Goal: Task Accomplishment & Management: Manage account settings

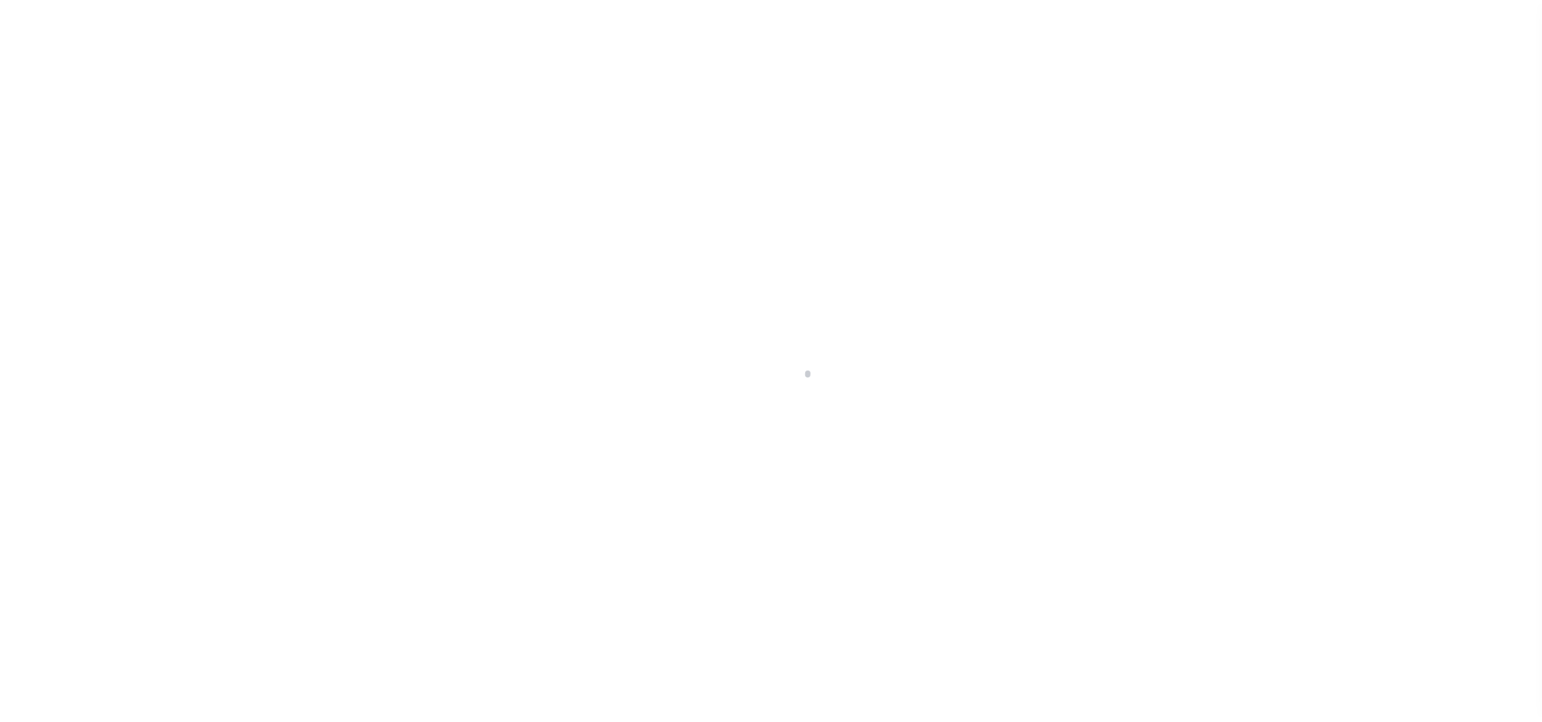
scroll to position [18, 0]
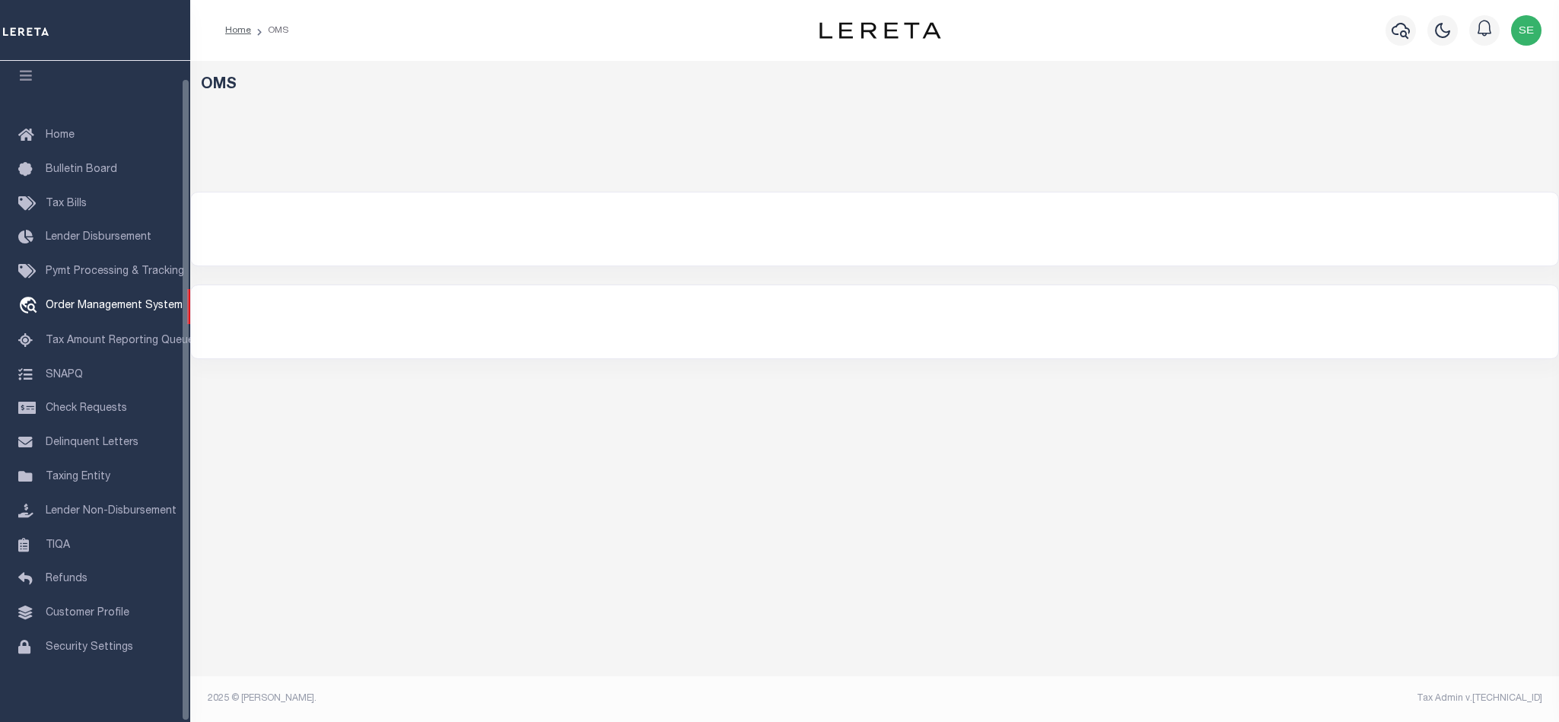
select select "200"
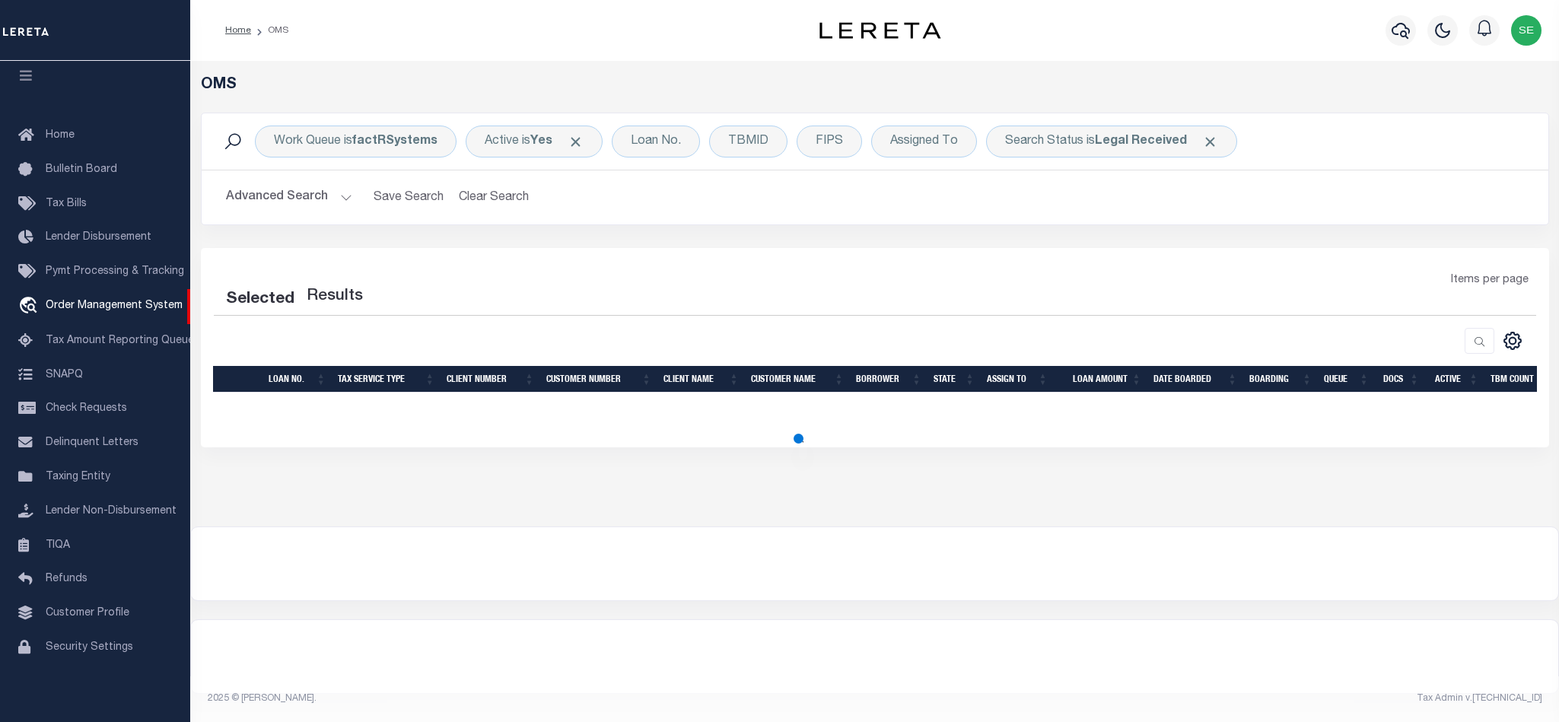
select select "200"
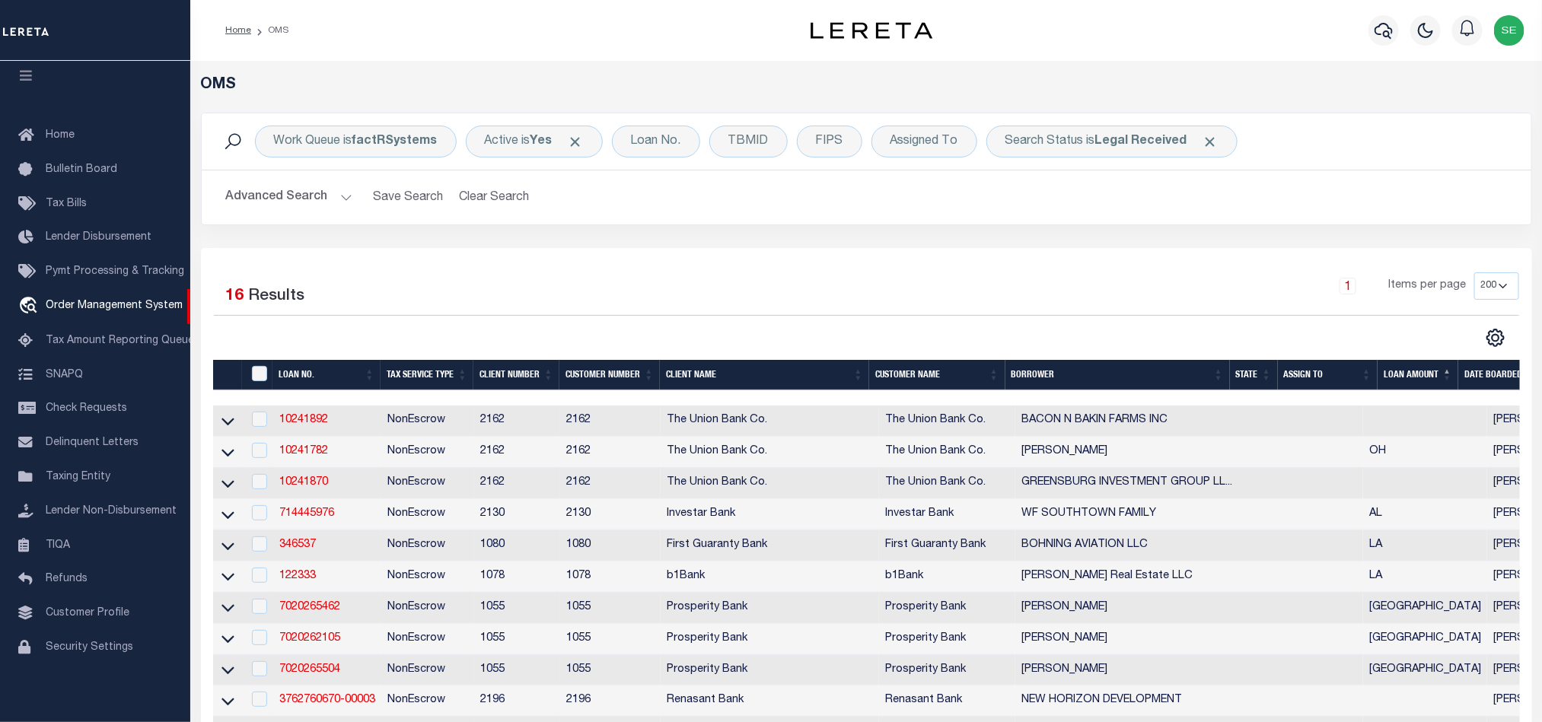
drag, startPoint x: 1131, startPoint y: 275, endPoint x: 1285, endPoint y: 147, distance: 200.5
click at [1131, 275] on div "1 Items per page 10 25 50 100 200" at bounding box center [1032, 292] width 973 height 40
click at [1381, 23] on icon "button" at bounding box center [1383, 30] width 18 height 18
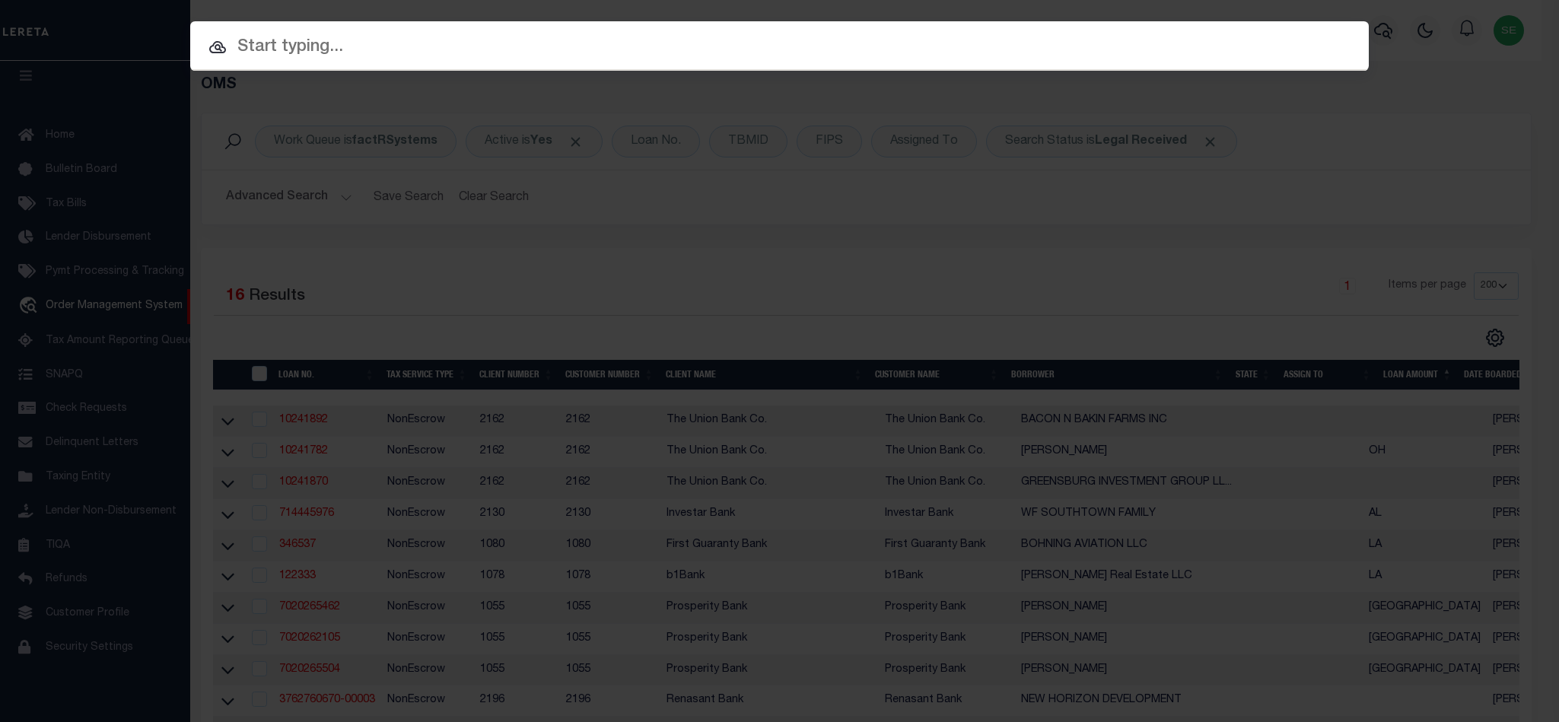
click at [964, 50] on input "text" at bounding box center [779, 47] width 1179 height 27
paste input "9300004098"
type input "9300004098"
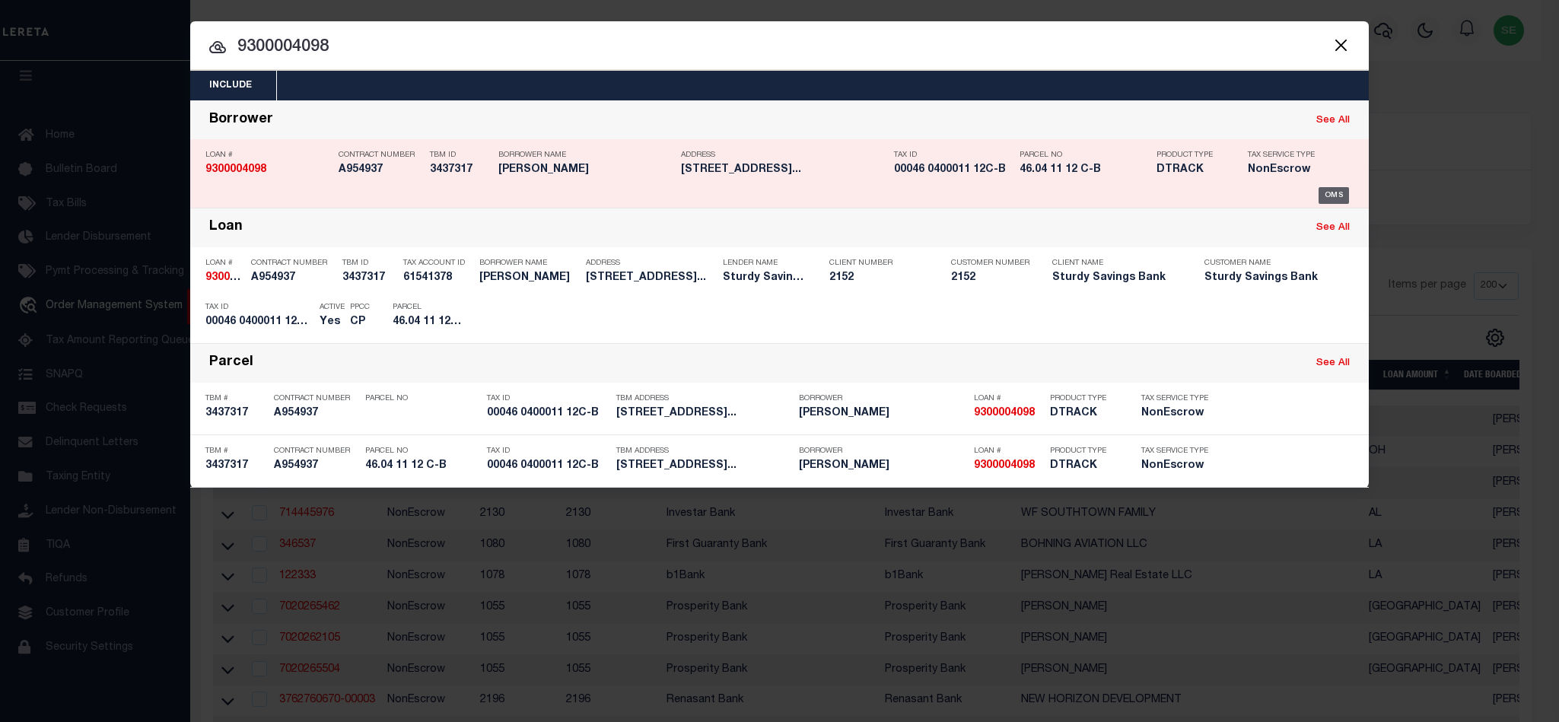
click at [1333, 201] on div "OMS" at bounding box center [1334, 195] width 31 height 17
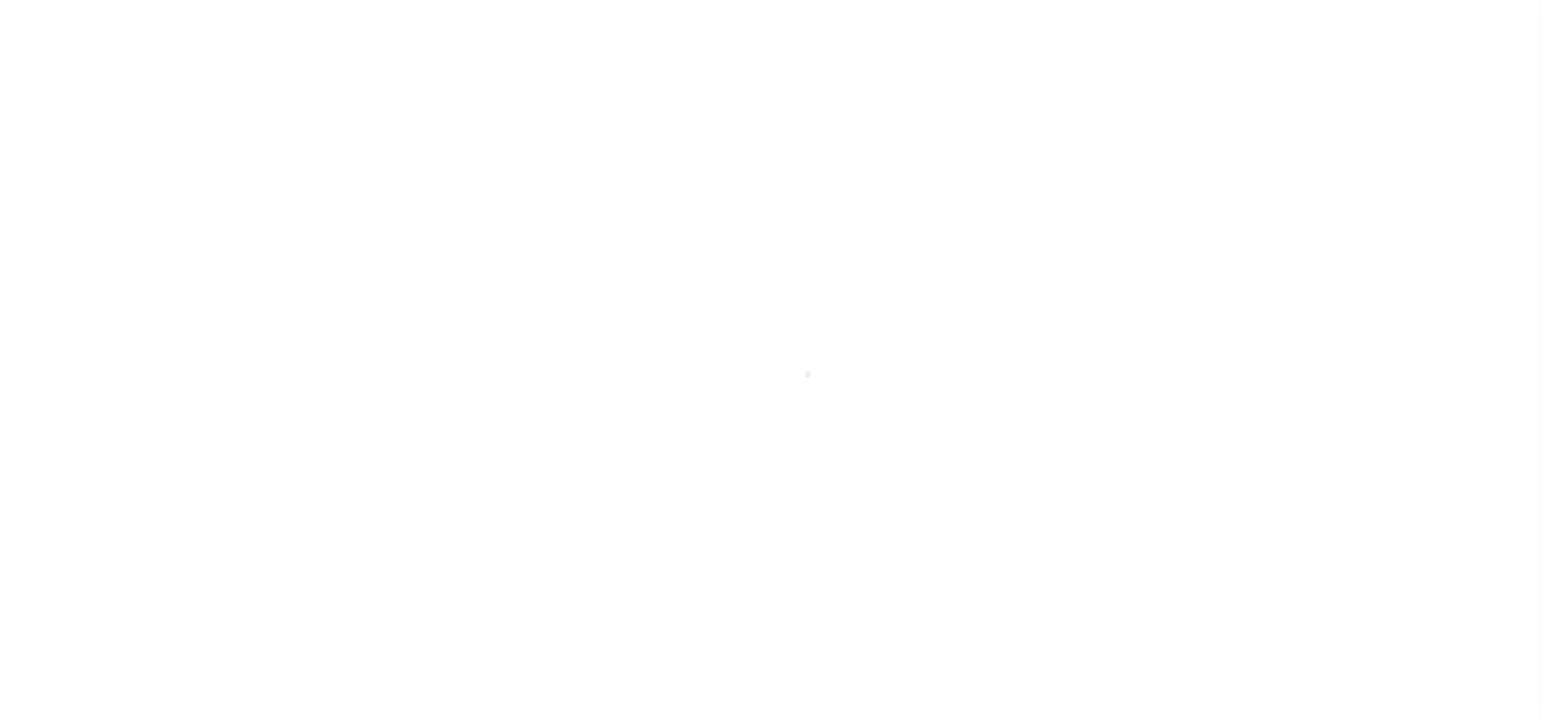
select select "10"
select select "NonEscrow"
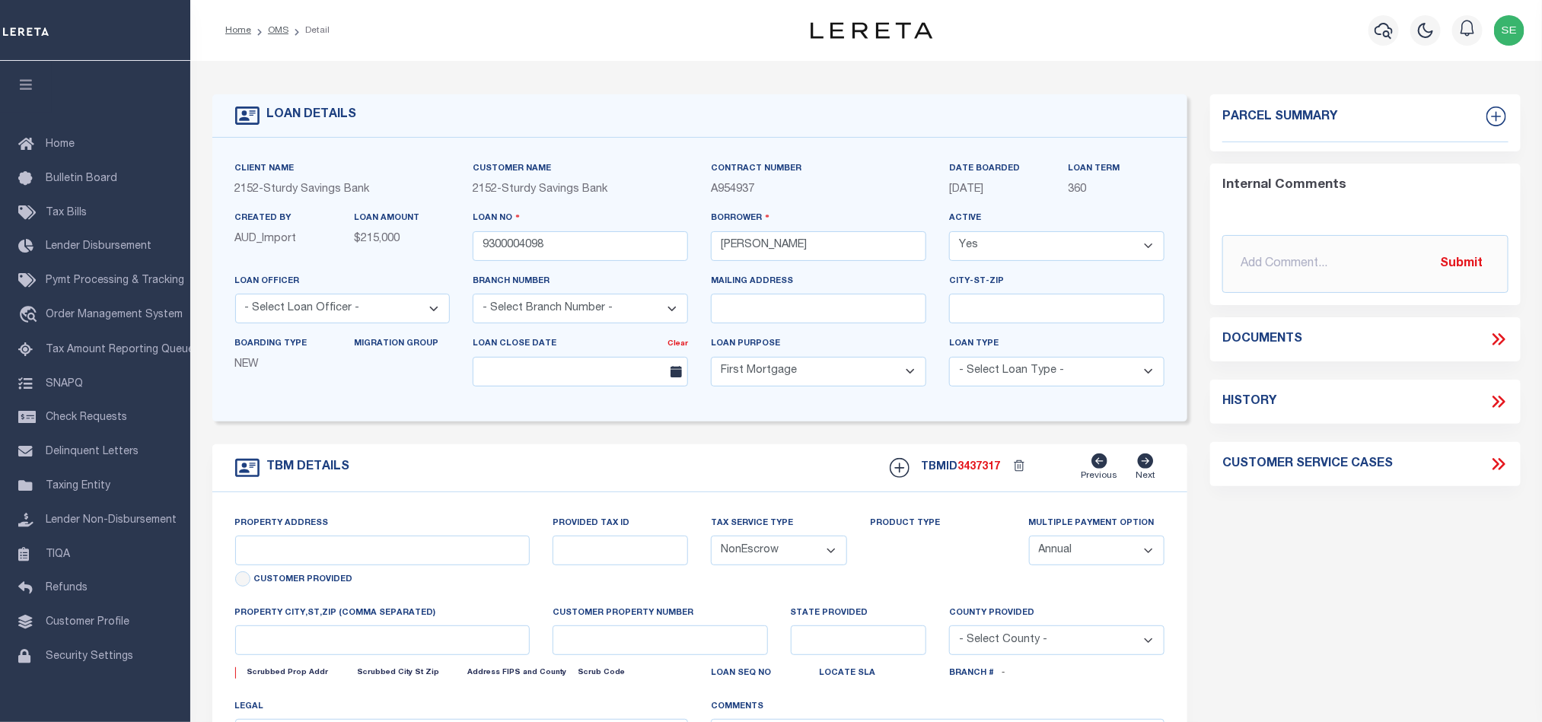
type input "211 47th St Unit B"
select select
type input "Sea Isle City NJ 08243"
type input "NJ"
select select
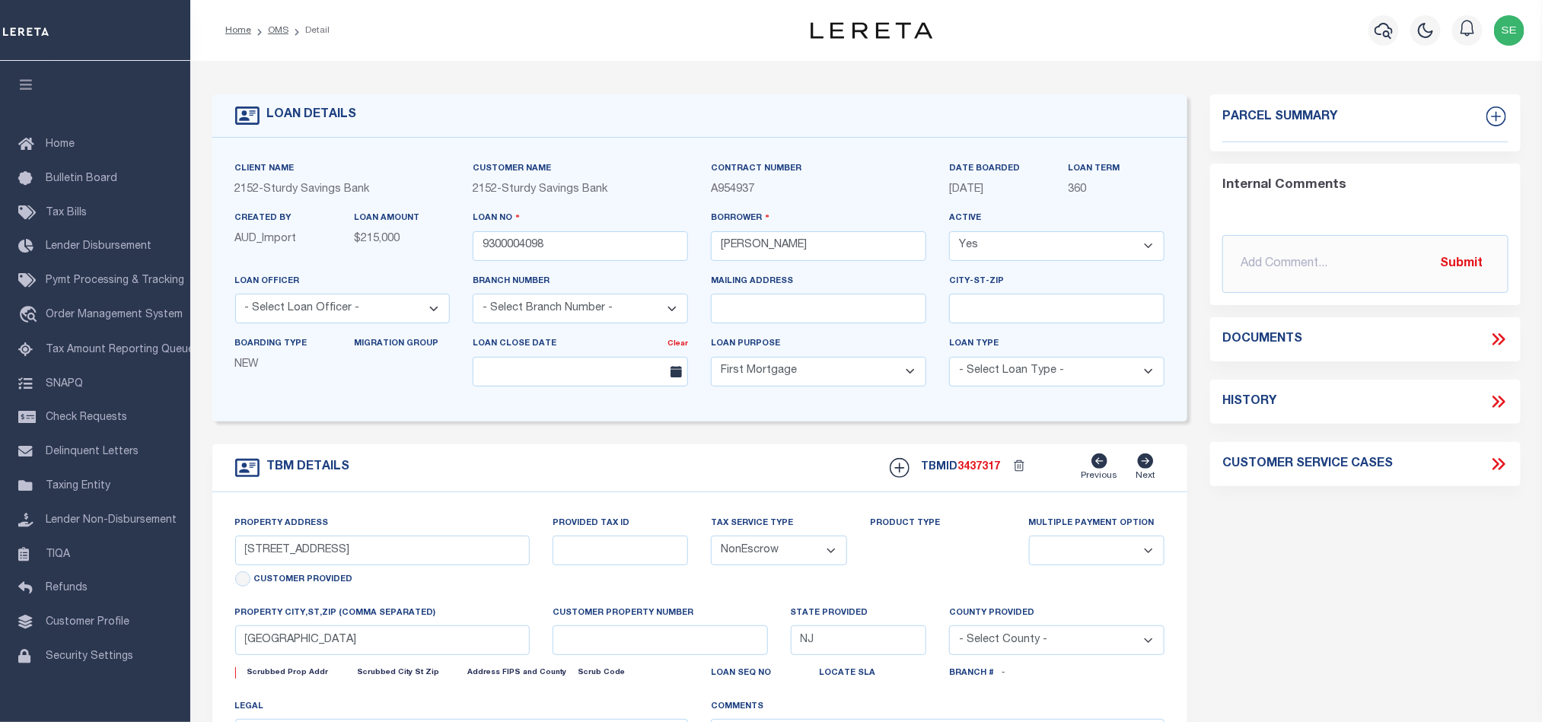
type textarea "Blk 46.04 Lts 11,12 C-B"
type textarea "TAX ID Update last comment: ."
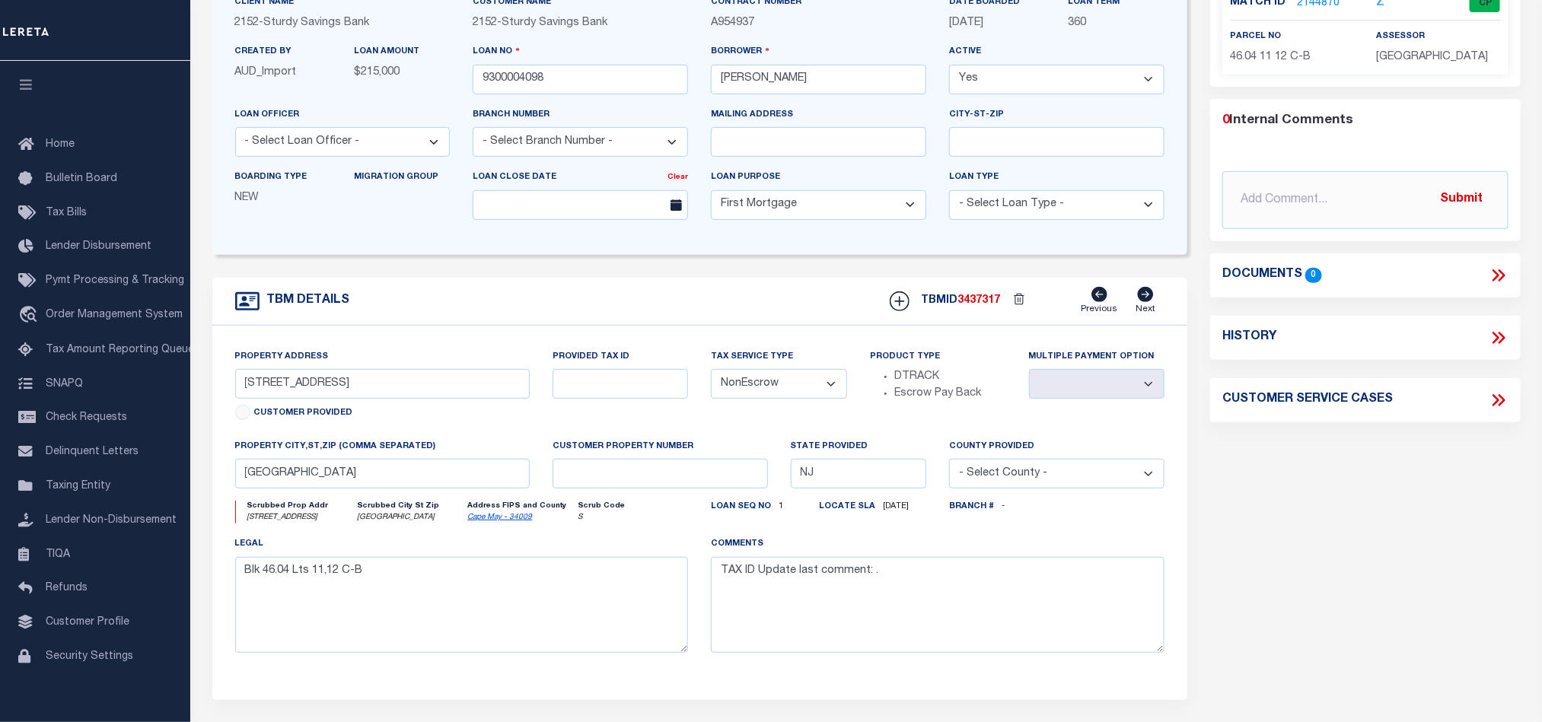
scroll to position [114, 0]
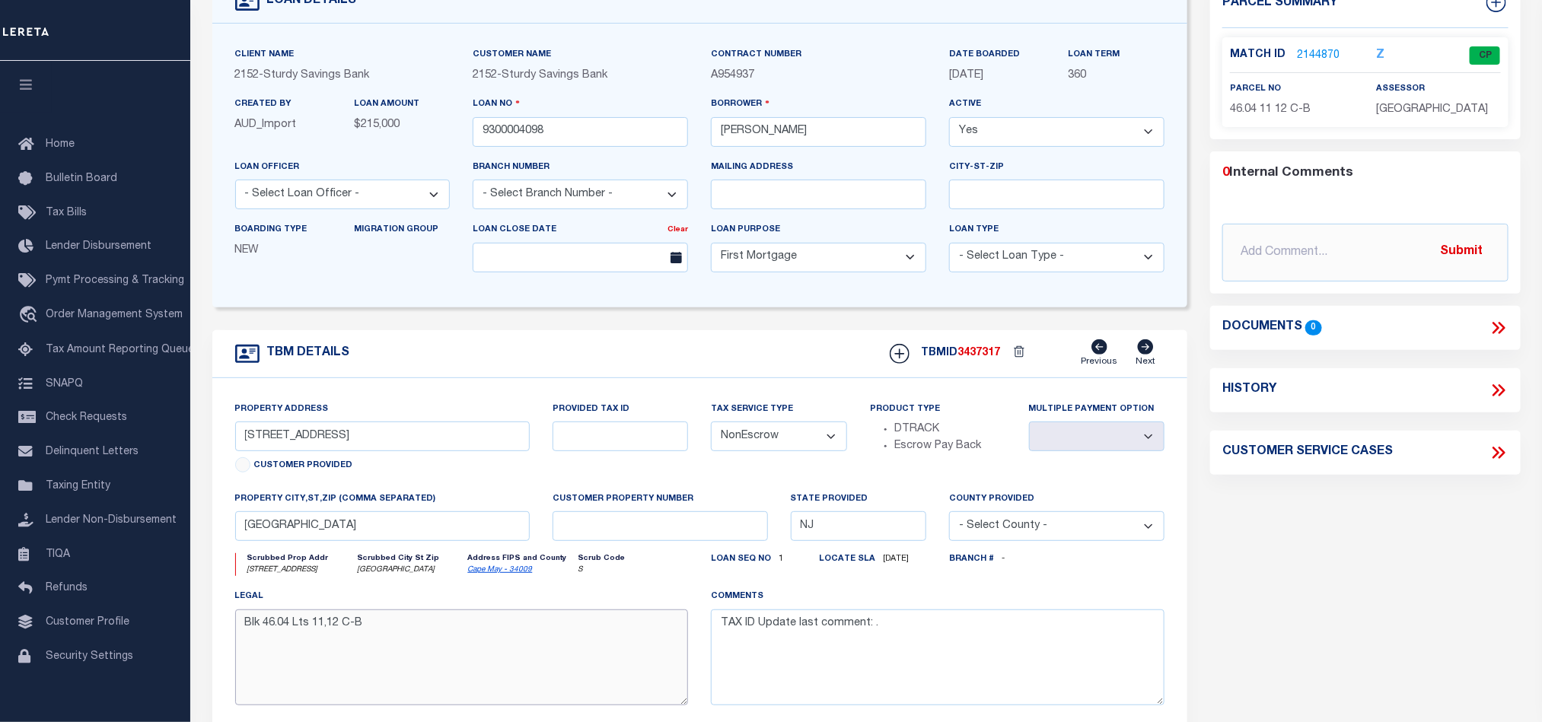
drag, startPoint x: 331, startPoint y: 632, endPoint x: 395, endPoint y: 630, distance: 64.0
click at [395, 630] on textarea "Blk 46.04 Lts 11,12 C-B" at bounding box center [462, 658] width 454 height 96
click at [412, 631] on textarea "Blk 46.04 Lts 11,12 C-B" at bounding box center [462, 658] width 454 height 96
click at [1340, 578] on div "Parcel Summary Match ID 2144870 Z parcel no 46.04 11 12 C-B 0 0" at bounding box center [1365, 396] width 333 height 832
click at [1313, 51] on link "2144870" at bounding box center [1318, 56] width 43 height 16
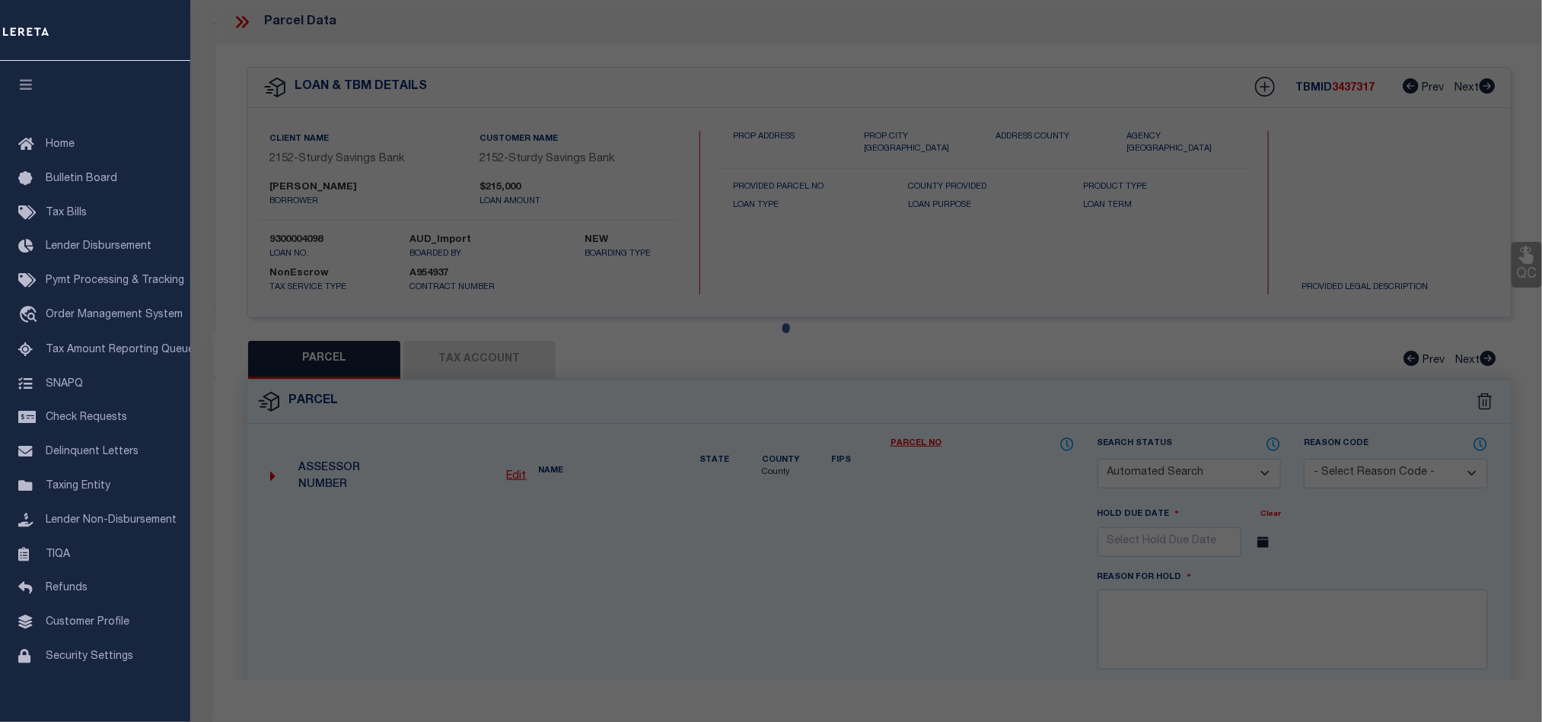
checkbox input "false"
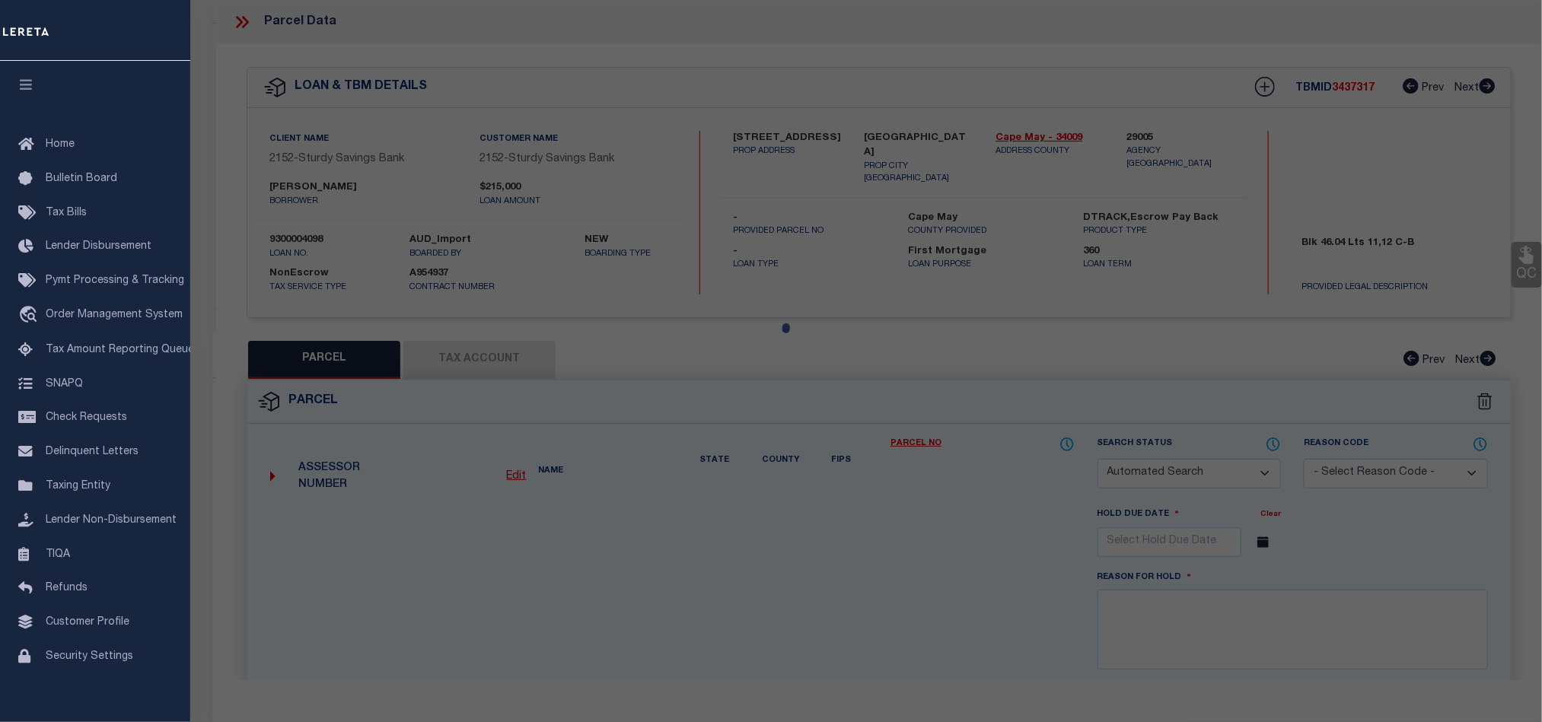
select select "CP"
type input "Miner, John C & Mary Pat"
select select "AGW"
select select "LEG"
type input "211 47Th St 2Nd Flr"
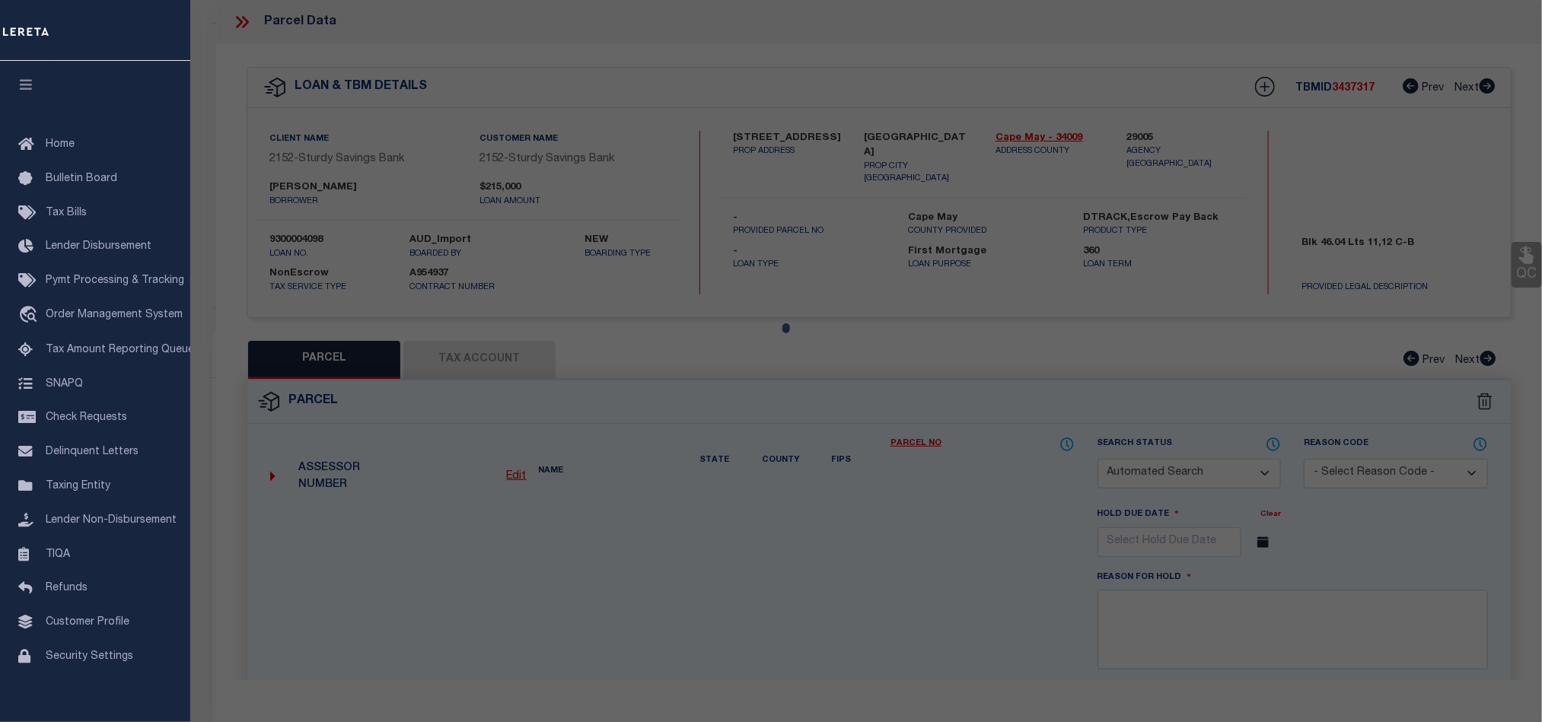
type textarea "46.04 11 12 C-B"
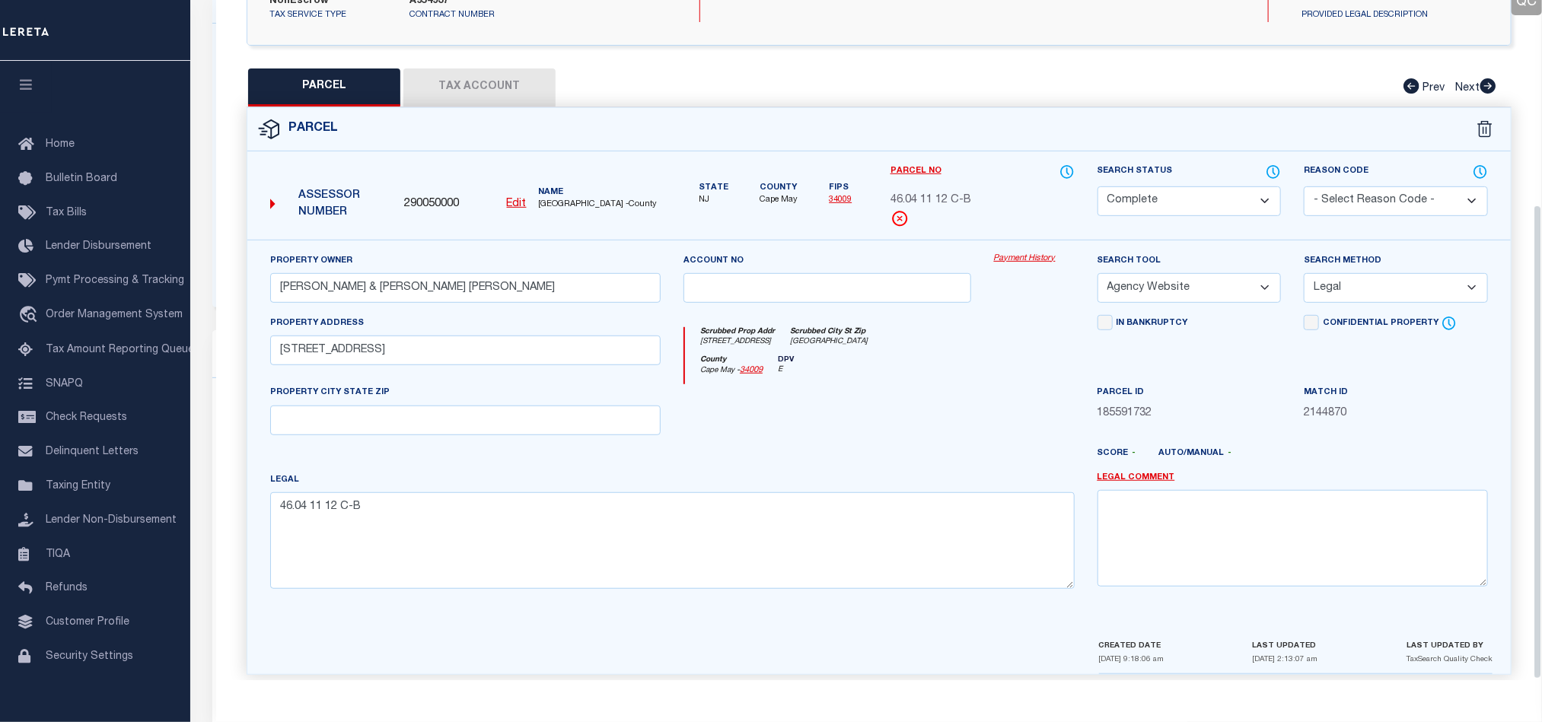
scroll to position [295, 0]
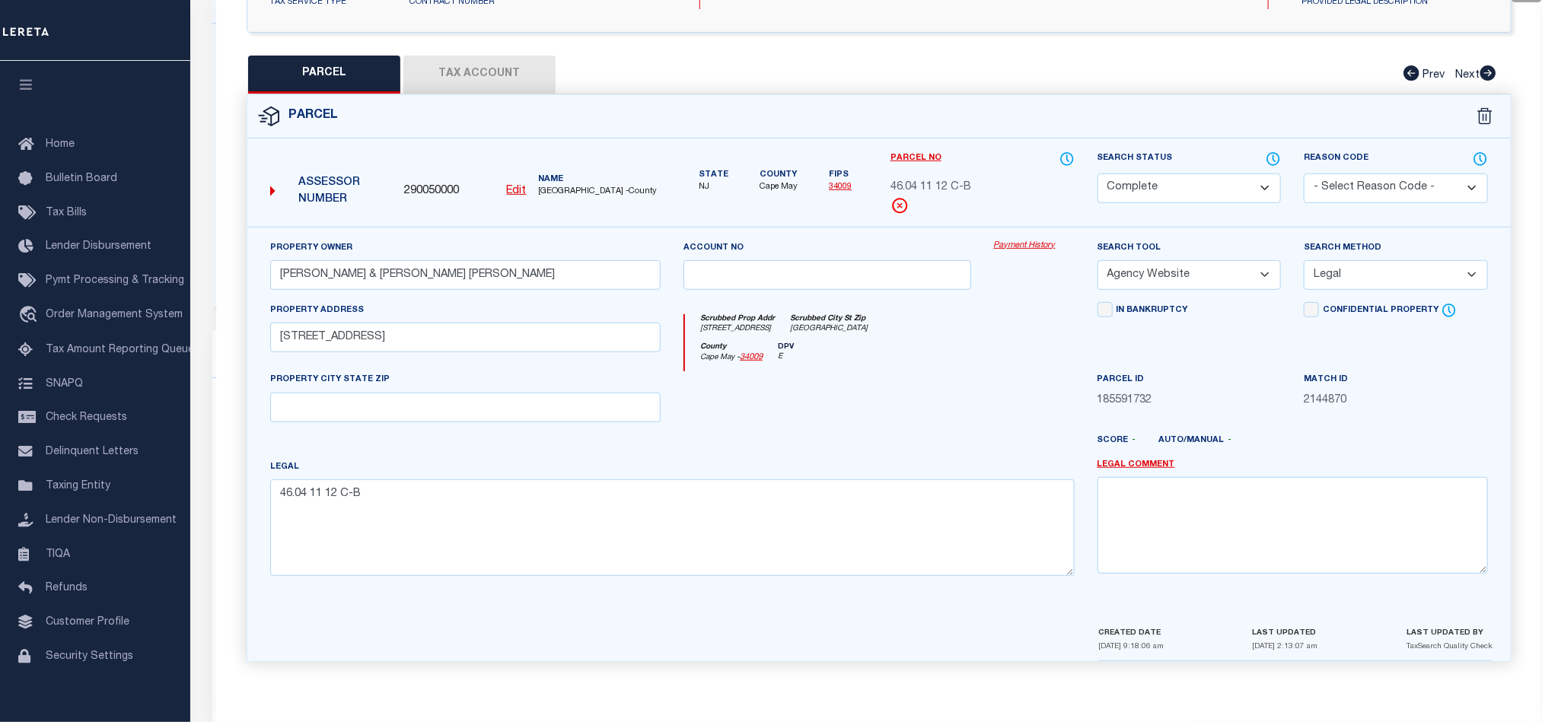
click at [498, 72] on button "Tax Account" at bounding box center [479, 75] width 152 height 38
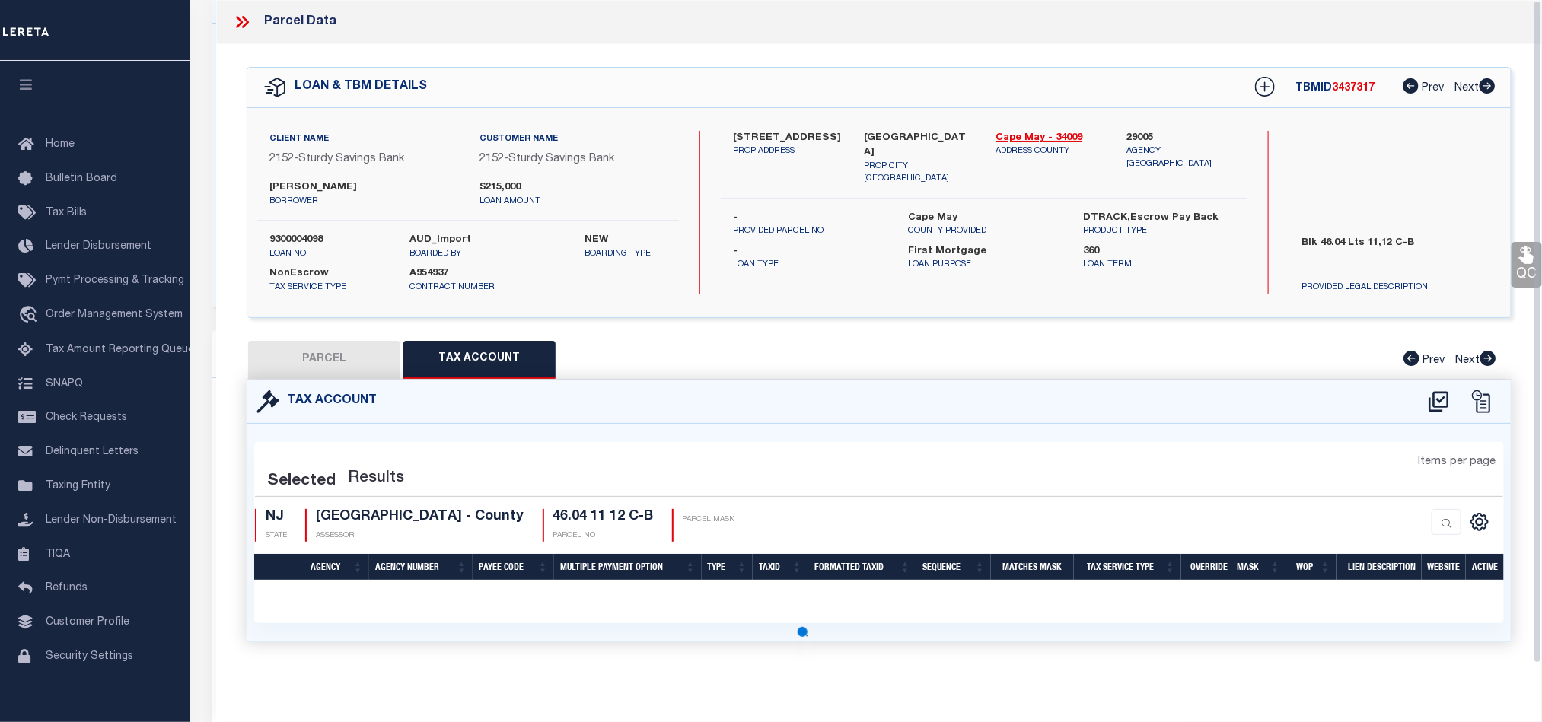
select select "100"
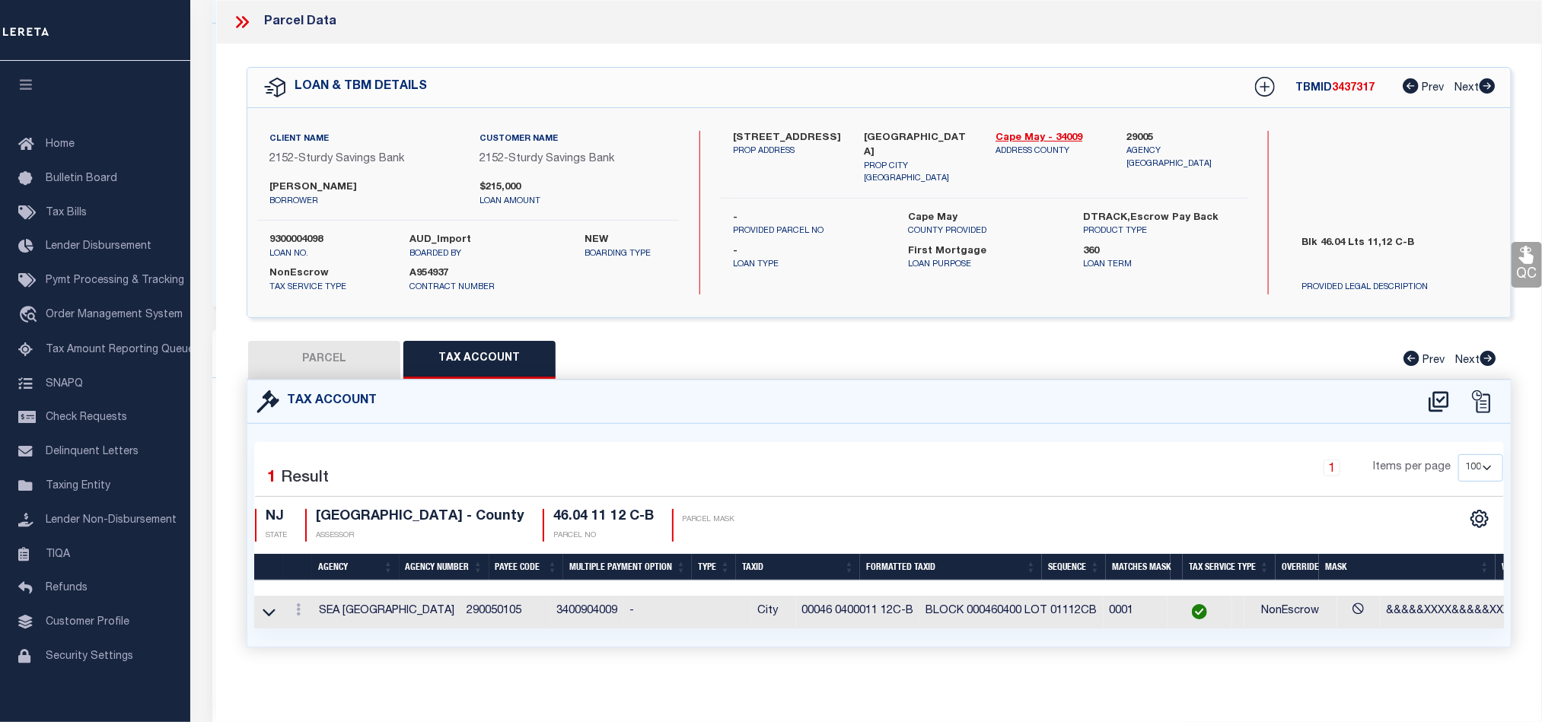
click at [331, 359] on button "PARCEL" at bounding box center [324, 360] width 152 height 38
select select "AS"
select select
checkbox input "false"
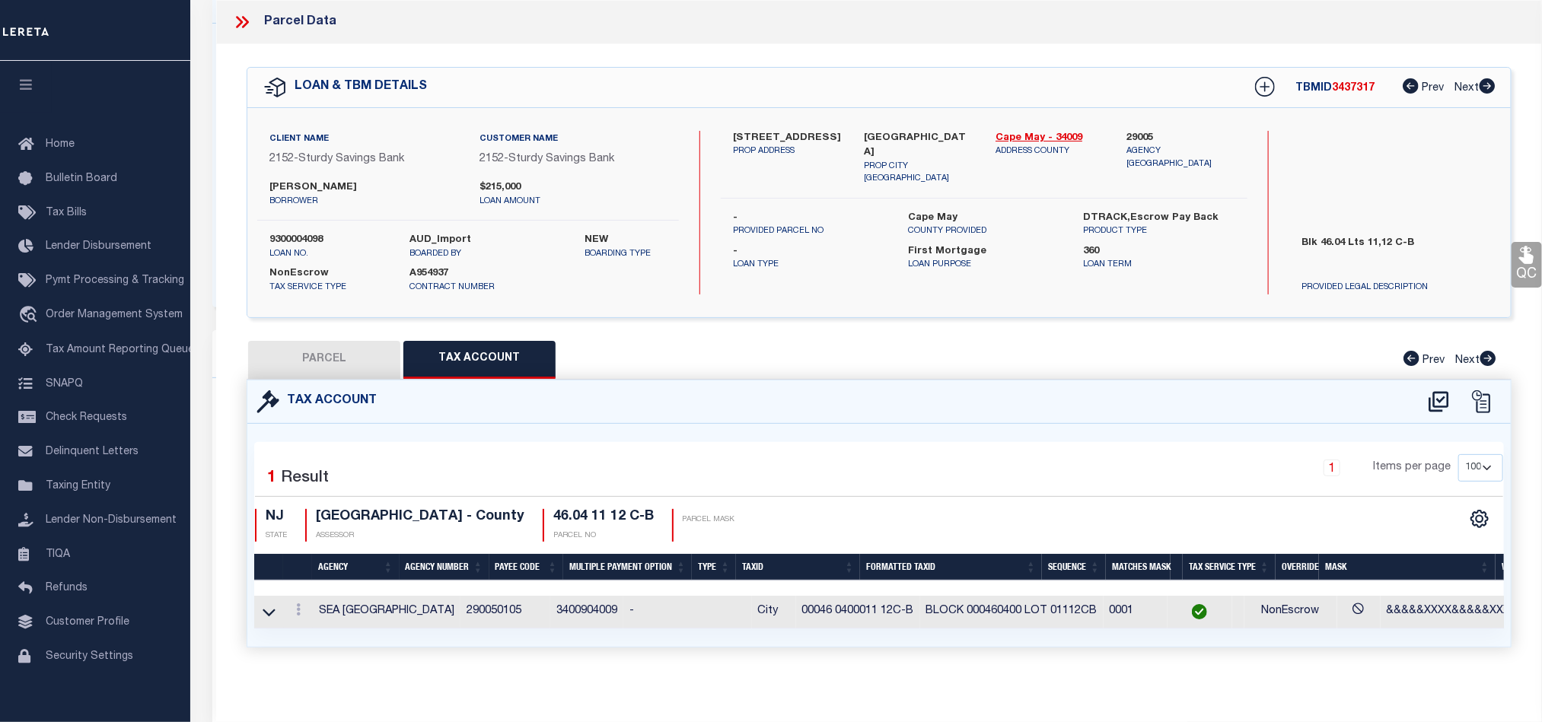
checkbox input "false"
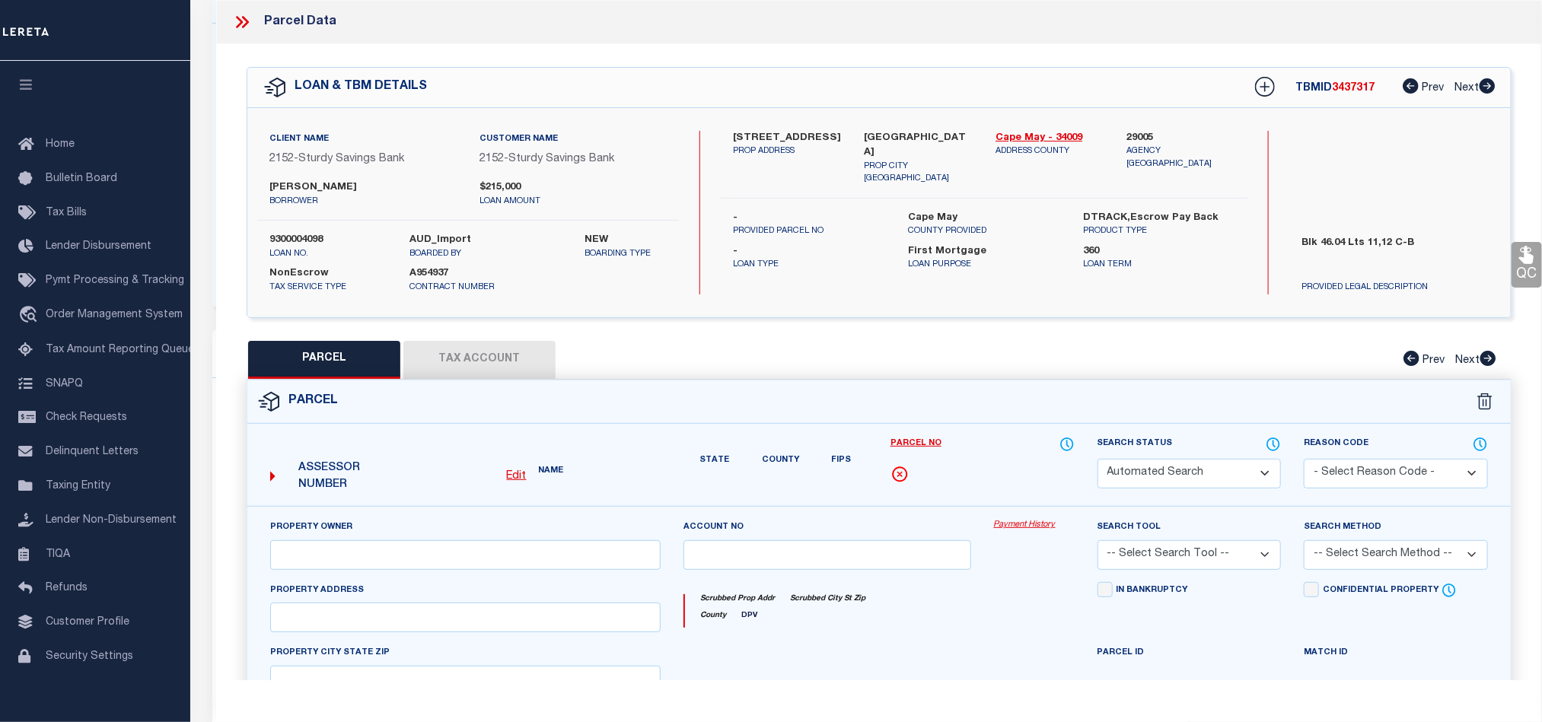
select select "CP"
type input "Miner, John C & Mary Pat"
select select "AGW"
select select "LEG"
type input "211 47Th St 2Nd Flr"
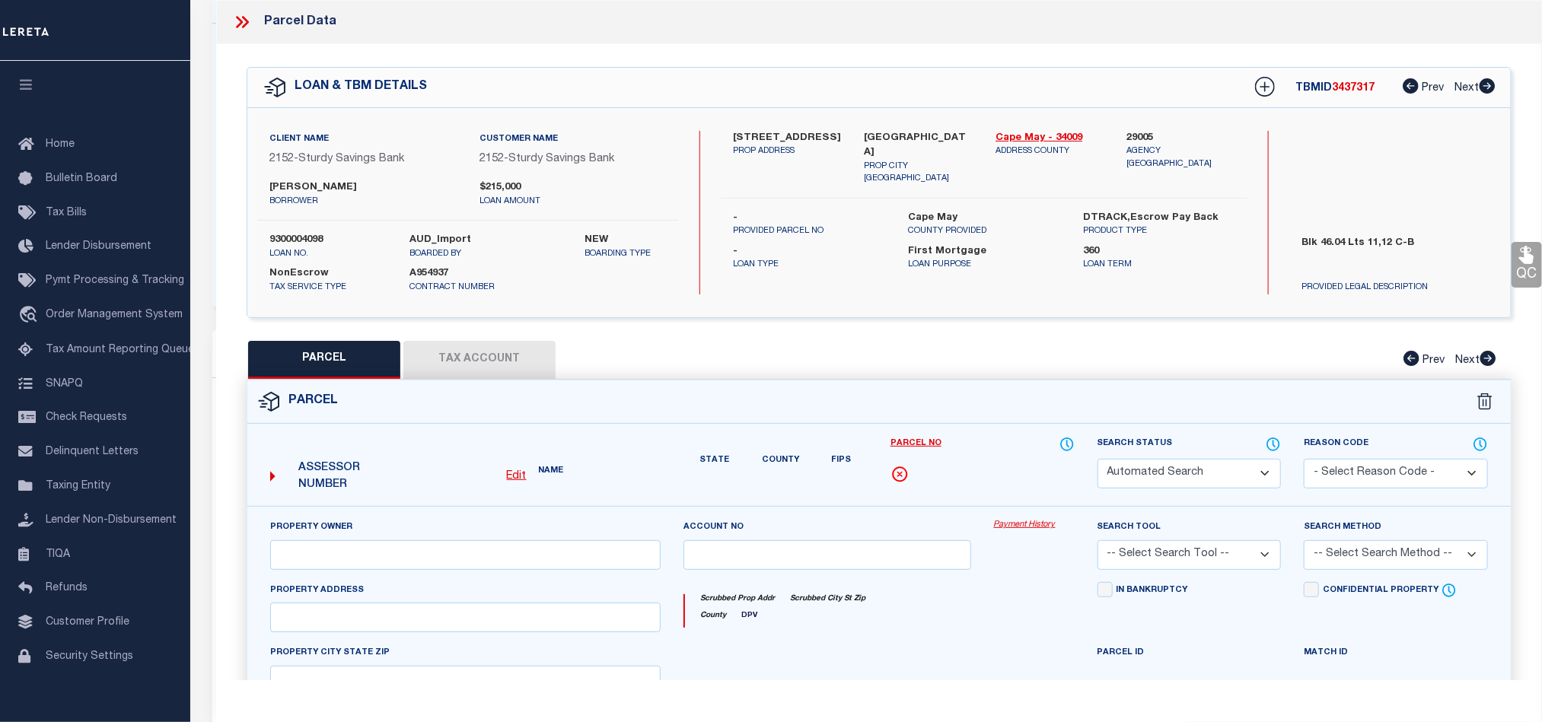
type textarea "46.04 11 12 C-B"
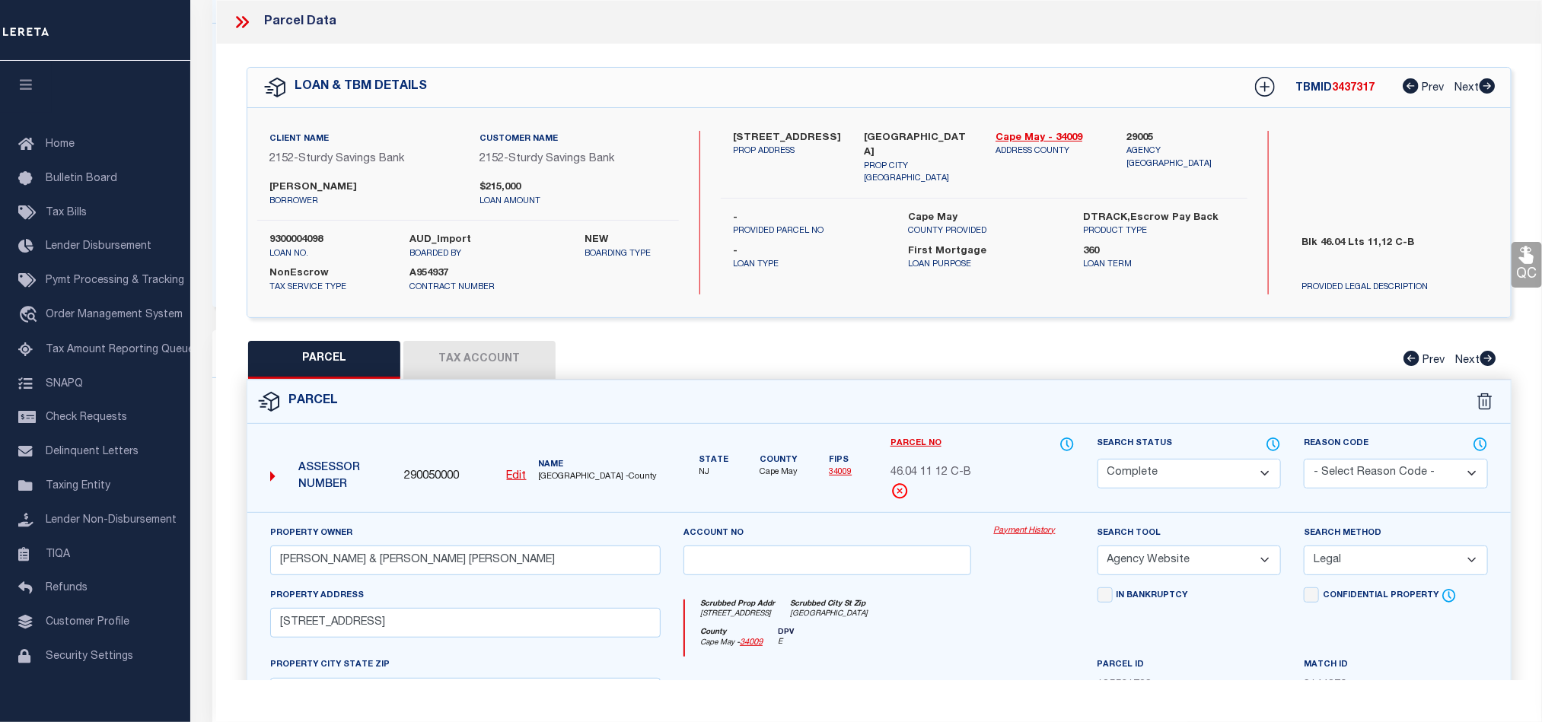
click at [234, 17] on icon at bounding box center [242, 22] width 20 height 20
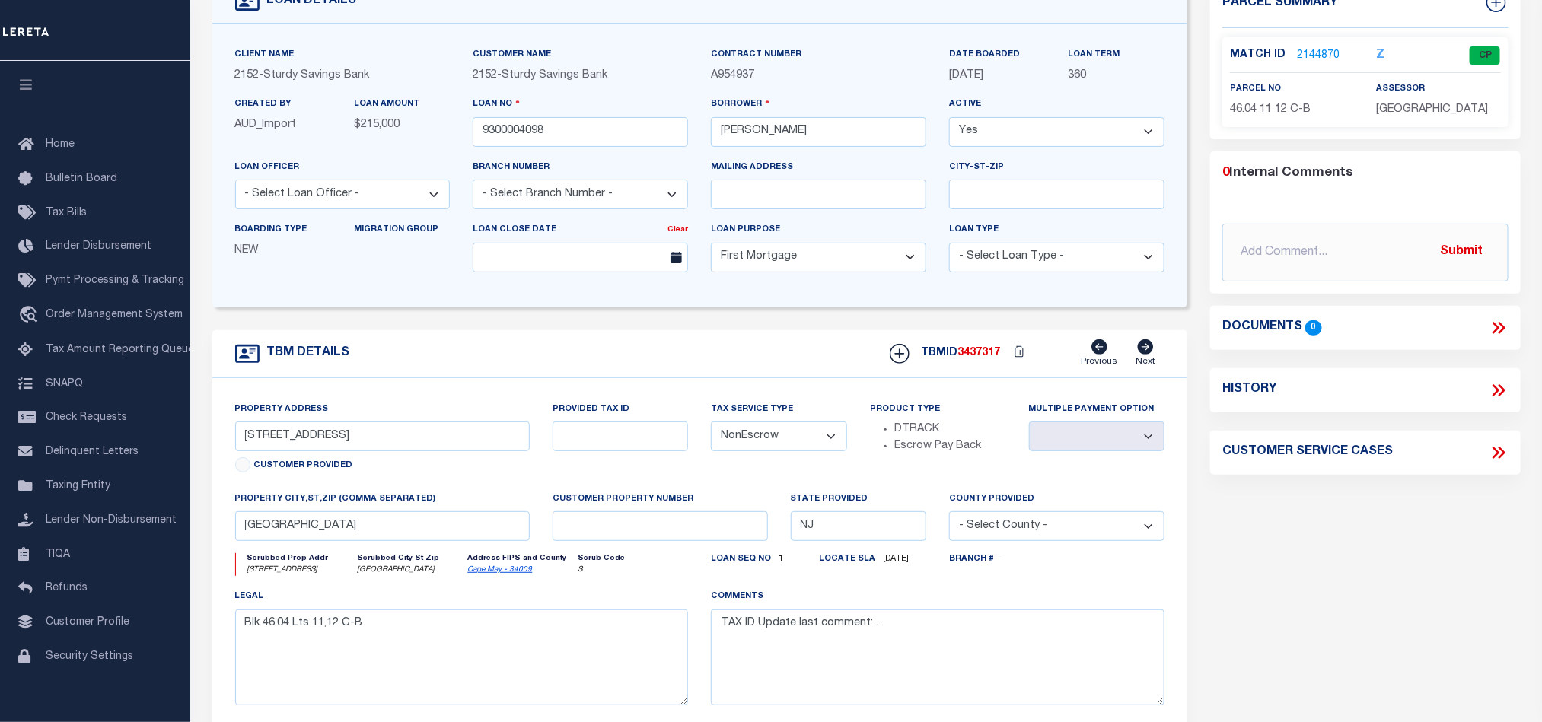
click at [484, 574] on link "Cape May - 34009" at bounding box center [499, 570] width 65 height 8
click at [272, 446] on input "211 47th St Unit B" at bounding box center [382, 437] width 295 height 30
click at [363, 437] on input "211 47th St Unit B" at bounding box center [382, 437] width 295 height 30
drag, startPoint x: 1404, startPoint y: 533, endPoint x: 1387, endPoint y: 505, distance: 32.5
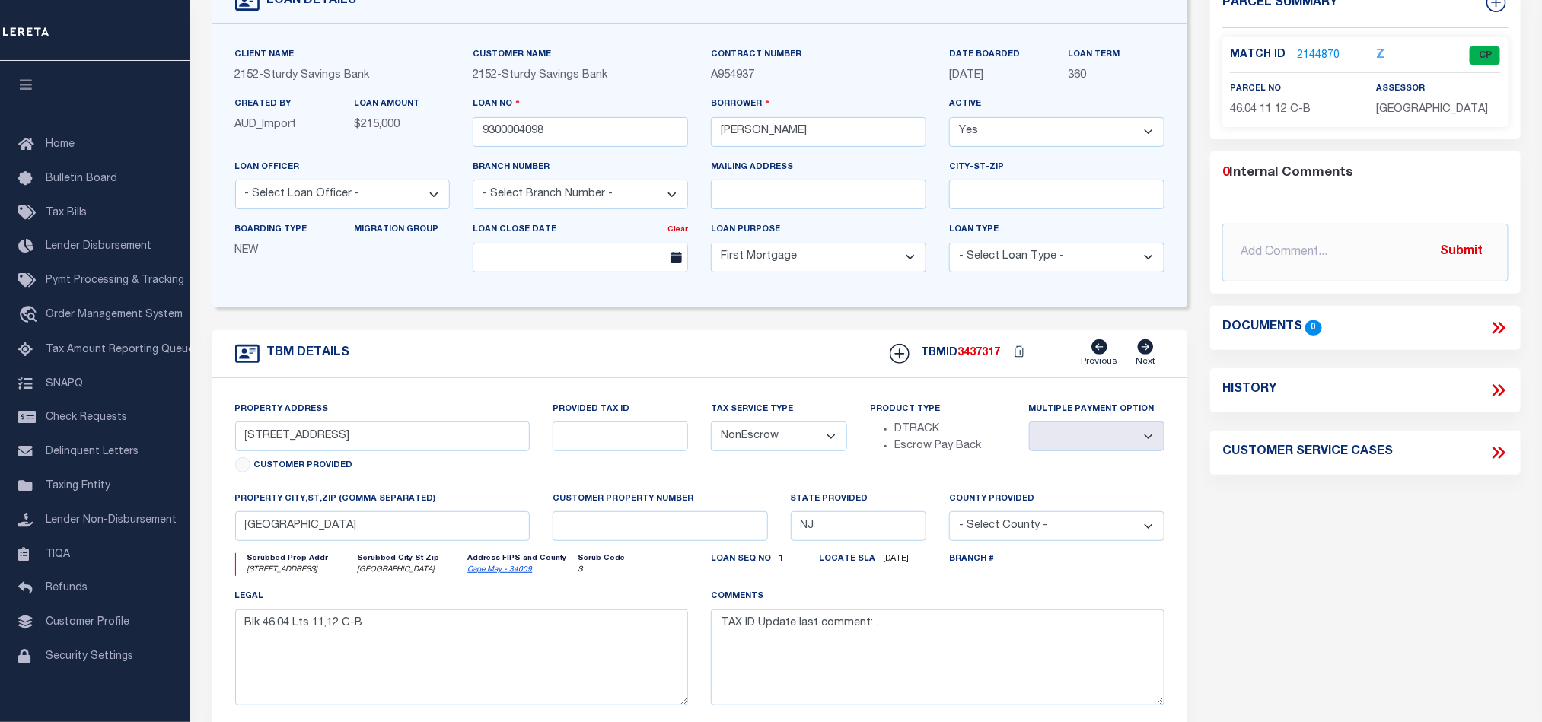
click at [1404, 533] on div "Parcel Summary Match ID 2144870 Z parcel no 46.04 11 12 C-B 0 0" at bounding box center [1365, 396] width 333 height 832
click at [1316, 56] on link "2144870" at bounding box center [1318, 56] width 43 height 16
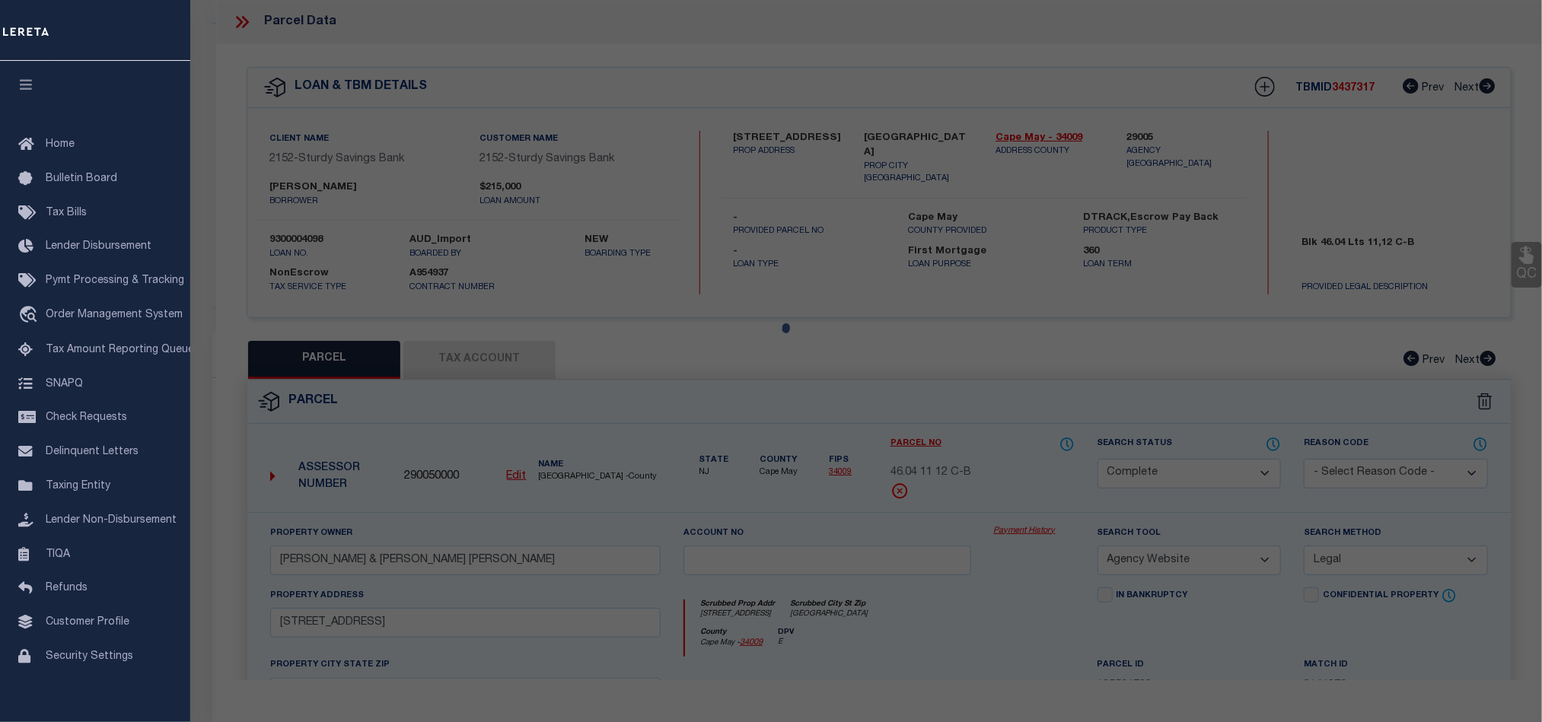
select select "AS"
select select
checkbox input "false"
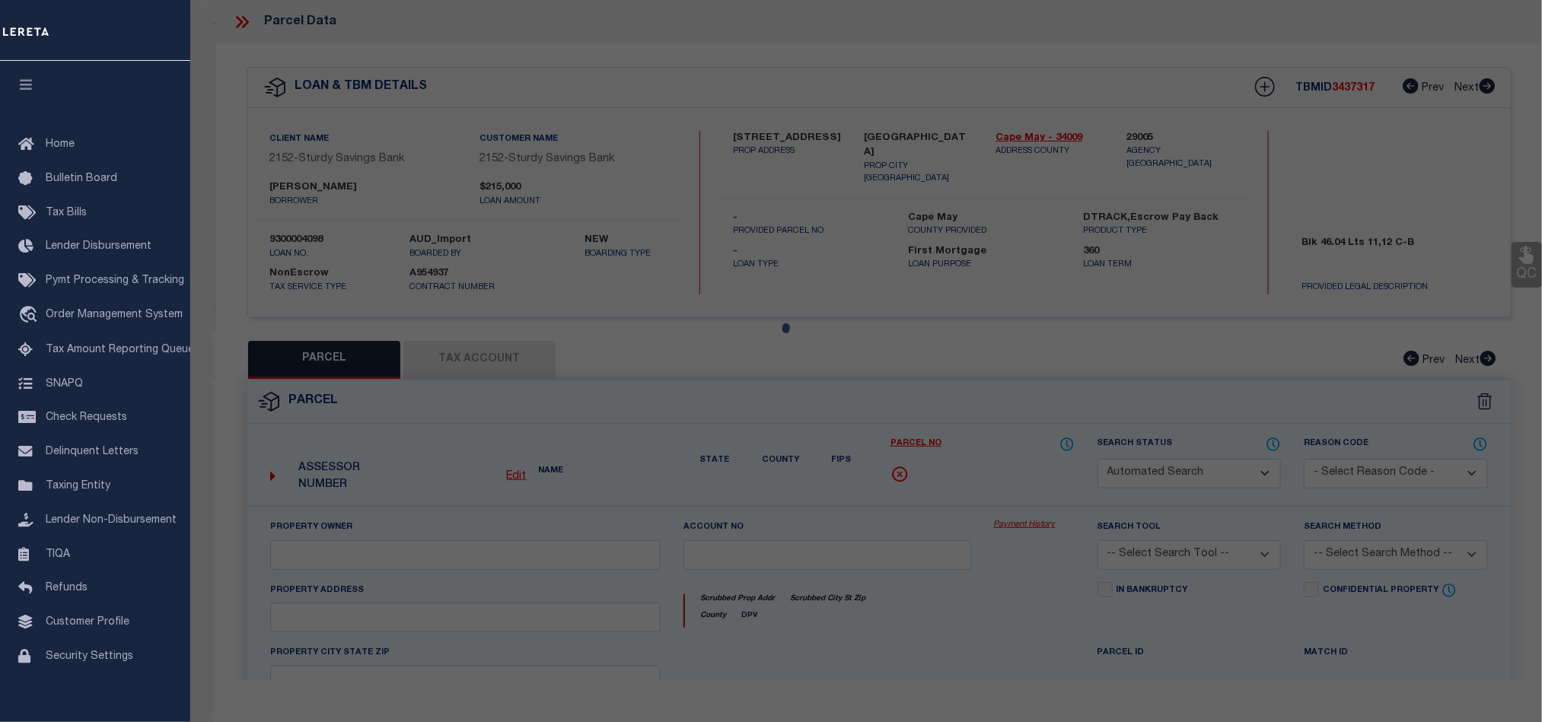
select select "CP"
type input "Miner, John C & Mary Pat"
select select "AGW"
select select "LEG"
type input "211 47Th St 2Nd Flr"
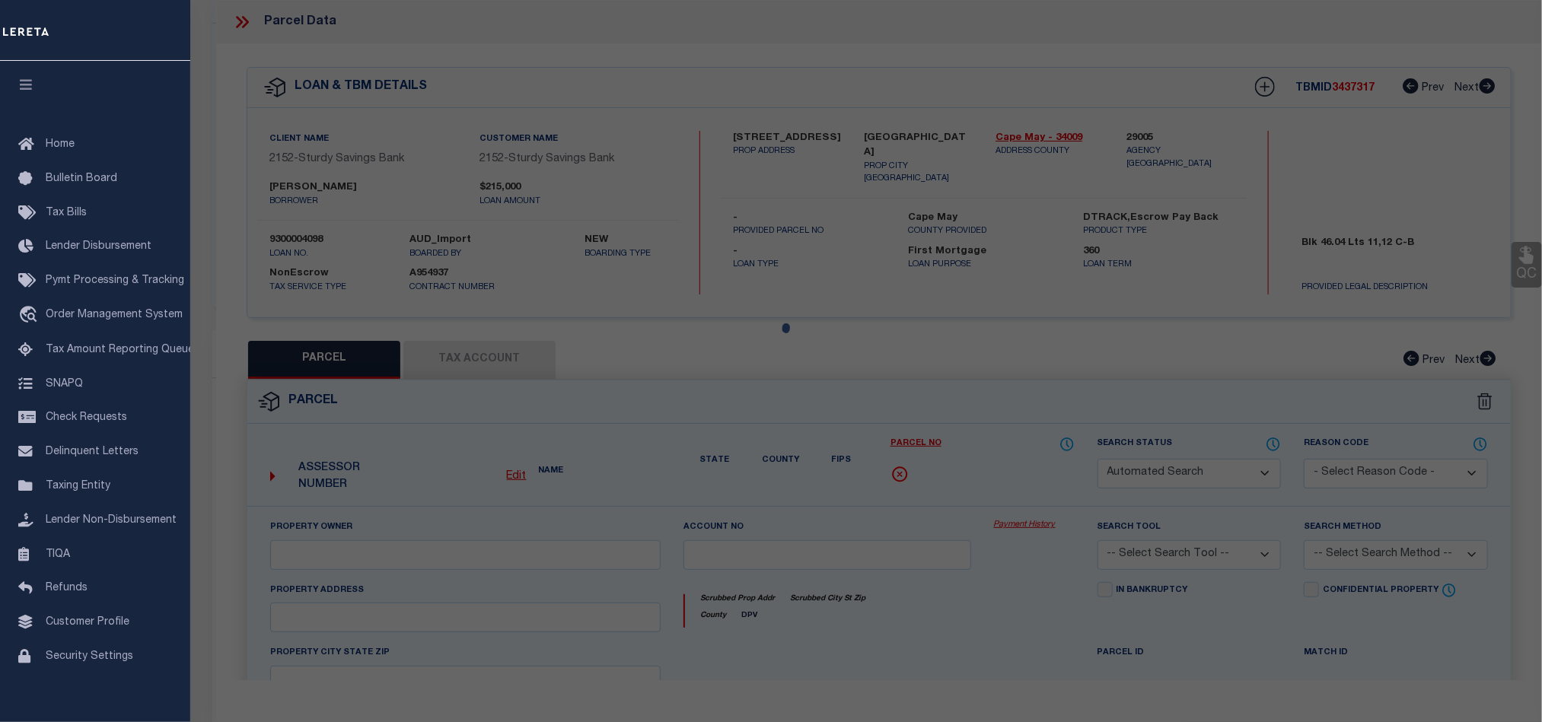
type textarea "46.04 11 12 C-B"
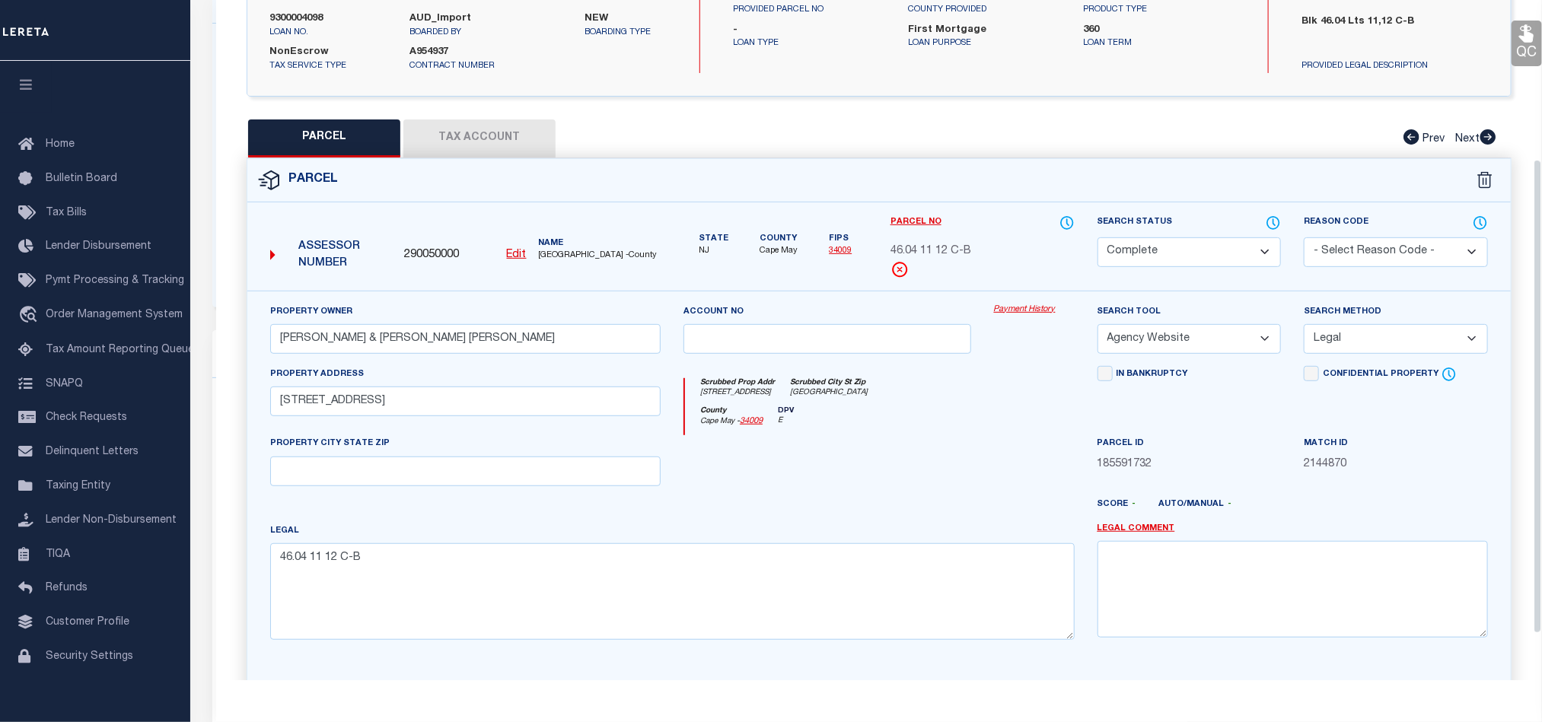
scroll to position [228, 0]
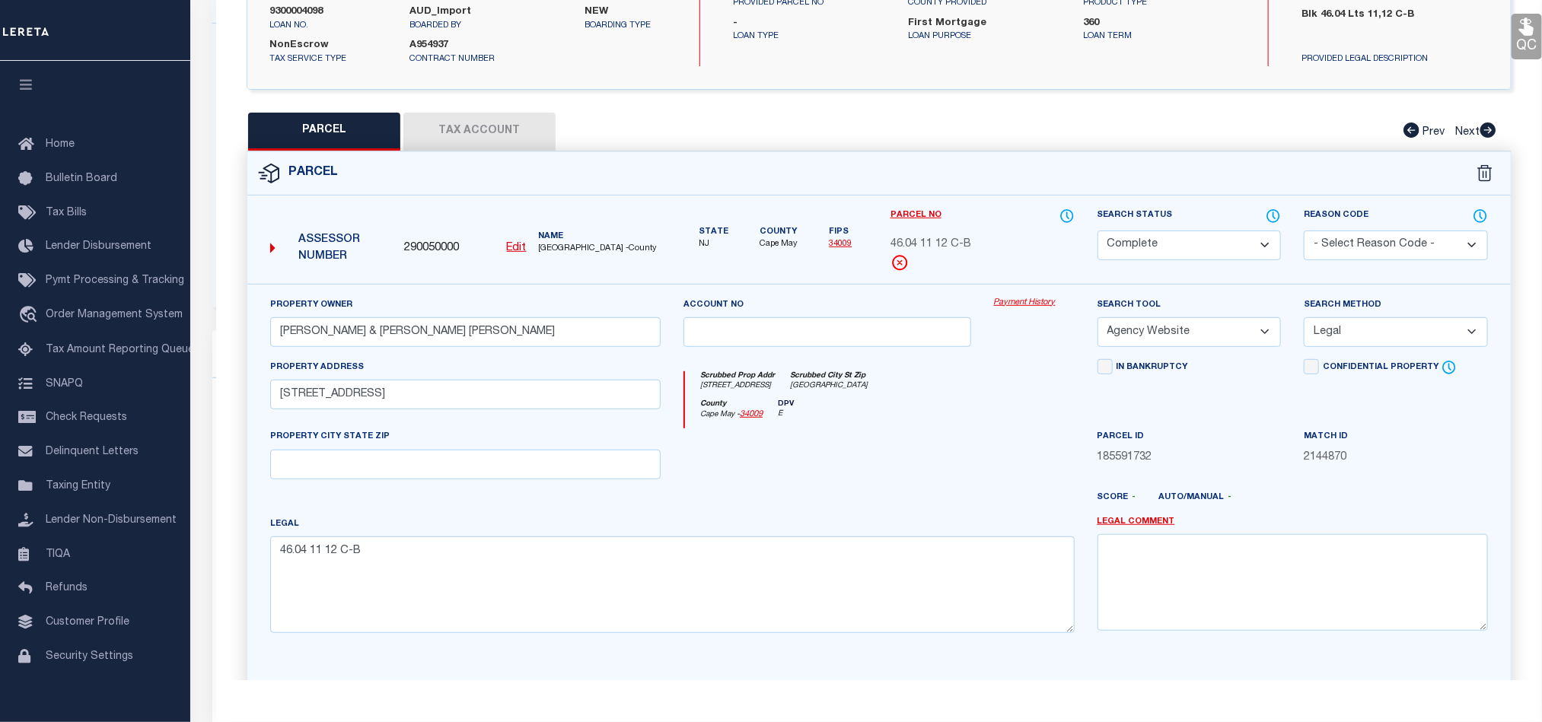
click at [477, 119] on button "Tax Account" at bounding box center [479, 132] width 152 height 38
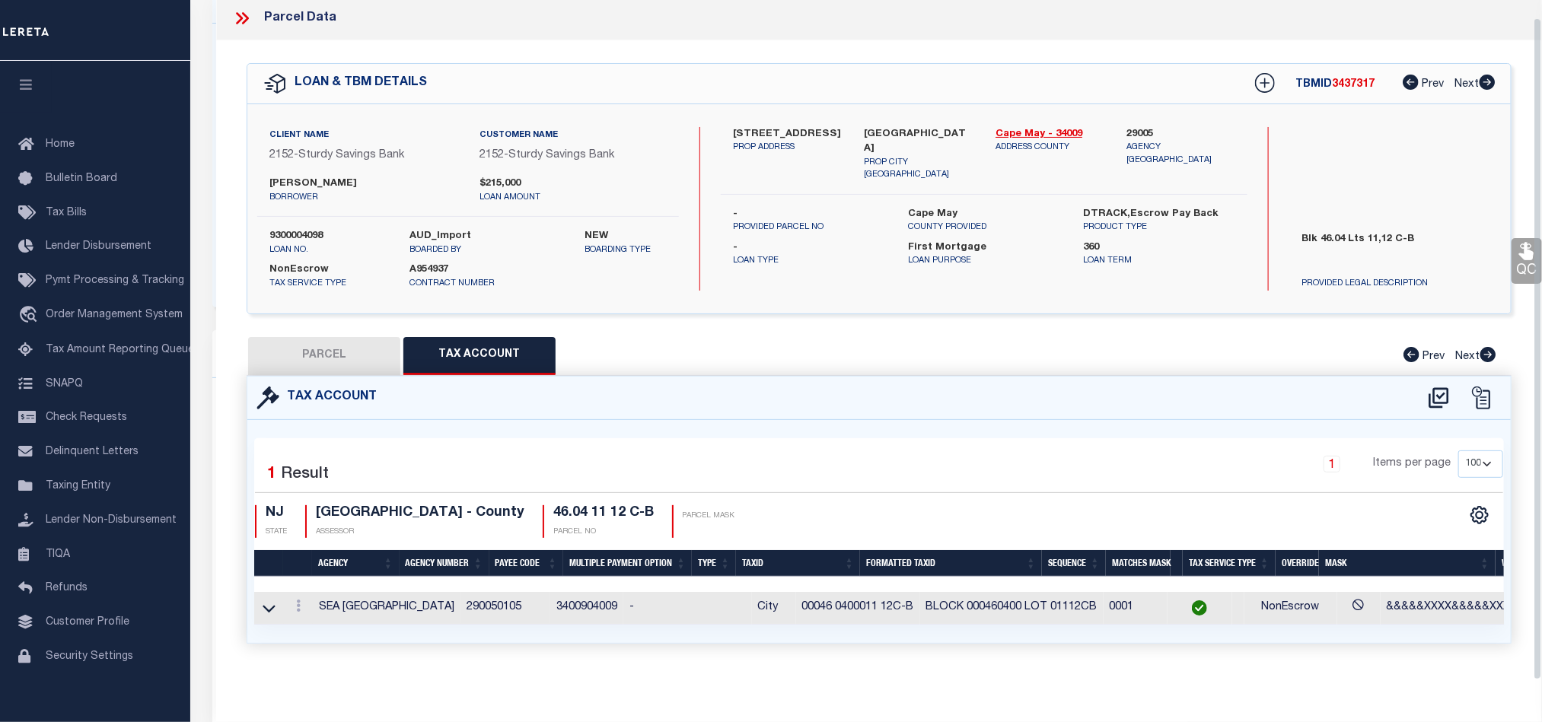
select select "100"
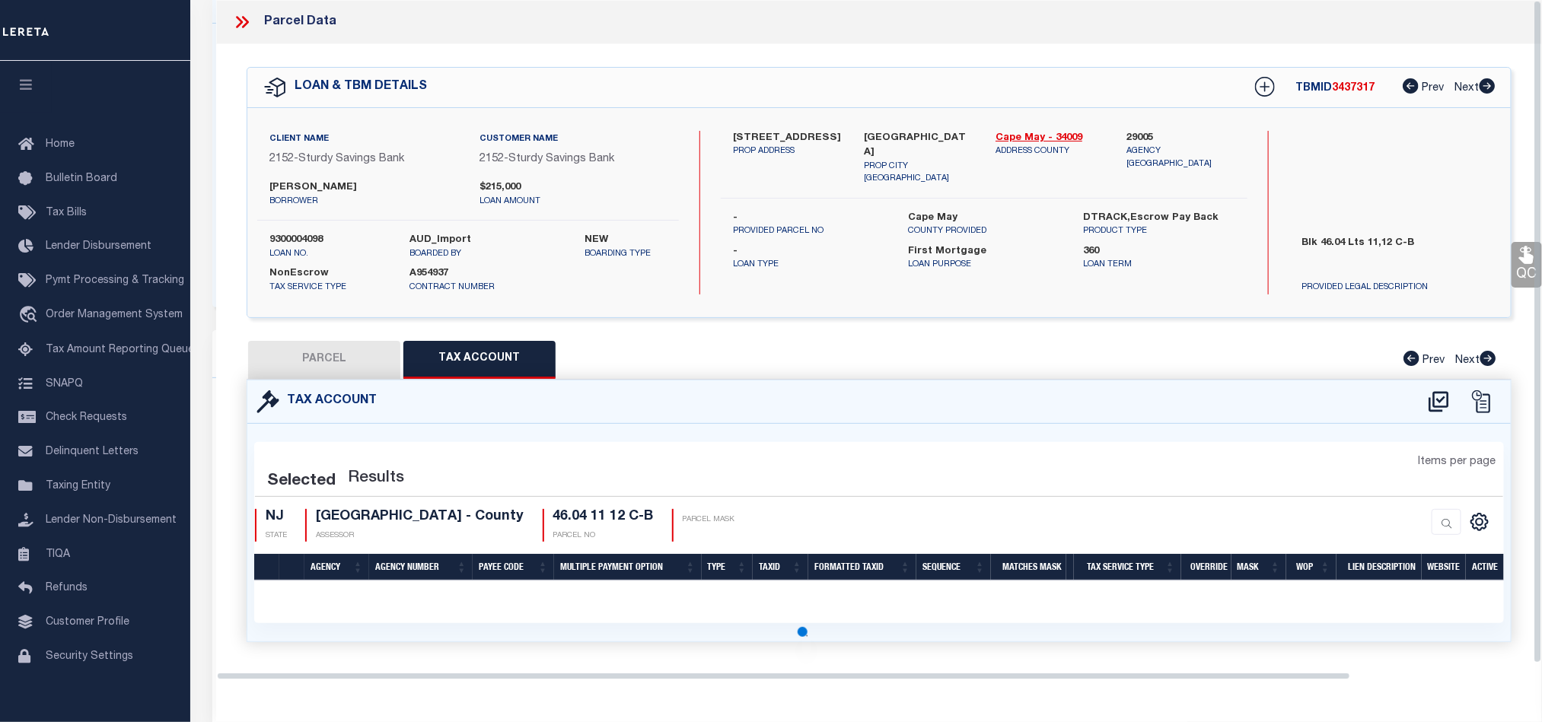
scroll to position [0, 0]
select select "100"
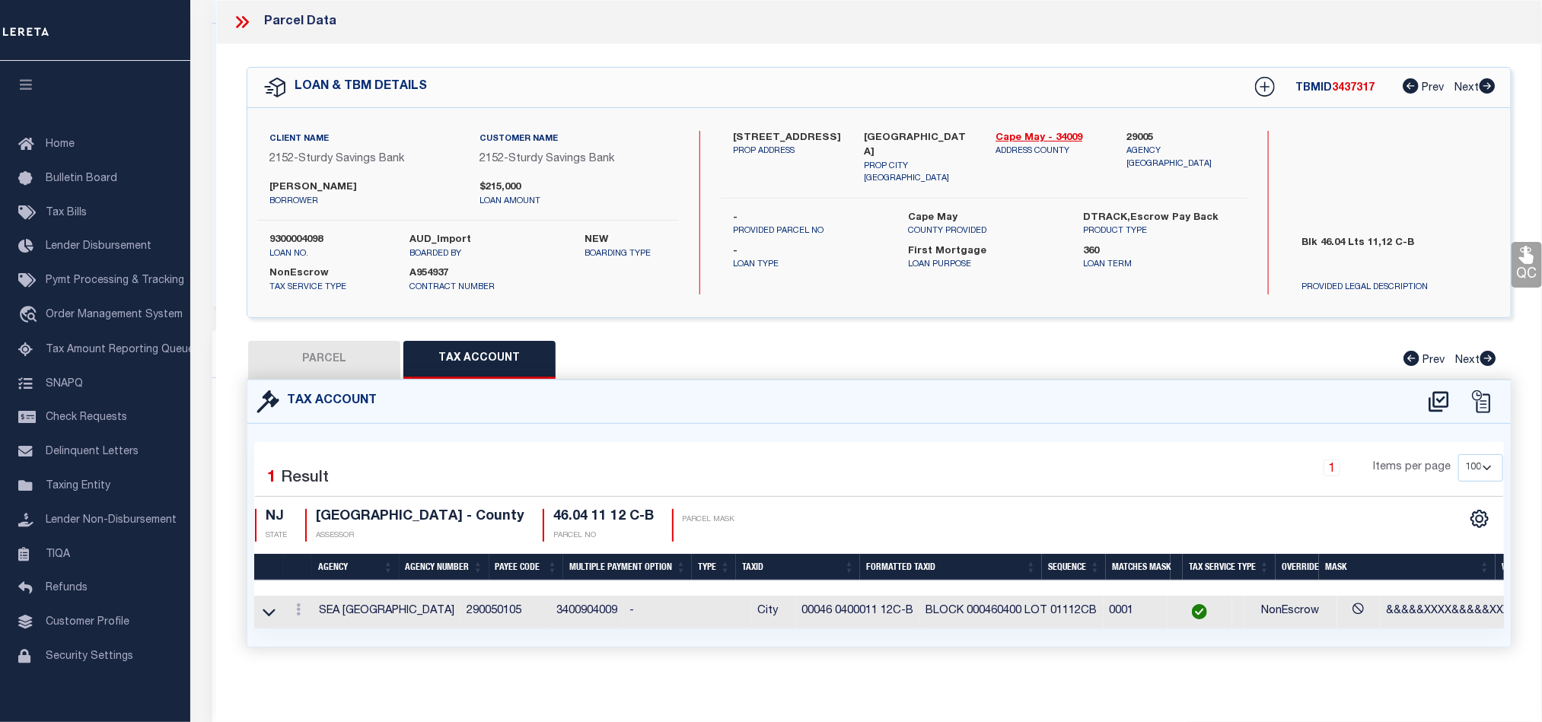
click at [355, 359] on button "PARCEL" at bounding box center [324, 360] width 152 height 38
select select "AS"
select select
checkbox input "false"
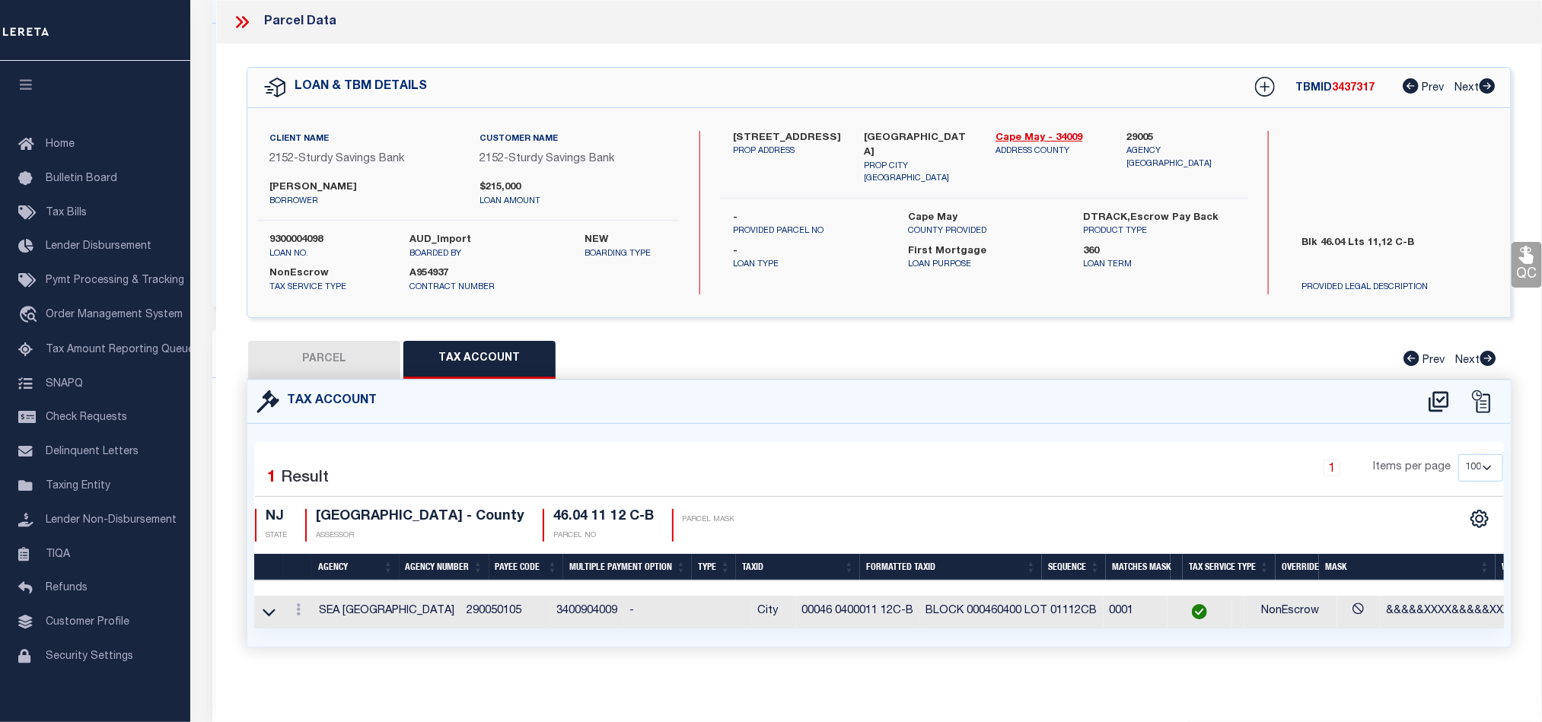
checkbox input "false"
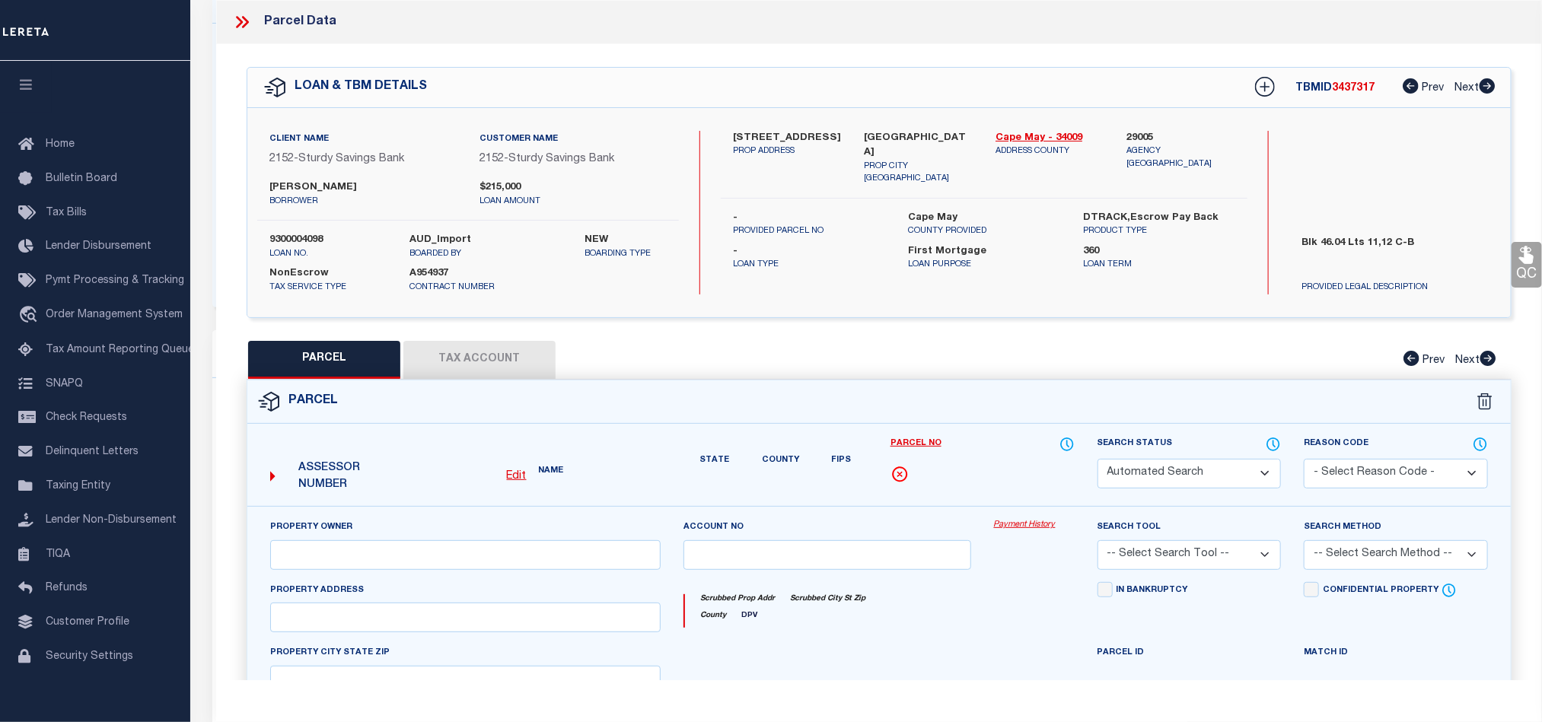
select select "CP"
type input "Miner, John C & Mary Pat"
select select "AGW"
select select "LEG"
type input "211 47Th St 2Nd Flr"
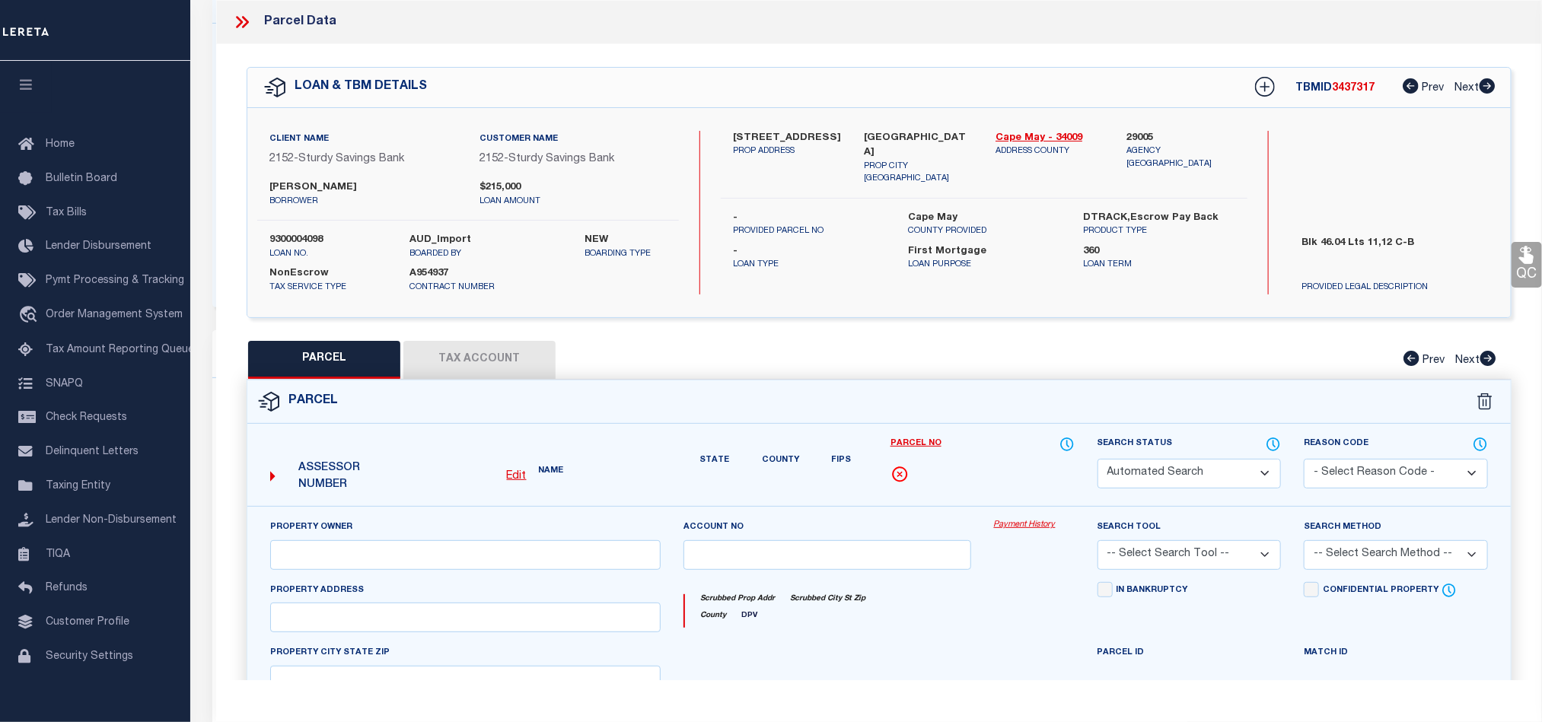
type textarea "46.04 11 12 C-B"
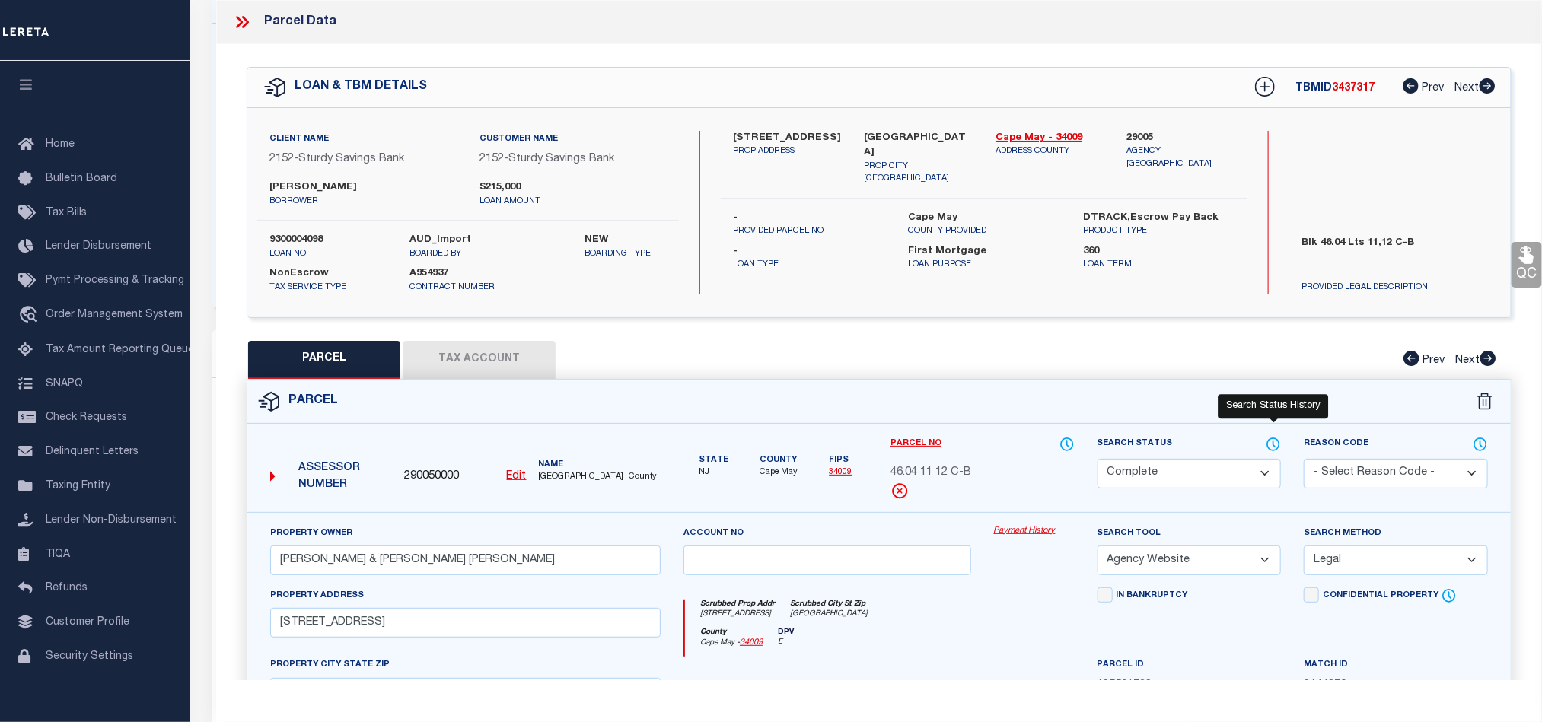
click at [1273, 450] on icon at bounding box center [1273, 444] width 15 height 17
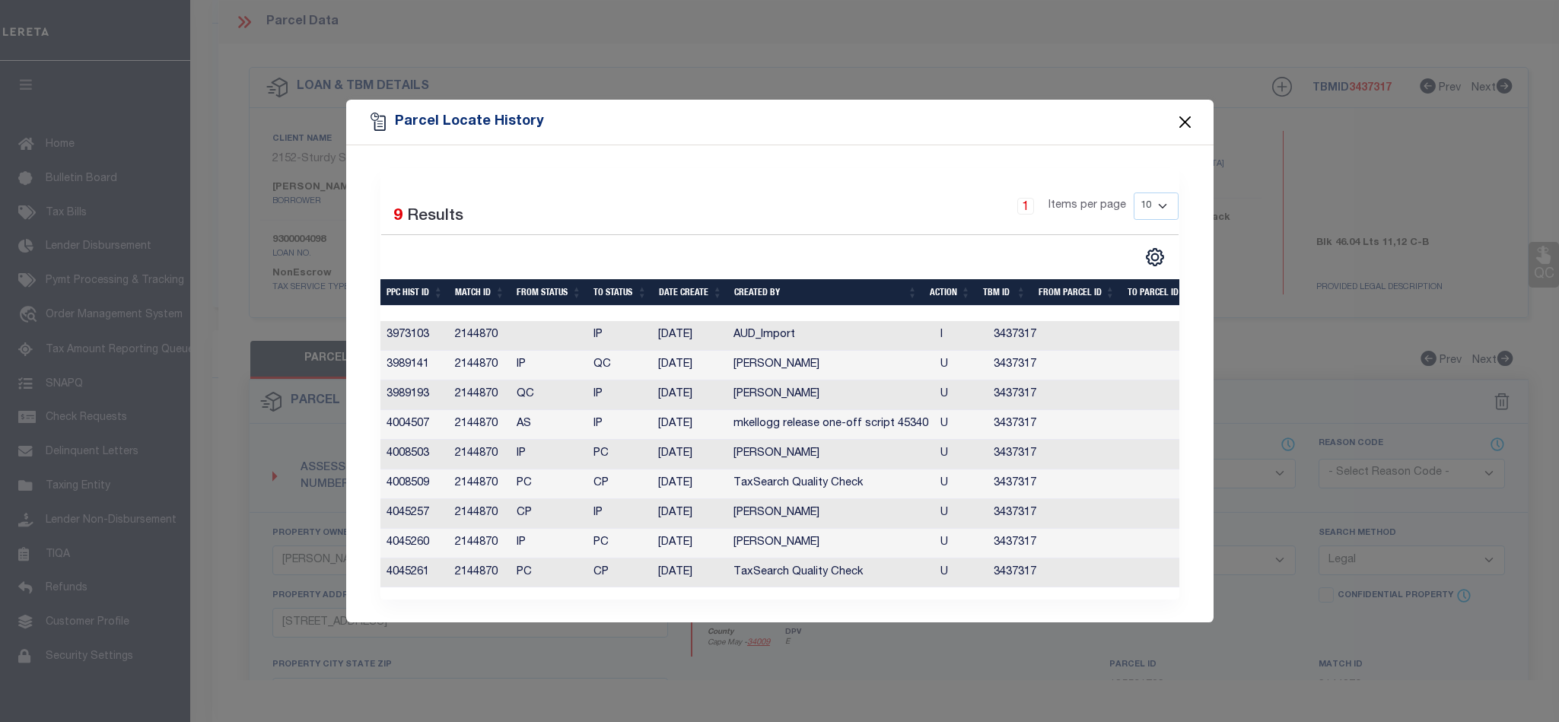
click at [1183, 119] on button "Close" at bounding box center [1185, 122] width 20 height 20
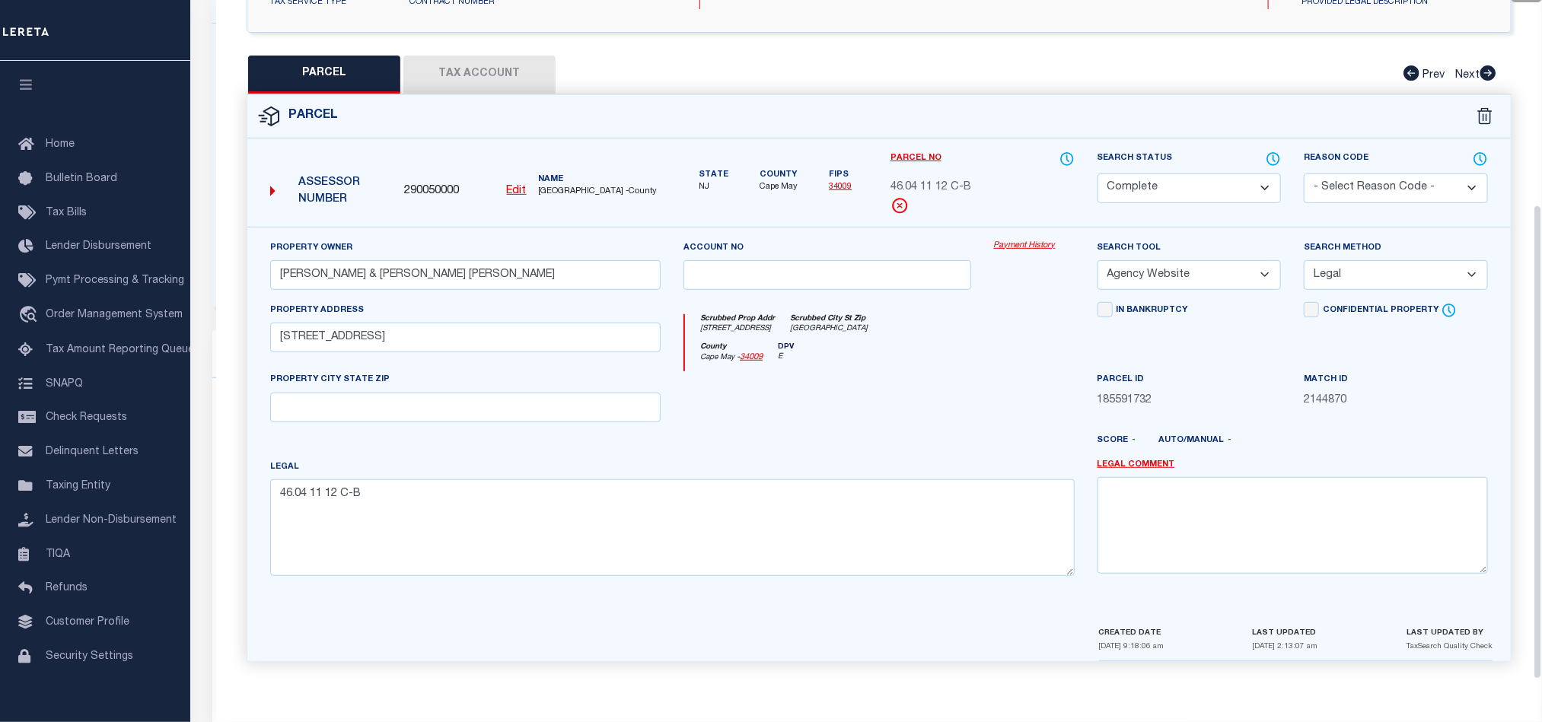
scroll to position [228, 0]
click at [881, 362] on div "County Cape May - 34009 DPV E" at bounding box center [879, 357] width 389 height 30
click at [1272, 154] on icon at bounding box center [1273, 159] width 15 height 17
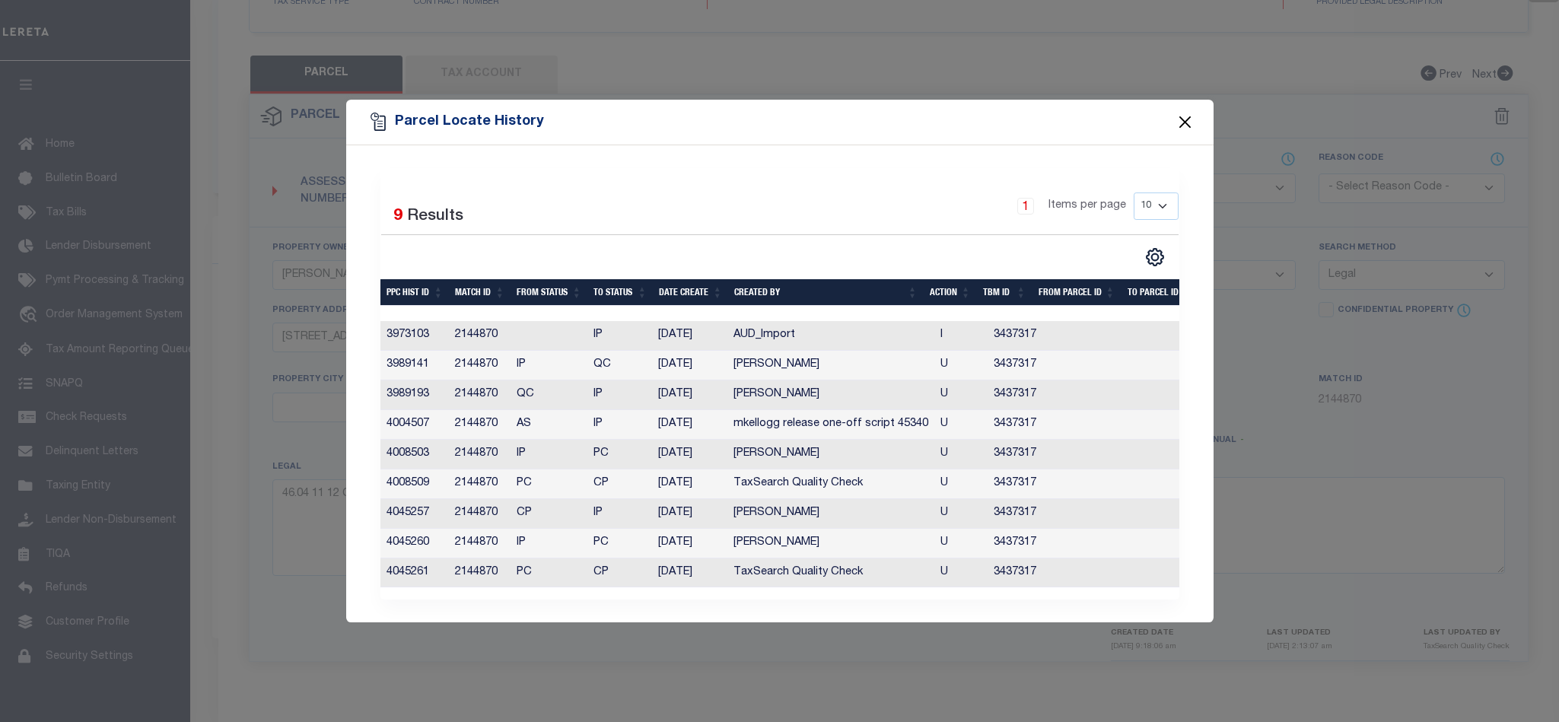
click at [1181, 112] on button "Close" at bounding box center [1185, 122] width 20 height 20
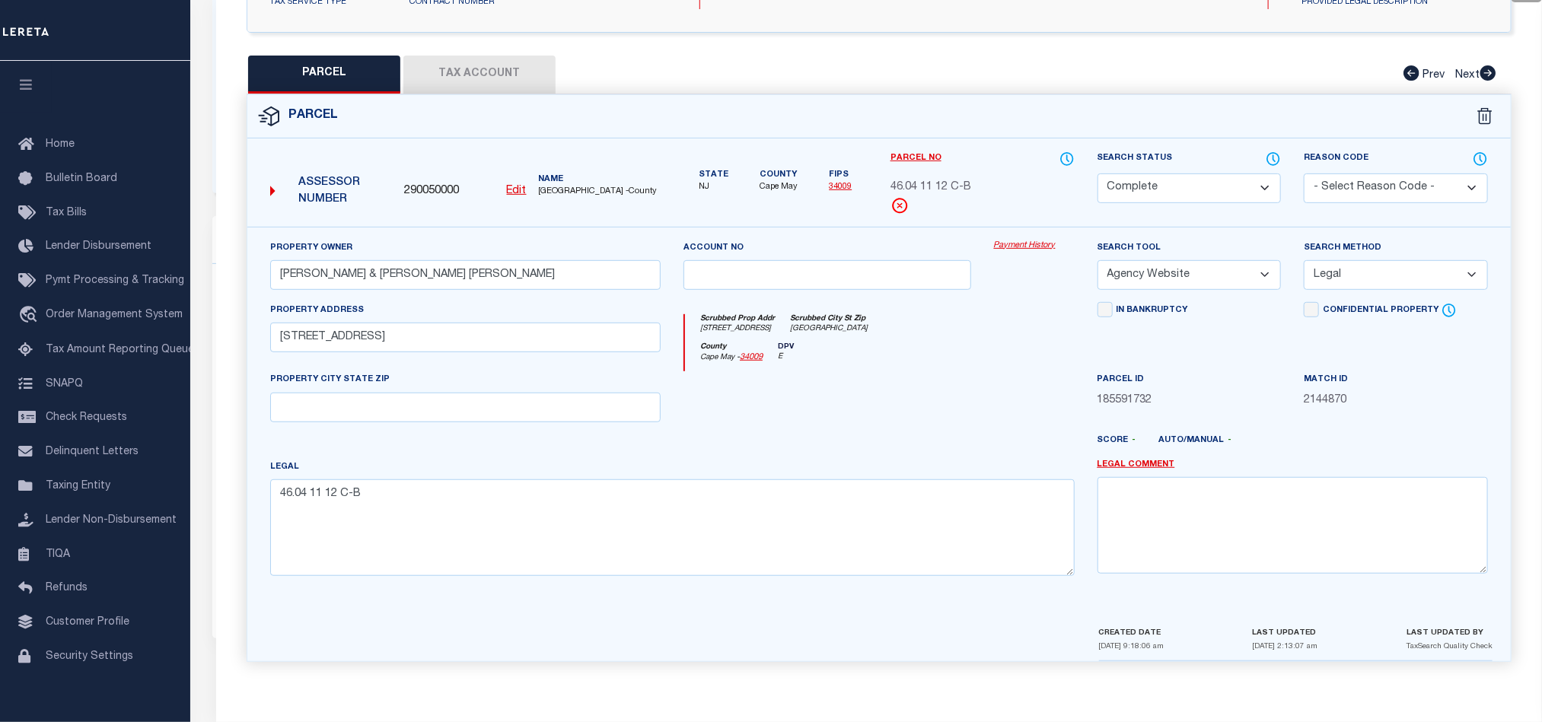
click at [450, 67] on button "Tax Account" at bounding box center [479, 75] width 152 height 38
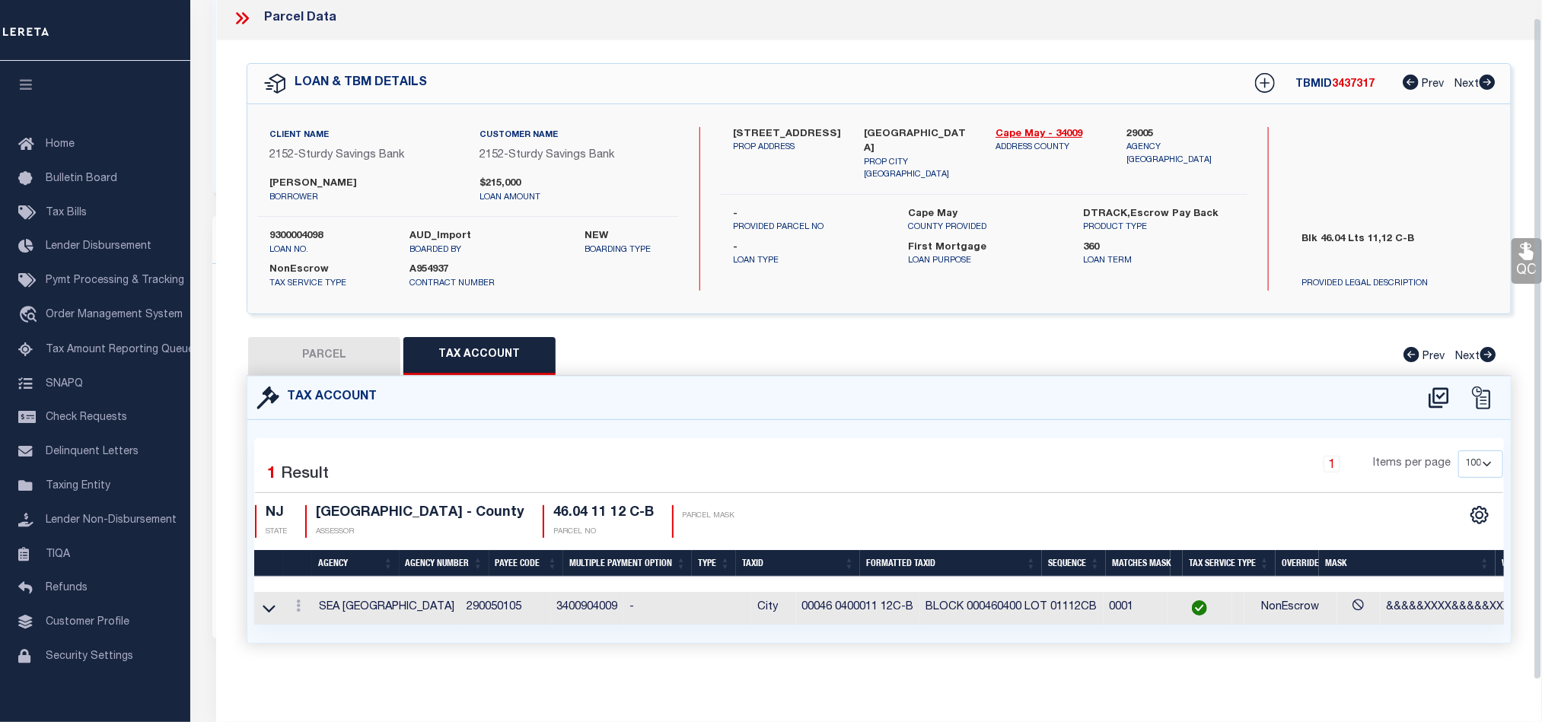
select select "100"
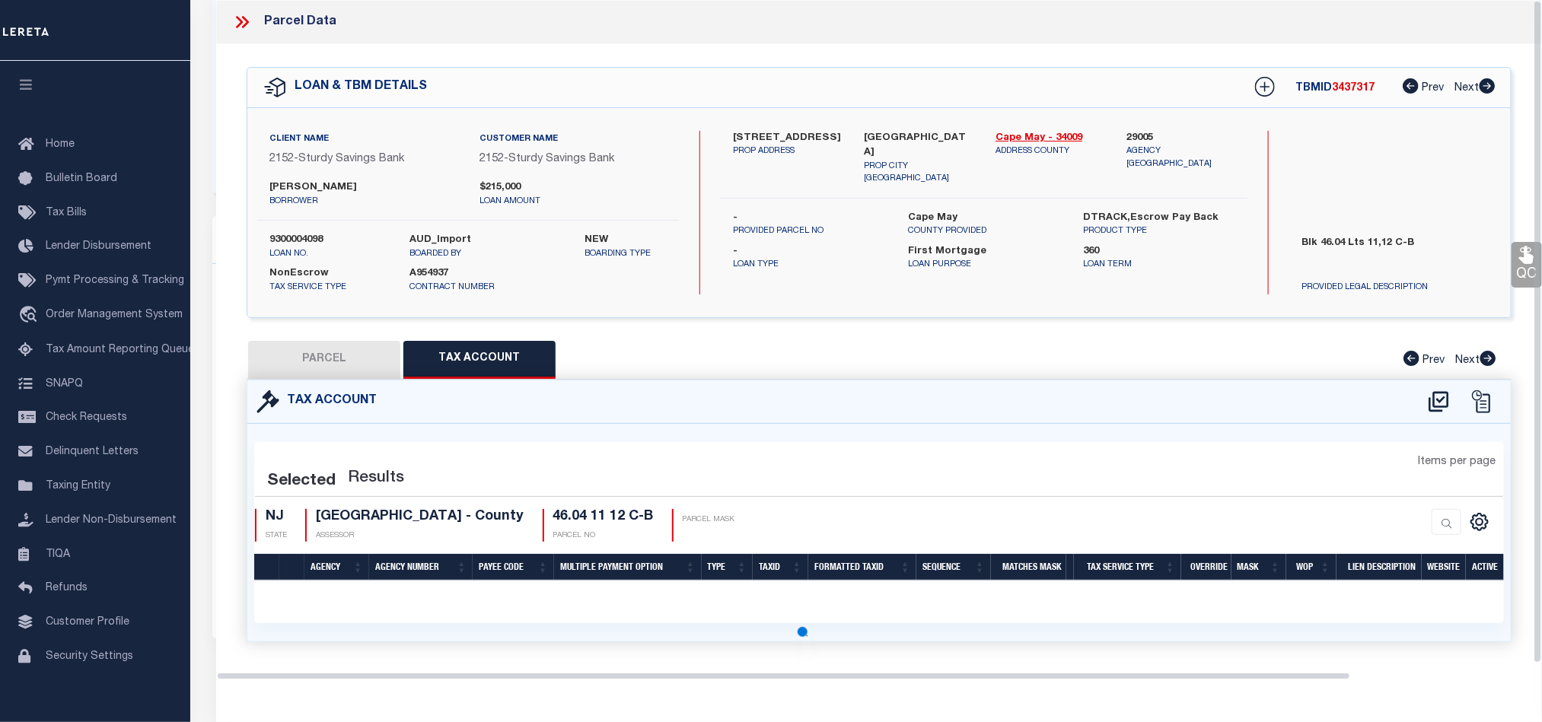
scroll to position [0, 0]
select select "100"
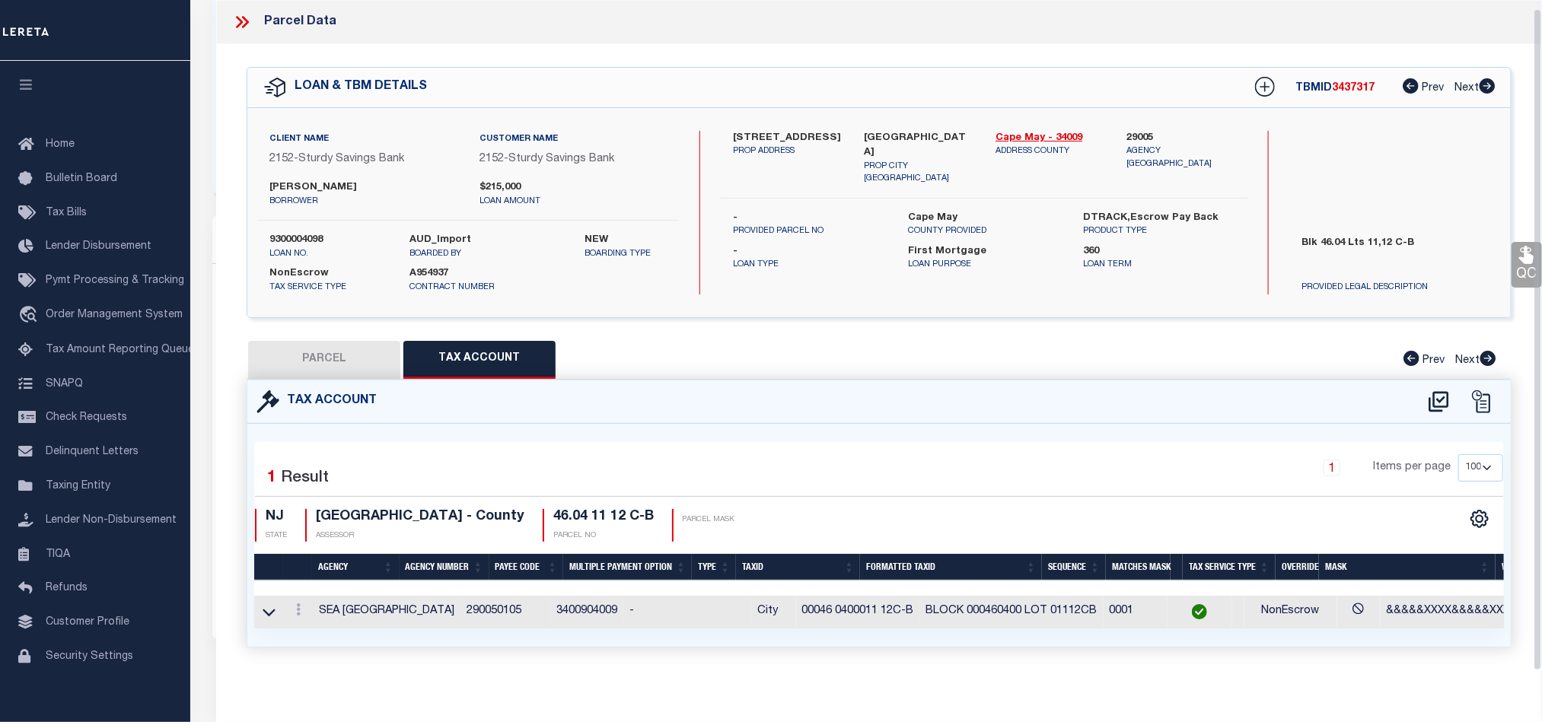
scroll to position [18, 0]
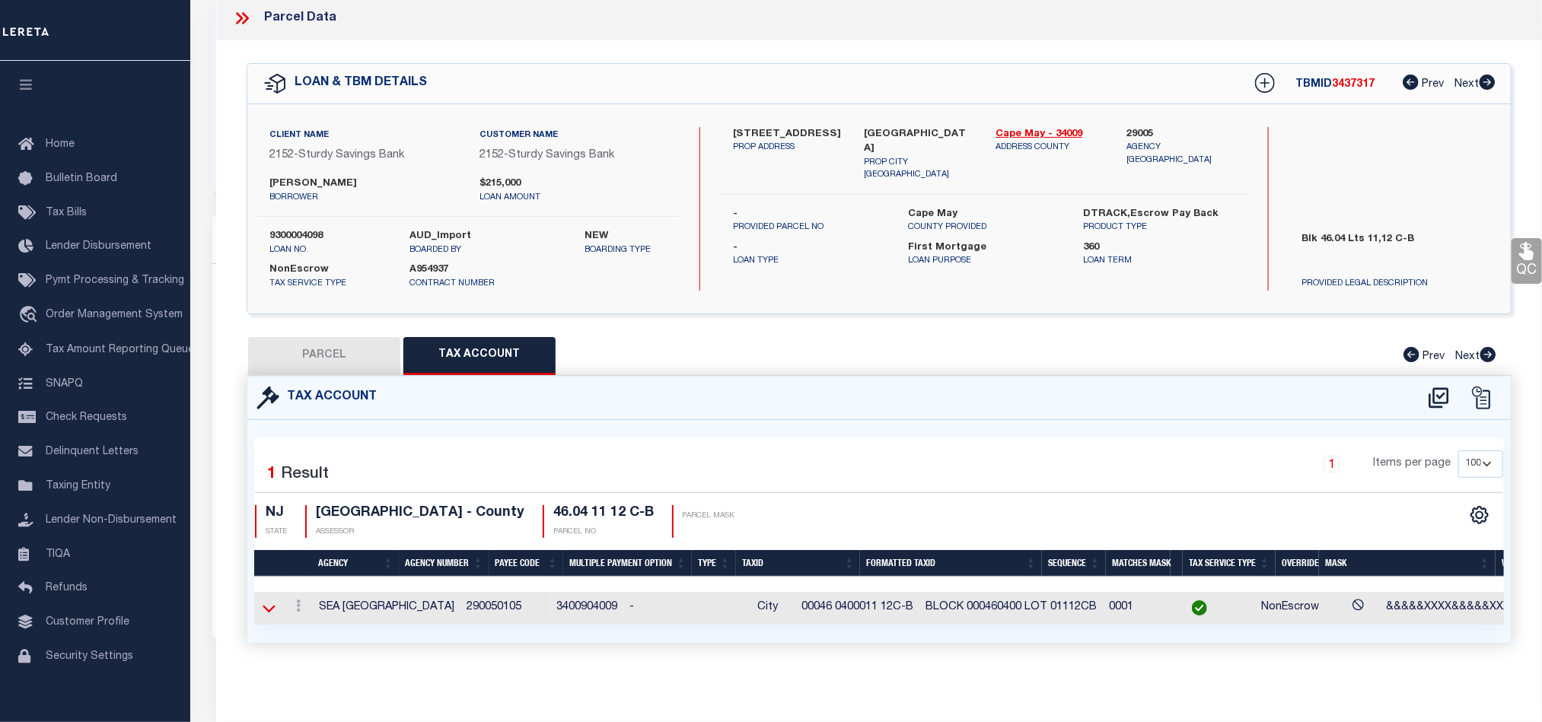
click at [268, 603] on icon at bounding box center [269, 608] width 13 height 16
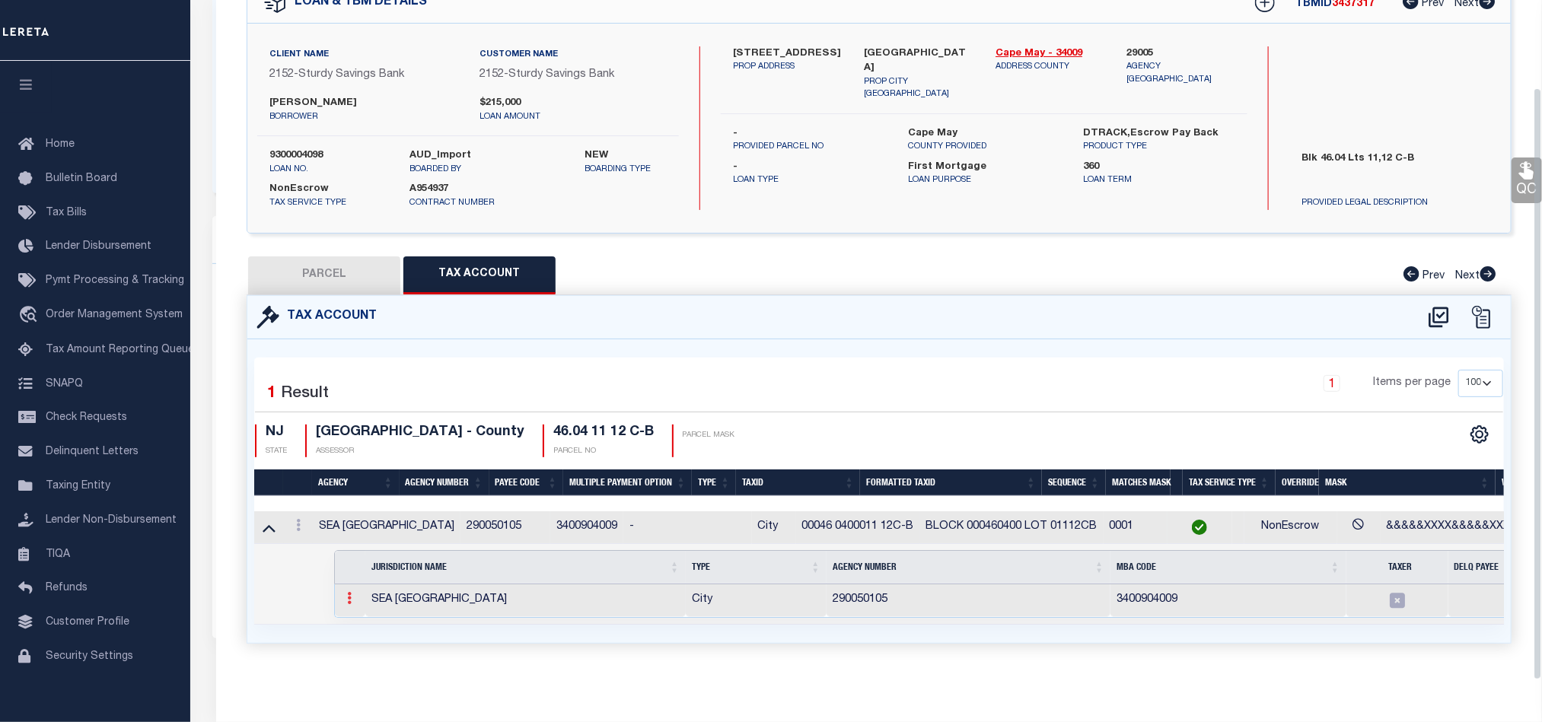
click at [342, 594] on link at bounding box center [349, 600] width 17 height 12
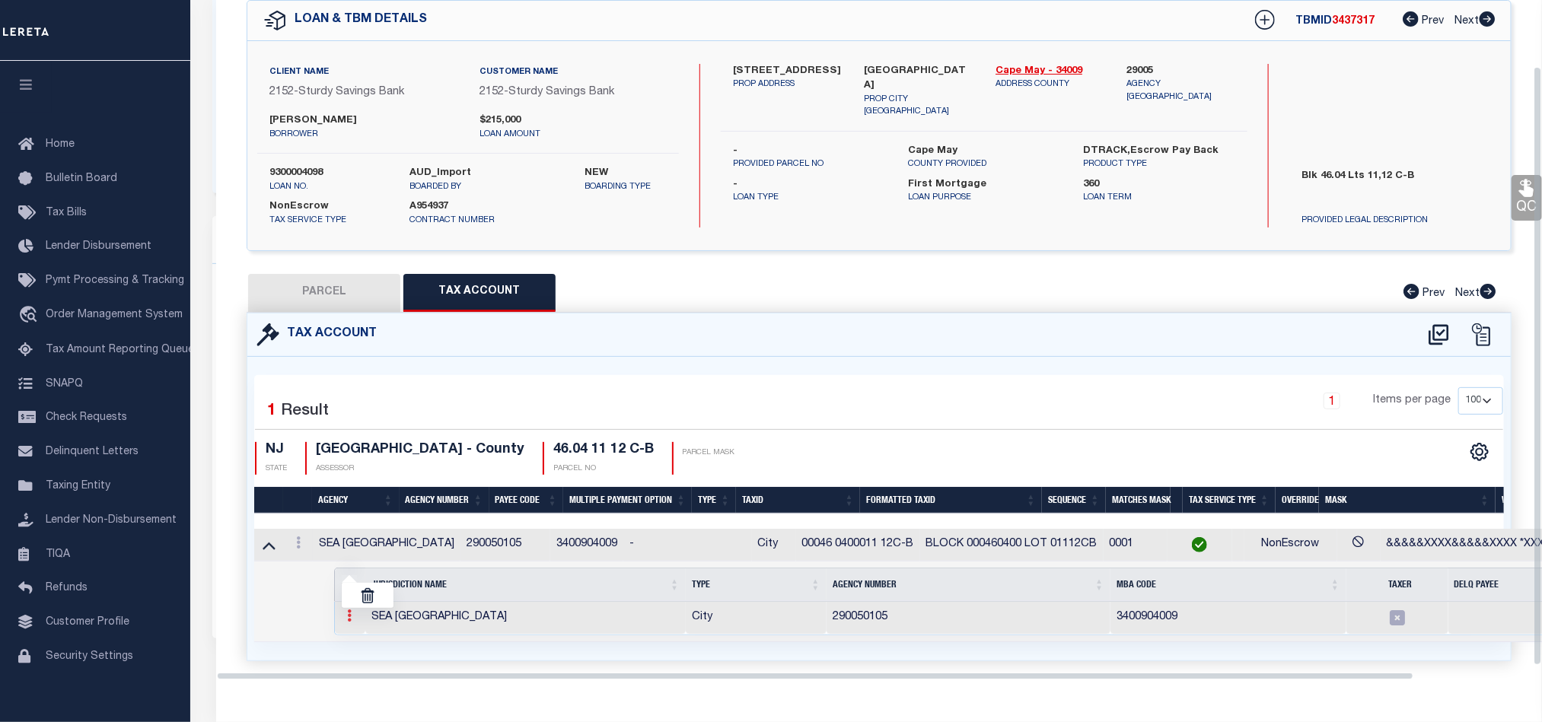
scroll to position [75, 0]
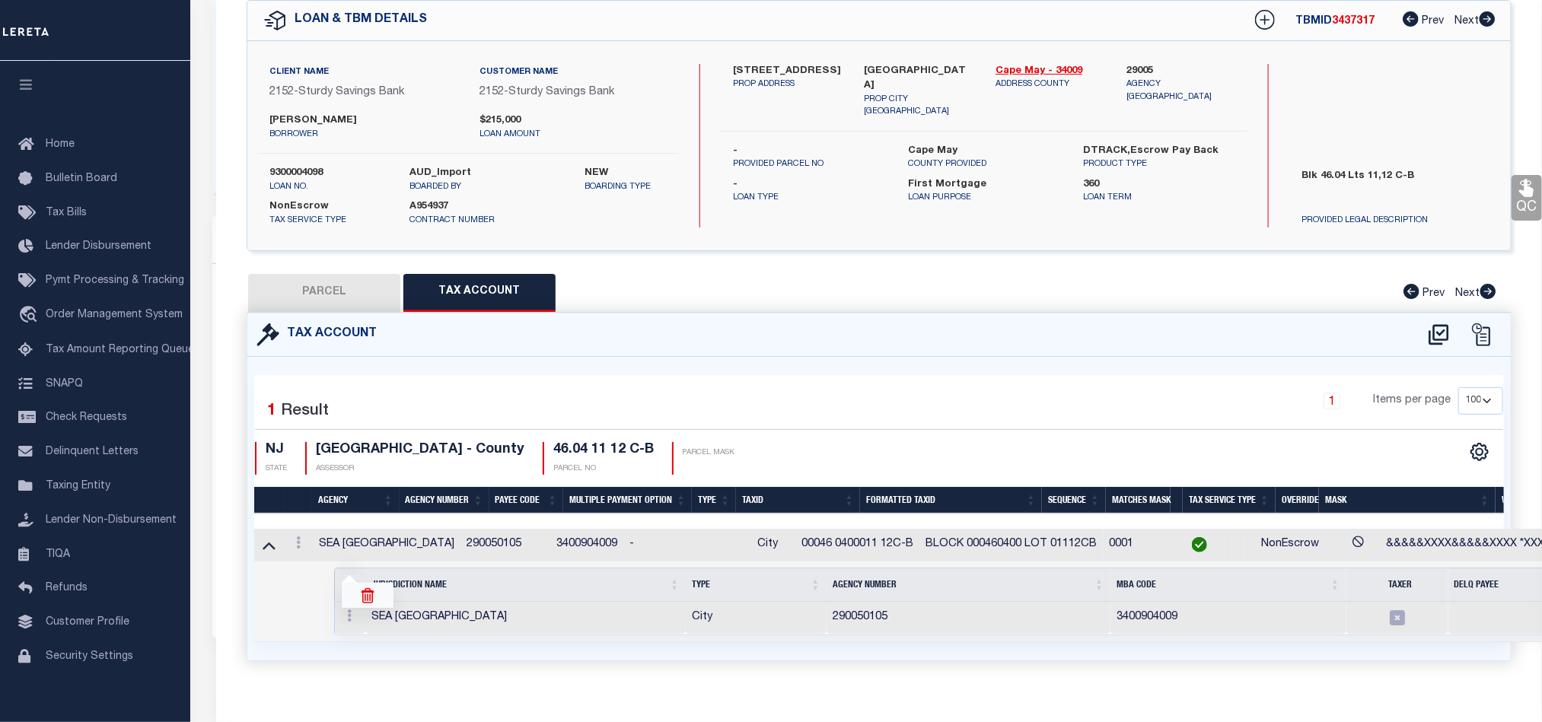
click at [368, 594] on img at bounding box center [367, 595] width 15 height 15
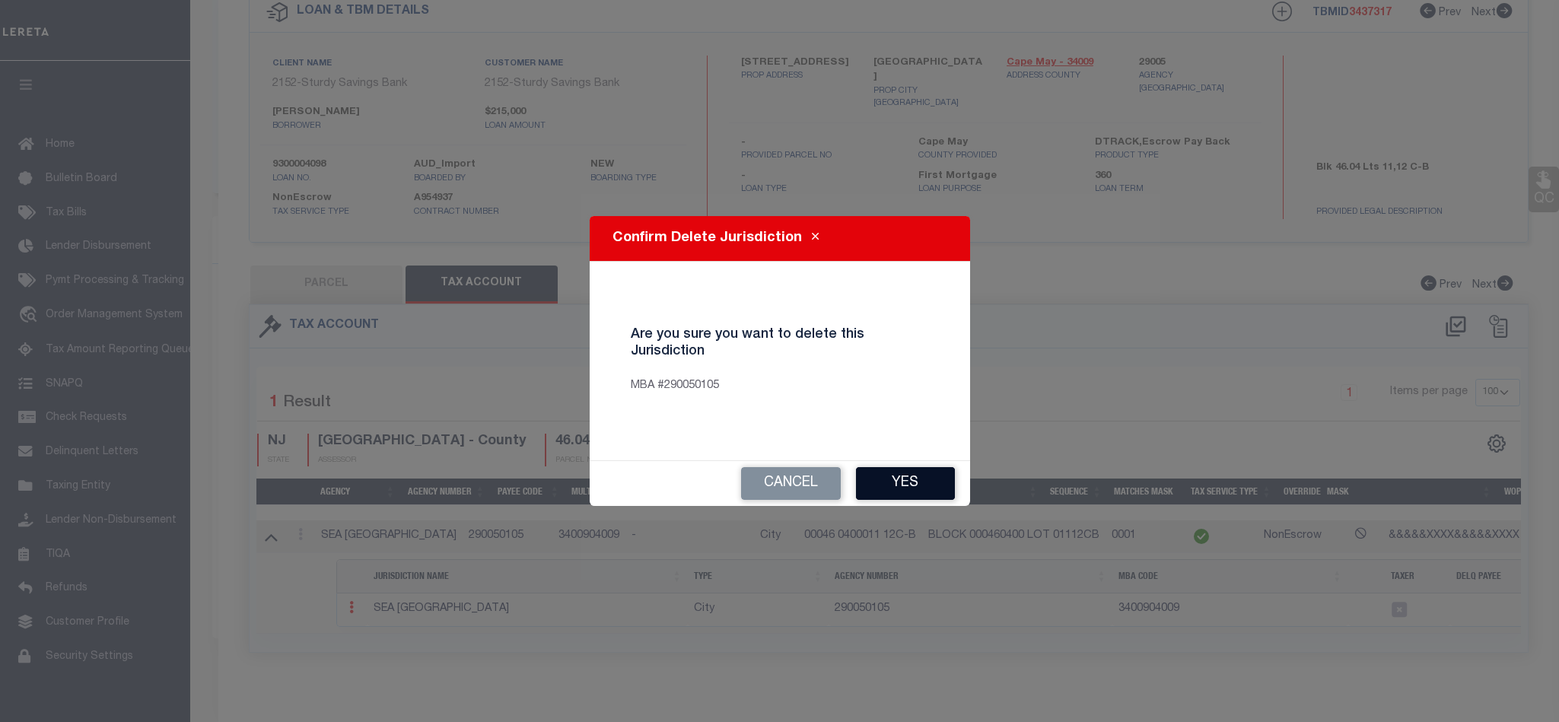
click at [870, 477] on button "Yes" at bounding box center [905, 483] width 99 height 33
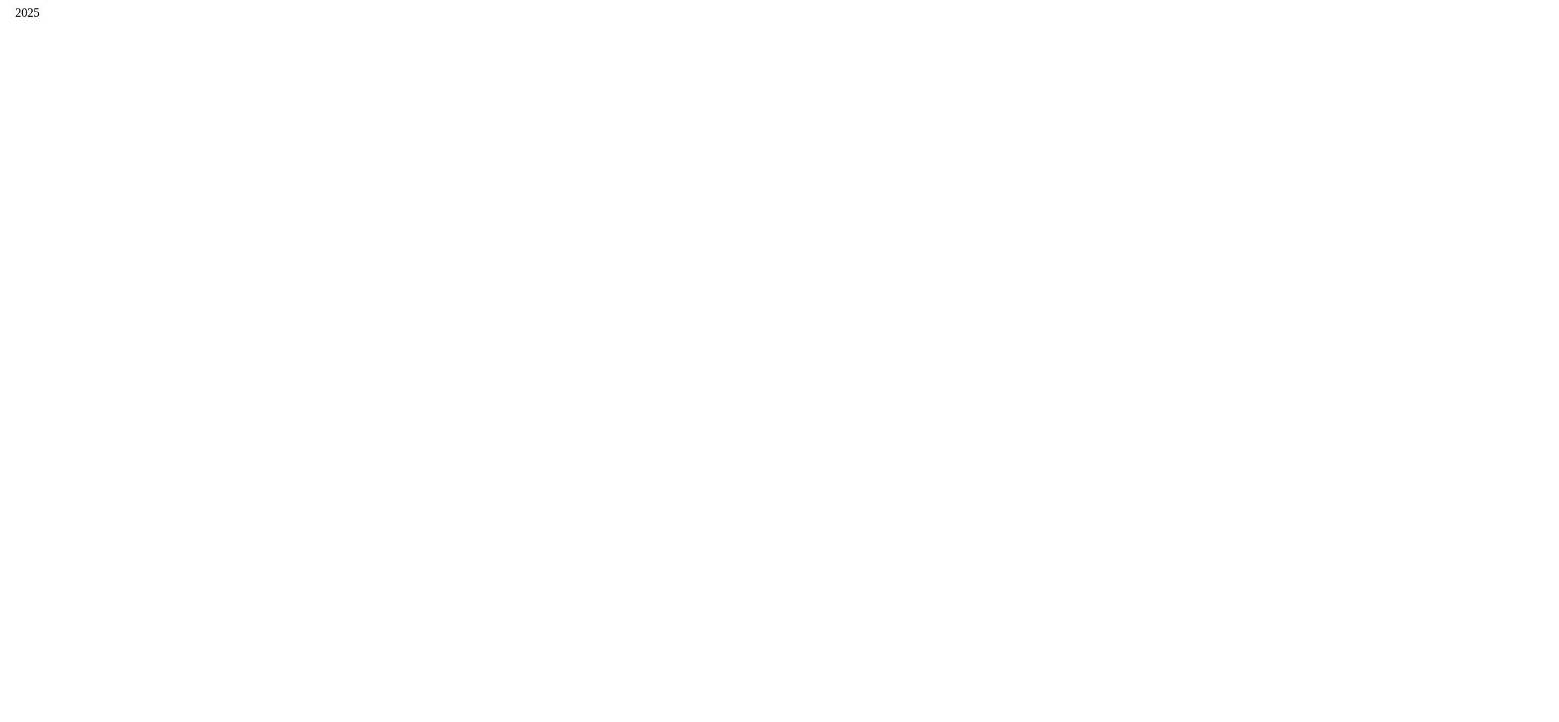
scroll to position [0, 0]
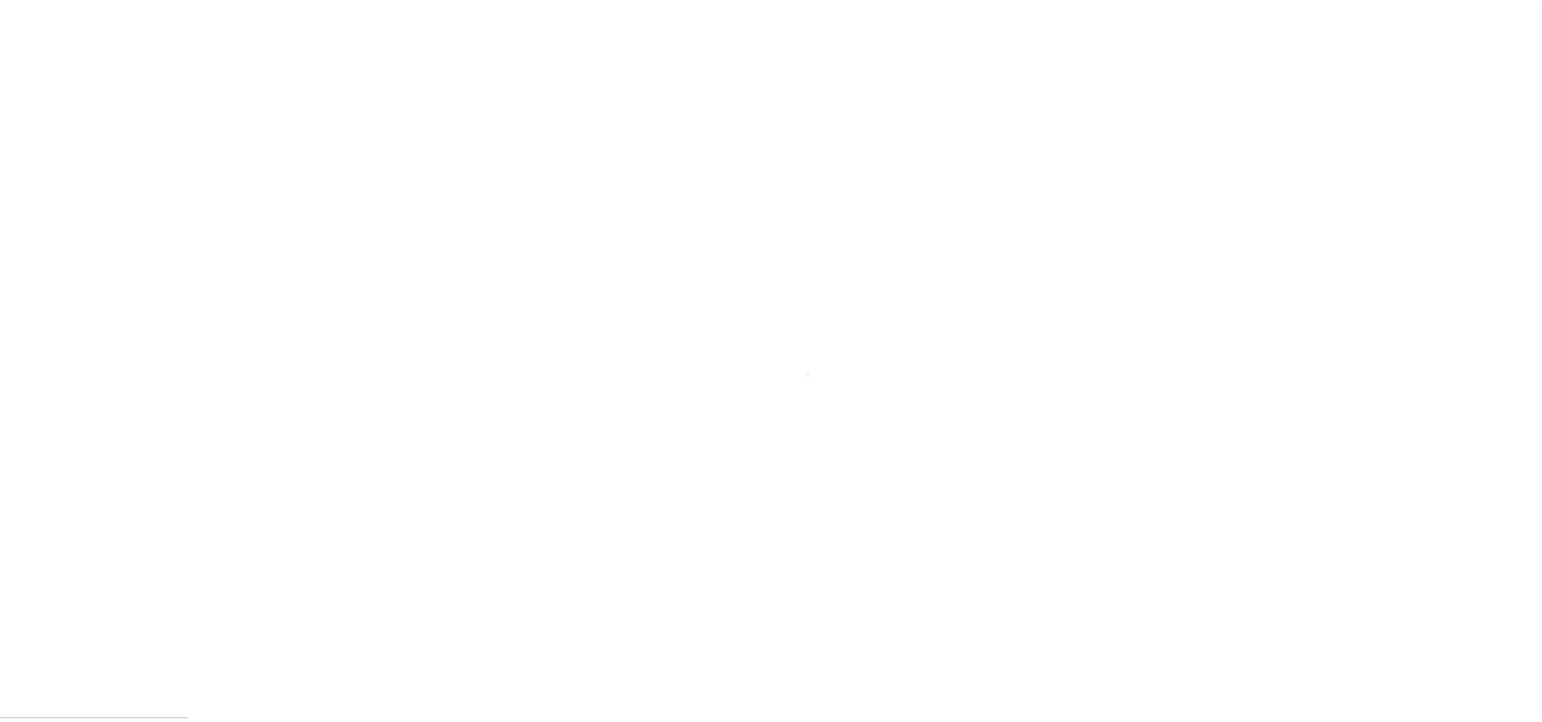
scroll to position [18, 0]
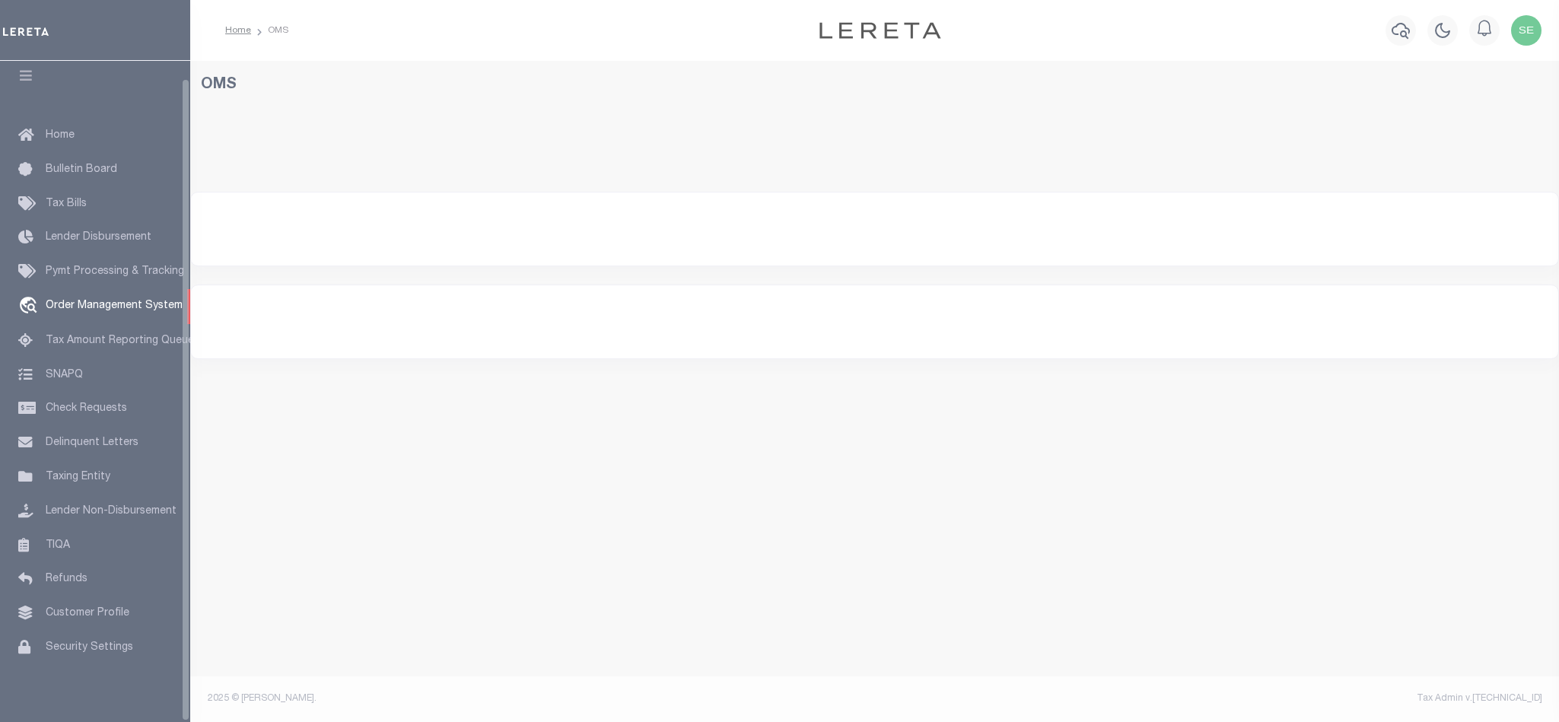
select select "200"
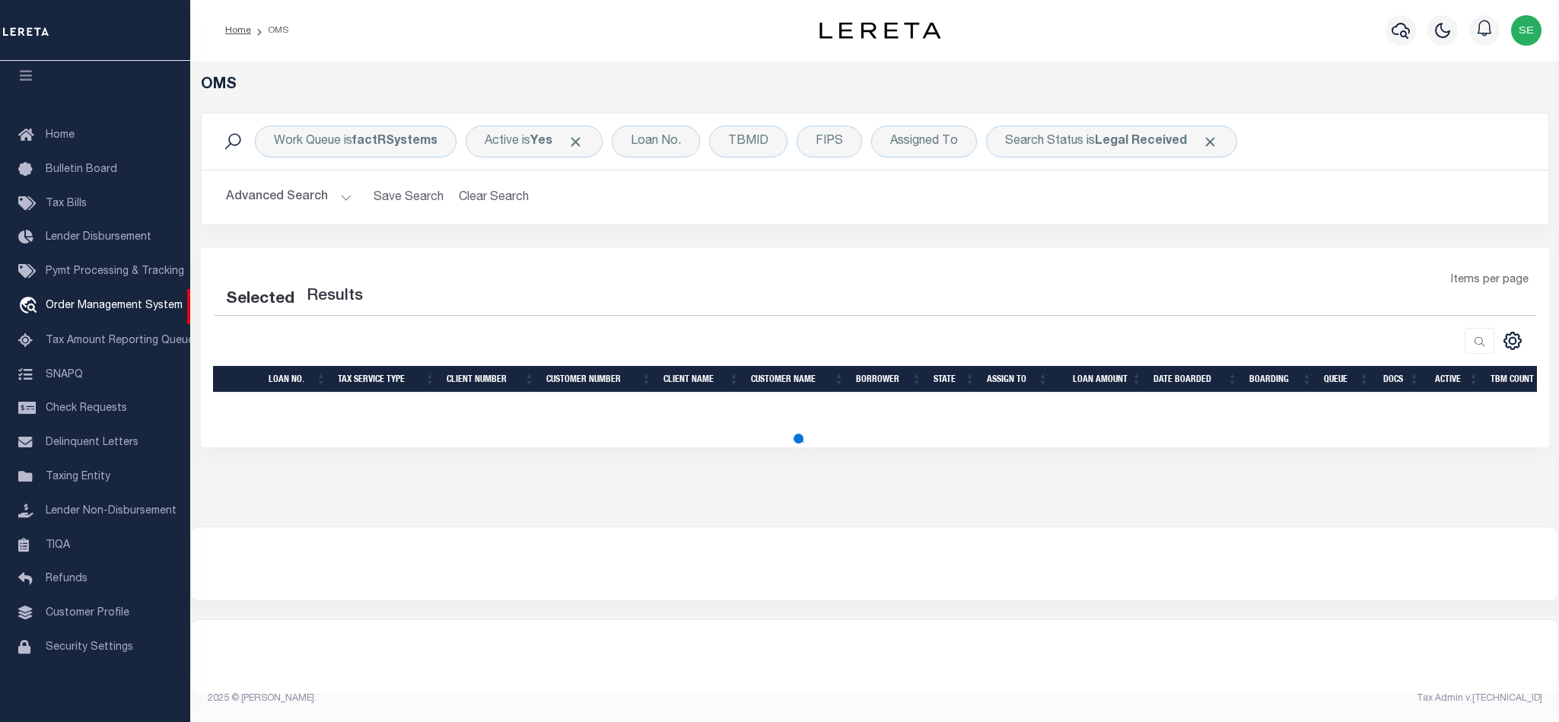
select select "200"
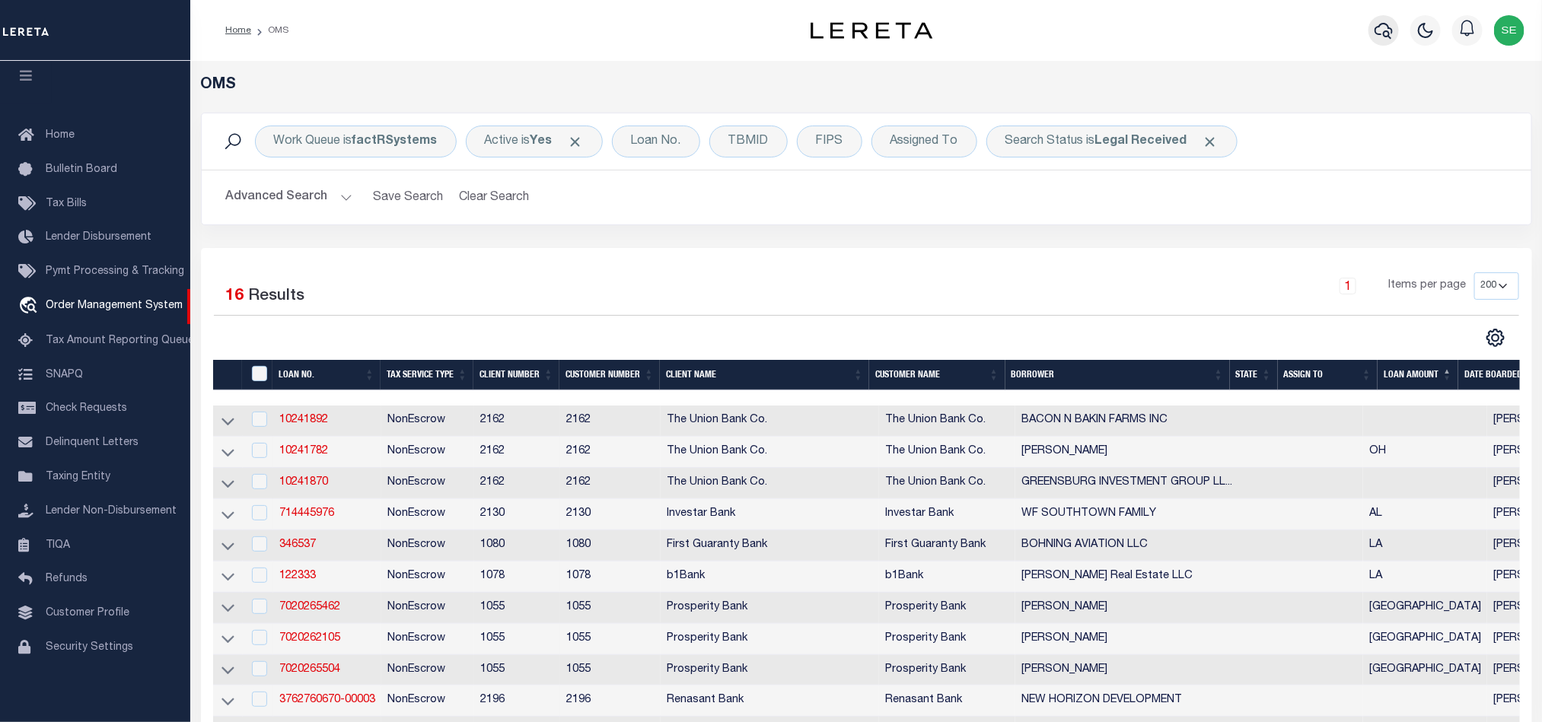
click at [1386, 19] on button "button" at bounding box center [1383, 30] width 30 height 30
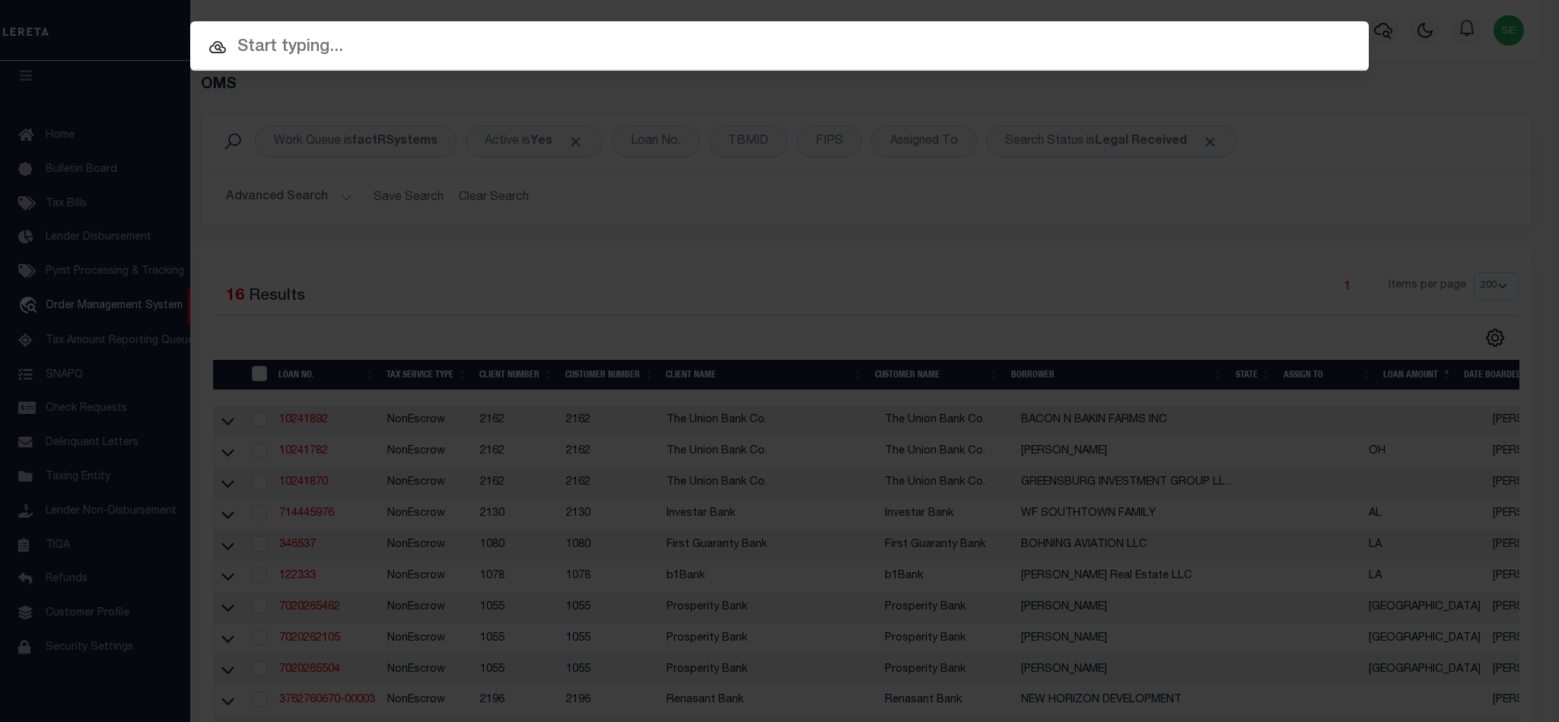
click at [743, 44] on input "text" at bounding box center [779, 47] width 1179 height 27
paste input "9300004098"
type input "9300004098"
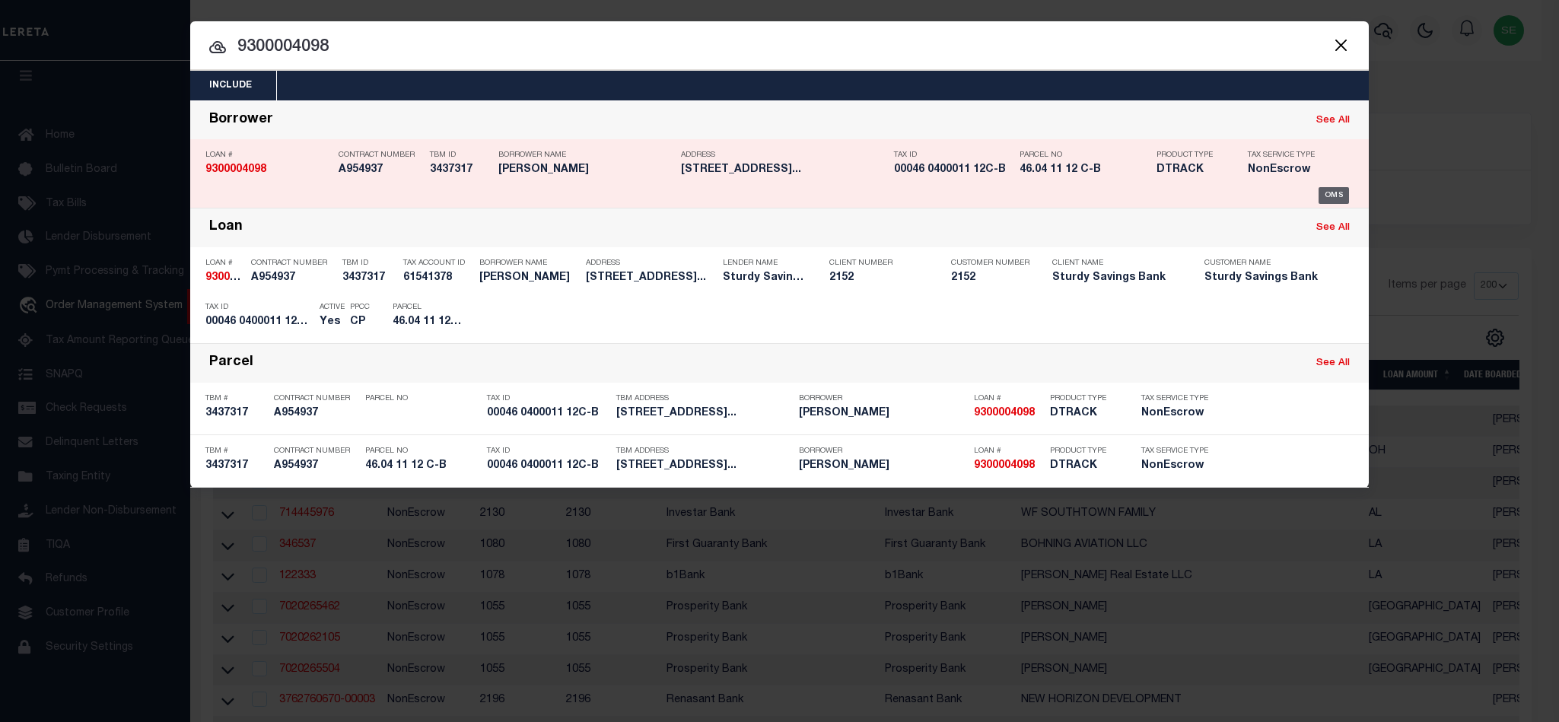
click at [1336, 201] on div "OMS" at bounding box center [1334, 195] width 31 height 17
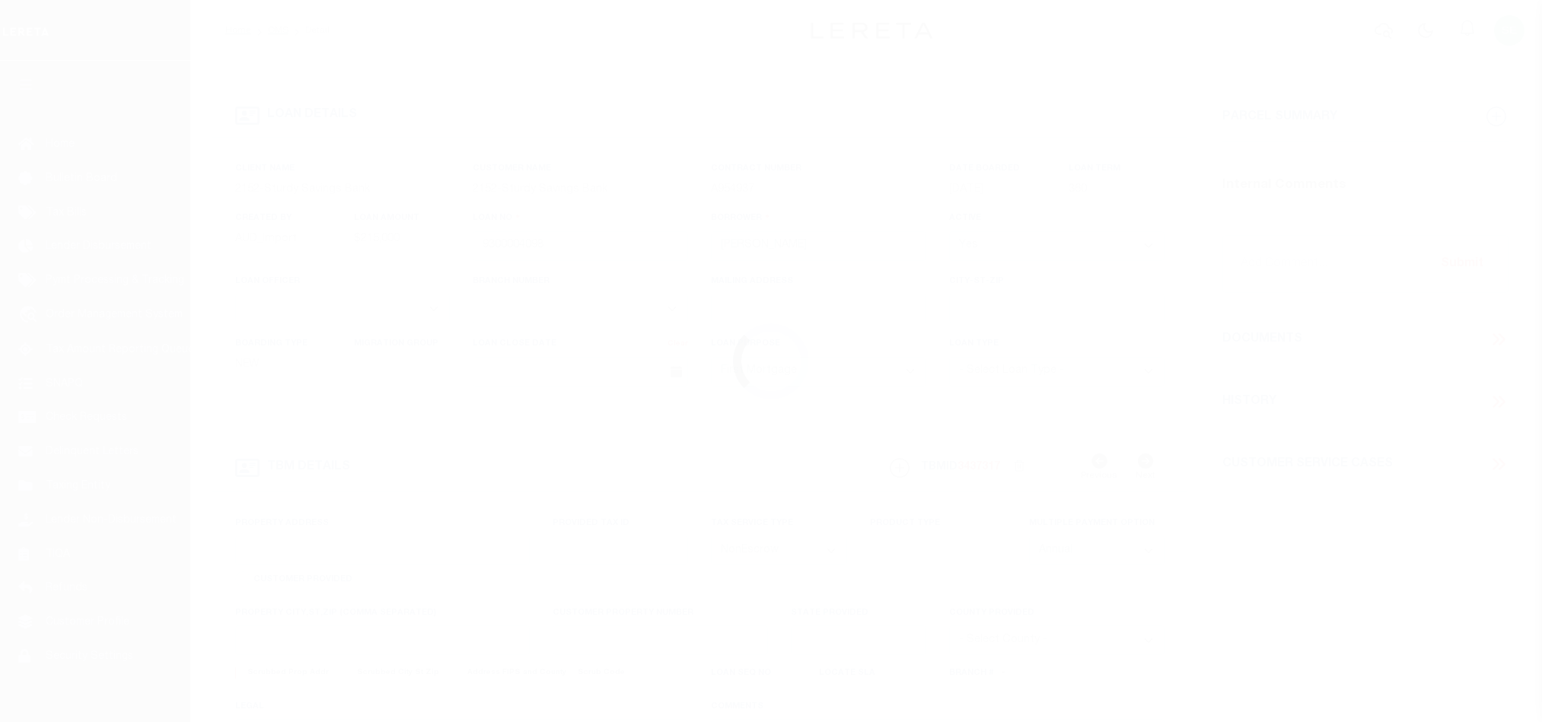
select select "10"
select select "NonEscrow"
type input "211 47th St Unit B"
select select
type input "Sea Isle City NJ 08243"
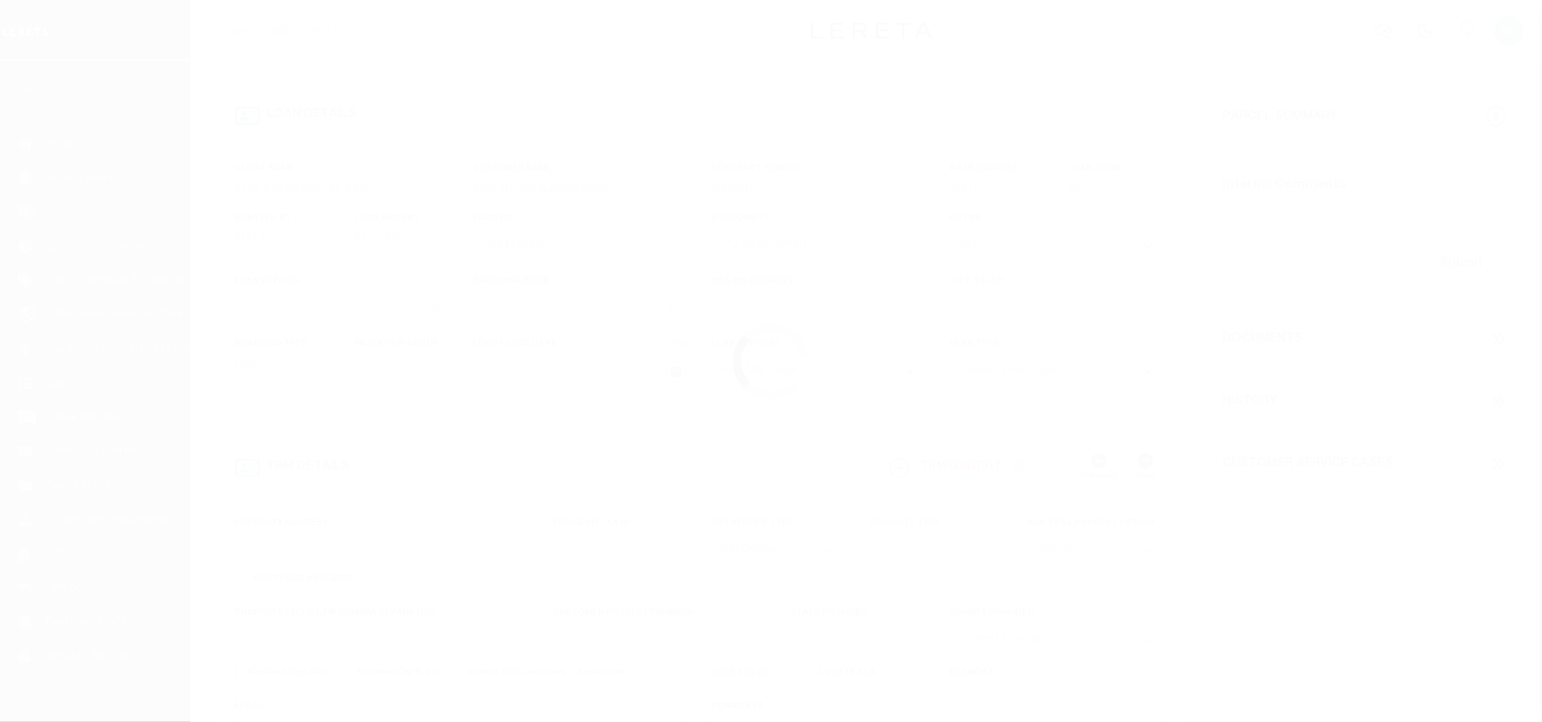
type input "NJ"
select select
type textarea "Blk 46.04 Lts 11,12 C-B"
type textarea "TAX ID Update last comment: ."
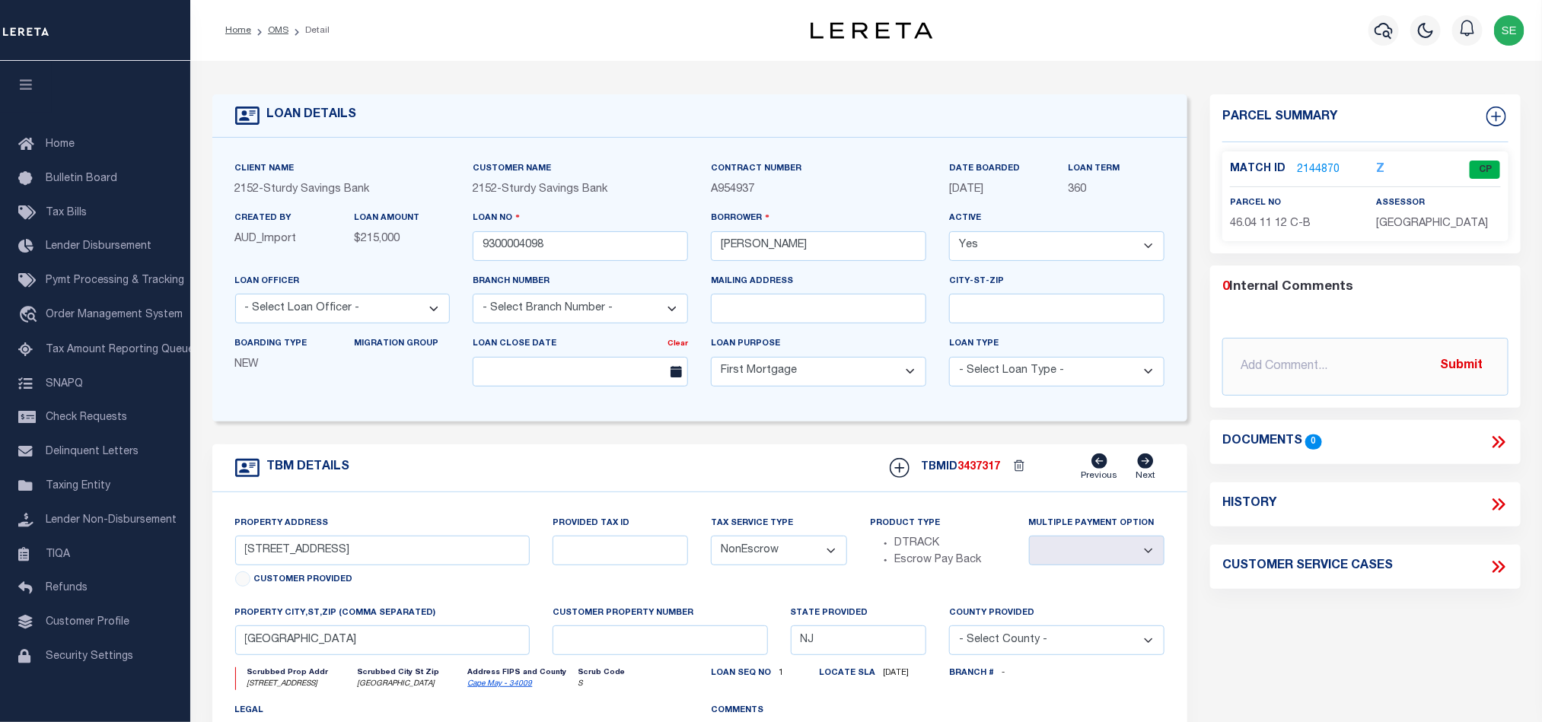
click at [1318, 172] on link "2144870" at bounding box center [1318, 170] width 43 height 16
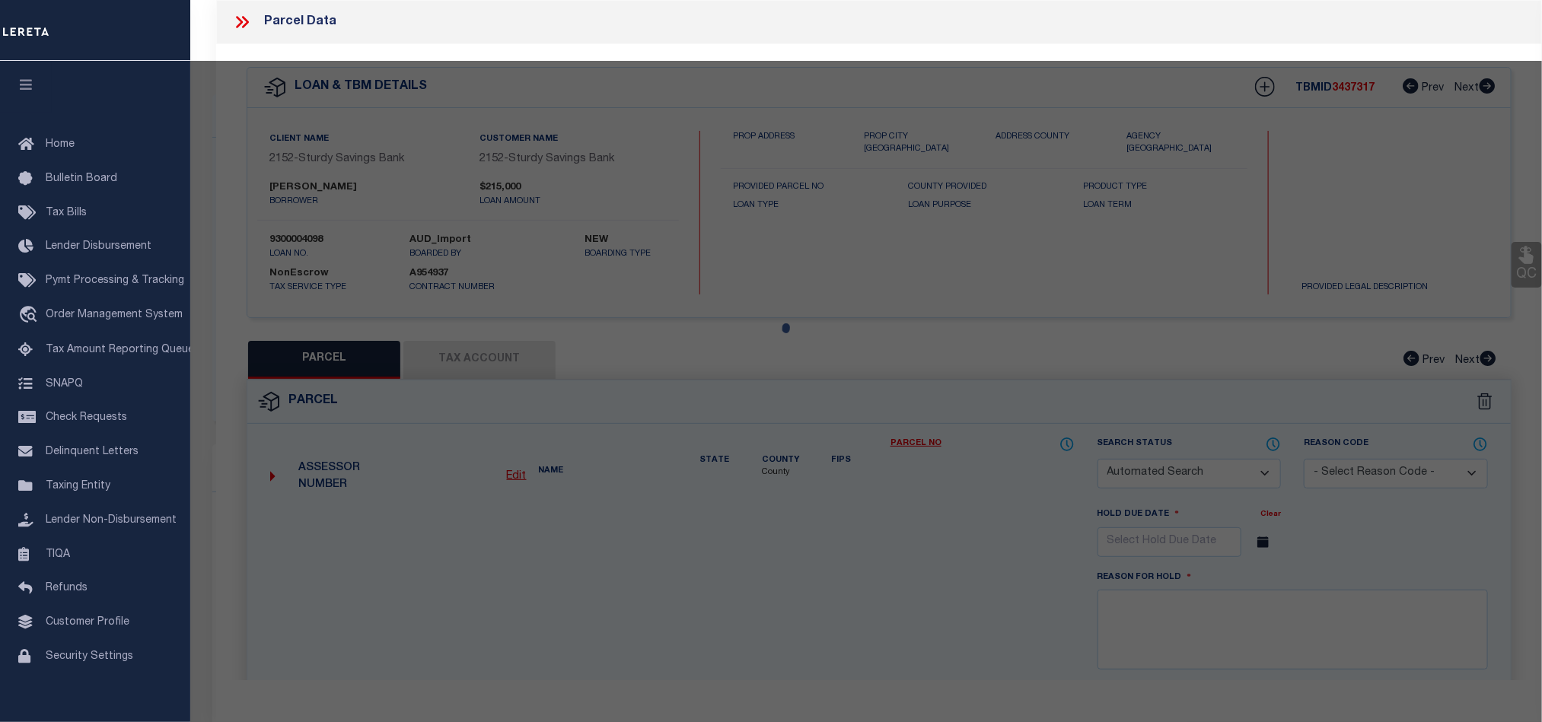
checkbox input "false"
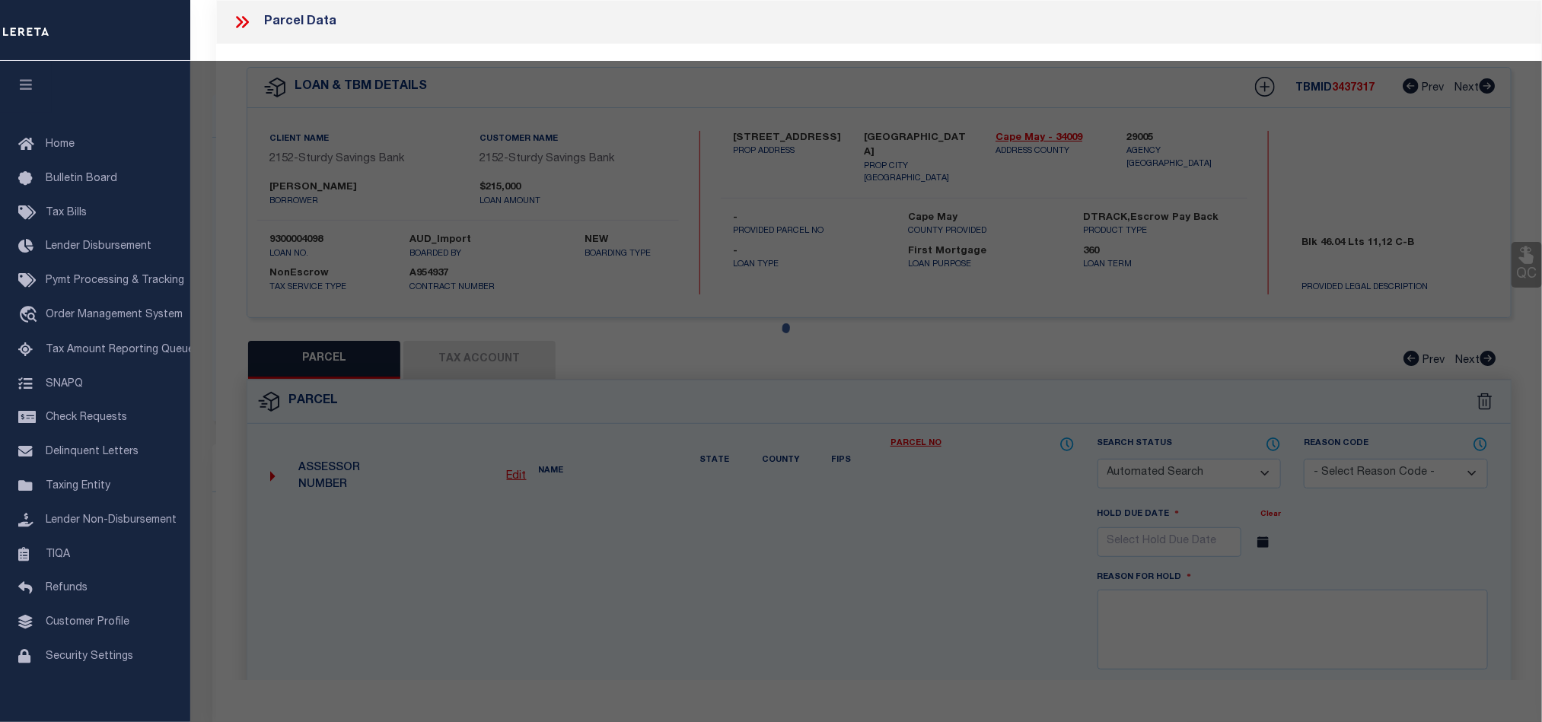
select select "CP"
type input "Miner, John C & Mary Pat"
select select "AGW"
select select "LEG"
type input "211 47Th St 2Nd Flr"
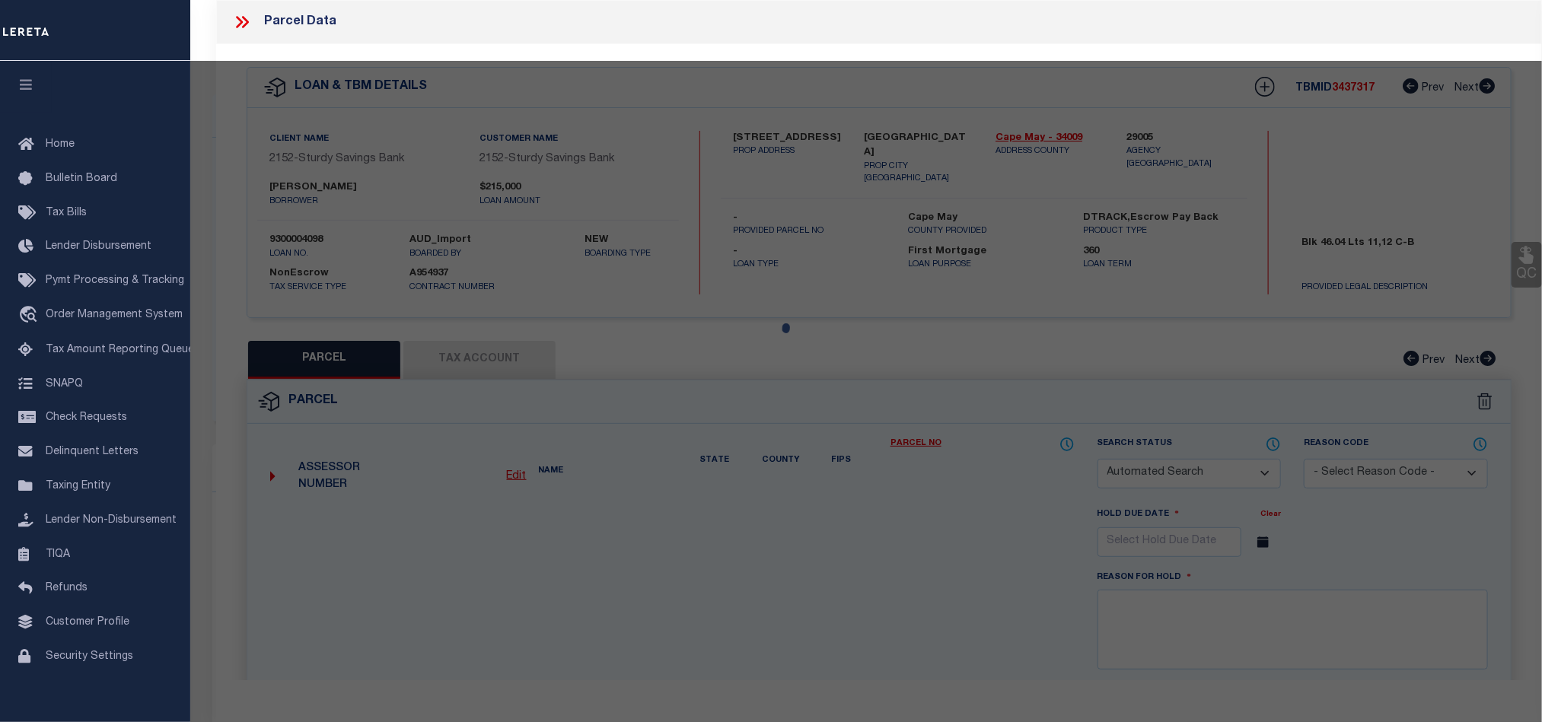
type textarea "46.04 11 12 C-B"
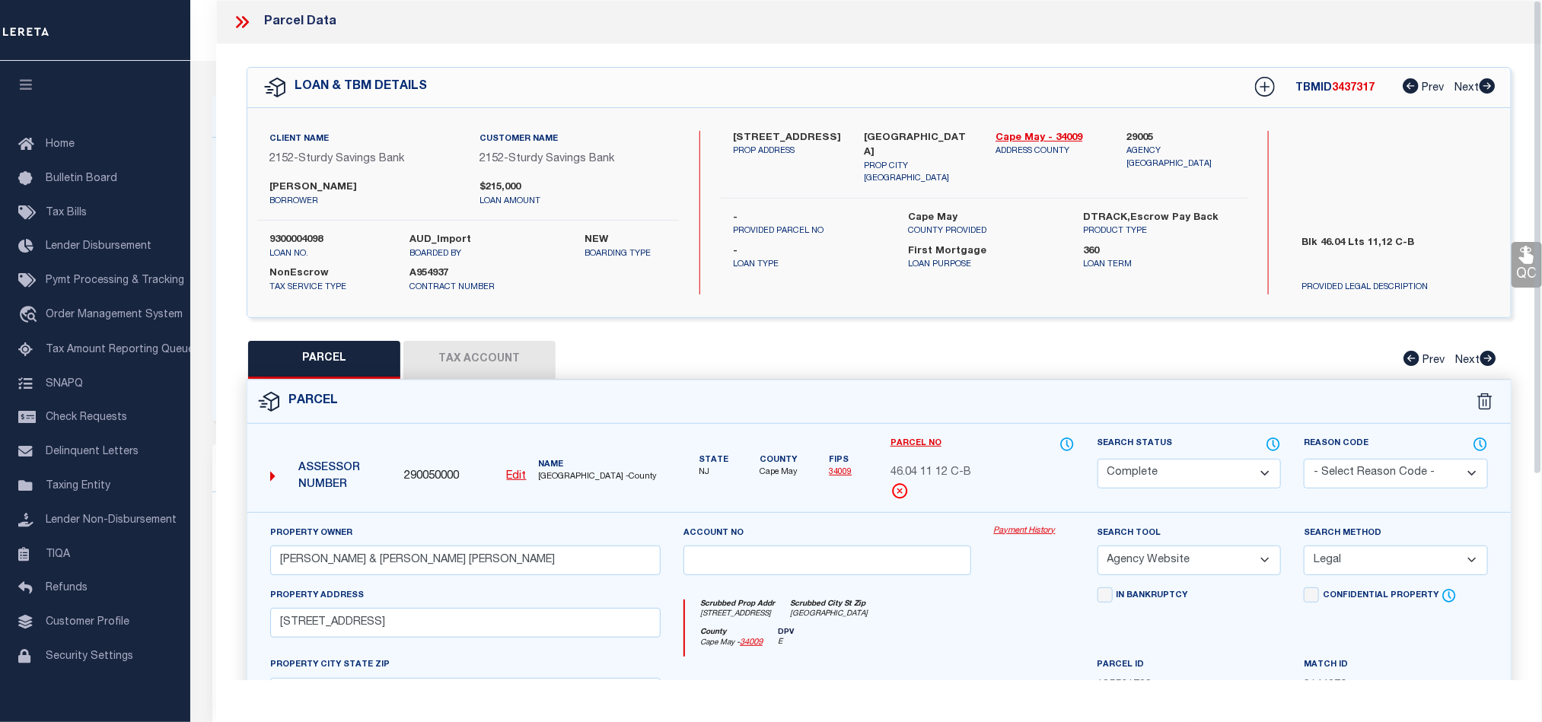
click at [461, 359] on button "Tax Account" at bounding box center [479, 360] width 152 height 38
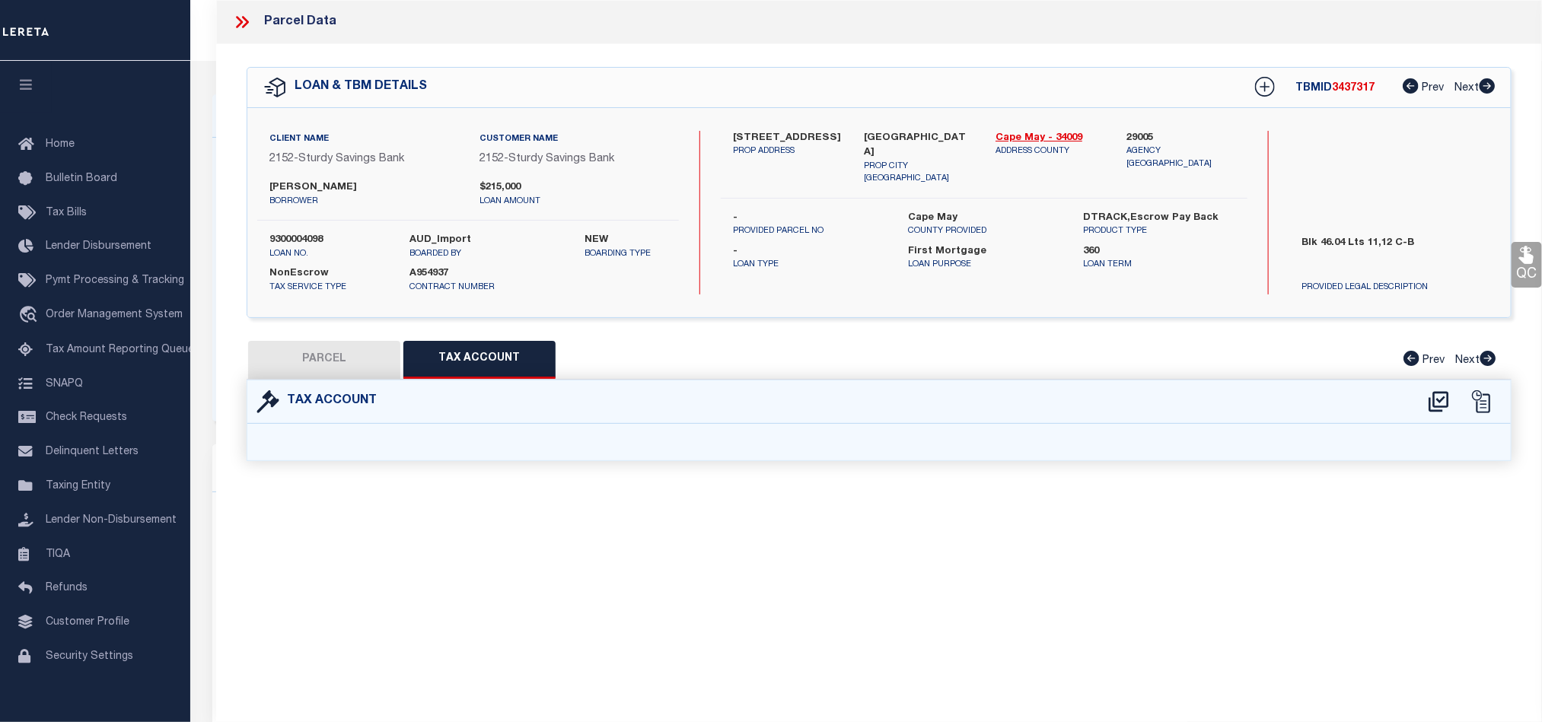
select select "100"
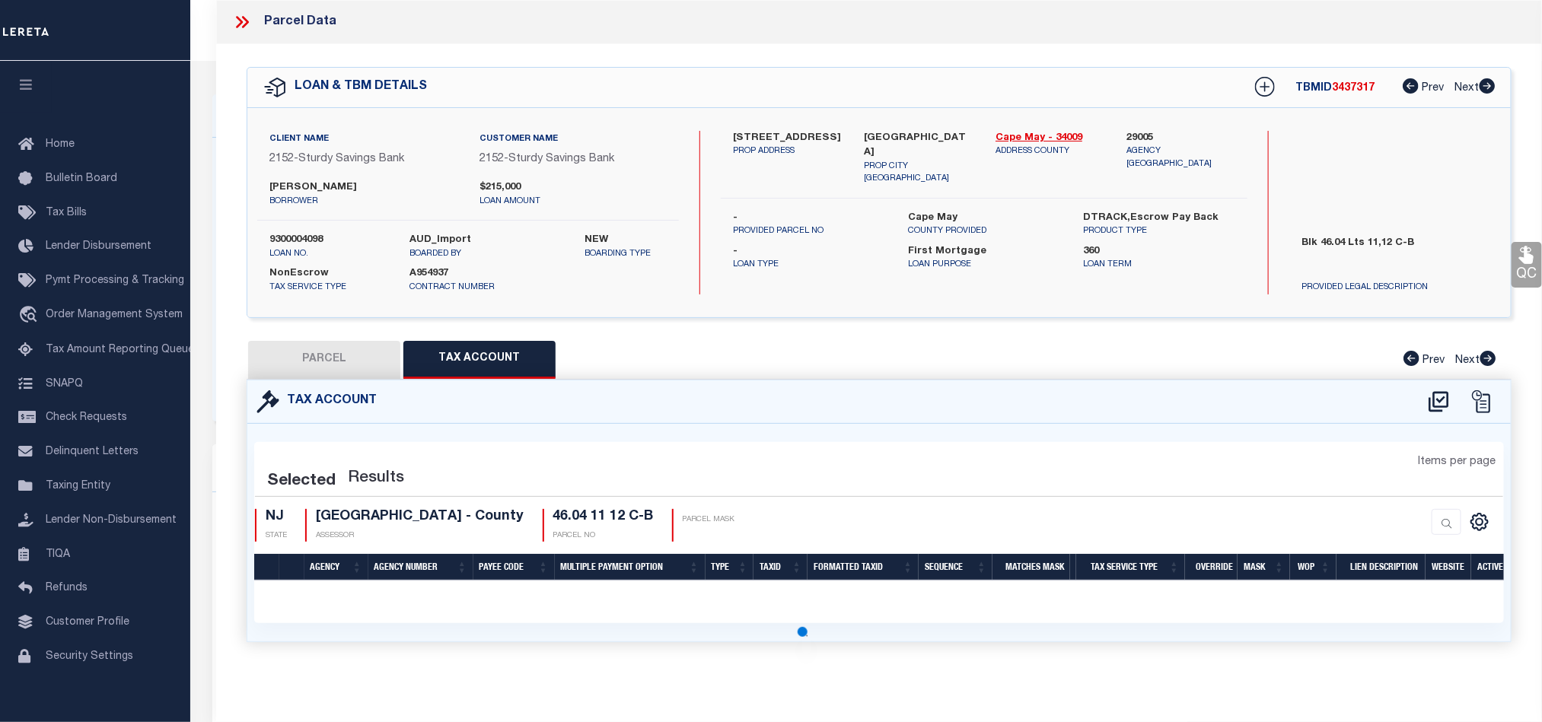
select select "100"
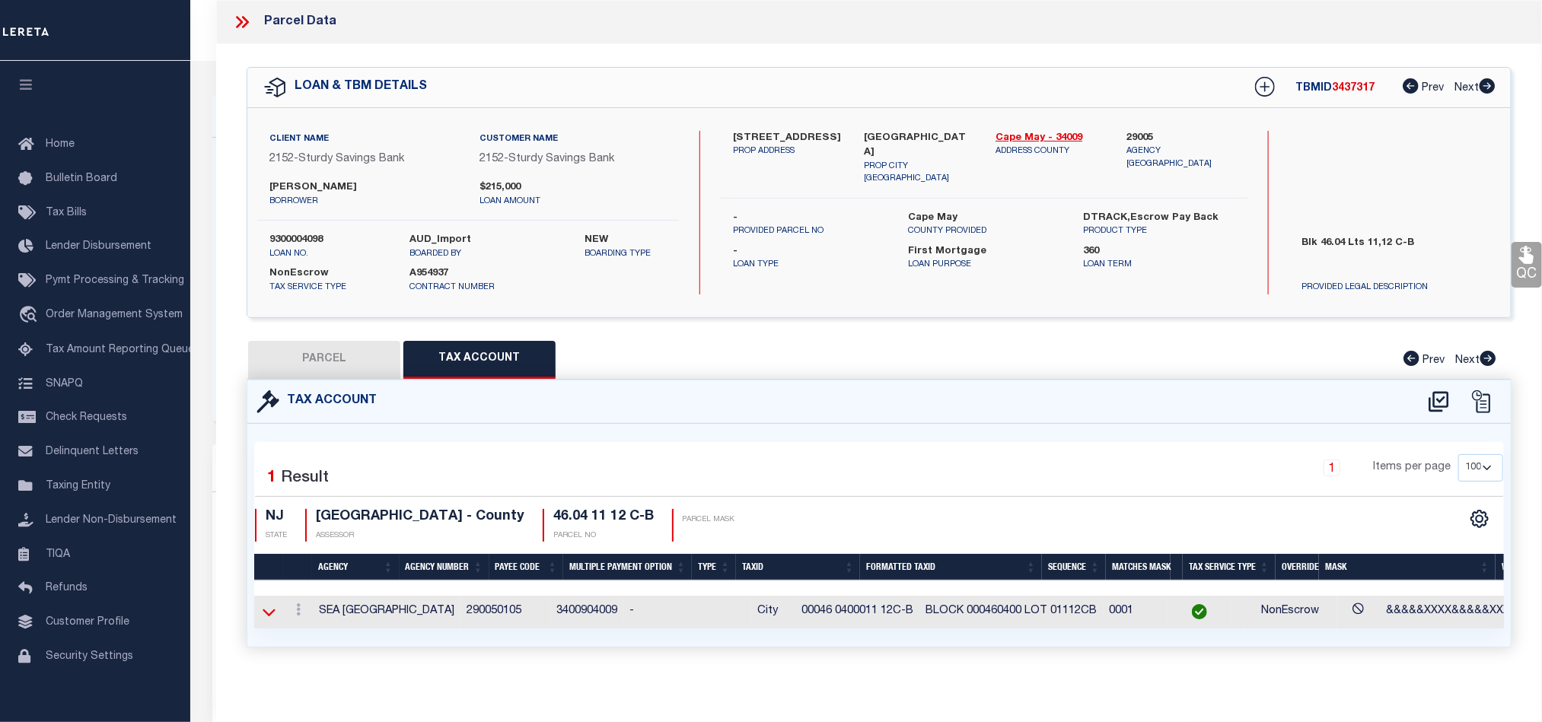
click at [265, 620] on icon at bounding box center [269, 612] width 13 height 16
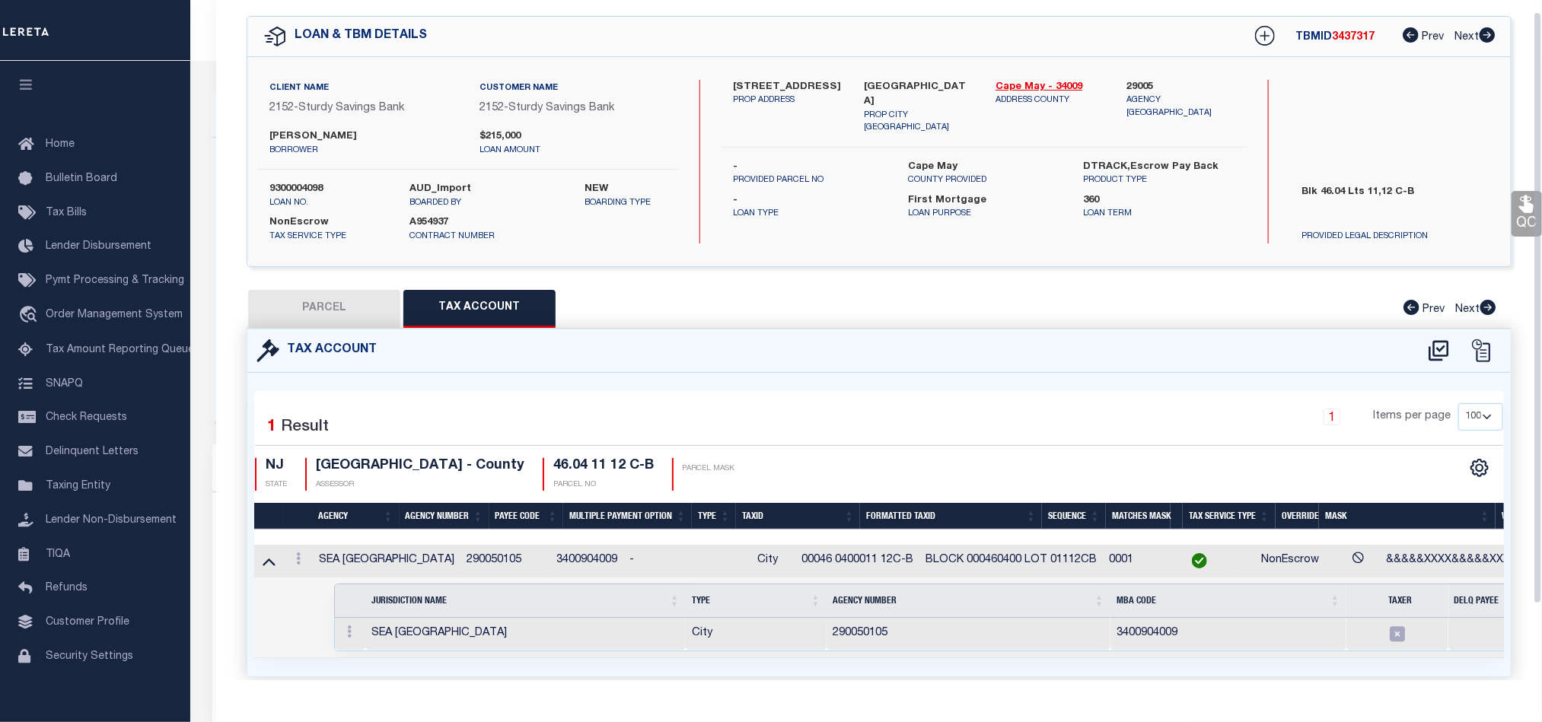
scroll to position [101, 0]
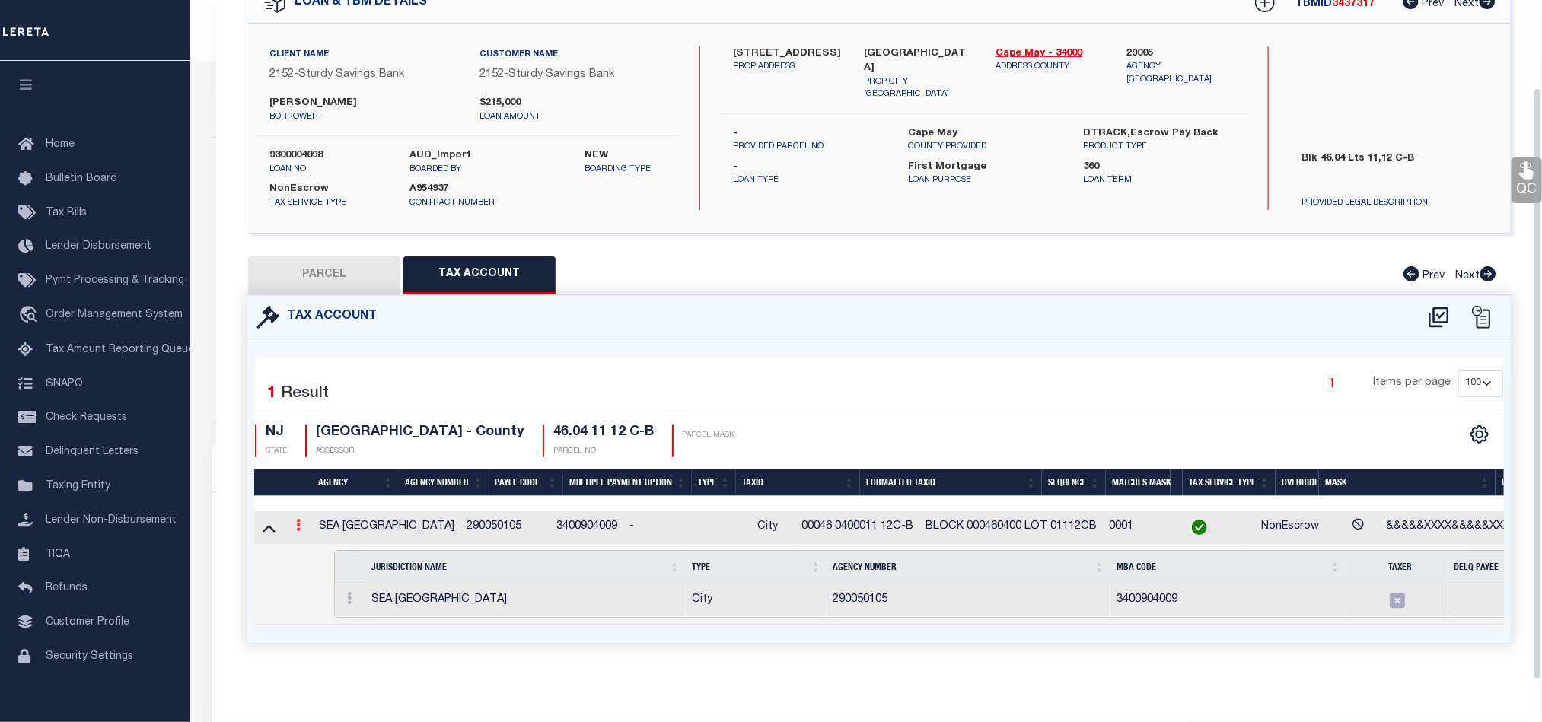
click at [300, 519] on icon at bounding box center [298, 525] width 5 height 12
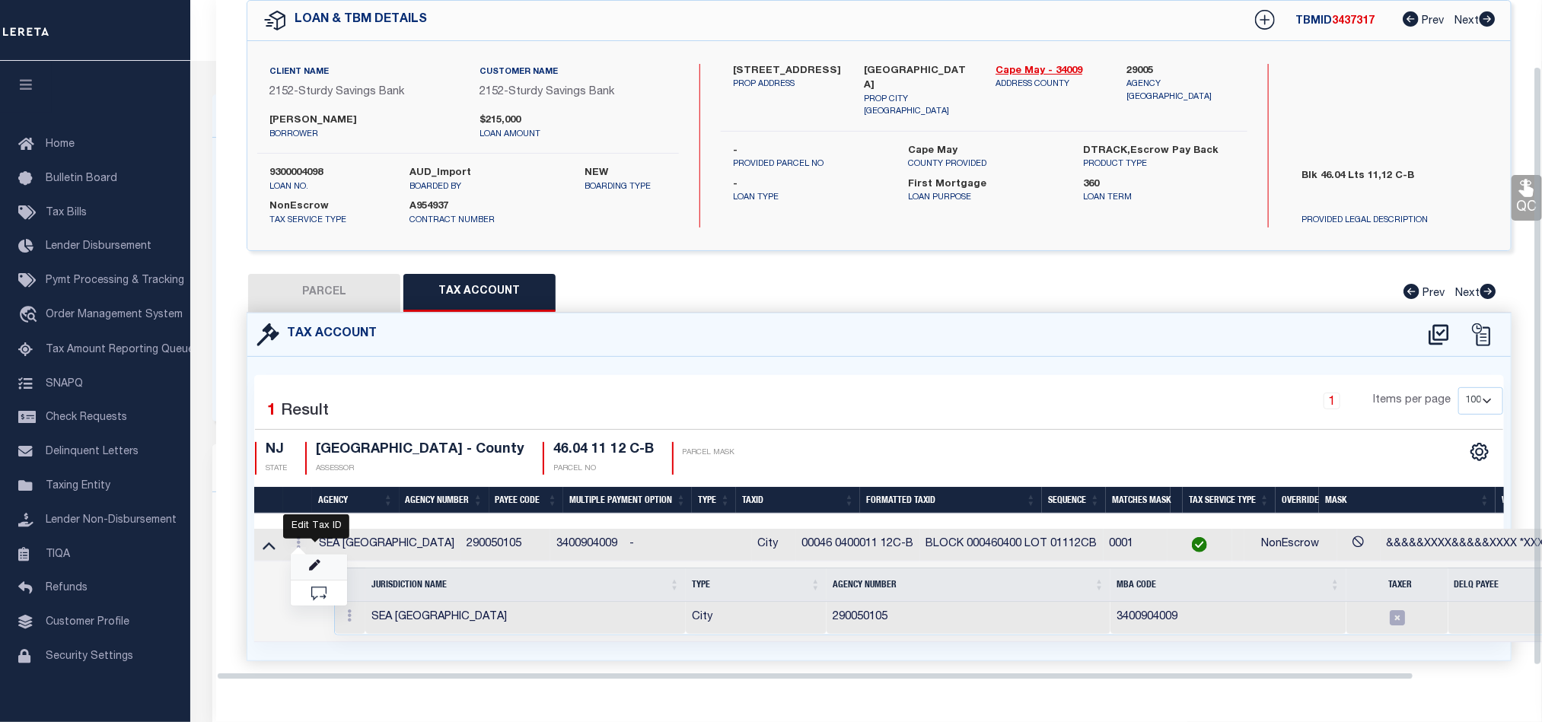
click at [317, 562] on icon "" at bounding box center [314, 565] width 11 height 11
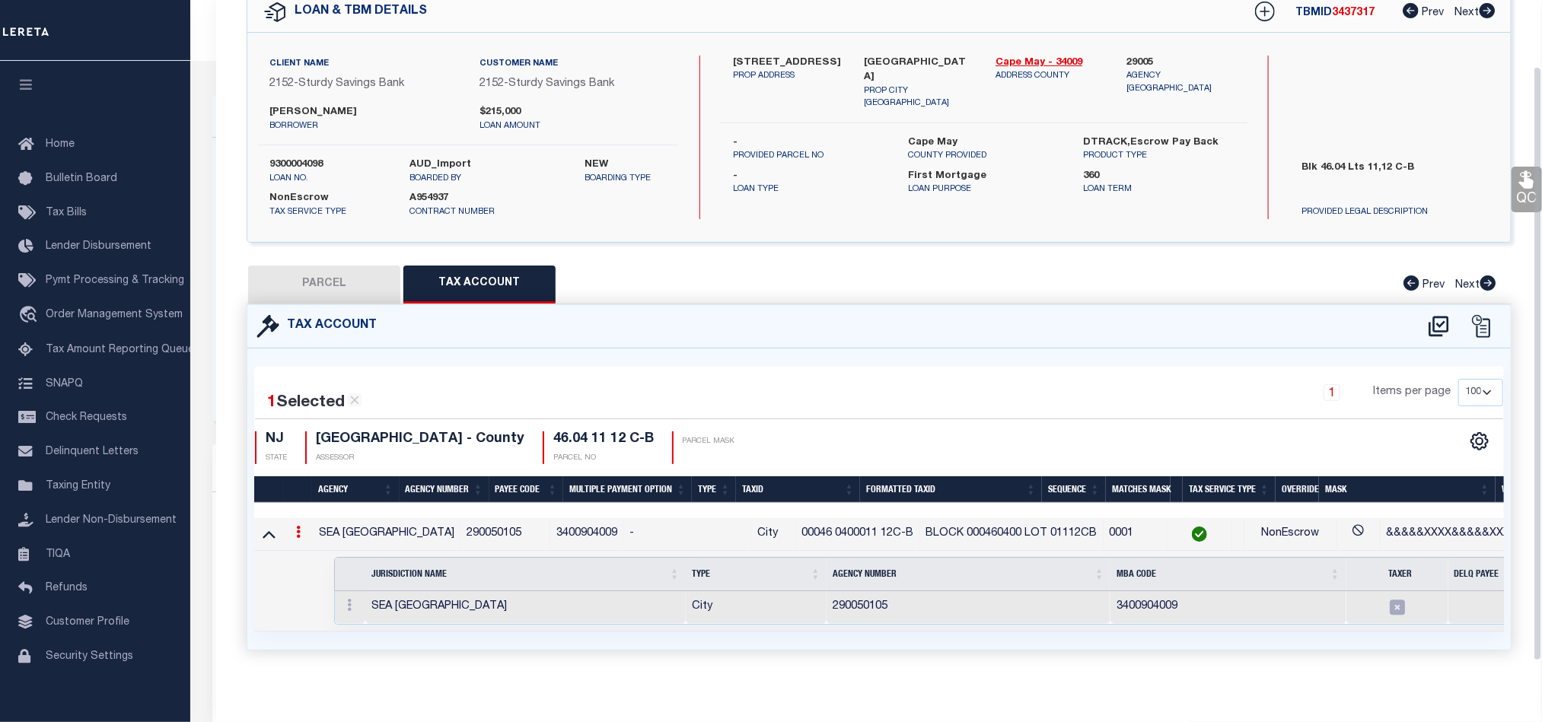
type input "00046 0400011 12C-B"
type textarea "&&&&&XXXX&&&&&XXXX *XXXXX"
checkbox input "true"
select select "099"
type input "BLOCK XXXXXXXXX LOT XXXXXXXXXXXXXXXXXX*"
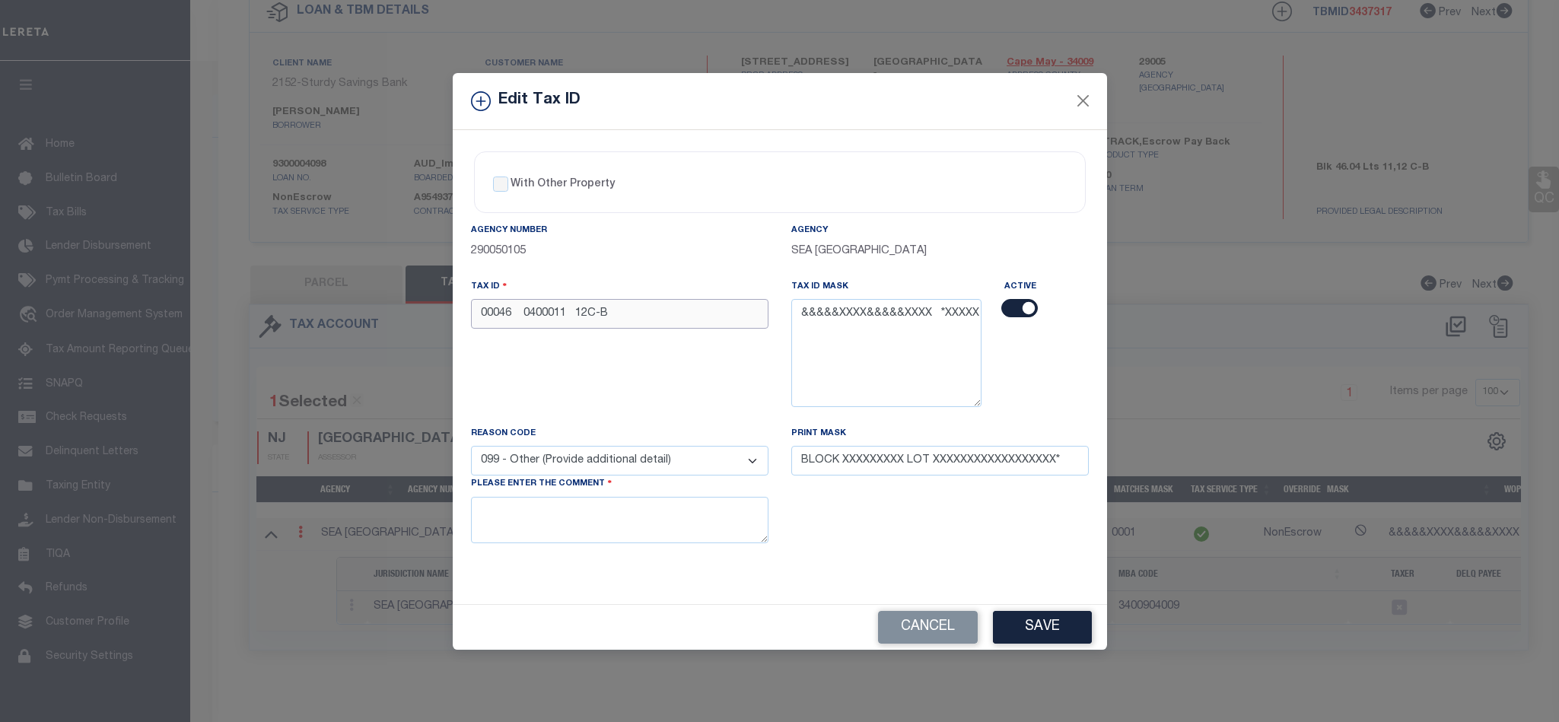
click at [588, 311] on input "00046 0400011 12C-B" at bounding box center [620, 314] width 298 height 30
type input "00046 0400011 C-B"
click at [686, 471] on select "- Select Reason - 099 - Other (Provide additional detail) ACT - Agency Changed …" at bounding box center [620, 461] width 298 height 30
select select "ACT"
click at [471, 450] on select "- Select Reason - 099 - Other (Provide additional detail) ACT - Agency Changed …" at bounding box center [620, 461] width 298 height 30
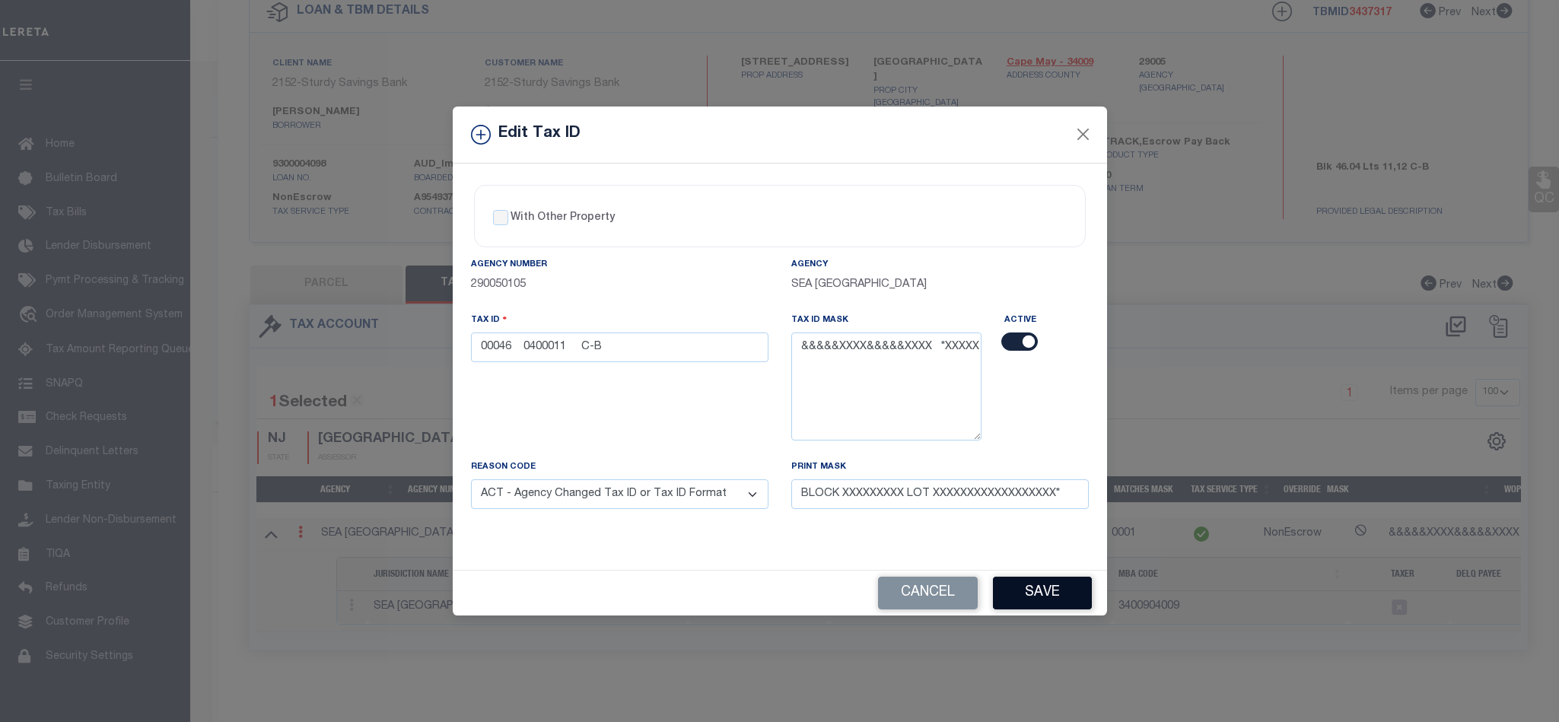
click at [1053, 603] on button "Save" at bounding box center [1042, 593] width 99 height 33
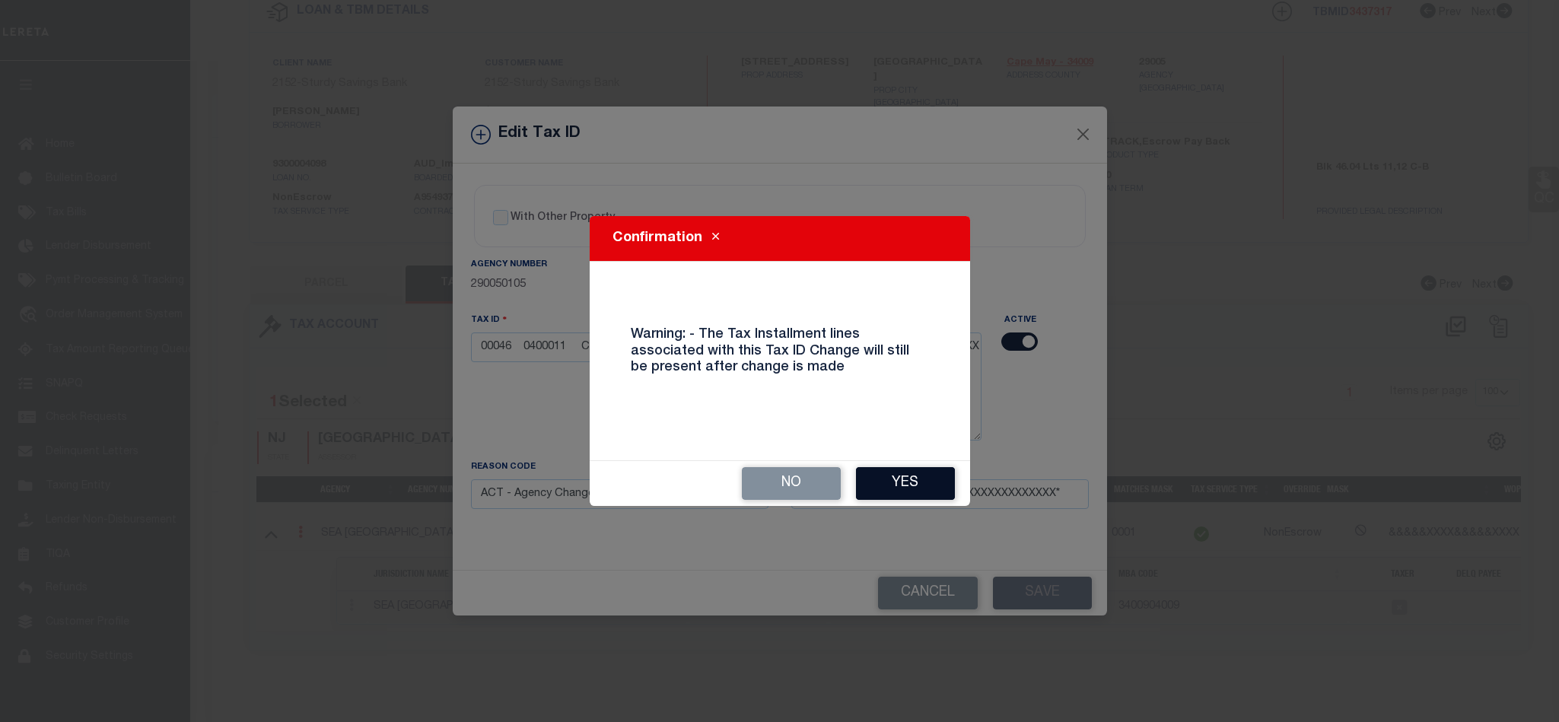
click at [884, 487] on button "Yes" at bounding box center [905, 483] width 99 height 33
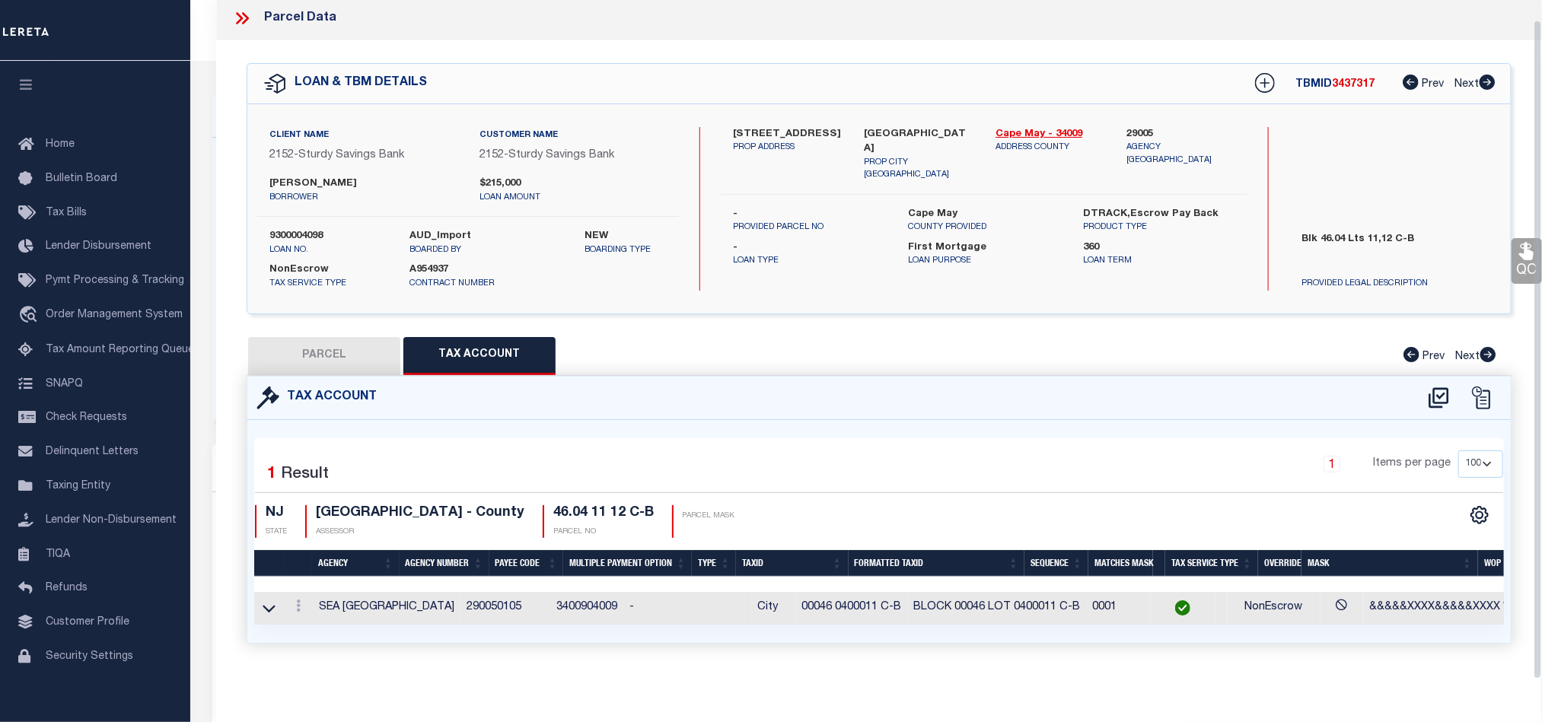
scroll to position [18, 0]
select select
drag, startPoint x: 306, startPoint y: 342, endPoint x: 389, endPoint y: 349, distance: 83.2
click at [306, 342] on button "PARCEL" at bounding box center [324, 356] width 152 height 38
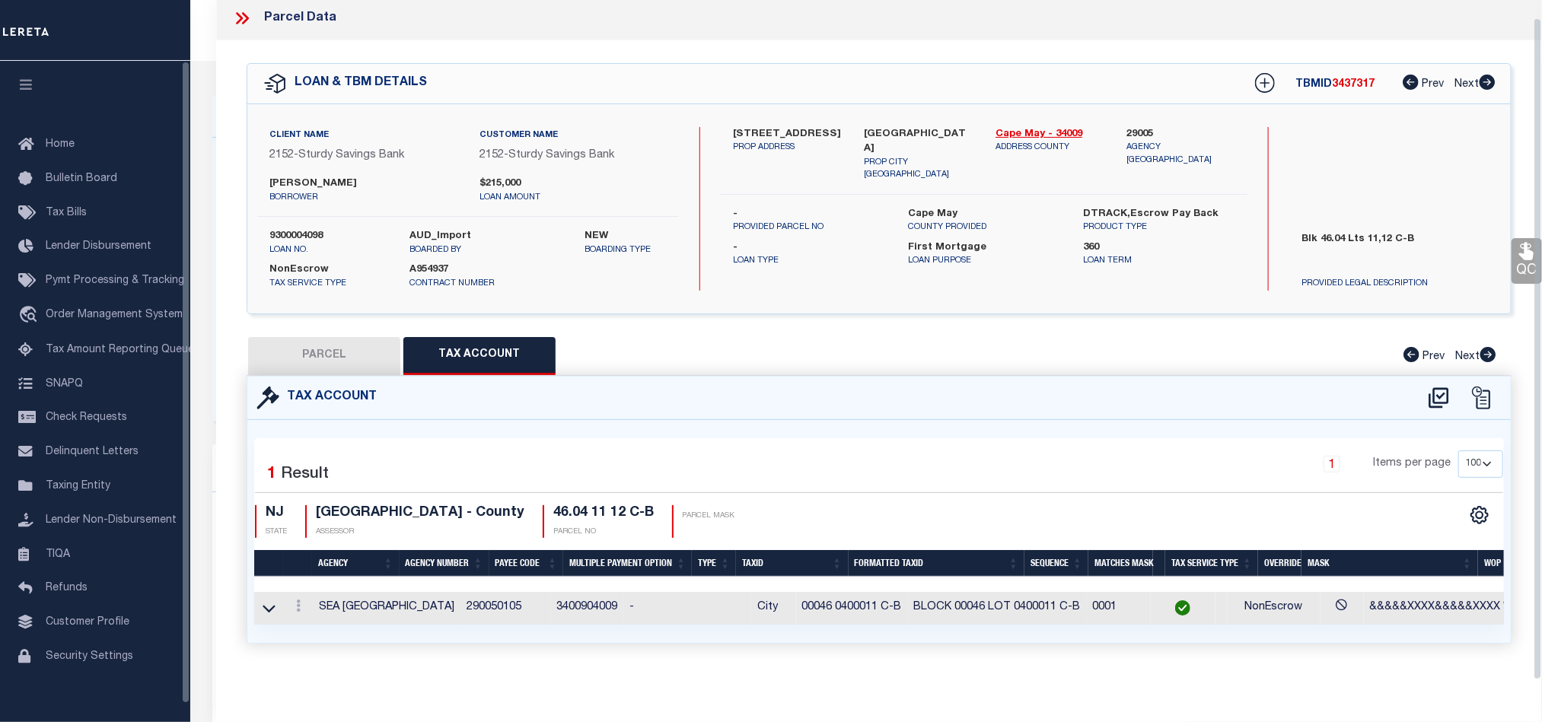
select select "AS"
select select
checkbox input "false"
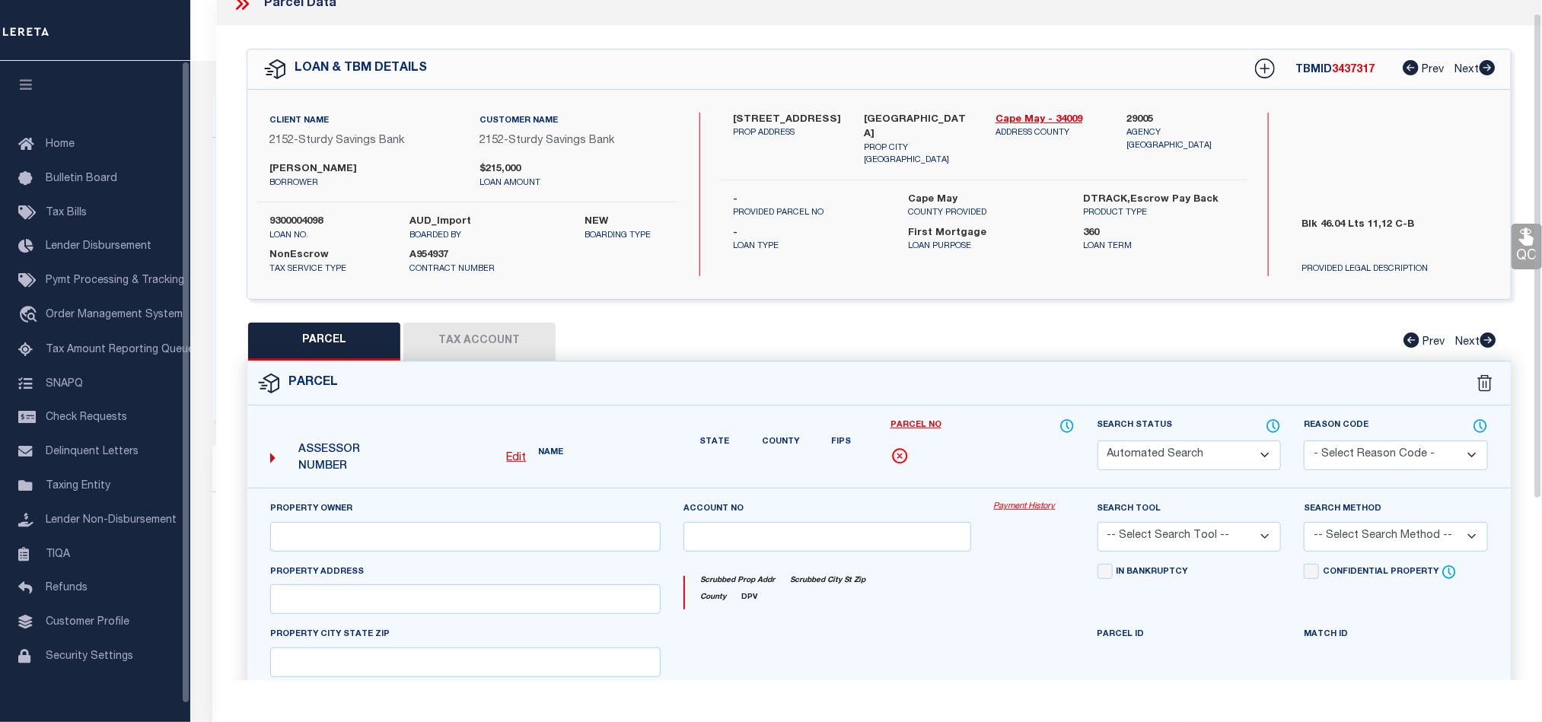
select select "CP"
type input "Miner, John C & Mary Pat"
select select "AGW"
select select "LEG"
type input "211 47Th St 2Nd Flr"
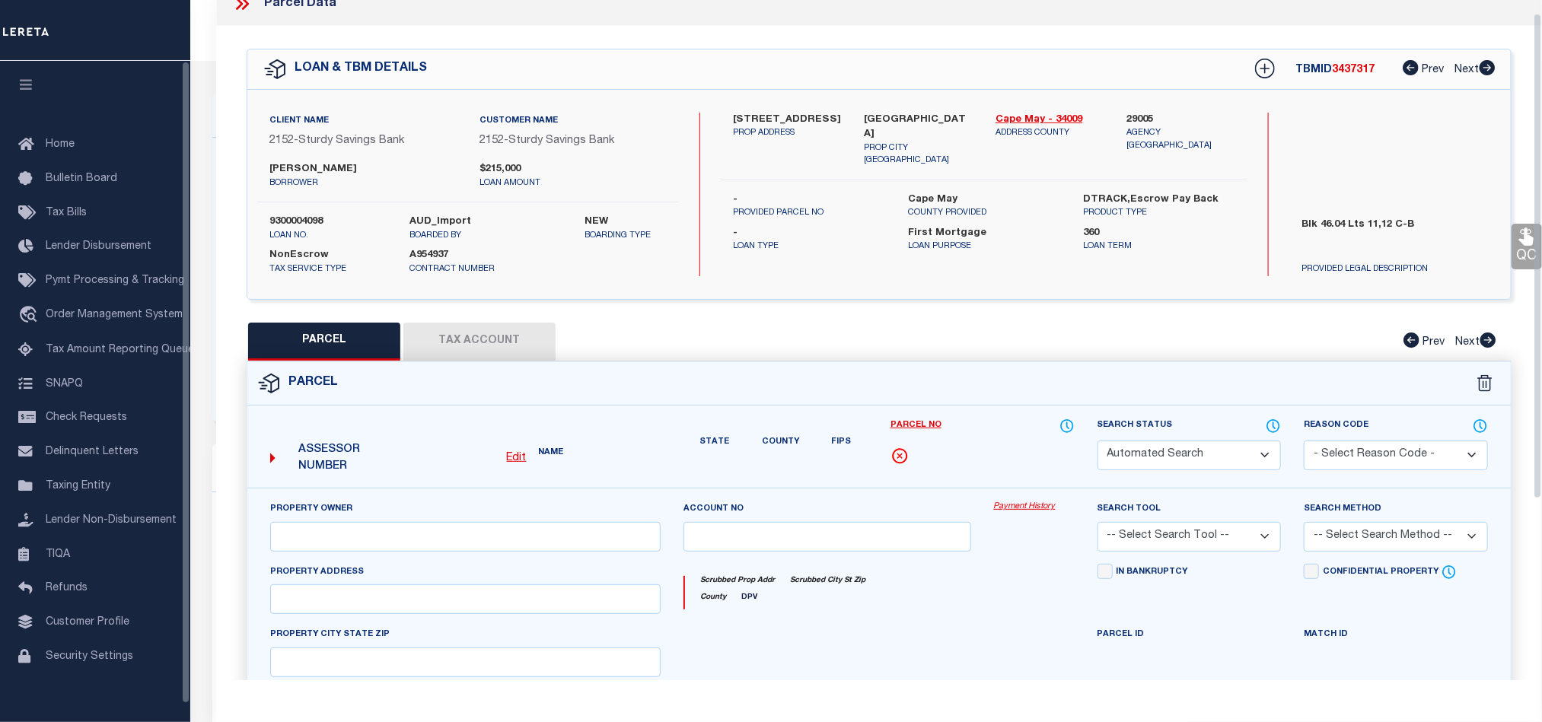
type textarea "46.04 11 12 C-B"
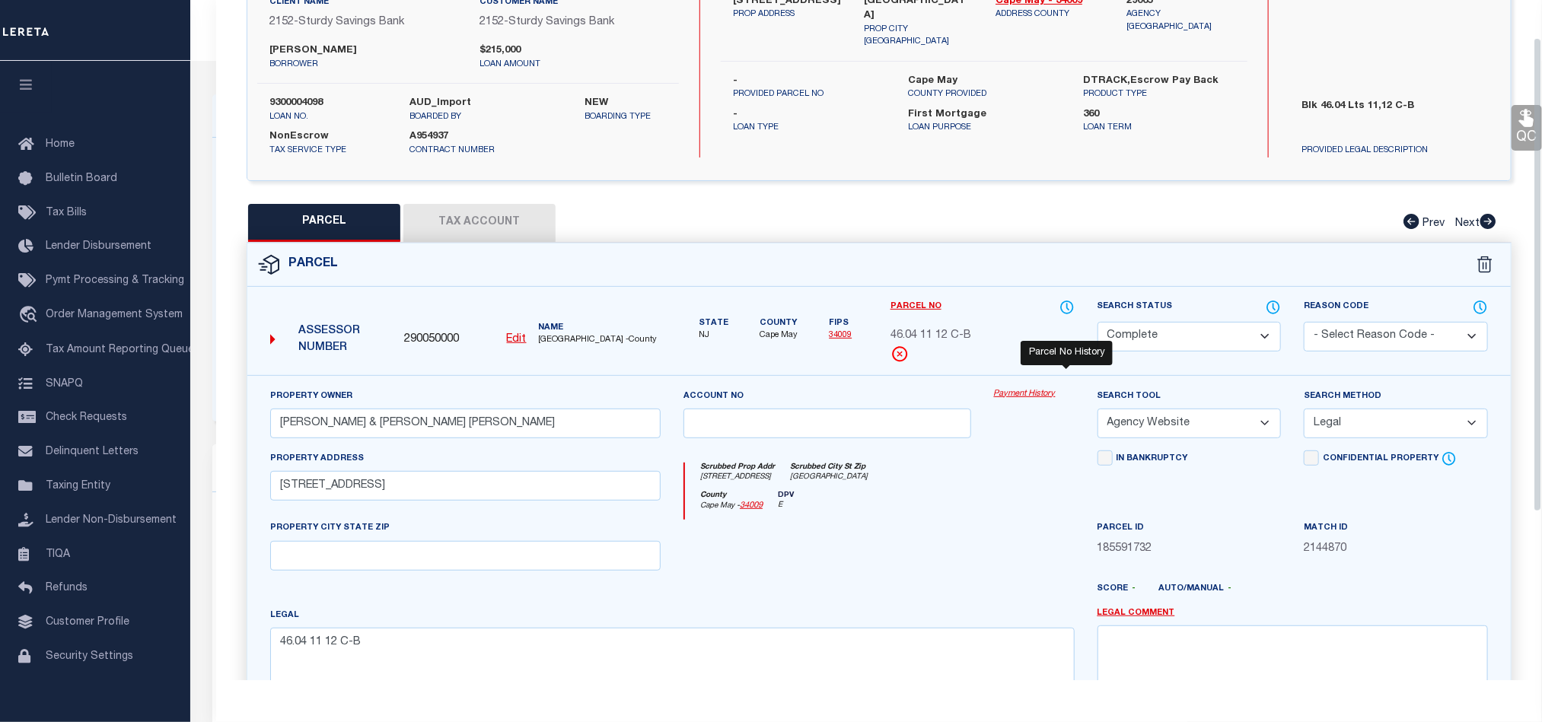
scroll to position [0, 0]
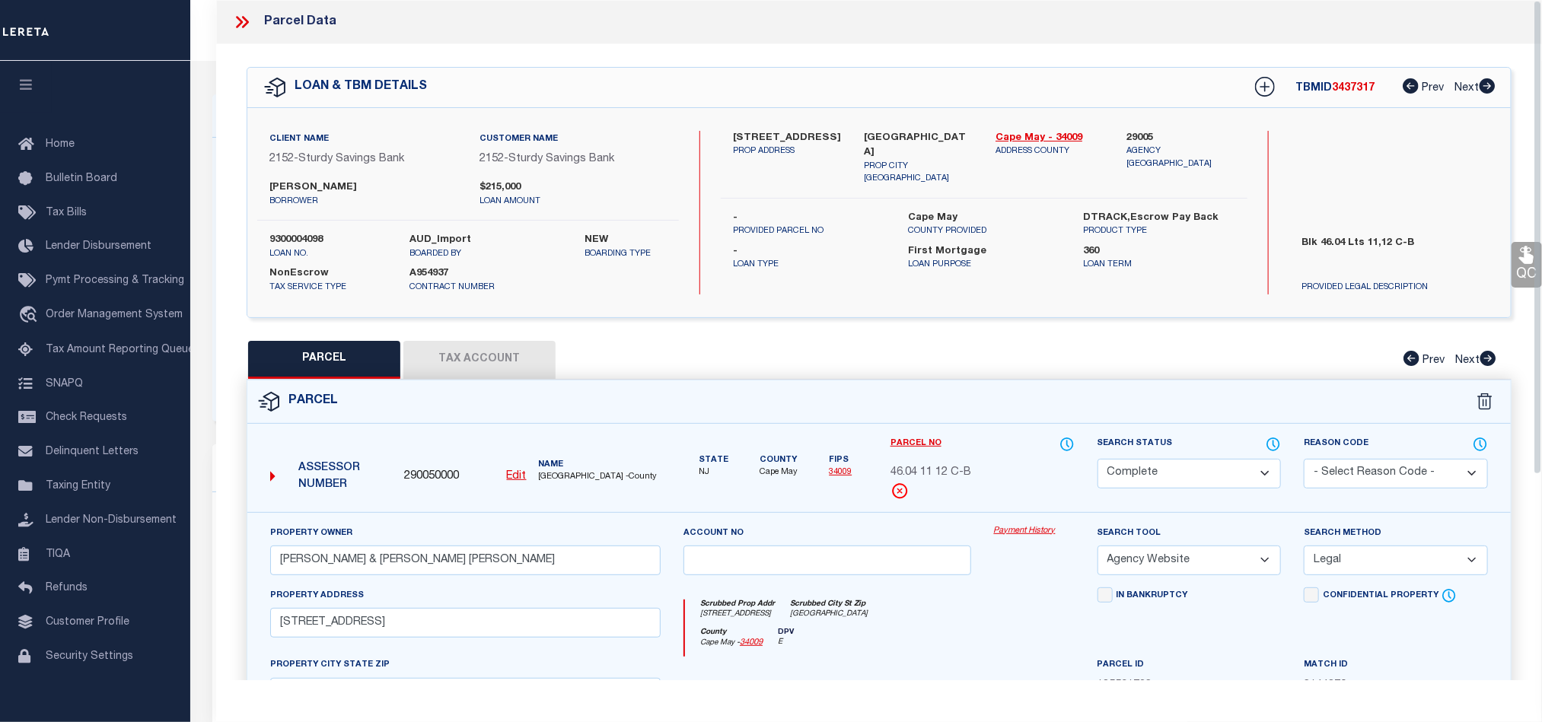
click at [238, 16] on icon at bounding box center [242, 22] width 20 height 20
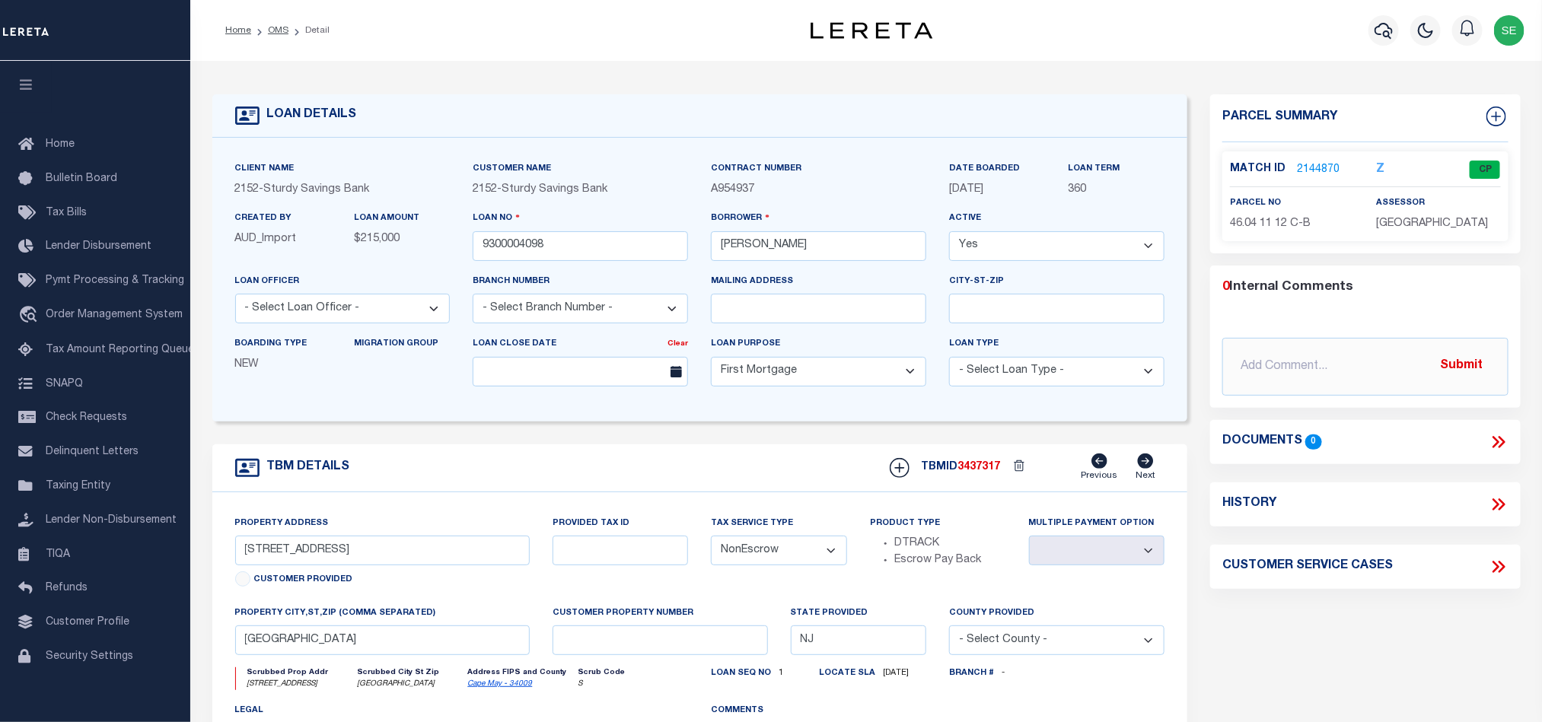
click at [763, 470] on div "TBM DETAILS TBMID 3437317 Previous Next" at bounding box center [700, 468] width 976 height 48
click at [804, 467] on div "TBM DETAILS TBMID 3437317 Previous Next" at bounding box center [700, 468] width 976 height 48
drag, startPoint x: 756, startPoint y: 466, endPoint x: 738, endPoint y: 450, distance: 23.7
click at [756, 466] on div "TBM DETAILS TBMID 3437317 Previous Next" at bounding box center [700, 468] width 976 height 48
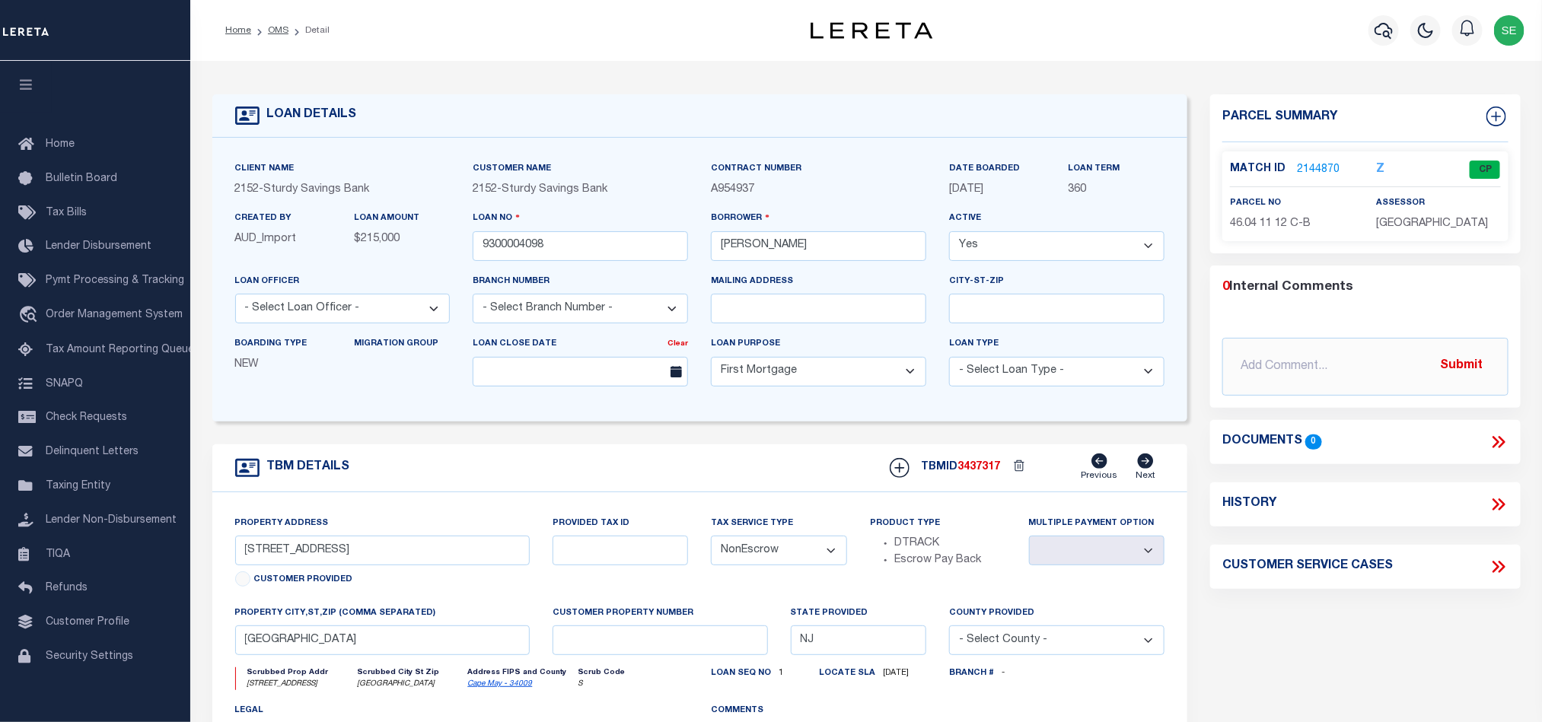
drag, startPoint x: 268, startPoint y: 28, endPoint x: 373, endPoint y: 50, distance: 107.3
click at [268, 28] on link "OMS" at bounding box center [278, 30] width 21 height 9
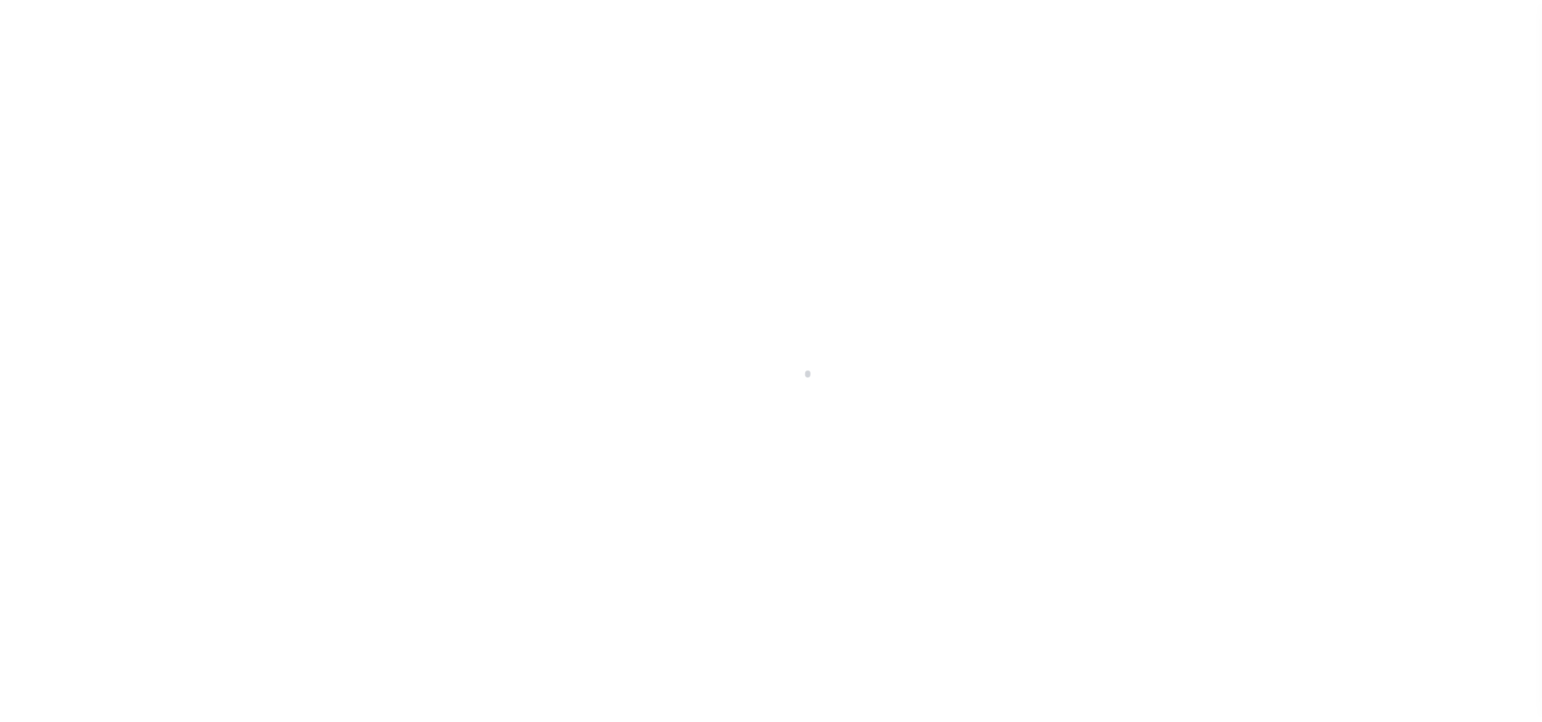
scroll to position [18, 0]
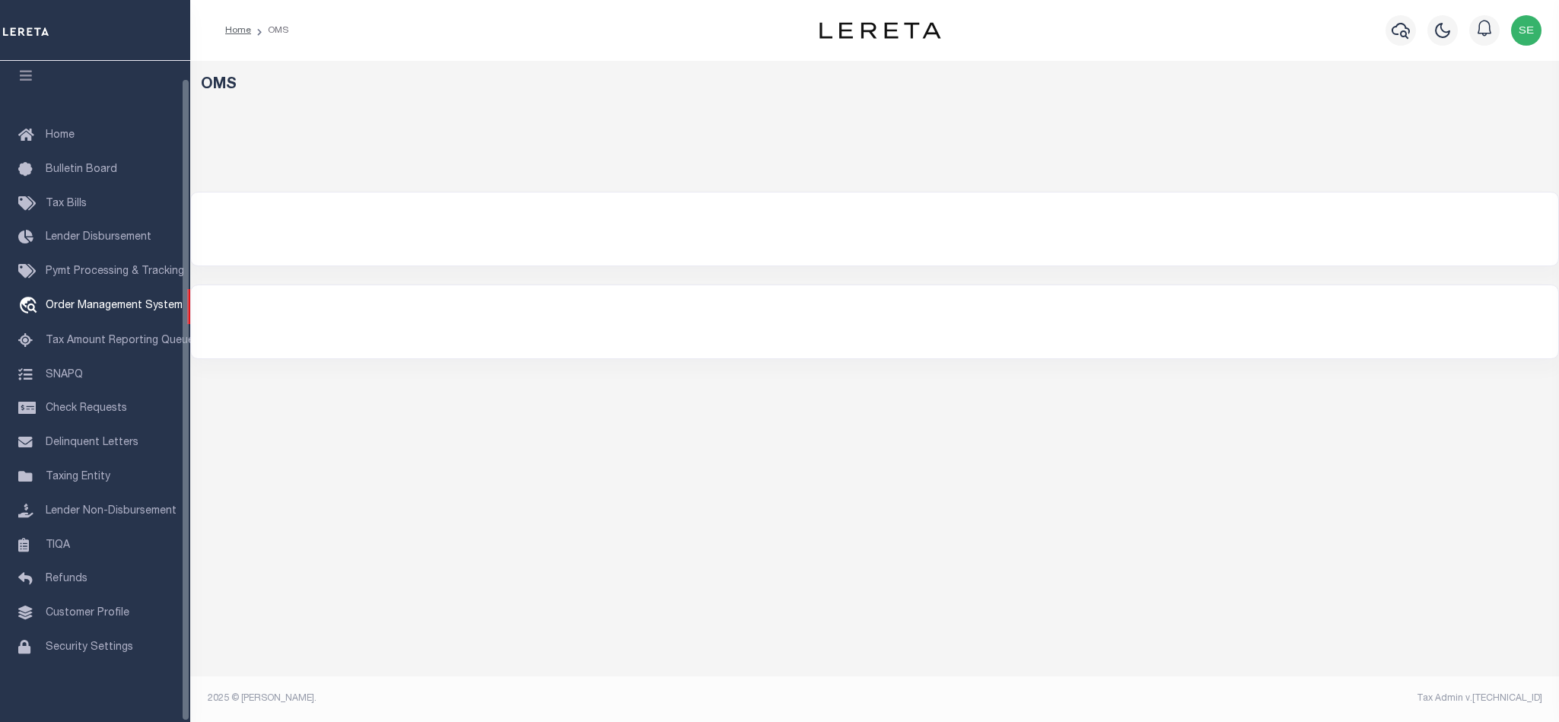
select select "200"
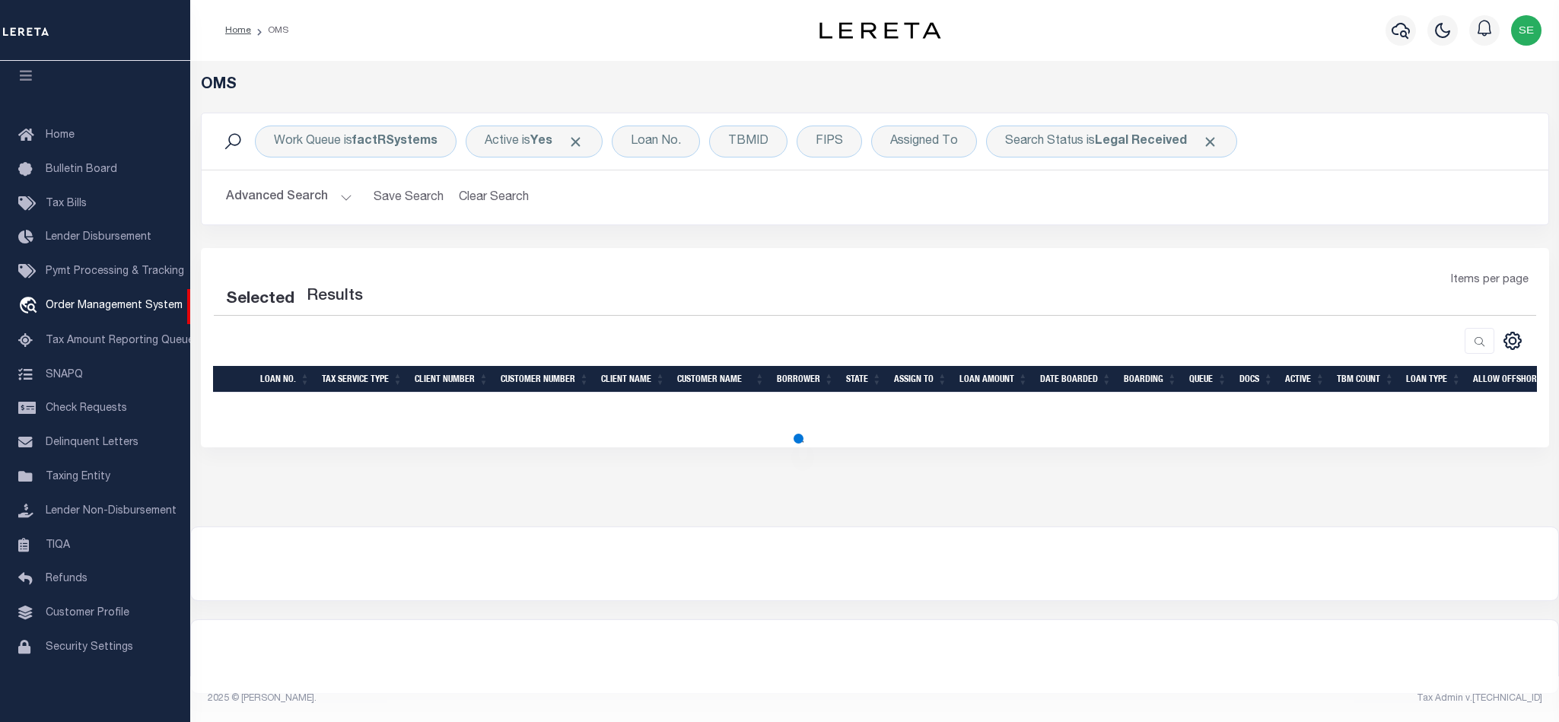
select select "200"
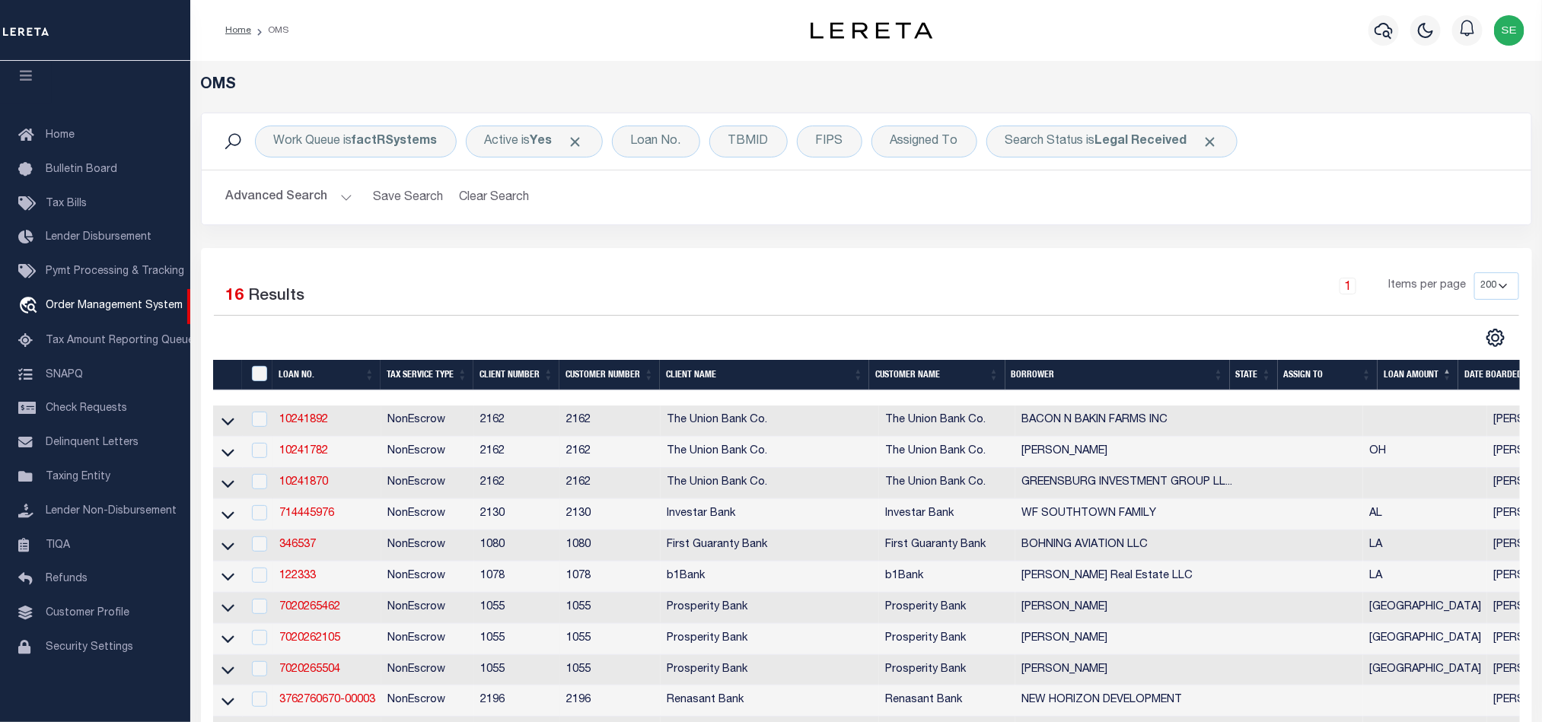
scroll to position [228, 0]
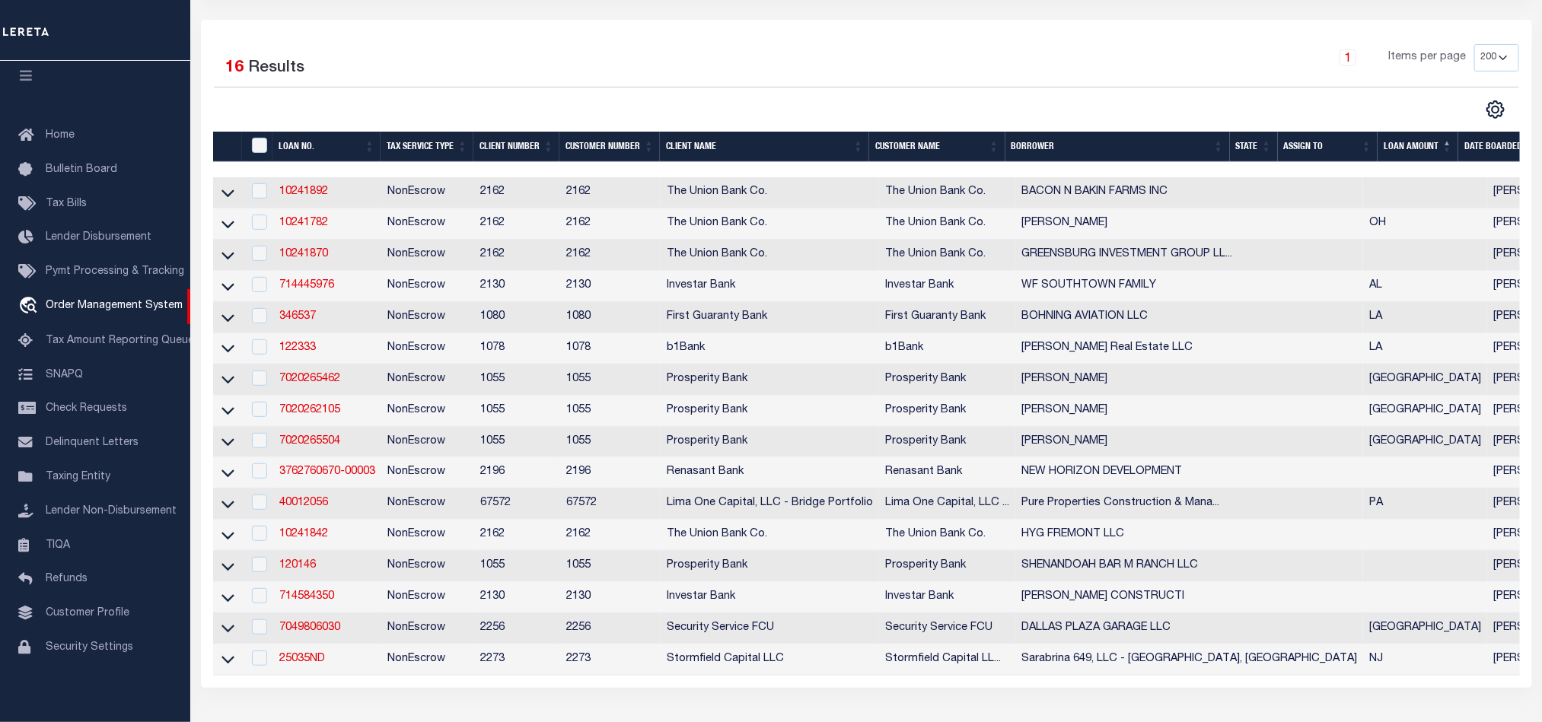
click at [1245, 148] on th "State" at bounding box center [1254, 147] width 48 height 31
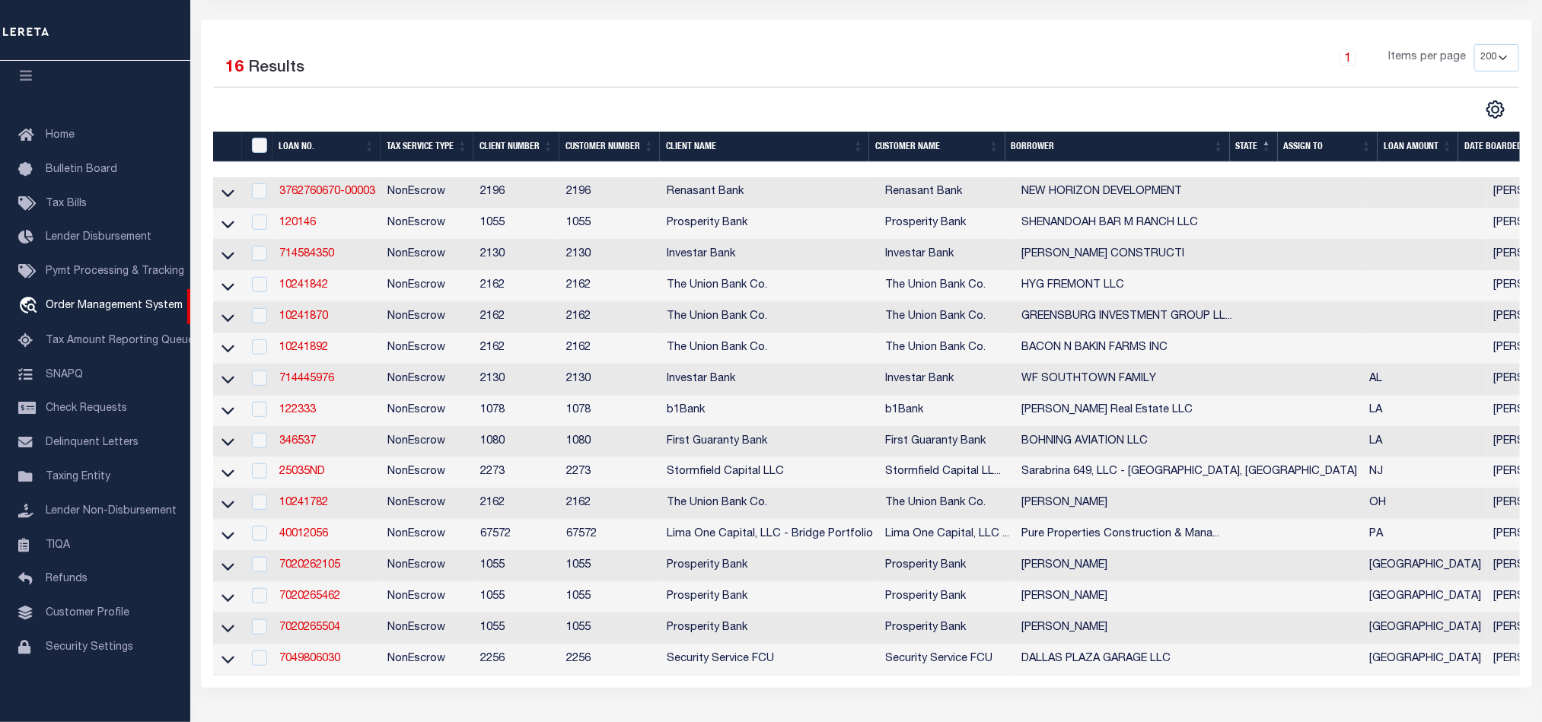
scroll to position [0, 0]
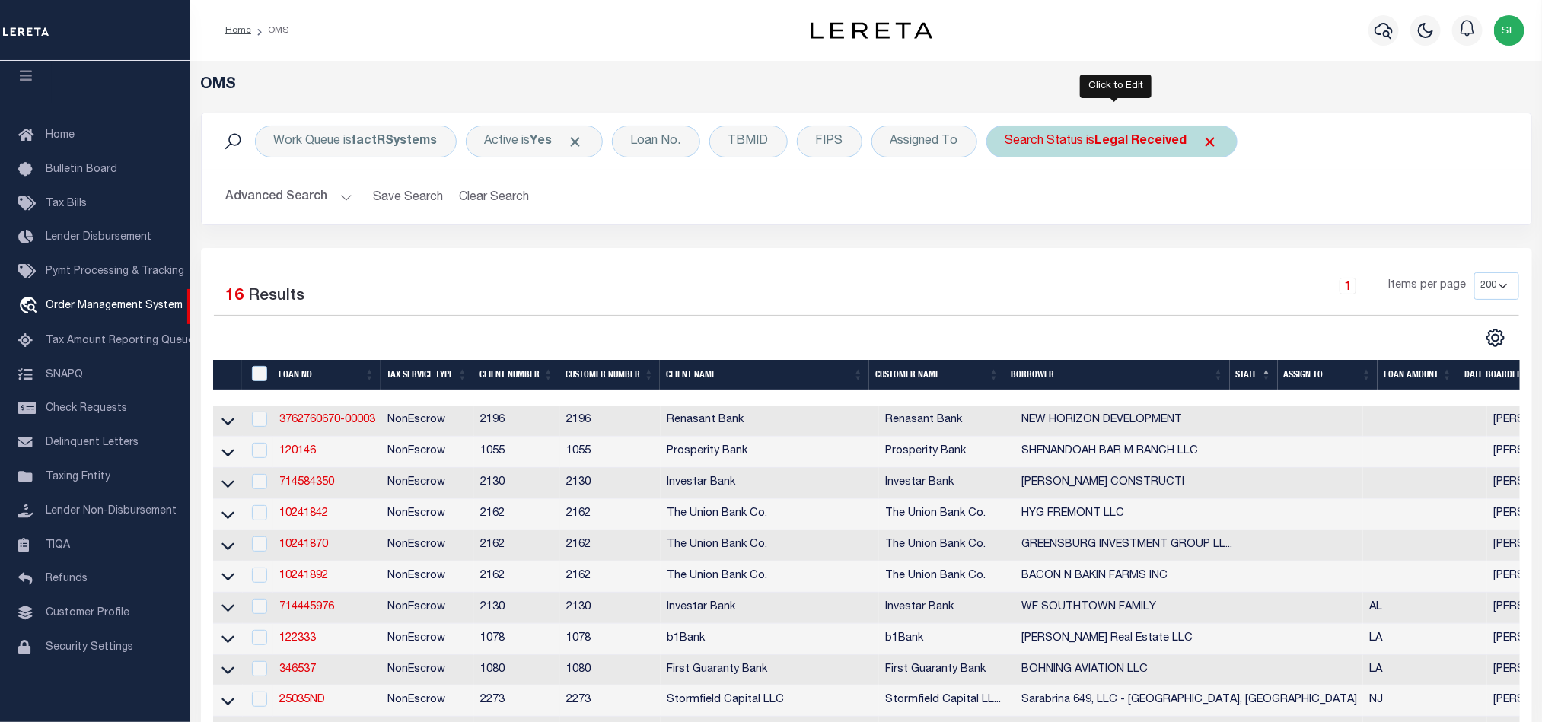
click at [1117, 145] on b "Legal Received" at bounding box center [1141, 141] width 92 height 12
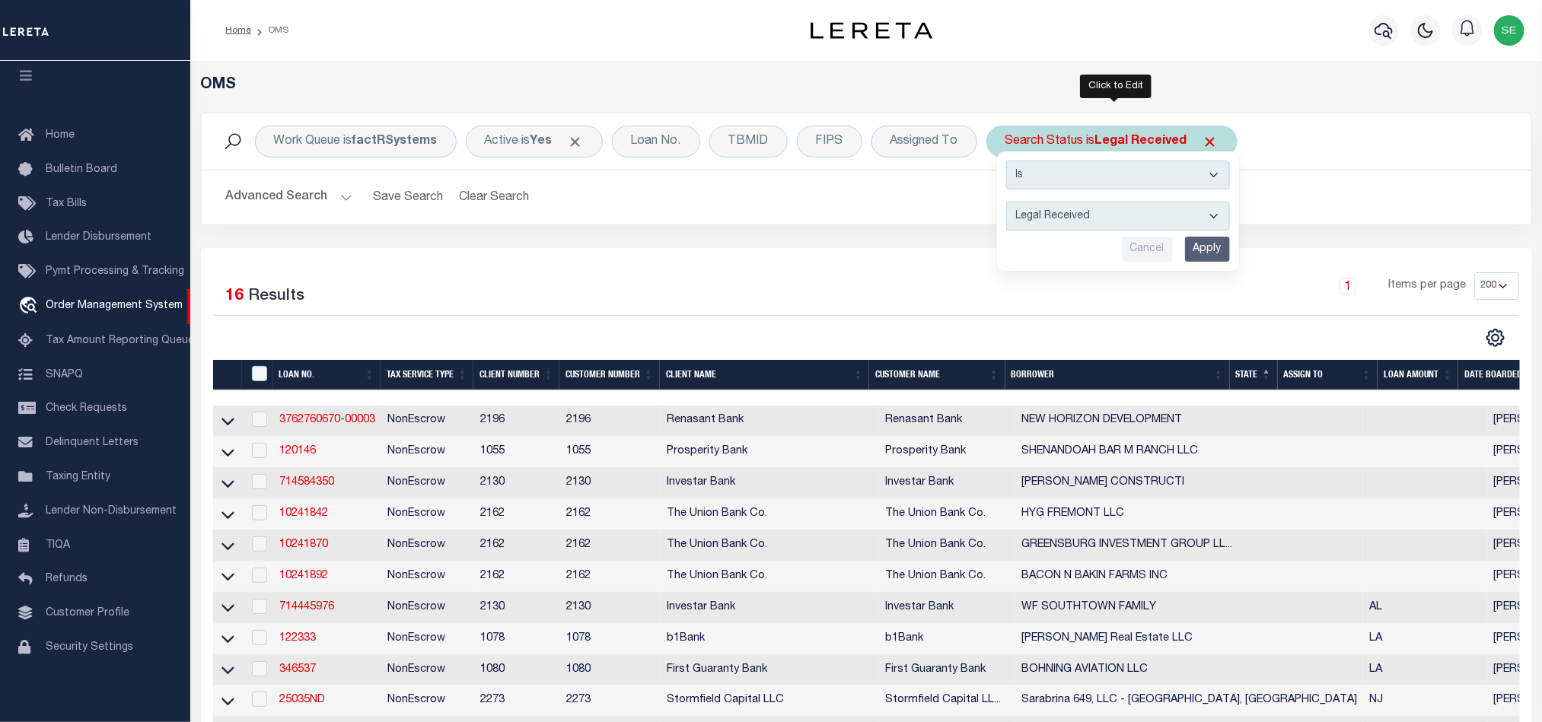
click at [1130, 218] on select "Automated Search Bad Parcel Complete Duplicate Parcel High Dollar Reporting In …" at bounding box center [1118, 216] width 224 height 29
select select "IP"
click at [1010, 203] on select "Automated Search Bad Parcel Complete Duplicate Parcel High Dollar Reporting In …" at bounding box center [1118, 216] width 224 height 29
click at [1220, 247] on input "Apply" at bounding box center [1207, 249] width 45 height 25
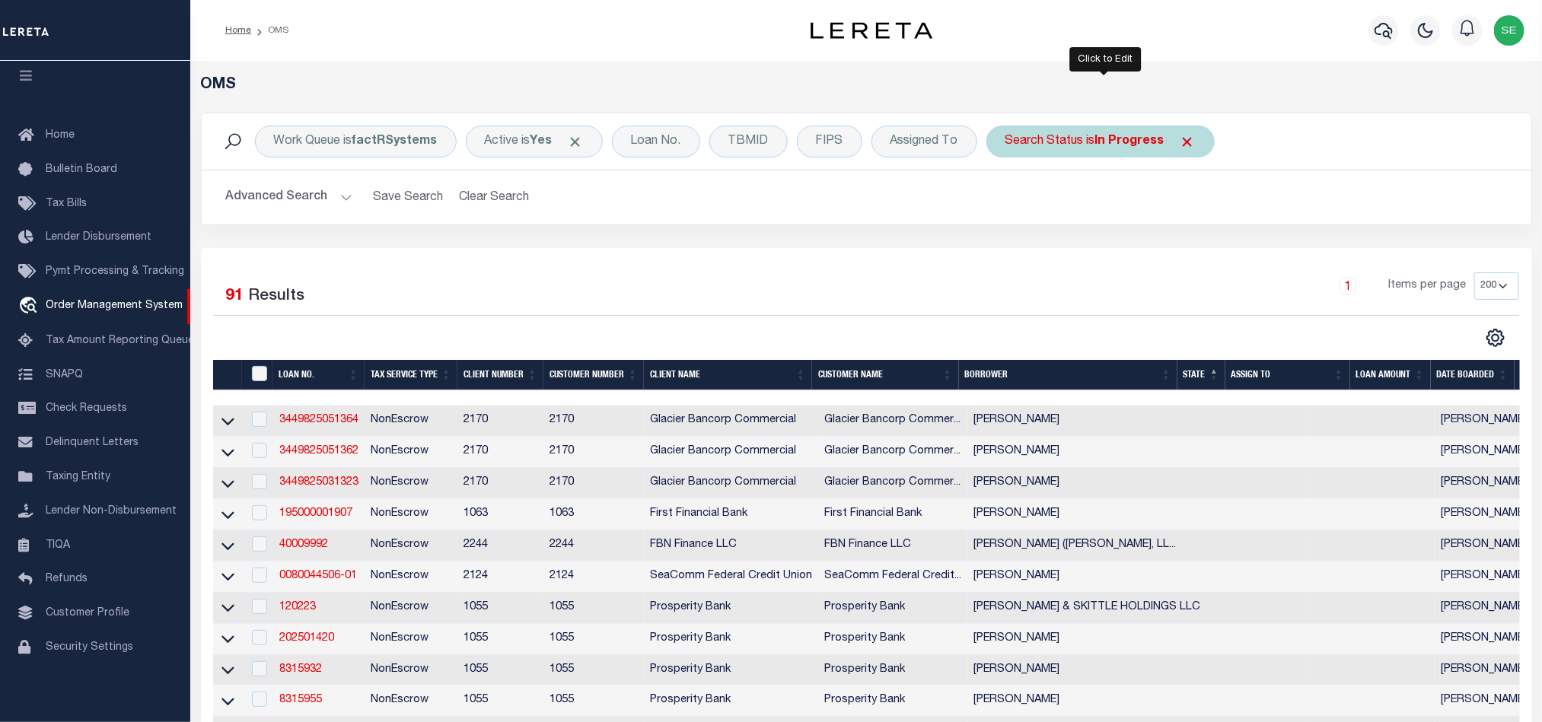
click at [1115, 131] on div "Search Status is In Progress" at bounding box center [1100, 142] width 228 height 32
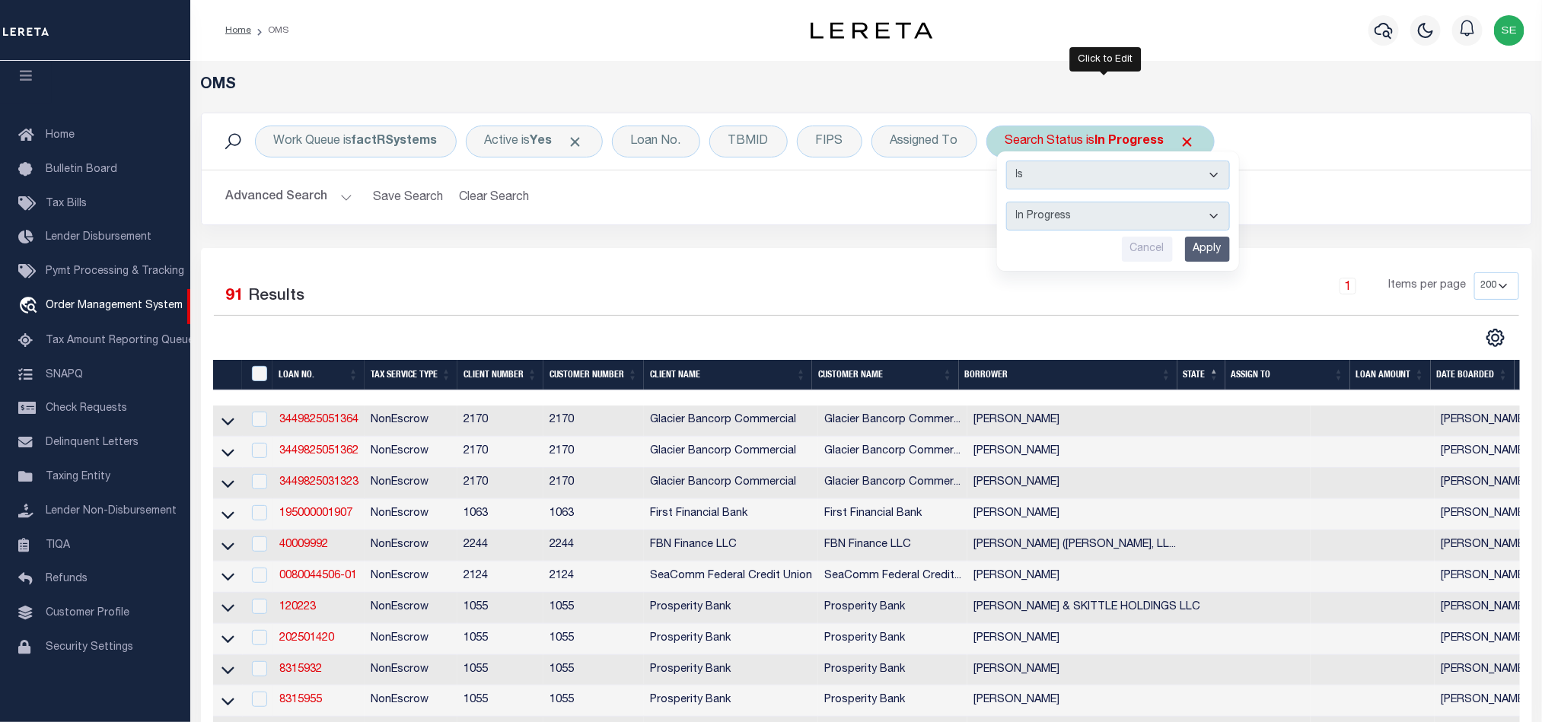
click at [1097, 220] on select "Automated Search Bad Parcel Complete Duplicate Parcel High Dollar Reporting In …" at bounding box center [1118, 216] width 224 height 29
select select "QC"
click at [1010, 203] on select "Automated Search Bad Parcel Complete Duplicate Parcel High Dollar Reporting In …" at bounding box center [1118, 216] width 224 height 29
click at [1213, 250] on input "Apply" at bounding box center [1207, 249] width 45 height 25
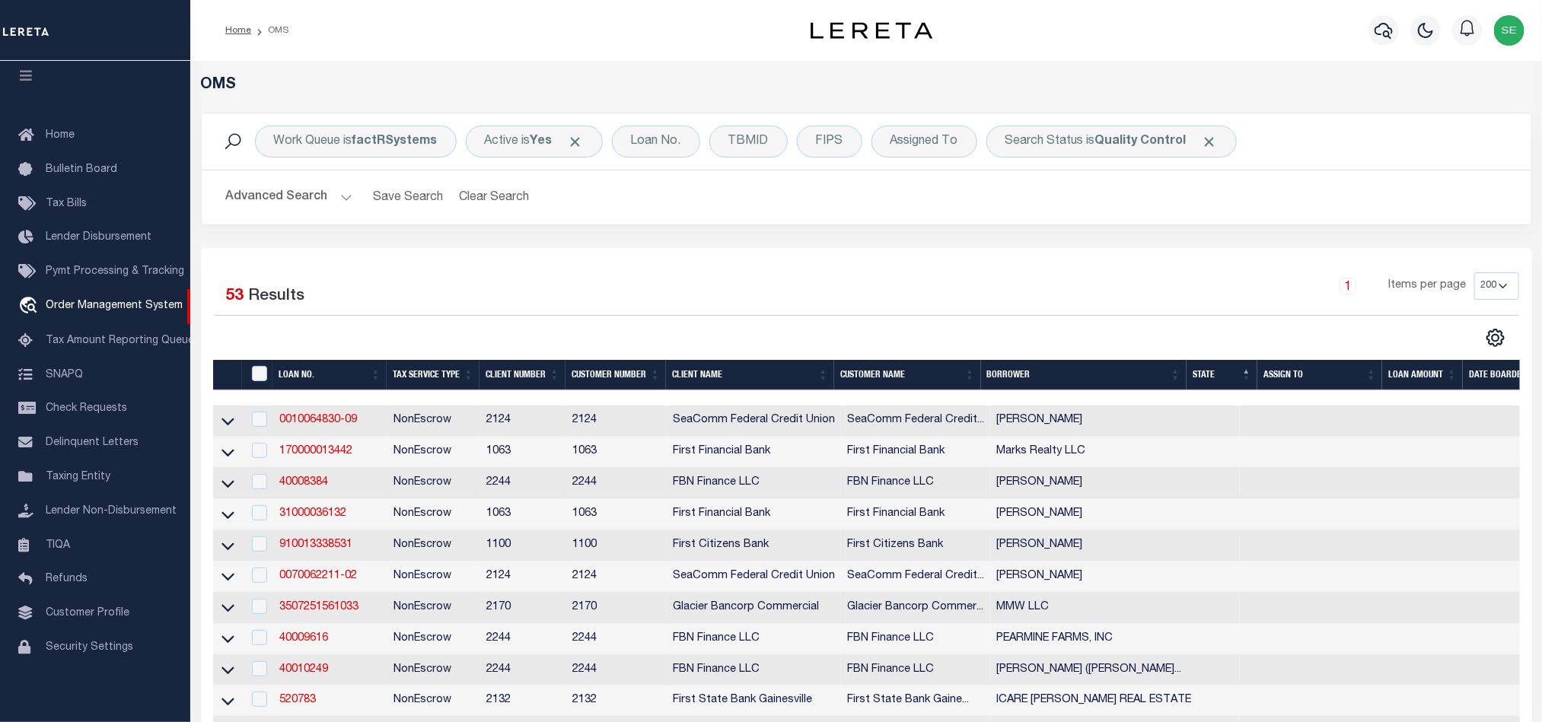
click at [356, 147] on div "Work Queue is factRSystems" at bounding box center [356, 142] width 202 height 32
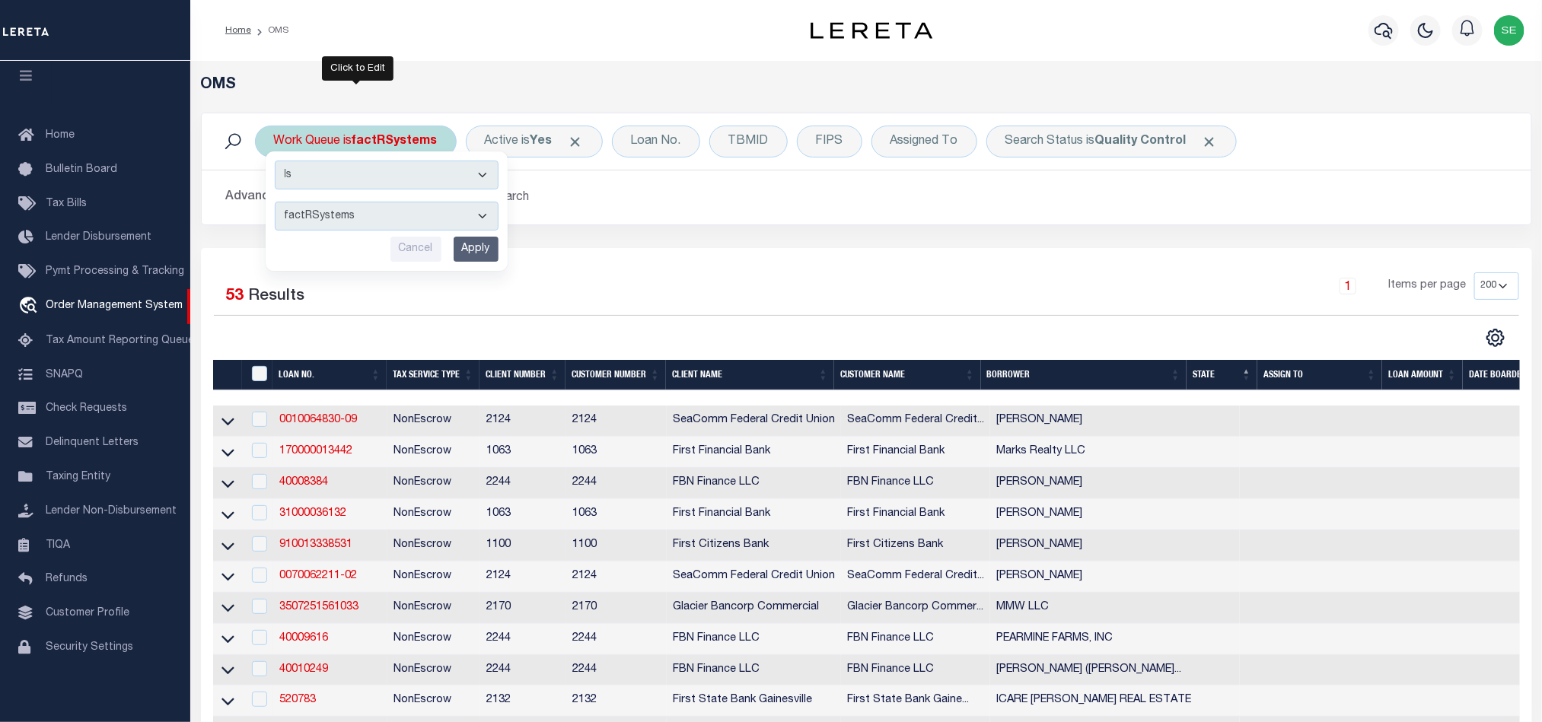
click at [422, 211] on select "--ALL-- factRSystems General ThoughtFocus" at bounding box center [387, 216] width 224 height 29
select select "THF"
click at [275, 203] on select "--ALL-- factRSystems General ThoughtFocus" at bounding box center [387, 216] width 224 height 29
click at [493, 245] on input "Apply" at bounding box center [476, 249] width 45 height 25
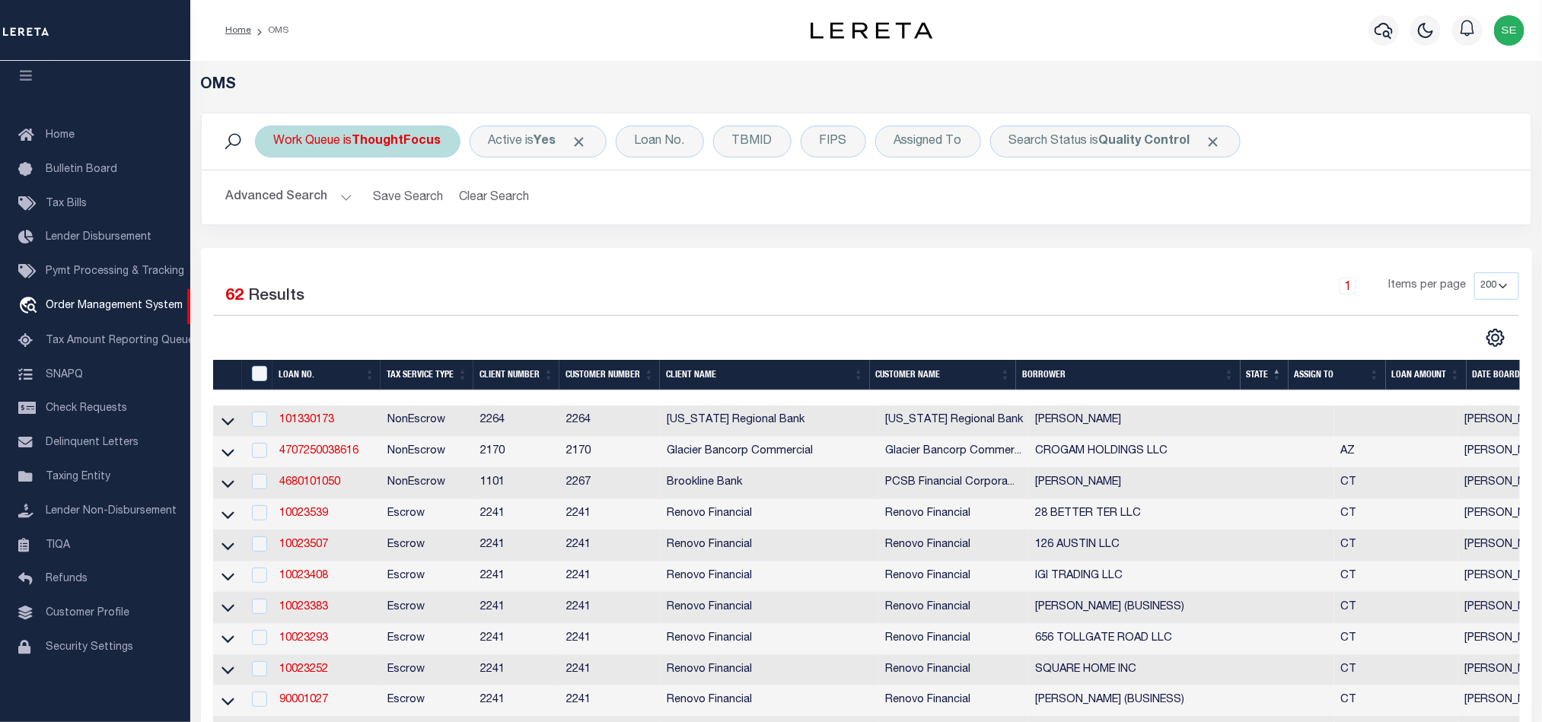
click at [370, 129] on div "Work Queue is ThoughtFocus" at bounding box center [357, 142] width 205 height 32
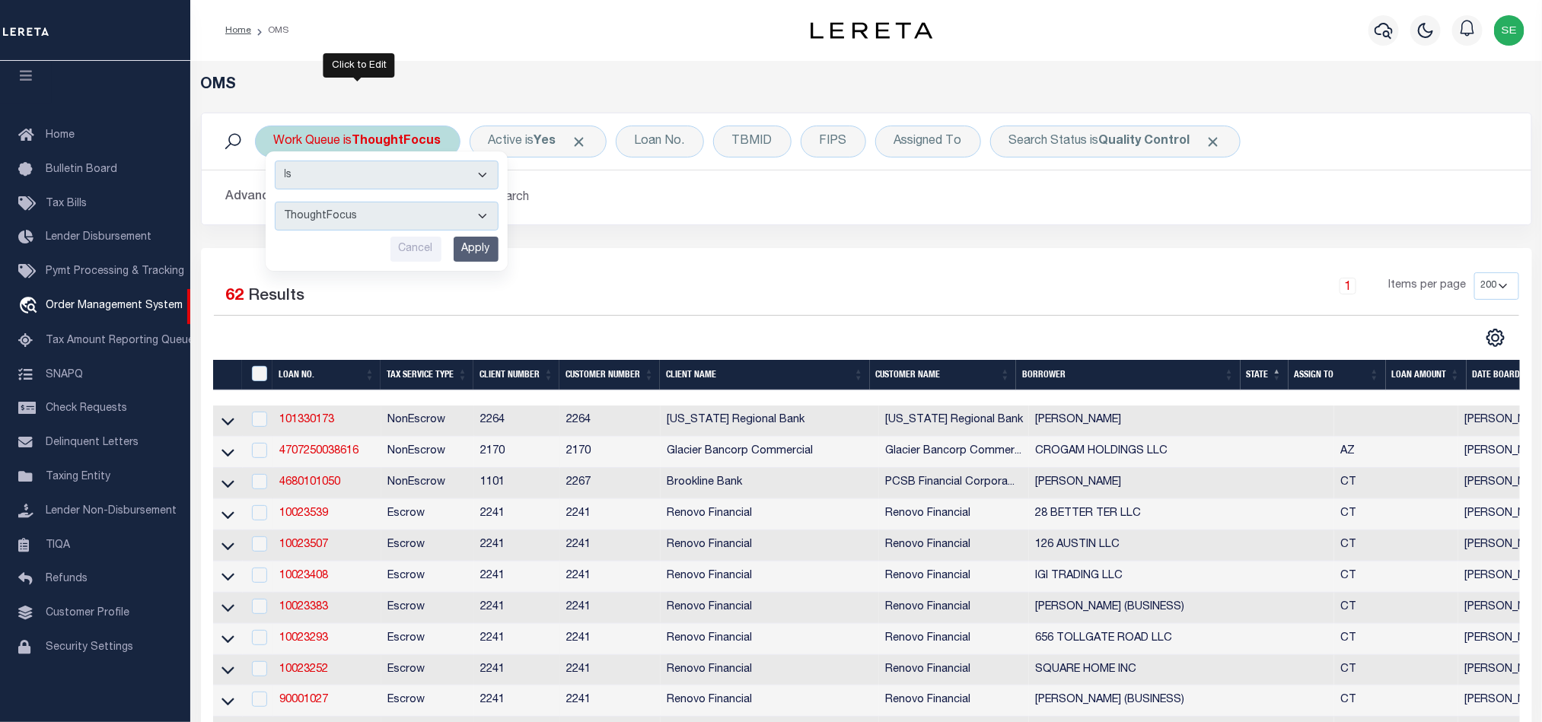
click at [381, 209] on select "--ALL-- factRSystems General ThoughtFocus" at bounding box center [387, 216] width 224 height 29
select select "FAC"
click at [275, 203] on select "--ALL-- factRSystems General ThoughtFocus" at bounding box center [387, 216] width 224 height 29
click at [482, 247] on input "Apply" at bounding box center [476, 249] width 45 height 25
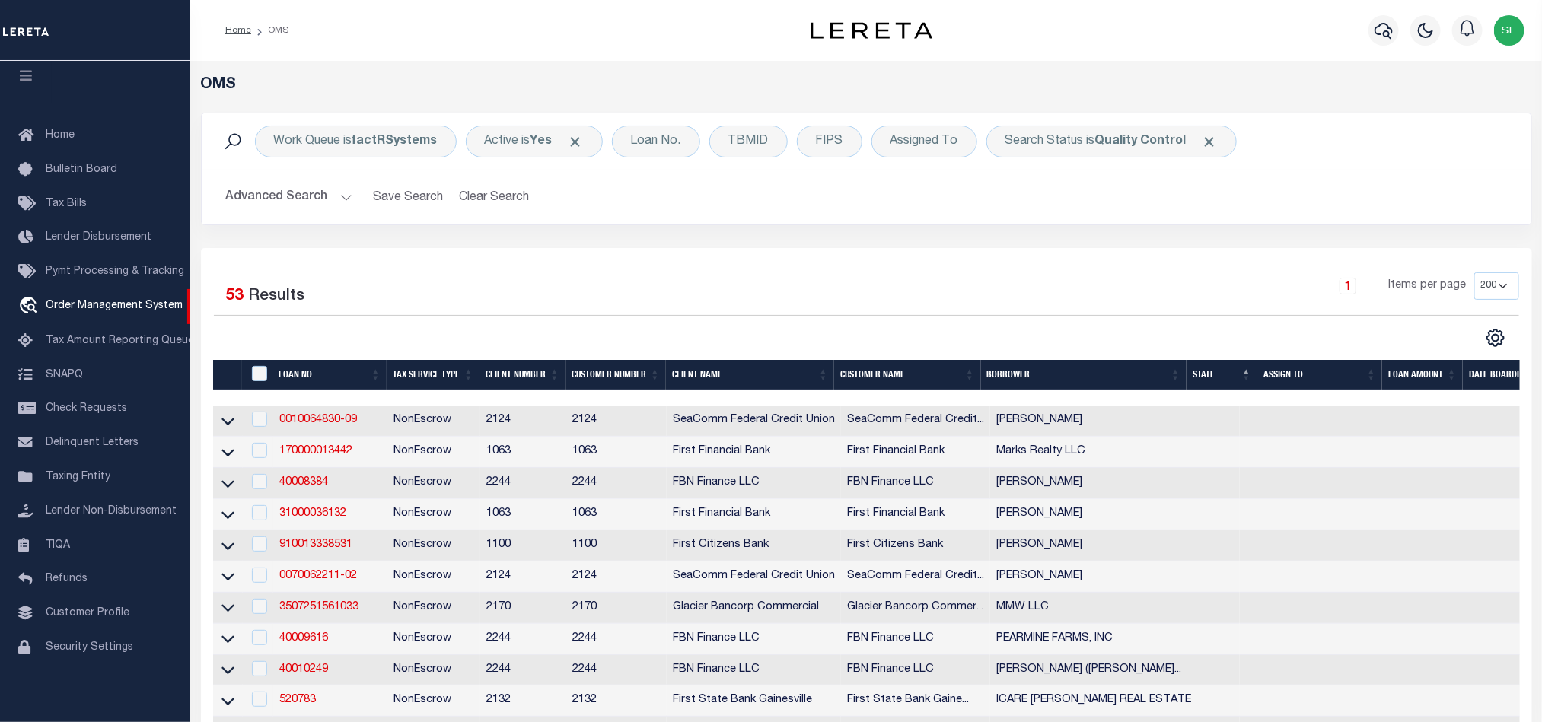
click at [999, 277] on div "1 Items per page 10 25 50 100 200" at bounding box center [1032, 292] width 973 height 40
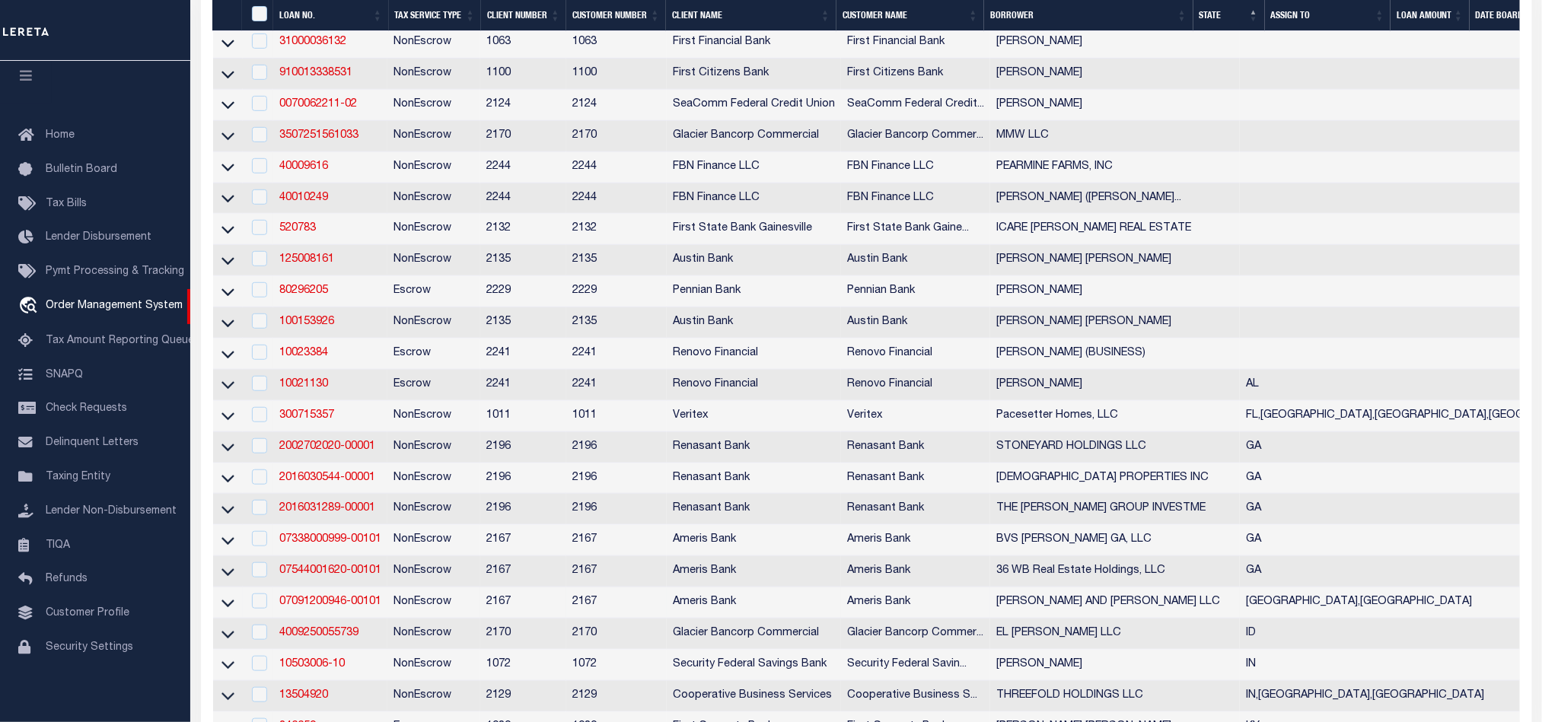
scroll to position [342, 0]
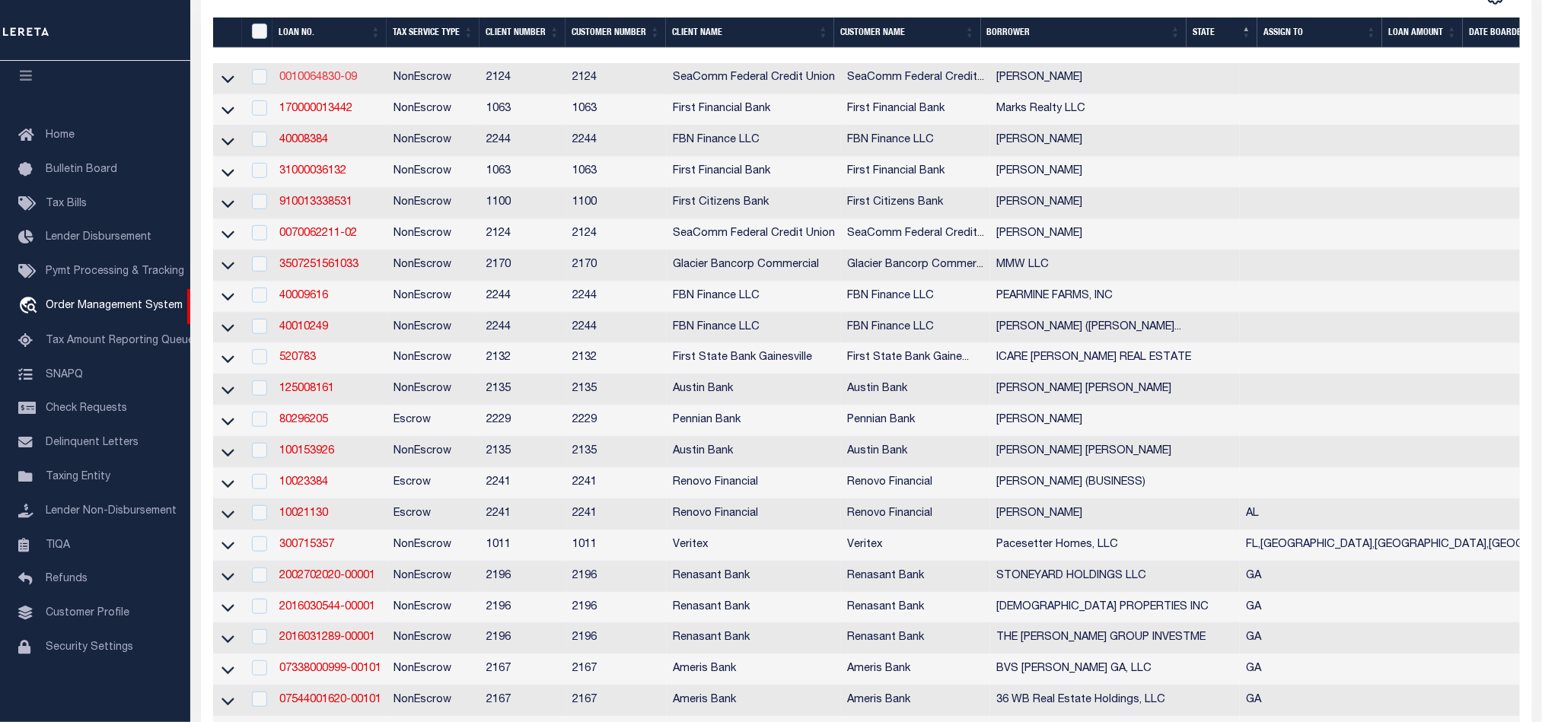
click at [315, 81] on link "0010064830-09" at bounding box center [318, 77] width 78 height 11
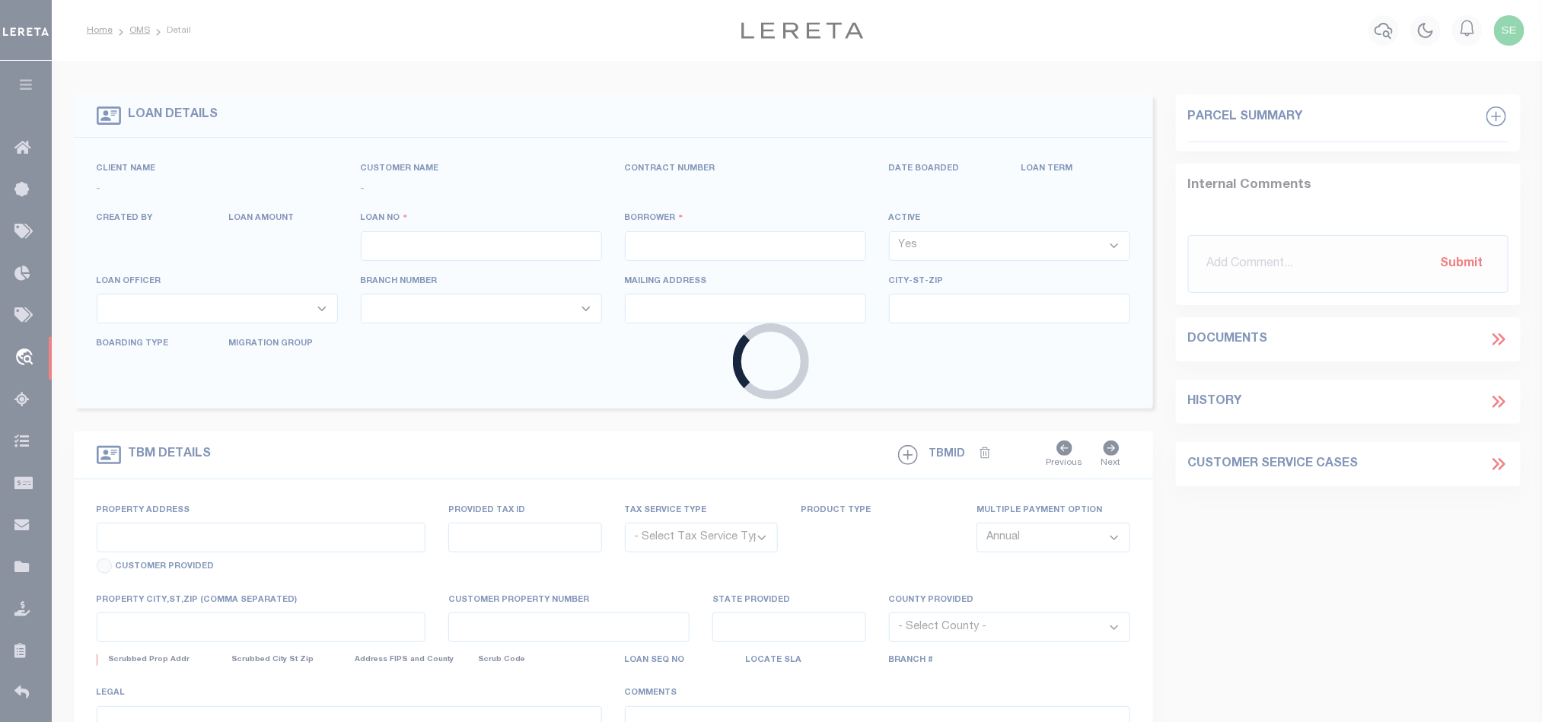
type input "0010064830-09"
type input "[PERSON_NAME]"
select select
type input "43 BAYLEY RD"
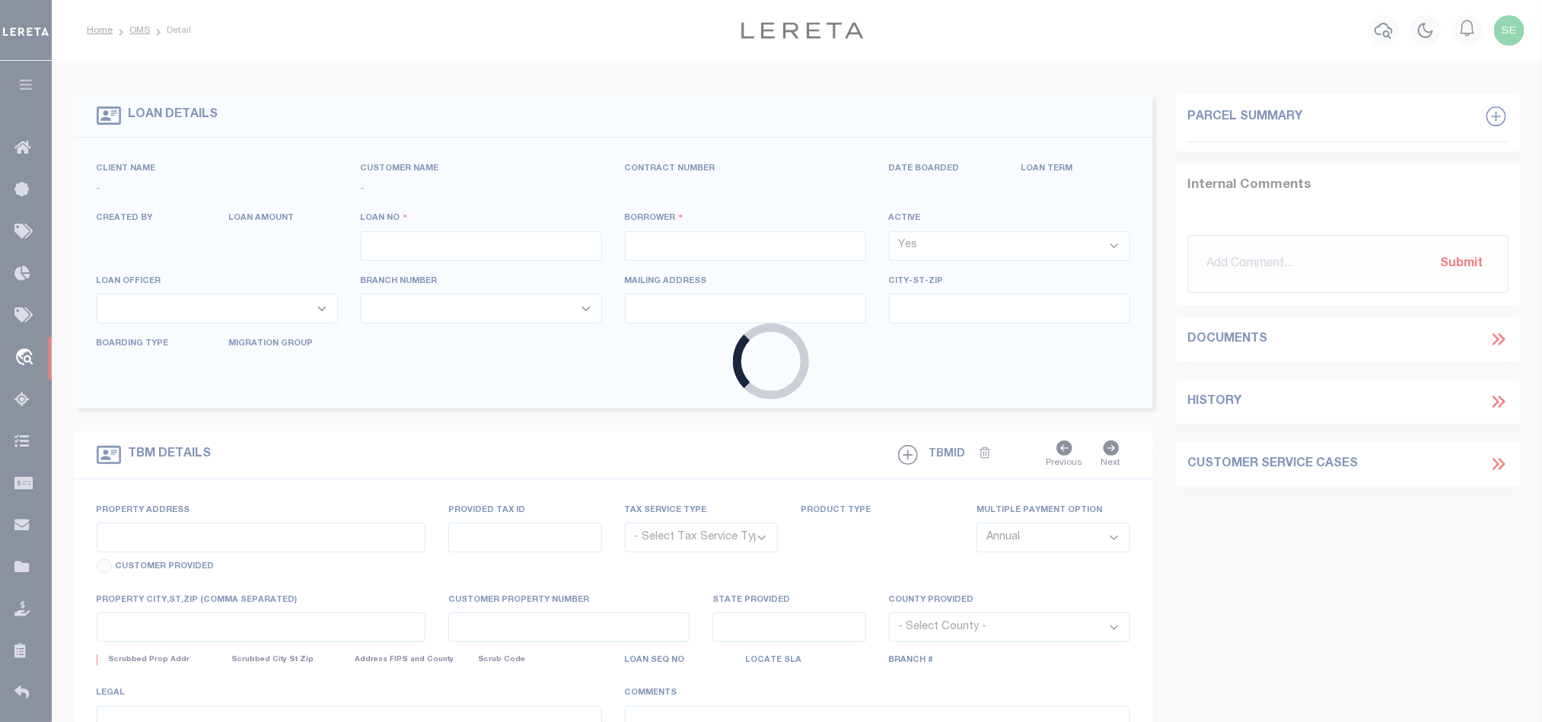
type input "MASSENA,NY,13662-2432"
select select "10"
select select "NonEscrow"
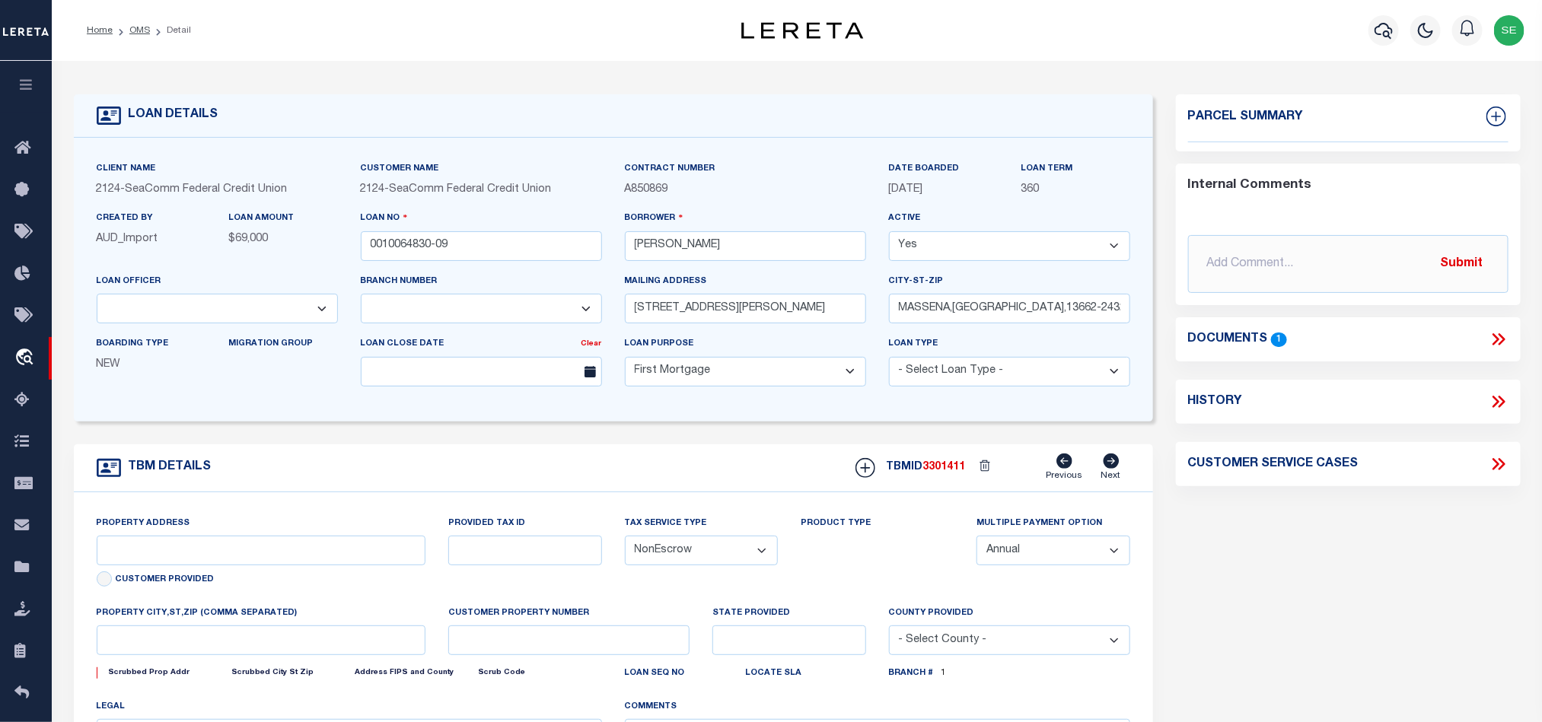
select select "4699"
select select
type input ",,"
select select "2358"
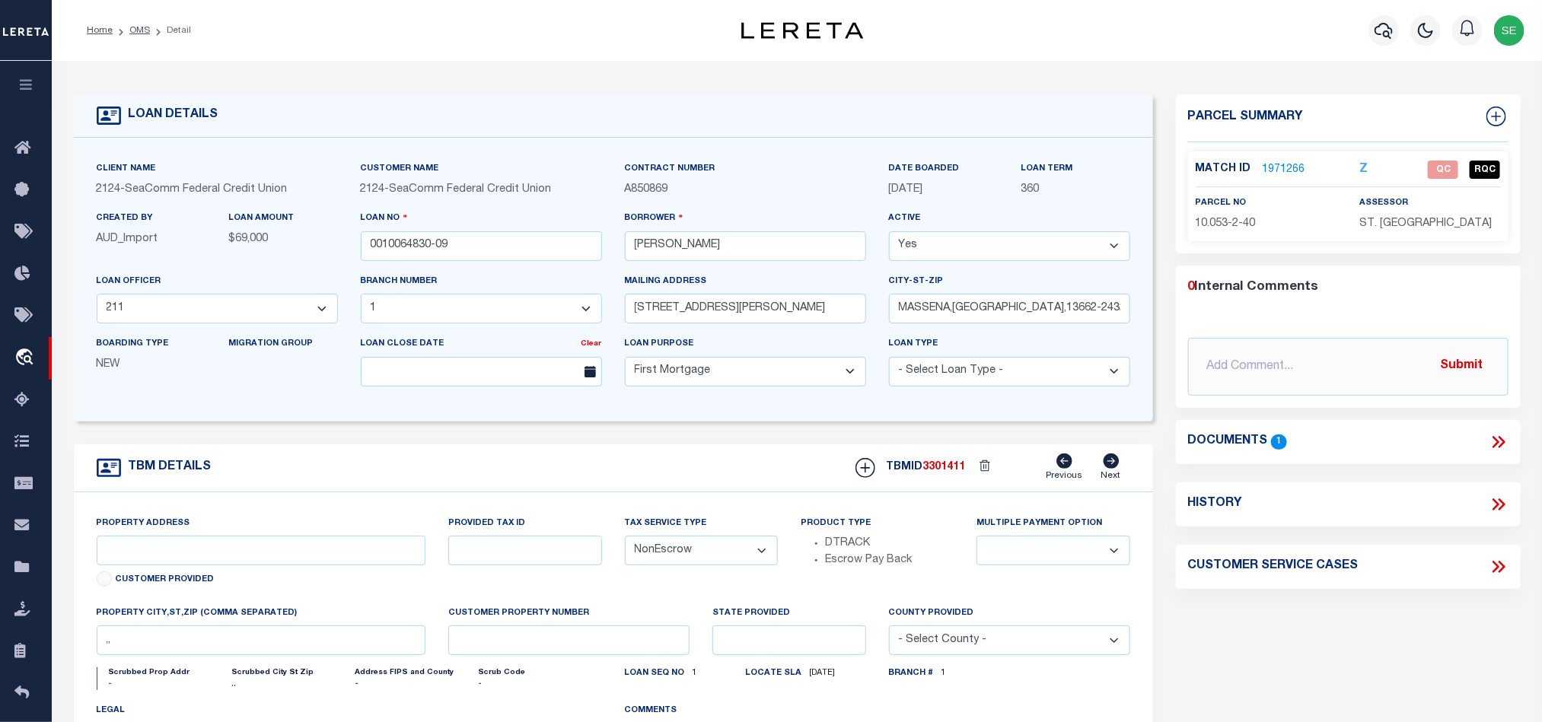
click at [1288, 167] on link "1971266" at bounding box center [1284, 170] width 43 height 16
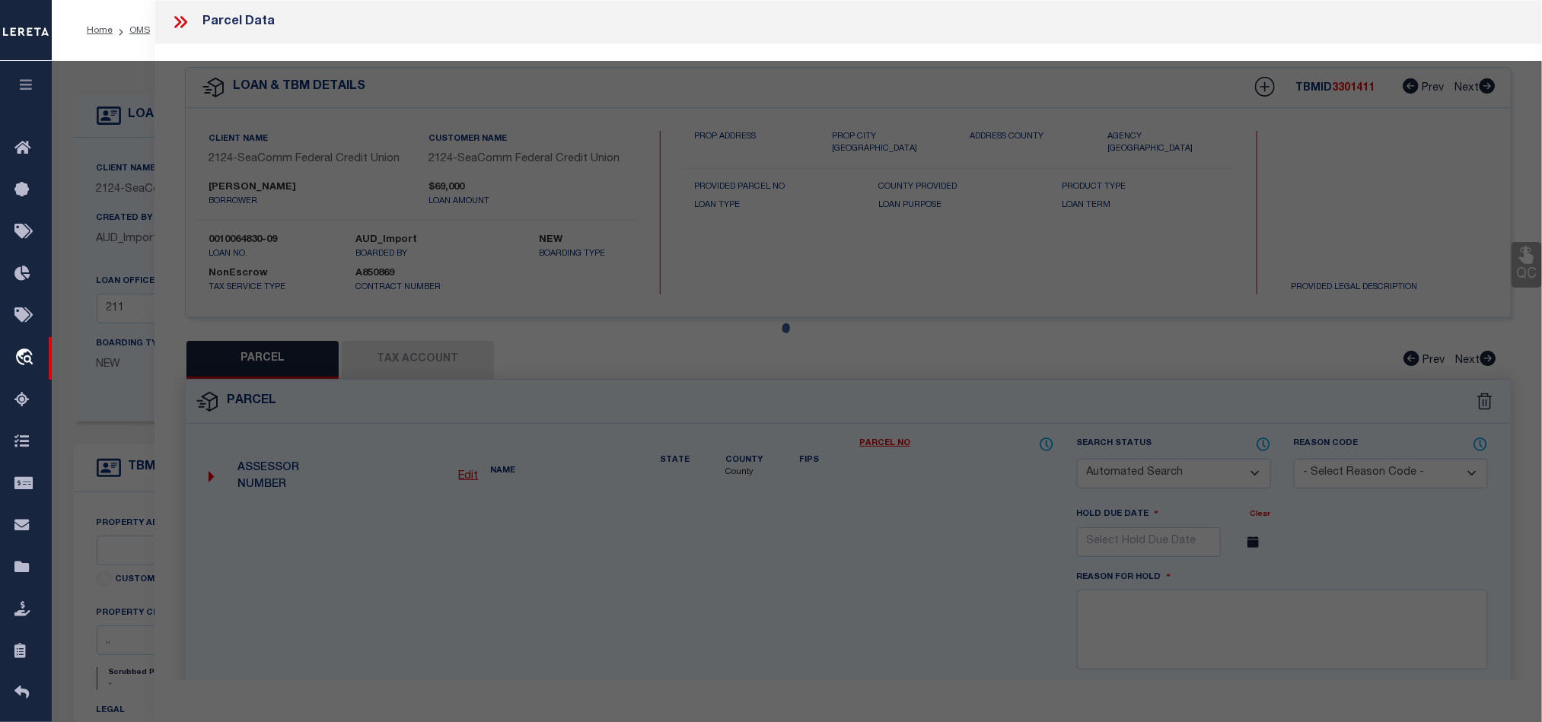
checkbox input "false"
select select "QC"
type input "Amarel Michael"
select select "AGW"
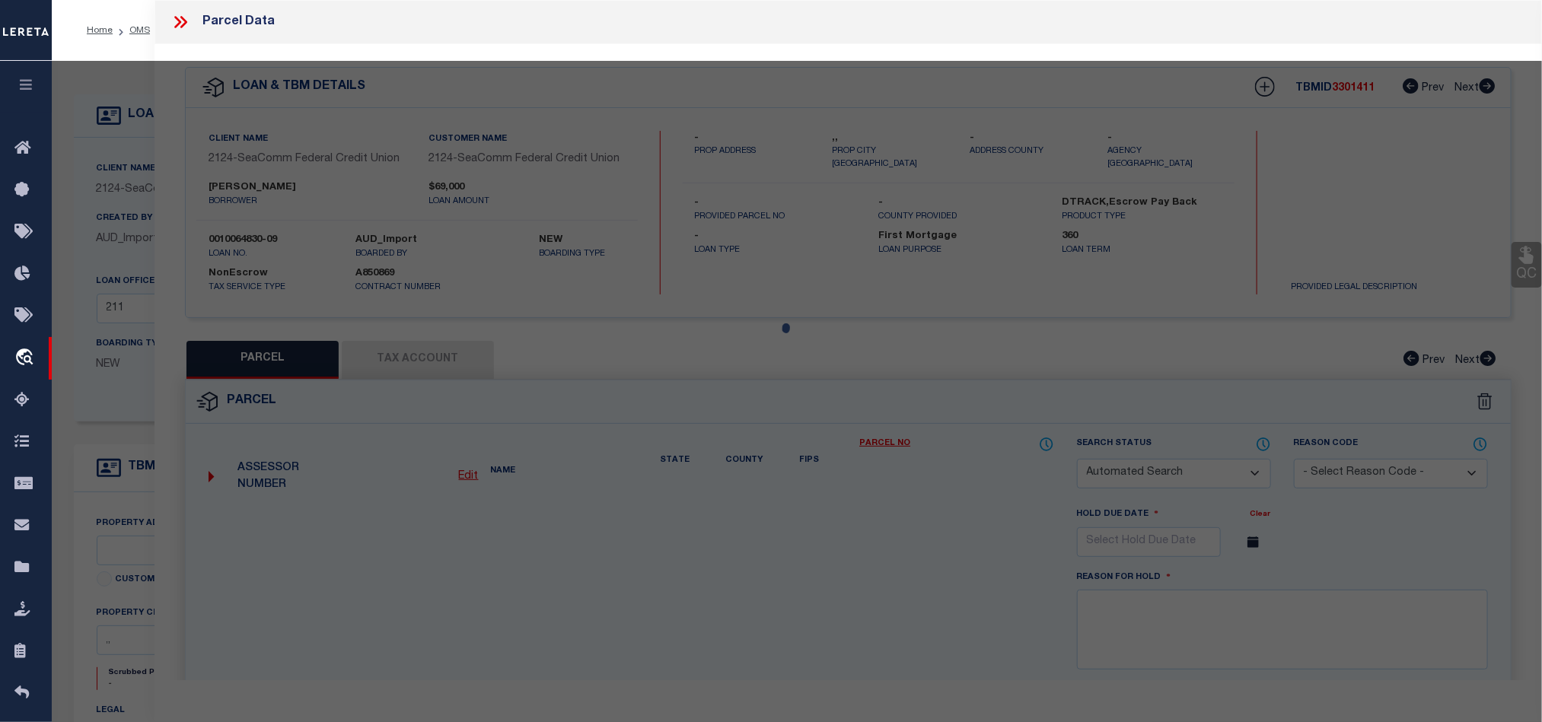
select select "LEG"
type input "43 BAYLEY RD"
type input "MASSENA NY 13662"
type textarea "50 x 288"
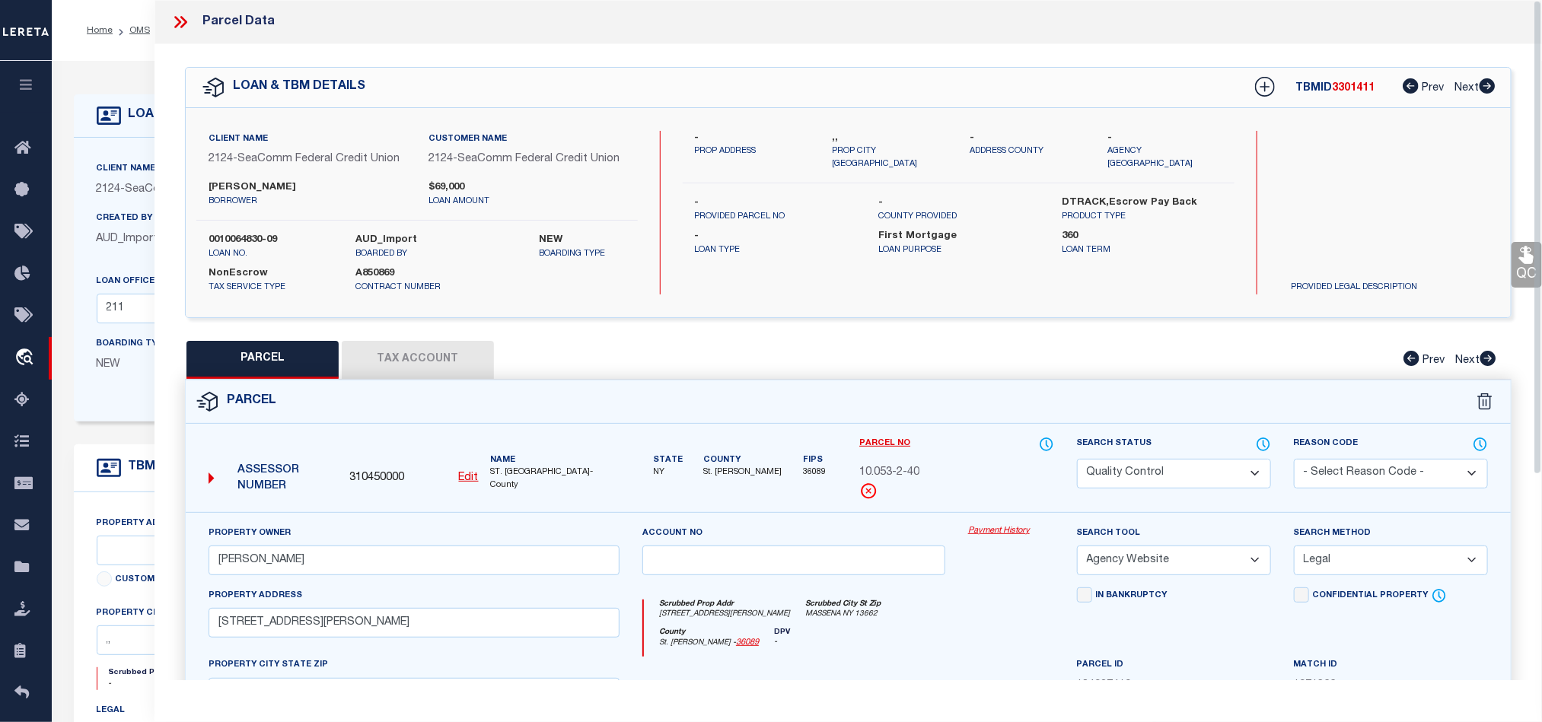
click at [973, 414] on div "Parcel" at bounding box center [848, 402] width 1325 height 43
click at [180, 21] on icon at bounding box center [180, 22] width 20 height 20
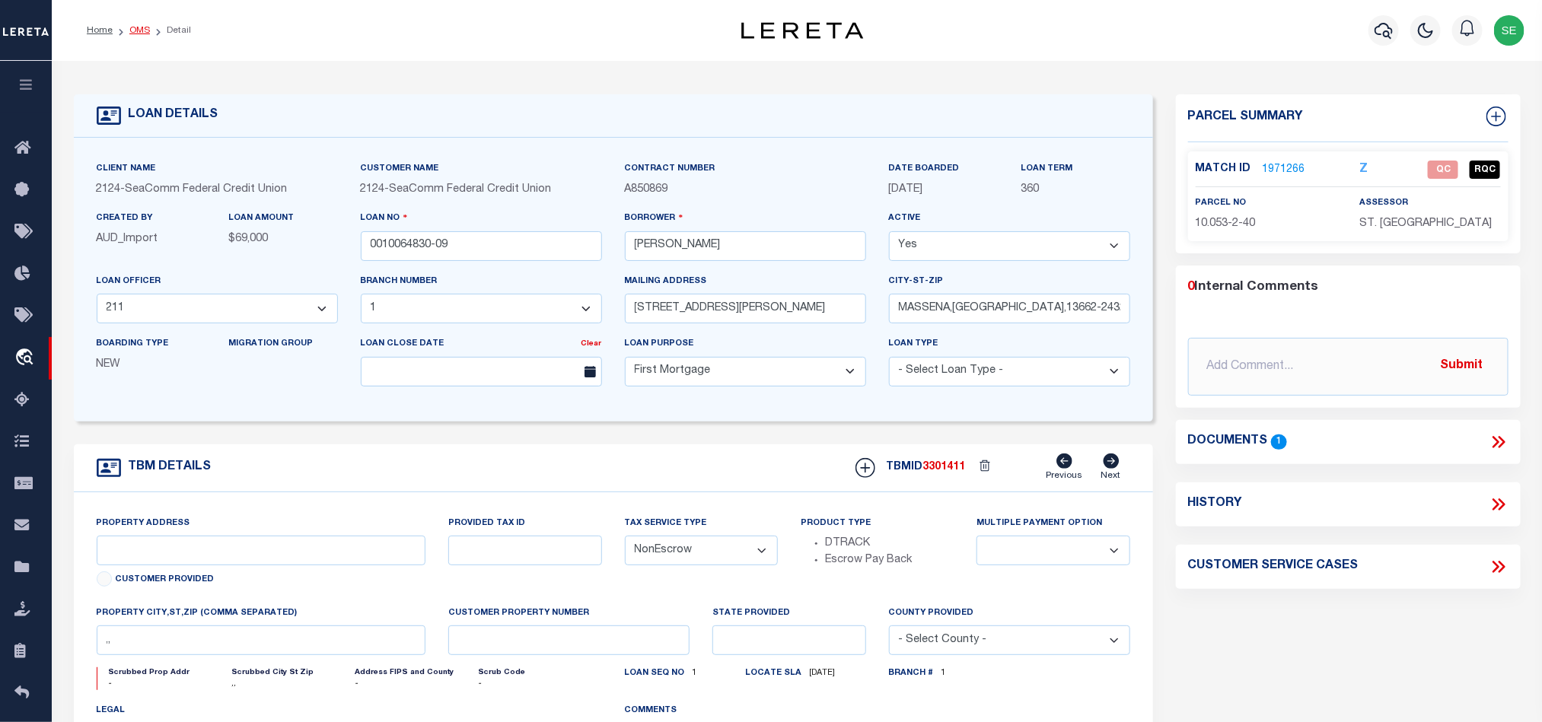
click at [145, 33] on link "OMS" at bounding box center [139, 30] width 21 height 9
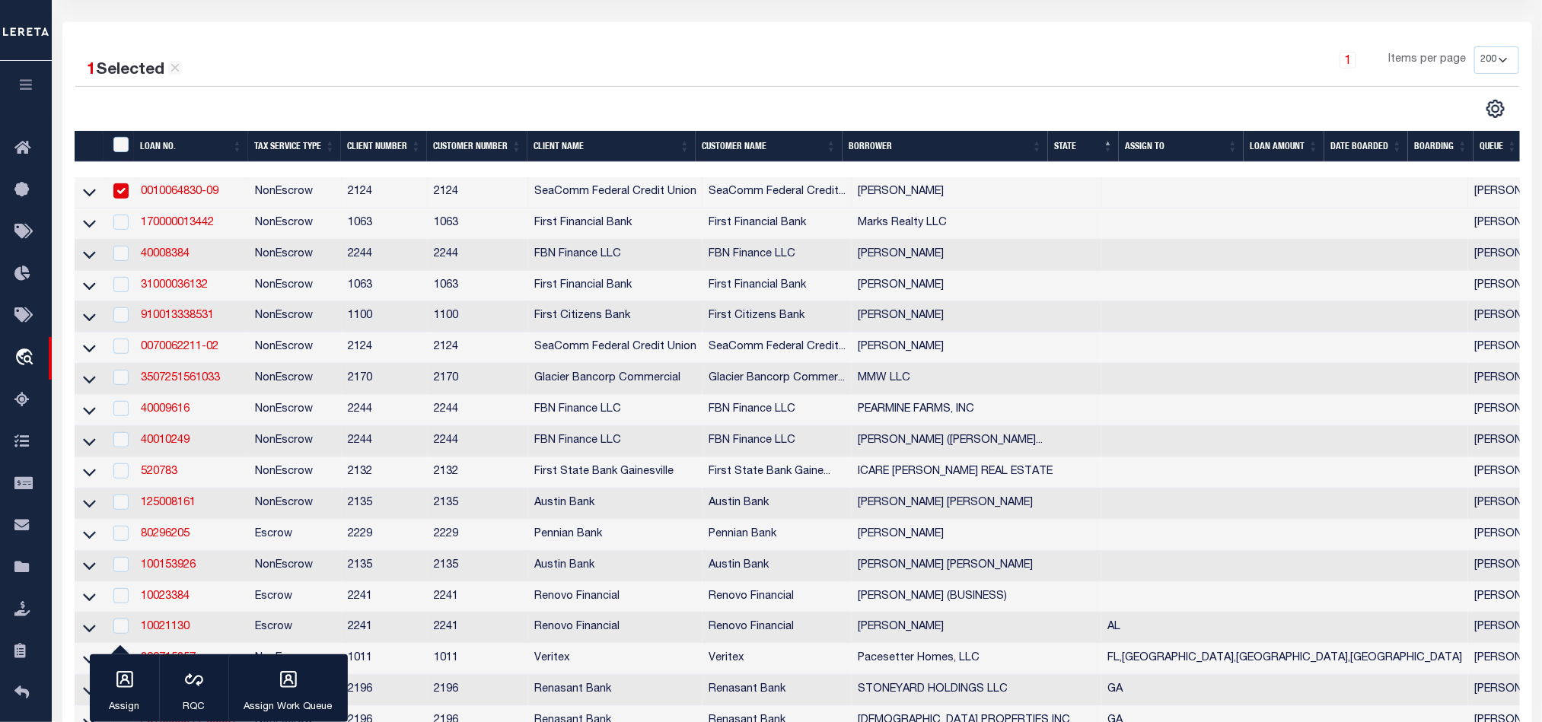
scroll to position [228, 0]
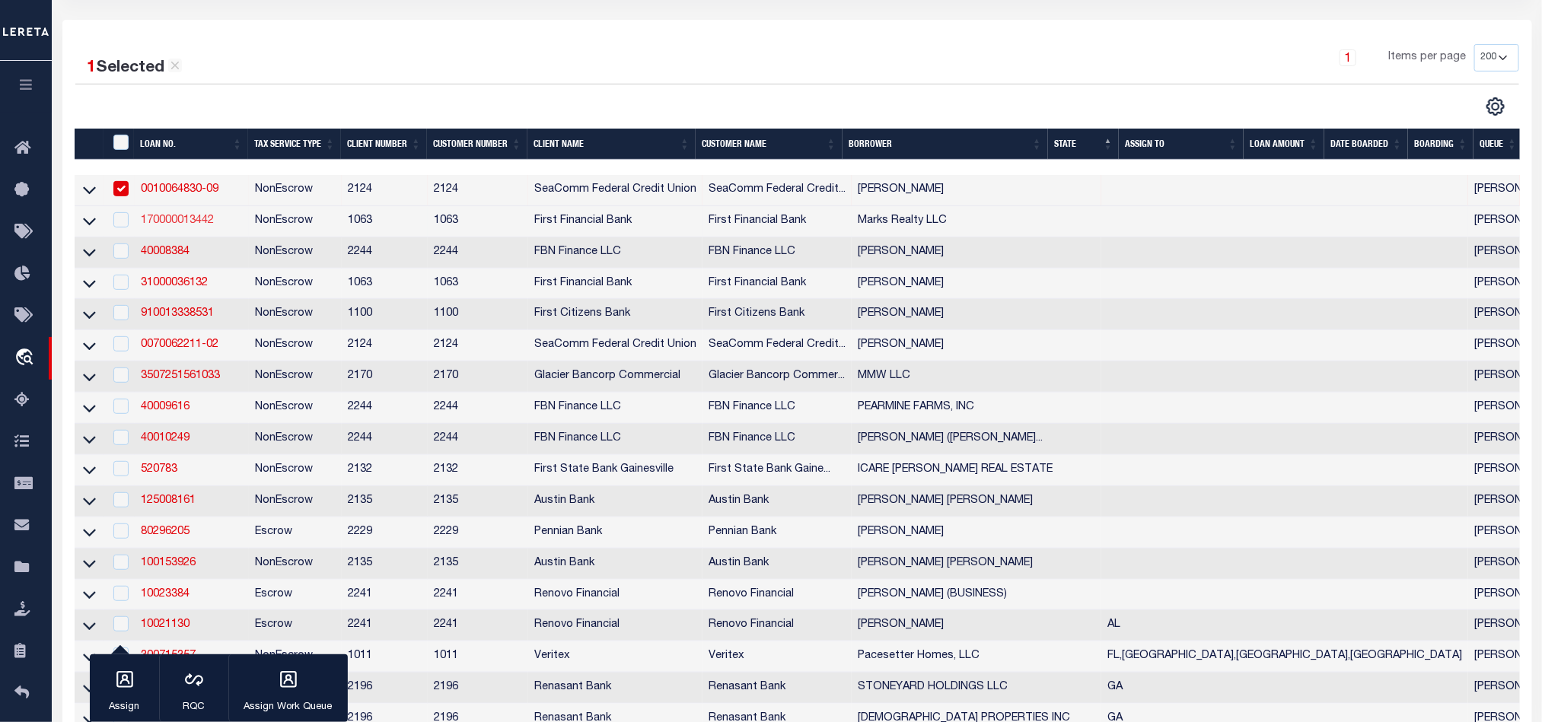
click at [176, 221] on link "170000013442" at bounding box center [177, 220] width 73 height 11
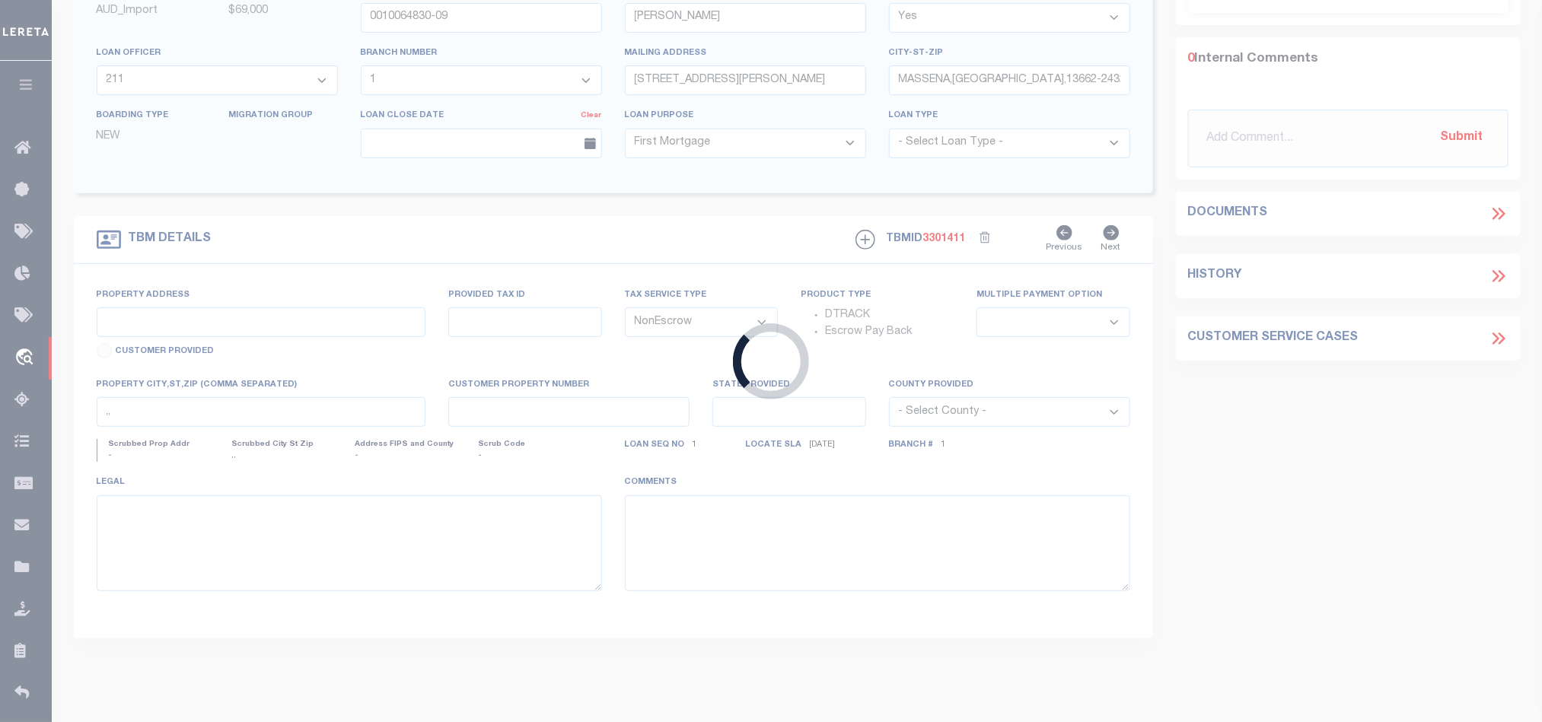
type input "170000013442"
type input "Marks Realty LLC"
select select
select select "100"
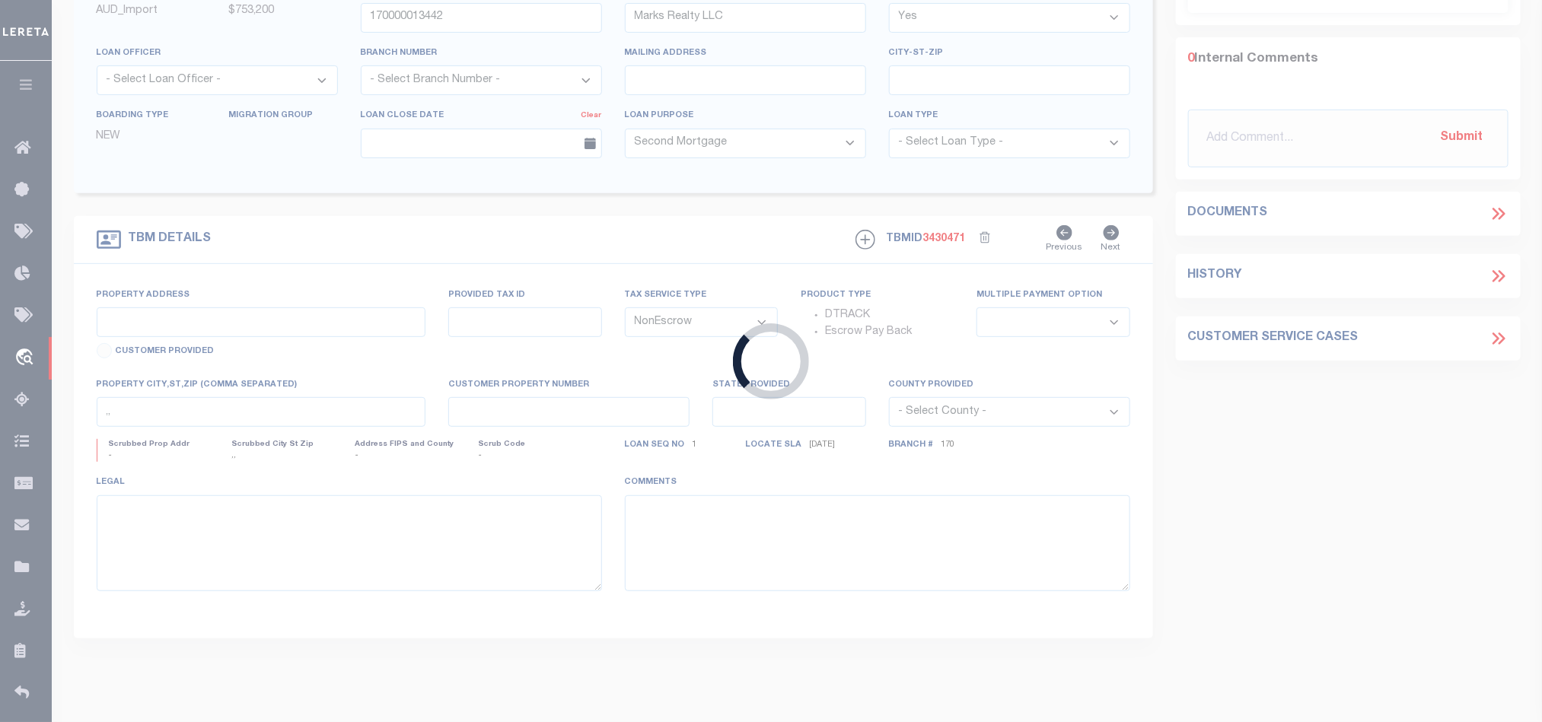
scroll to position [114, 0]
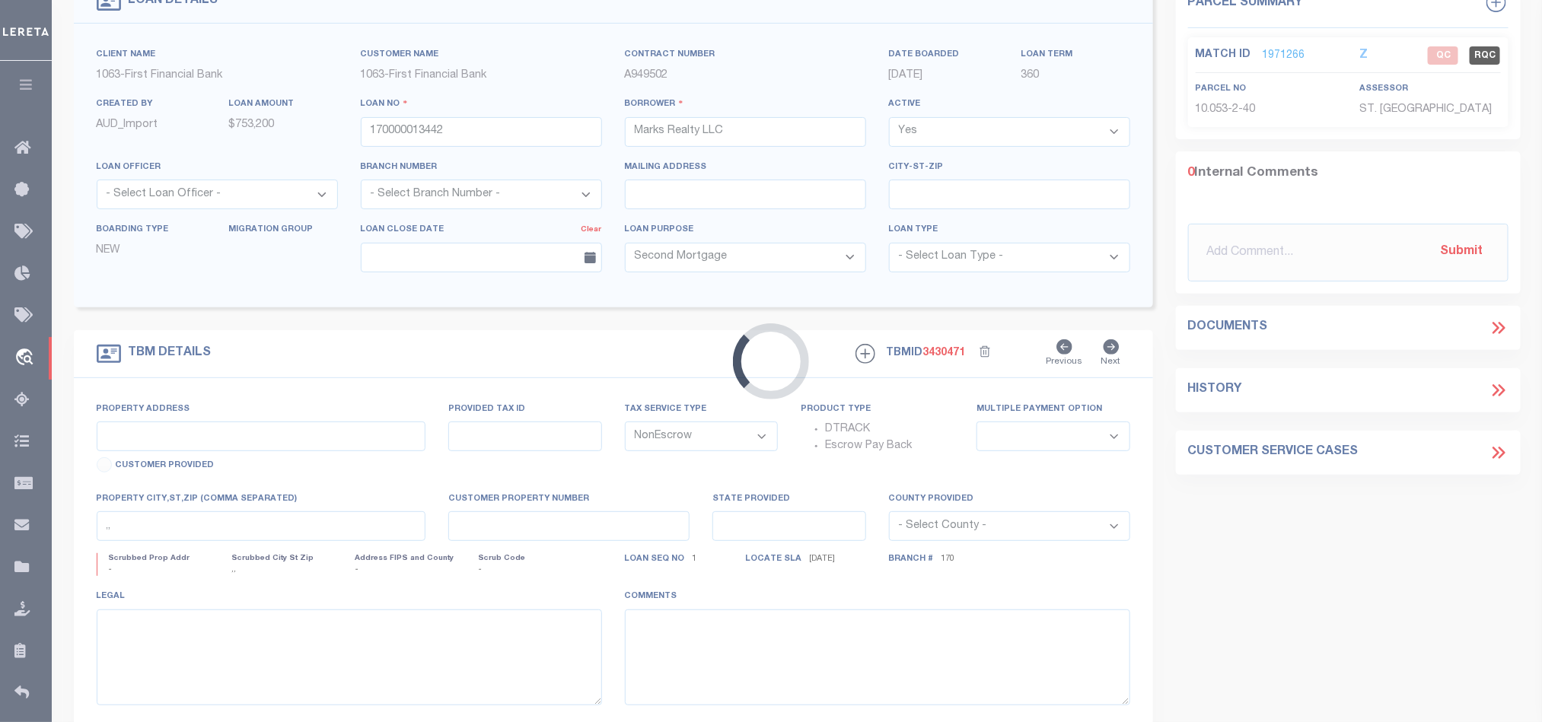
type input "MULTIPLE PROPERTIES"
select select
type input "[GEOGRAPHIC_DATA]"
select select "15223"
select select "2311"
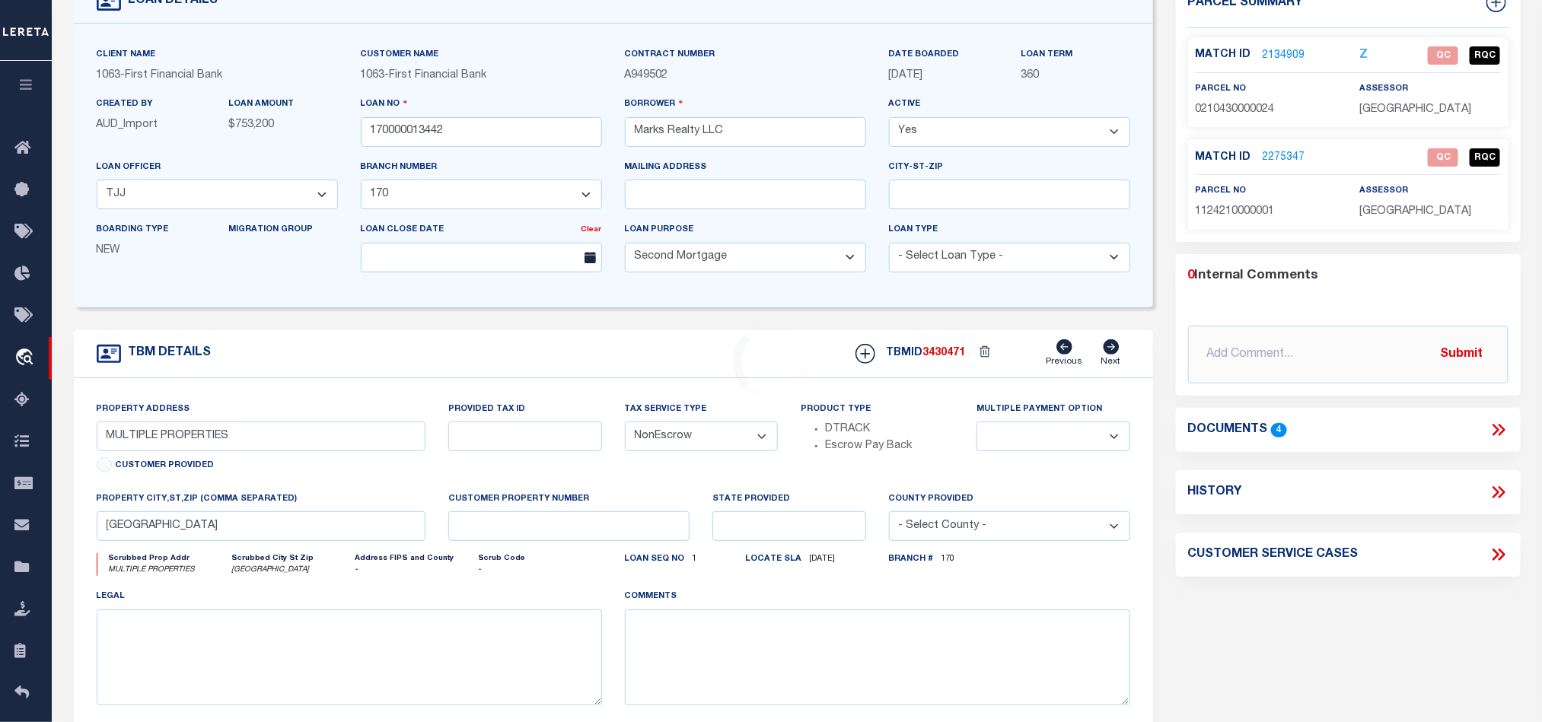
scroll to position [0, 0]
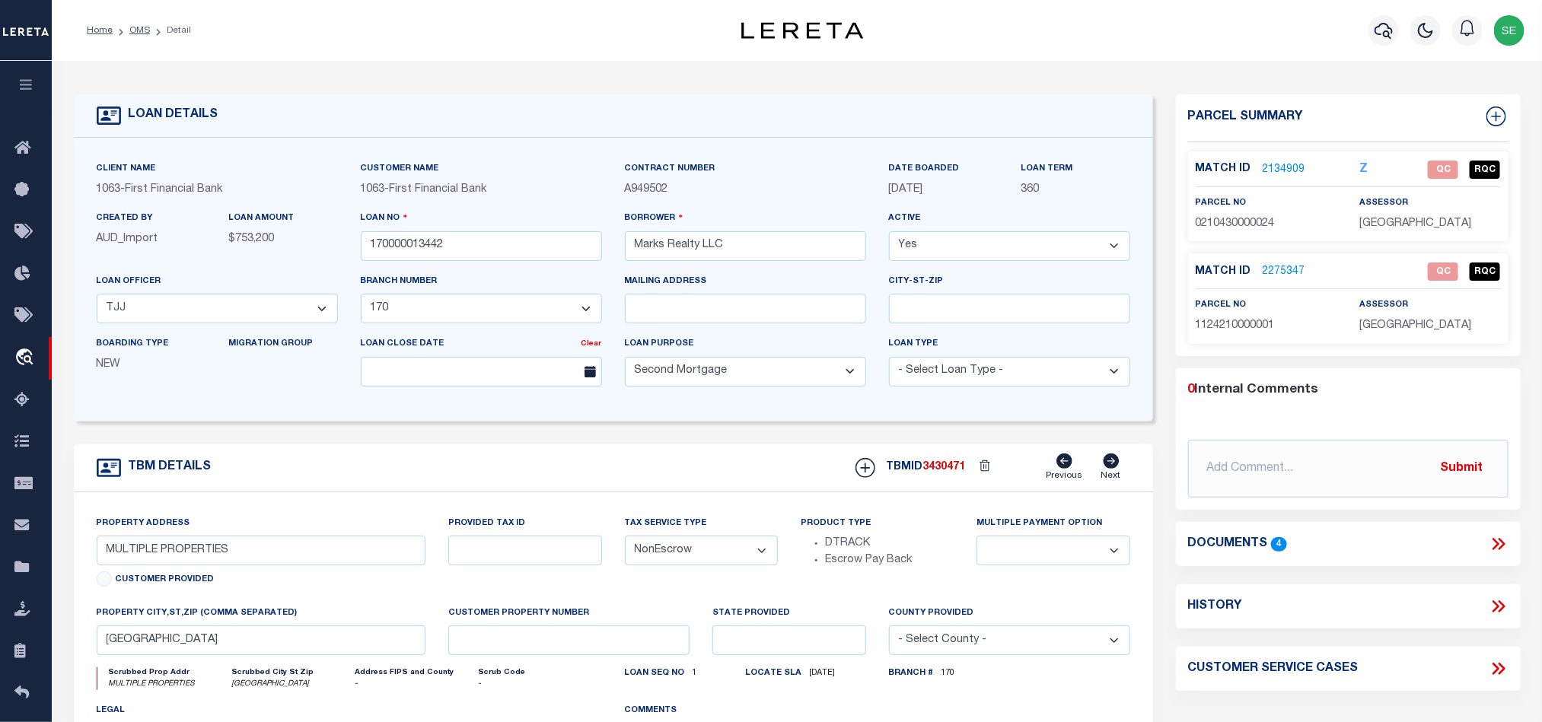
click at [1242, 228] on span "0210430000024" at bounding box center [1235, 223] width 79 height 11
copy span "0210430000024"
drag, startPoint x: 1493, startPoint y: 542, endPoint x: 1491, endPoint y: 524, distance: 18.4
click at [1493, 542] on icon at bounding box center [1495, 545] width 7 height 12
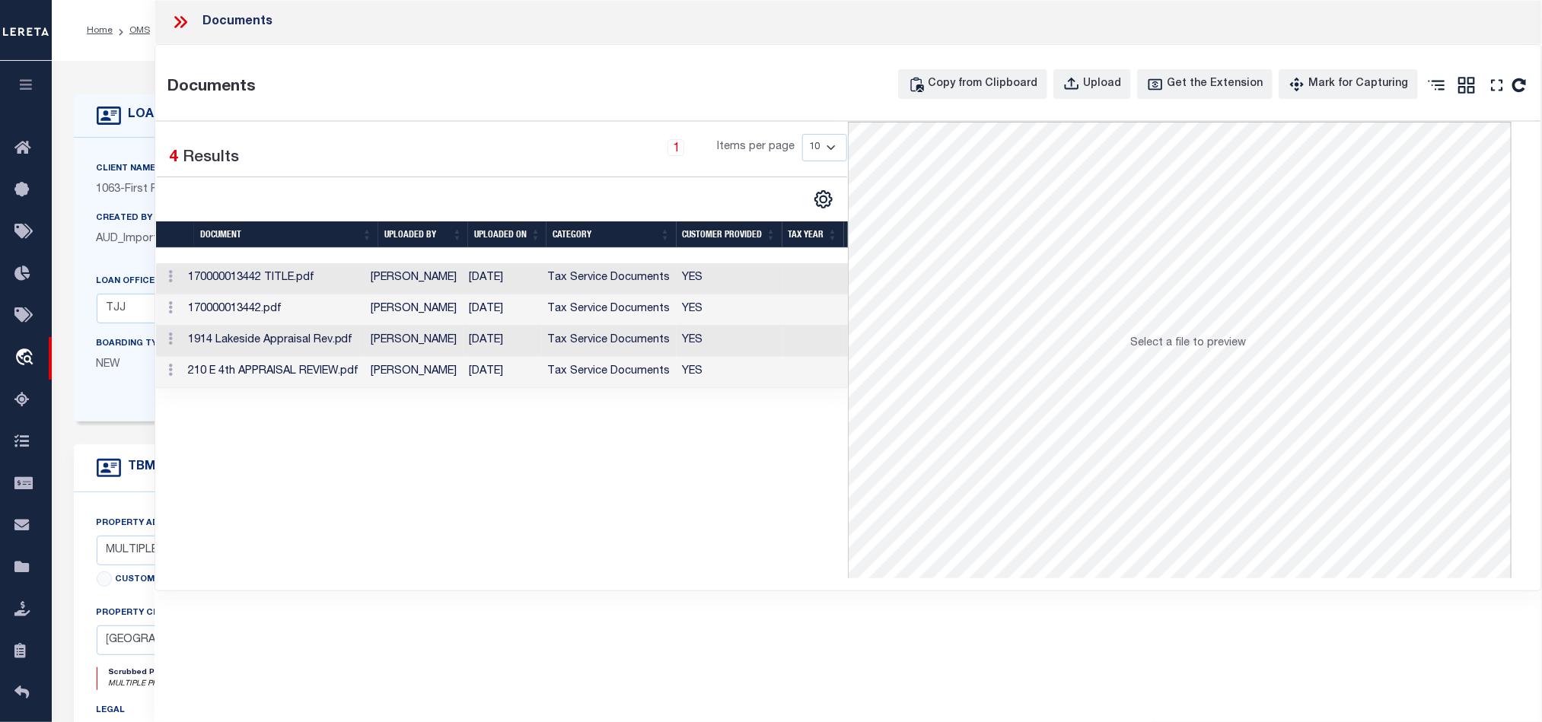
click at [738, 282] on td "YES" at bounding box center [730, 278] width 106 height 31
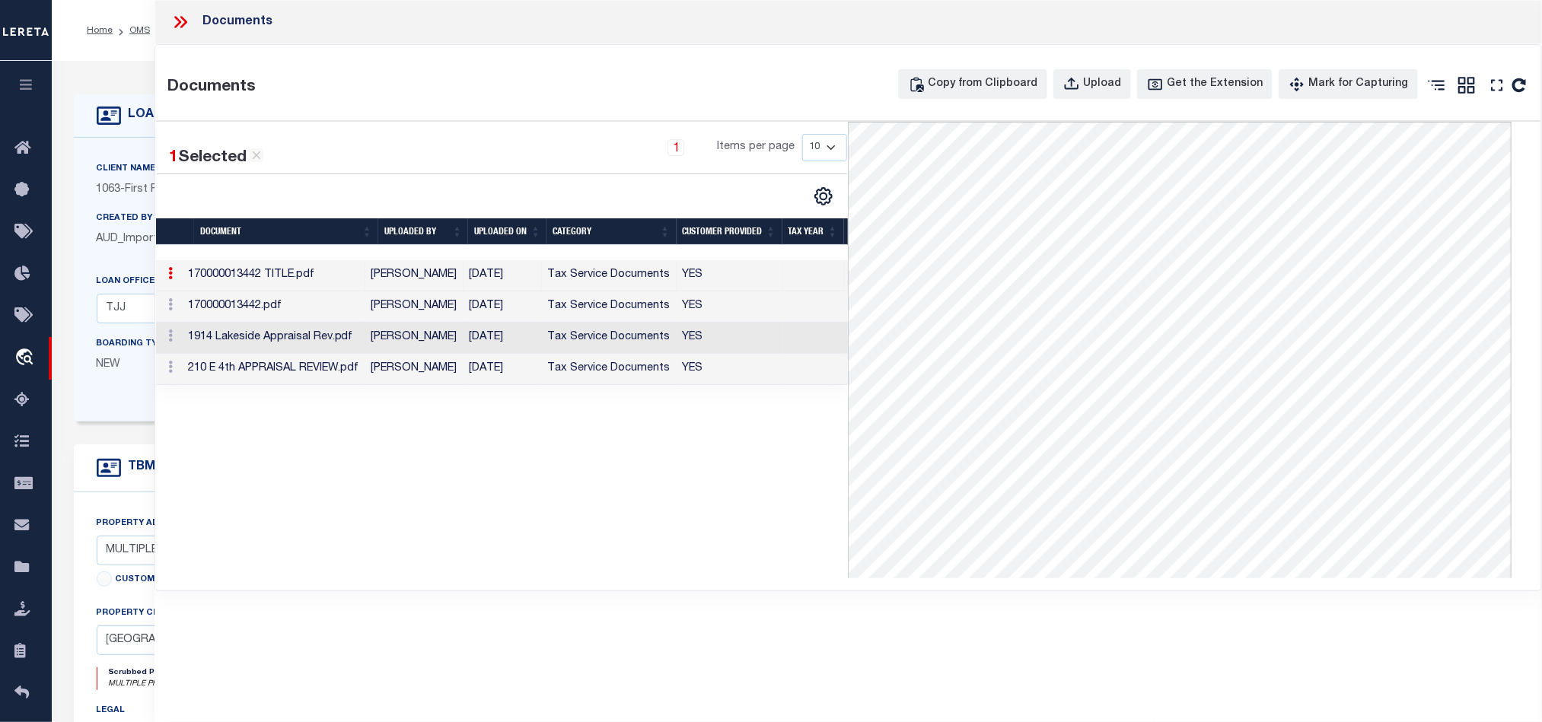
click at [729, 347] on td "YES" at bounding box center [730, 338] width 106 height 31
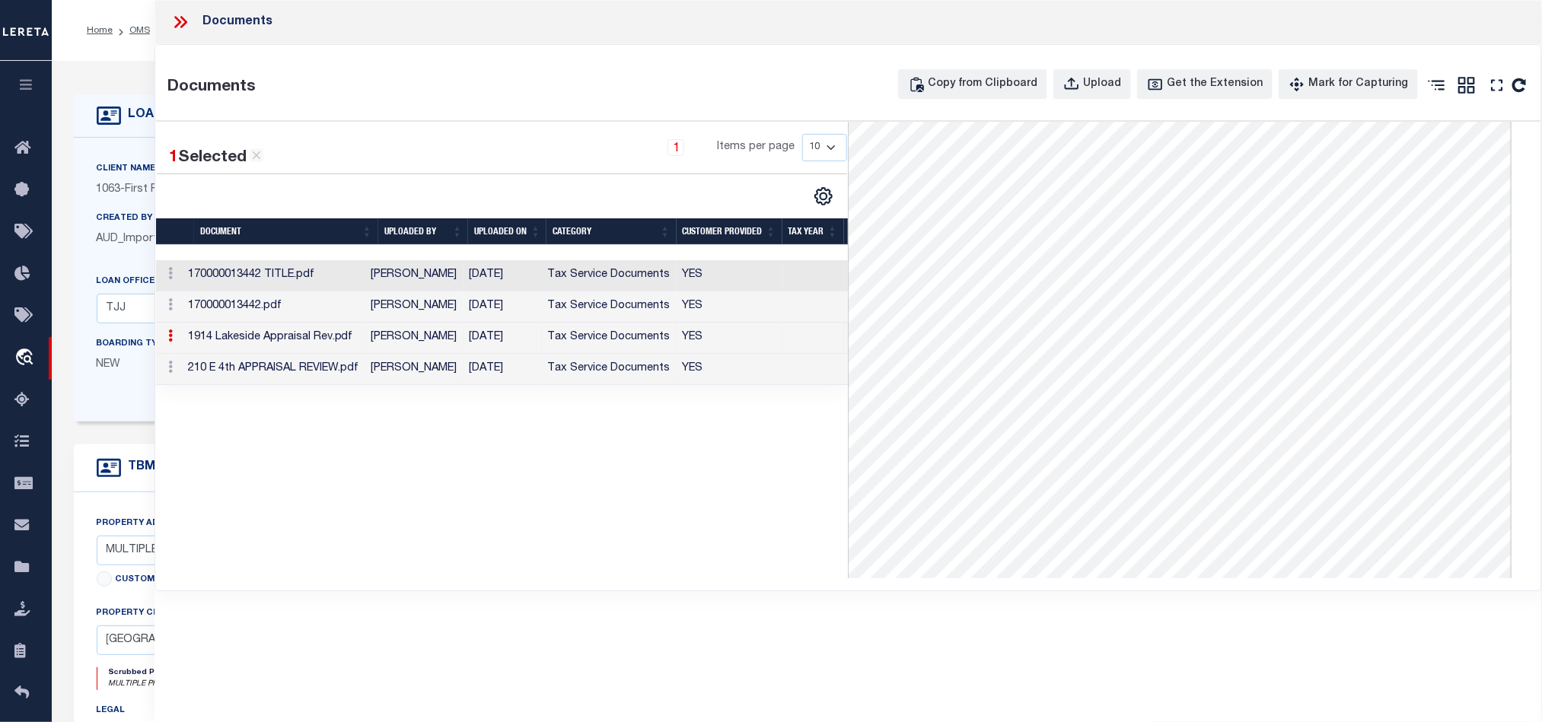
scroll to position [5, 0]
click at [646, 375] on td "Tax Service Documents" at bounding box center [609, 369] width 135 height 31
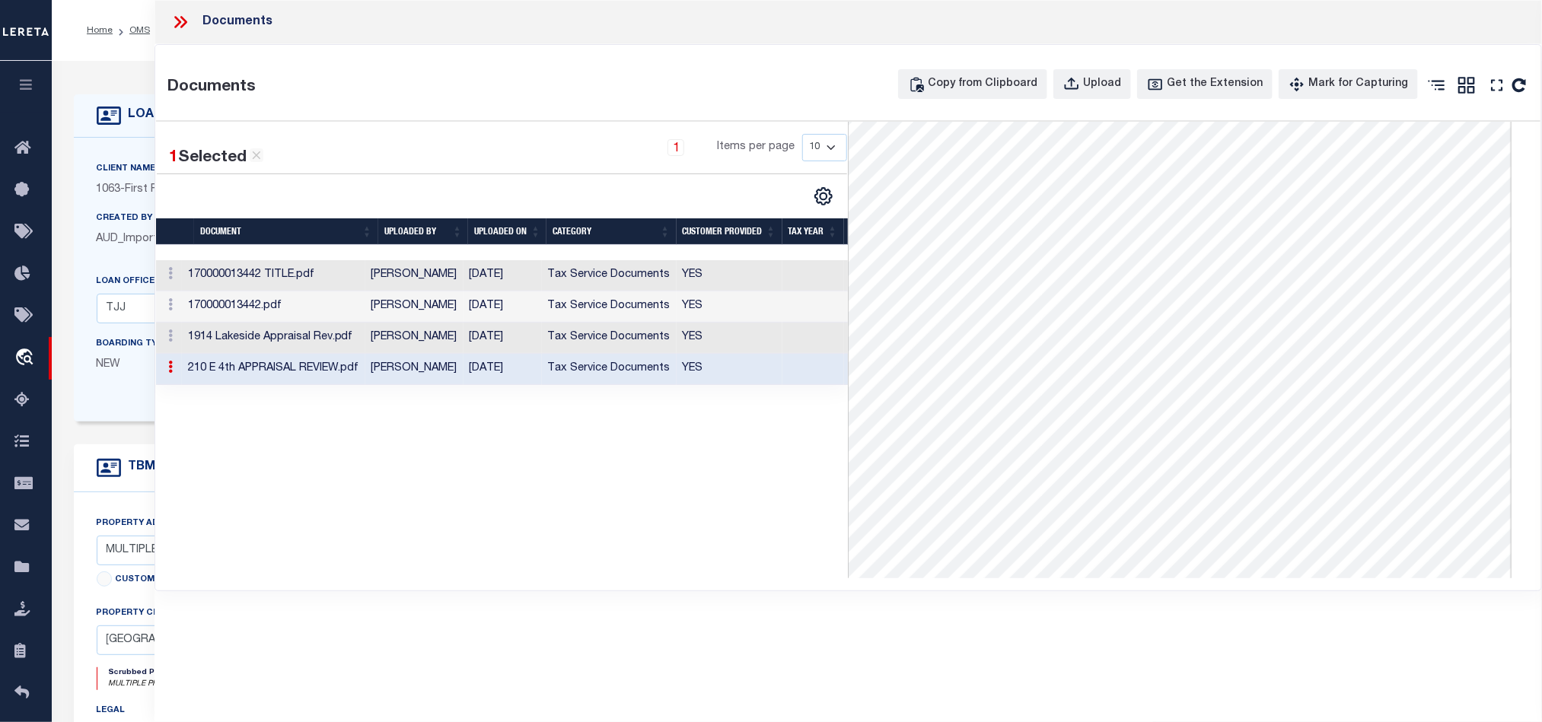
scroll to position [0, 0]
click at [180, 23] on icon at bounding box center [177, 22] width 7 height 12
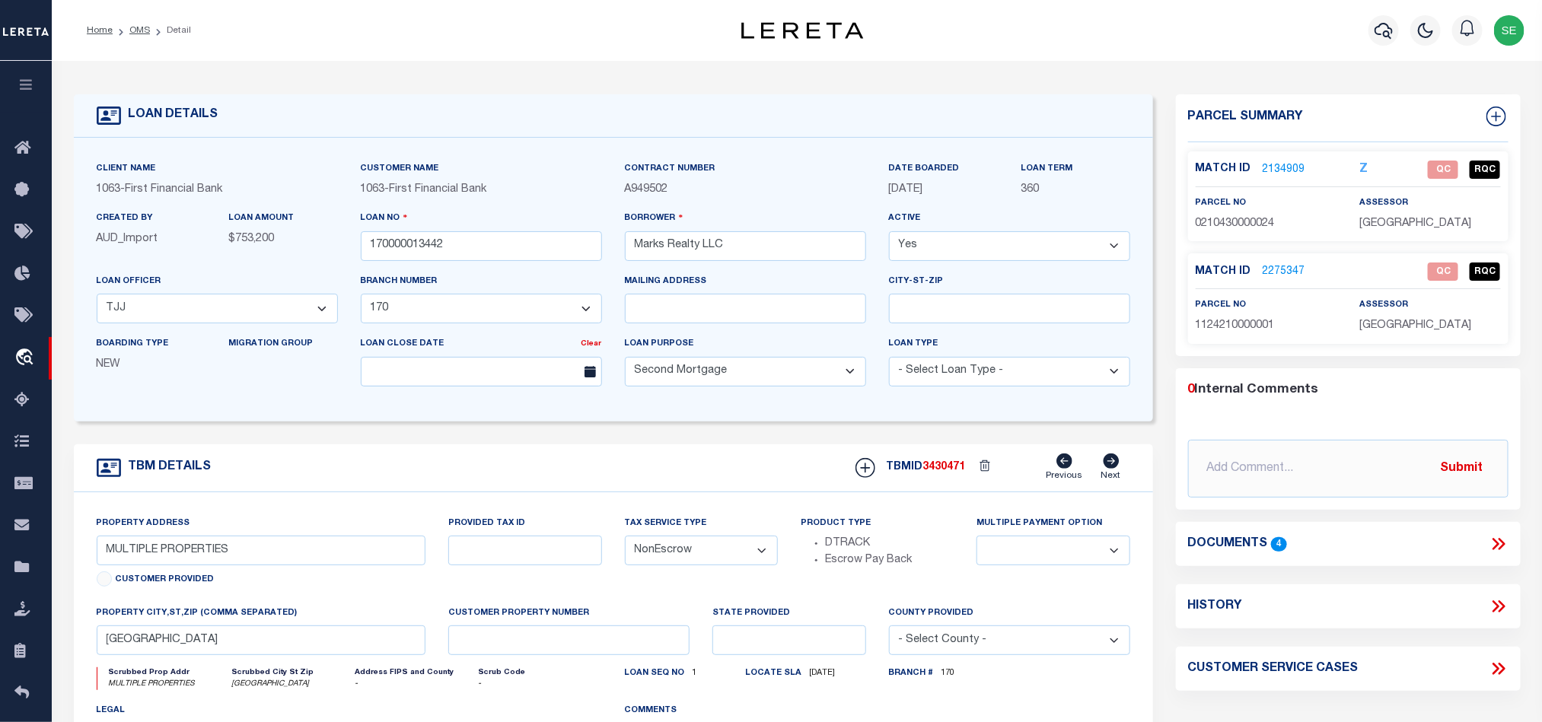
click at [1281, 179] on div "Match ID 2134909 Z QC RQC" at bounding box center [1348, 174] width 305 height 27
click at [1286, 170] on link "2134909" at bounding box center [1284, 170] width 43 height 16
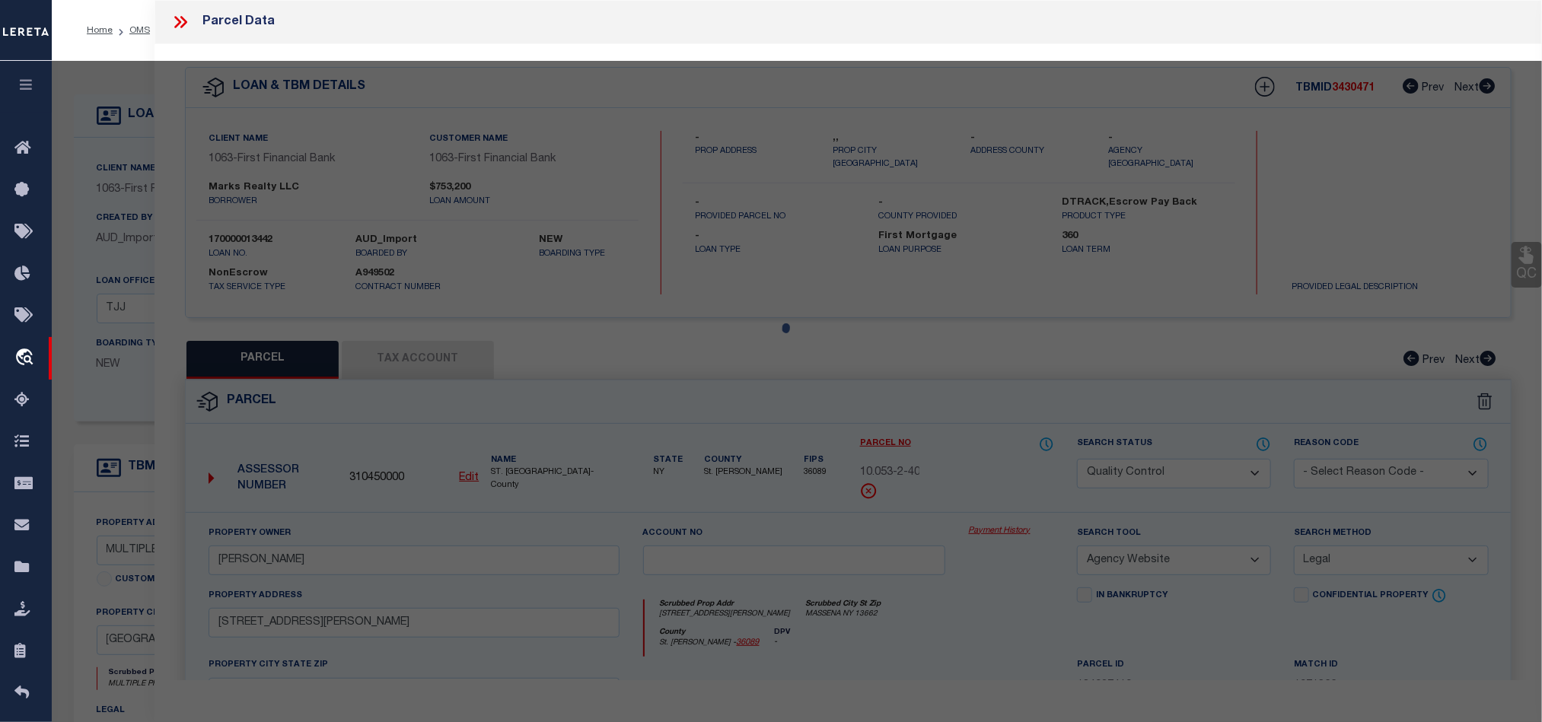
select select "AS"
select select
checkbox input "false"
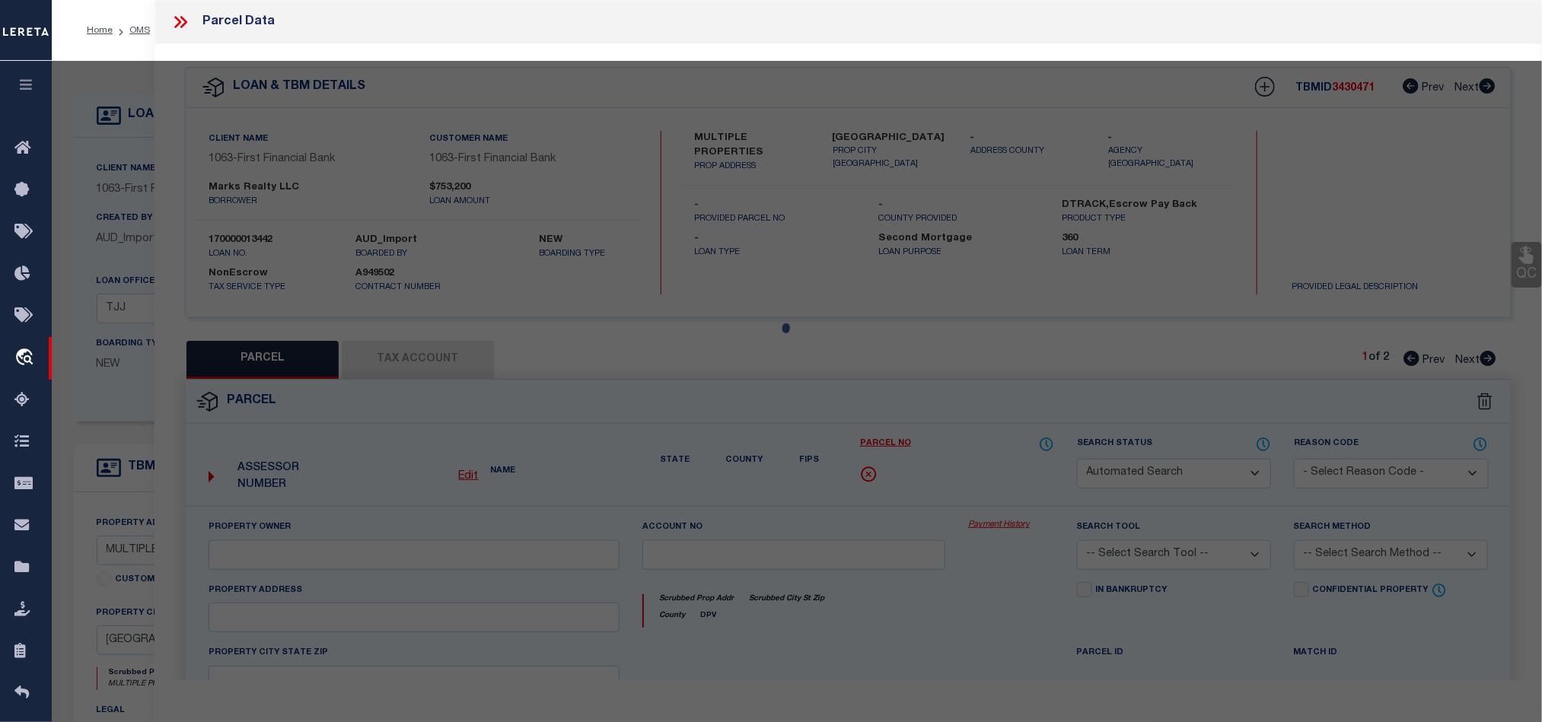
select select "QC"
type input "MARKS REALTY LLC"
select select "AGW"
select select "LEG"
type input "210 E 4TH ST"
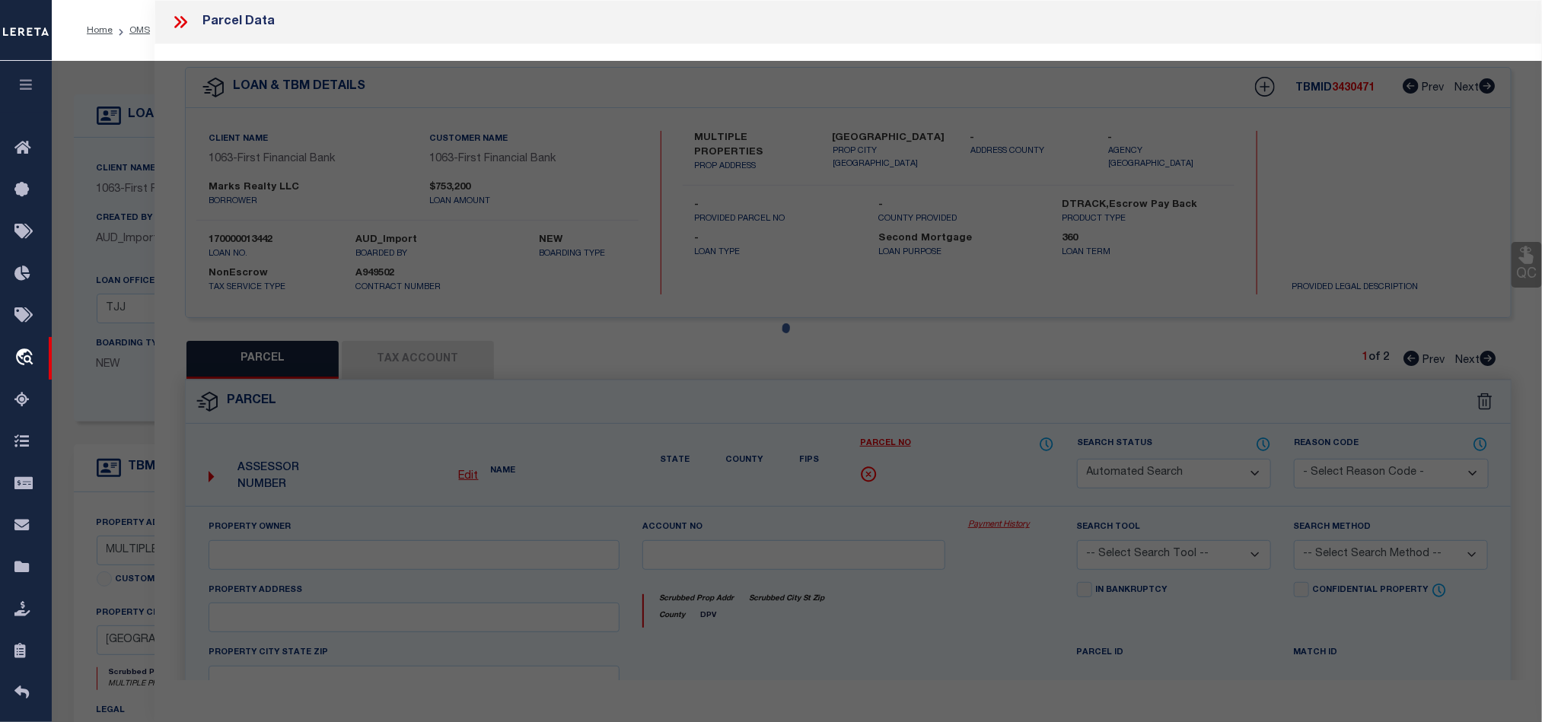
type input "HOUSTON, TX 77007"
type textarea "TRS 25B & 26 BLK 311 HOUSTON HEIGHTS"
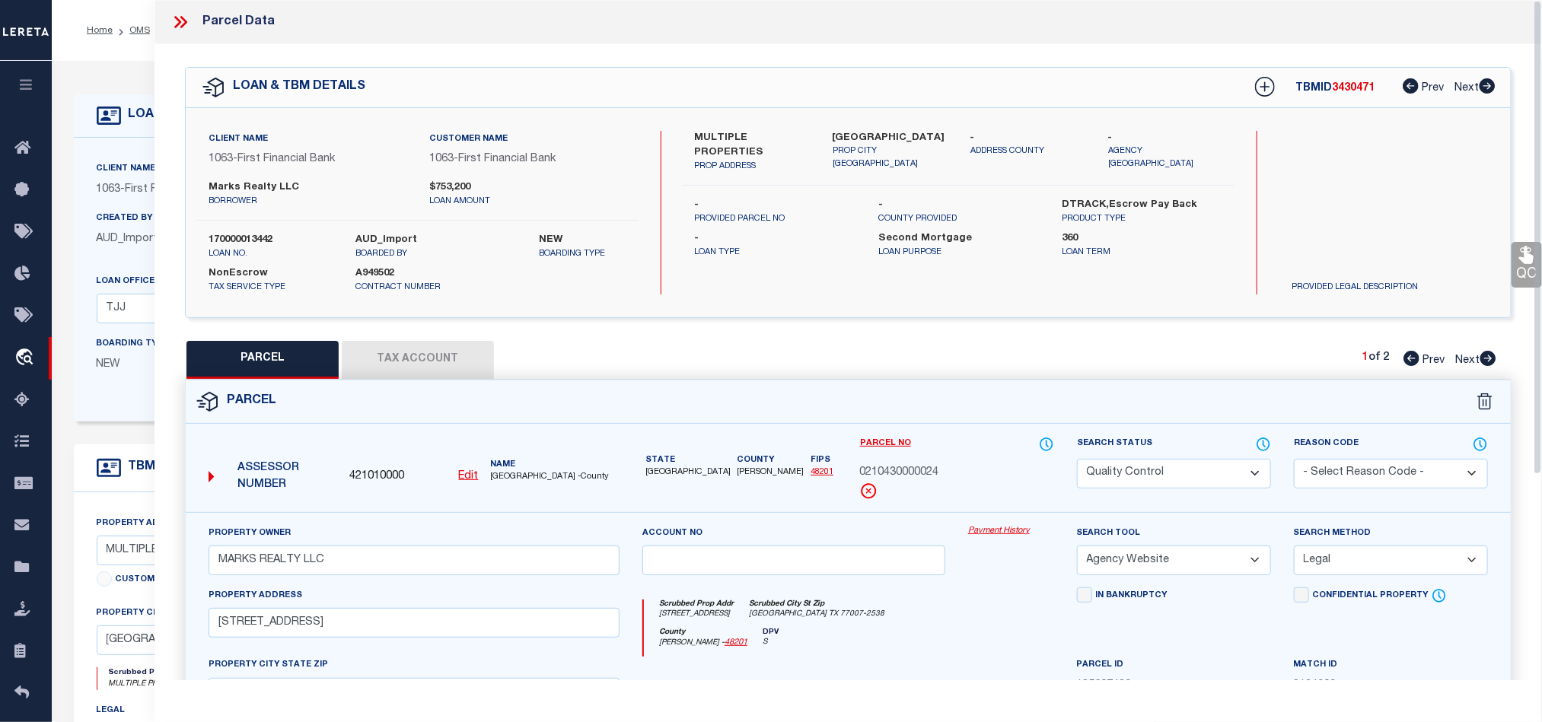
click at [996, 400] on div "Parcel" at bounding box center [848, 402] width 1325 height 43
click at [406, 355] on button "Tax Account" at bounding box center [418, 360] width 152 height 38
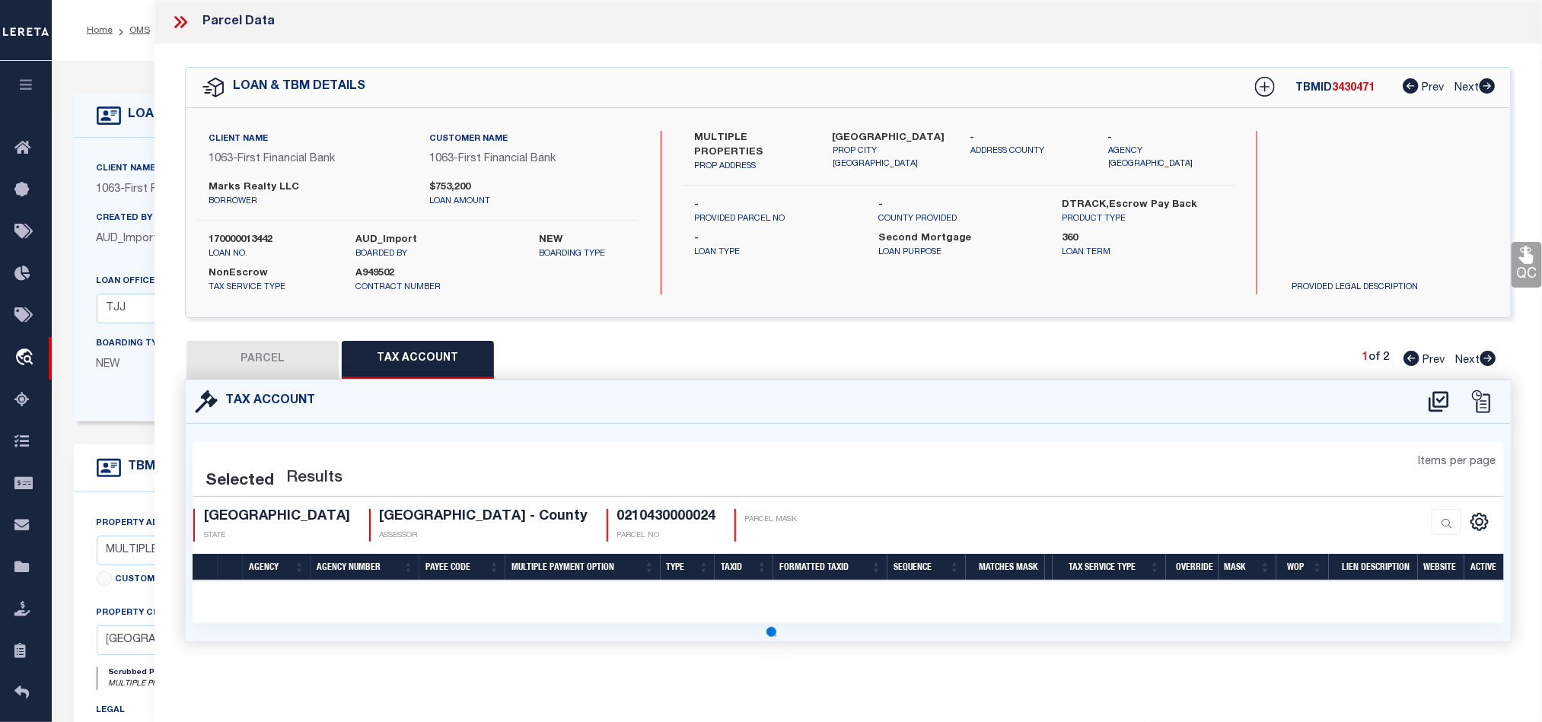
select select "100"
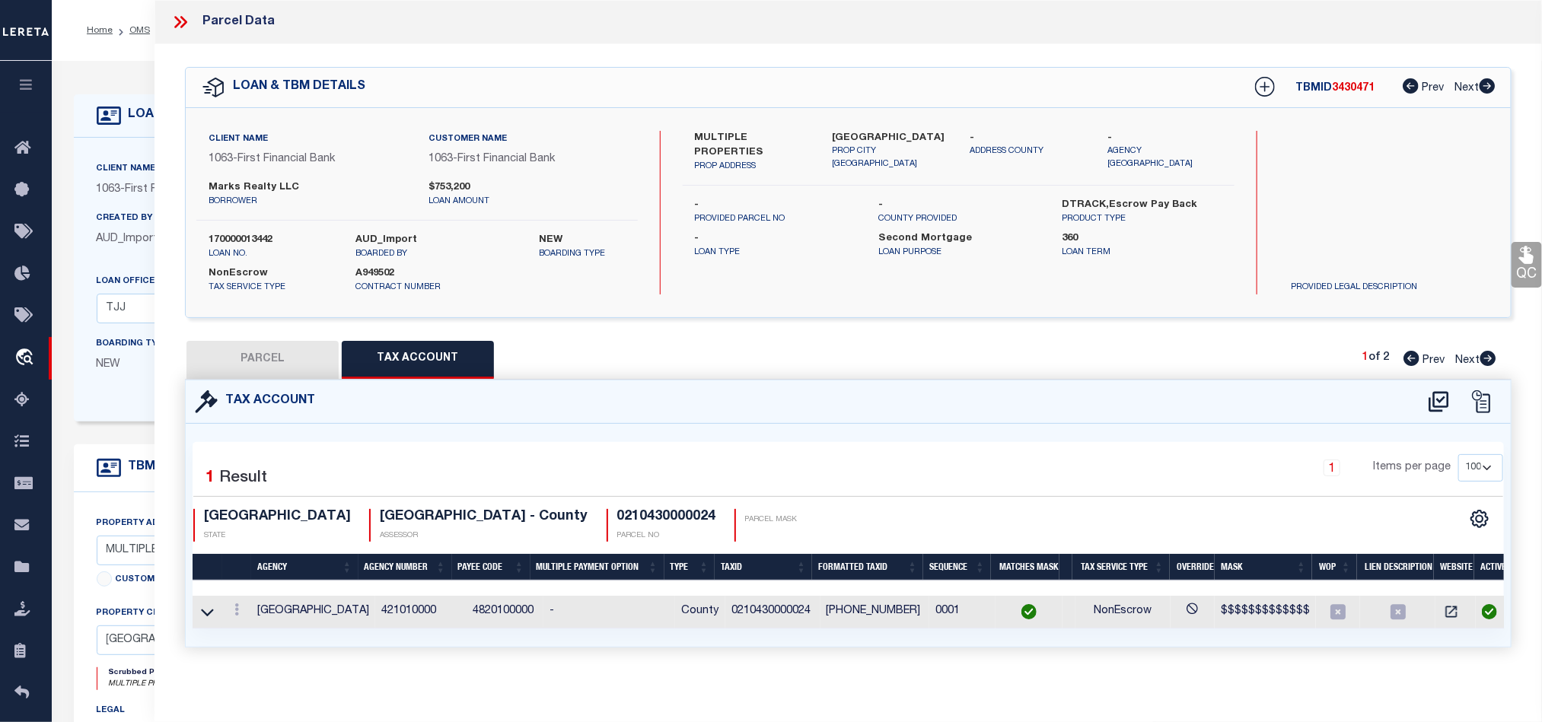
click at [284, 356] on button "PARCEL" at bounding box center [262, 360] width 152 height 38
select select "AS"
select select
checkbox input "false"
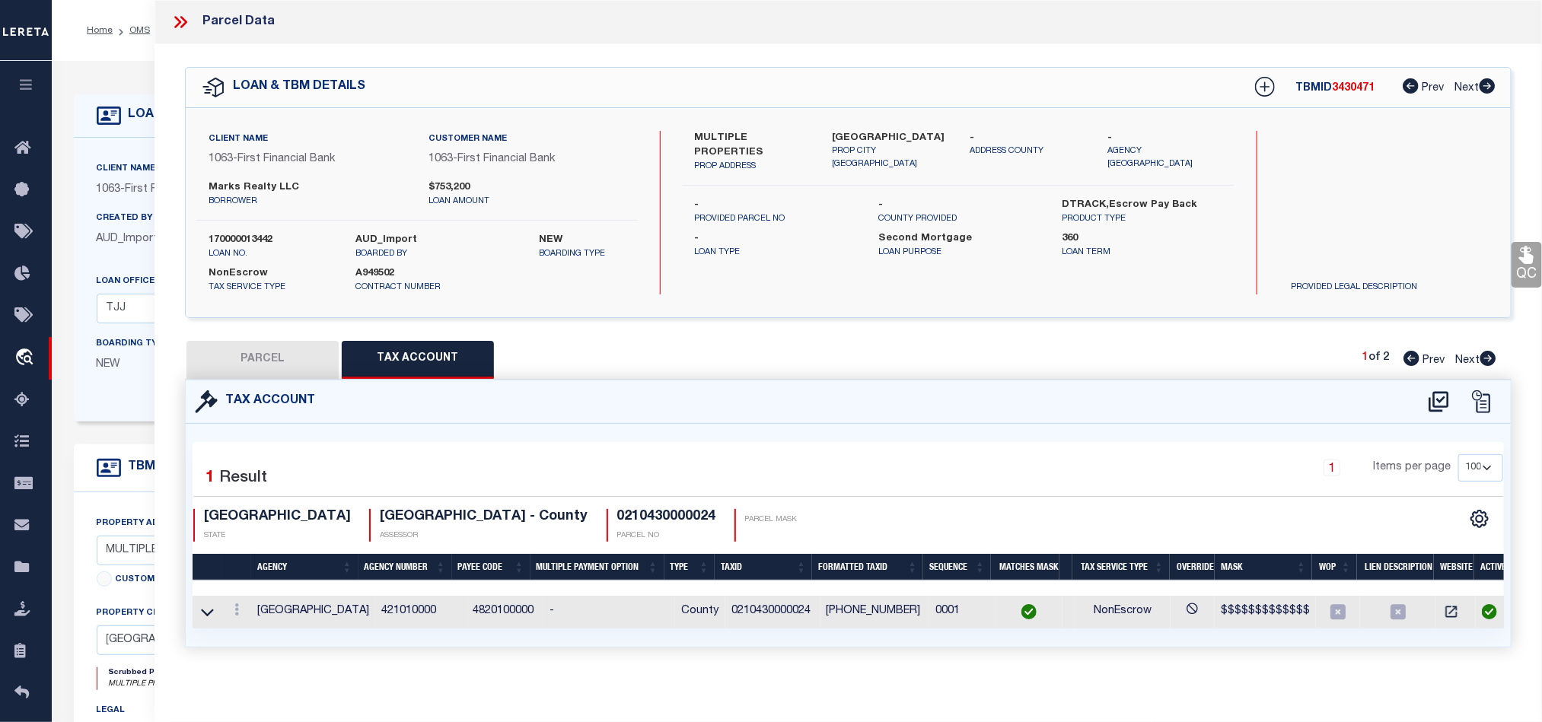
checkbox input "false"
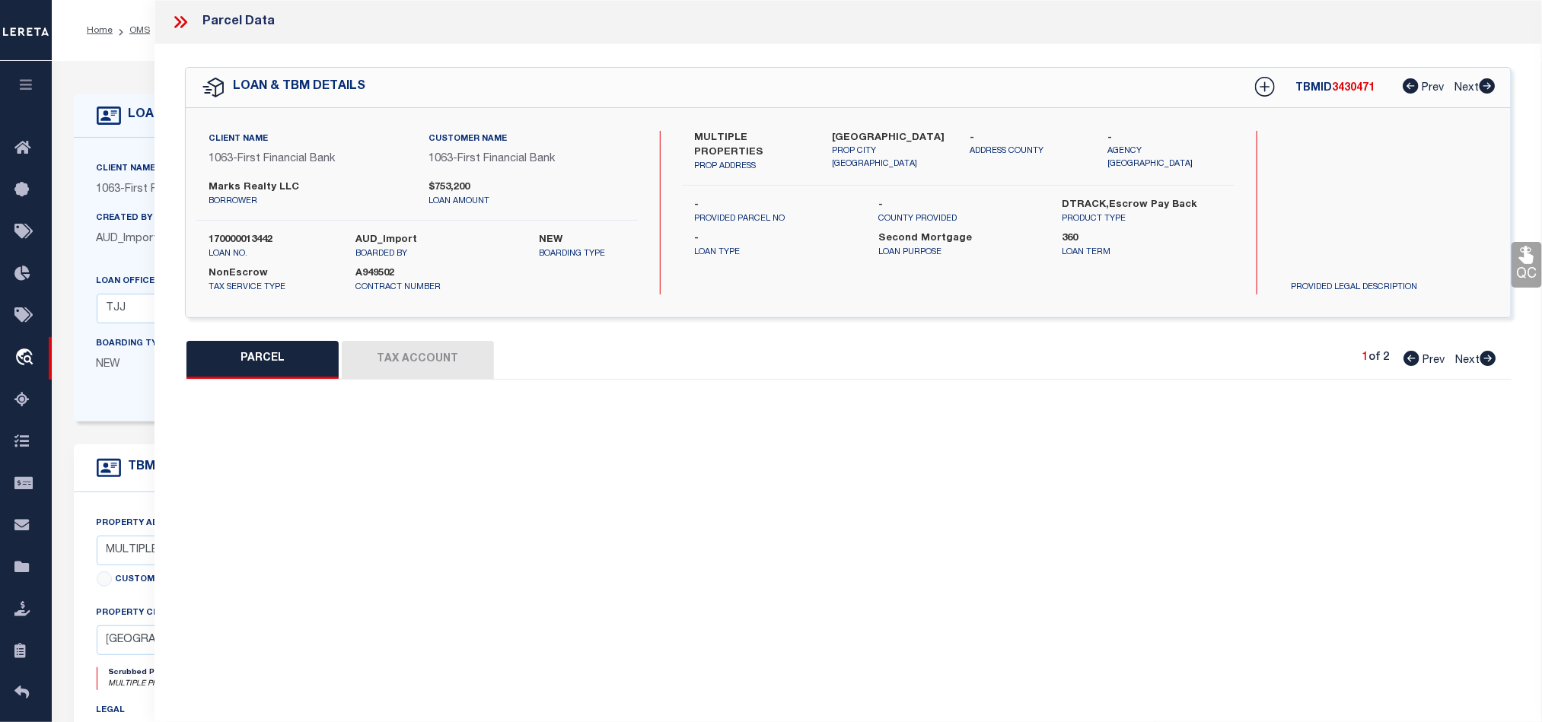
select select "QC"
type input "MARKS REALTY LLC"
select select "AGW"
select select "LEG"
type input "210 E 4TH ST"
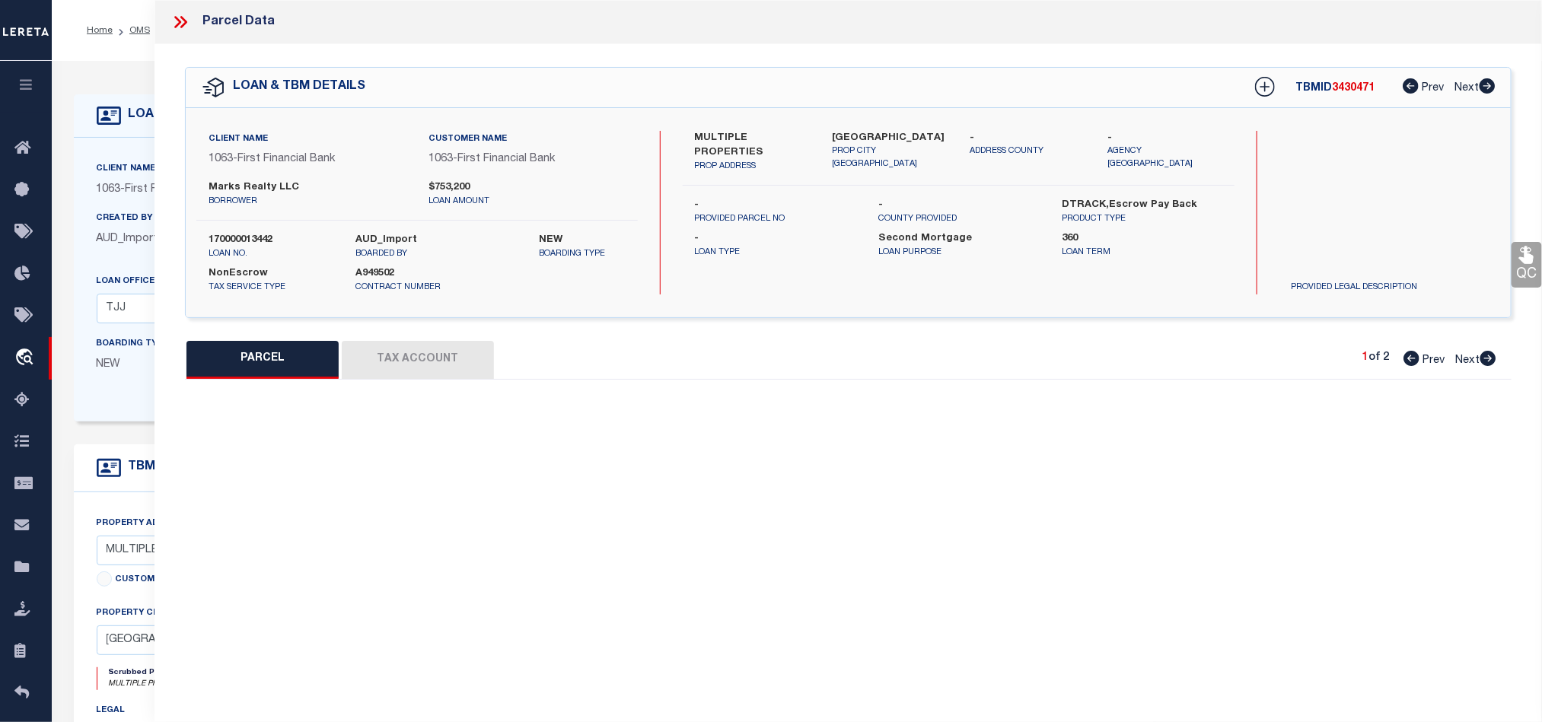
type input "HOUSTON, TX 77007"
type textarea "TRS 25B & 26 BLK 311 HOUSTON HEIGHTS"
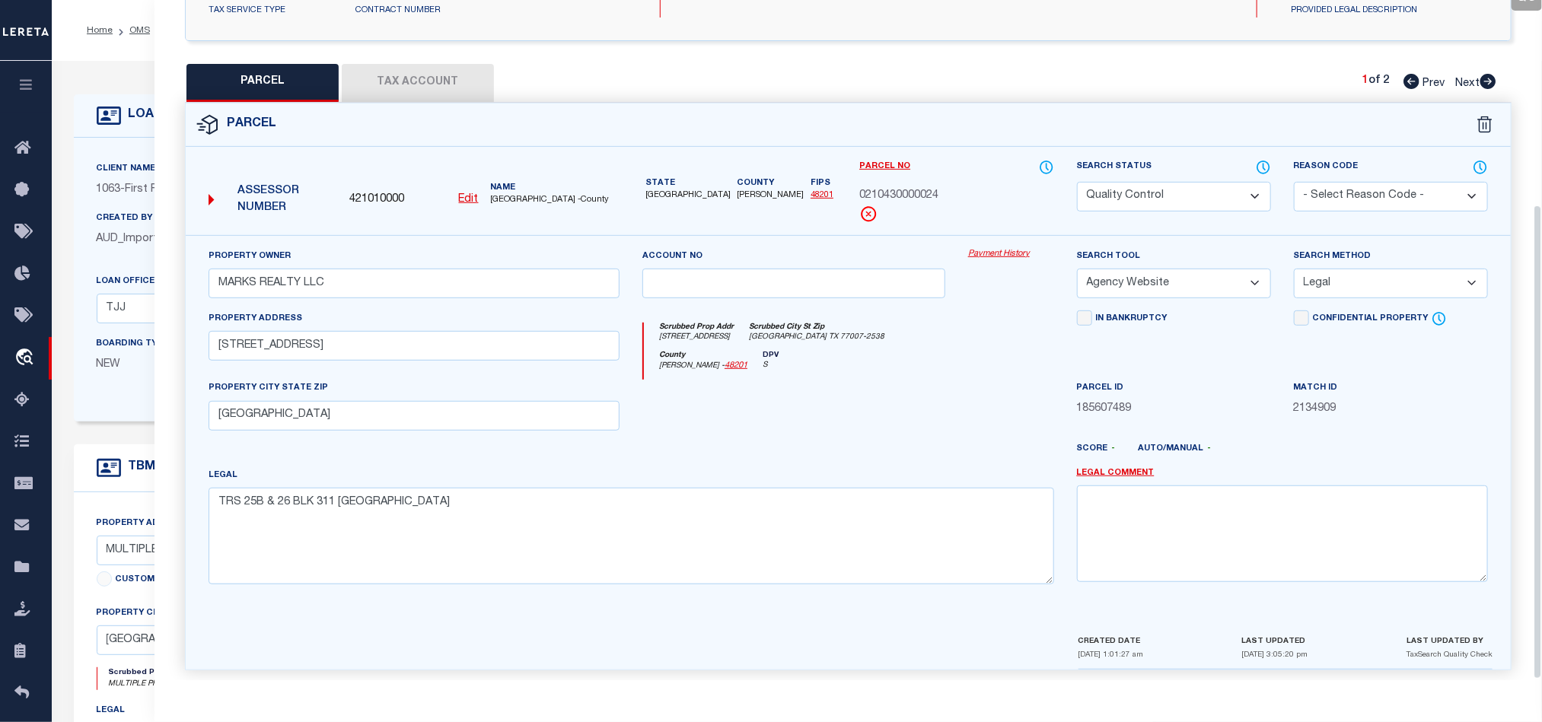
scroll to position [295, 0]
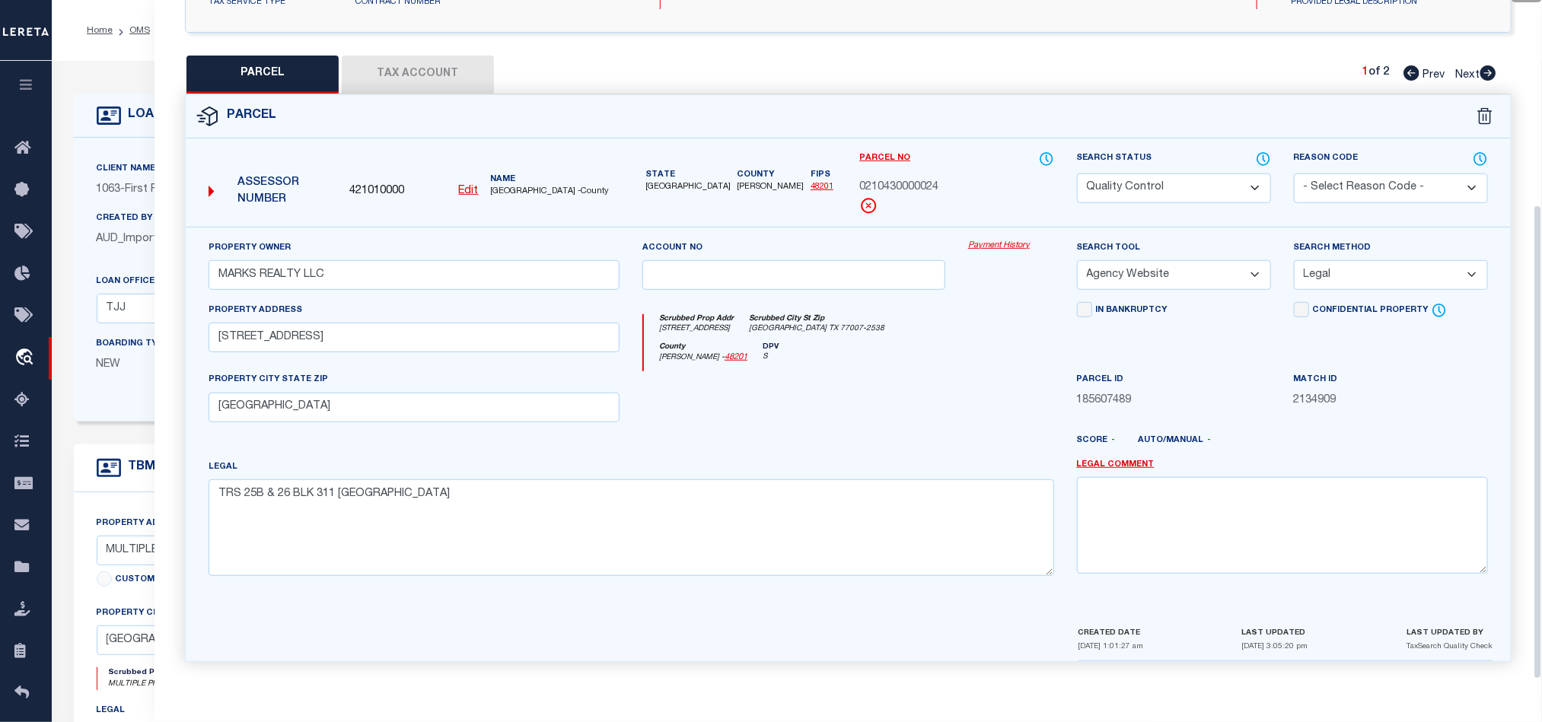
click at [806, 444] on div at bounding box center [903, 447] width 326 height 24
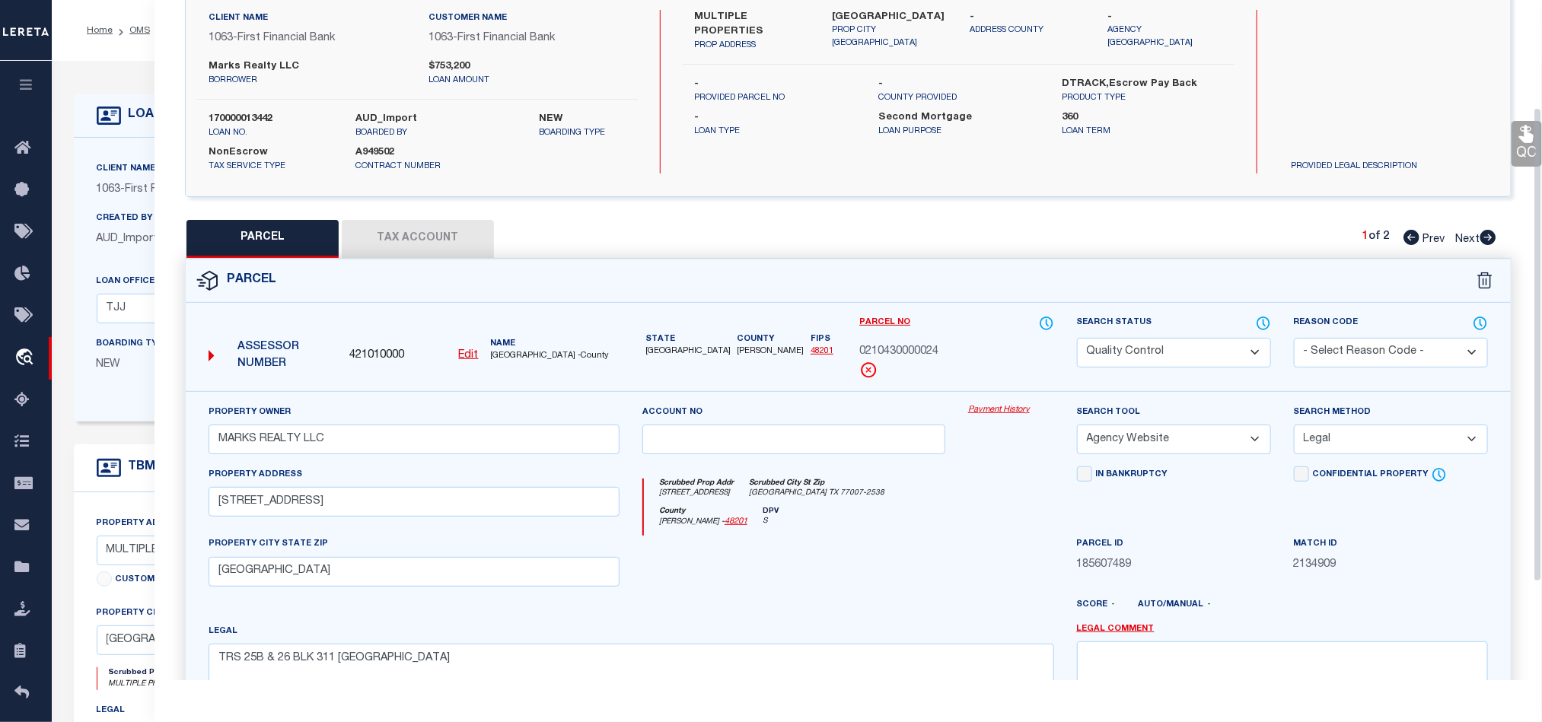
scroll to position [228, 0]
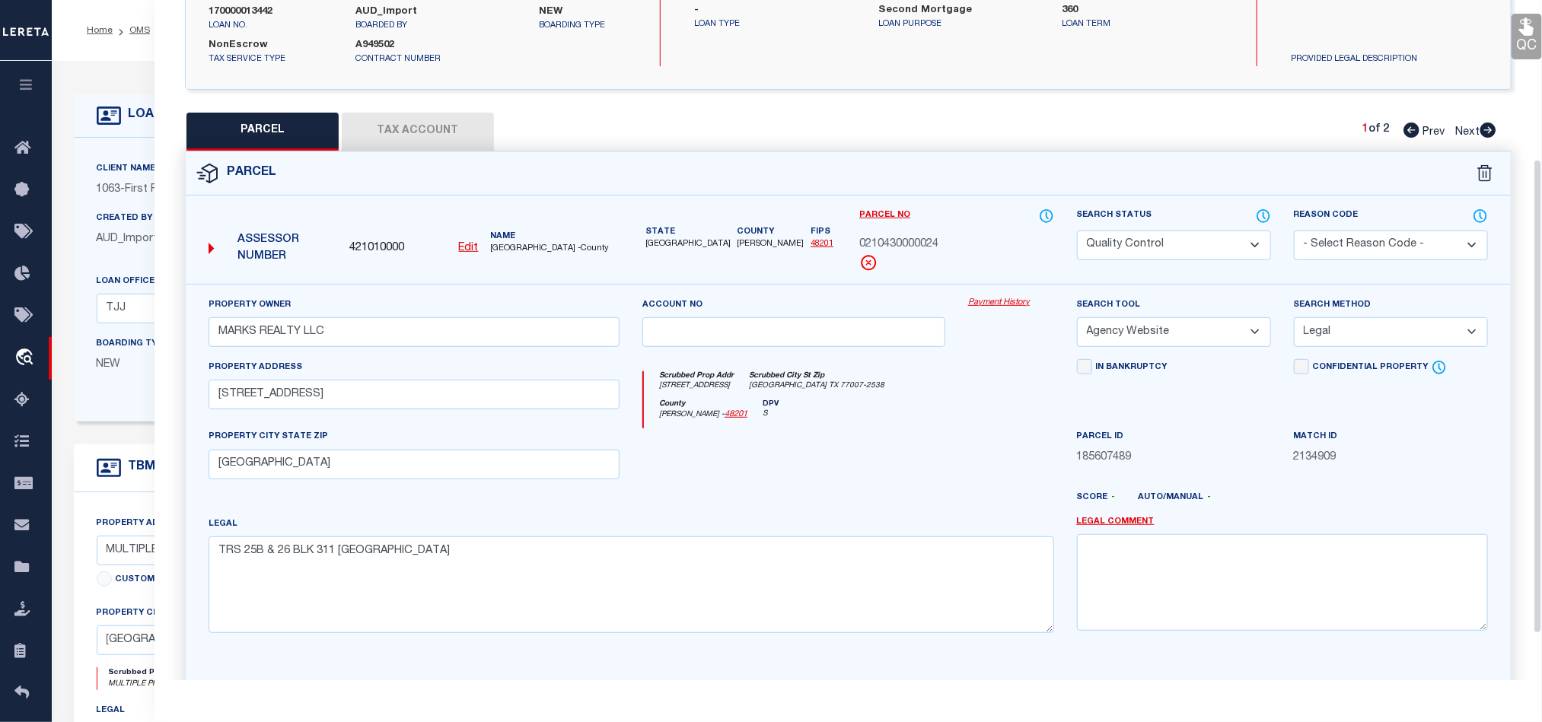
click at [831, 389] on icon "HOUSTON TX 77007-2538" at bounding box center [816, 386] width 135 height 11
click at [1195, 243] on select "Automated Search Bad Parcel Complete Duplicate Parcel High Dollar Reporting In …" at bounding box center [1174, 246] width 194 height 30
select select "CP"
click at [806, 459] on div at bounding box center [794, 459] width 326 height 62
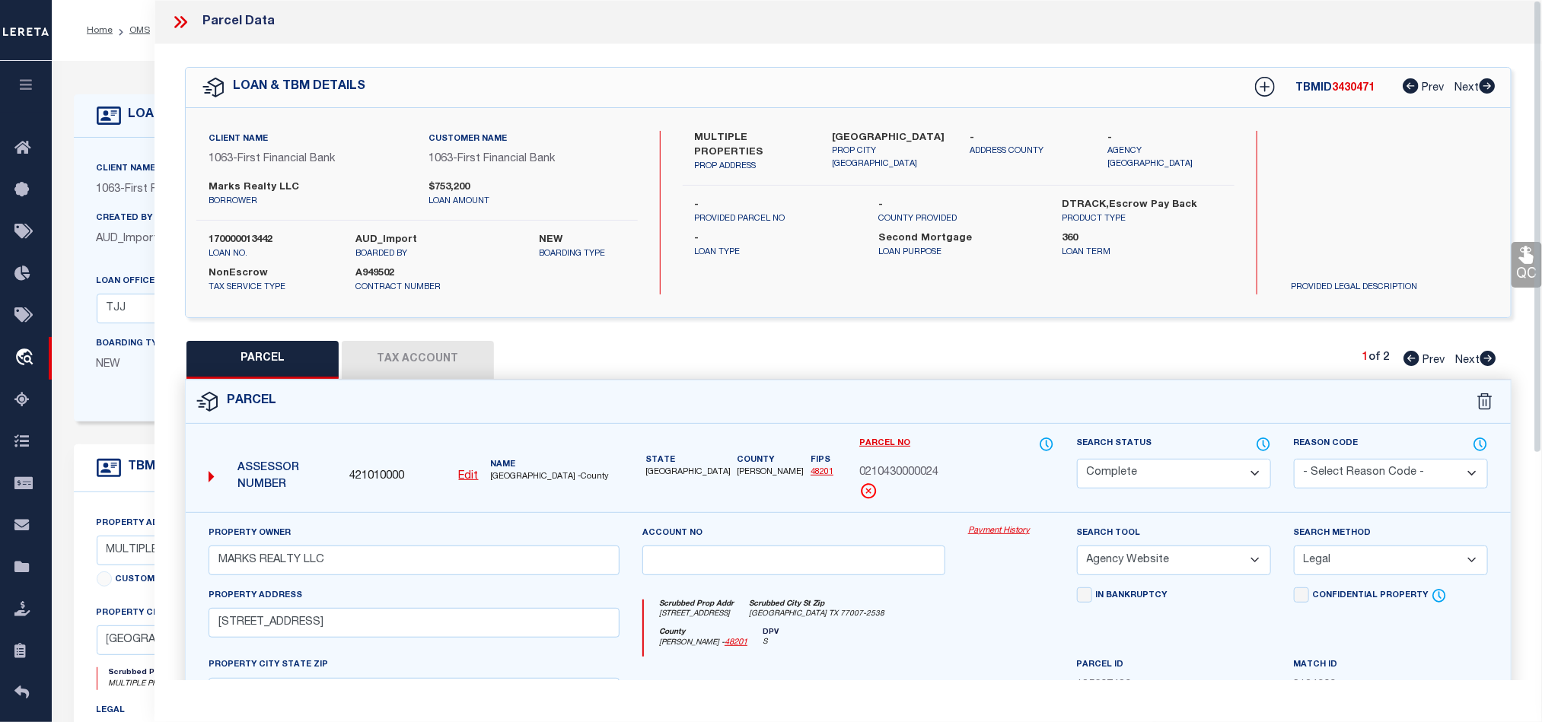
click at [1531, 260] on icon at bounding box center [1526, 256] width 14 height 18
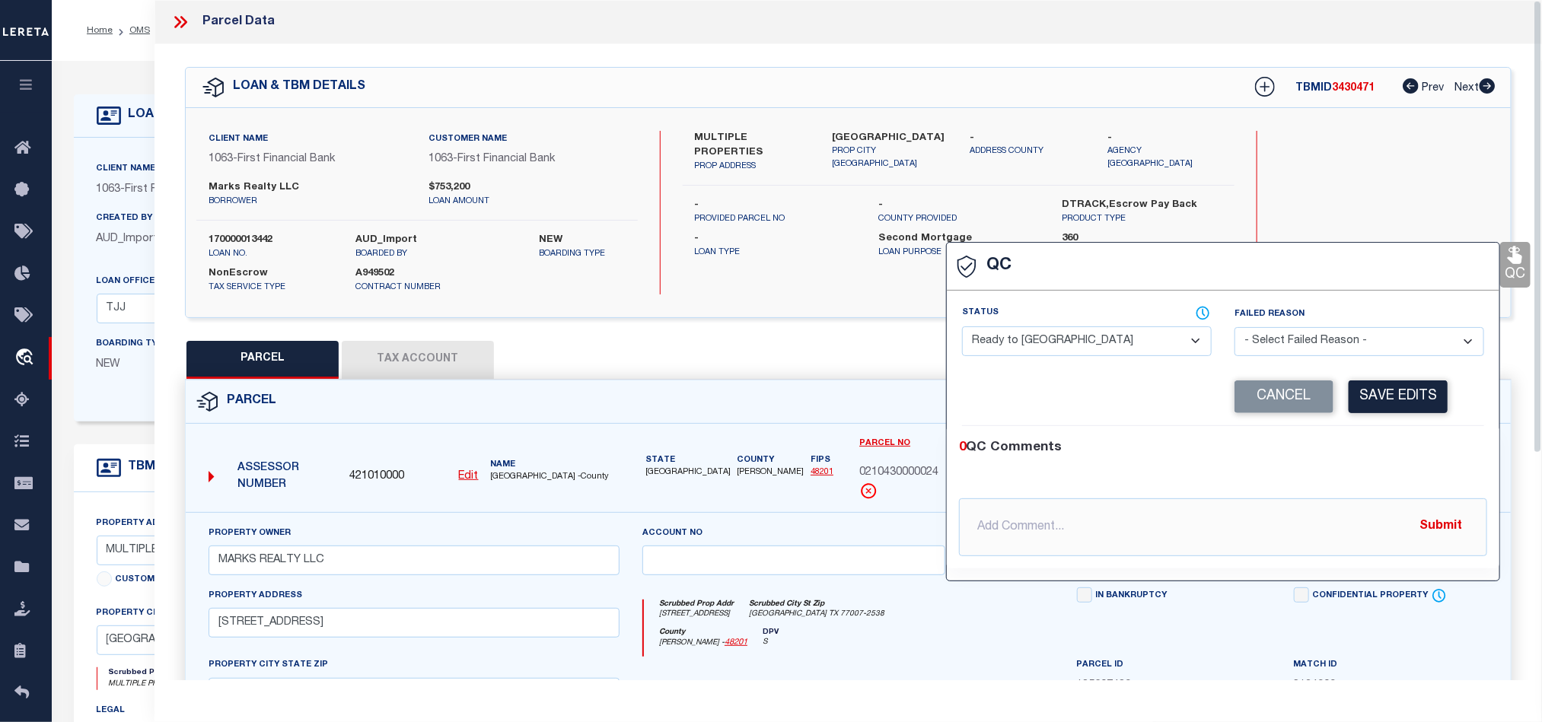
drag, startPoint x: 1092, startPoint y: 352, endPoint x: 1123, endPoint y: 356, distance: 31.4
click at [1092, 352] on select "- Select Status - Ready to QC Correct Incorrect" at bounding box center [1087, 341] width 250 height 30
select select "COR"
drag, startPoint x: 1347, startPoint y: 438, endPoint x: 1359, endPoint y: 421, distance: 20.9
click at [1347, 438] on div "0 QC Comments @[PERSON_NAME] @[PERSON_NAME] @[PERSON_NAME] @[PERSON_NAME] @[PER…" at bounding box center [1223, 497] width 553 height 142
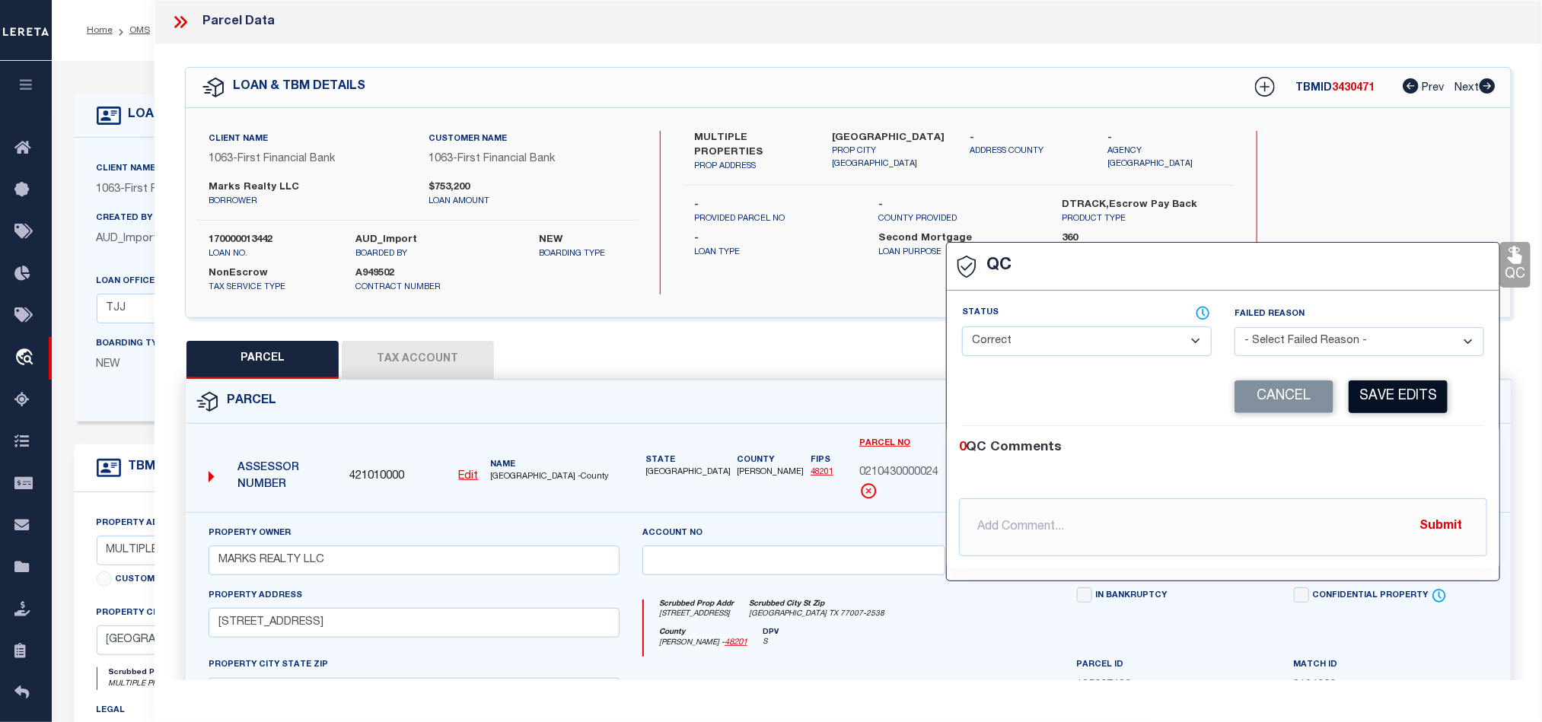
click at [1365, 409] on button "Save Edits" at bounding box center [1398, 397] width 99 height 33
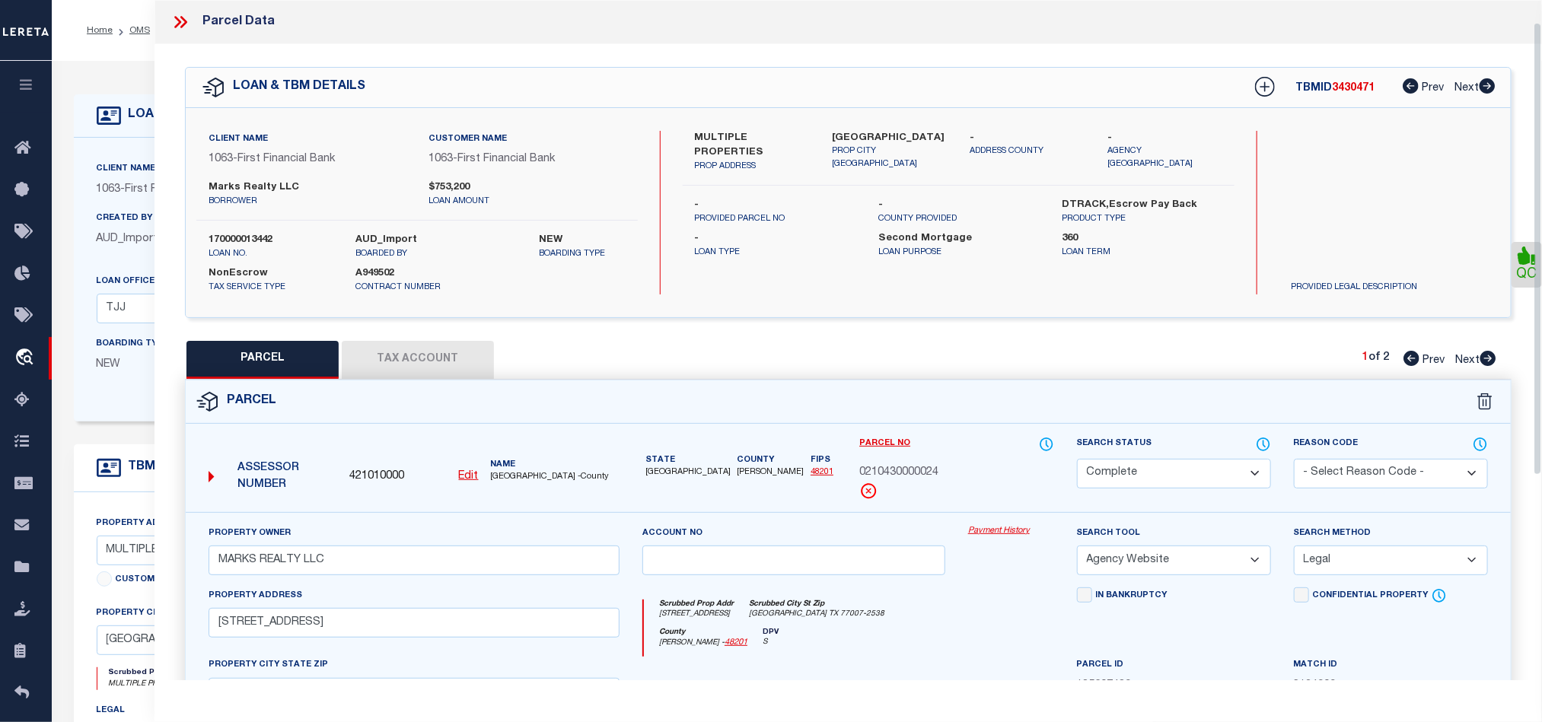
scroll to position [340, 0]
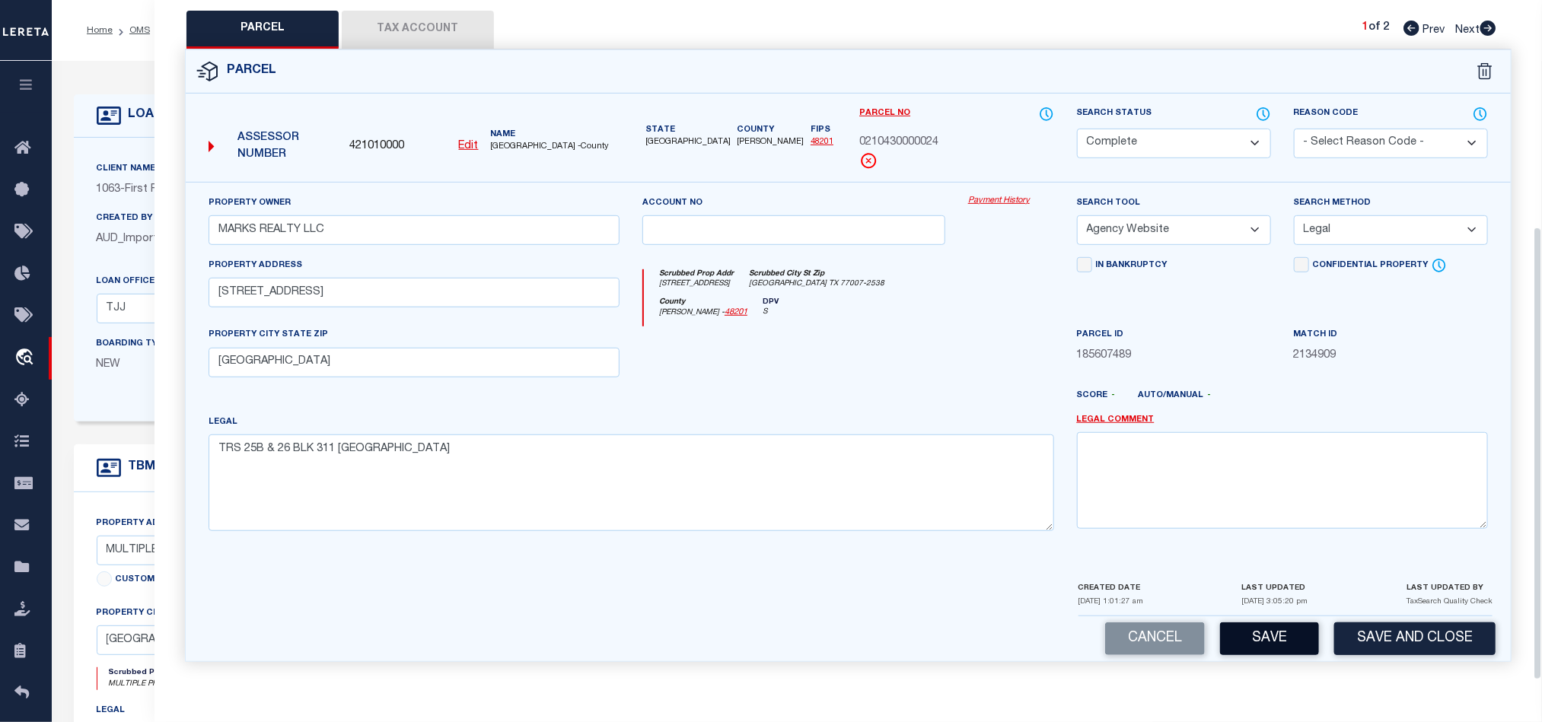
click at [1261, 629] on button "Save" at bounding box center [1269, 639] width 99 height 33
select select "AS"
select select
checkbox input "false"
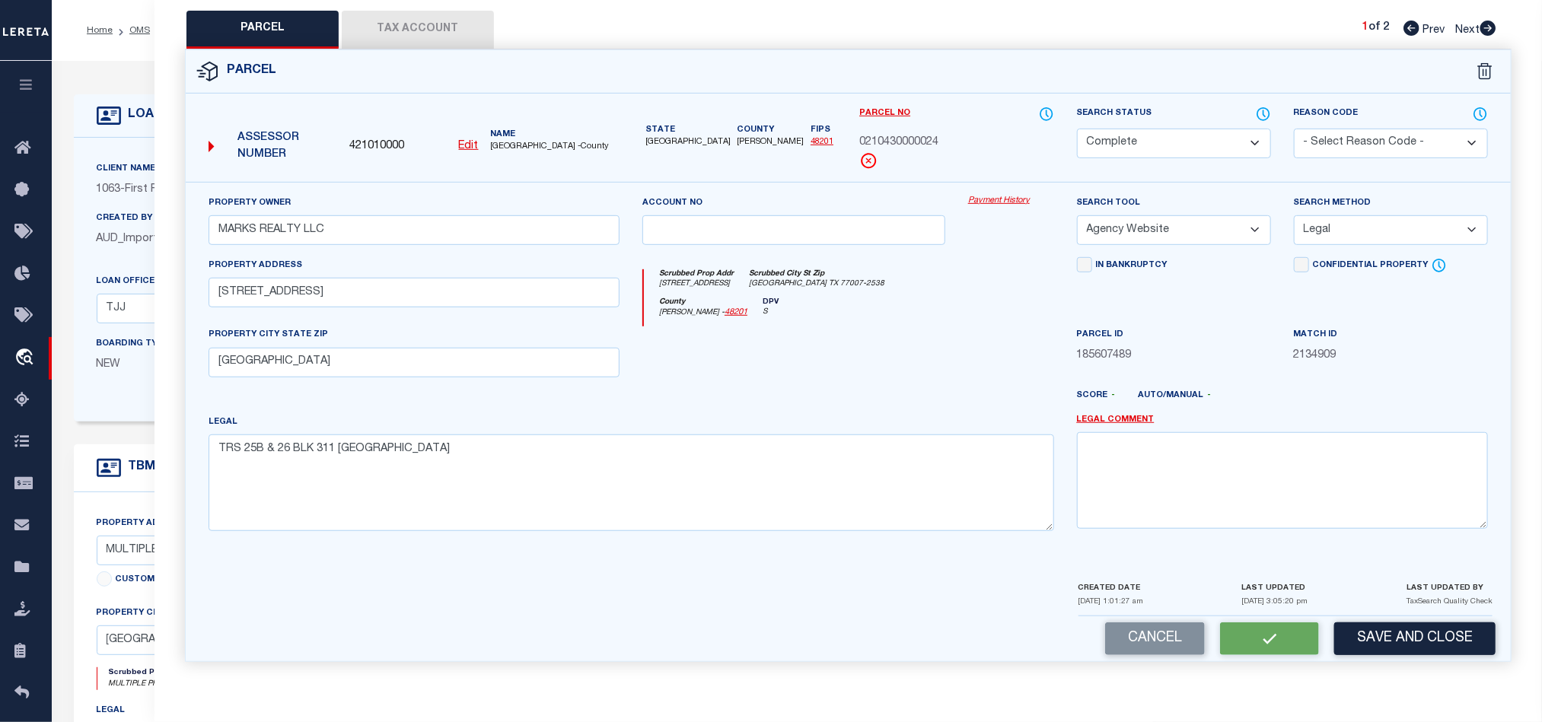
checkbox input "false"
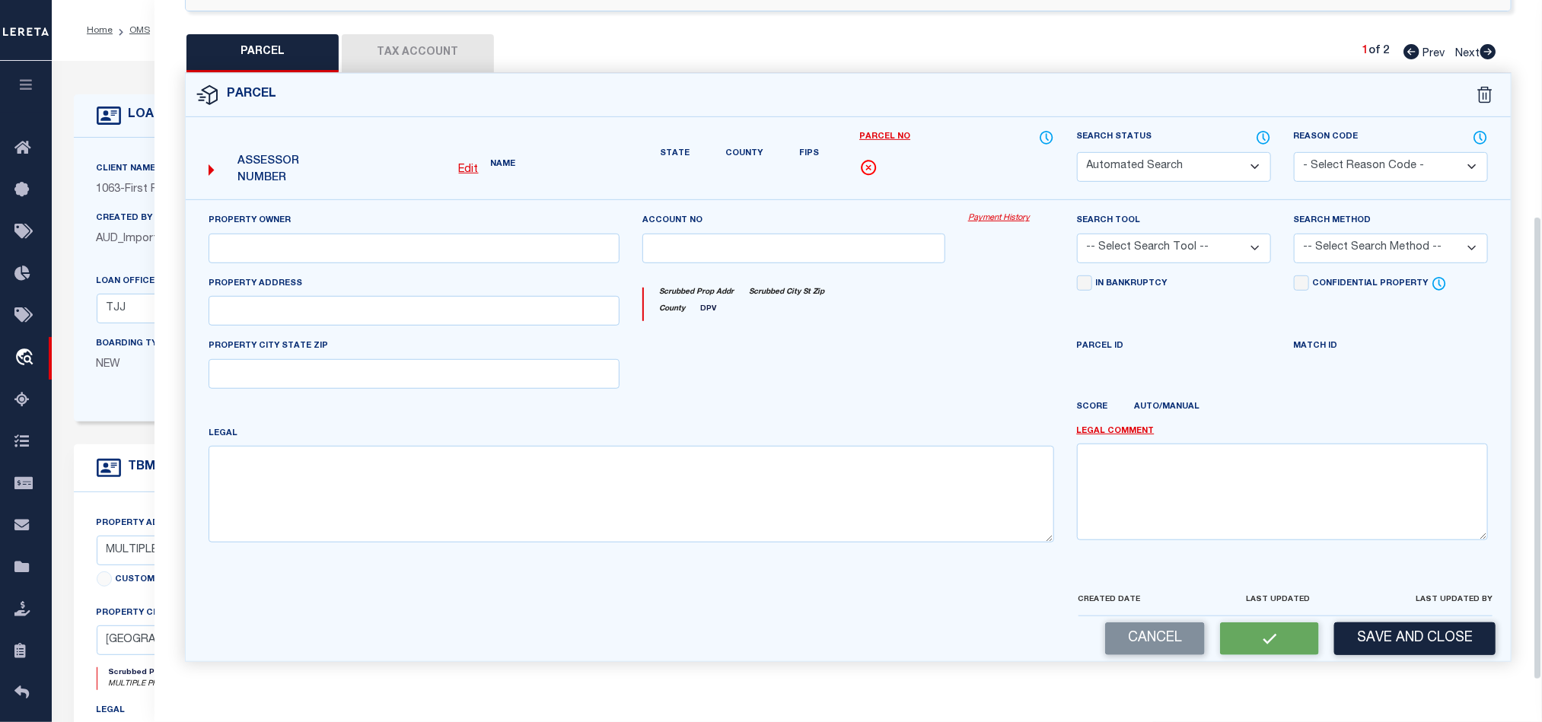
select select "CP"
type input "MARKS REALTY LLC"
select select "AGW"
select select "LEG"
type input "210 E 4TH ST"
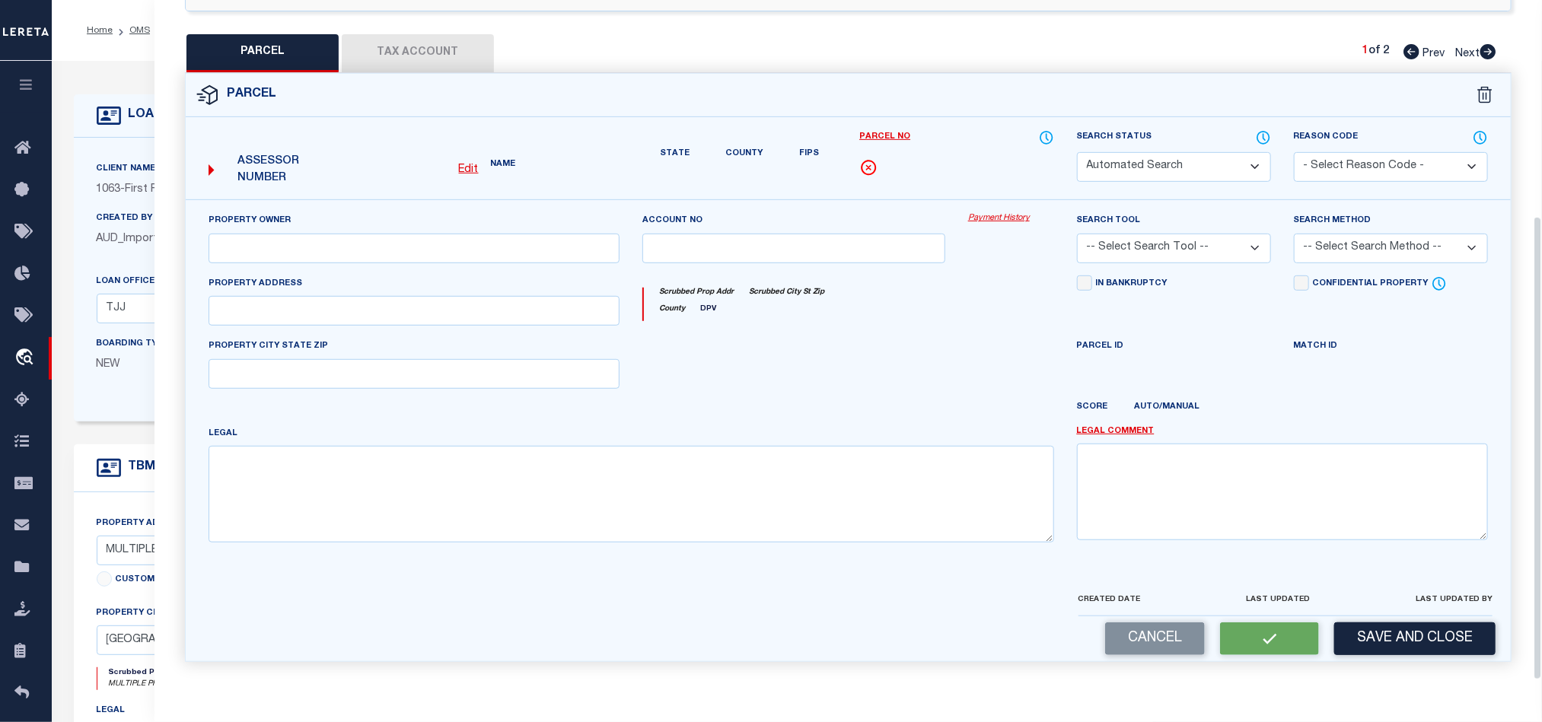
type input "HOUSTON, TX 77007"
type textarea "TRS 25B & 26 BLK 311 HOUSTON HEIGHTS"
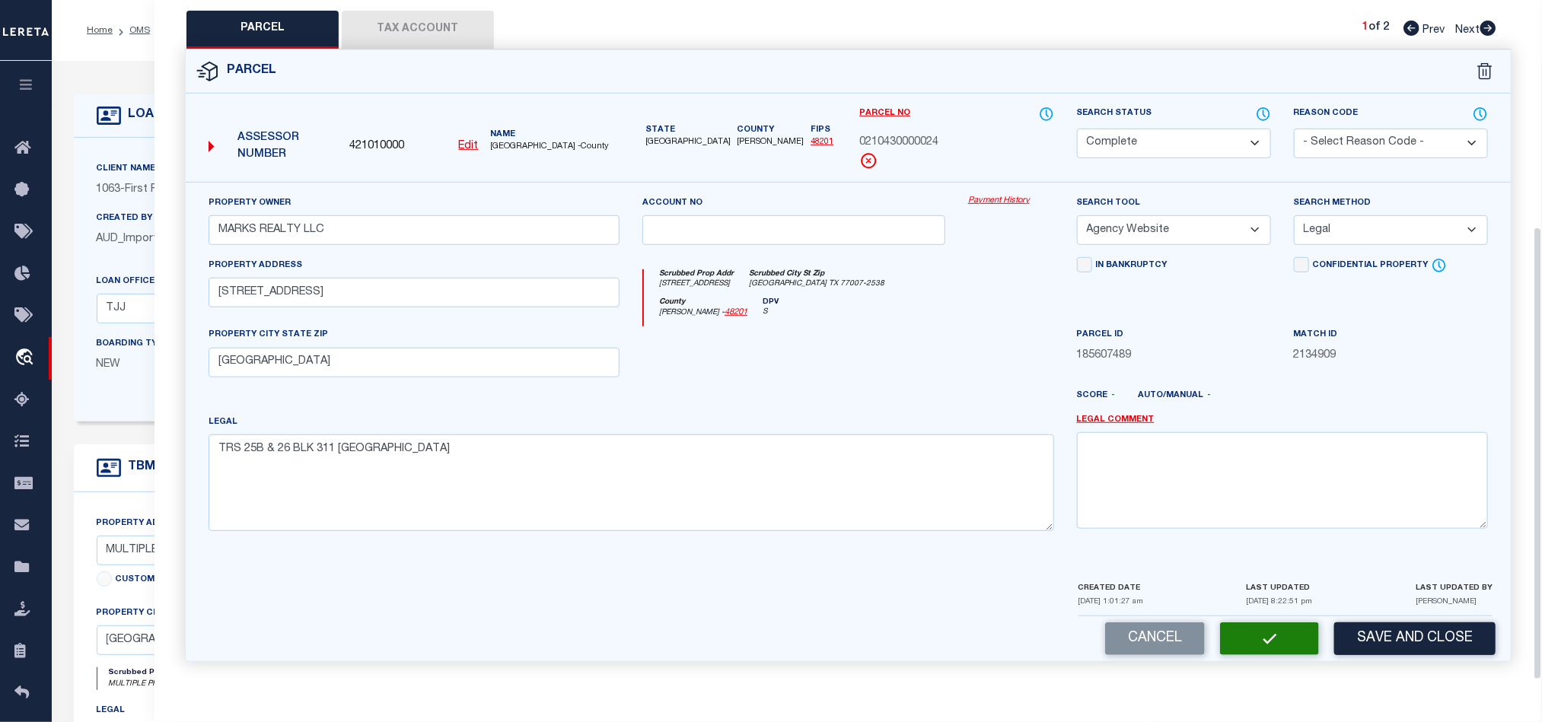
scroll to position [295, 0]
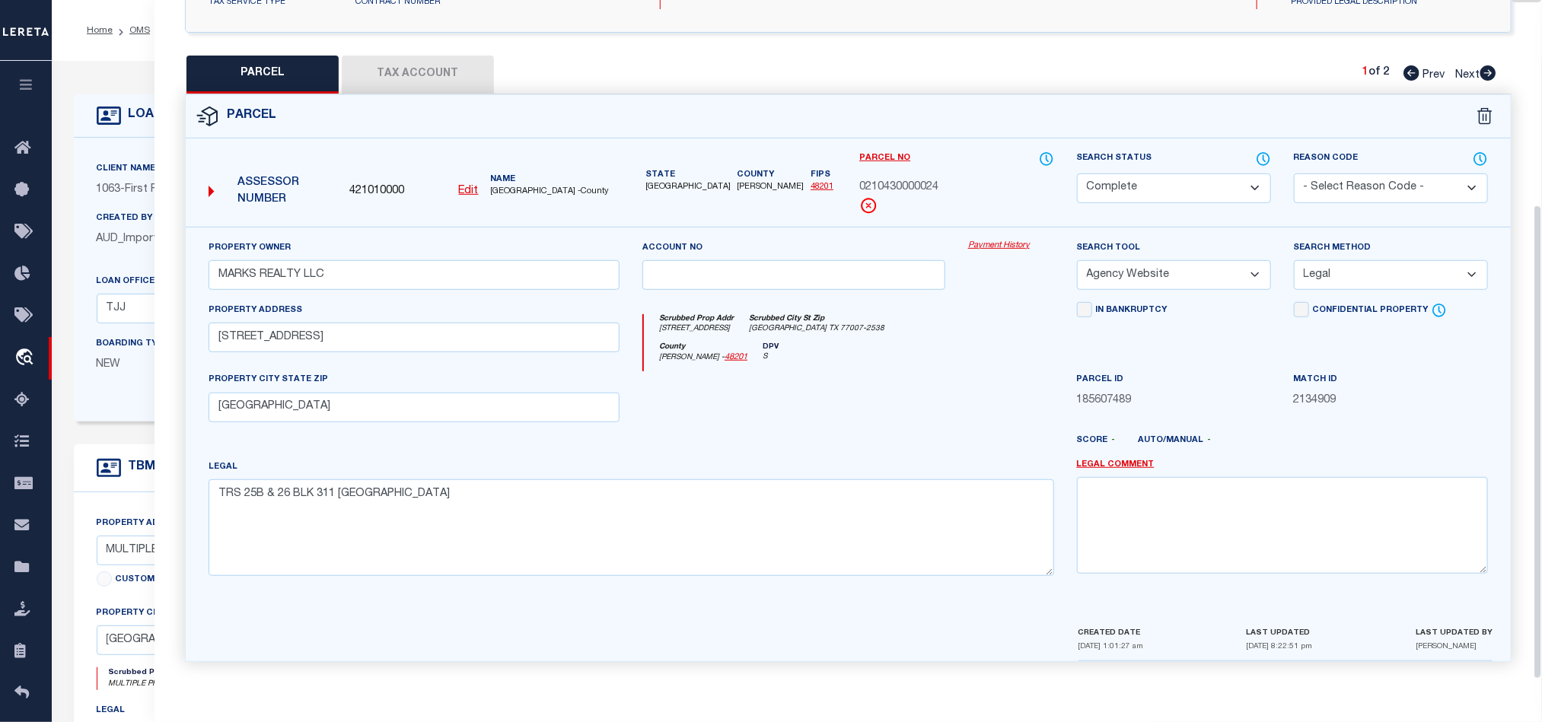
click at [418, 56] on button "Tax Account" at bounding box center [418, 75] width 152 height 38
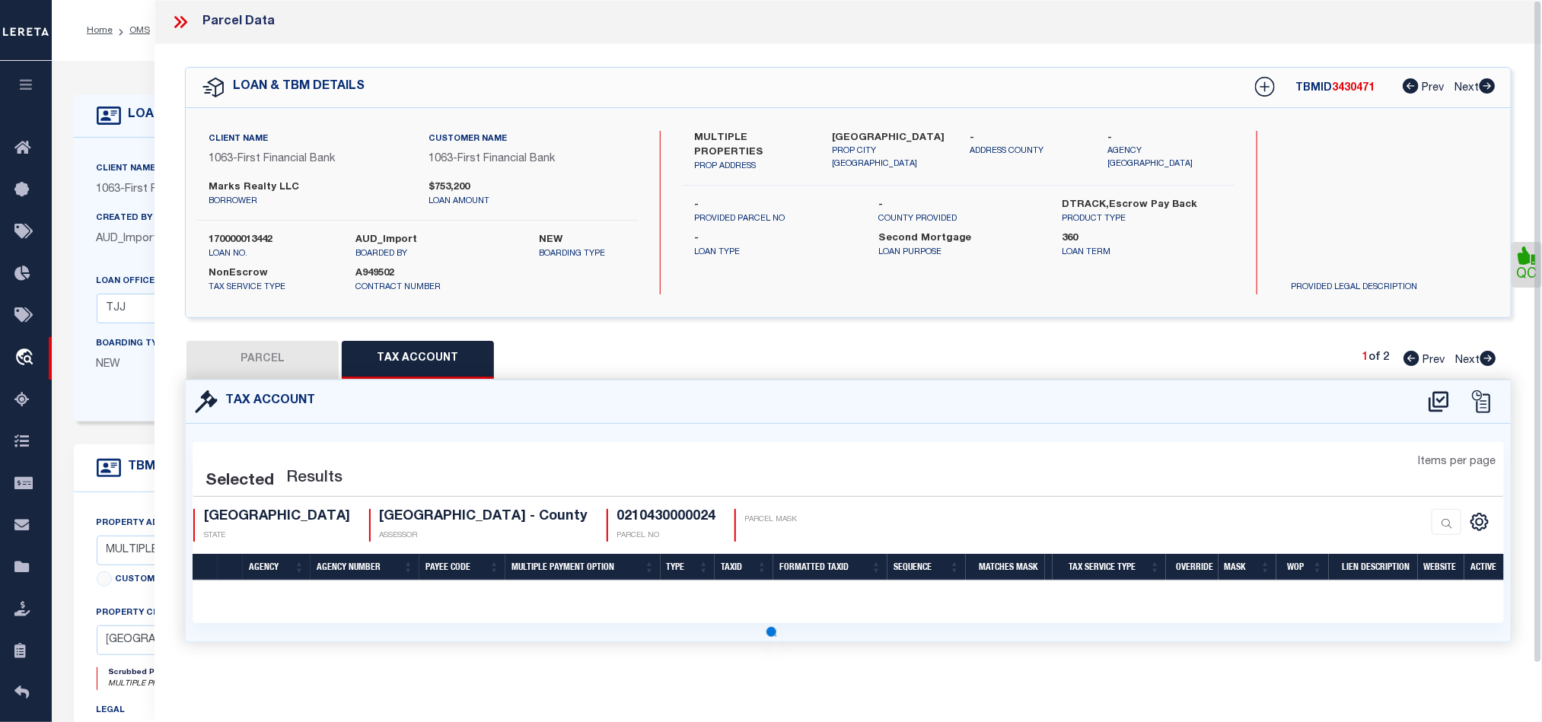
scroll to position [0, 0]
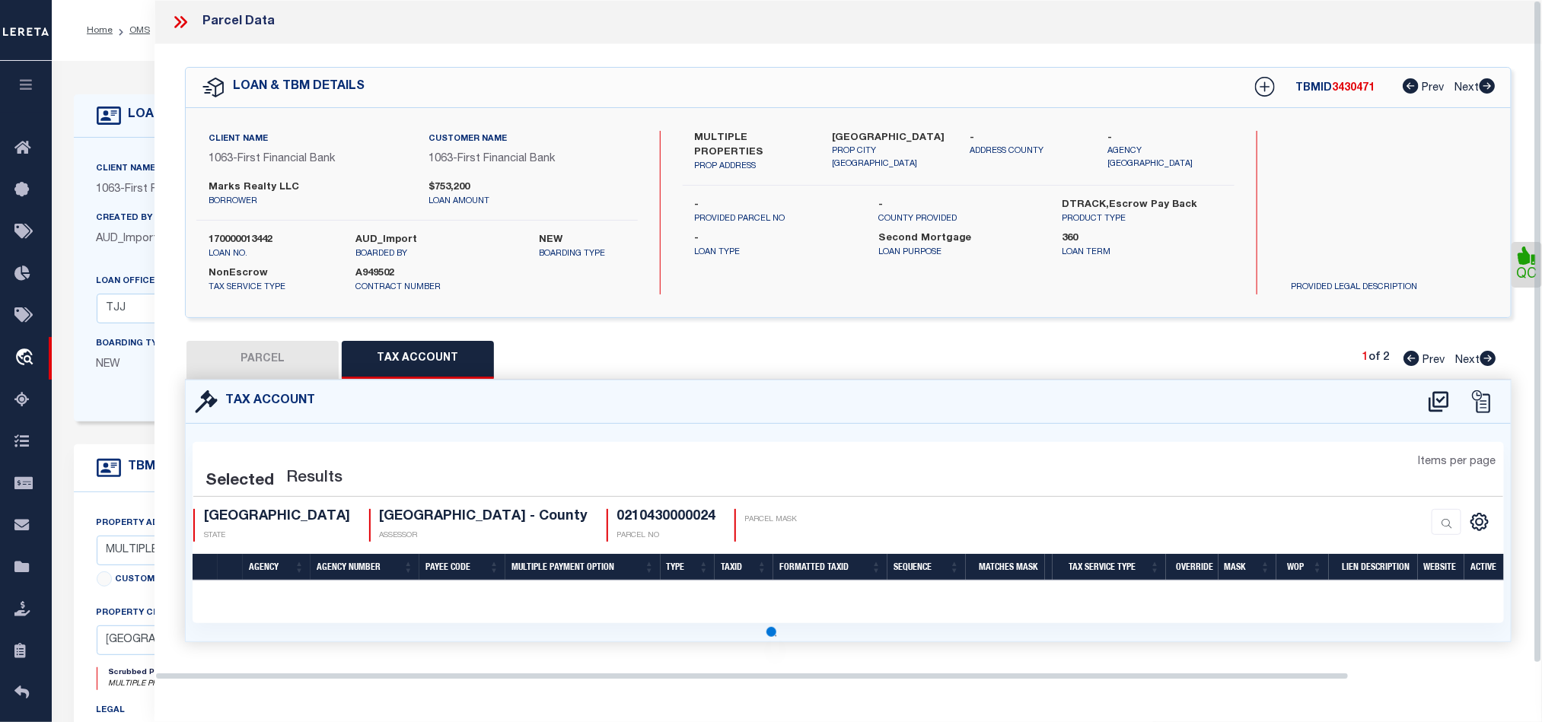
select select "100"
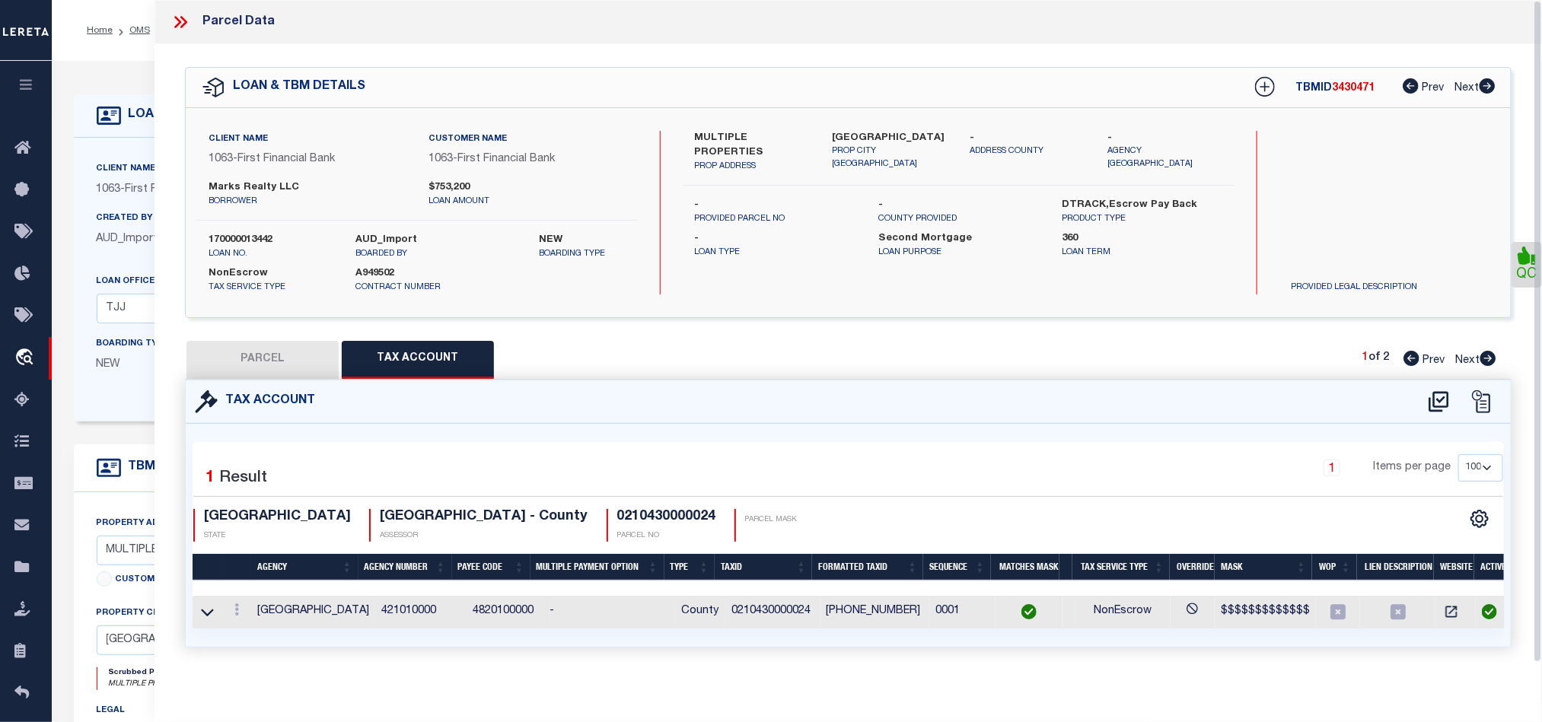
click at [1489, 362] on icon at bounding box center [1488, 358] width 16 height 15
select select "AS"
select select
checkbox input "false"
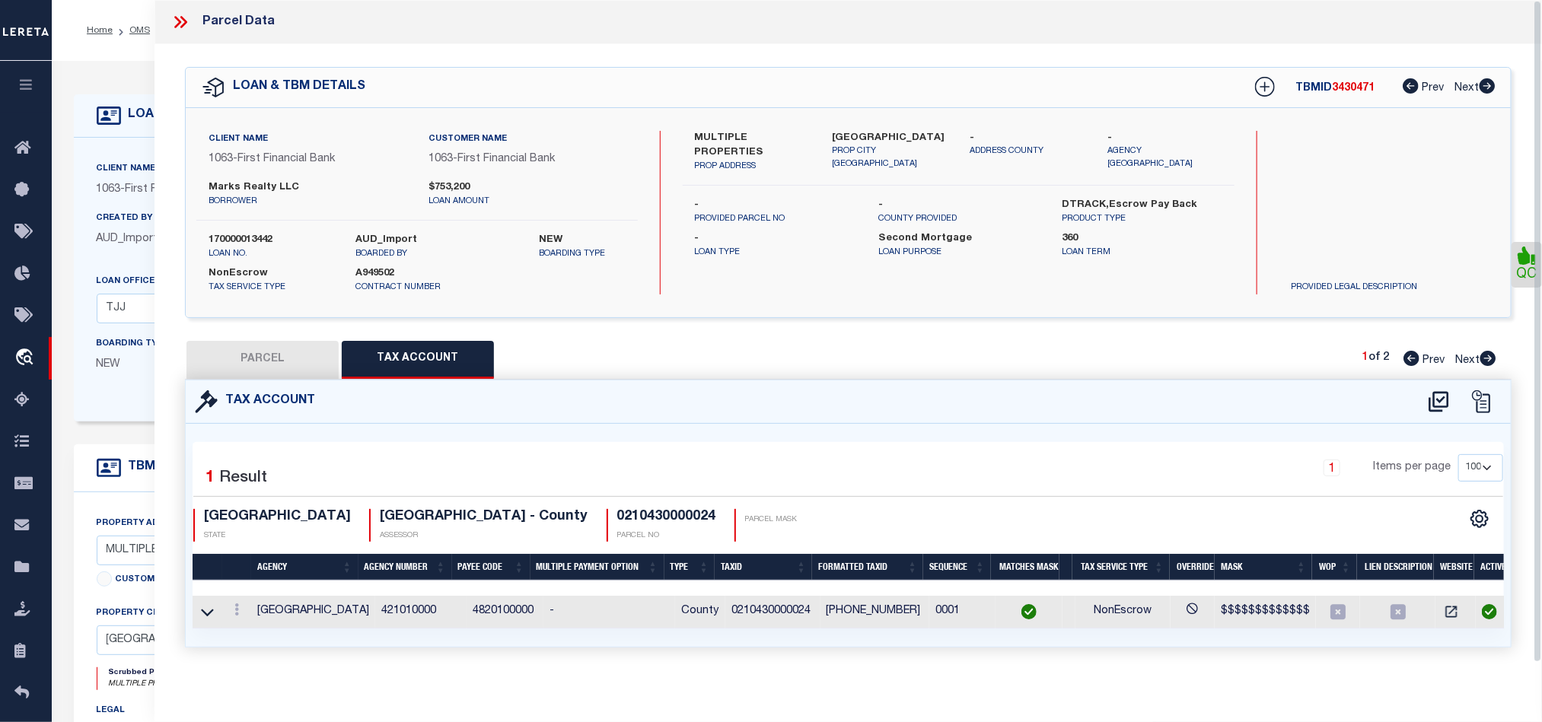
checkbox input "false"
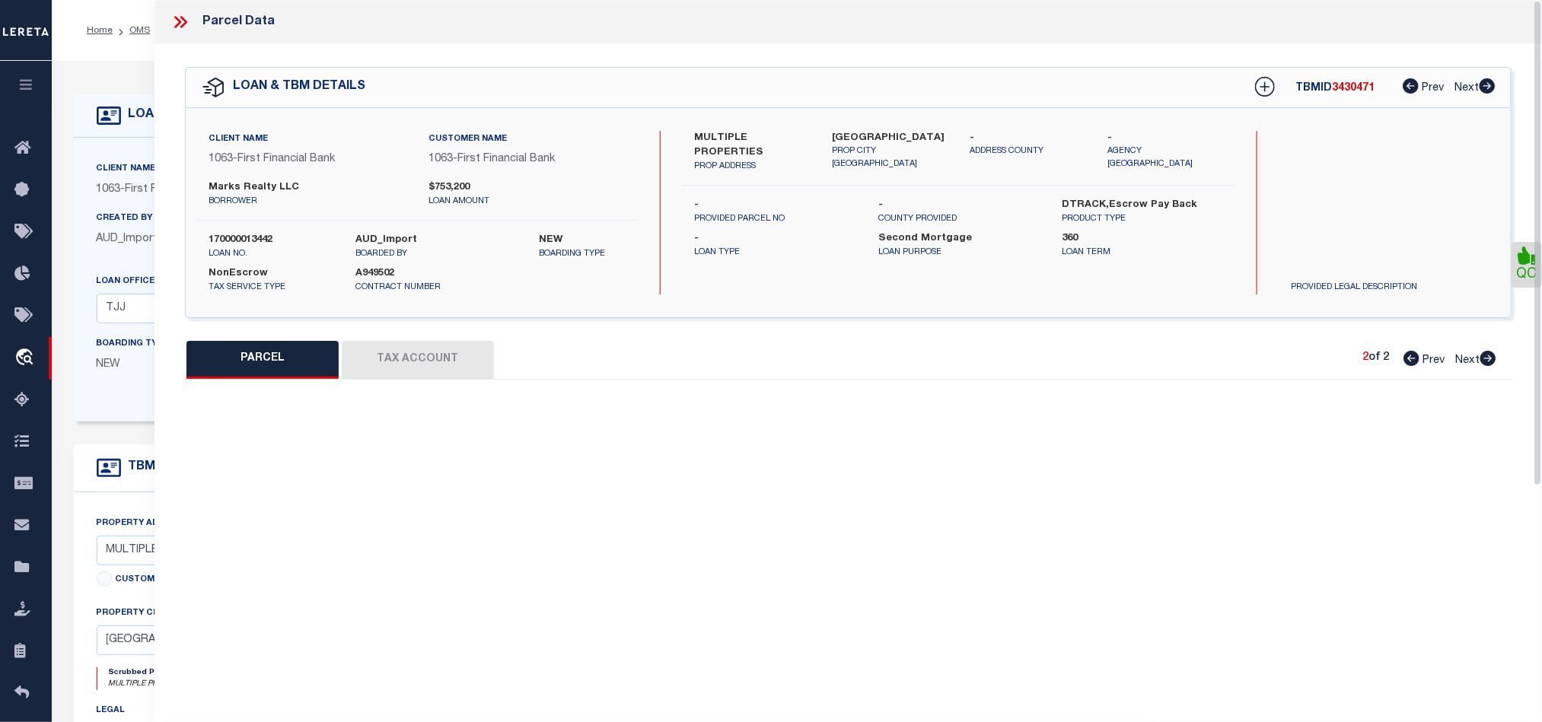
select select "QC"
type input "MARKS REALTY LLC"
select select "AGW"
select select "LEG"
type input "1914 LAKESIDE DR"
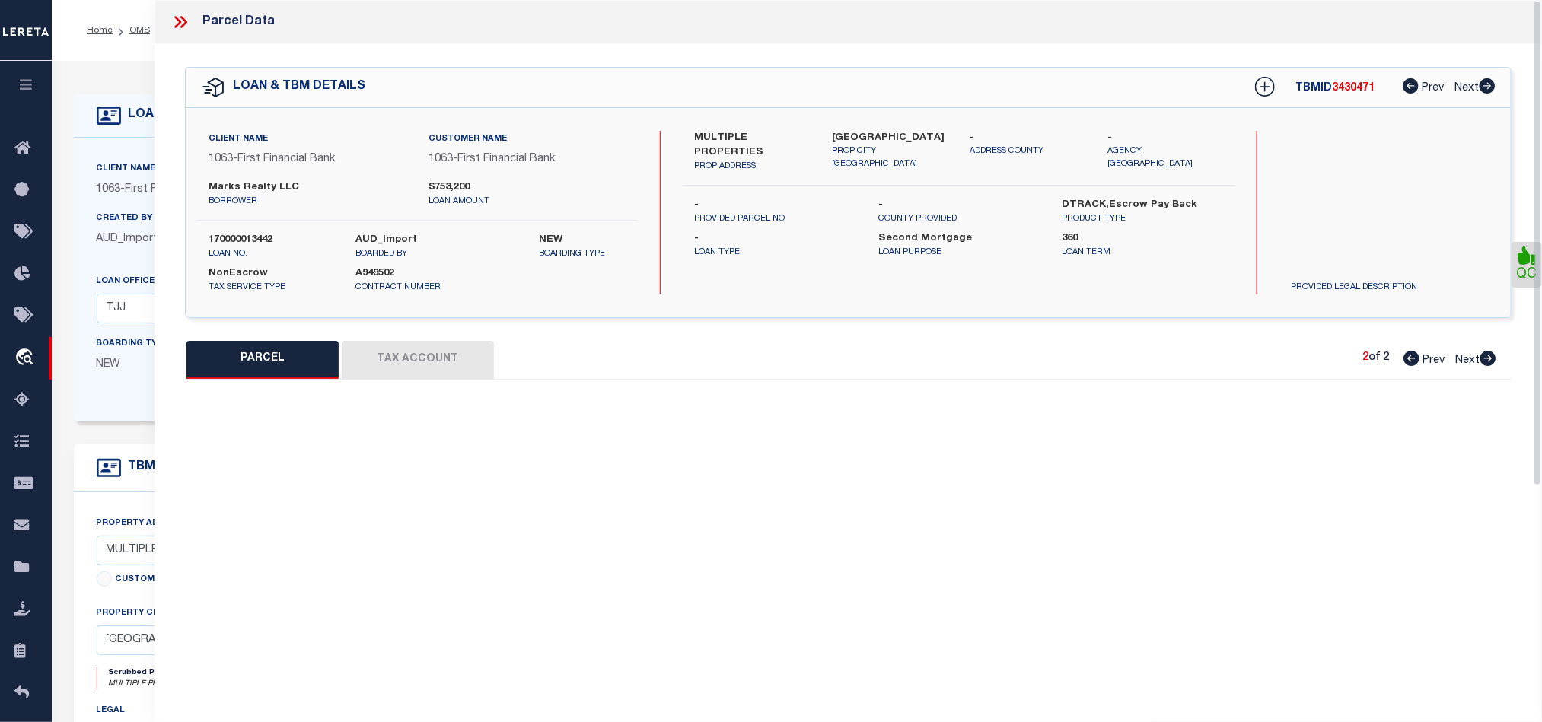
type input "SEABROOK, TX 77586"
type textarea "TH 1 BLDG 1 LAKESIDE T/H"
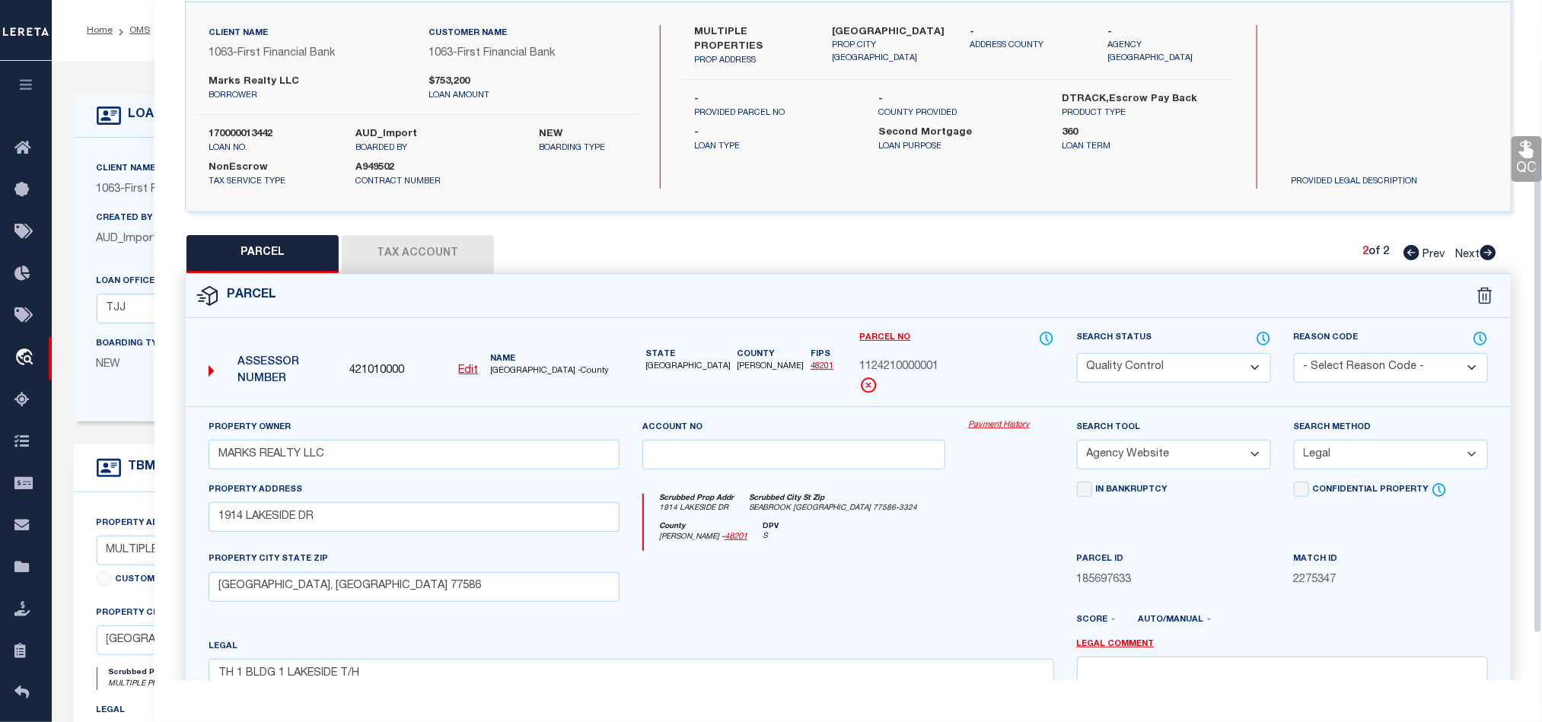
scroll to position [228, 0]
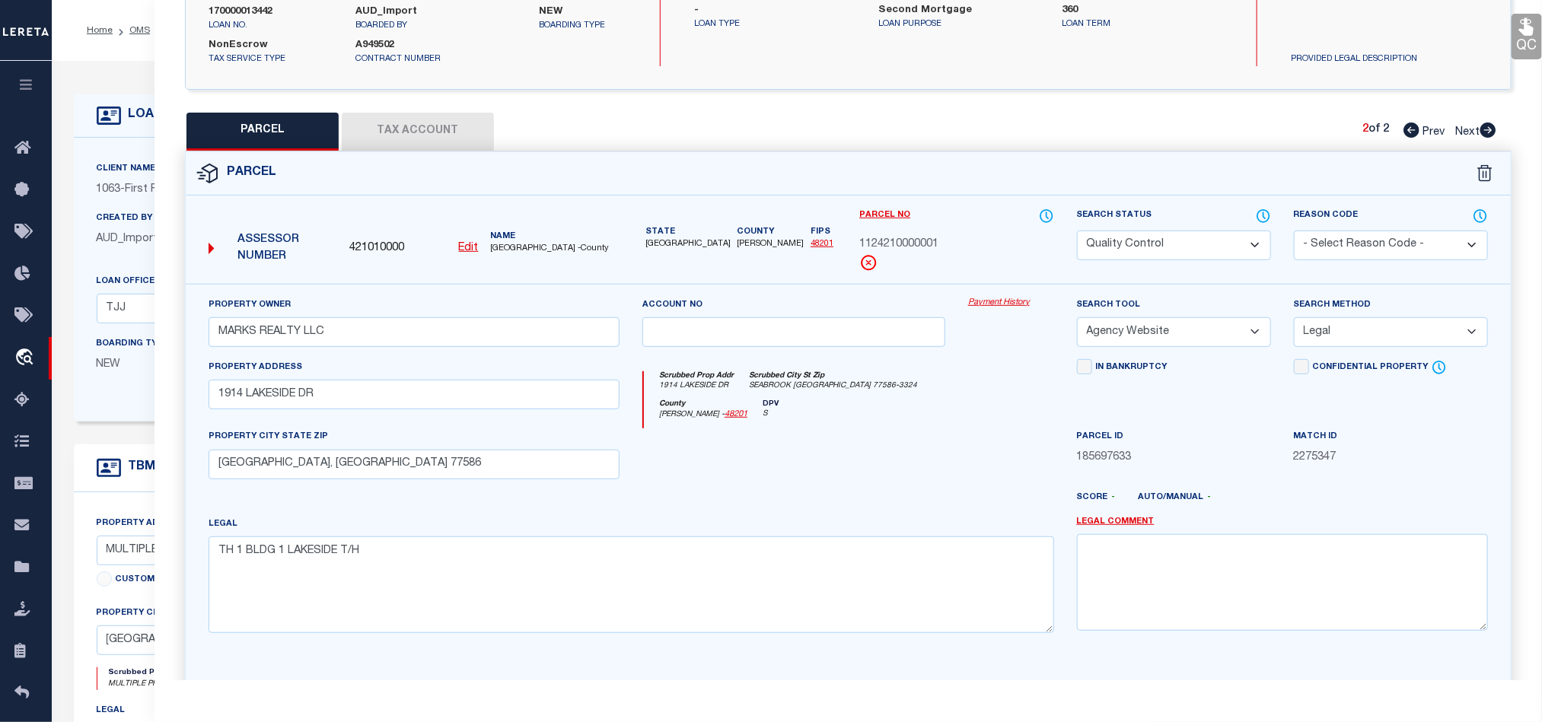
click at [1261, 225] on icon at bounding box center [1263, 216] width 15 height 17
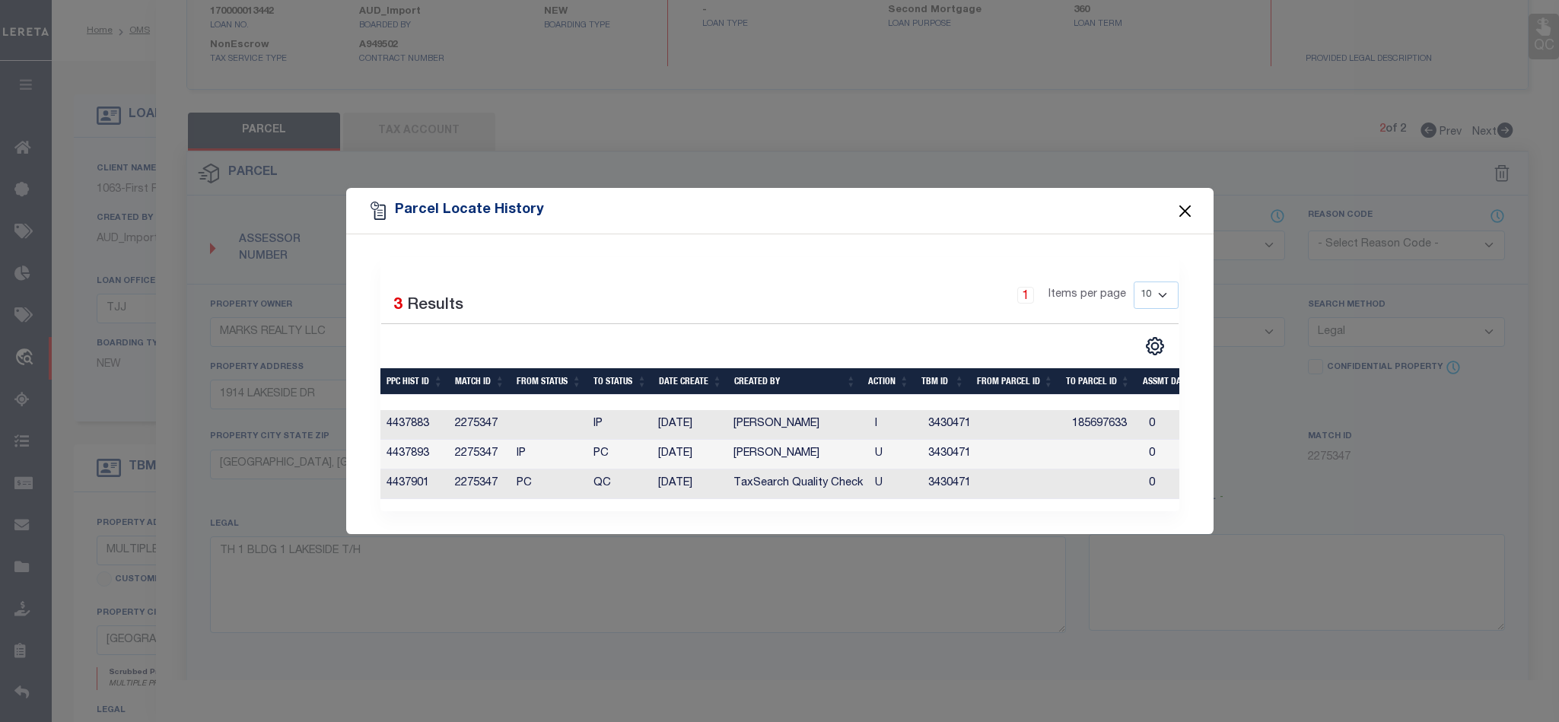
click at [1183, 201] on button "Close" at bounding box center [1185, 211] width 20 height 20
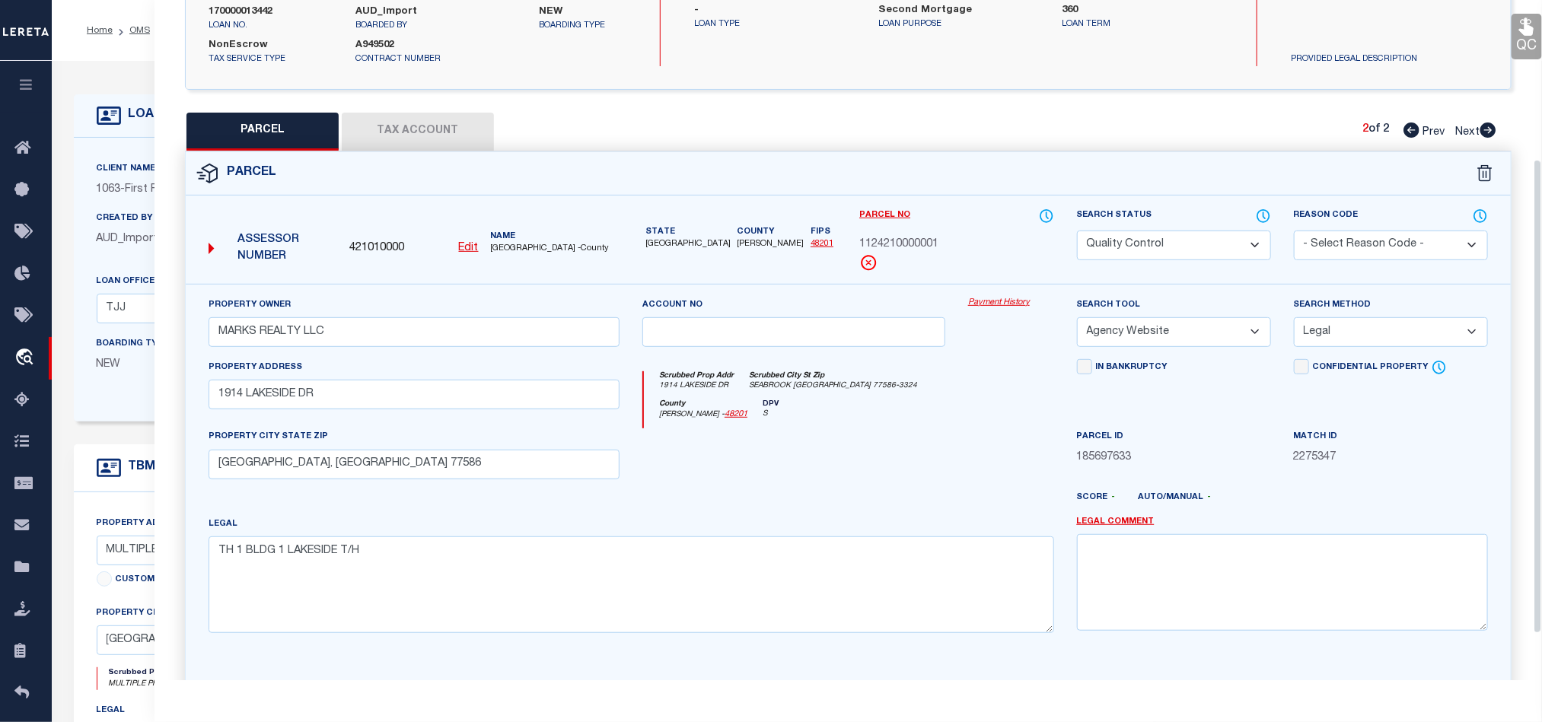
click at [1201, 231] on div "Search Status Automated Search Bad Parcel Complete Duplicate Parcel High Dollar…" at bounding box center [1174, 234] width 194 height 53
click at [1196, 238] on select "Automated Search Bad Parcel Complete Duplicate Parcel High Dollar Reporting In …" at bounding box center [1174, 246] width 194 height 30
select select "CP"
drag, startPoint x: 816, startPoint y: 499, endPoint x: 846, endPoint y: 499, distance: 29.7
click at [816, 499] on div at bounding box center [903, 504] width 326 height 24
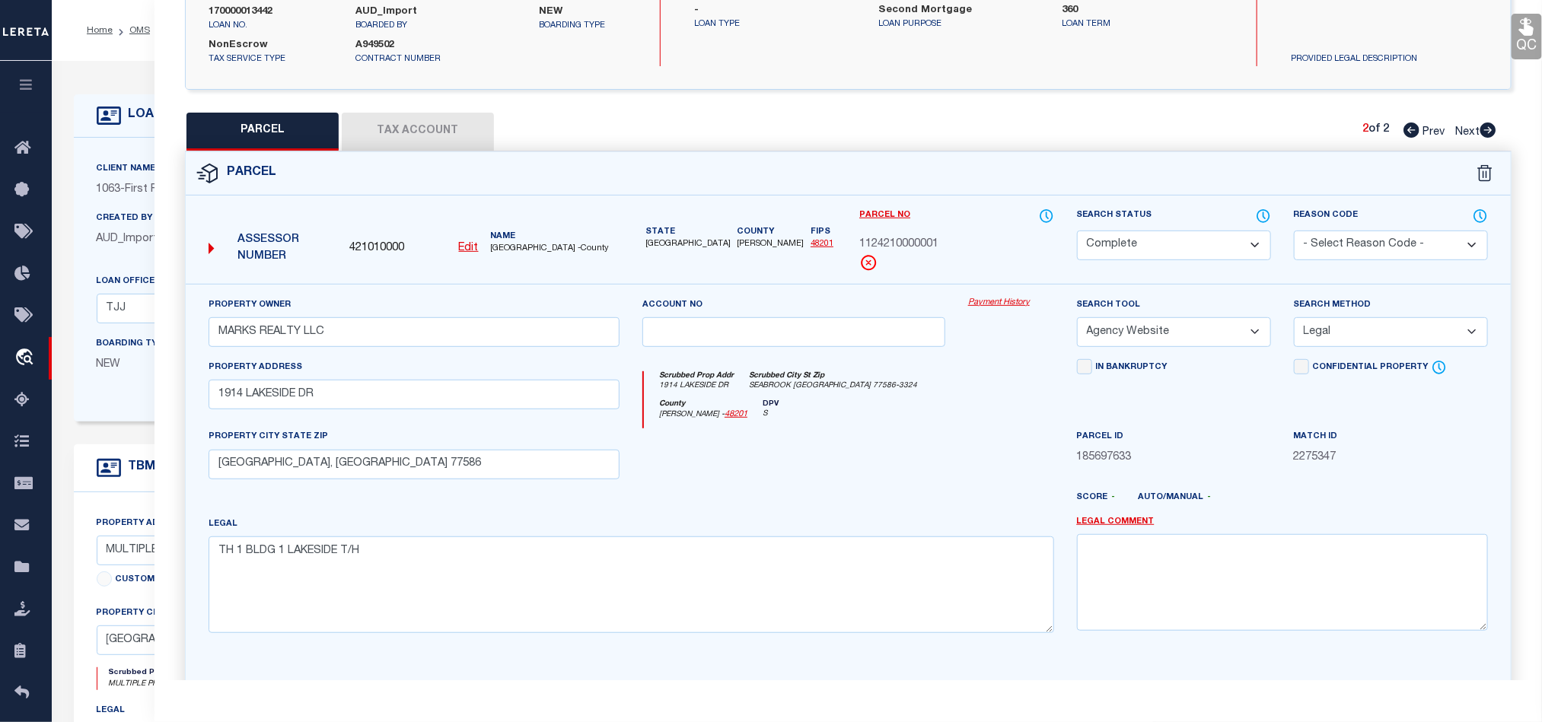
click at [1526, 41] on link "QC" at bounding box center [1526, 37] width 30 height 46
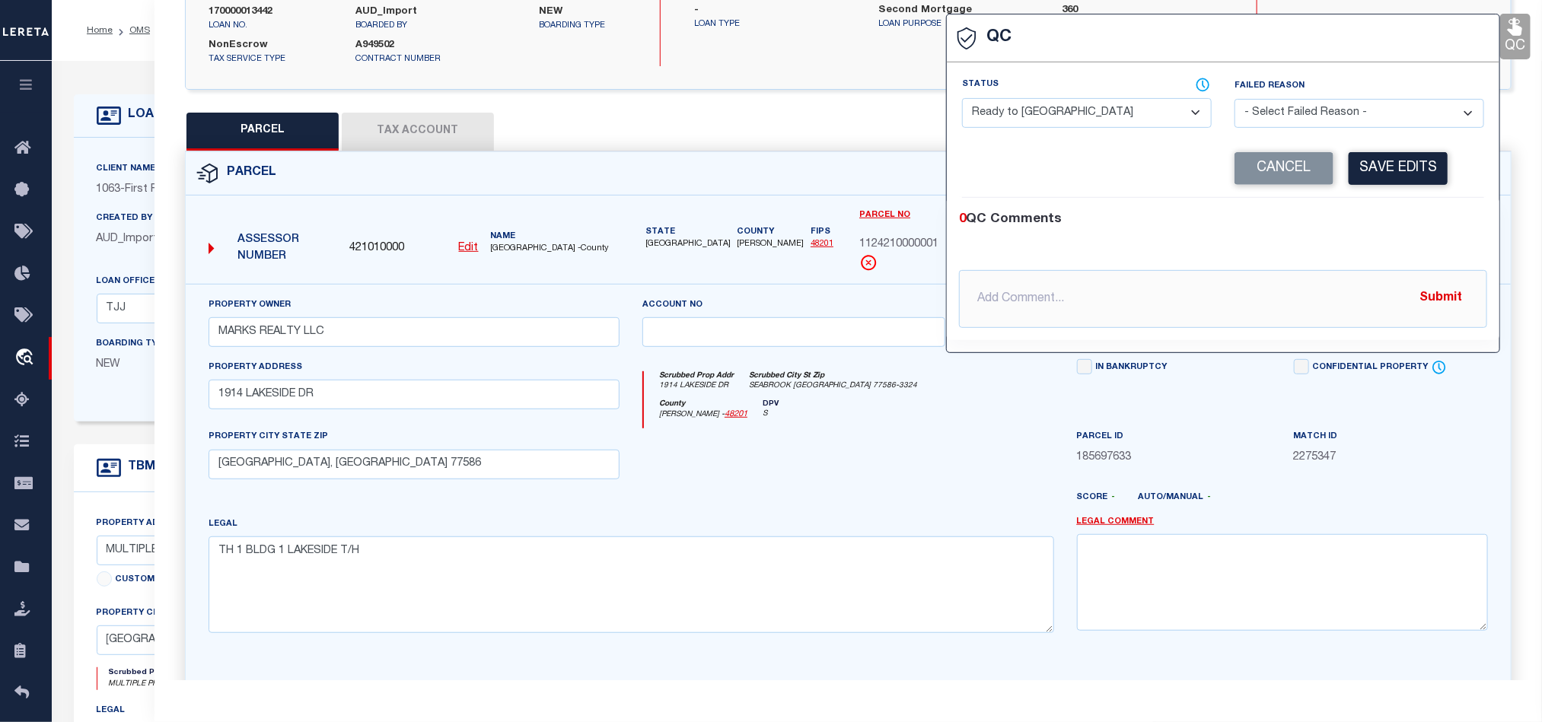
drag, startPoint x: 1117, startPoint y: 116, endPoint x: 1307, endPoint y: 205, distance: 209.4
click at [1117, 116] on select "- Select Status - Ready to QC Correct Incorrect" at bounding box center [1087, 113] width 250 height 30
select select "COR"
click at [1382, 252] on ul at bounding box center [1223, 250] width 528 height 4
click at [1405, 181] on button "Save Edits" at bounding box center [1398, 168] width 99 height 33
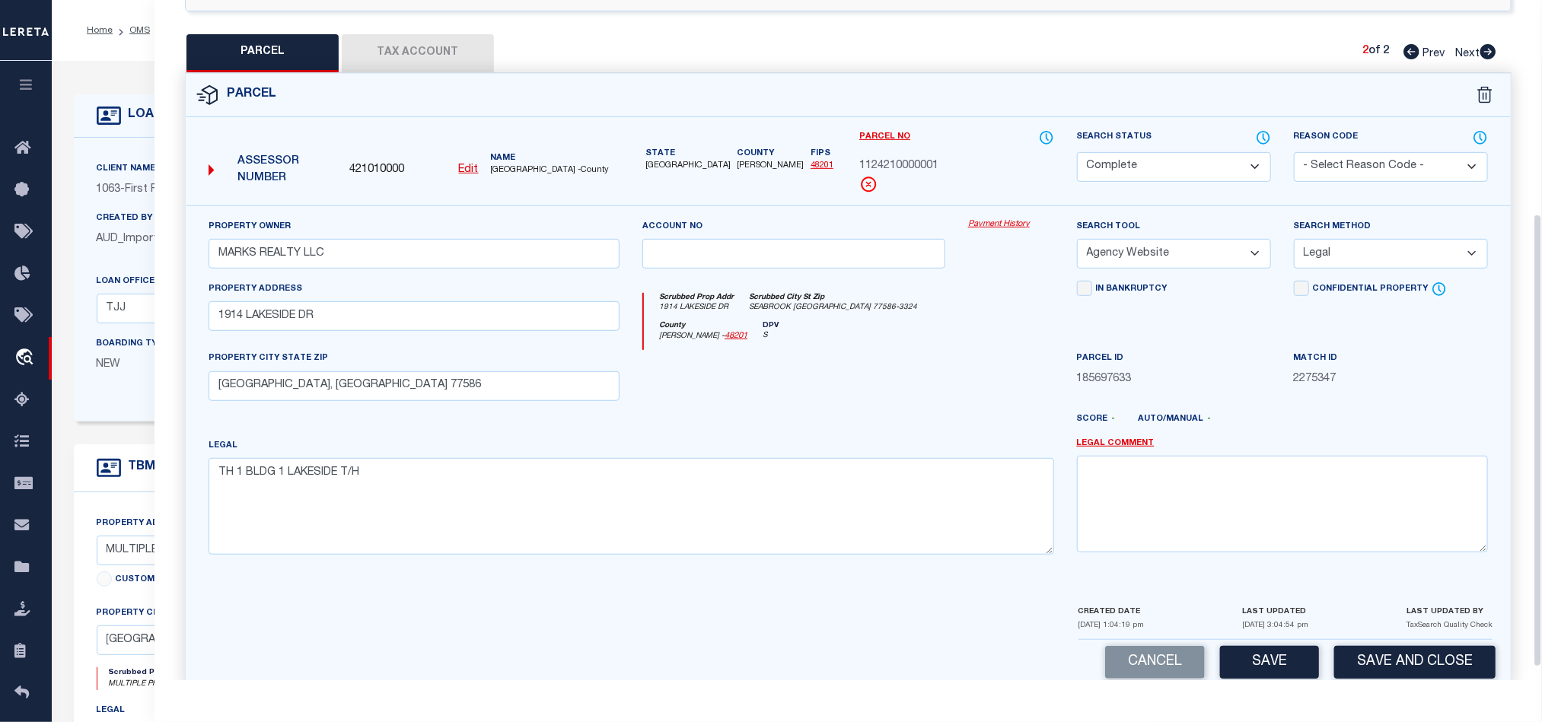
scroll to position [340, 0]
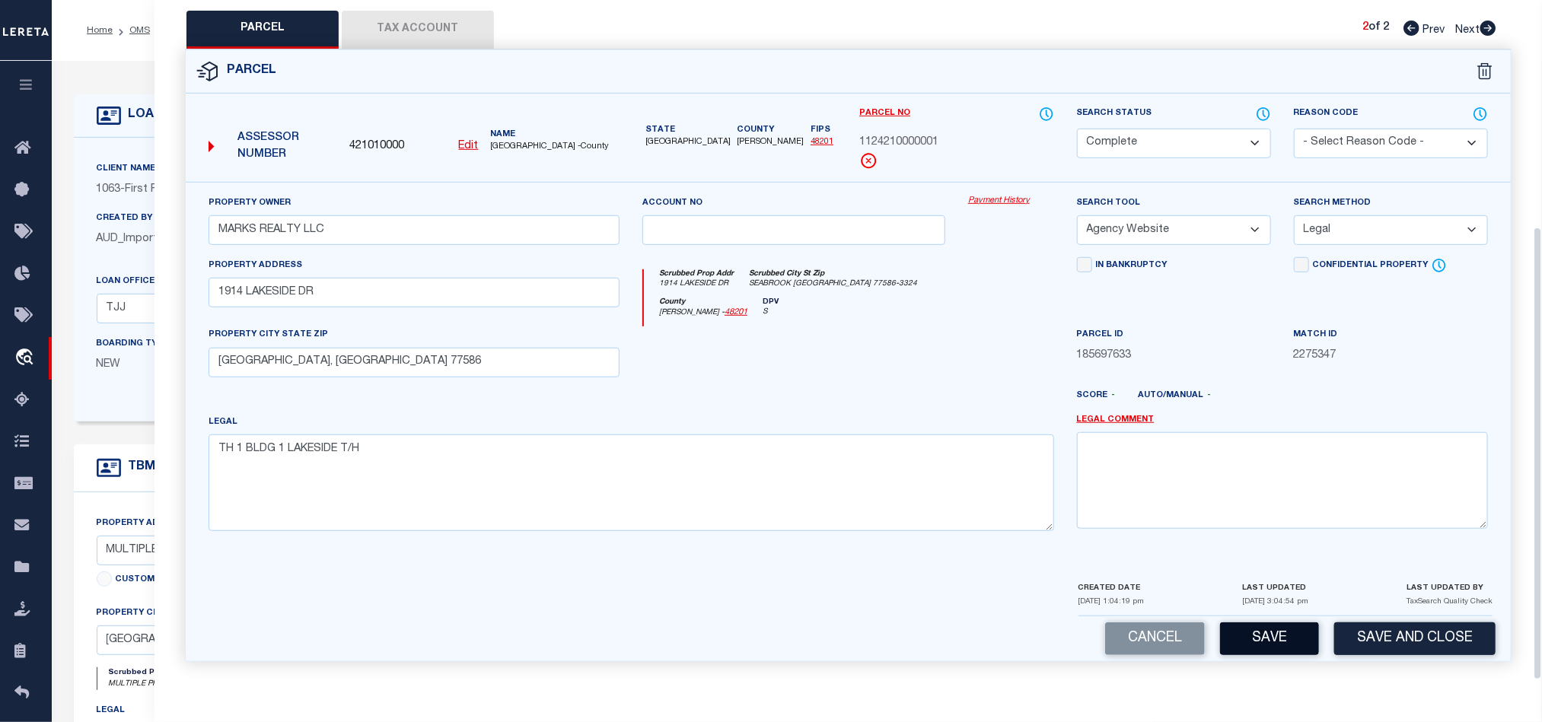
click at [1254, 647] on button "Save" at bounding box center [1269, 639] width 99 height 33
select select "AS"
select select
checkbox input "false"
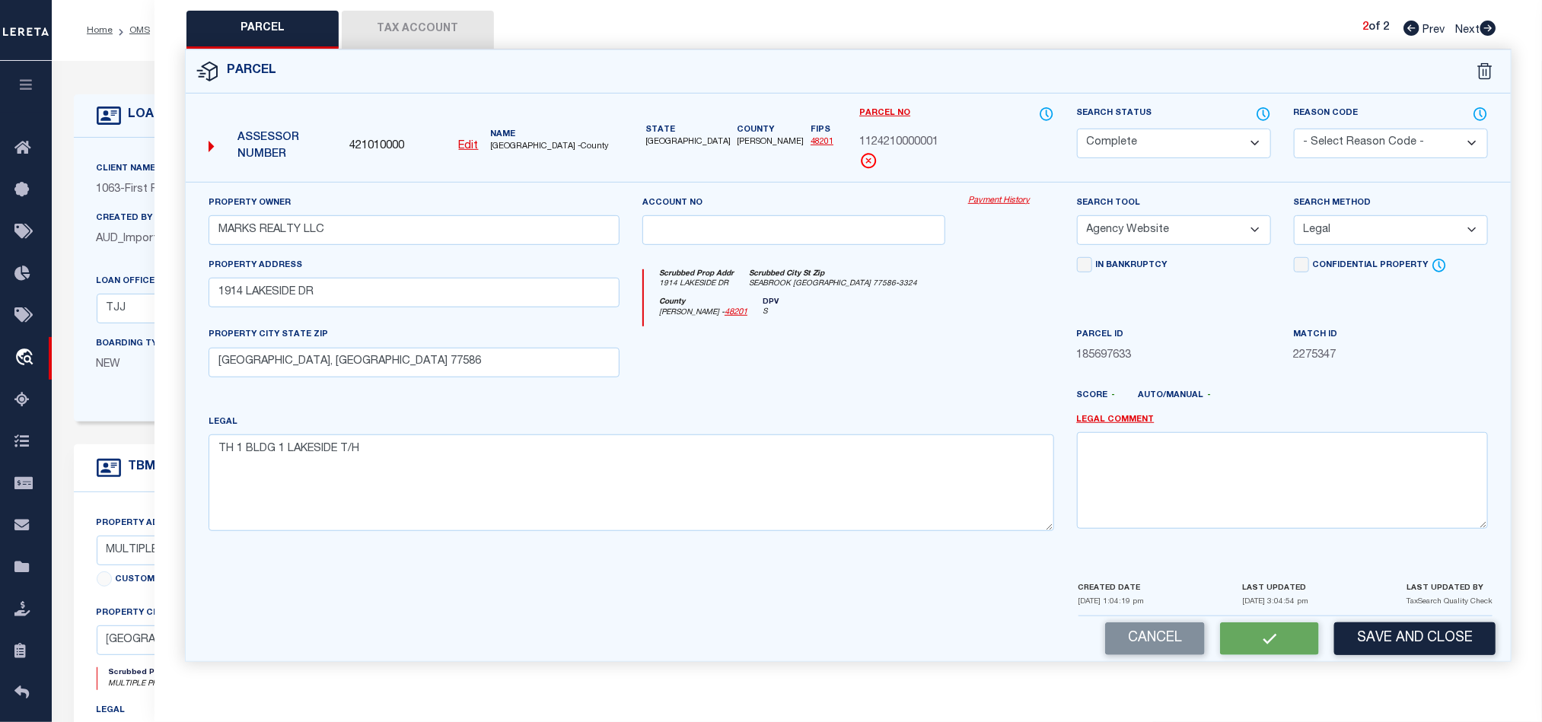
checkbox input "false"
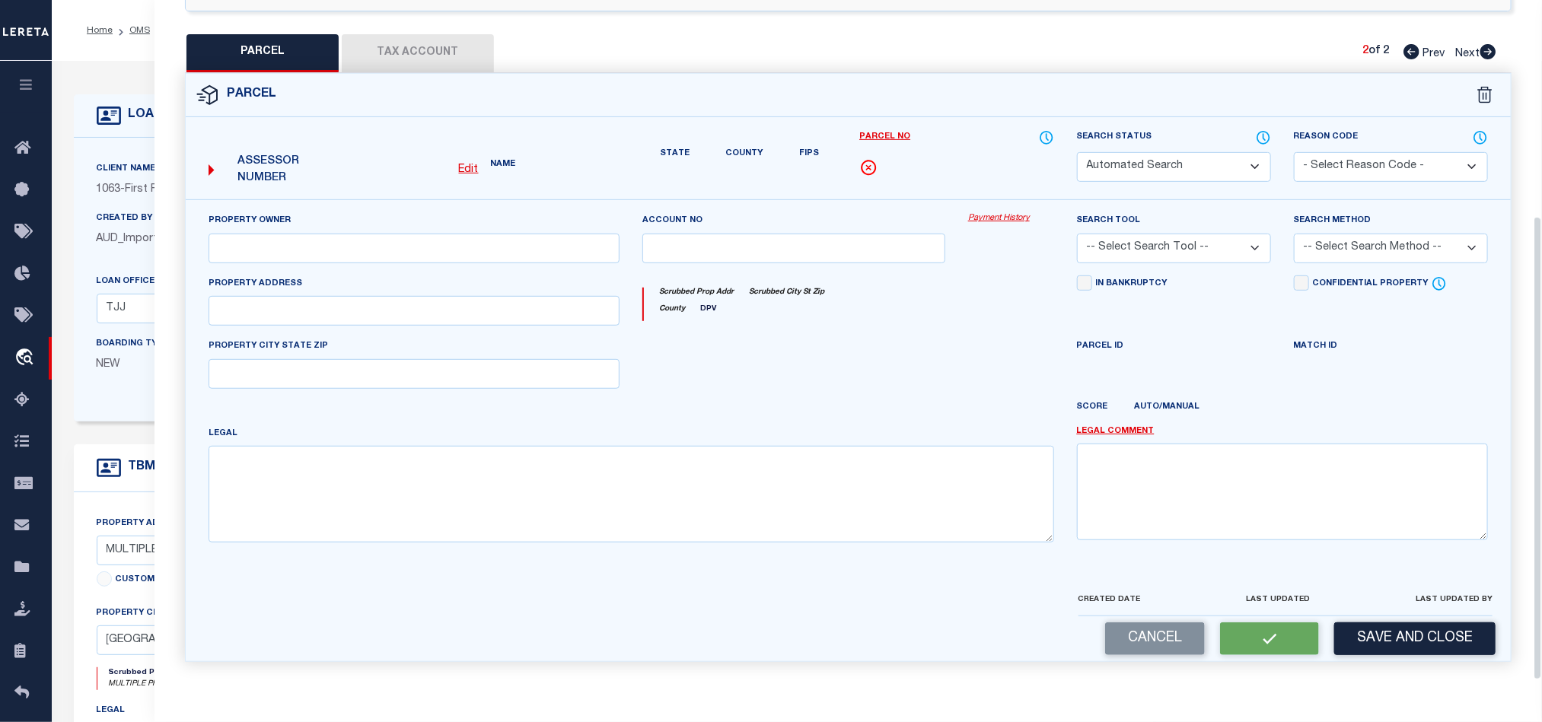
select select "CP"
type input "MARKS REALTY LLC"
select select "AGW"
select select "LEG"
type input "1914 LAKESIDE DR"
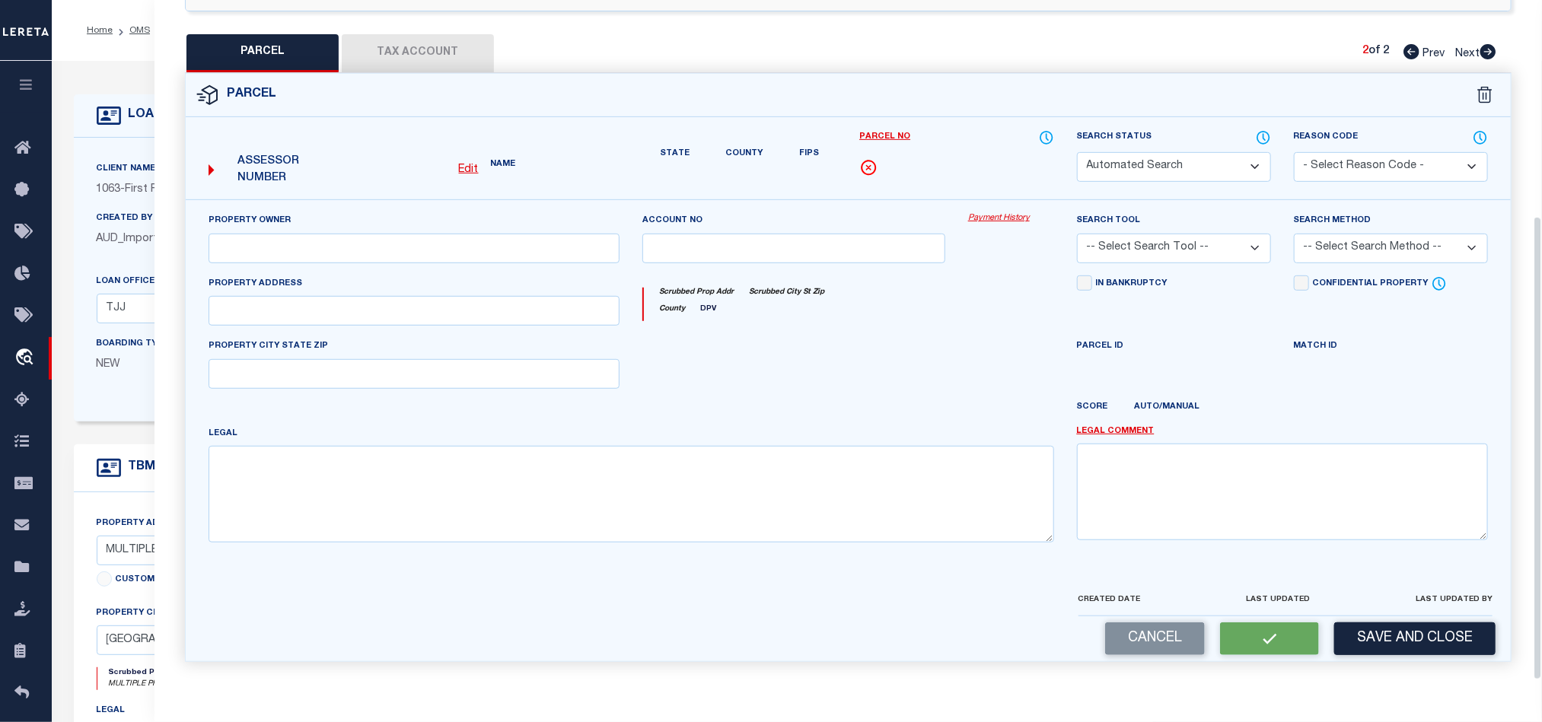
type input "SEABROOK, TX 77586"
type textarea "TH 1 BLDG 1 LAKESIDE T/H"
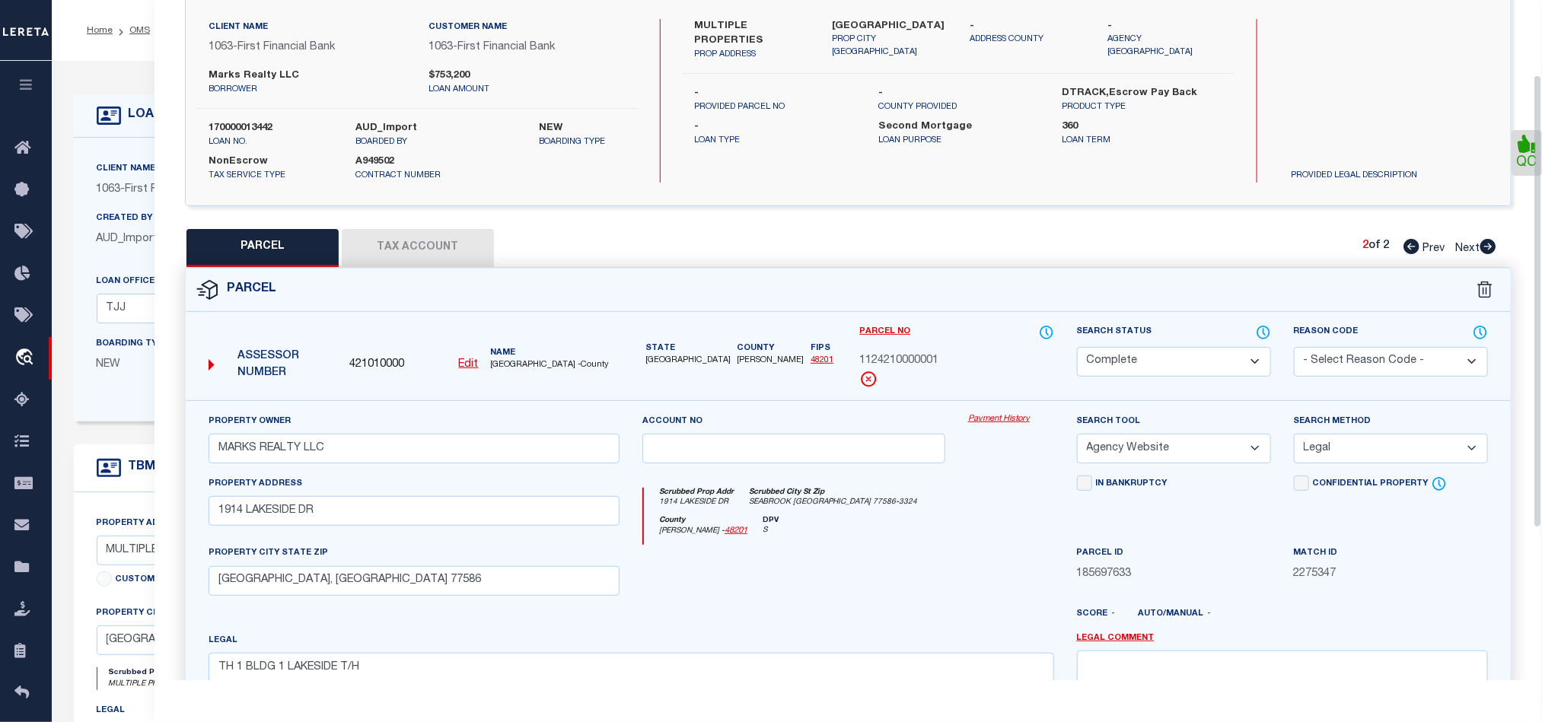
click at [390, 250] on button "Tax Account" at bounding box center [418, 248] width 152 height 38
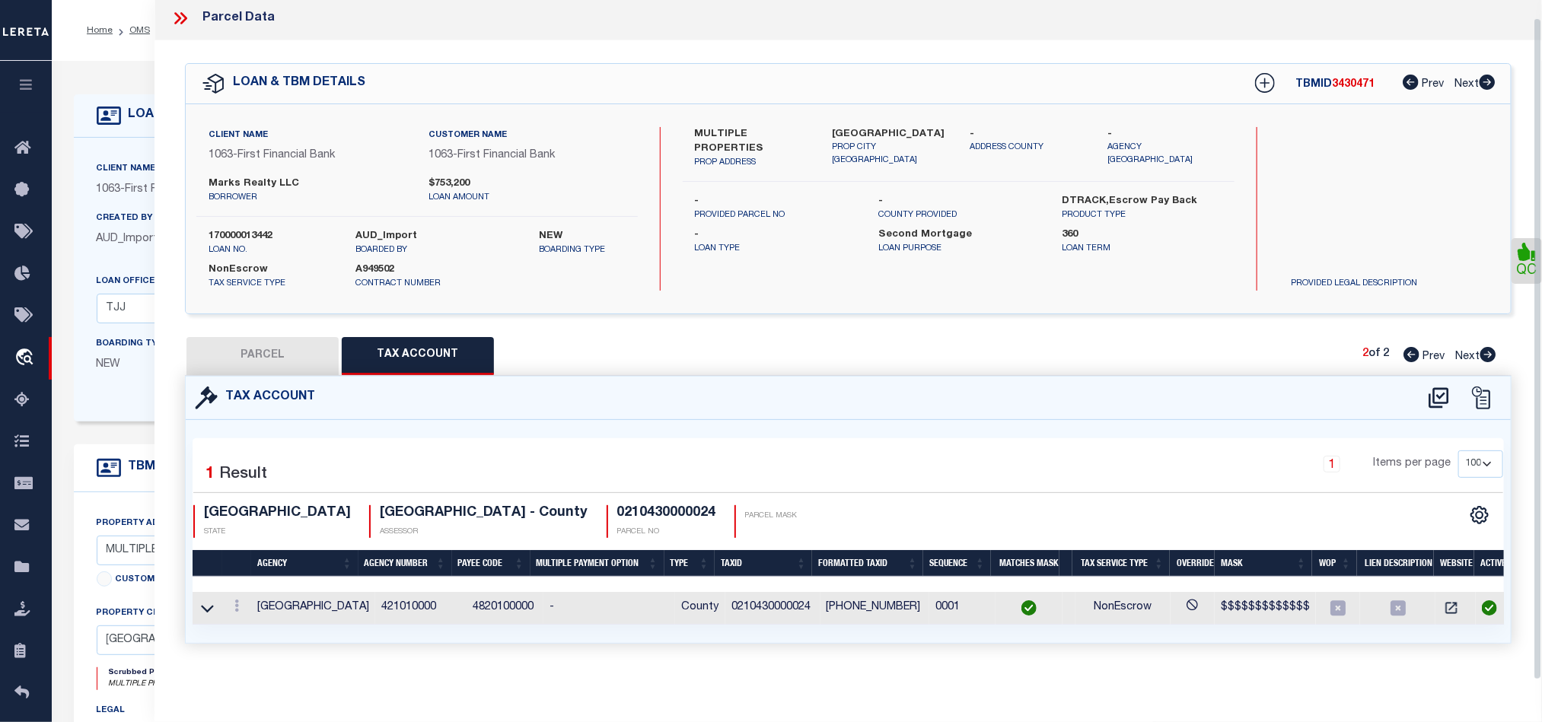
select select "100"
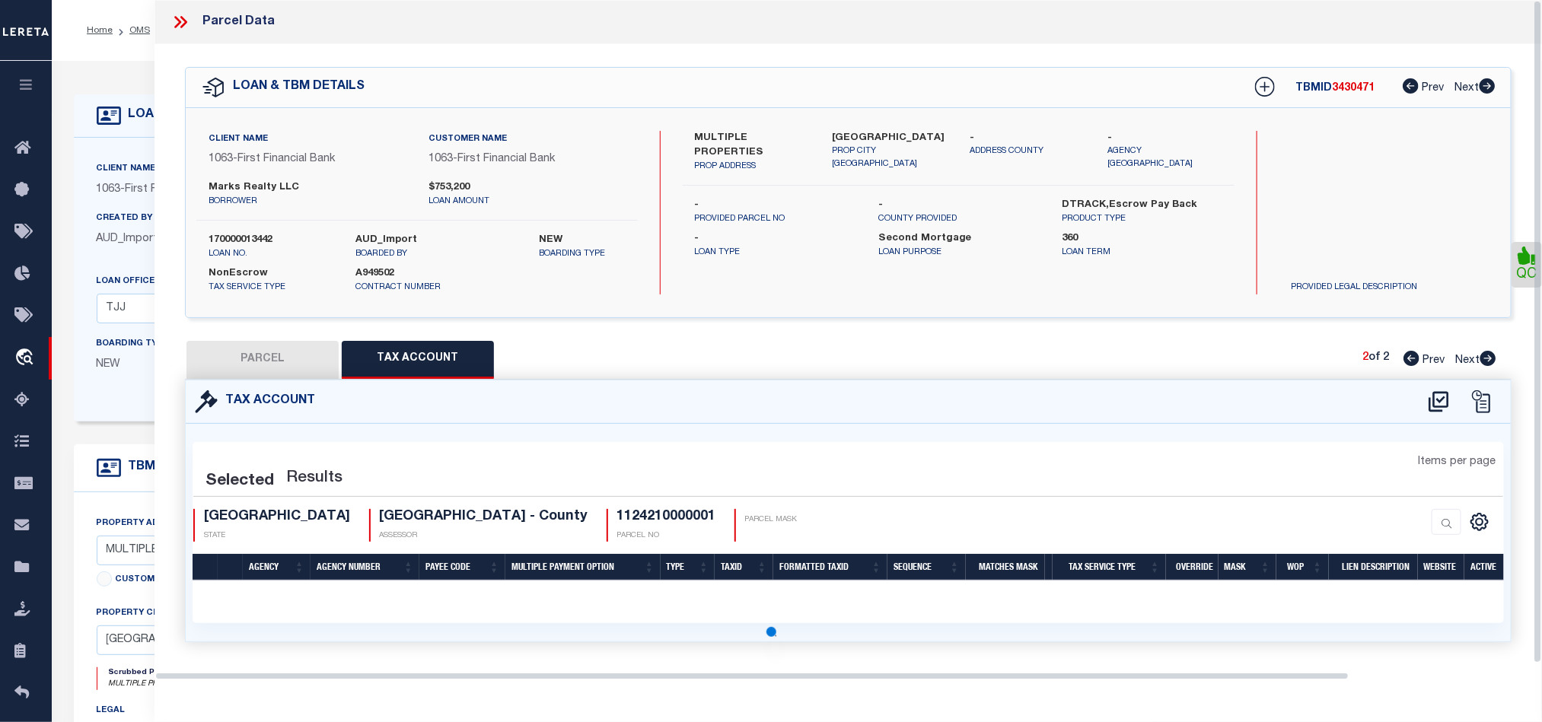
scroll to position [0, 0]
select select "100"
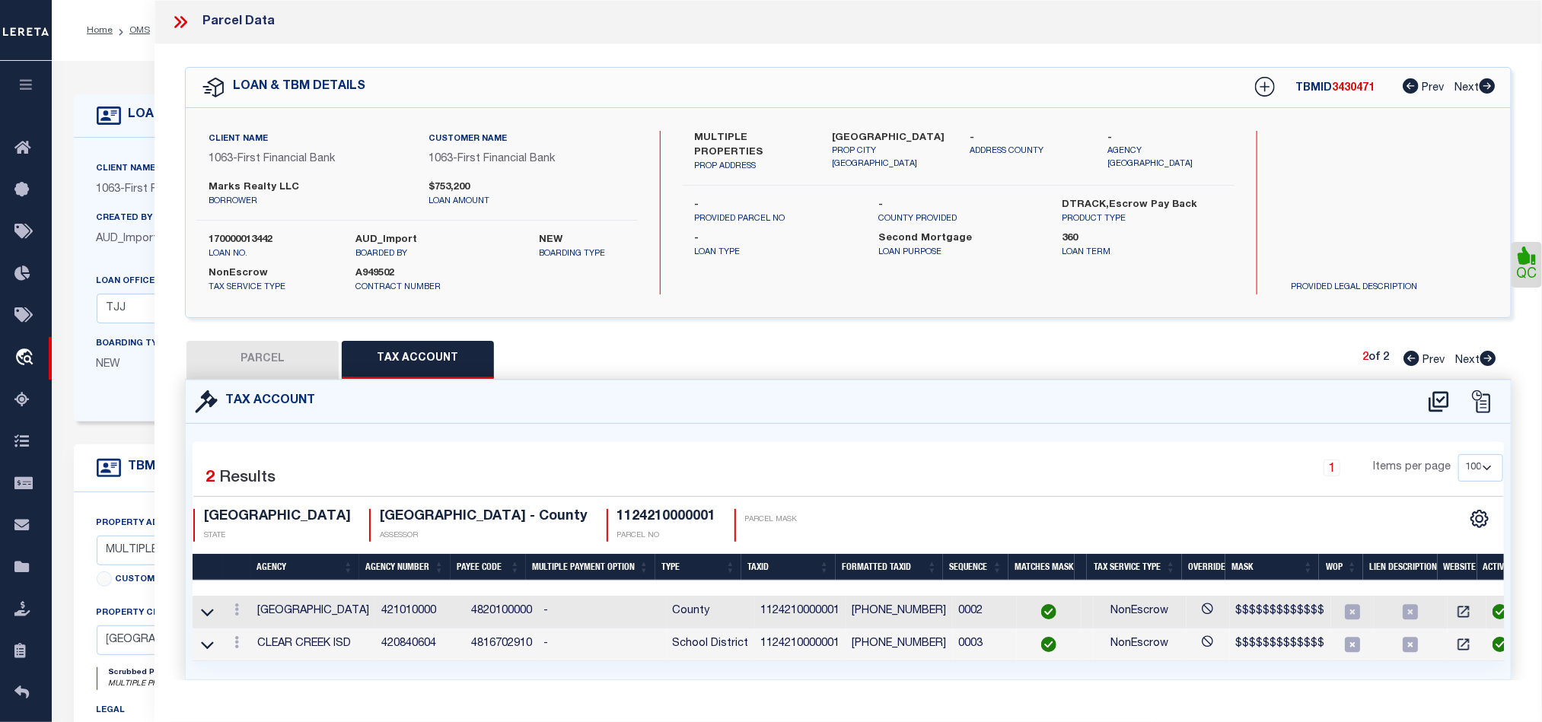
click at [180, 21] on icon at bounding box center [177, 22] width 7 height 12
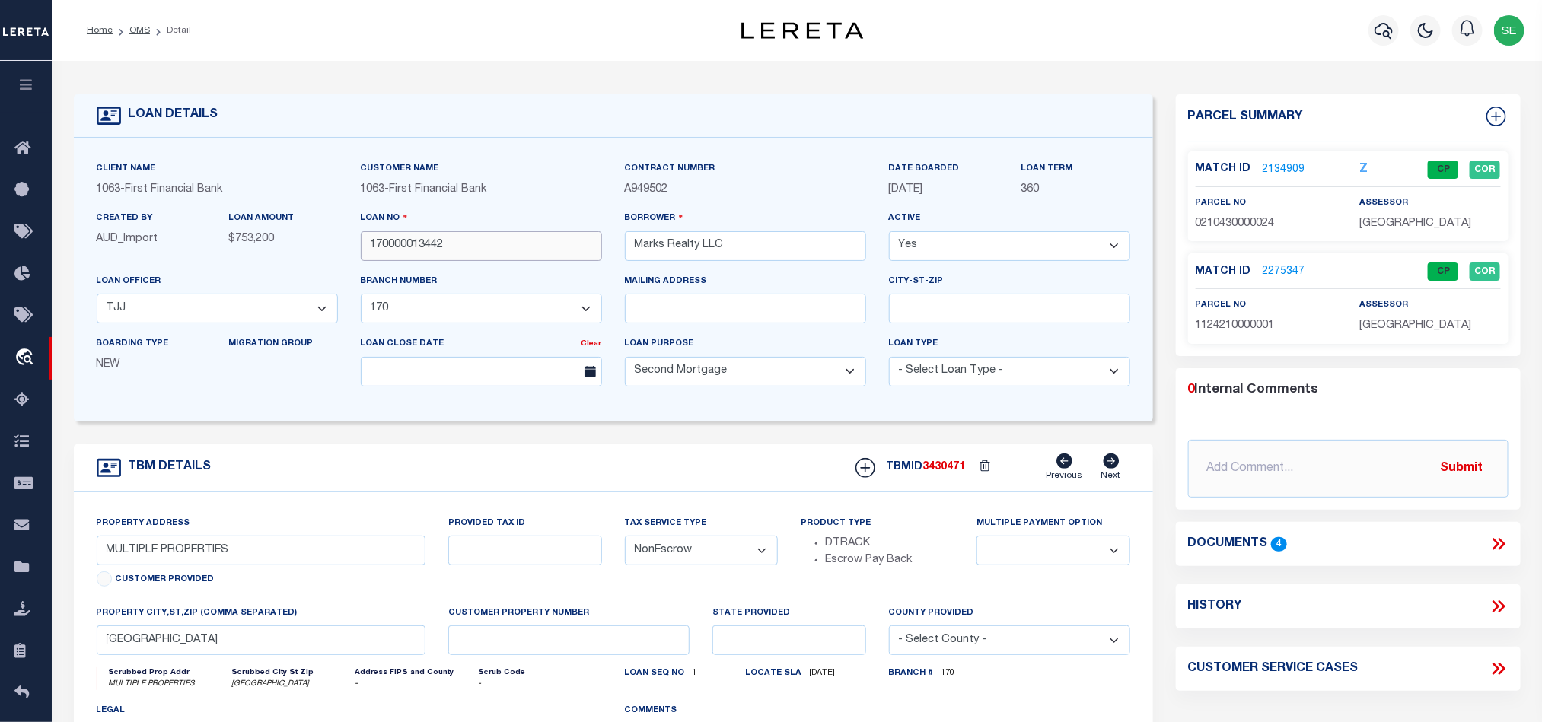
click at [530, 240] on input "170000013442" at bounding box center [481, 246] width 241 height 30
click at [722, 438] on form "LOAN DETAILS Client Name 1063 - Customer Name" at bounding box center [613, 510] width 1079 height 832
click at [459, 237] on input "170000013442" at bounding box center [481, 246] width 241 height 30
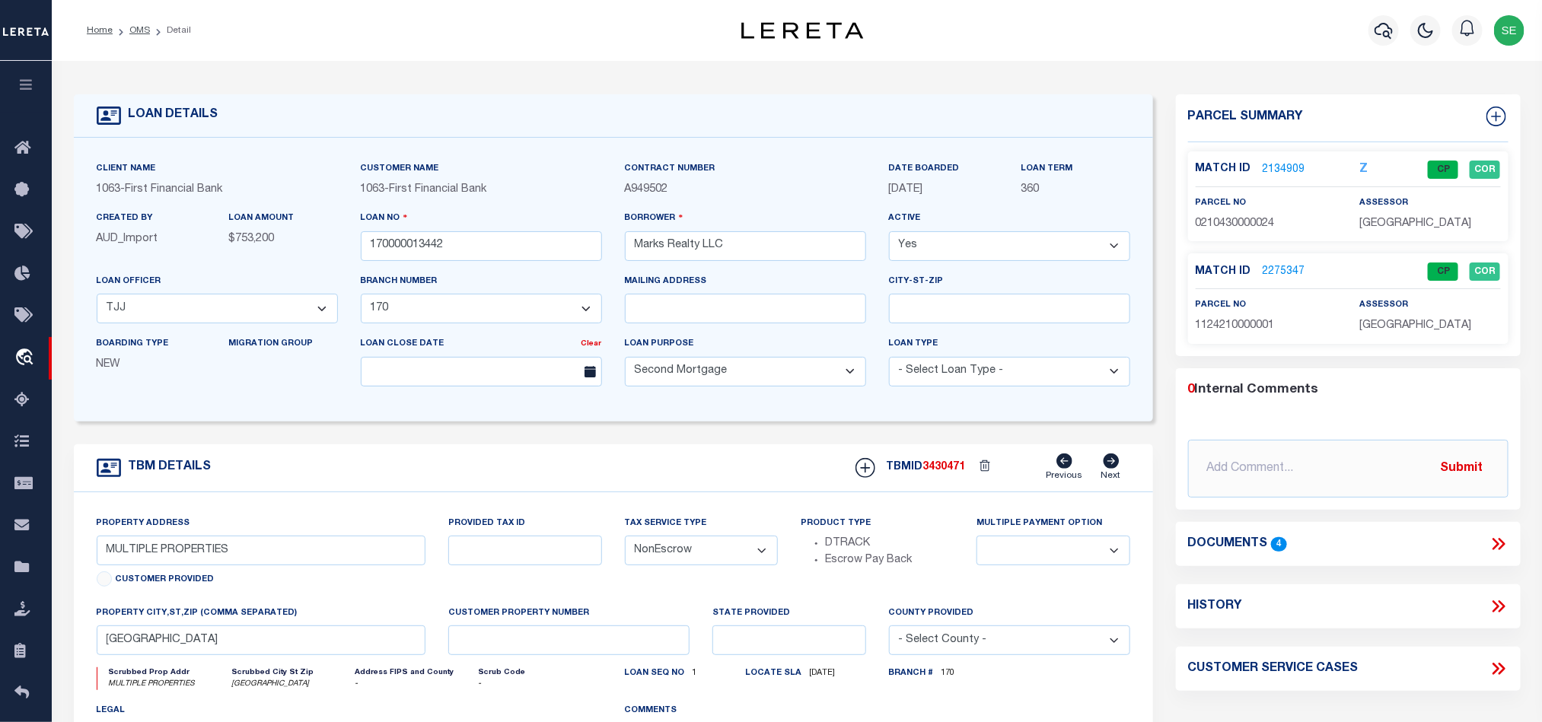
click at [939, 471] on span "3430471" at bounding box center [944, 467] width 43 height 11
copy span "3430471"
click at [1373, 212] on div "assessor HARRIS COUNTY" at bounding box center [1429, 213] width 141 height 37
click at [1387, 231] on p "HARRIS COUNTY" at bounding box center [1429, 224] width 141 height 17
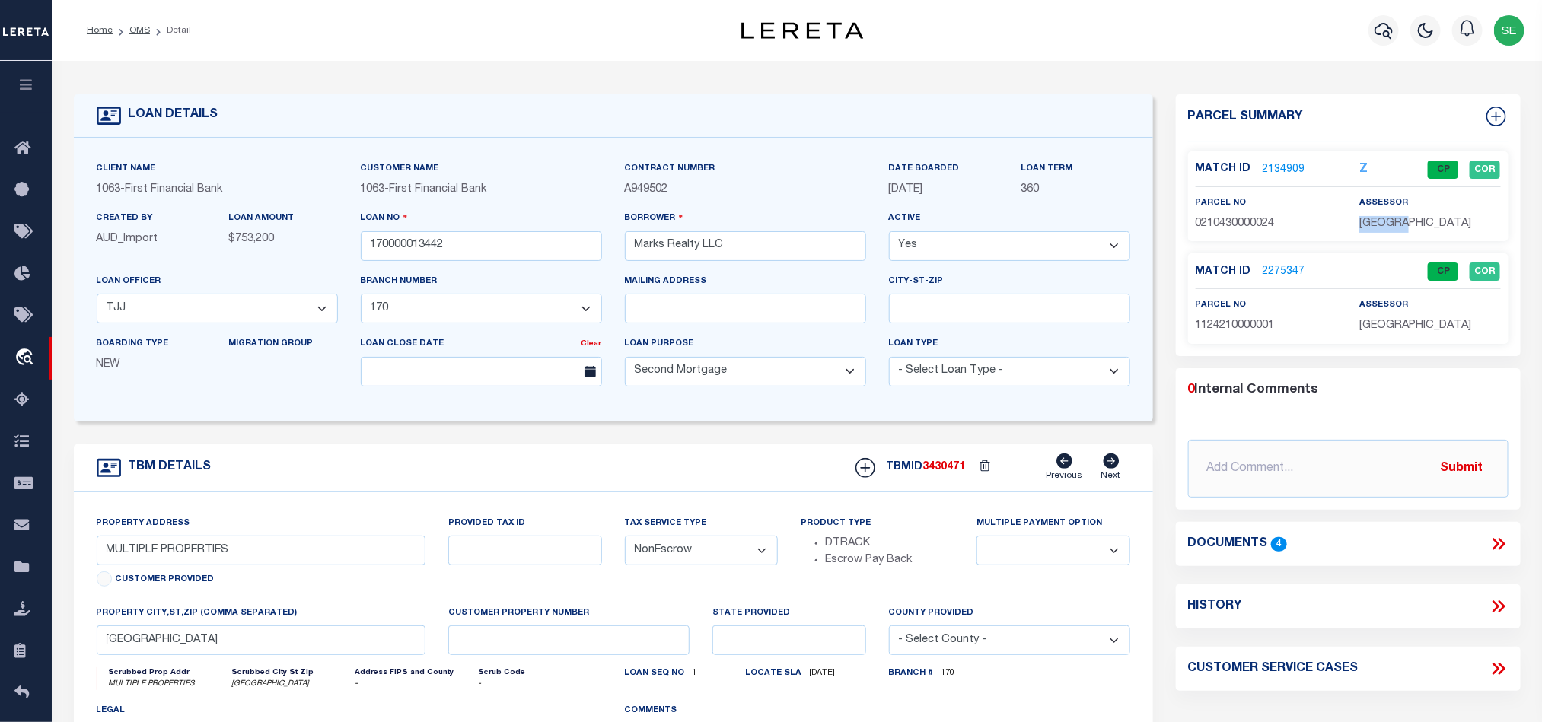
click at [1387, 231] on p "HARRIS COUNTY" at bounding box center [1429, 224] width 141 height 17
copy div "HARRIS COUNTY"
click at [1247, 229] on span "0210430000024" at bounding box center [1235, 223] width 79 height 11
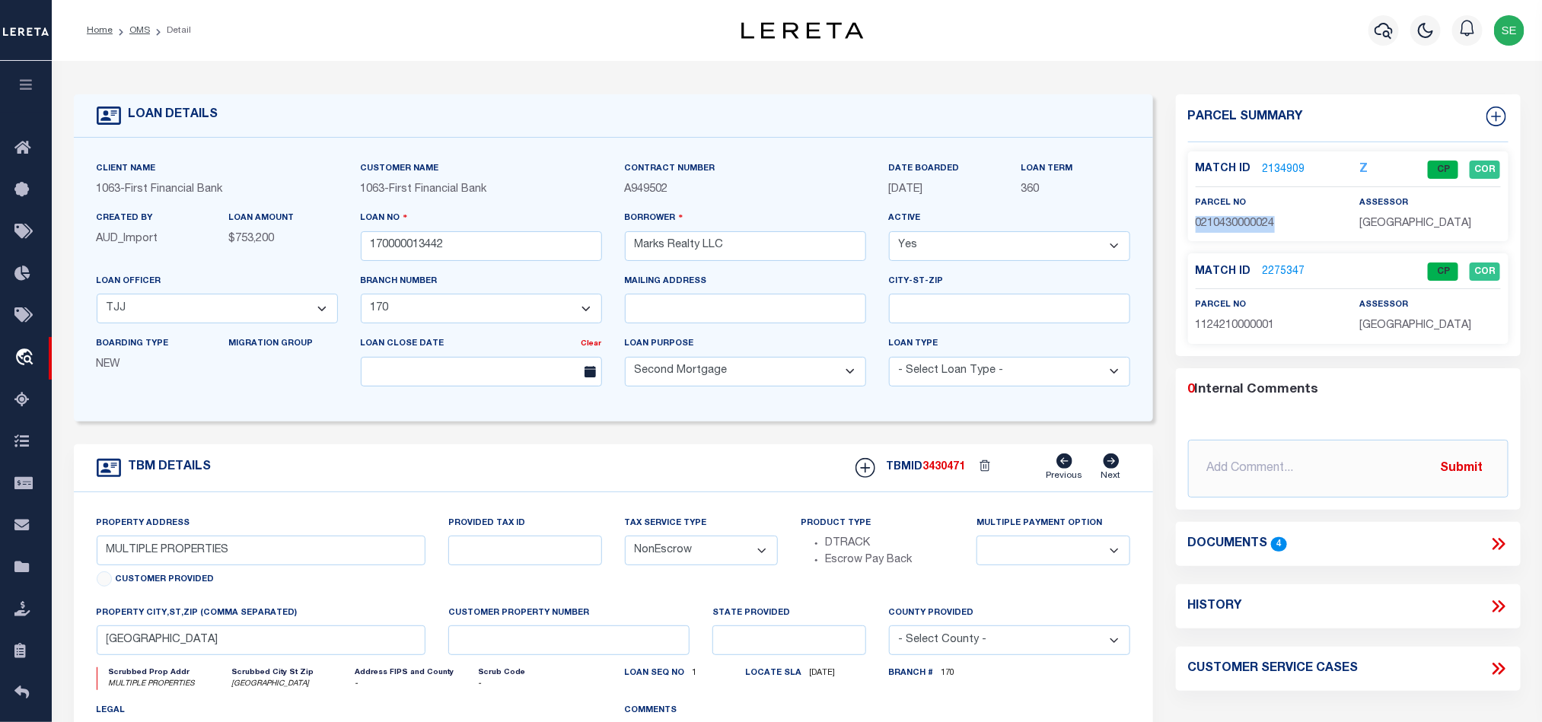
copy span "0210430000024"
click at [527, 247] on input "170000013442" at bounding box center [481, 246] width 241 height 30
click at [944, 473] on span "3430471" at bounding box center [944, 467] width 43 height 11
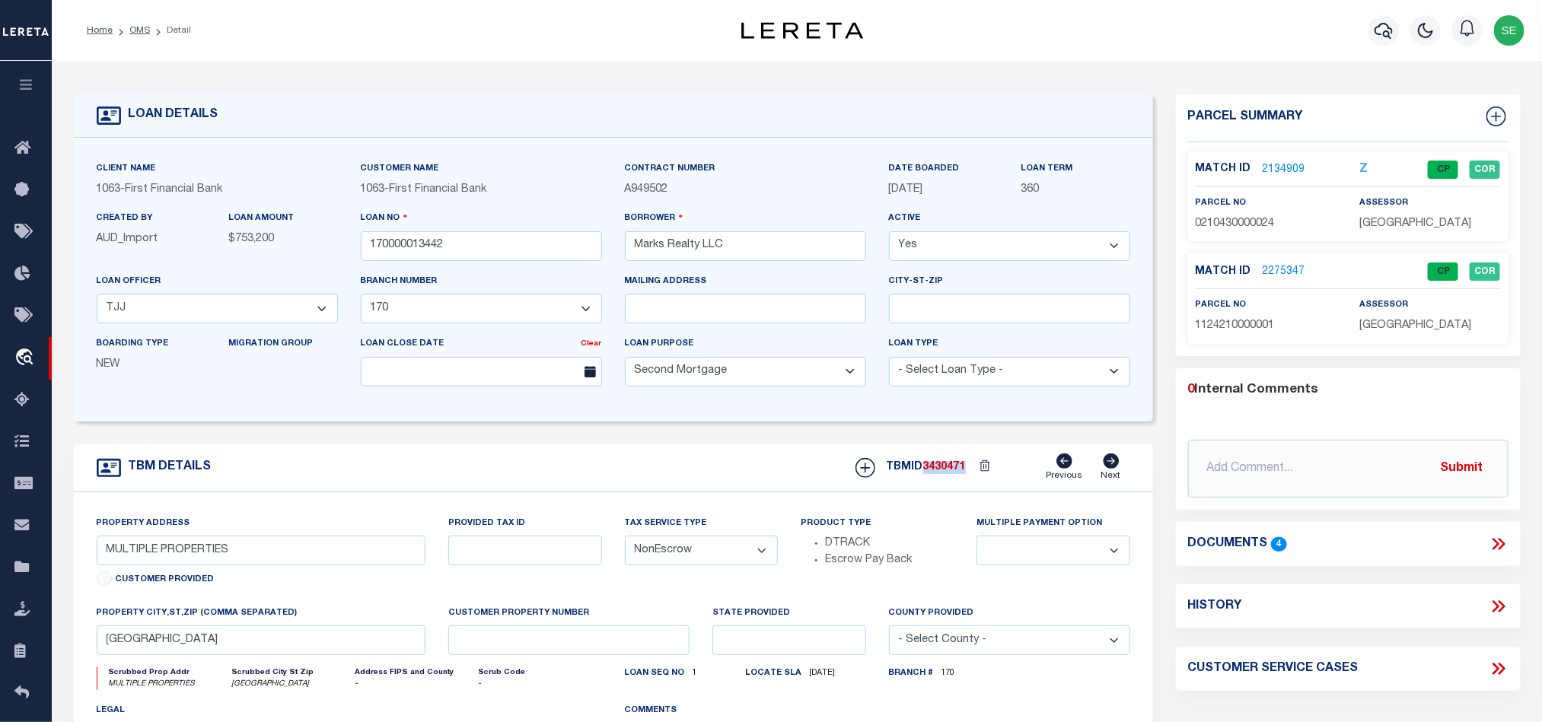
copy span "3430471"
click at [1411, 331] on span "HARRIS COUNTY" at bounding box center [1415, 325] width 112 height 11
copy div "HARRIS COUNTY"
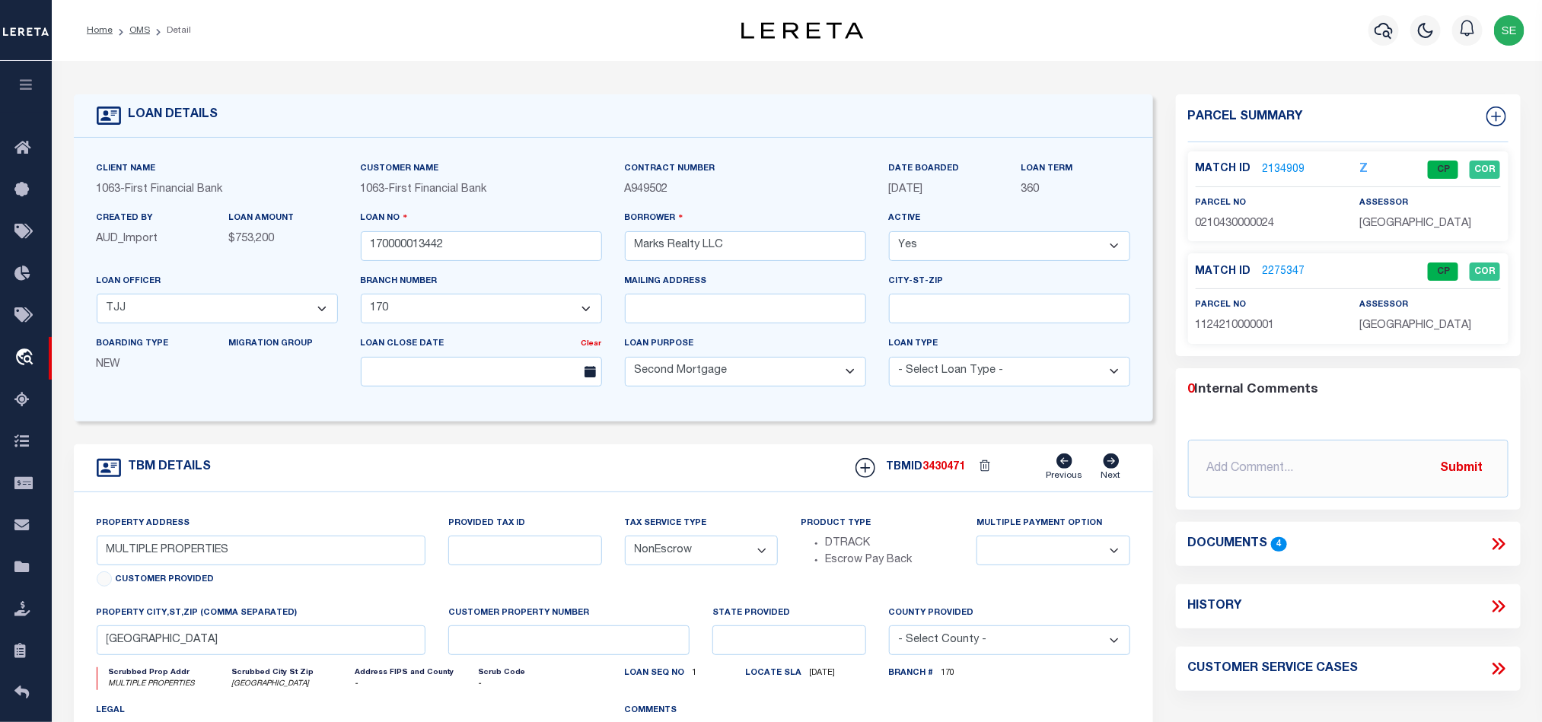
click at [1243, 330] on span "1124210000001" at bounding box center [1235, 325] width 79 height 11
copy span "1124210000001"
drag, startPoint x: 728, startPoint y: 452, endPoint x: 486, endPoint y: 350, distance: 262.6
click at [728, 452] on div "TBM DETAILS TBMID 3430471 Previous Next" at bounding box center [613, 468] width 1079 height 48
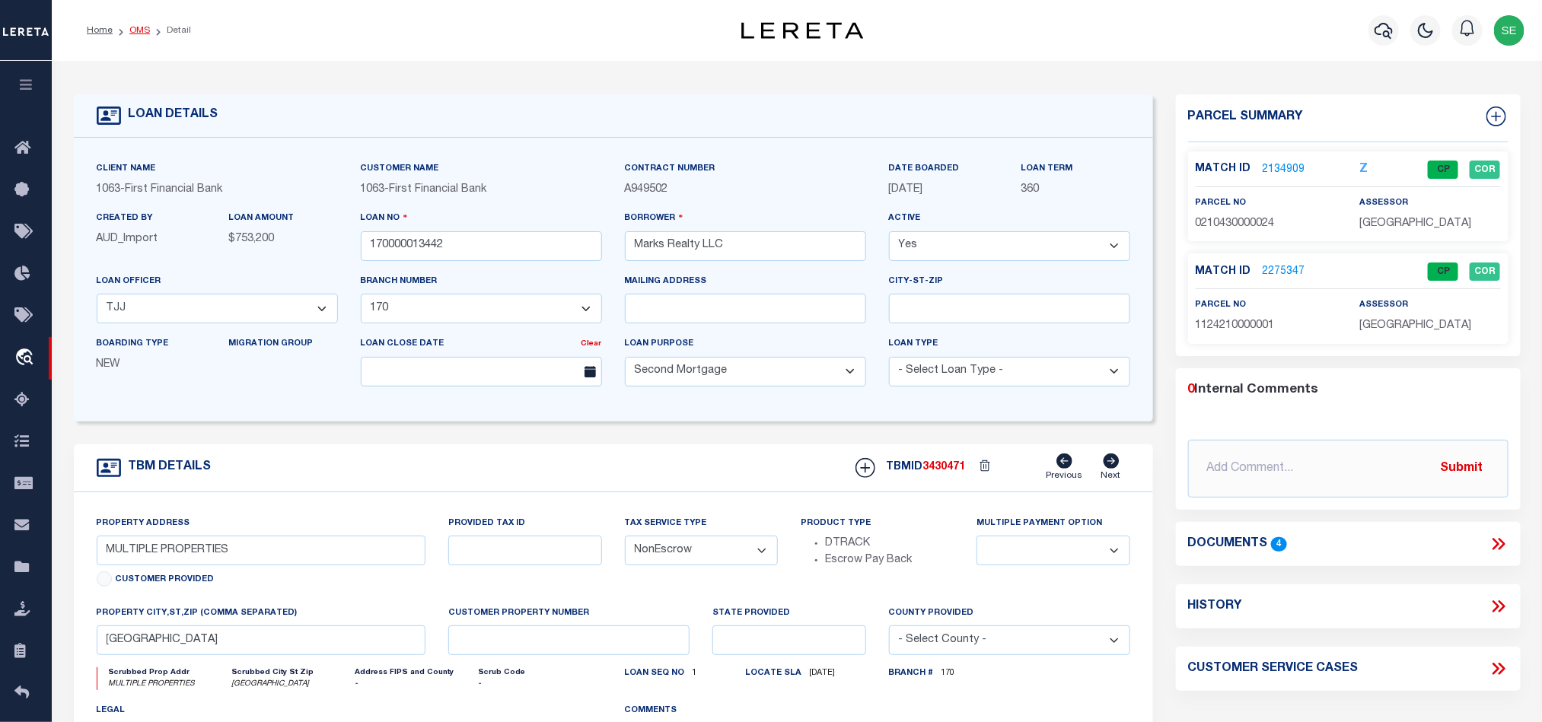
click at [129, 26] on link "OMS" at bounding box center [139, 30] width 21 height 9
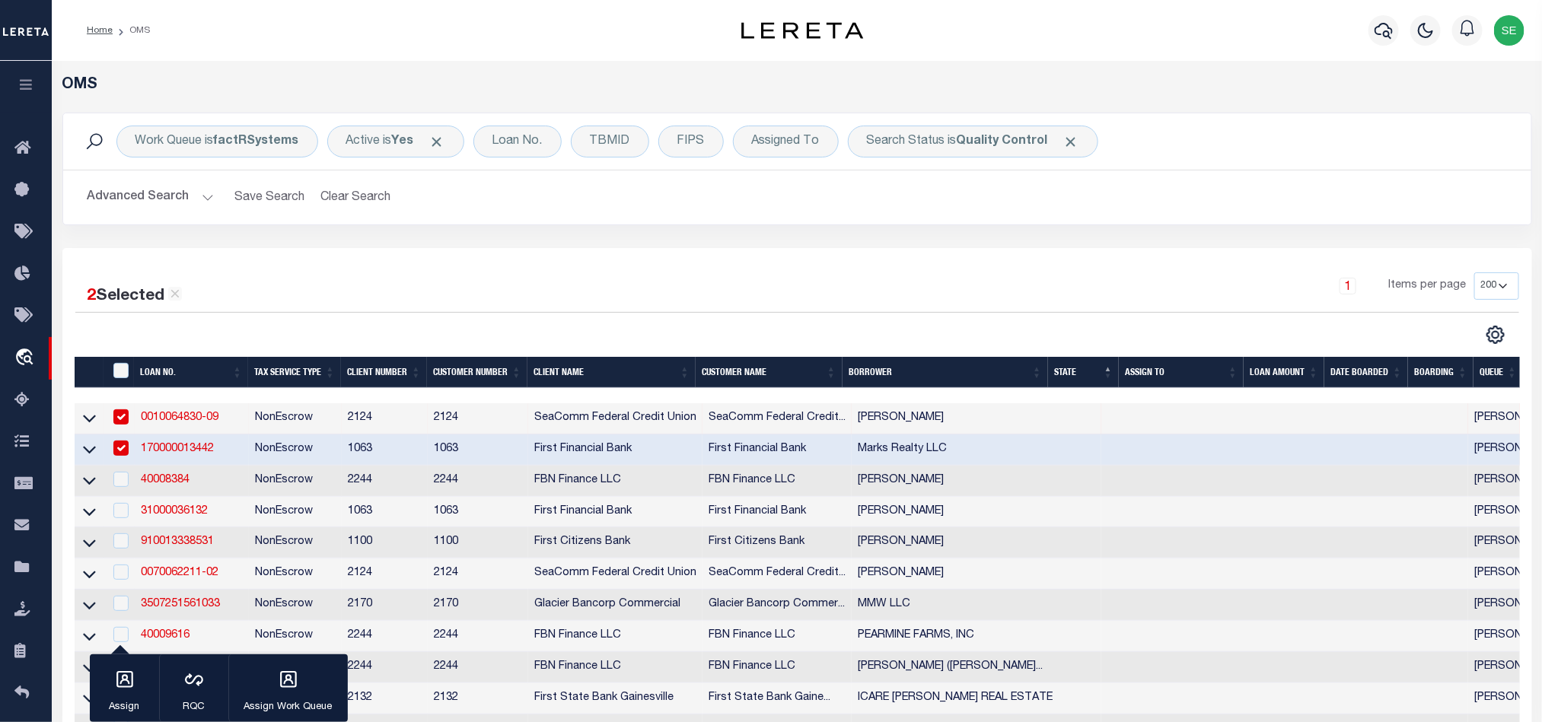
scroll to position [114, 0]
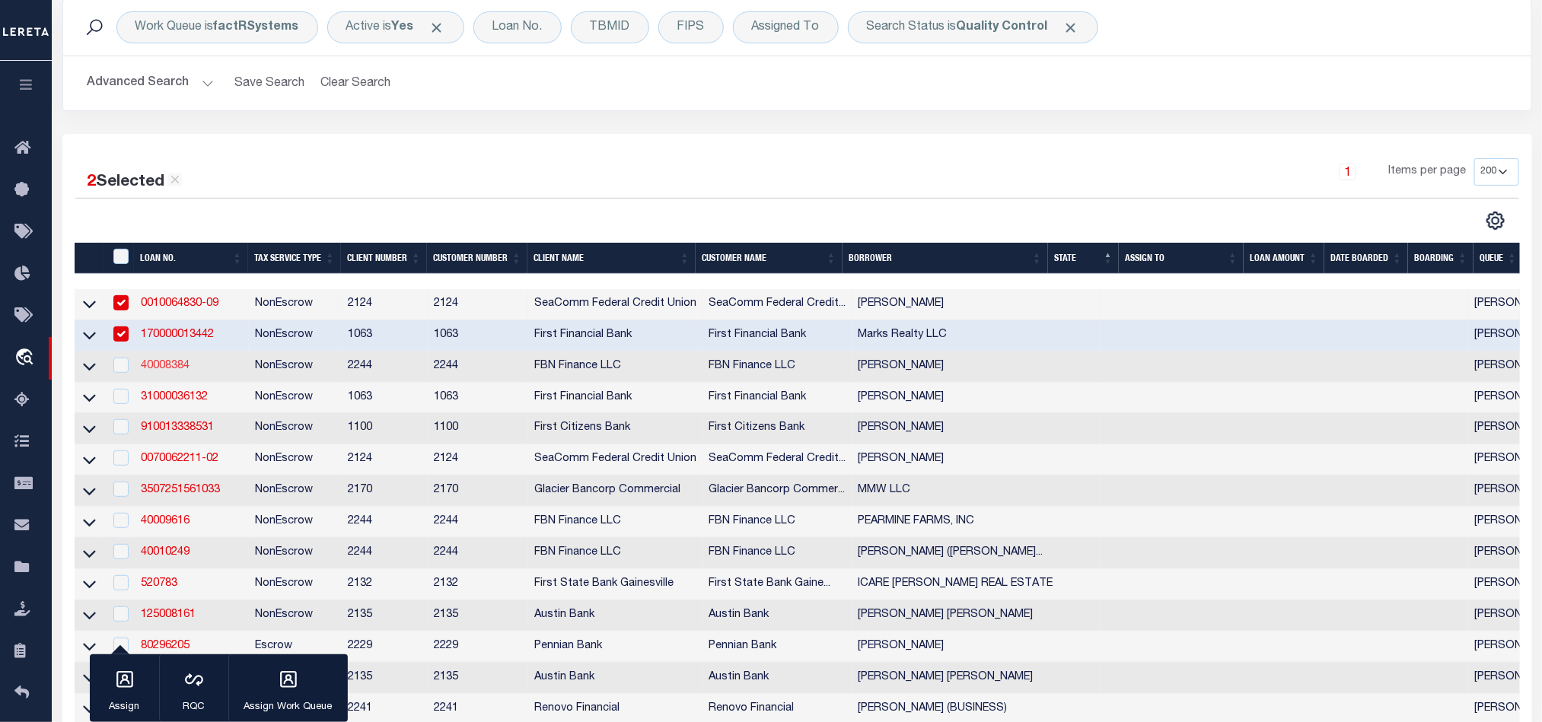
click at [158, 371] on link "40008384" at bounding box center [165, 366] width 49 height 11
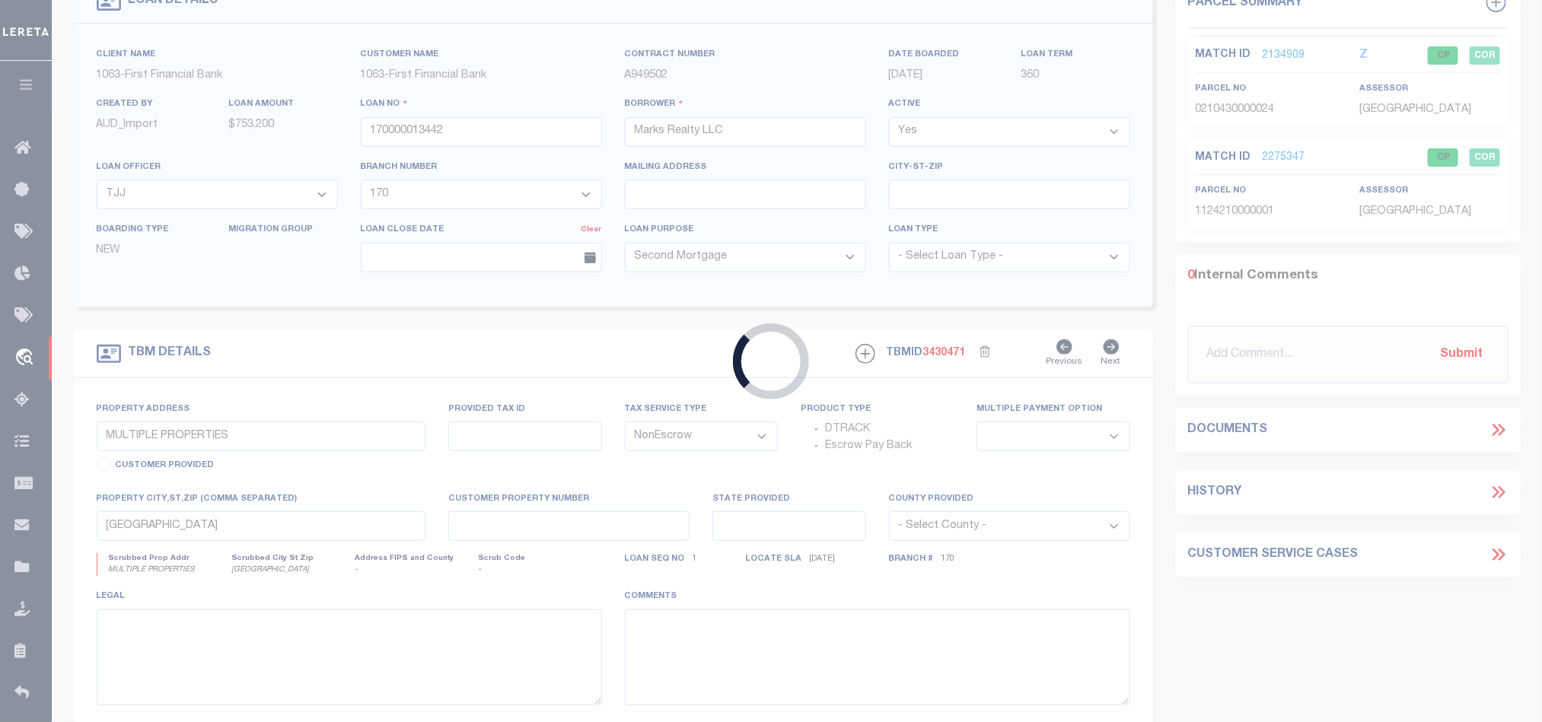
scroll to position [110, 0]
type input "40008384"
type input "[PERSON_NAME]"
select select
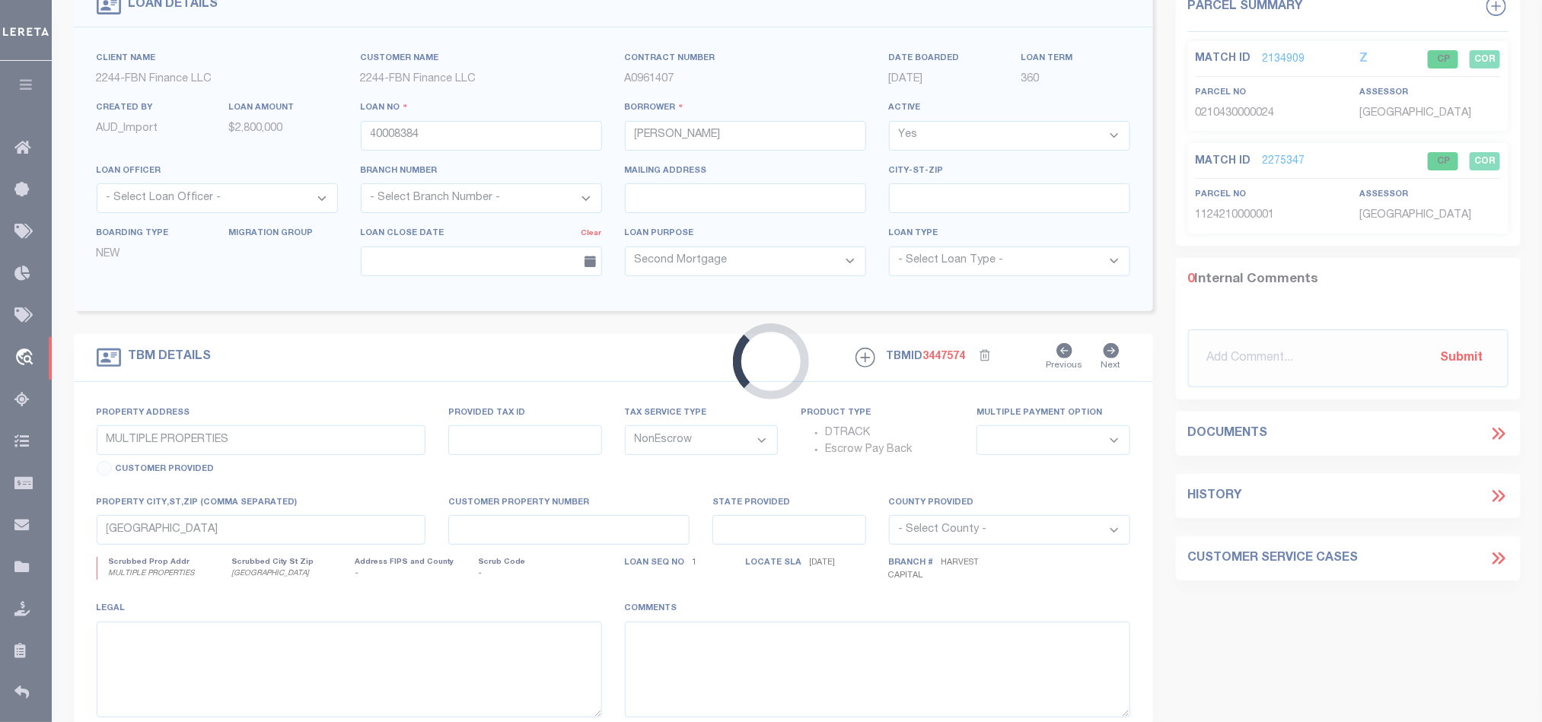
type input "71141"
select select
type input "HCC"
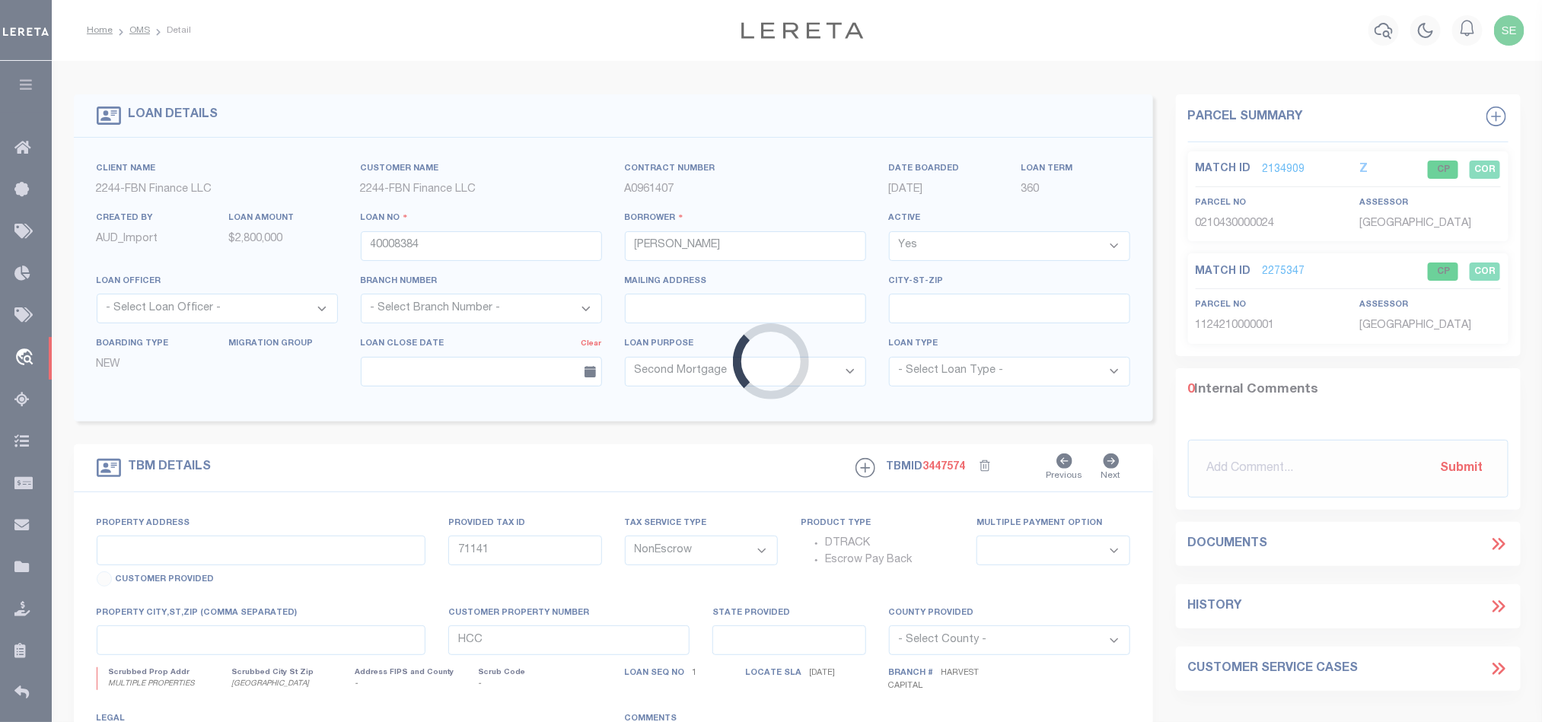
select select "14078"
select select "5511"
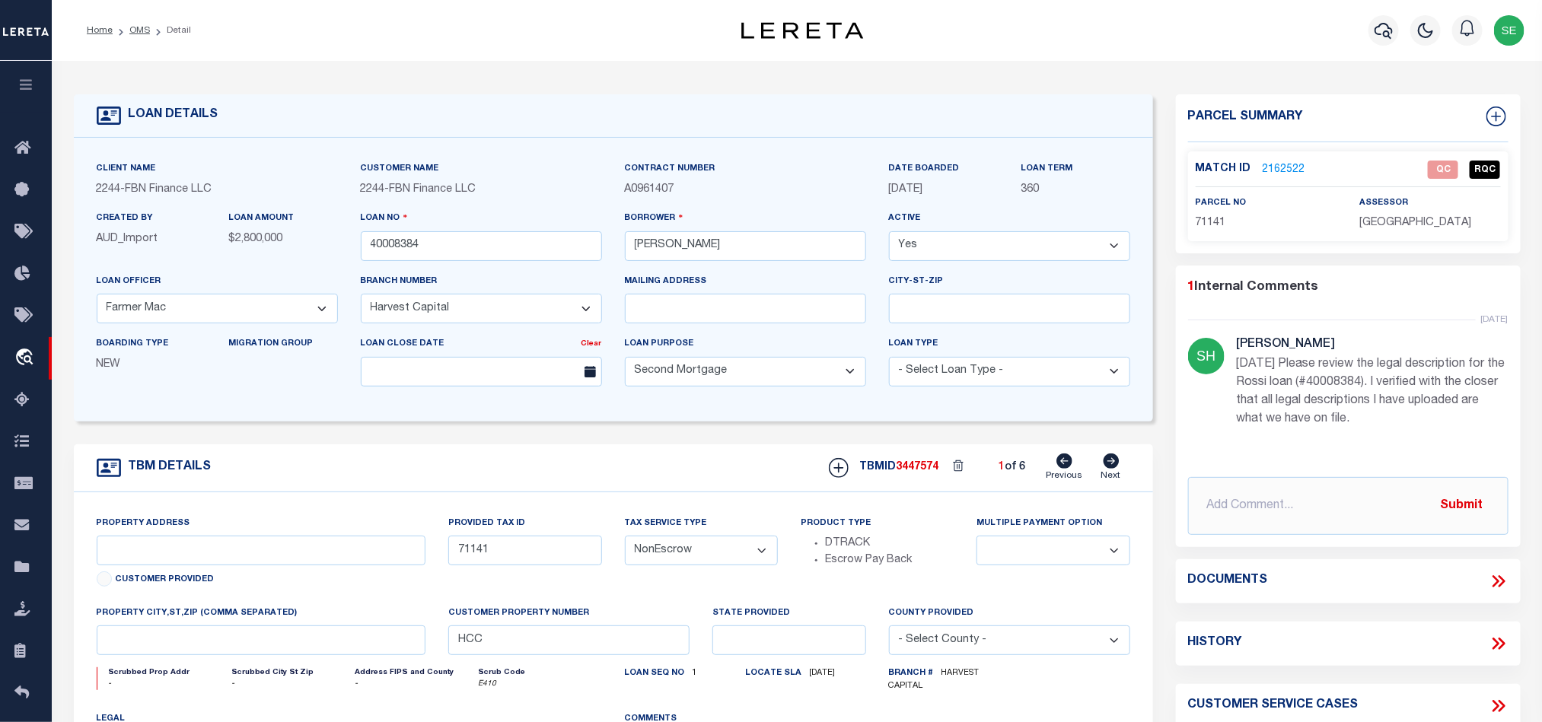
click at [665, 460] on div "TBM DETAILS TBMID 3447574 1 of 6 Next" at bounding box center [613, 468] width 1079 height 48
click at [1503, 578] on icon at bounding box center [1499, 582] width 20 height 20
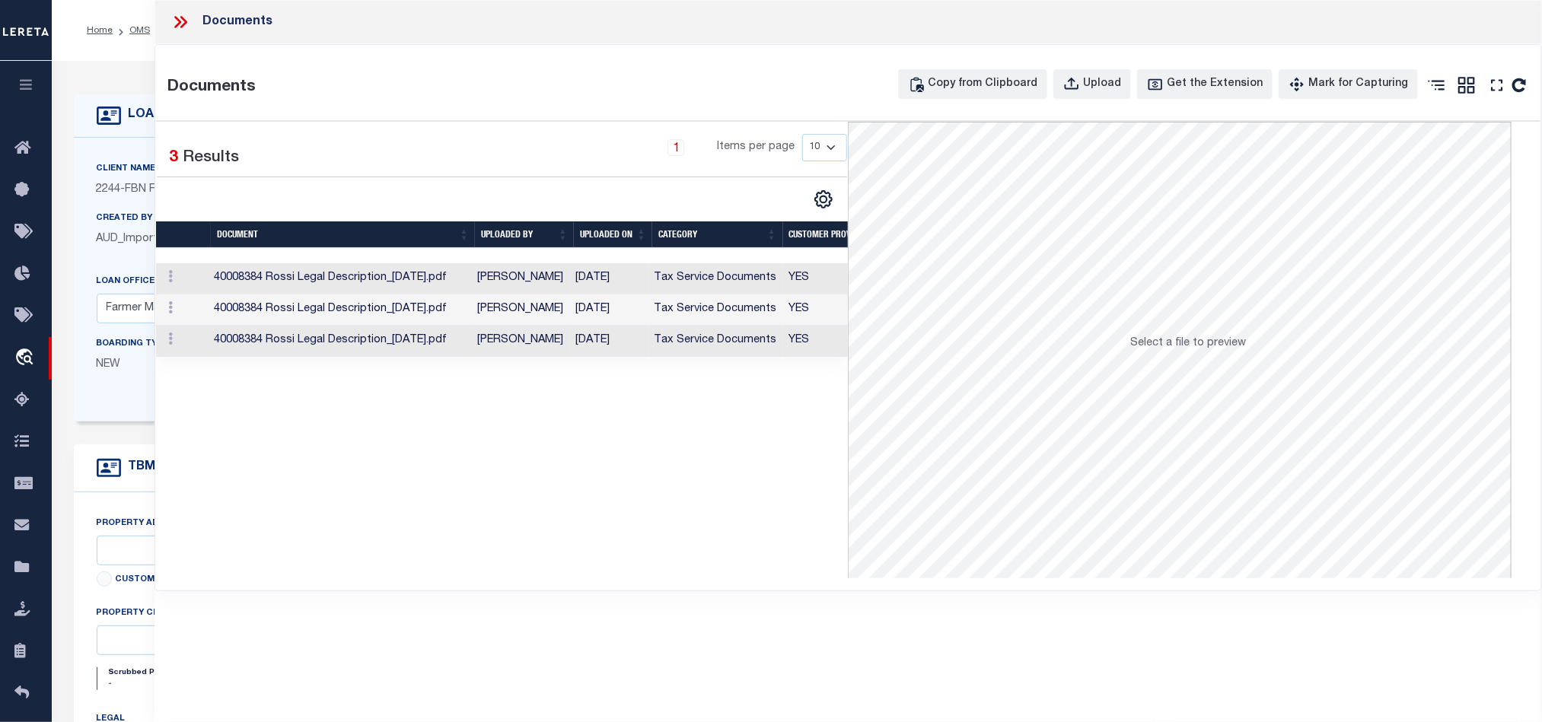
click at [677, 309] on td "Tax Service Documents" at bounding box center [715, 310] width 135 height 31
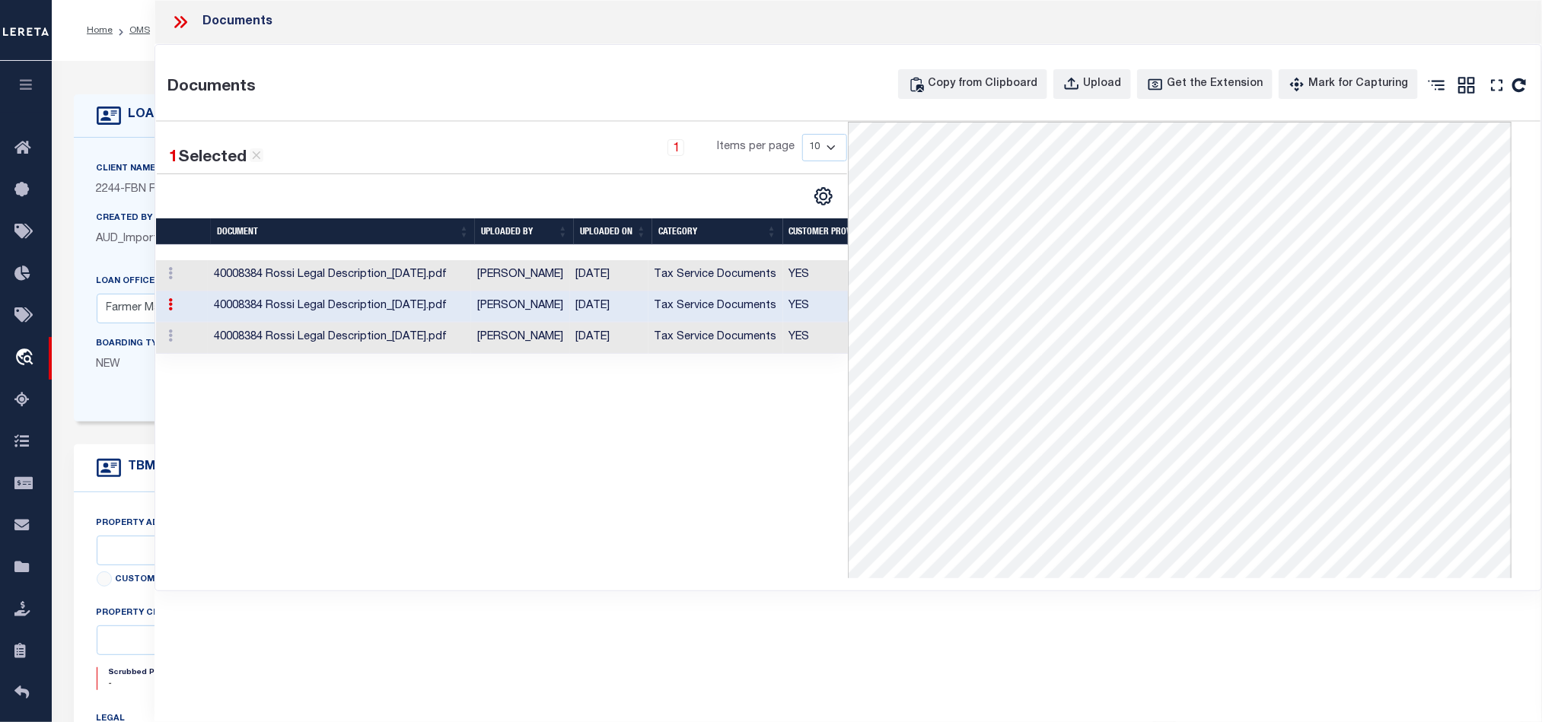
click at [181, 17] on icon at bounding box center [183, 22] width 7 height 12
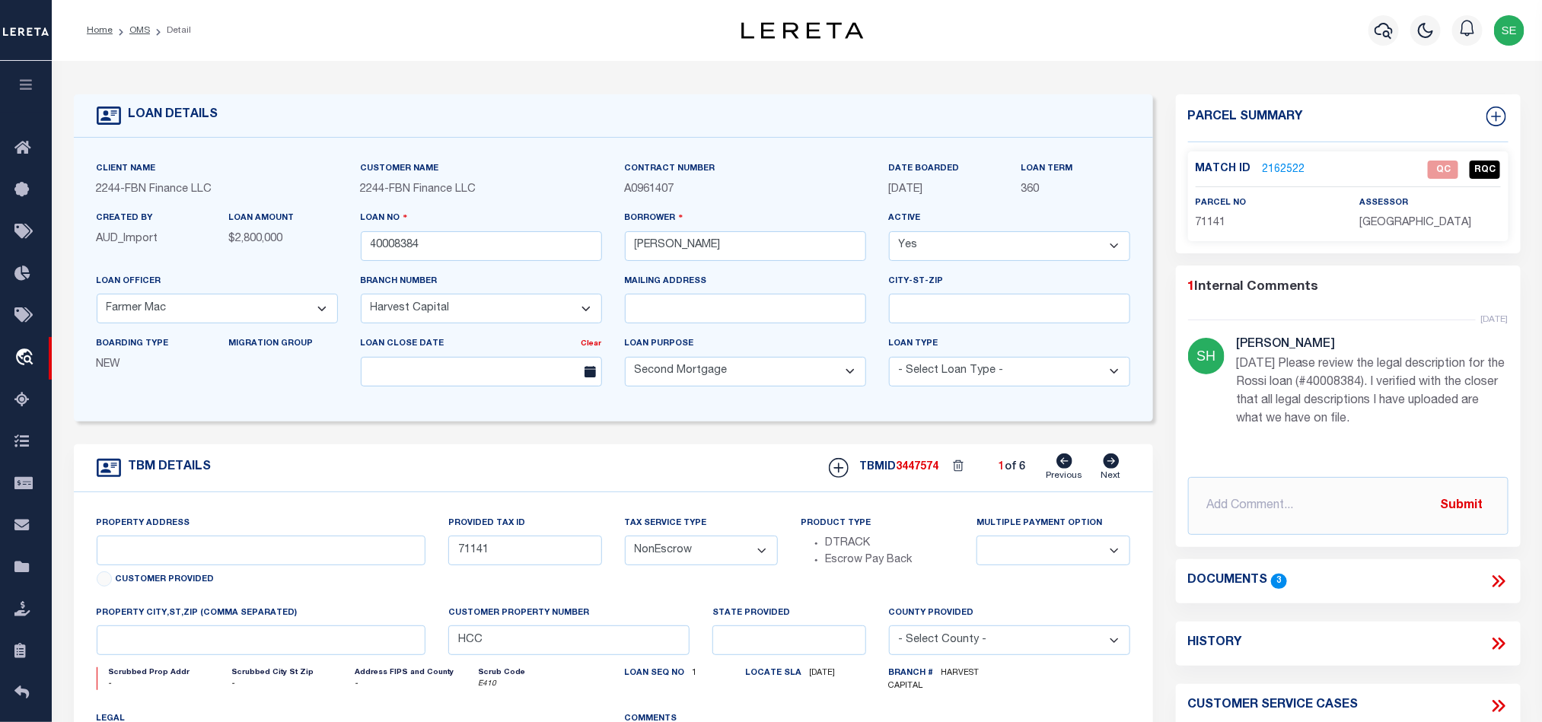
click at [1273, 174] on link "2162522" at bounding box center [1284, 170] width 43 height 16
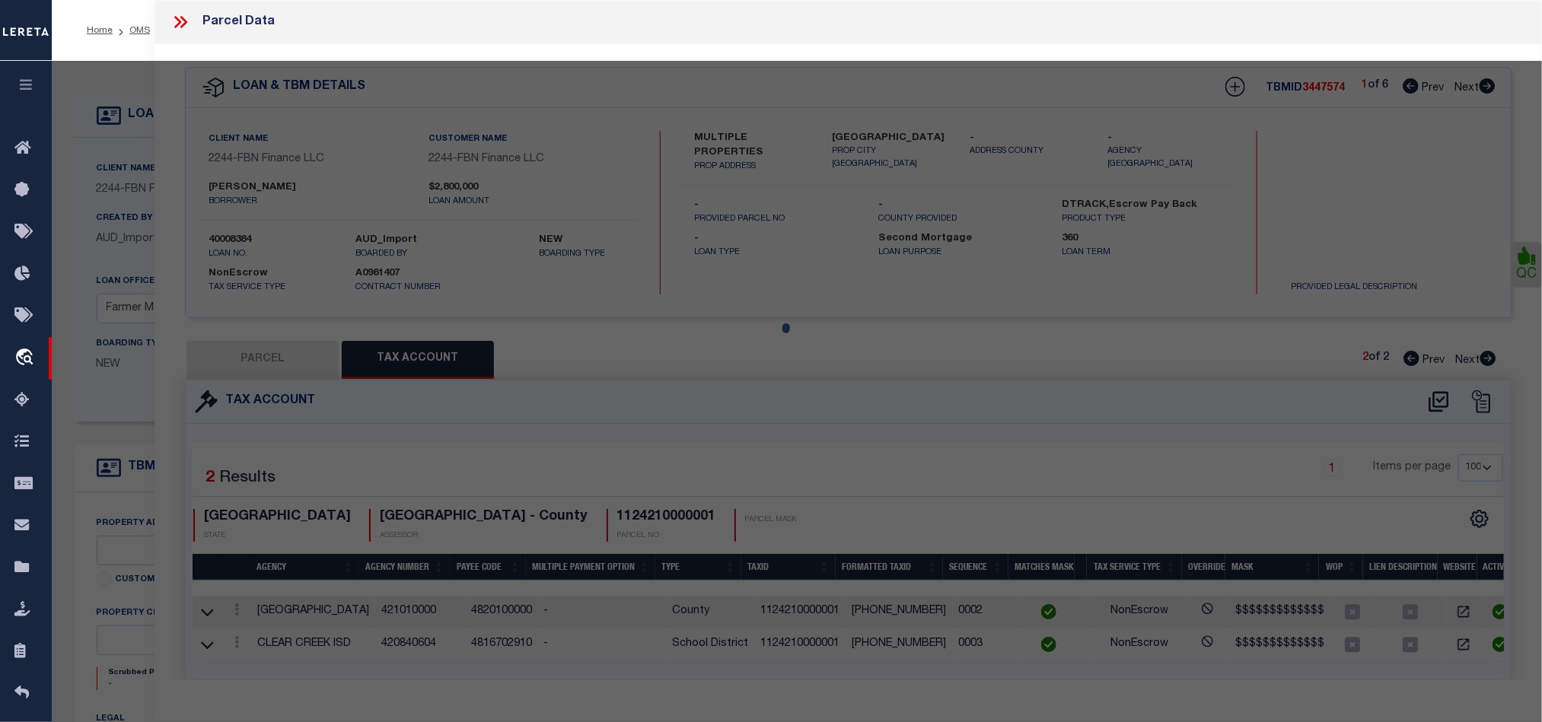
select select "AS"
select select
checkbox input "false"
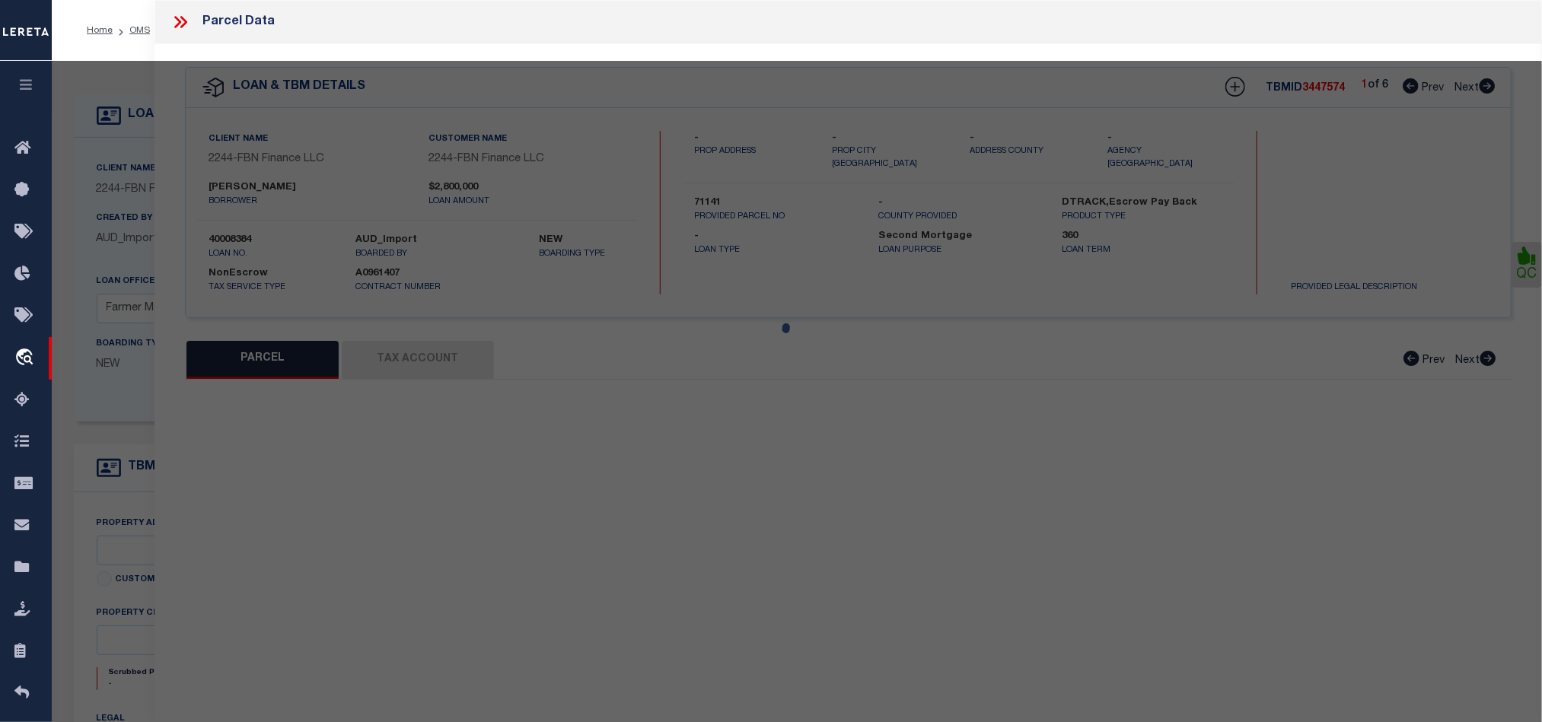
select select "QC"
type input "[PERSON_NAME]"
select select "EML"
select select "LIP"
type input "[STREET_ADDRESS][PERSON_NAME]"
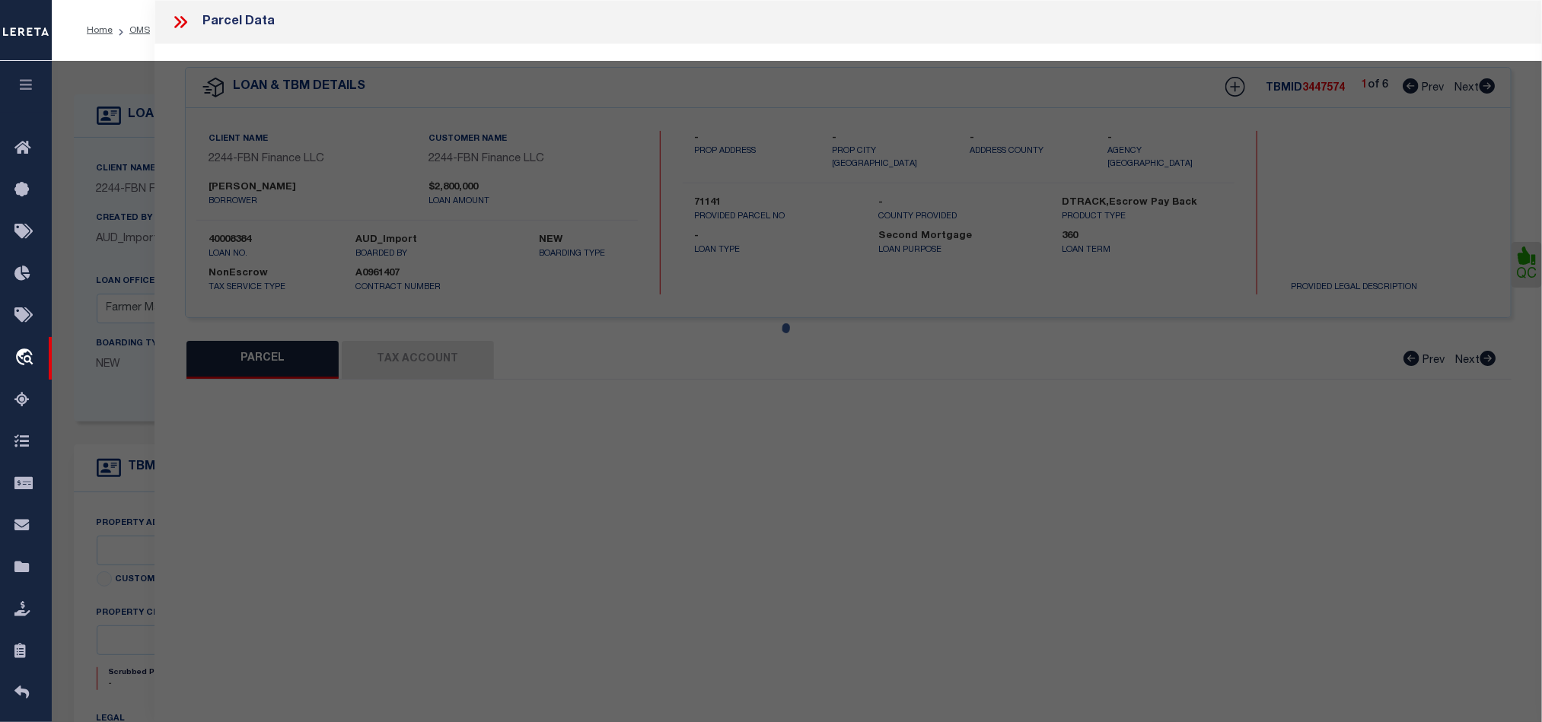
type input "PAULINA OR 97751"
type textarea "Manufactured Structure Account"
type textarea "Rec'd request to add parcel. Provided legal has already been added to the same …"
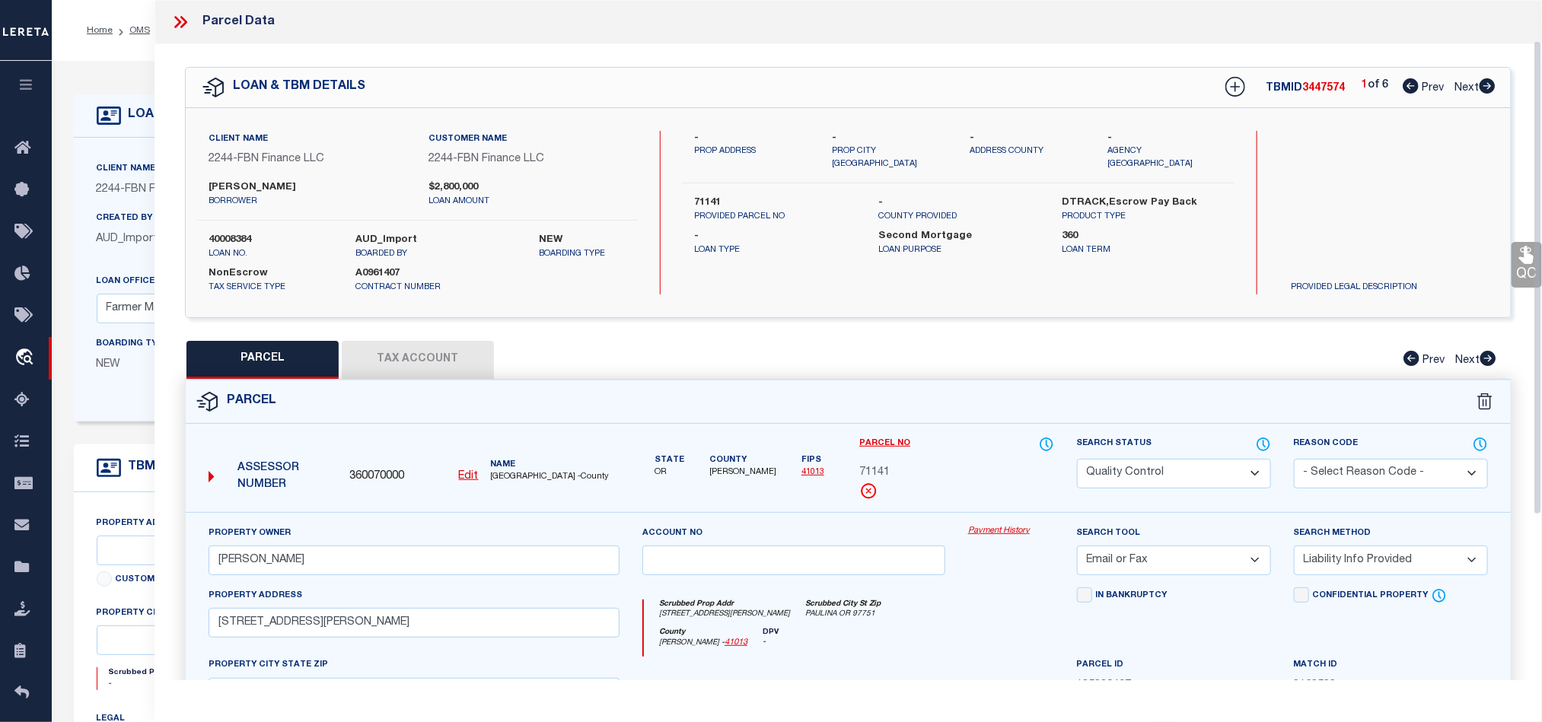
scroll to position [114, 0]
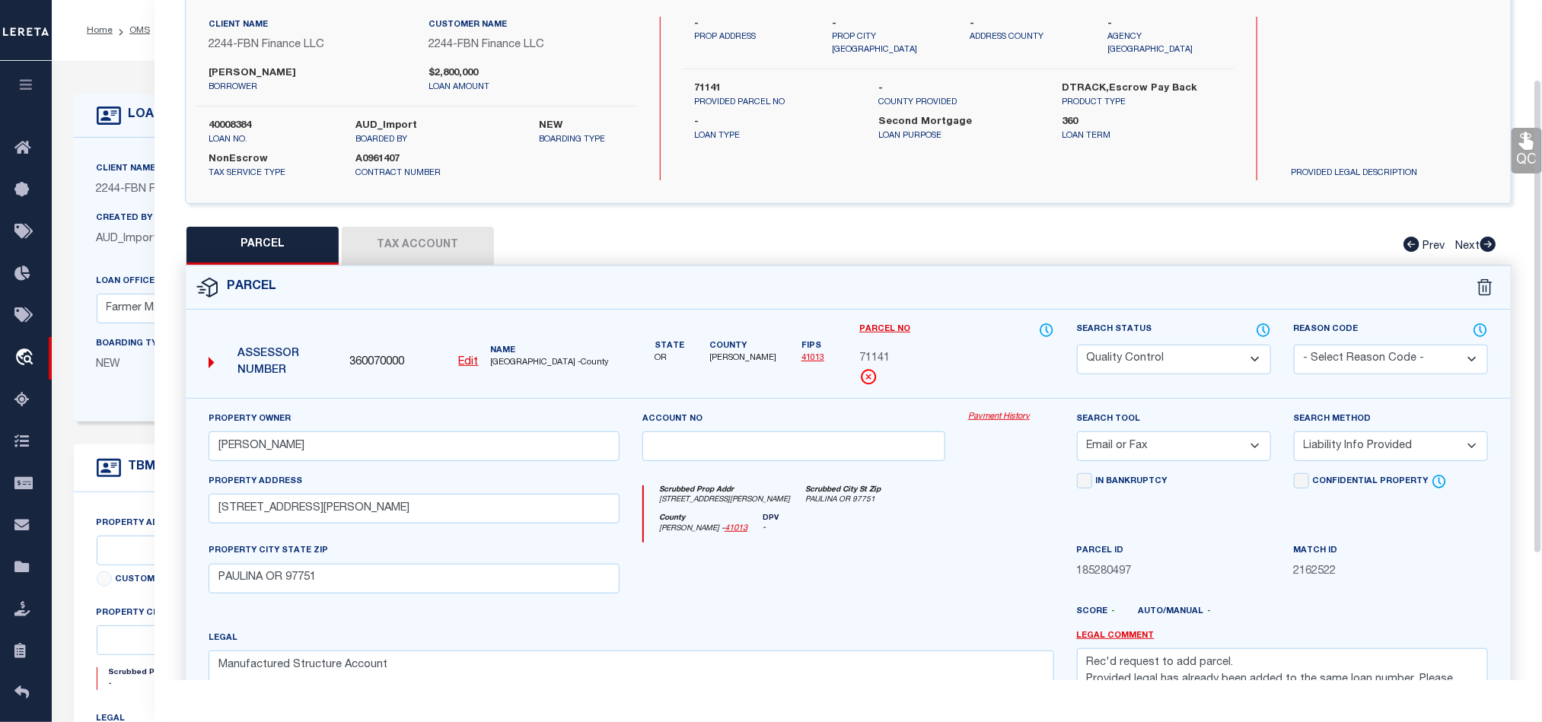
click at [884, 357] on span "71141" at bounding box center [874, 359] width 30 height 17
copy span "71141"
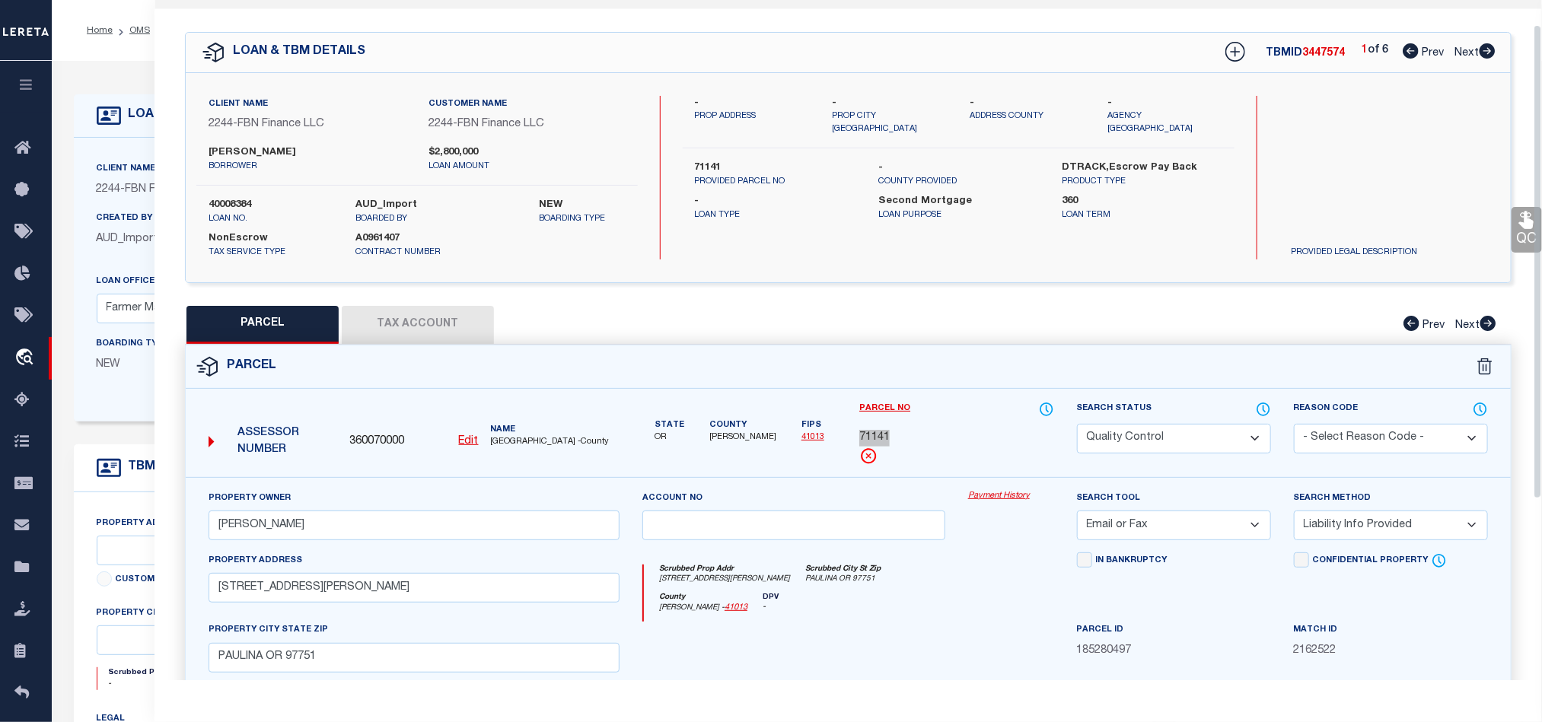
scroll to position [0, 0]
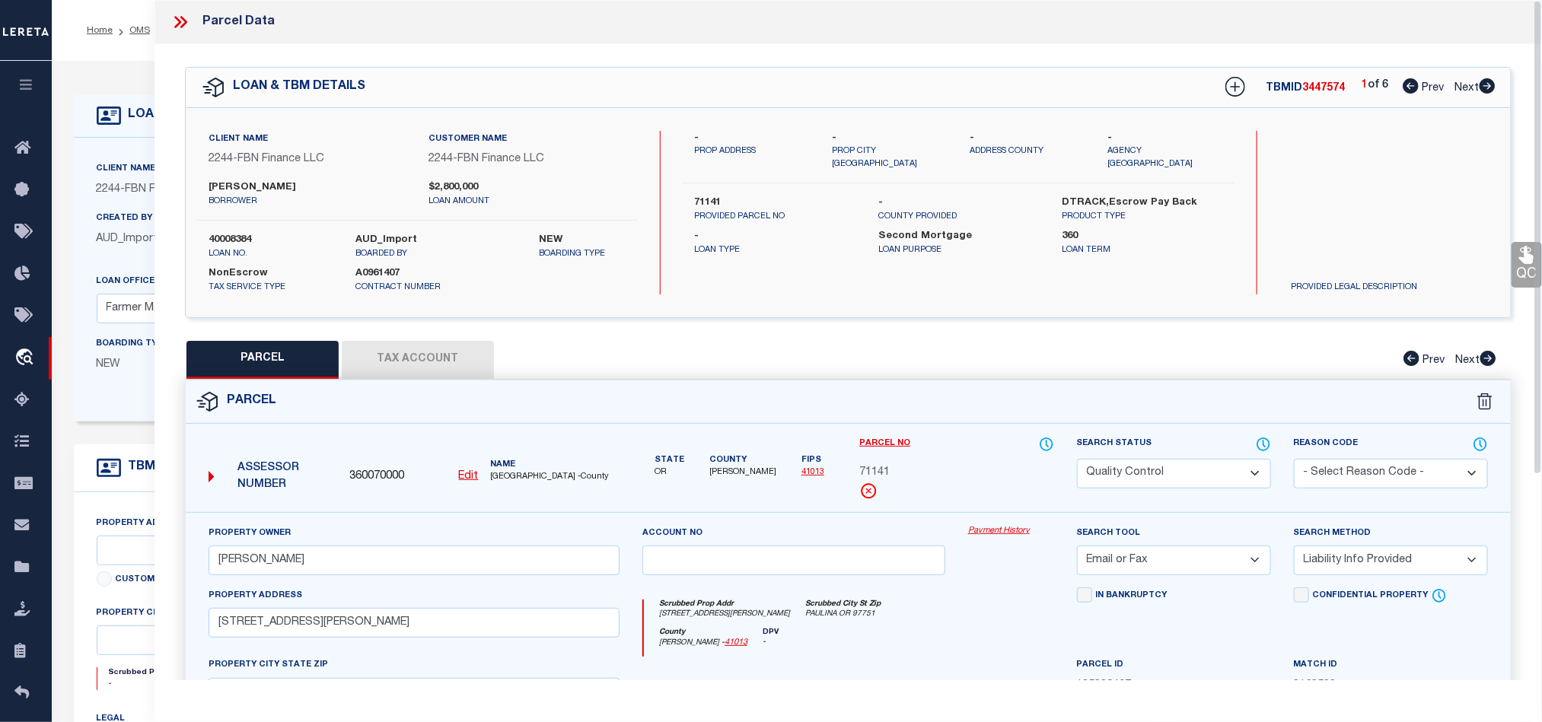
click at [172, 14] on icon at bounding box center [180, 22] width 20 height 20
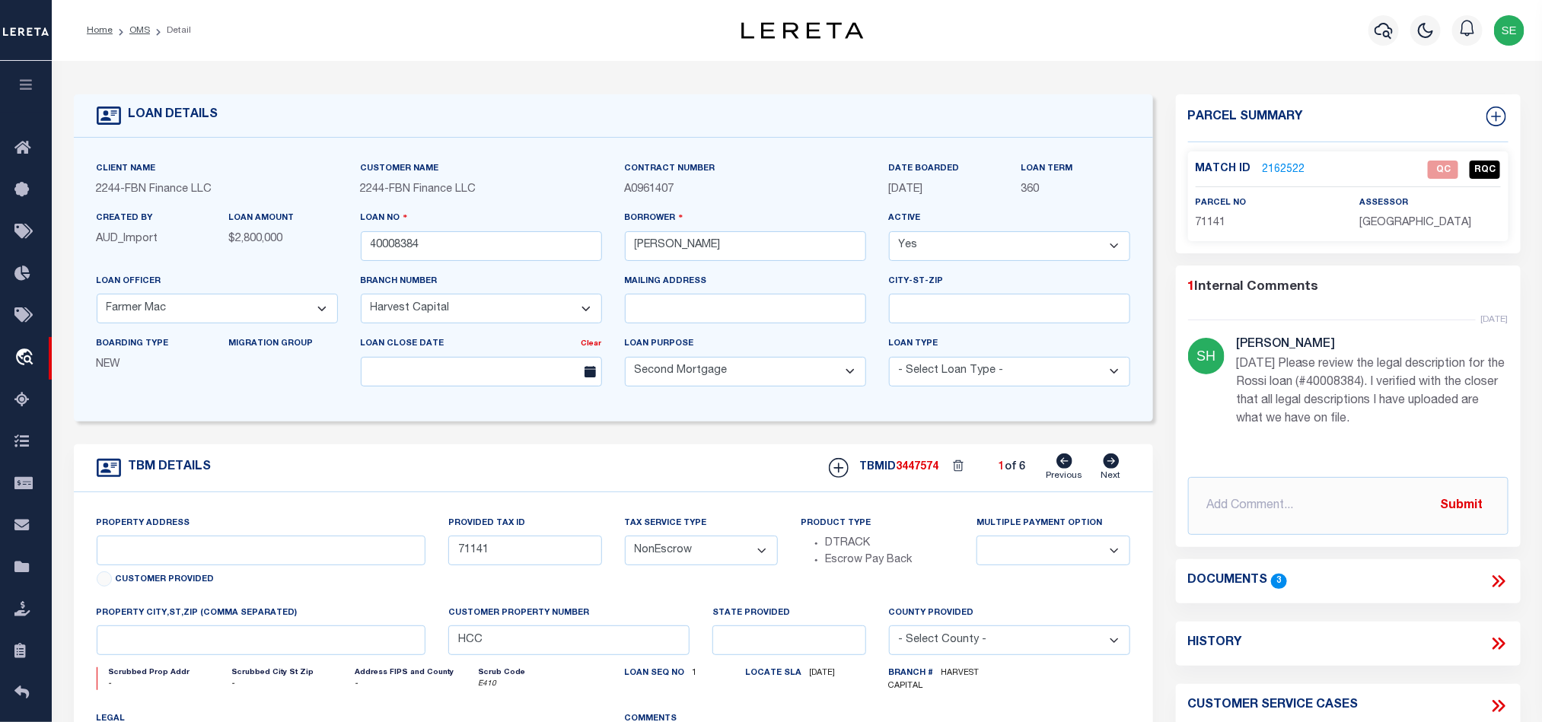
click at [1295, 164] on link "2162522" at bounding box center [1284, 170] width 43 height 16
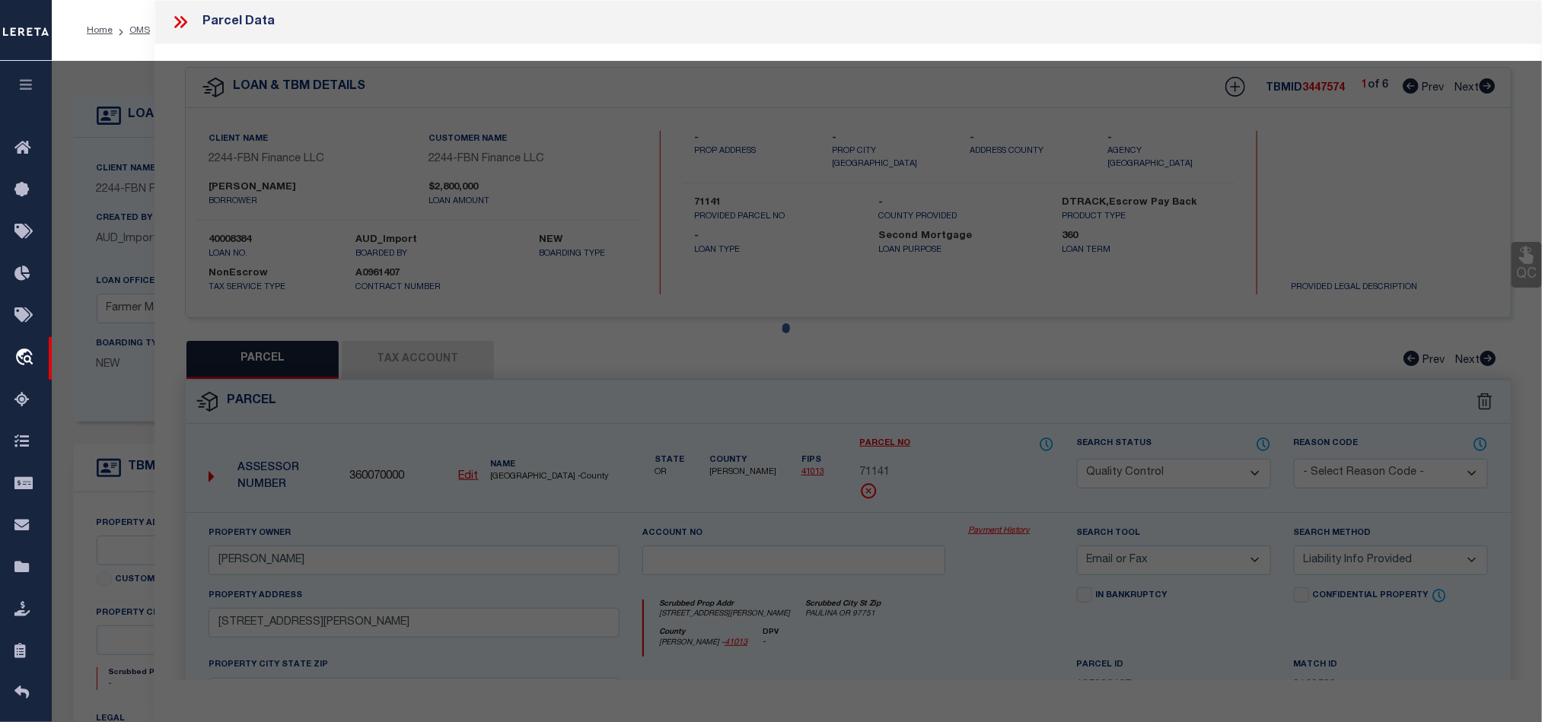
select select "AS"
select select
checkbox input "false"
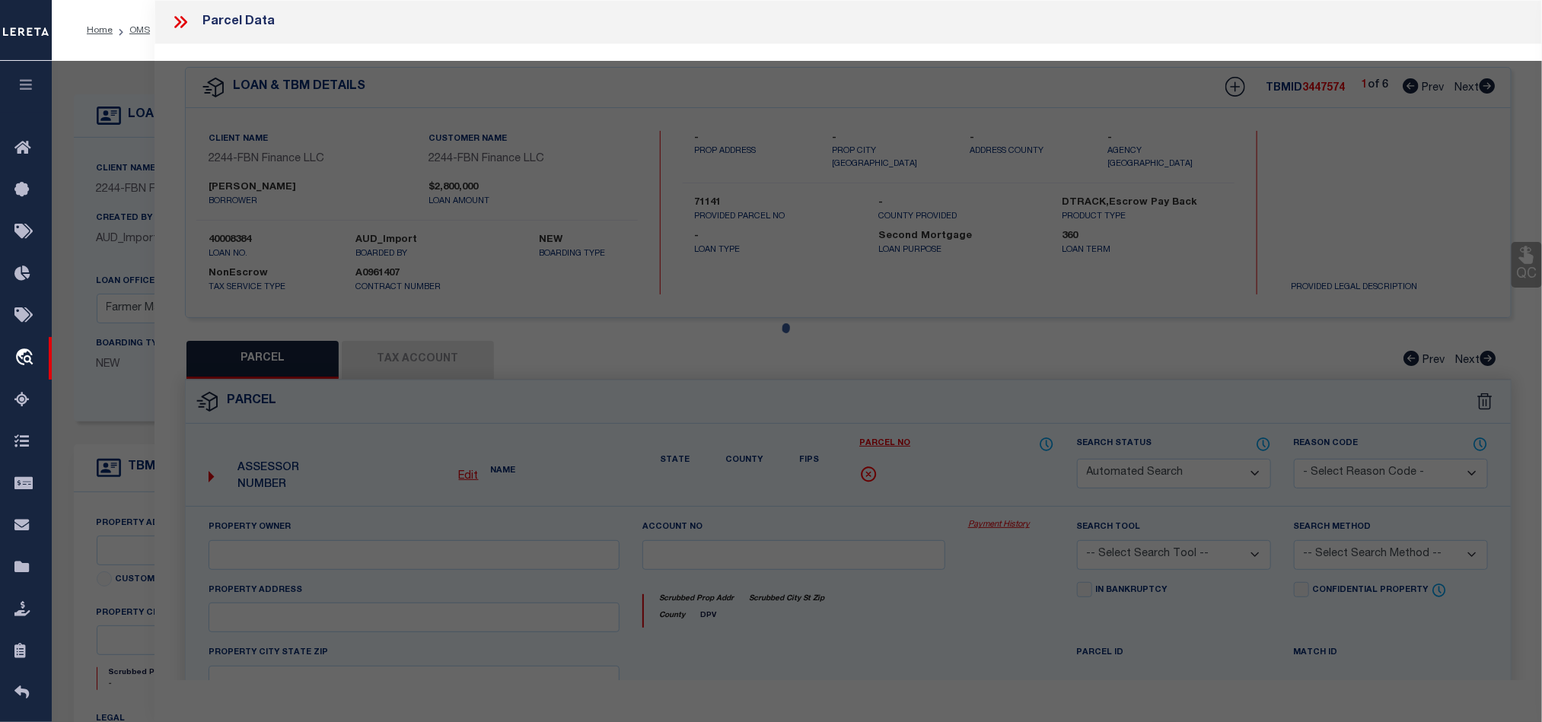
select select "QC"
type input "[PERSON_NAME]"
select select "EML"
select select "LIP"
type input "[STREET_ADDRESS][PERSON_NAME]"
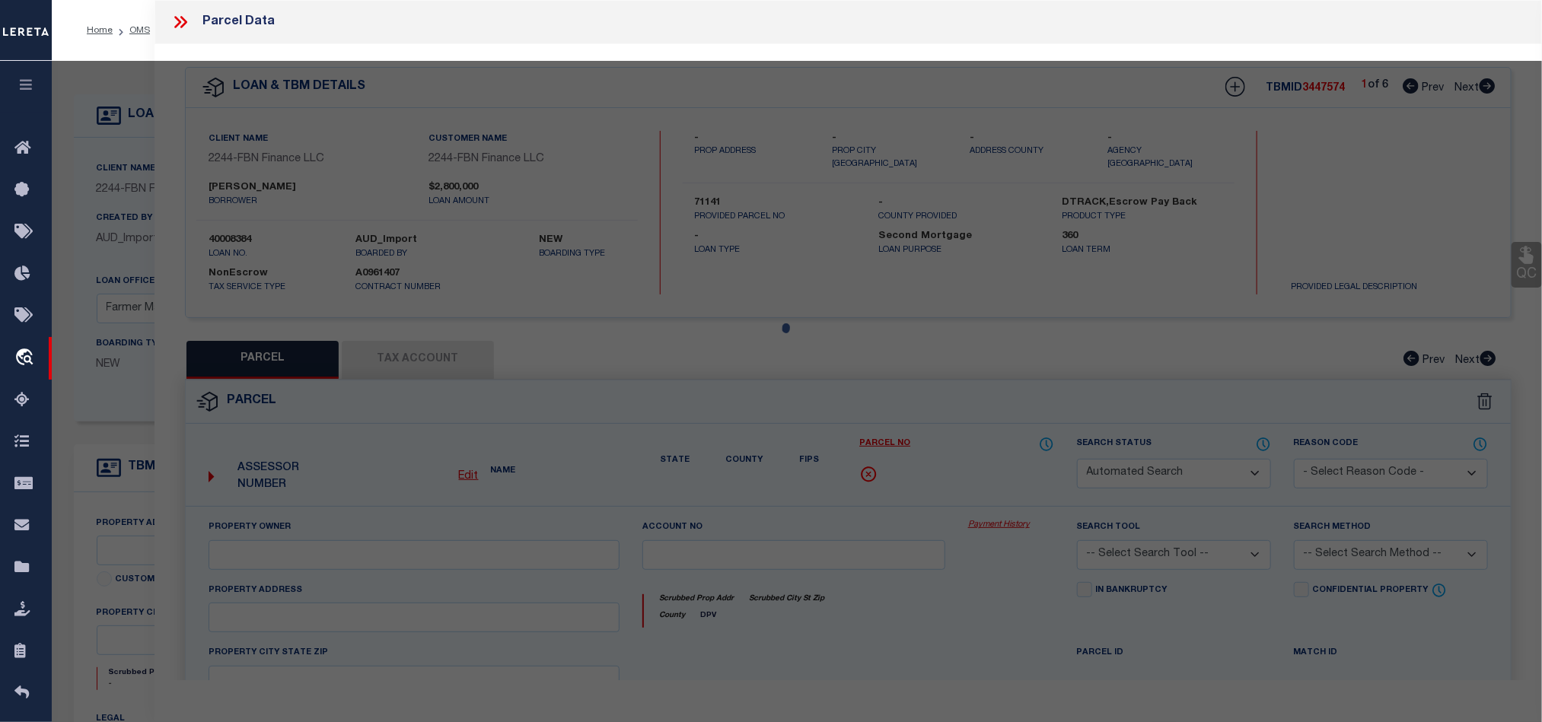
type input "PAULINA OR 97751"
type textarea "Manufactured Structure Account"
type textarea "Rec'd request to add parcel. Provided legal has already been added to the same …"
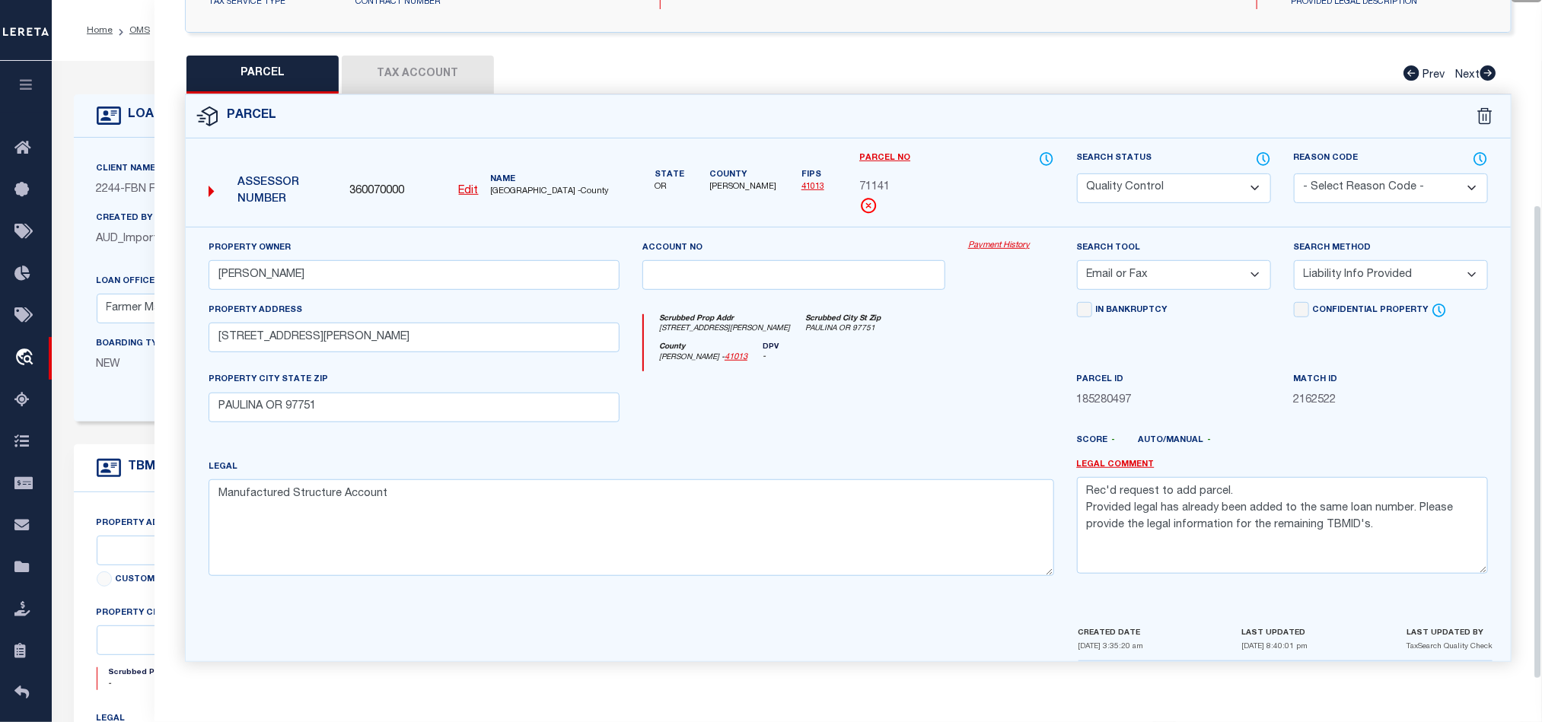
scroll to position [295, 0]
click at [804, 398] on div at bounding box center [794, 402] width 326 height 62
click at [441, 64] on button "Tax Account" at bounding box center [418, 75] width 152 height 38
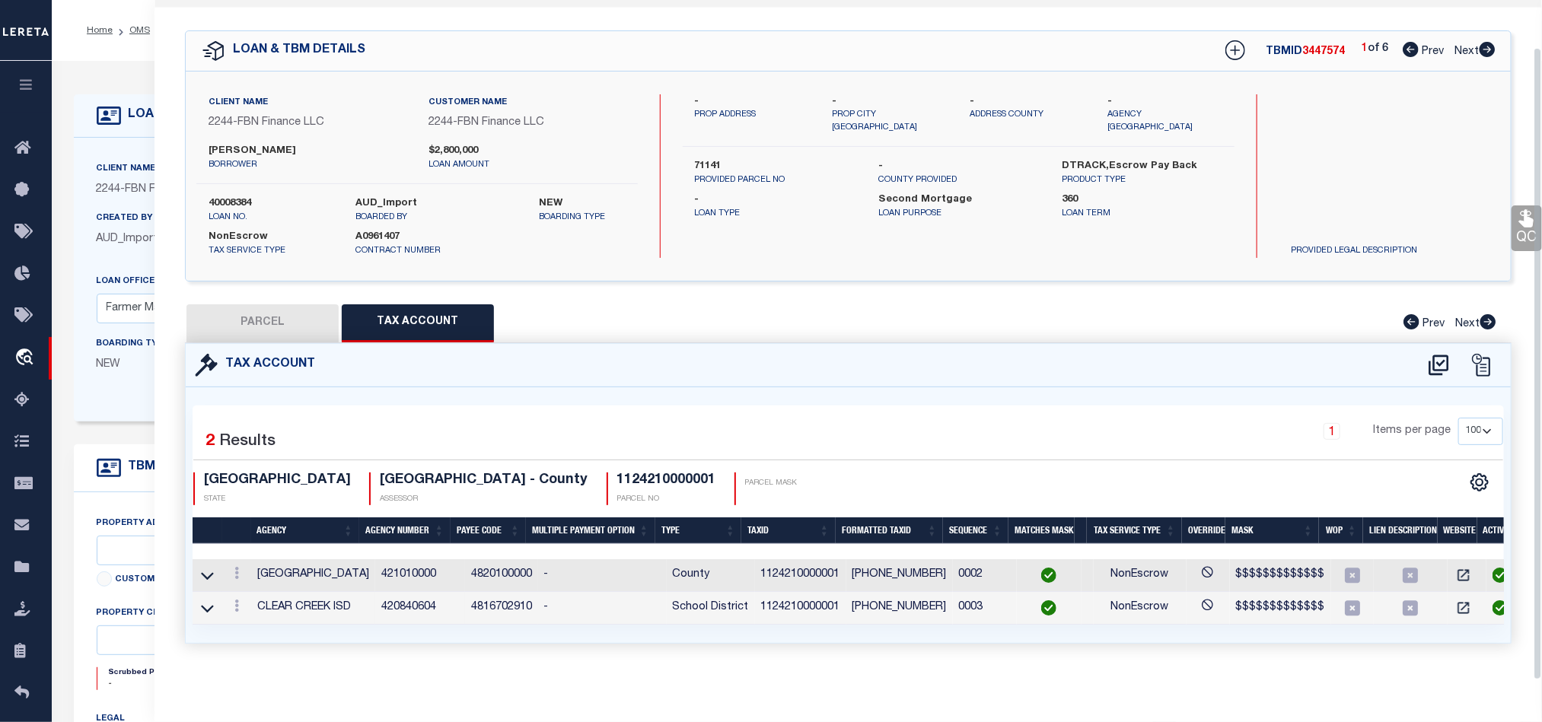
scroll to position [0, 0]
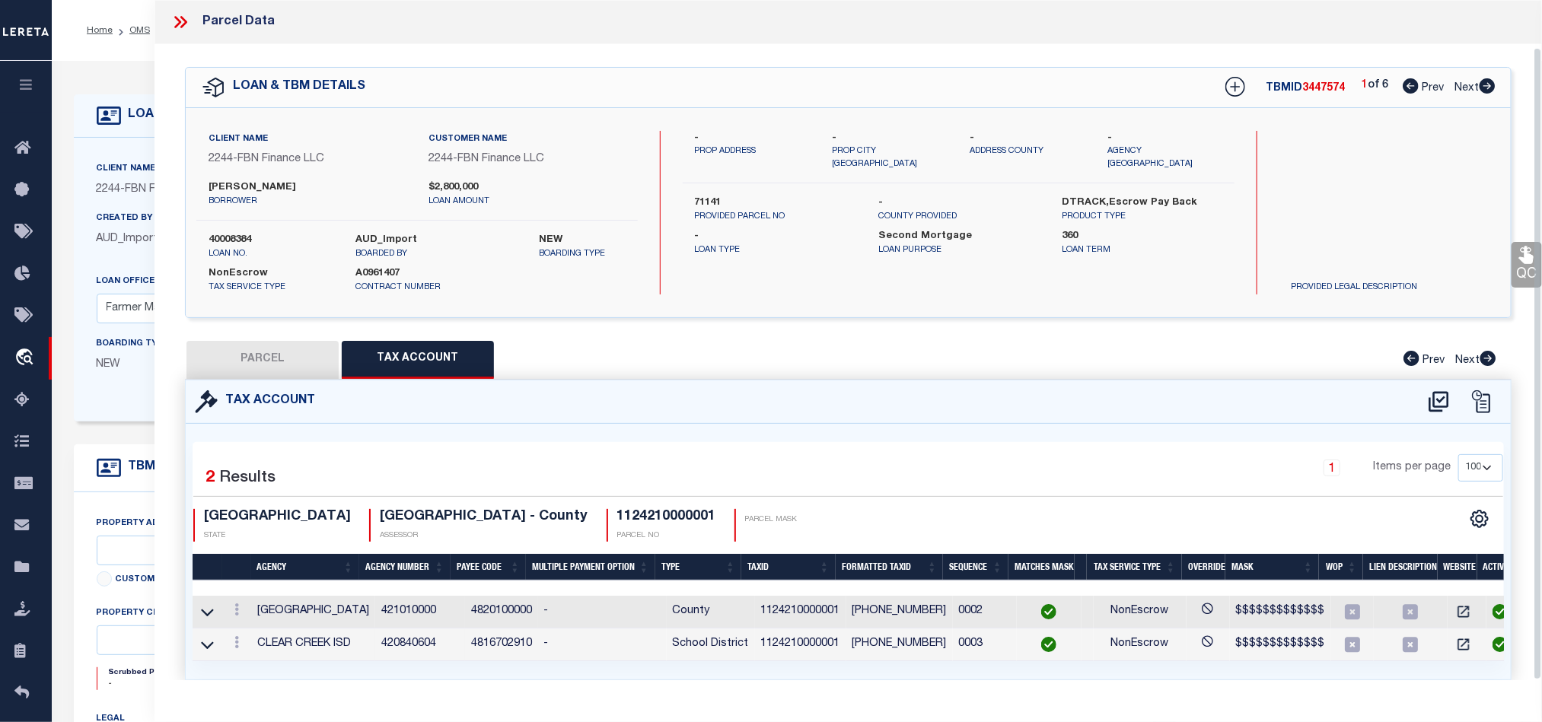
select select "100"
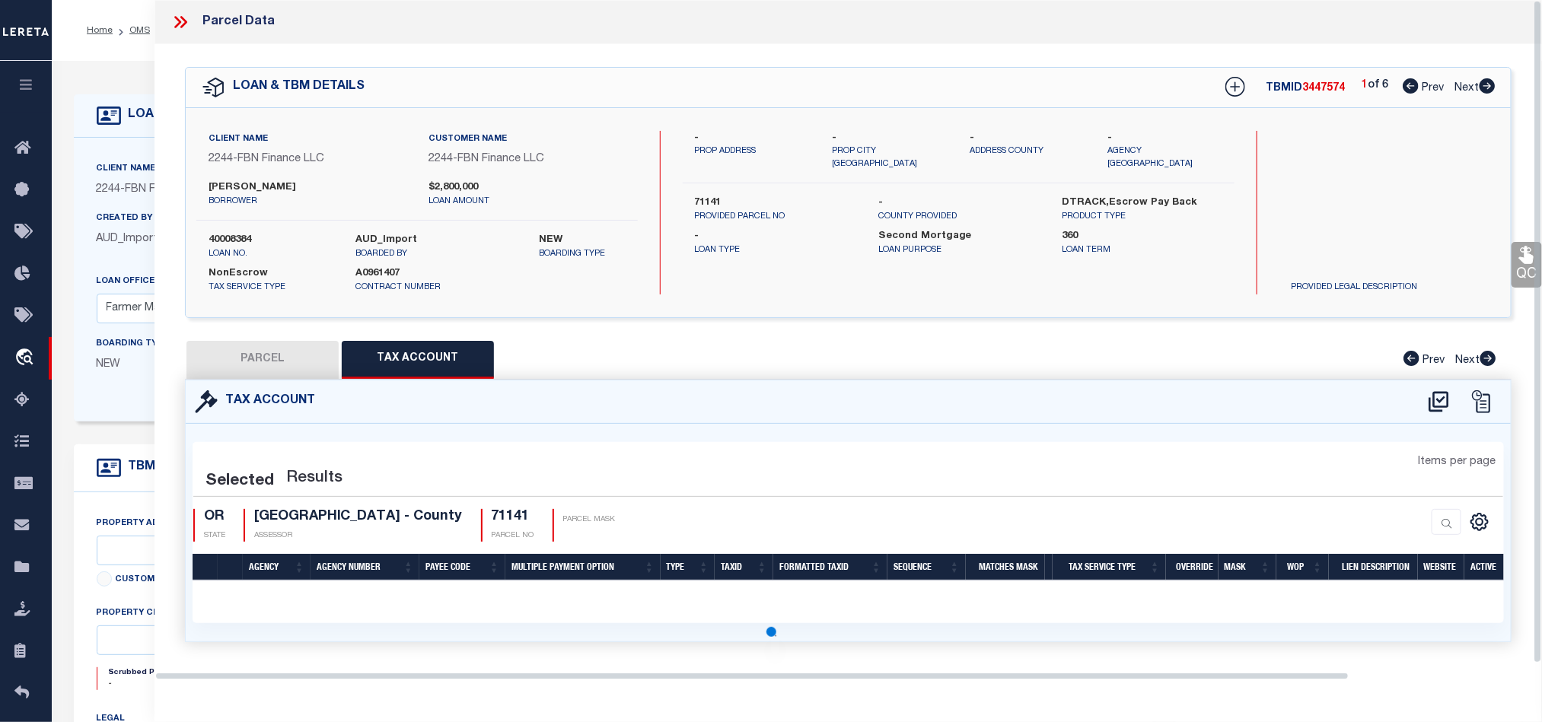
select select "100"
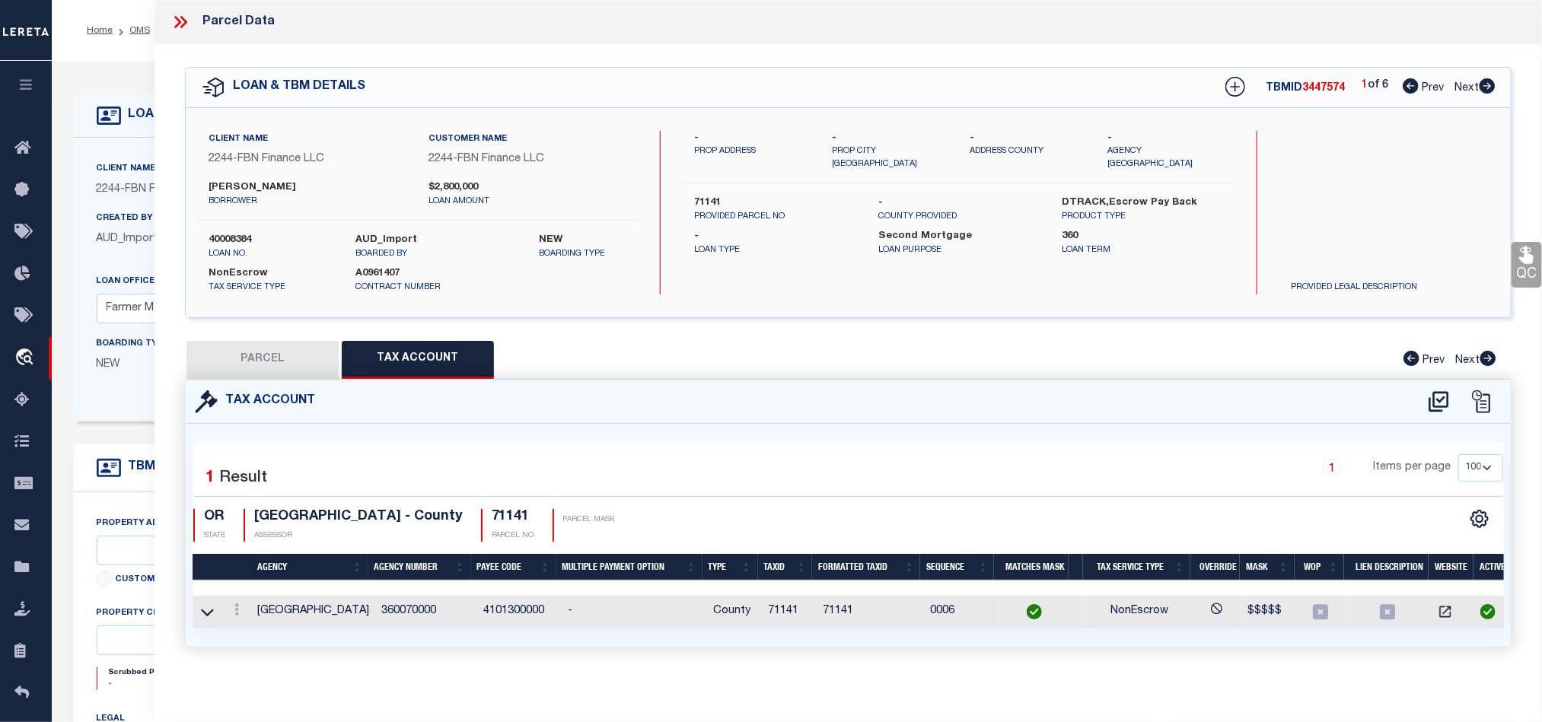
click at [267, 366] on button "PARCEL" at bounding box center [262, 360] width 152 height 38
select select "AS"
select select
checkbox input "false"
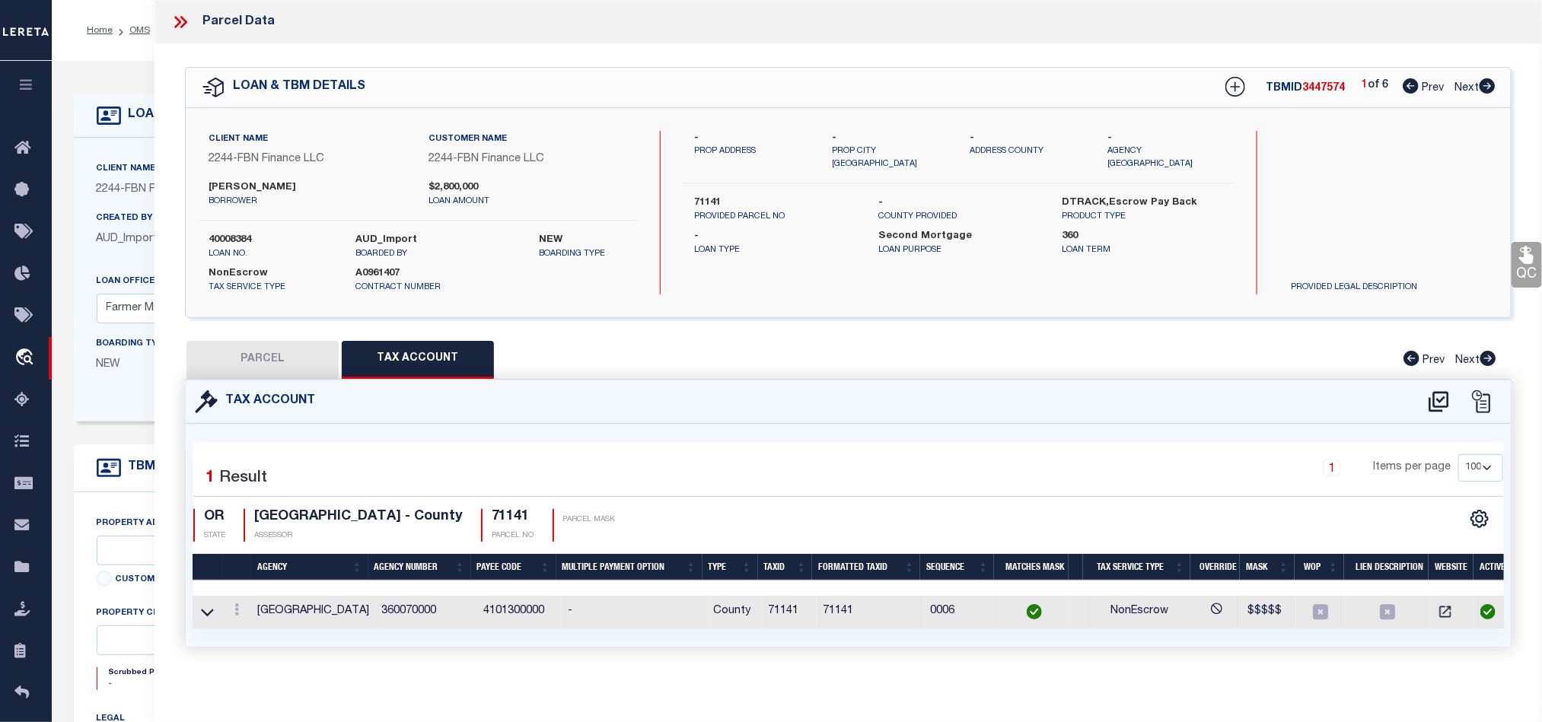
checkbox input "false"
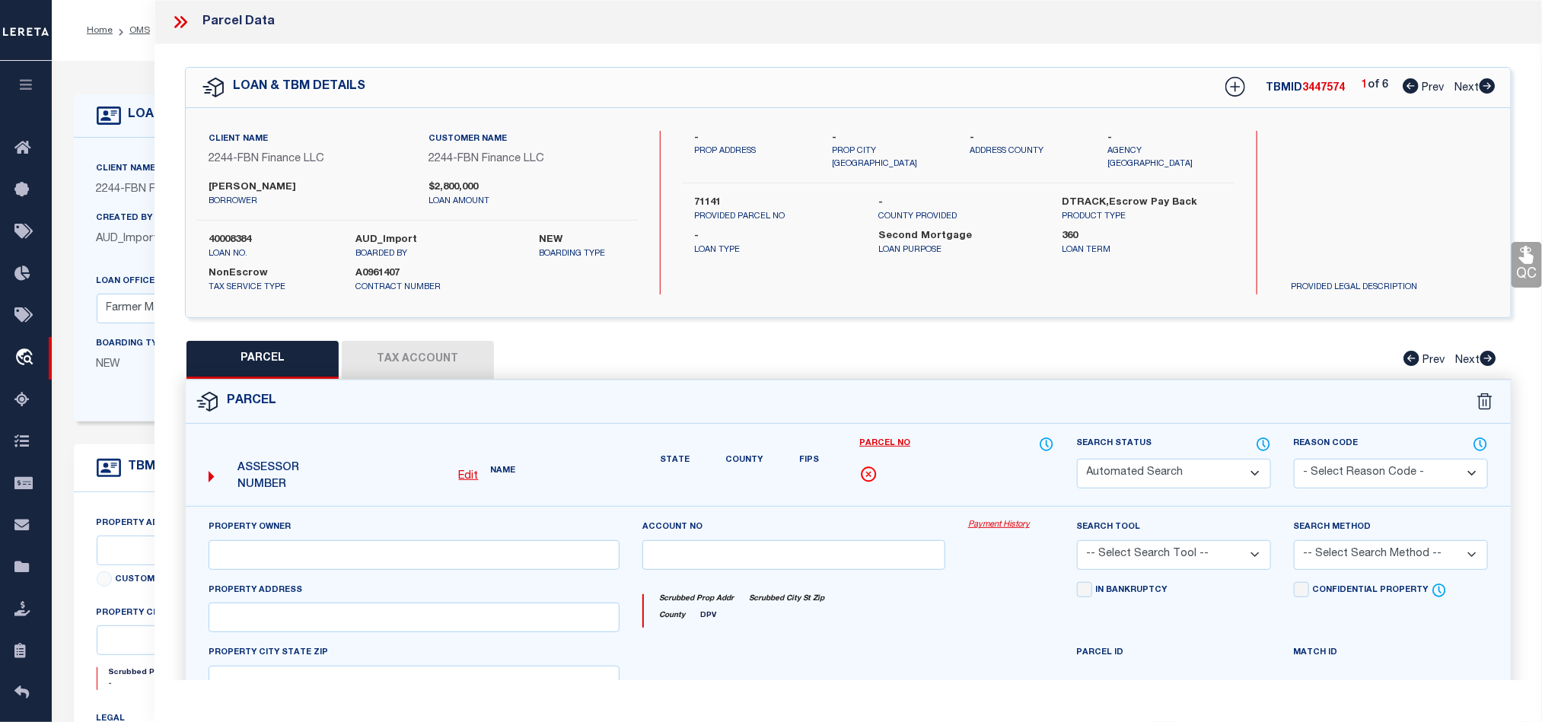
select select "QC"
type input "[PERSON_NAME]"
select select "EML"
select select "LIP"
type input "[STREET_ADDRESS][PERSON_NAME]"
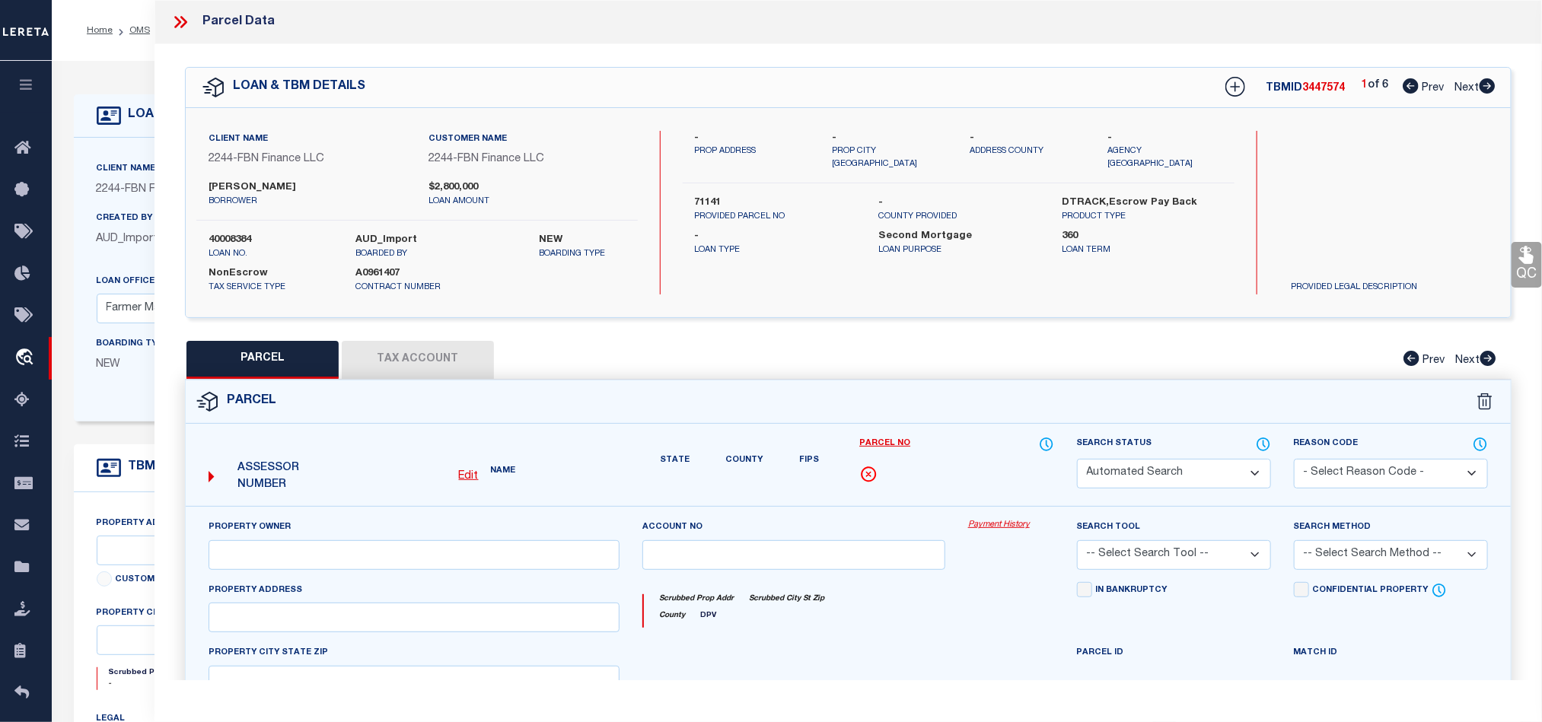
type input "PAULINA OR 97751"
type textarea "Manufactured Structure Account"
type textarea "Rec'd request to add parcel. Provided legal has already been added to the same …"
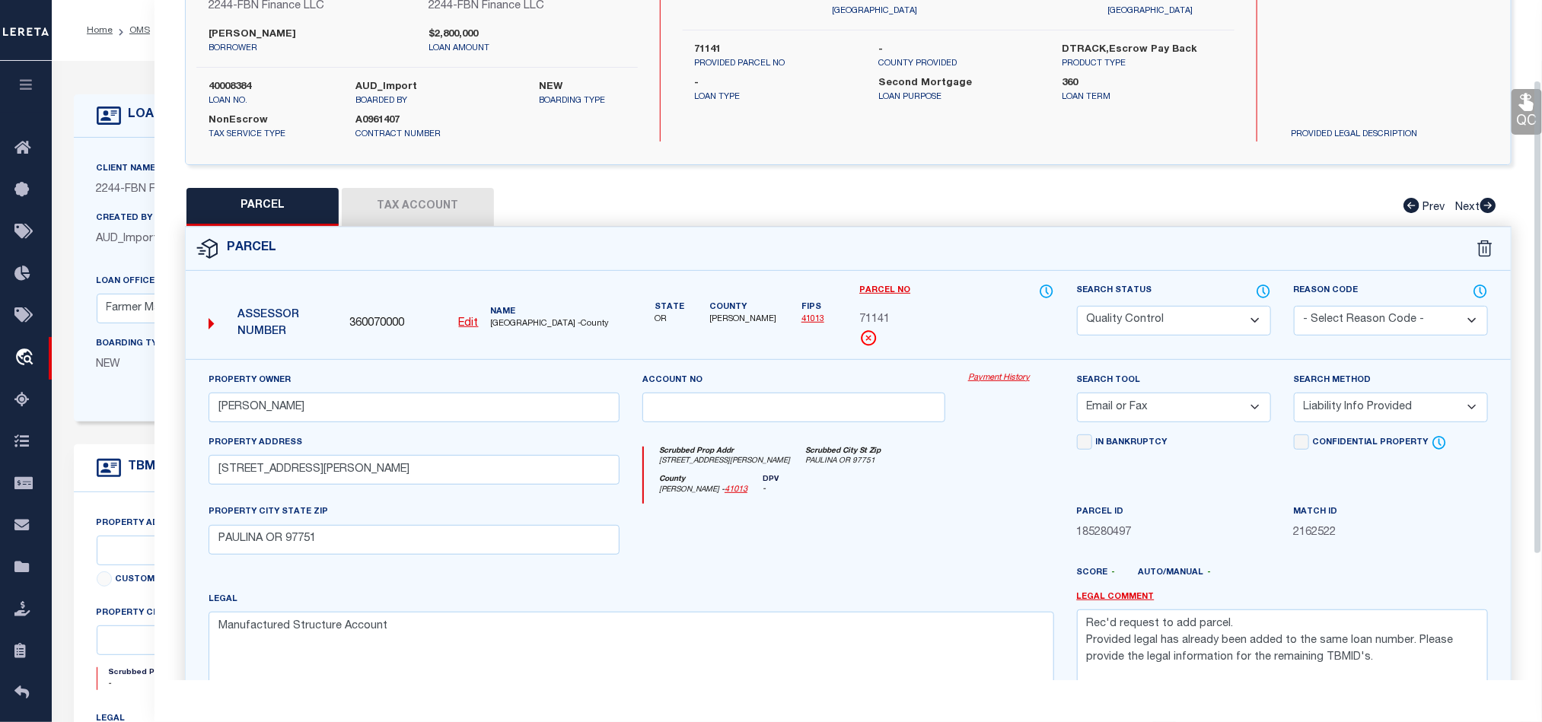
scroll to position [114, 0]
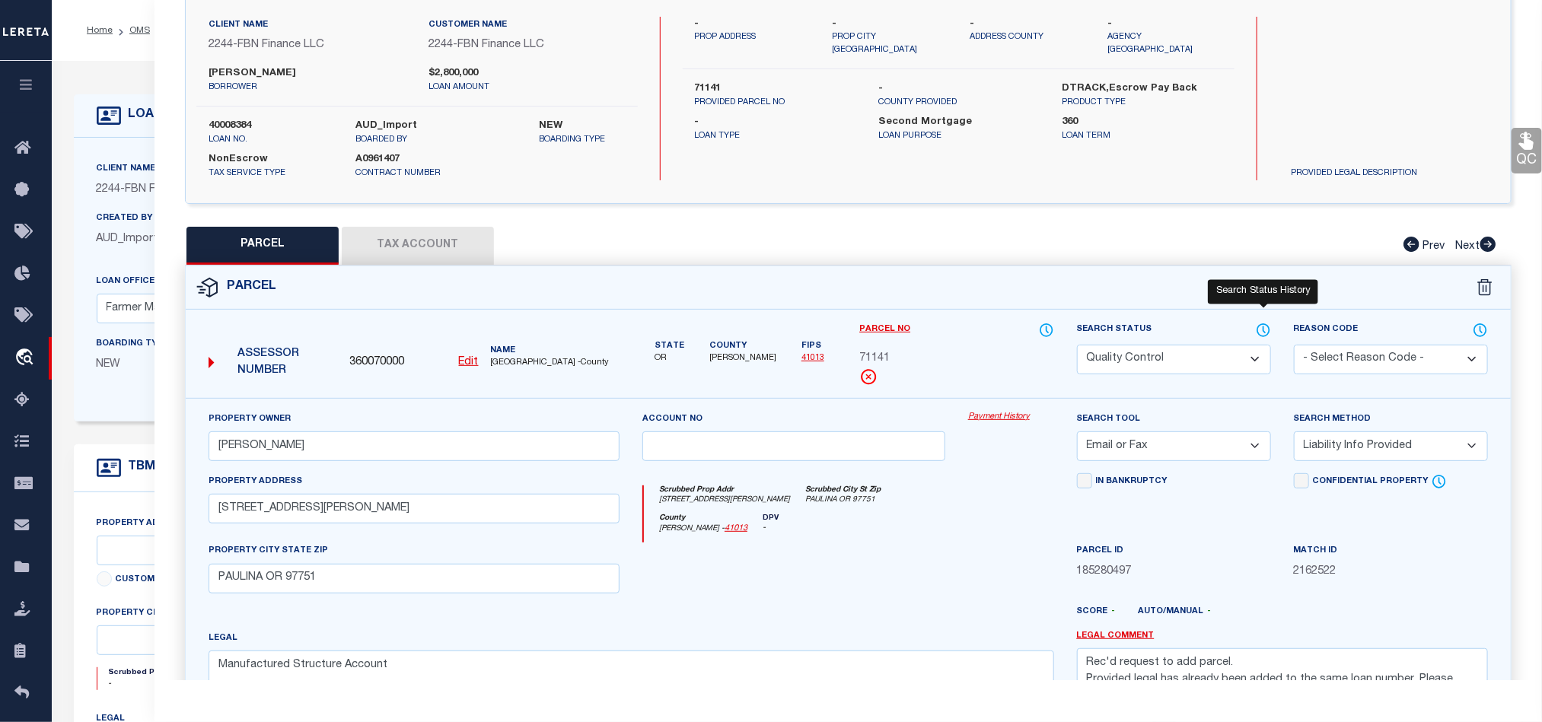
click at [1266, 332] on icon at bounding box center [1263, 330] width 15 height 17
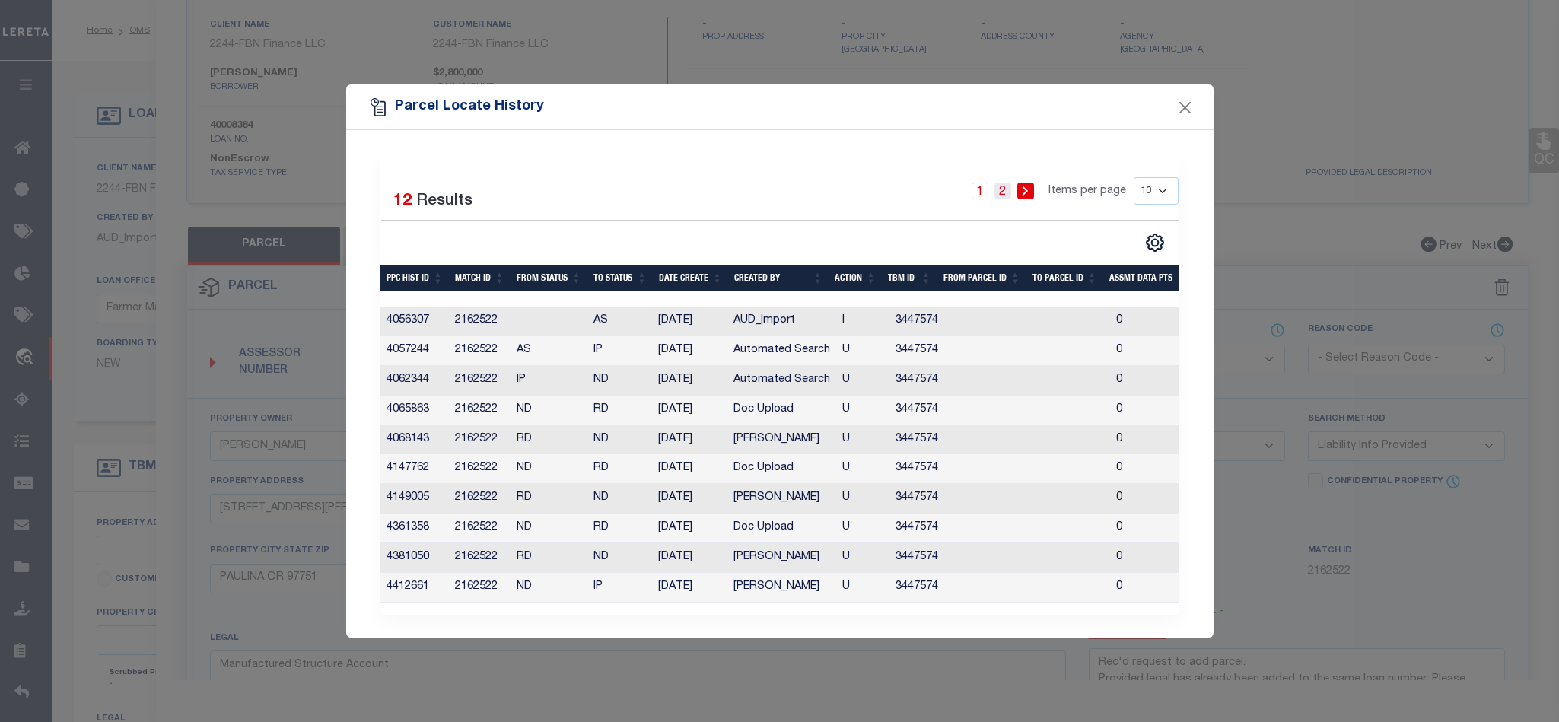
click at [1008, 187] on link "2" at bounding box center [1003, 191] width 17 height 17
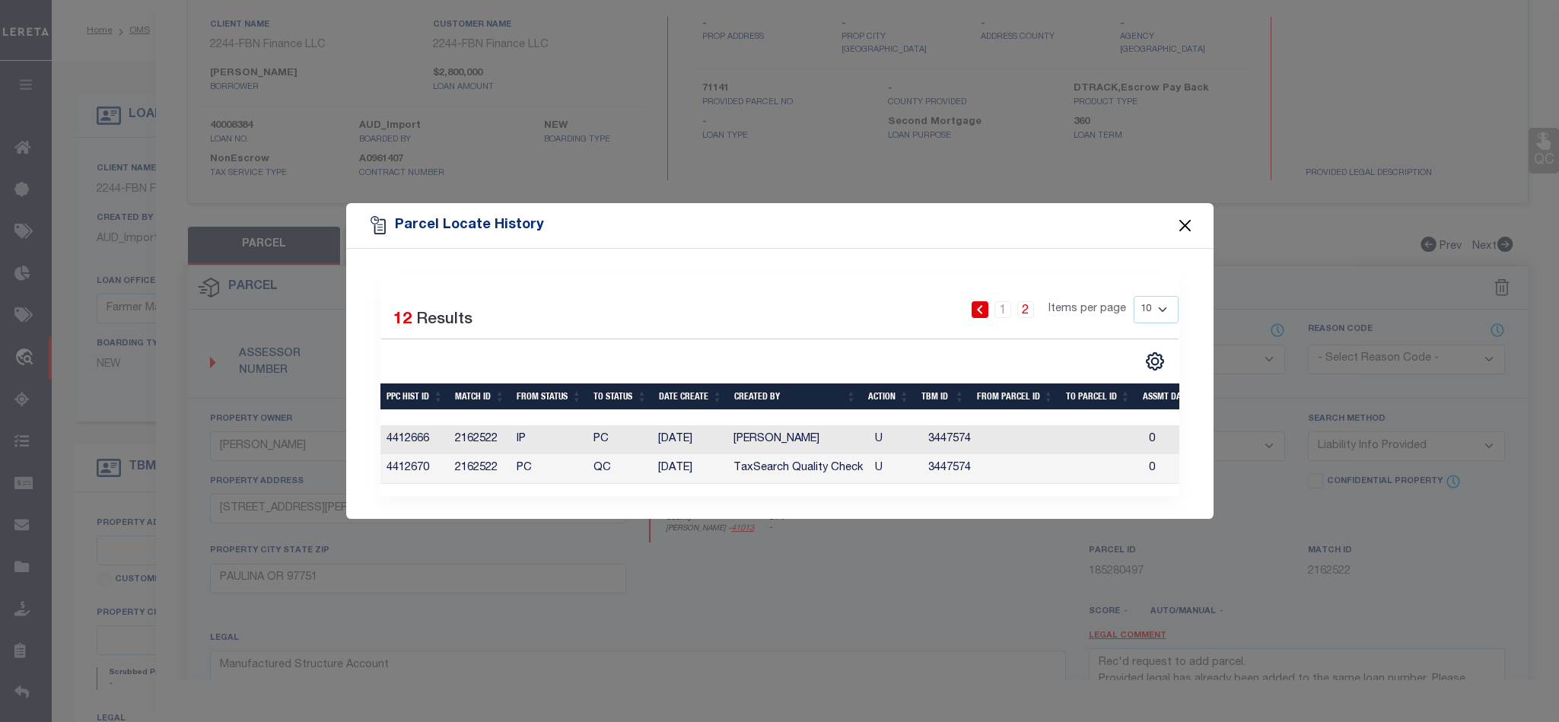
click at [1180, 215] on button "Close" at bounding box center [1185, 225] width 20 height 20
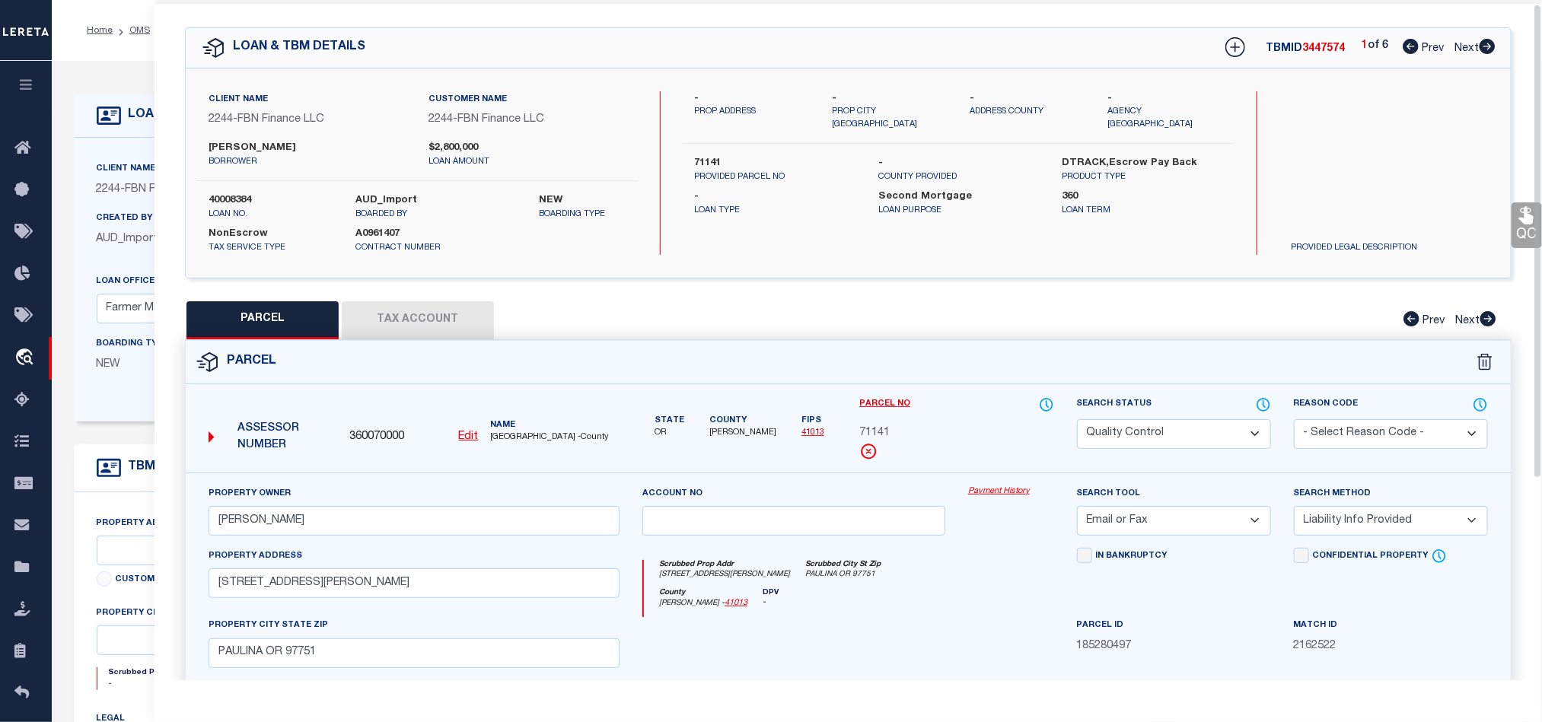
scroll to position [0, 0]
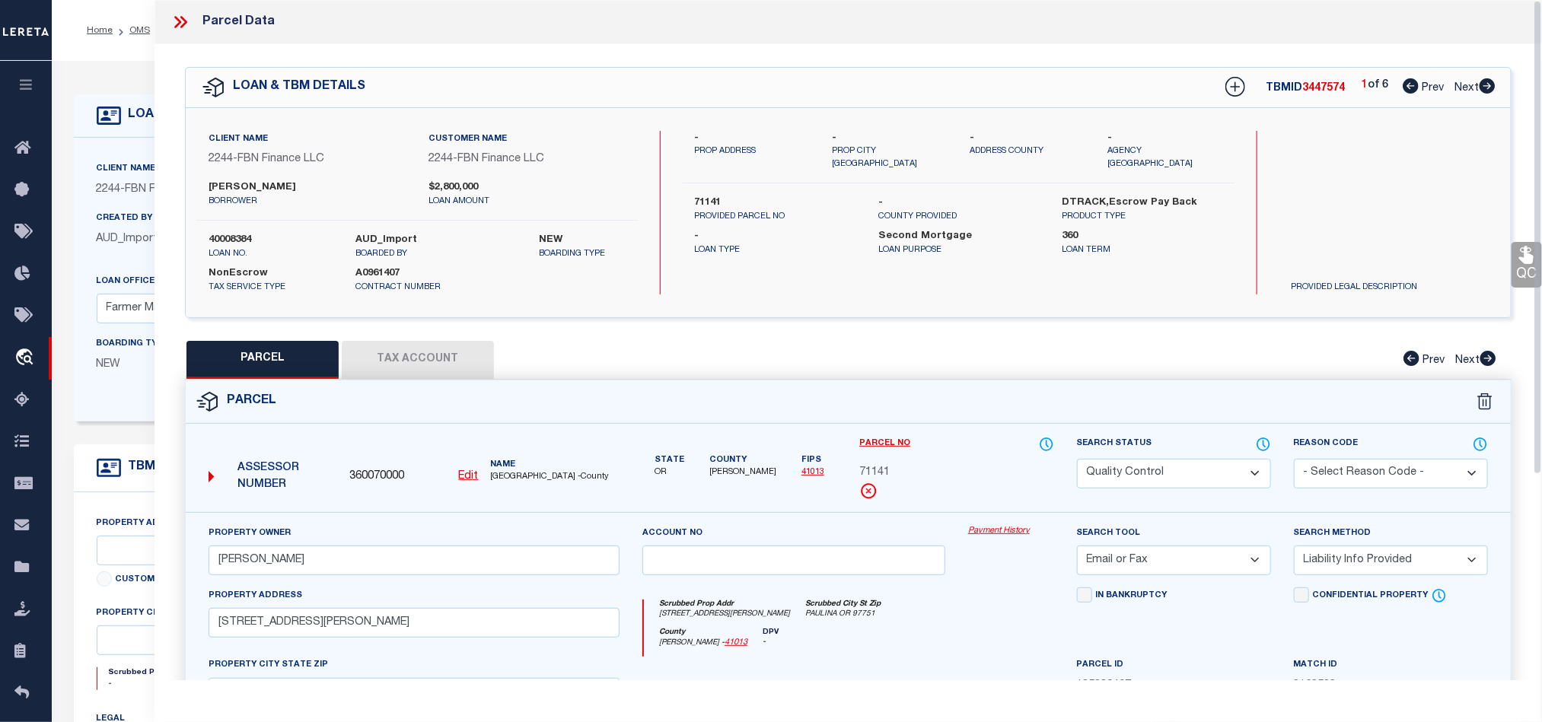
click at [181, 17] on icon at bounding box center [183, 22] width 7 height 12
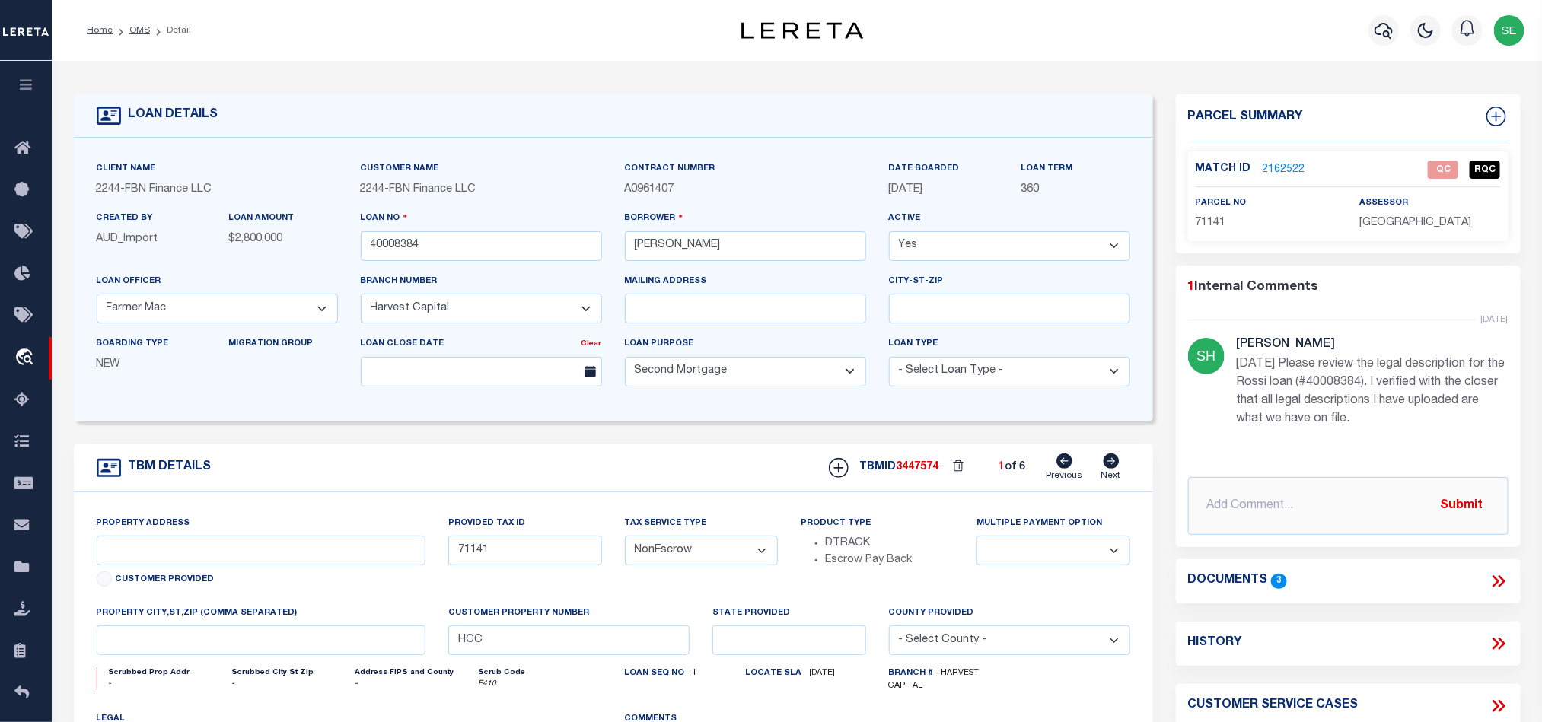
click at [1112, 469] on icon at bounding box center [1112, 461] width 16 height 15
type input "5938"
select select
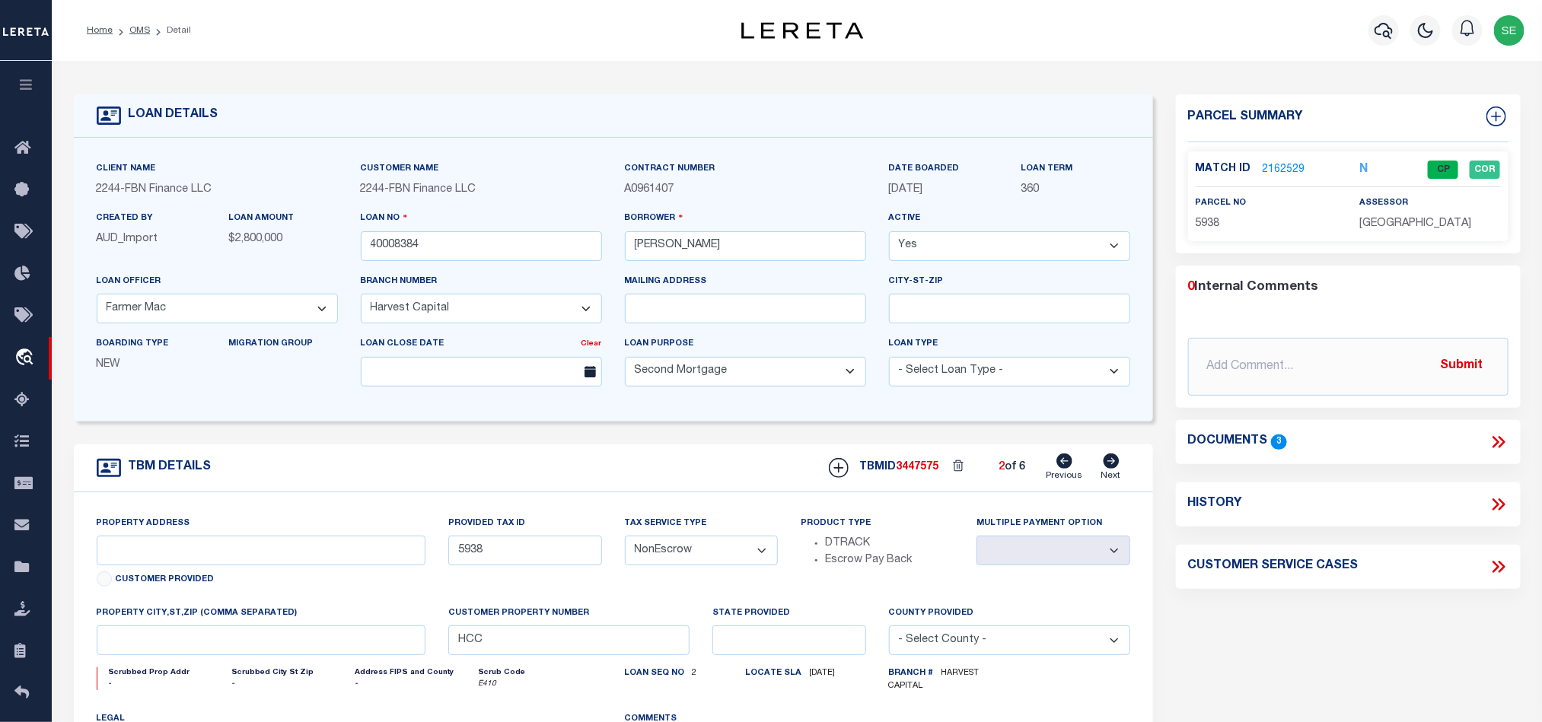
click at [1112, 469] on icon at bounding box center [1112, 461] width 16 height 15
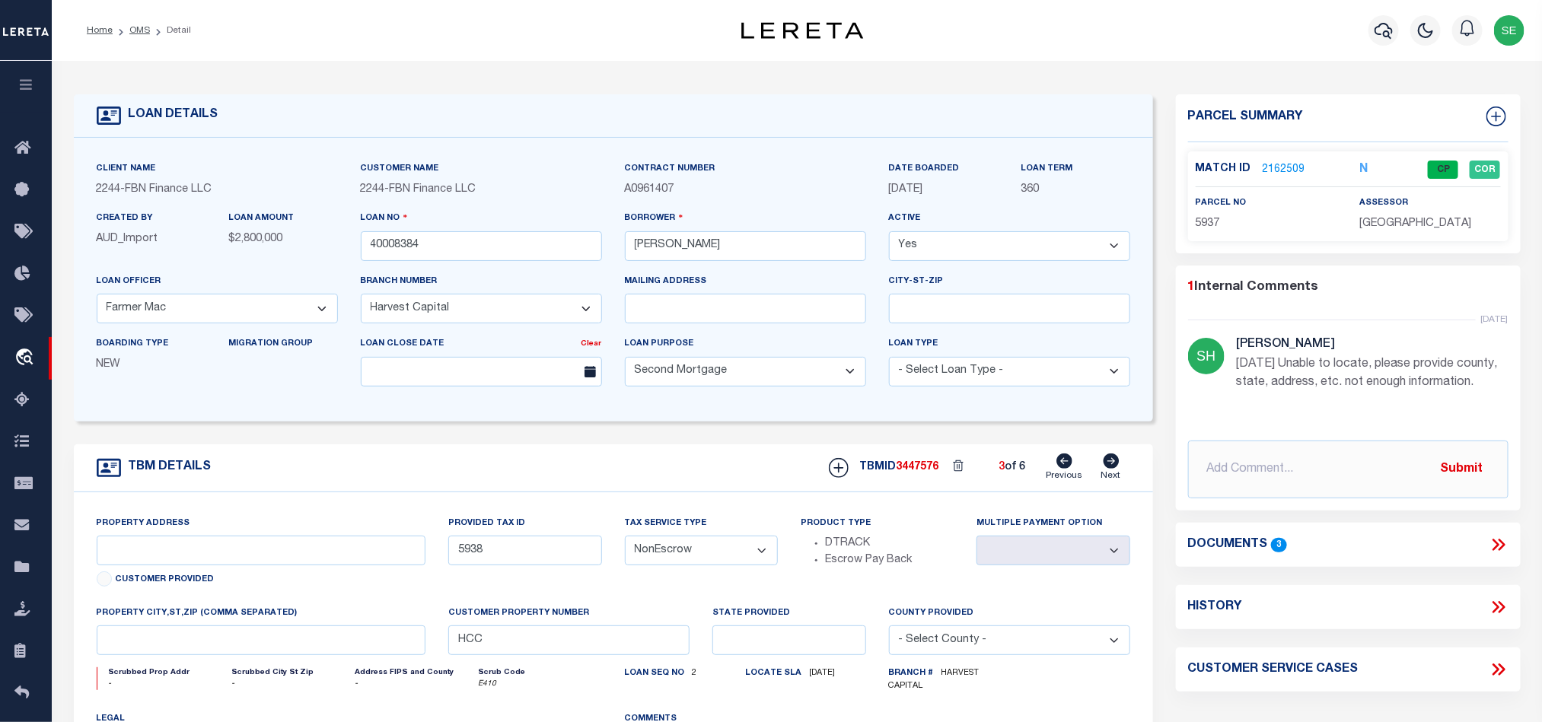
type input "5937"
select select
click at [1112, 469] on icon at bounding box center [1112, 461] width 16 height 15
type input "5917"
select select
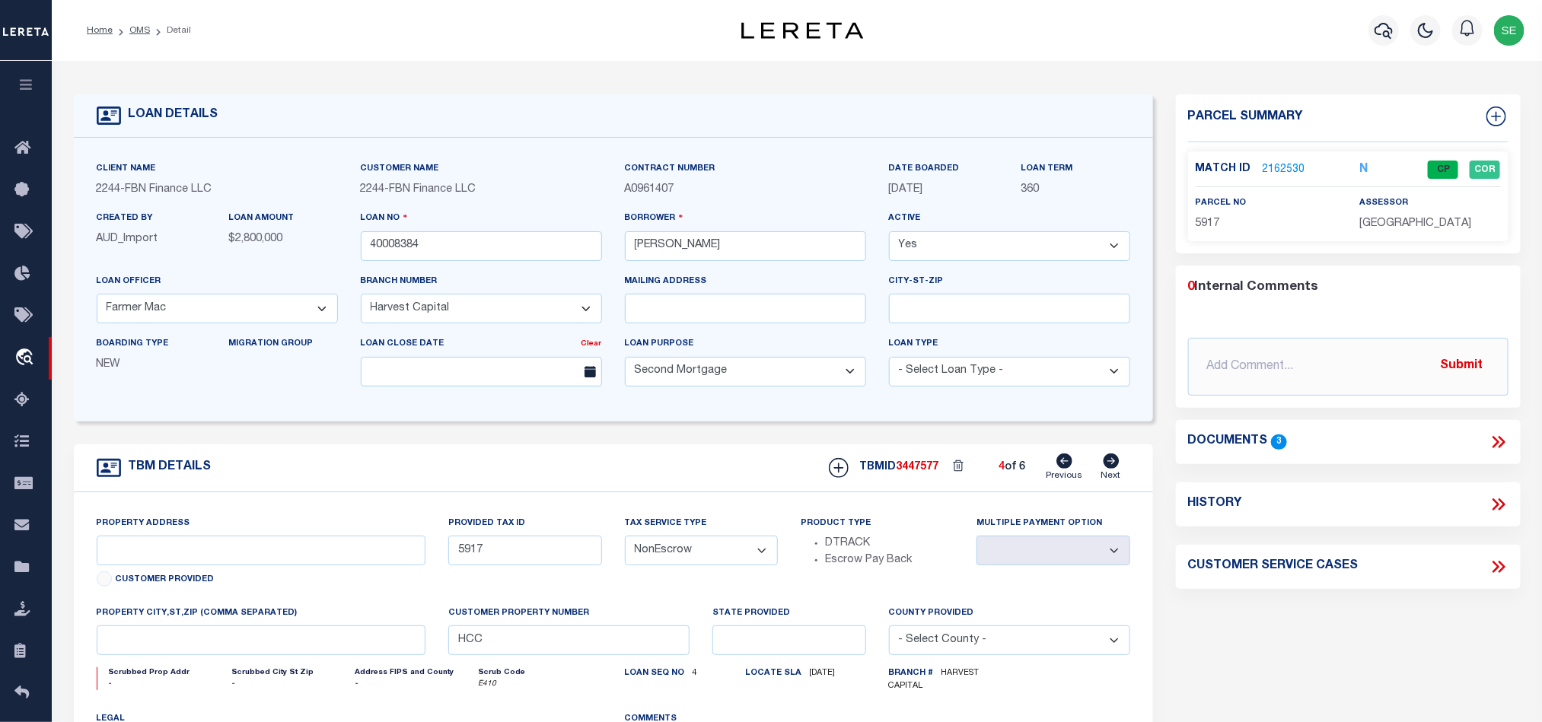
click at [1112, 469] on icon at bounding box center [1112, 461] width 16 height 15
type input "5343"
click at [1112, 469] on icon at bounding box center [1112, 461] width 16 height 15
click at [1062, 468] on icon at bounding box center [1064, 461] width 16 height 15
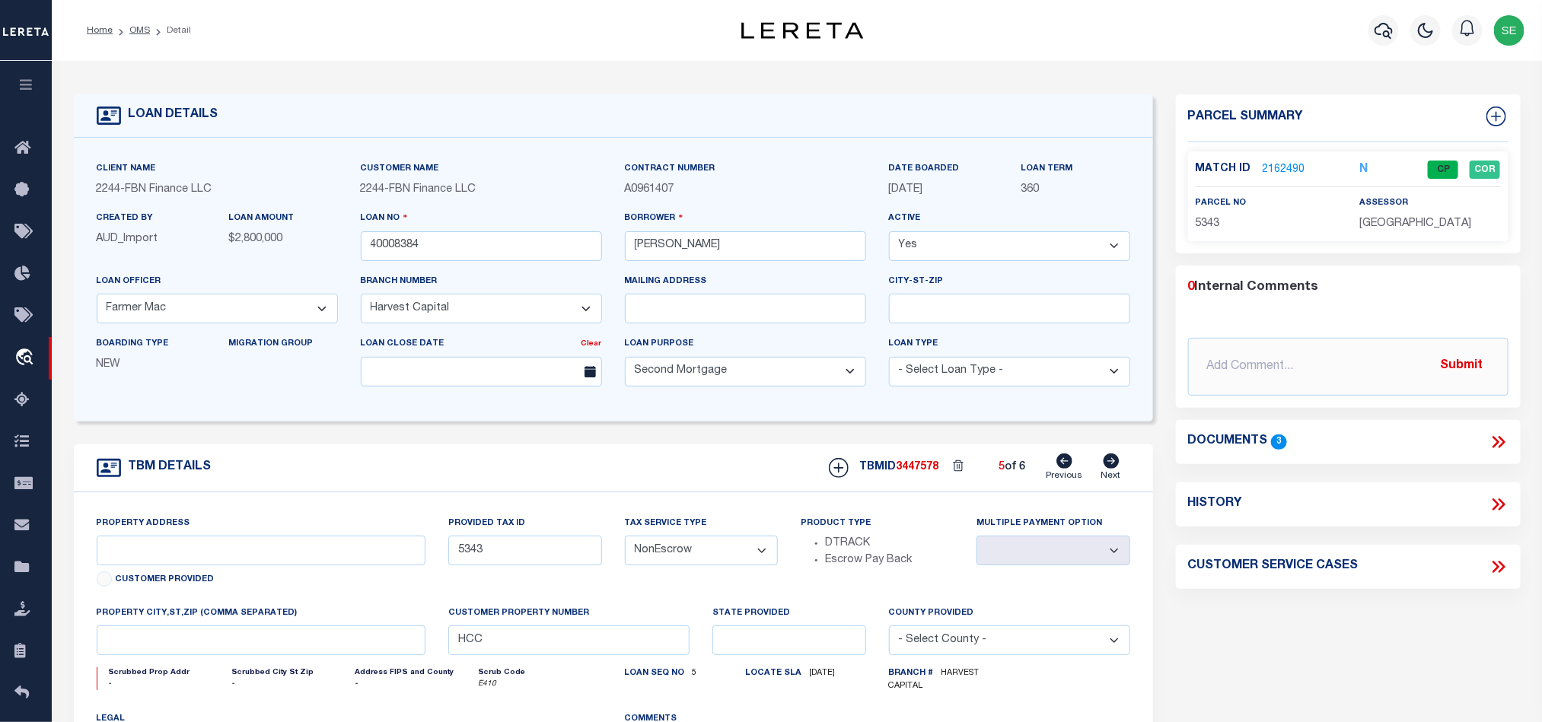
click at [1062, 468] on icon at bounding box center [1064, 461] width 16 height 15
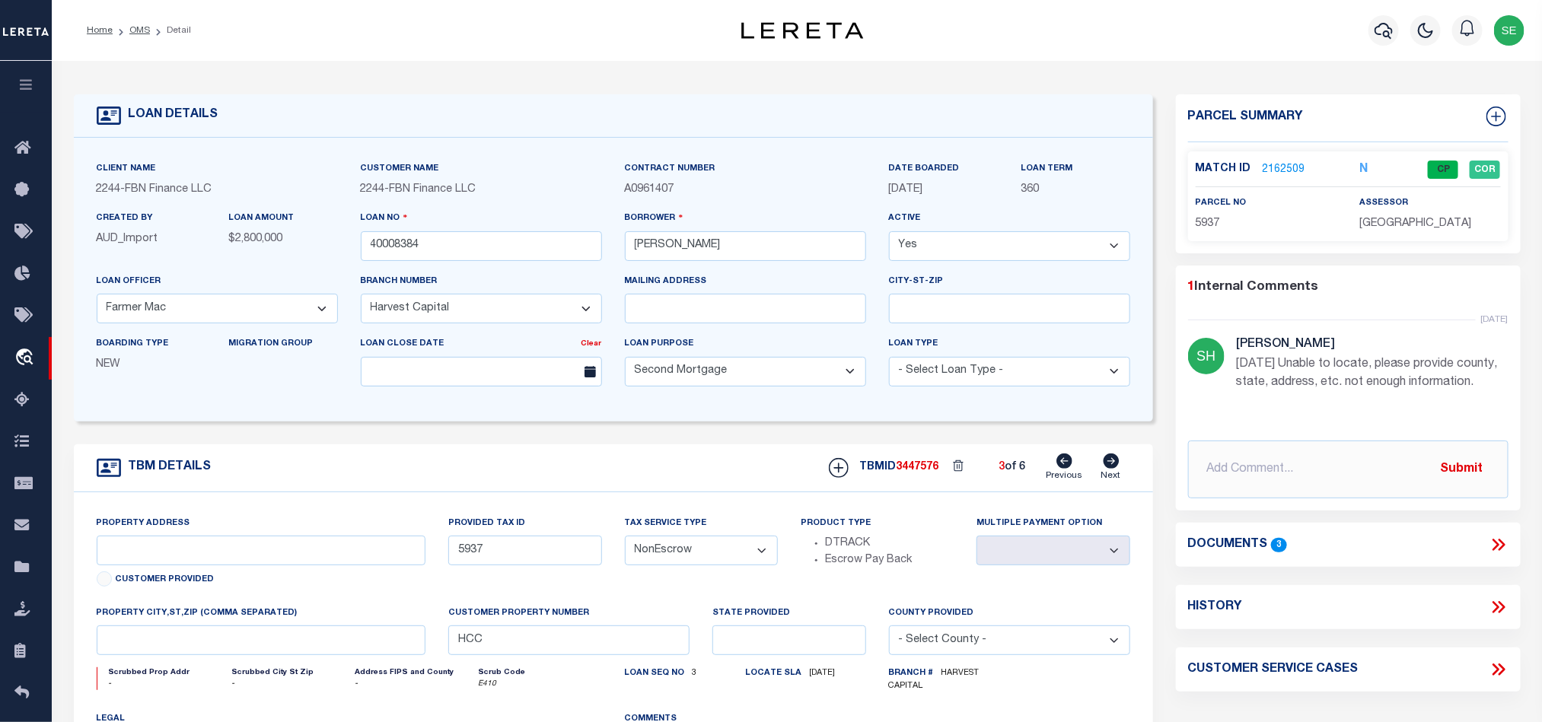
click at [1062, 468] on icon at bounding box center [1064, 461] width 16 height 15
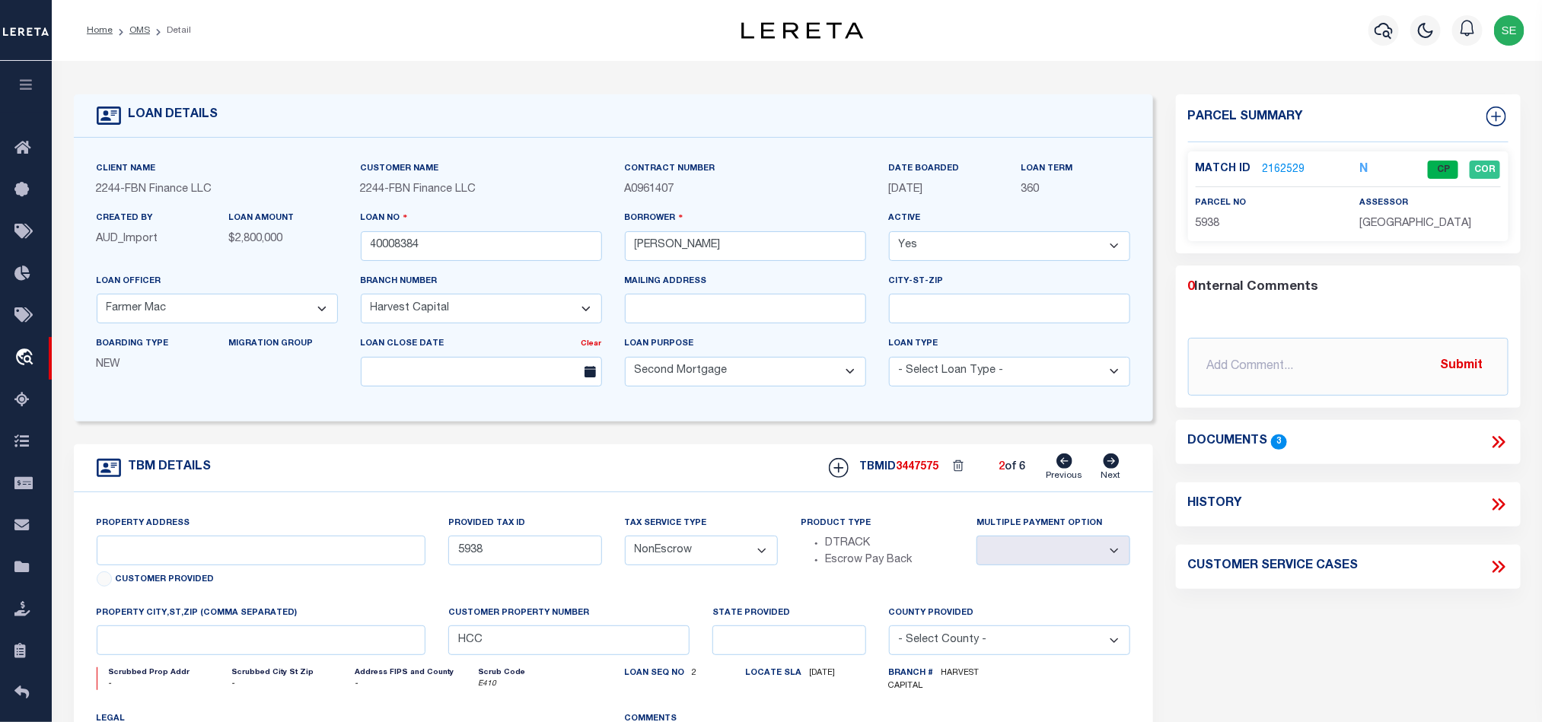
click at [1062, 468] on icon at bounding box center [1064, 461] width 16 height 15
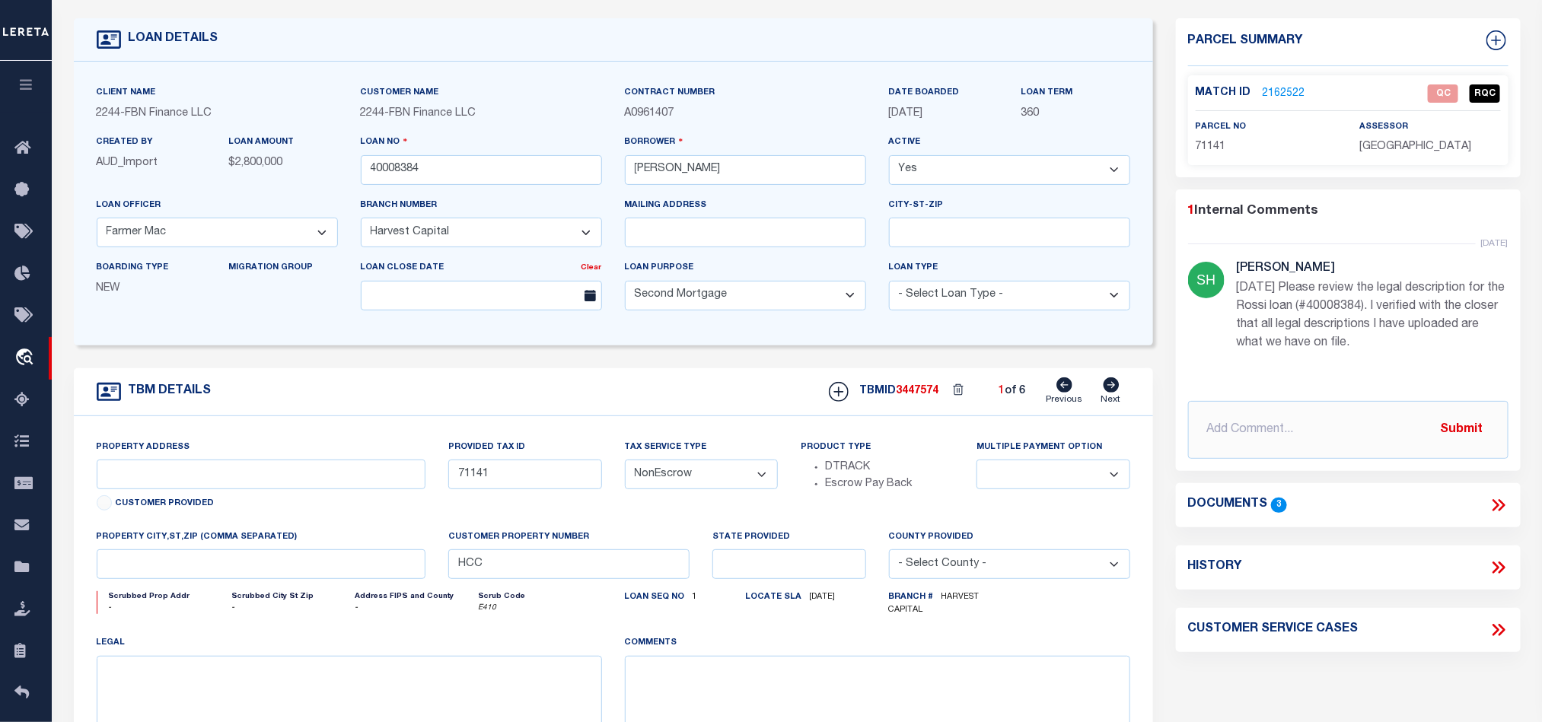
scroll to position [114, 0]
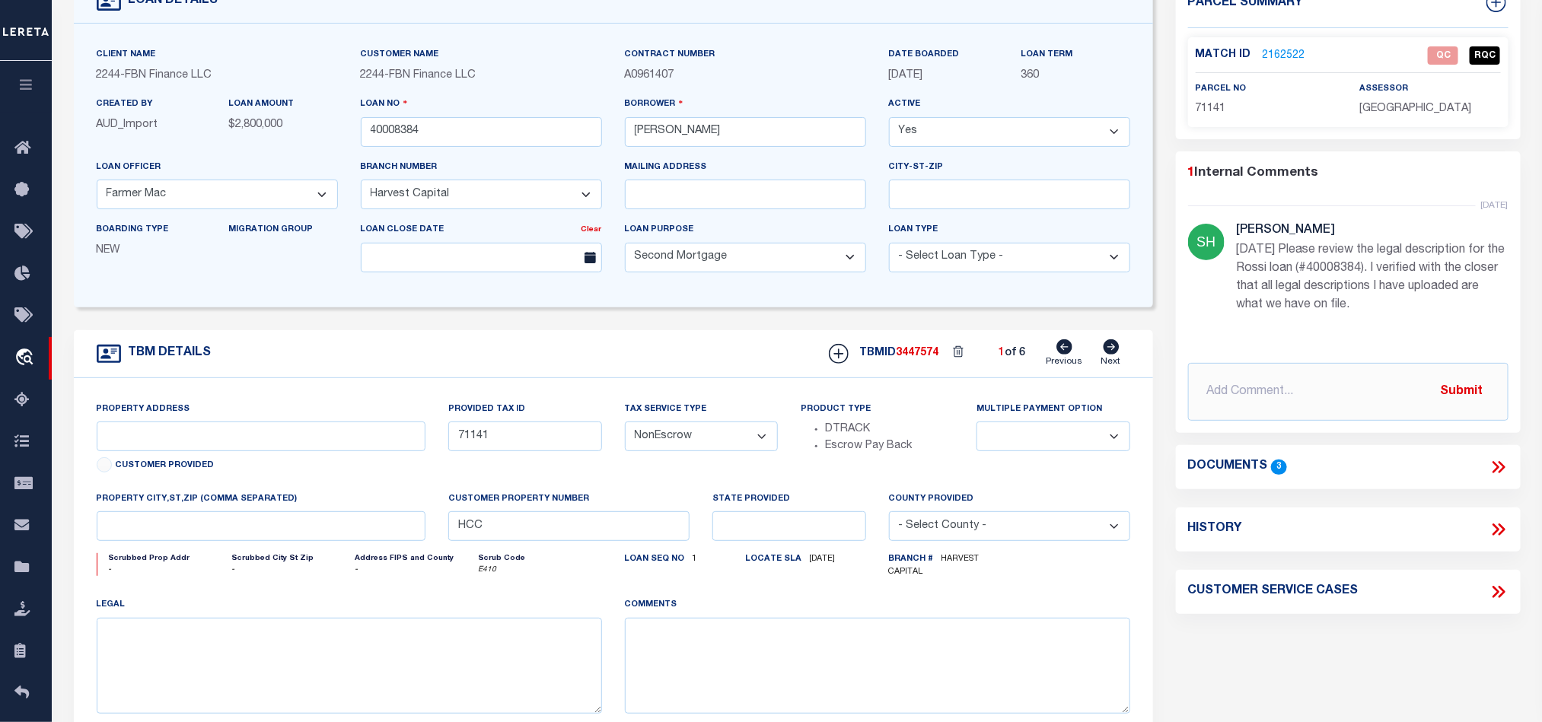
click at [1493, 457] on icon at bounding box center [1499, 467] width 20 height 20
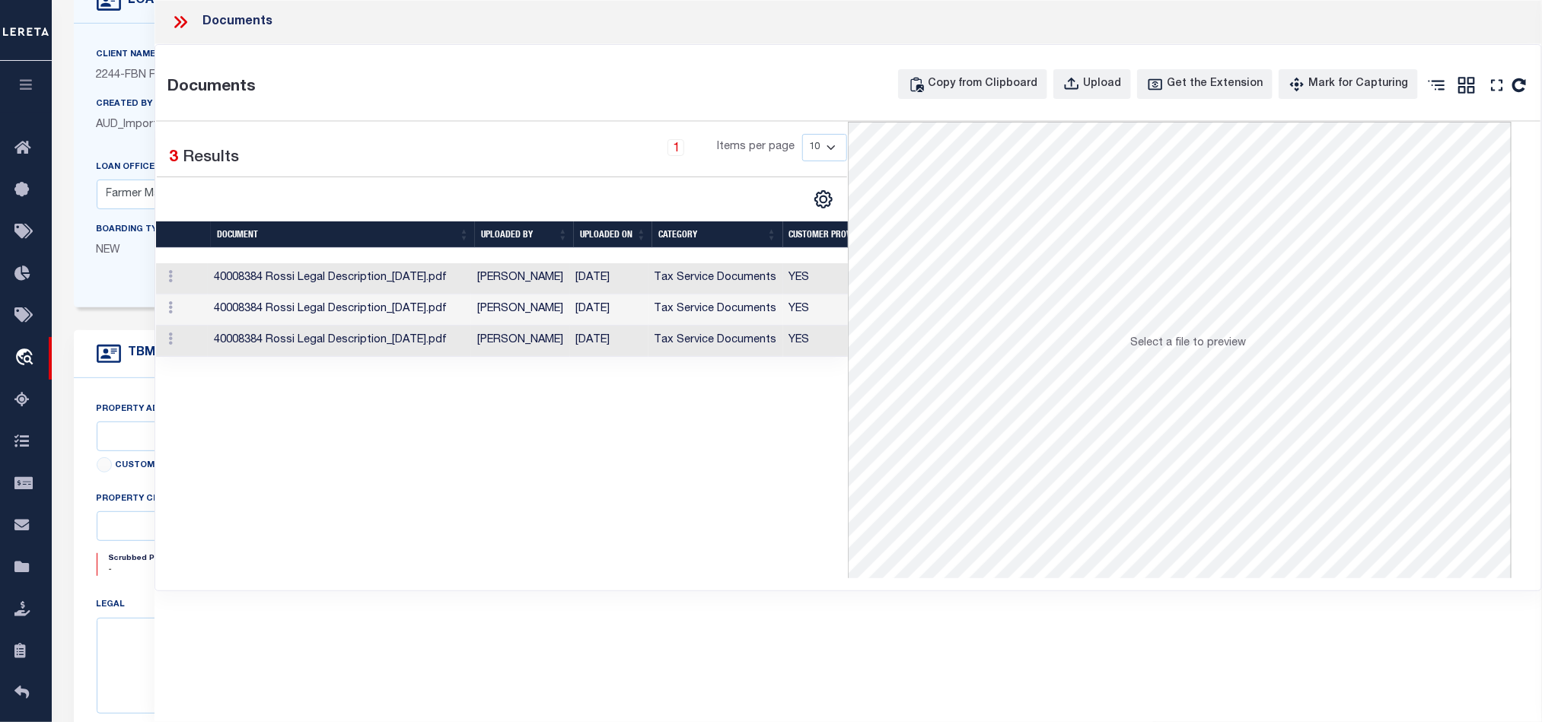
click at [570, 286] on td "[PERSON_NAME]" at bounding box center [520, 278] width 99 height 31
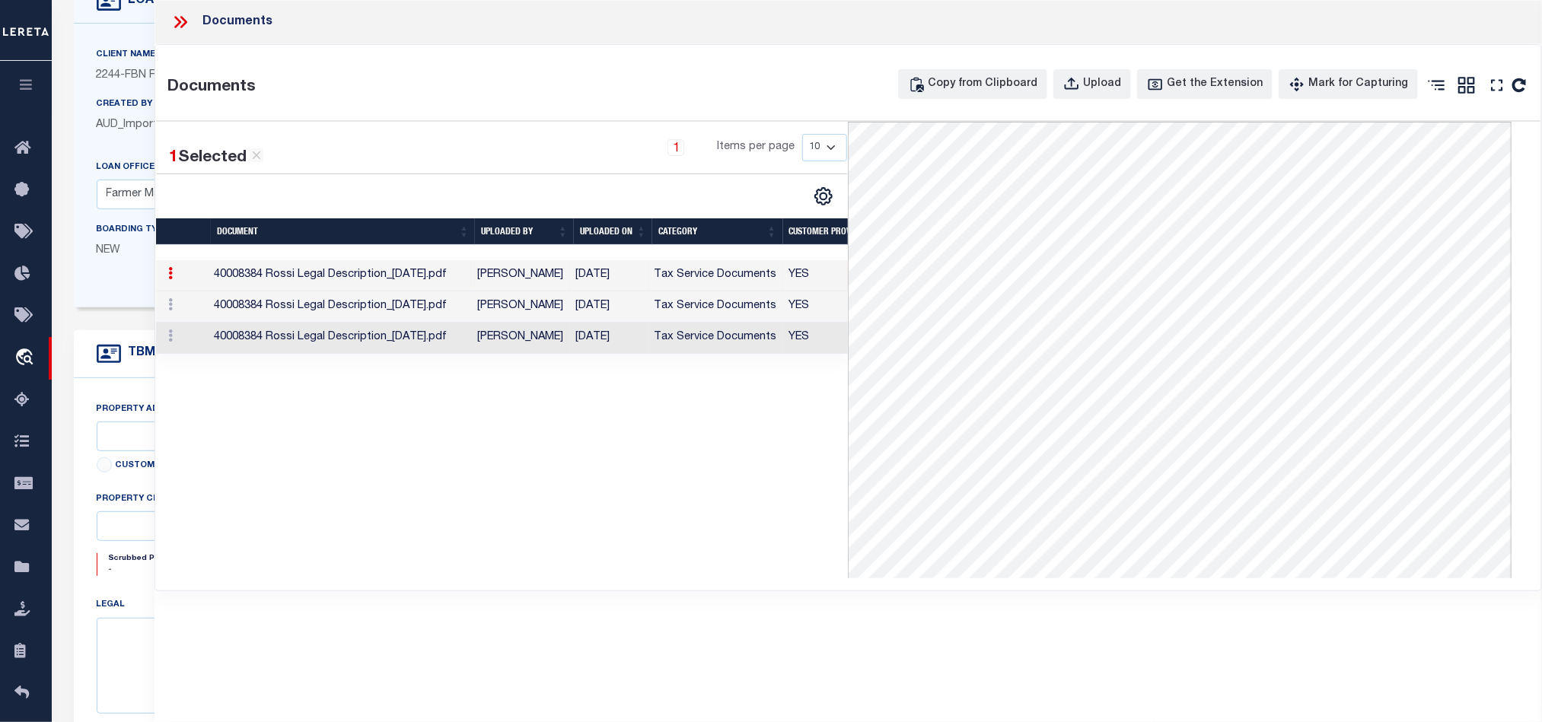
click at [179, 16] on icon at bounding box center [180, 22] width 20 height 20
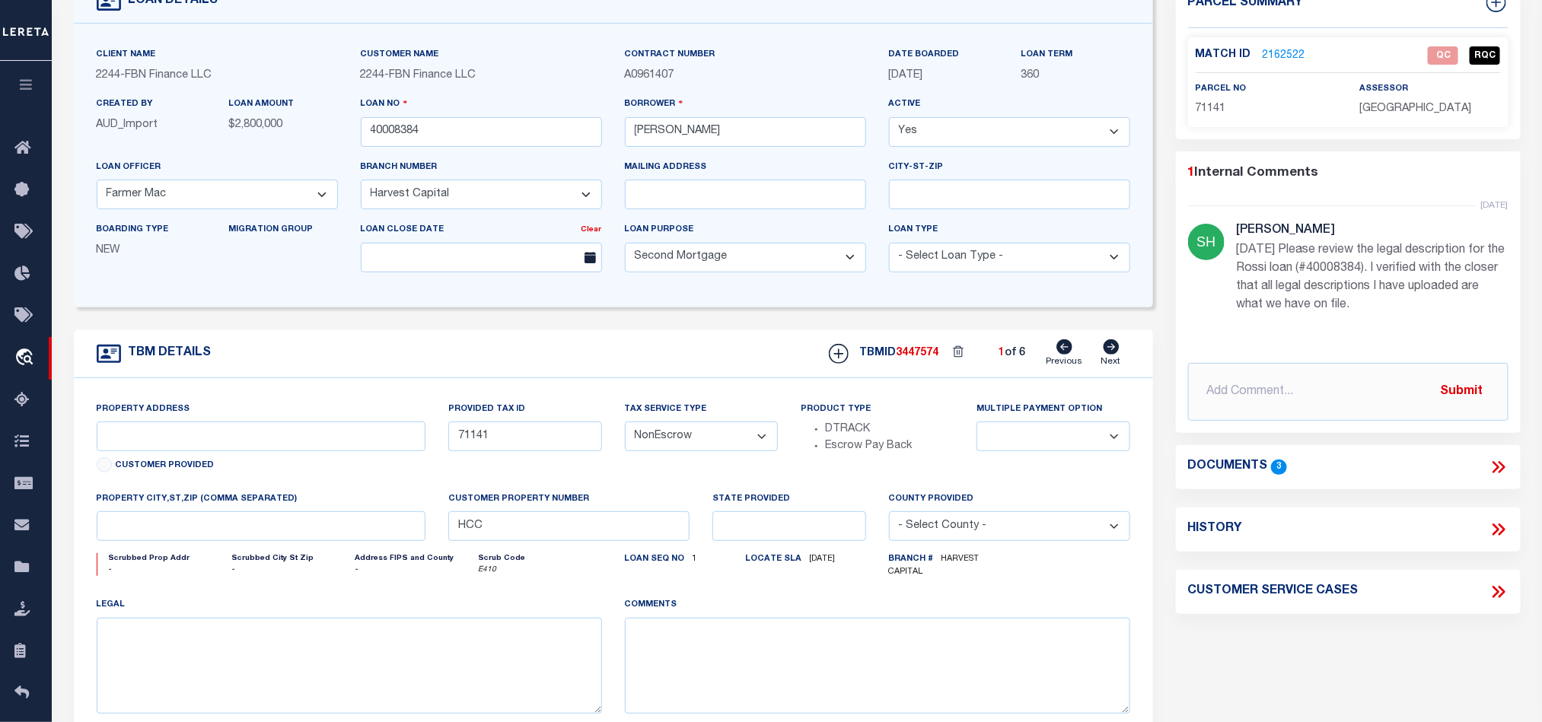
click at [1110, 354] on icon at bounding box center [1111, 346] width 17 height 15
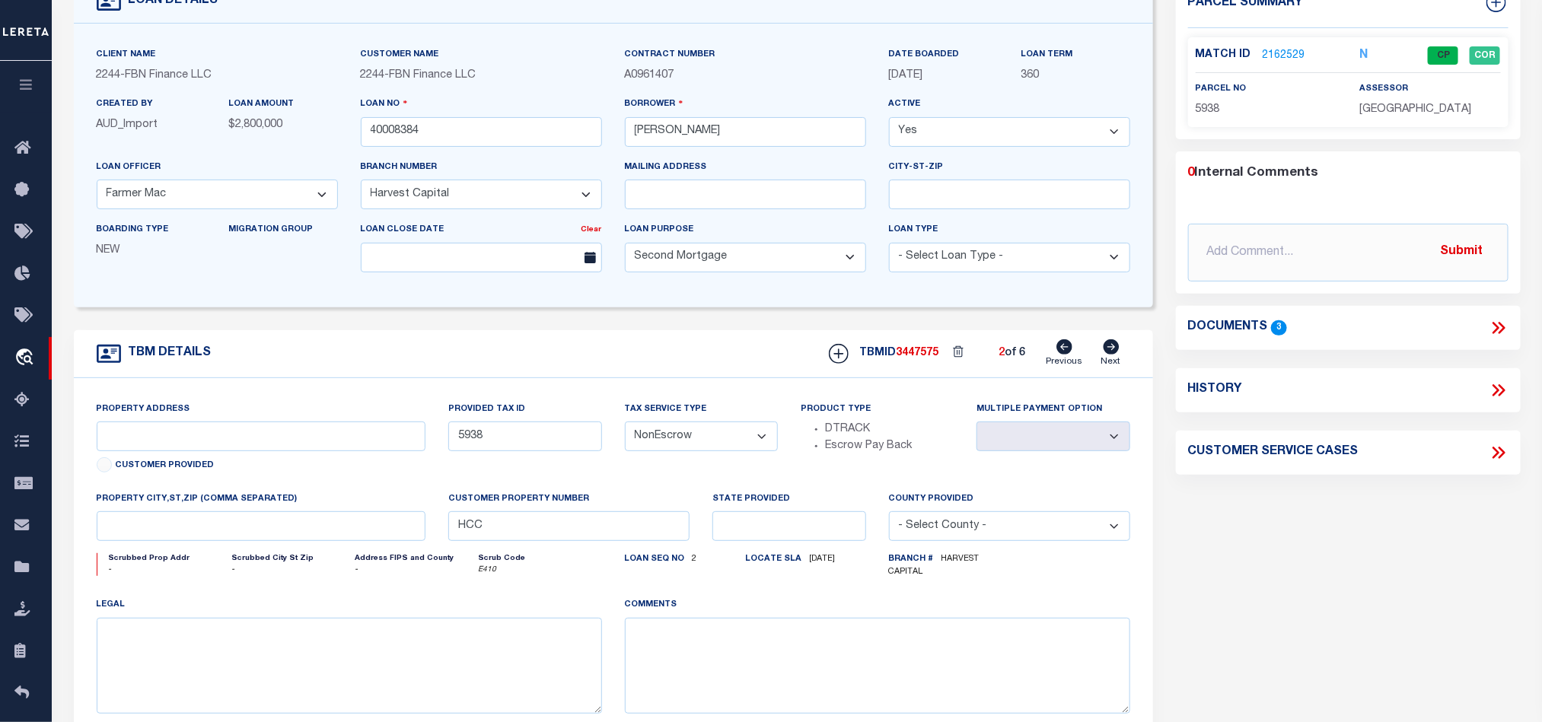
click at [1110, 354] on icon at bounding box center [1111, 346] width 17 height 15
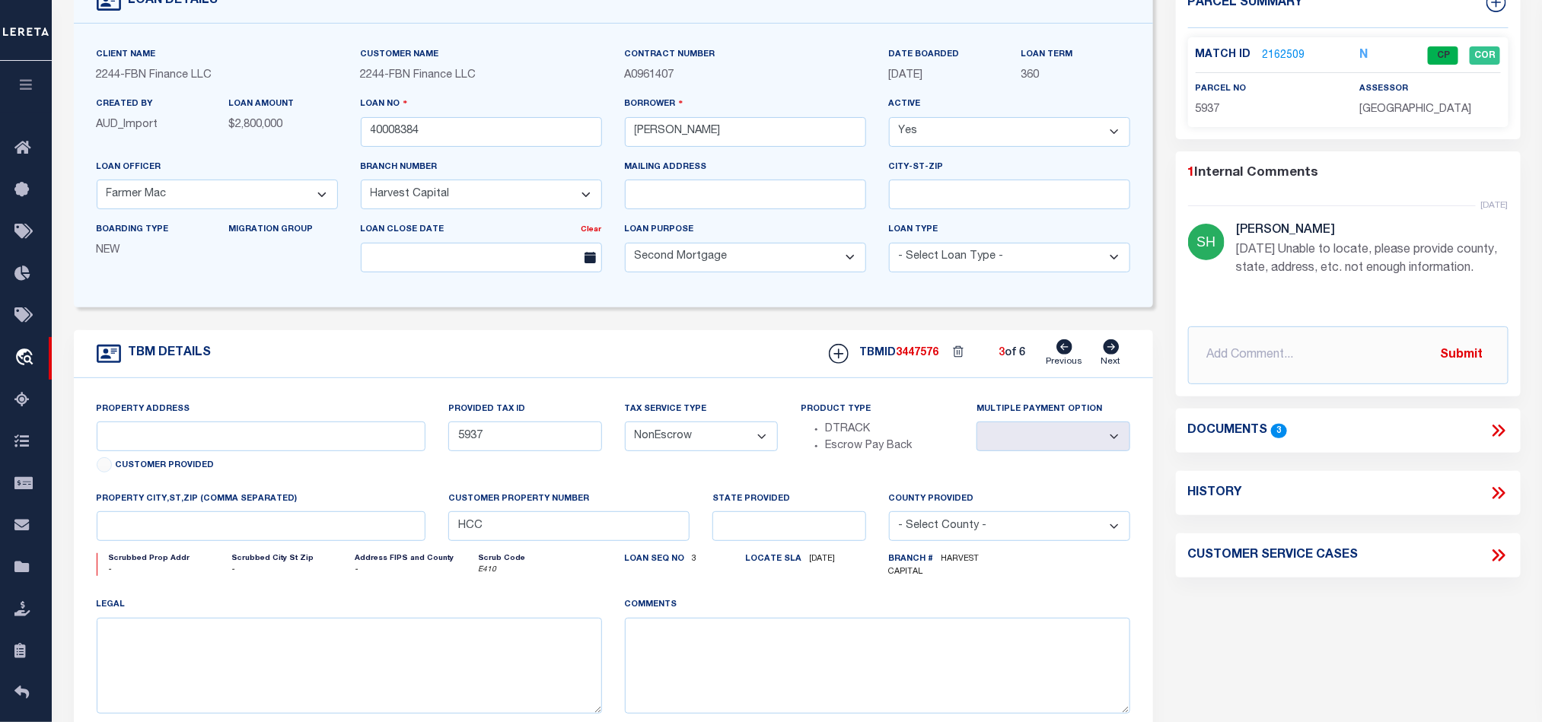
click at [1110, 354] on icon at bounding box center [1111, 346] width 17 height 15
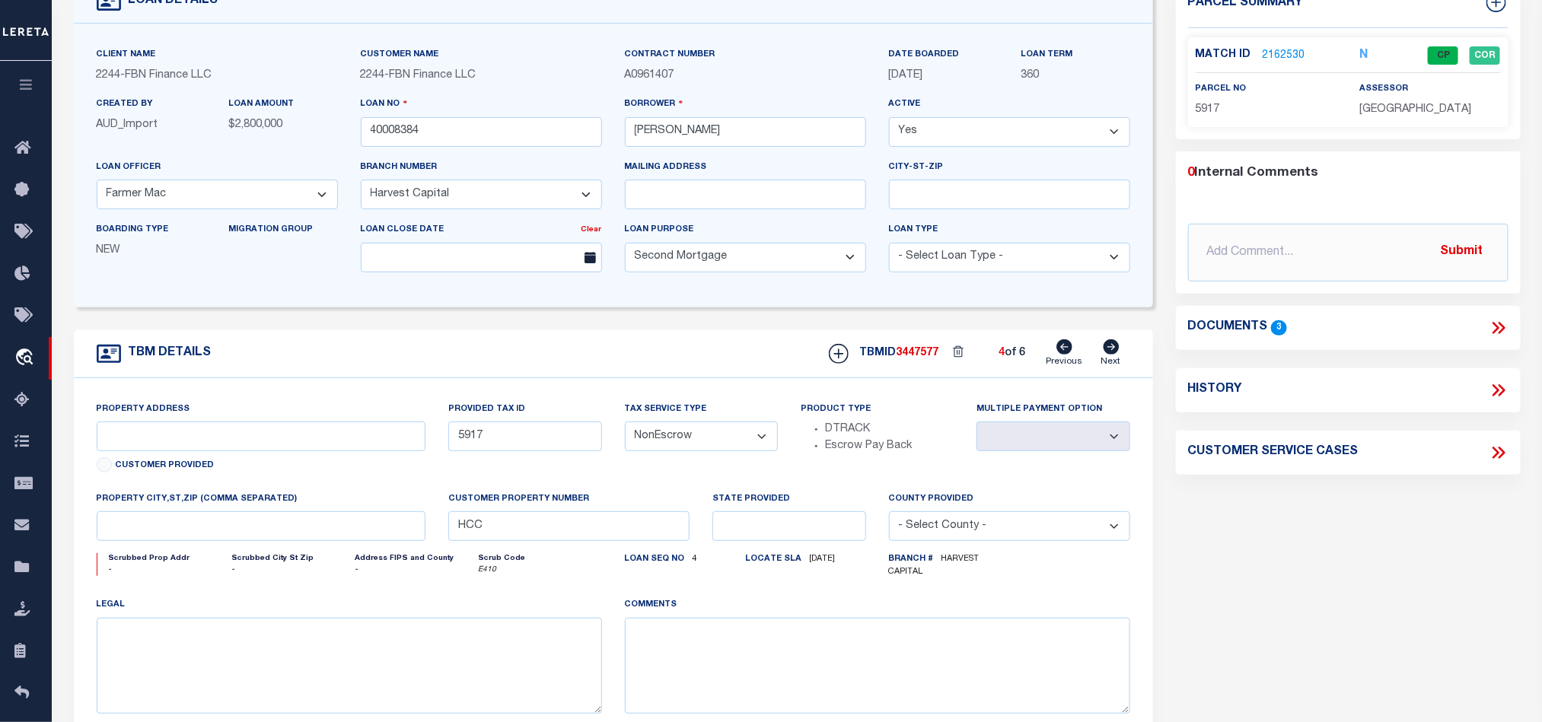
click at [1110, 354] on icon at bounding box center [1111, 346] width 17 height 15
click at [1062, 352] on icon at bounding box center [1065, 346] width 16 height 15
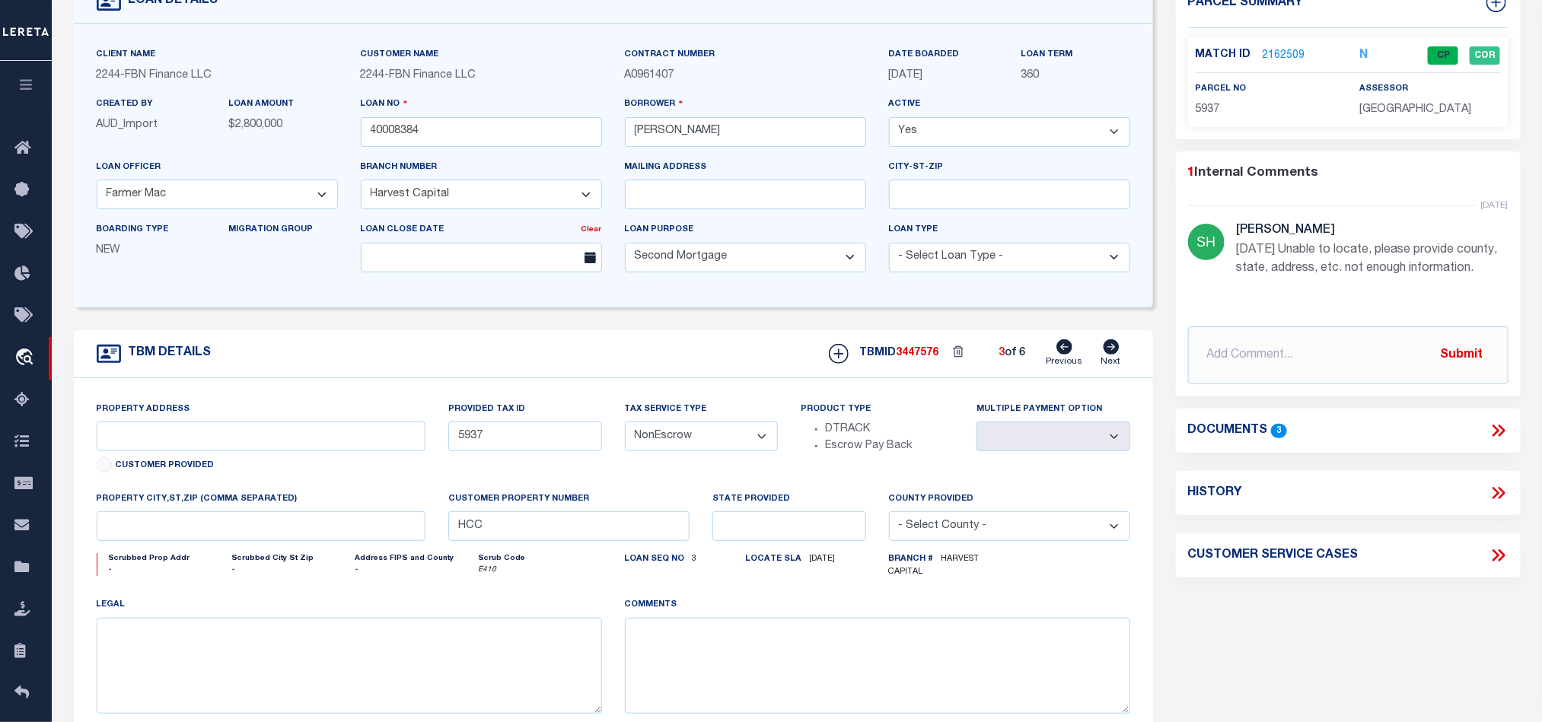
click at [1062, 352] on icon at bounding box center [1065, 346] width 16 height 15
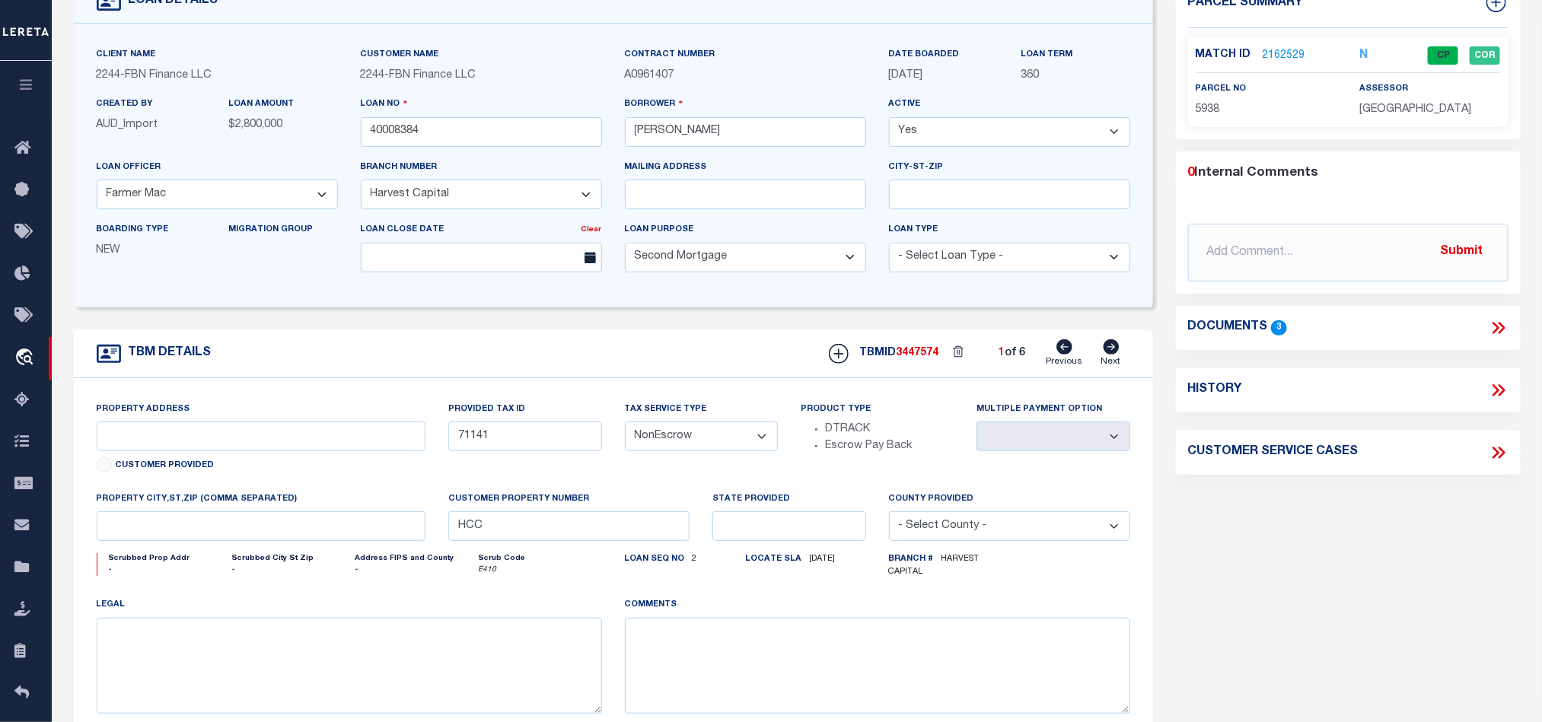
click at [1062, 352] on icon at bounding box center [1065, 346] width 16 height 15
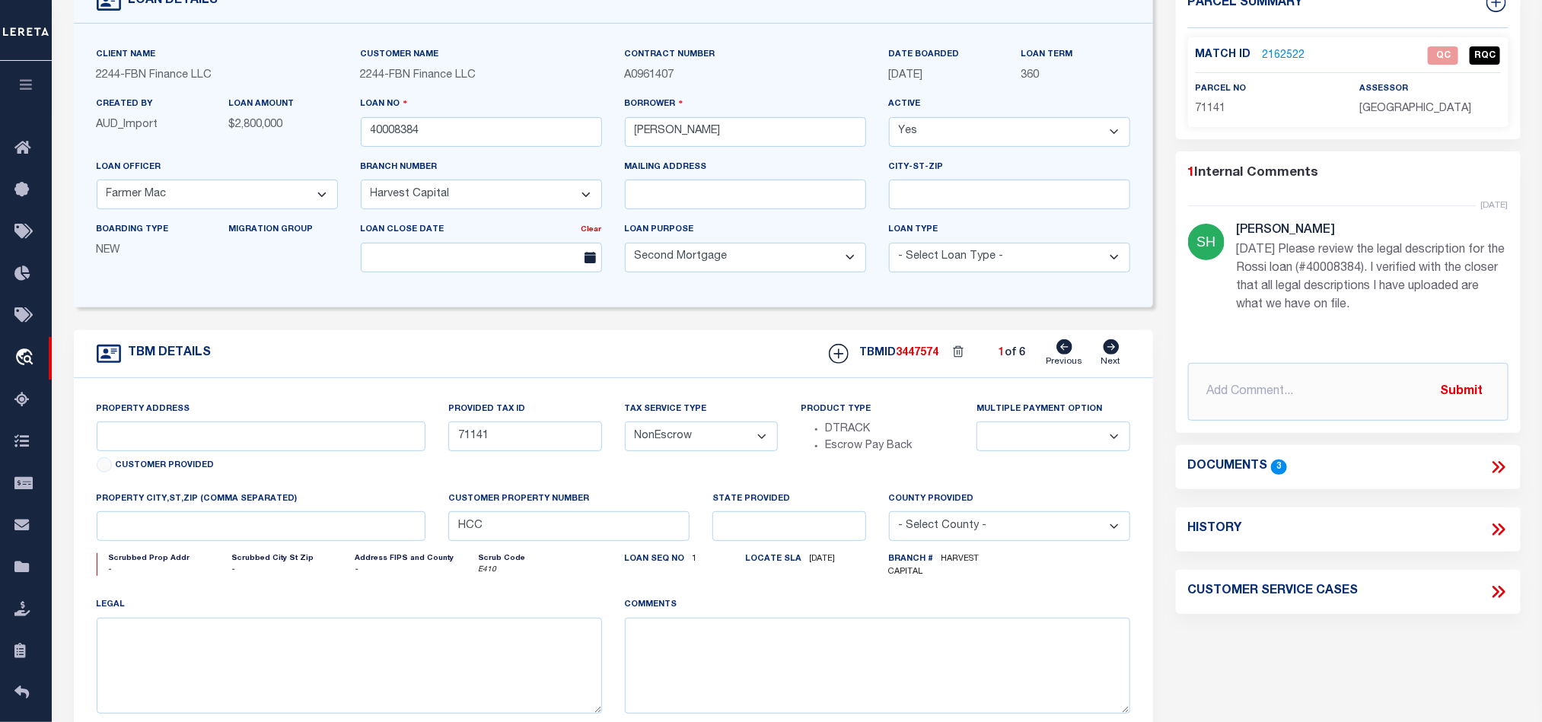
click at [1267, 49] on link "2162522" at bounding box center [1284, 56] width 43 height 16
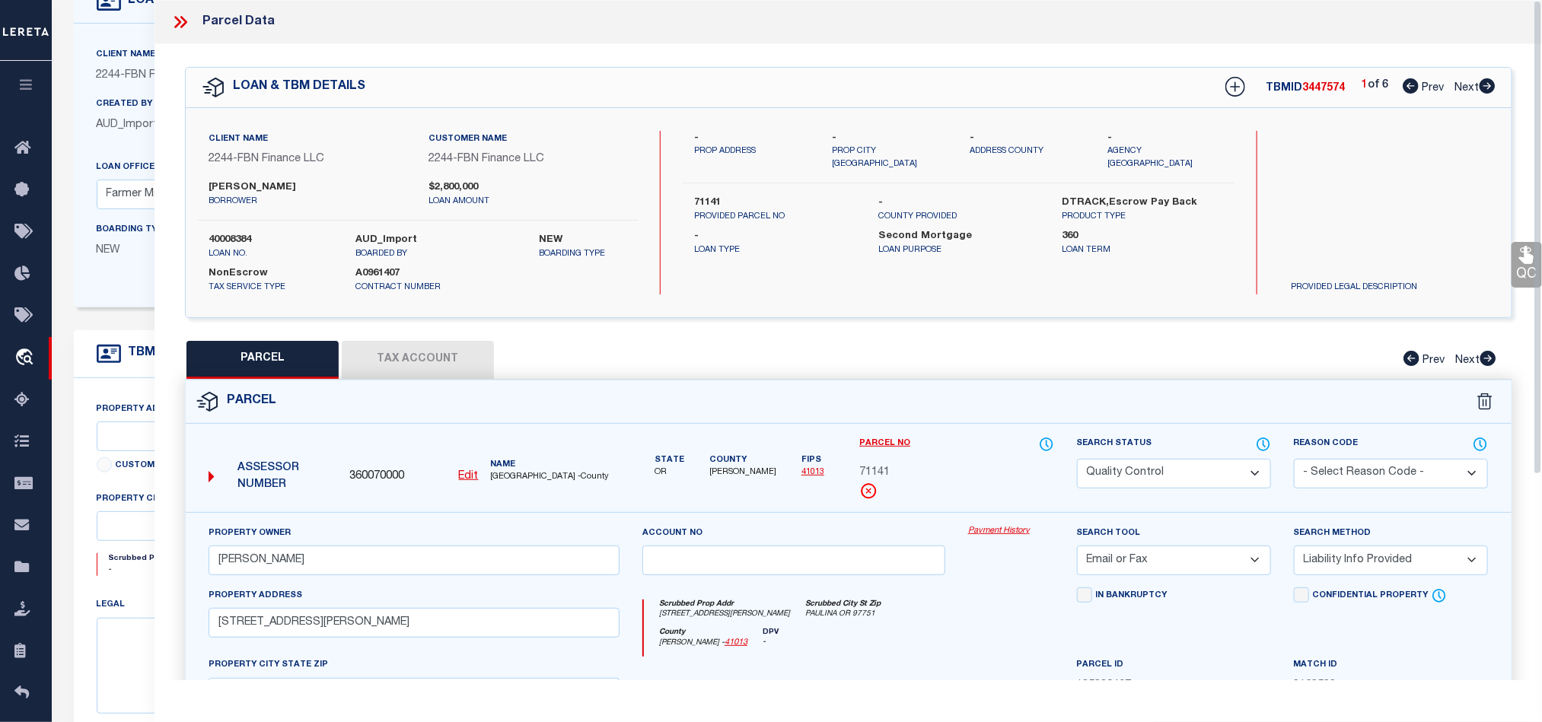
click at [970, 411] on div "Parcel" at bounding box center [848, 402] width 1325 height 43
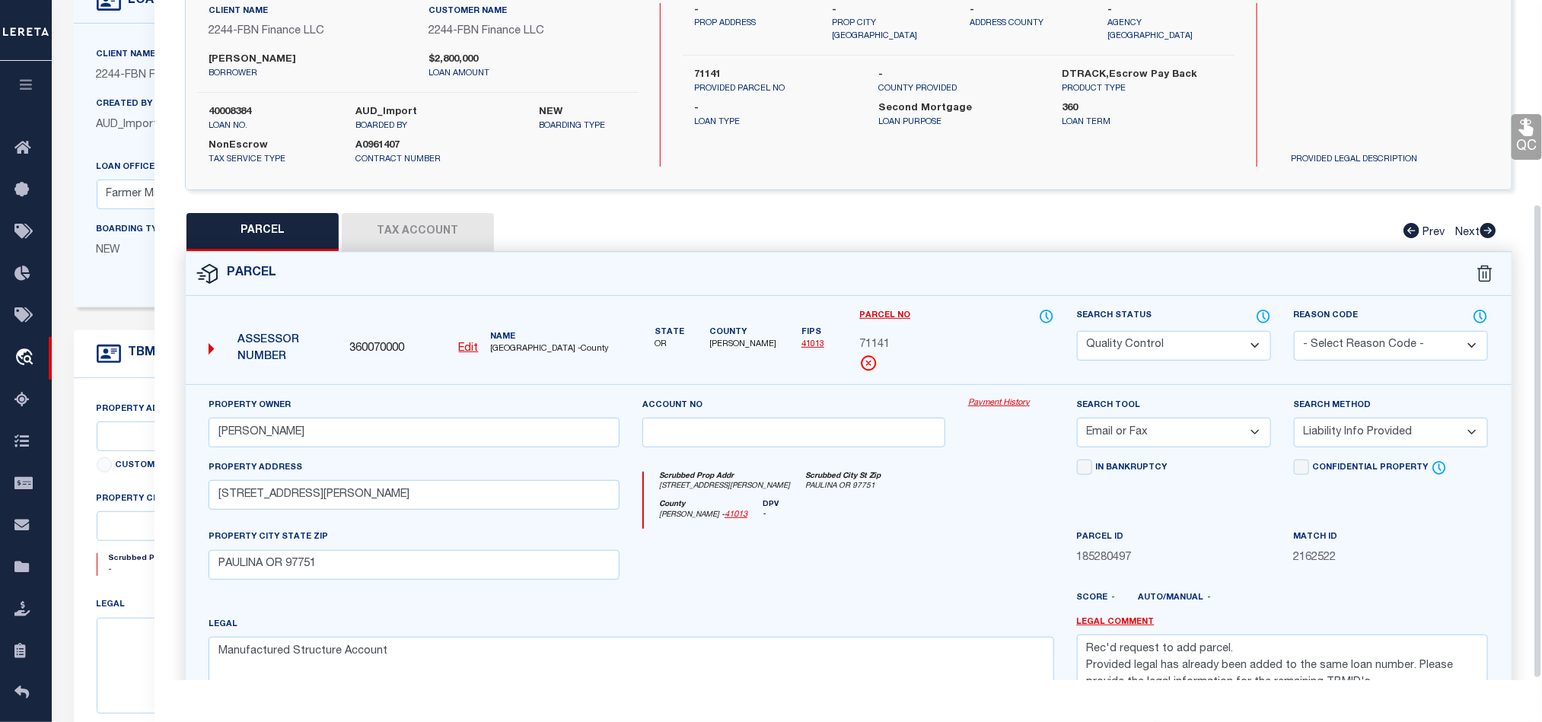
scroll to position [295, 0]
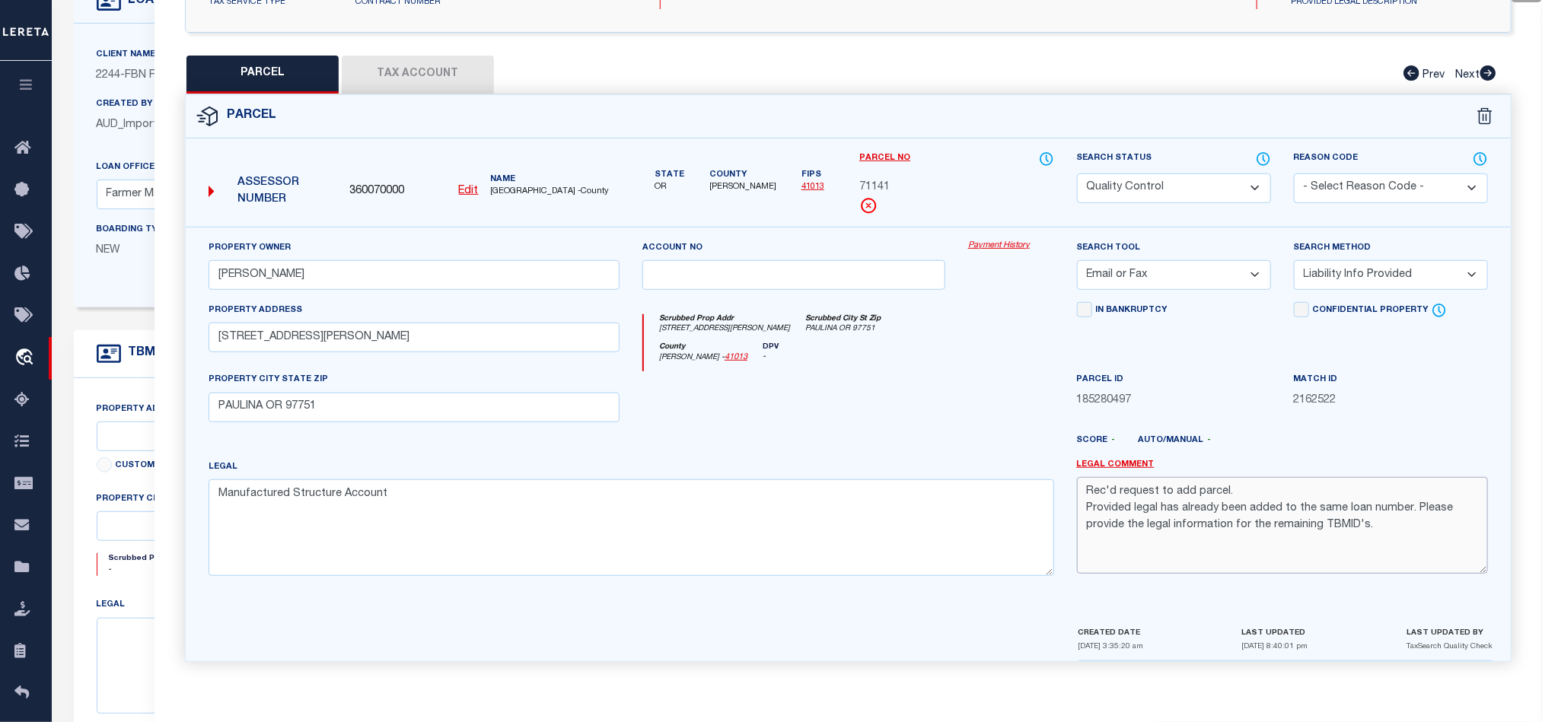
drag, startPoint x: 1413, startPoint y: 505, endPoint x: 1416, endPoint y: 516, distance: 11.1
click at [1416, 516] on textarea "Rec'd request to add parcel. Provided legal has already been added to the same …" at bounding box center [1282, 525] width 411 height 96
drag, startPoint x: 1275, startPoint y: 492, endPoint x: 875, endPoint y: 492, distance: 399.6
click at [875, 492] on div "Property Owner ROSSI MICHAEL Account no Payment History Search Tool -- Select S…" at bounding box center [848, 414] width 1302 height 349
click at [1085, 505] on textarea "Provided legal has already been added to the same loan number hence, moving thi…" at bounding box center [1282, 525] width 411 height 96
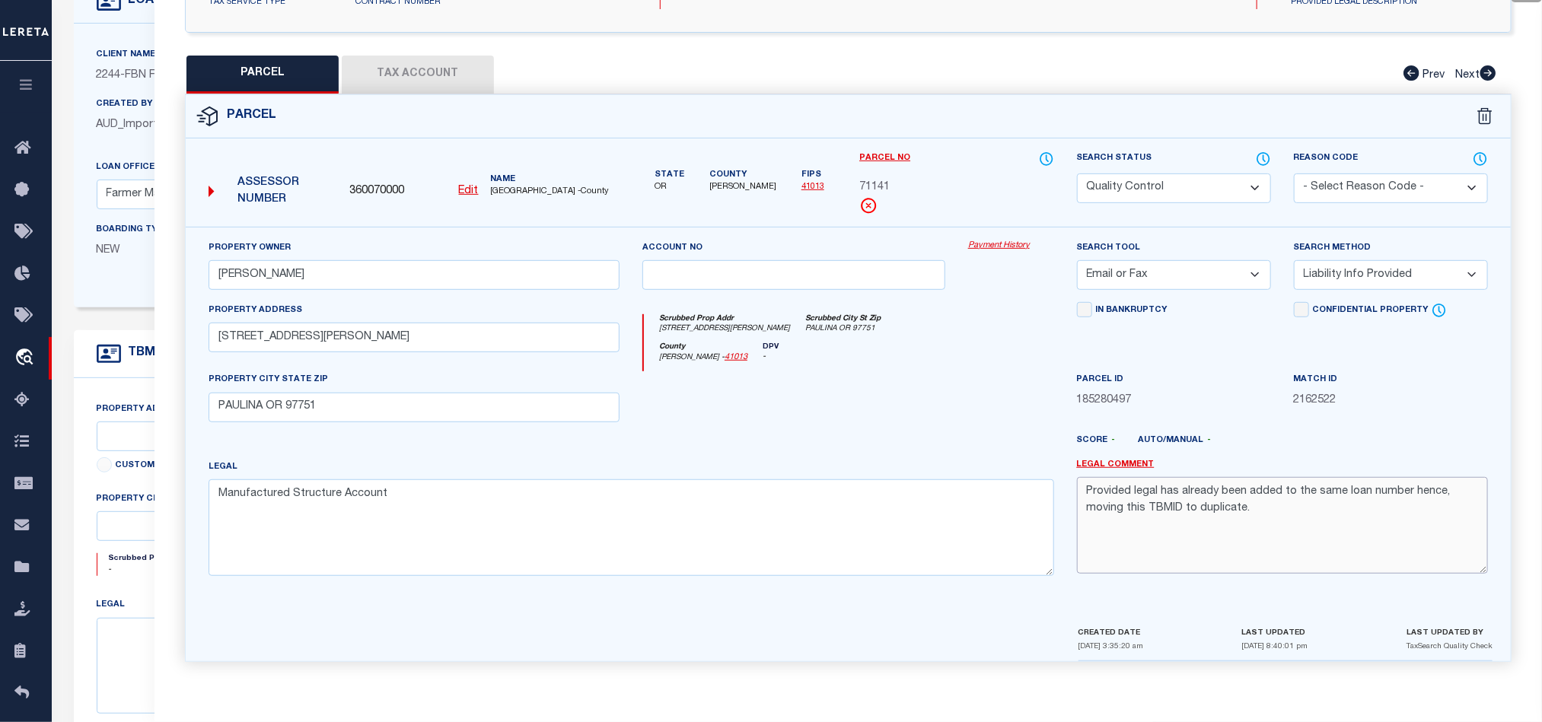
click at [1269, 505] on textarea "Provided legal has already been added to the same loan number hence, moving thi…" at bounding box center [1282, 525] width 411 height 96
click at [1171, 178] on select "Automated Search Bad Parcel Complete Duplicate Parcel High Dollar Reporting In …" at bounding box center [1174, 189] width 194 height 30
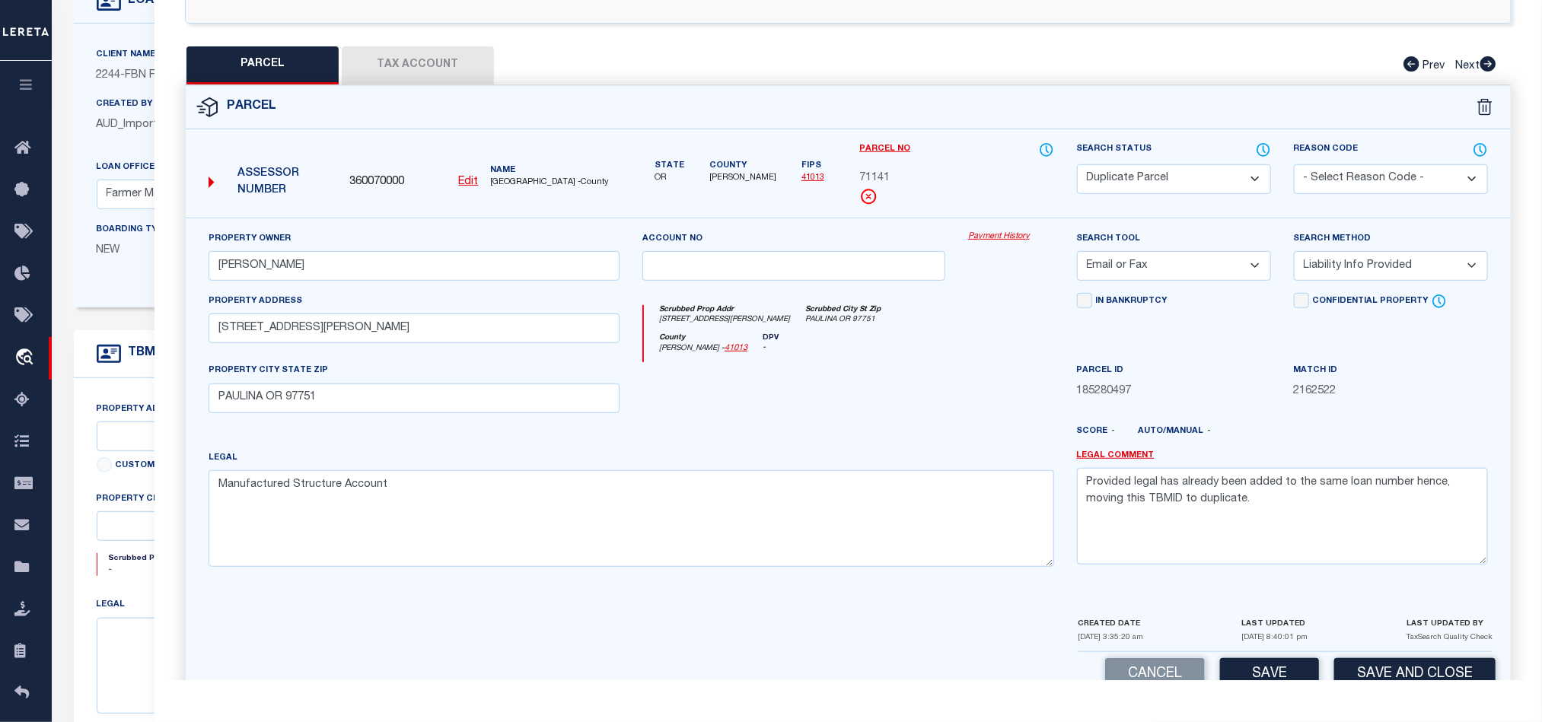
click at [1077, 166] on select "Automated Search Bad Parcel Complete Duplicate Parcel High Dollar Reporting In …" at bounding box center [1174, 179] width 194 height 30
click at [825, 411] on div at bounding box center [794, 393] width 326 height 62
drag, startPoint x: 1381, startPoint y: 267, endPoint x: 1370, endPoint y: 283, distance: 19.6
click at [1381, 267] on select "-- Select Search Method -- Property Address Legal Liability Info Provided" at bounding box center [1391, 266] width 194 height 30
click at [1294, 256] on select "-- Select Search Method -- Property Address Legal Liability Info Provided" at bounding box center [1391, 266] width 194 height 30
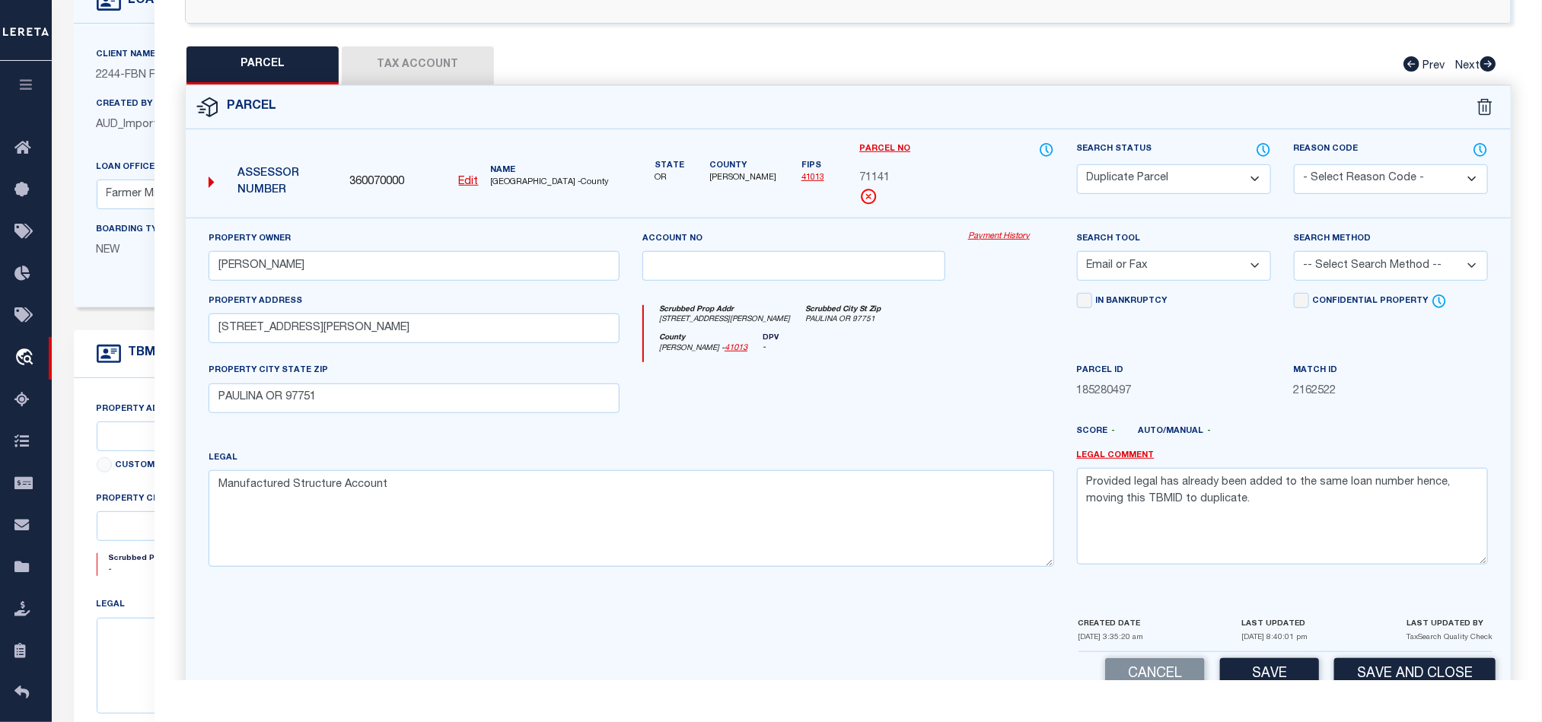
drag, startPoint x: 1163, startPoint y: 265, endPoint x: 1158, endPoint y: 281, distance: 16.8
click at [1163, 265] on select "-- Select Search Tool -- 3rd Party Website Agency File Agency Website ATLS CNV-…" at bounding box center [1174, 266] width 194 height 30
click at [1077, 256] on select "-- Select Search Tool -- 3rd Party Website Agency File Agency Website ATLS CNV-…" at bounding box center [1174, 266] width 194 height 30
click at [852, 373] on div at bounding box center [794, 393] width 326 height 62
click at [405, 53] on button "Tax Account" at bounding box center [418, 65] width 152 height 38
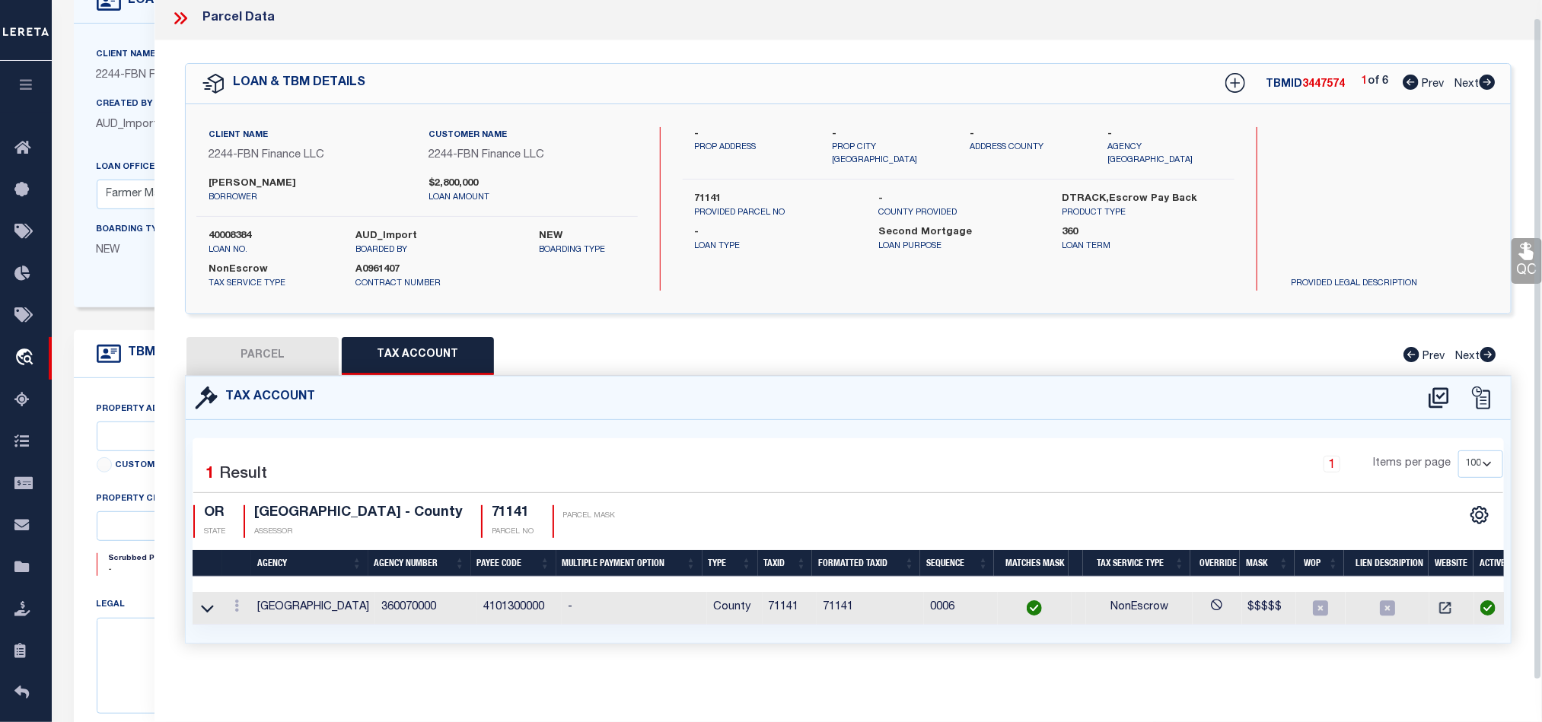
scroll to position [18, 0]
click at [208, 605] on icon at bounding box center [207, 609] width 13 height 8
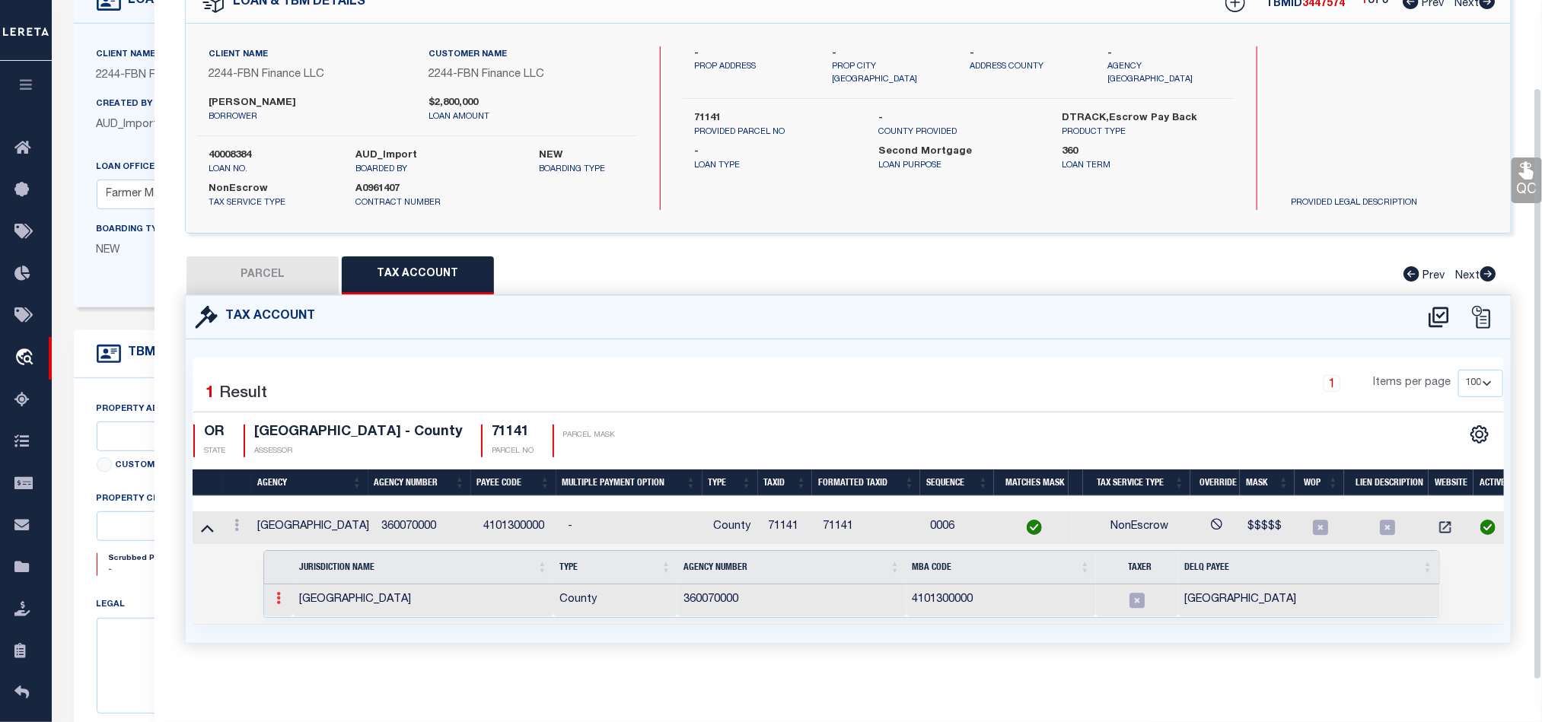
click at [279, 592] on icon at bounding box center [278, 598] width 5 height 12
click at [299, 619] on img at bounding box center [296, 623] width 15 height 15
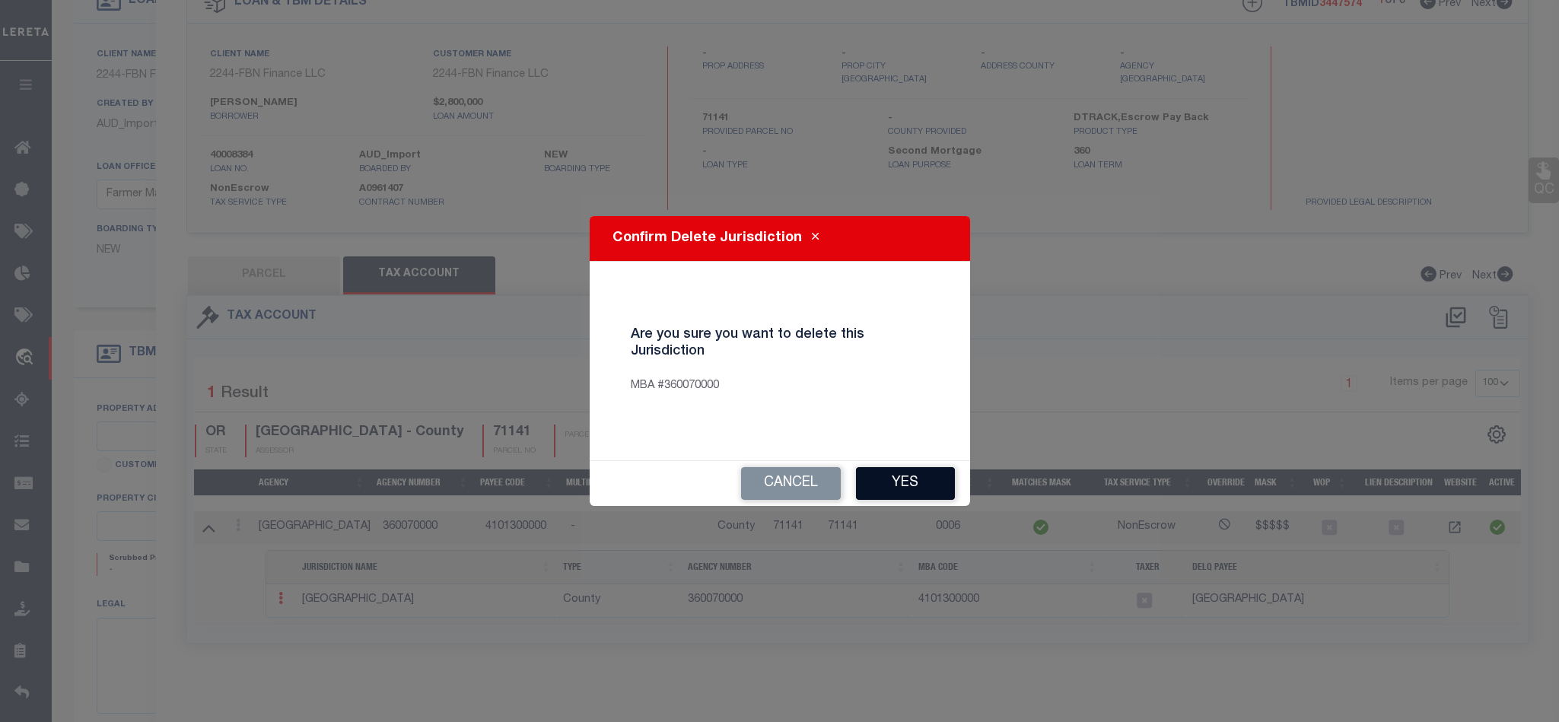
click at [922, 479] on button "Yes" at bounding box center [905, 483] width 99 height 33
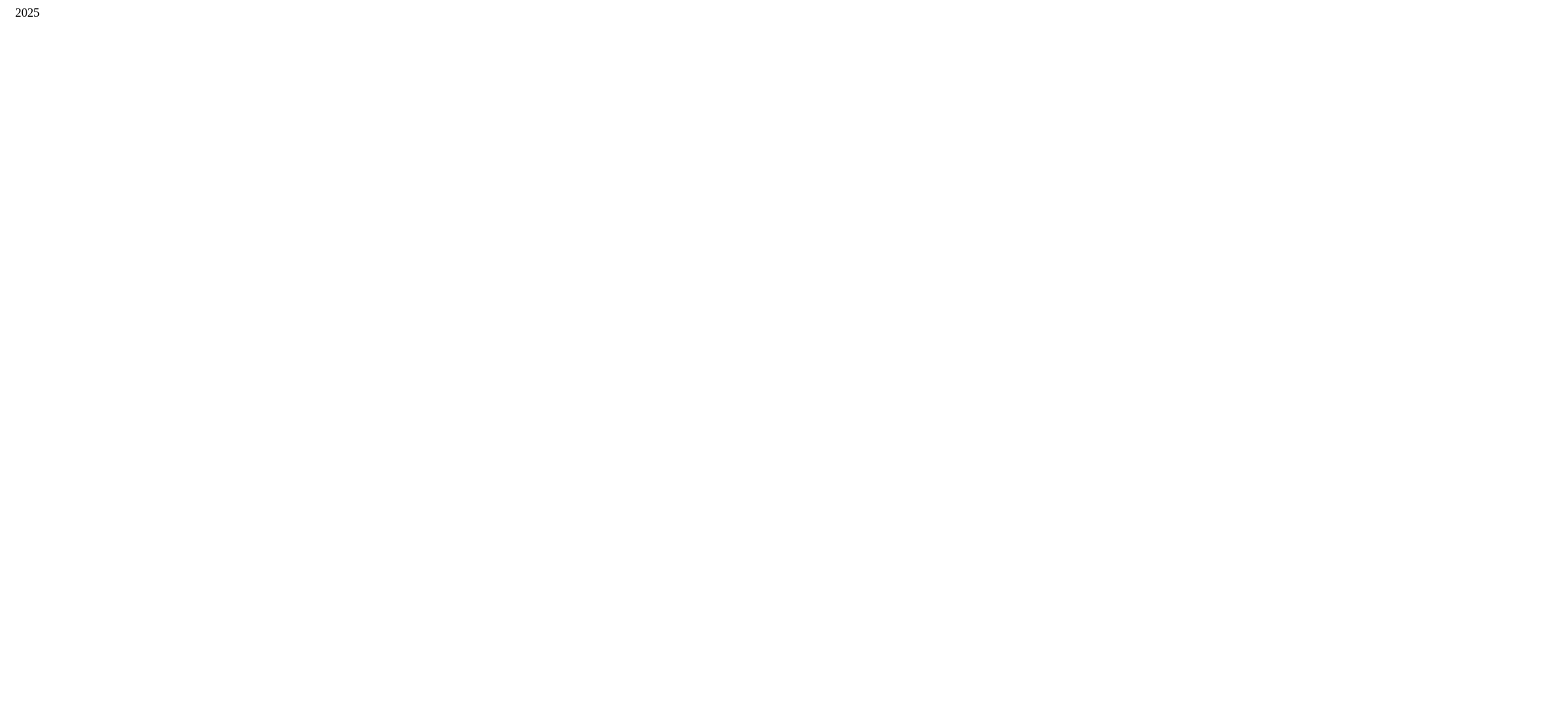
scroll to position [0, 0]
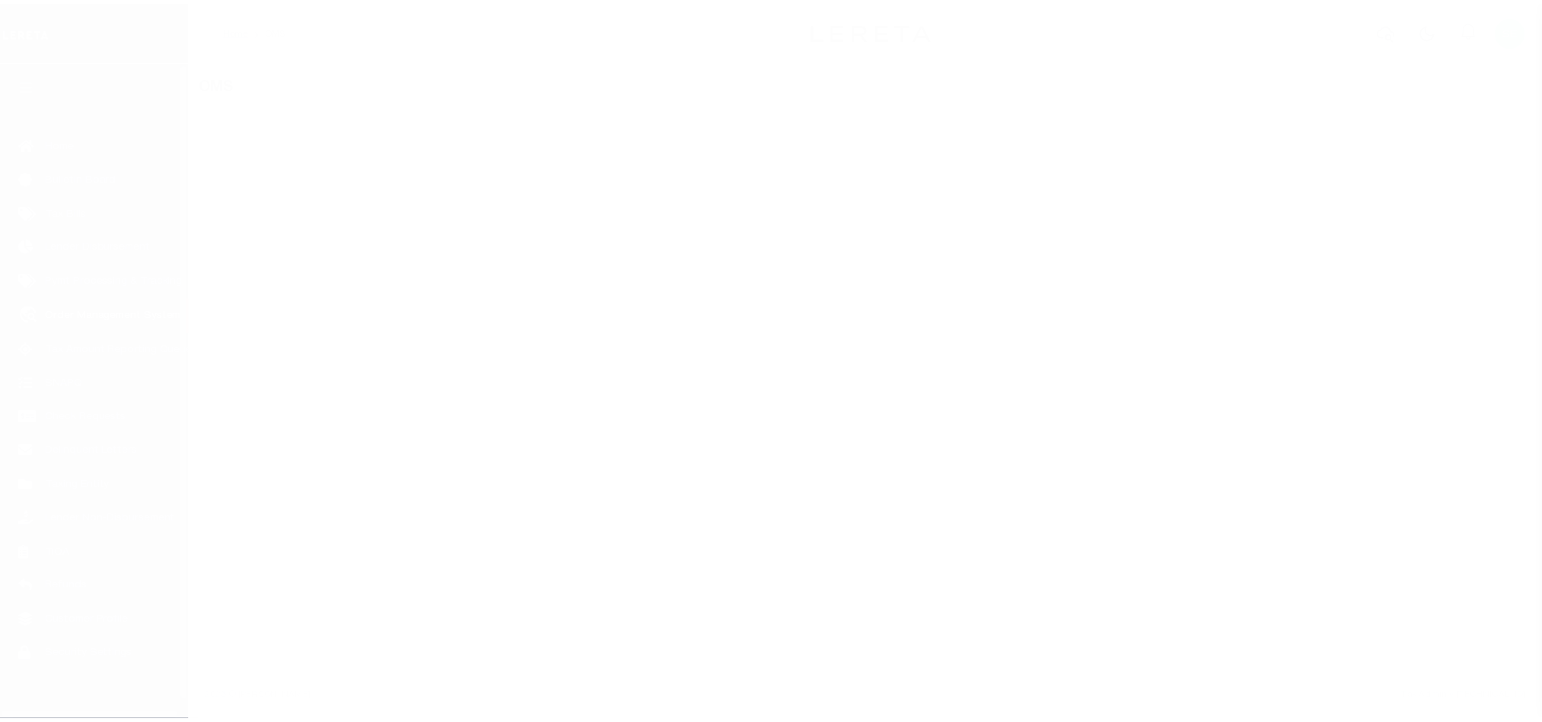
scroll to position [18, 0]
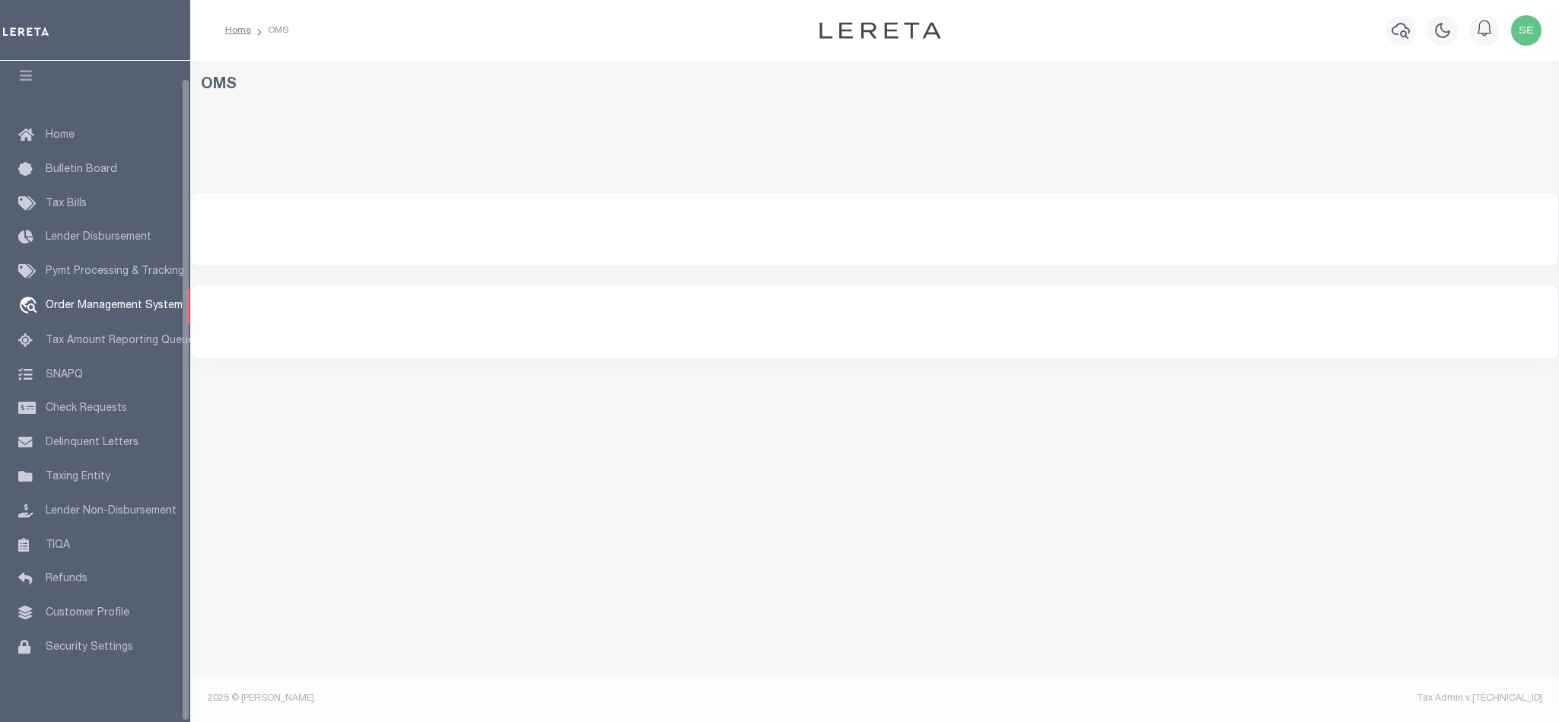
select select "200"
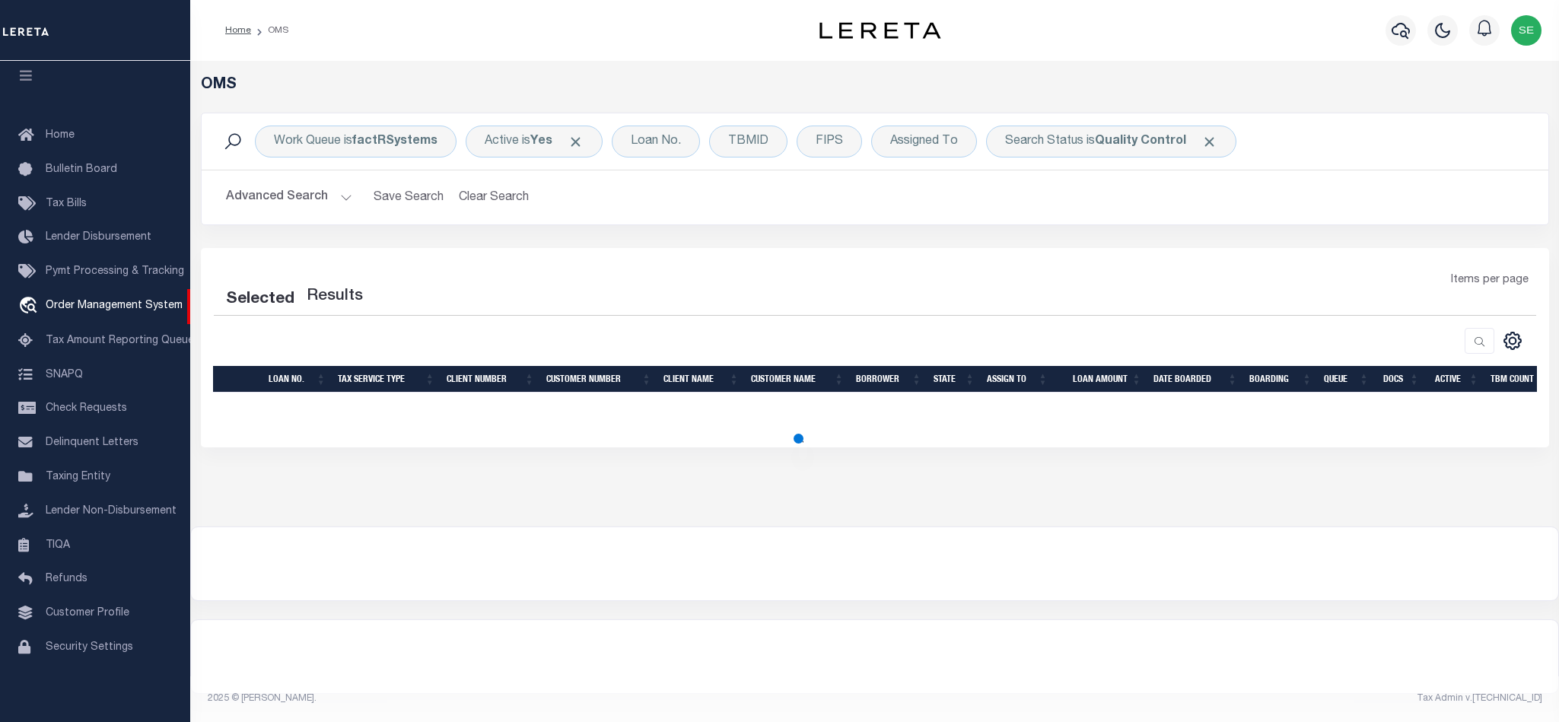
select select "200"
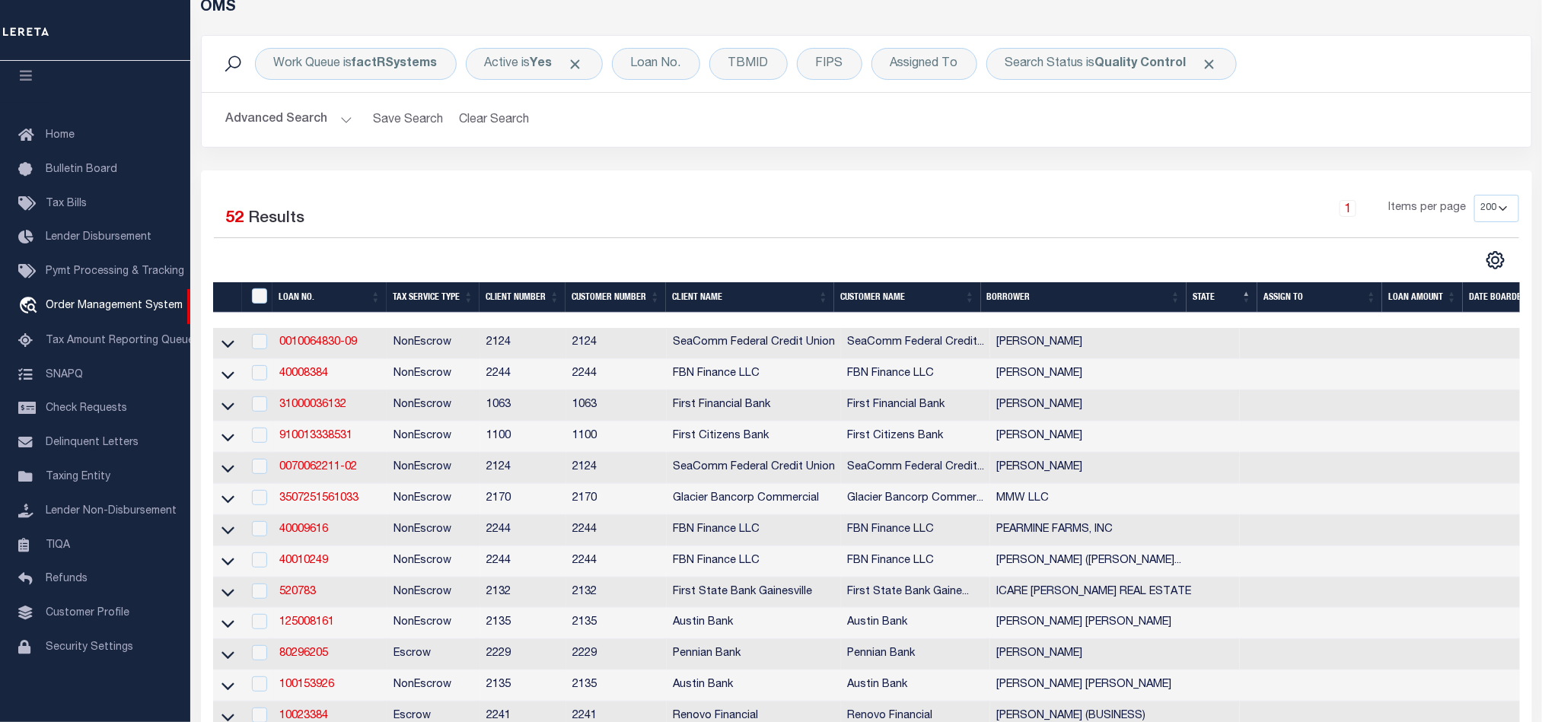
scroll to position [114, 0]
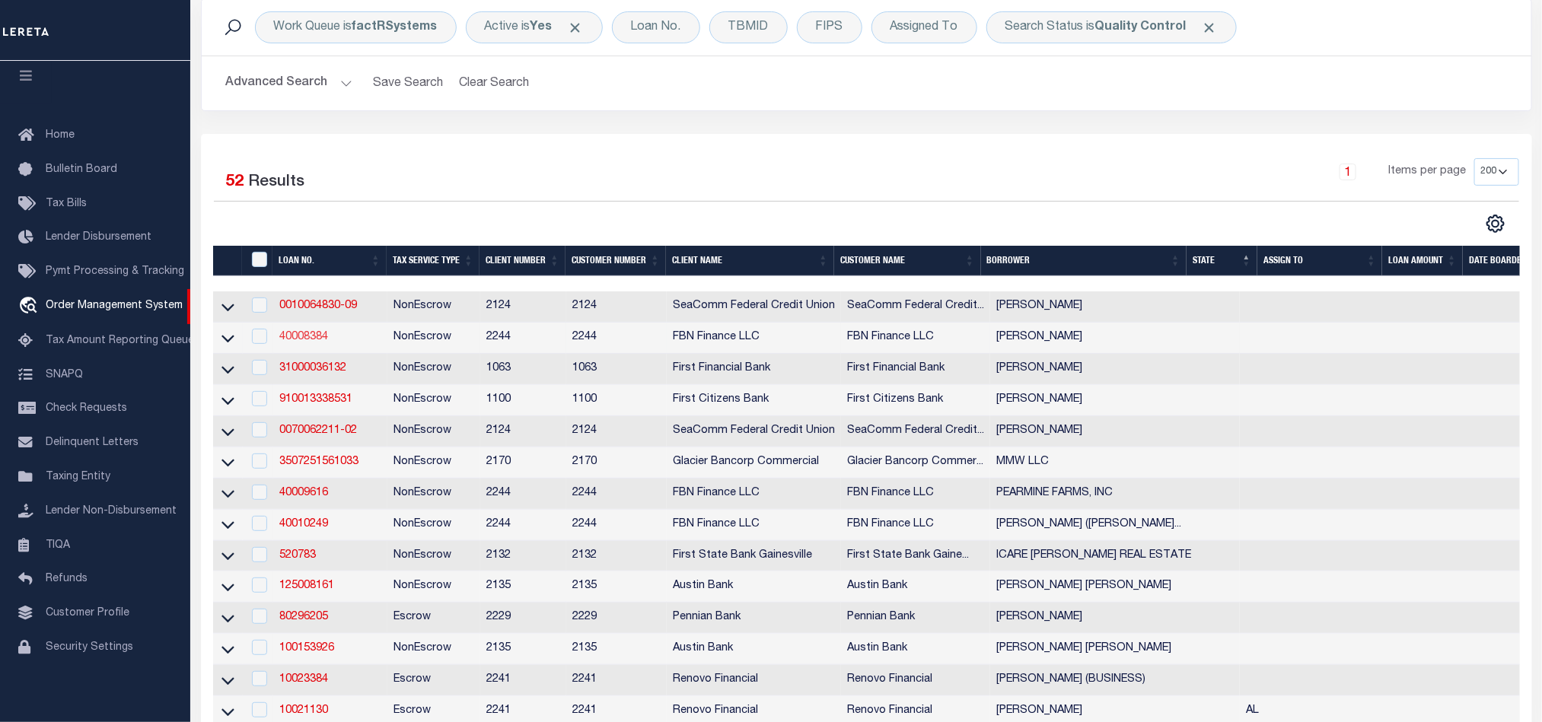
click at [311, 342] on link "40008384" at bounding box center [303, 337] width 49 height 11
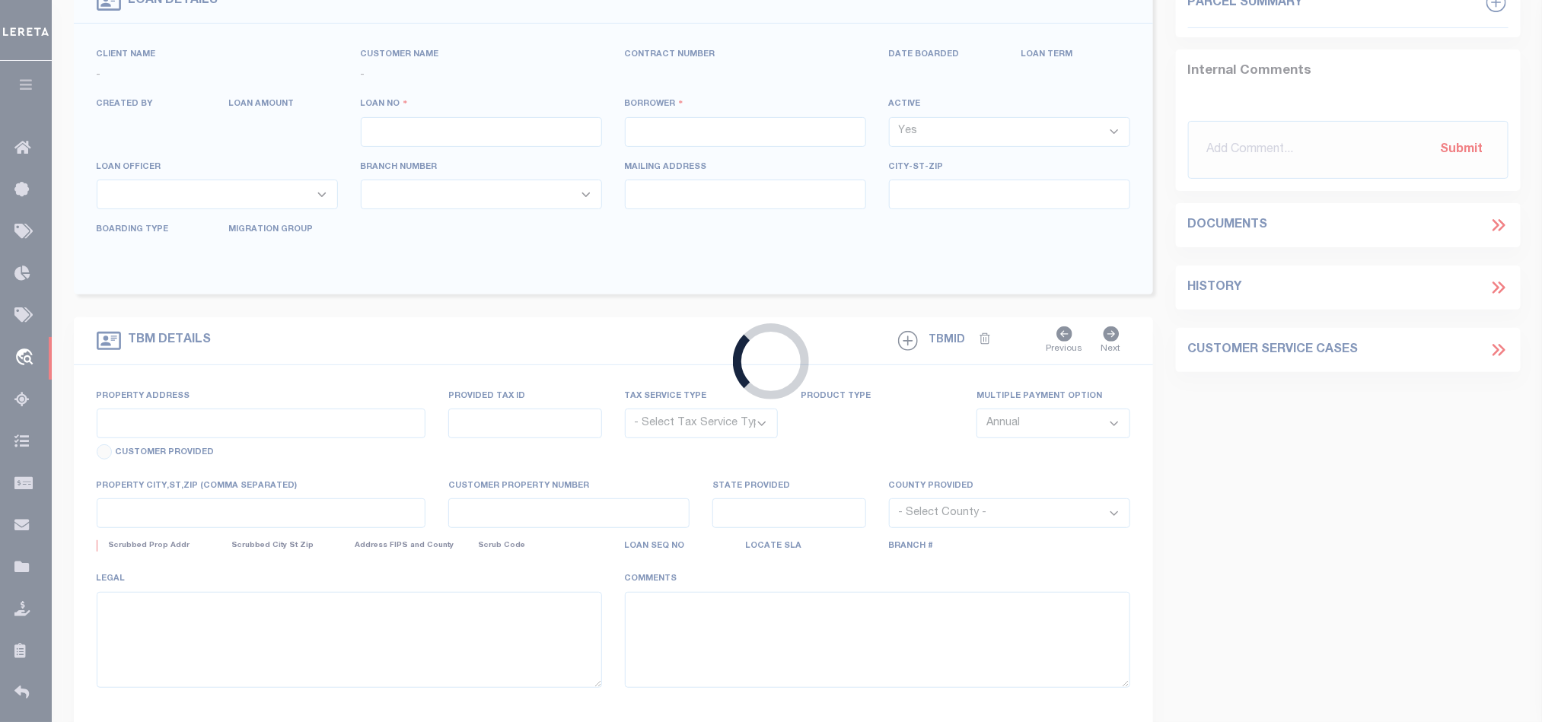
scroll to position [113, 0]
type input "40008384"
type input "[PERSON_NAME]"
select select
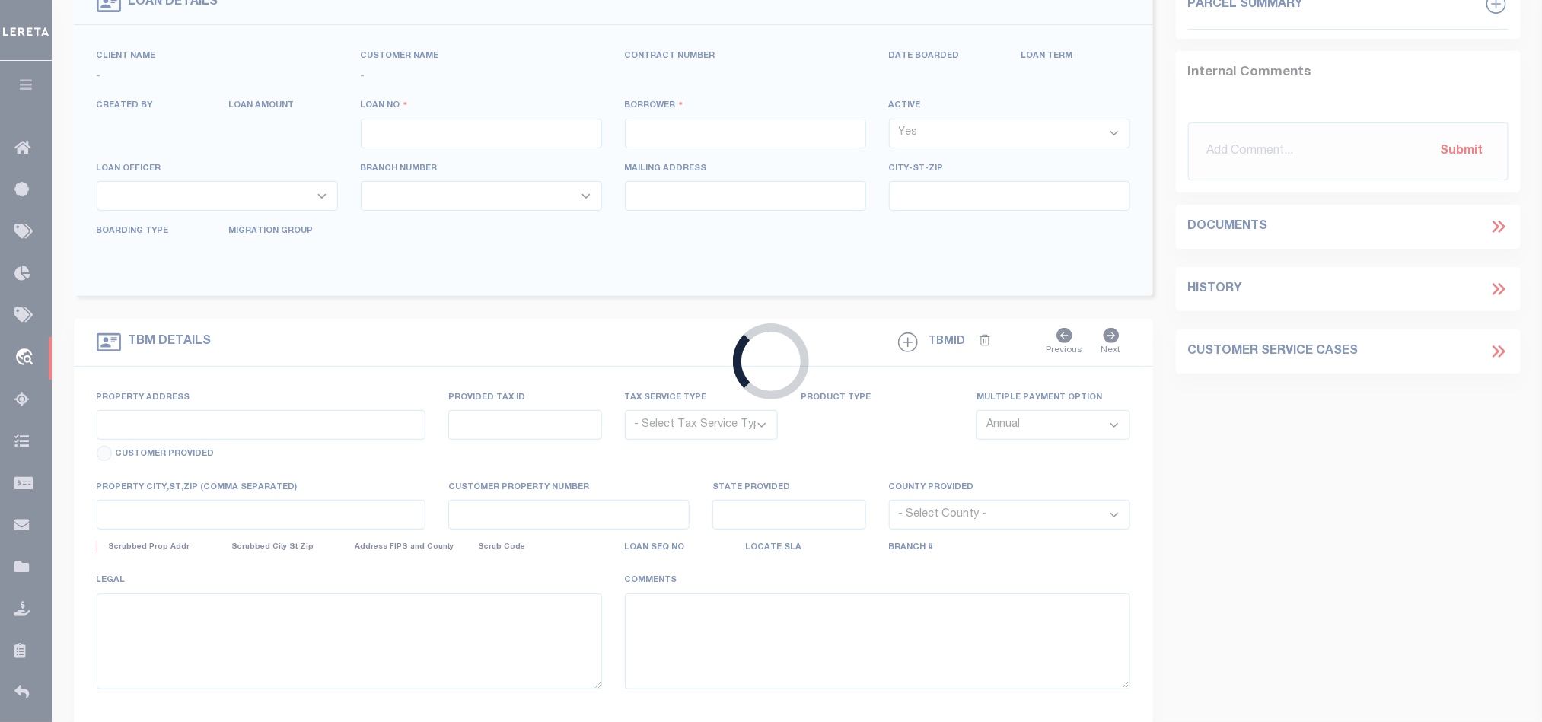
select select "100"
select select "NonEscrow"
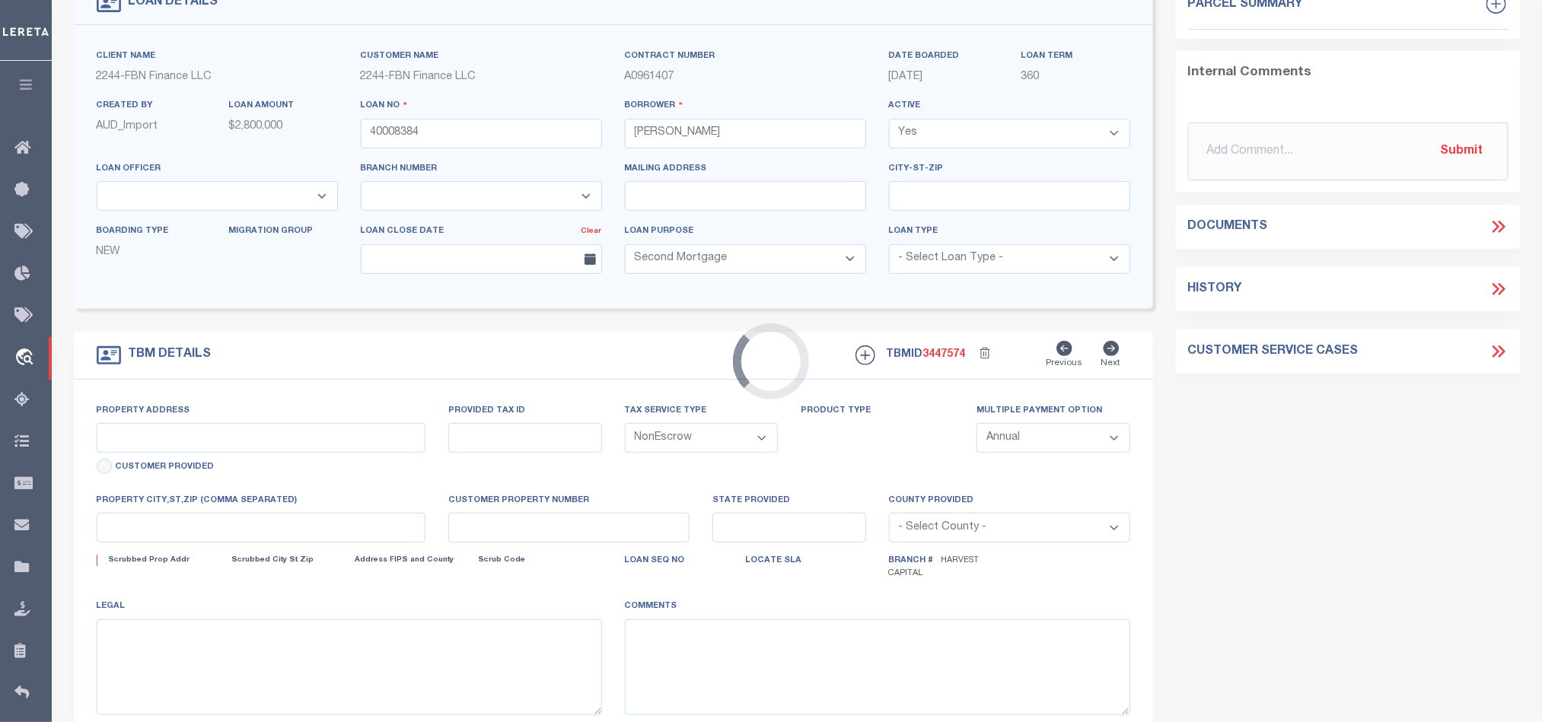
type input "71141"
select select
type input "HCC"
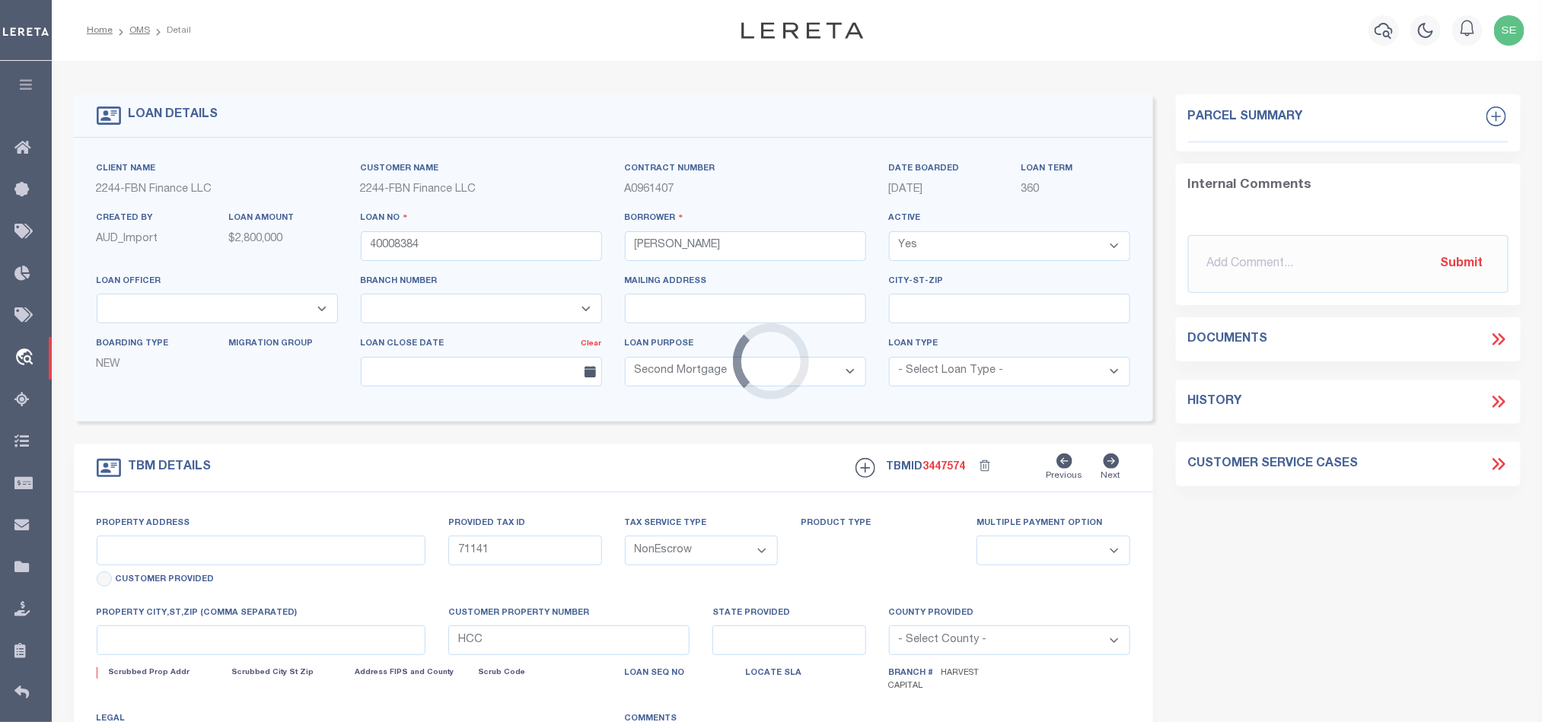
select select "14078"
select select "5511"
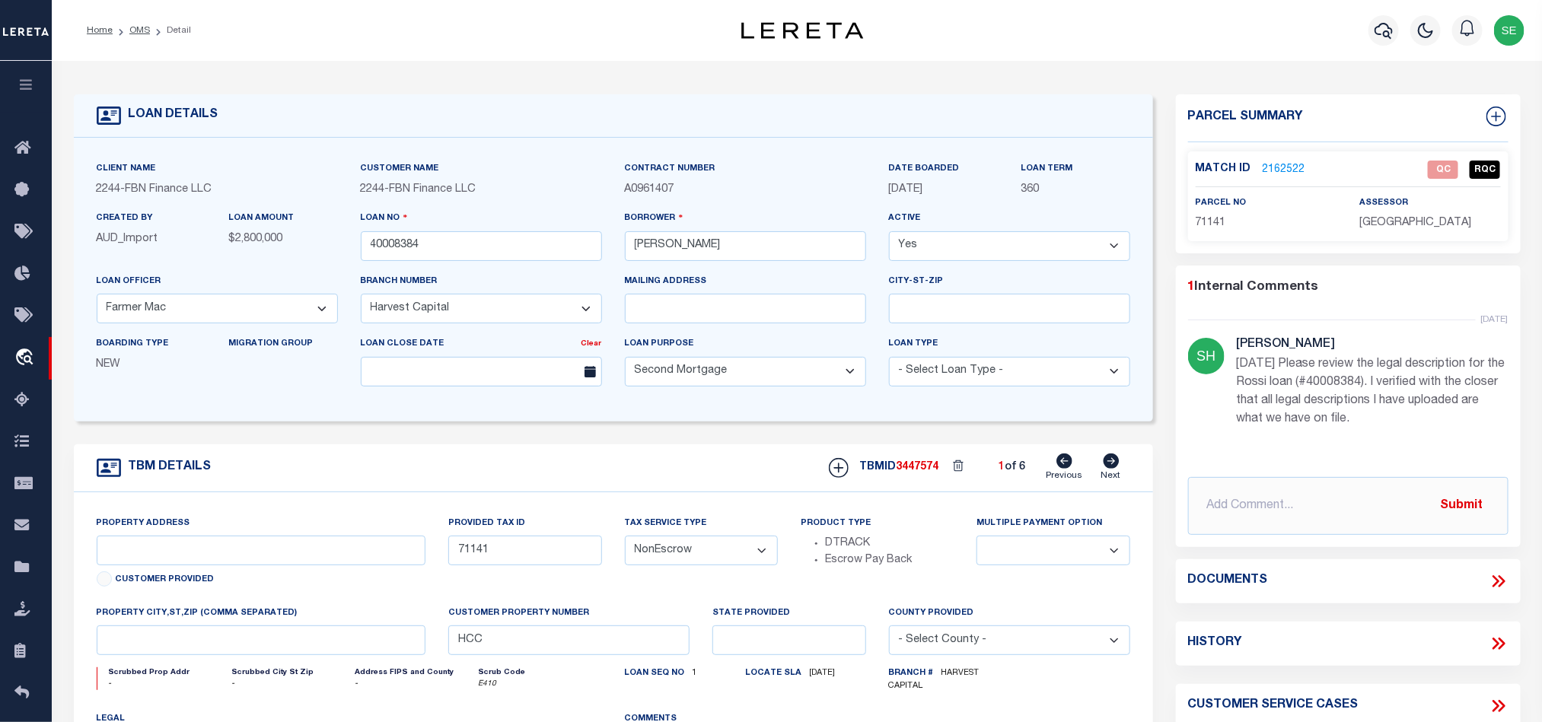
click at [1288, 170] on link "2162522" at bounding box center [1284, 170] width 43 height 16
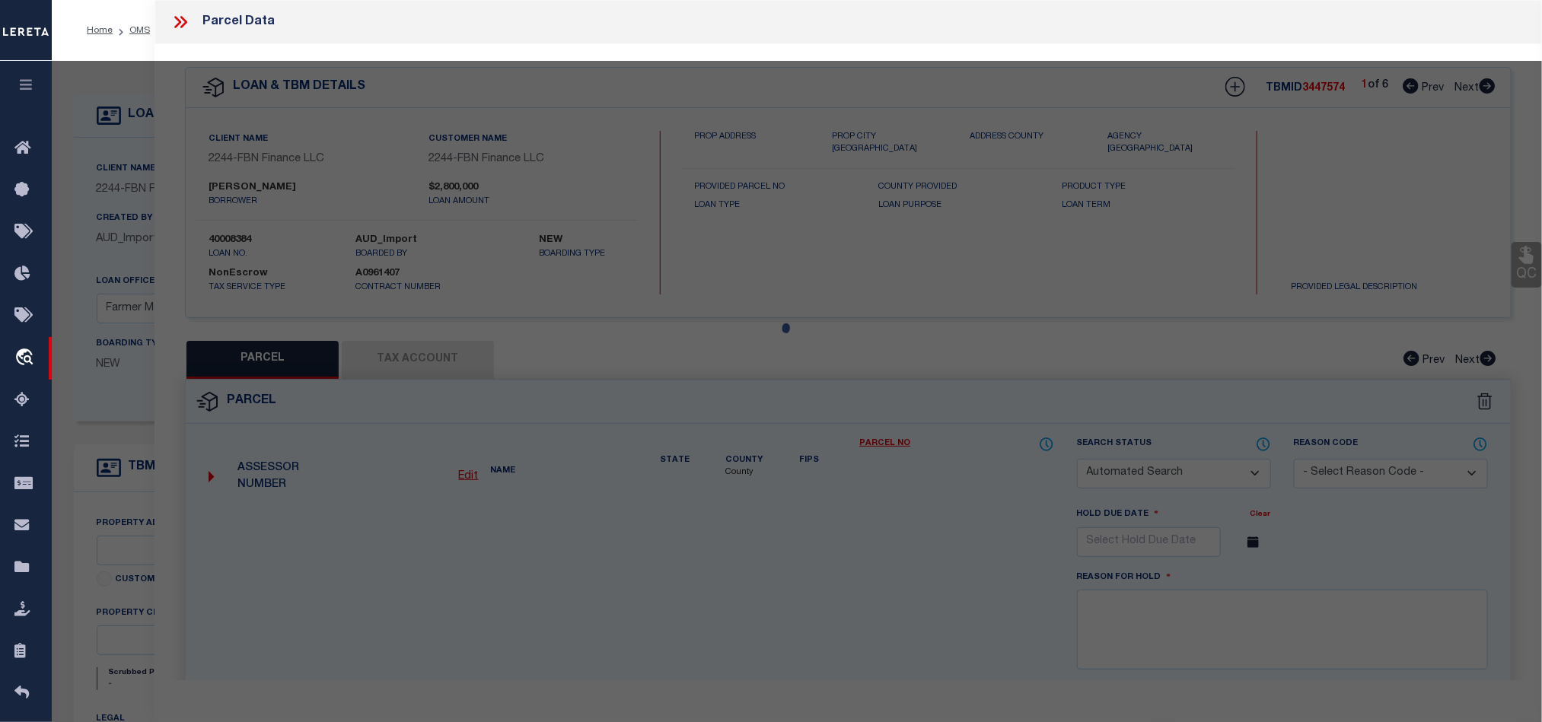
checkbox input "false"
select select "QC"
type input "[PERSON_NAME]"
select select "EML"
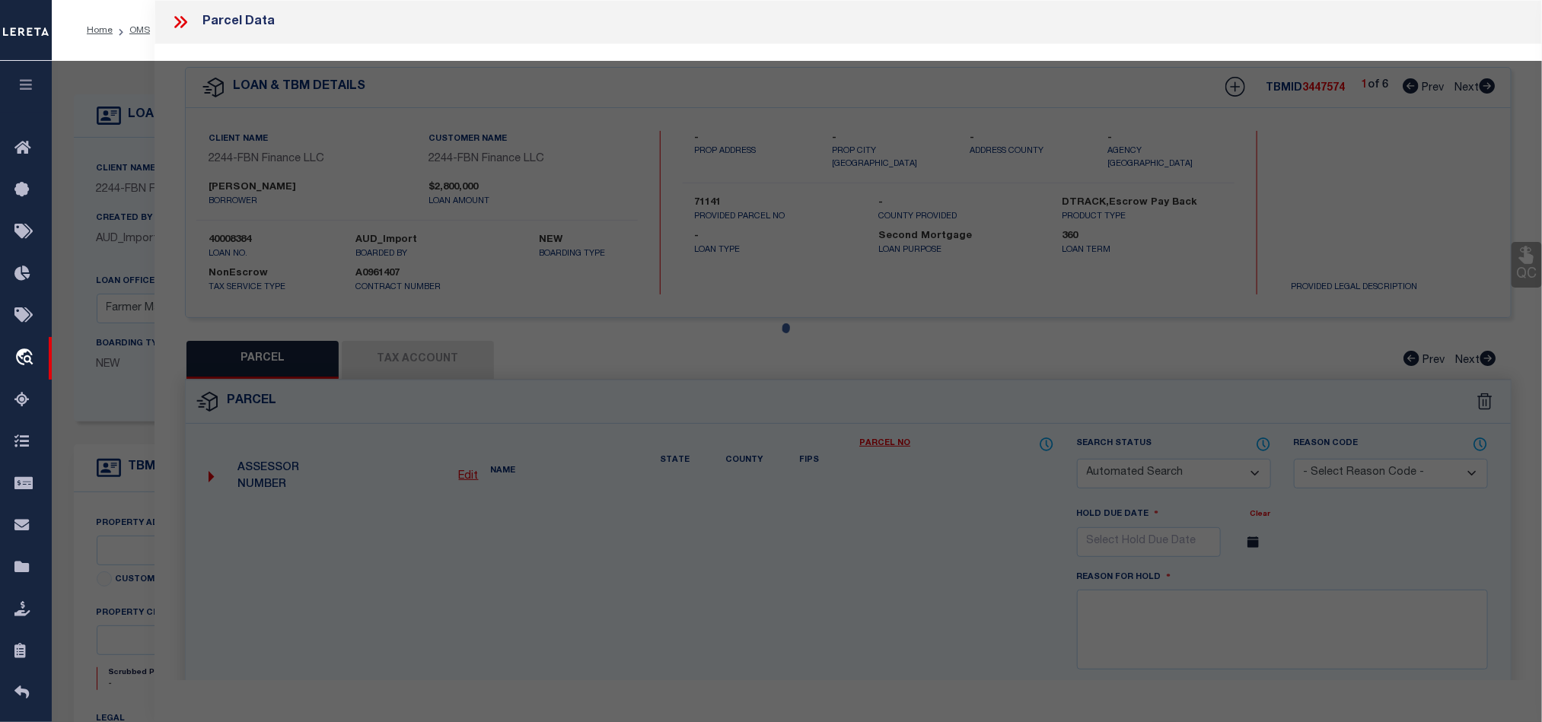
select select "LIP"
type input "[STREET_ADDRESS][PERSON_NAME]"
type input "PAULINA OR 97751"
type textarea "Manufactured Structure Account"
type textarea "Rec'd request to add parcel. Provided legal has already been added to the same …"
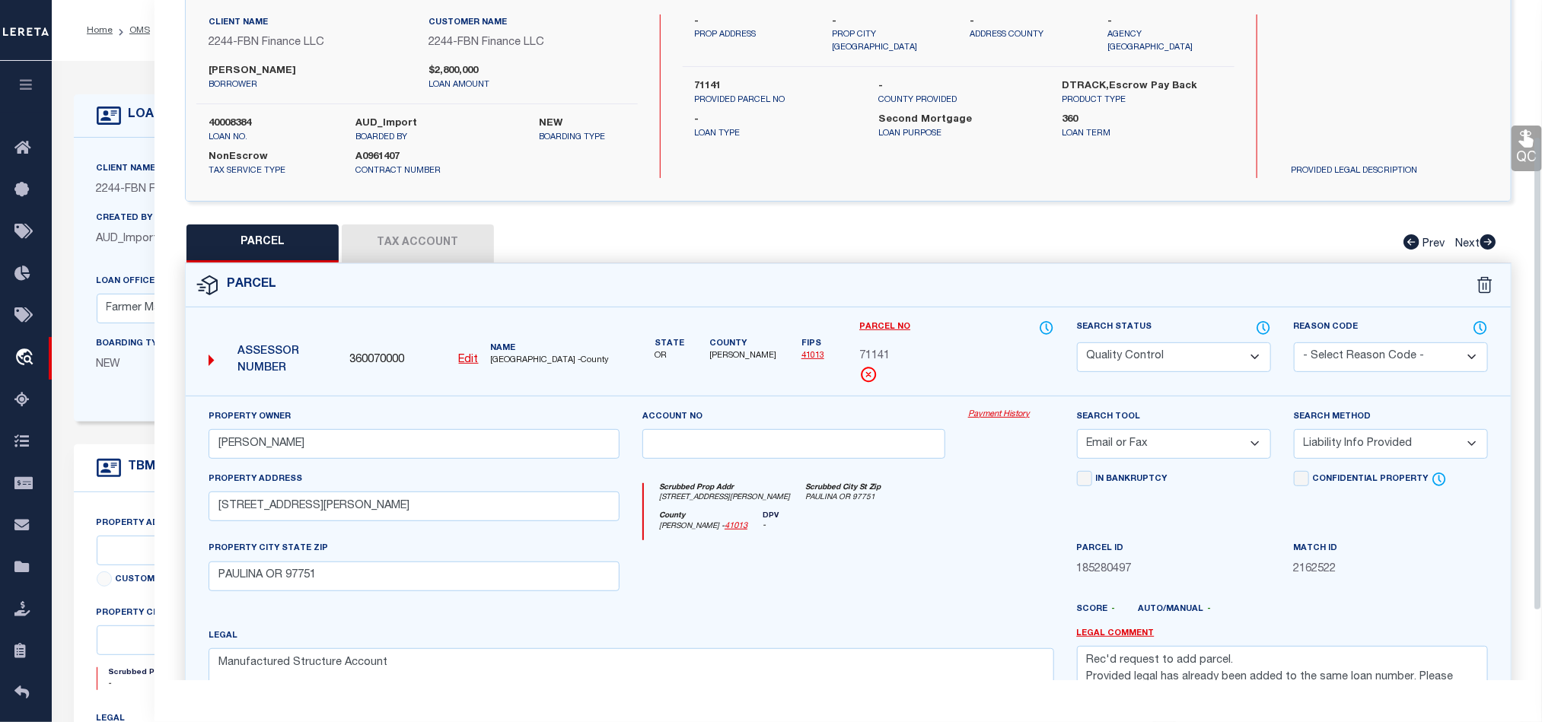
scroll to position [295, 0]
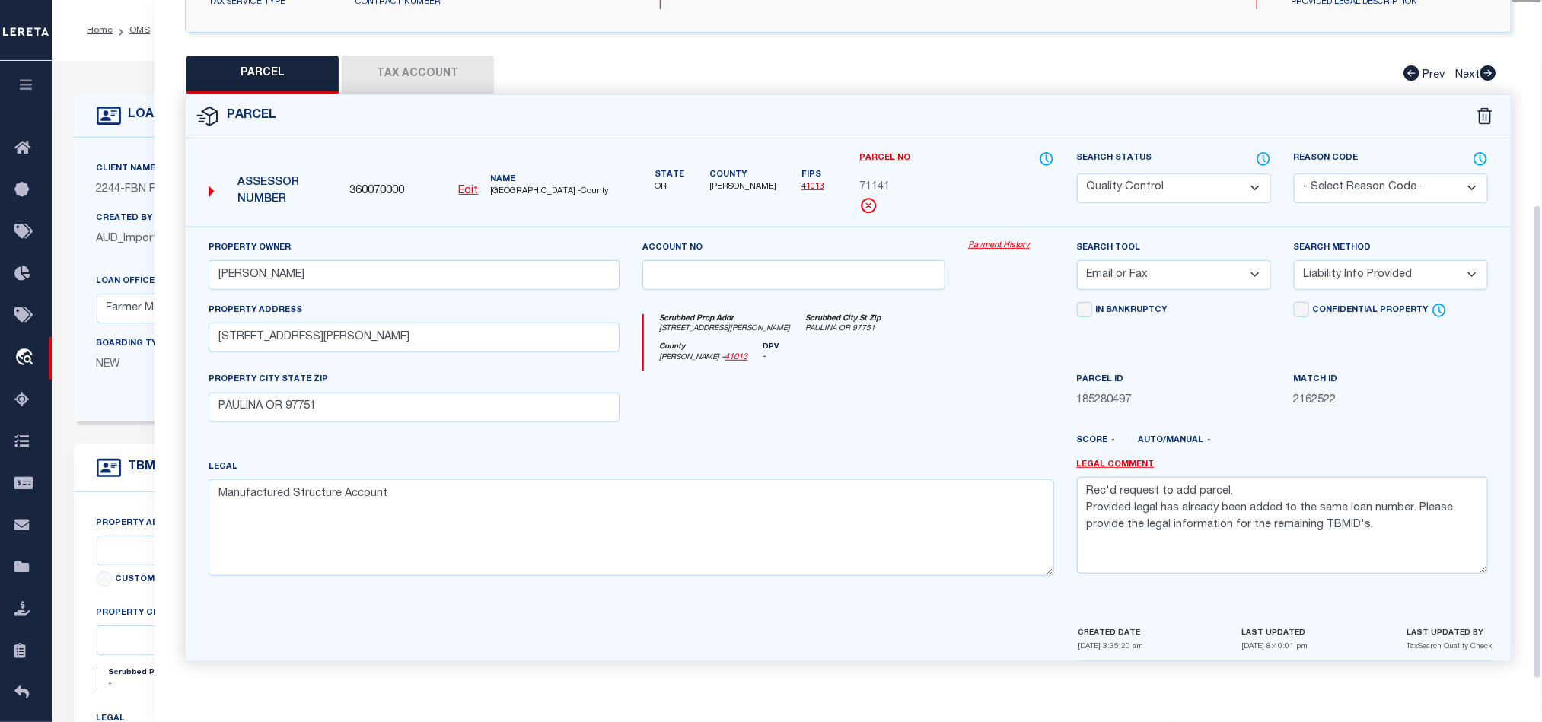
drag, startPoint x: 1203, startPoint y: 268, endPoint x: 1188, endPoint y: 285, distance: 23.2
click at [1203, 268] on select "-- Select Search Tool -- 3rd Party Website Agency File Agency Website ATLS CNV-…" at bounding box center [1174, 275] width 194 height 30
select select
click at [1077, 260] on select "-- Select Search Tool -- 3rd Party Website Agency File Agency Website ATLS CNV-…" at bounding box center [1174, 275] width 194 height 30
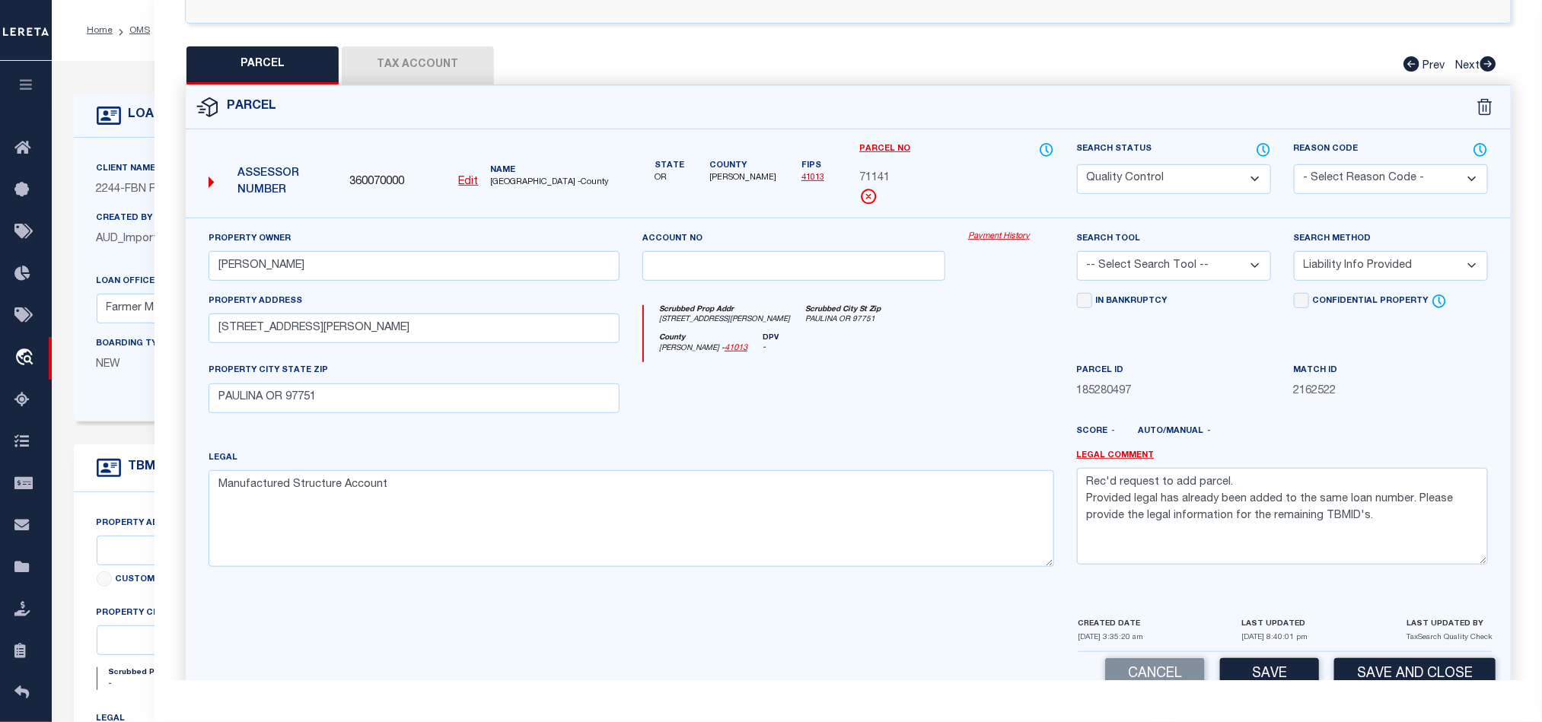
click at [1382, 281] on select "-- Select Search Method -- Property Address Legal Liability Info Provided" at bounding box center [1391, 266] width 194 height 30
select select
click at [1294, 256] on select "-- Select Search Method -- Property Address Legal Liability Info Provided" at bounding box center [1391, 266] width 194 height 30
drag, startPoint x: 1087, startPoint y: 505, endPoint x: 1082, endPoint y: 494, distance: 11.6
click at [1082, 494] on textarea "Rec'd request to add parcel. Provided legal has already been added to the same …" at bounding box center [1282, 516] width 411 height 96
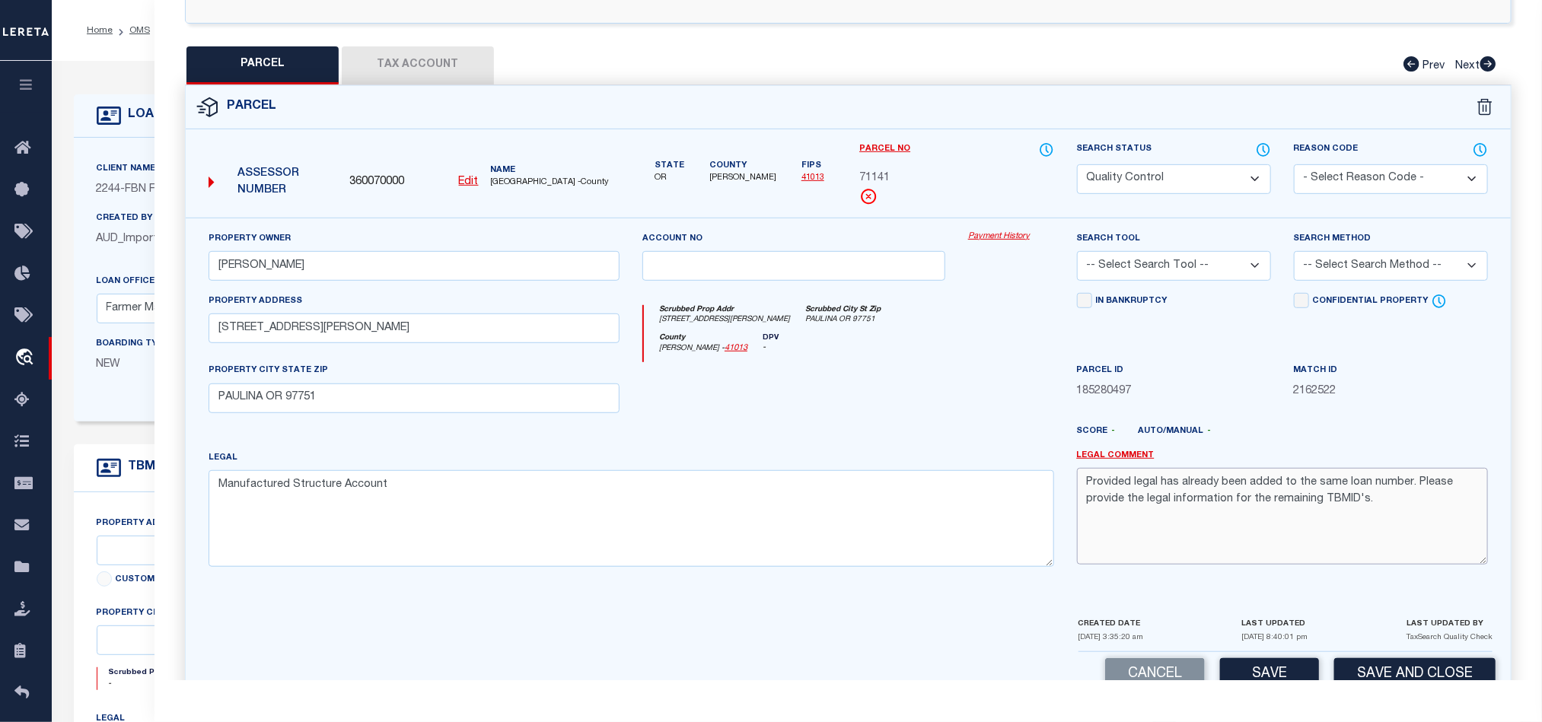
drag, startPoint x: 1413, startPoint y: 491, endPoint x: 1425, endPoint y: 502, distance: 16.7
click at [1425, 502] on textarea "Provided legal has already been added to the same loan number. Please provide t…" at bounding box center [1282, 516] width 411 height 96
type textarea "Provided legal has already been added to the same loan number, hence moving thi…"
click at [1192, 174] on select "Automated Search Bad Parcel Complete Duplicate Parcel High Dollar Reporting In …" at bounding box center [1174, 179] width 194 height 30
drag, startPoint x: 660, startPoint y: 418, endPoint x: 992, endPoint y: 393, distance: 332.8
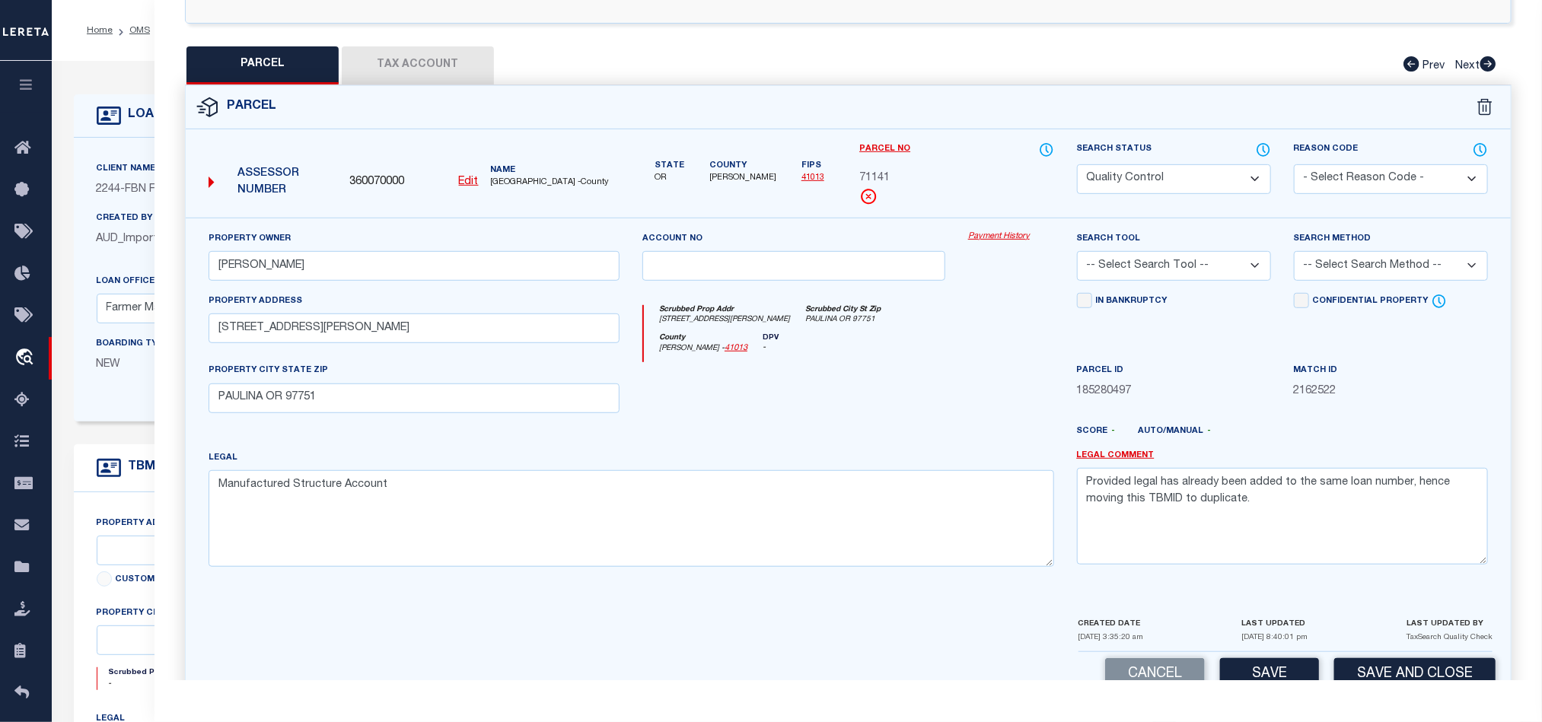
click at [660, 418] on div at bounding box center [794, 393] width 326 height 62
click at [1158, 192] on select "Automated Search Bad Parcel Complete Duplicate Parcel High Dollar Reporting In …" at bounding box center [1174, 179] width 194 height 30
select select "DP"
drag, startPoint x: 827, startPoint y: 382, endPoint x: 897, endPoint y: 380, distance: 70.1
click at [827, 382] on div at bounding box center [794, 393] width 326 height 62
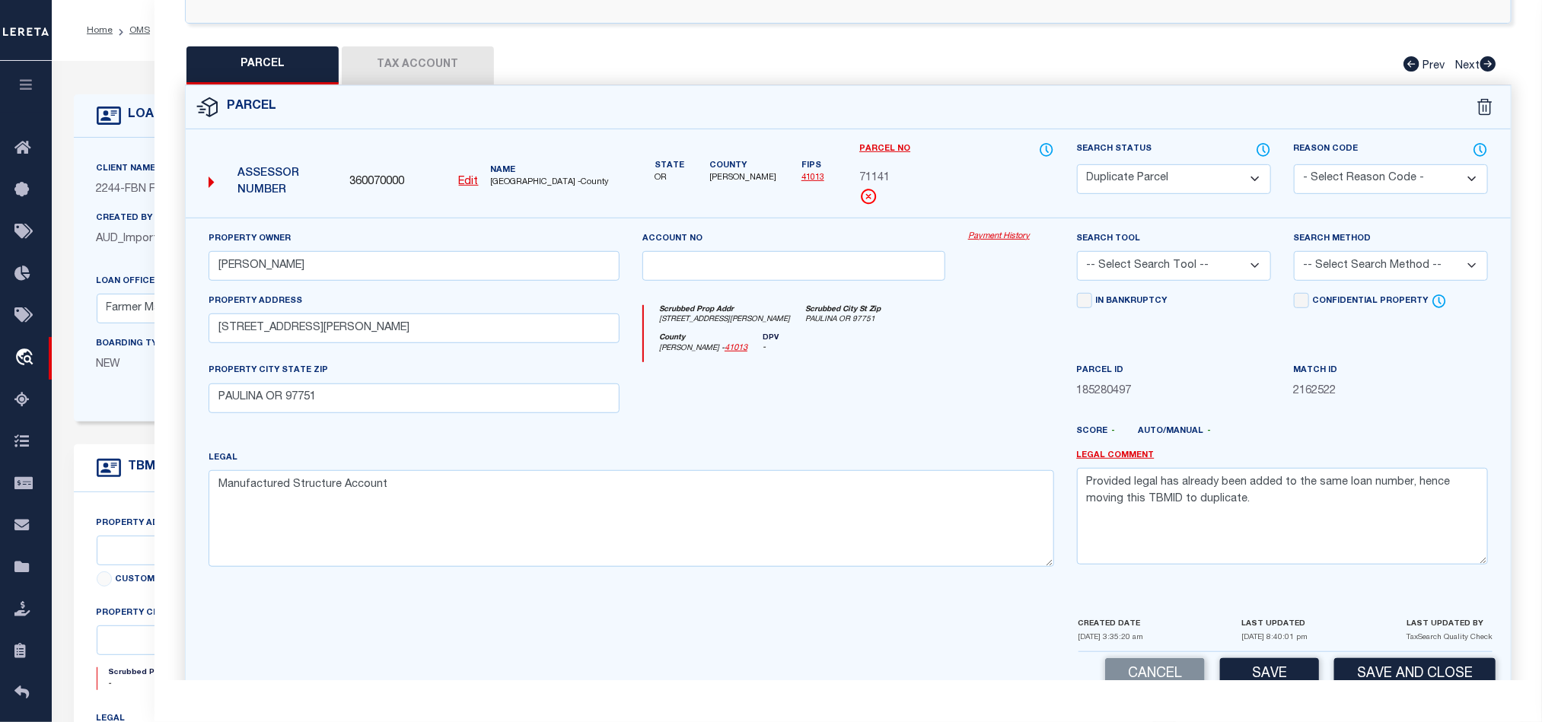
click at [1343, 266] on select "-- Select Search Method -- Property Address Legal Liability Info Provided" at bounding box center [1391, 266] width 194 height 30
click at [1294, 256] on select "-- Select Search Method -- Property Address Legal Liability Info Provided" at bounding box center [1391, 266] width 194 height 30
click at [944, 362] on div "County [PERSON_NAME] - 41013 DPV -" at bounding box center [848, 348] width 409 height 30
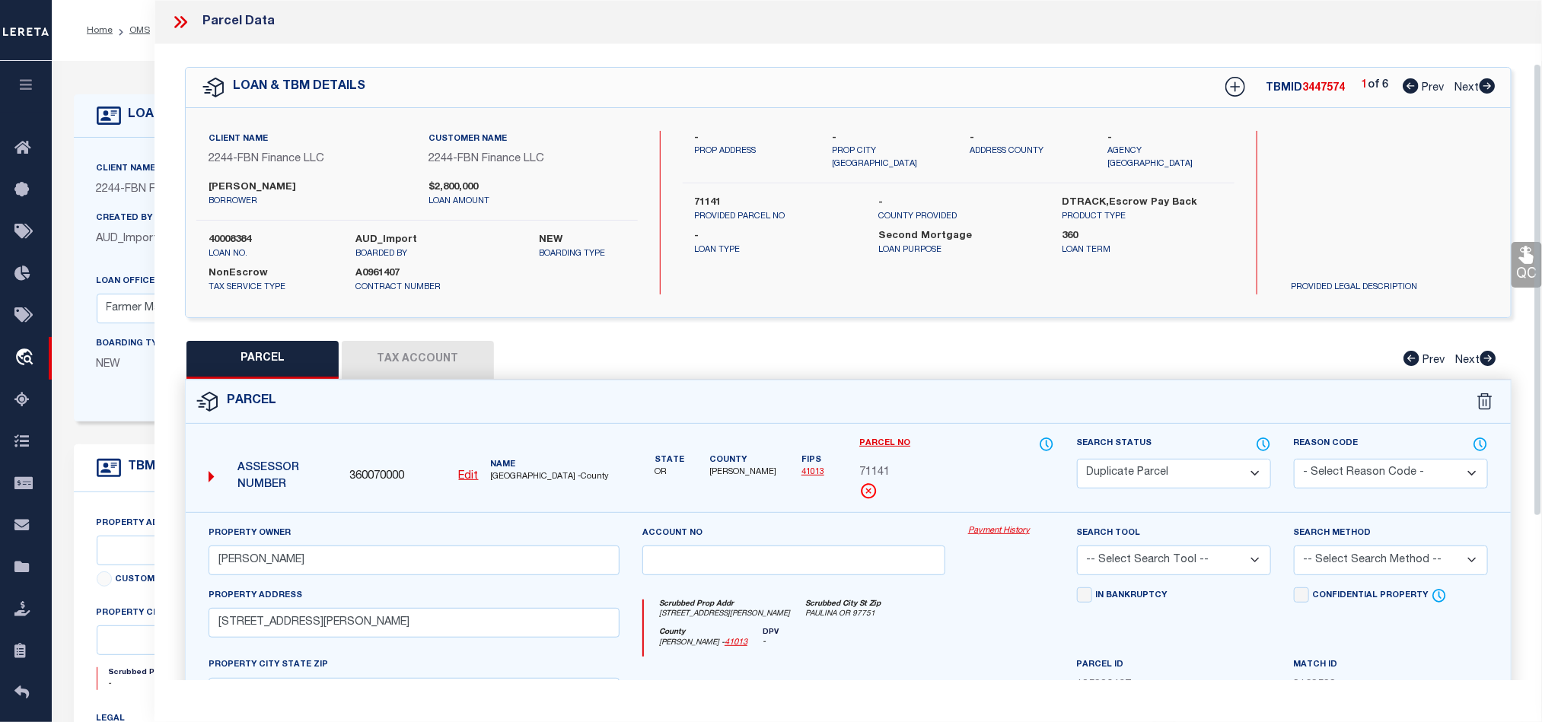
scroll to position [340, 0]
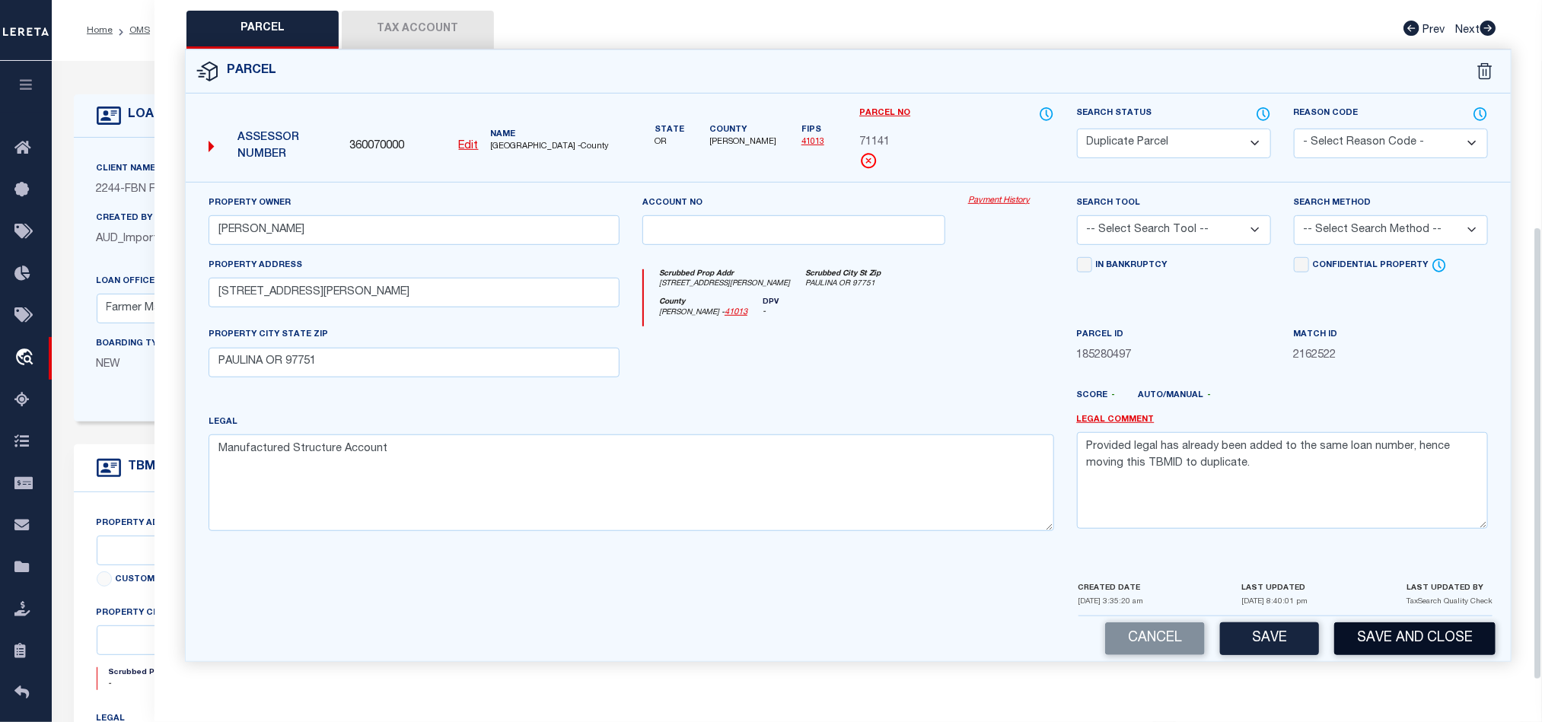
click at [1430, 647] on button "Save and Close" at bounding box center [1414, 639] width 161 height 33
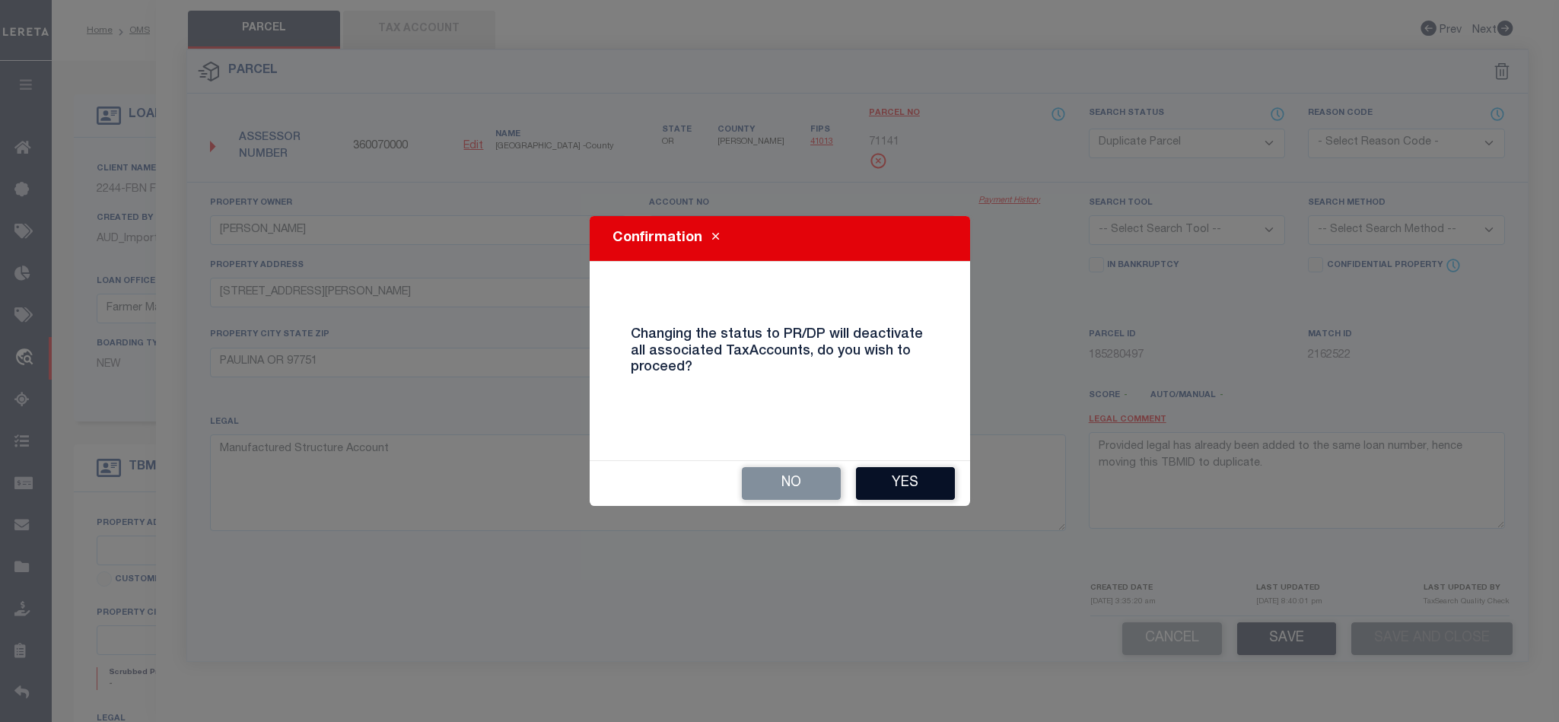
click at [916, 499] on button "Yes" at bounding box center [905, 483] width 99 height 33
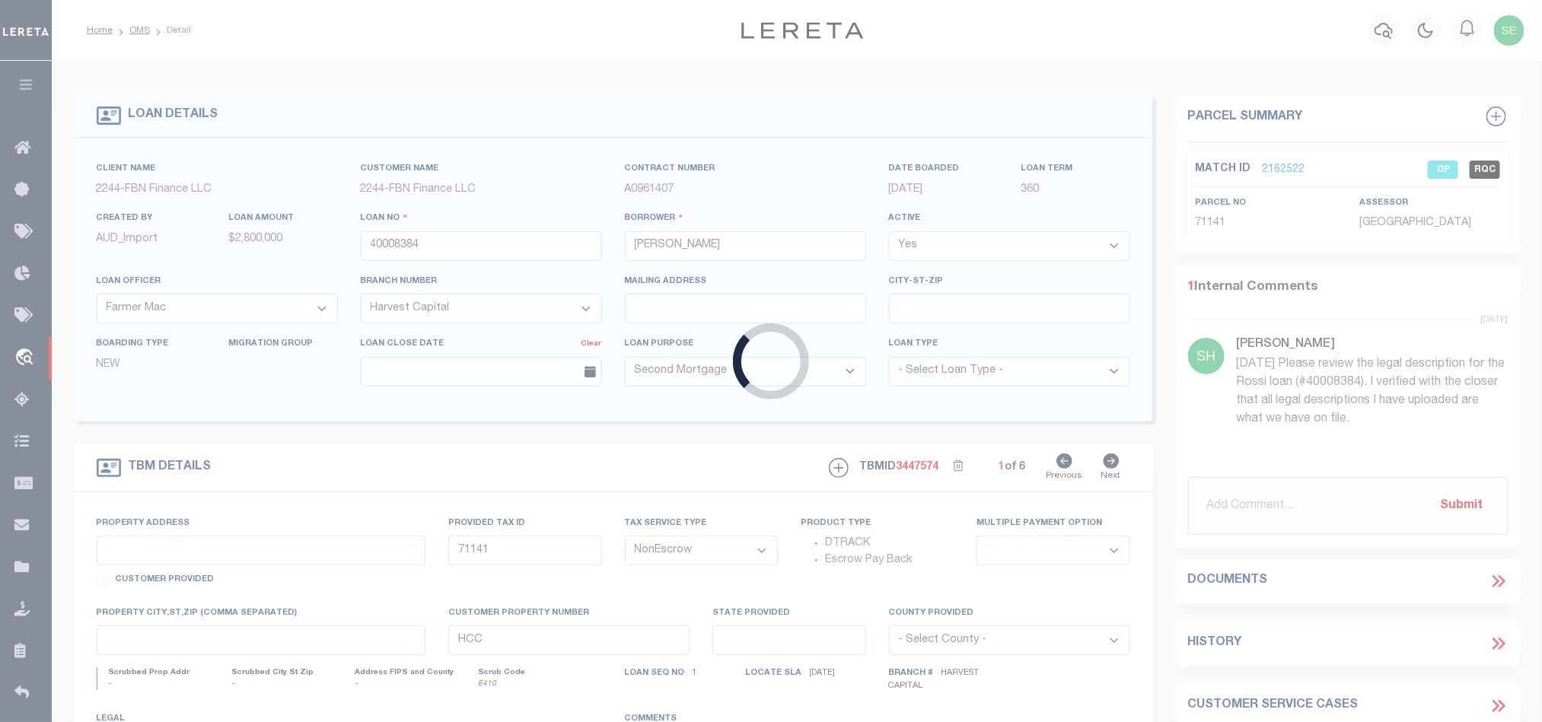
select select
select select "14078"
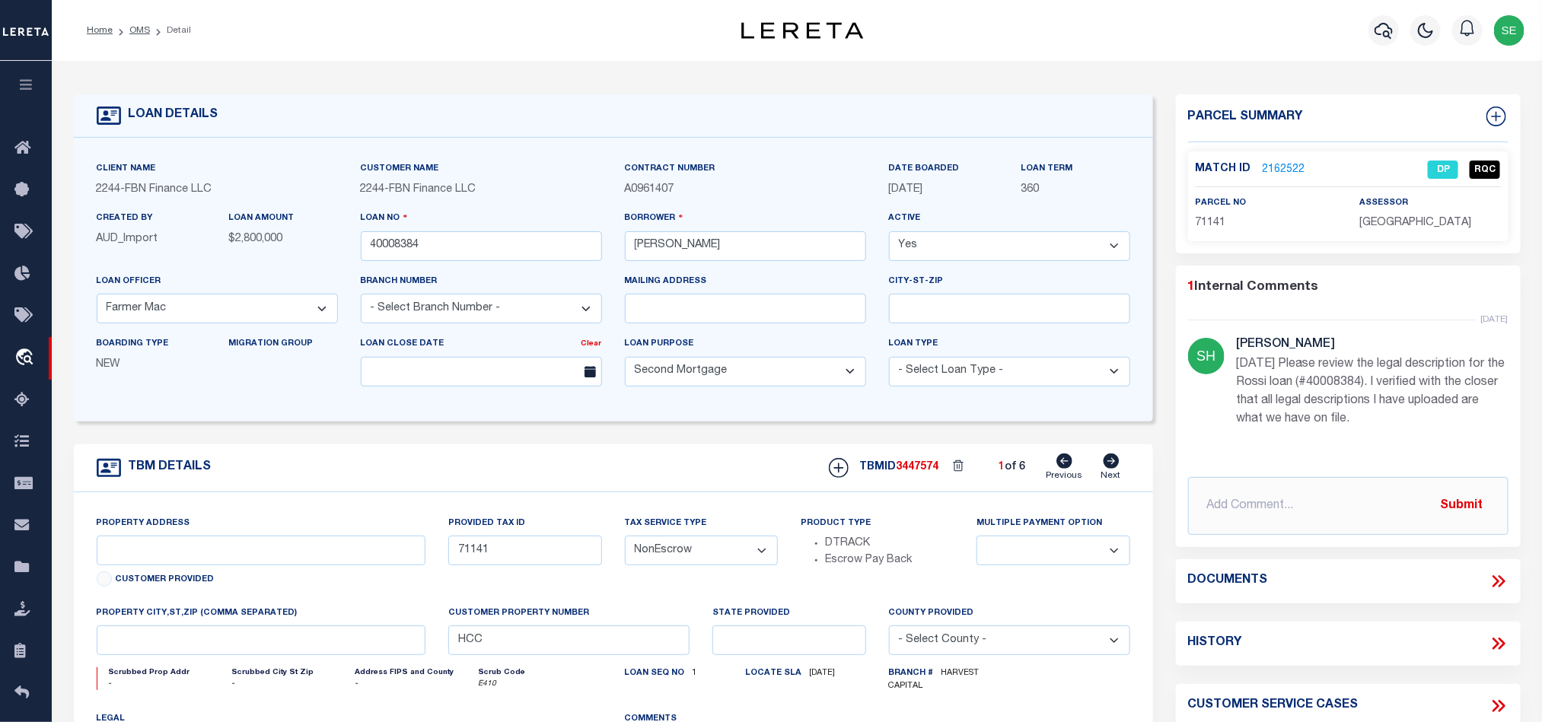
drag, startPoint x: 610, startPoint y: 471, endPoint x: 629, endPoint y: 473, distance: 18.3
click at [610, 471] on div "TBM DETAILS TBMID 3447574 1 of 6 Next" at bounding box center [613, 468] width 1079 height 48
click at [131, 30] on link "OMS" at bounding box center [139, 30] width 21 height 9
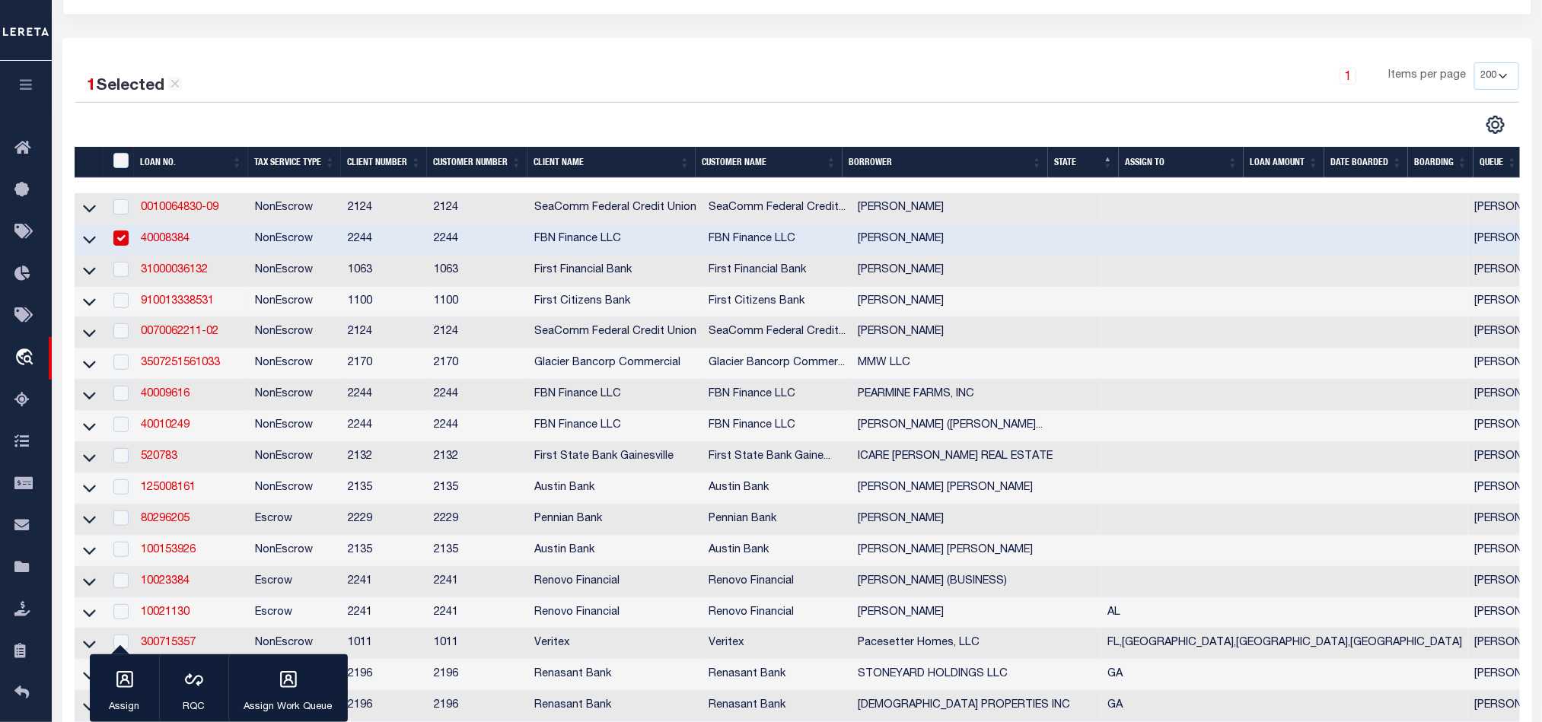
scroll to position [228, 0]
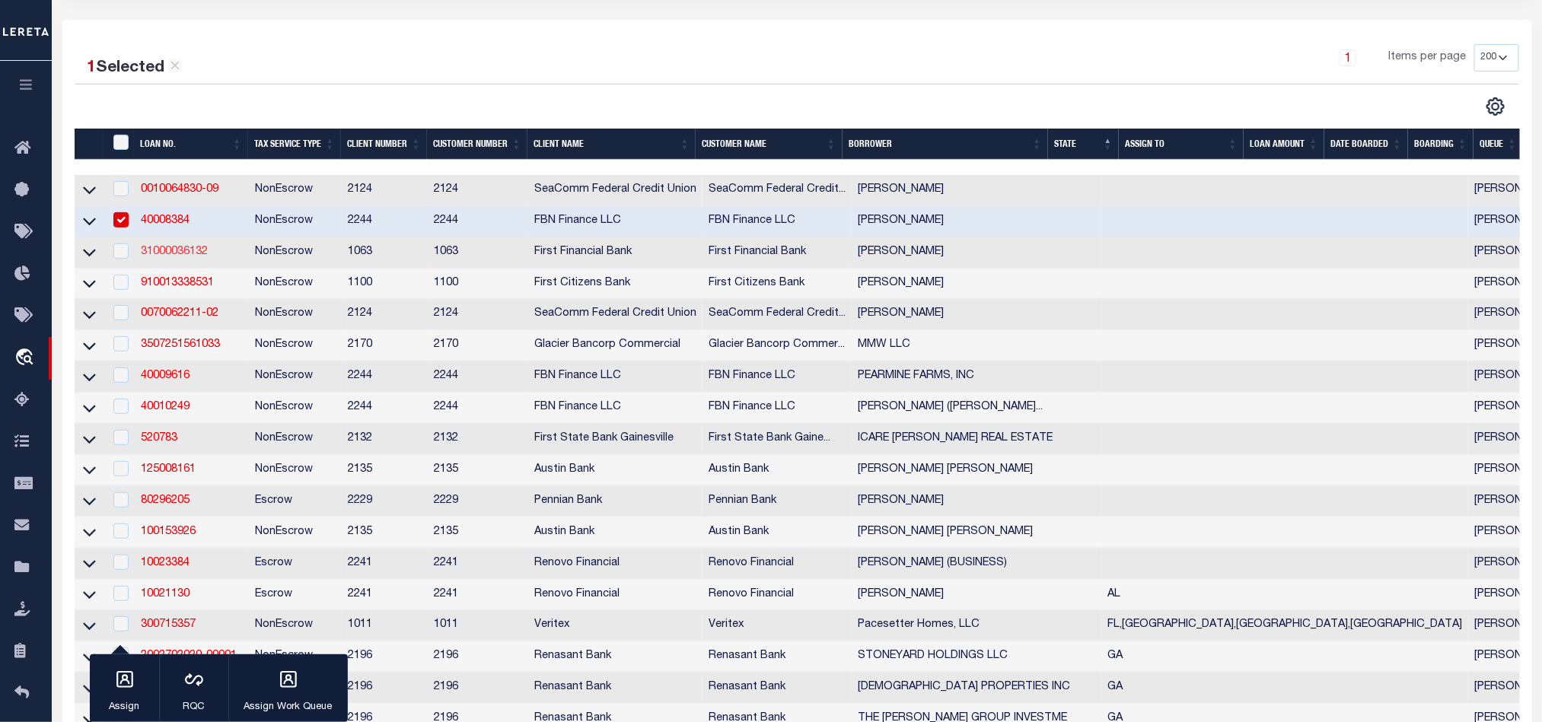
click at [172, 250] on link "31000036132" at bounding box center [174, 252] width 67 height 11
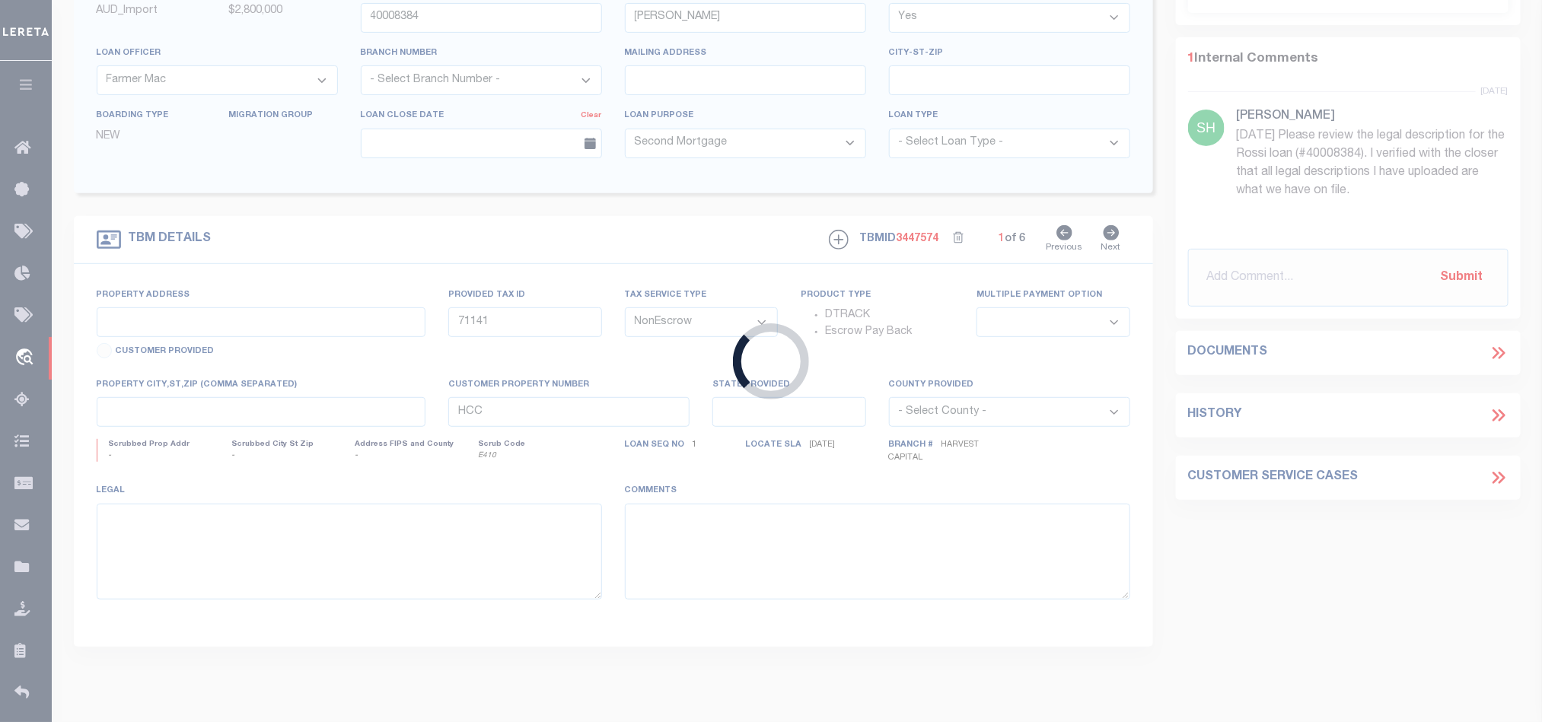
scroll to position [222, 0]
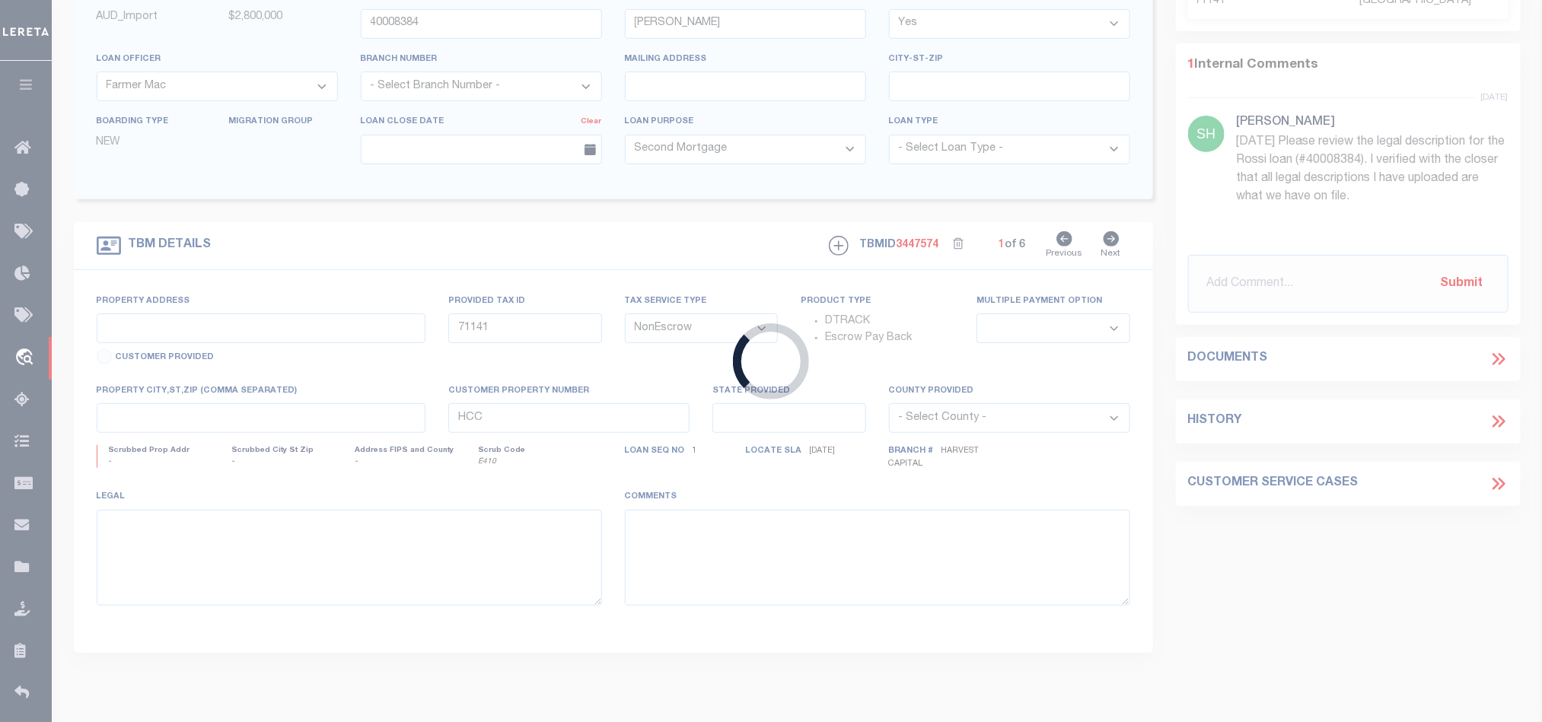
type input "31000036132"
type input "[PERSON_NAME]"
select select
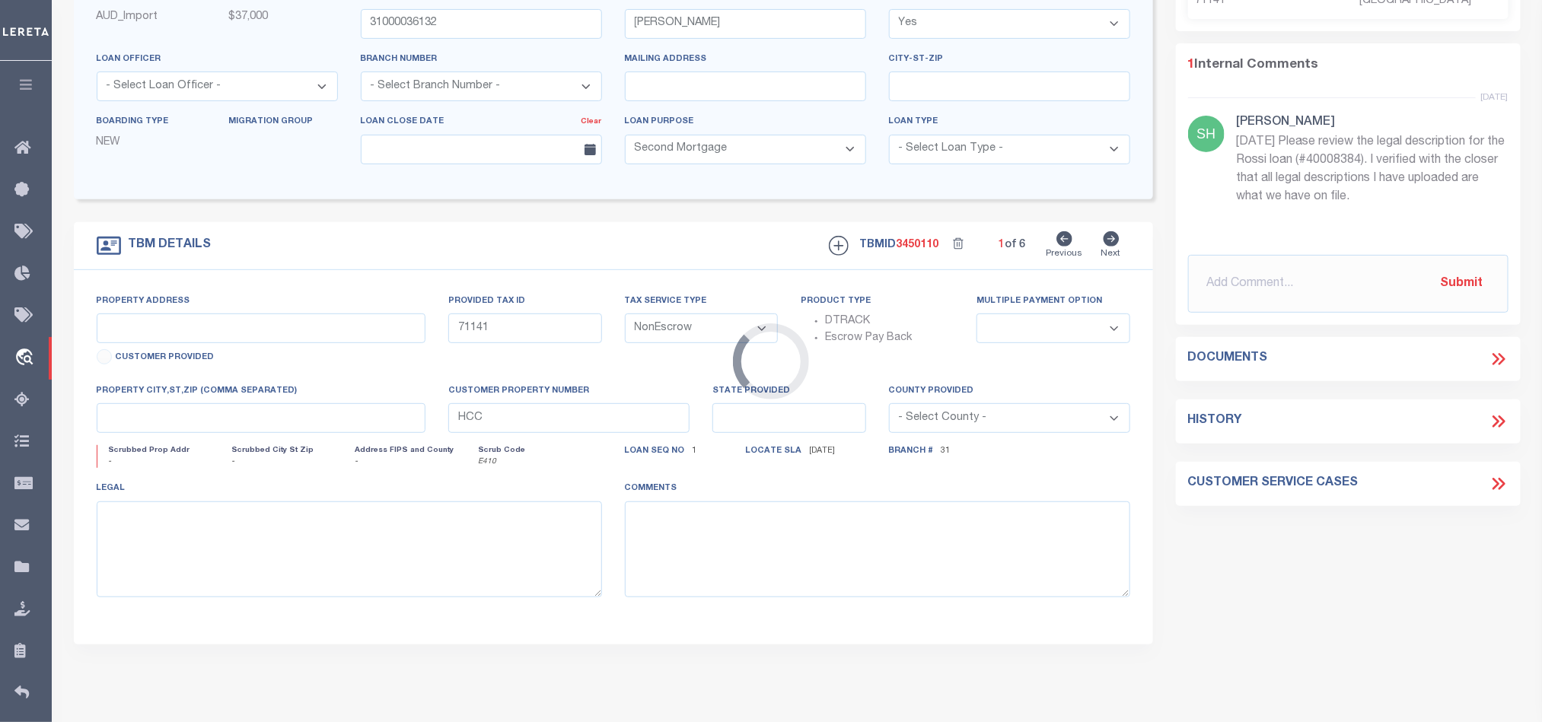
type input "MULTIPLE PROPERTIES"
select select
type input "[GEOGRAPHIC_DATA]"
type input "4"
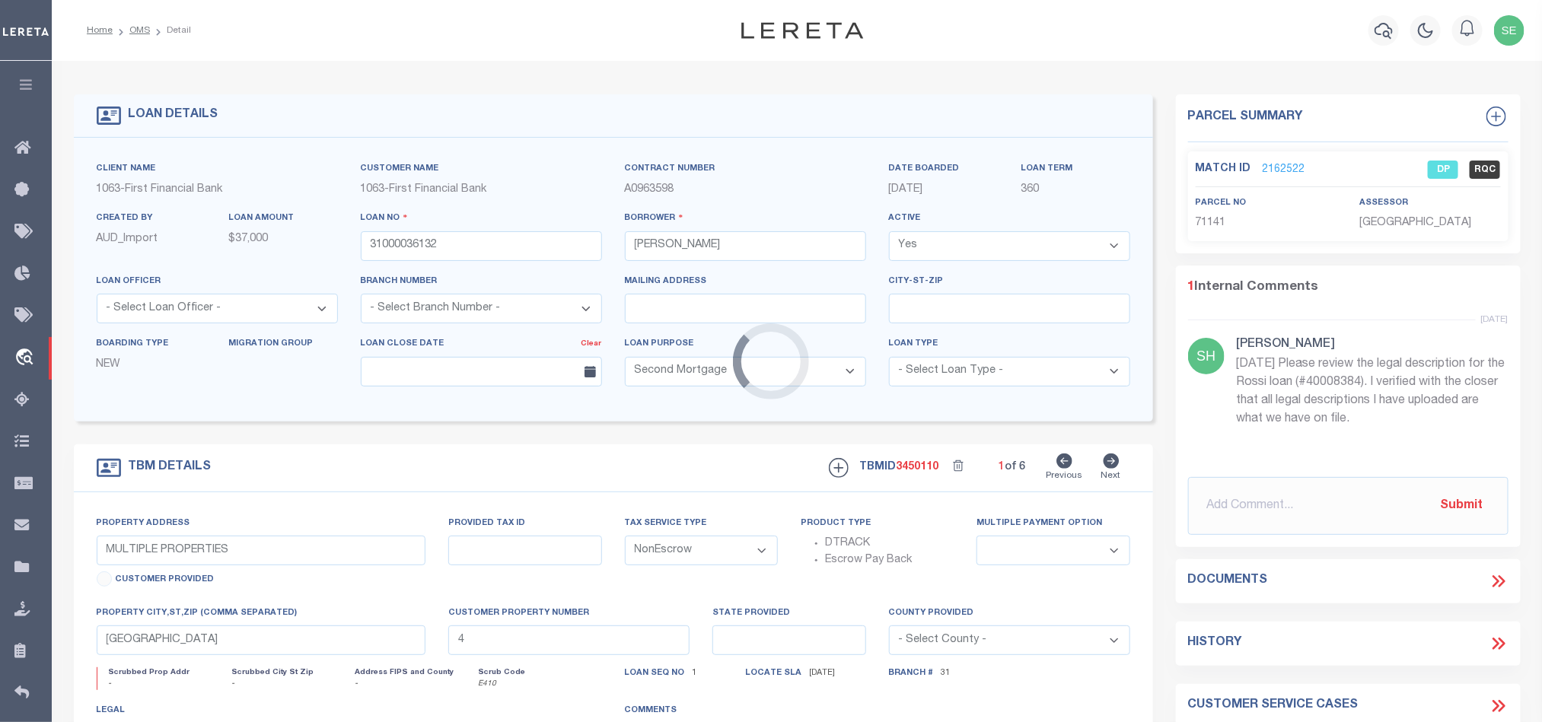
select select "3737"
select select "510"
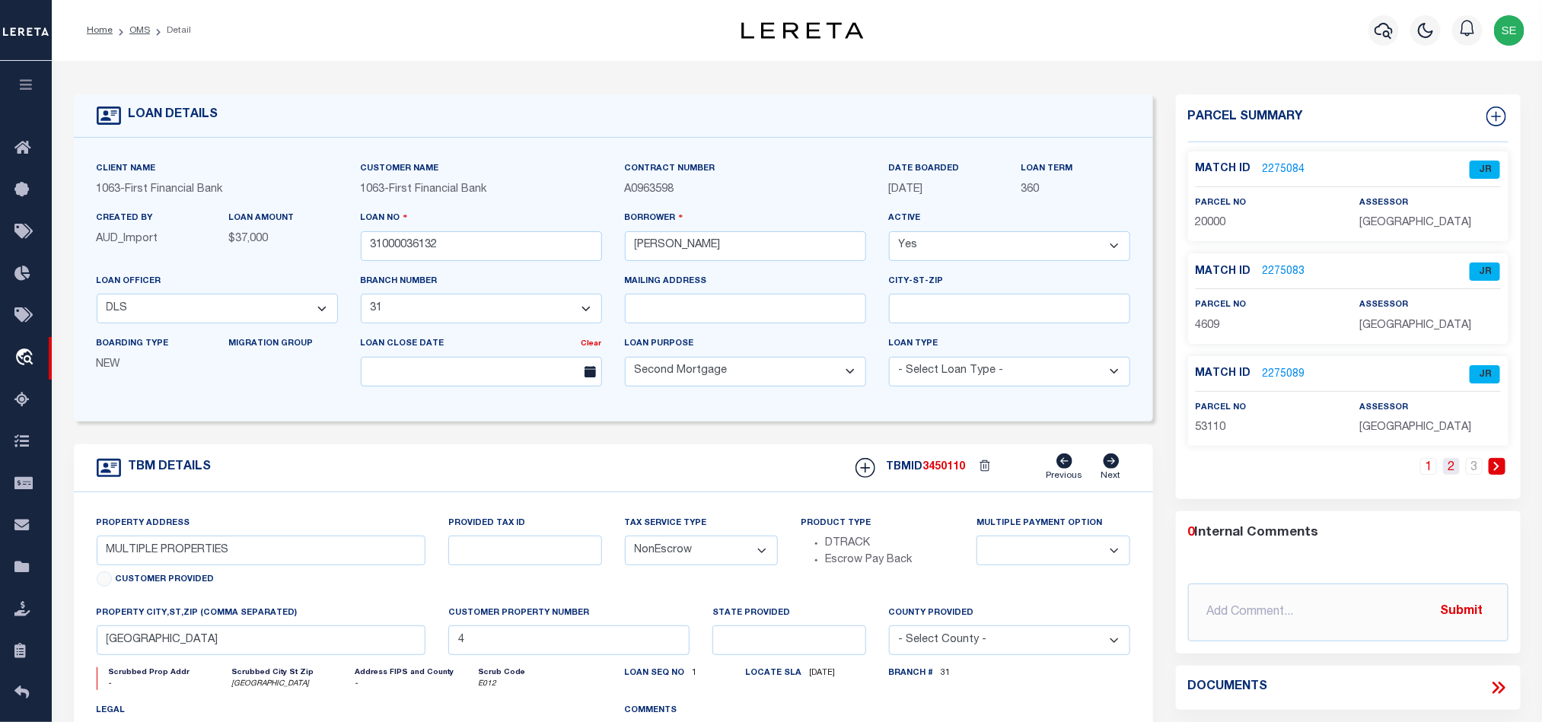
click at [1446, 470] on link "2" at bounding box center [1451, 466] width 17 height 17
click at [1477, 470] on link "3" at bounding box center [1474, 466] width 17 height 17
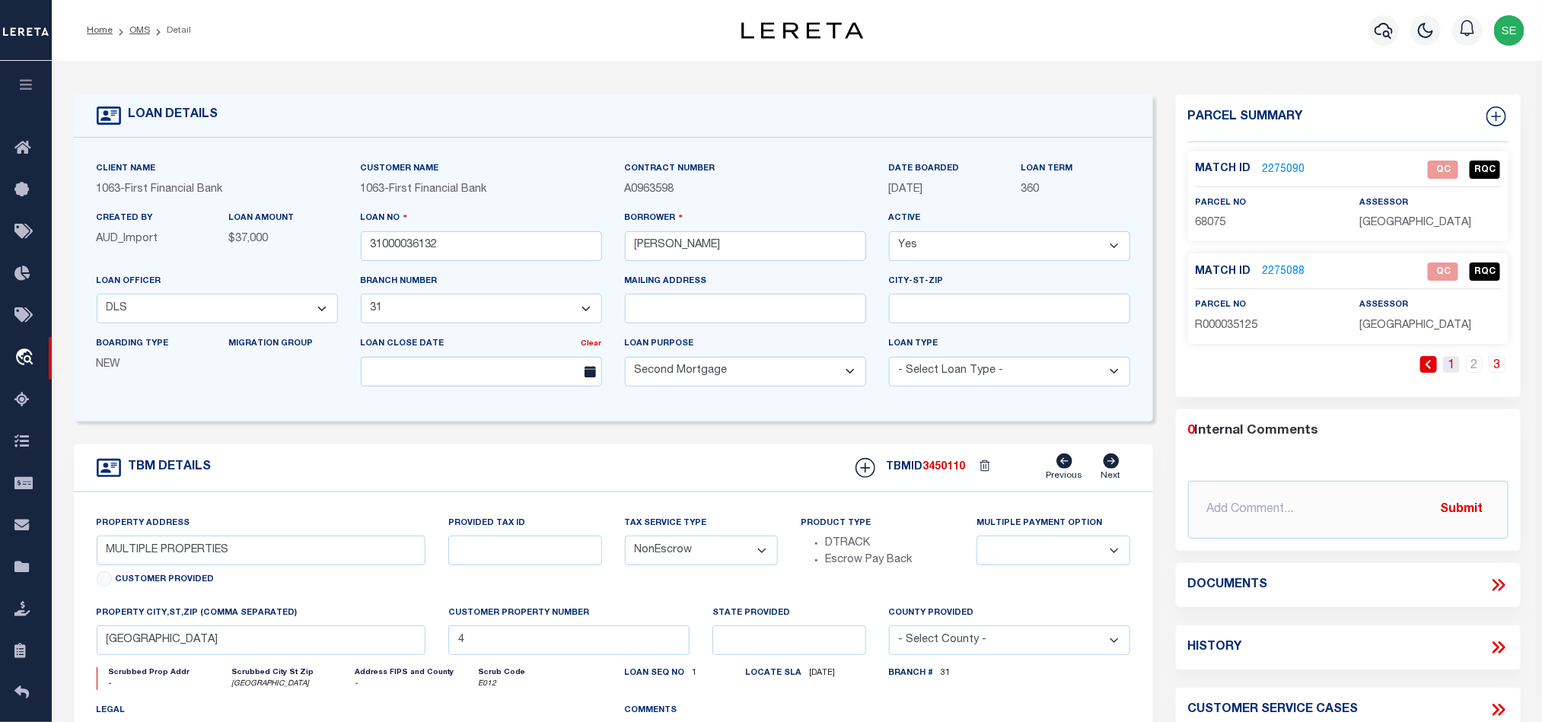
click at [1452, 361] on link "1" at bounding box center [1451, 364] width 17 height 17
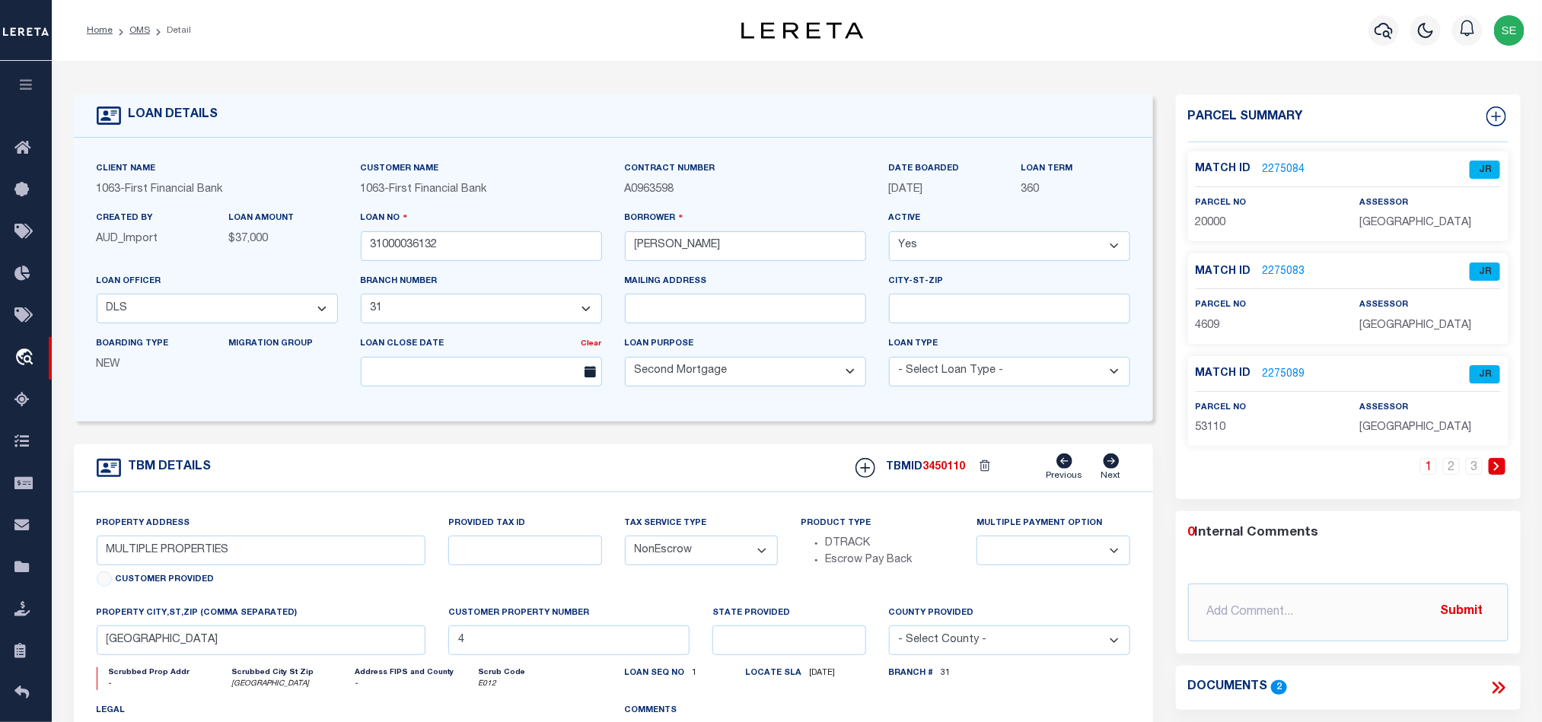
click at [1213, 219] on span "20000" at bounding box center [1211, 223] width 30 height 11
click at [1212, 221] on span "20000" at bounding box center [1211, 223] width 30 height 11
click at [647, 464] on div "TBM DETAILS TBMID 3450110 Previous Next" at bounding box center [613, 468] width 1079 height 48
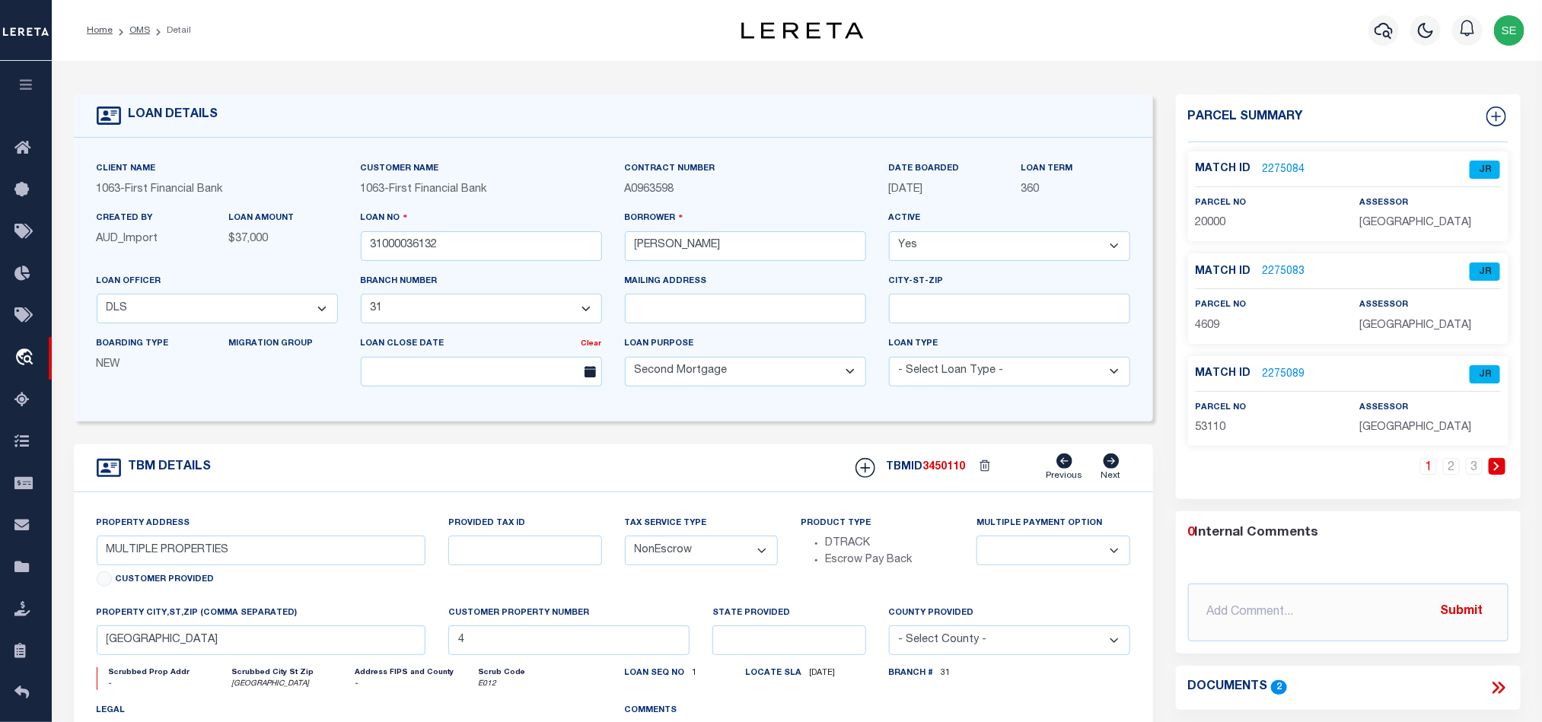
drag, startPoint x: 699, startPoint y: 471, endPoint x: 585, endPoint y: 298, distance: 207.7
click at [699, 471] on div "TBM DETAILS TBMID 3450110 Previous Next" at bounding box center [613, 468] width 1079 height 48
click at [1496, 693] on icon at bounding box center [1495, 688] width 7 height 12
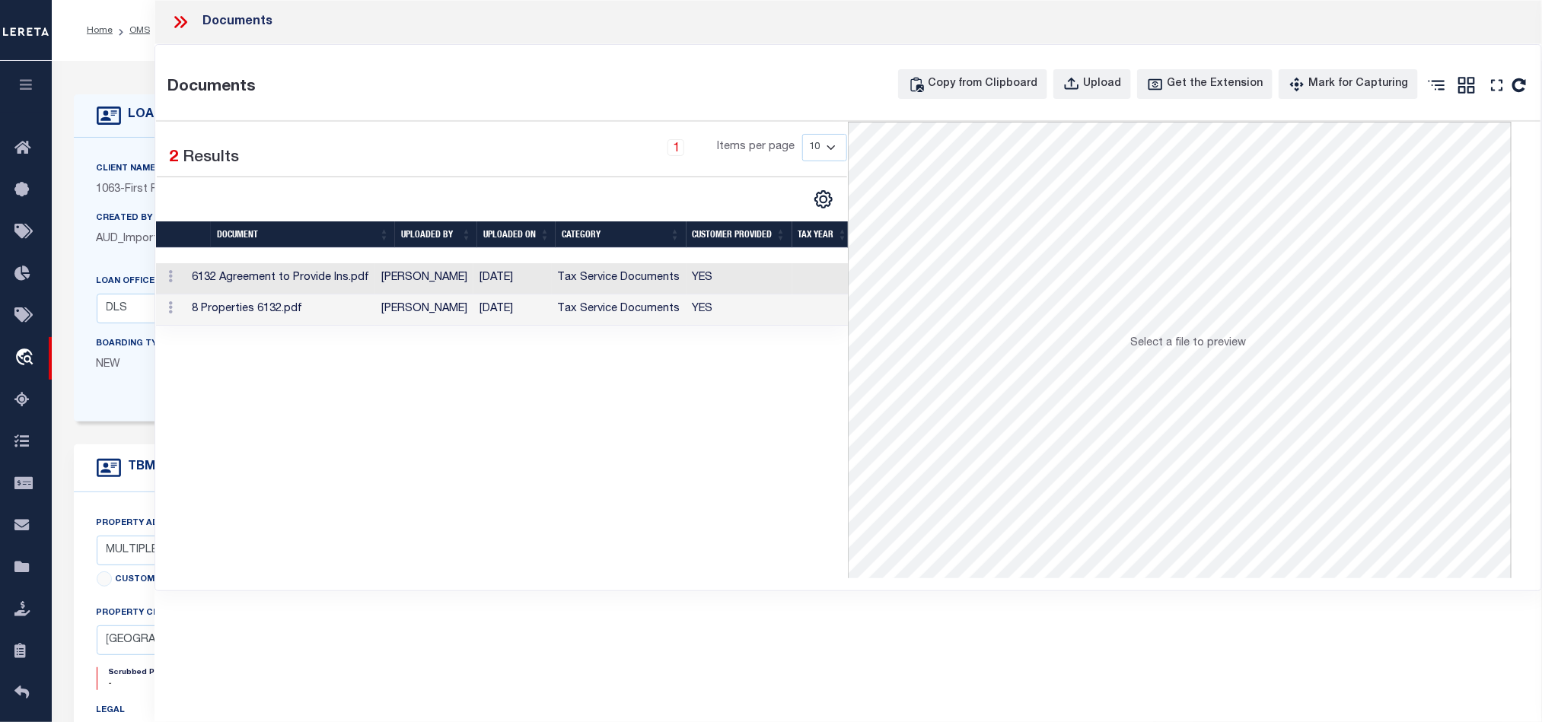
click at [757, 272] on td "YES" at bounding box center [739, 278] width 106 height 31
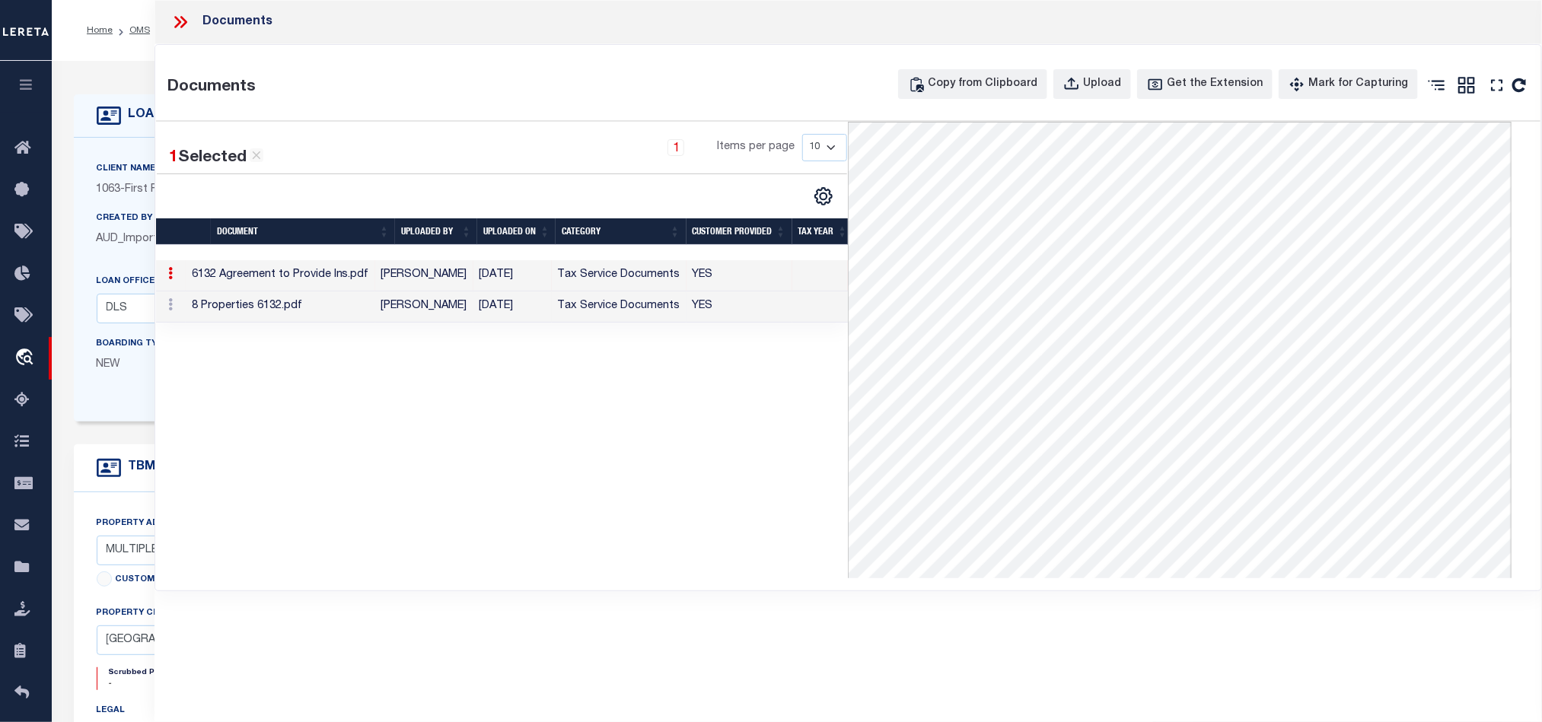
click at [594, 313] on td "Tax Service Documents" at bounding box center [619, 306] width 135 height 31
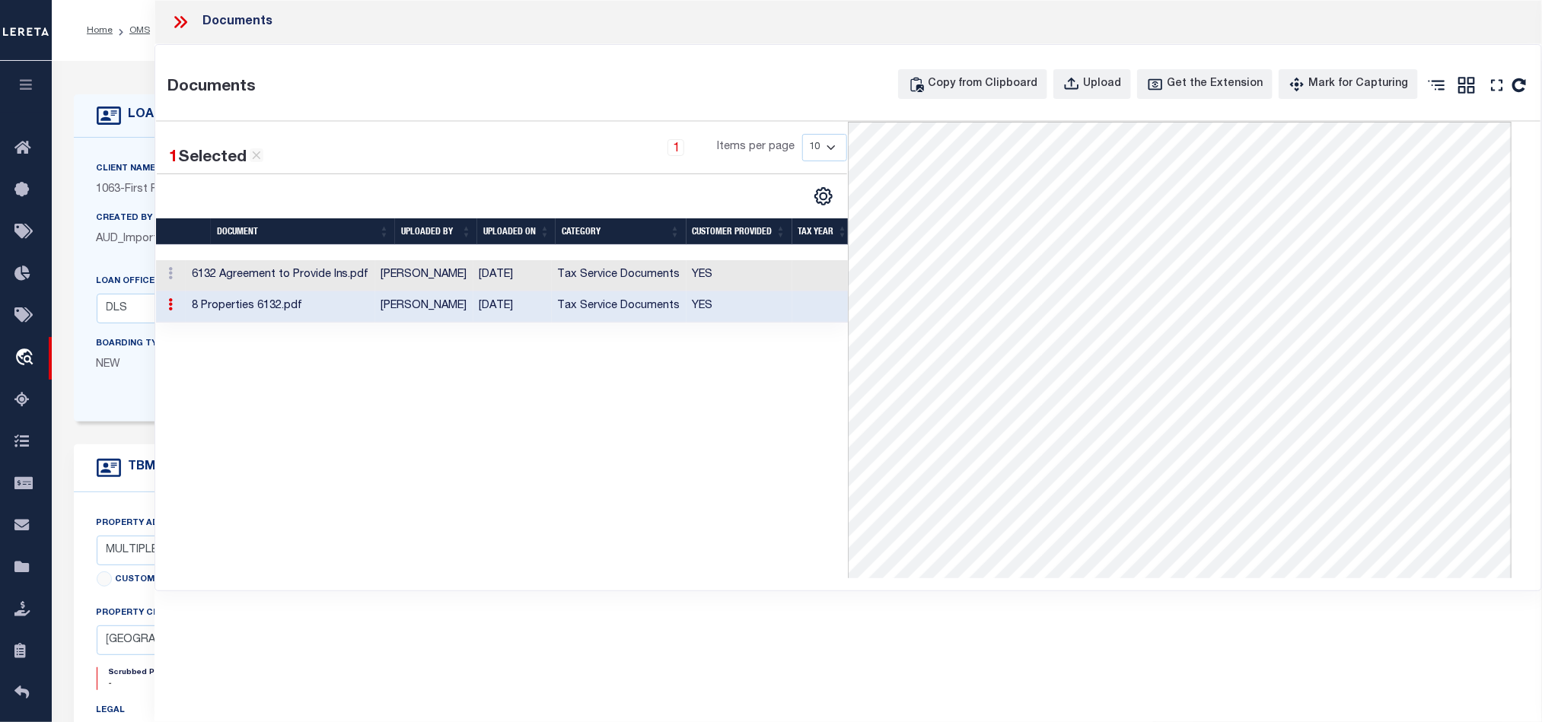
click at [183, 21] on icon at bounding box center [180, 22] width 20 height 20
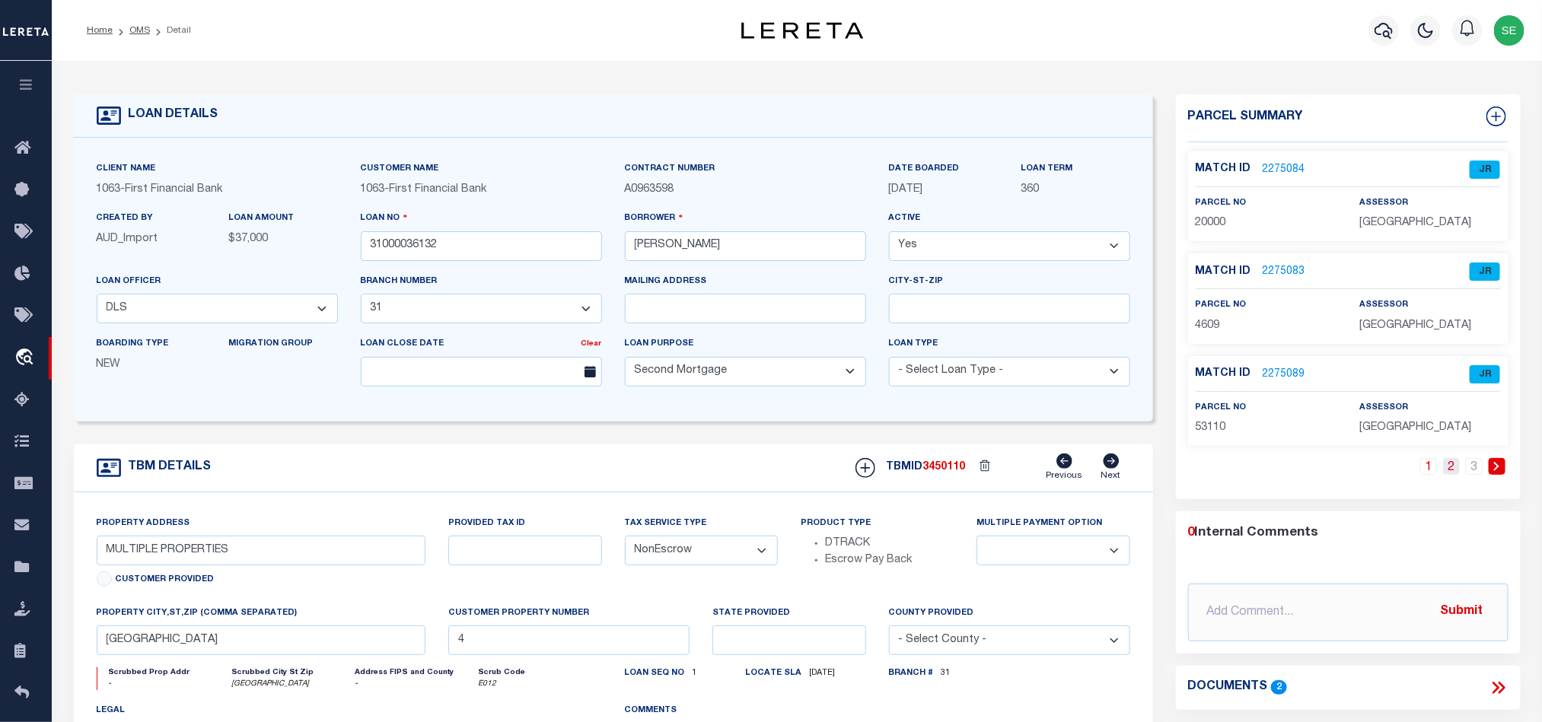
click at [1448, 470] on link "2" at bounding box center [1451, 466] width 17 height 17
click at [1470, 475] on link "3" at bounding box center [1474, 466] width 17 height 17
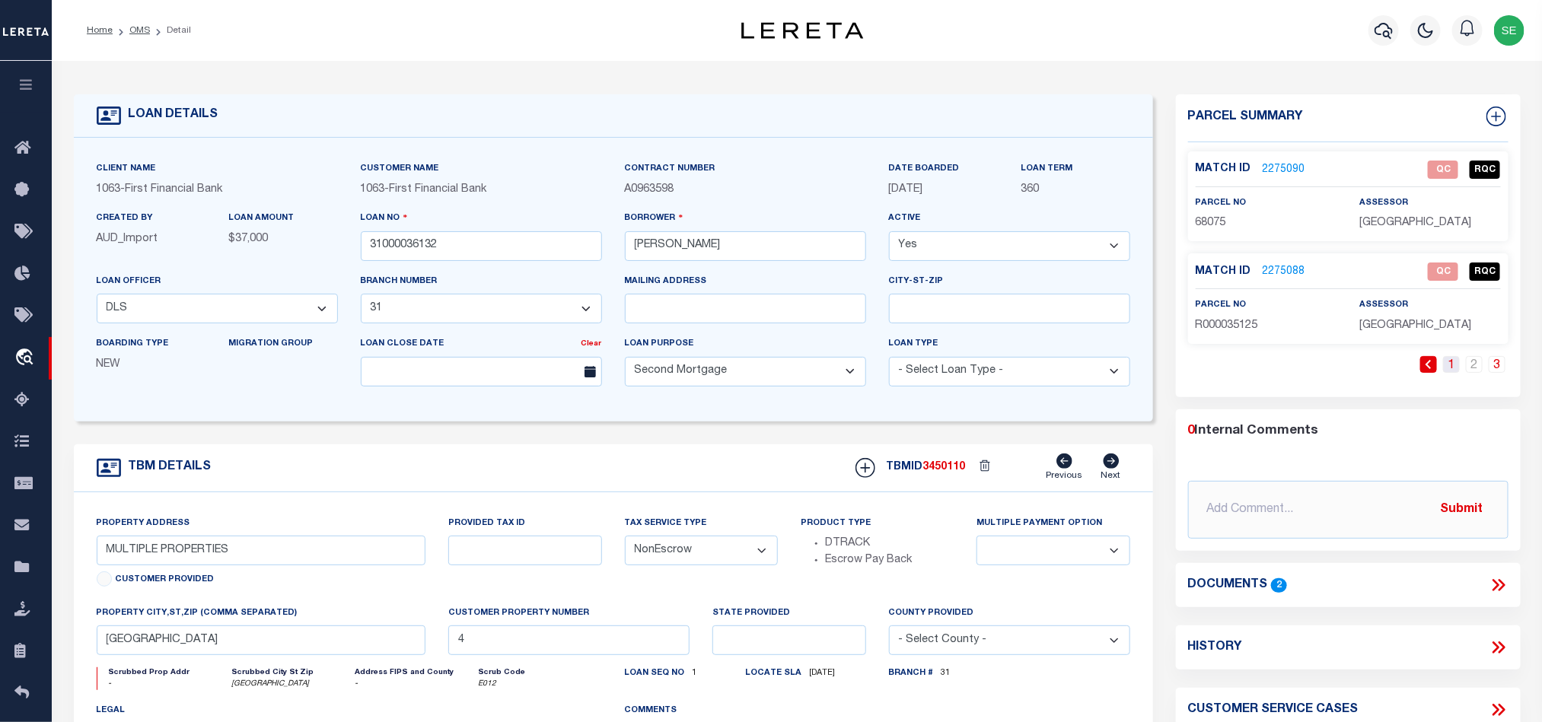
click at [1446, 371] on link "1" at bounding box center [1451, 364] width 17 height 17
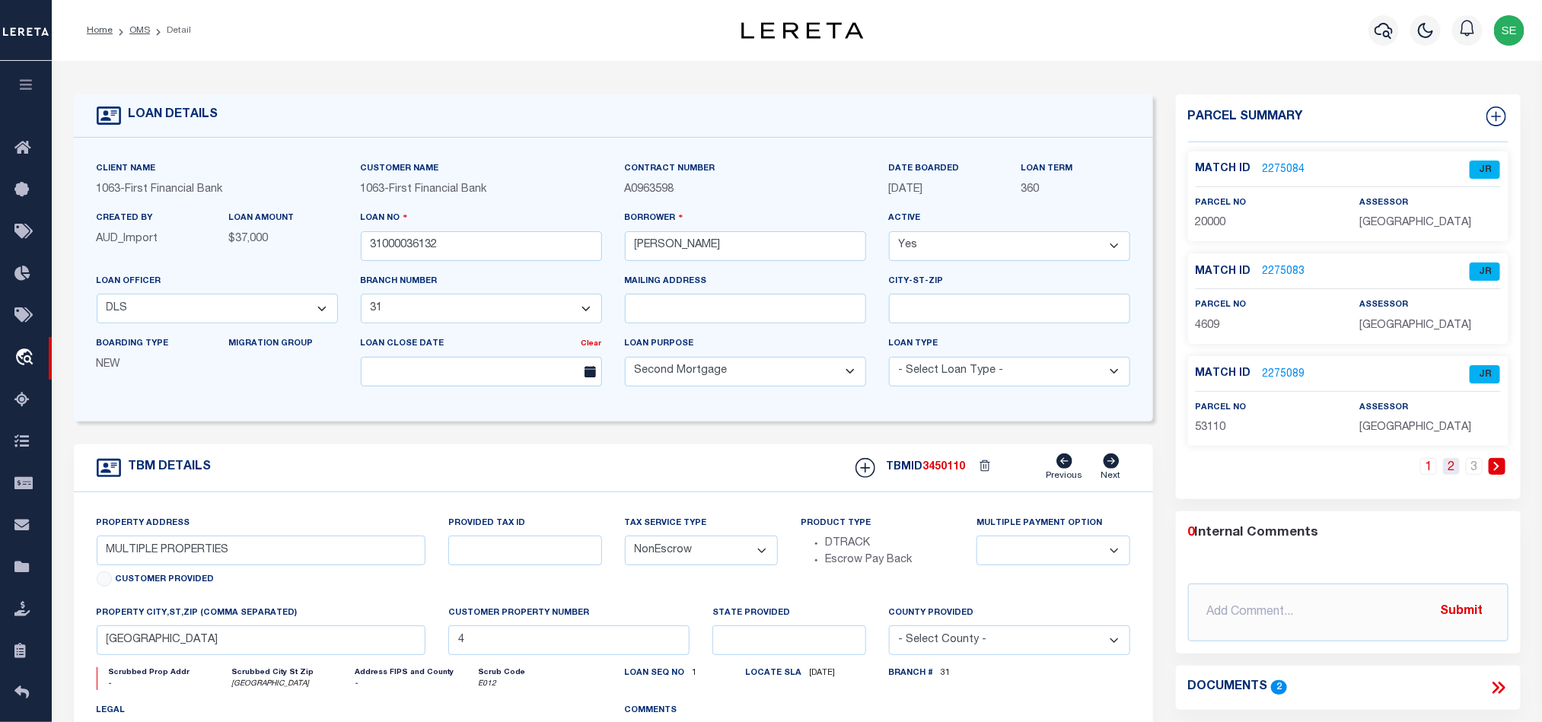
click at [1451, 467] on link "2" at bounding box center [1451, 466] width 17 height 17
click at [1288, 170] on link "2166836" at bounding box center [1284, 170] width 43 height 16
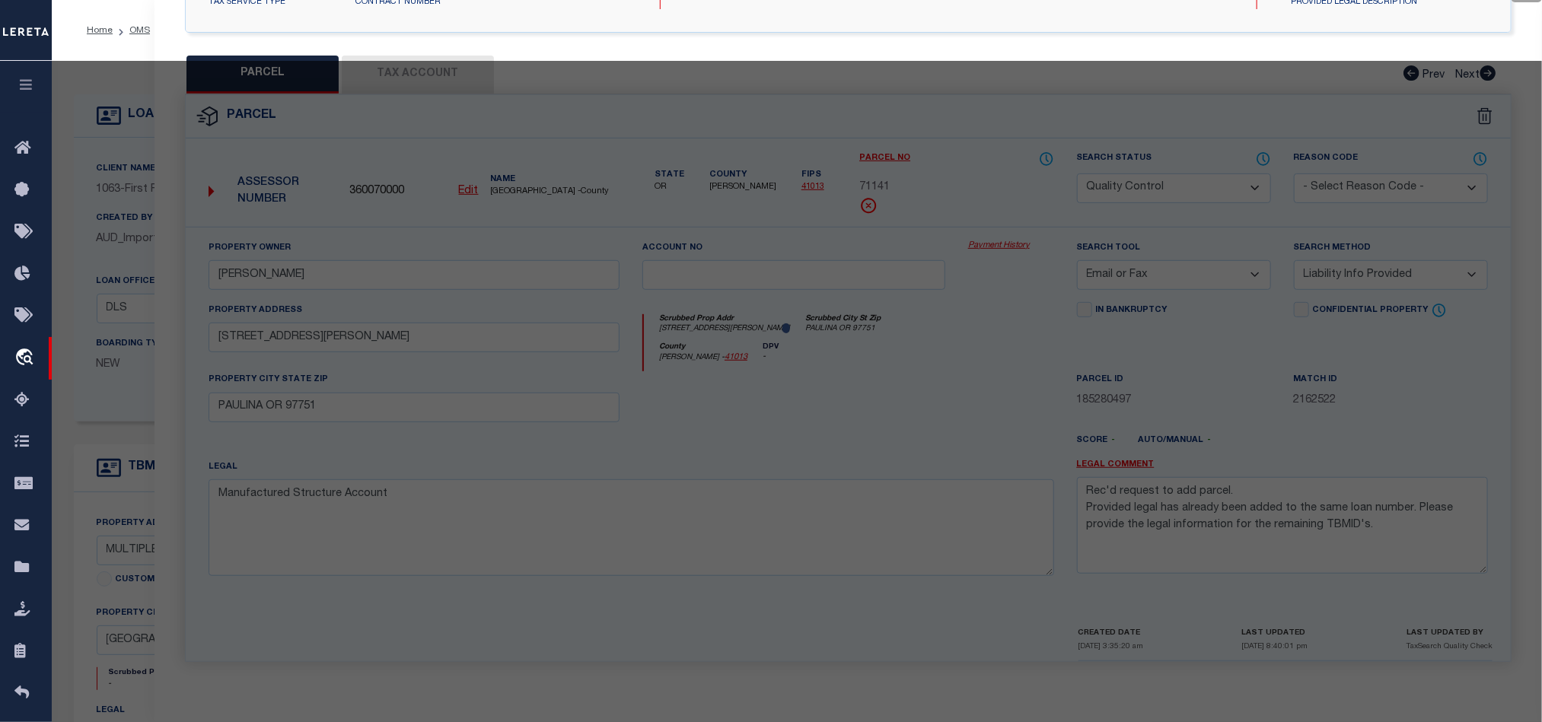
scroll to position [295, 0]
select select "AS"
select select
checkbox input "false"
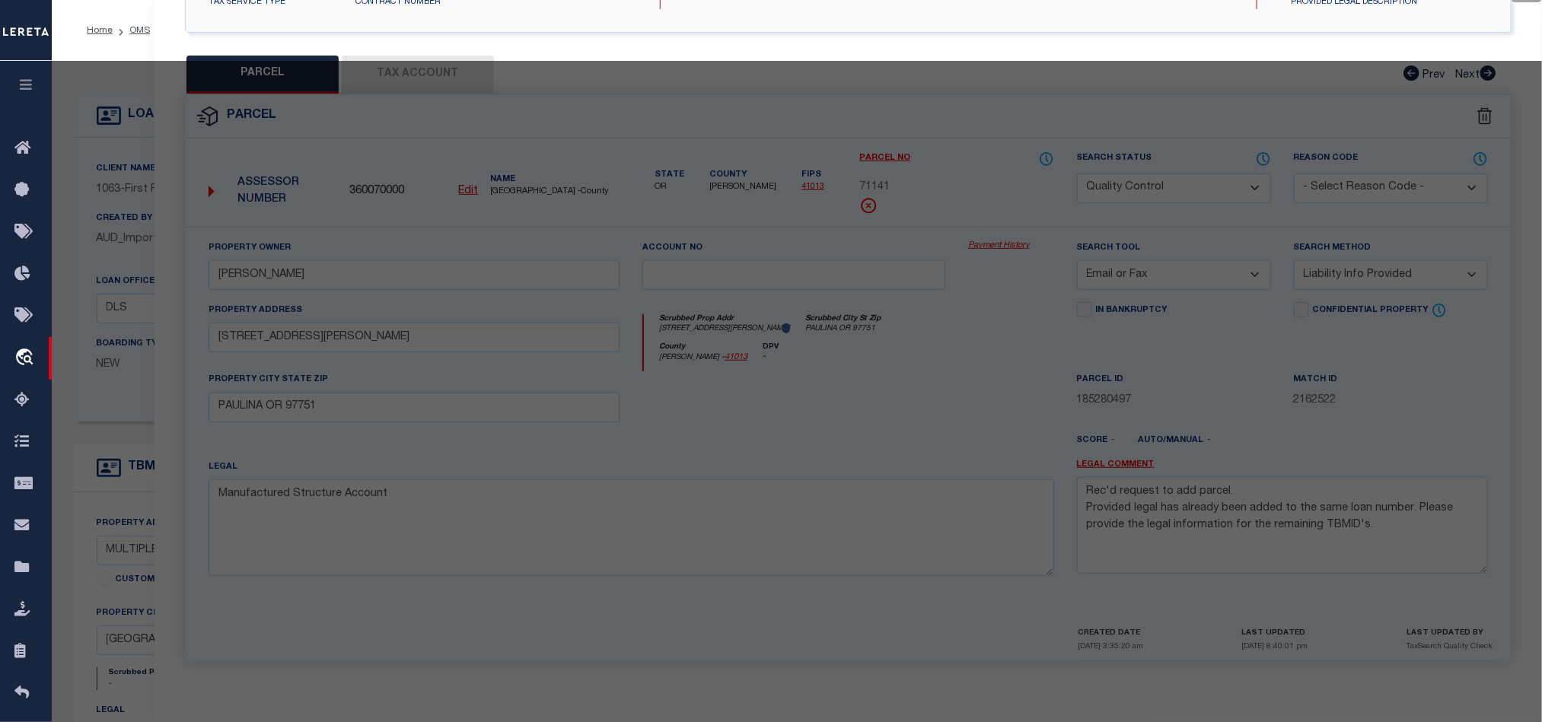
checkbox input "false"
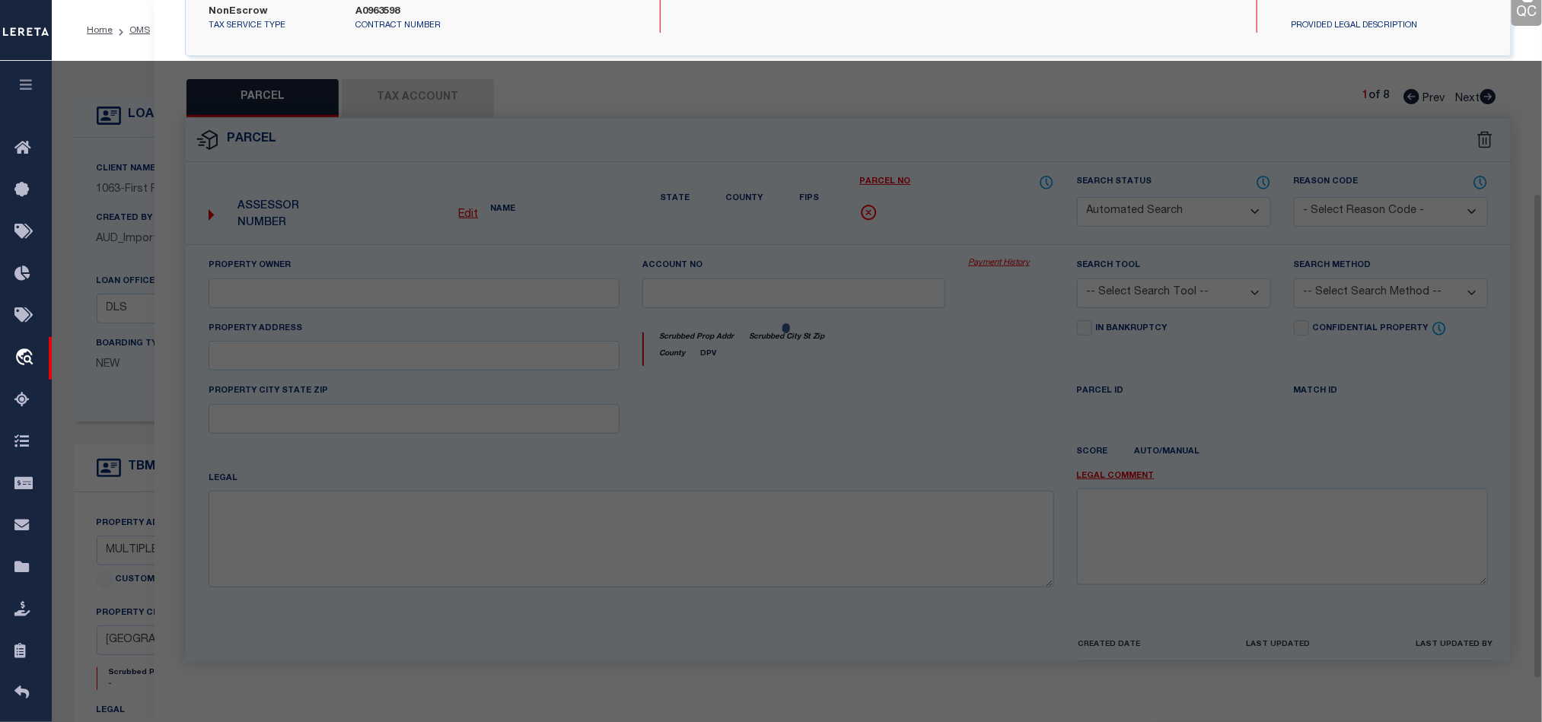
select select "QC"
type input "[PERSON_NAME]"
select select "AGW"
select select "LEG"
type input "906 CYPRESS"
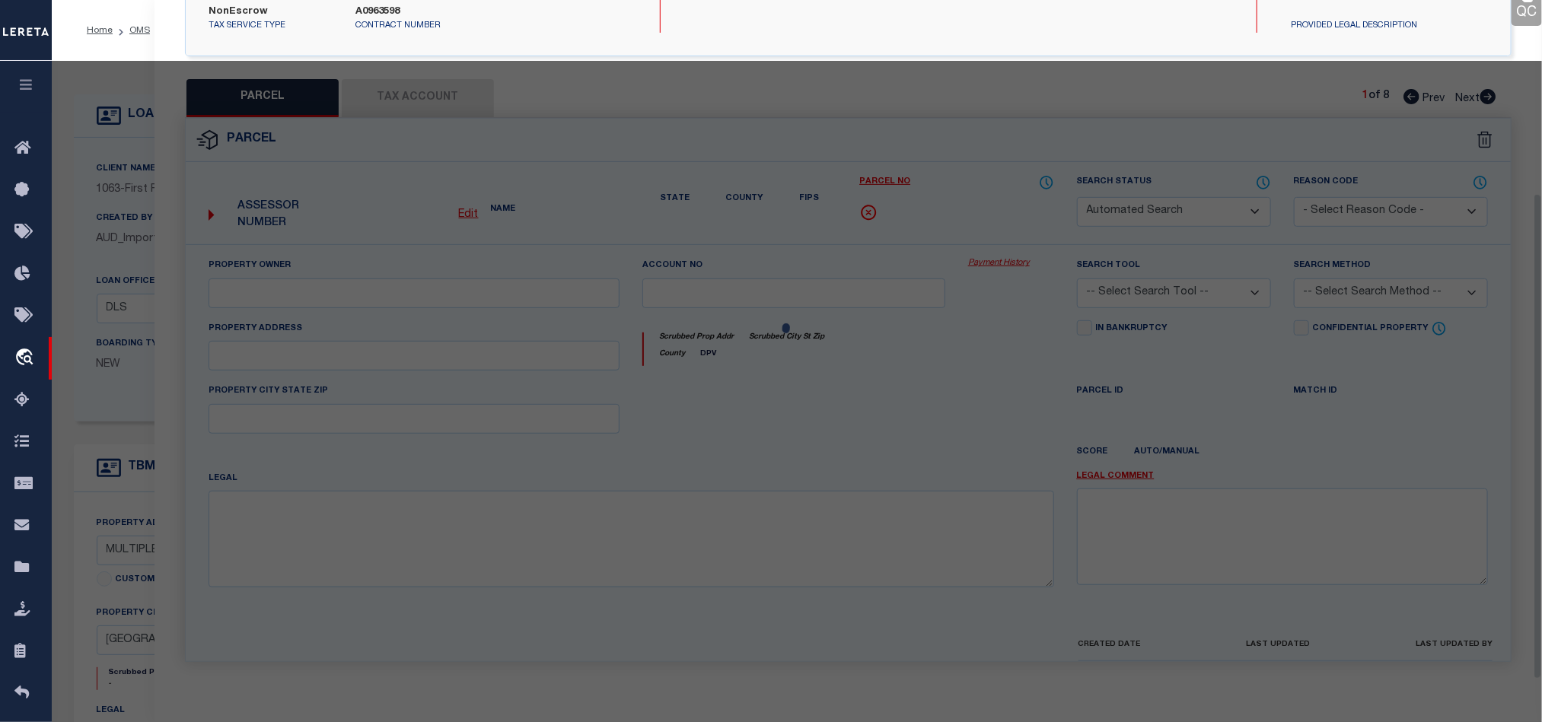
type input "RANGER TX 76470"
type textarea "LT 2 BLK 15 HOP Acres 0.174"
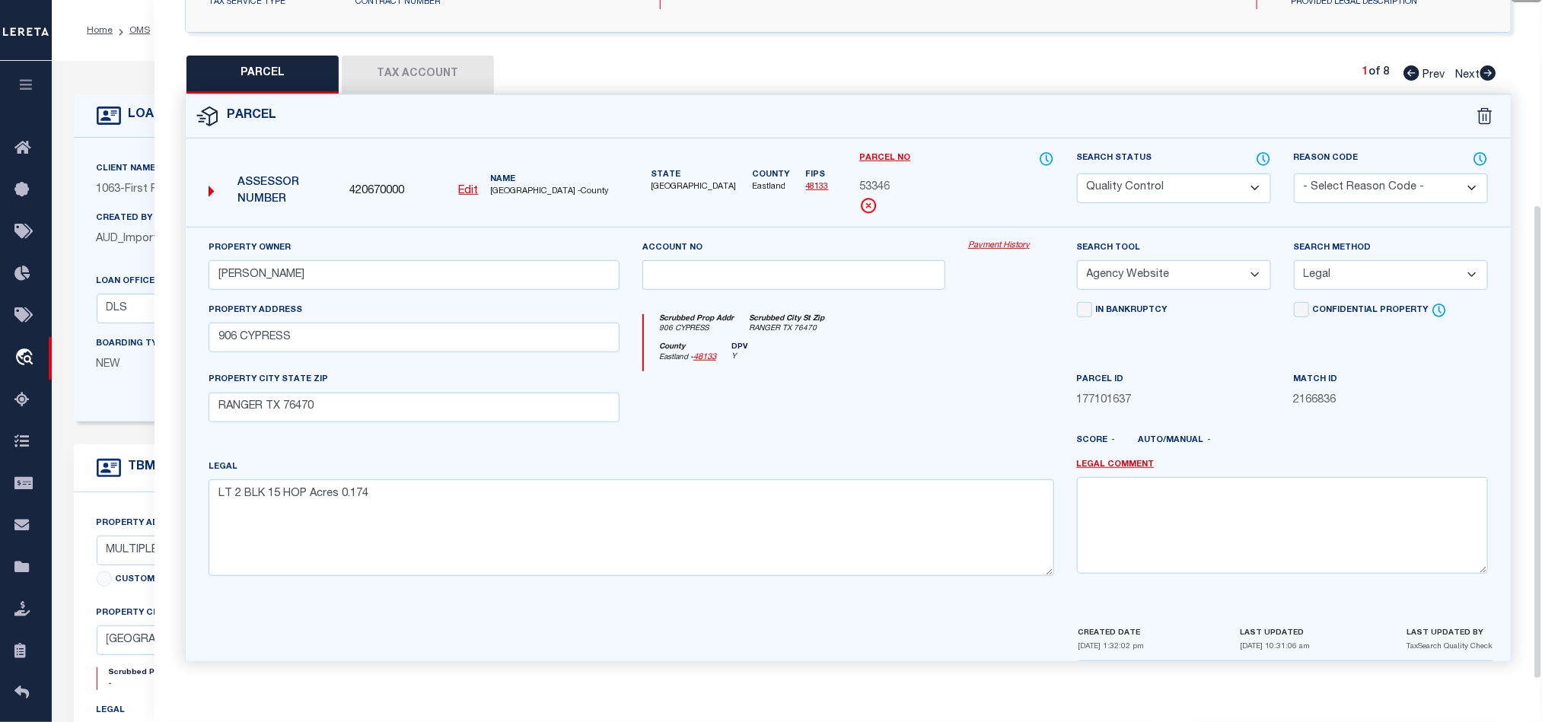
click at [875, 180] on span "53346" at bounding box center [874, 188] width 30 height 17
copy span "53346"
click at [911, 322] on div "Scrubbed Prop Addr 906 CYPRESS Scrubbed City [GEOGRAPHIC_DATA] RANGER TX 76470" at bounding box center [848, 328] width 409 height 28
click at [825, 398] on div at bounding box center [794, 402] width 326 height 62
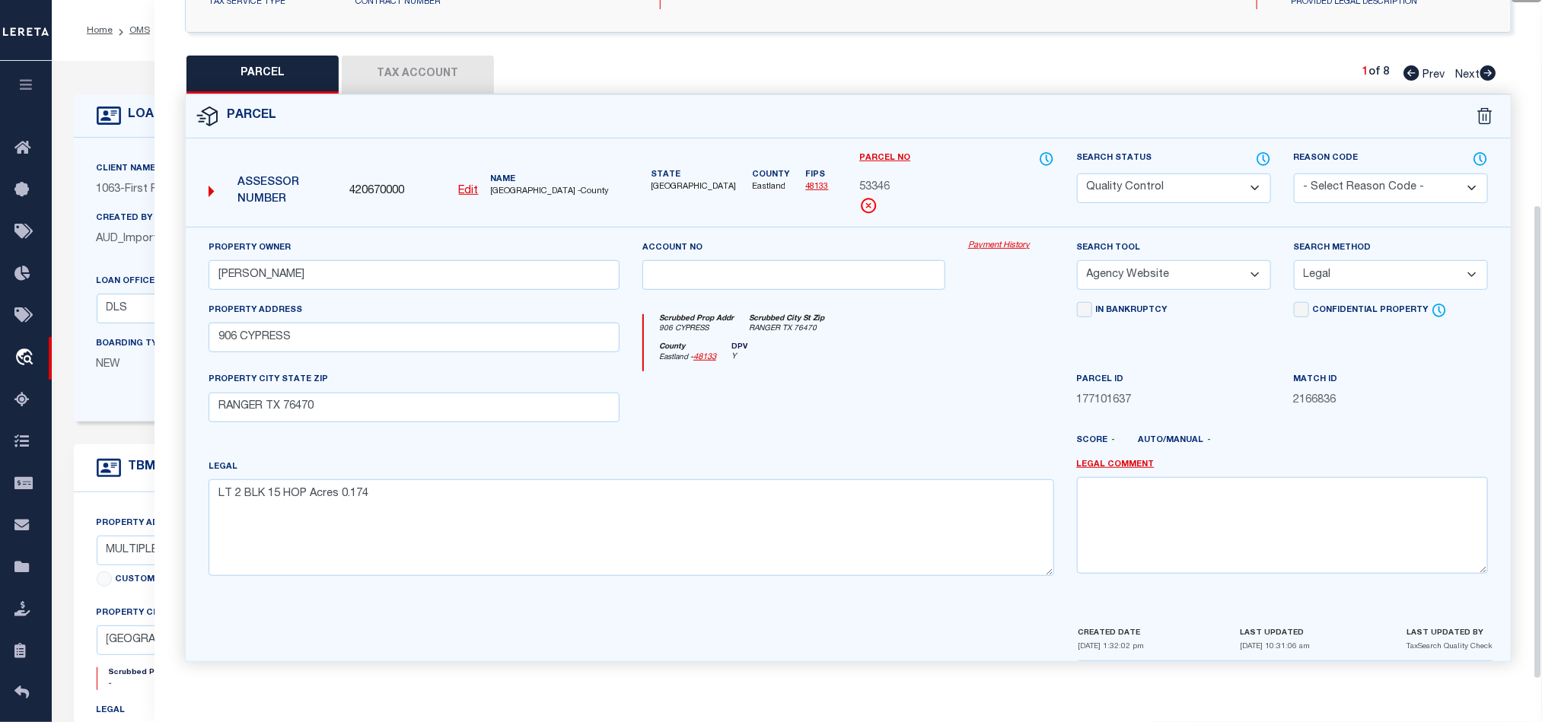
drag, startPoint x: 880, startPoint y: 372, endPoint x: 957, endPoint y: 375, distance: 76.9
click at [880, 372] on div at bounding box center [794, 402] width 326 height 62
click at [914, 409] on div at bounding box center [794, 402] width 326 height 62
click at [416, 56] on button "Tax Account" at bounding box center [418, 75] width 152 height 38
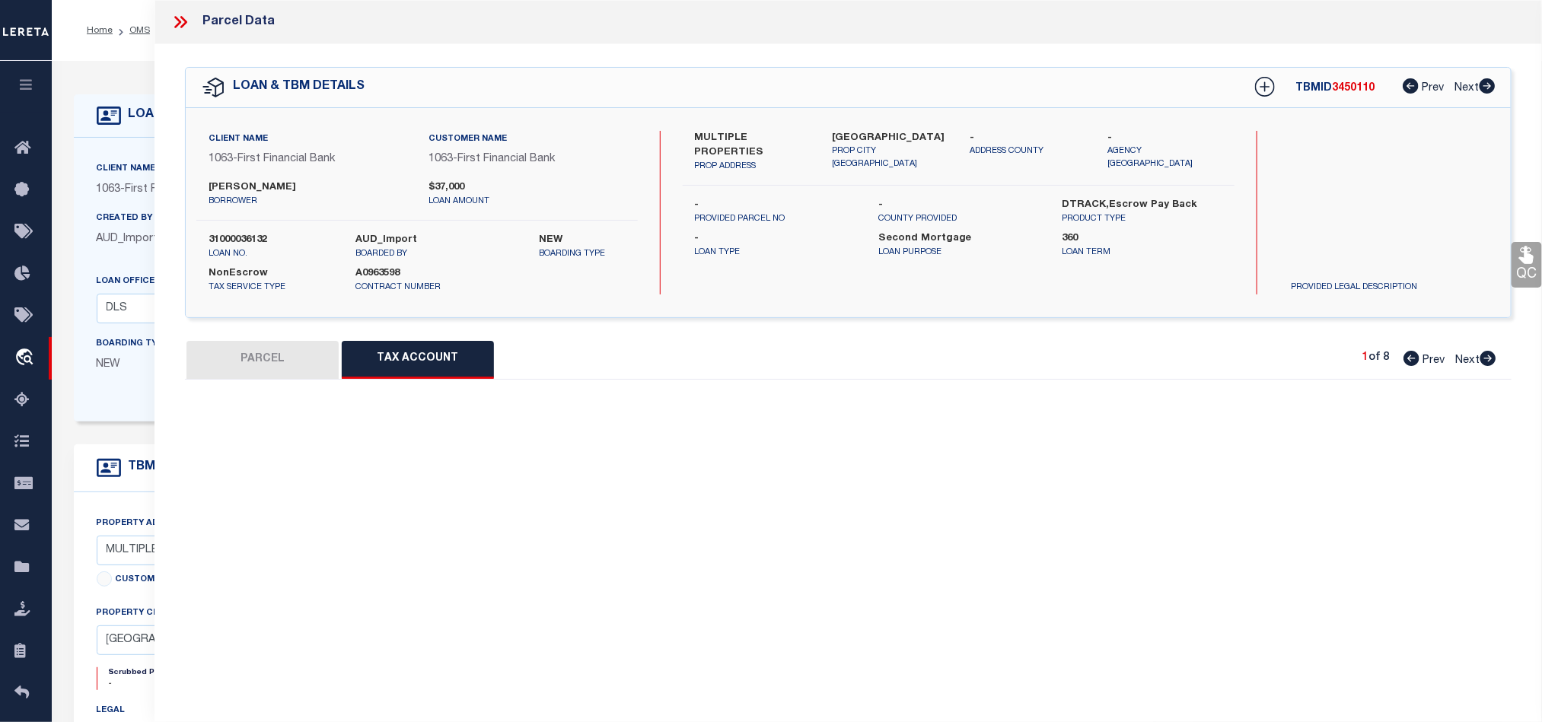
scroll to position [0, 0]
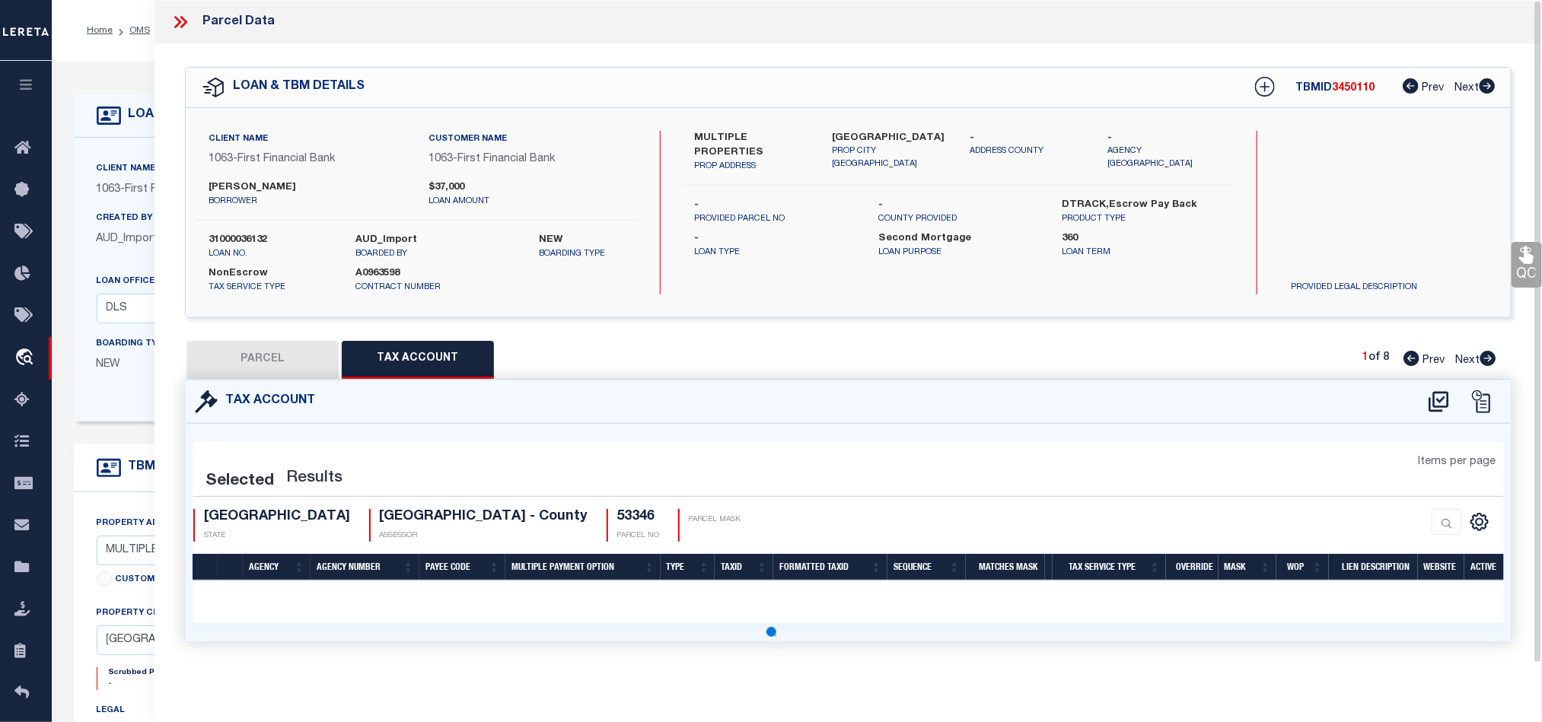
select select "100"
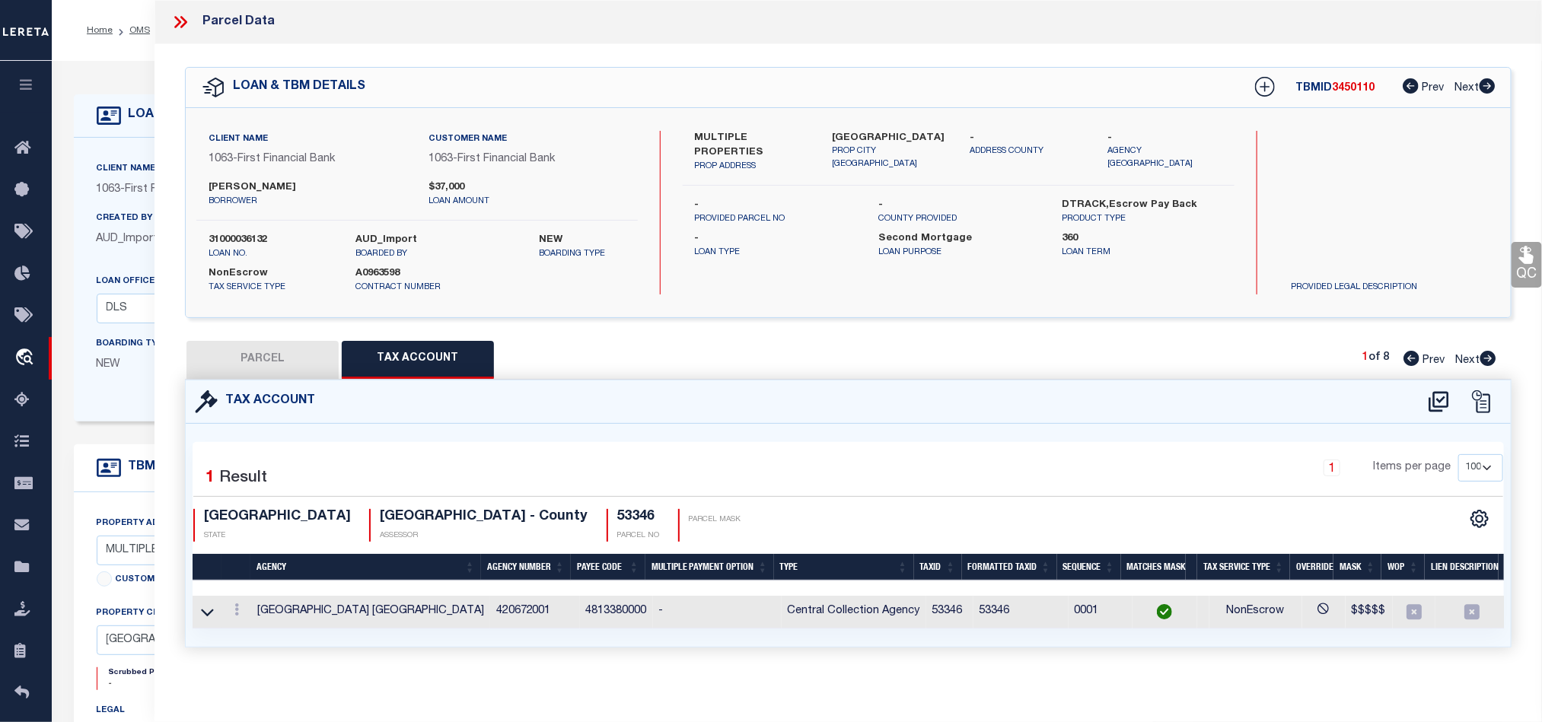
click at [284, 362] on button "PARCEL" at bounding box center [262, 360] width 152 height 38
select select "AS"
select select
checkbox input "false"
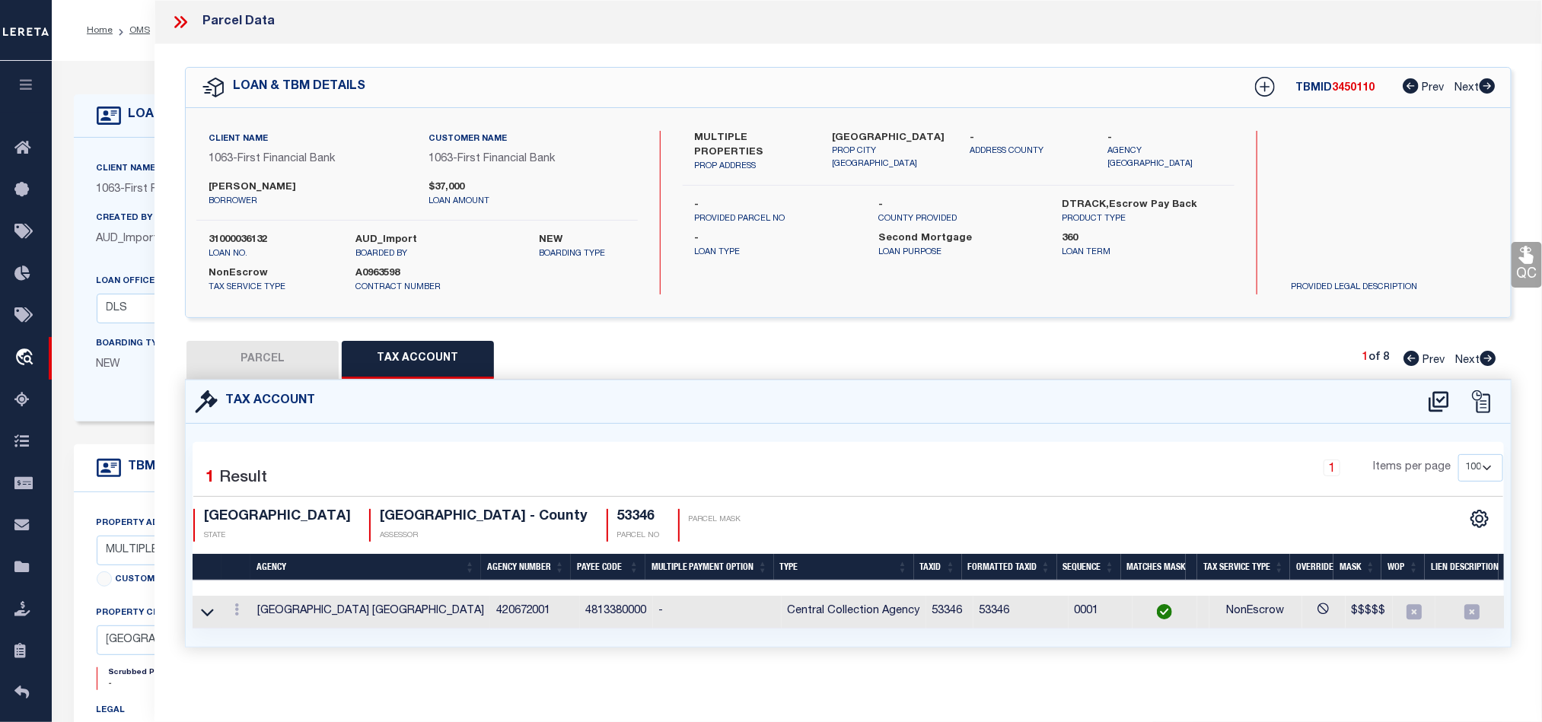
checkbox input "false"
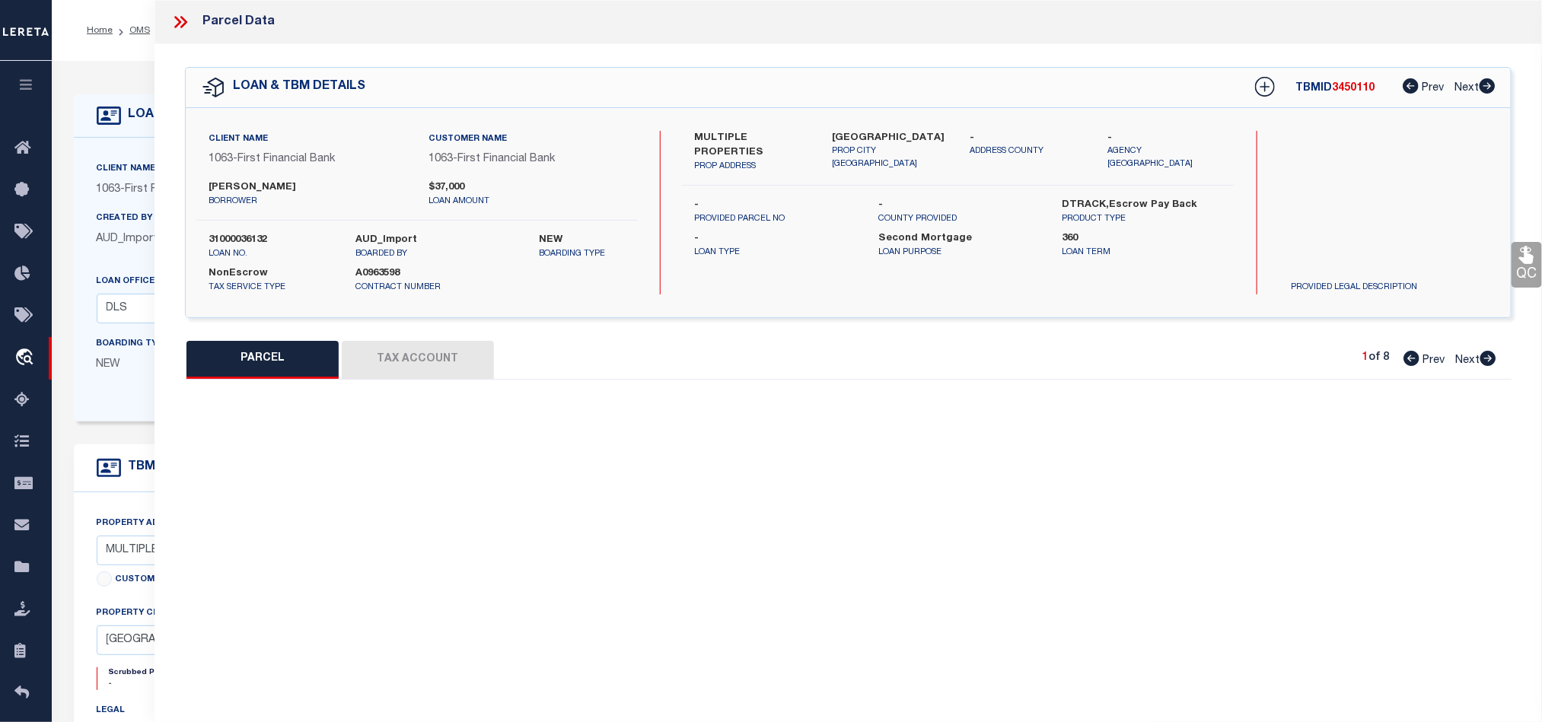
select select "QC"
type input "[PERSON_NAME]"
select select "AGW"
select select "LEG"
type input "906 CYPRESS"
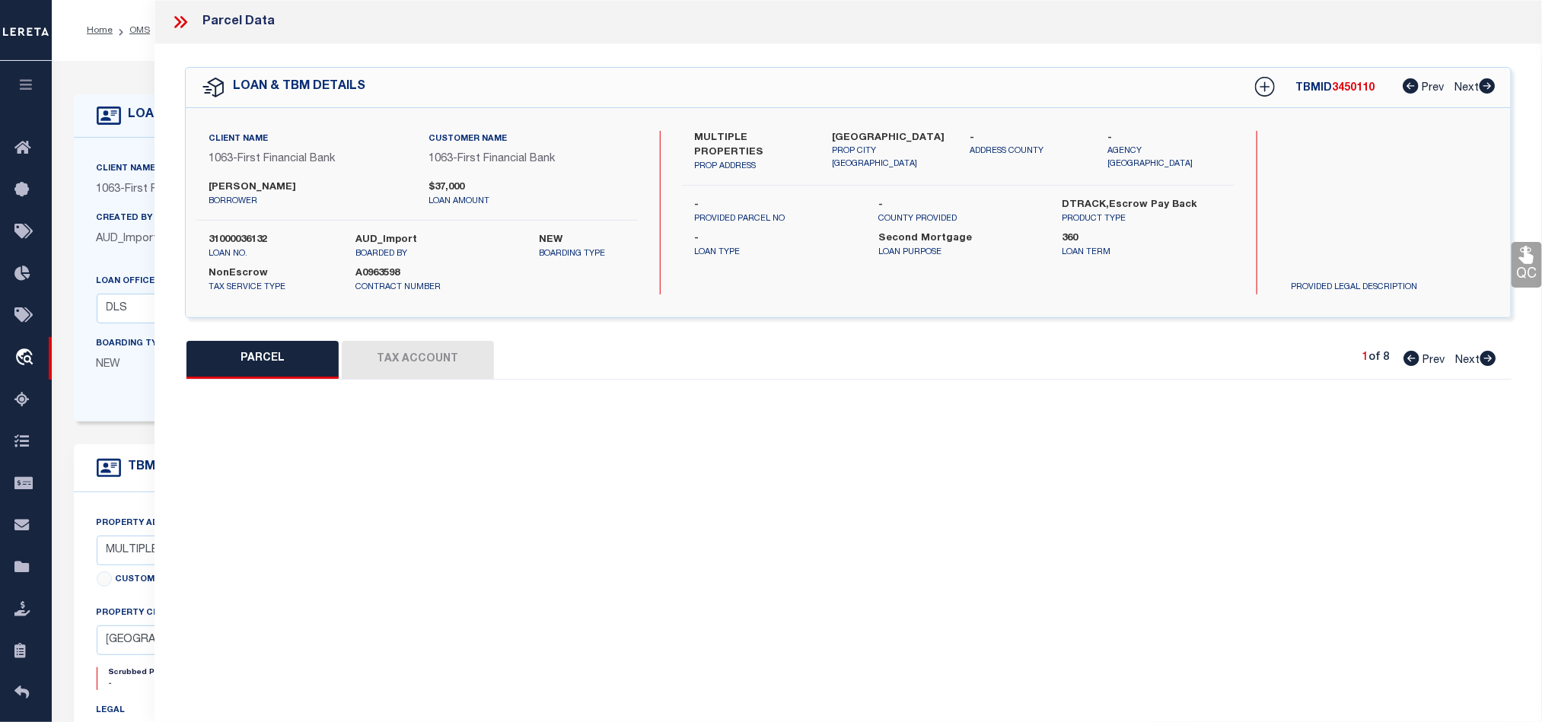
type input "RANGER TX 76470"
type textarea "LT 2 BLK 15 HOP Acres 0.174"
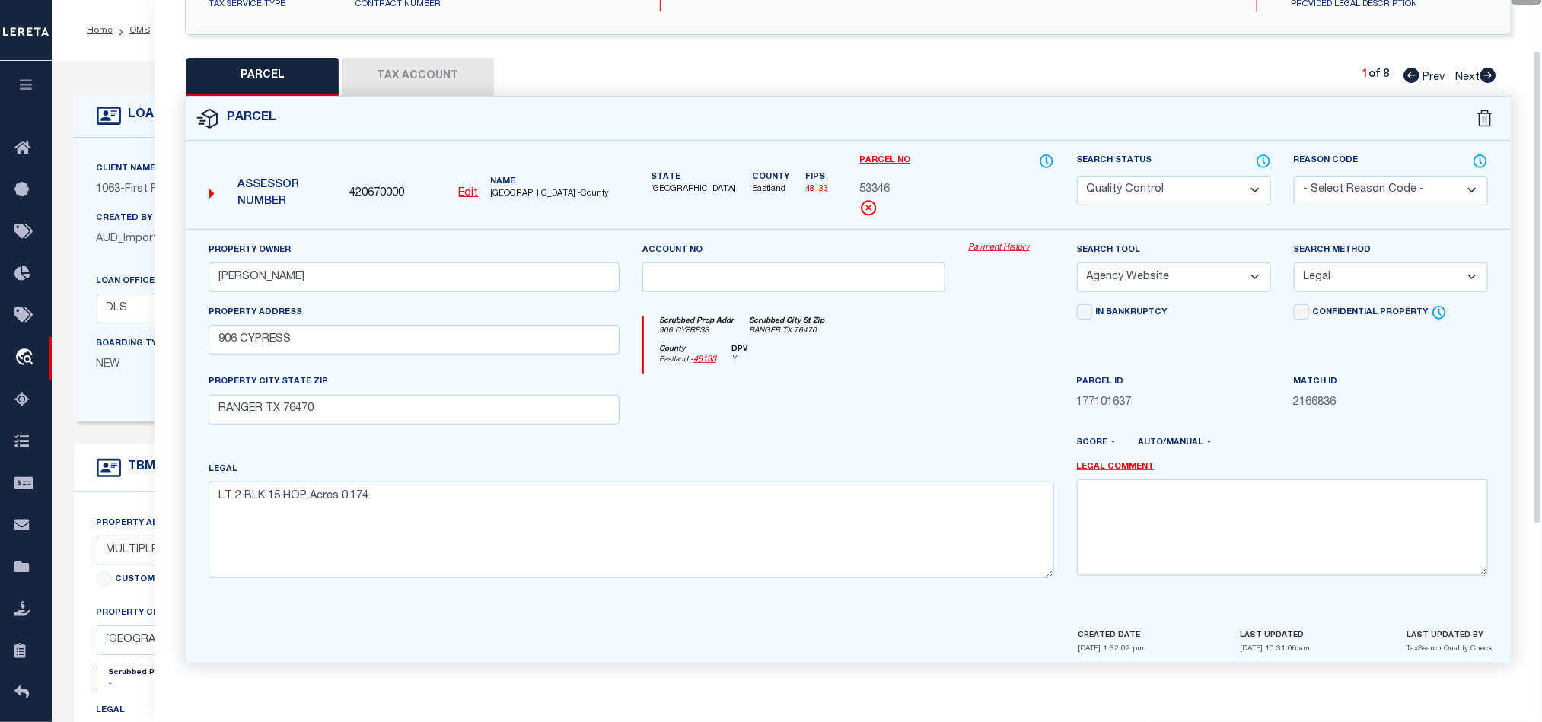
scroll to position [295, 0]
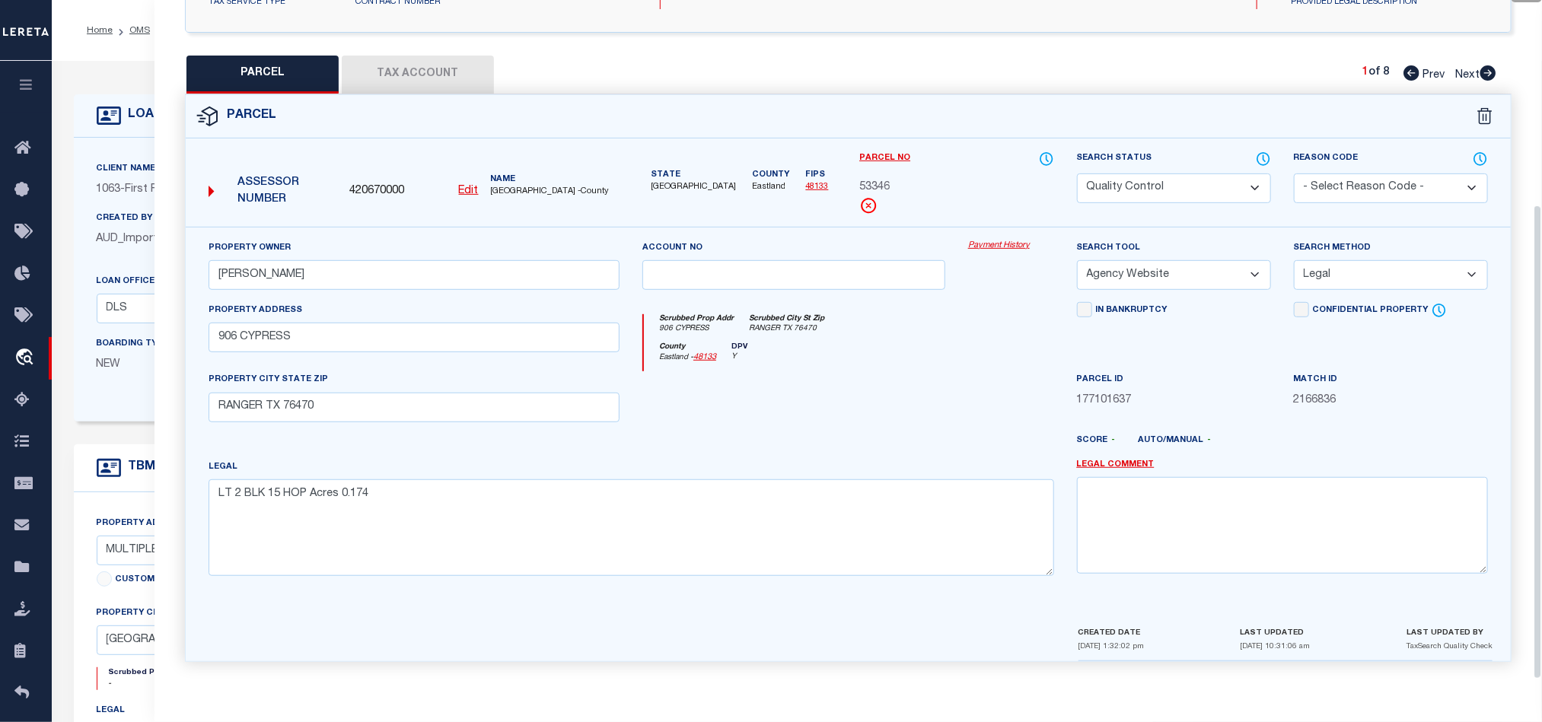
click at [886, 414] on div at bounding box center [794, 402] width 326 height 62
click at [1160, 181] on select "Automated Search Bad Parcel Complete Duplicate Parcel High Dollar Reporting In …" at bounding box center [1174, 189] width 194 height 30
select select "CP"
click at [1405, 384] on div "Match ID 2166836" at bounding box center [1391, 389] width 194 height 37
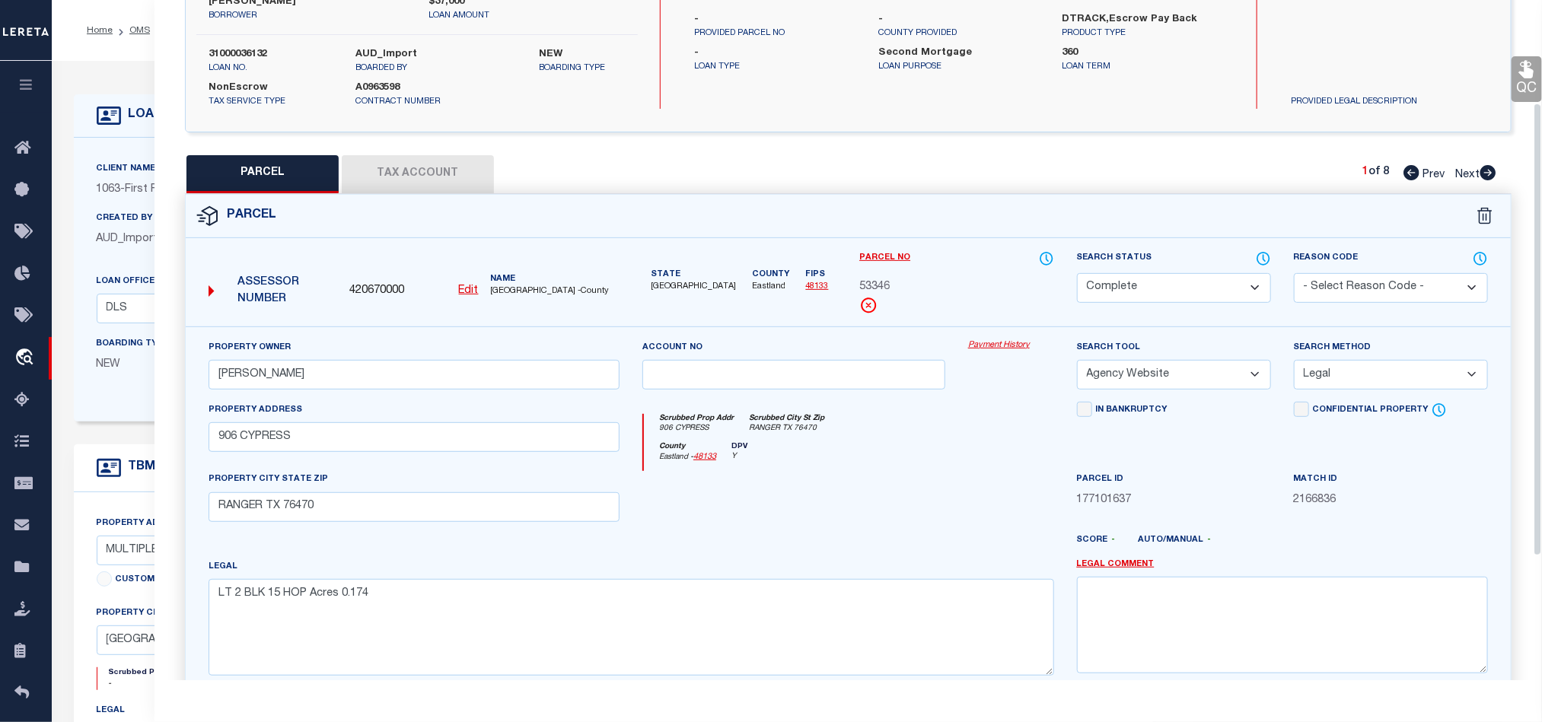
scroll to position [66, 0]
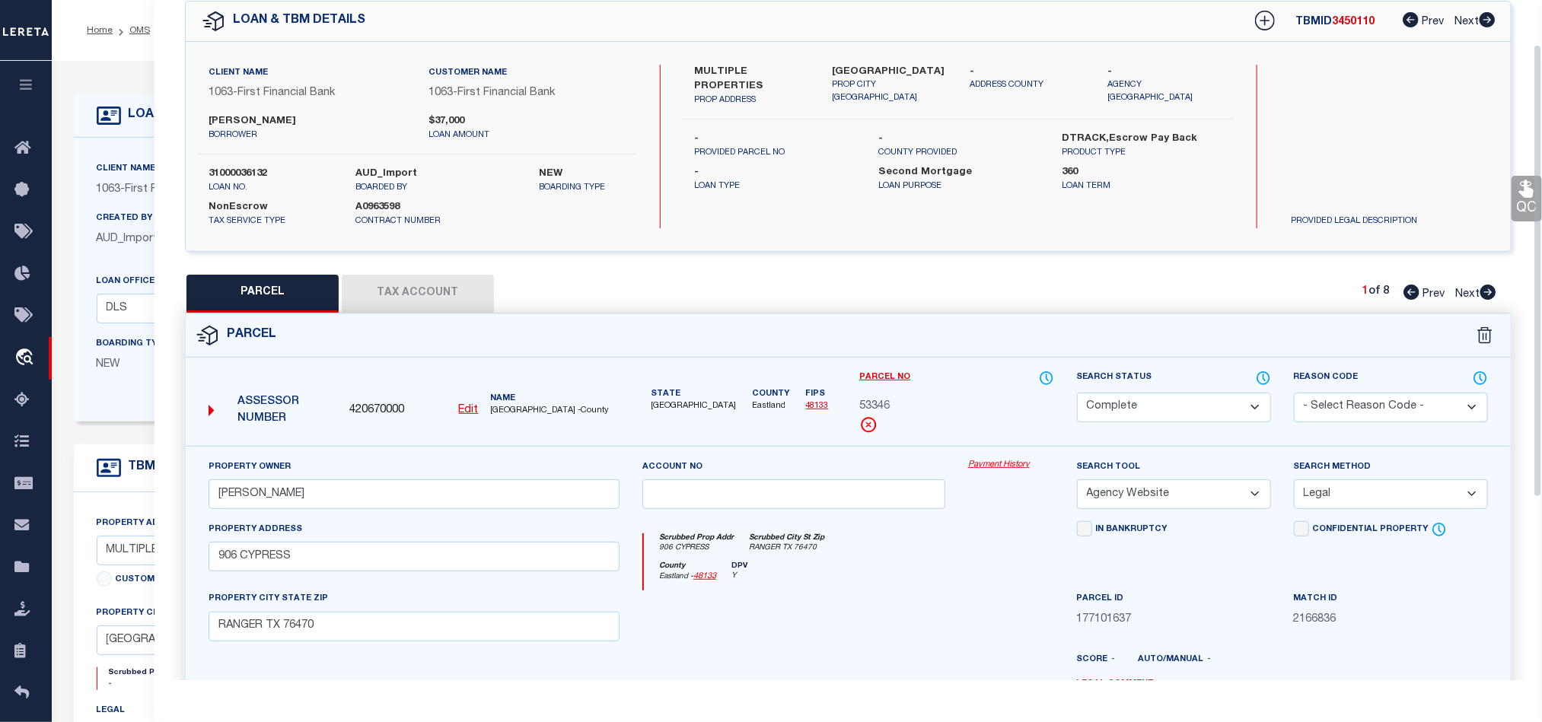
click at [1512, 201] on link "QC" at bounding box center [1526, 199] width 30 height 46
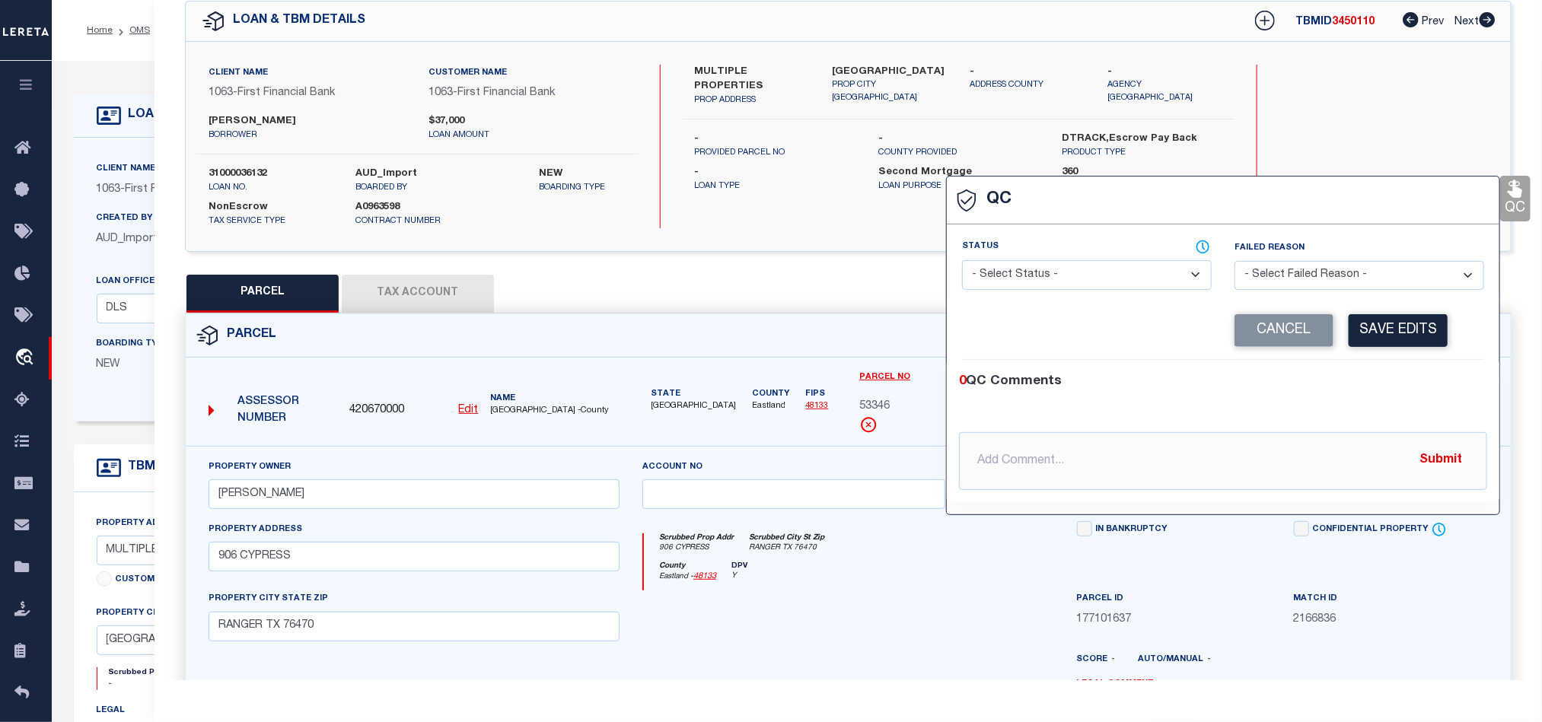
drag, startPoint x: 1080, startPoint y: 283, endPoint x: 1090, endPoint y: 290, distance: 12.0
click at [1080, 283] on select "- Select Status - Ready to QC Correct Incorrect" at bounding box center [1087, 275] width 250 height 30
select select "COR"
drag, startPoint x: 1359, startPoint y: 377, endPoint x: 1368, endPoint y: 361, distance: 19.4
click at [1359, 377] on div "0 QC Comments" at bounding box center [1220, 382] width 522 height 20
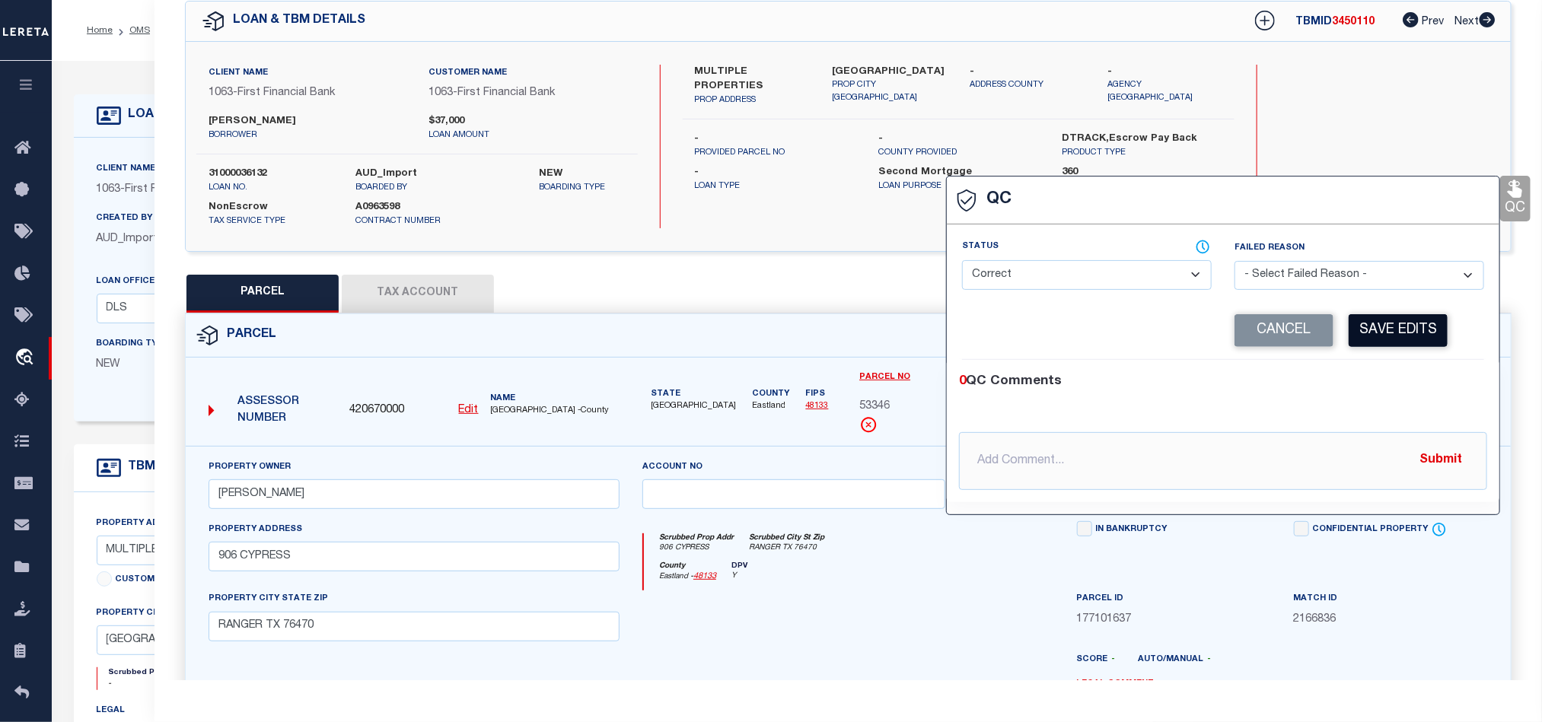
click at [1397, 332] on button "Save Edits" at bounding box center [1398, 330] width 99 height 33
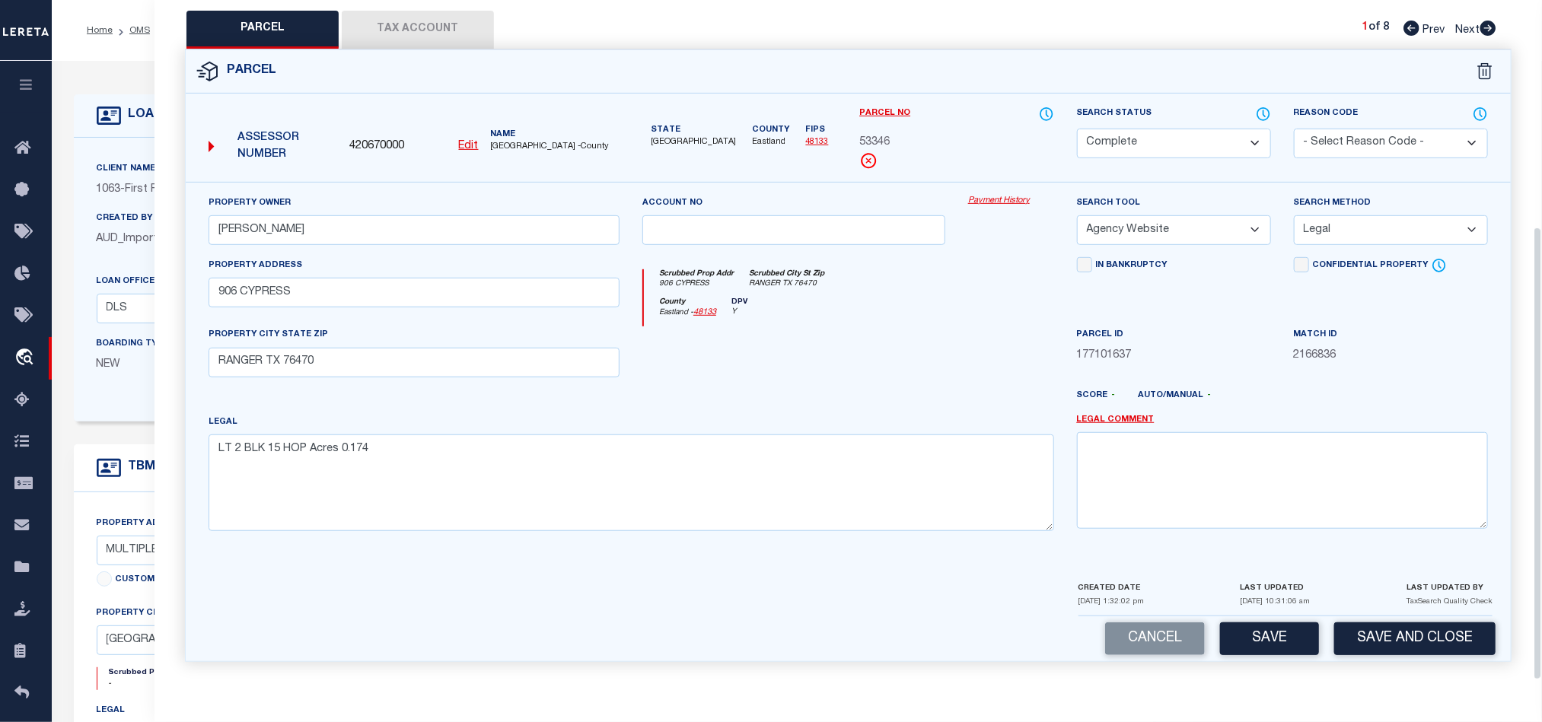
click at [405, 11] on button "Tax Account" at bounding box center [418, 30] width 152 height 38
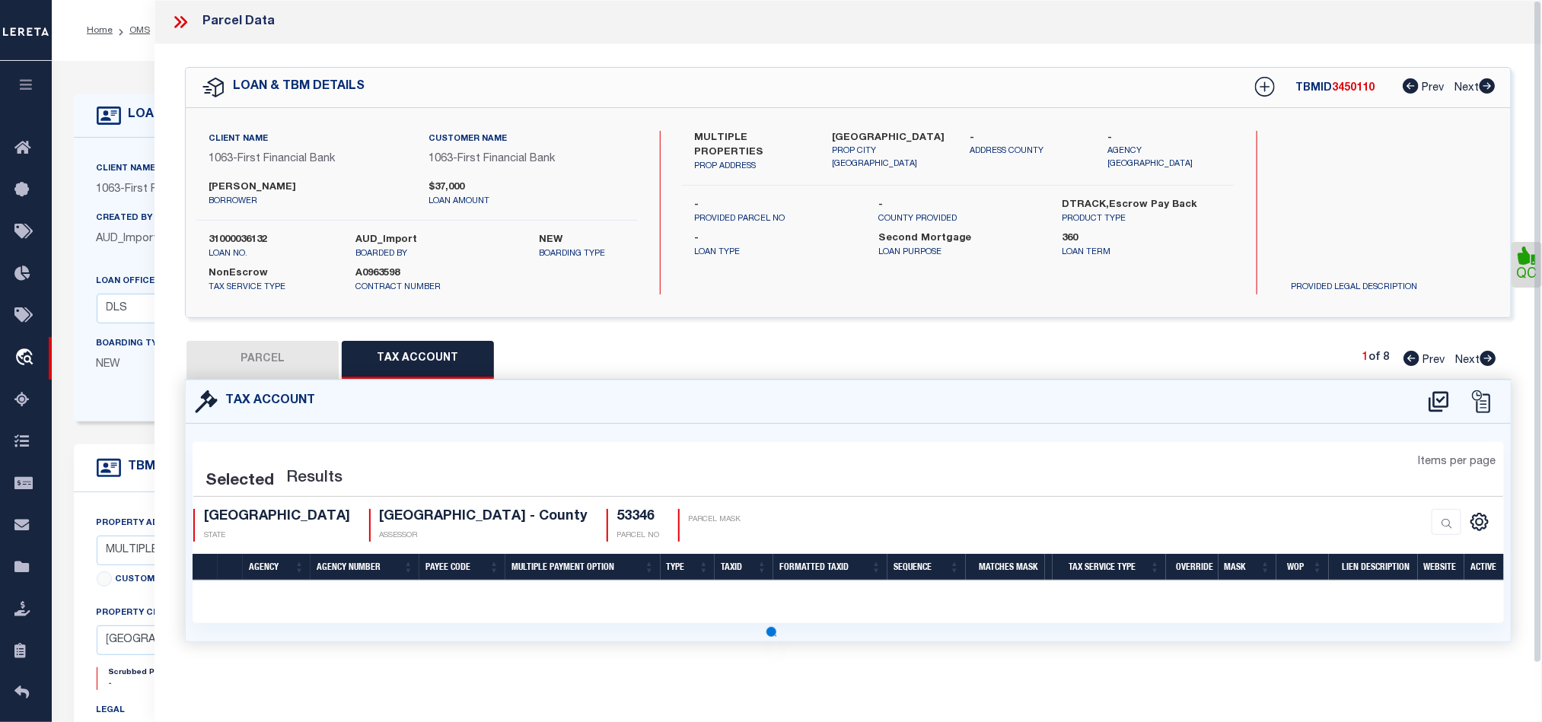
scroll to position [0, 0]
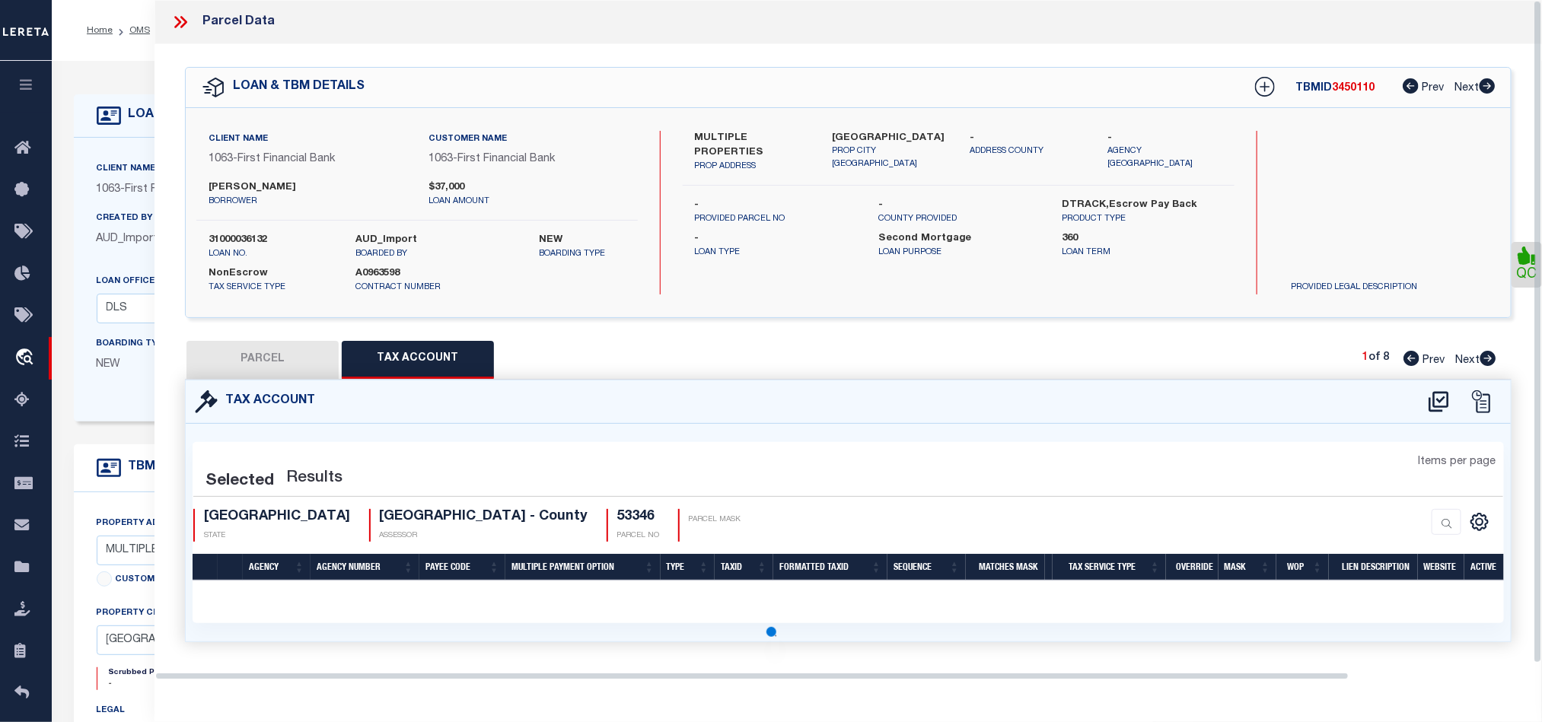
select select "100"
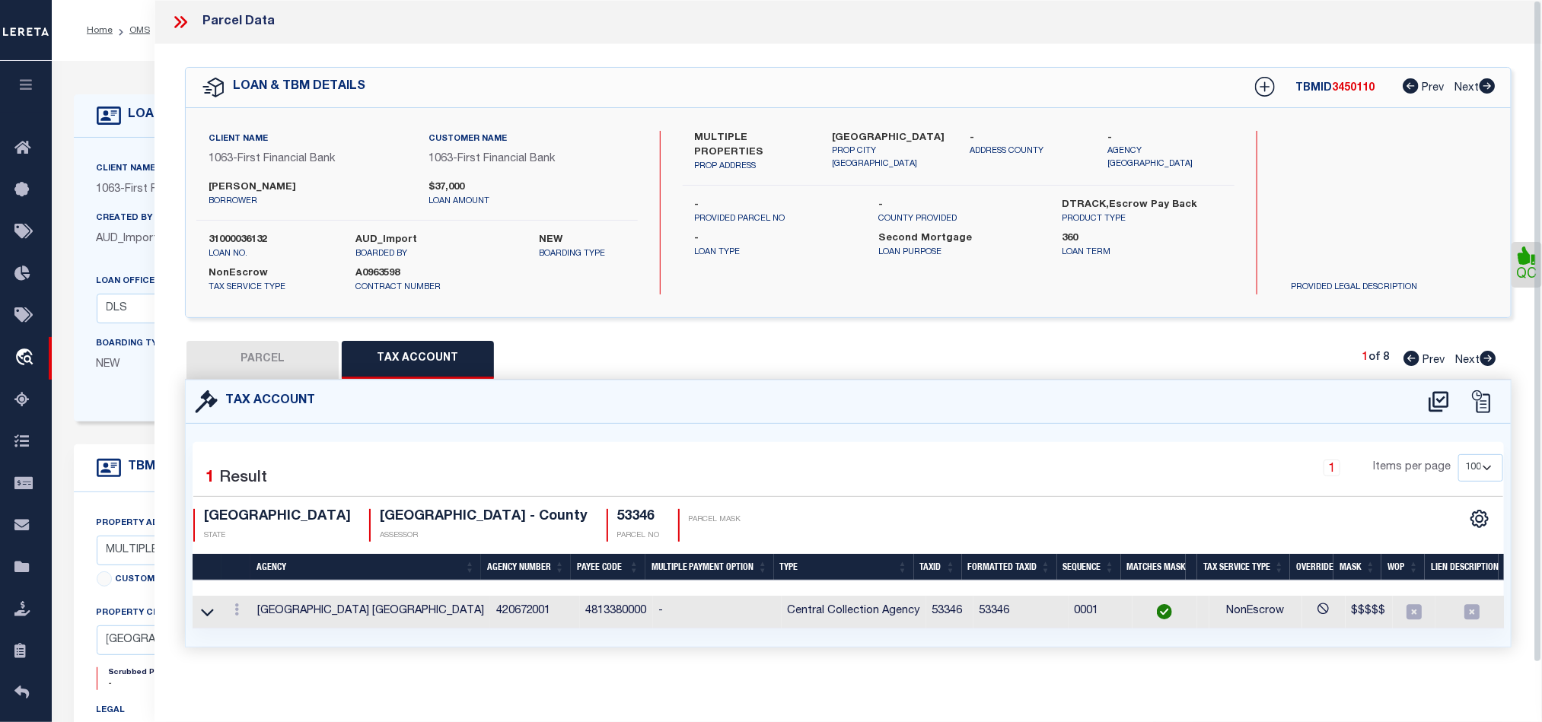
click at [293, 356] on button "PARCEL" at bounding box center [262, 360] width 152 height 38
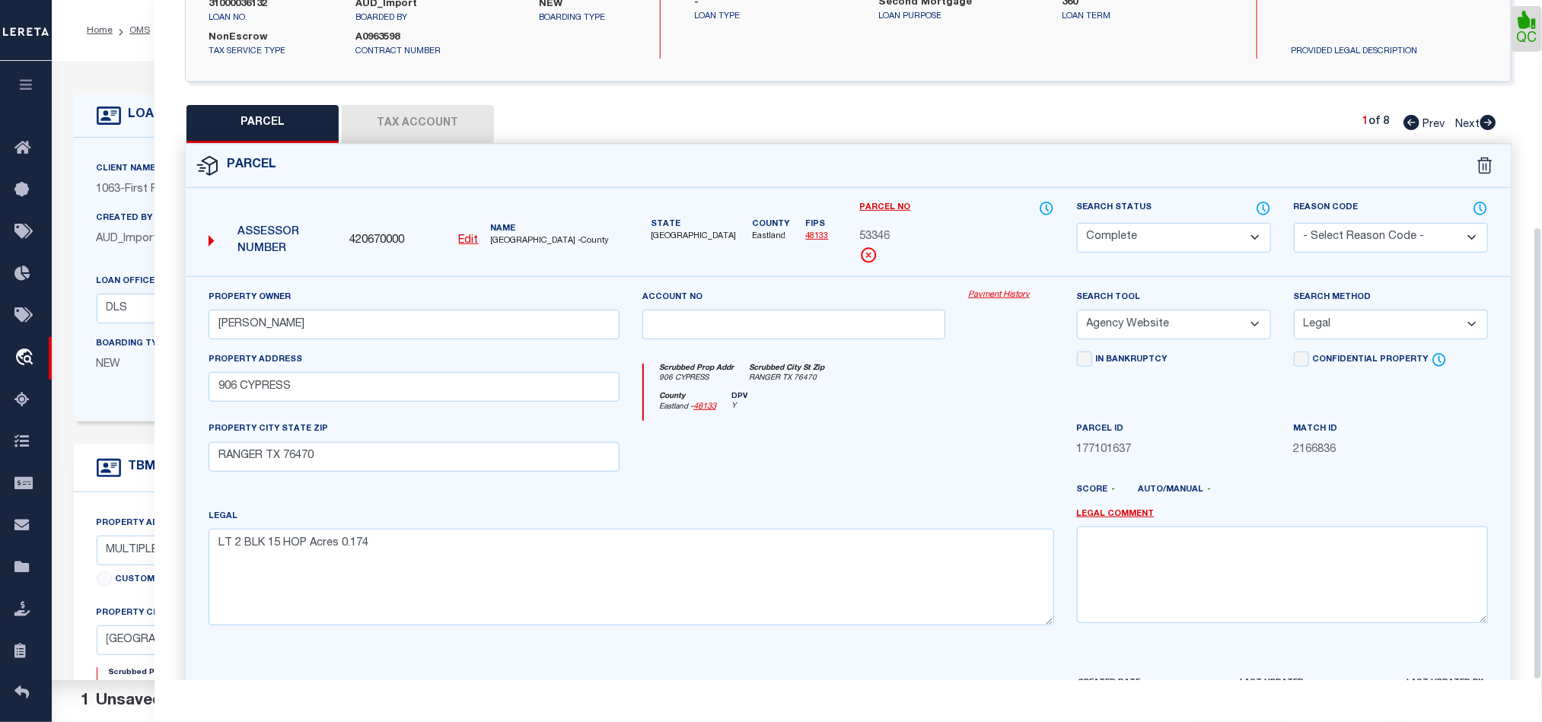
scroll to position [340, 0]
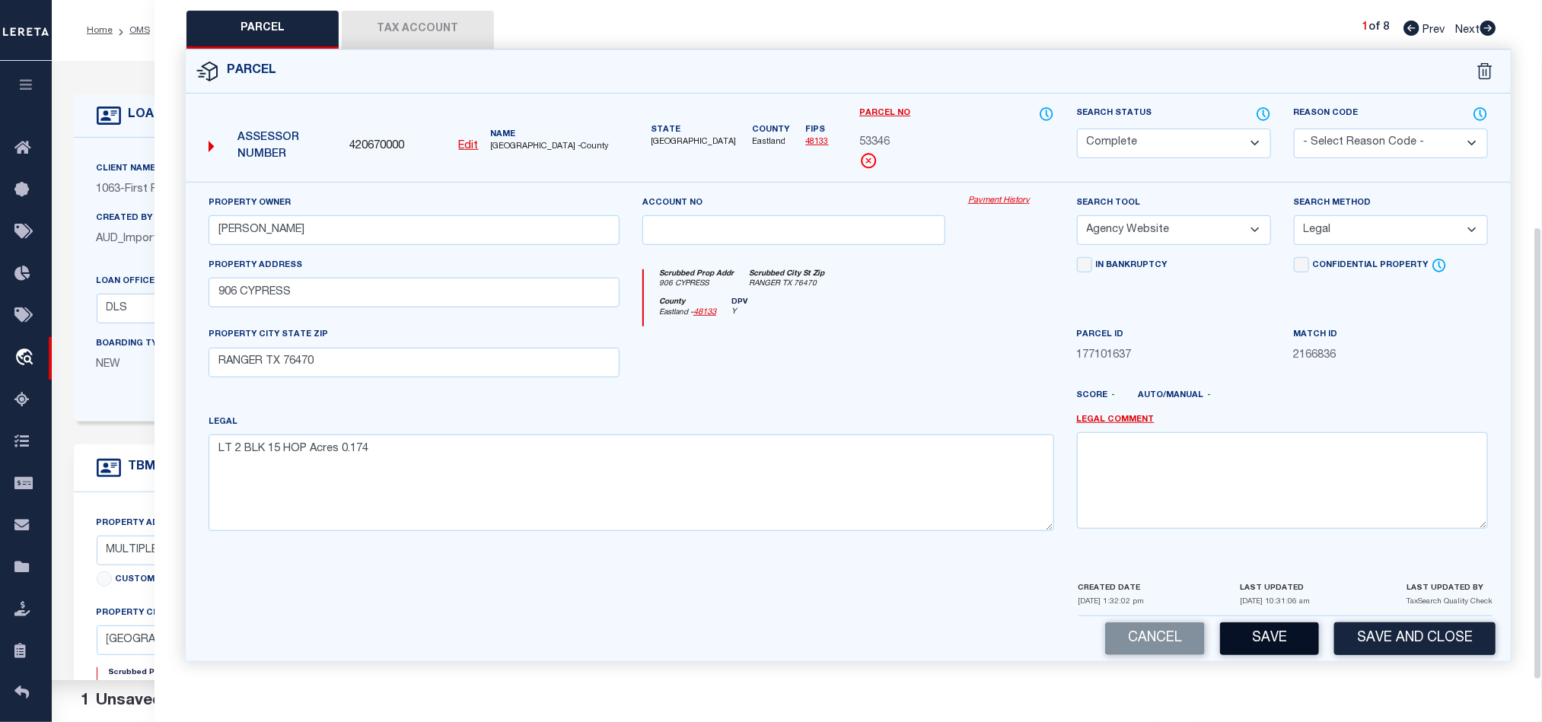
click at [1281, 635] on button "Save" at bounding box center [1269, 639] width 99 height 33
select select "AS"
select select
checkbox input "false"
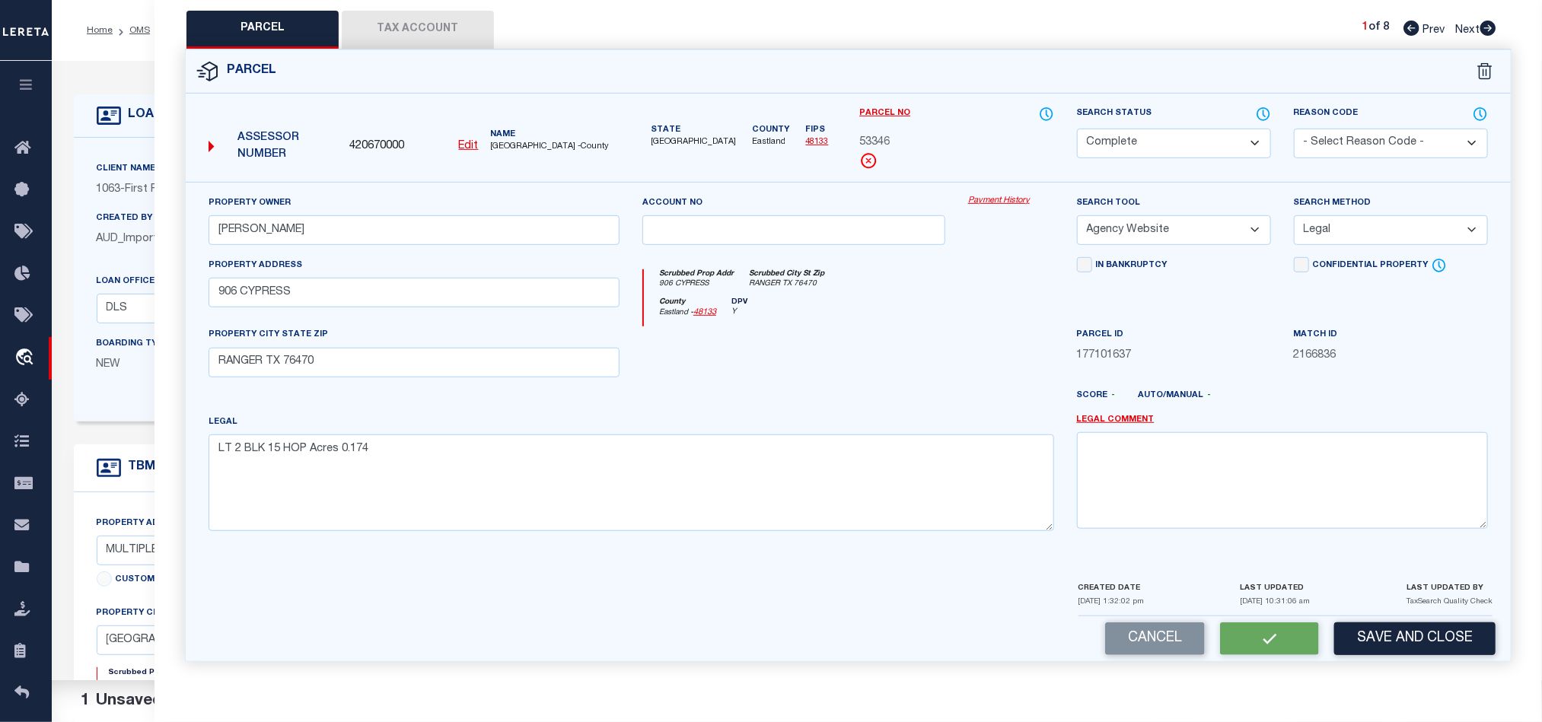
checkbox input "false"
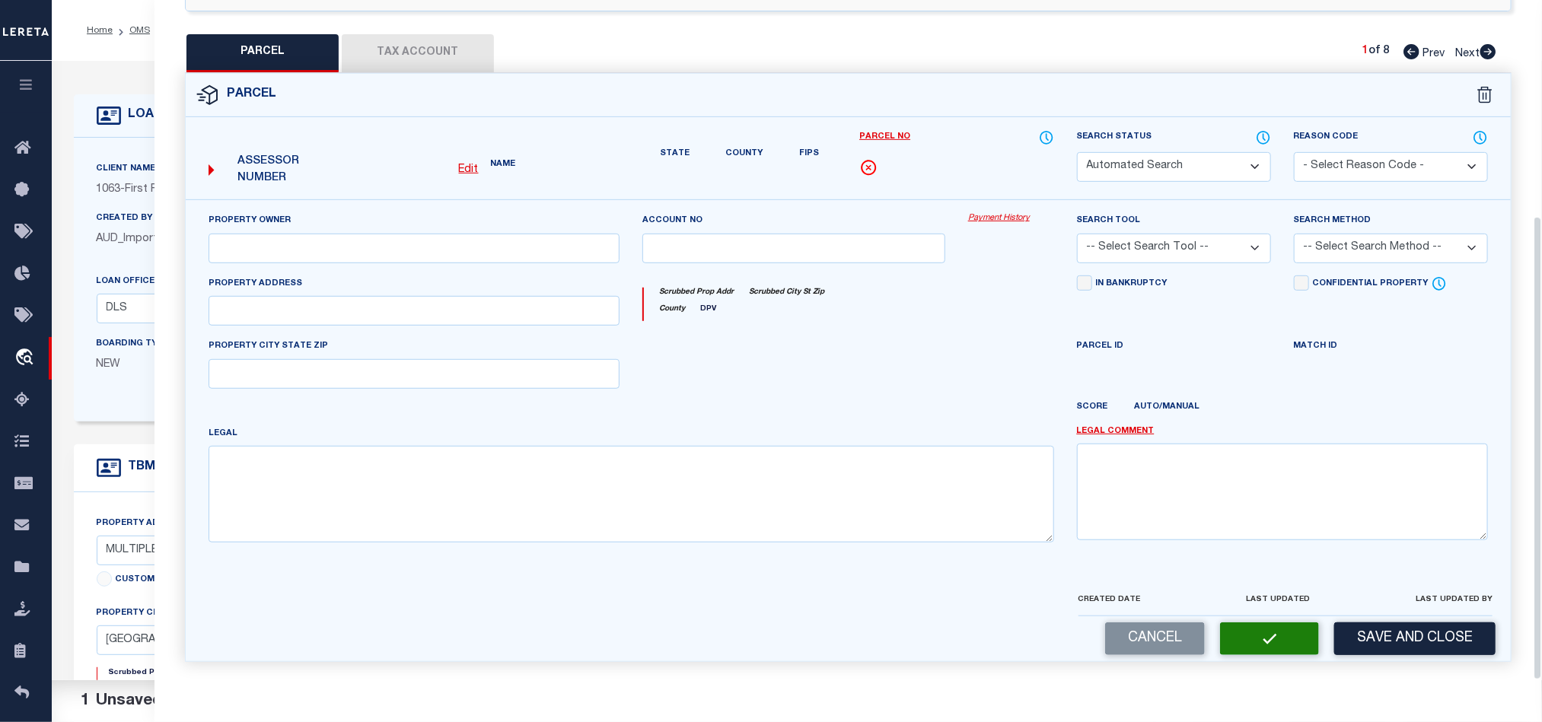
select select "CP"
type input "[PERSON_NAME]"
select select "AGW"
select select "LEG"
type input "906 CYPRESS"
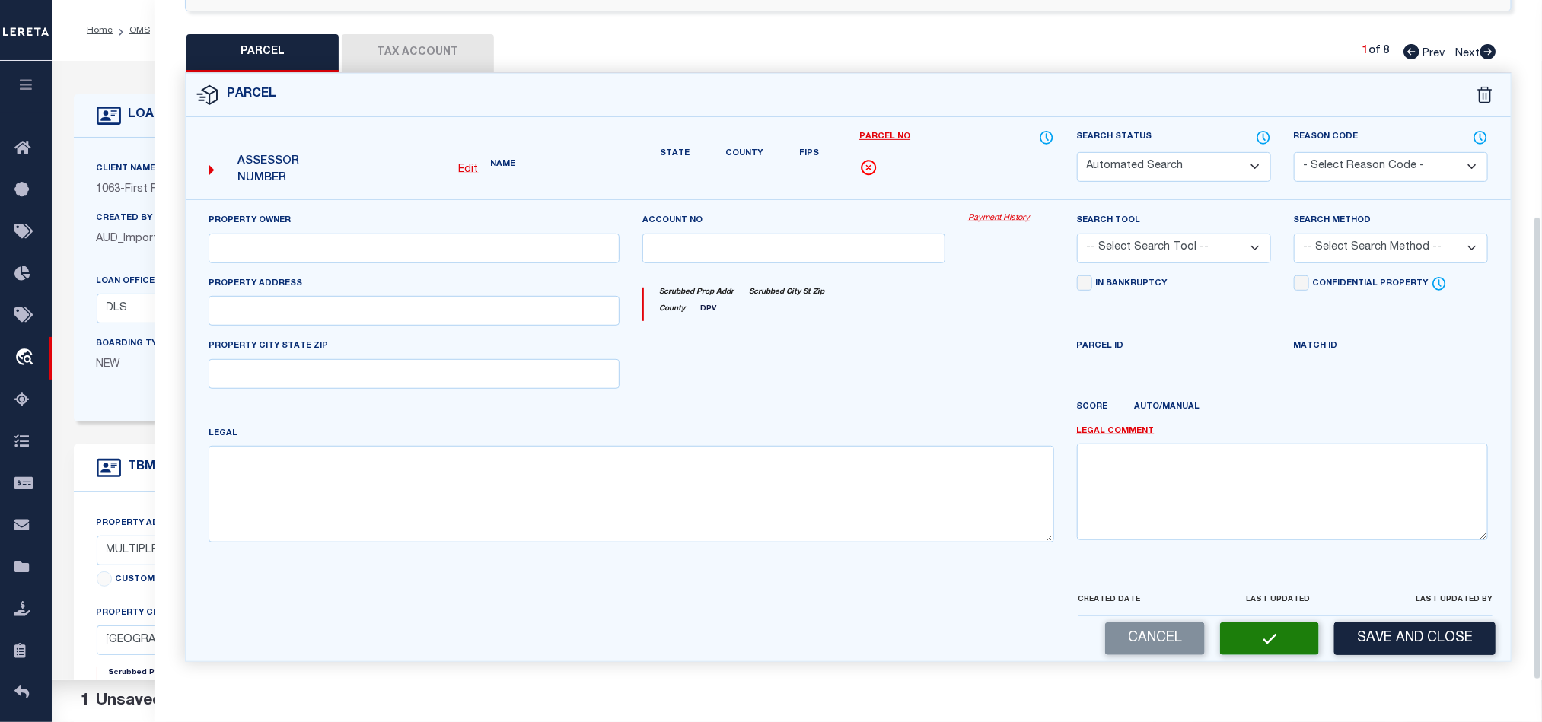
type input "RANGER TX 76470"
type textarea "LT 2 BLK 15 HOP Acres 0.174"
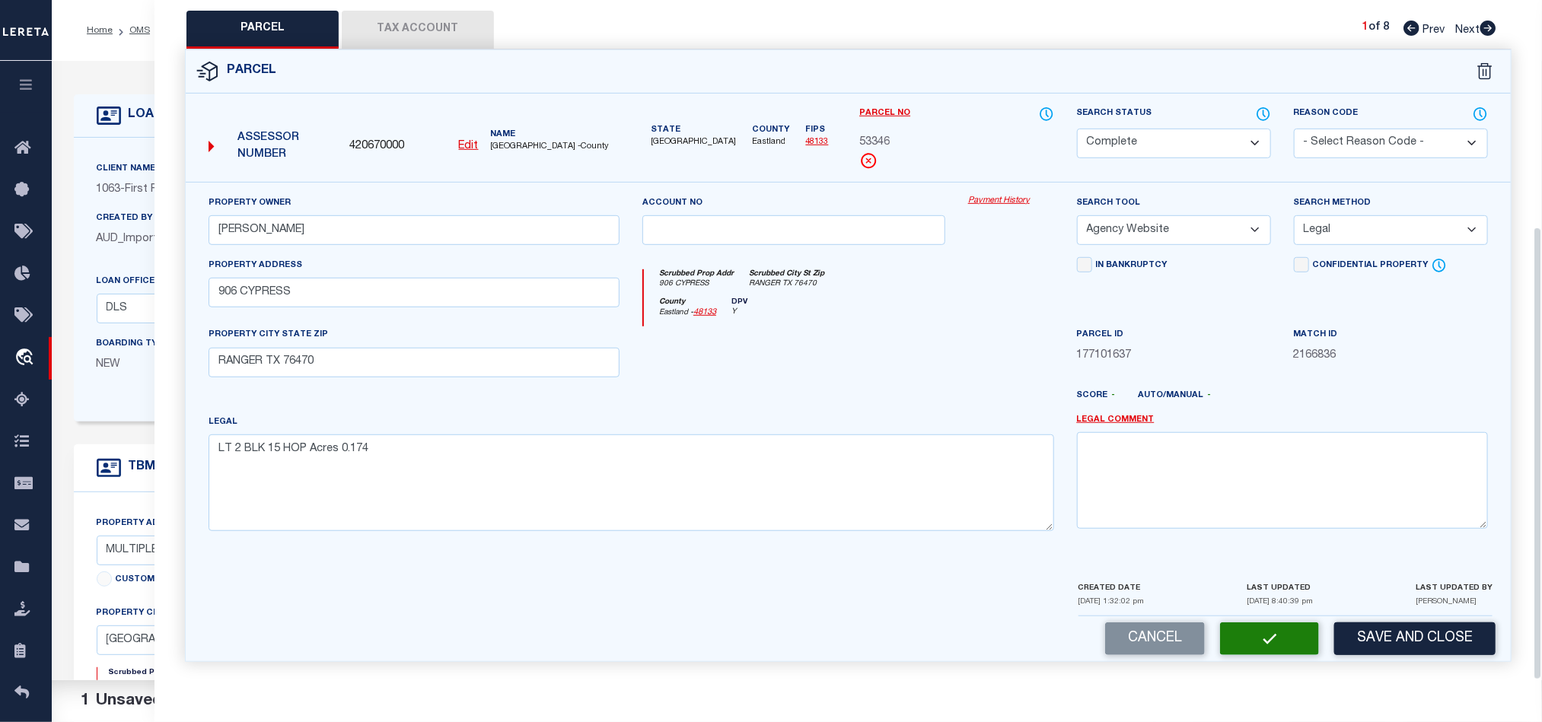
scroll to position [295, 0]
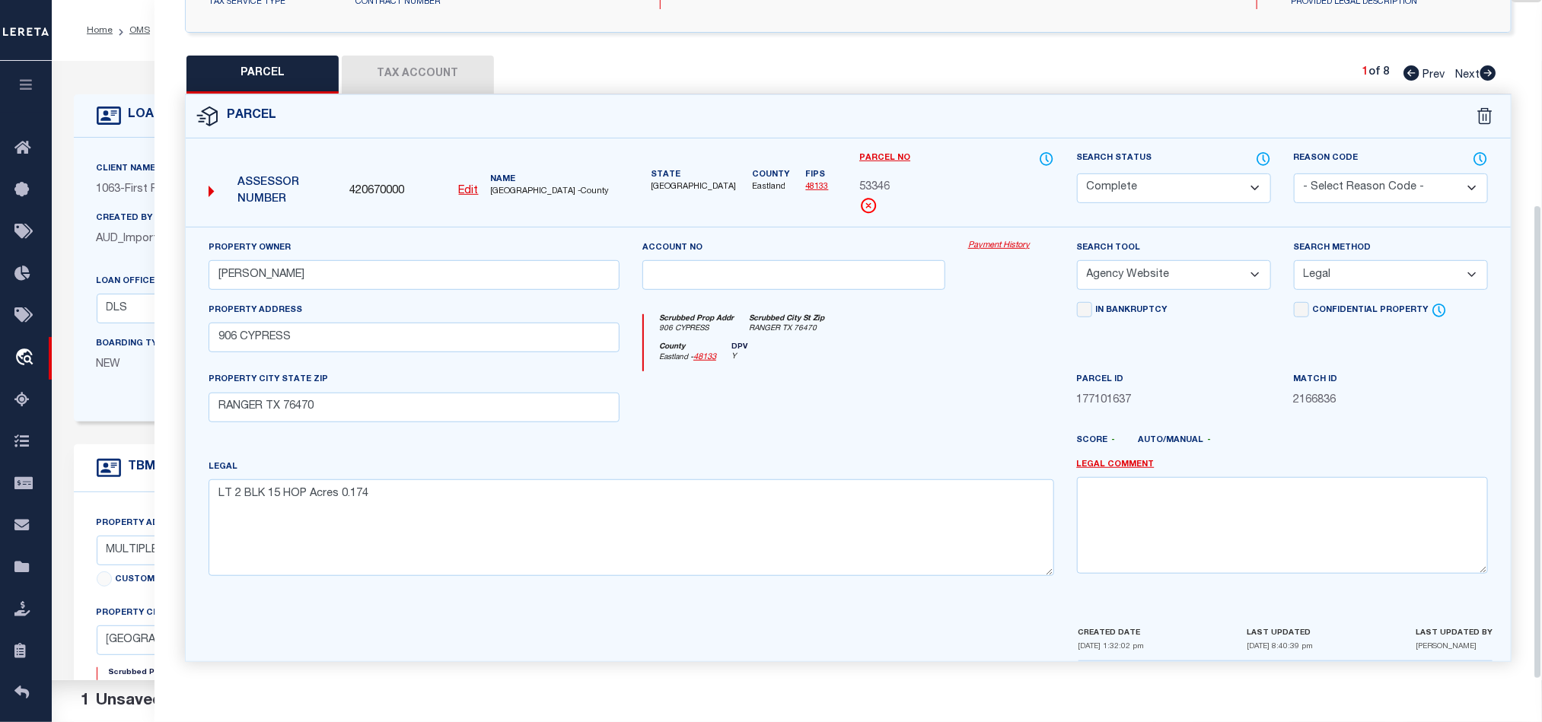
click at [895, 350] on div "[GEOGRAPHIC_DATA] - 48133 DPV Y" at bounding box center [848, 357] width 409 height 30
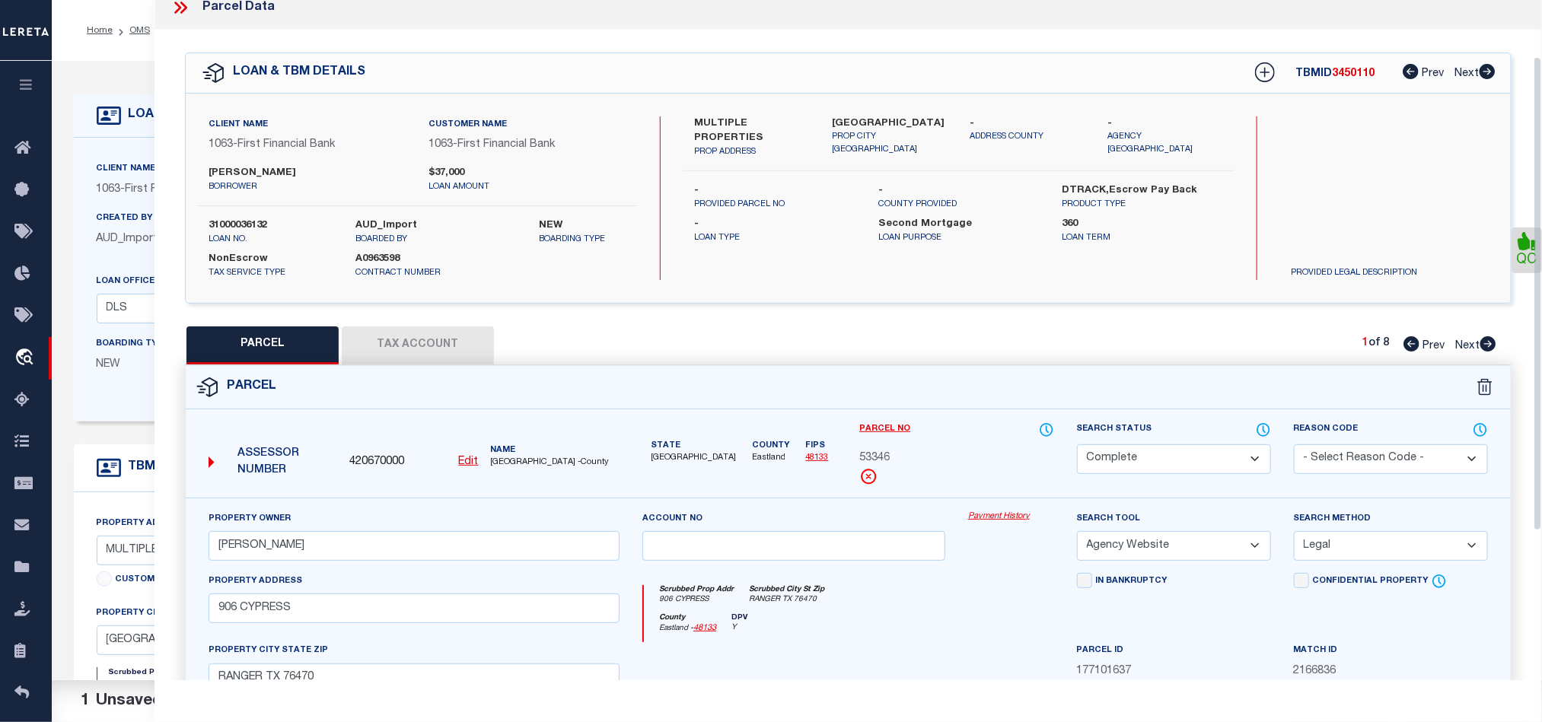
scroll to position [0, 0]
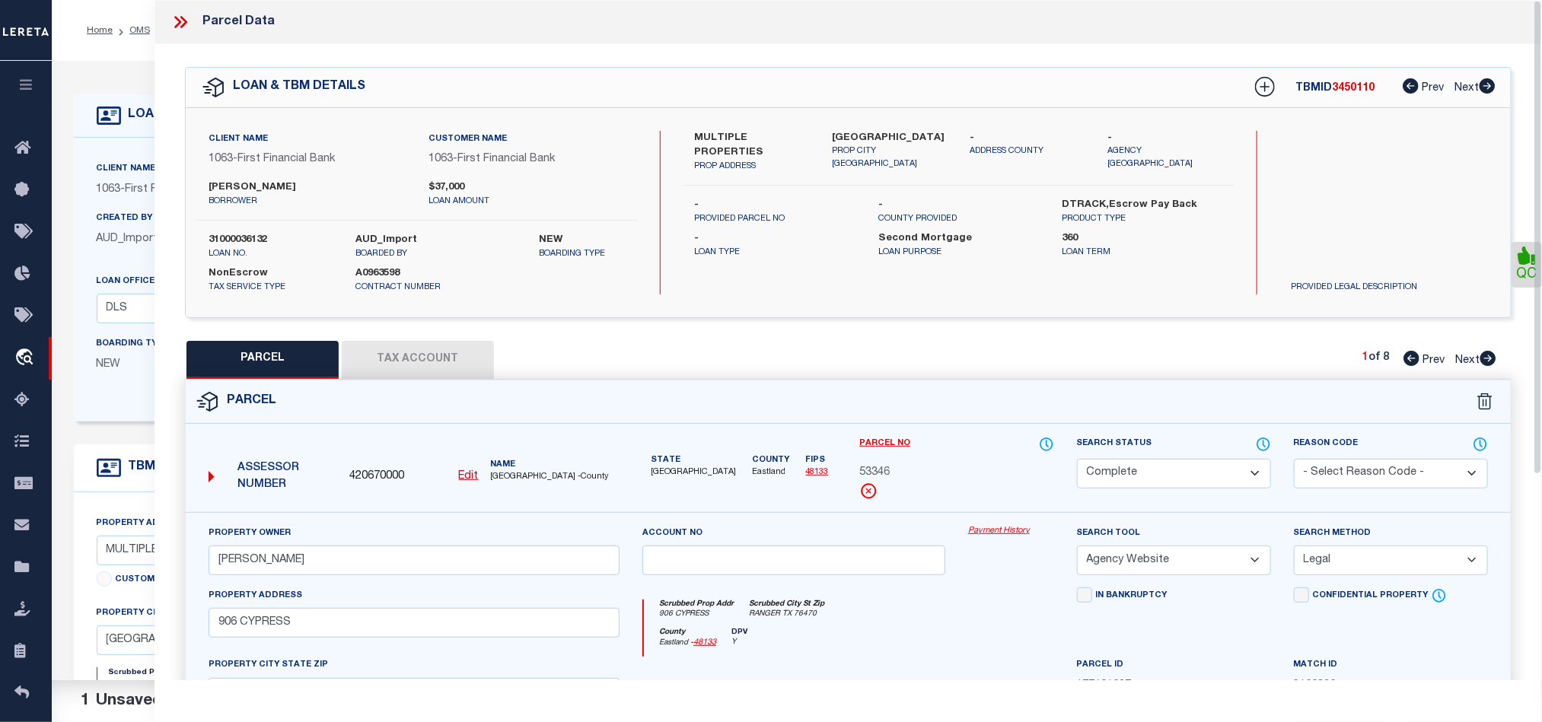
click at [177, 25] on icon at bounding box center [177, 22] width 7 height 12
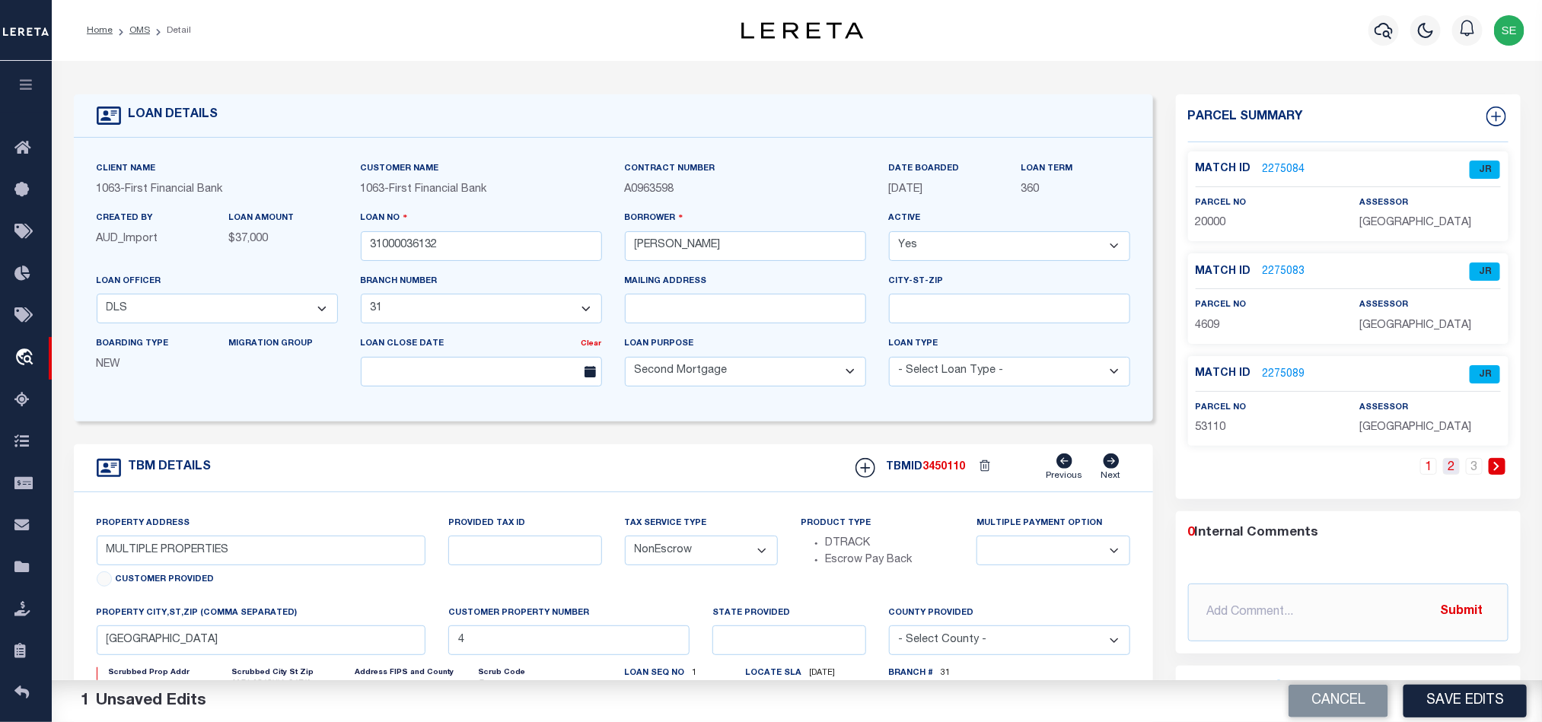
click at [1446, 468] on link "2" at bounding box center [1451, 466] width 17 height 17
click at [1473, 468] on link "3" at bounding box center [1474, 466] width 17 height 17
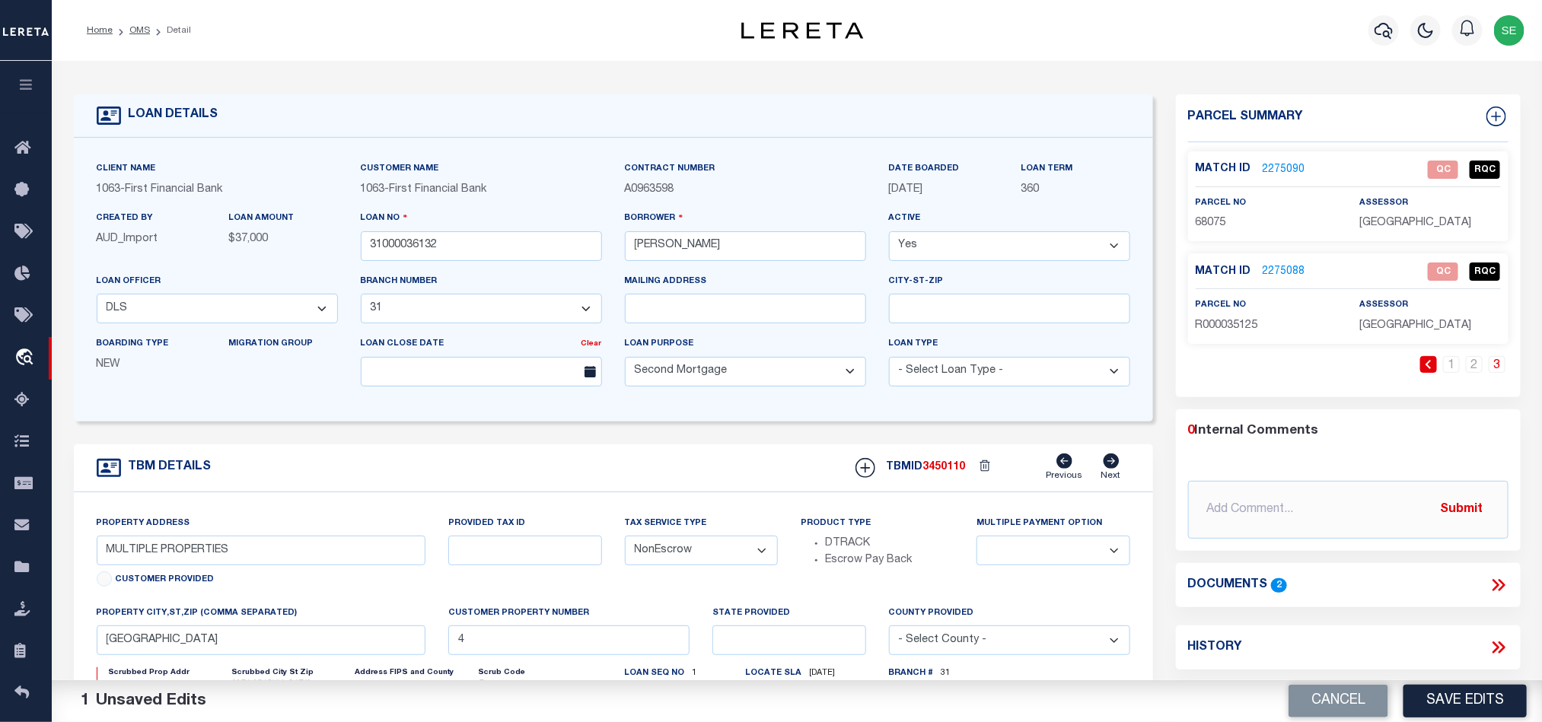
click at [1299, 167] on link "2275090" at bounding box center [1284, 170] width 43 height 16
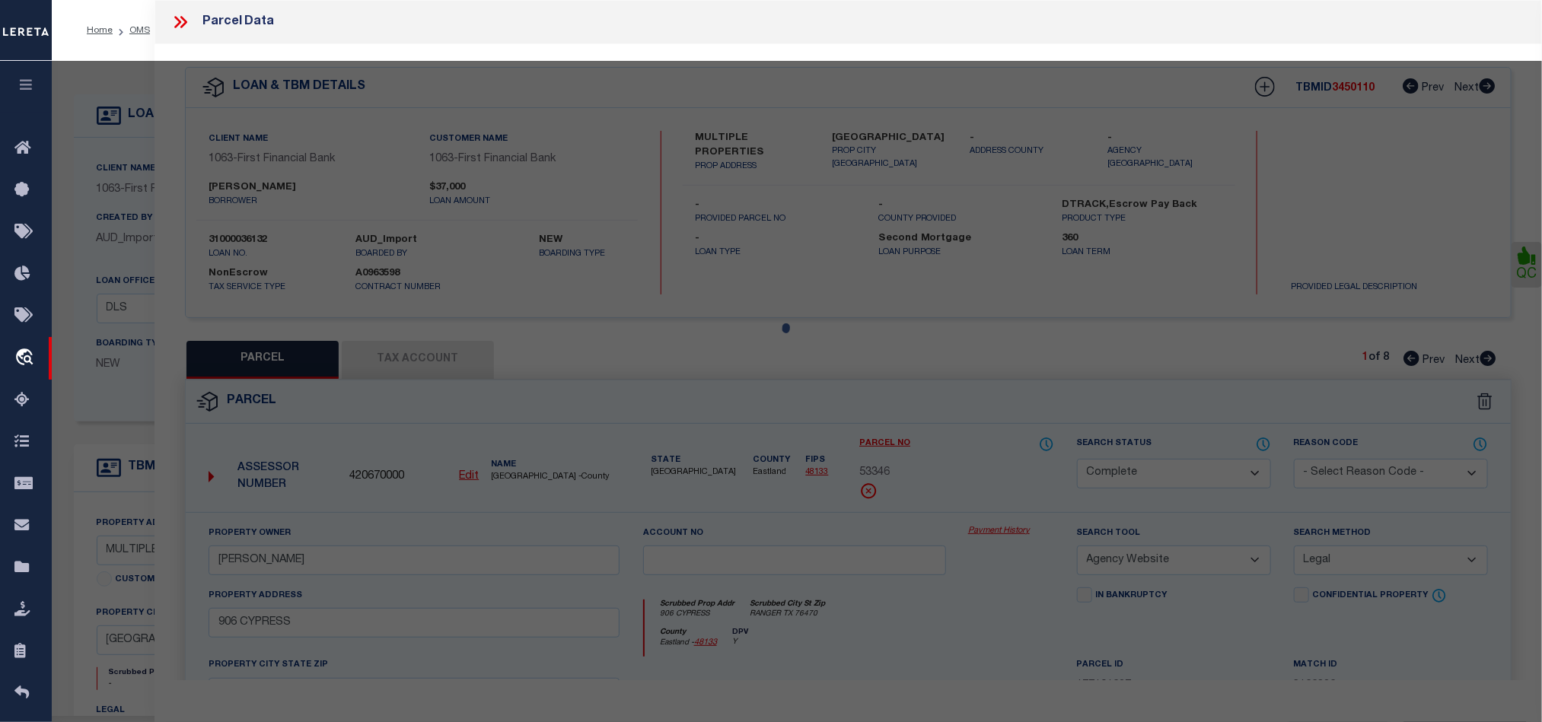
select select "AS"
select select
checkbox input "false"
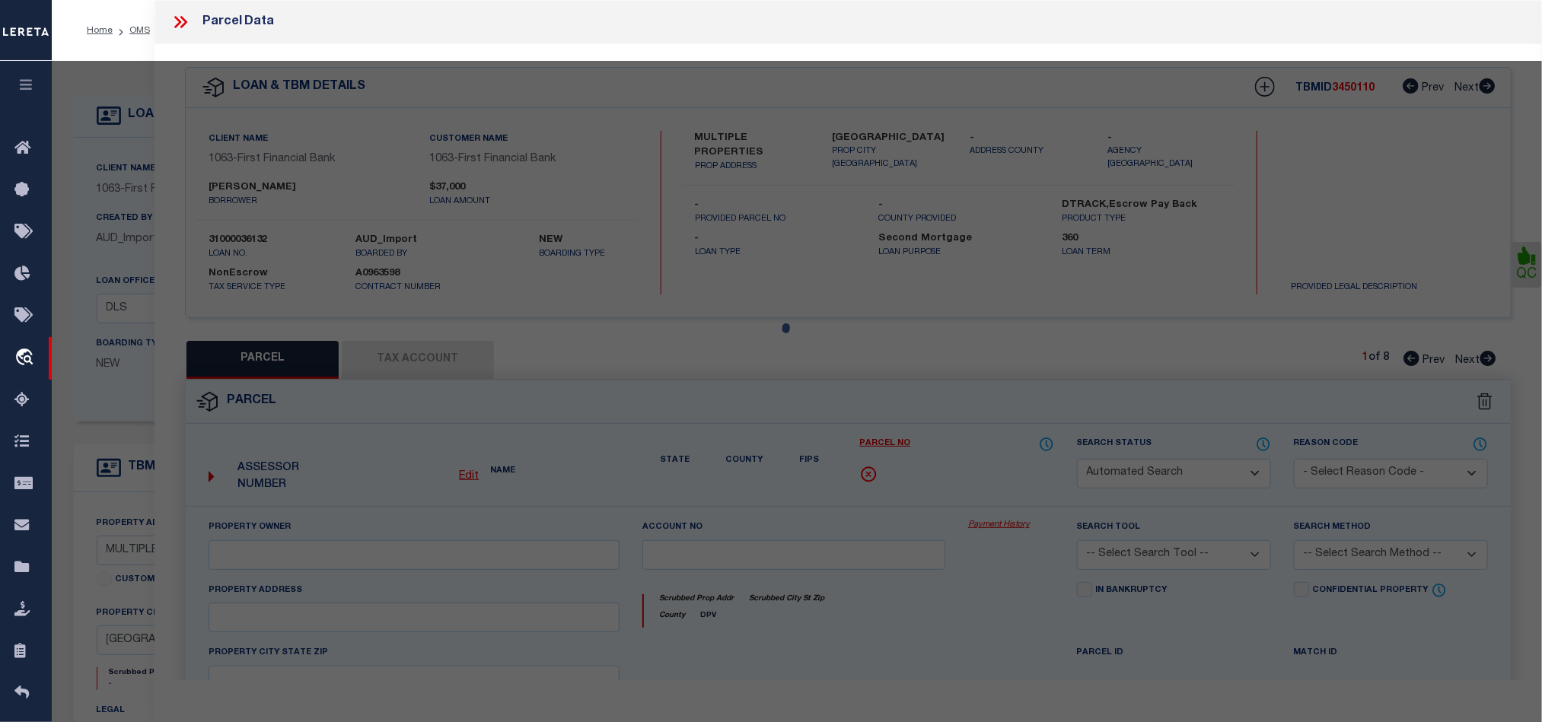
select select "QC"
type input "[PERSON_NAME]"
select select "AGW"
select select "LEG"
type input "524 W [PERSON_NAME] ST"
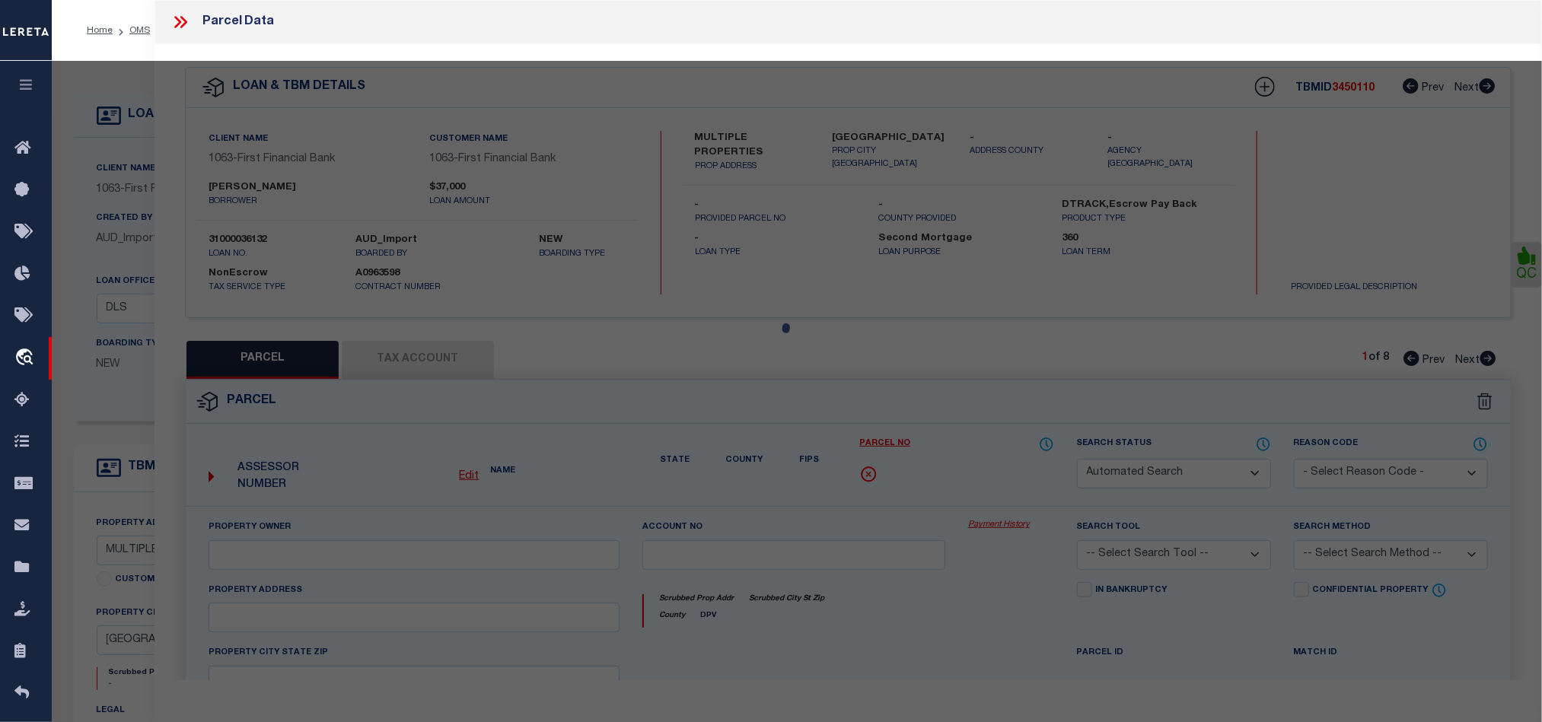
type input "[PERSON_NAME] TX 764542713"
type textarea "15 BLK I S/D 2 OT [PERSON_NAME] Acres:0.3400"
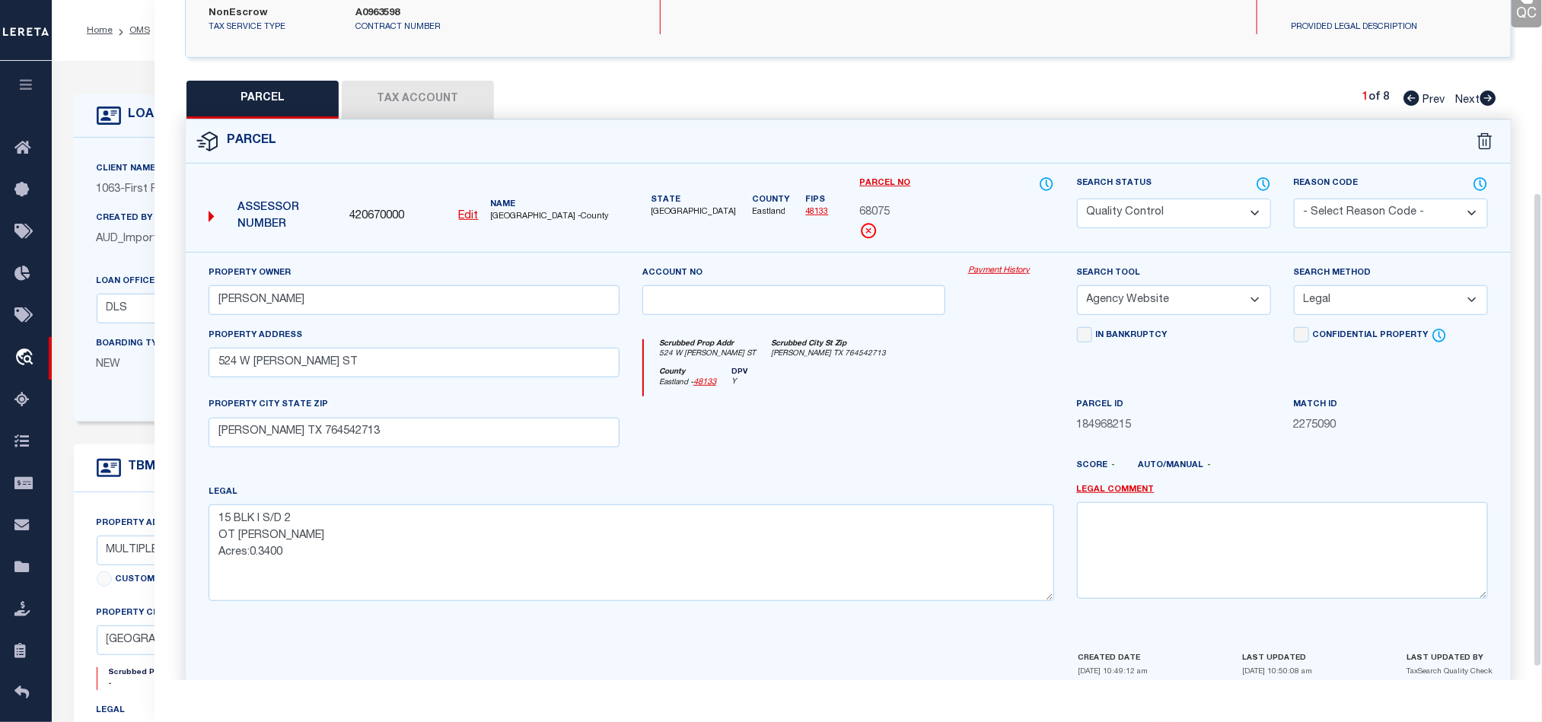
scroll to position [295, 0]
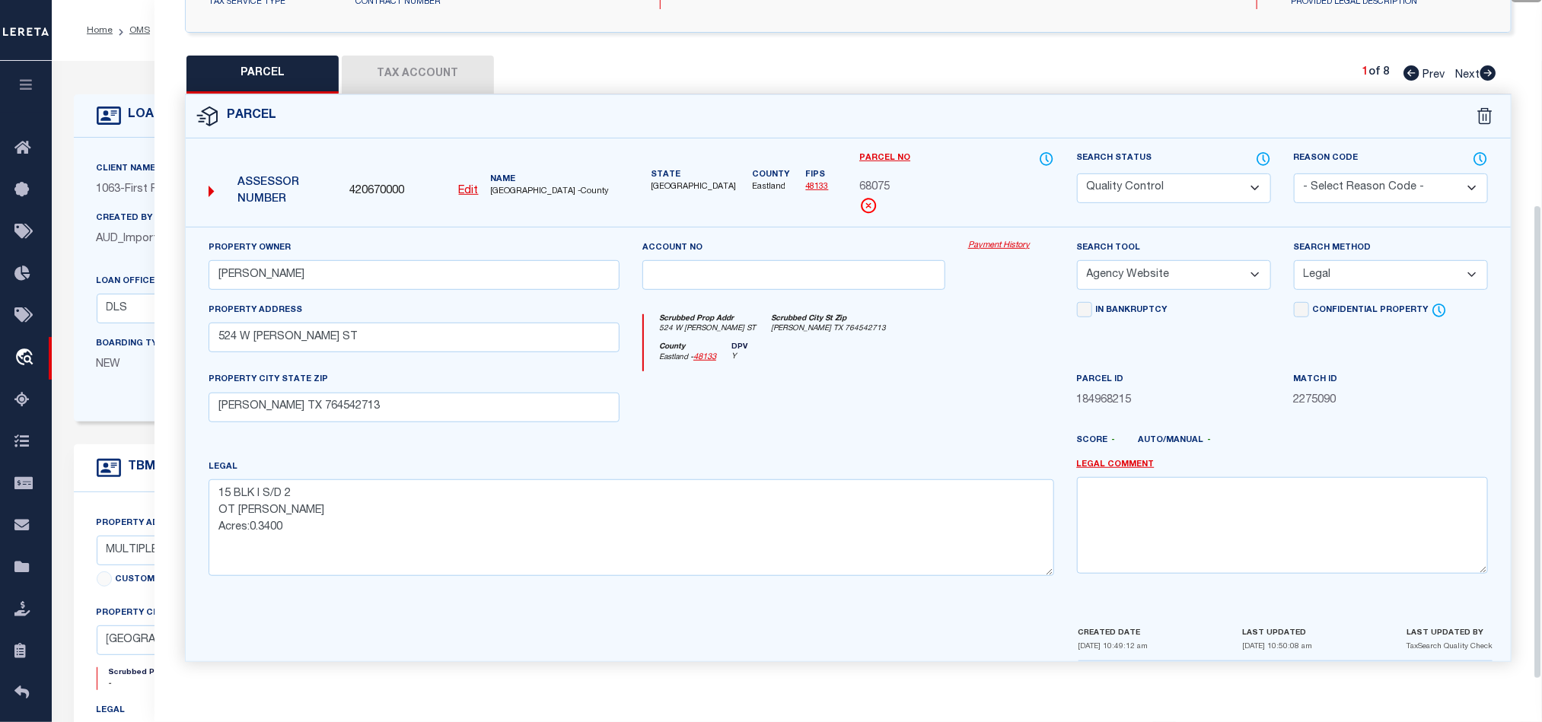
click at [878, 180] on span "68075" at bounding box center [874, 188] width 30 height 17
copy span "68075"
click at [651, 420] on div at bounding box center [794, 402] width 326 height 62
click at [404, 60] on button "Tax Account" at bounding box center [418, 75] width 152 height 38
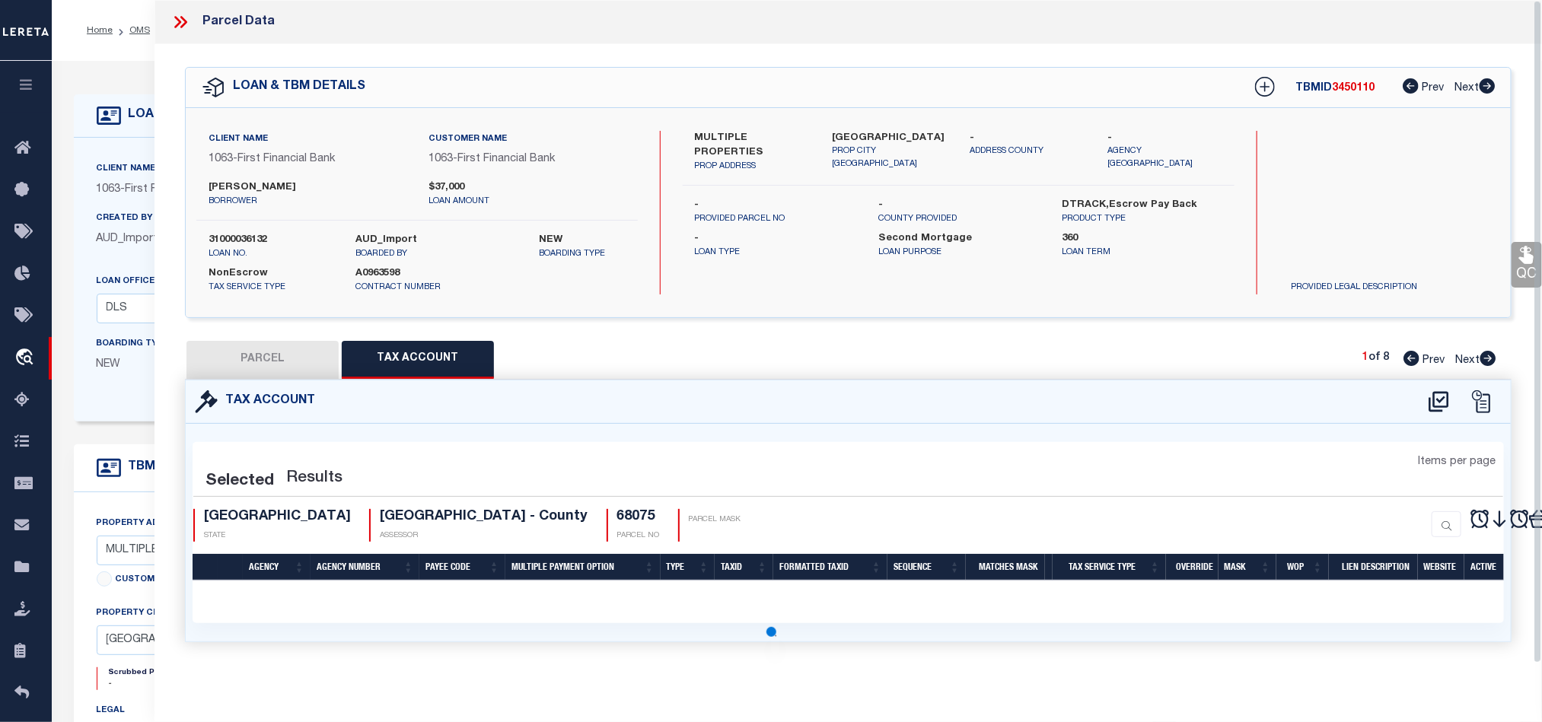
scroll to position [0, 0]
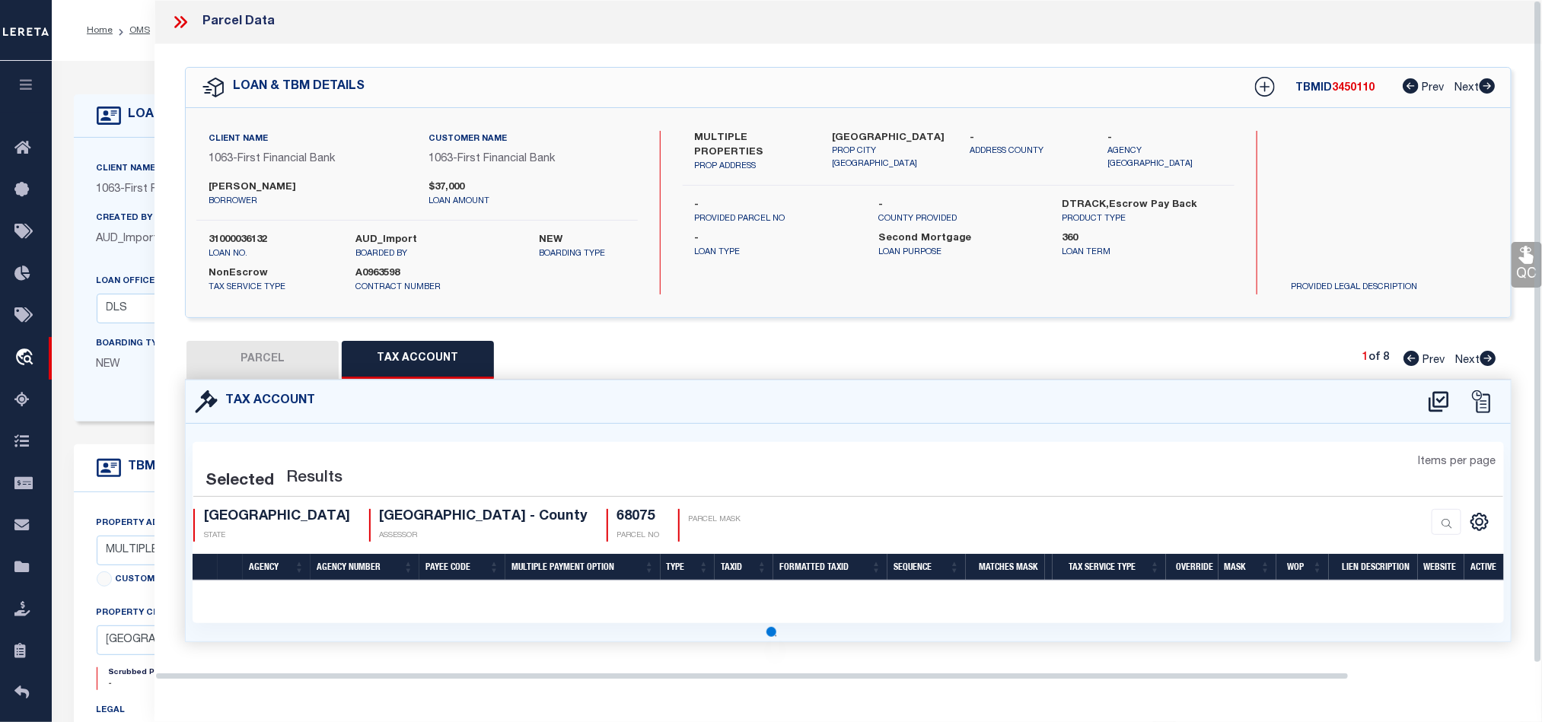
select select "100"
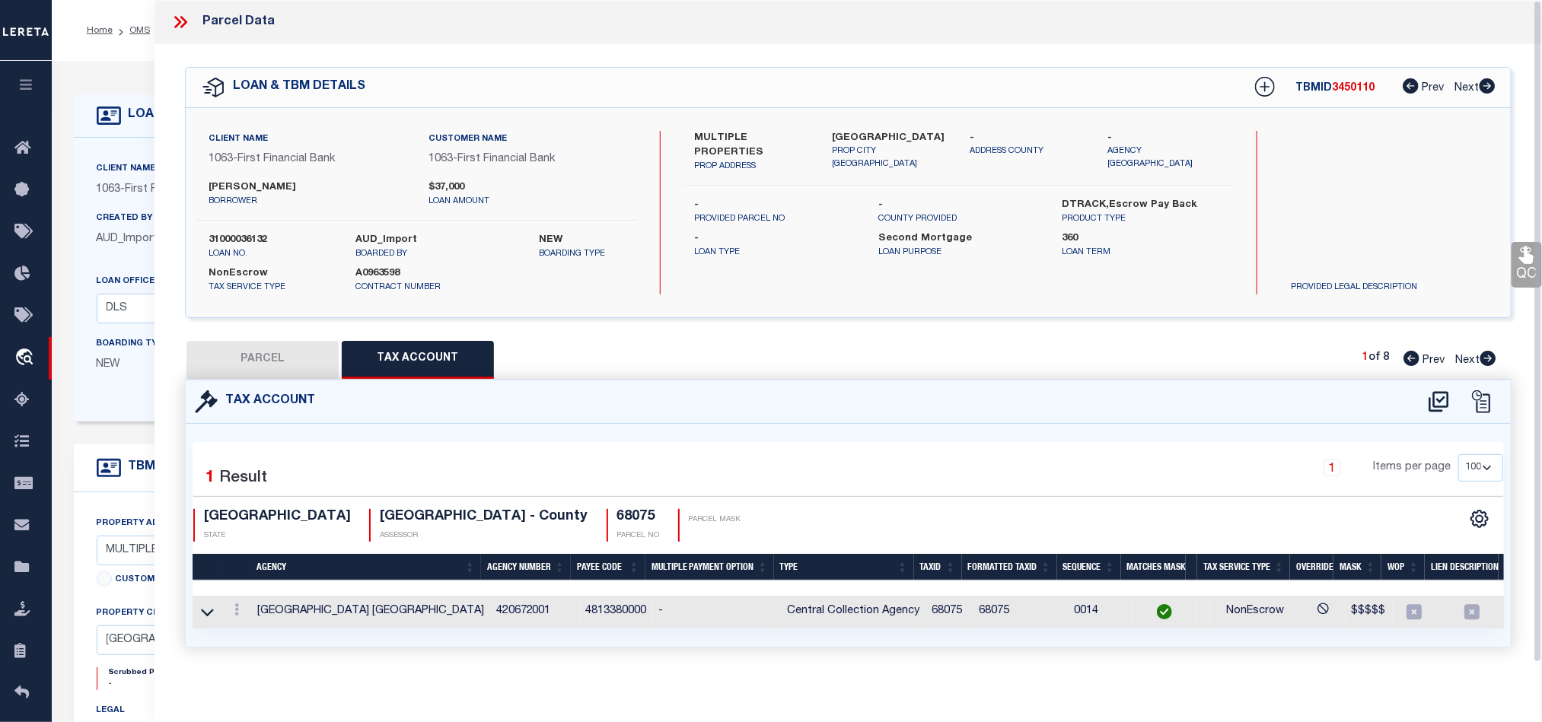
click at [284, 355] on button "PARCEL" at bounding box center [262, 360] width 152 height 38
select select "AS"
select select
checkbox input "false"
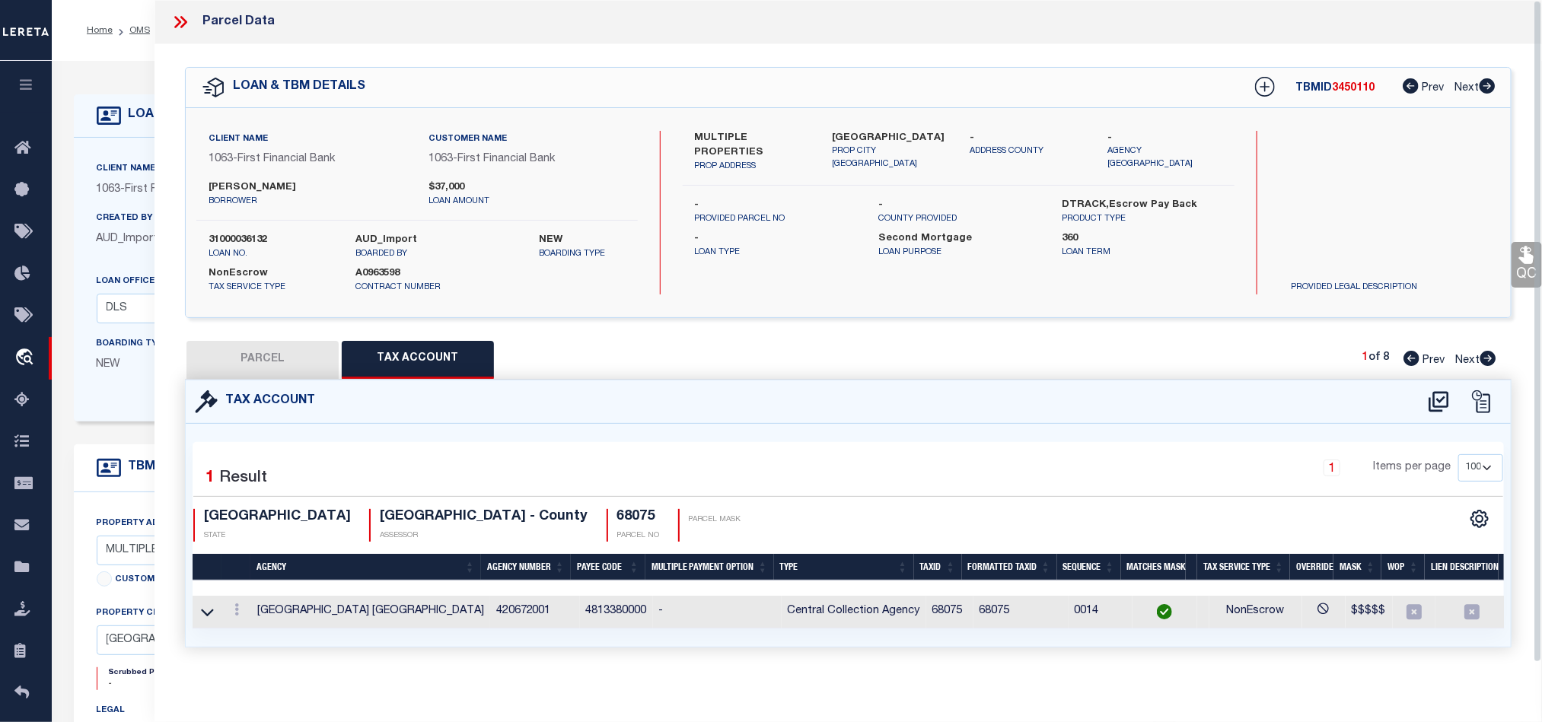
checkbox input "false"
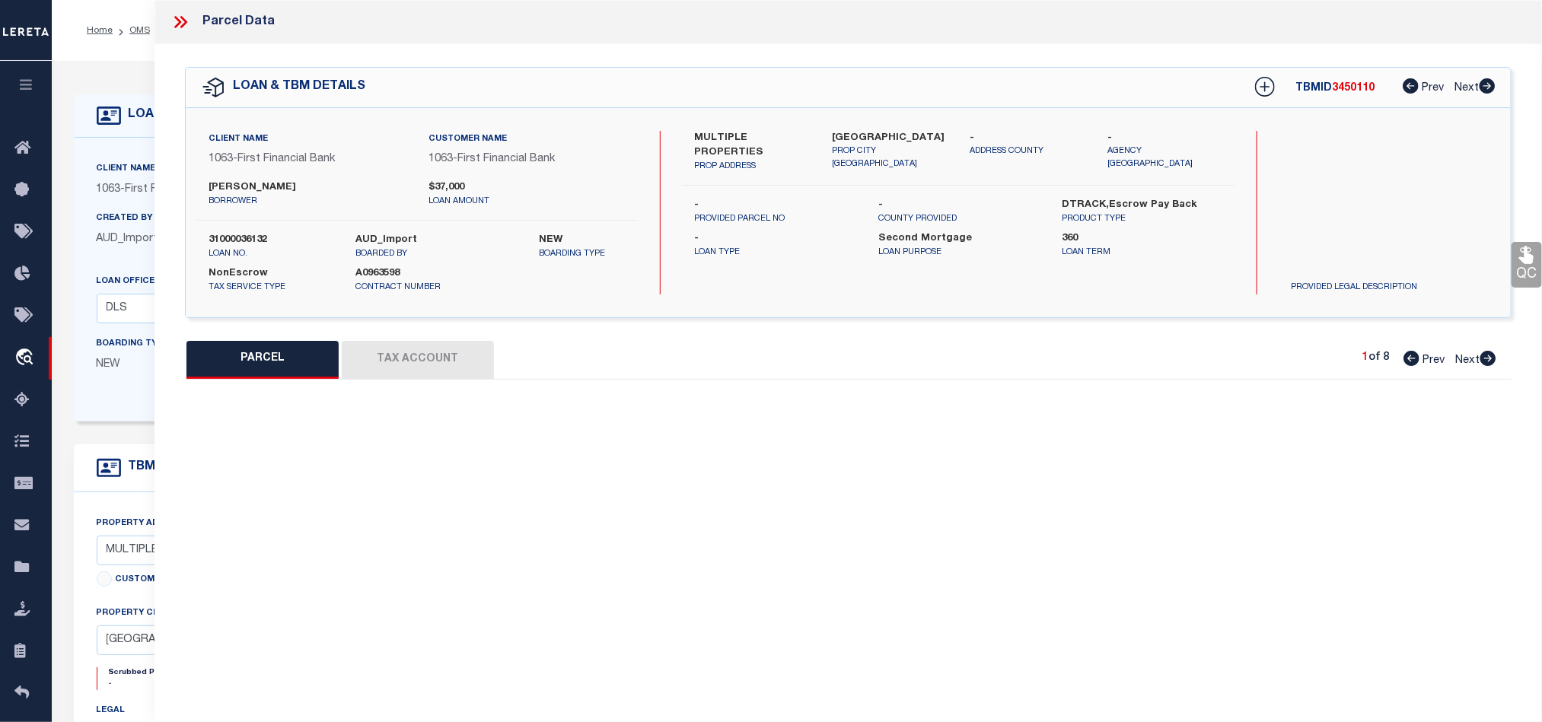
select select "QC"
type input "[PERSON_NAME]"
select select "AGW"
select select "LEG"
type input "524 W [PERSON_NAME] ST"
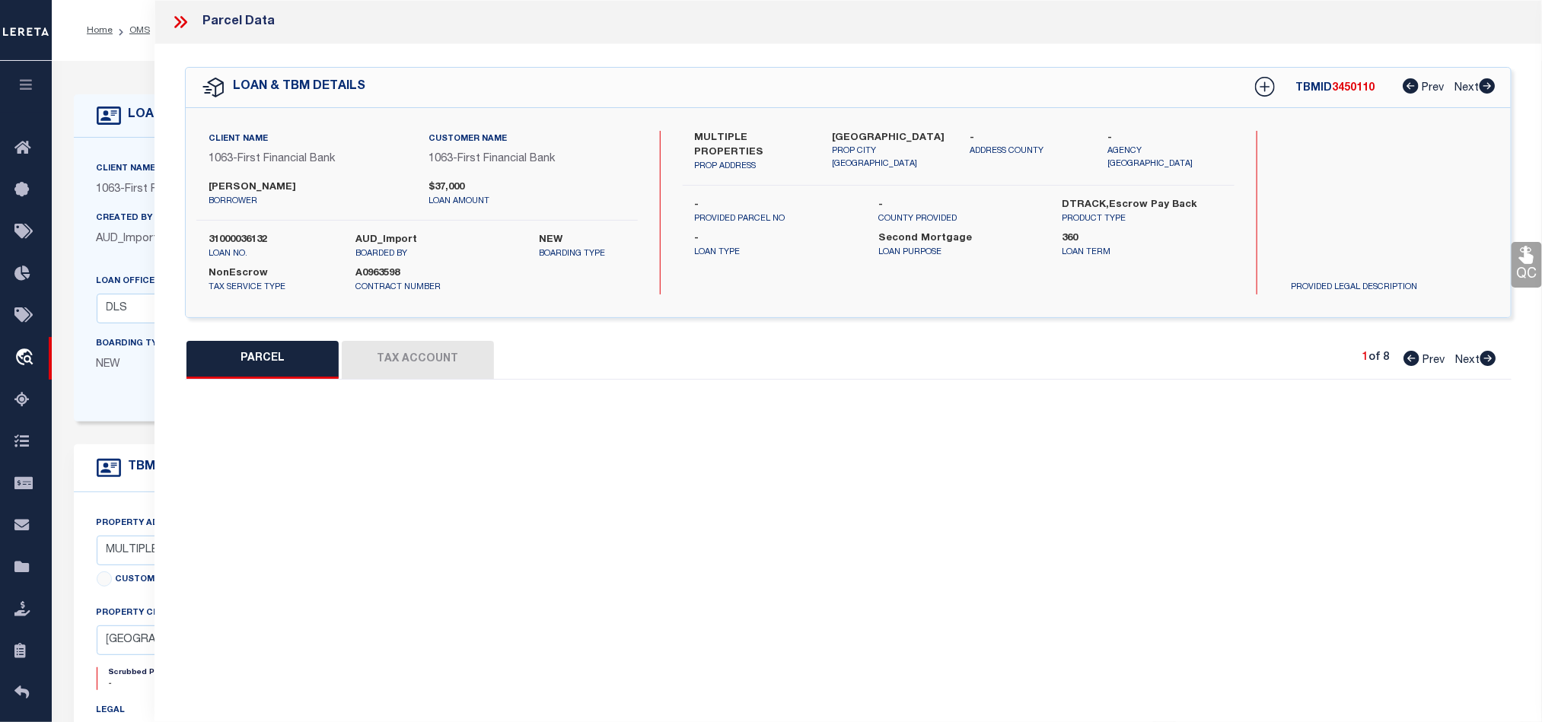
type input "[PERSON_NAME] TX 764542713"
type textarea "15 BLK I S/D 2 OT [PERSON_NAME] Acres:0.3400"
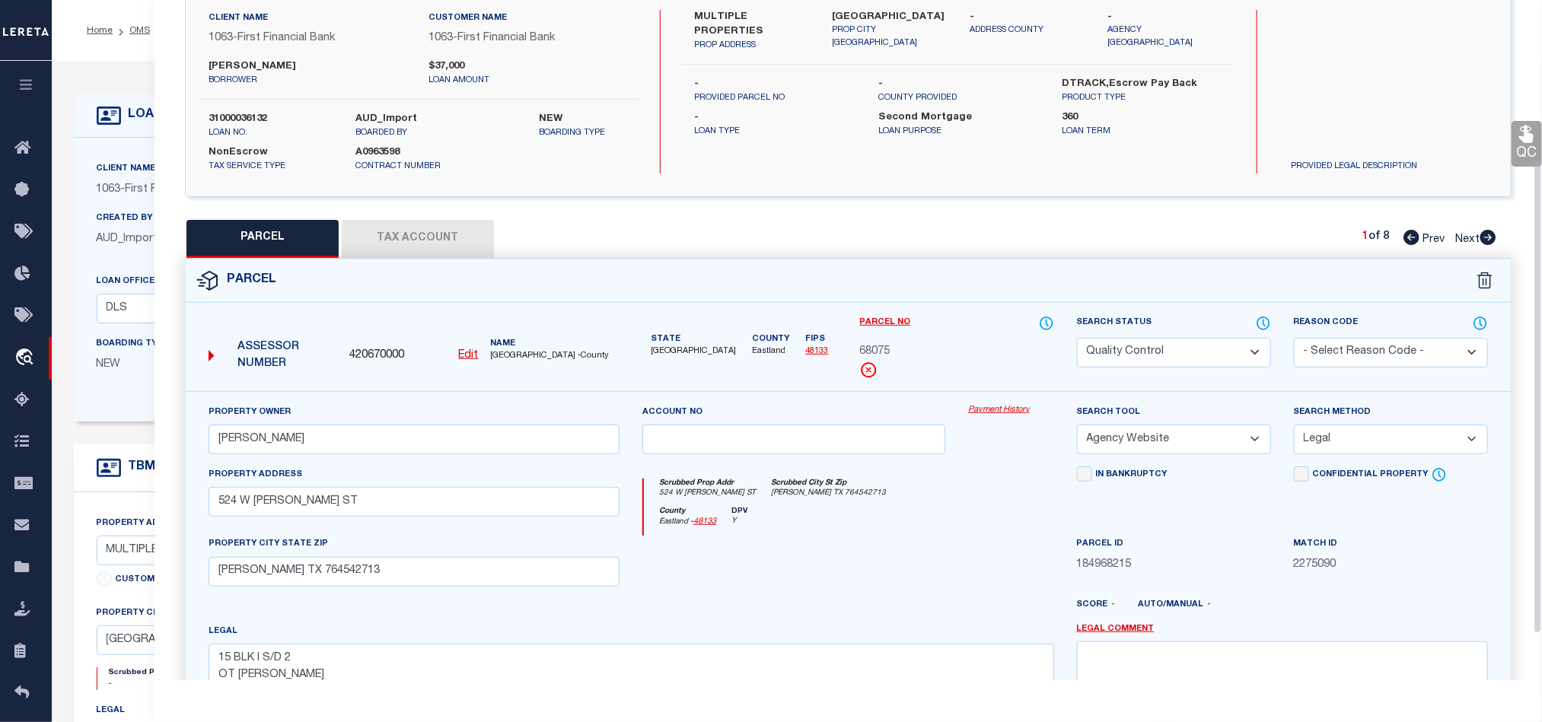
scroll to position [228, 0]
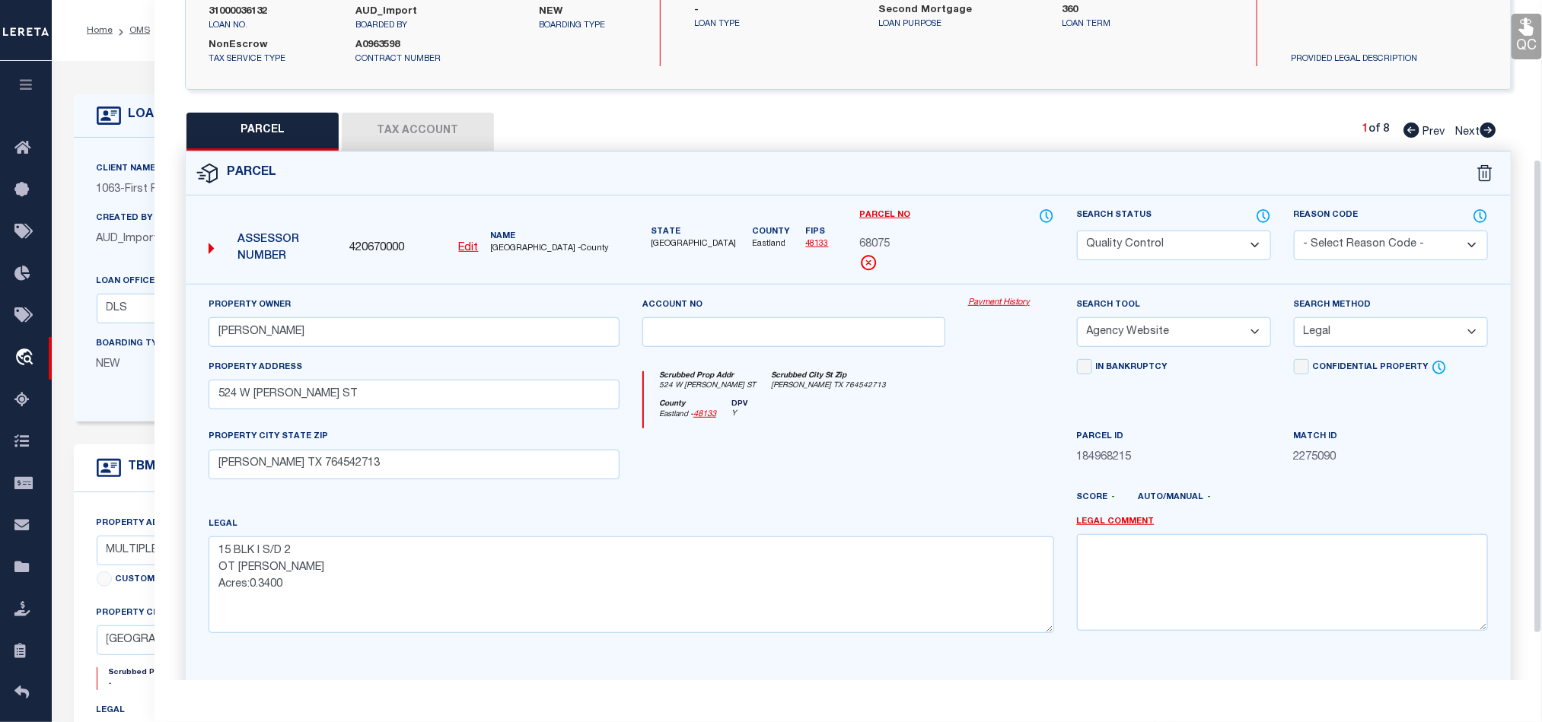
click at [881, 436] on div at bounding box center [794, 459] width 326 height 62
click at [412, 131] on button "Tax Account" at bounding box center [418, 132] width 152 height 38
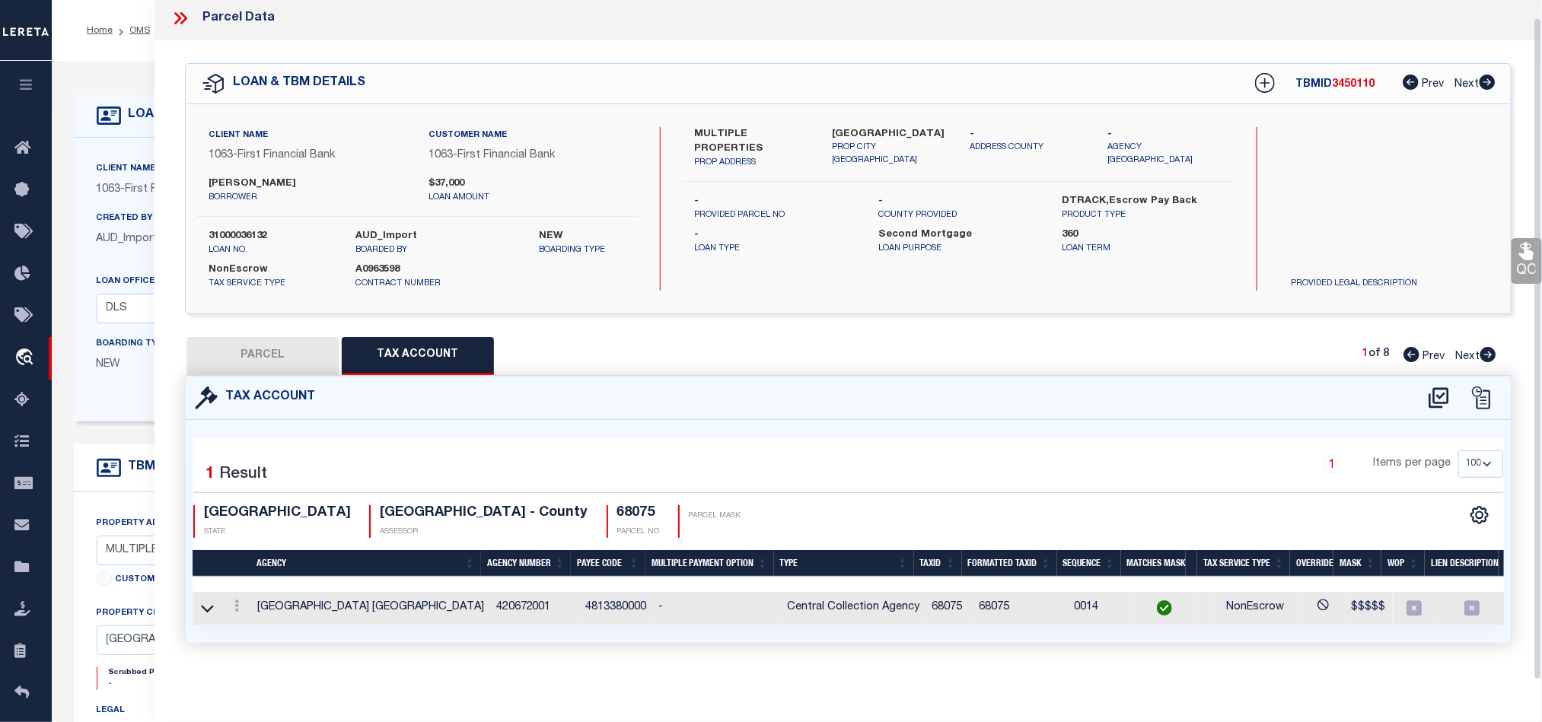
scroll to position [0, 0]
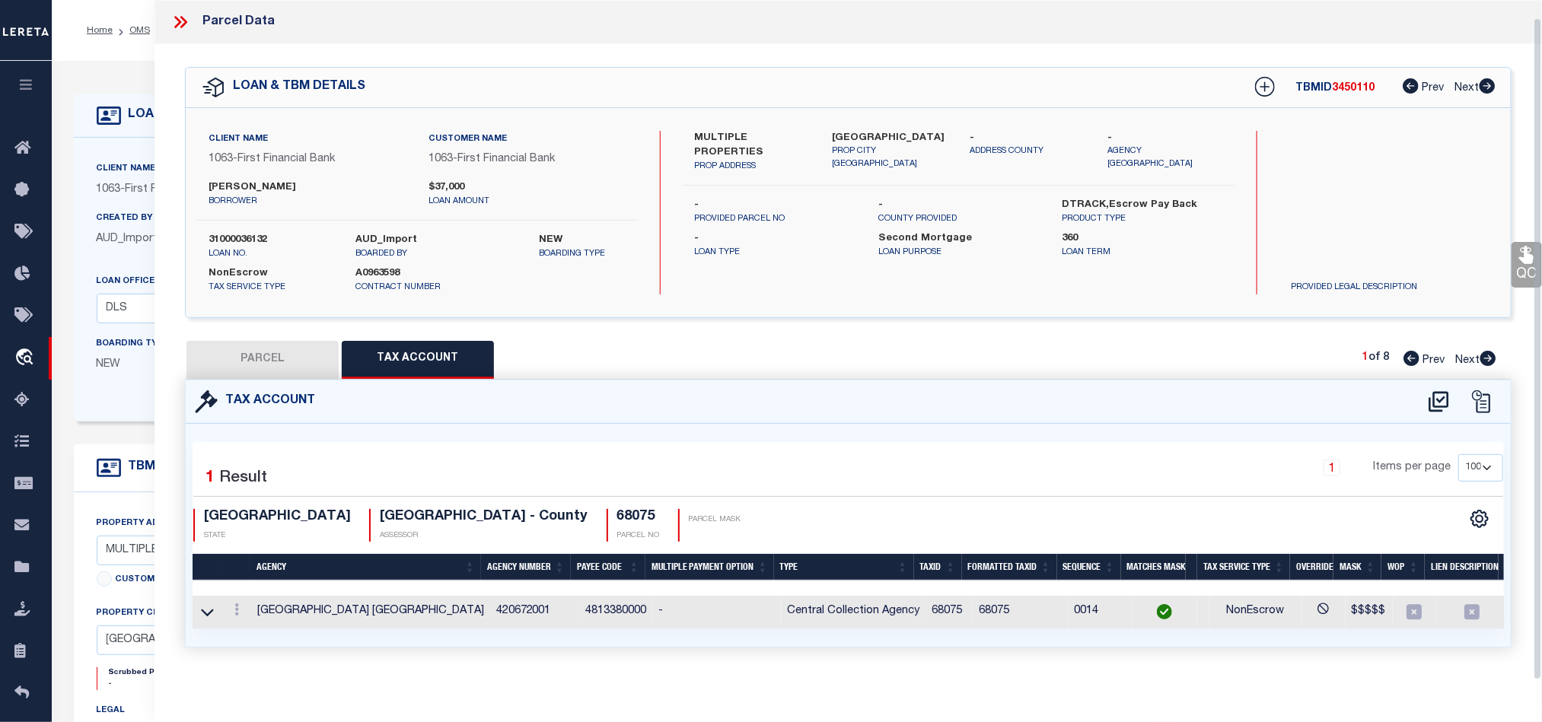
select select "100"
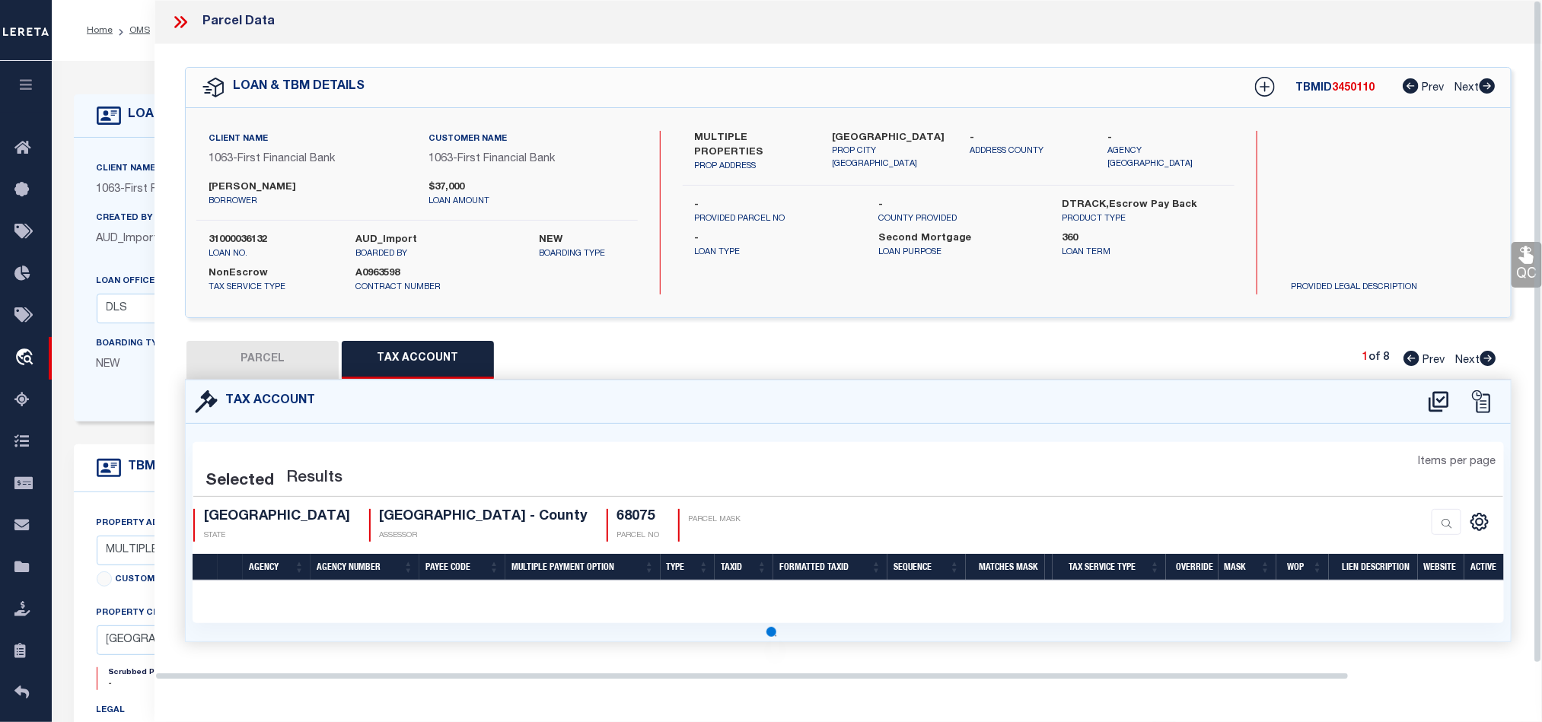
select select "100"
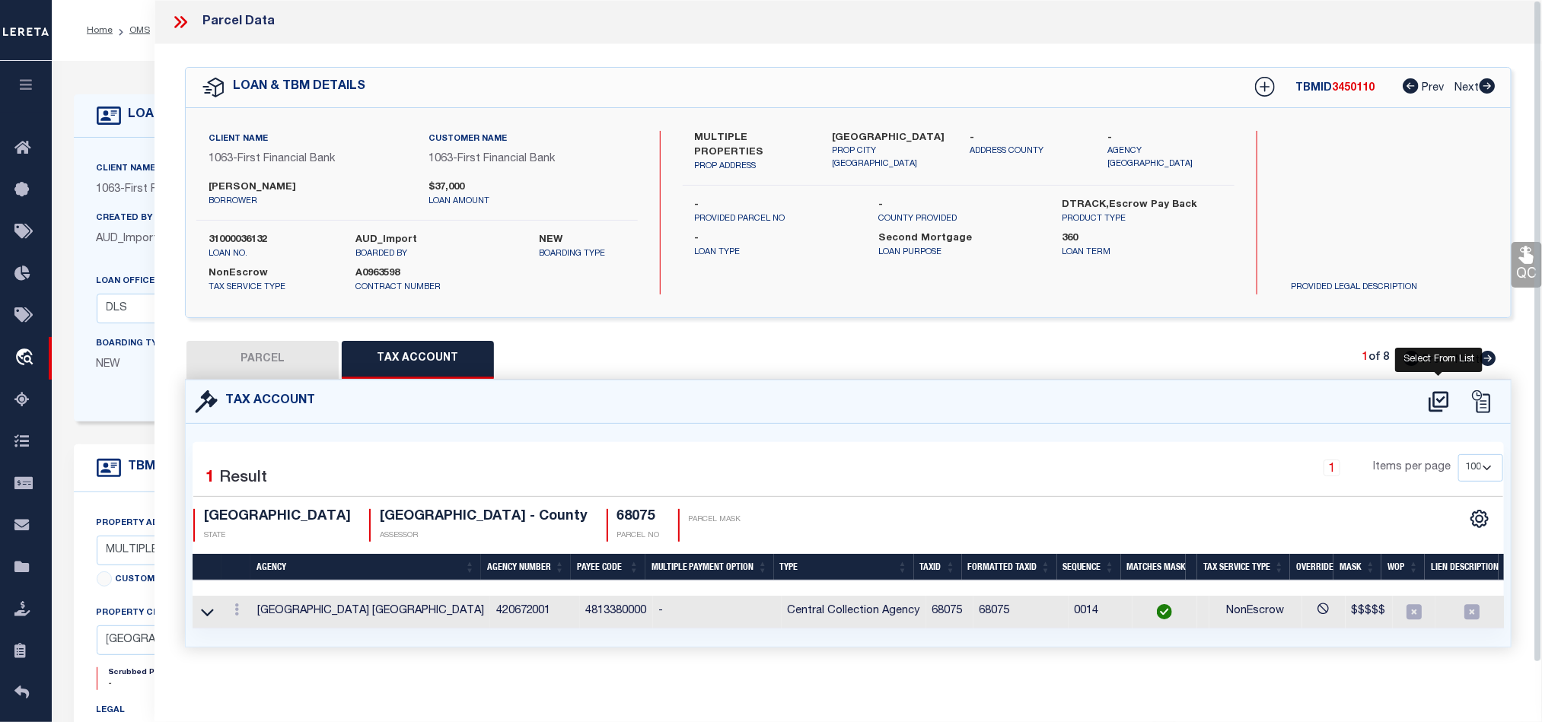
click at [1441, 412] on icon at bounding box center [1439, 401] width 20 height 21
select select "100"
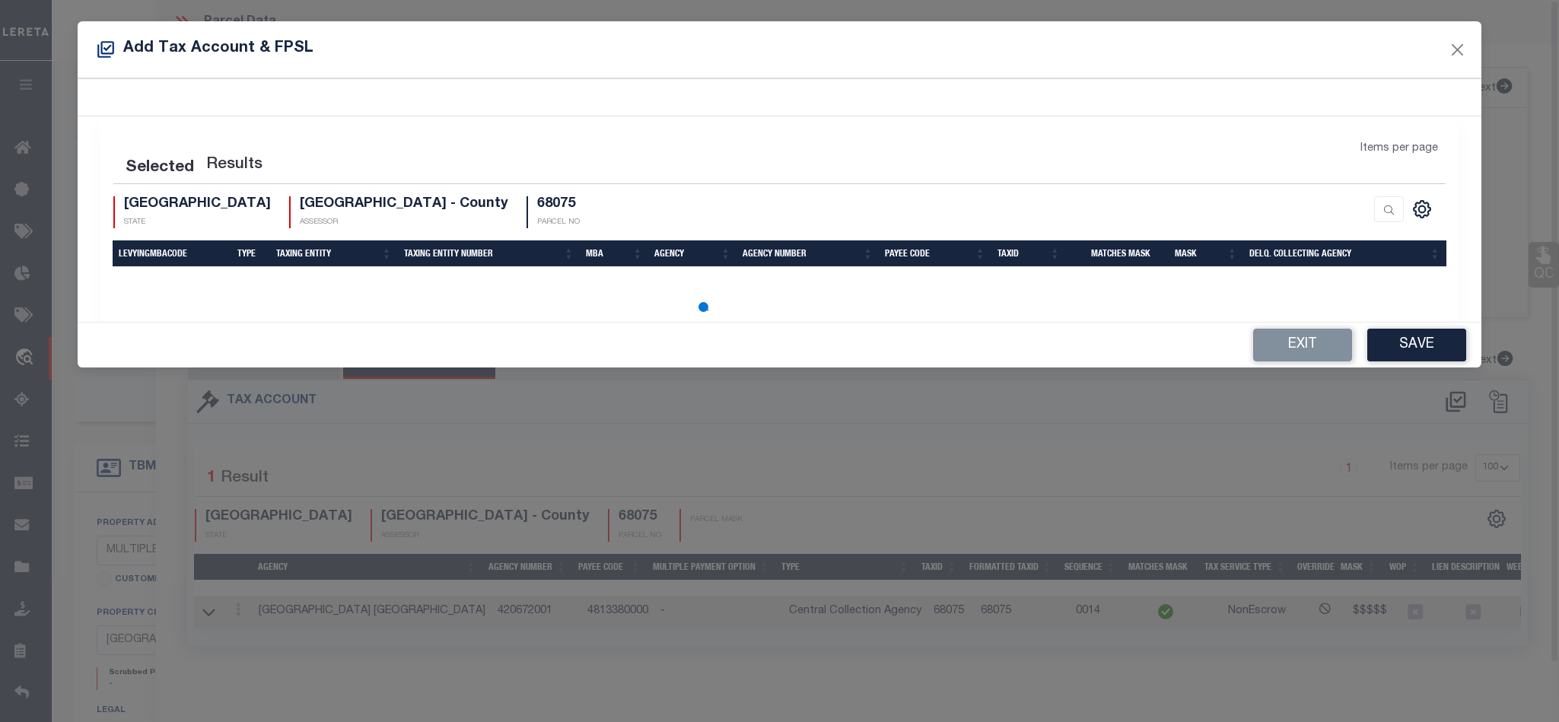
select select "100"
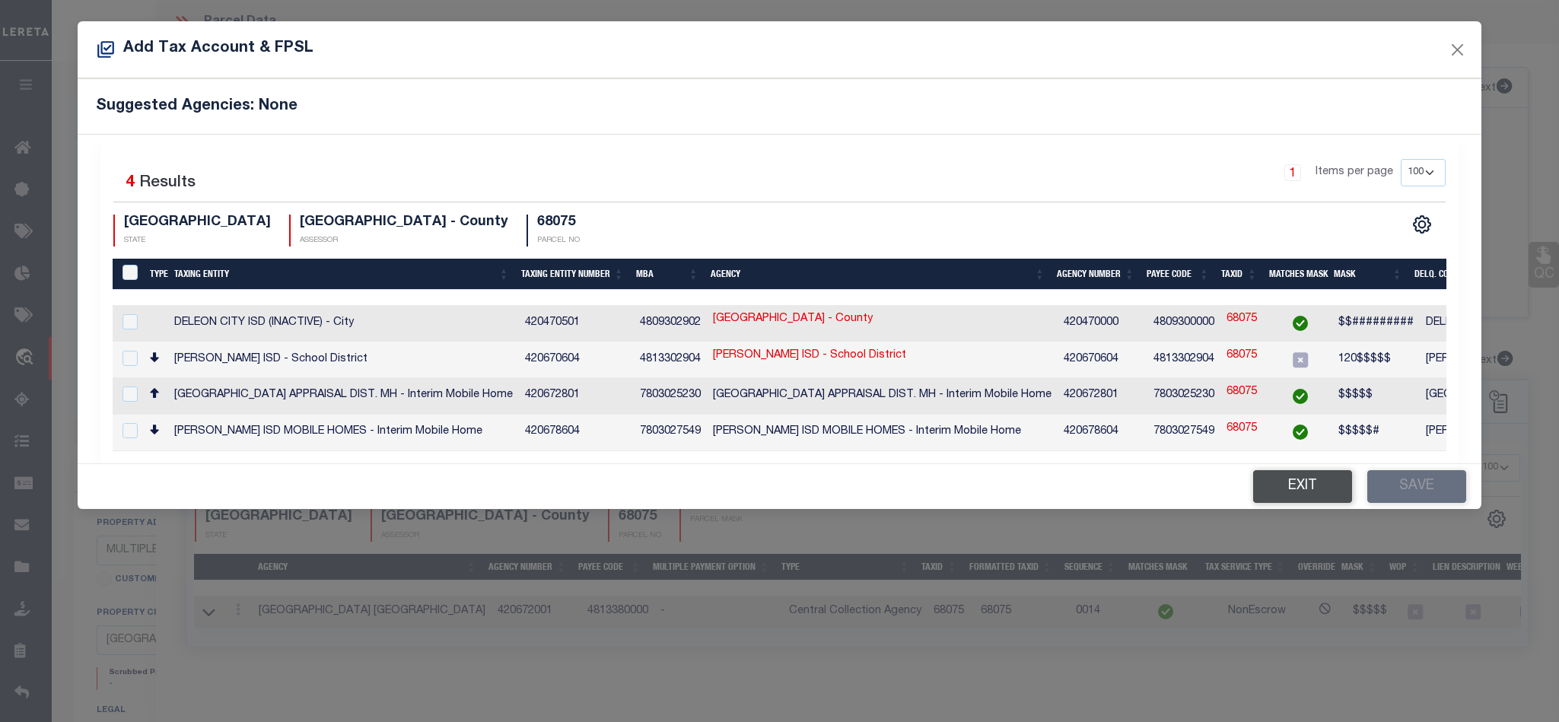
click at [1268, 496] on button "Exit" at bounding box center [1302, 486] width 99 height 33
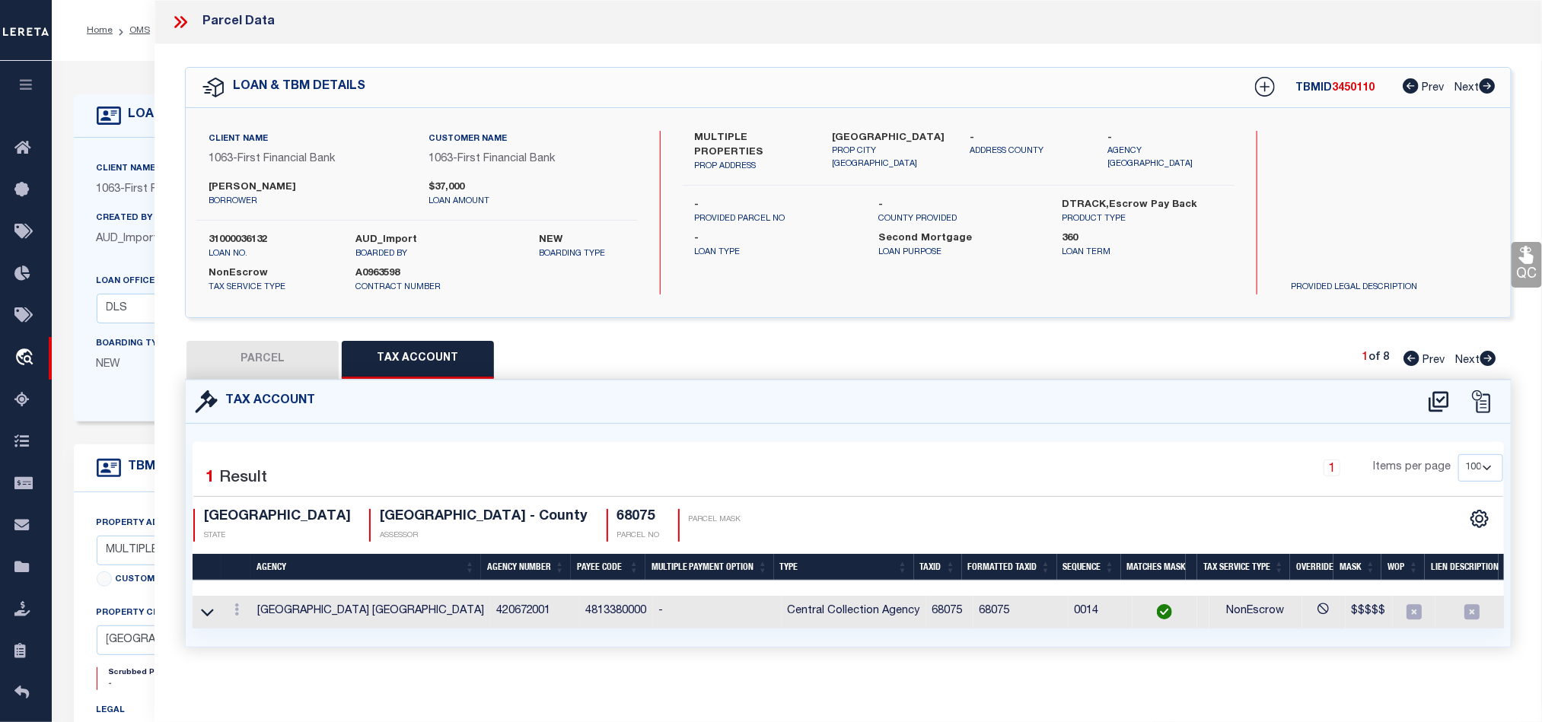
click at [299, 352] on button "PARCEL" at bounding box center [262, 360] width 152 height 38
select select "AS"
select select
checkbox input "false"
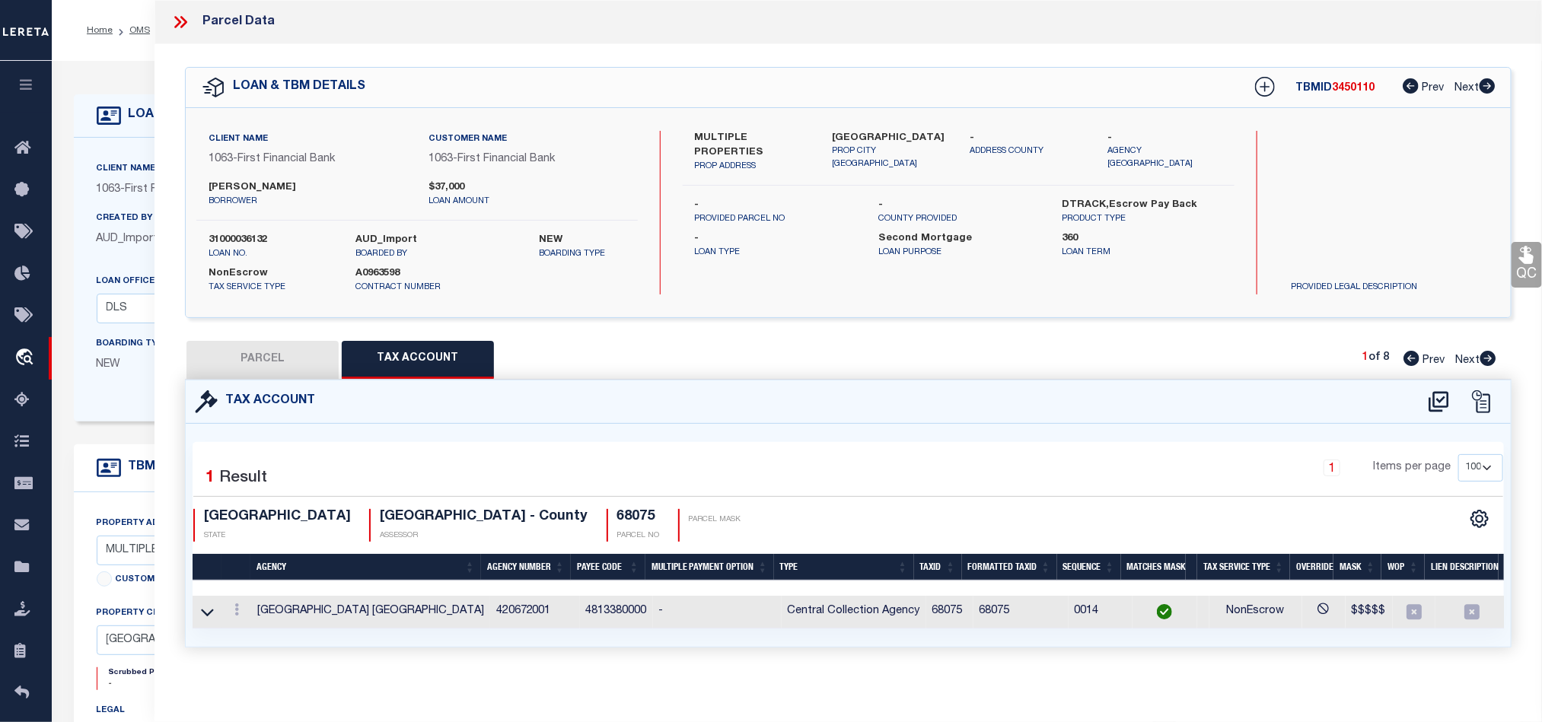
checkbox input "false"
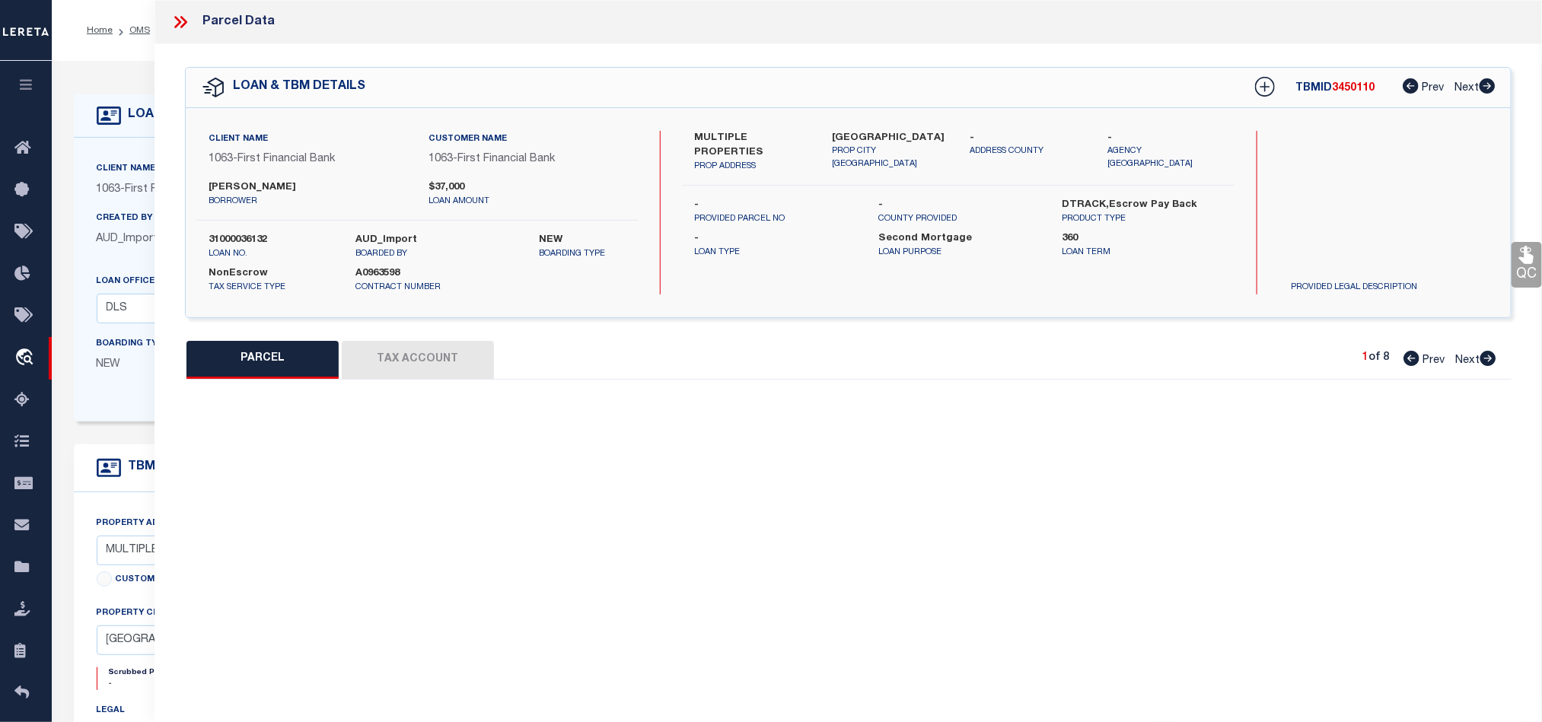
select select "QC"
type input "[PERSON_NAME]"
select select "AGW"
select select "LEG"
type input "524 W [PERSON_NAME] ST"
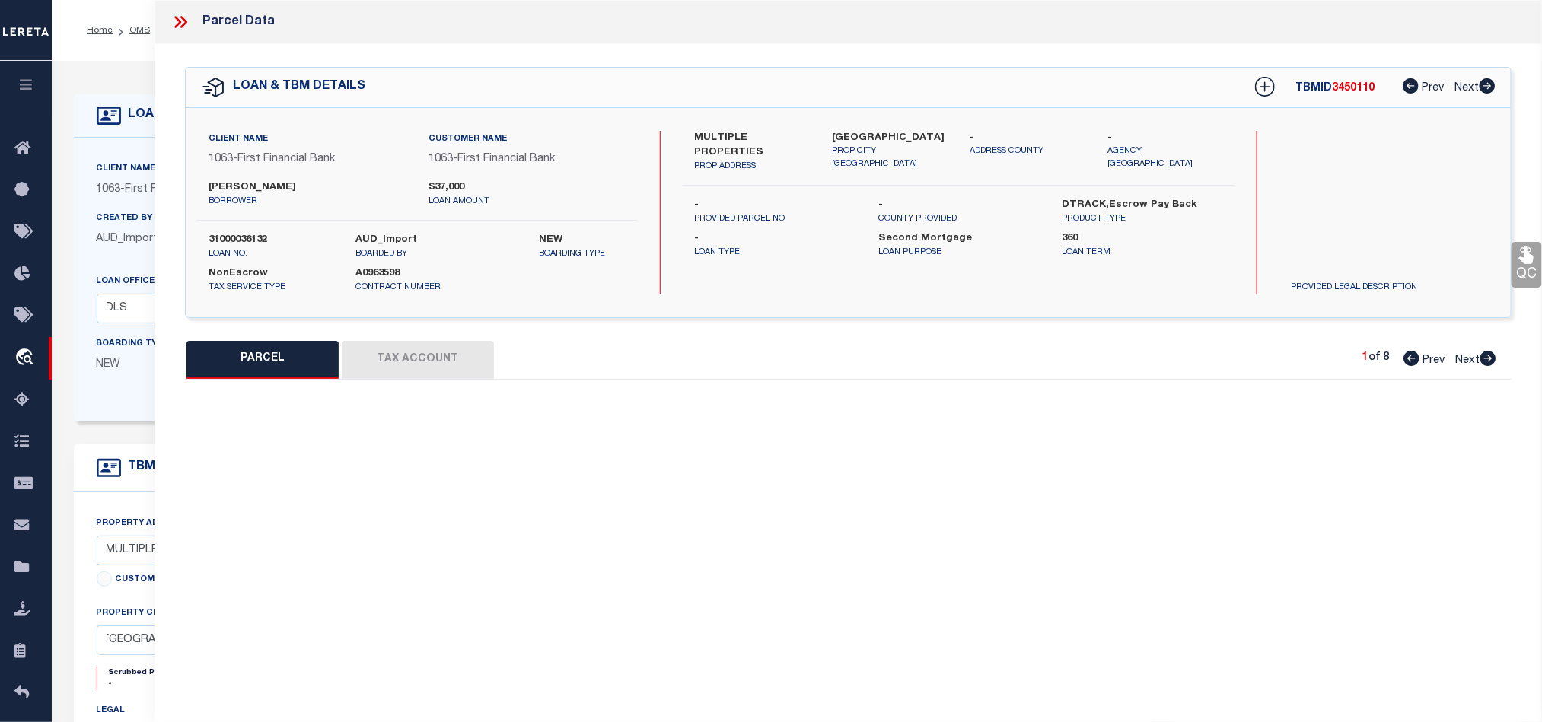
type input "[PERSON_NAME] TX 764542713"
type textarea "15 BLK I S/D 2 OT [PERSON_NAME] Acres:0.3400"
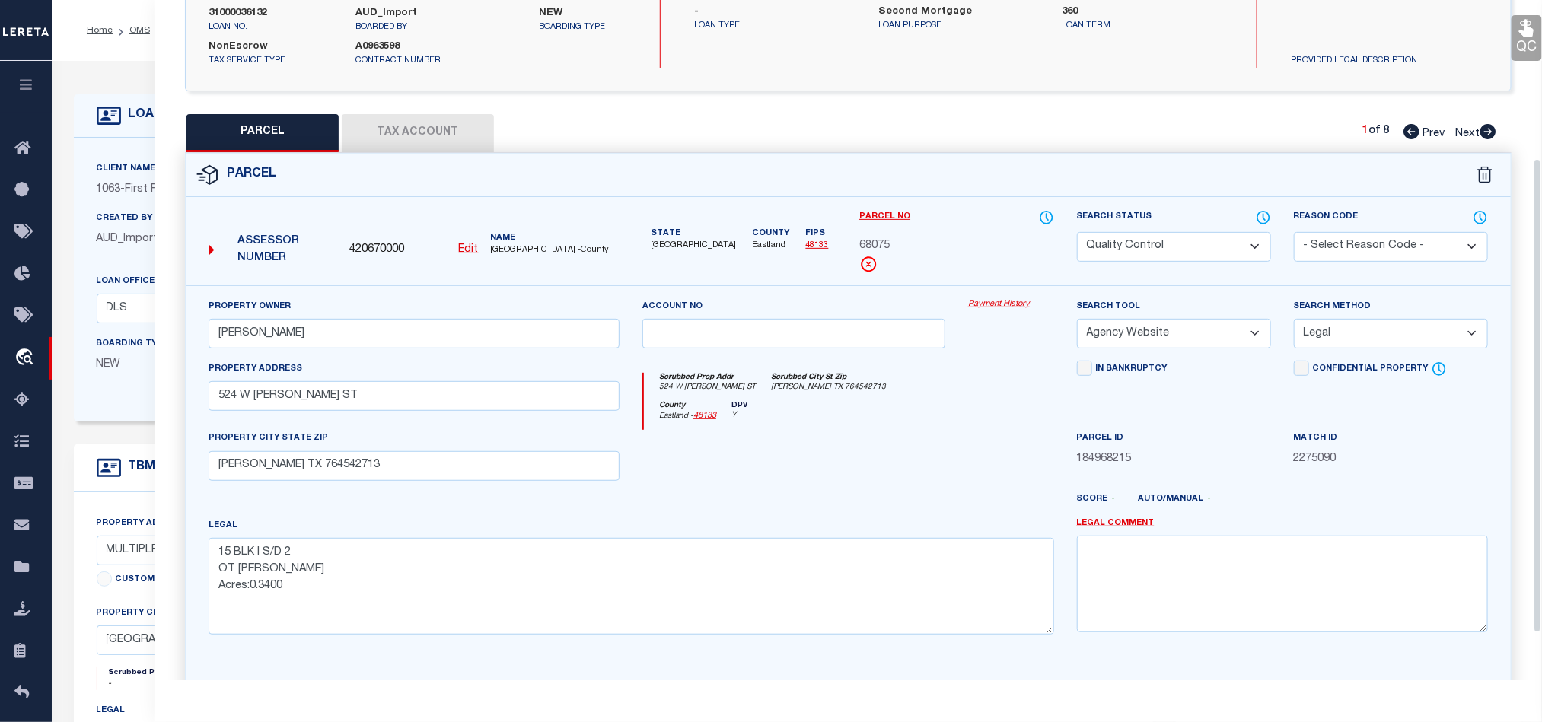
scroll to position [228, 0]
click at [895, 441] on div at bounding box center [794, 459] width 326 height 62
click at [437, 140] on button "Tax Account" at bounding box center [418, 132] width 152 height 38
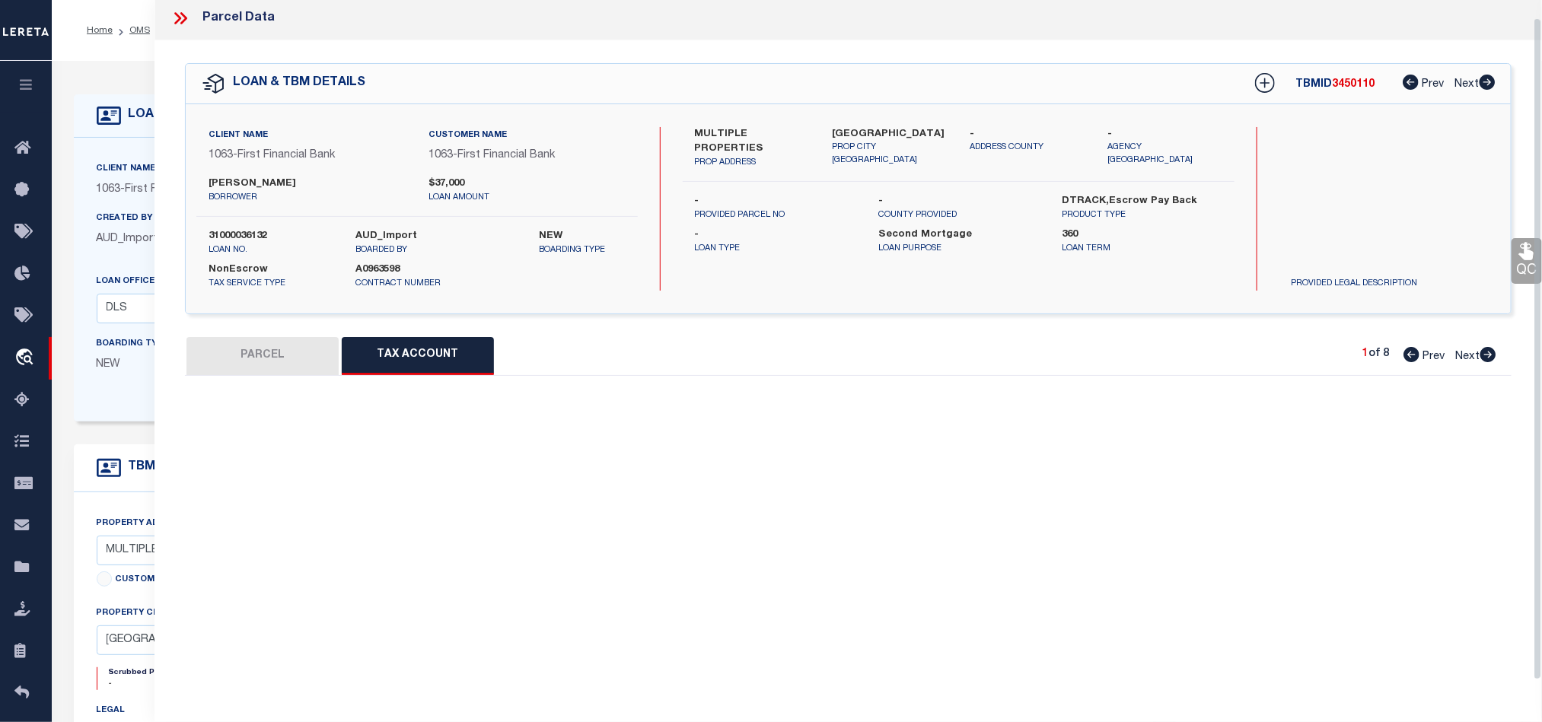
scroll to position [18, 0]
select select "100"
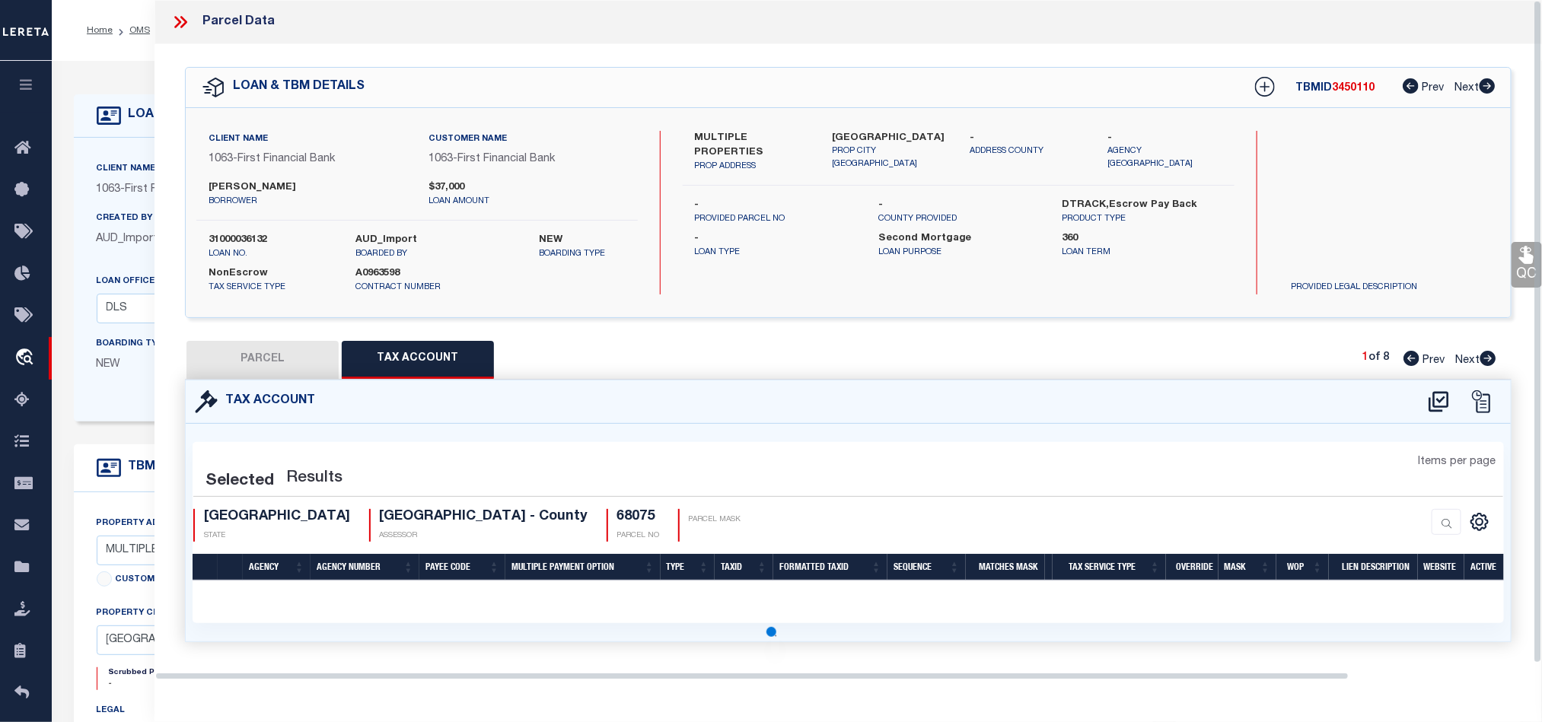
scroll to position [0, 0]
select select "100"
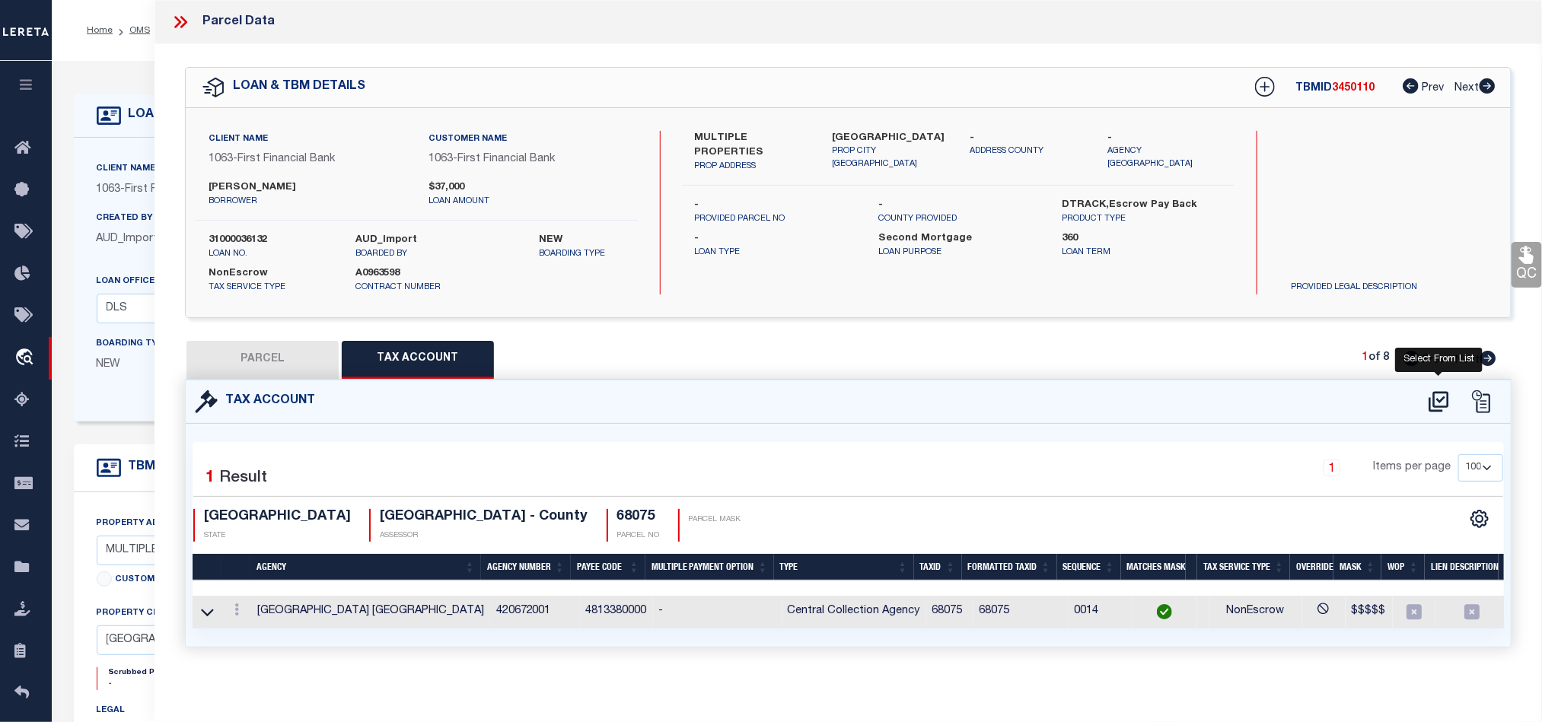
click at [1435, 411] on icon at bounding box center [1438, 402] width 25 height 24
select select "100"
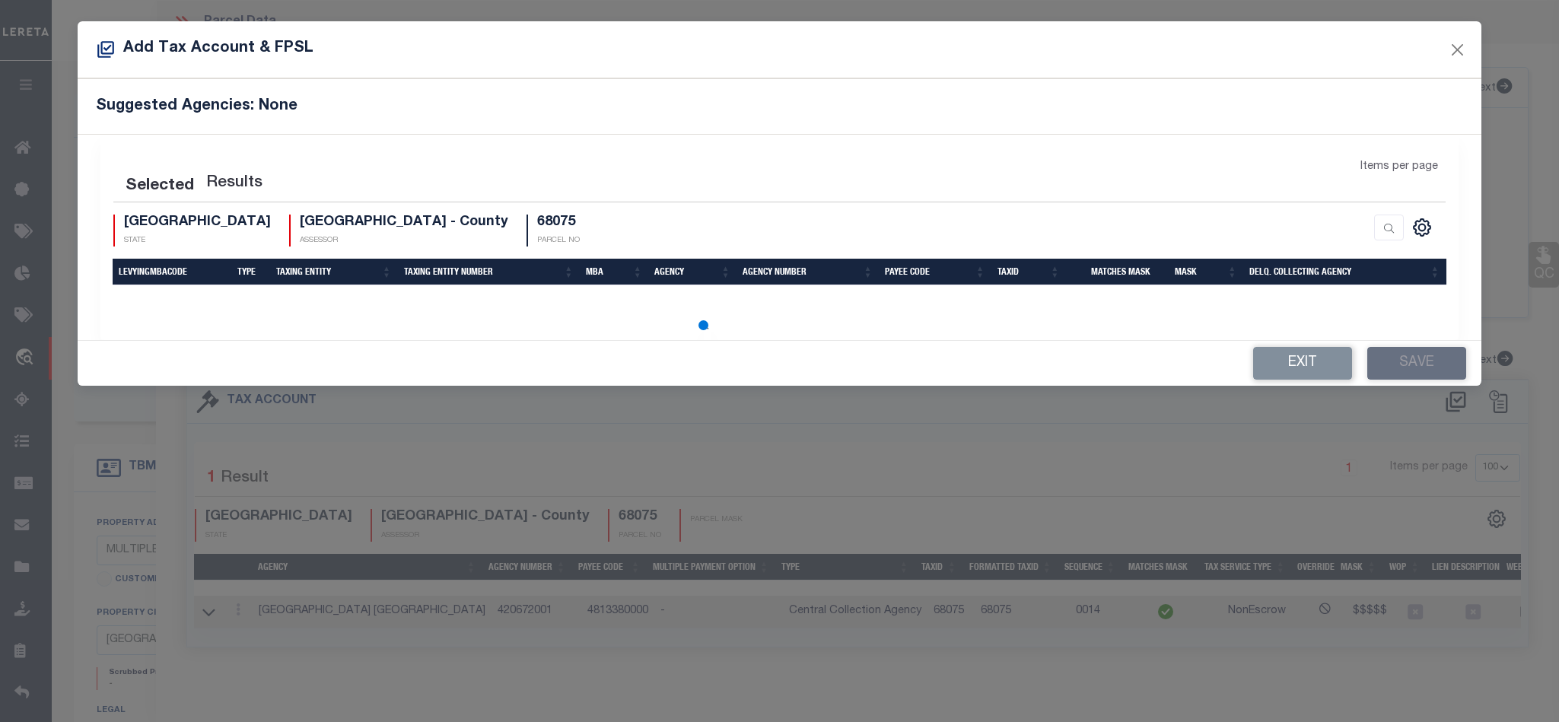
select select "100"
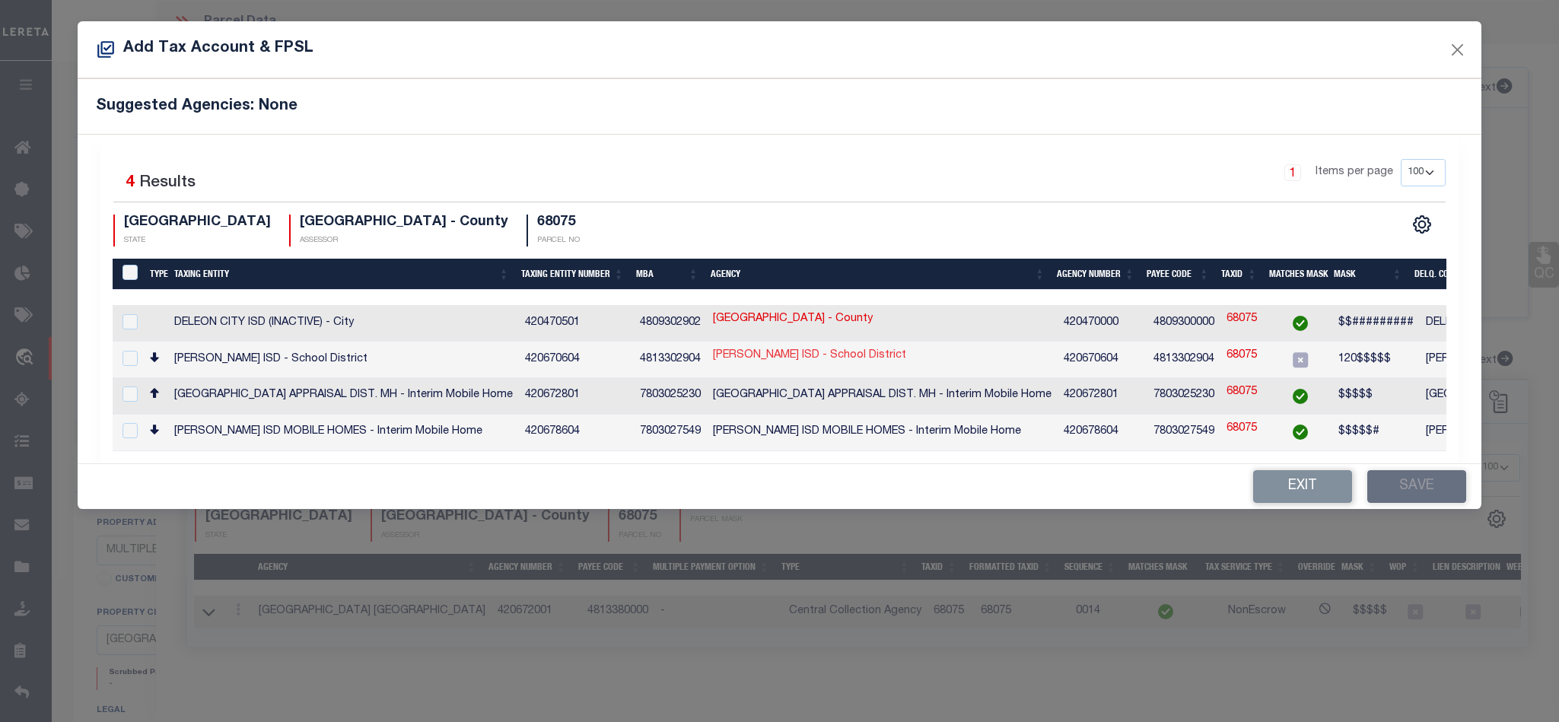
click at [792, 361] on link "[PERSON_NAME] ISD - School District" at bounding box center [809, 356] width 193 height 17
checkbox input "true"
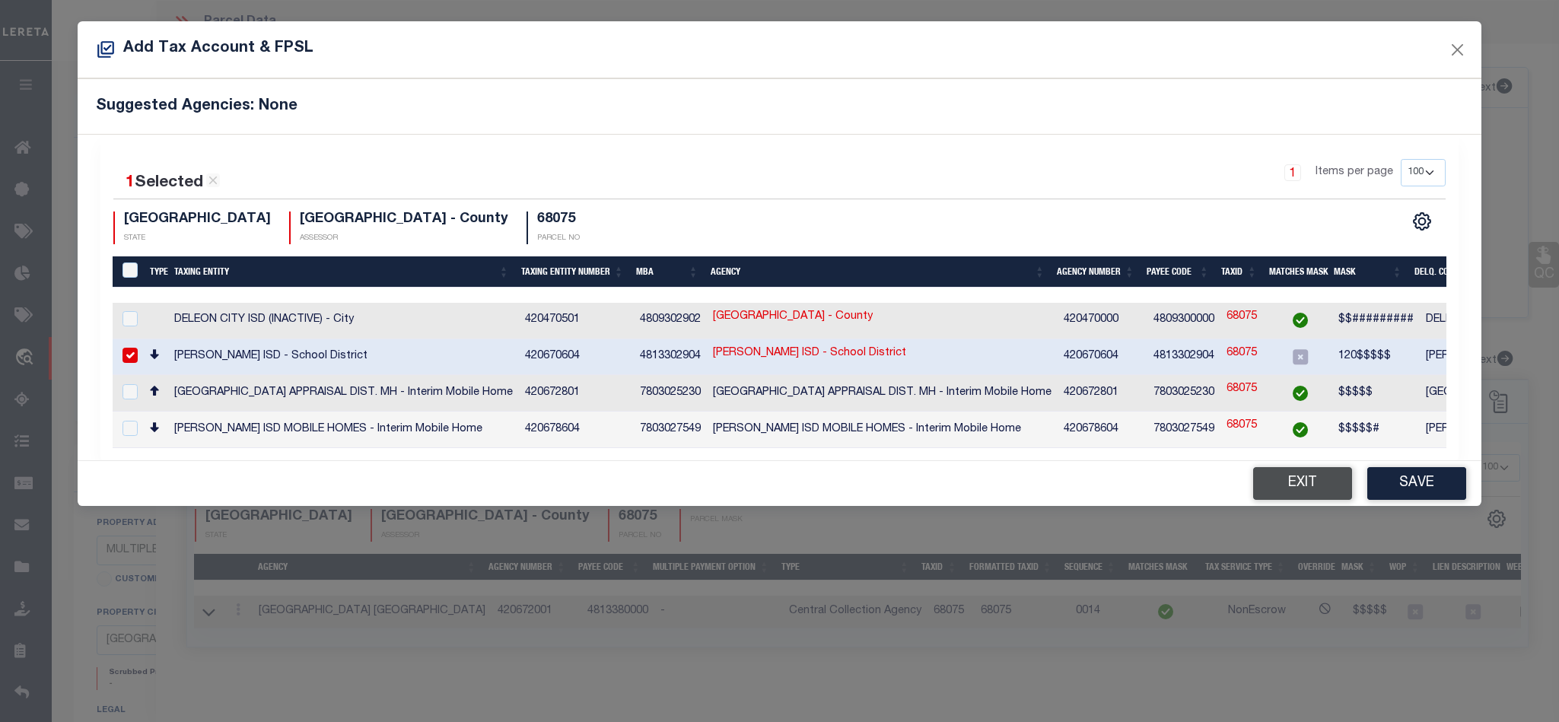
drag, startPoint x: 1295, startPoint y: 498, endPoint x: 1269, endPoint y: 493, distance: 25.5
click at [1295, 498] on button "Exit" at bounding box center [1302, 483] width 99 height 33
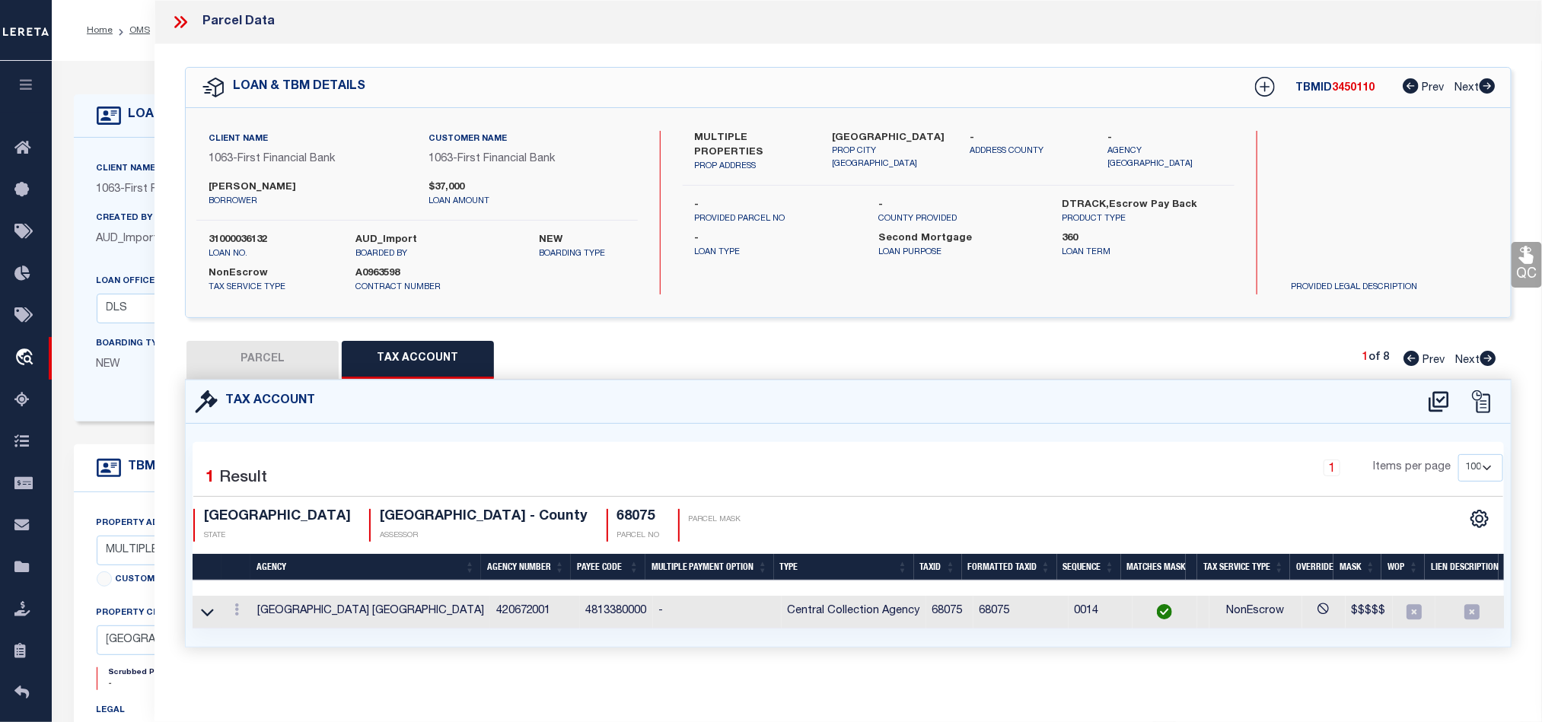
click at [290, 348] on button "PARCEL" at bounding box center [262, 360] width 152 height 38
select select "AS"
select select
checkbox input "false"
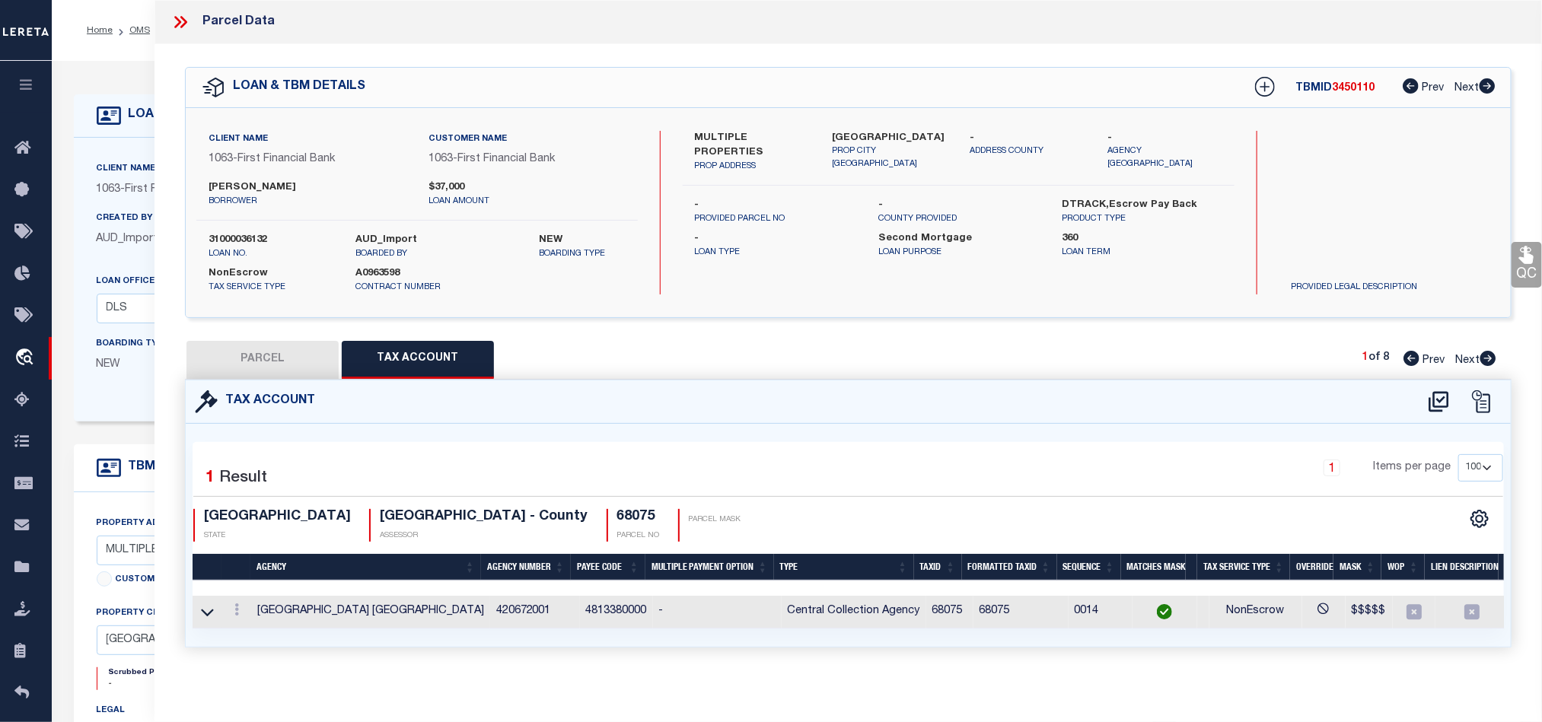
checkbox input "false"
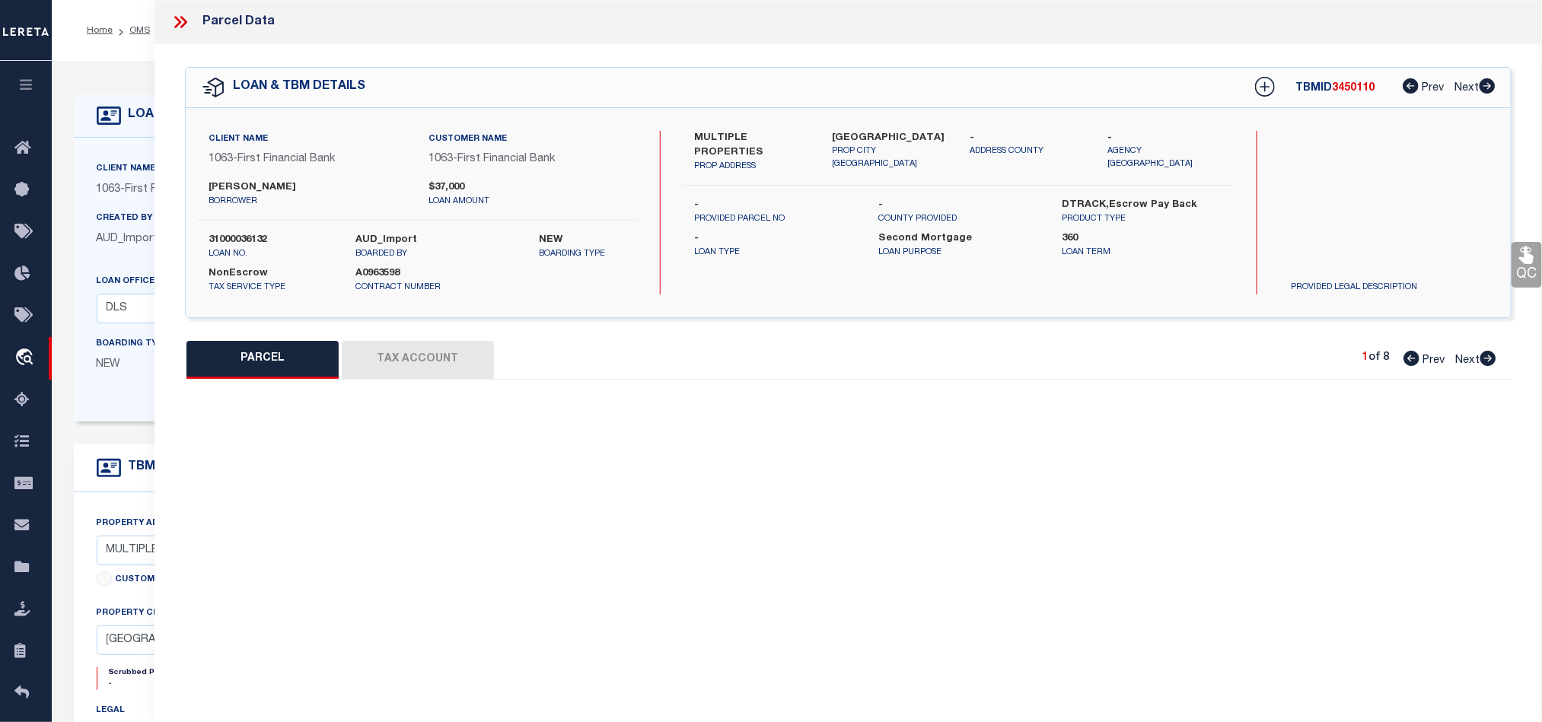
select select "QC"
type input "[PERSON_NAME]"
select select "AGW"
select select "LEG"
type input "524 W [PERSON_NAME] ST"
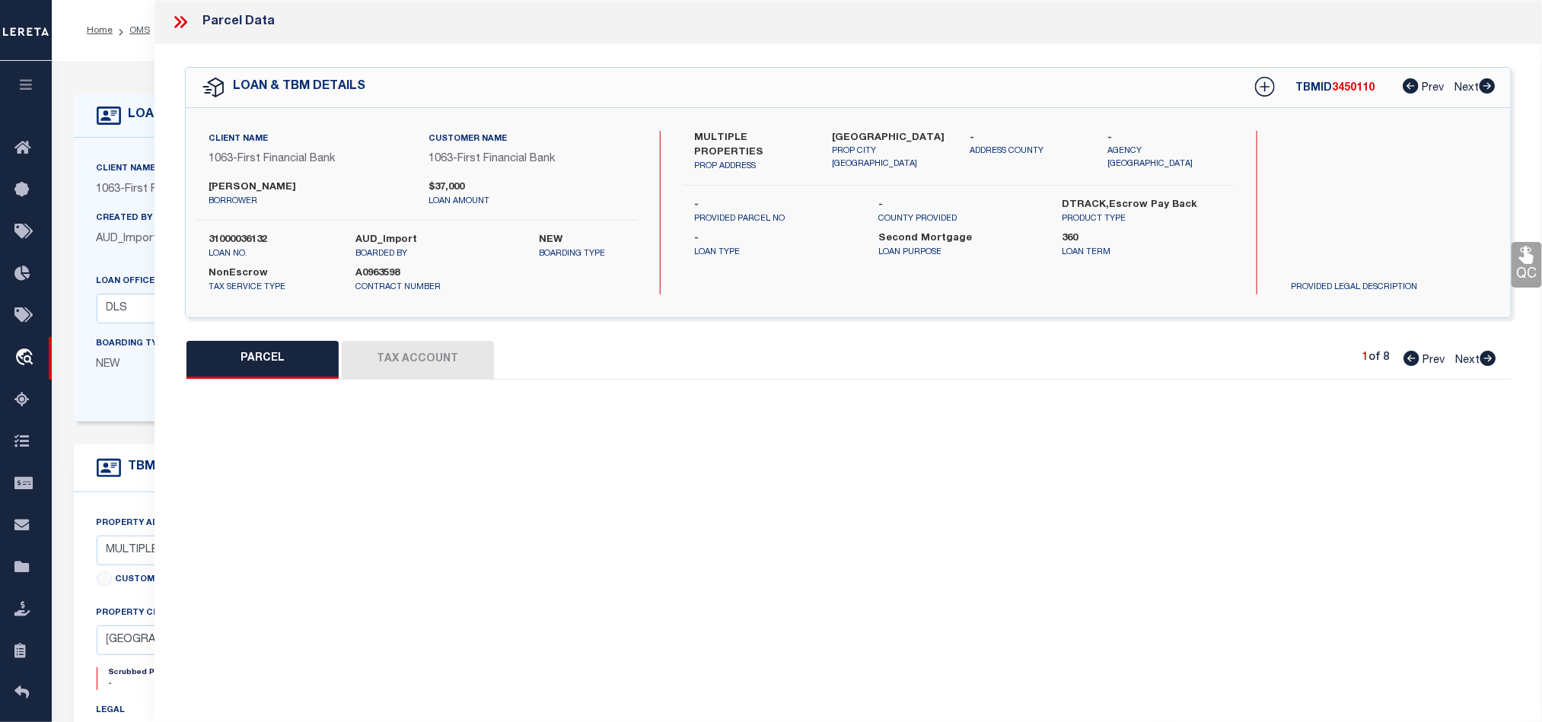
type input "[PERSON_NAME] TX 764542713"
type textarea "15 BLK I S/D 2 OT [PERSON_NAME] Acres:0.3400"
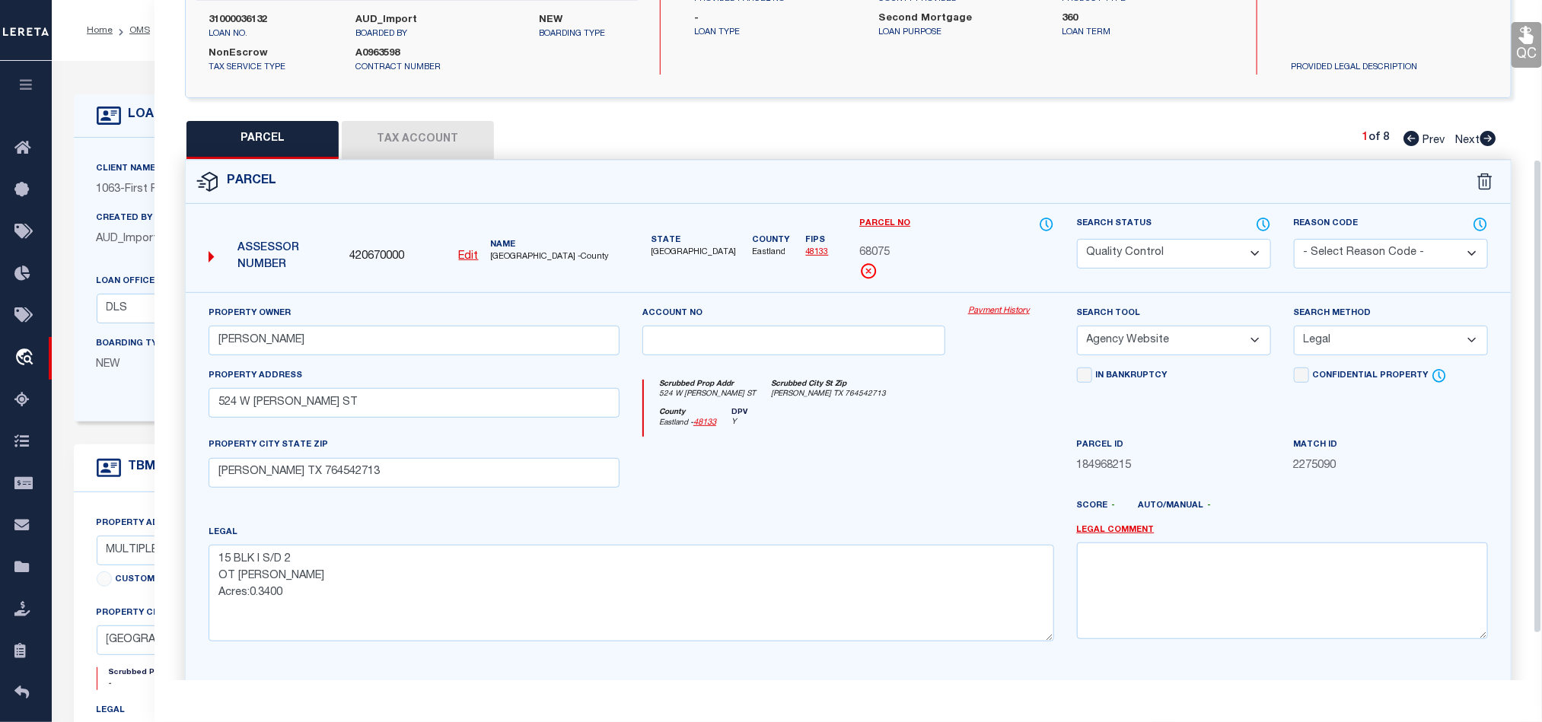
scroll to position [228, 0]
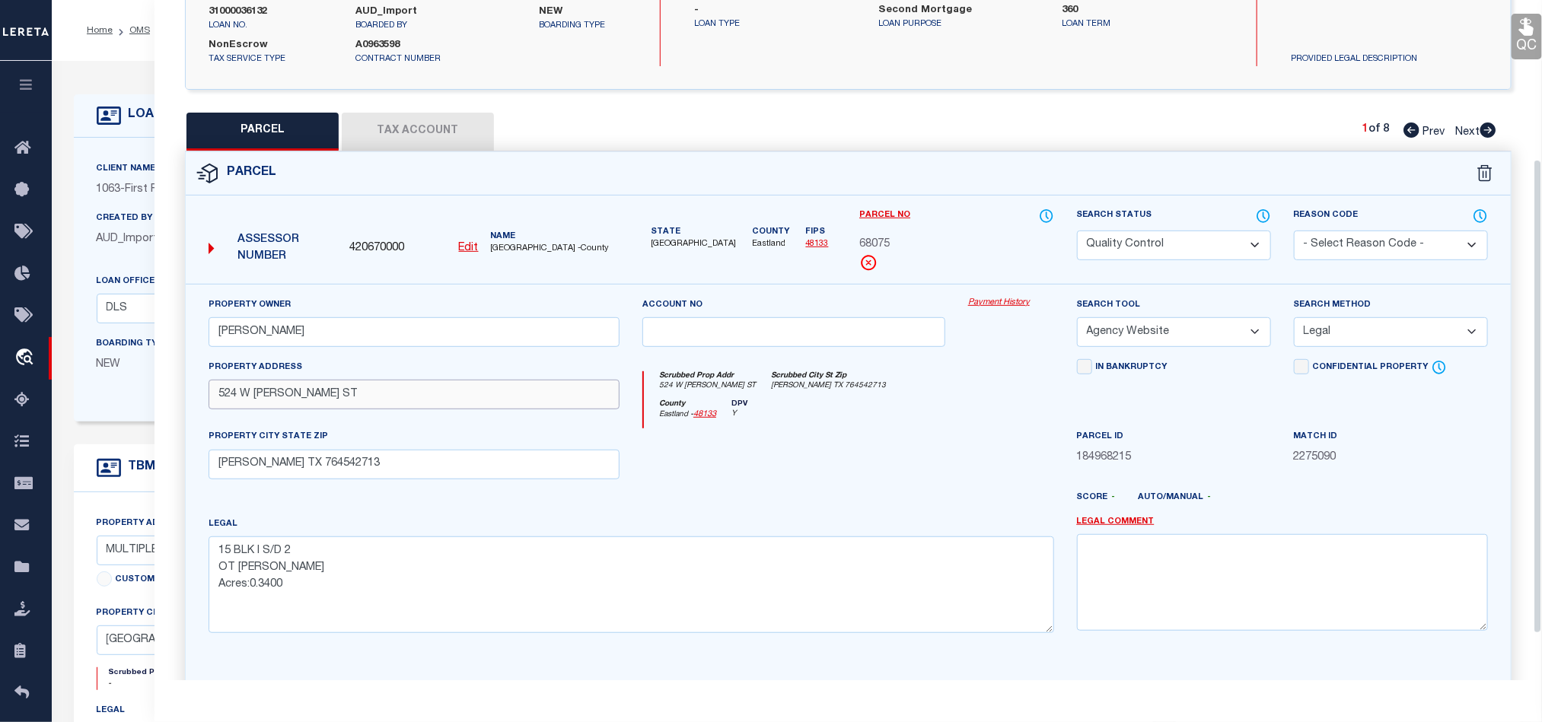
click at [276, 396] on input "524 W [PERSON_NAME] ST" at bounding box center [414, 395] width 411 height 30
click at [827, 457] on div at bounding box center [794, 459] width 326 height 62
click at [473, 129] on button "Tax Account" at bounding box center [418, 132] width 152 height 38
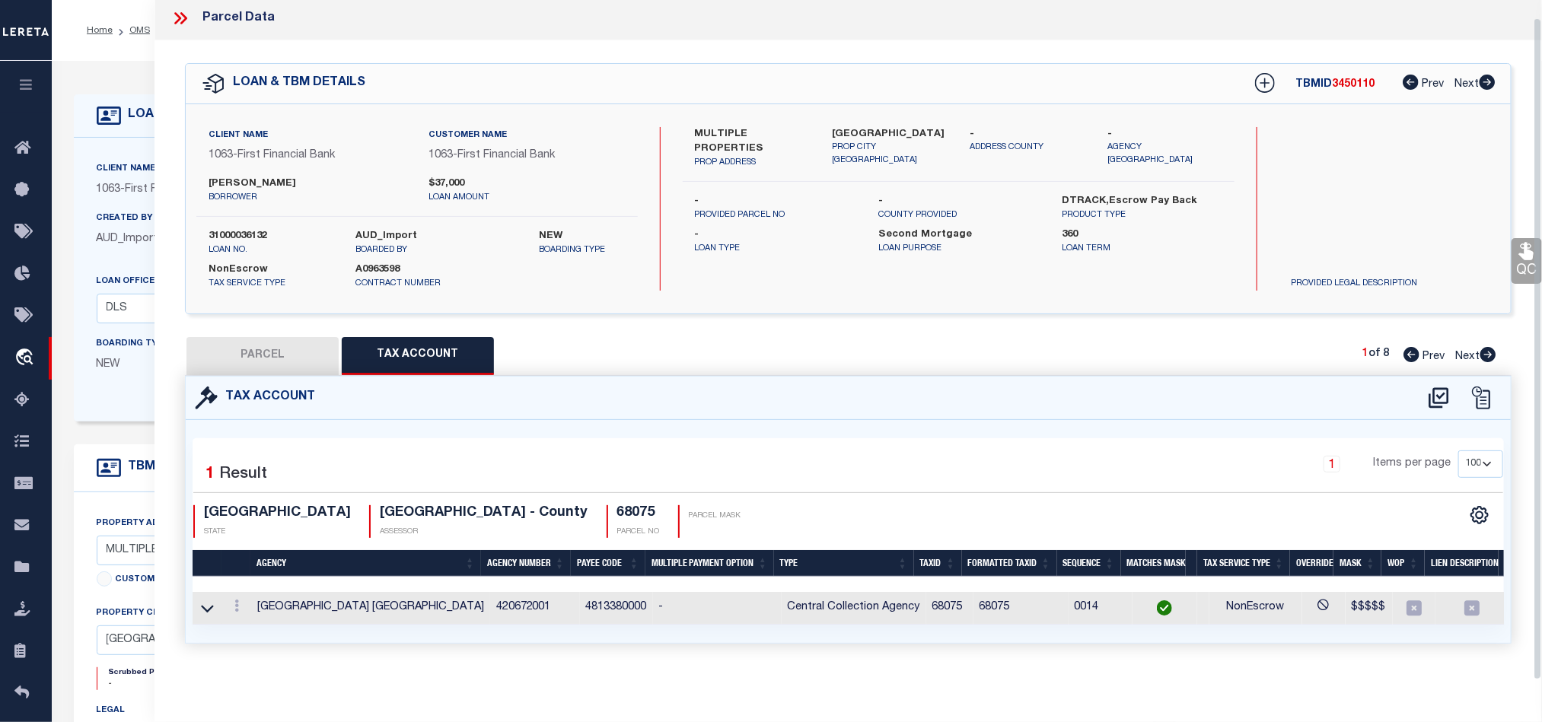
select select "100"
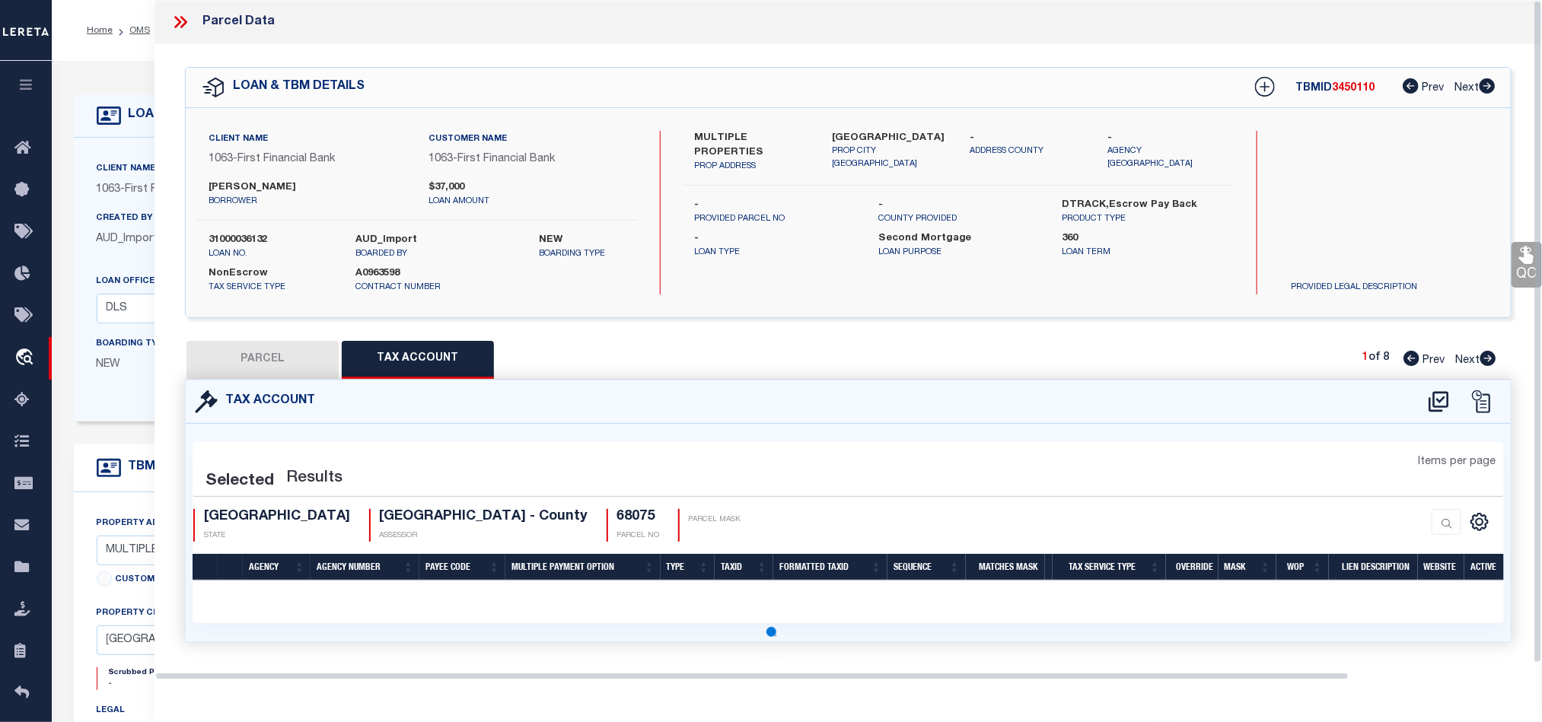
scroll to position [0, 0]
select select "100"
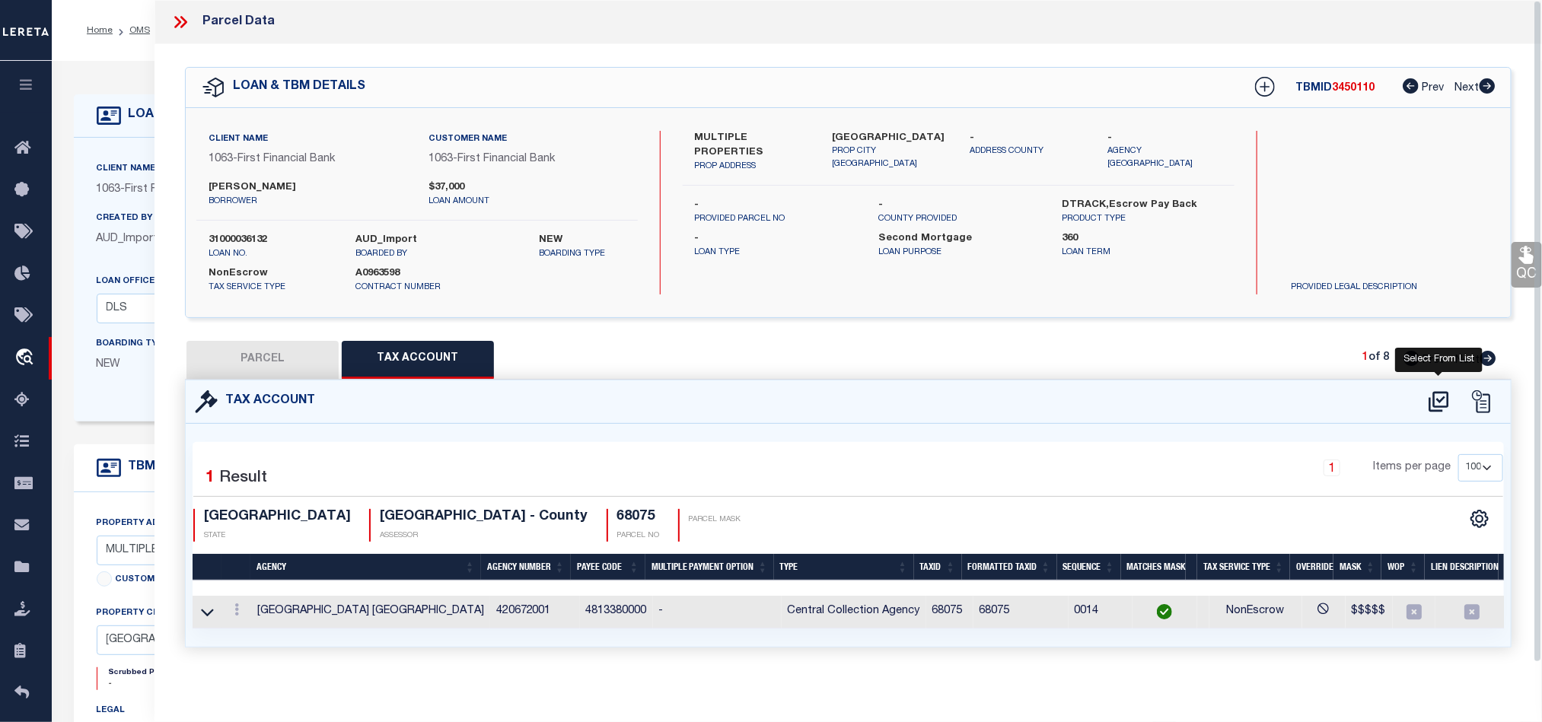
click at [1444, 409] on icon at bounding box center [1439, 401] width 20 height 21
select select "100"
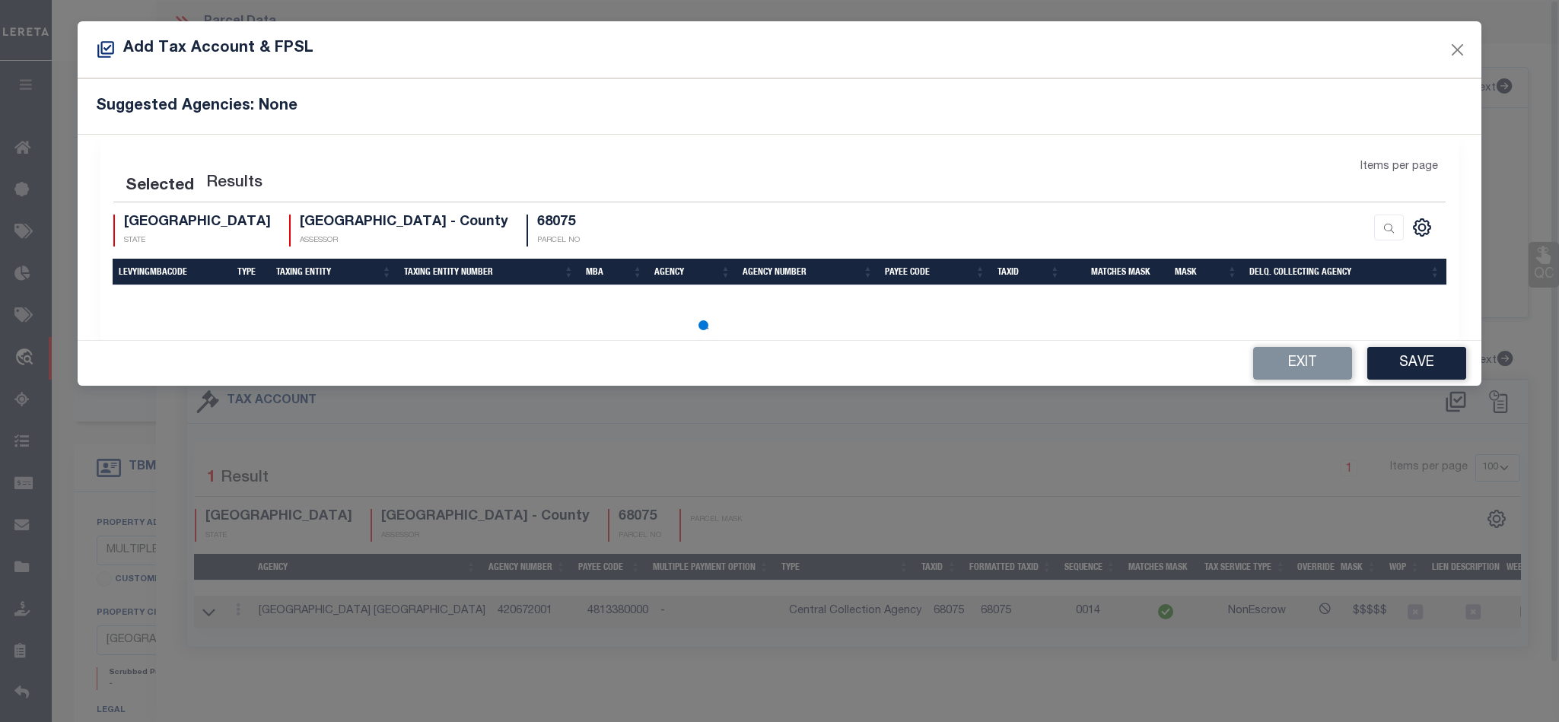
select select "100"
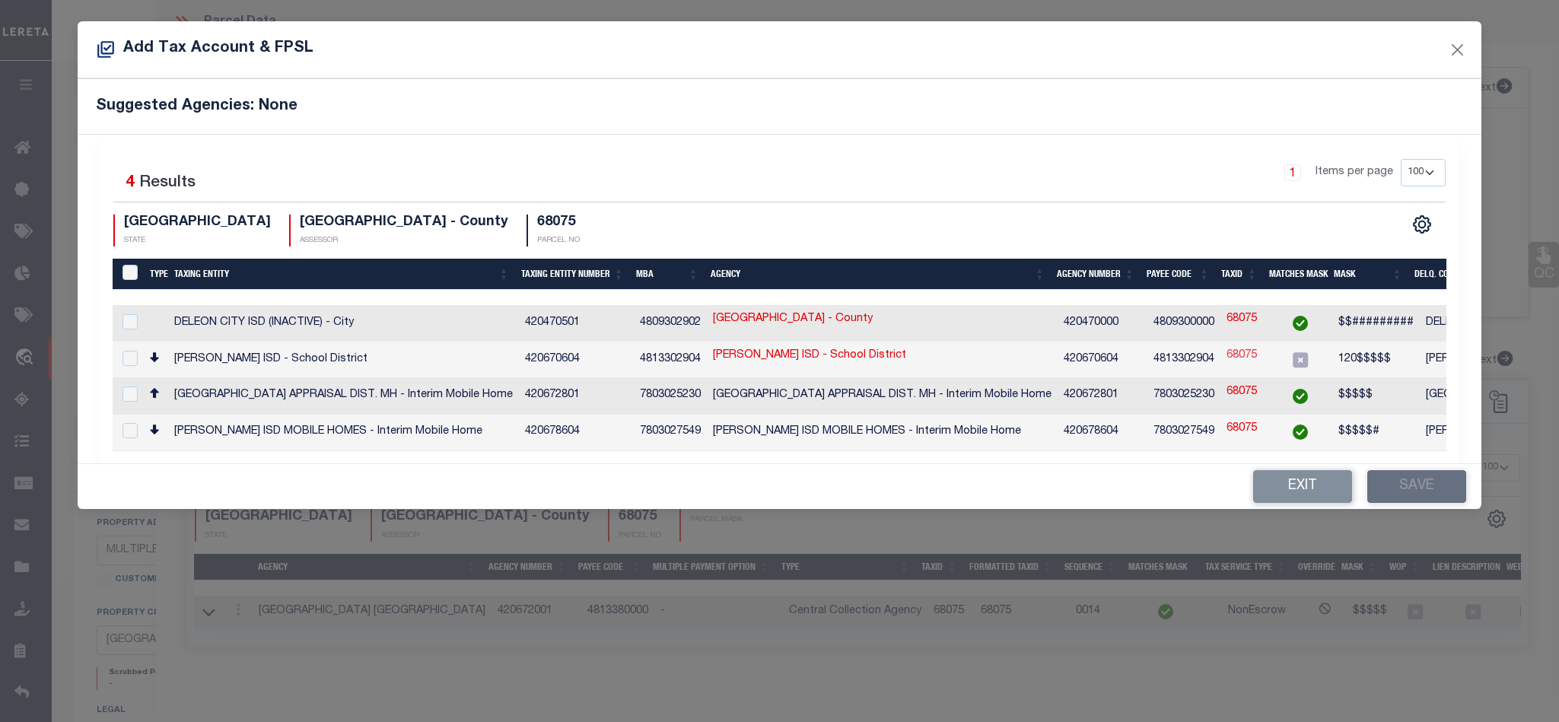
click at [1244, 362] on link "68075" at bounding box center [1242, 356] width 30 height 17
type input "68075"
type textarea "120$$$$$"
checkbox input "true"
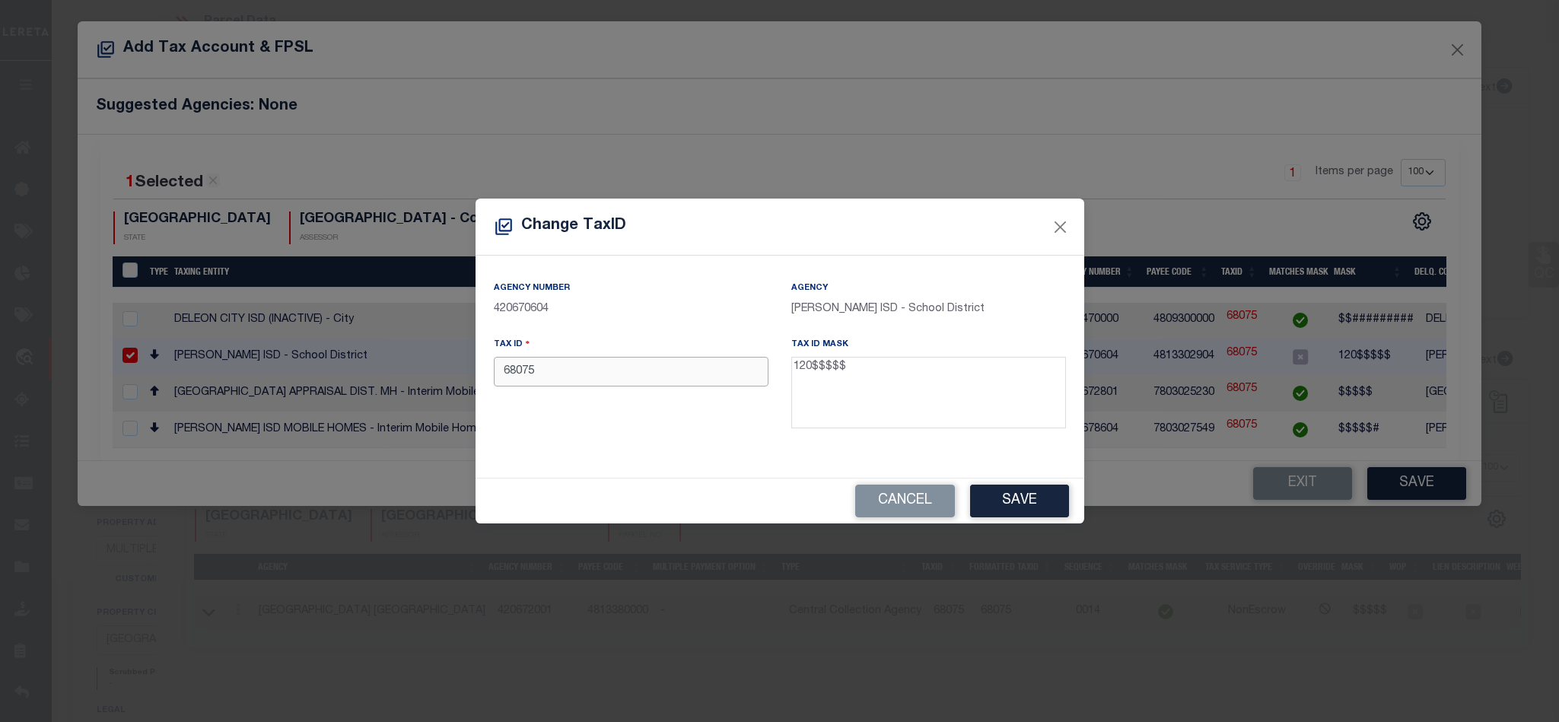
click at [507, 372] on input "68075" at bounding box center [631, 372] width 275 height 30
type input "12068075"
click at [1042, 503] on button "Save" at bounding box center [1019, 501] width 99 height 33
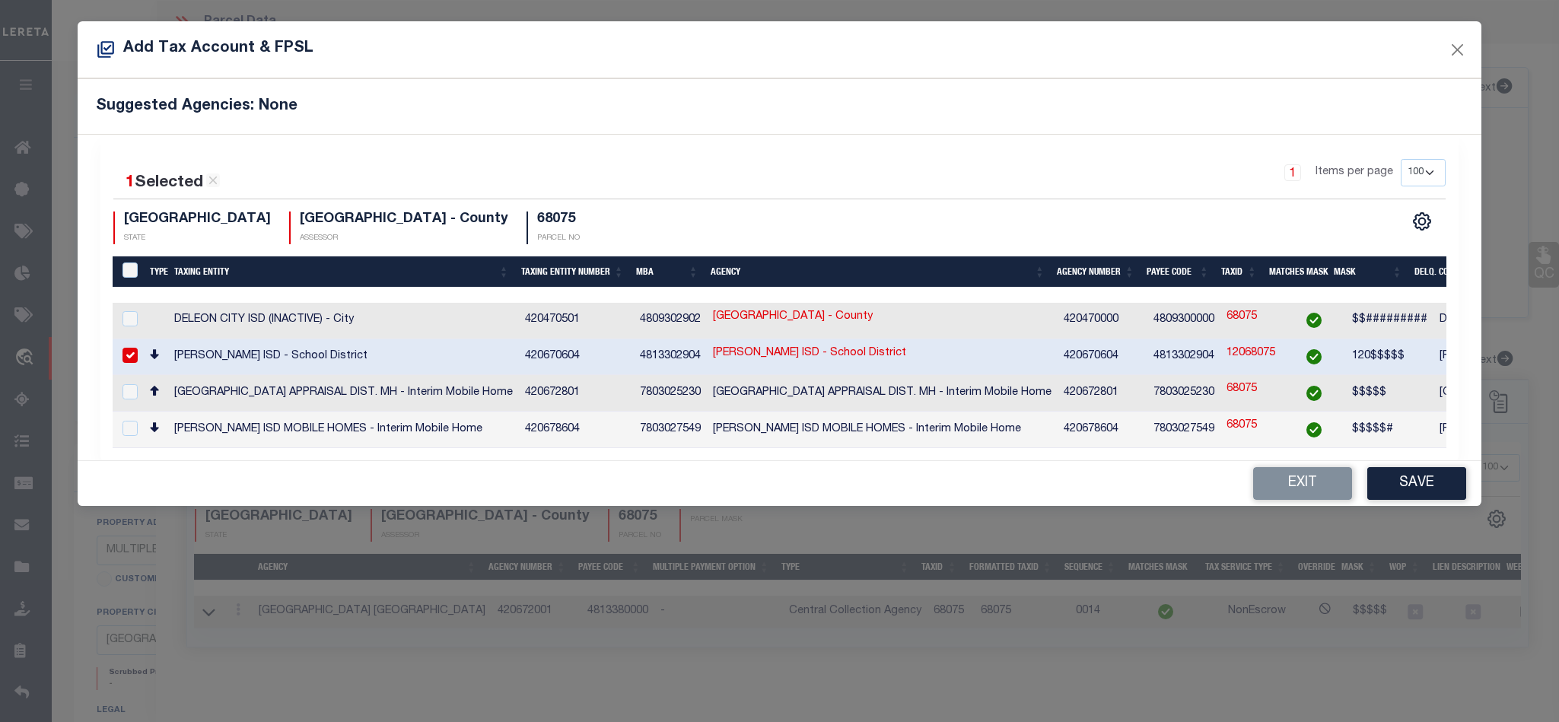
click at [1425, 484] on button "Save" at bounding box center [1417, 483] width 99 height 33
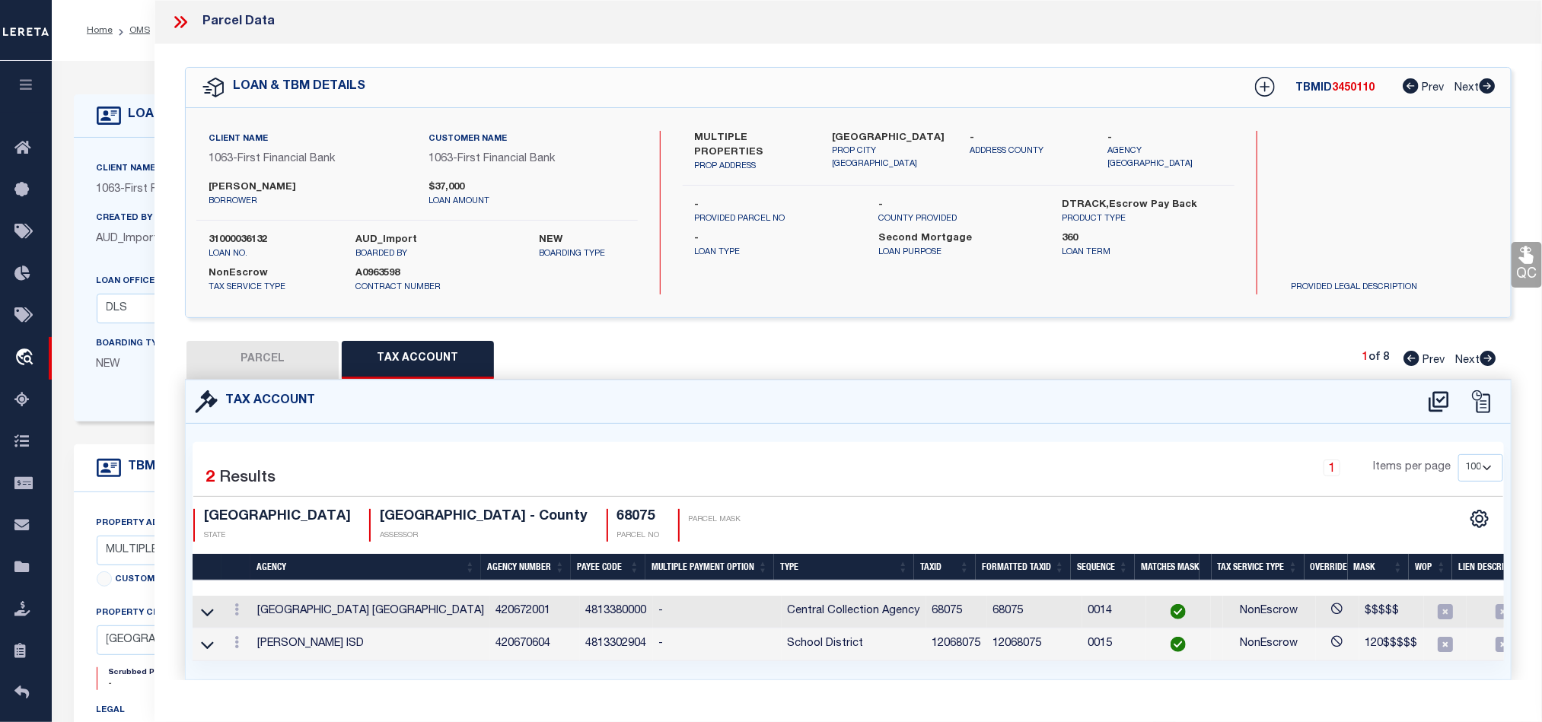
click at [283, 352] on button "PARCEL" at bounding box center [262, 360] width 152 height 38
select select "AS"
select select
checkbox input "false"
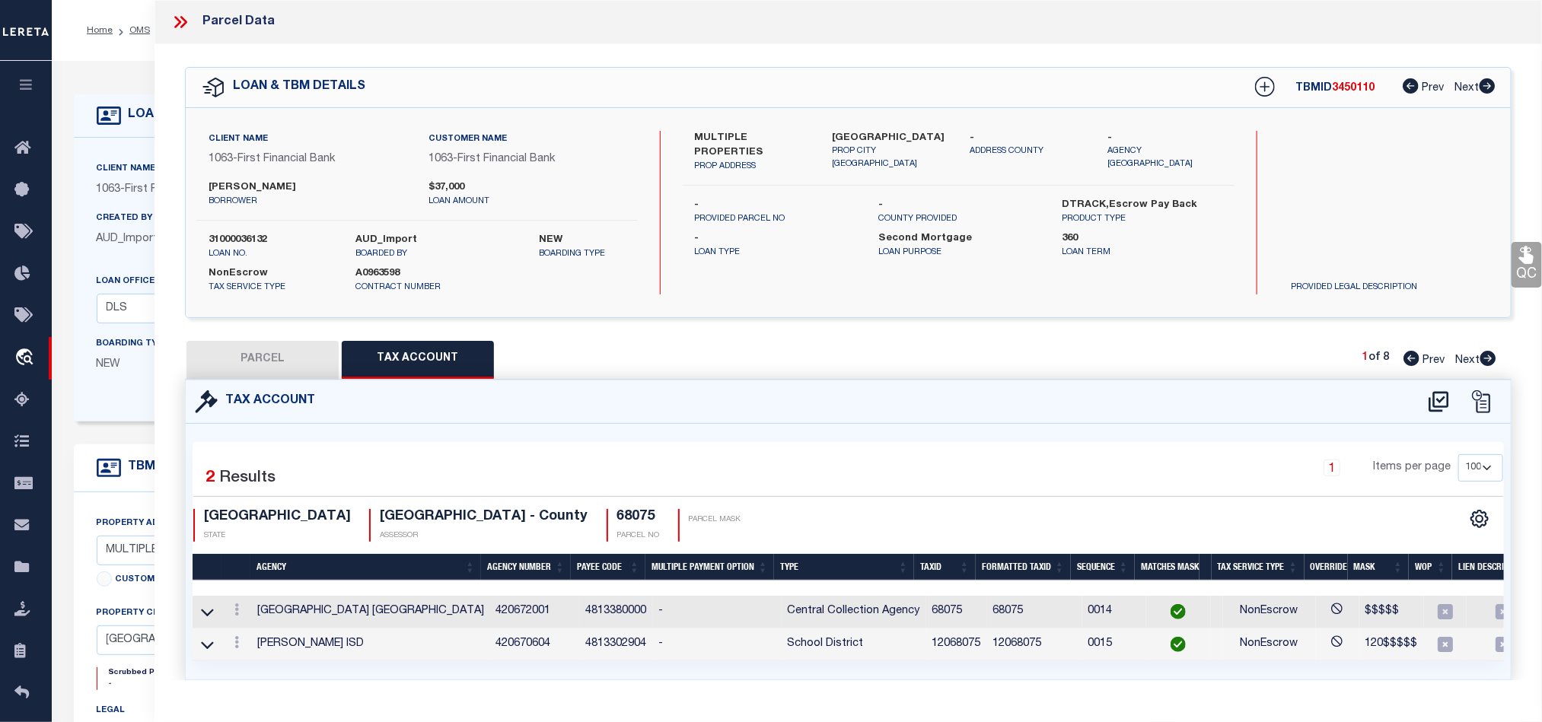
checkbox input "false"
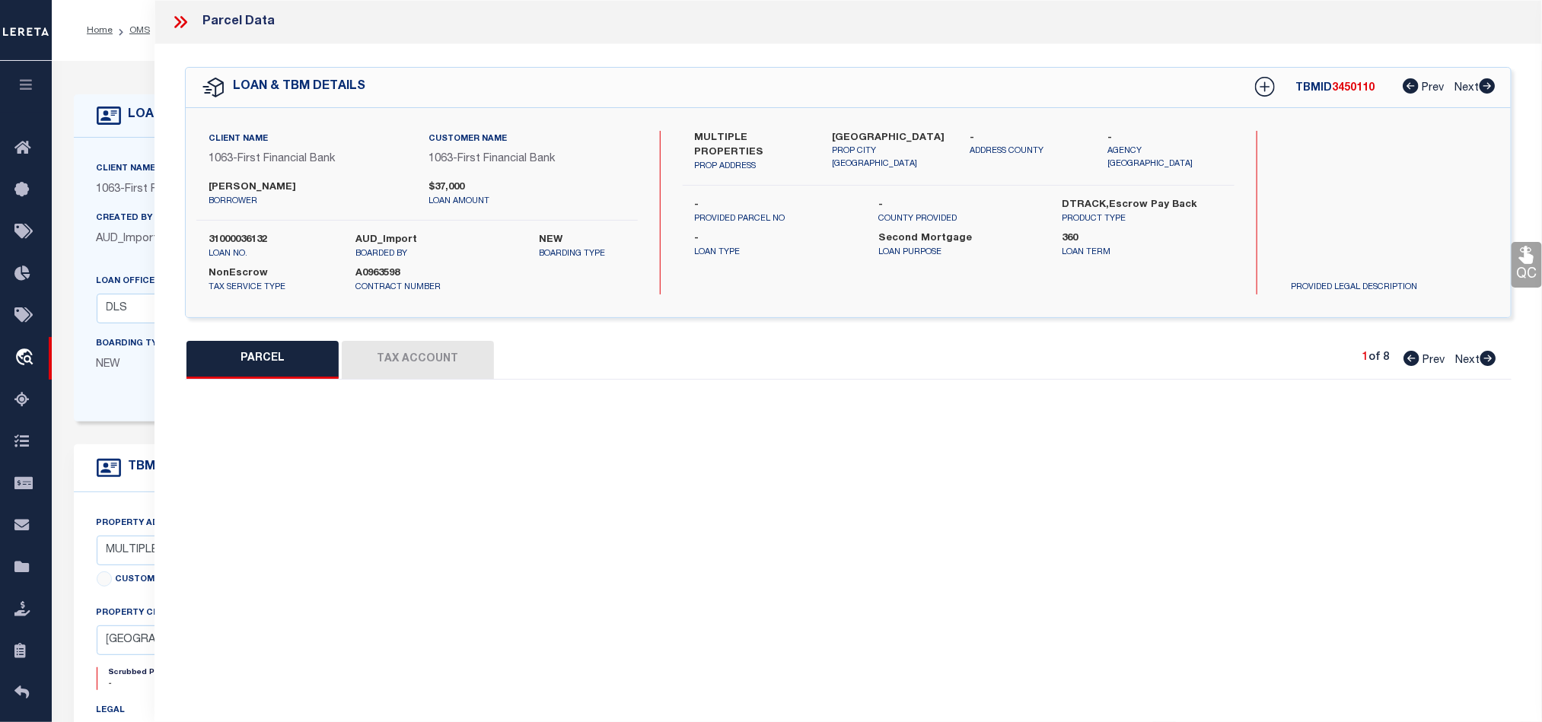
select select "QC"
type input "[PERSON_NAME]"
select select "AGW"
select select "LEG"
type input "524 W [PERSON_NAME] ST"
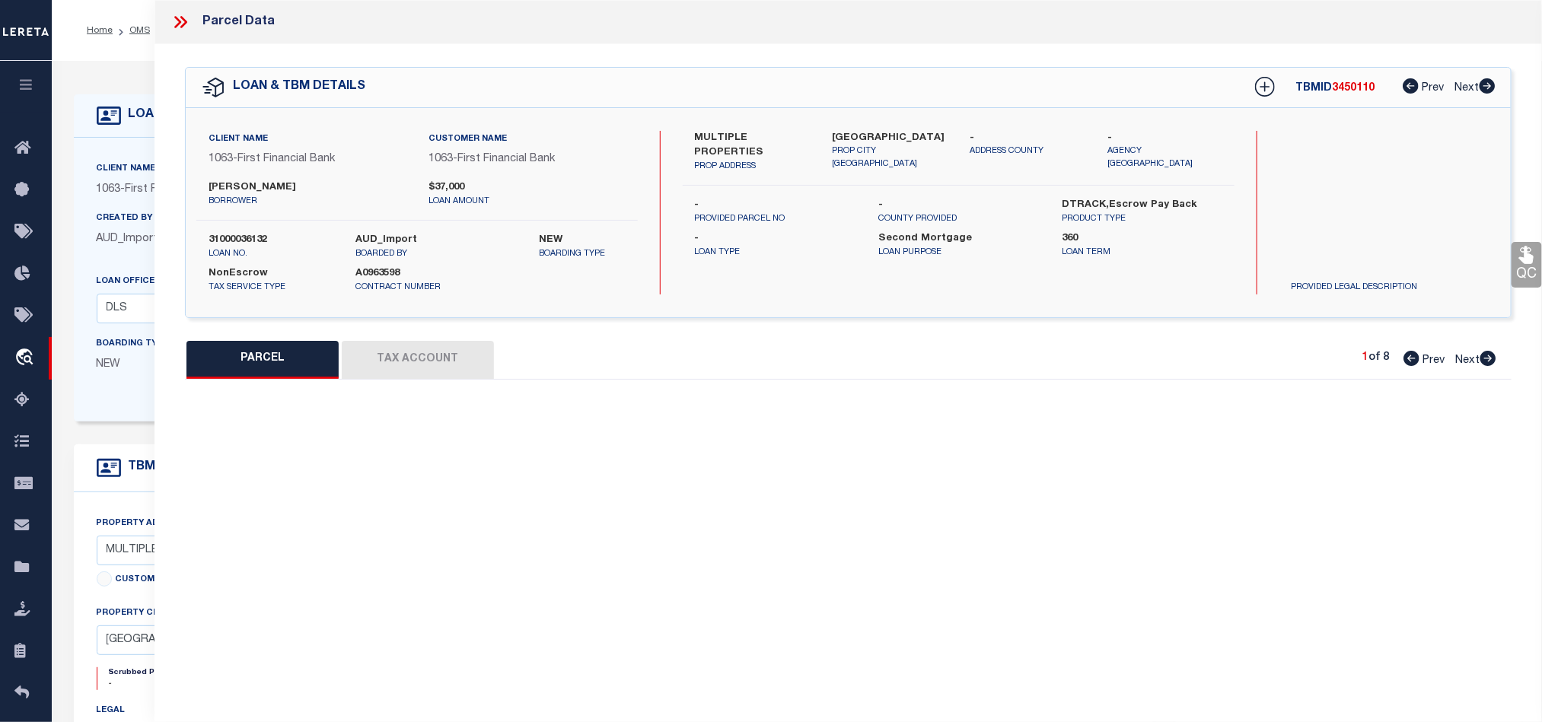
type input "[PERSON_NAME] TX 764542713"
type textarea "15 BLK I S/D 2 OT [PERSON_NAME] Acres:0.3400"
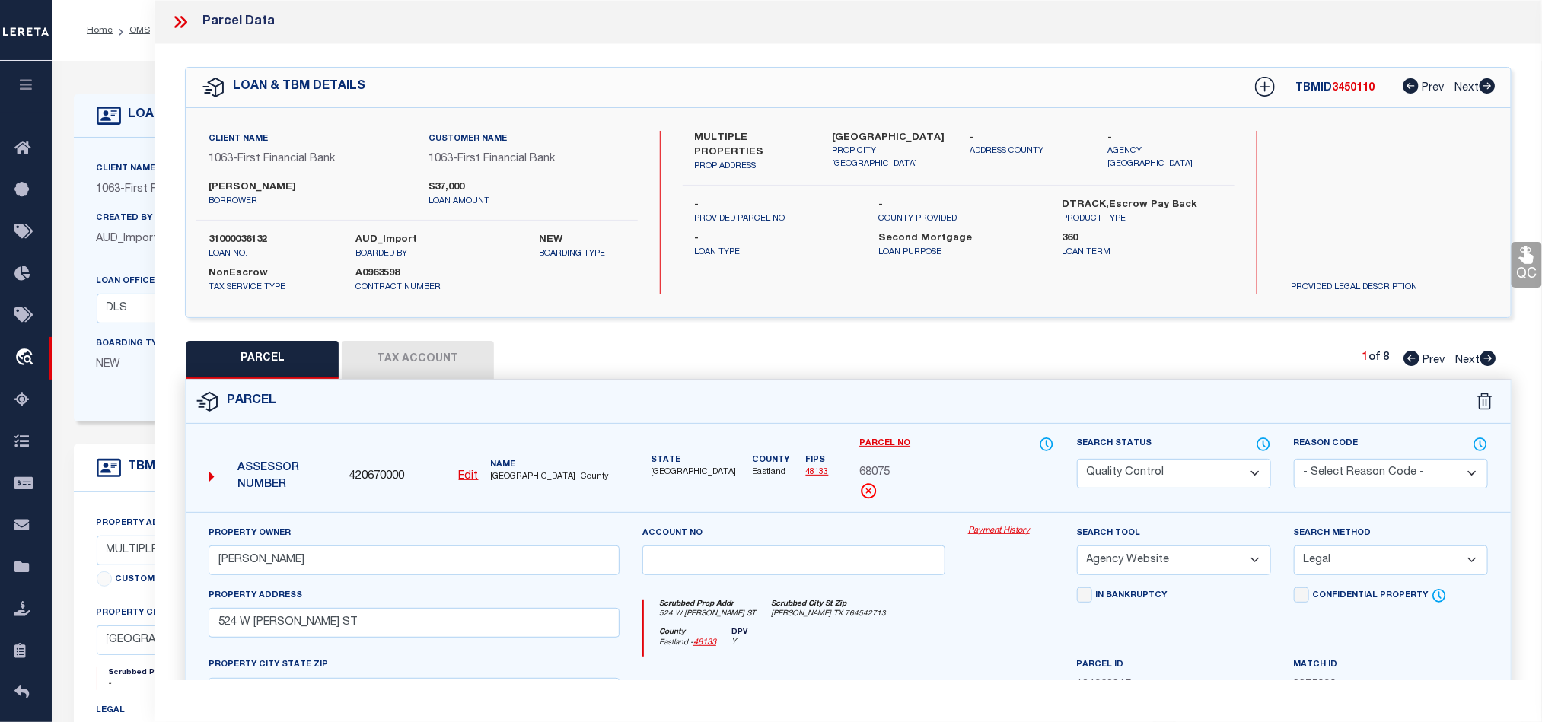
click at [855, 404] on div "Parcel" at bounding box center [848, 402] width 1325 height 43
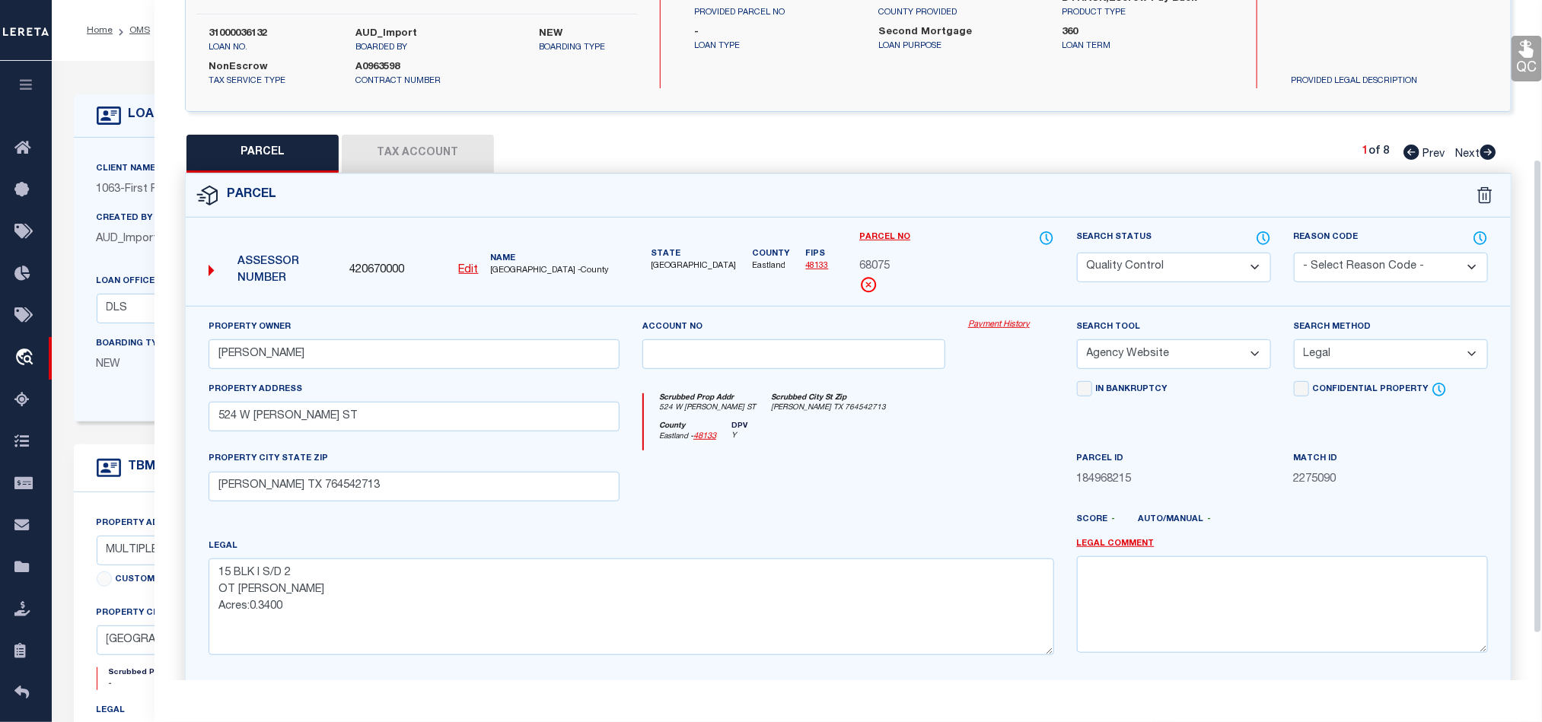
scroll to position [228, 0]
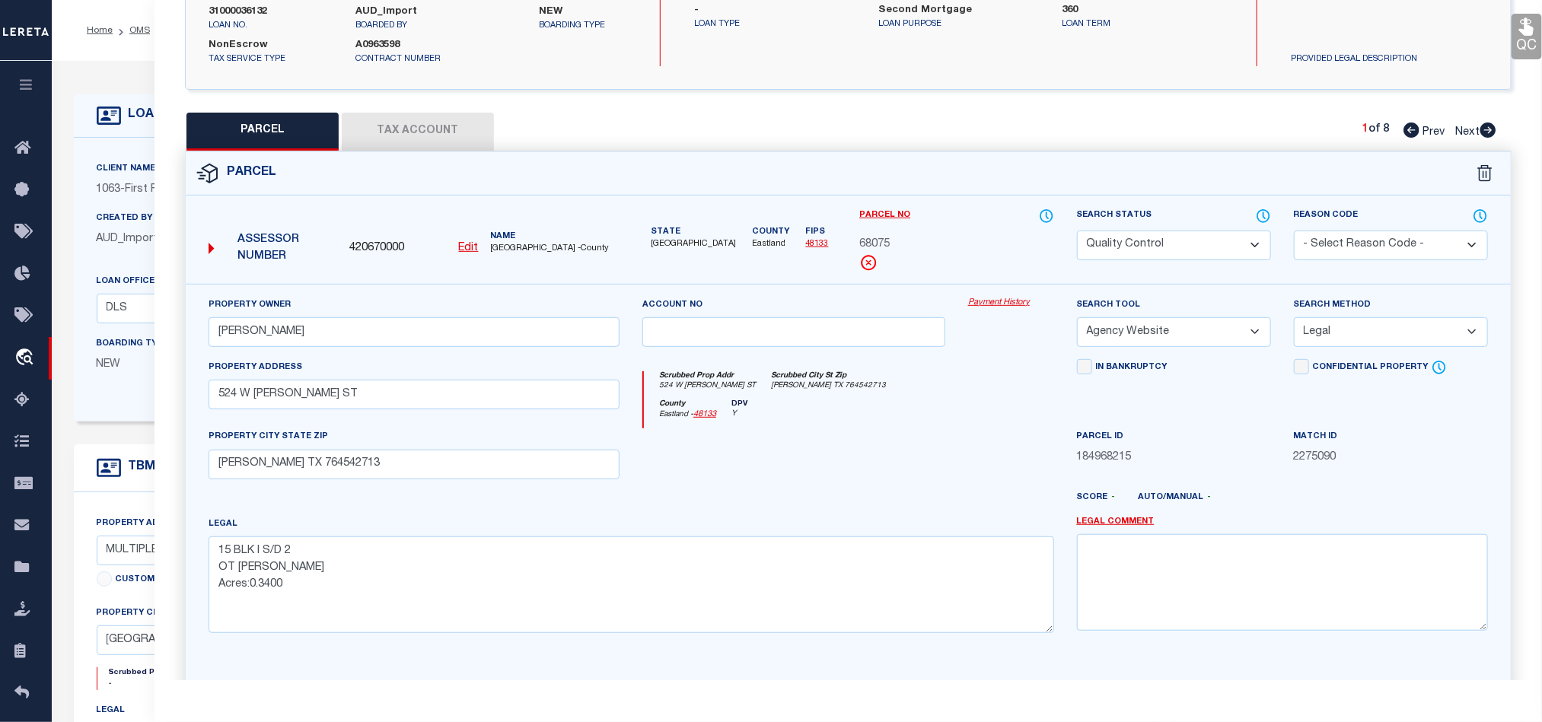
click at [848, 468] on div at bounding box center [794, 459] width 326 height 62
click at [1162, 249] on select "Automated Search Bad Parcel Complete Duplicate Parcel High Dollar Reporting In …" at bounding box center [1174, 246] width 194 height 30
select select "CP"
drag, startPoint x: 807, startPoint y: 435, endPoint x: 902, endPoint y: 438, distance: 95.2
click at [807, 435] on div at bounding box center [794, 459] width 326 height 62
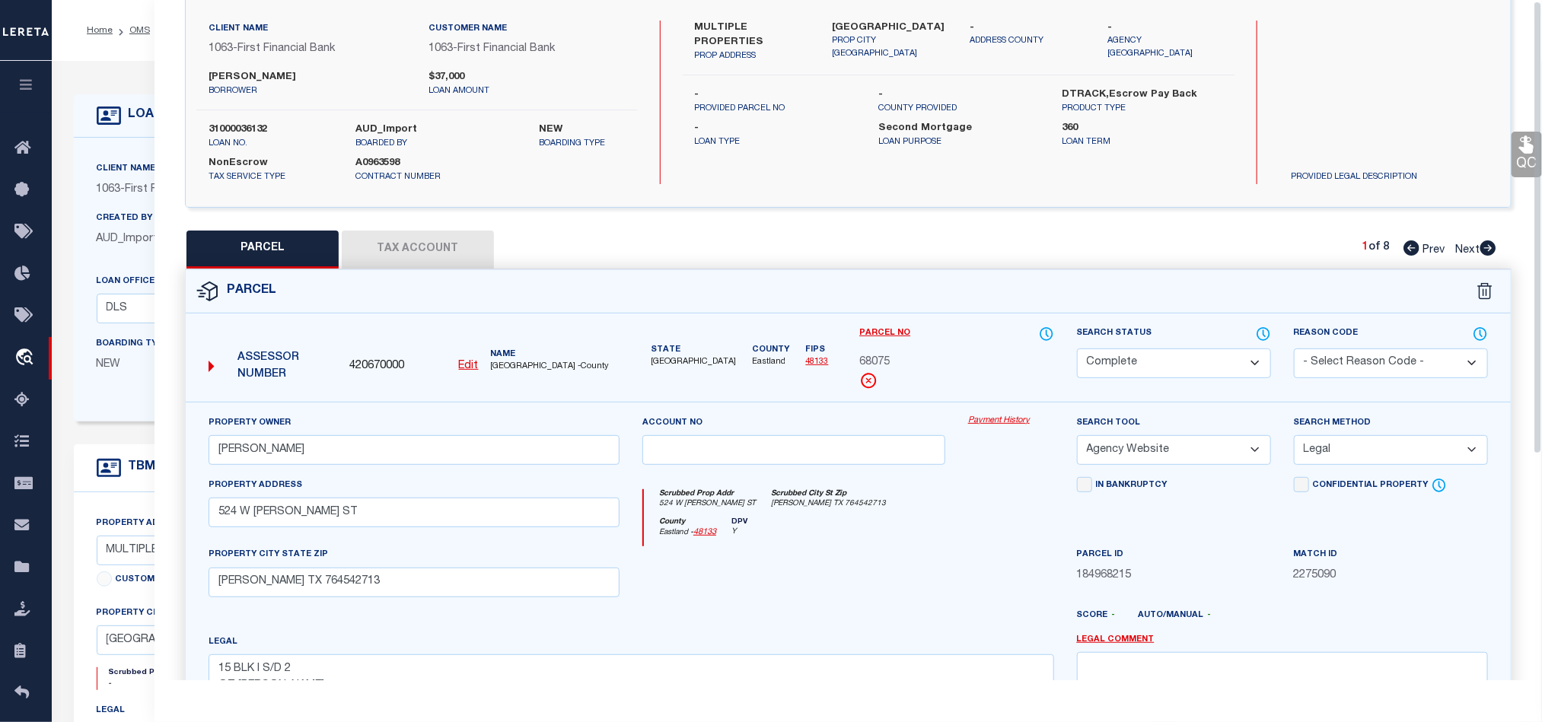
scroll to position [0, 0]
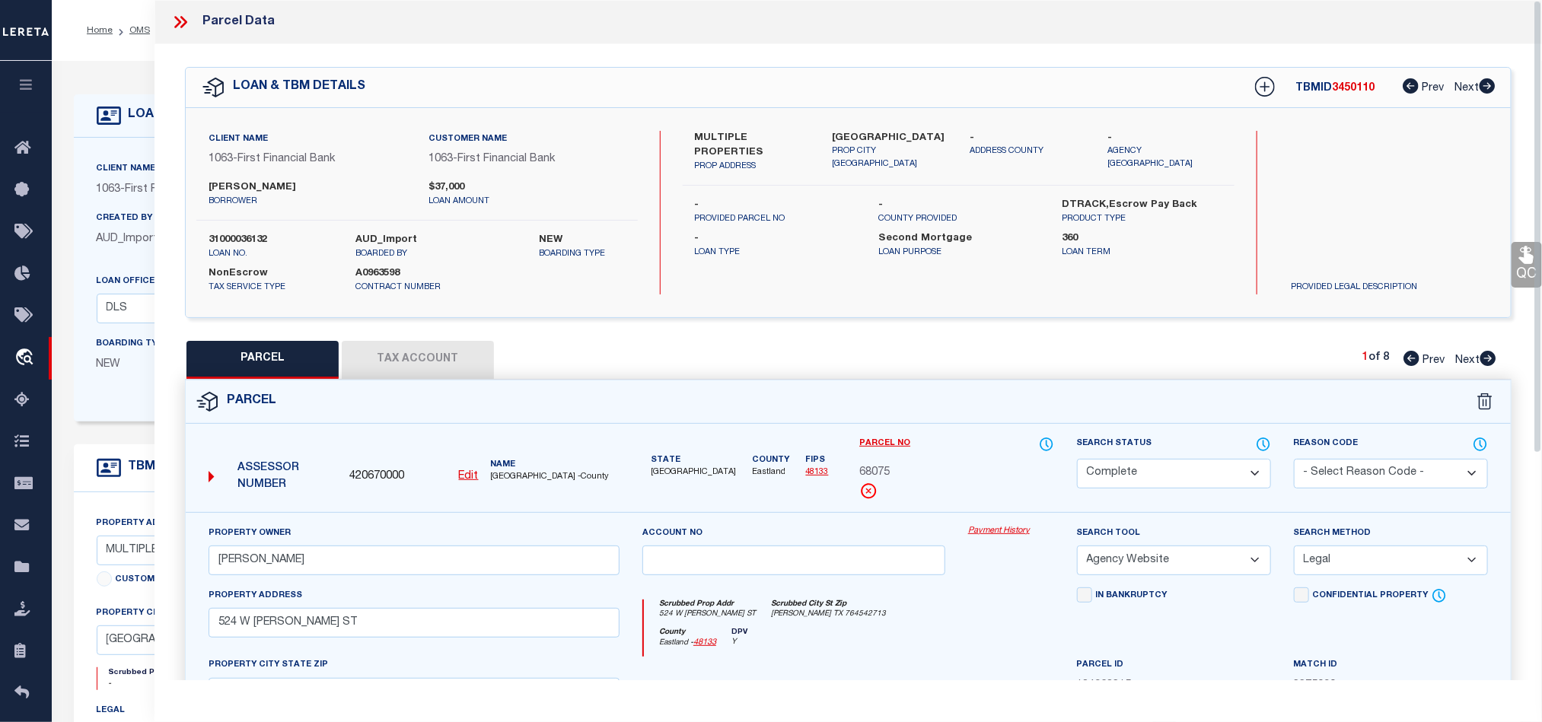
click at [1521, 253] on icon at bounding box center [1527, 255] width 20 height 20
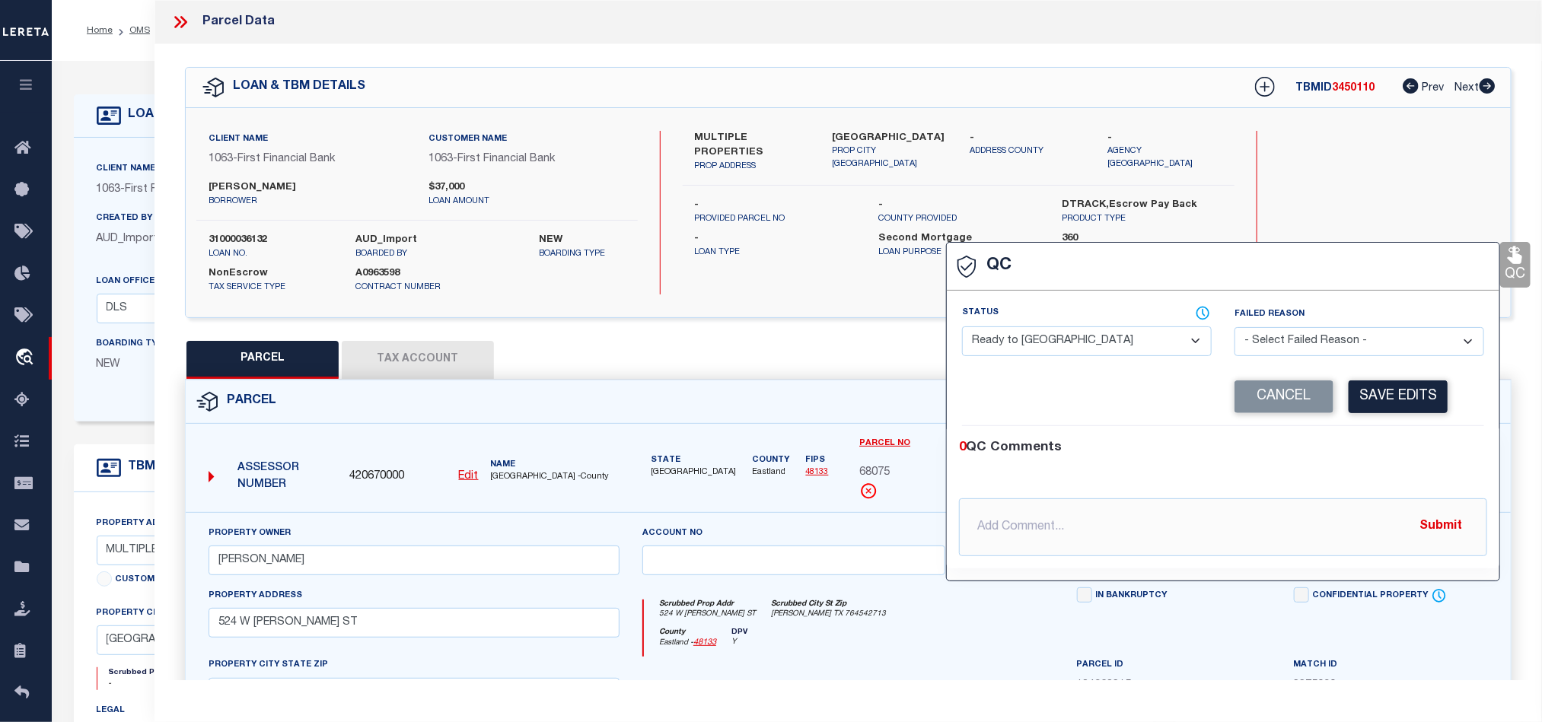
drag, startPoint x: 1009, startPoint y: 352, endPoint x: 1268, endPoint y: 375, distance: 259.8
click at [1009, 352] on select "- Select Status - Ready to QC Correct Incorrect" at bounding box center [1087, 341] width 250 height 30
select select "COR"
click at [1390, 444] on div "0 QC Comments" at bounding box center [1220, 448] width 522 height 20
click at [1393, 398] on button "Save Edits" at bounding box center [1398, 397] width 99 height 33
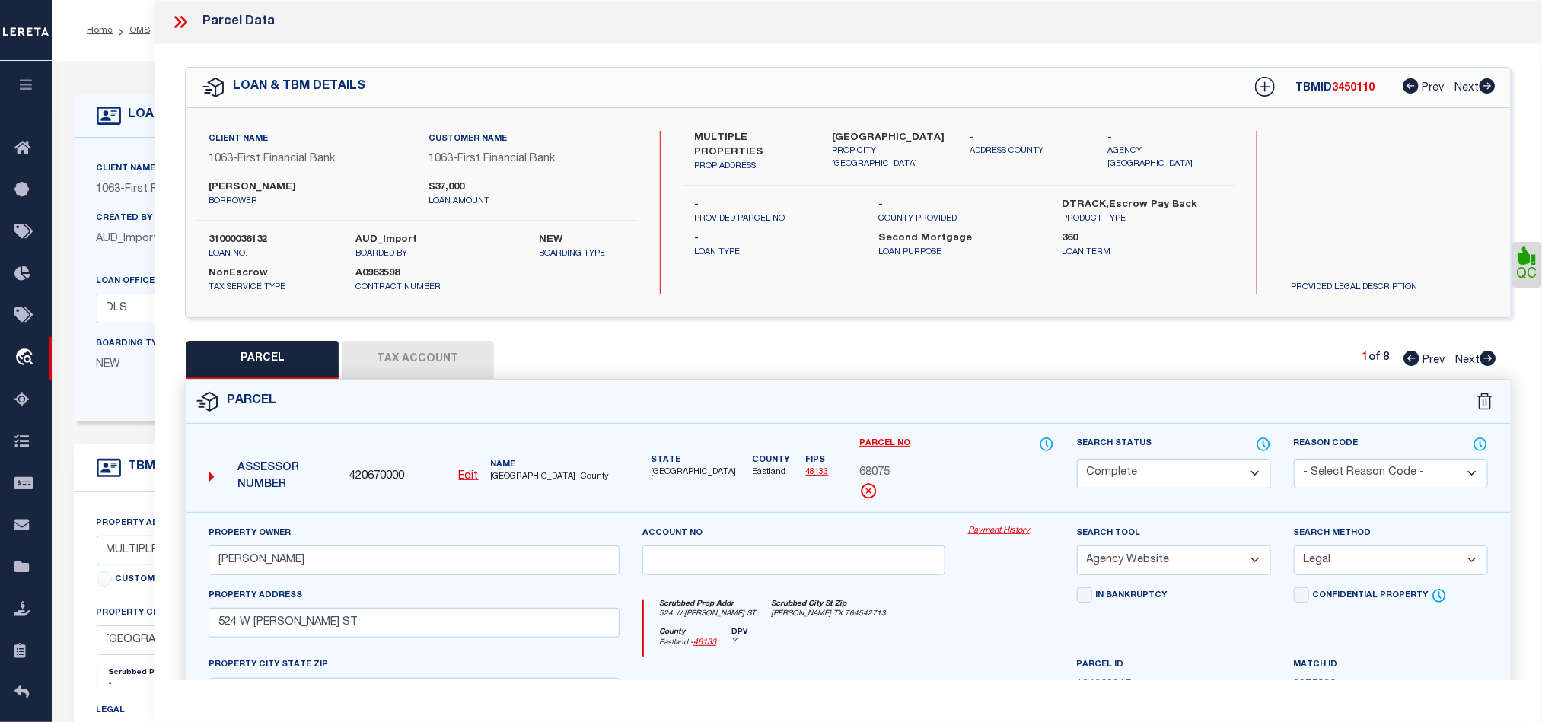
click at [916, 424] on div "Parcel" at bounding box center [848, 402] width 1325 height 43
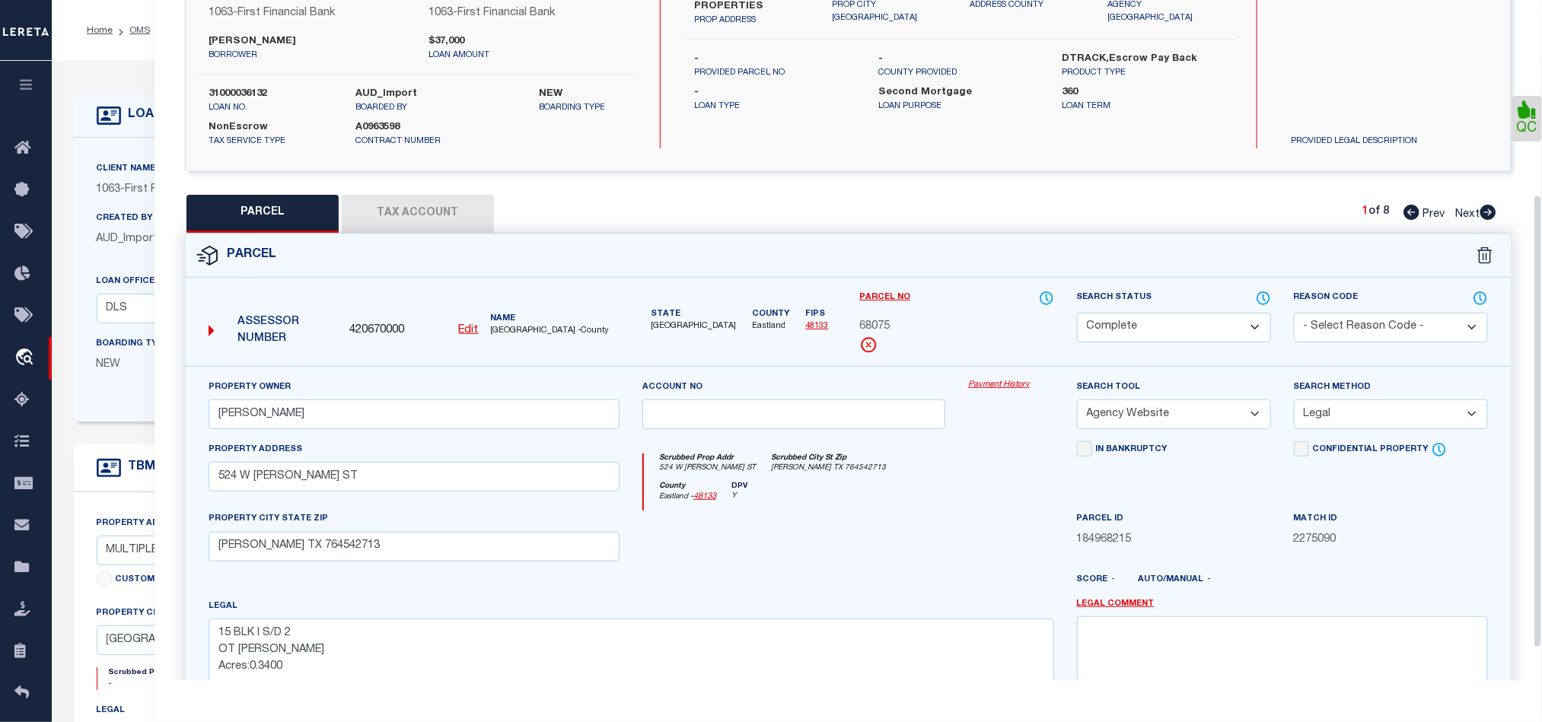
scroll to position [340, 0]
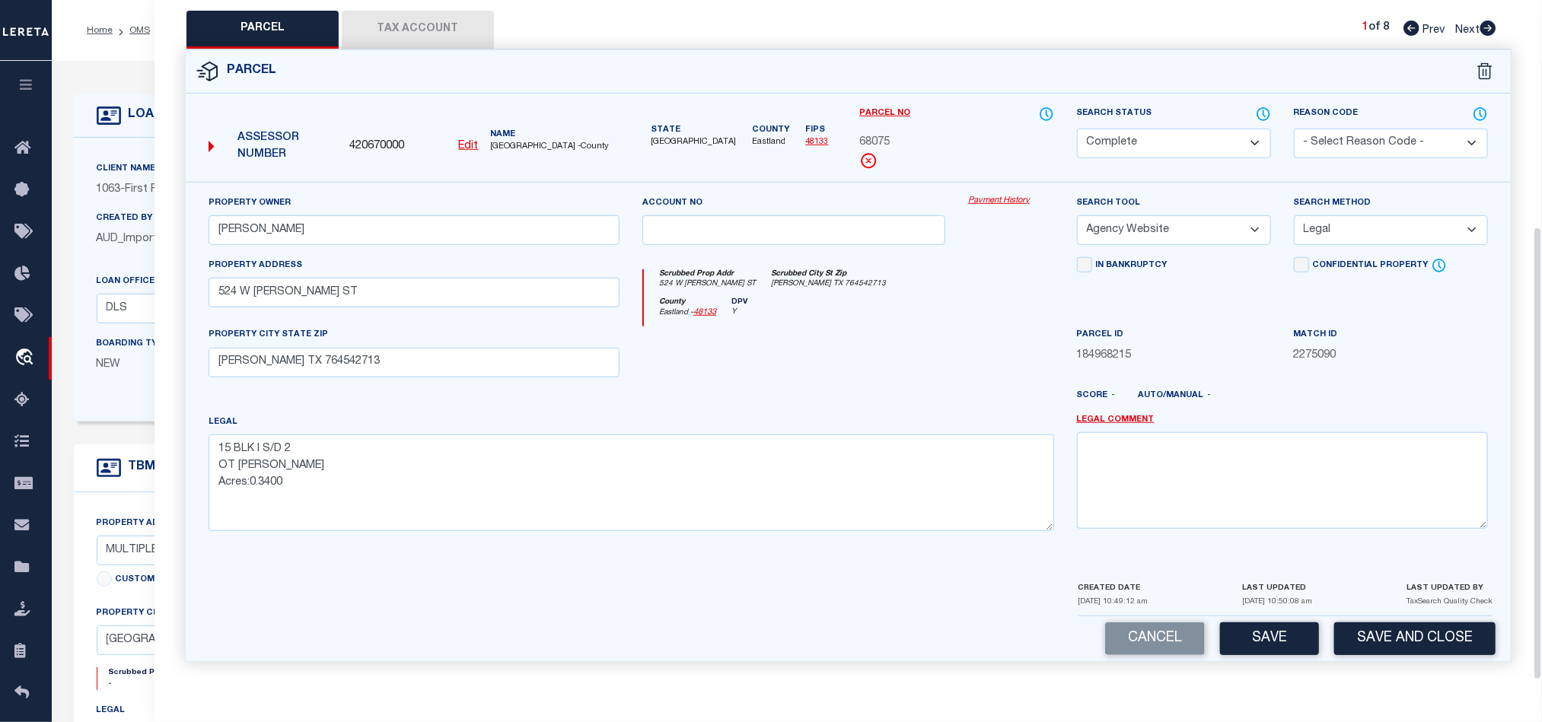
click at [847, 363] on div at bounding box center [794, 357] width 326 height 62
click at [420, 21] on button "Tax Account" at bounding box center [418, 30] width 152 height 38
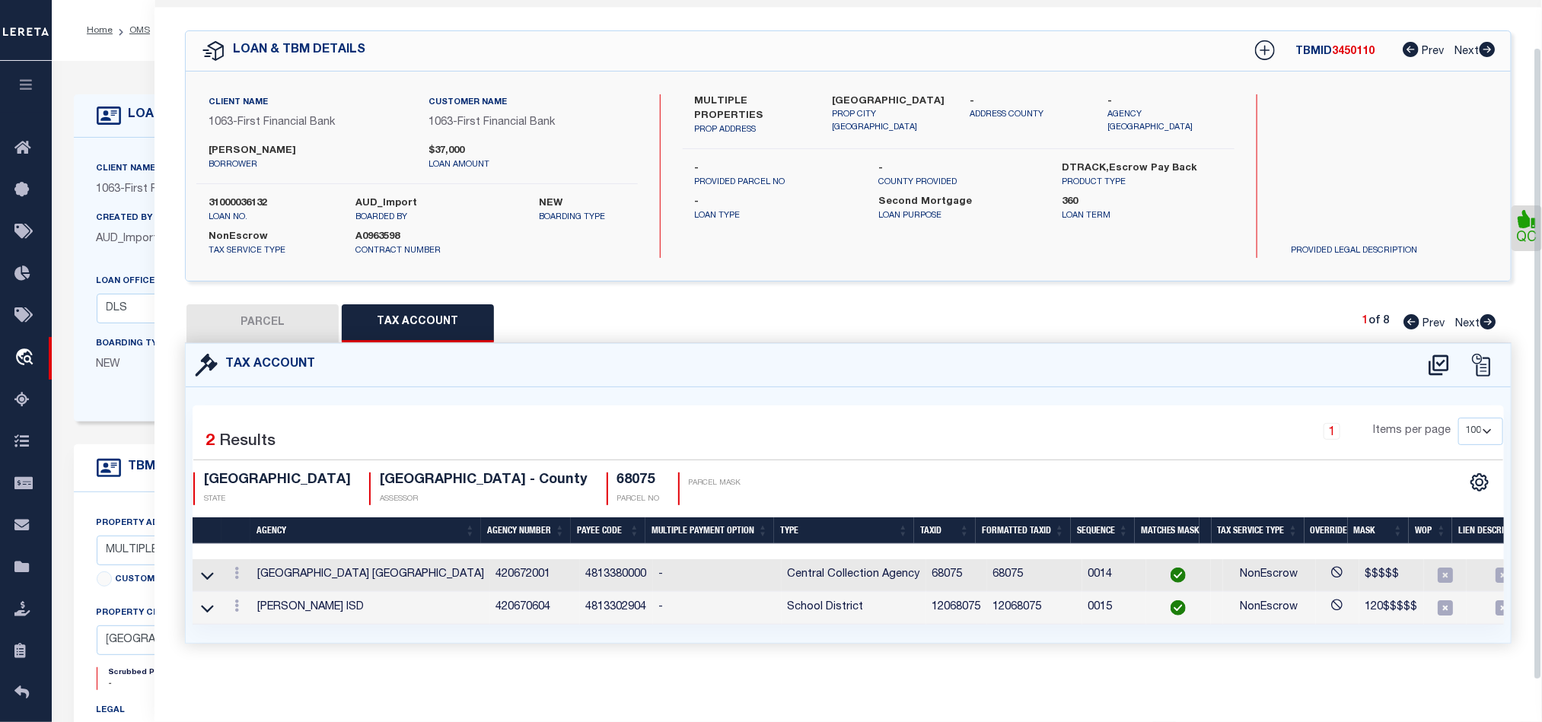
select select "100"
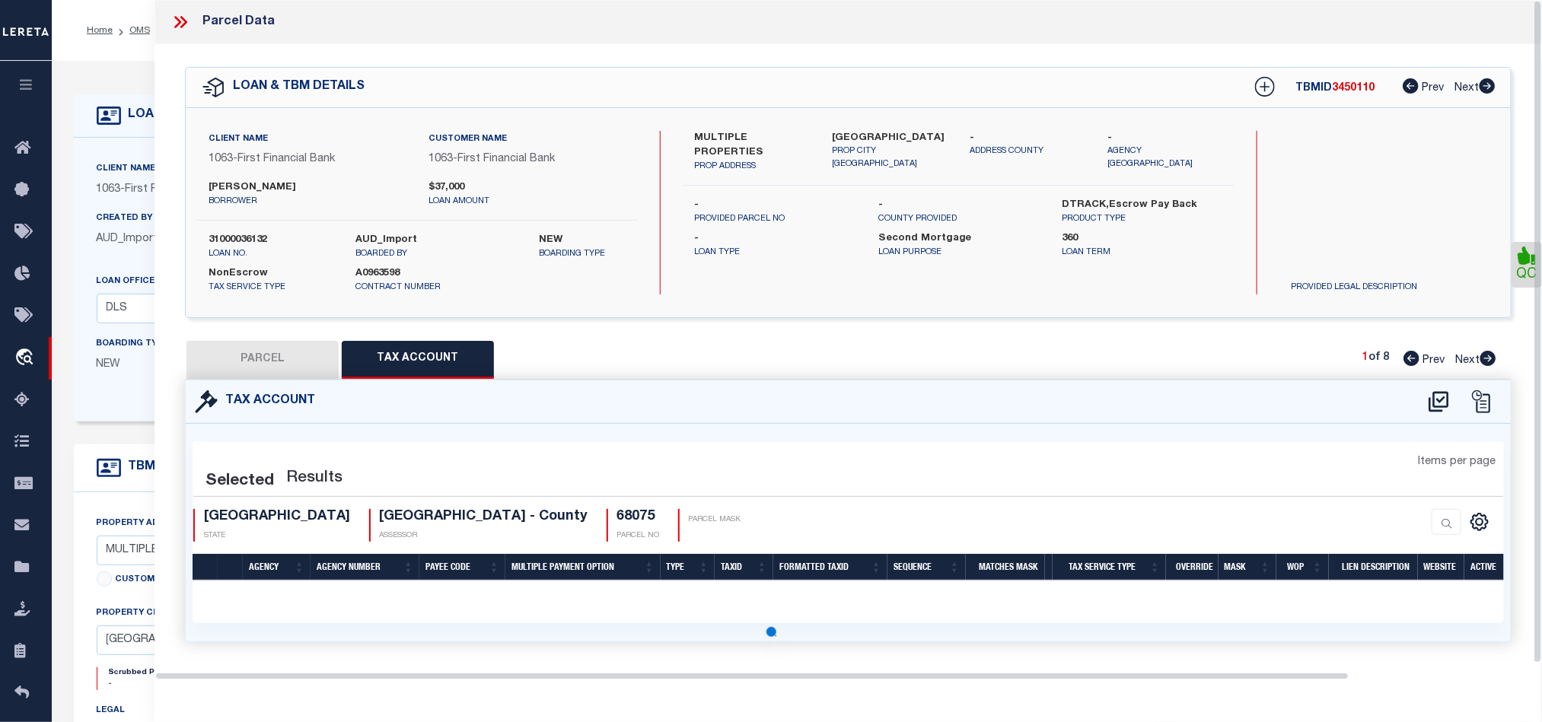
scroll to position [0, 0]
select select "100"
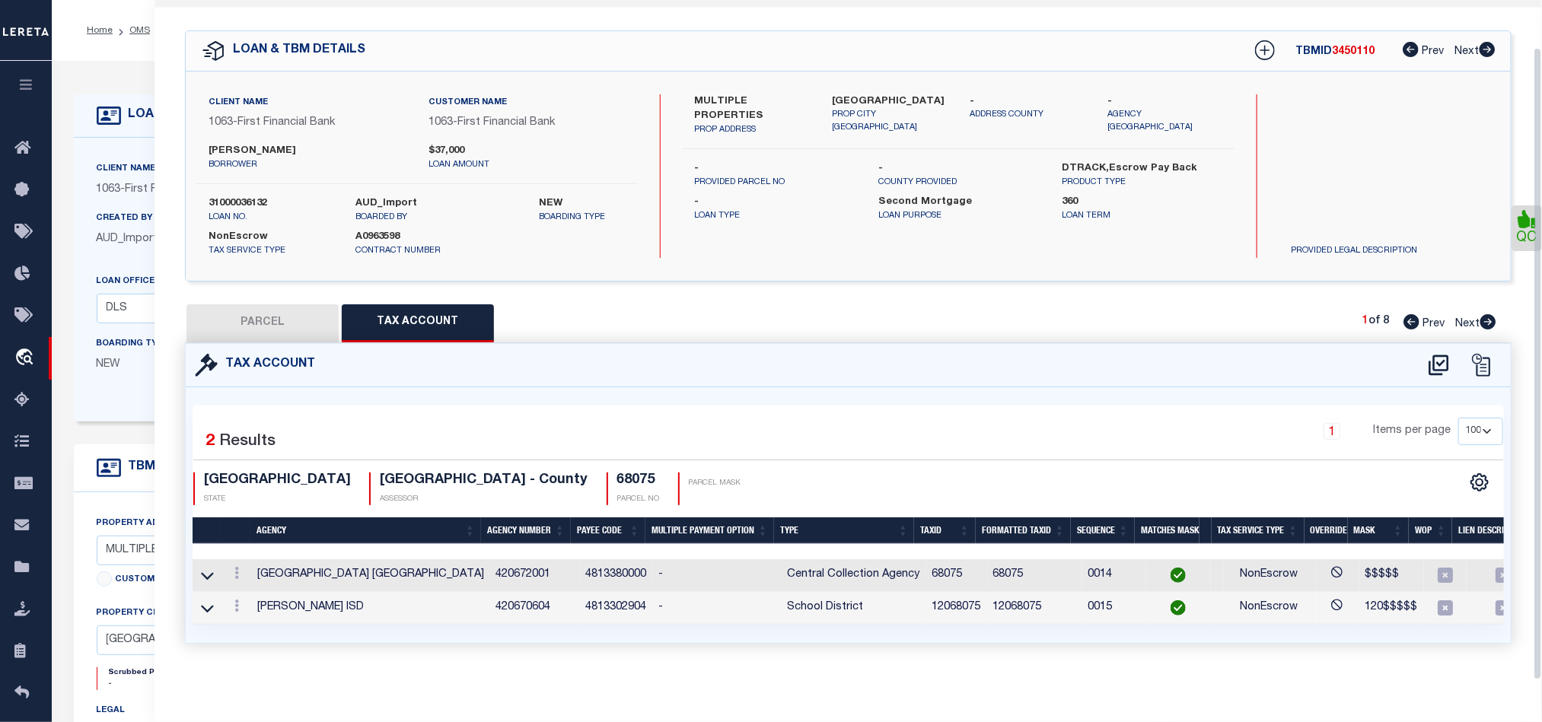
scroll to position [51, 0]
click at [274, 304] on button "PARCEL" at bounding box center [262, 323] width 152 height 38
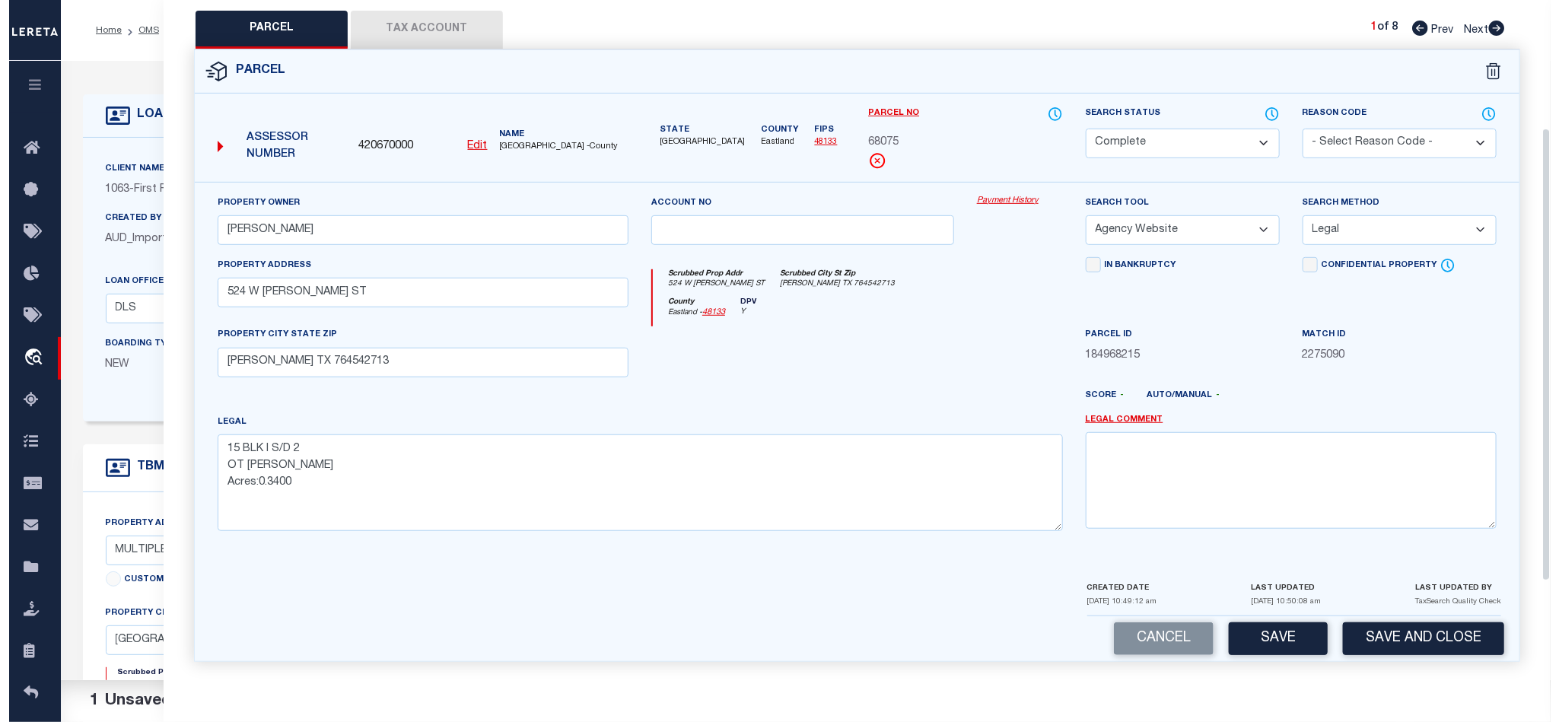
scroll to position [340, 0]
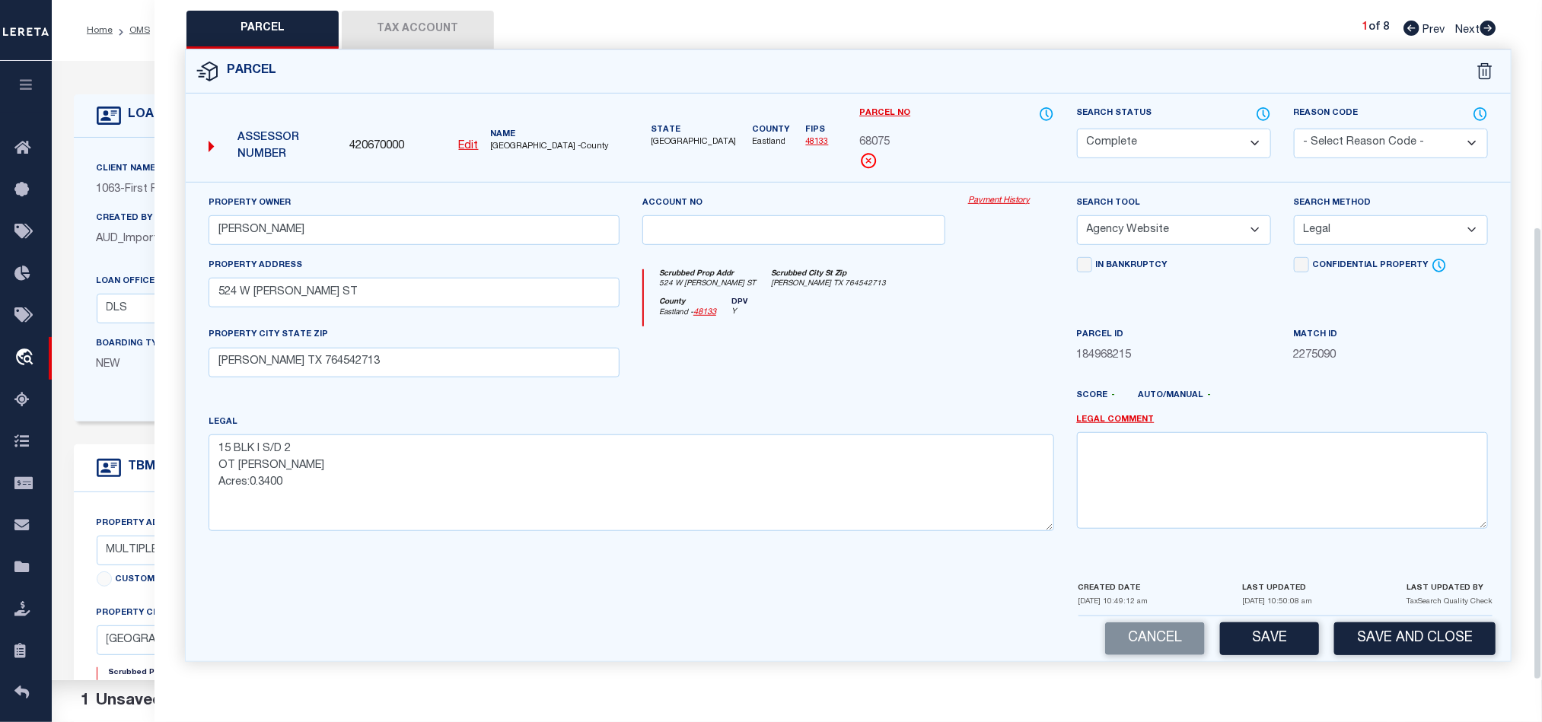
click at [795, 357] on div at bounding box center [794, 357] width 326 height 62
click at [1268, 642] on button "Save" at bounding box center [1269, 639] width 99 height 33
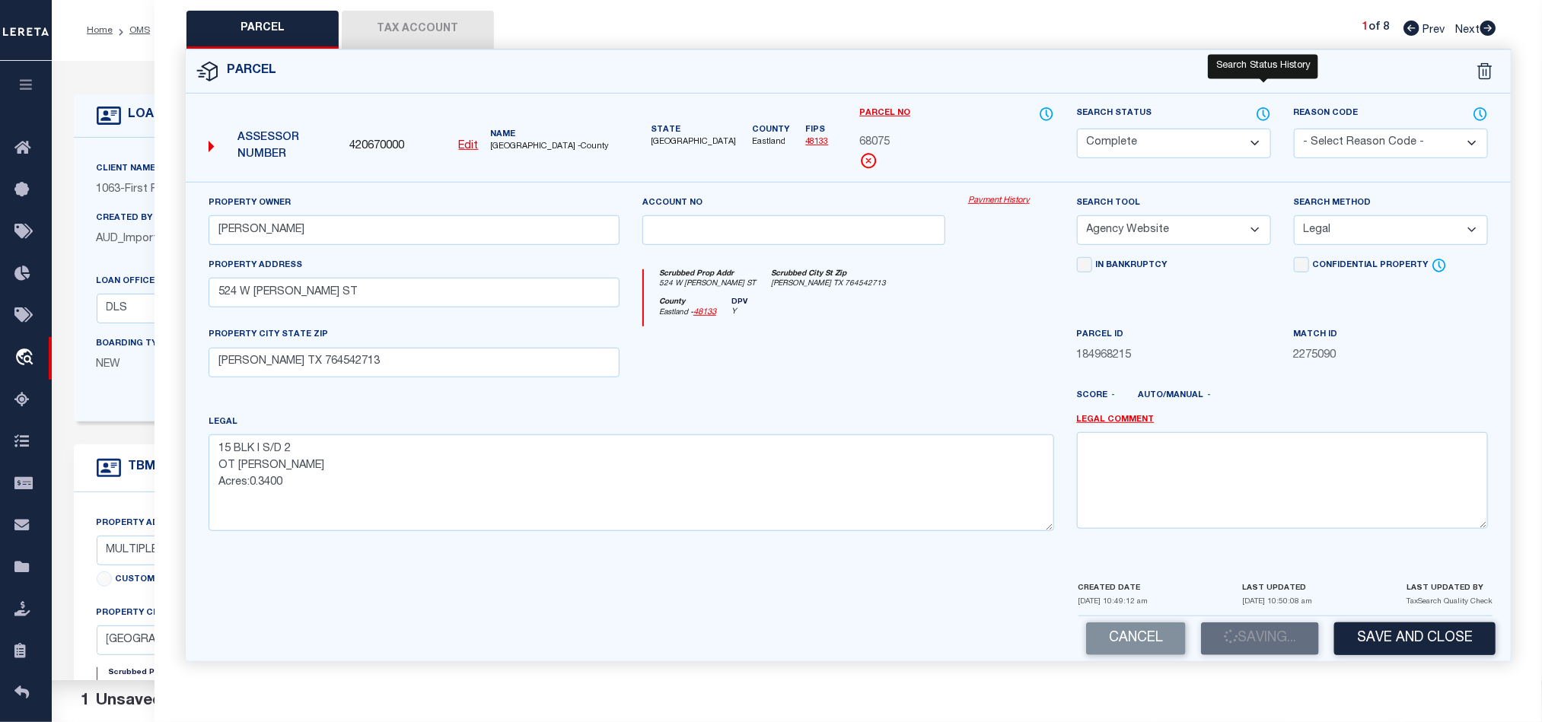
click at [1263, 110] on icon at bounding box center [1264, 113] width 2 height 6
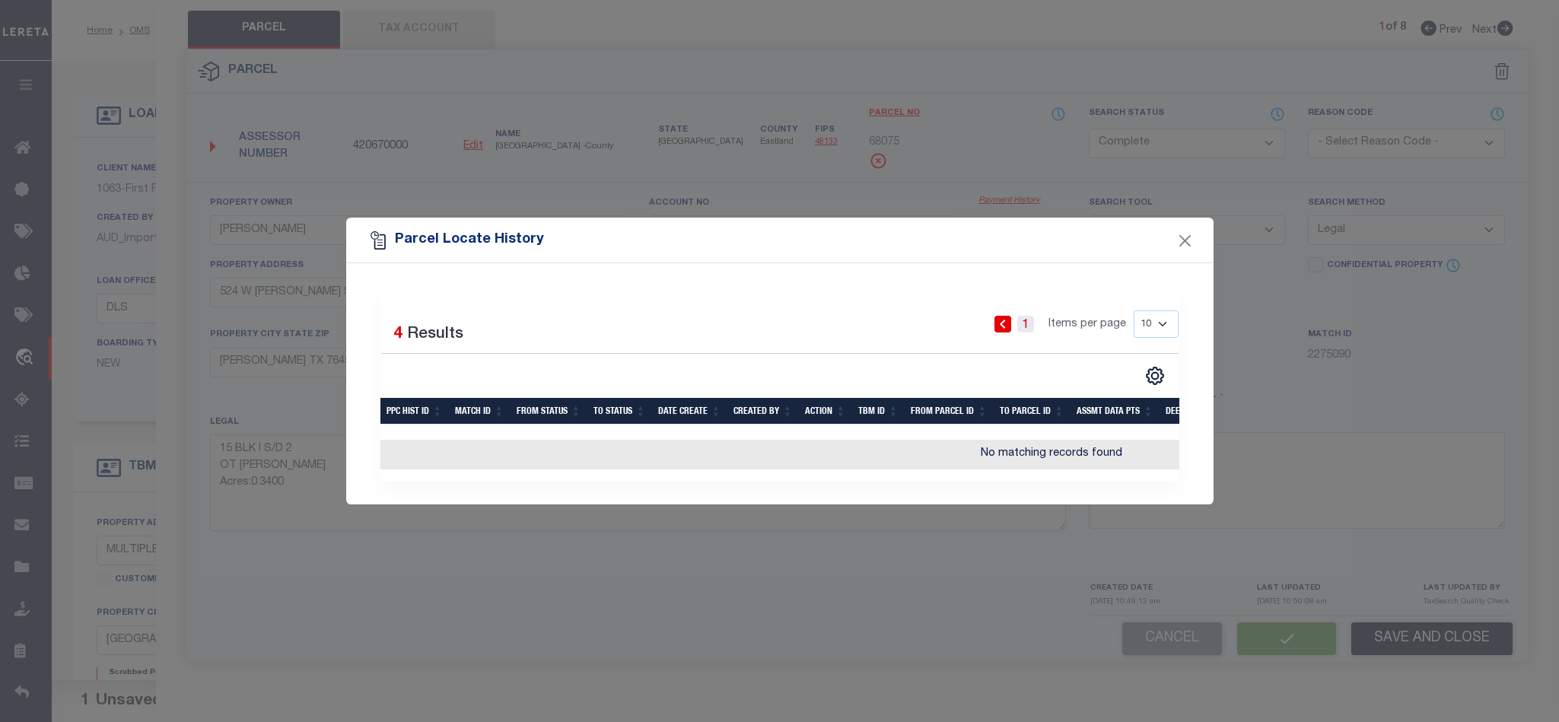
click at [1030, 320] on link "1" at bounding box center [1026, 324] width 17 height 17
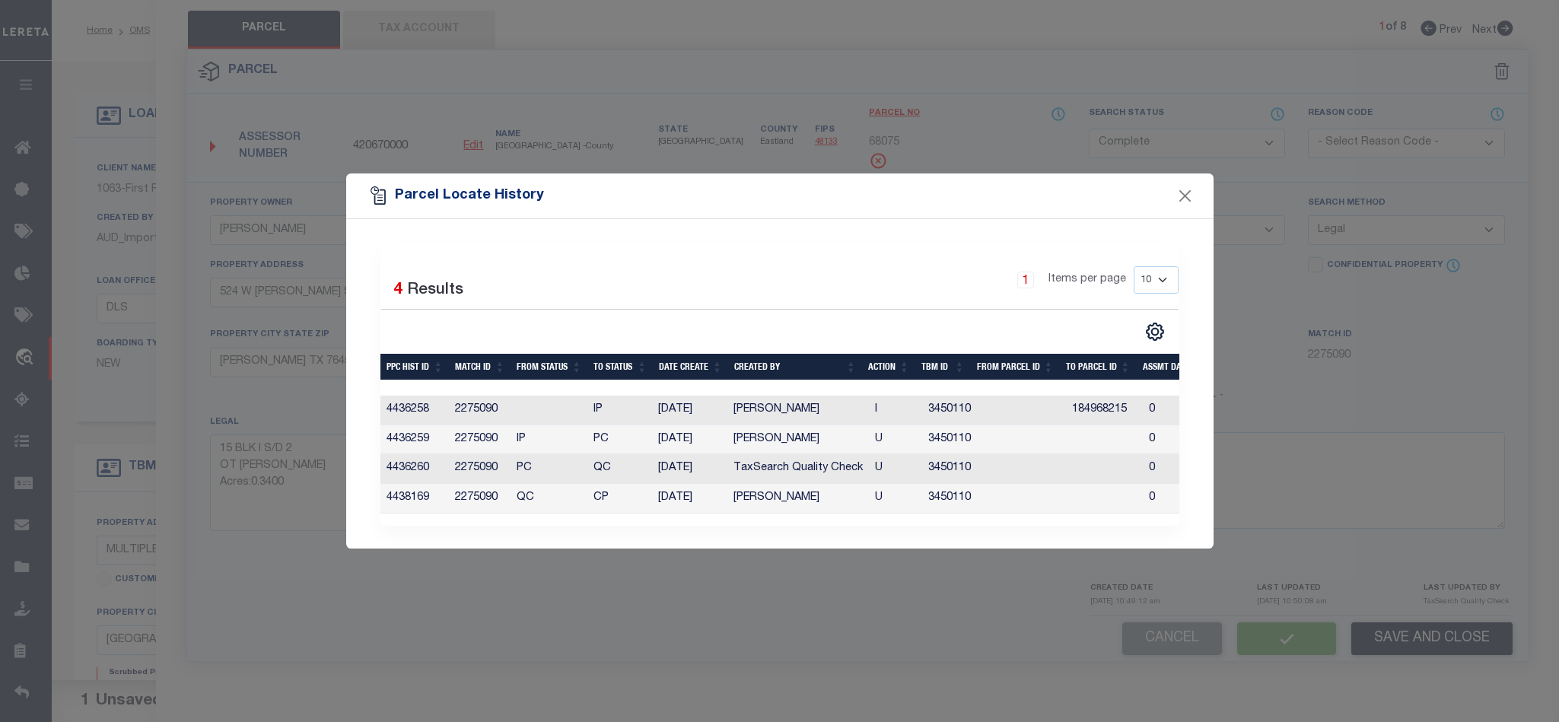
select select "AS"
select select
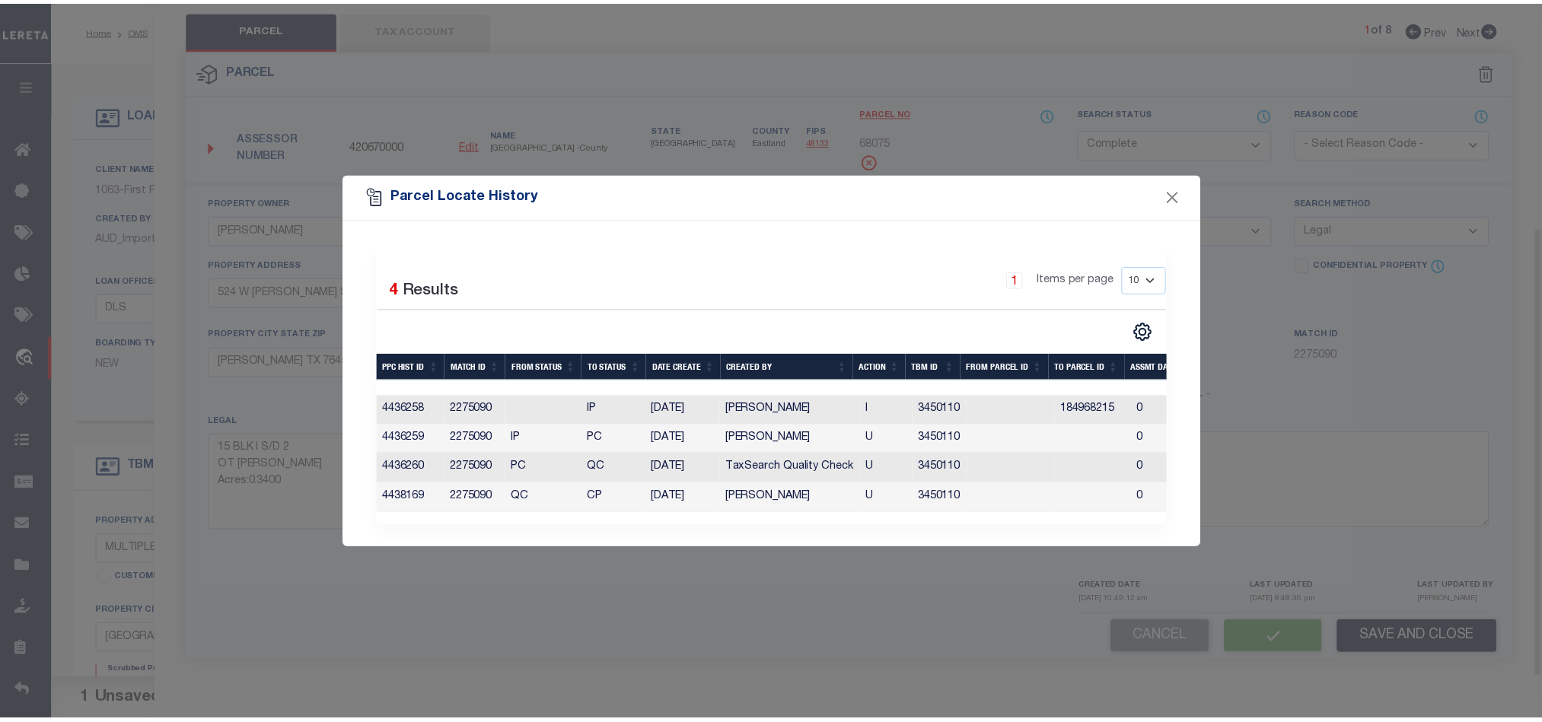
scroll to position [295, 0]
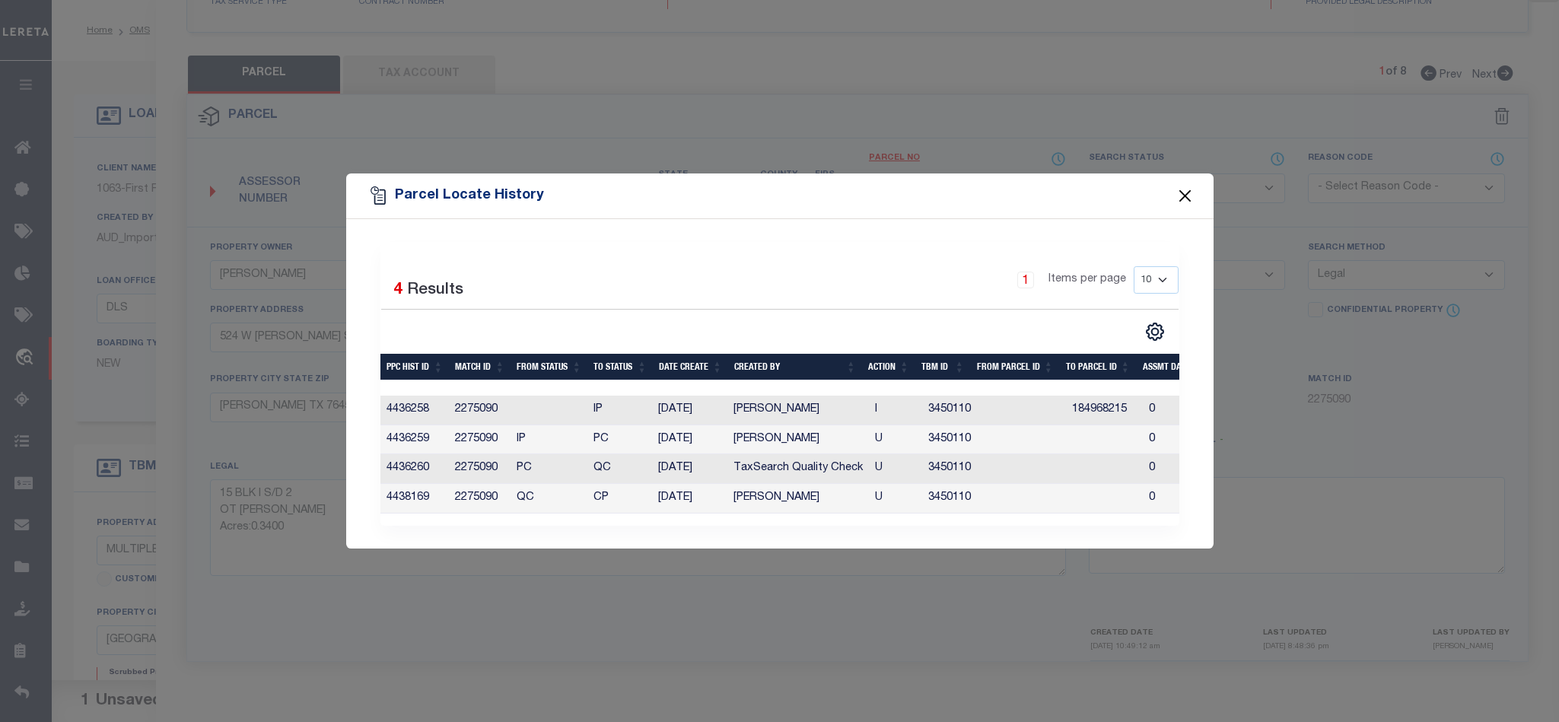
click at [1180, 190] on button "Close" at bounding box center [1185, 196] width 20 height 20
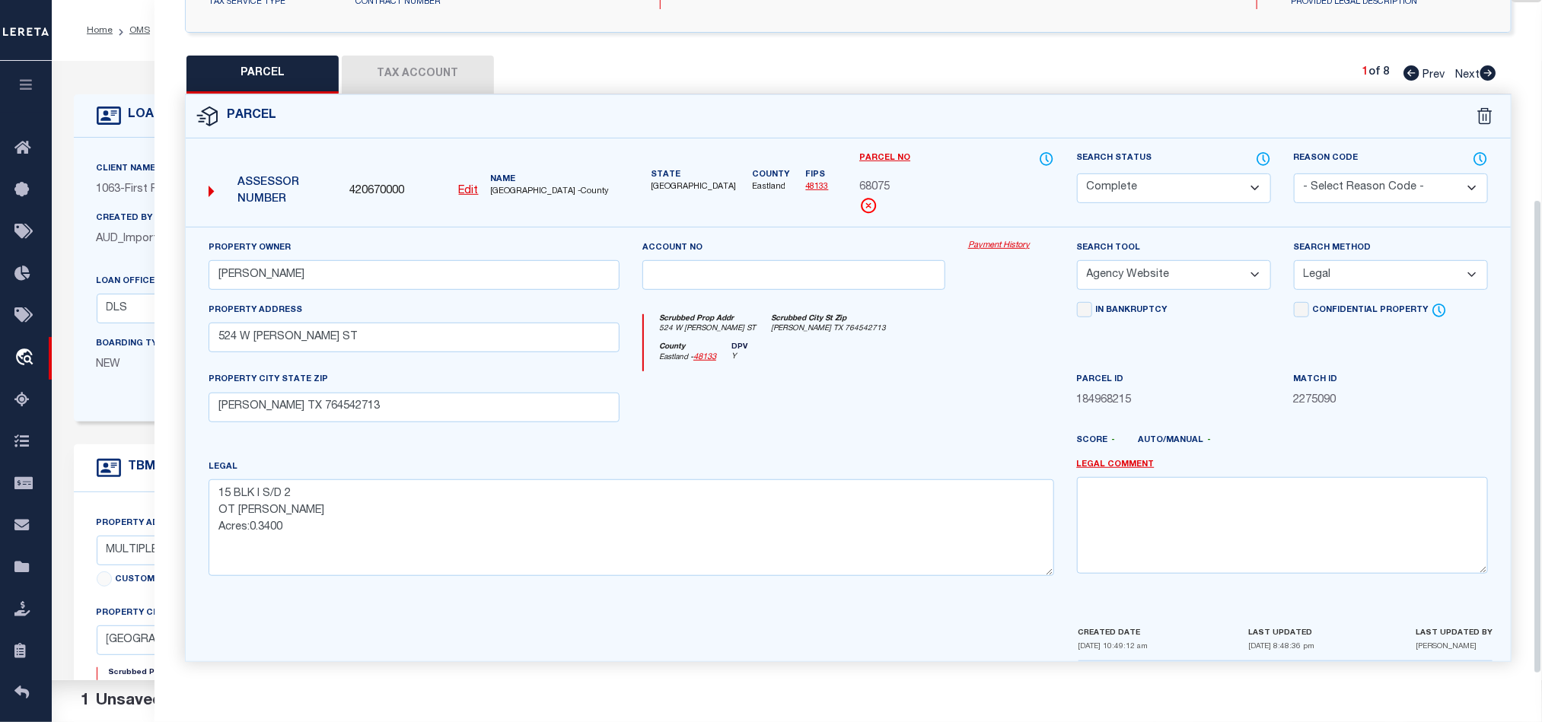
scroll to position [0, 0]
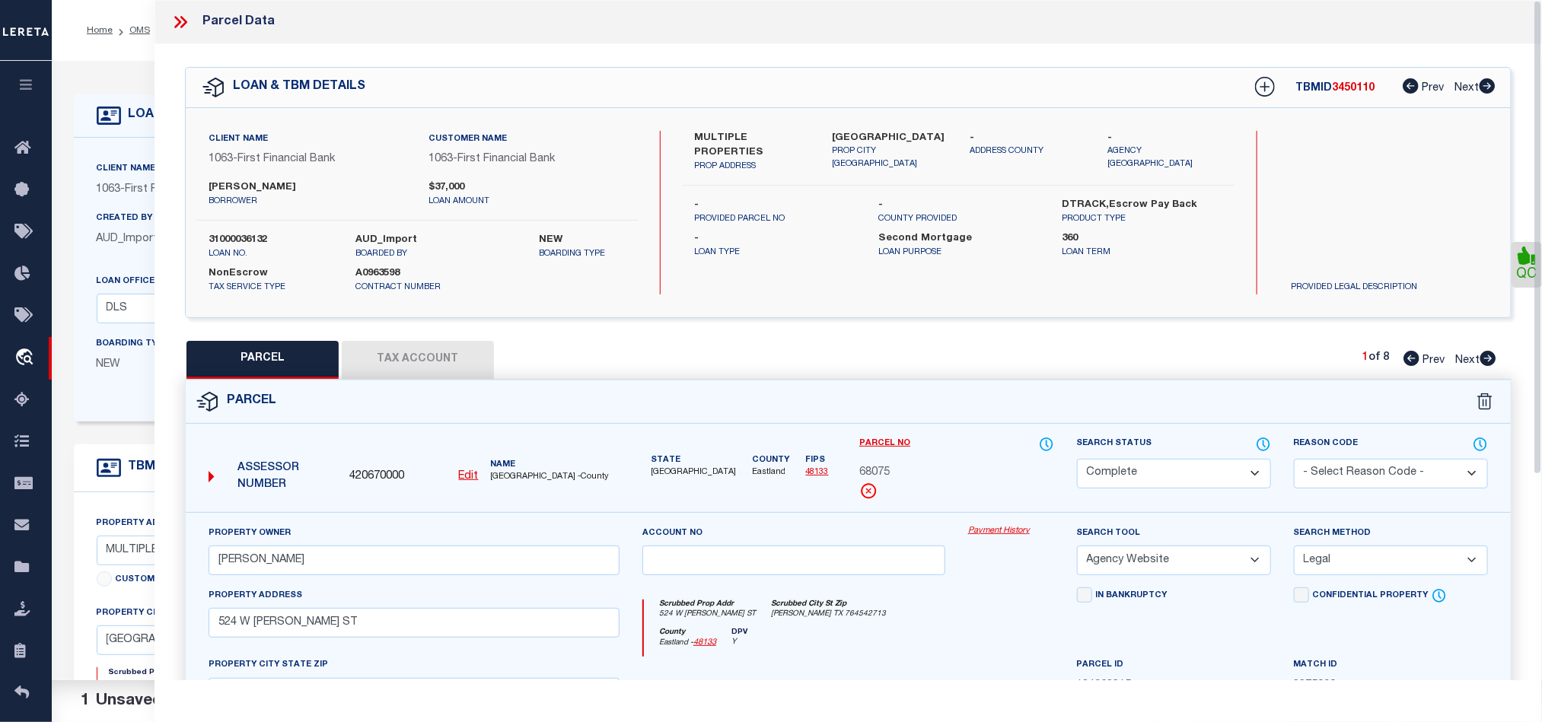
click at [183, 23] on icon at bounding box center [180, 22] width 20 height 20
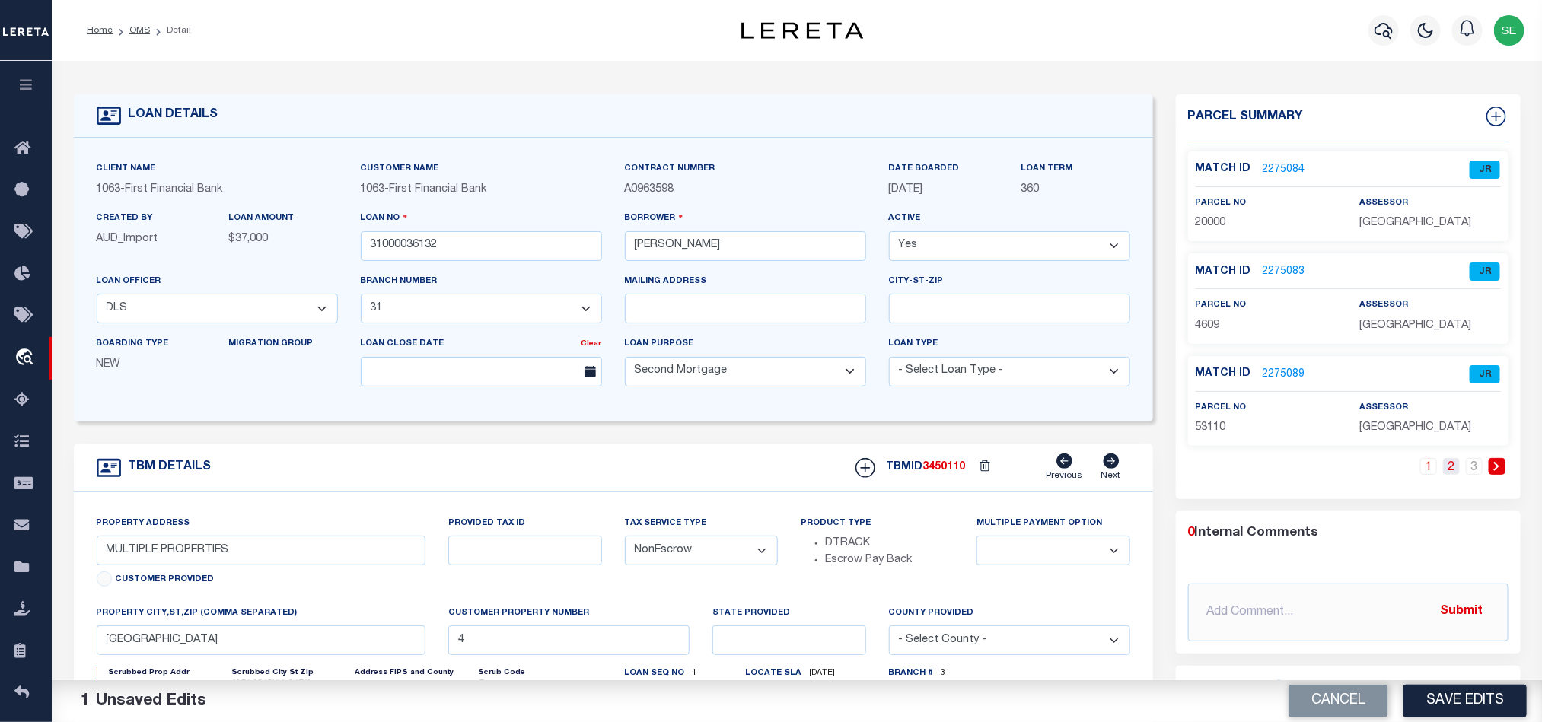
click at [1455, 467] on link "2" at bounding box center [1451, 466] width 17 height 17
click at [1469, 473] on link "3" at bounding box center [1474, 466] width 17 height 17
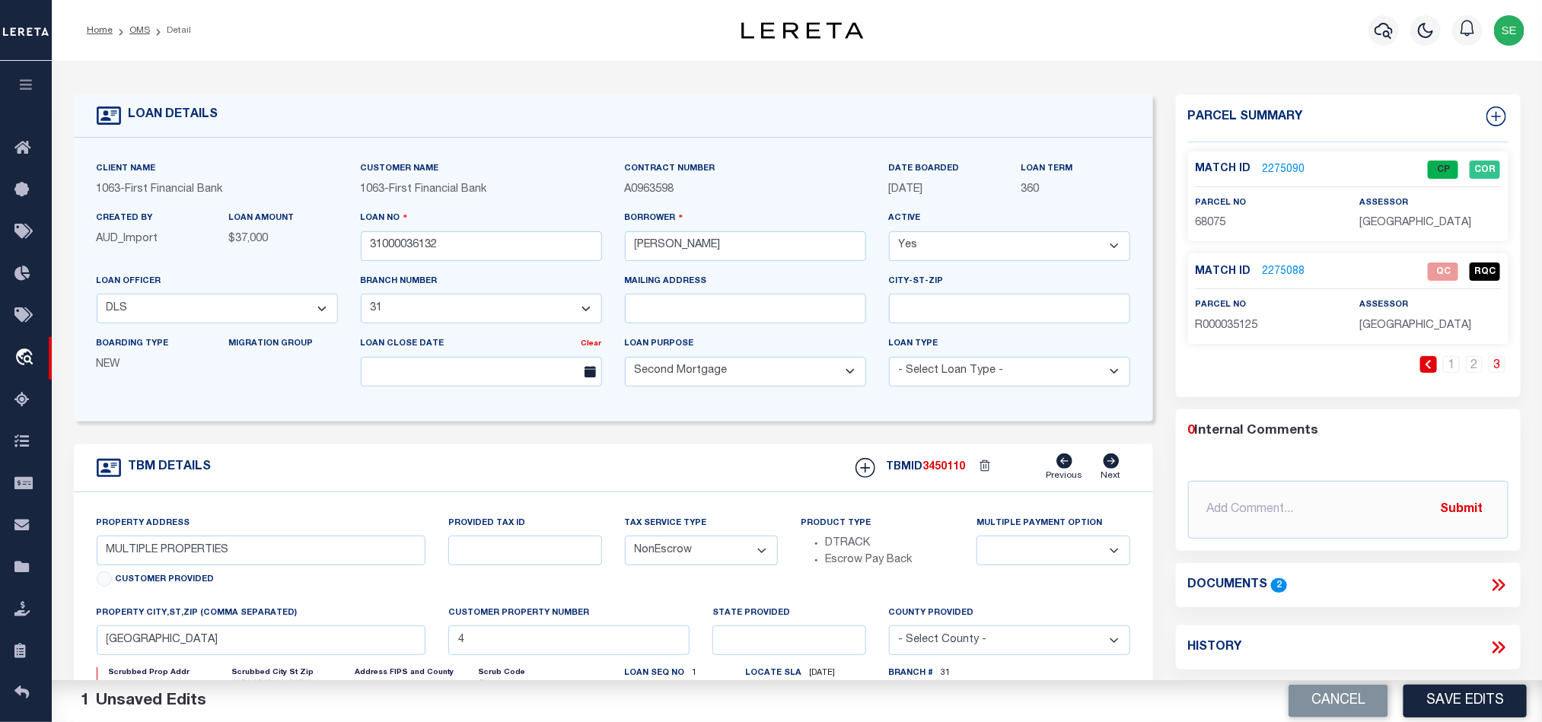
click at [1268, 269] on link "2275088" at bounding box center [1284, 272] width 43 height 16
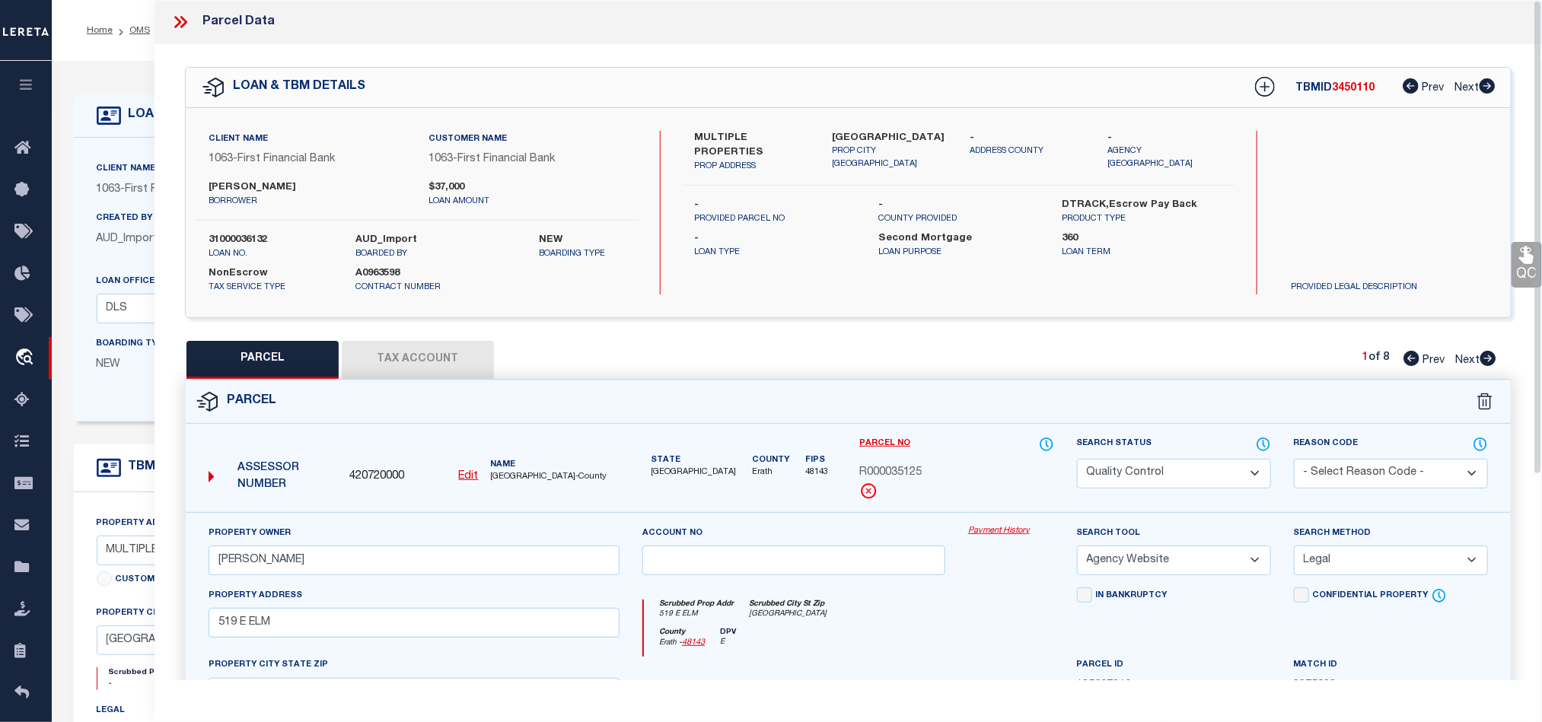
click at [177, 26] on icon at bounding box center [177, 22] width 7 height 12
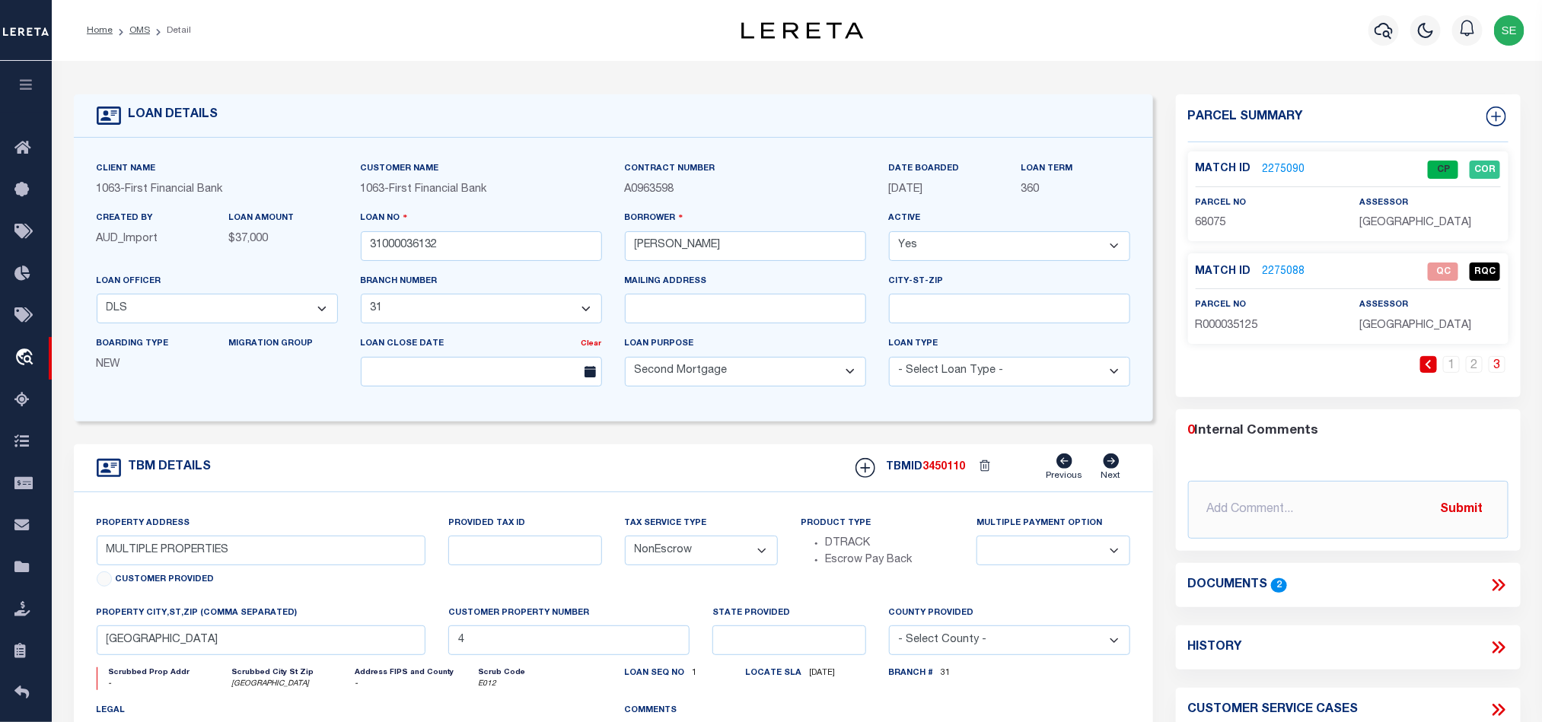
click at [1213, 329] on span "R000035125" at bounding box center [1227, 325] width 62 height 11
copy span "R000035125"
click at [1247, 325] on span "R000035125" at bounding box center [1227, 325] width 62 height 11
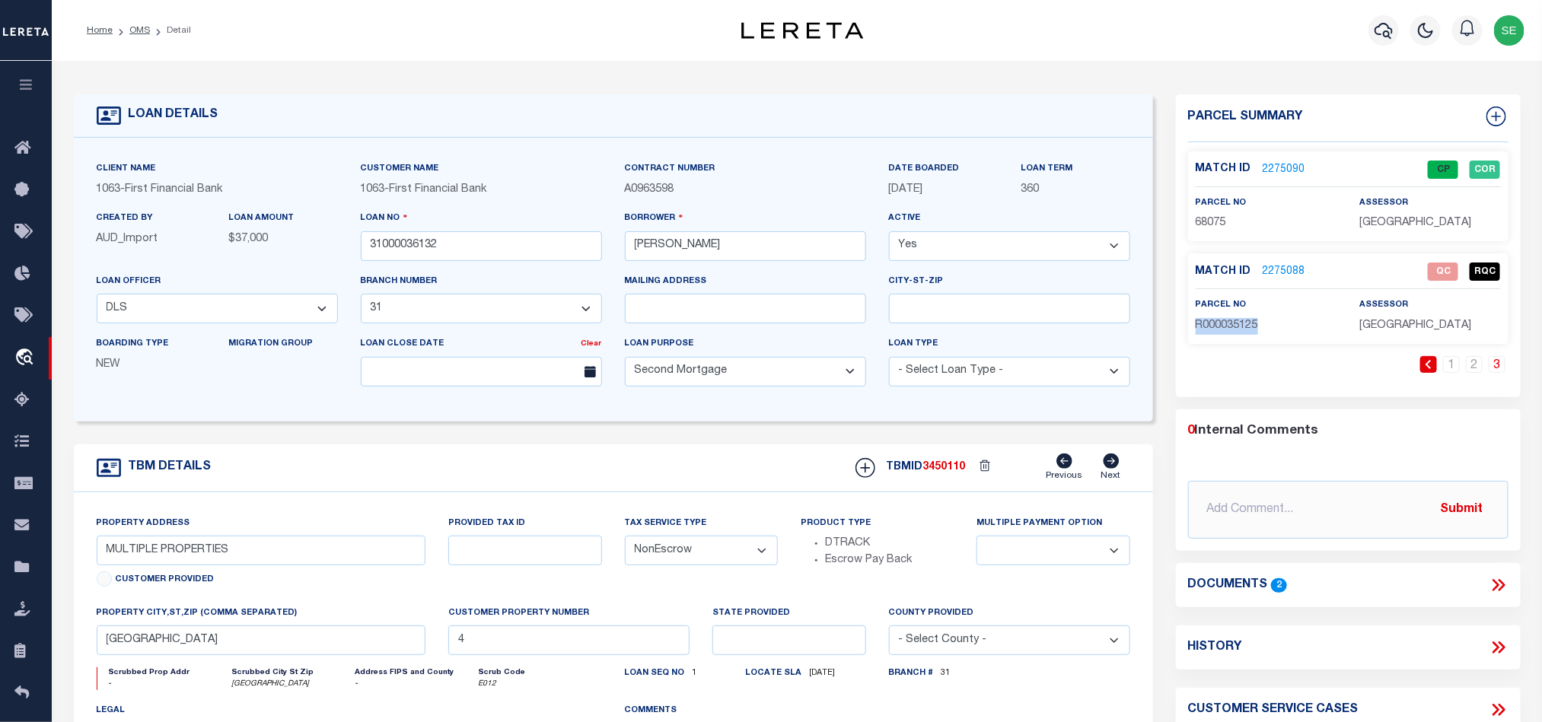
click at [1208, 326] on span "R000035125" at bounding box center [1227, 325] width 62 height 11
click at [629, 439] on form "LOAN DETAILS Client Name 1063 - Customer Name" at bounding box center [613, 510] width 1079 height 832
click at [1274, 274] on link "2275088" at bounding box center [1284, 272] width 43 height 16
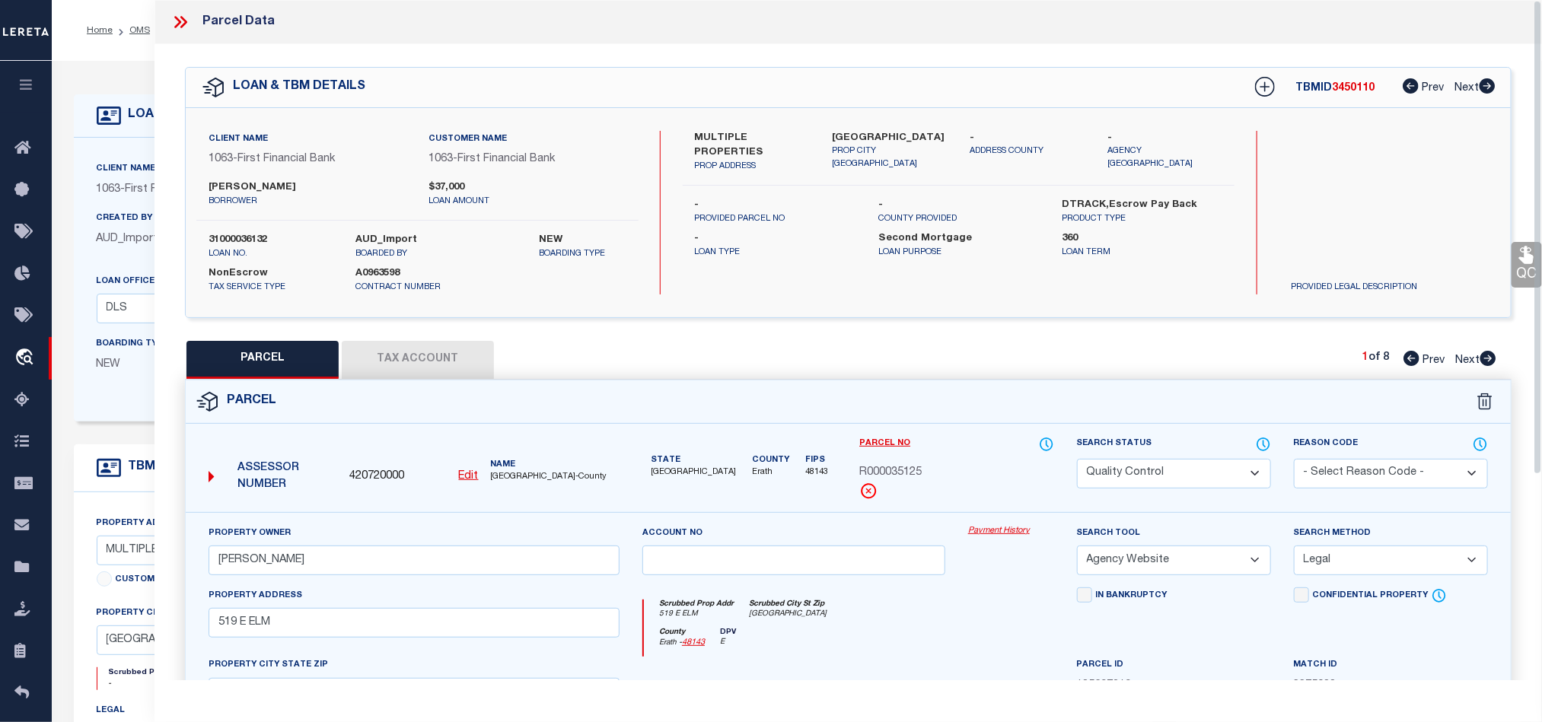
click at [441, 341] on button "Tax Account" at bounding box center [418, 360] width 152 height 38
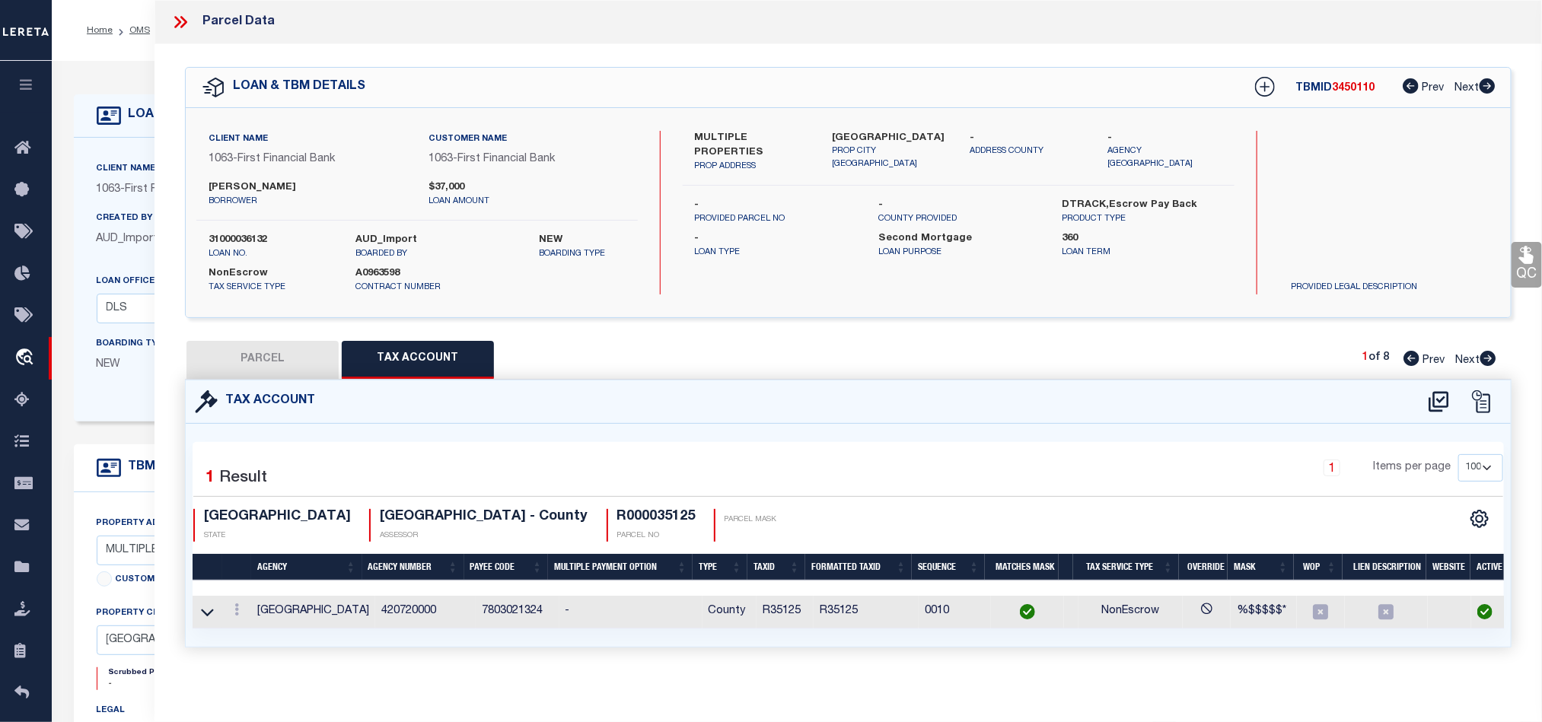
click at [250, 352] on button "PARCEL" at bounding box center [262, 360] width 152 height 38
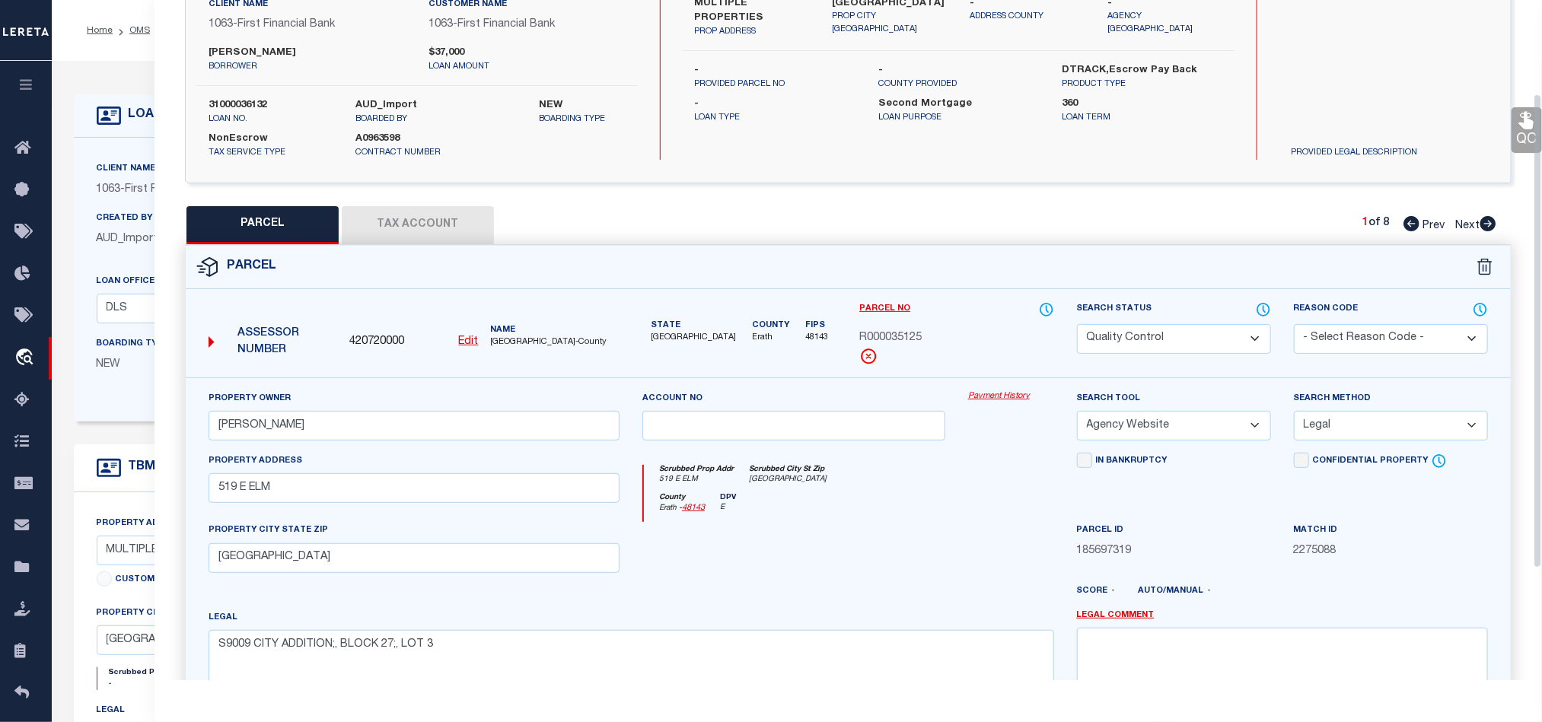
scroll to position [295, 0]
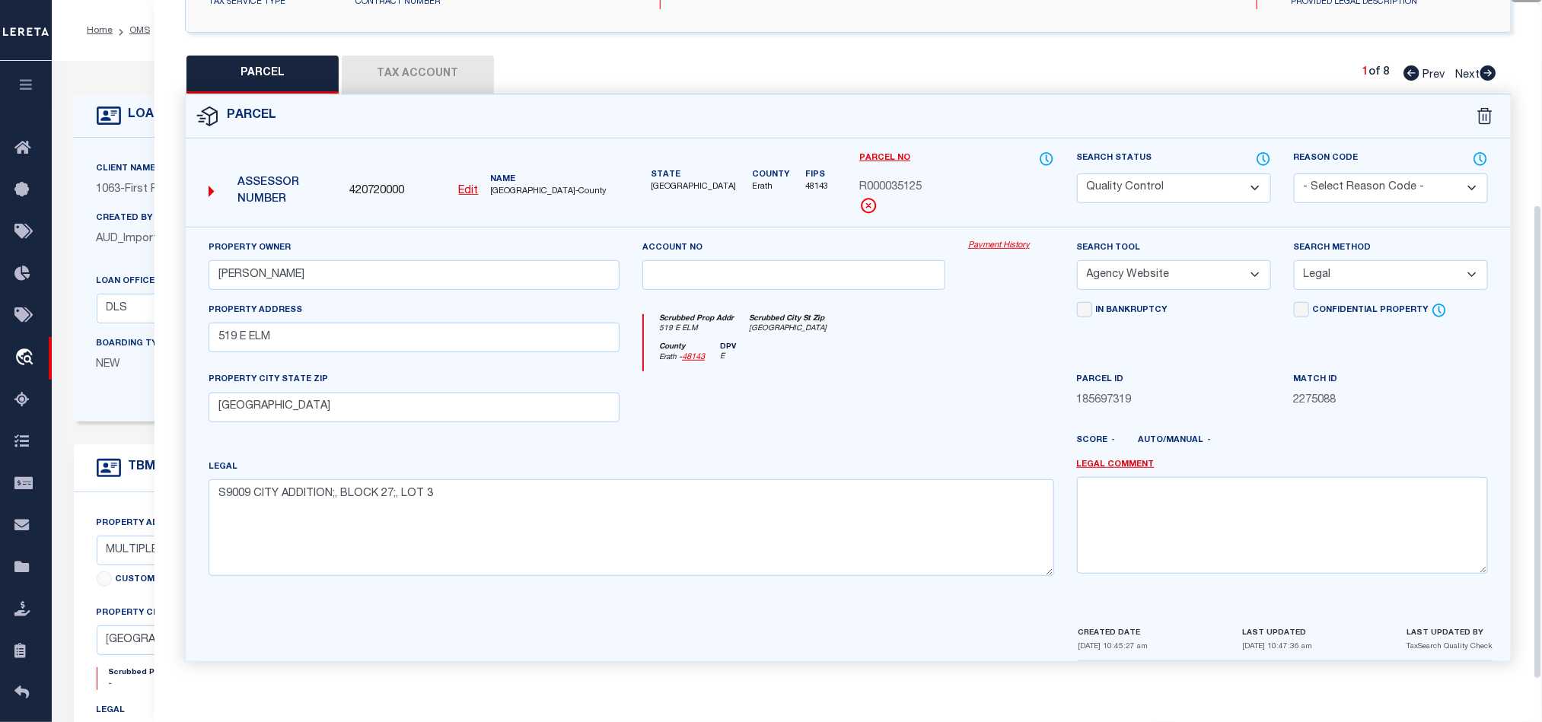
click at [879, 390] on div at bounding box center [794, 402] width 326 height 62
click at [880, 366] on div "County Erath - 48143 DPV E" at bounding box center [848, 357] width 409 height 30
click at [1126, 190] on select "Automated Search Bad Parcel Complete Duplicate Parcel High Dollar Reporting In …" at bounding box center [1174, 189] width 194 height 30
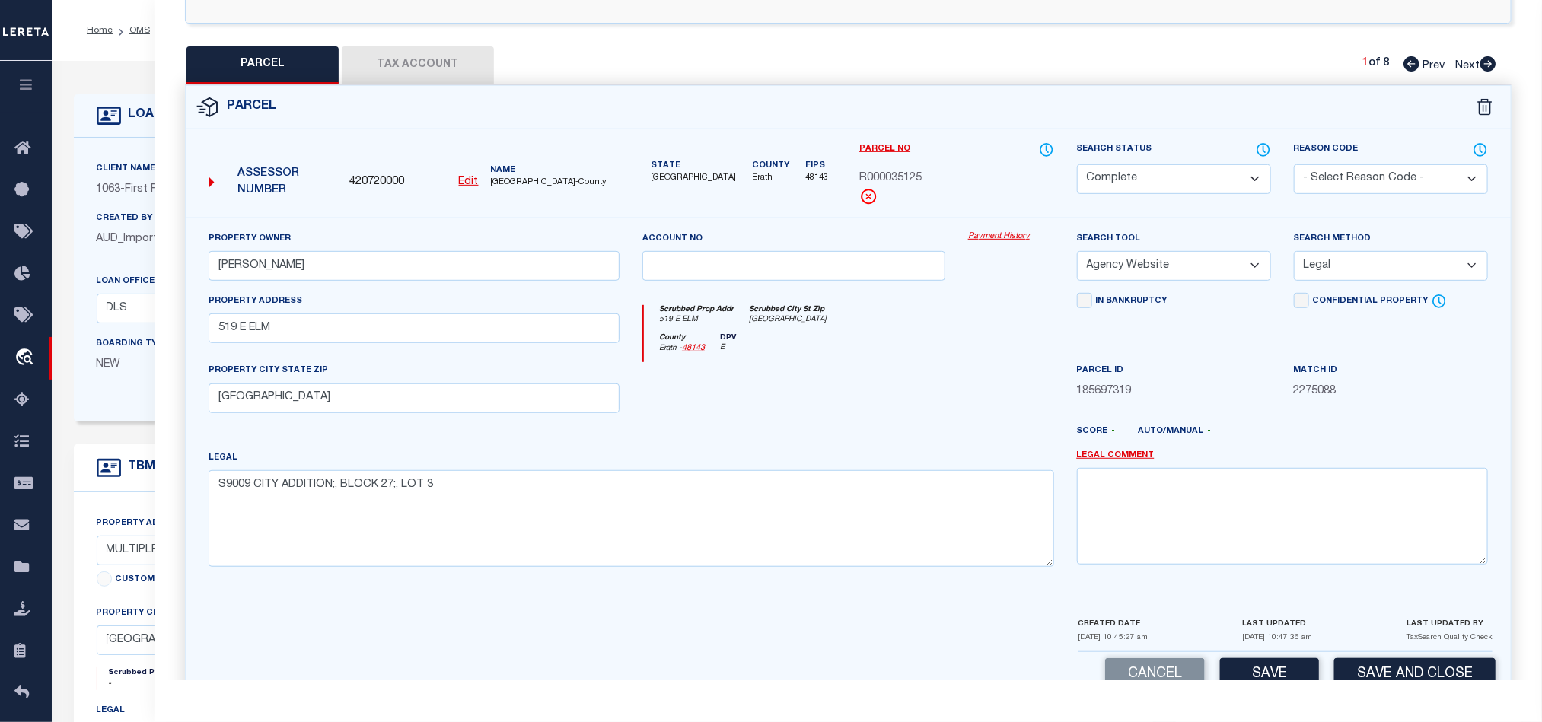
click at [857, 345] on div "County Erath - 48143 DPV E" at bounding box center [848, 348] width 409 height 30
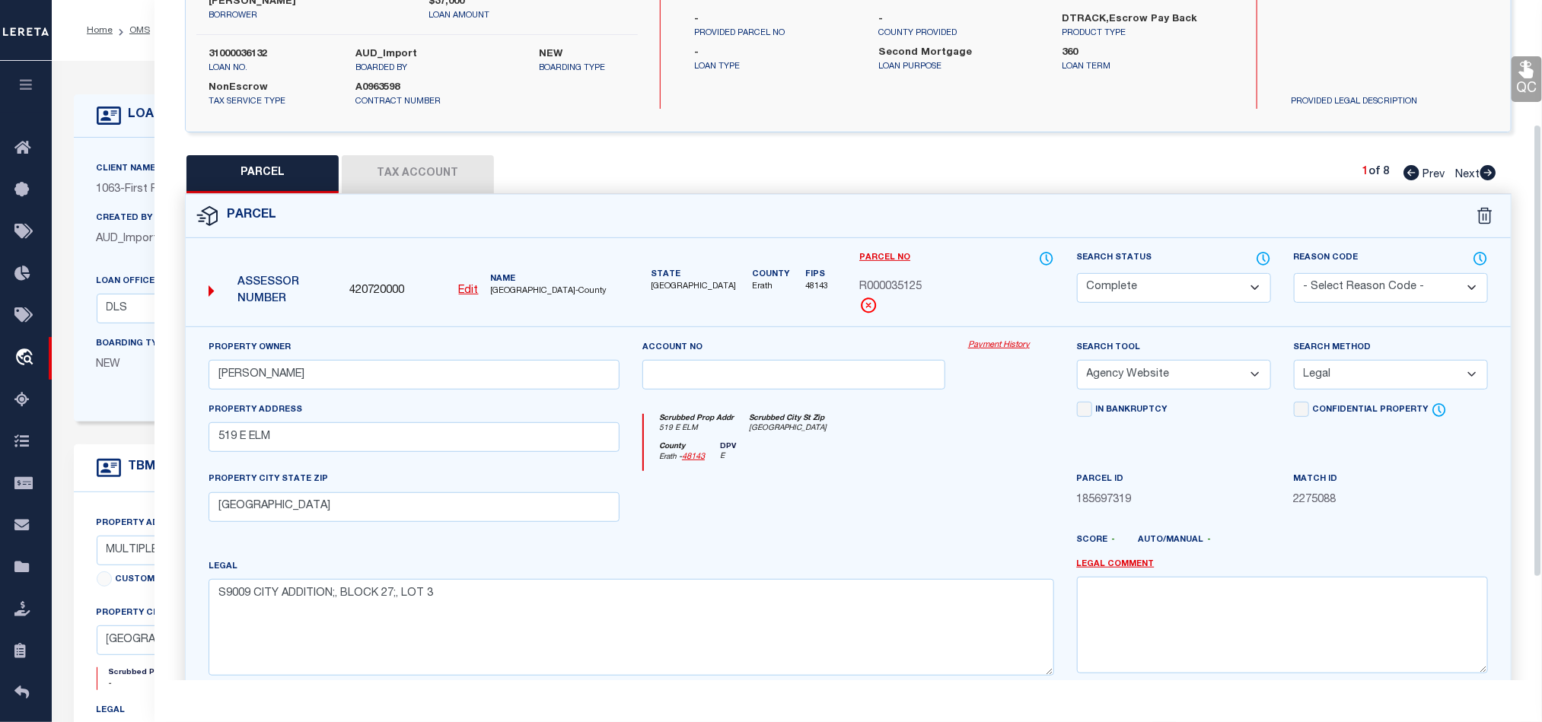
scroll to position [66, 0]
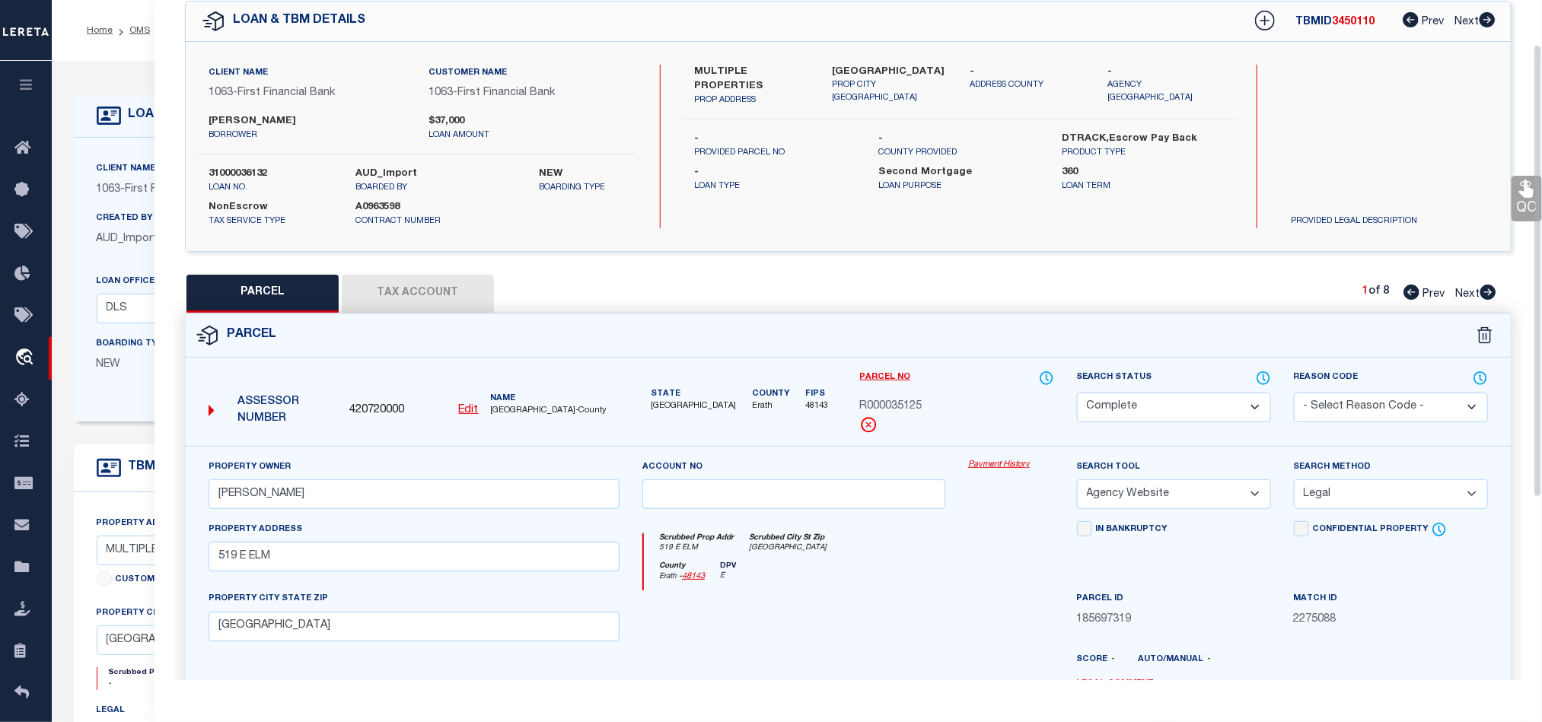
click at [1517, 206] on link "QC" at bounding box center [1526, 199] width 30 height 46
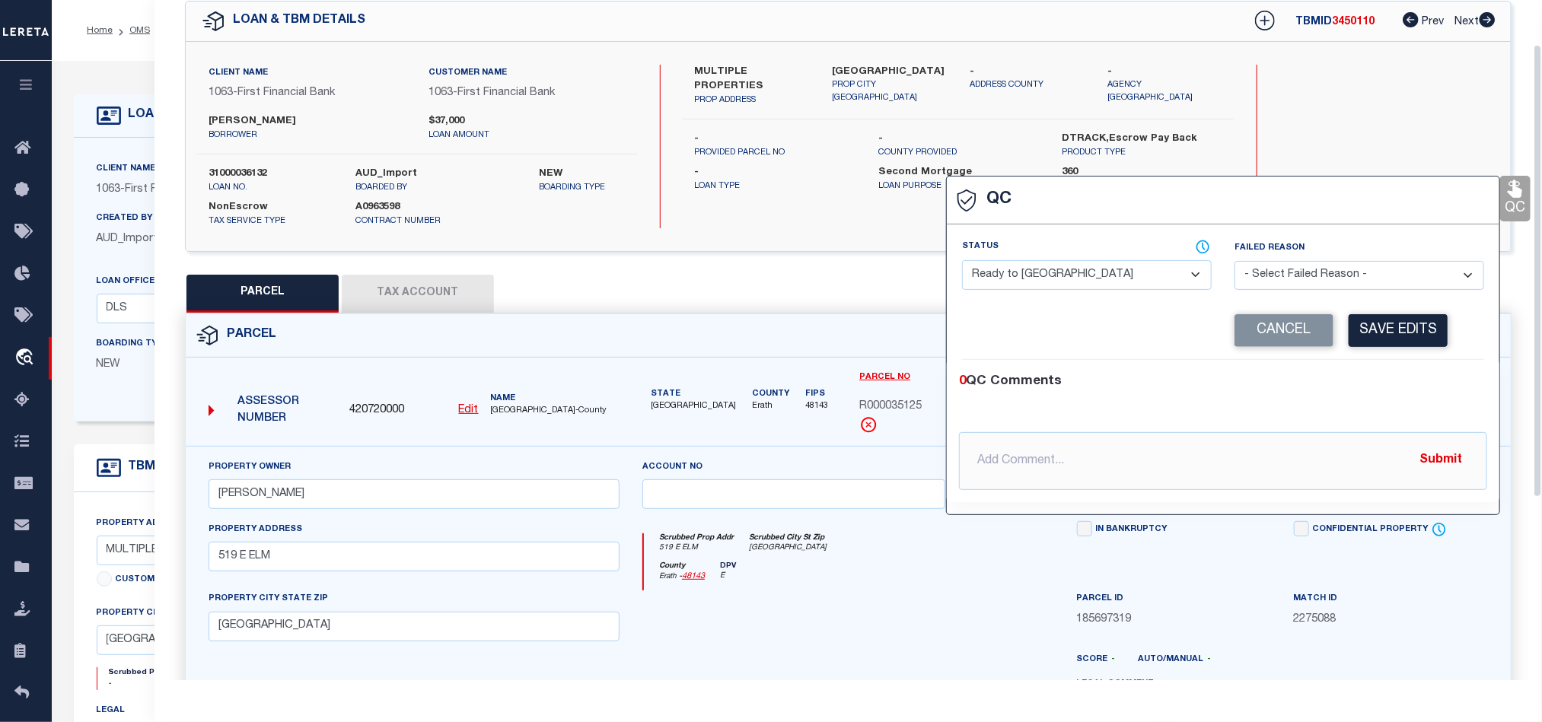
click at [1087, 282] on select "- Select Status - Ready to QC Correct Incorrect" at bounding box center [1087, 275] width 250 height 30
click at [1434, 371] on div "0 QC Comments @[PERSON_NAME] @[PERSON_NAME] @[PERSON_NAME] @[PERSON_NAME] @[PER…" at bounding box center [1223, 431] width 553 height 142
click at [1425, 331] on button "Save Edits" at bounding box center [1398, 330] width 99 height 33
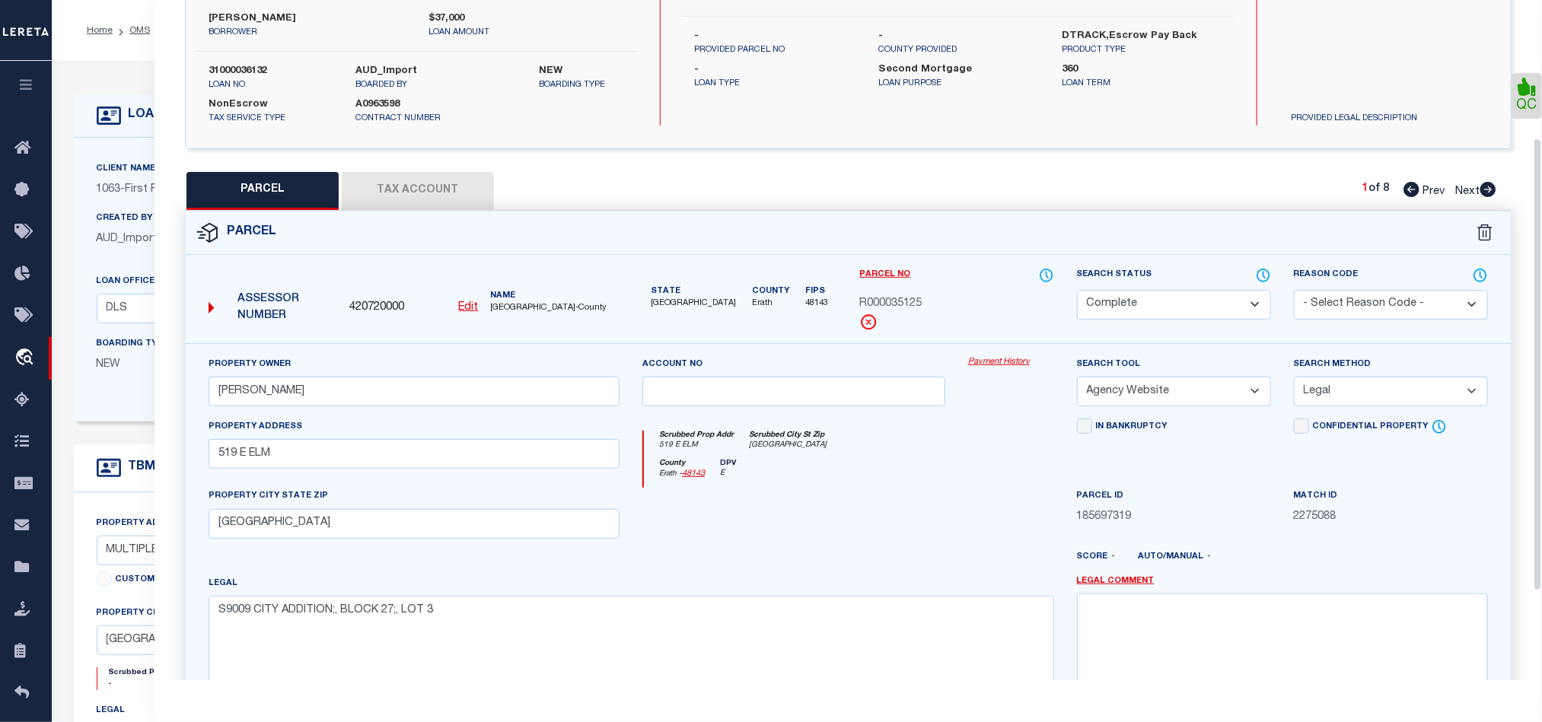
scroll to position [340, 0]
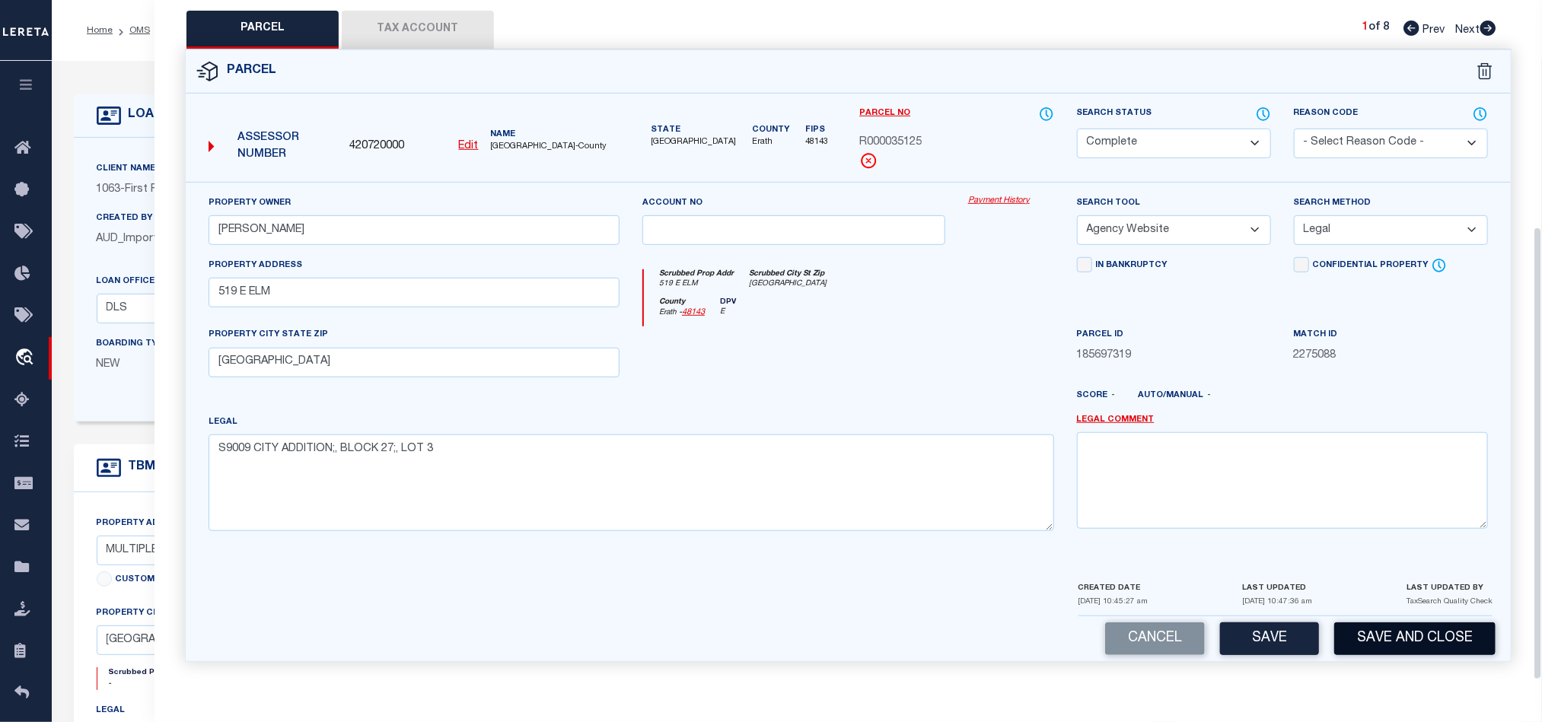
click at [1430, 640] on button "Save and Close" at bounding box center [1414, 639] width 161 height 33
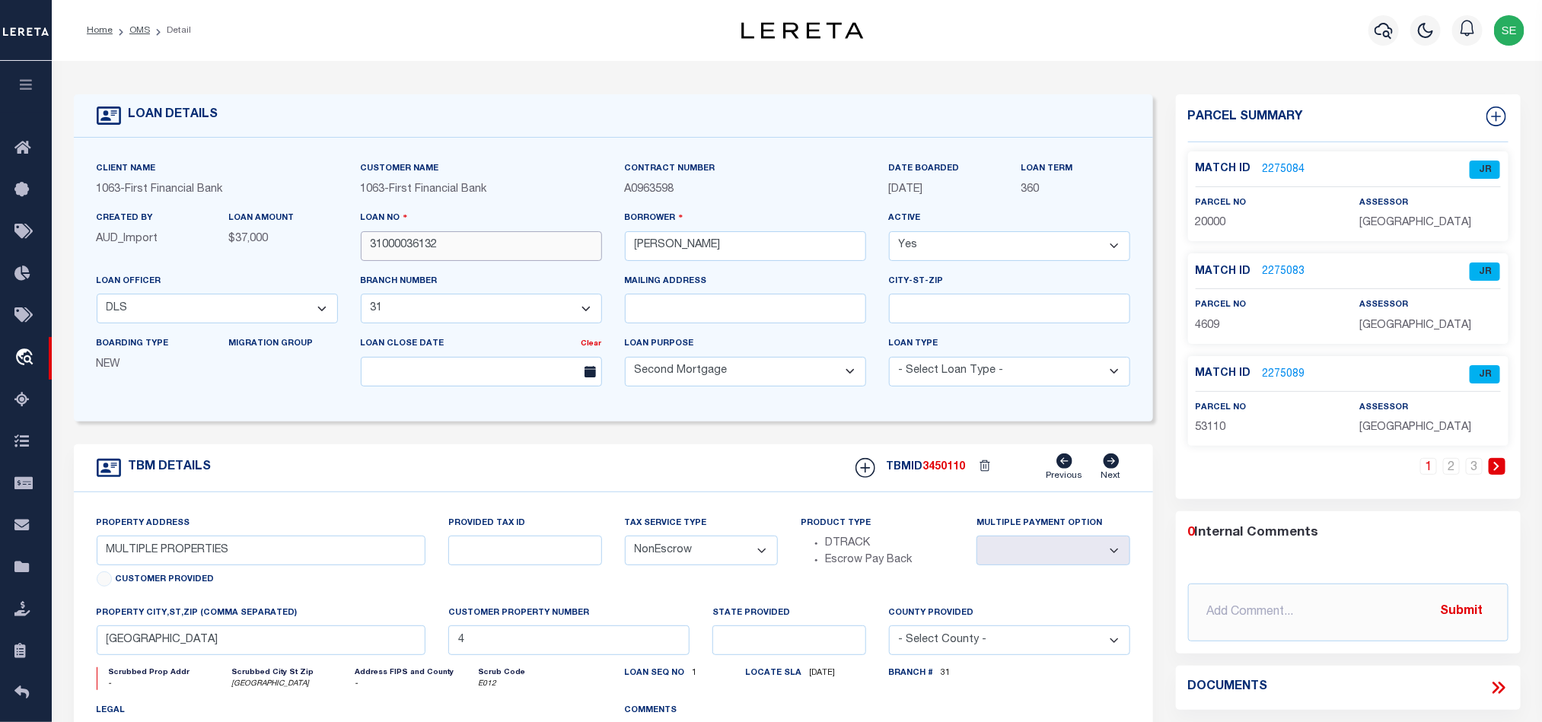
click at [451, 244] on input "31000036132" at bounding box center [481, 246] width 241 height 30
click at [941, 473] on span "3450110" at bounding box center [944, 467] width 43 height 11
copy span "3450110"
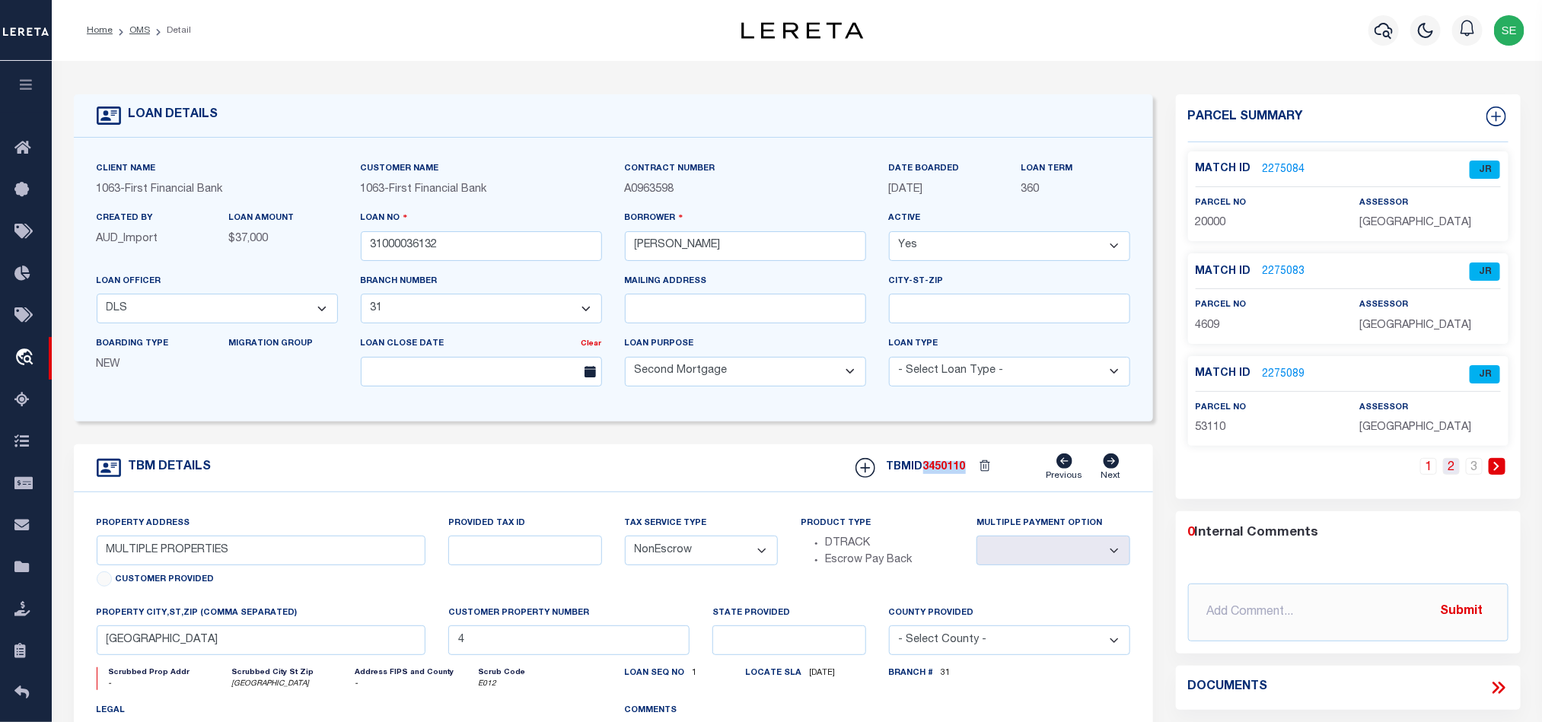
click at [1448, 475] on link "2" at bounding box center [1451, 466] width 17 height 17
click at [1402, 218] on span "[GEOGRAPHIC_DATA]" at bounding box center [1415, 223] width 112 height 11
copy div "[GEOGRAPHIC_DATA]"
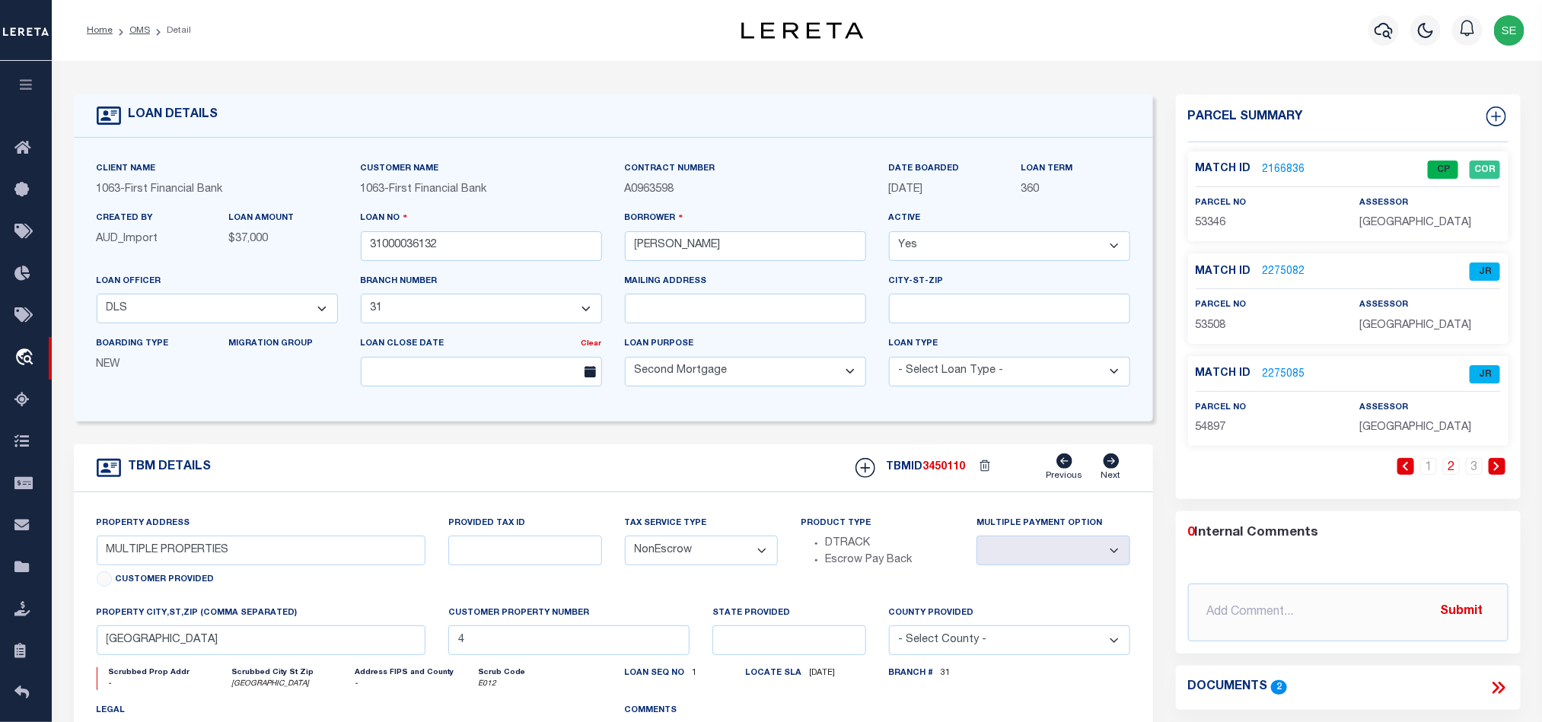
click at [1213, 219] on span "53346" at bounding box center [1211, 223] width 30 height 11
copy span "53346"
drag, startPoint x: 1480, startPoint y: 470, endPoint x: 1459, endPoint y: 432, distance: 43.9
click at [1477, 470] on link "3" at bounding box center [1474, 466] width 17 height 17
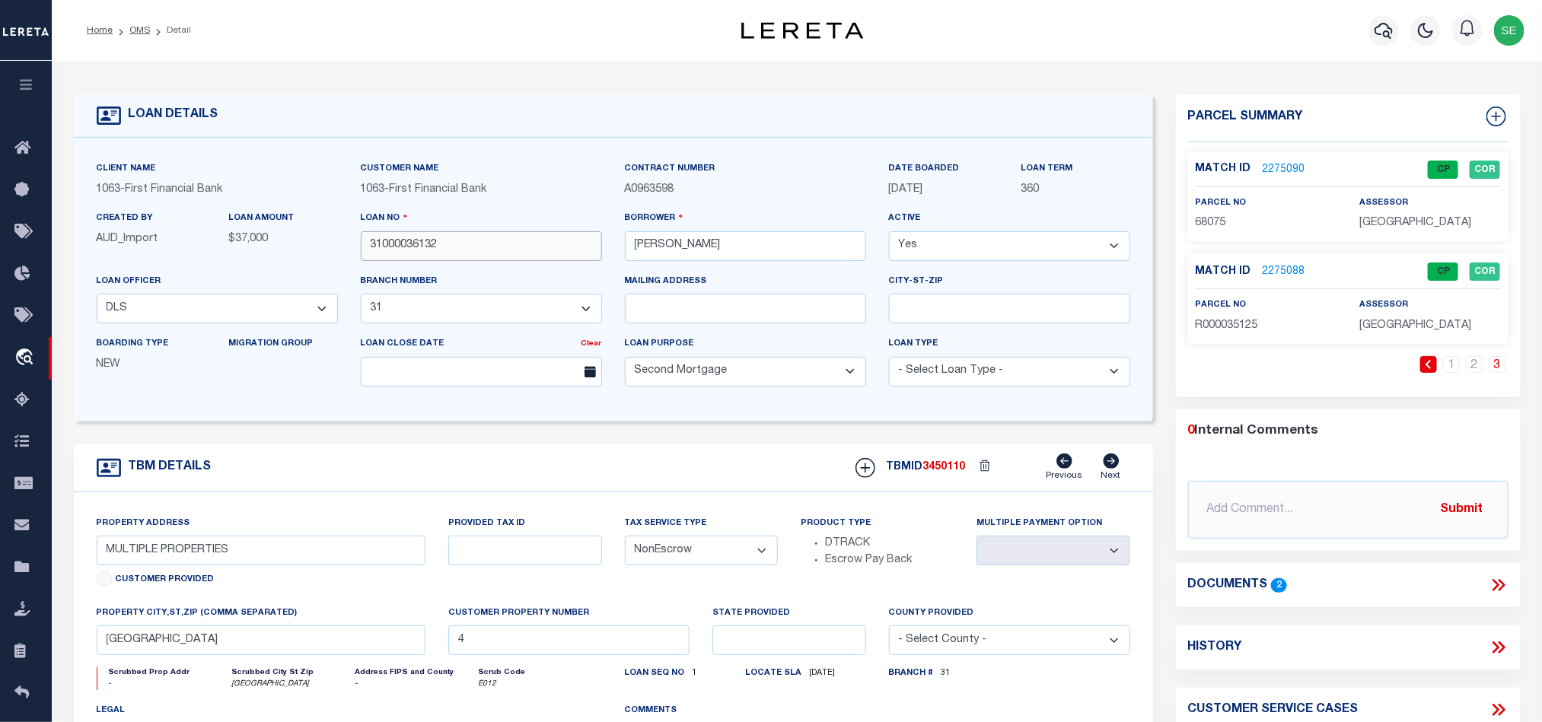
click at [537, 247] on input "31000036132" at bounding box center [481, 246] width 241 height 30
click at [521, 244] on input "31000036132" at bounding box center [481, 246] width 241 height 30
click at [932, 473] on span "3450110" at bounding box center [944, 467] width 43 height 11
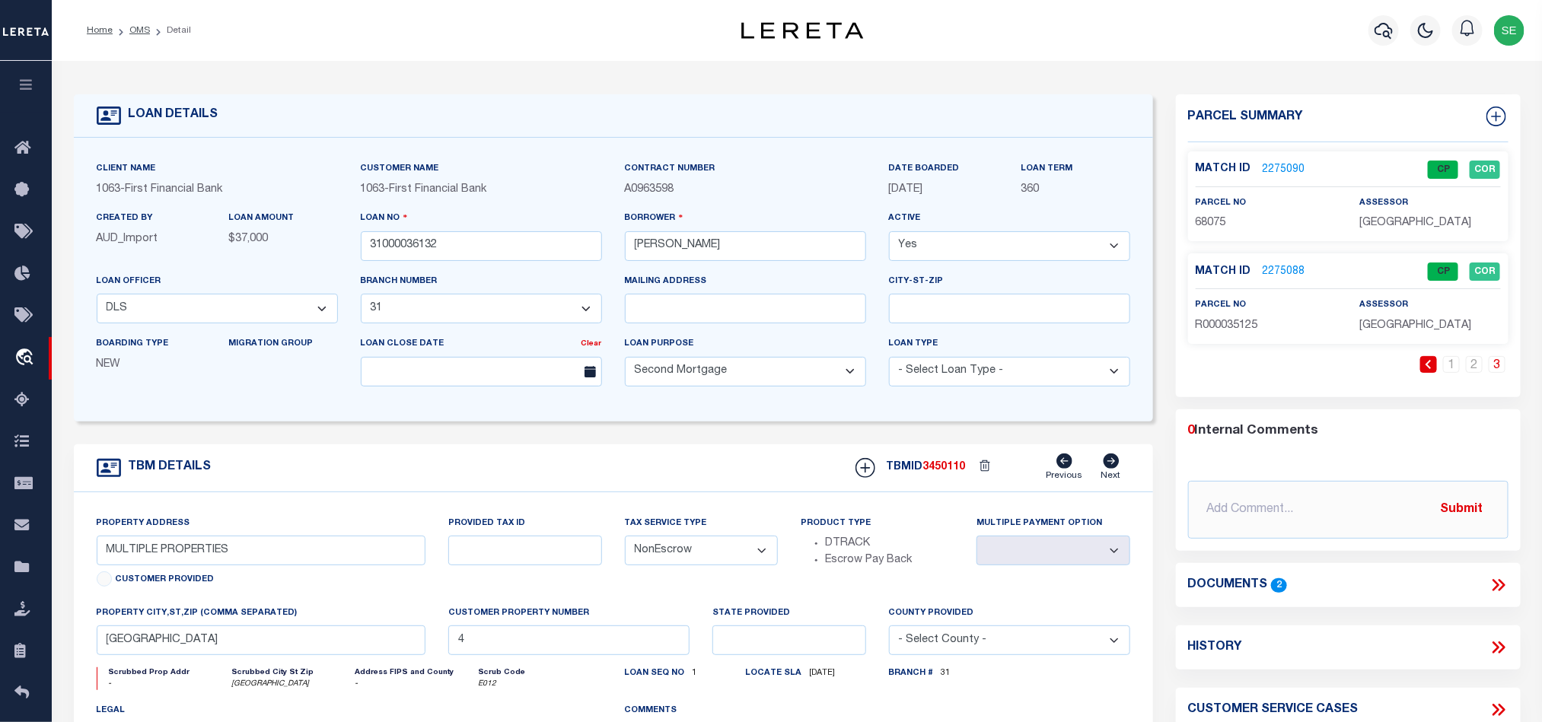
click at [932, 473] on span "3450110" at bounding box center [944, 467] width 43 height 11
copy span "3450110"
click at [1391, 219] on span "[GEOGRAPHIC_DATA]" at bounding box center [1415, 223] width 112 height 11
copy span "[GEOGRAPHIC_DATA]"
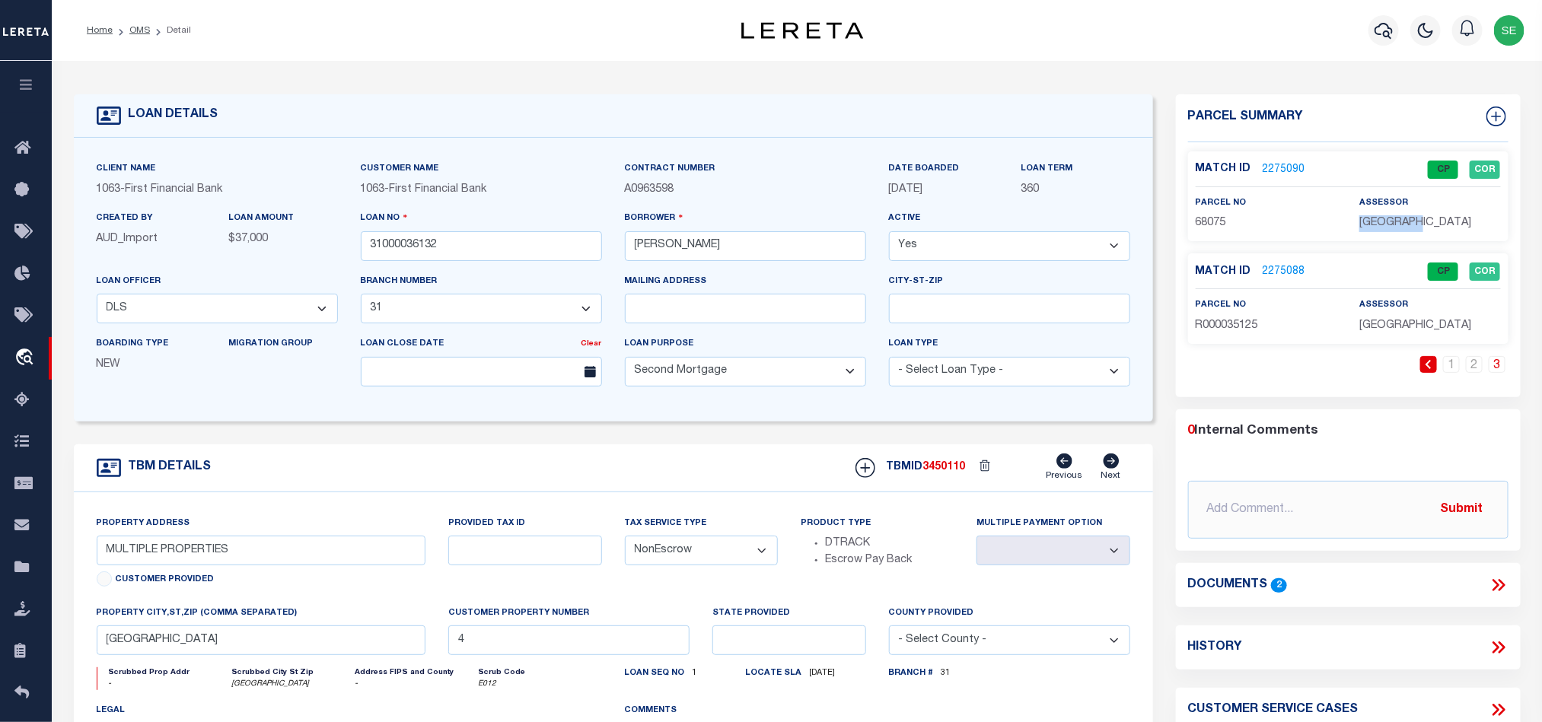
click at [1400, 218] on span "[GEOGRAPHIC_DATA]" at bounding box center [1415, 223] width 112 height 11
click at [1208, 224] on span "68075" at bounding box center [1211, 223] width 30 height 11
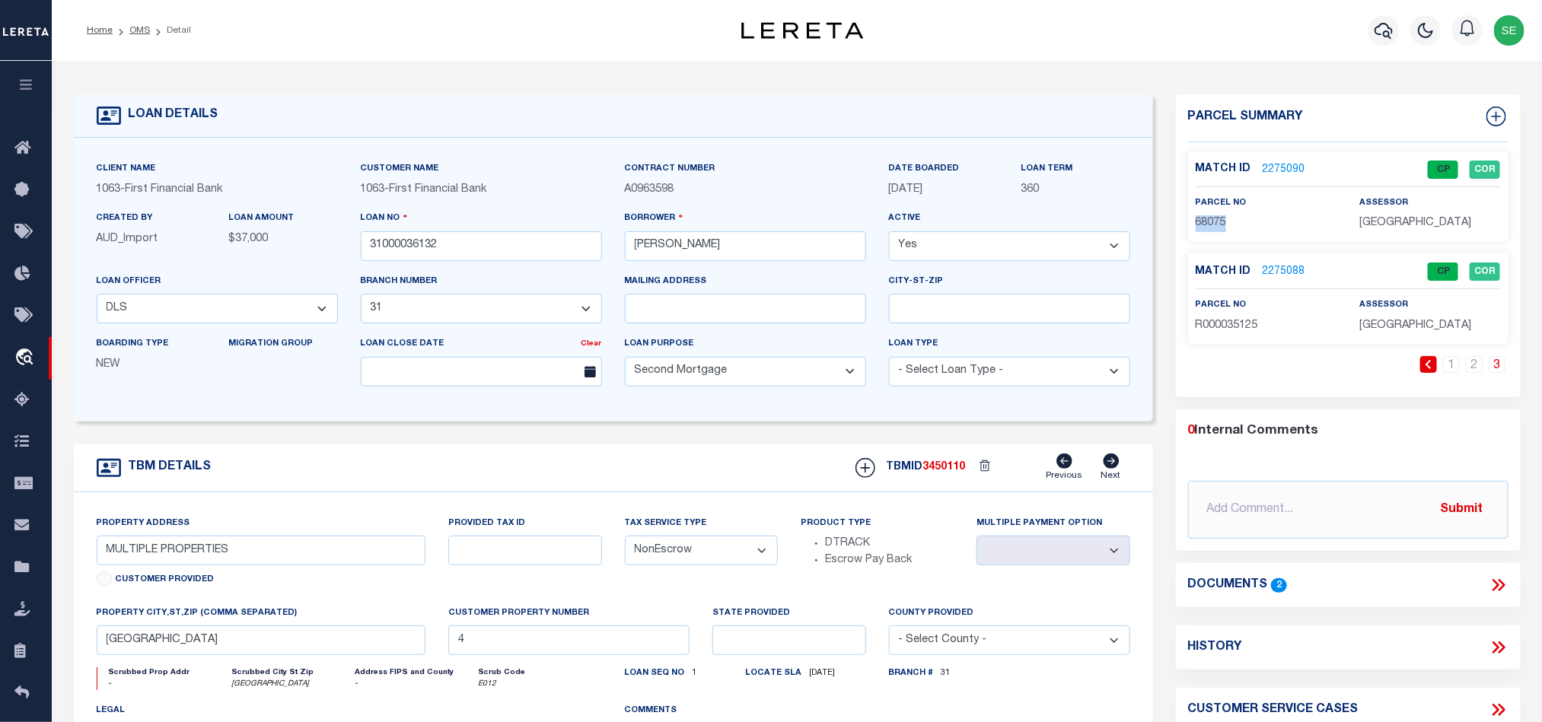
copy span "68075"
click at [499, 252] on input "31000036132" at bounding box center [481, 246] width 241 height 30
click at [955, 467] on div "TBMID 3450110 Previous Next" at bounding box center [987, 468] width 286 height 29
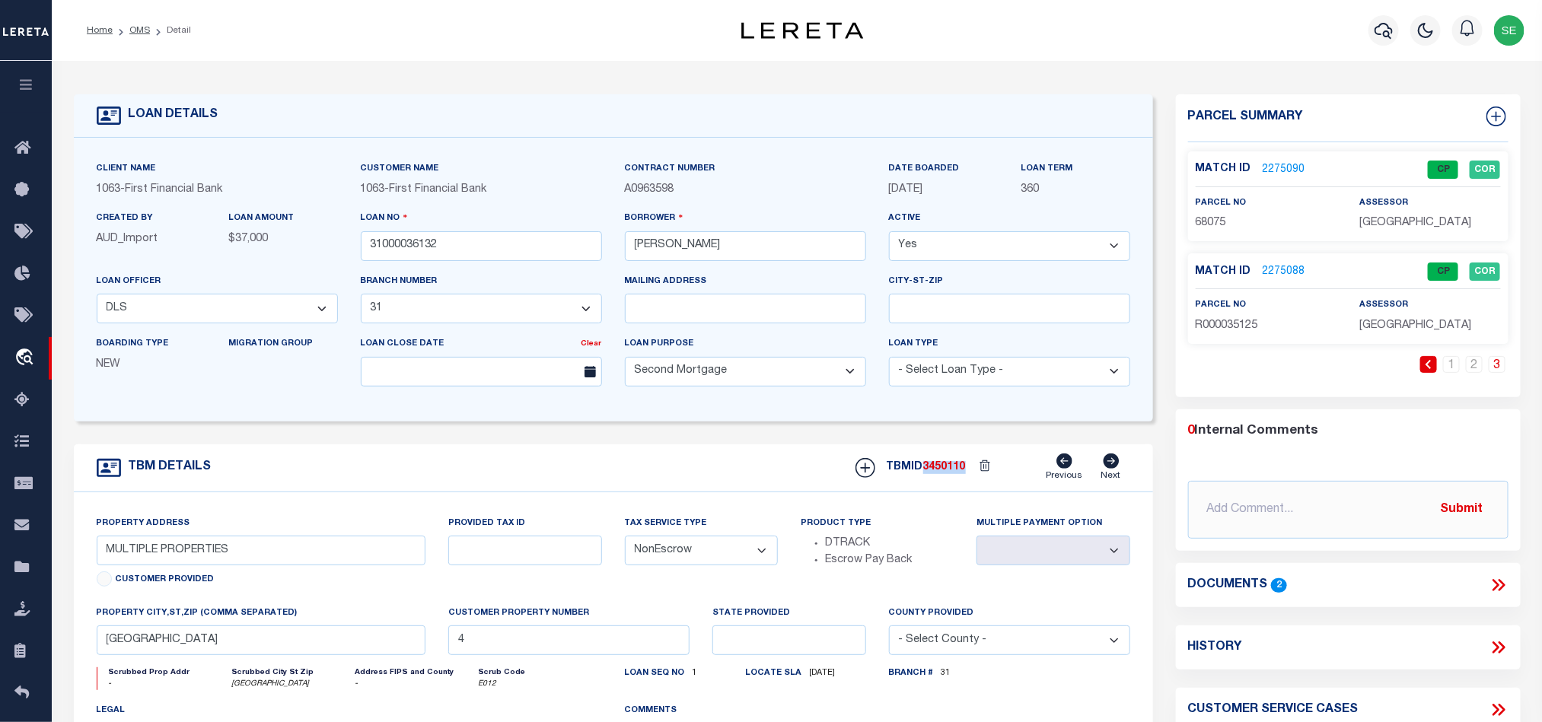
copy span "3450110"
click at [1362, 339] on div "Match ID 2275088 CP COR parcel no R000035125 assessor" at bounding box center [1348, 298] width 320 height 90
click at [1368, 330] on span "[GEOGRAPHIC_DATA]" at bounding box center [1415, 325] width 112 height 11
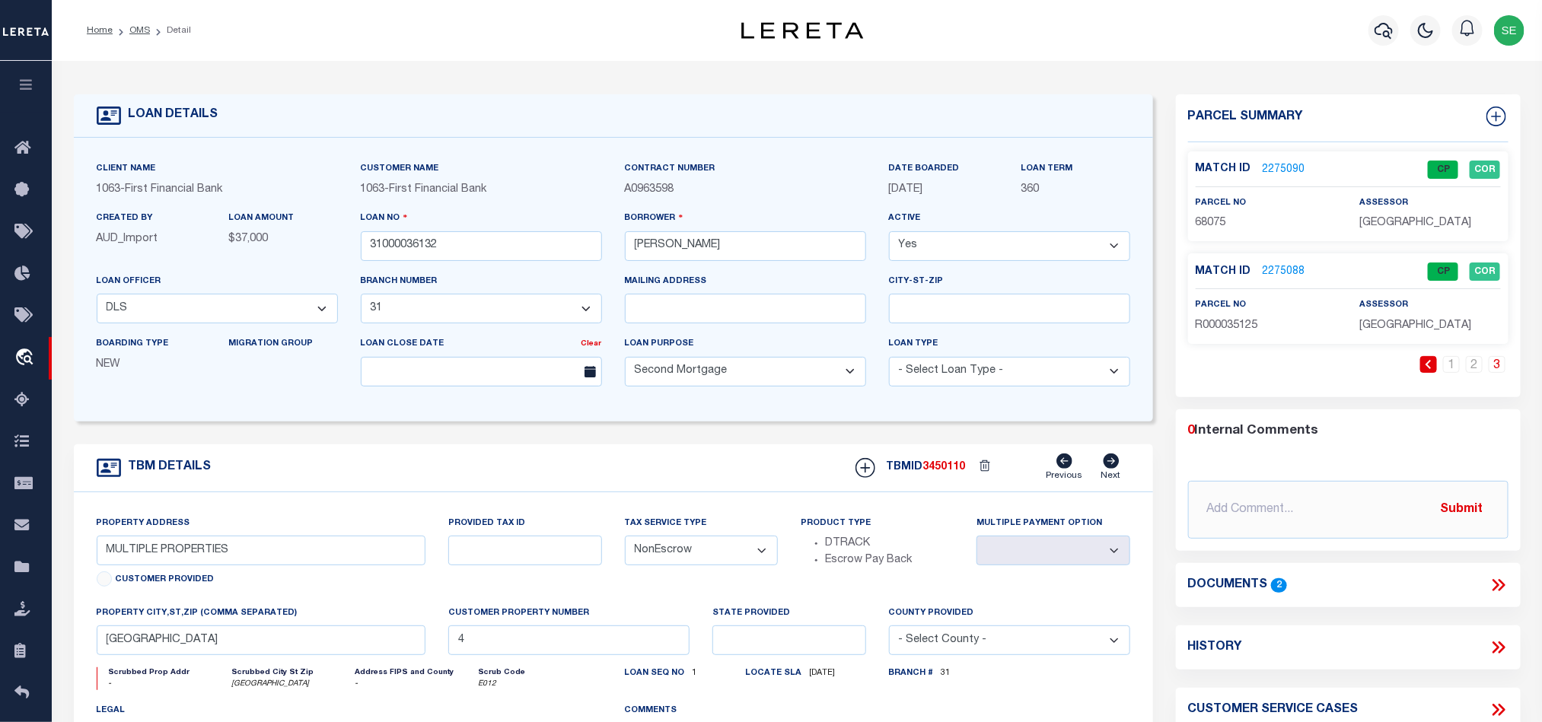
click at [1213, 325] on span "R000035125" at bounding box center [1227, 325] width 62 height 11
click at [133, 30] on link "OMS" at bounding box center [139, 30] width 21 height 9
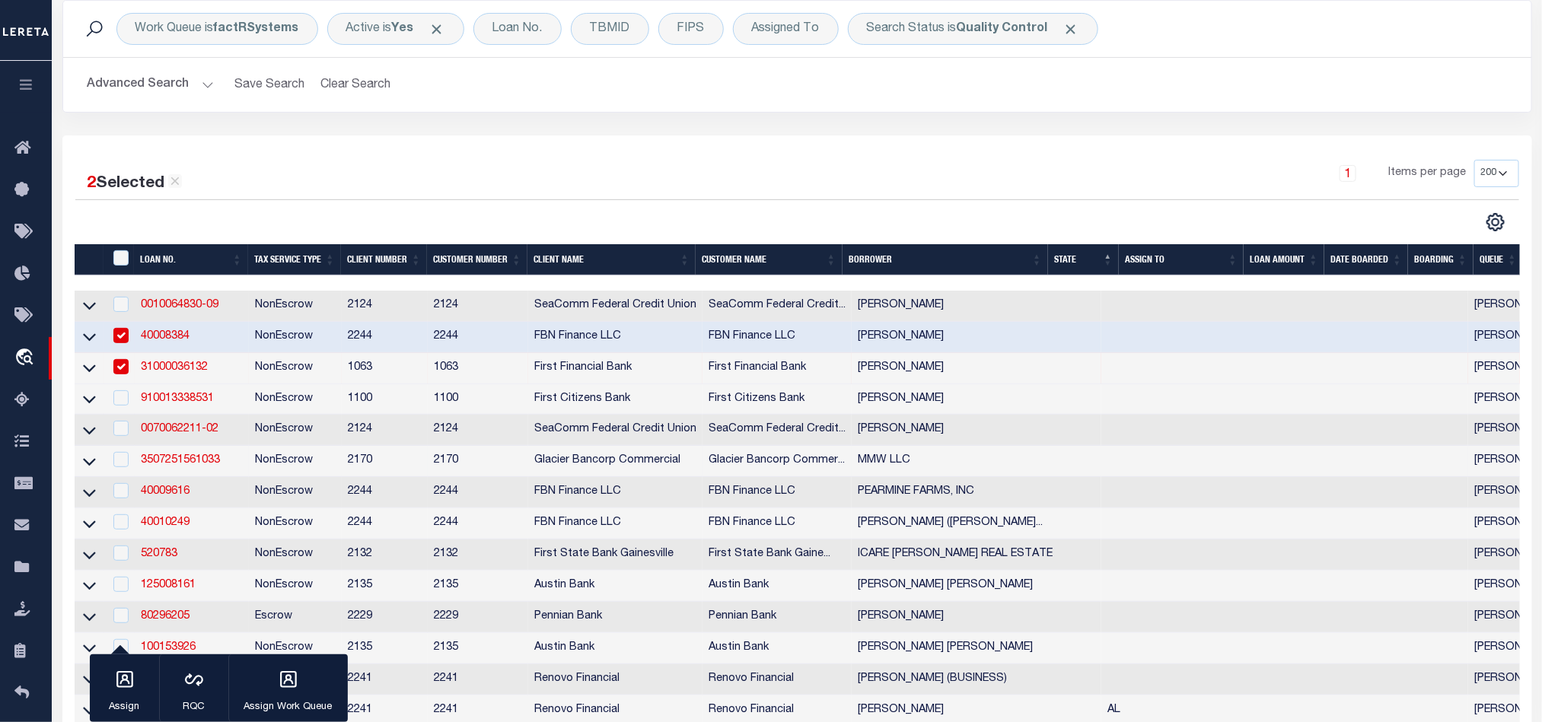
scroll to position [228, 0]
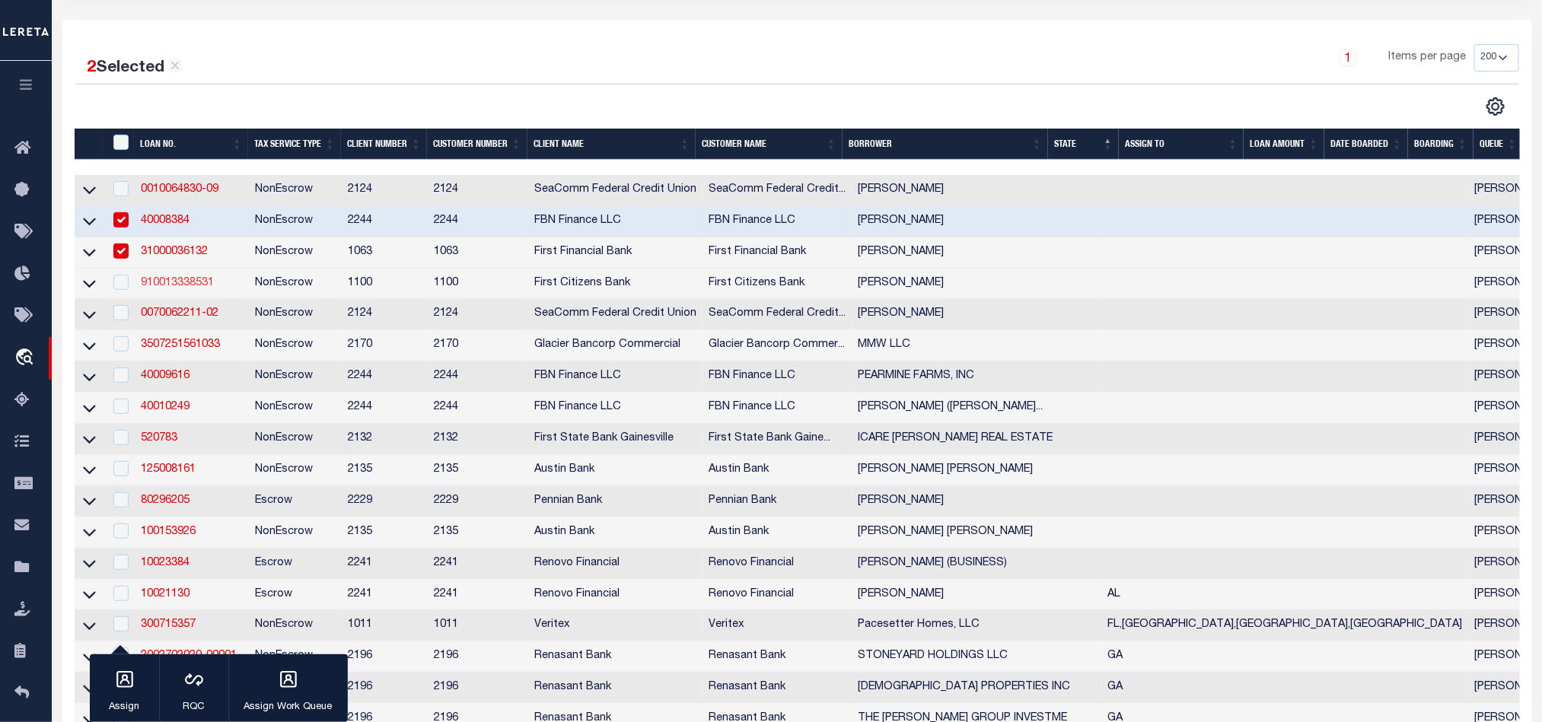
click at [172, 288] on link "910013338531" at bounding box center [177, 283] width 73 height 11
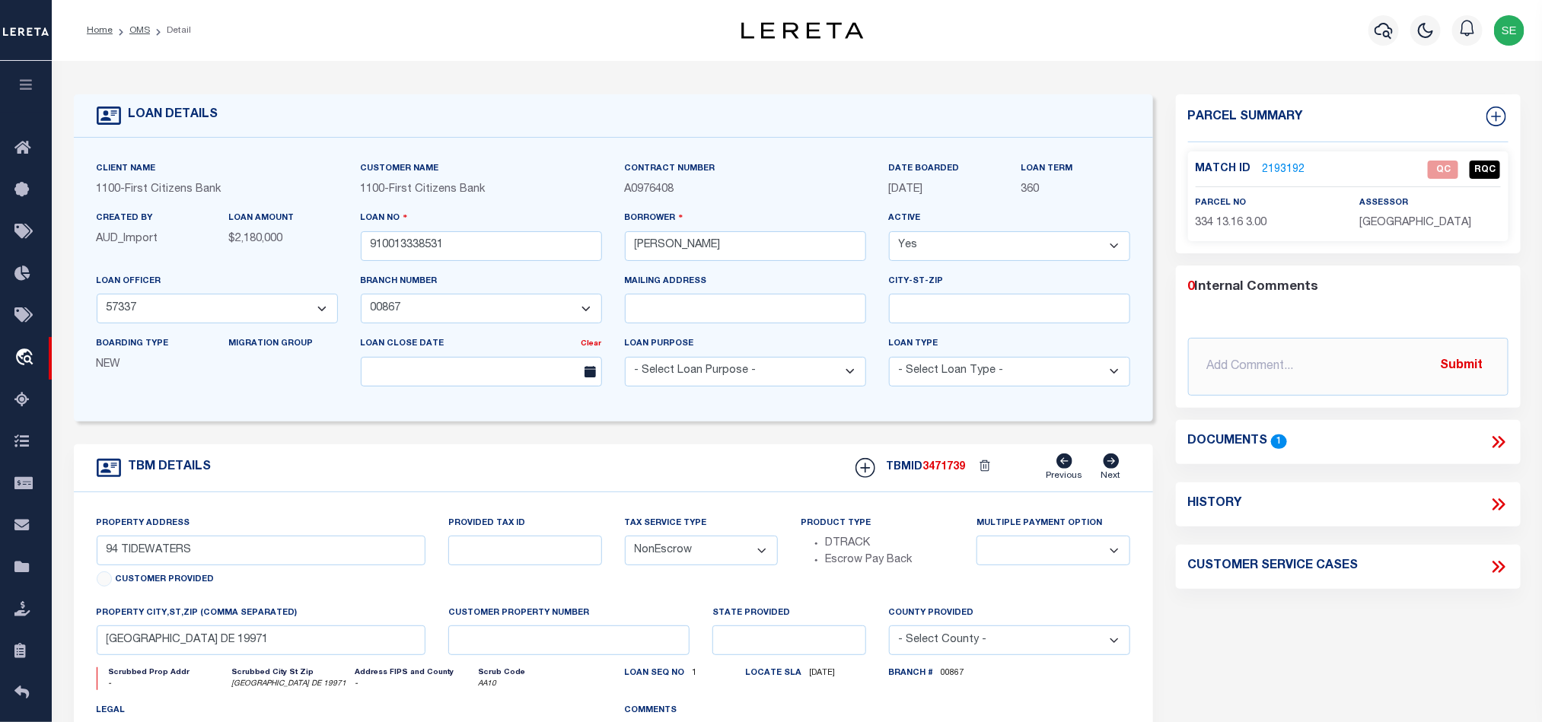
click at [1292, 165] on link "2193192" at bounding box center [1284, 170] width 43 height 16
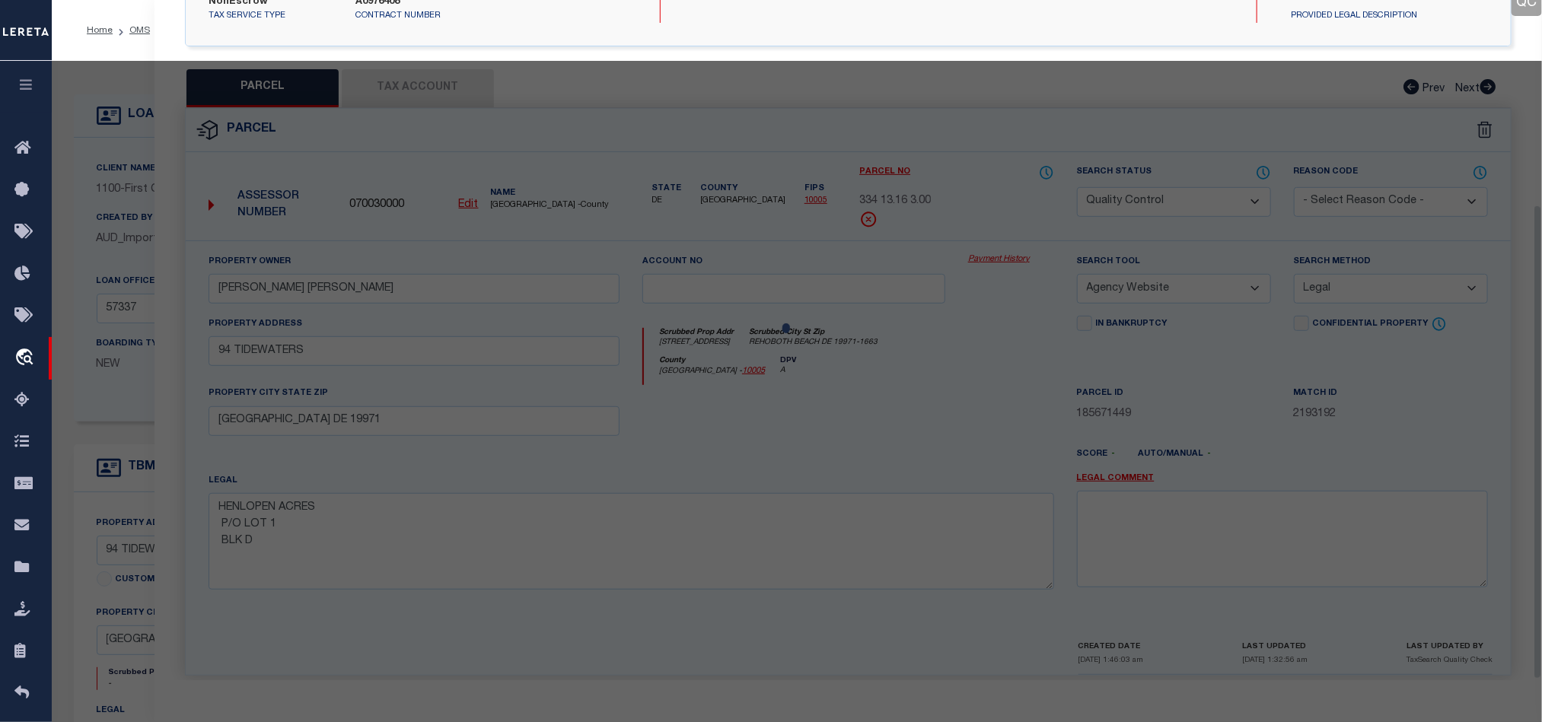
scroll to position [295, 0]
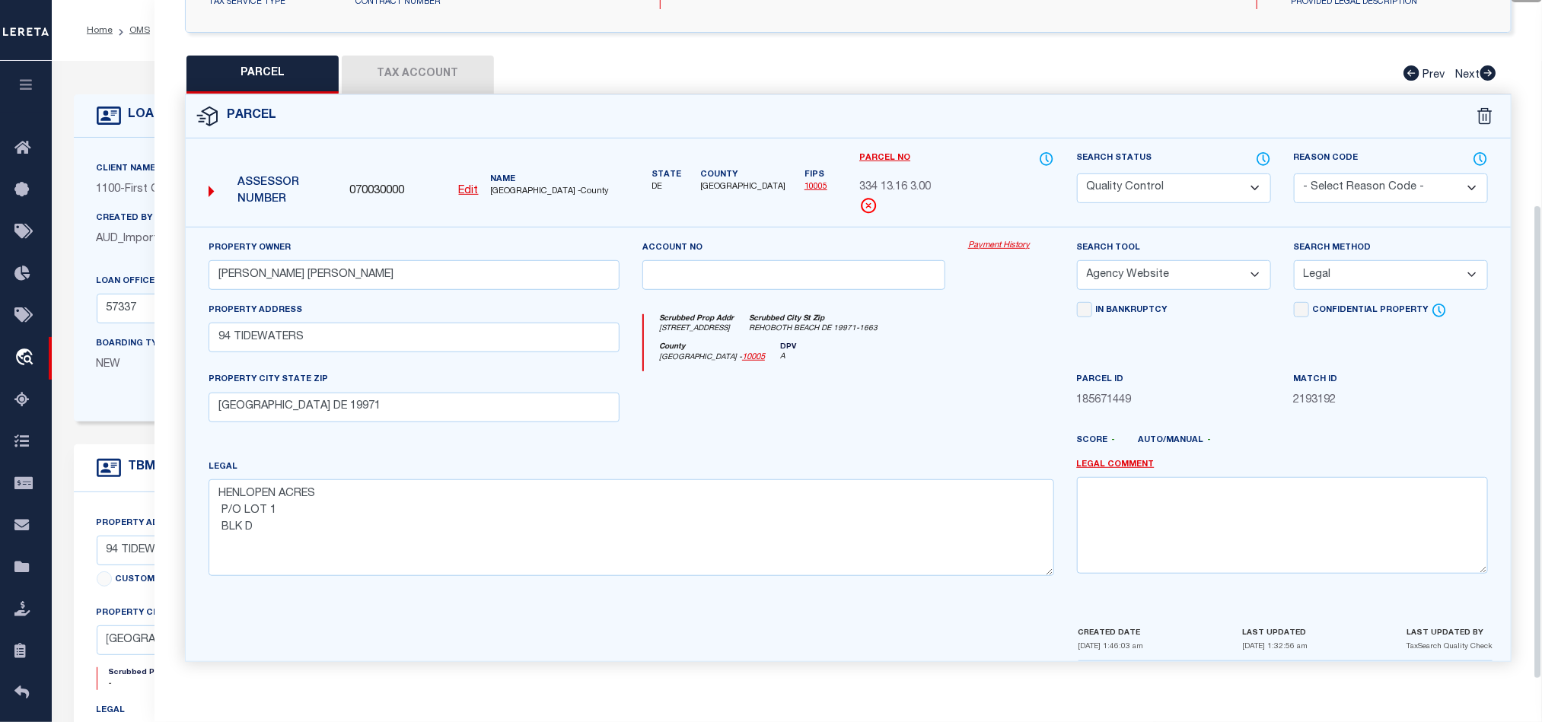
drag, startPoint x: 437, startPoint y: 67, endPoint x: 676, endPoint y: 162, distance: 257.2
click at [436, 67] on button "Tax Account" at bounding box center [418, 75] width 152 height 38
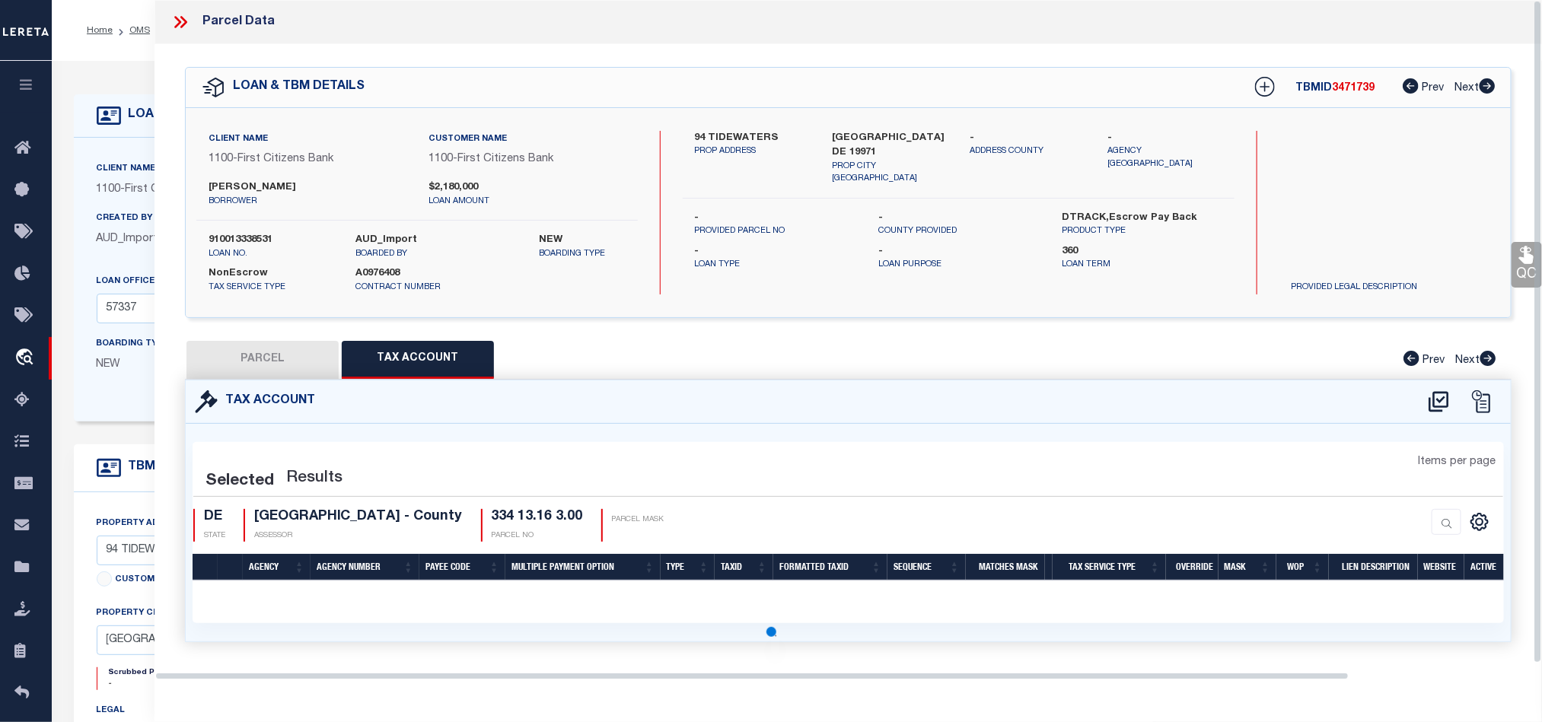
scroll to position [0, 0]
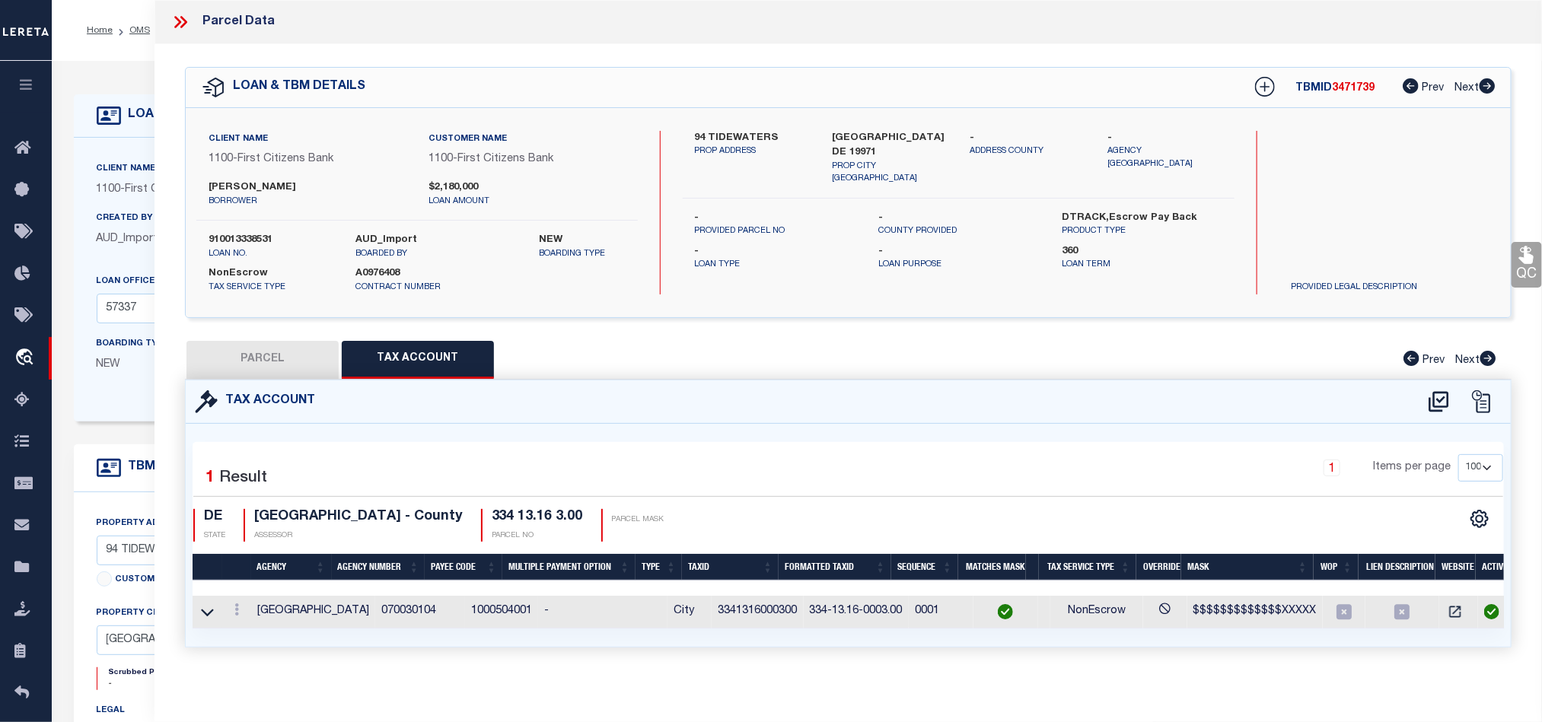
click at [302, 352] on button "PARCEL" at bounding box center [262, 360] width 152 height 38
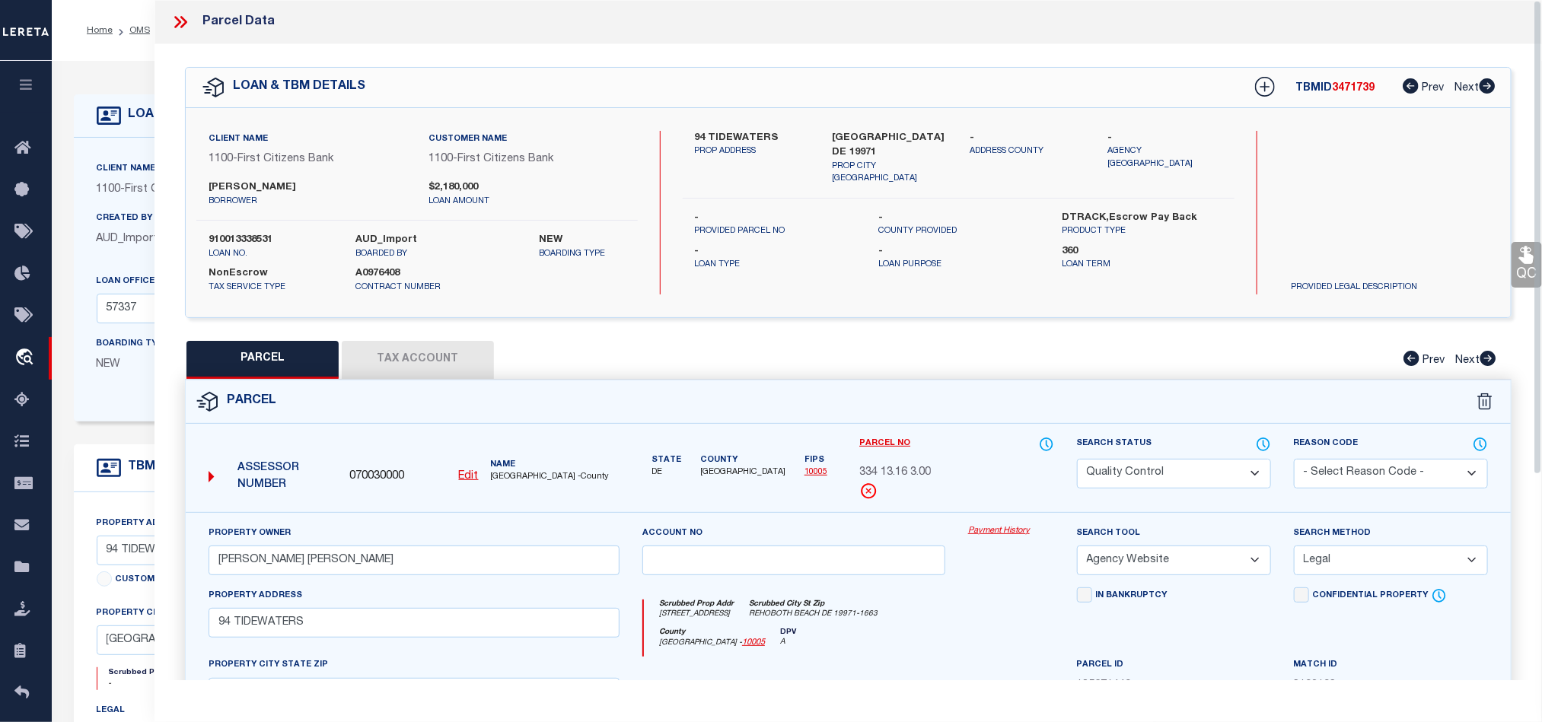
click at [178, 30] on icon at bounding box center [180, 22] width 20 height 20
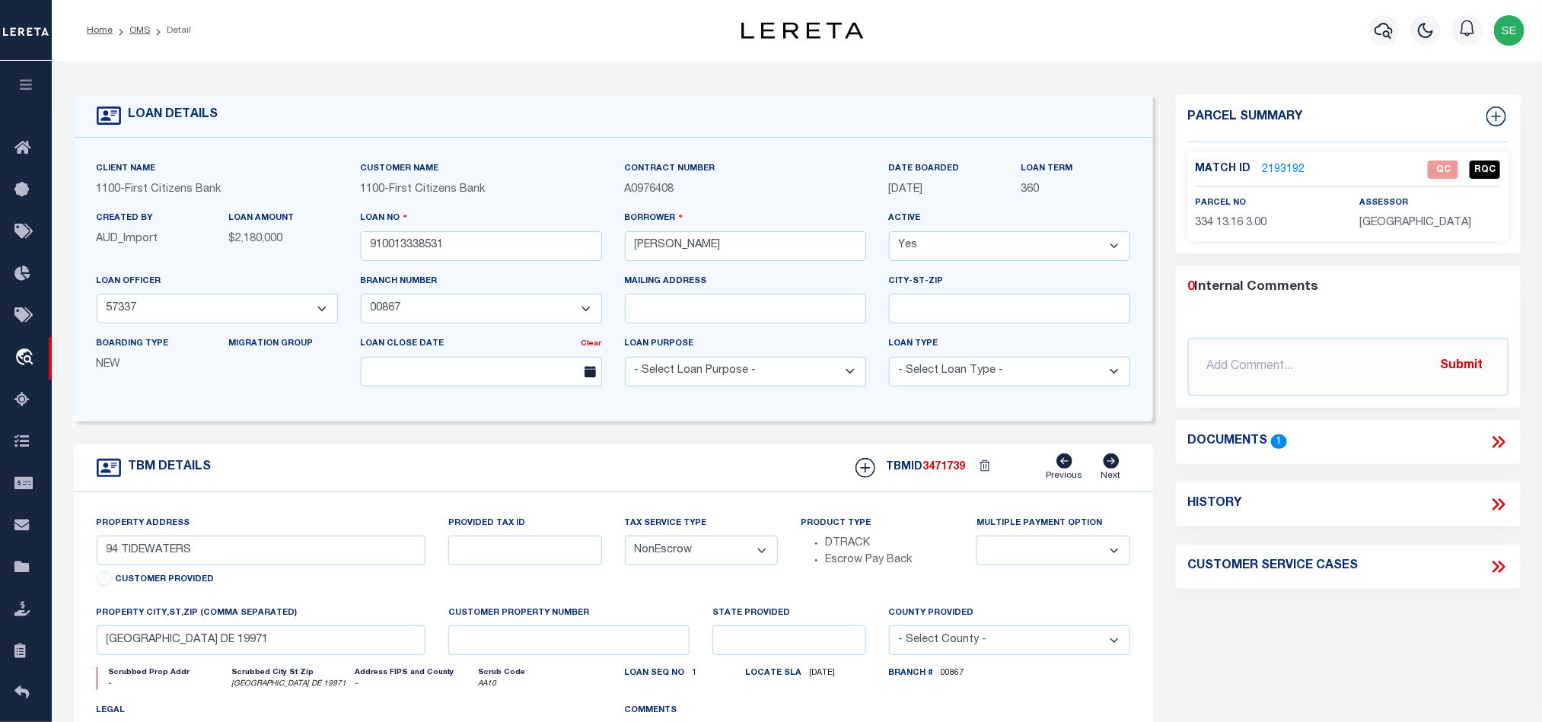
click at [704, 457] on div "TBM DETAILS TBMID 3471739 Previous Next" at bounding box center [613, 468] width 1079 height 48
click at [140, 26] on link "OMS" at bounding box center [139, 30] width 21 height 9
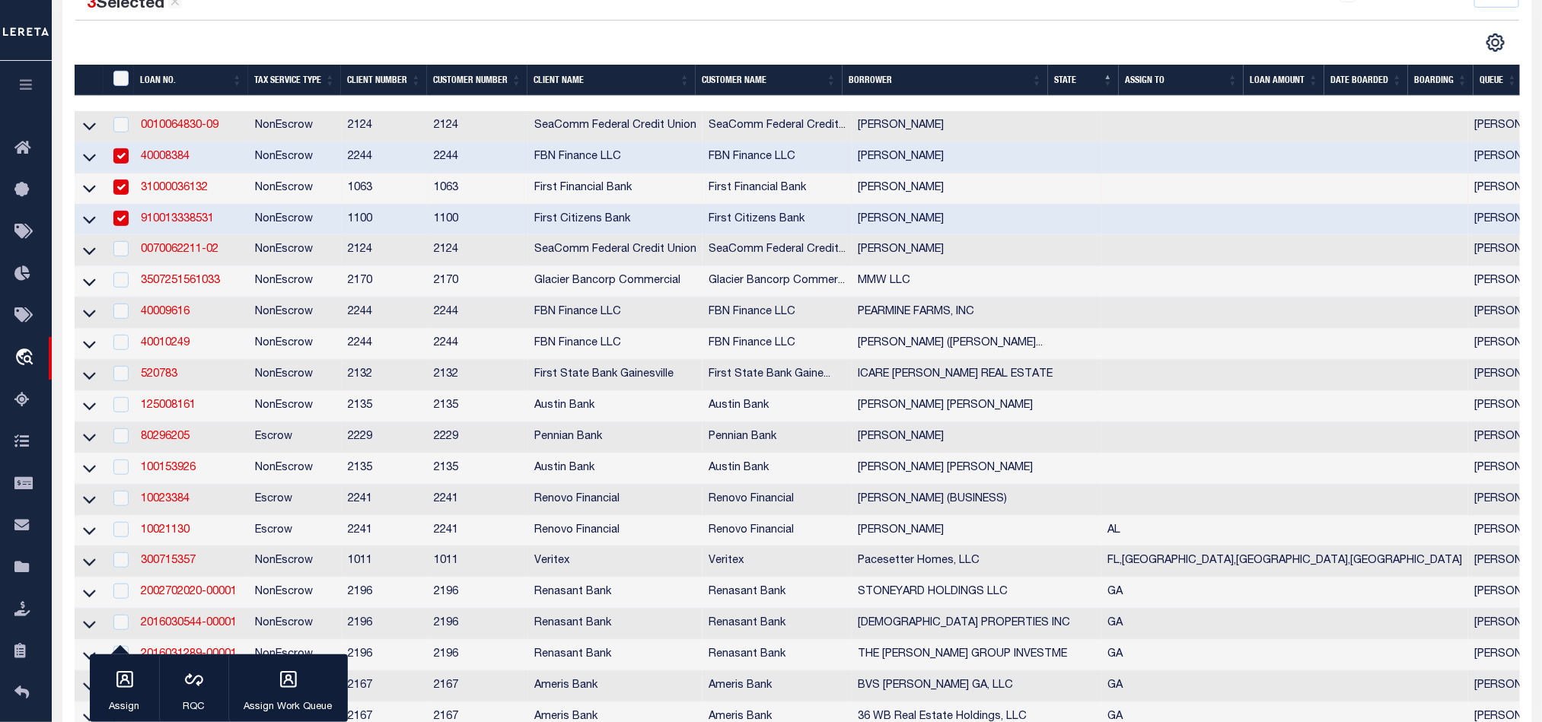
scroll to position [342, 0]
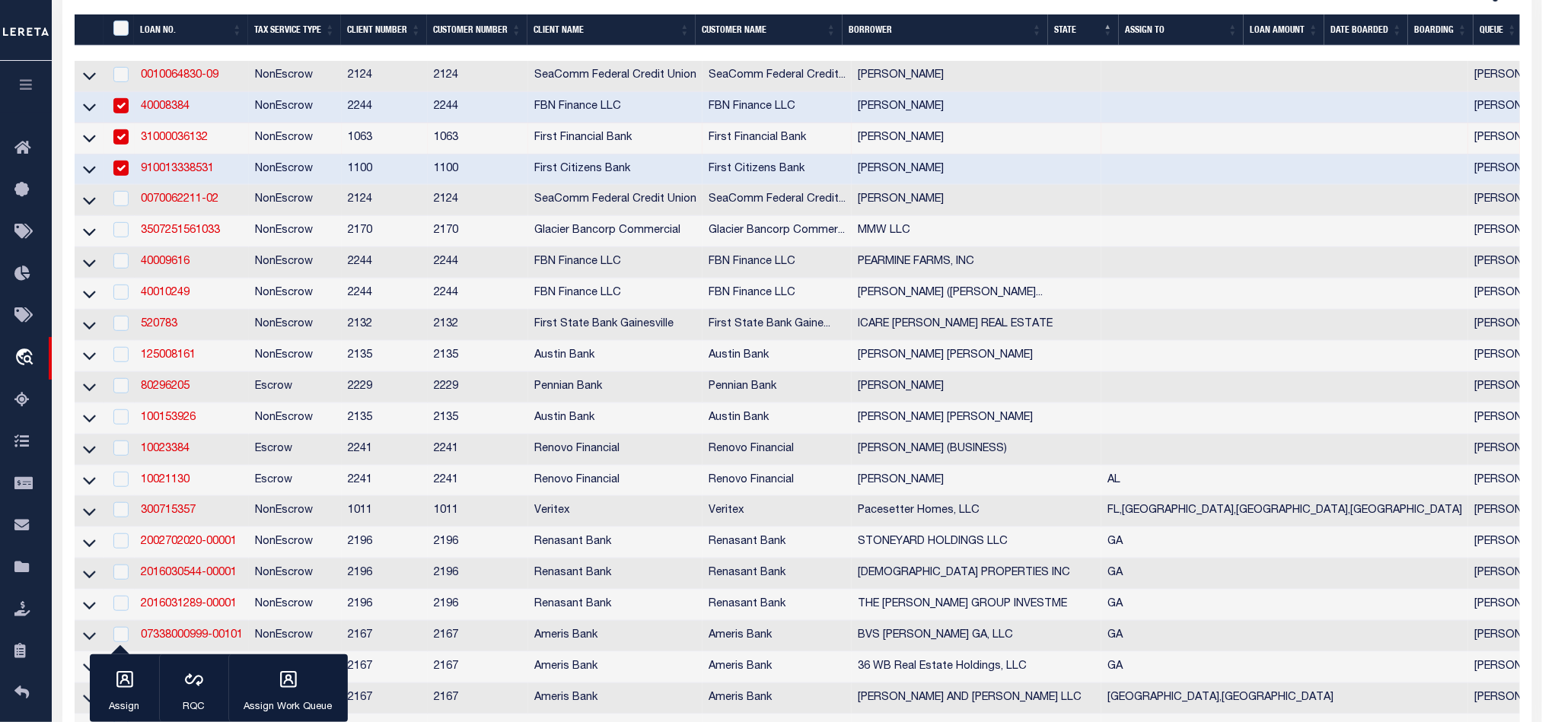
click at [279, 174] on td "NonEscrow" at bounding box center [295, 169] width 93 height 31
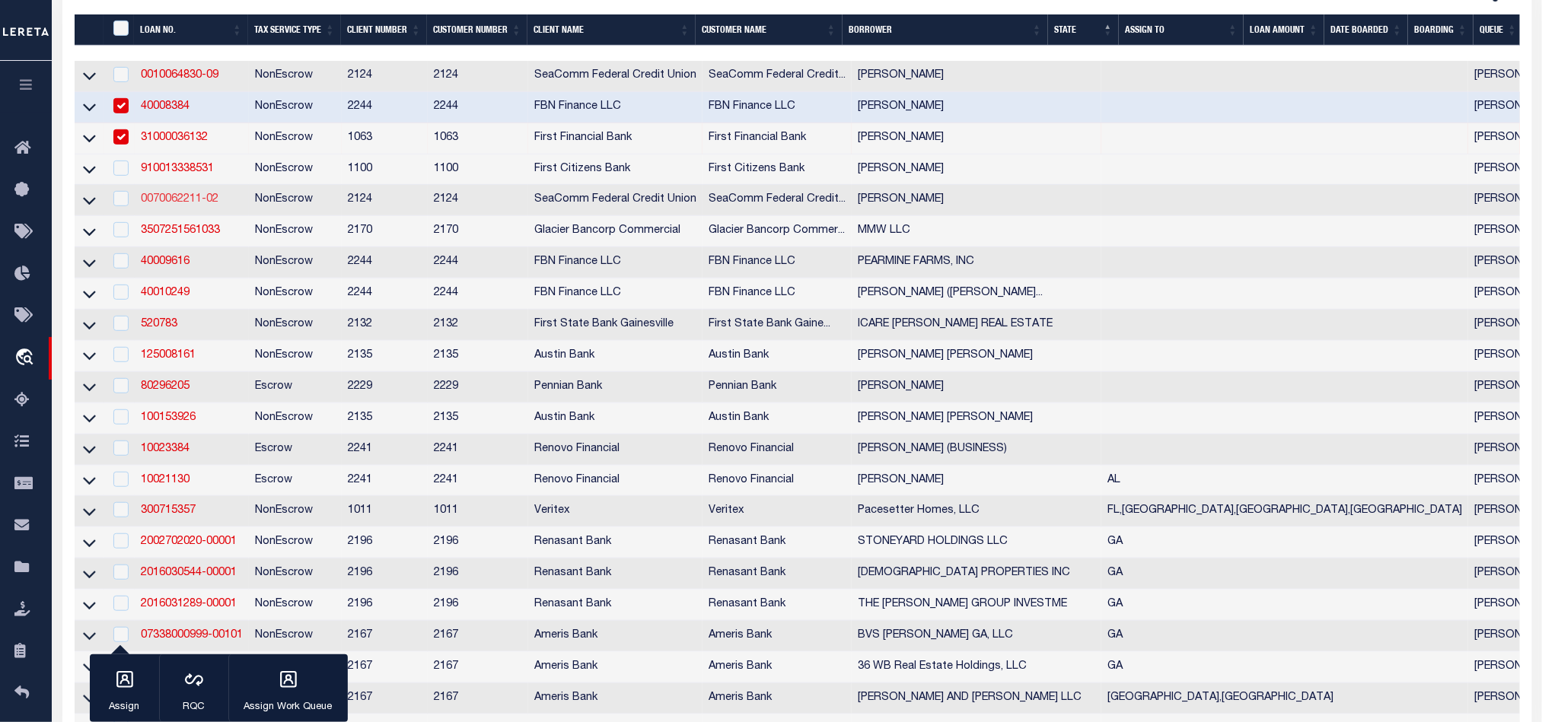
click at [167, 205] on link "0070062211-02" at bounding box center [180, 199] width 78 height 11
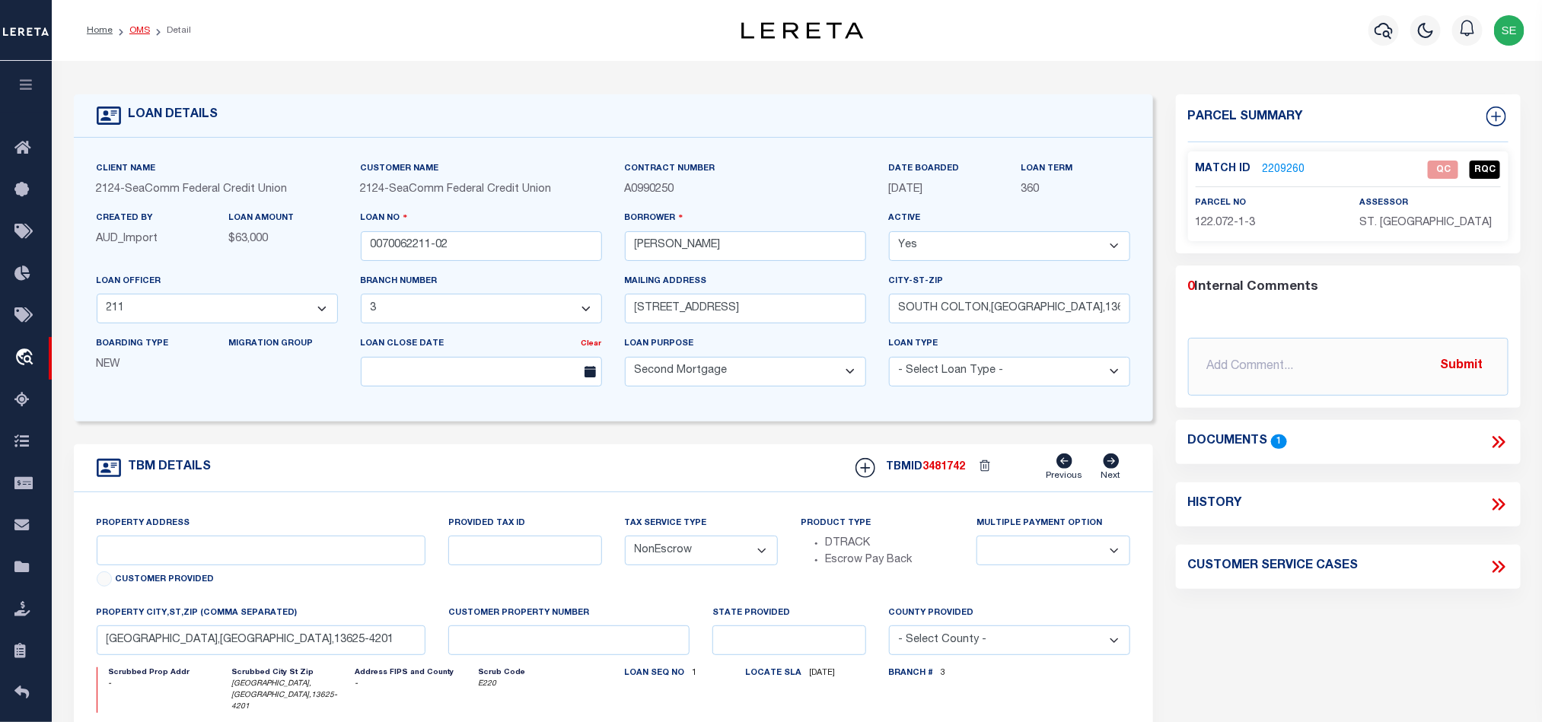
click at [142, 35] on link "OMS" at bounding box center [139, 30] width 21 height 9
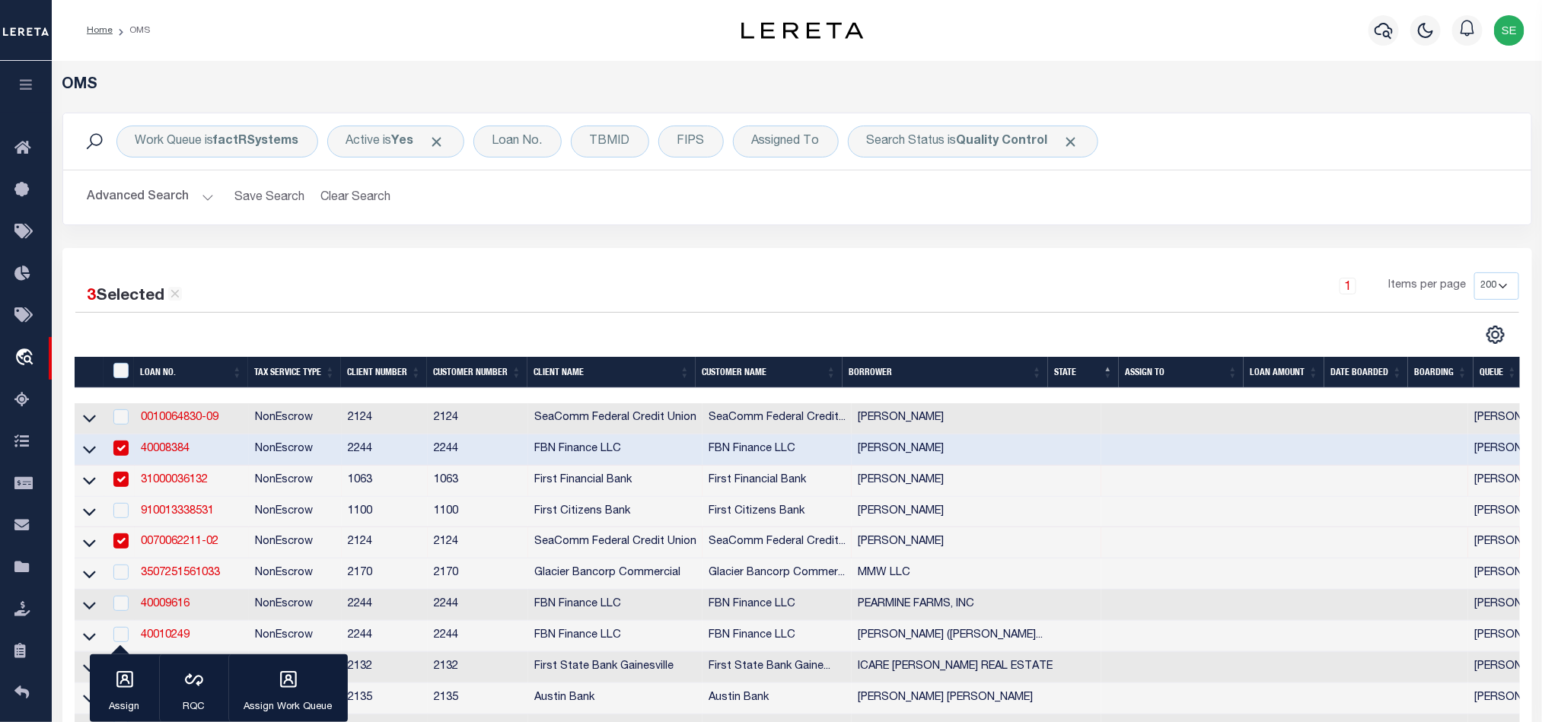
click at [260, 553] on td "NonEscrow" at bounding box center [295, 542] width 93 height 31
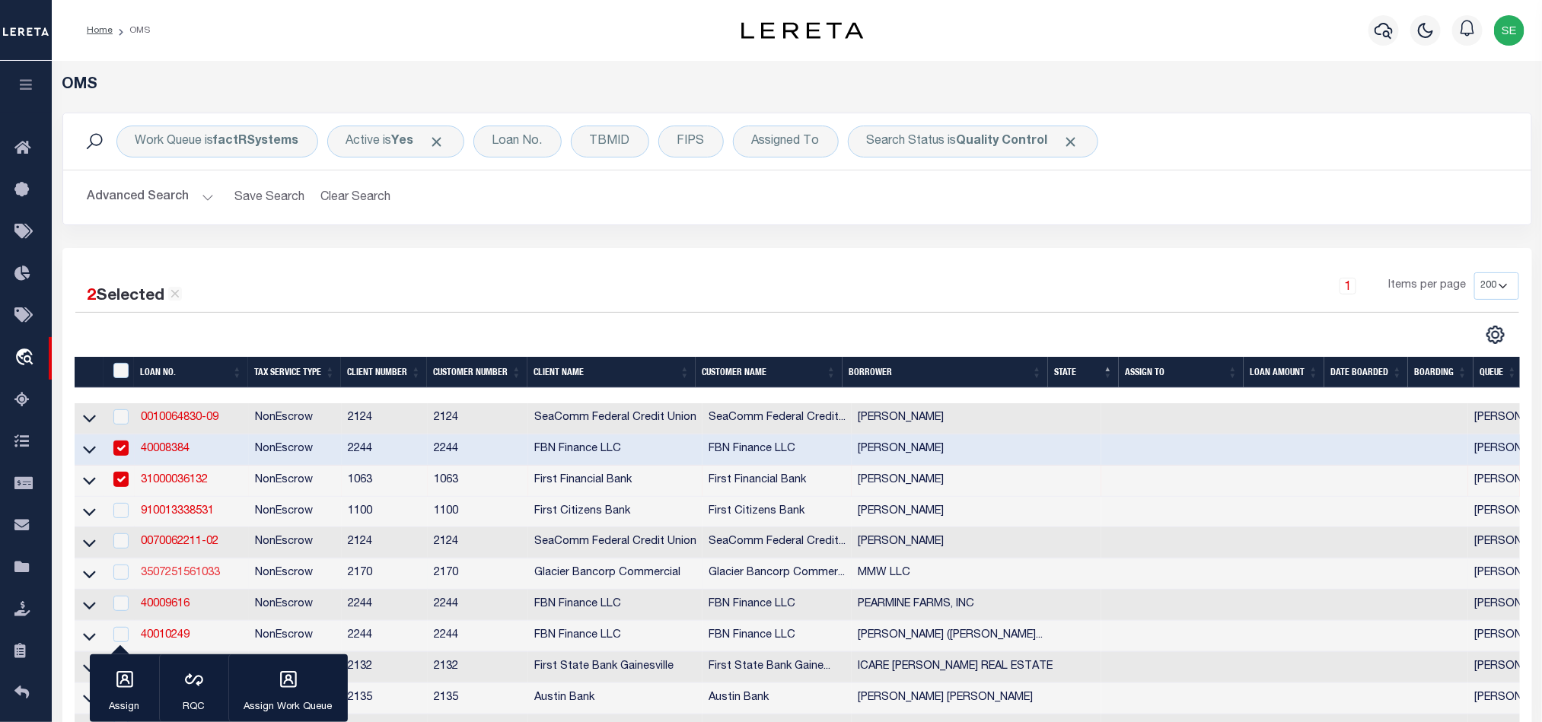
click at [163, 578] on link "3507251561033" at bounding box center [180, 573] width 79 height 11
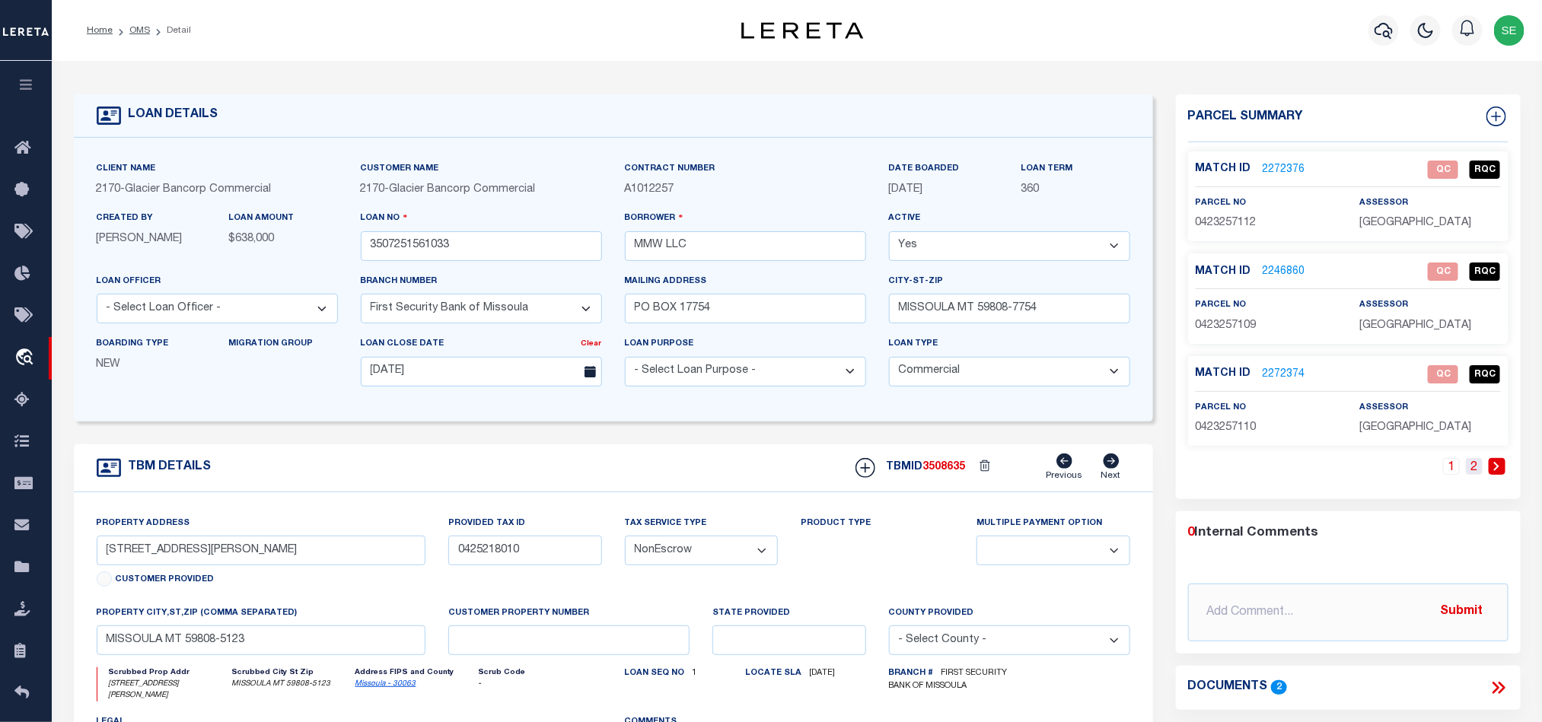
click at [1475, 473] on link "2" at bounding box center [1474, 466] width 17 height 17
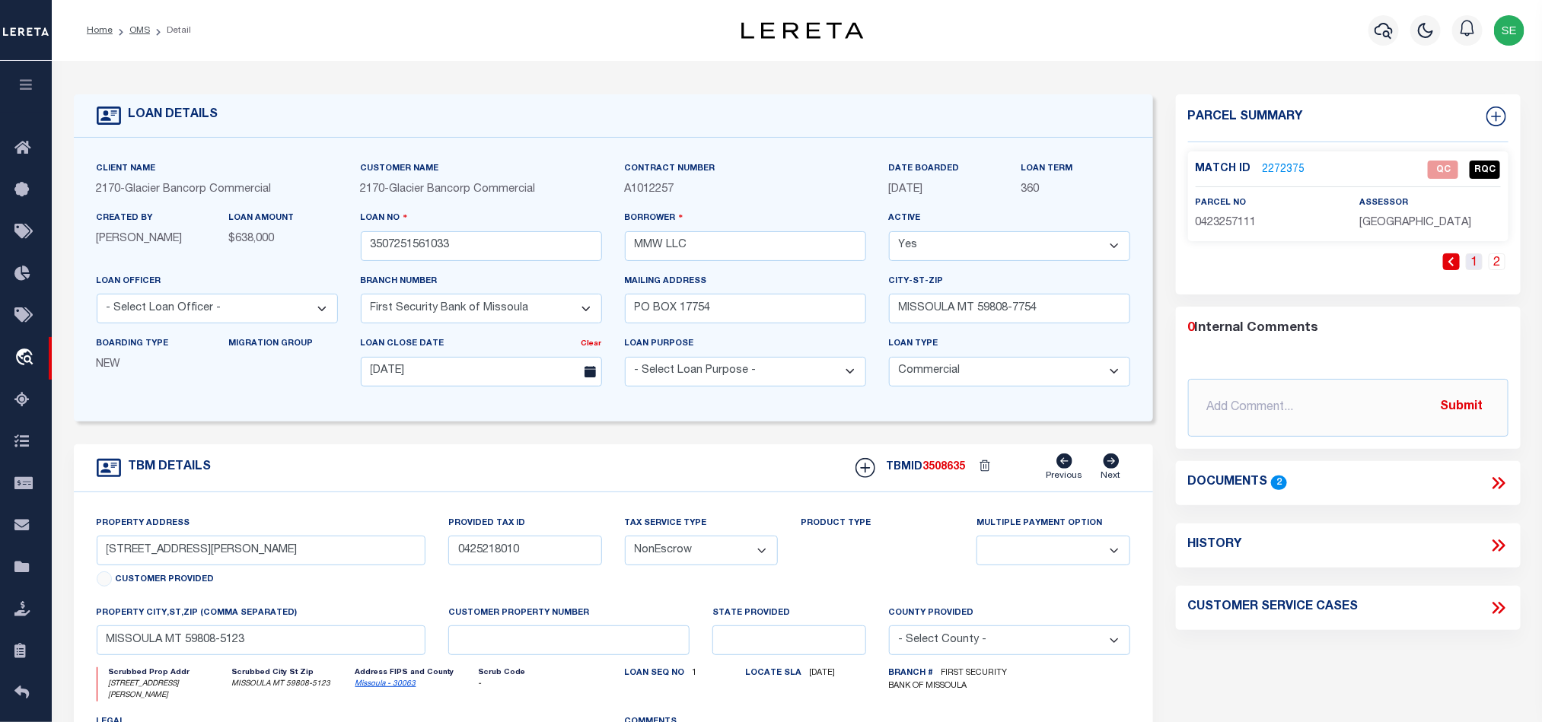
click at [1473, 267] on link "1" at bounding box center [1474, 261] width 17 height 17
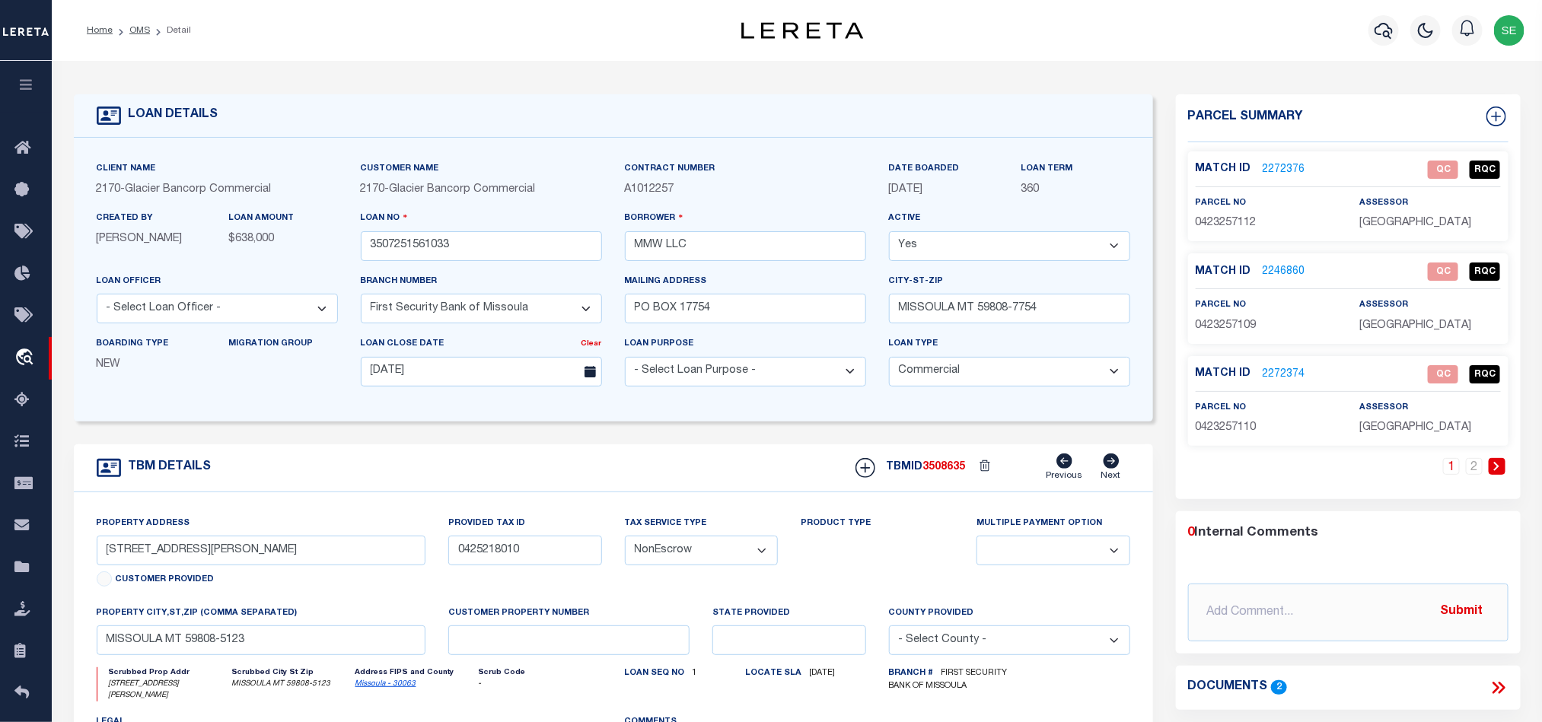
click at [1496, 693] on icon at bounding box center [1495, 688] width 7 height 12
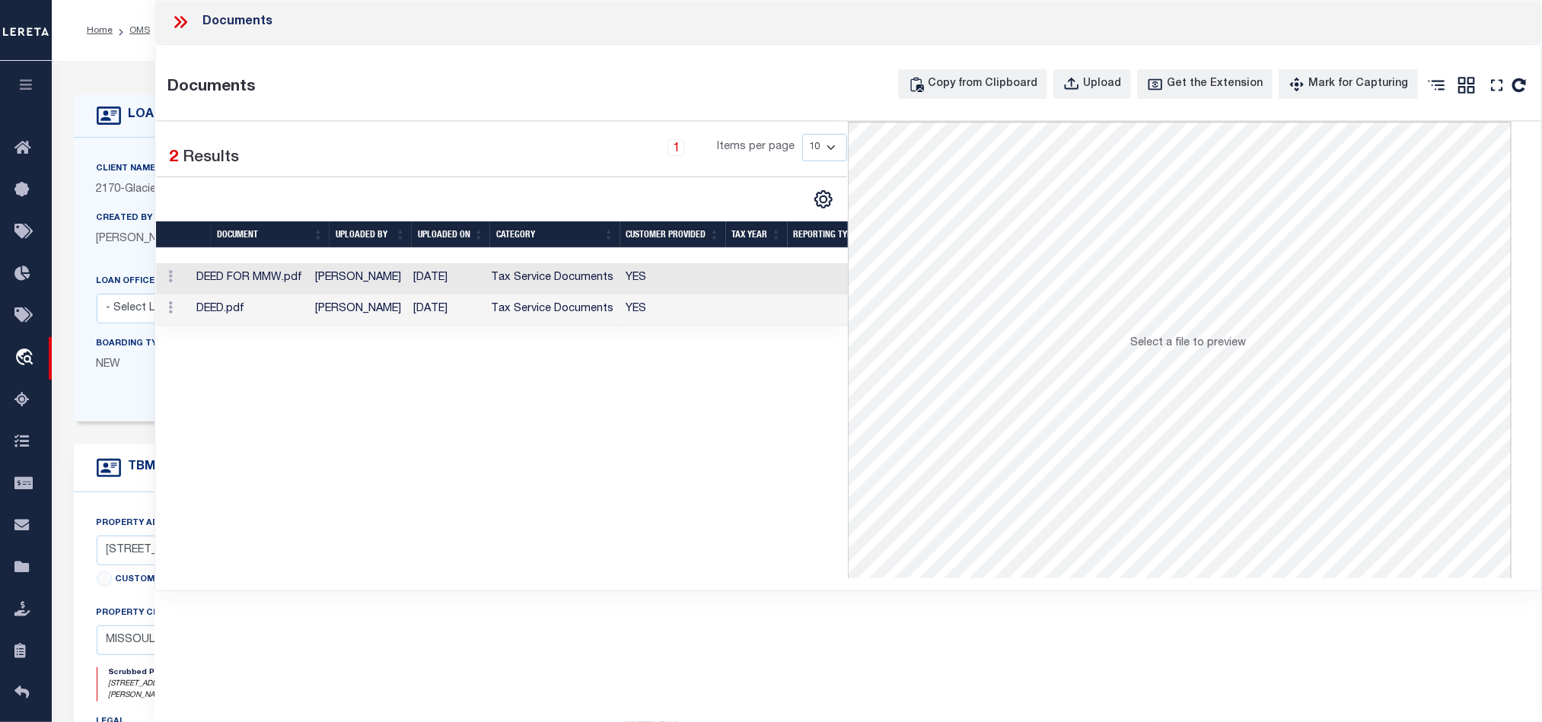
click at [690, 286] on td "YES" at bounding box center [673, 278] width 106 height 31
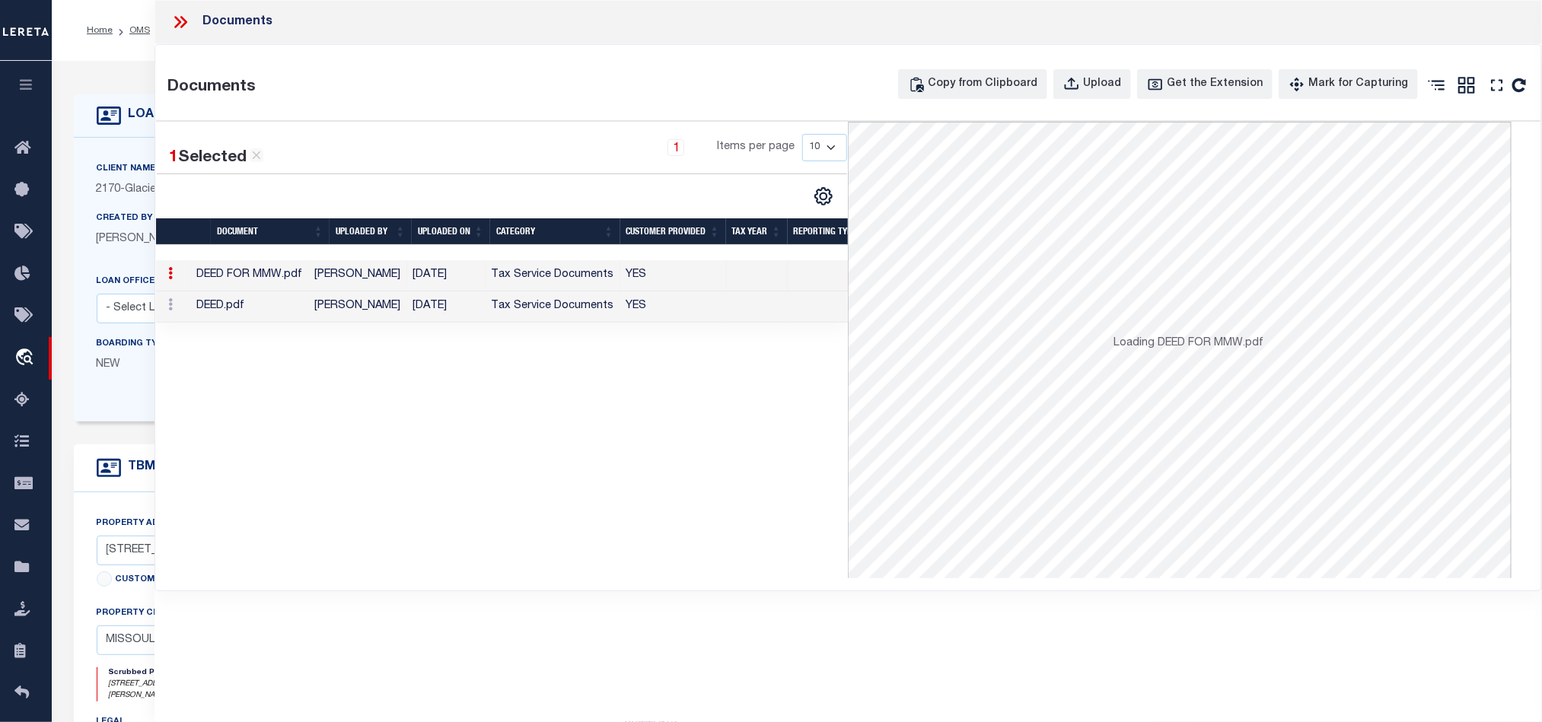
click at [630, 315] on td "YES" at bounding box center [673, 306] width 106 height 31
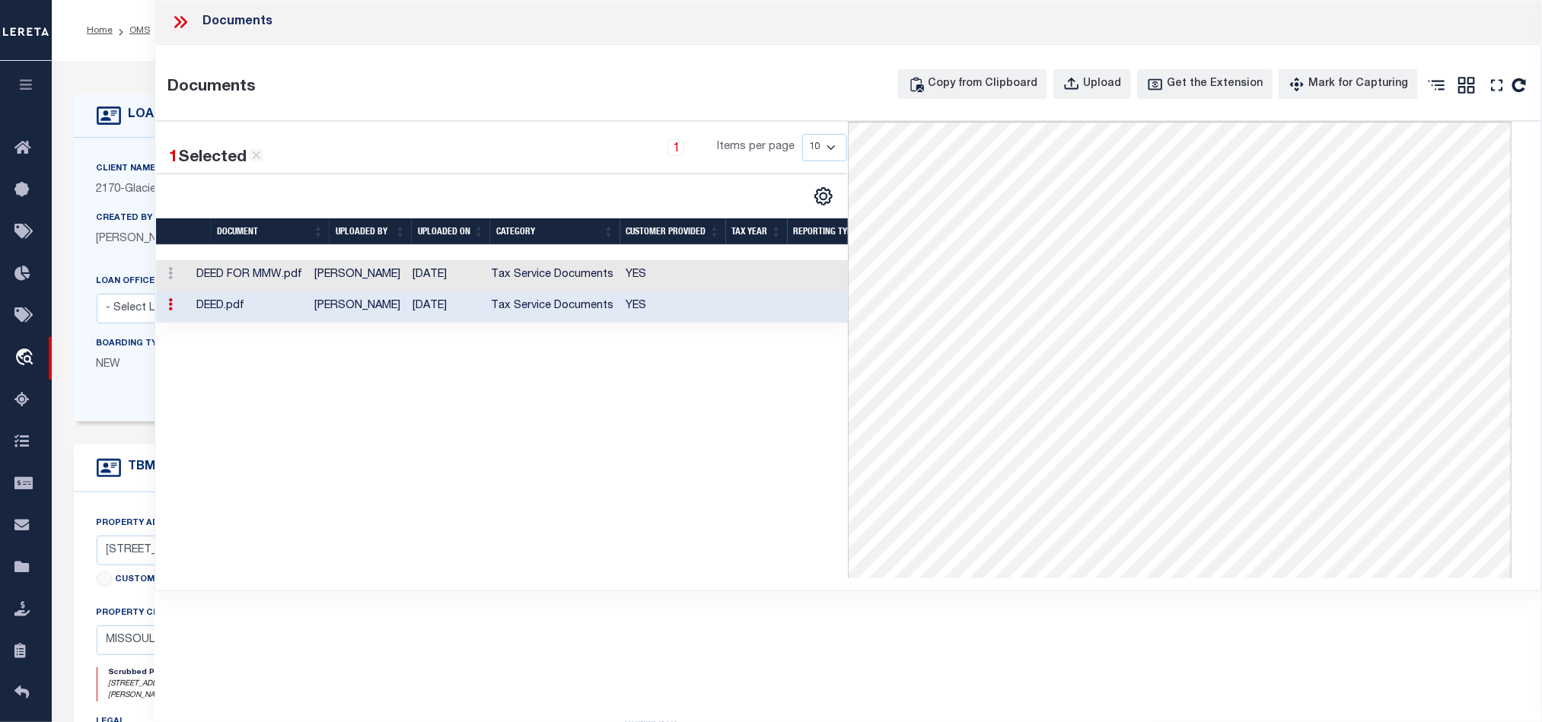
click at [626, 279] on td "YES" at bounding box center [673, 275] width 106 height 31
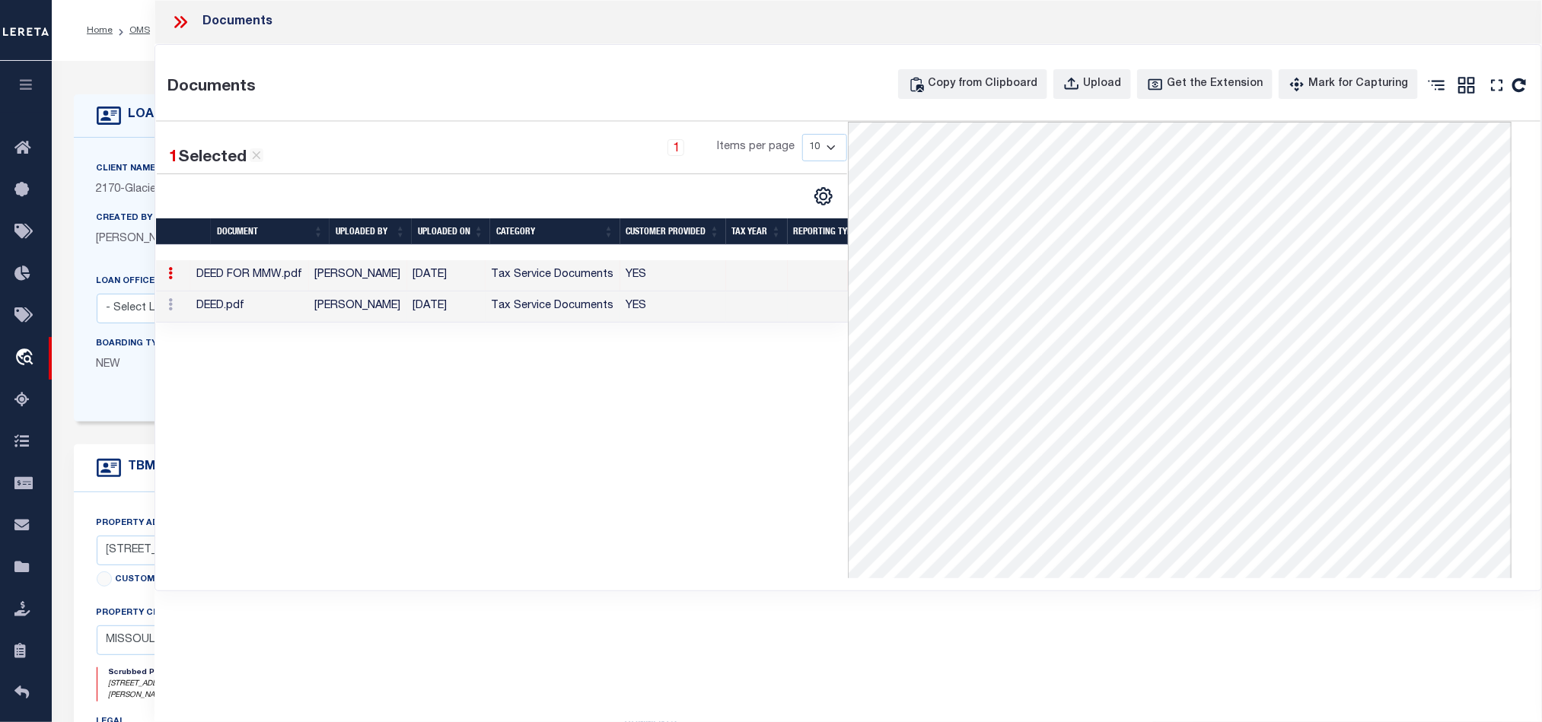
click at [647, 315] on td "YES" at bounding box center [673, 306] width 106 height 31
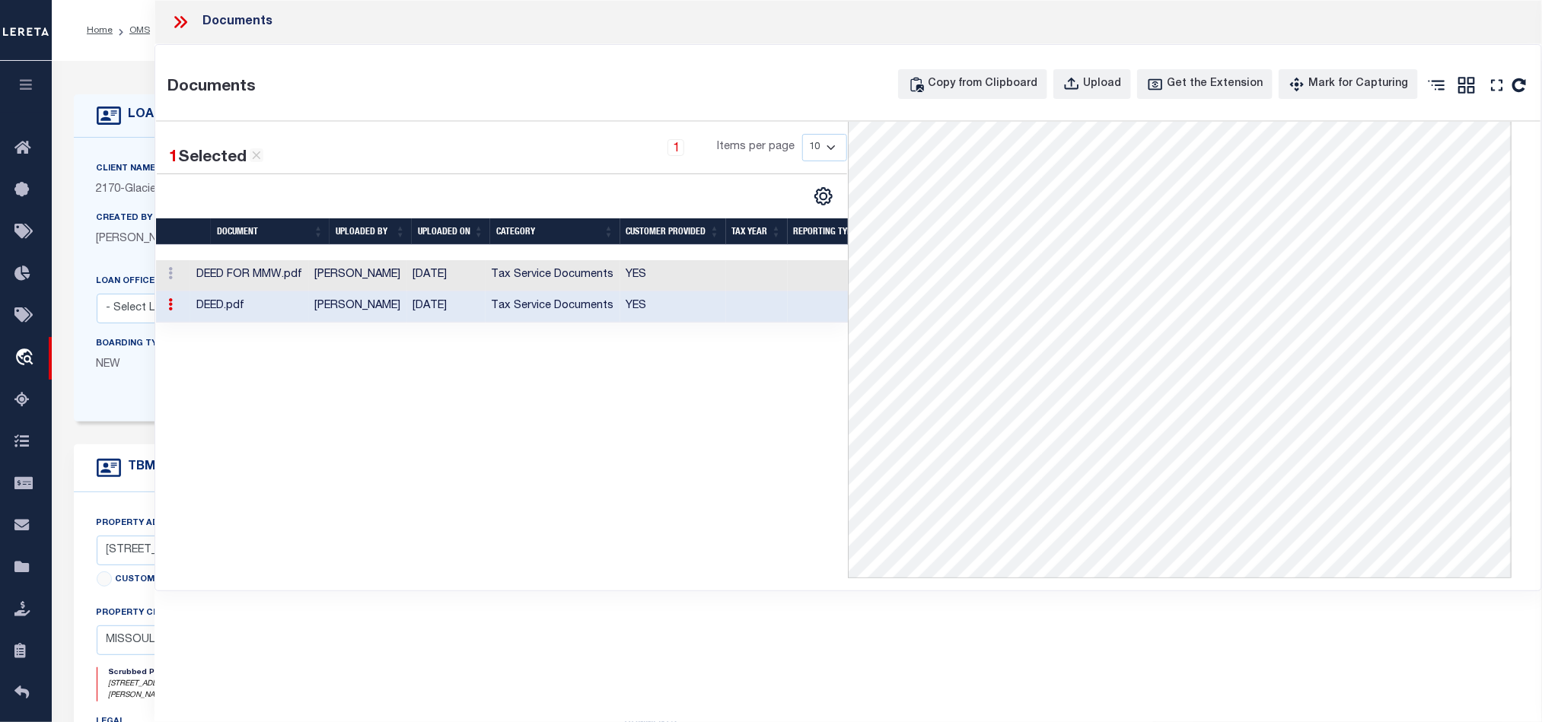
scroll to position [457, 0]
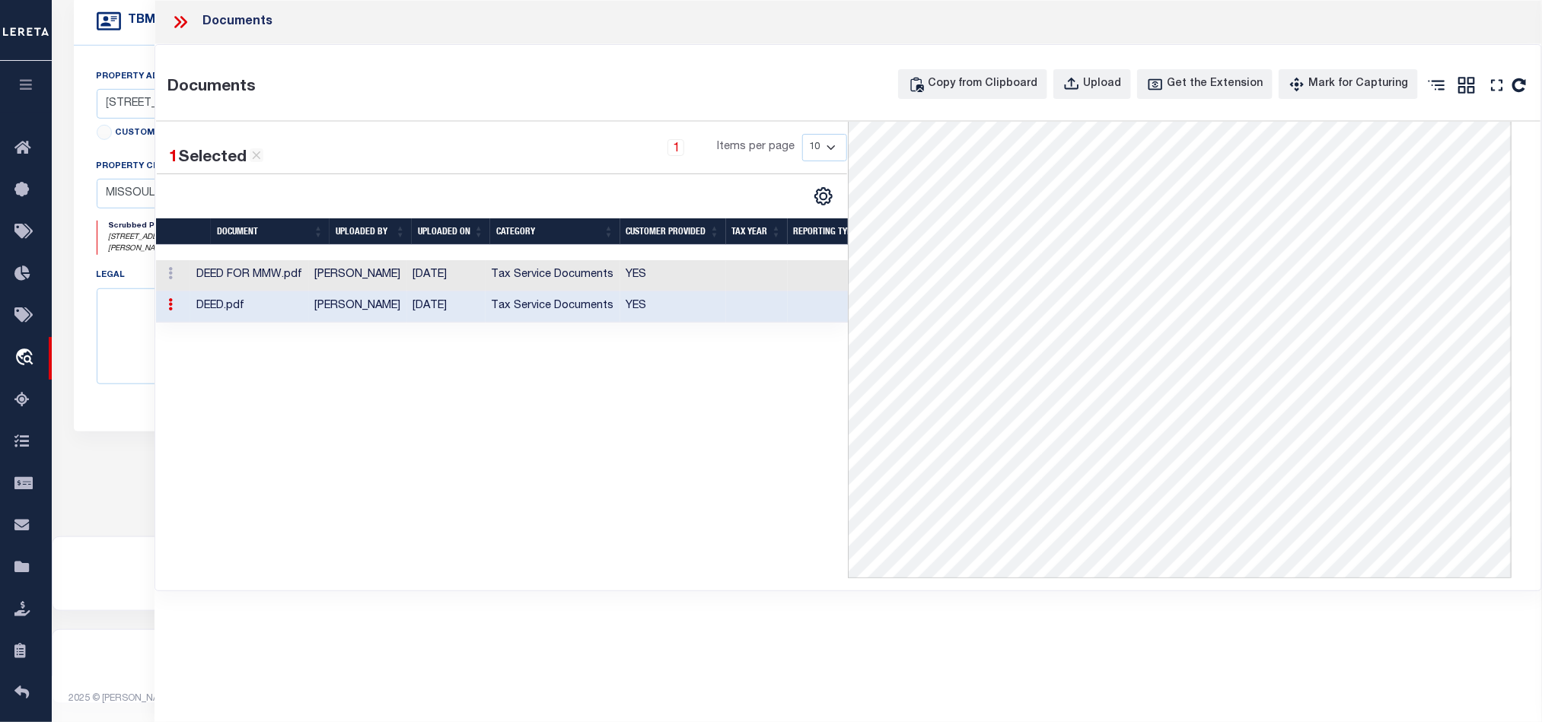
click at [180, 17] on icon at bounding box center [180, 22] width 20 height 20
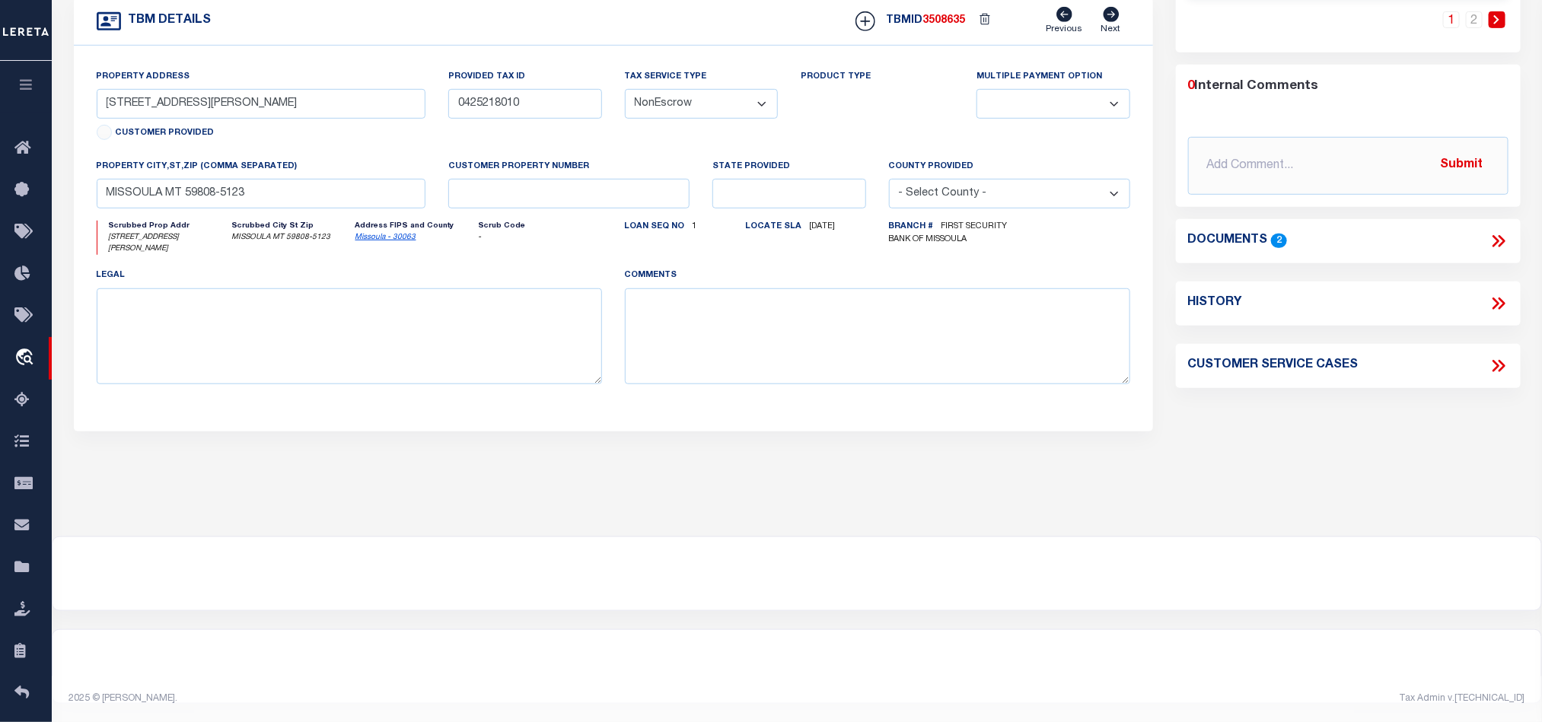
scroll to position [0, 0]
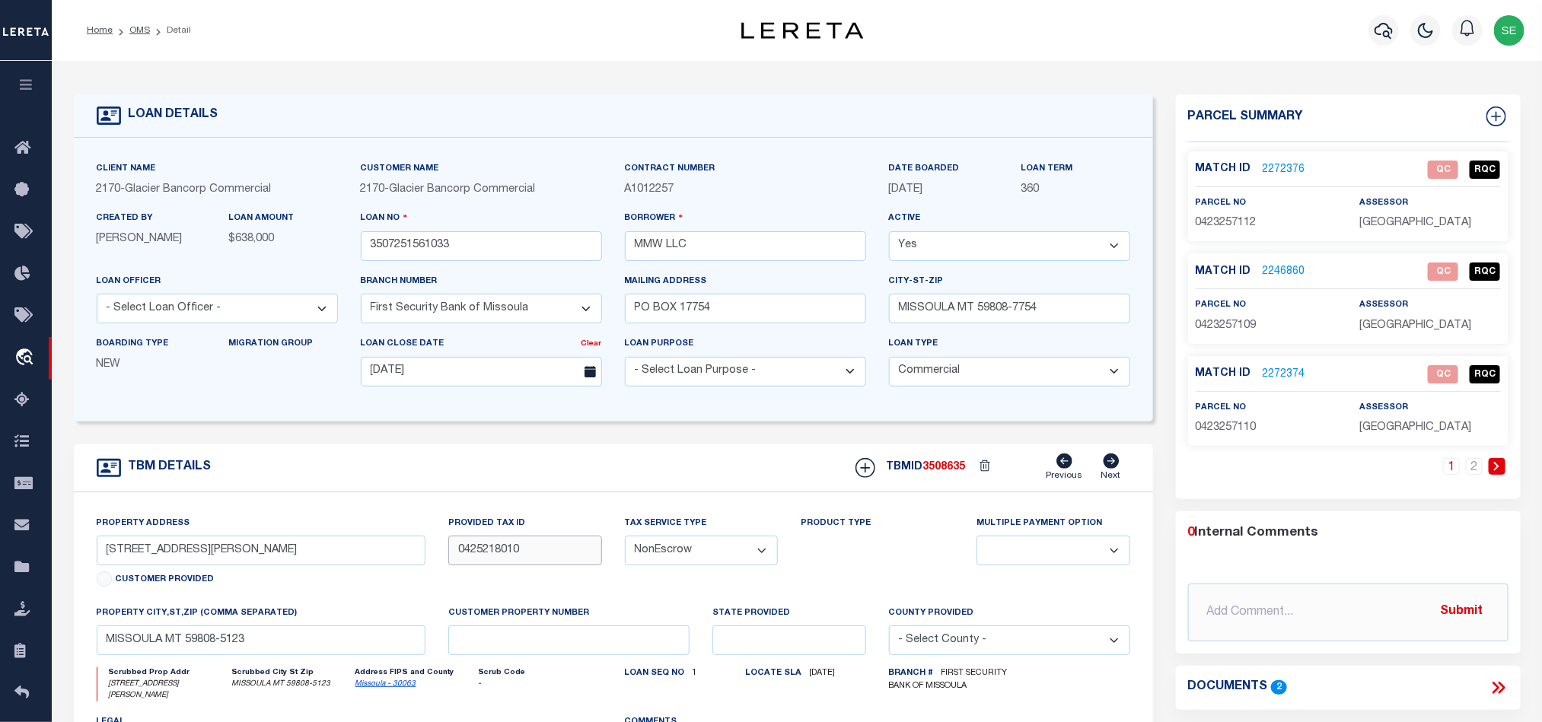
click at [525, 562] on input "0425218010" at bounding box center [524, 551] width 153 height 30
click at [1275, 172] on link "2272376" at bounding box center [1284, 170] width 43 height 16
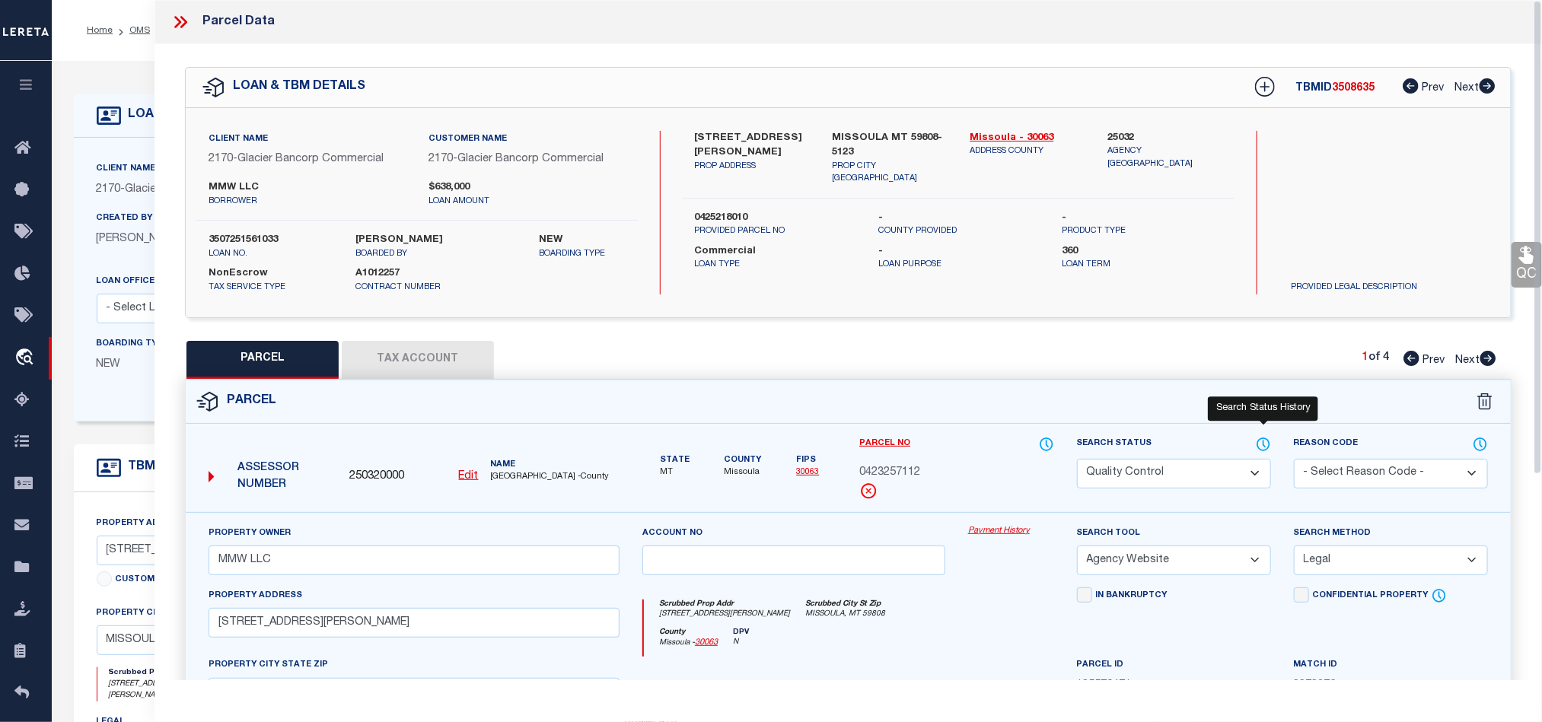
click at [1267, 444] on icon at bounding box center [1263, 444] width 15 height 17
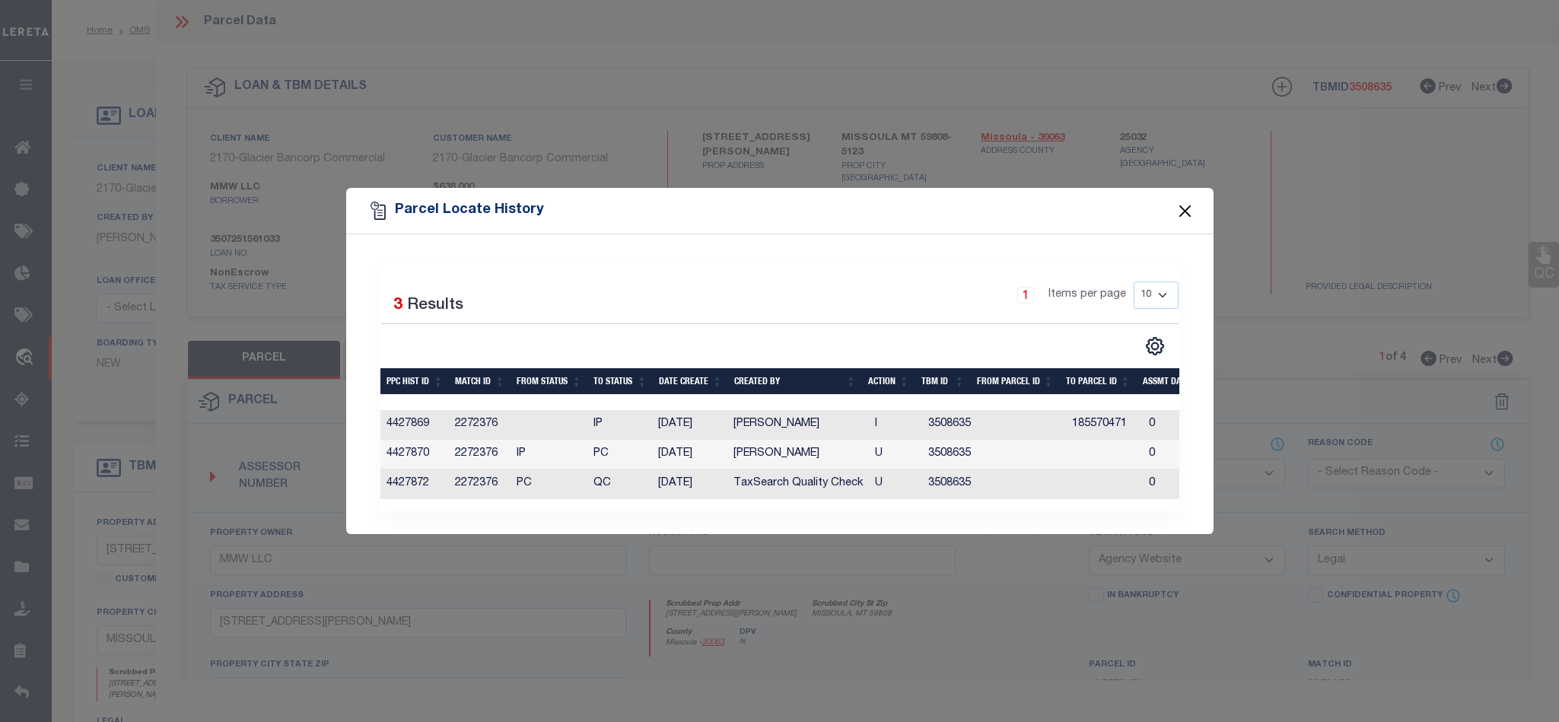
click at [1183, 208] on button "Close" at bounding box center [1185, 211] width 20 height 20
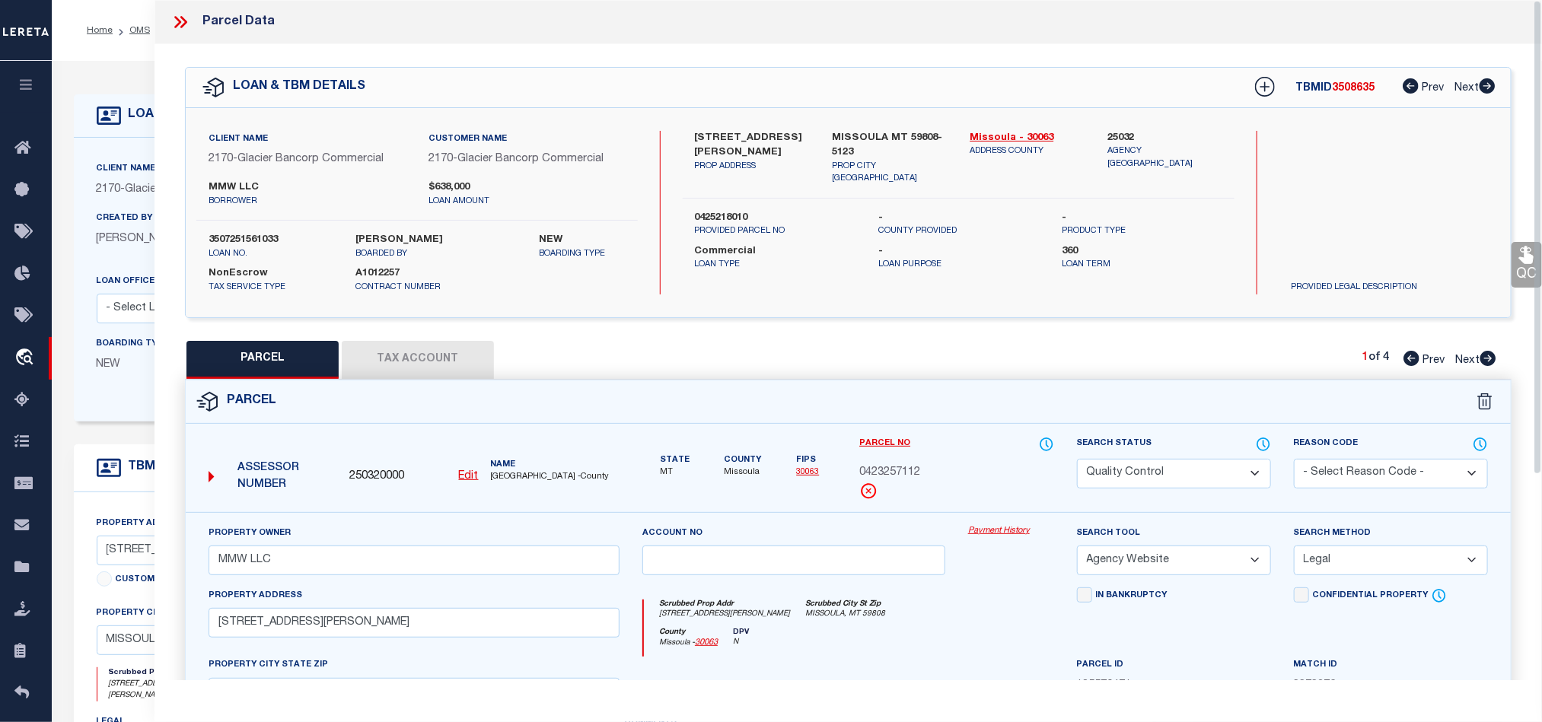
click at [437, 370] on button "Tax Account" at bounding box center [418, 360] width 152 height 38
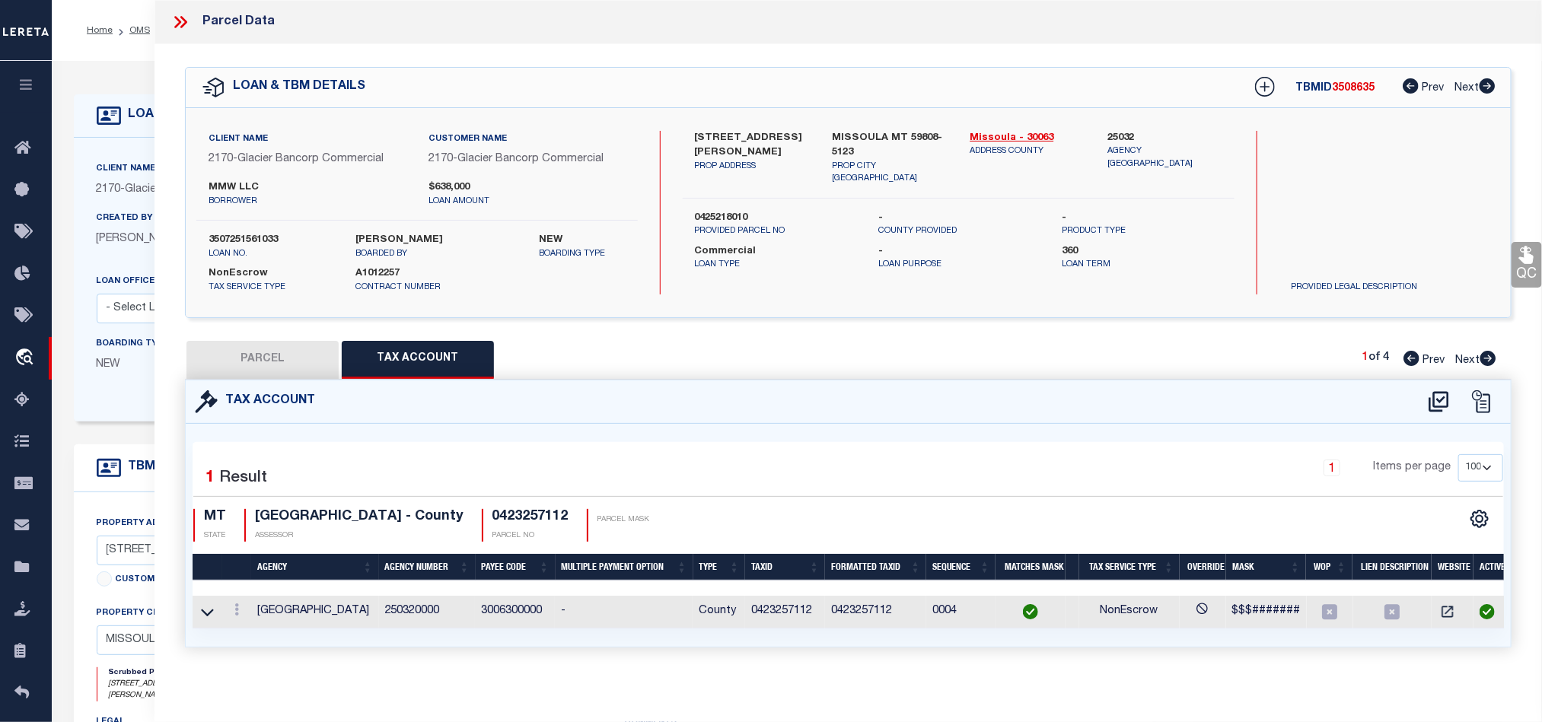
click at [300, 355] on button "PARCEL" at bounding box center [262, 360] width 152 height 38
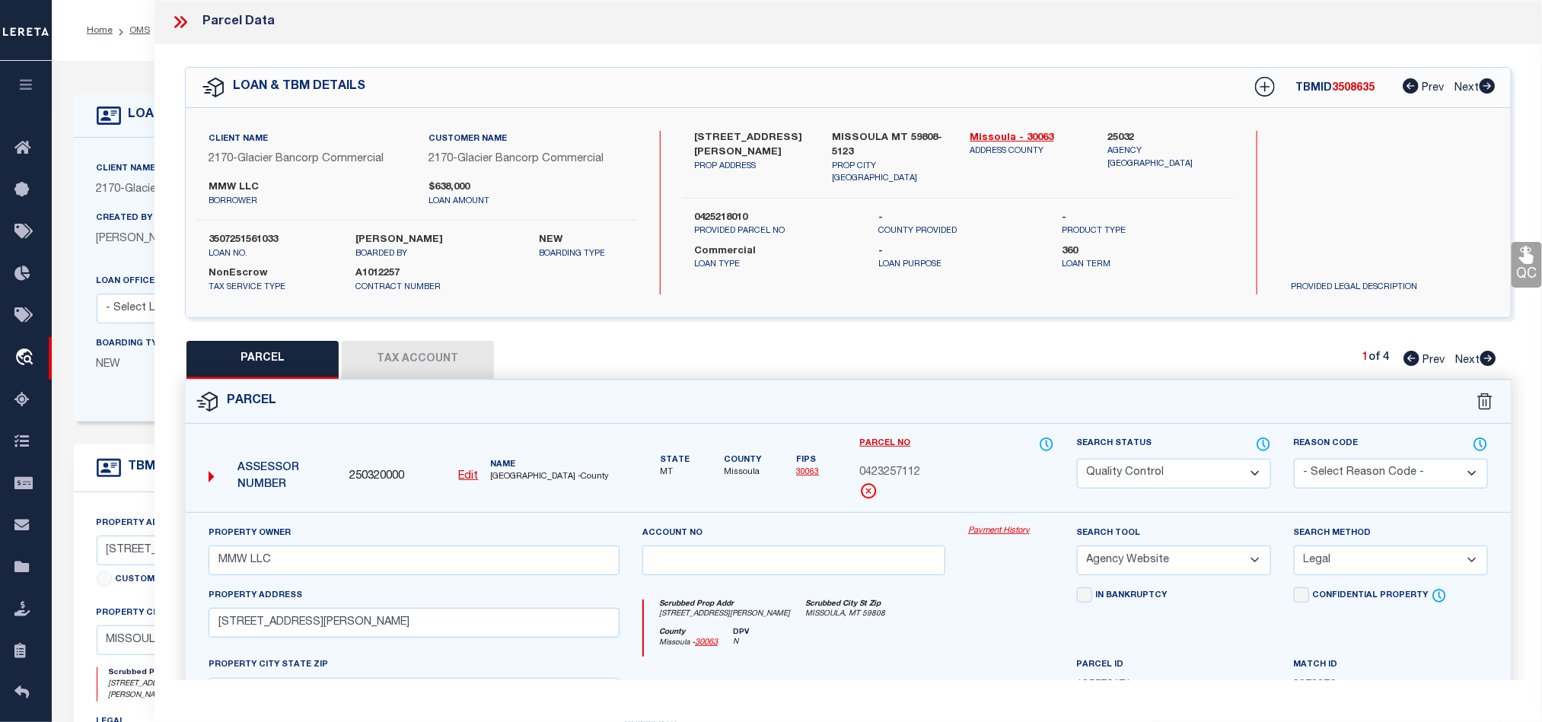
click at [183, 19] on icon at bounding box center [183, 22] width 7 height 12
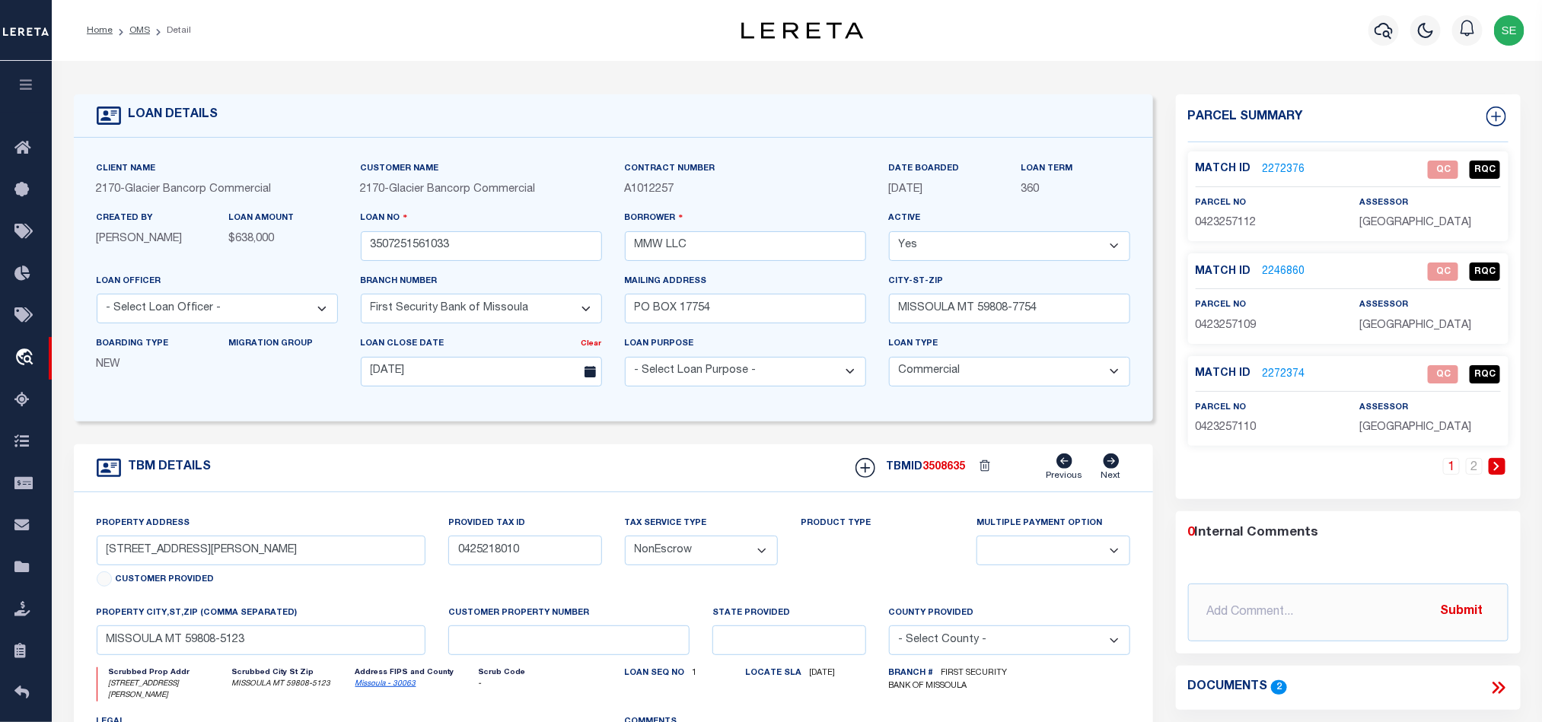
click at [1237, 226] on span "0423257112" at bounding box center [1226, 223] width 61 height 11
drag, startPoint x: 101, startPoint y: 557, endPoint x: 196, endPoint y: 558, distance: 95.1
click at [196, 558] on input "[STREET_ADDRESS][PERSON_NAME]" at bounding box center [262, 551] width 330 height 30
click at [268, 640] on input "MISSOULA MT 59808-5123" at bounding box center [262, 641] width 330 height 30
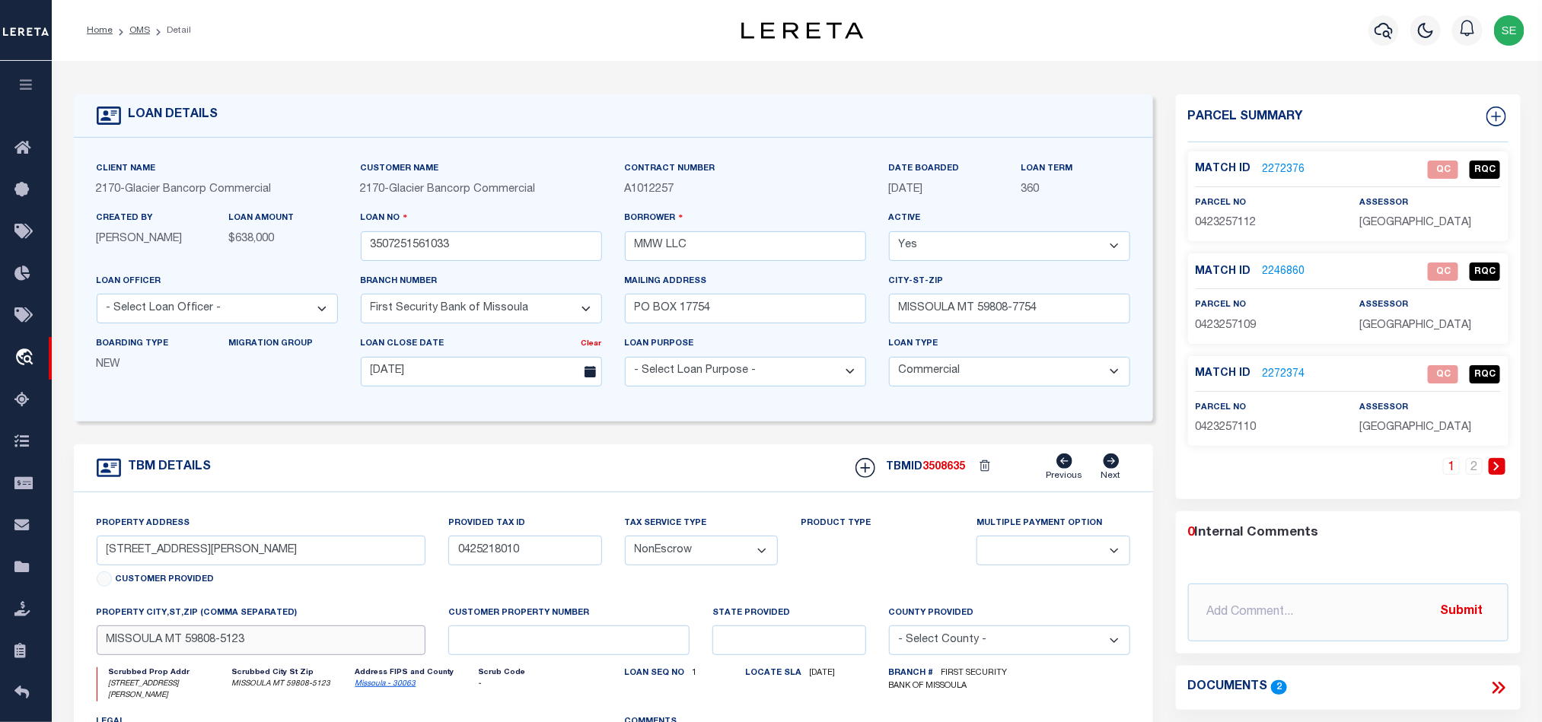
drag, startPoint x: 99, startPoint y: 651, endPoint x: 217, endPoint y: 651, distance: 118.0
click at [217, 651] on input "MISSOULA MT 59808-5123" at bounding box center [262, 641] width 330 height 30
click at [1477, 469] on link "2" at bounding box center [1474, 466] width 17 height 17
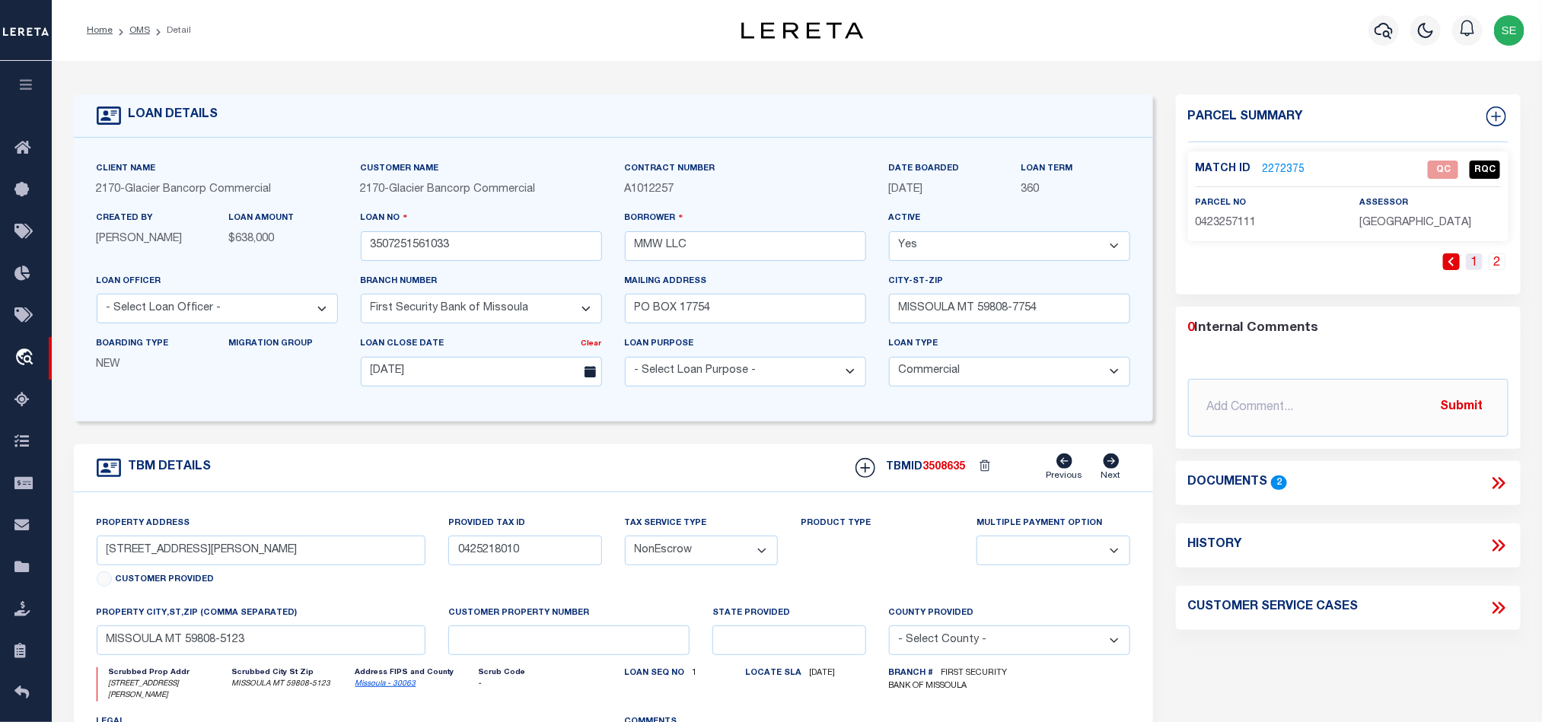
click at [1470, 263] on link "1" at bounding box center [1474, 261] width 17 height 17
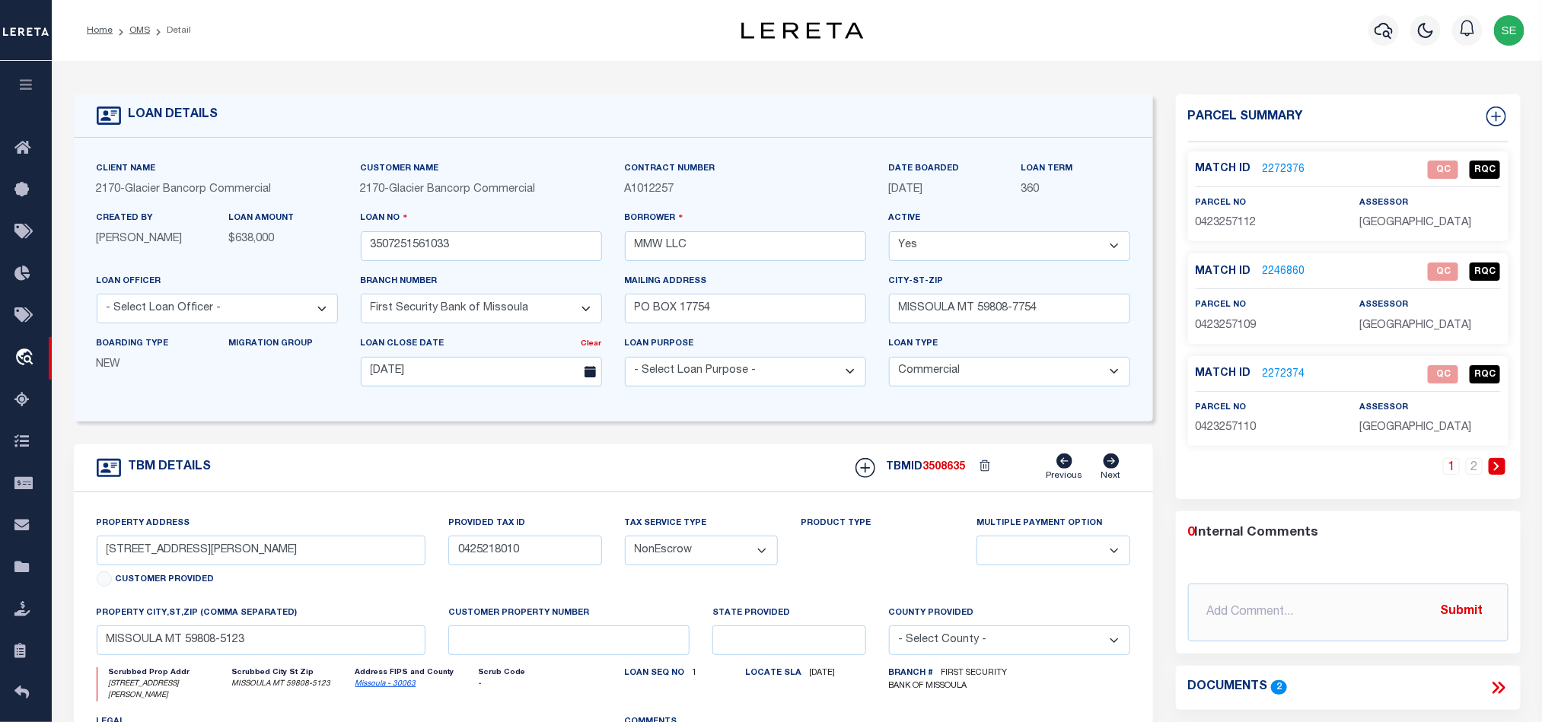
click at [674, 457] on div "TBM DETAILS TBMID 3508635 Previous Next" at bounding box center [613, 468] width 1079 height 48
click at [701, 455] on div "TBM DETAILS TBMID 3508635 Previous Next" at bounding box center [613, 468] width 1079 height 48
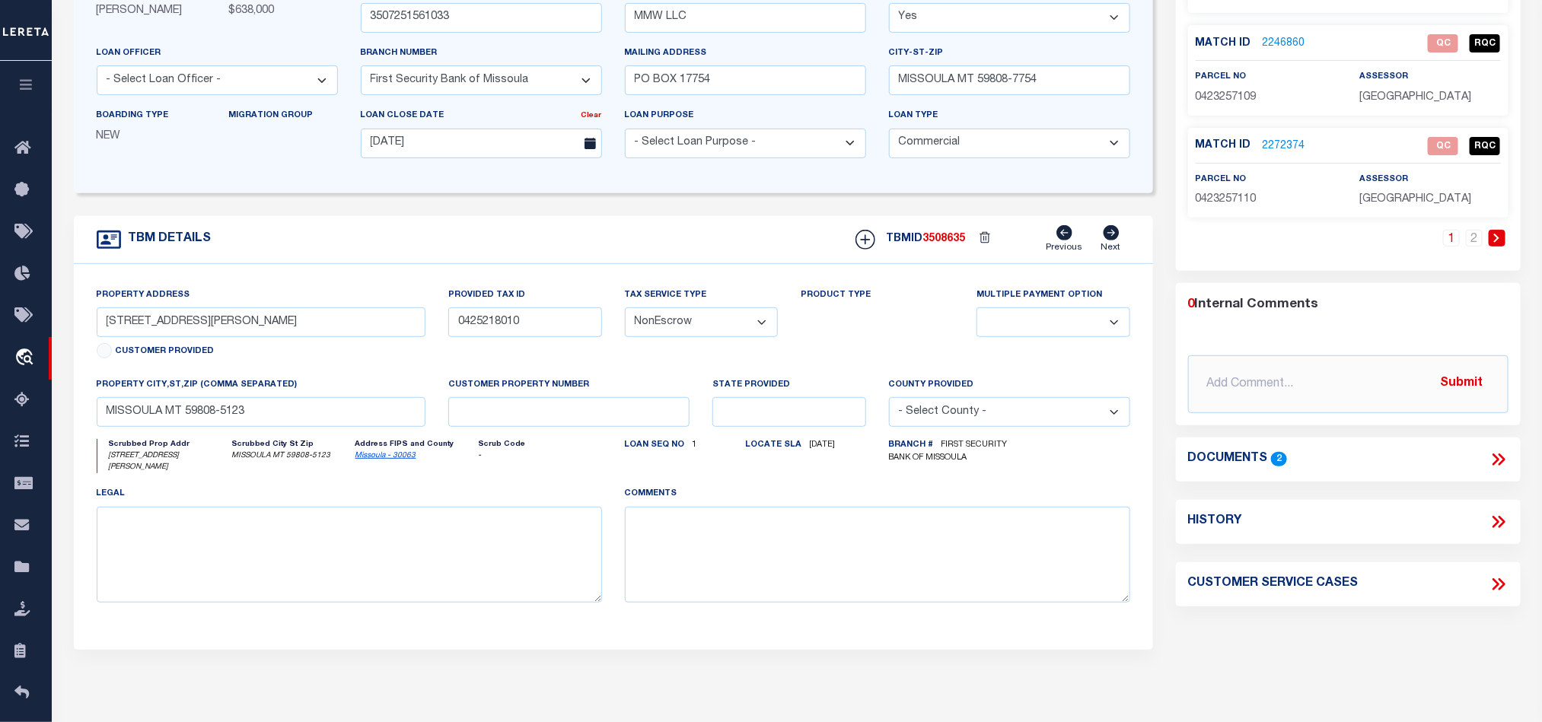
click at [695, 236] on div "TBM DETAILS TBMID 3508635 Previous Next" at bounding box center [613, 240] width 1079 height 48
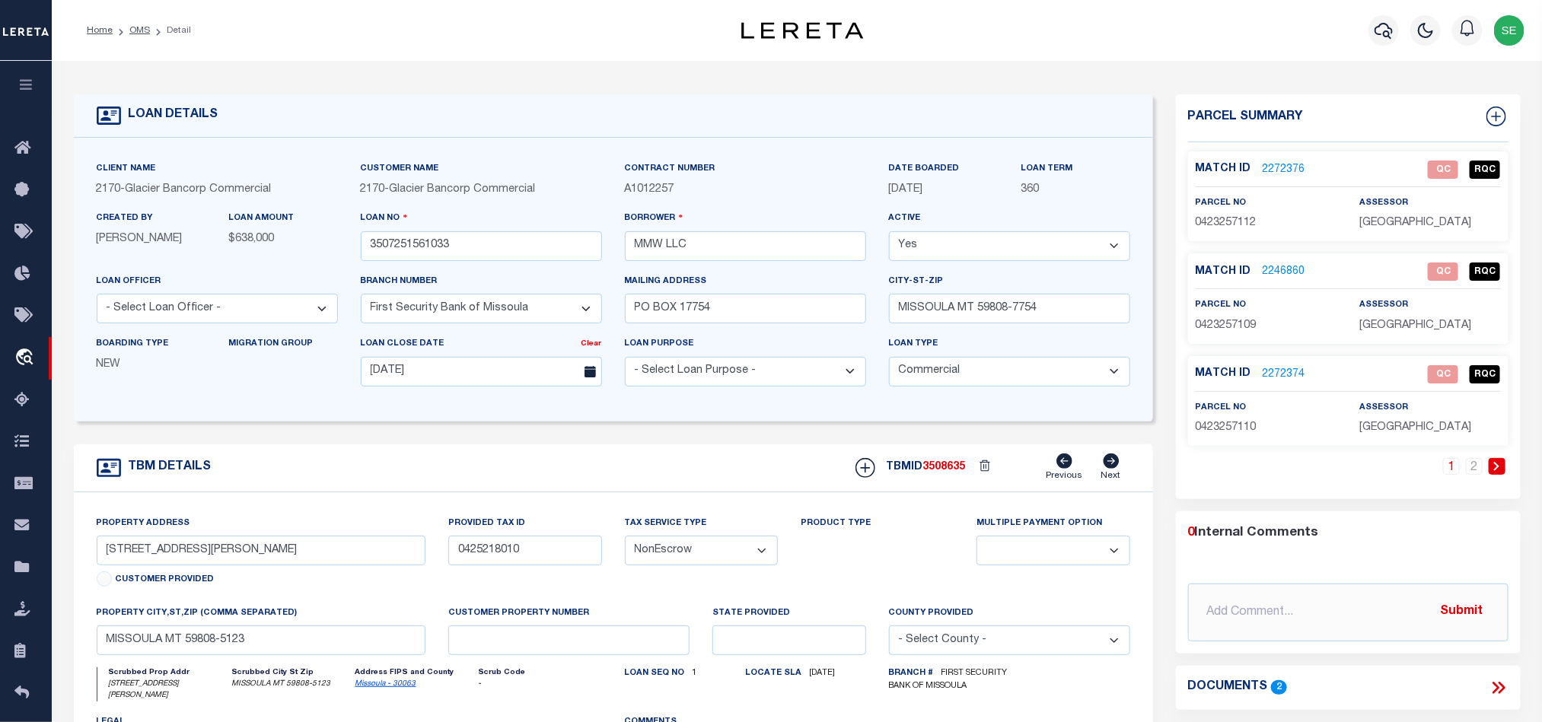
scroll to position [114, 0]
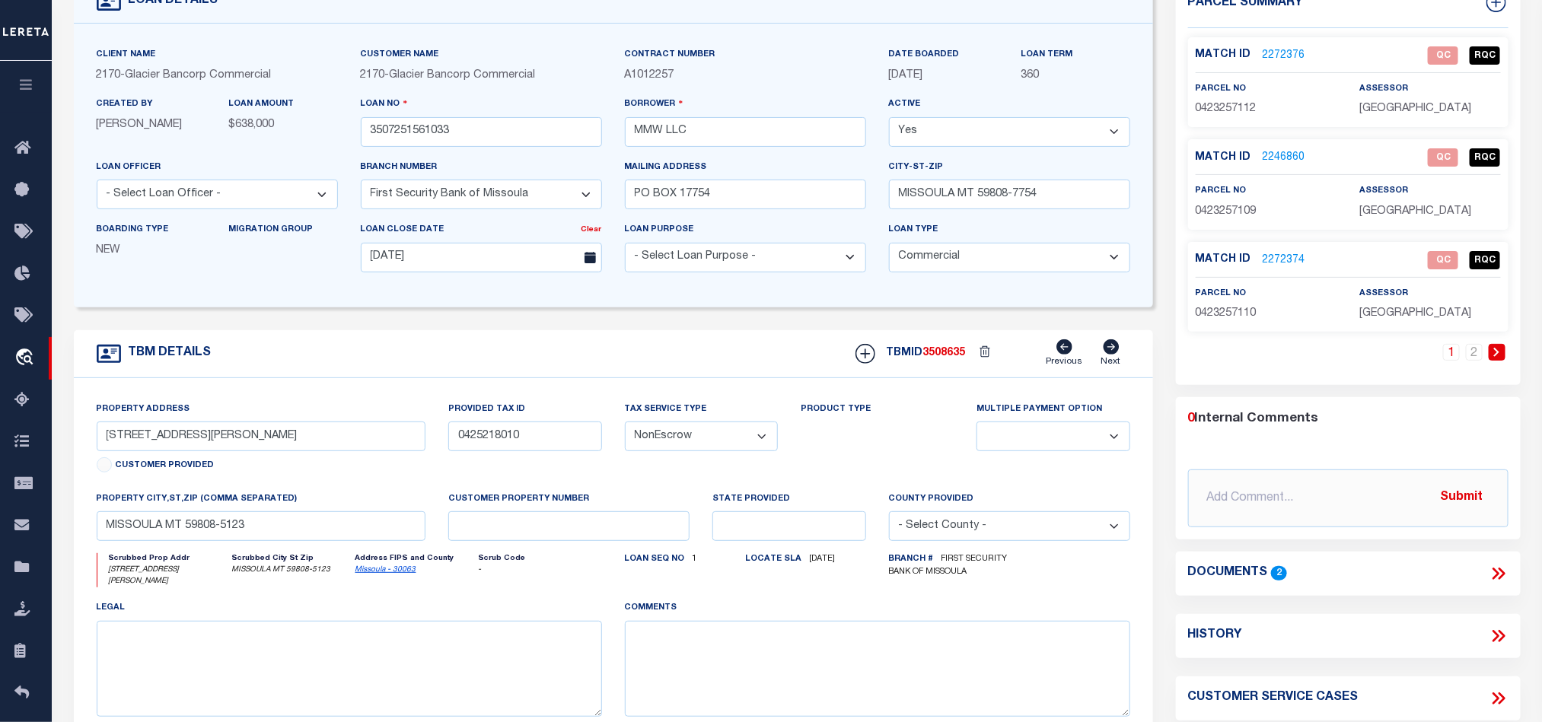
click at [763, 365] on div "TBM DETAILS TBMID 3508635 Previous Next" at bounding box center [613, 354] width 1079 height 48
click at [1290, 368] on div "1 2" at bounding box center [1348, 364] width 320 height 41
drag, startPoint x: 751, startPoint y: 356, endPoint x: 882, endPoint y: 356, distance: 130.9
click at [751, 356] on div "TBM DETAILS TBMID 3508635 Previous Next" at bounding box center [613, 354] width 1079 height 48
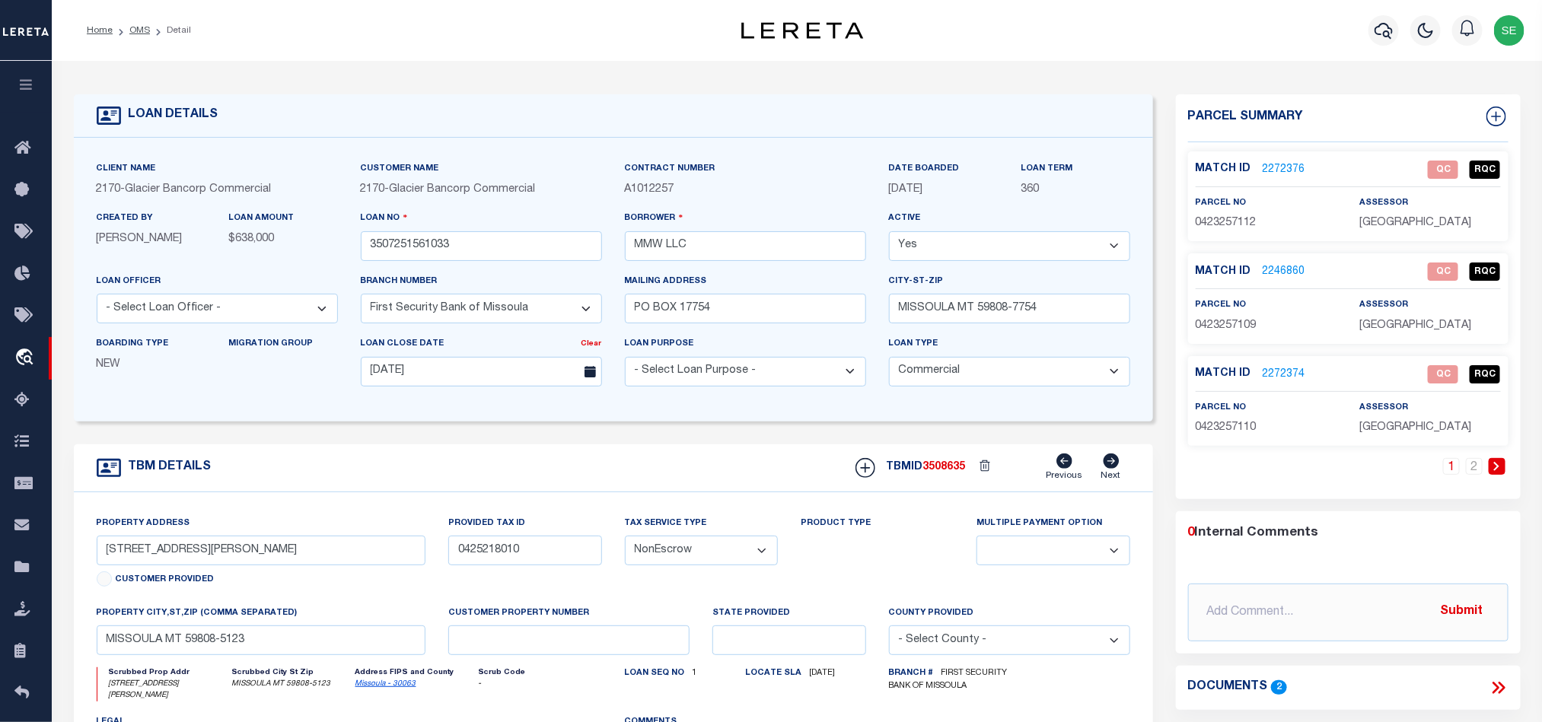
click at [1282, 167] on link "2272376" at bounding box center [1284, 170] width 43 height 16
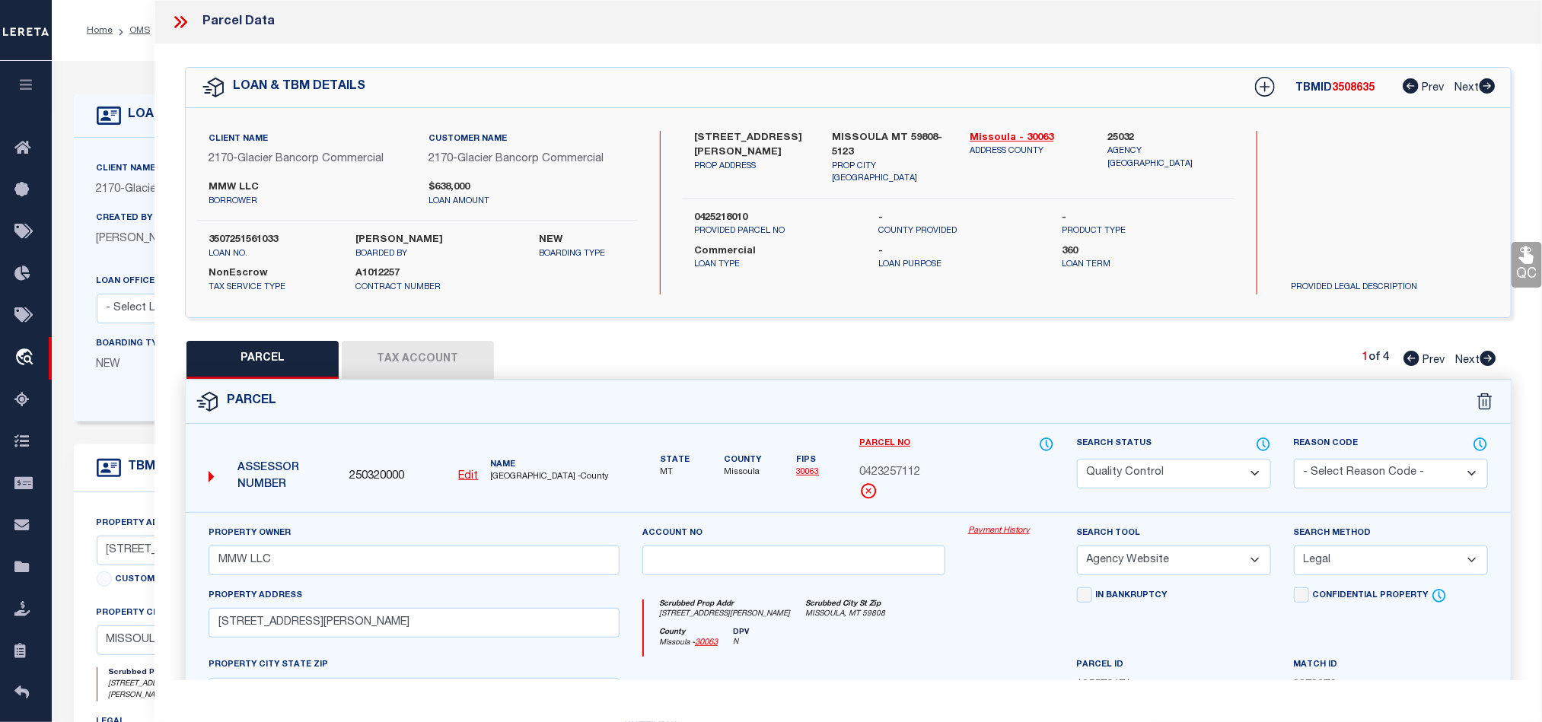
click at [983, 393] on div "Parcel" at bounding box center [848, 402] width 1325 height 43
click at [178, 26] on icon at bounding box center [180, 22] width 20 height 20
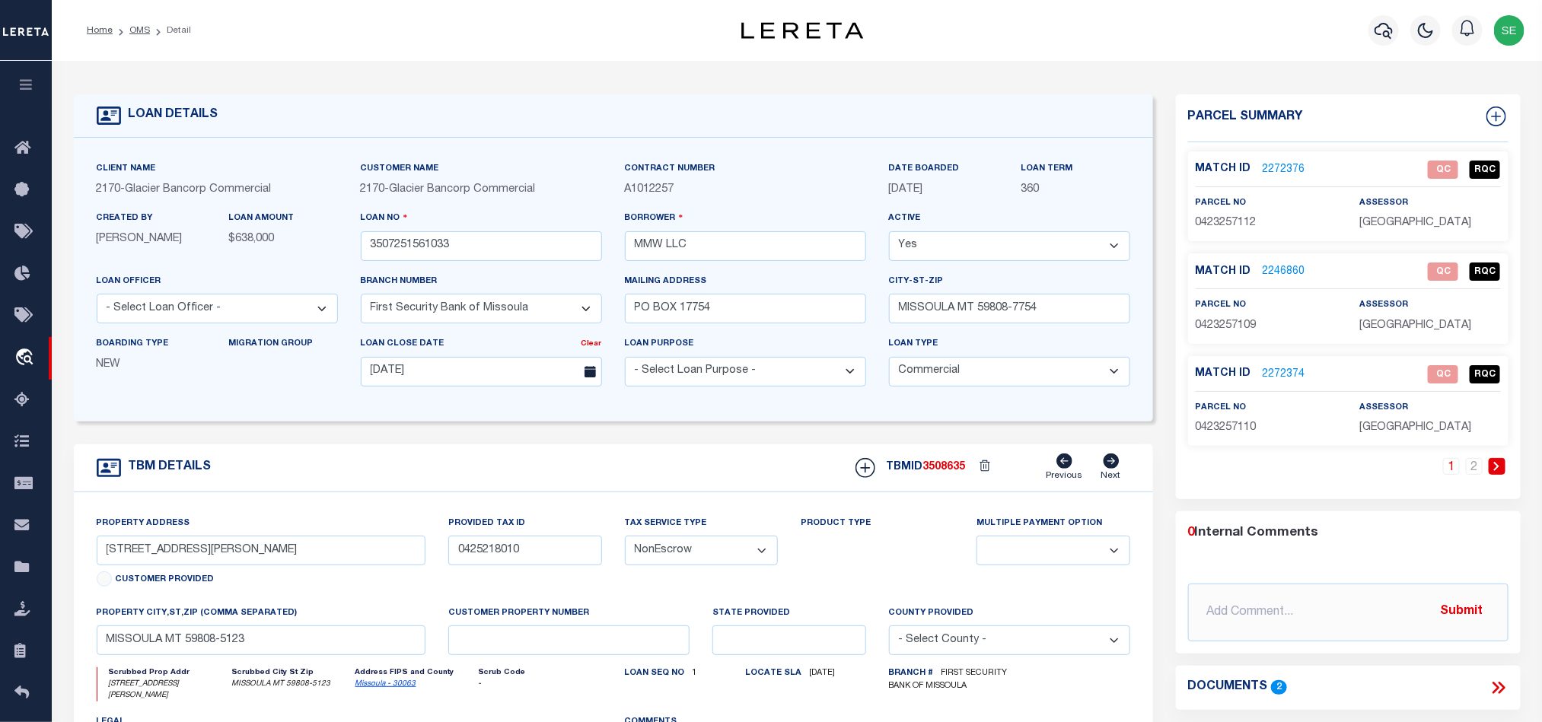
click at [1283, 266] on link "2246860" at bounding box center [1284, 272] width 43 height 16
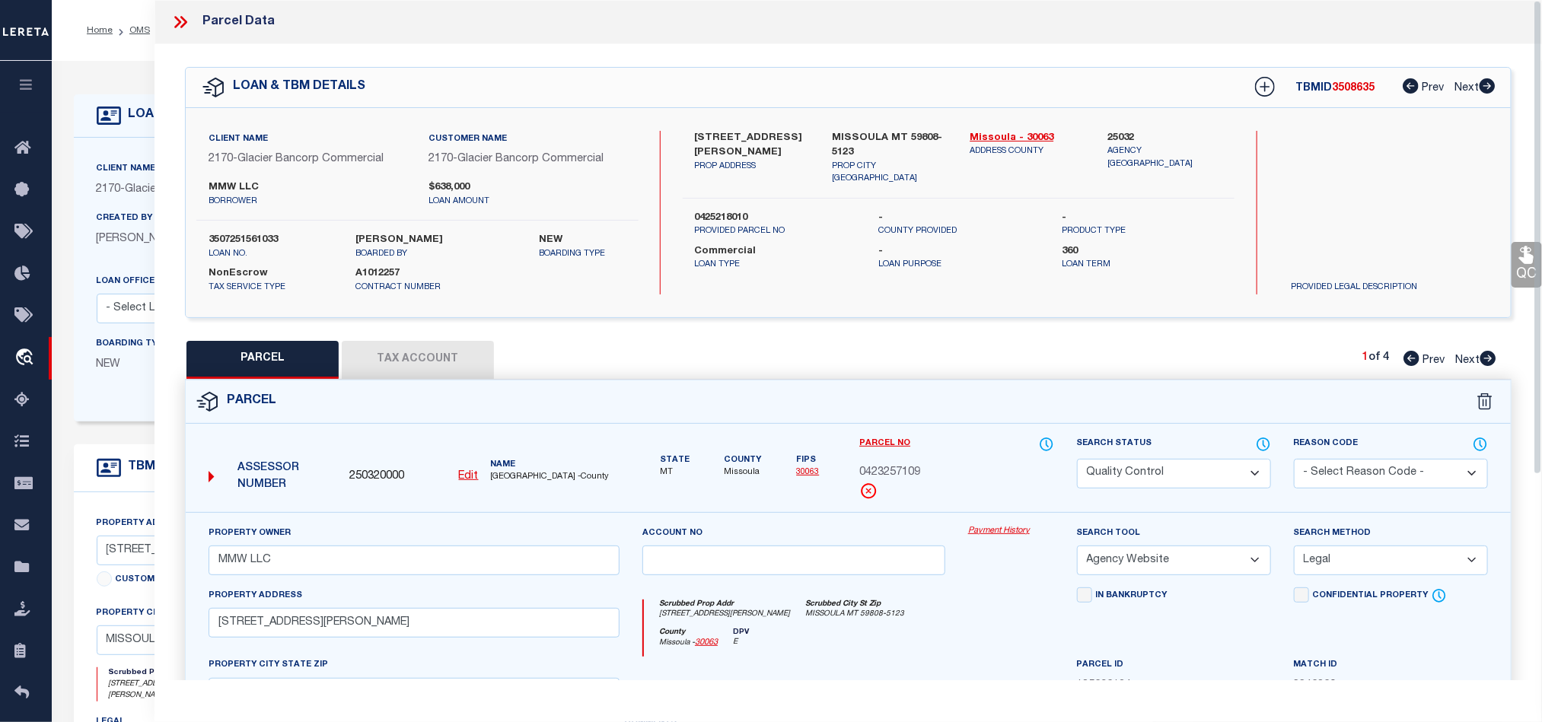
click at [403, 368] on button "Tax Account" at bounding box center [418, 360] width 152 height 38
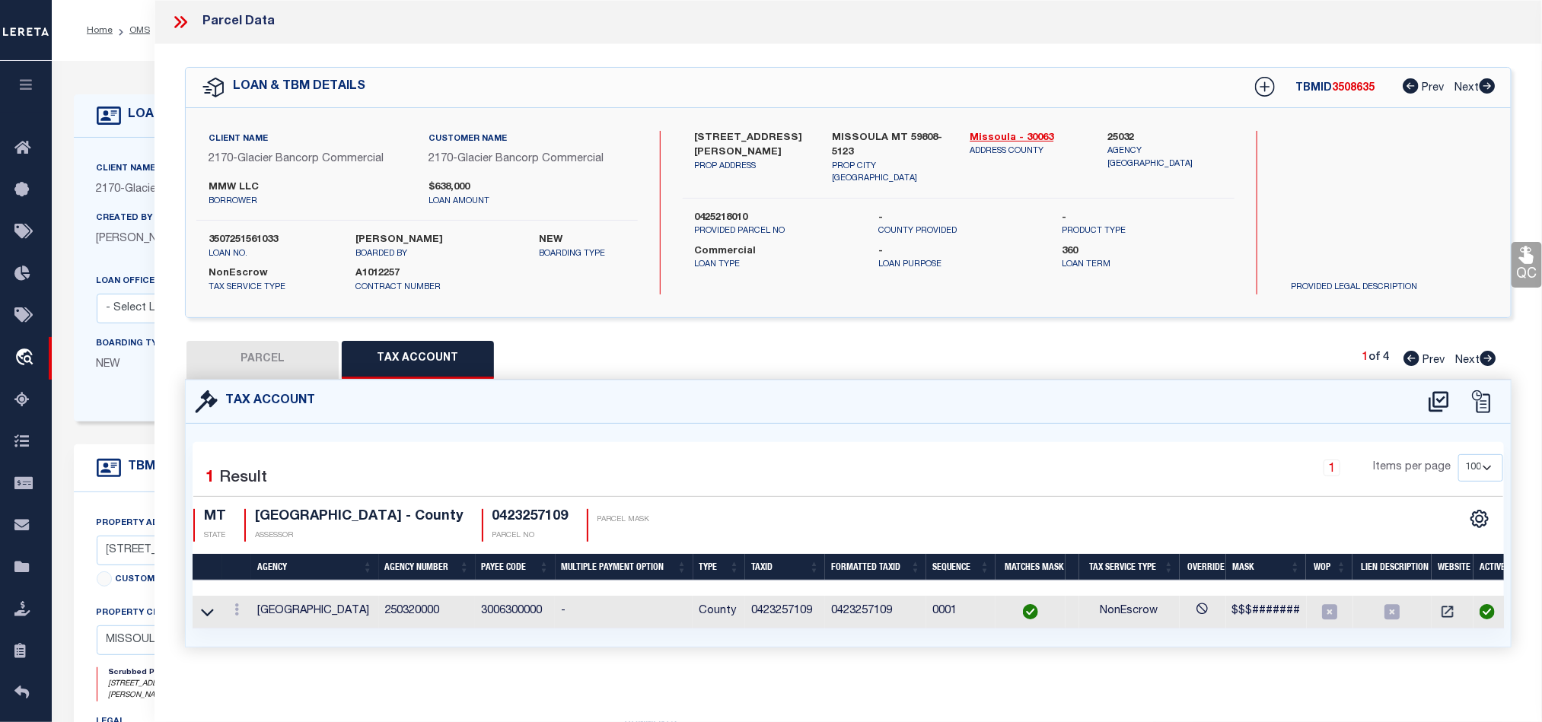
click at [183, 18] on icon at bounding box center [183, 22] width 7 height 12
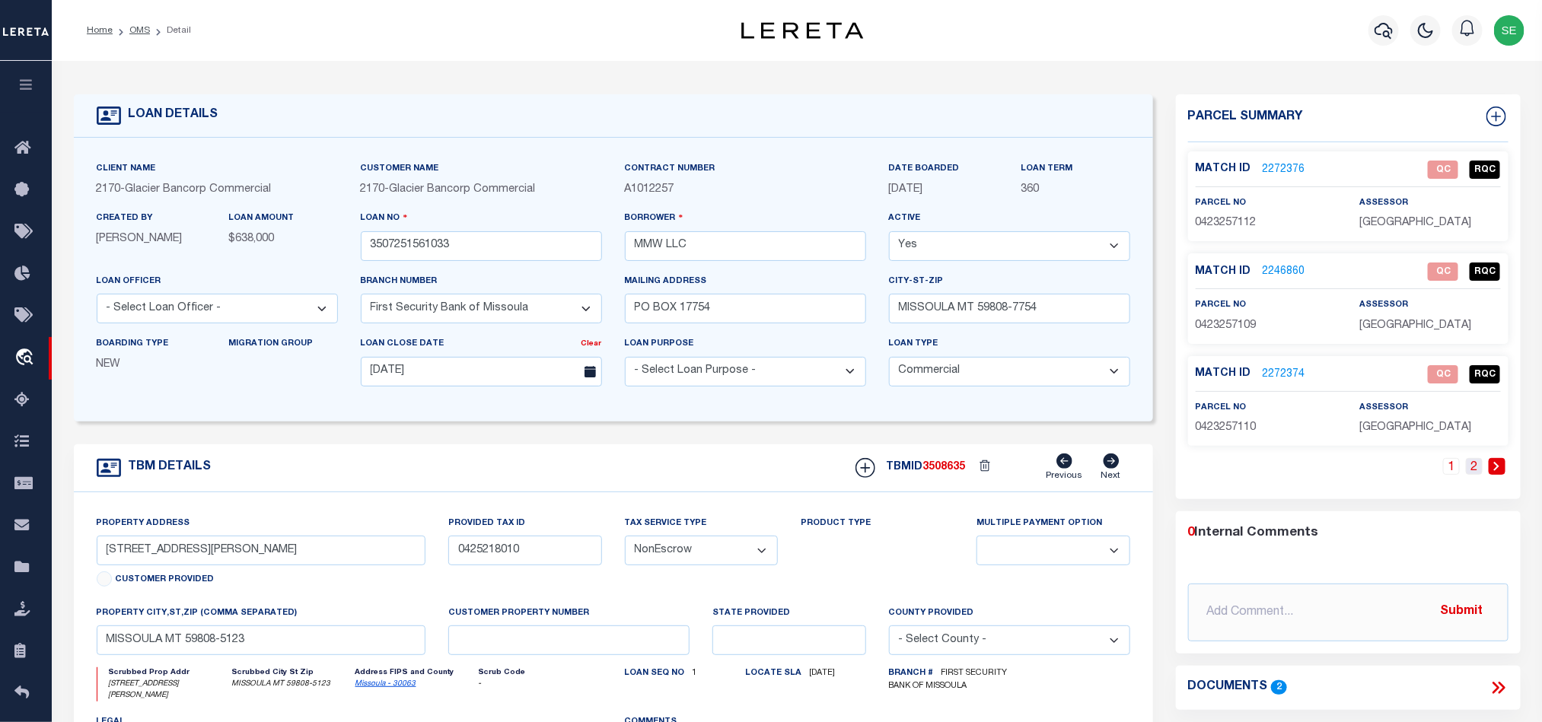
click at [1476, 463] on link "2" at bounding box center [1474, 466] width 17 height 17
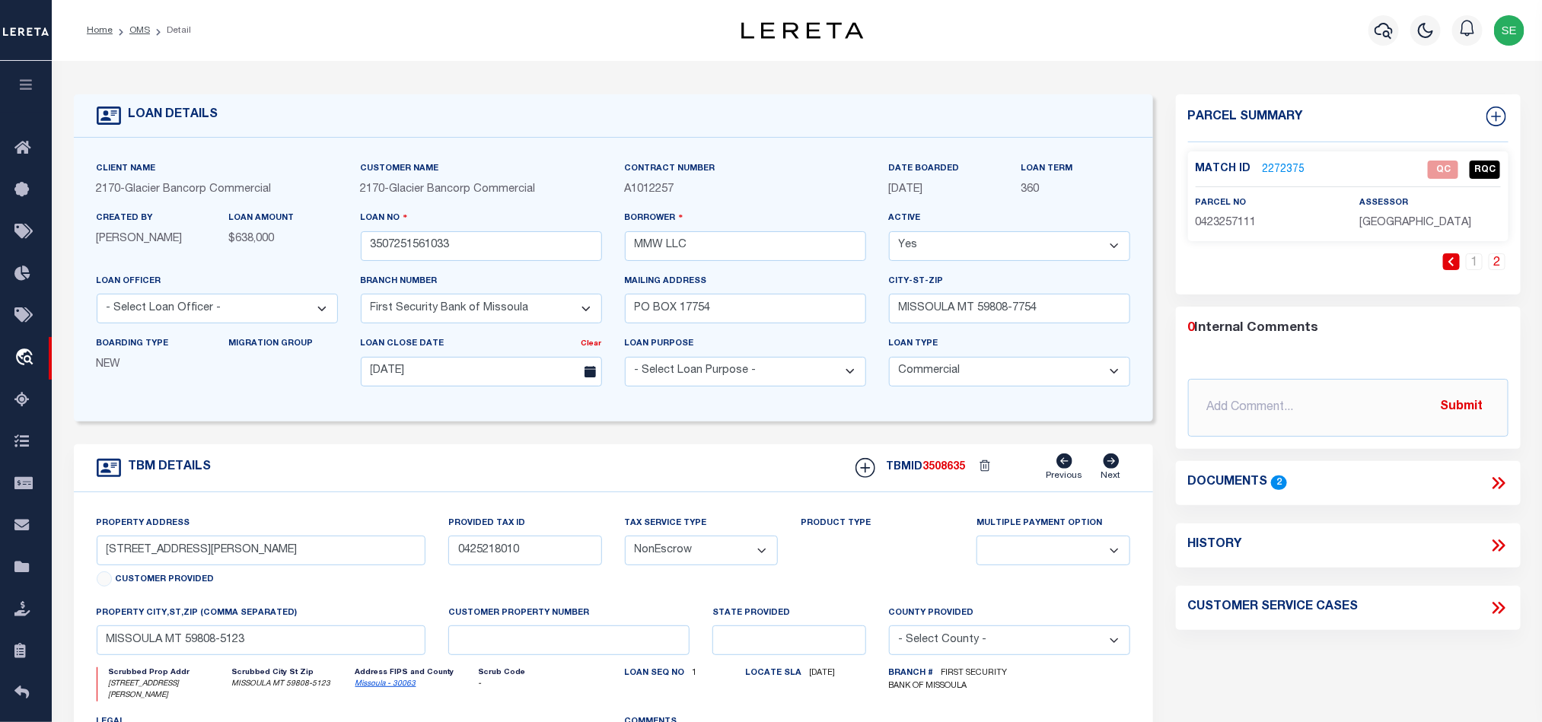
click at [1291, 165] on link "2272375" at bounding box center [1284, 170] width 43 height 16
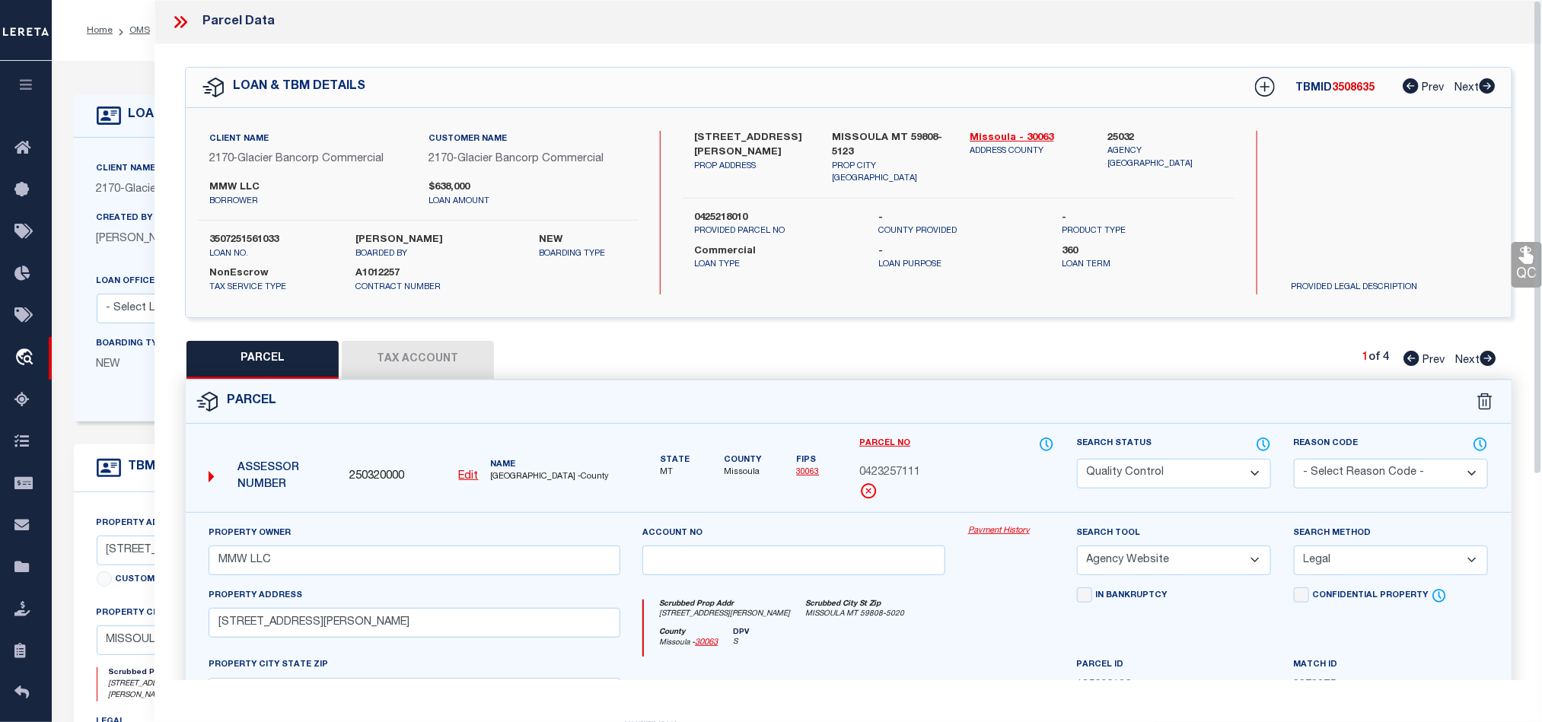
click at [403, 357] on button "Tax Account" at bounding box center [418, 360] width 152 height 38
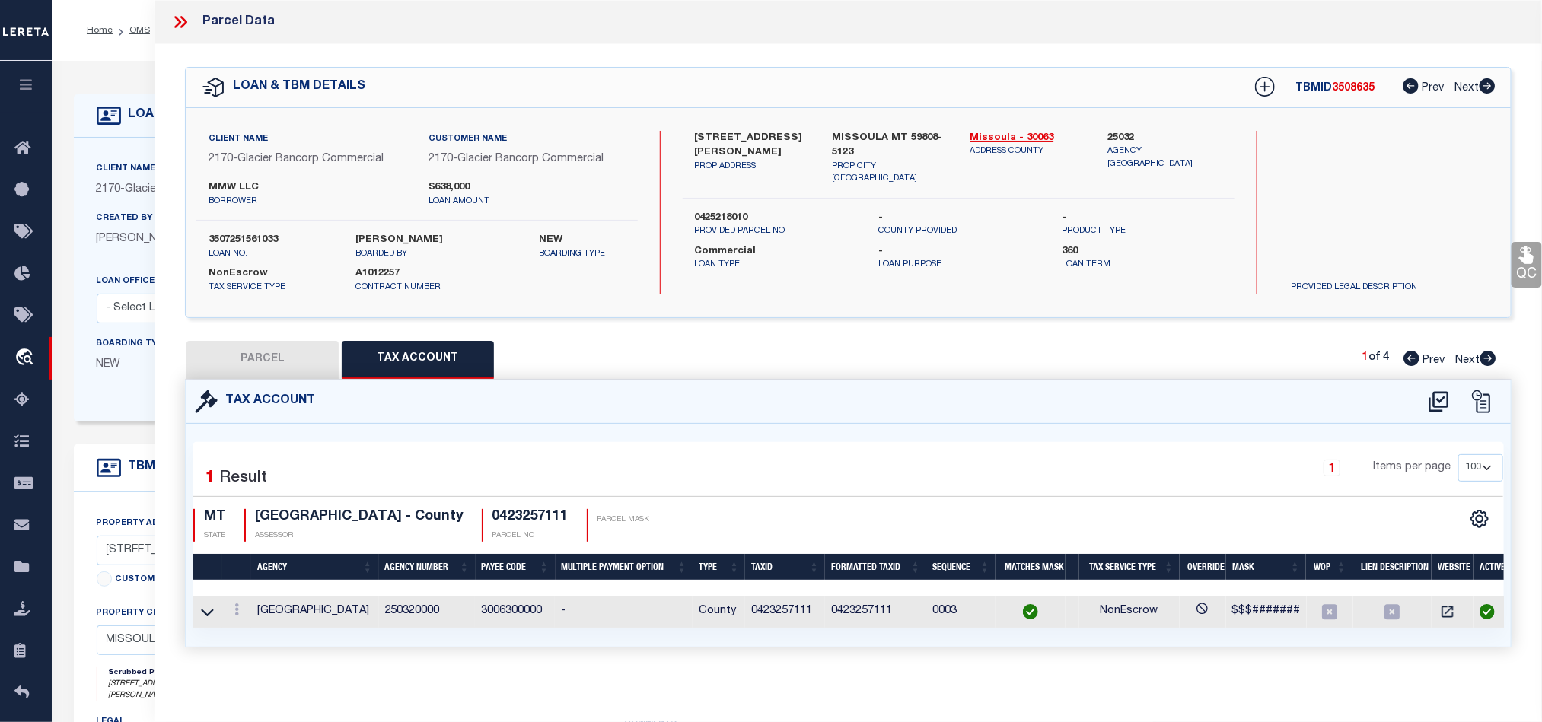
click at [183, 18] on icon at bounding box center [183, 22] width 7 height 12
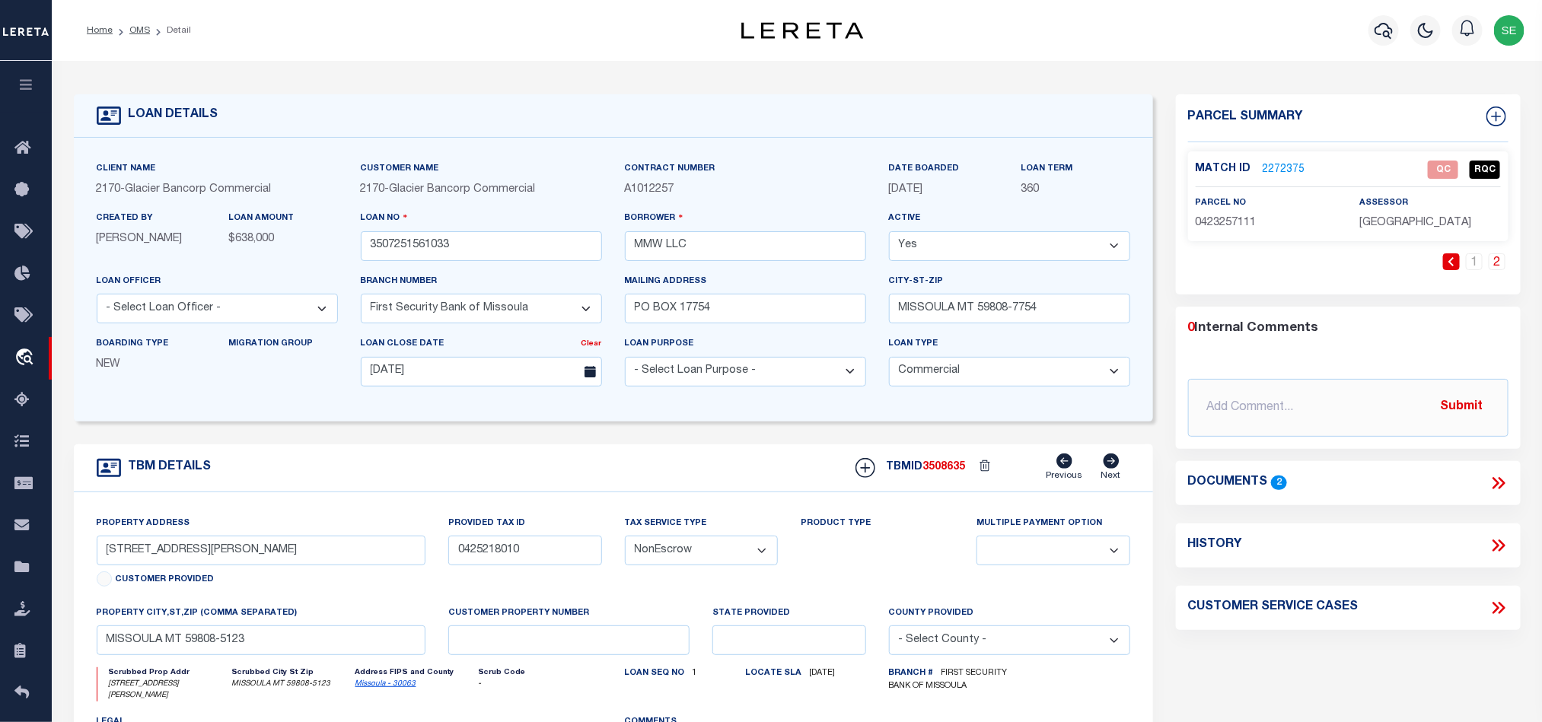
click at [662, 468] on div "TBM DETAILS TBMID 3508635 Previous Next" at bounding box center [613, 468] width 1079 height 48
click at [743, 461] on div "TBM DETAILS TBMID 3508635 Previous Next" at bounding box center [613, 468] width 1079 height 48
click at [1473, 263] on link "1" at bounding box center [1474, 261] width 17 height 17
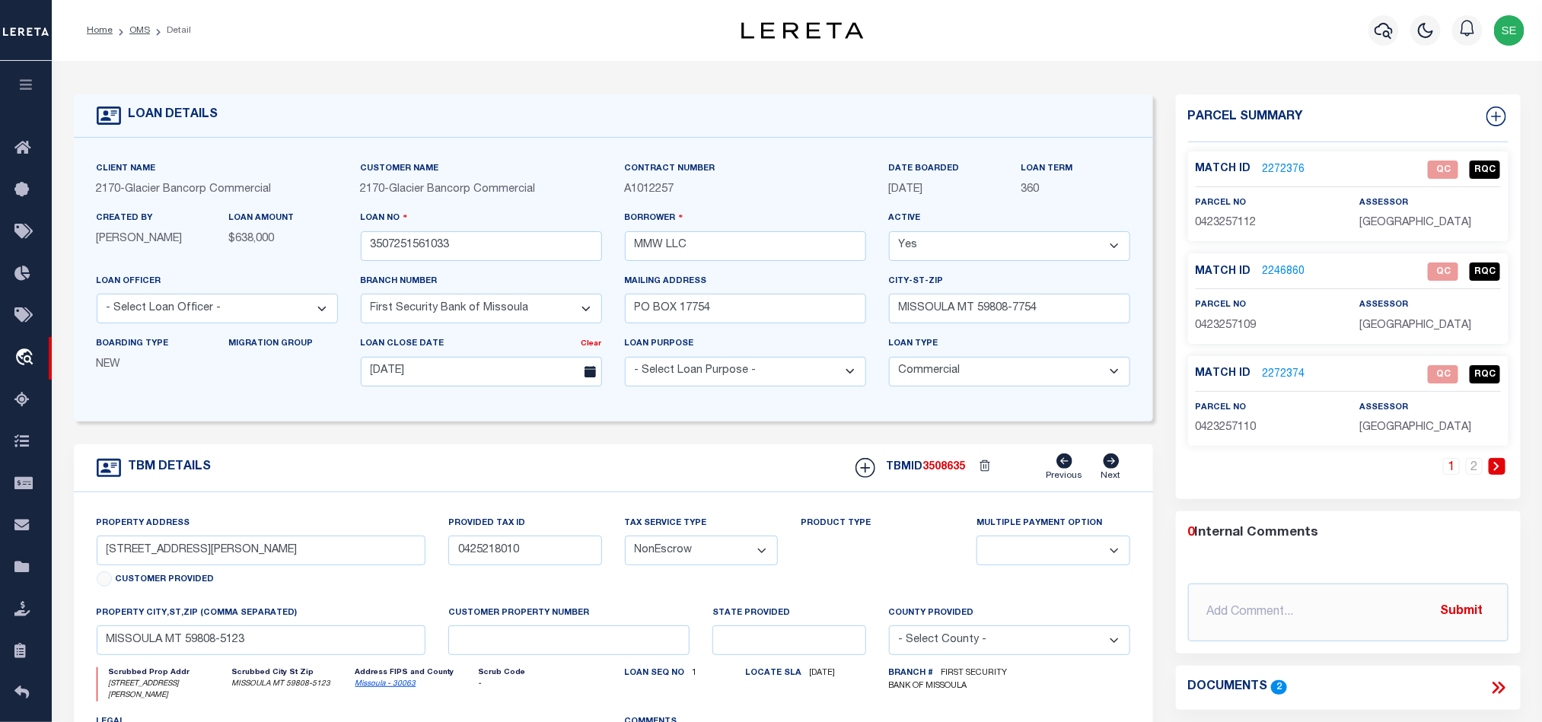
click at [658, 460] on div "TBM DETAILS TBMID 3508635 Previous Next" at bounding box center [613, 468] width 1079 height 48
click at [699, 461] on div "TBM DETAILS TBMID 3508635 Previous Next" at bounding box center [613, 468] width 1079 height 48
click at [708, 462] on div "TBM DETAILS TBMID 3508635 Previous Next" at bounding box center [613, 468] width 1079 height 48
click at [1295, 165] on link "2272376" at bounding box center [1284, 170] width 43 height 16
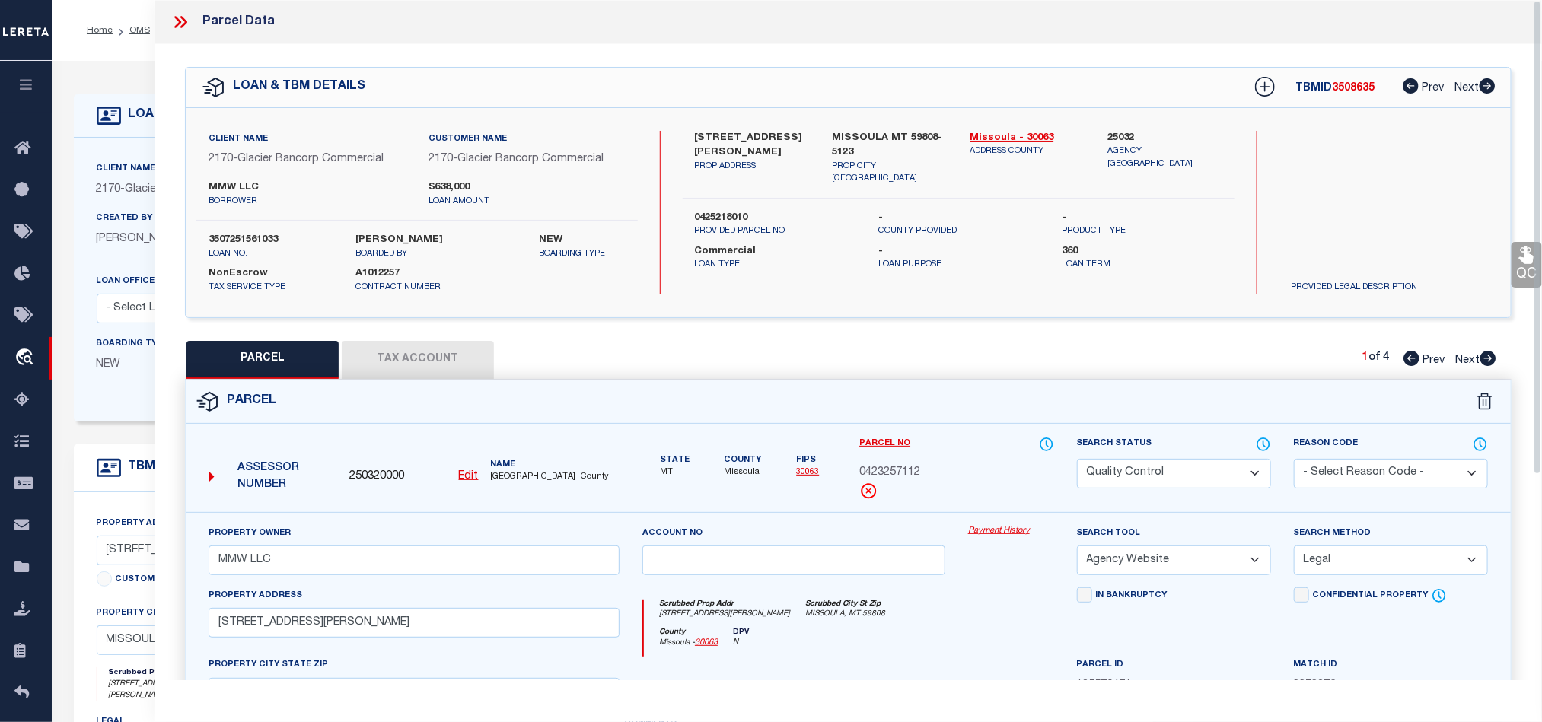
click at [948, 409] on div "Parcel" at bounding box center [848, 402] width 1325 height 43
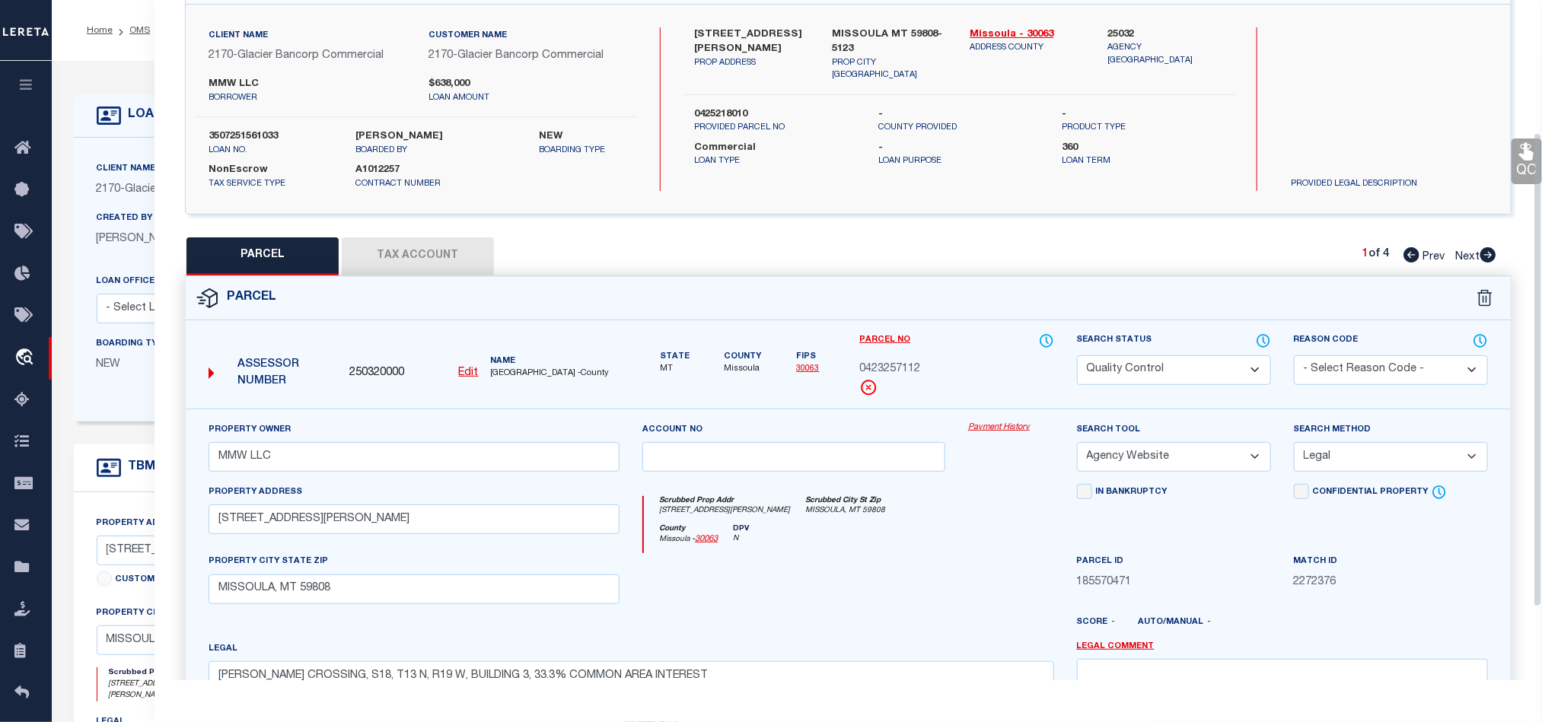
scroll to position [228, 0]
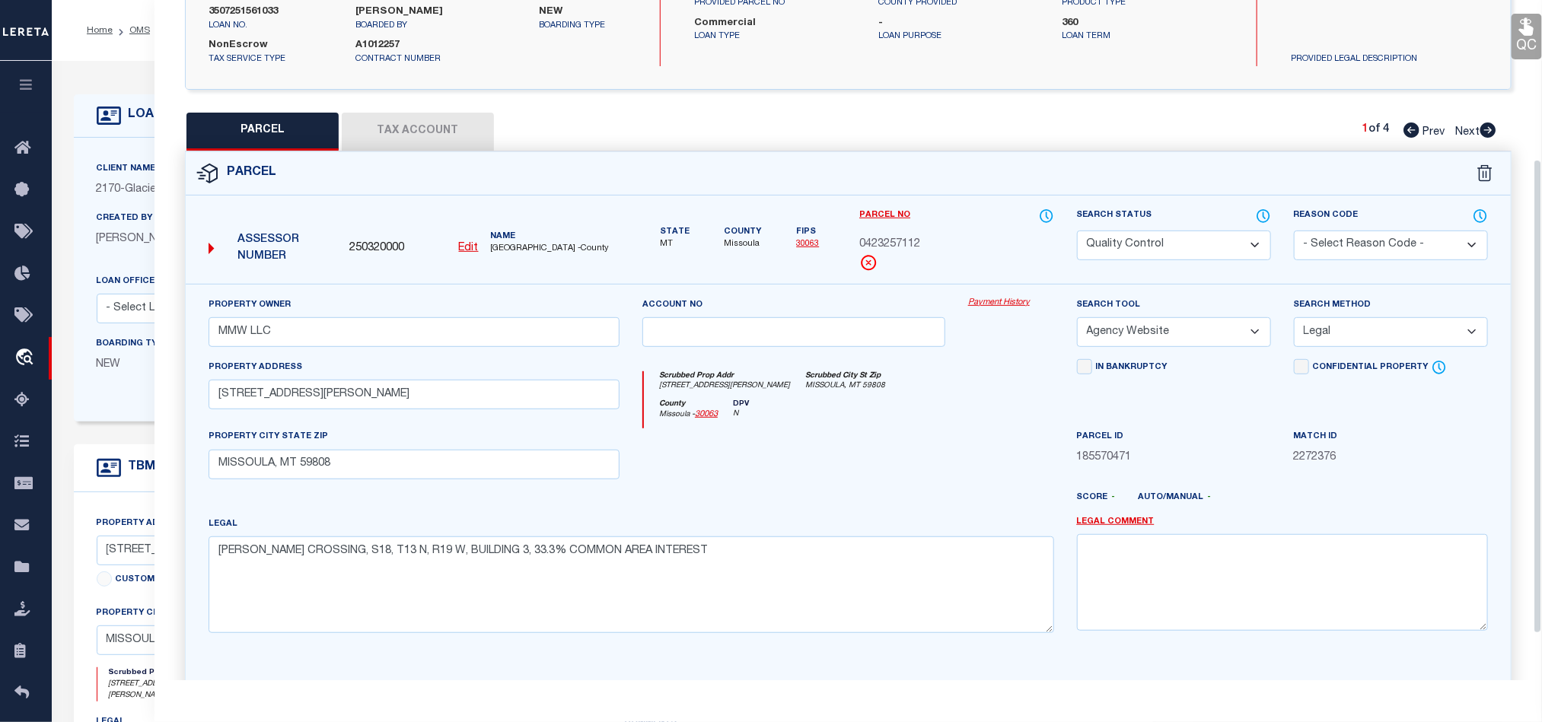
click at [868, 393] on div "Scrubbed Prop Addr [STREET_ADDRESS][PERSON_NAME] Scrubbed City [GEOGRAPHIC_DATA…" at bounding box center [848, 385] width 409 height 28
click at [1190, 260] on select "Automated Search Bad Parcel Complete Duplicate Parcel High Dollar Reporting In …" at bounding box center [1174, 246] width 194 height 30
drag, startPoint x: 888, startPoint y: 411, endPoint x: 1327, endPoint y: 413, distance: 439.1
click at [888, 411] on div "County [GEOGRAPHIC_DATA] - 30063 DPV N" at bounding box center [848, 415] width 409 height 30
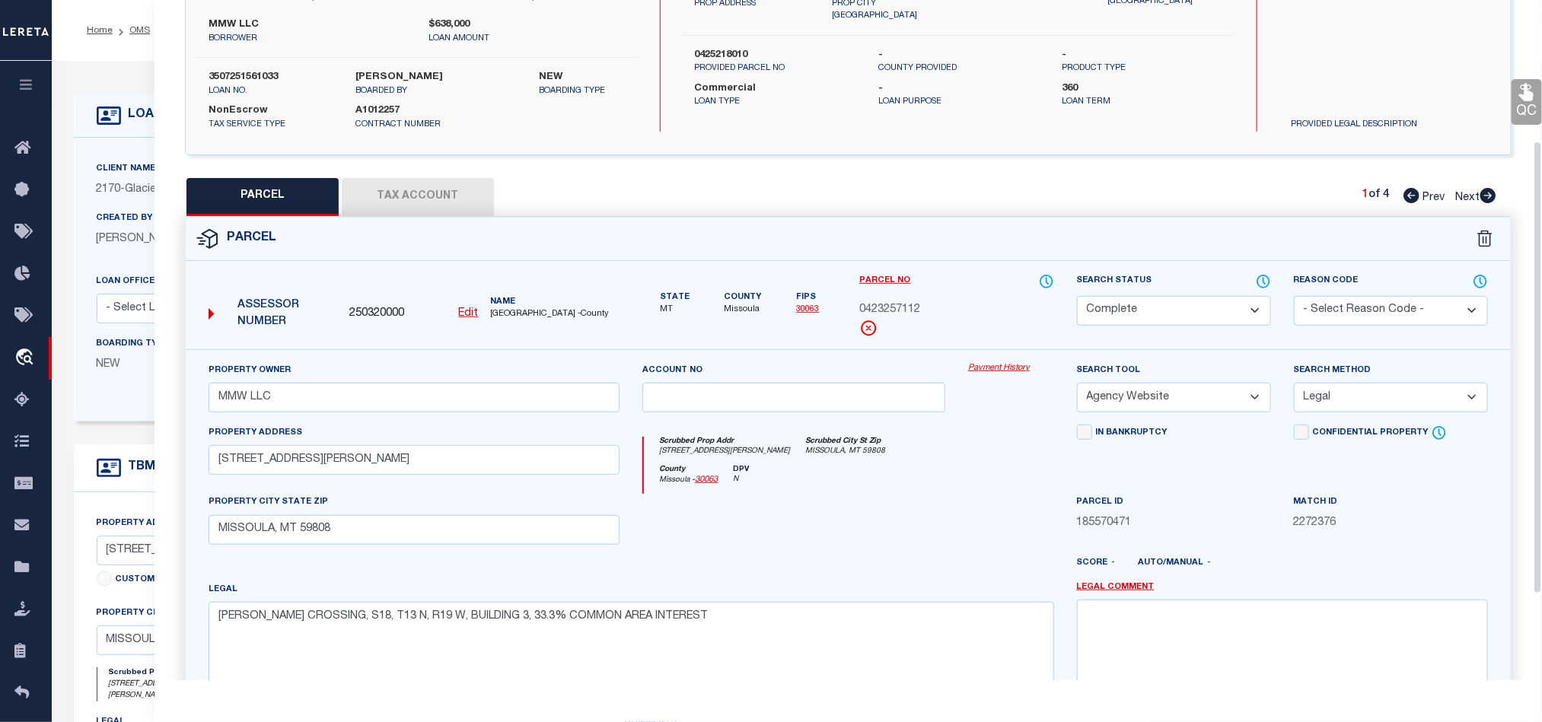
scroll to position [114, 0]
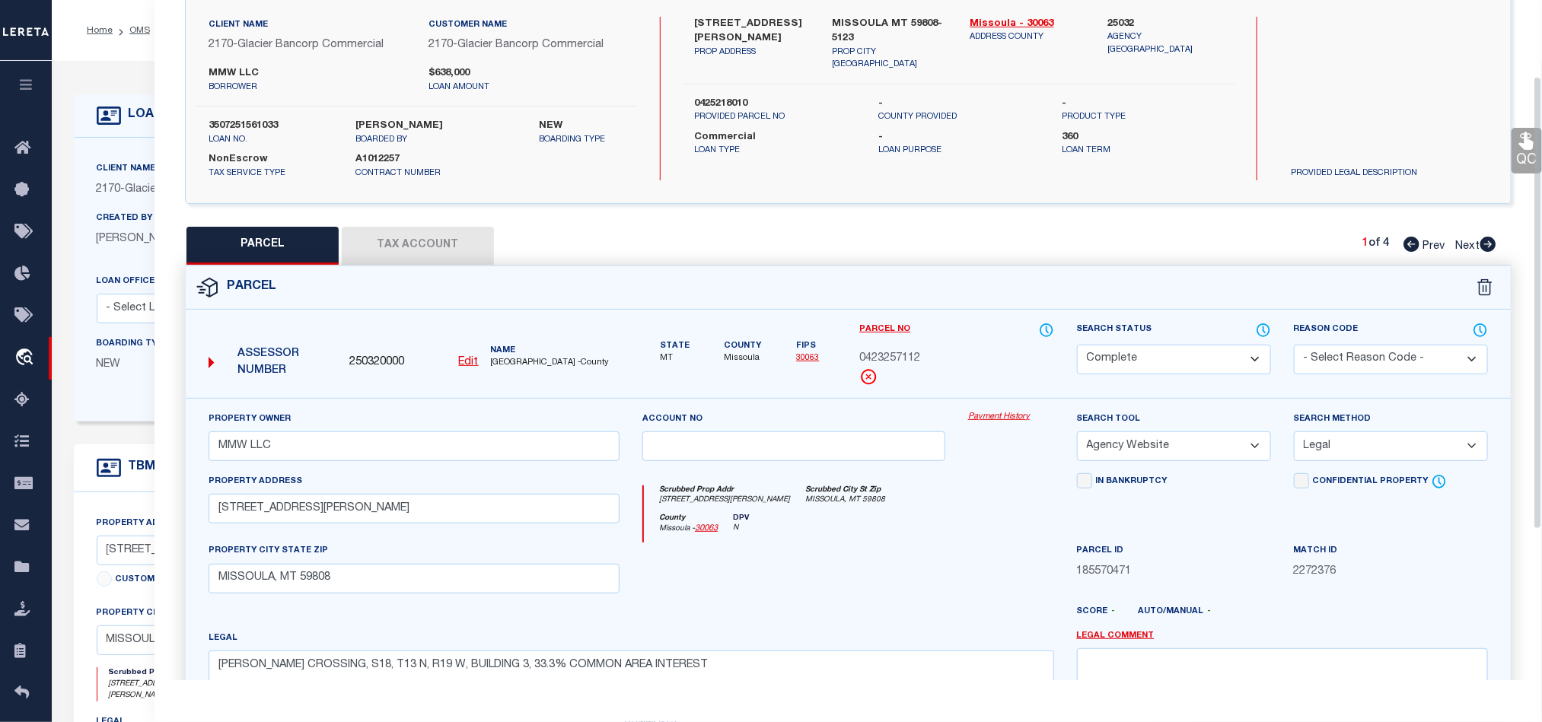
click at [1514, 155] on link "QC" at bounding box center [1526, 151] width 30 height 46
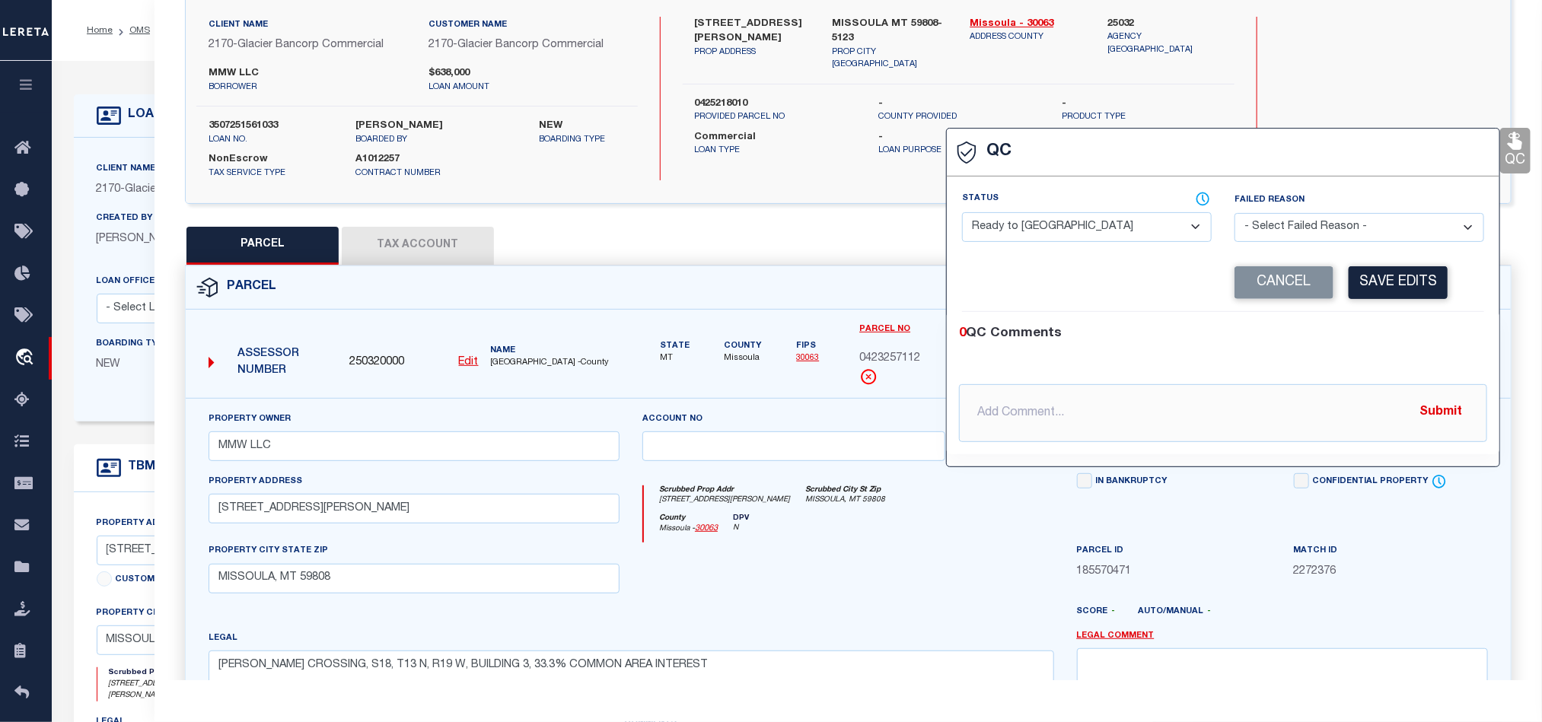
drag, startPoint x: 1106, startPoint y: 218, endPoint x: 1258, endPoint y: 267, distance: 160.1
click at [1106, 218] on select "- Select Status - Ready to QC Correct Incorrect" at bounding box center [1087, 227] width 250 height 30
click at [1432, 354] on div "0 QC Comments @[PERSON_NAME] @[PERSON_NAME] @[PERSON_NAME] @[PERSON_NAME] @[PER…" at bounding box center [1223, 383] width 553 height 118
click at [1421, 288] on button "Save Edits" at bounding box center [1398, 282] width 99 height 33
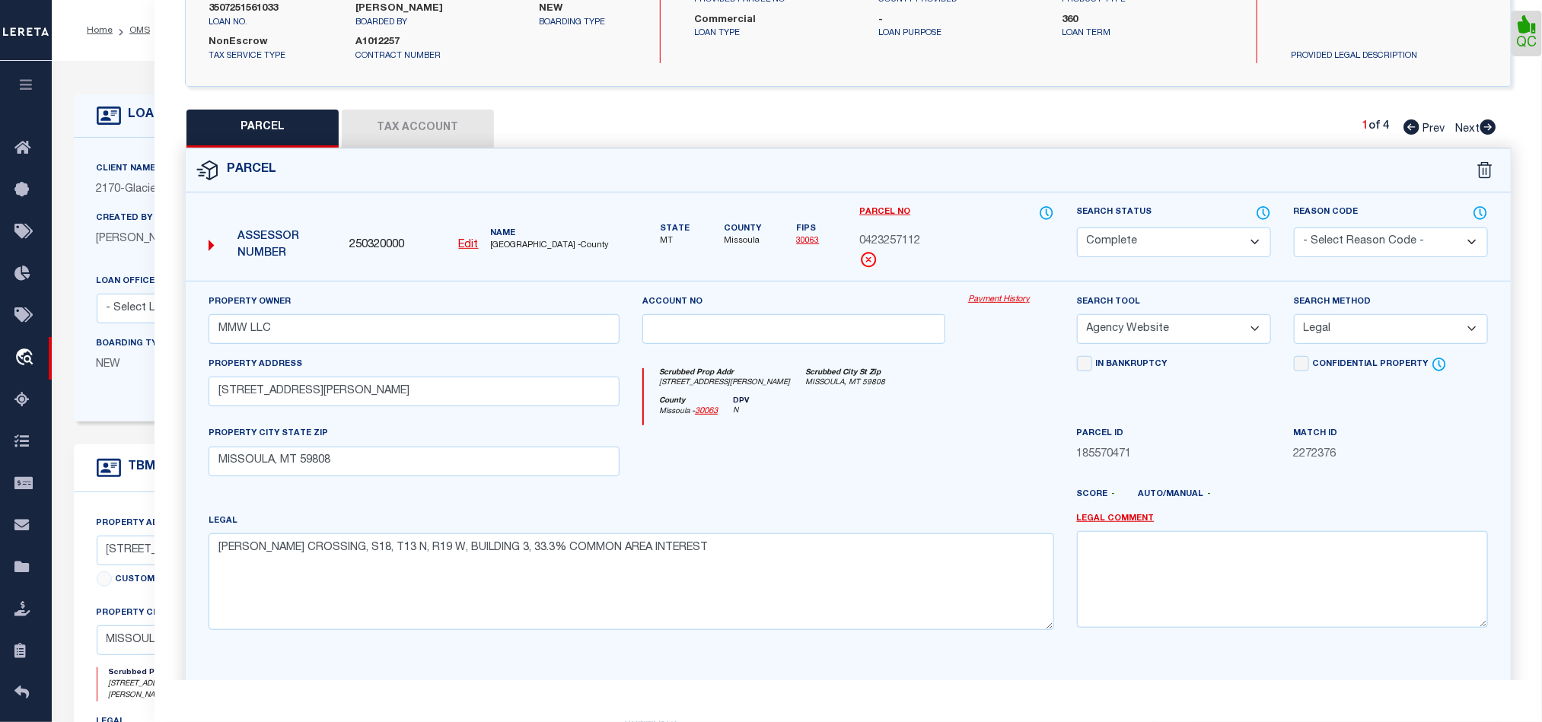
scroll to position [340, 0]
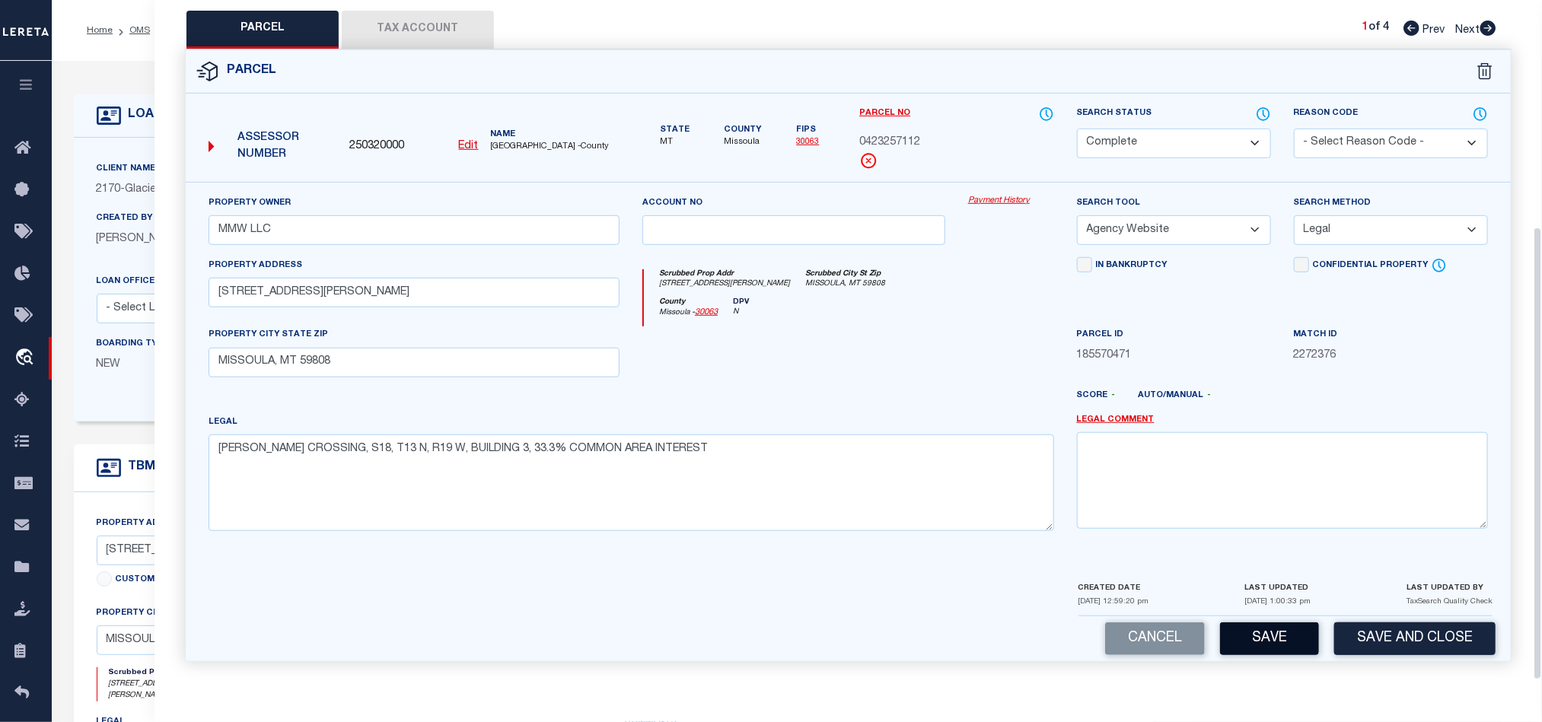
click at [1273, 632] on button "Save" at bounding box center [1269, 639] width 99 height 33
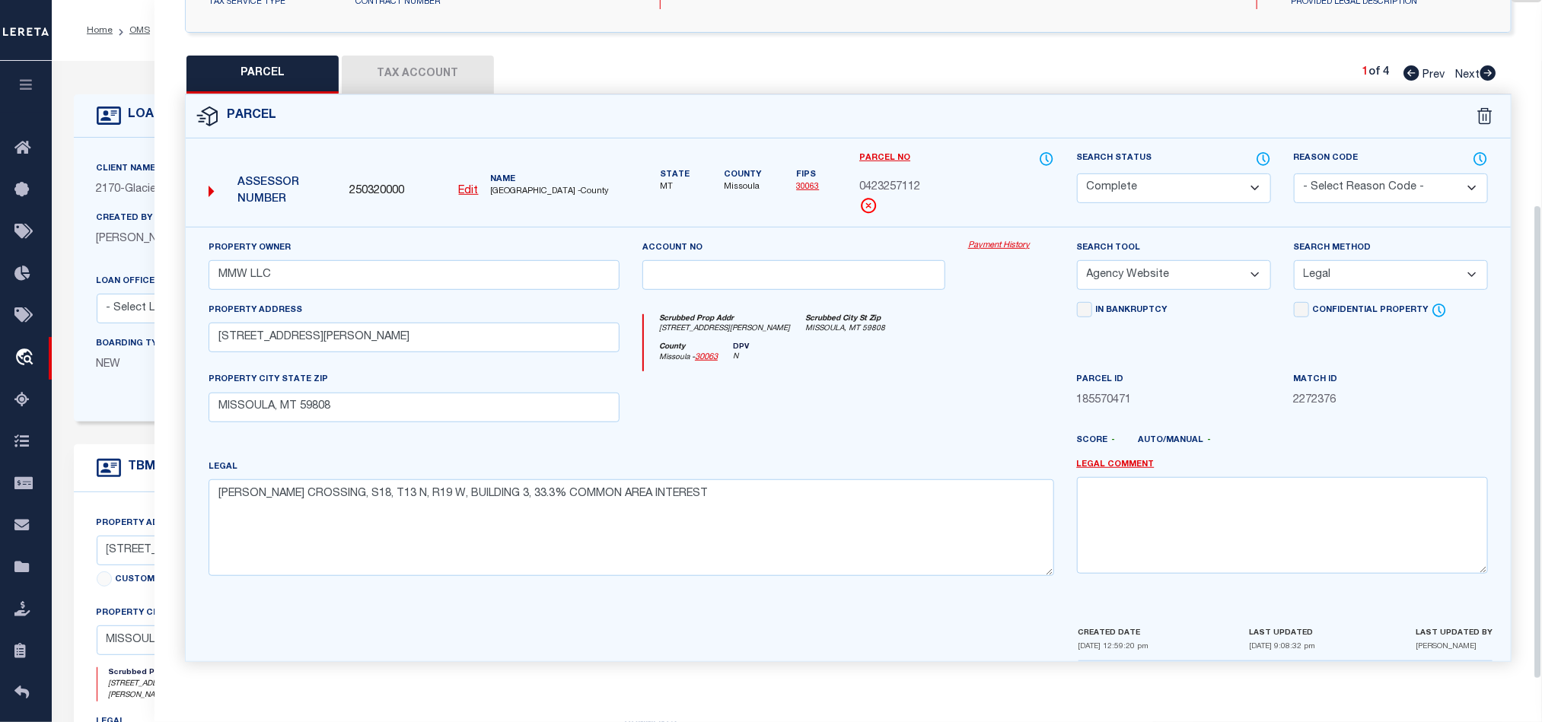
scroll to position [295, 0]
click at [1485, 66] on icon at bounding box center [1488, 72] width 17 height 15
click at [1158, 179] on select "Automated Search Bad Parcel Complete Duplicate Parcel High Dollar Reporting In …" at bounding box center [1174, 189] width 194 height 30
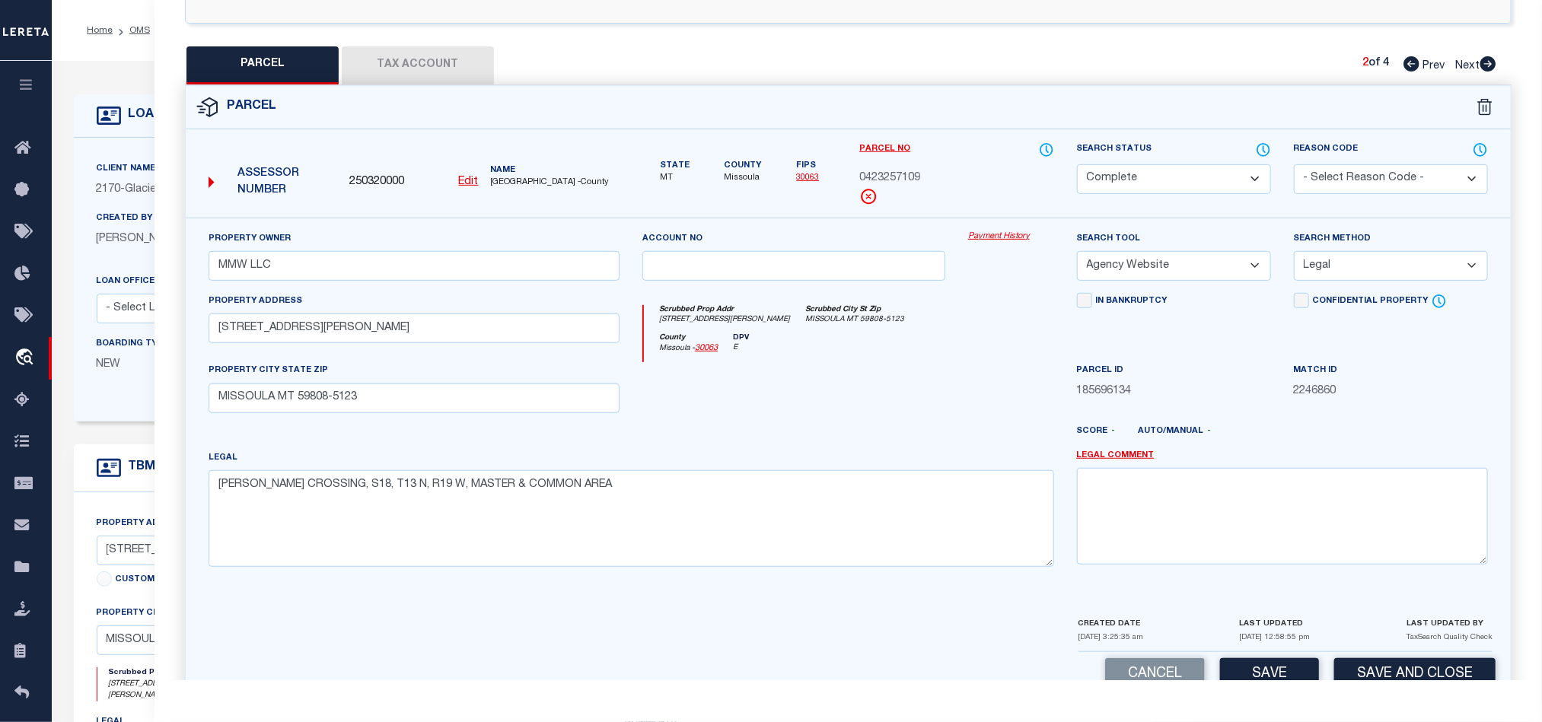
click at [859, 379] on div at bounding box center [794, 393] width 326 height 62
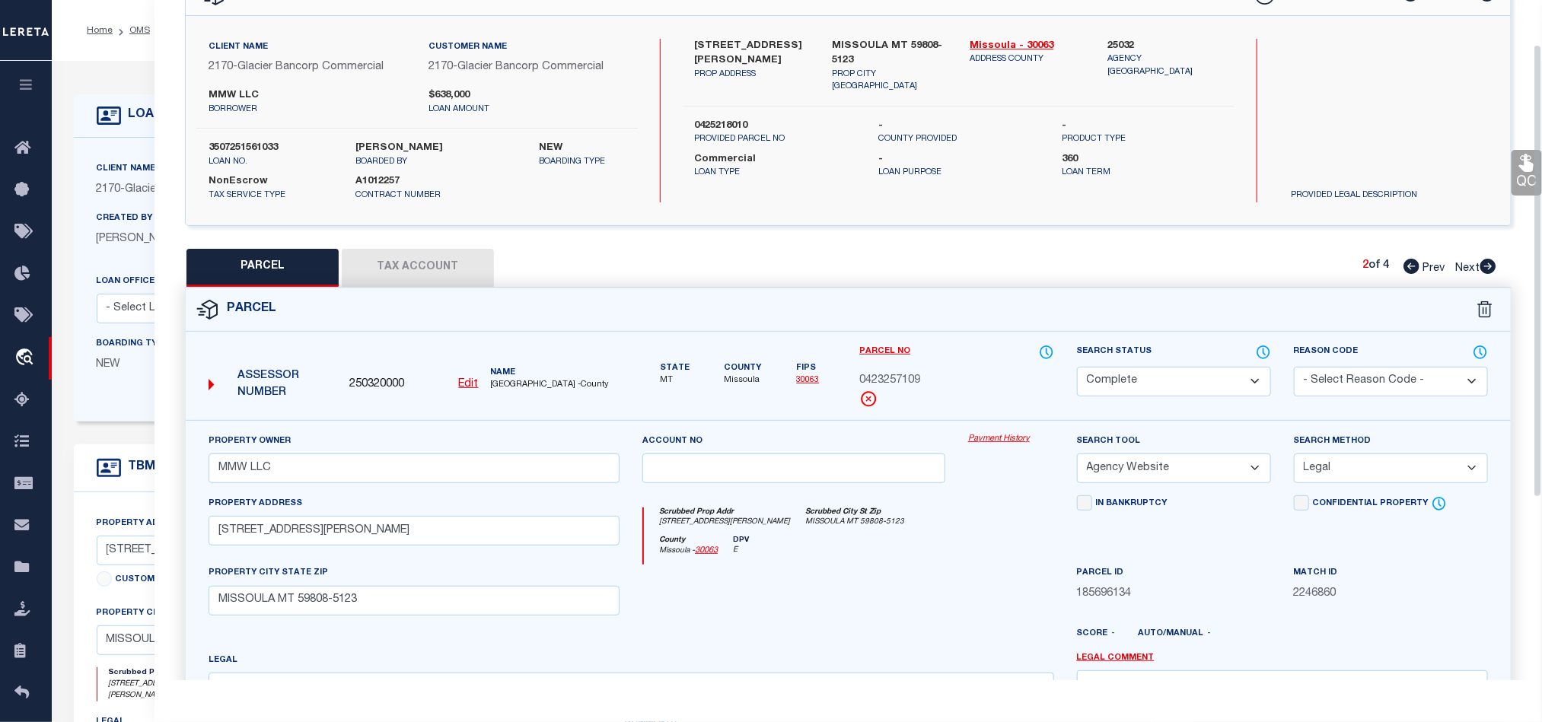
scroll to position [66, 0]
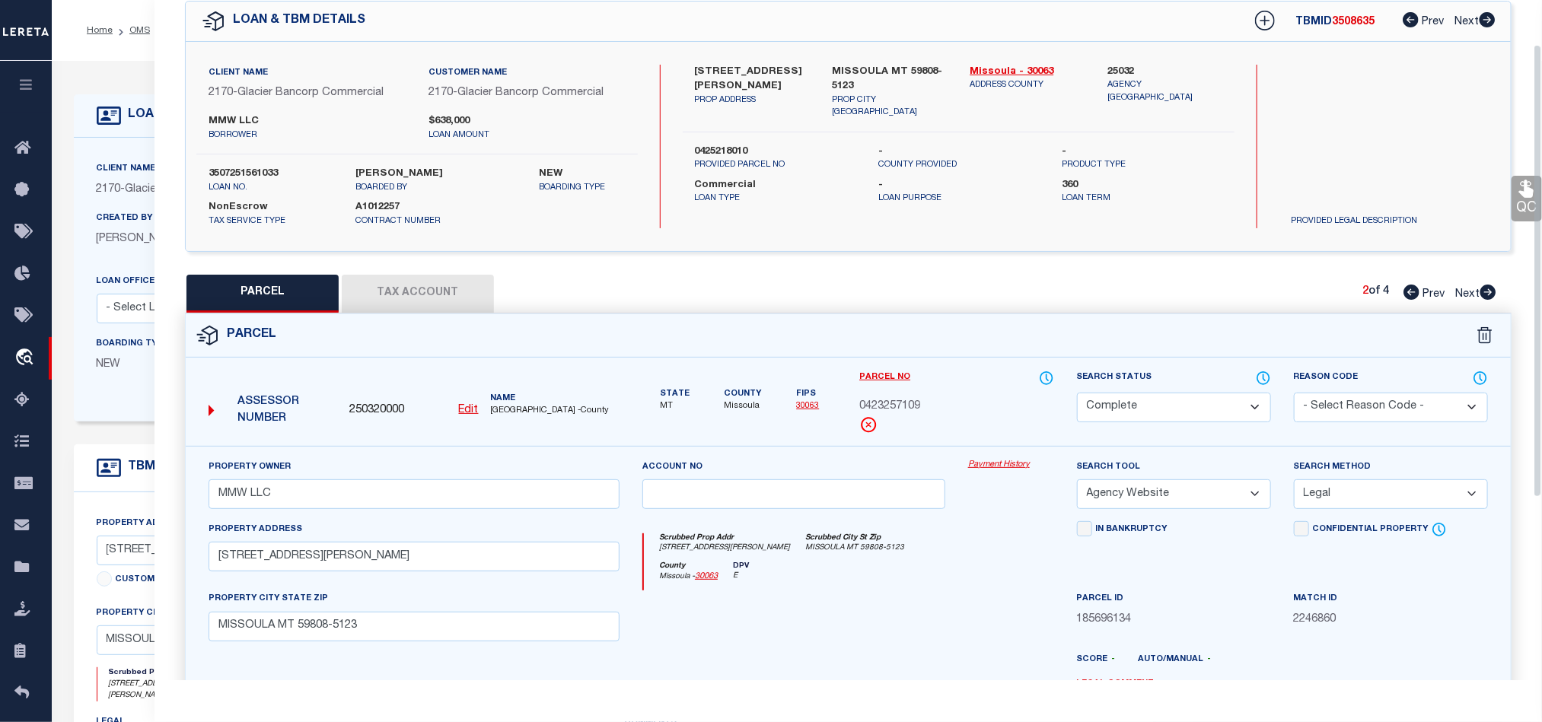
click at [1519, 183] on icon at bounding box center [1527, 189] width 20 height 20
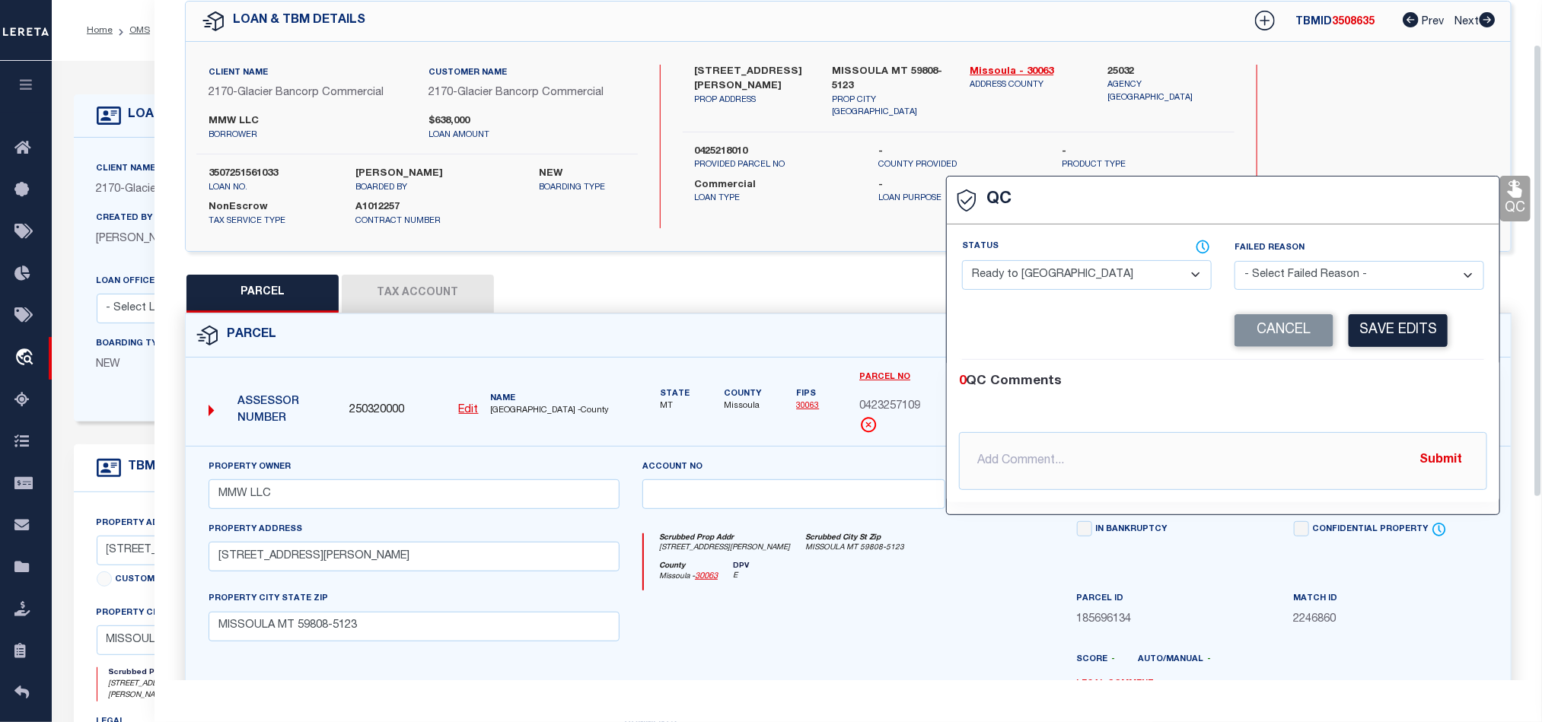
click at [1130, 263] on select "- Select Status - Ready to QC Correct Incorrect" at bounding box center [1087, 275] width 250 height 30
drag, startPoint x: 1405, startPoint y: 372, endPoint x: 1403, endPoint y: 347, distance: 25.2
click at [1405, 372] on div "0 QC Comments @[PERSON_NAME] @[PERSON_NAME] @[PERSON_NAME] @[PERSON_NAME] @[PER…" at bounding box center [1223, 431] width 553 height 142
click at [1386, 320] on button "Save Edits" at bounding box center [1398, 330] width 99 height 33
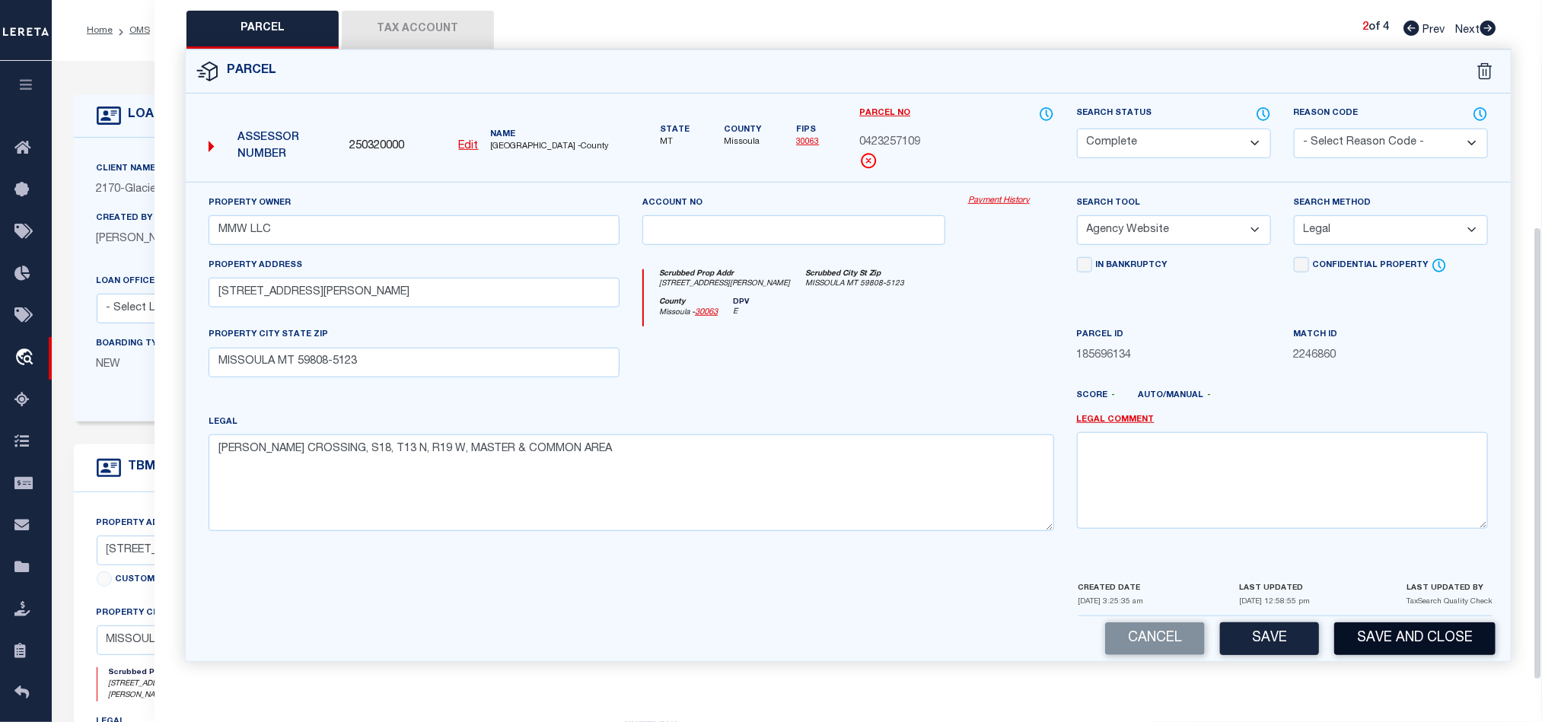
scroll to position [340, 0]
click at [1259, 644] on button "Save" at bounding box center [1269, 639] width 99 height 33
click at [444, 16] on button "Tax Account" at bounding box center [418, 30] width 152 height 38
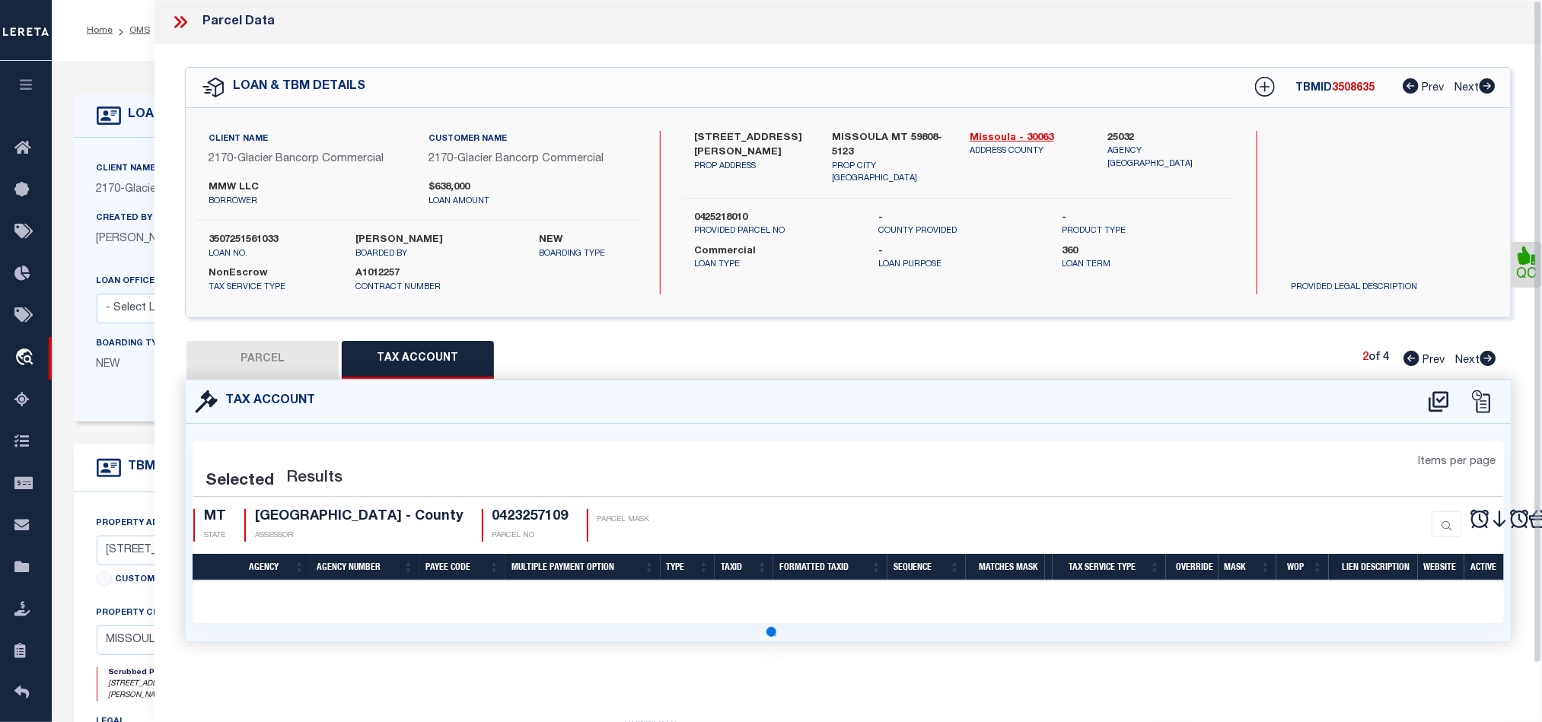
scroll to position [0, 0]
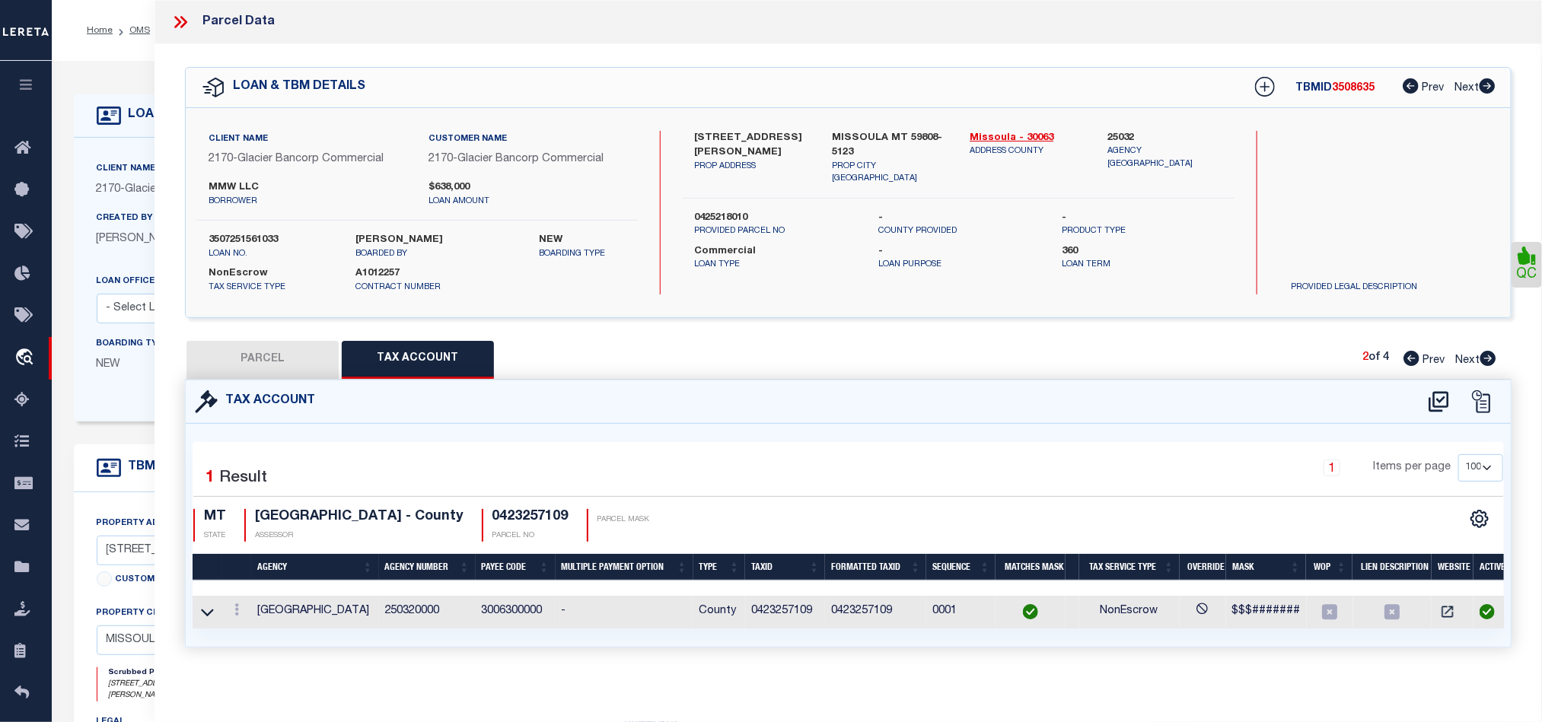
click at [1494, 358] on icon at bounding box center [1488, 358] width 16 height 15
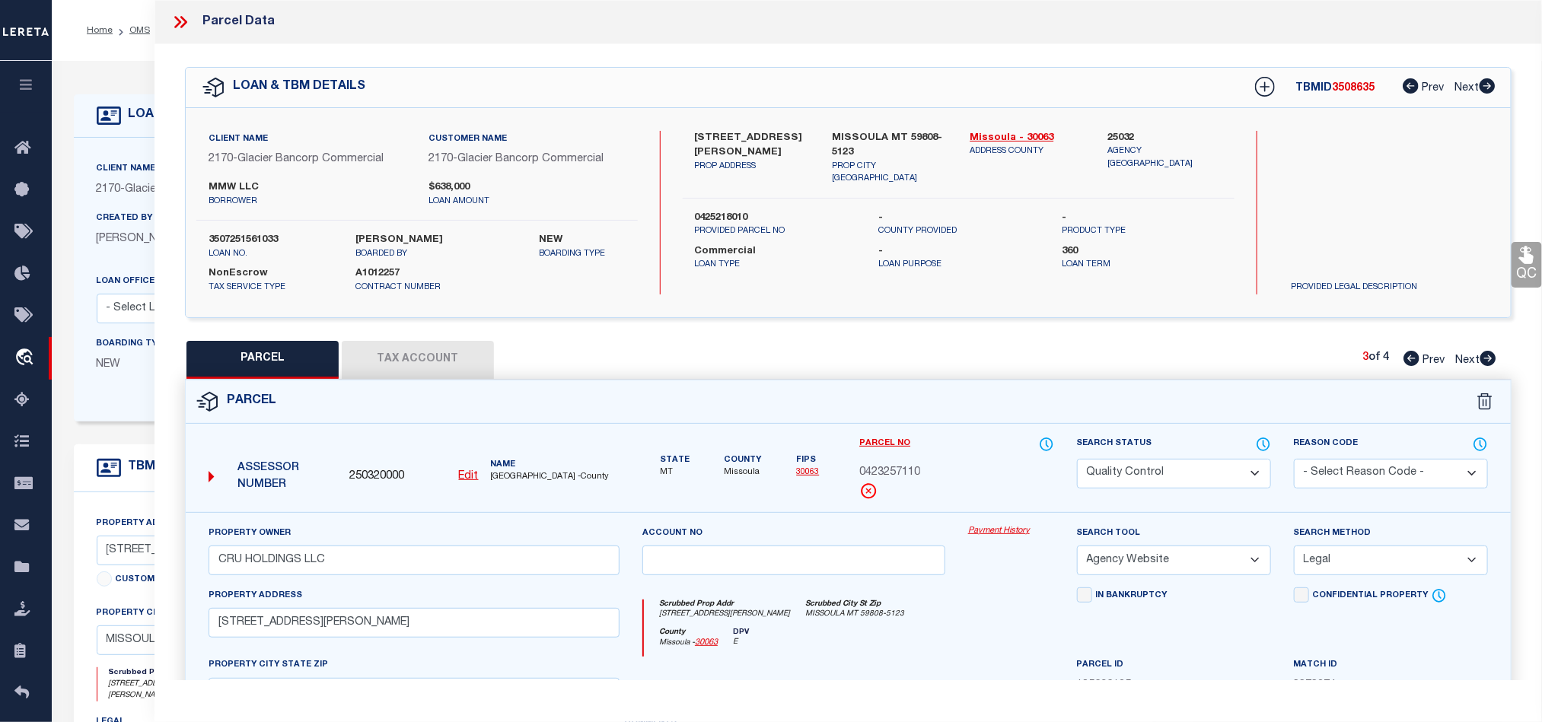
click at [1174, 461] on select "Automated Search Bad Parcel Complete Duplicate Parcel High Dollar Reporting In …" at bounding box center [1174, 474] width 194 height 30
click at [982, 588] on div "Payment History" at bounding box center [1011, 556] width 109 height 62
click at [1515, 266] on link "QC" at bounding box center [1526, 265] width 30 height 46
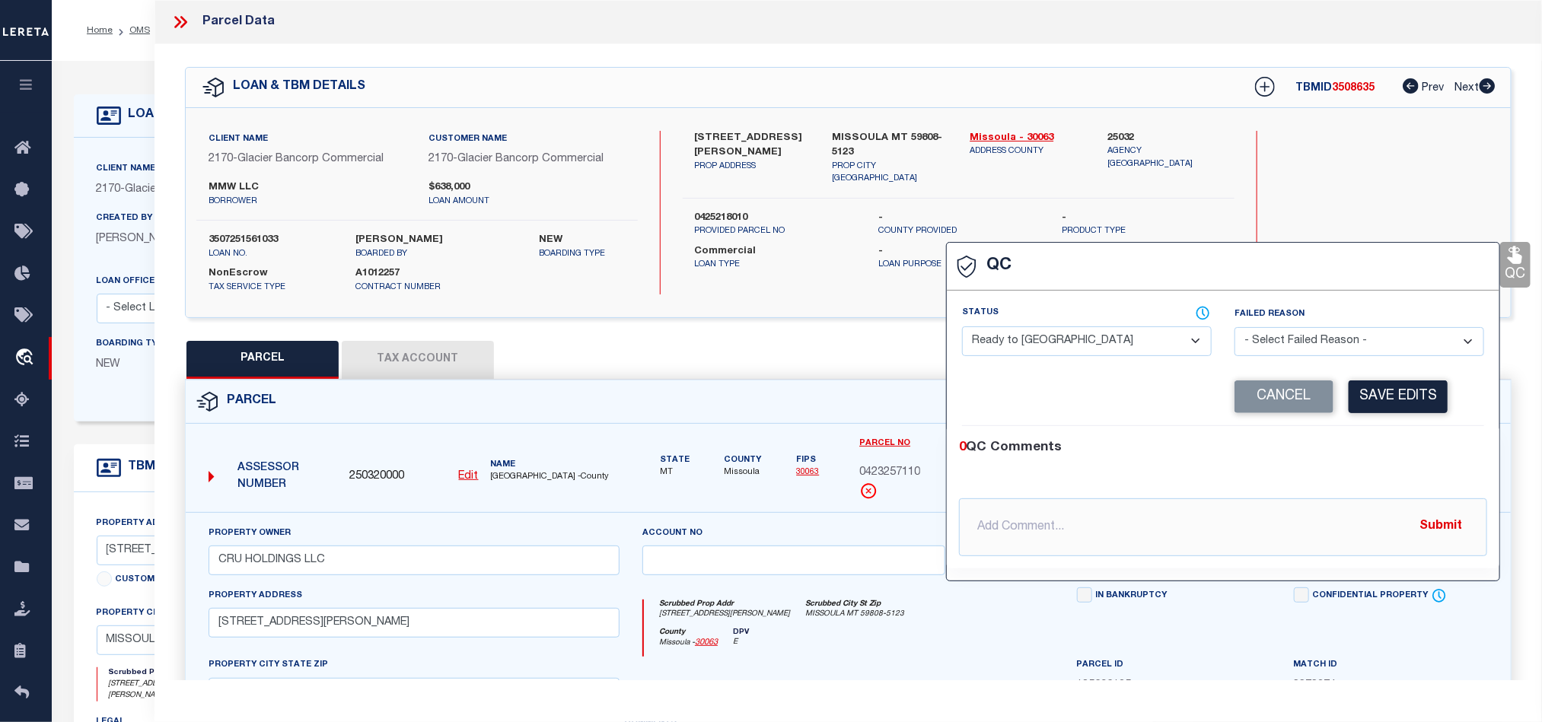
click at [1155, 329] on select "- Select Status - Ready to QC Correct Incorrect" at bounding box center [1087, 341] width 250 height 30
click at [1394, 425] on div "Corrected Search Value Cancel Save Edits" at bounding box center [1223, 397] width 522 height 58
click at [1390, 393] on button "Save Edits" at bounding box center [1398, 397] width 99 height 33
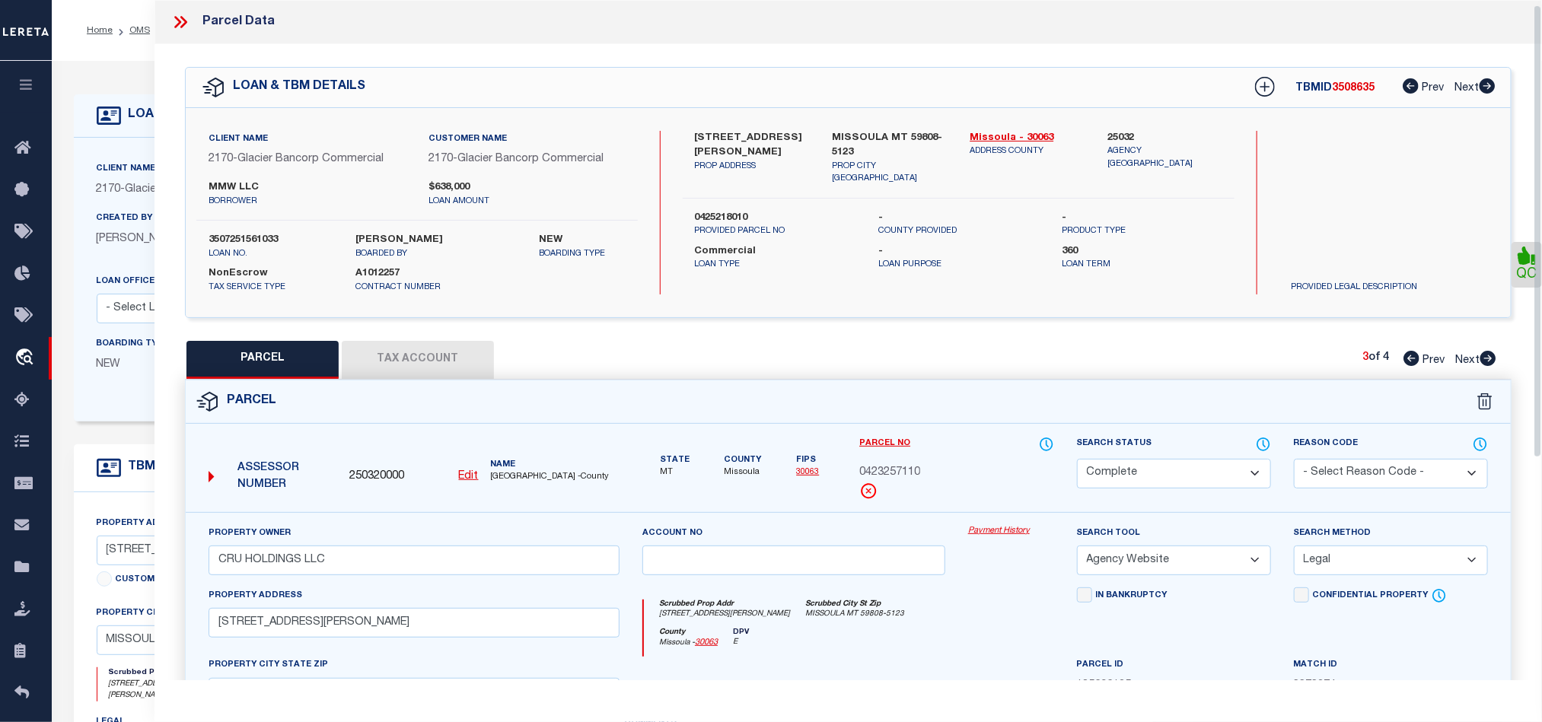
scroll to position [340, 0]
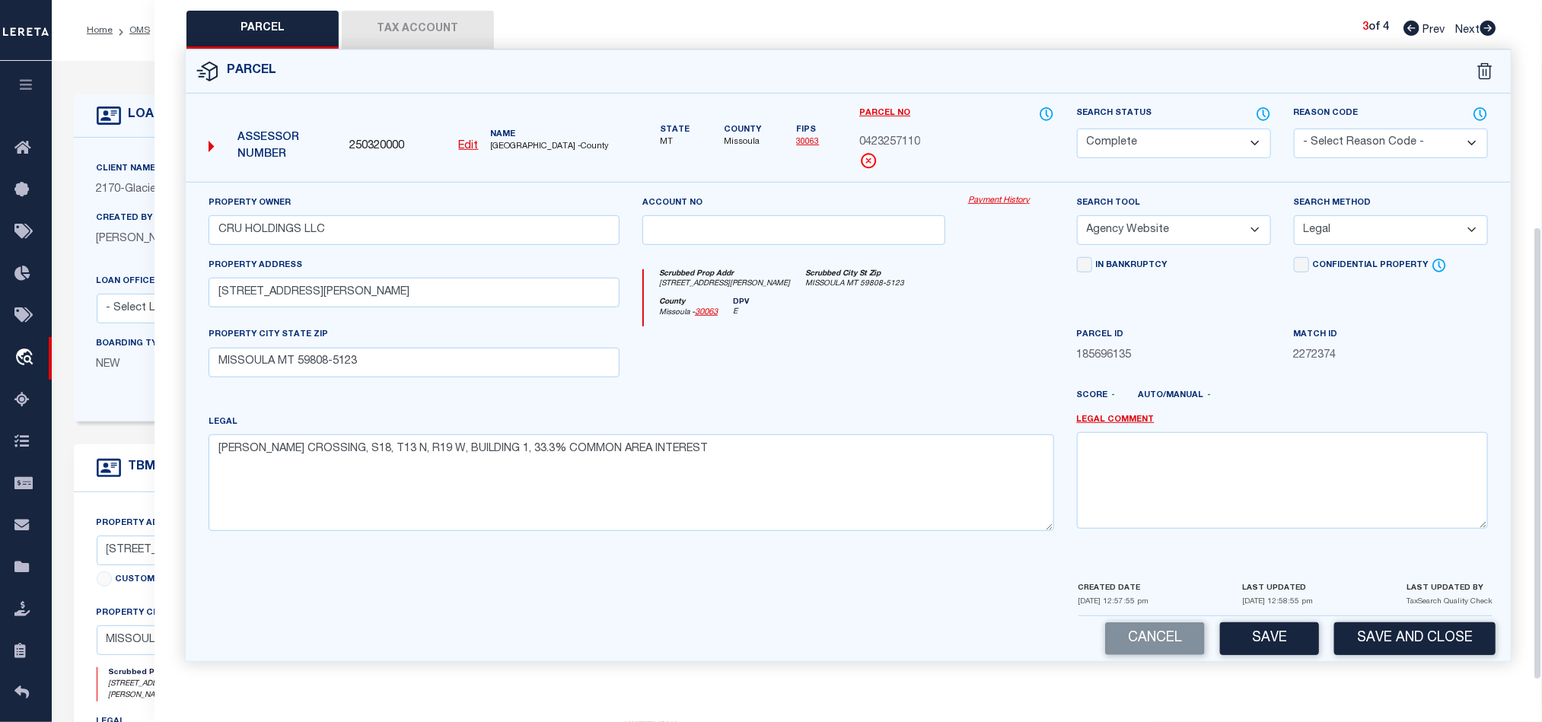
click at [1298, 617] on div "Cancel Save Save and Close" at bounding box center [848, 638] width 1325 height 45
click at [1254, 648] on button "Save" at bounding box center [1269, 639] width 99 height 33
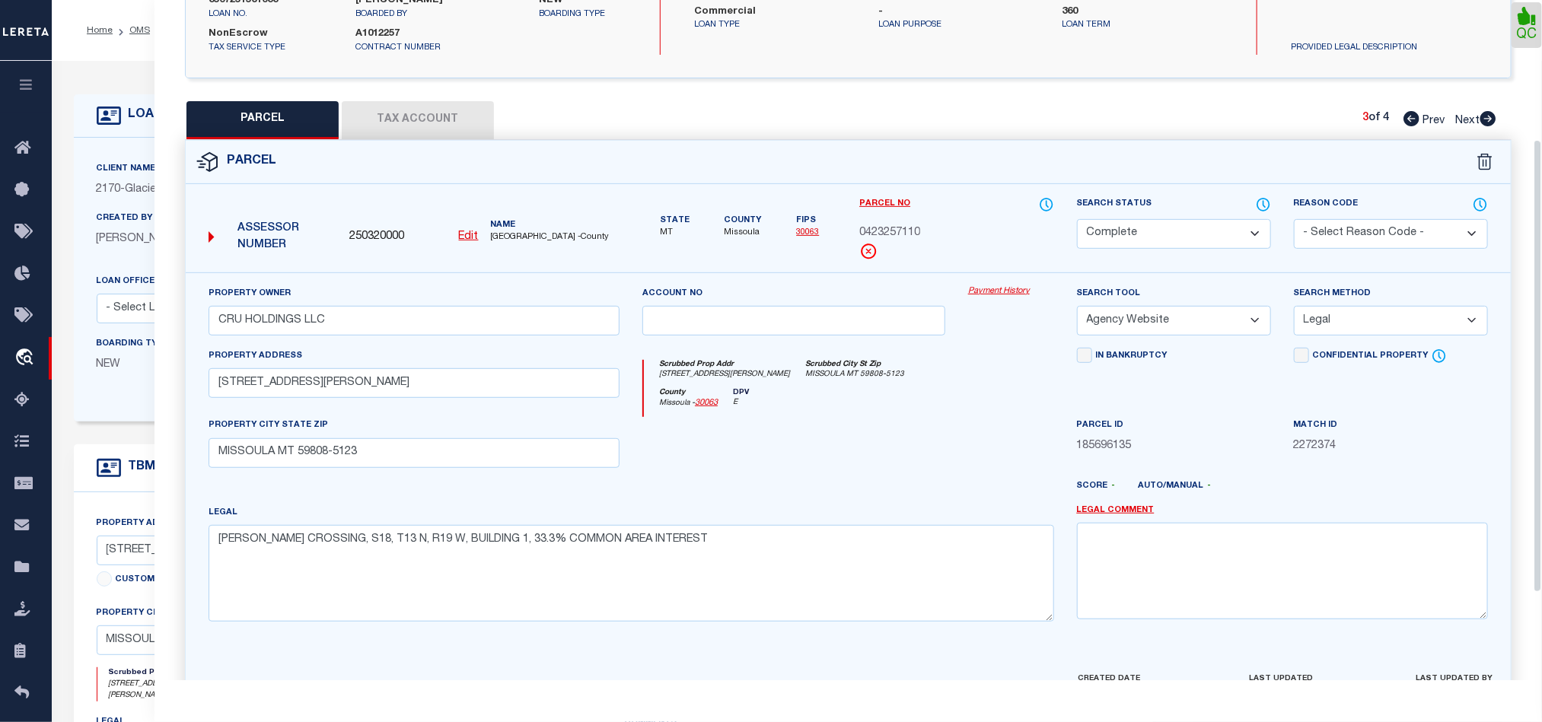
scroll to position [112, 0]
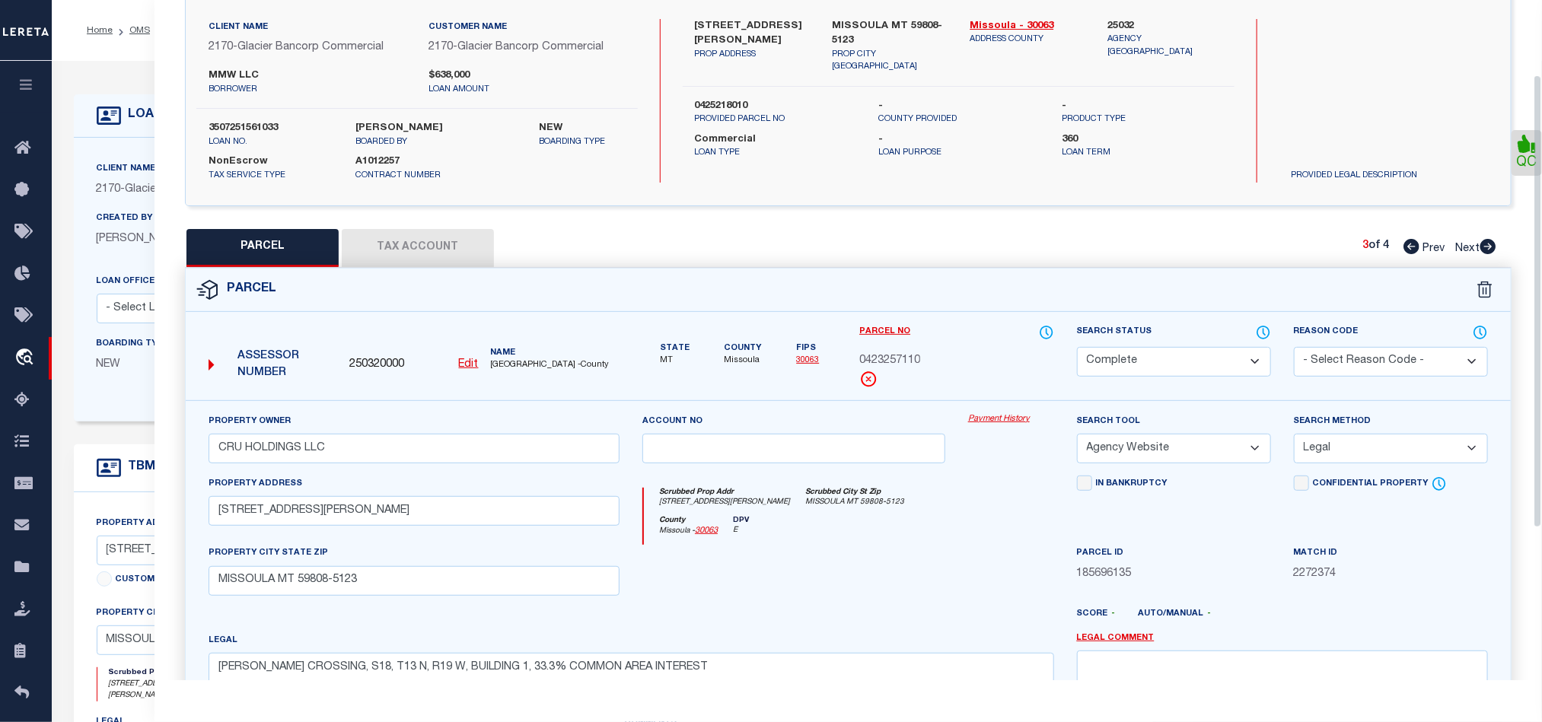
click at [1484, 250] on icon at bounding box center [1488, 246] width 16 height 15
click at [1231, 348] on select "Automated Search Bad Parcel Complete Duplicate Parcel High Dollar Reporting In …" at bounding box center [1174, 362] width 194 height 30
click at [1002, 512] on div "Scrubbed Prop Addr [STREET_ADDRESS][PERSON_NAME] Scrubbed City [GEOGRAPHIC_DATA…" at bounding box center [848, 502] width 409 height 28
click at [1534, 158] on link "QC" at bounding box center [1526, 153] width 30 height 46
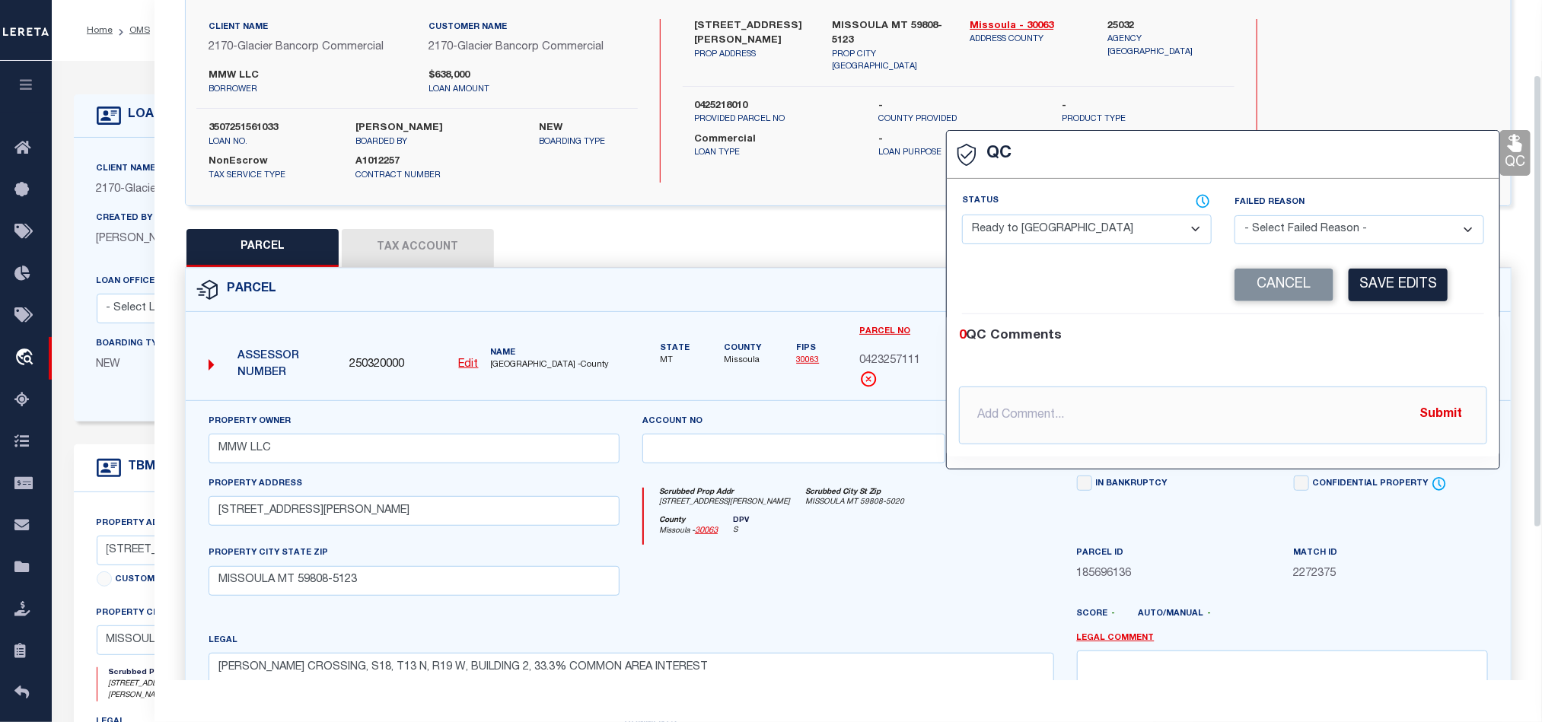
click at [1174, 229] on select "- Select Status - Ready to QC Correct Incorrect" at bounding box center [1087, 230] width 250 height 30
click at [1405, 317] on div "0 QC Comments @[PERSON_NAME] @[PERSON_NAME] @[PERSON_NAME] @[PERSON_NAME] @[PER…" at bounding box center [1223, 385] width 553 height 142
click at [1402, 285] on button "Save Edits" at bounding box center [1398, 285] width 99 height 33
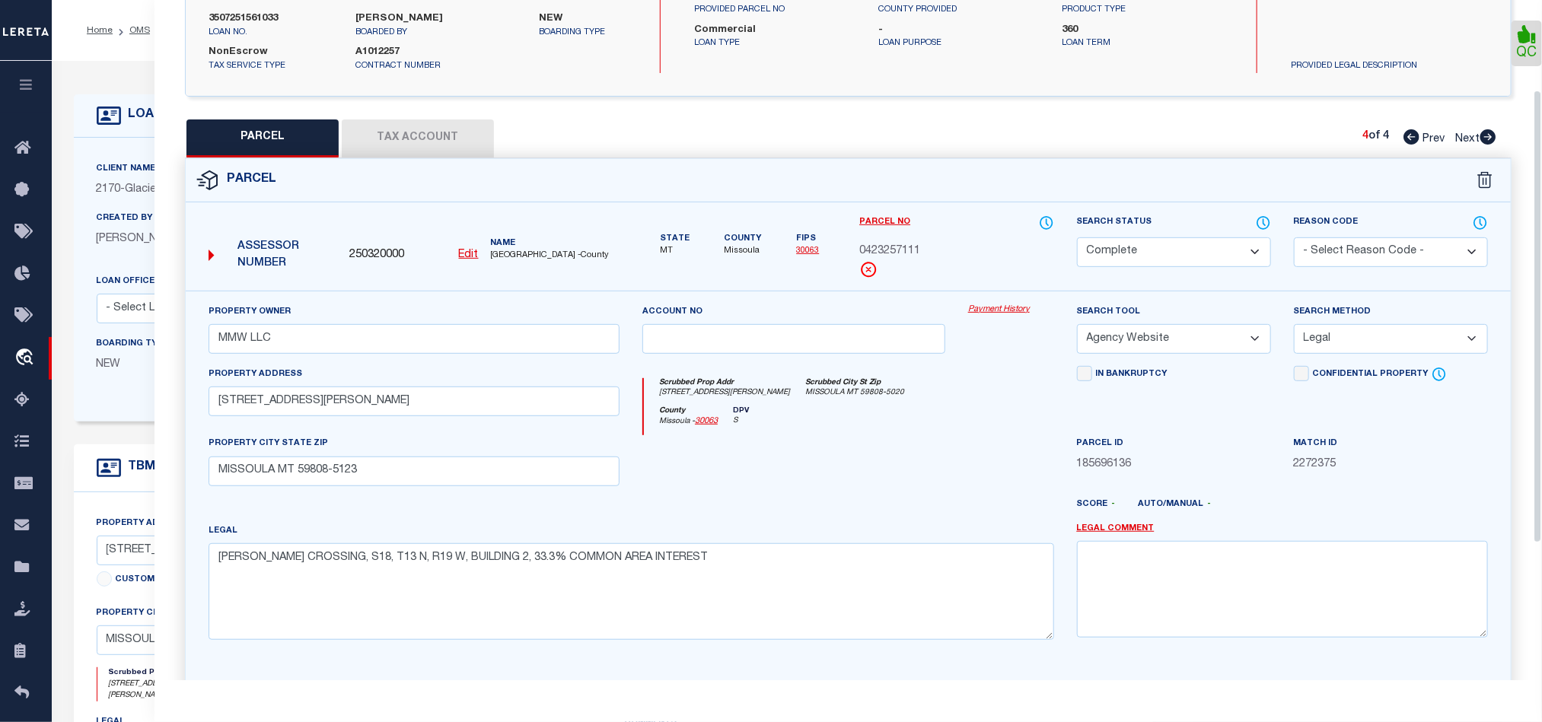
scroll to position [340, 0]
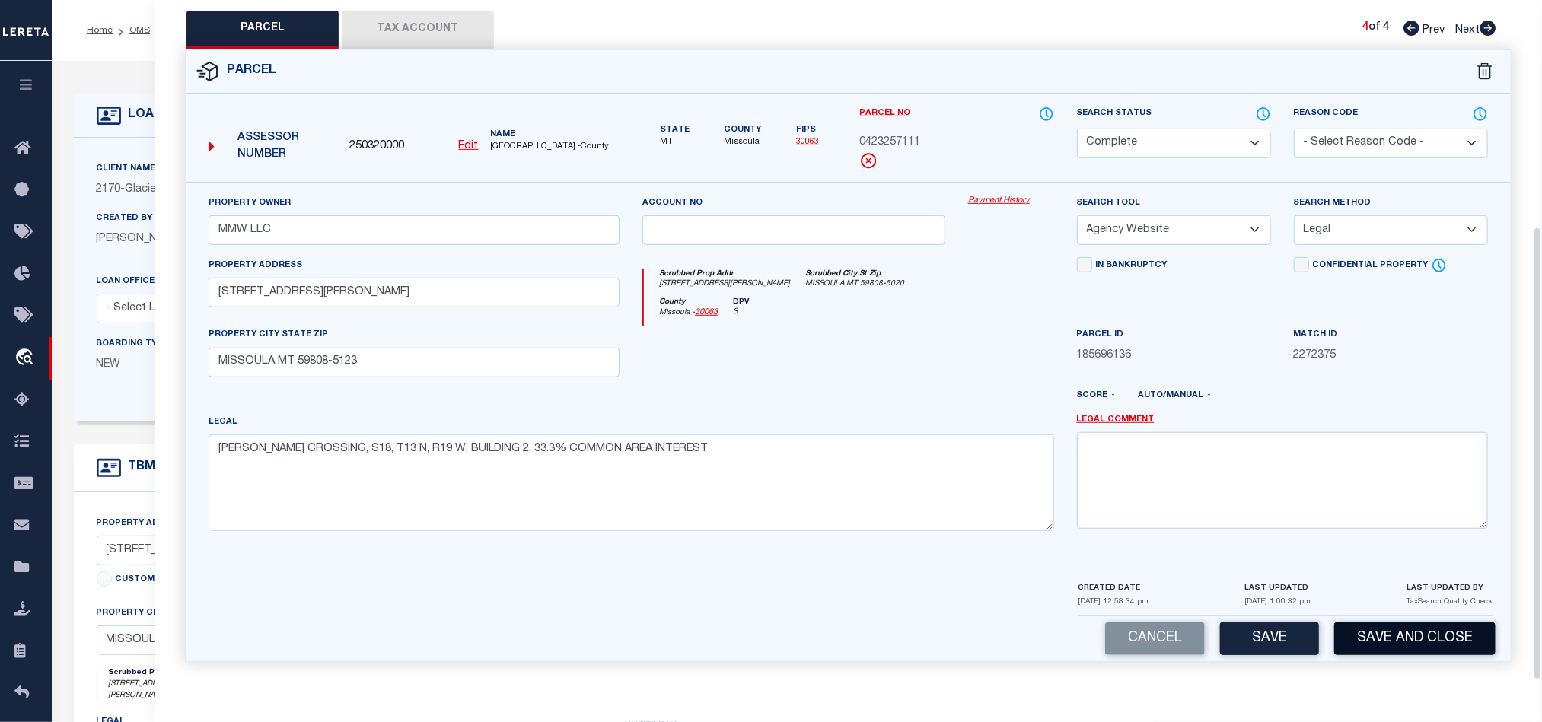
click at [1448, 635] on button "Save and Close" at bounding box center [1414, 639] width 161 height 33
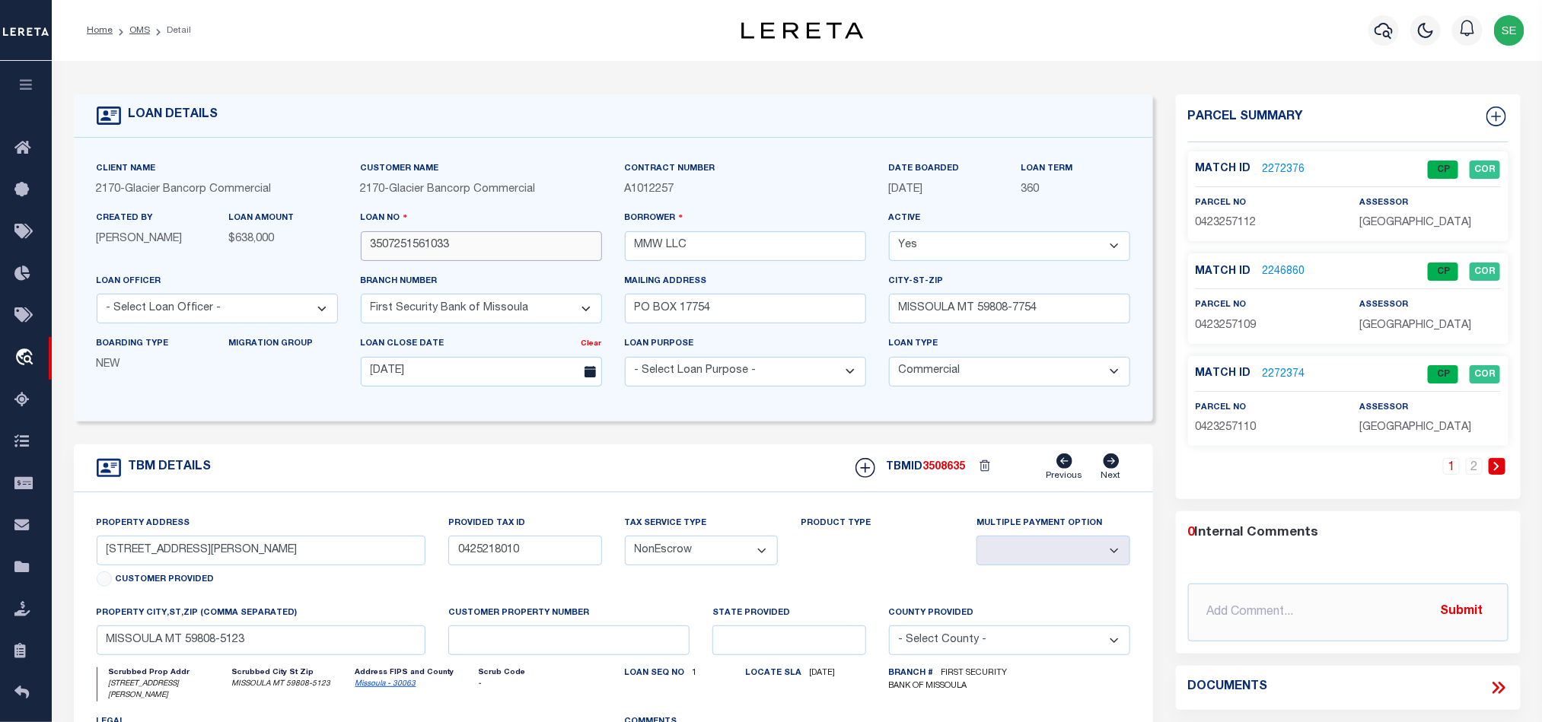
click at [503, 242] on input "3507251561033" at bounding box center [481, 246] width 241 height 30
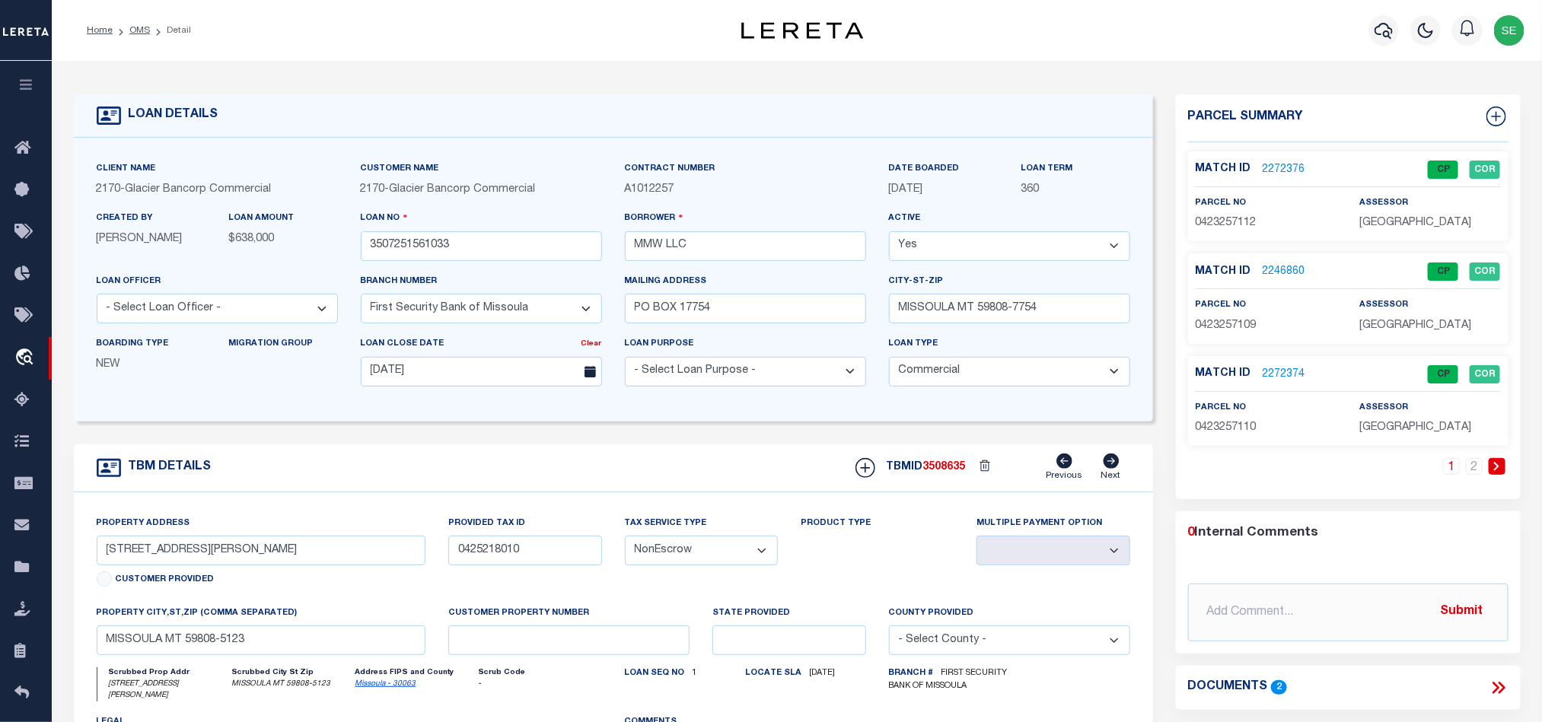
click at [954, 470] on span "3508635" at bounding box center [944, 467] width 43 height 11
click at [1389, 222] on span "[GEOGRAPHIC_DATA]" at bounding box center [1415, 223] width 112 height 11
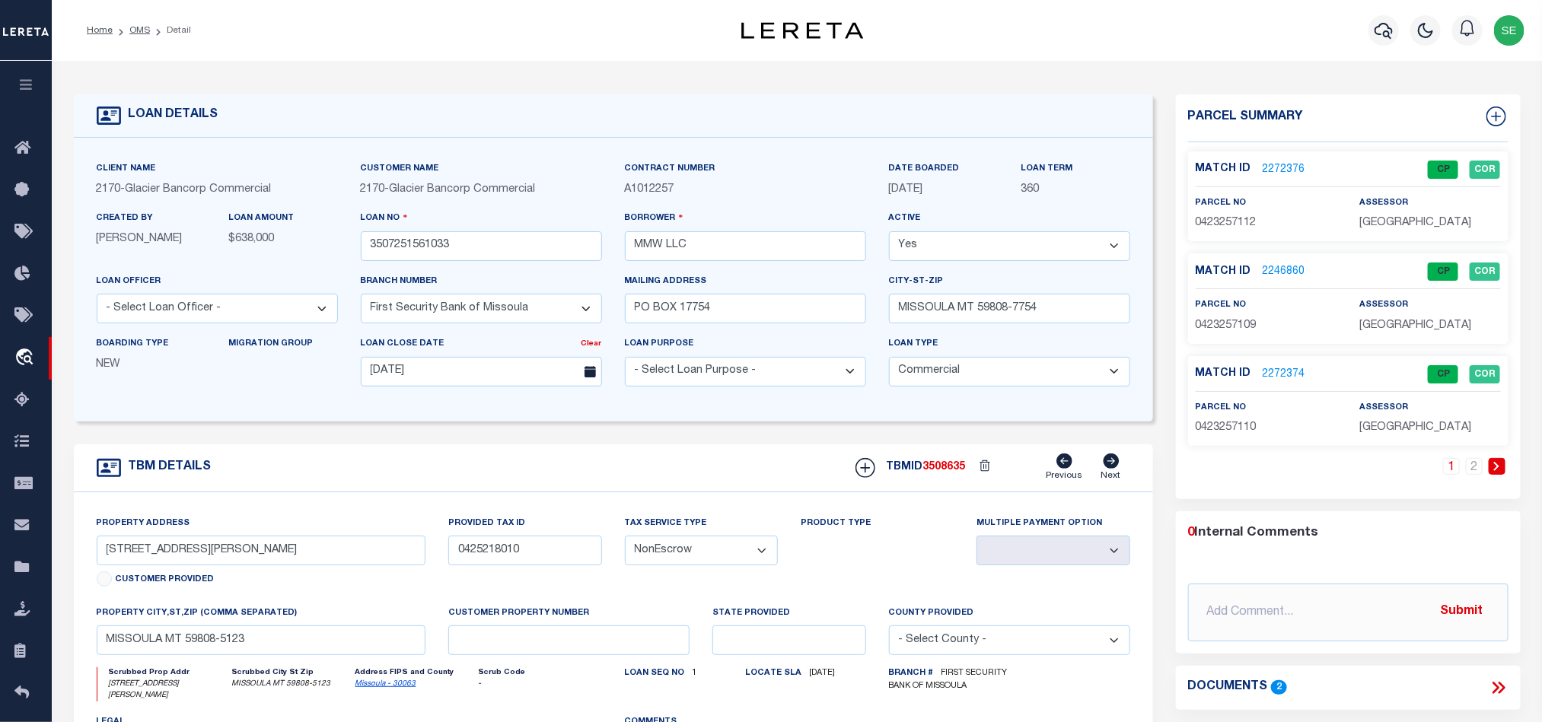
click at [1211, 219] on span "0423257112" at bounding box center [1226, 223] width 61 height 11
click at [462, 244] on input "3507251561033" at bounding box center [481, 246] width 241 height 30
click at [1231, 331] on span "0423257109" at bounding box center [1226, 325] width 61 height 11
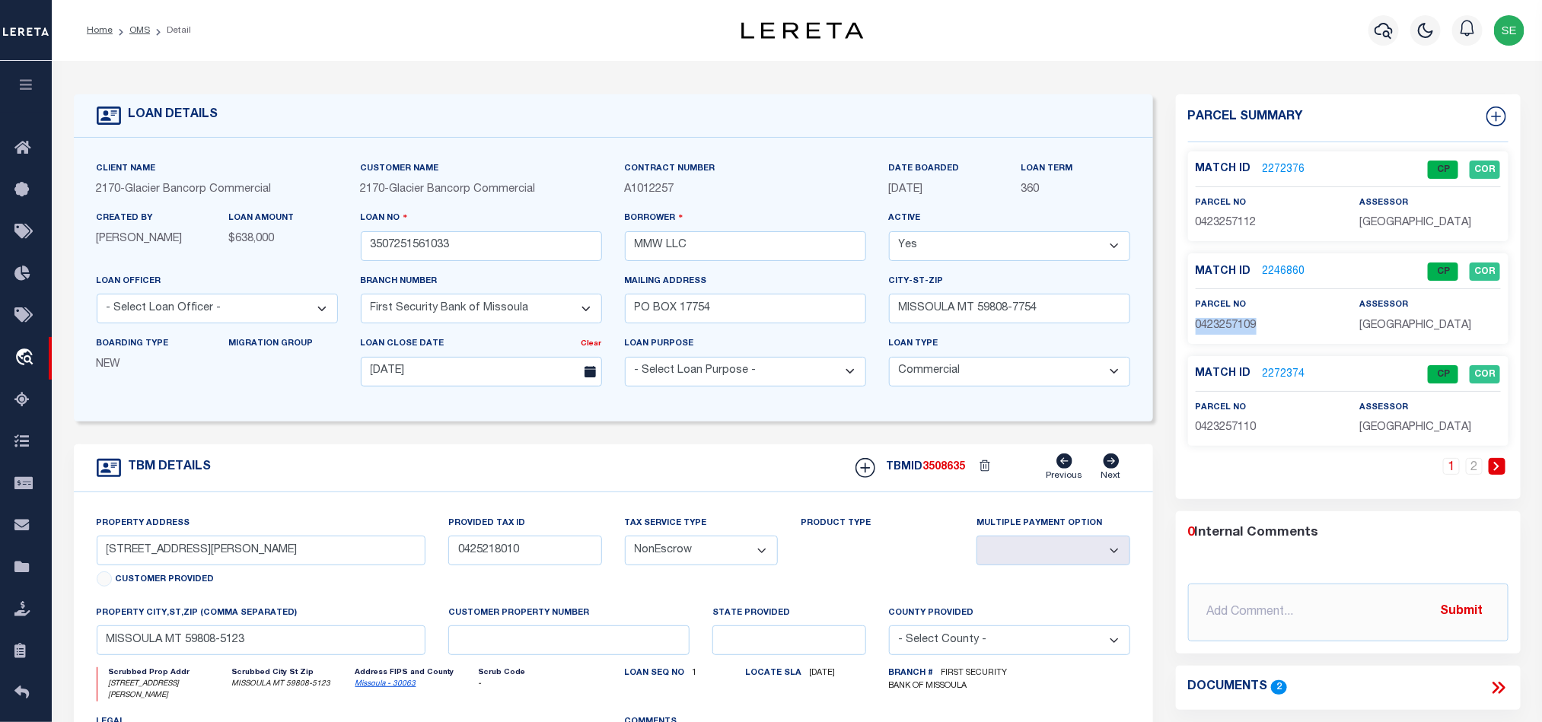
click at [1231, 331] on span "0423257109" at bounding box center [1226, 325] width 61 height 11
click at [510, 247] on input "3507251561033" at bounding box center [481, 246] width 241 height 30
click at [944, 473] on span "3508635" at bounding box center [944, 467] width 43 height 11
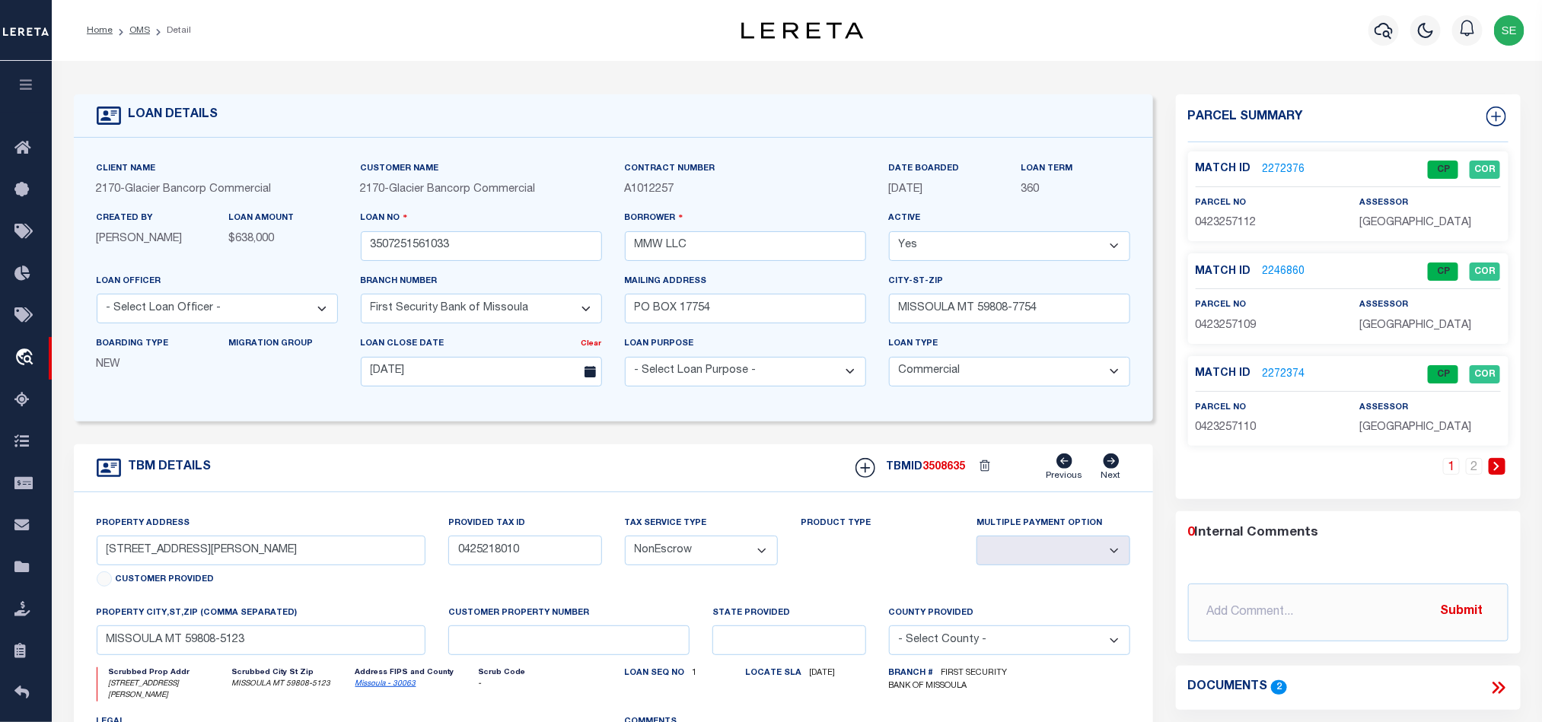
click at [1240, 425] on span "0423257110" at bounding box center [1226, 427] width 61 height 11
click at [493, 245] on input "3507251561033" at bounding box center [481, 246] width 241 height 30
click at [943, 482] on div "TBMID 3508635 Previous Next" at bounding box center [987, 468] width 286 height 29
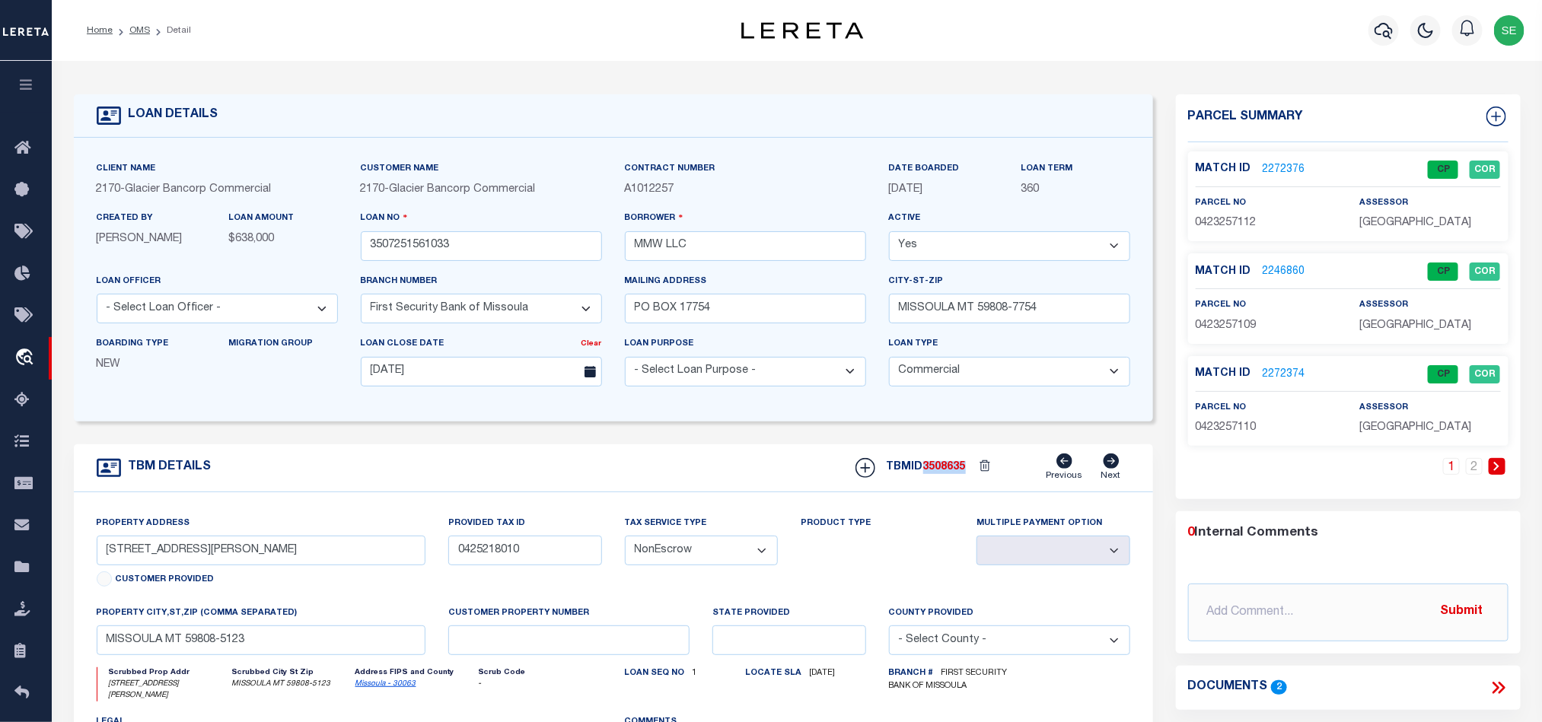
click at [943, 482] on div "TBMID 3508635 Previous Next" at bounding box center [987, 468] width 286 height 29
click at [1471, 470] on link "2" at bounding box center [1474, 466] width 17 height 17
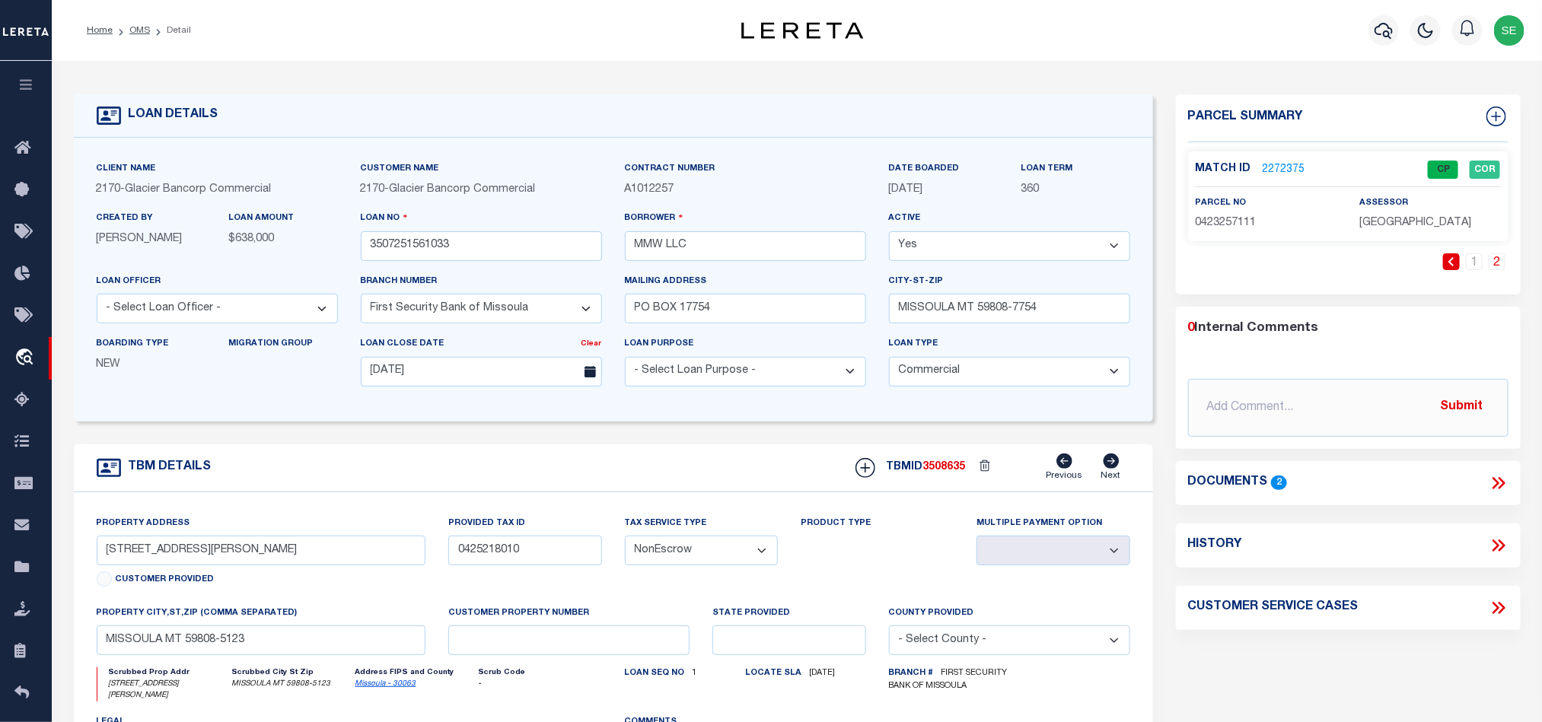
click at [1251, 222] on span "0423257111" at bounding box center [1226, 223] width 61 height 11
click at [461, 247] on input "3507251561033" at bounding box center [481, 246] width 241 height 30
click at [943, 482] on div "TBMID 3508635 Previous Next" at bounding box center [987, 468] width 286 height 29
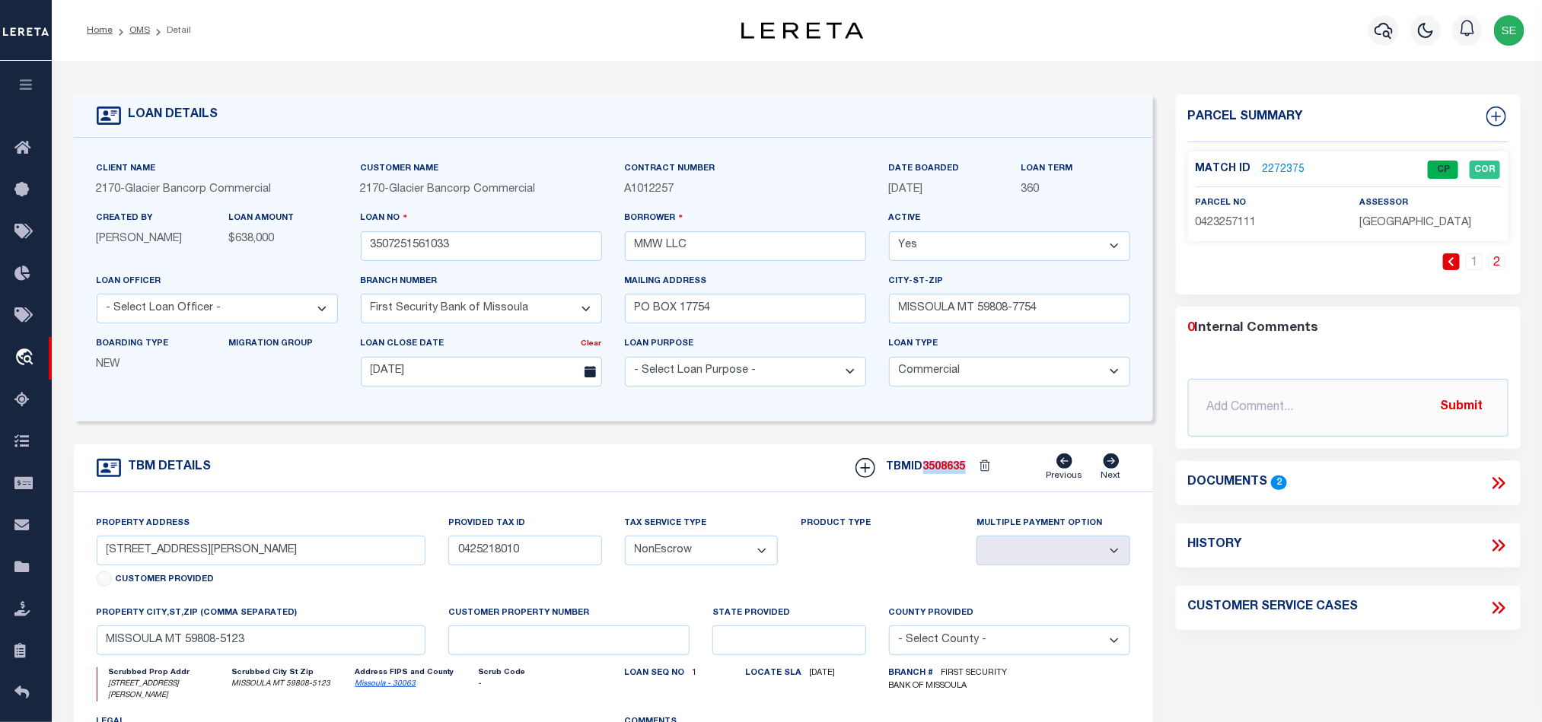
click at [943, 482] on div "TBMID 3508635 Previous Next" at bounding box center [987, 468] width 286 height 29
drag, startPoint x: 642, startPoint y: 464, endPoint x: 530, endPoint y: 374, distance: 143.5
click at [642, 464] on div "TBM DETAILS TBMID 3508635 Previous Next" at bounding box center [613, 468] width 1079 height 48
click at [140, 30] on link "OMS" at bounding box center [139, 30] width 21 height 9
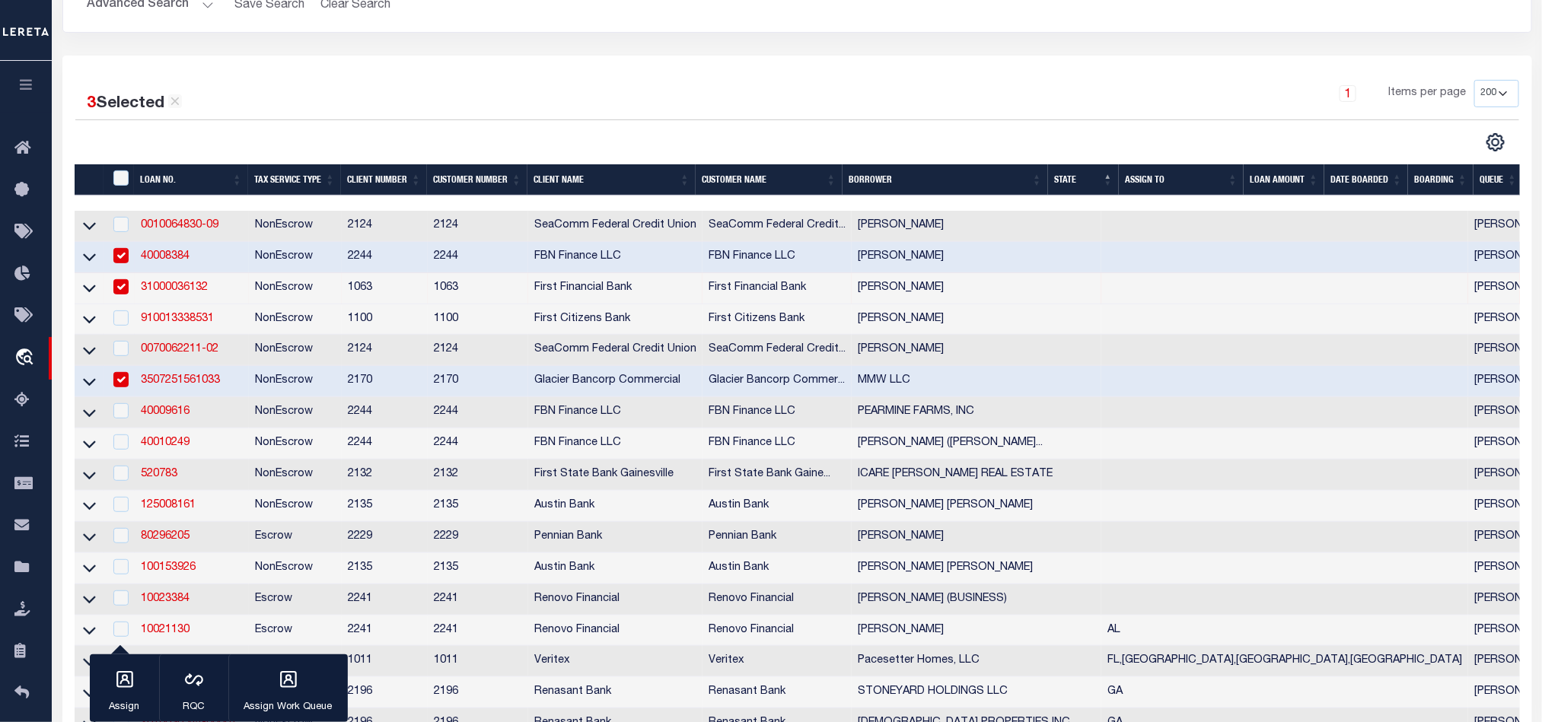
scroll to position [228, 0]
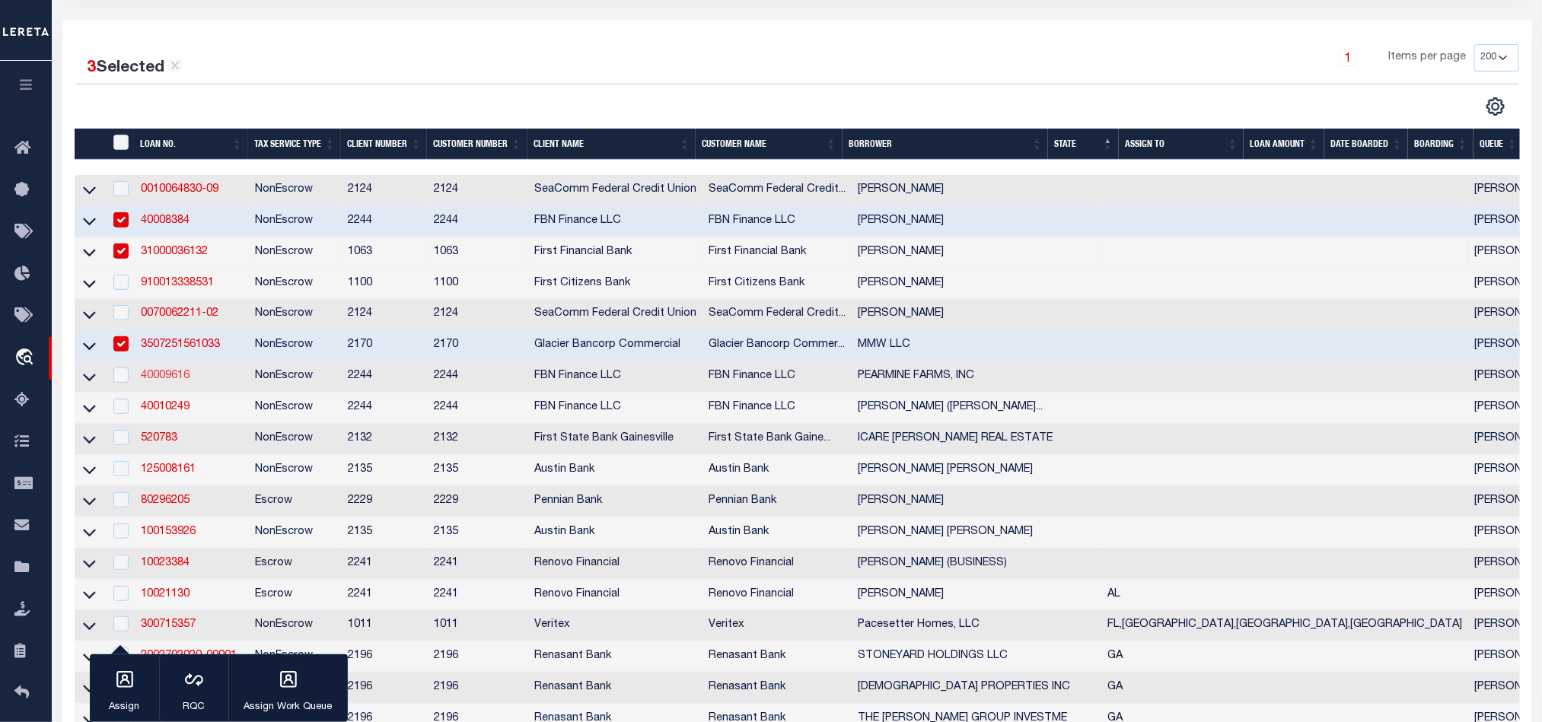
click at [167, 377] on link "40009616" at bounding box center [165, 376] width 49 height 11
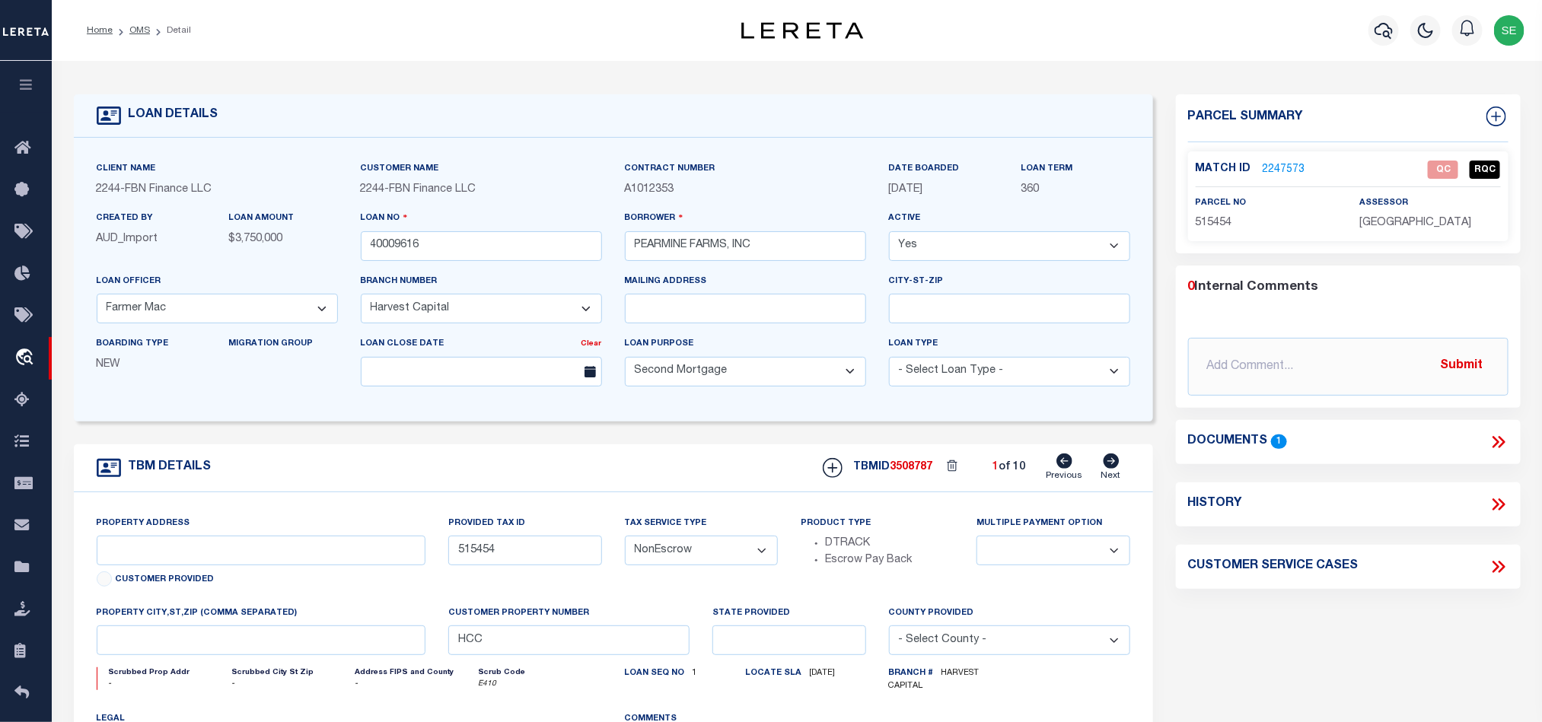
click at [1113, 464] on icon at bounding box center [1112, 461] width 16 height 15
click at [1112, 467] on icon at bounding box center [1112, 461] width 16 height 15
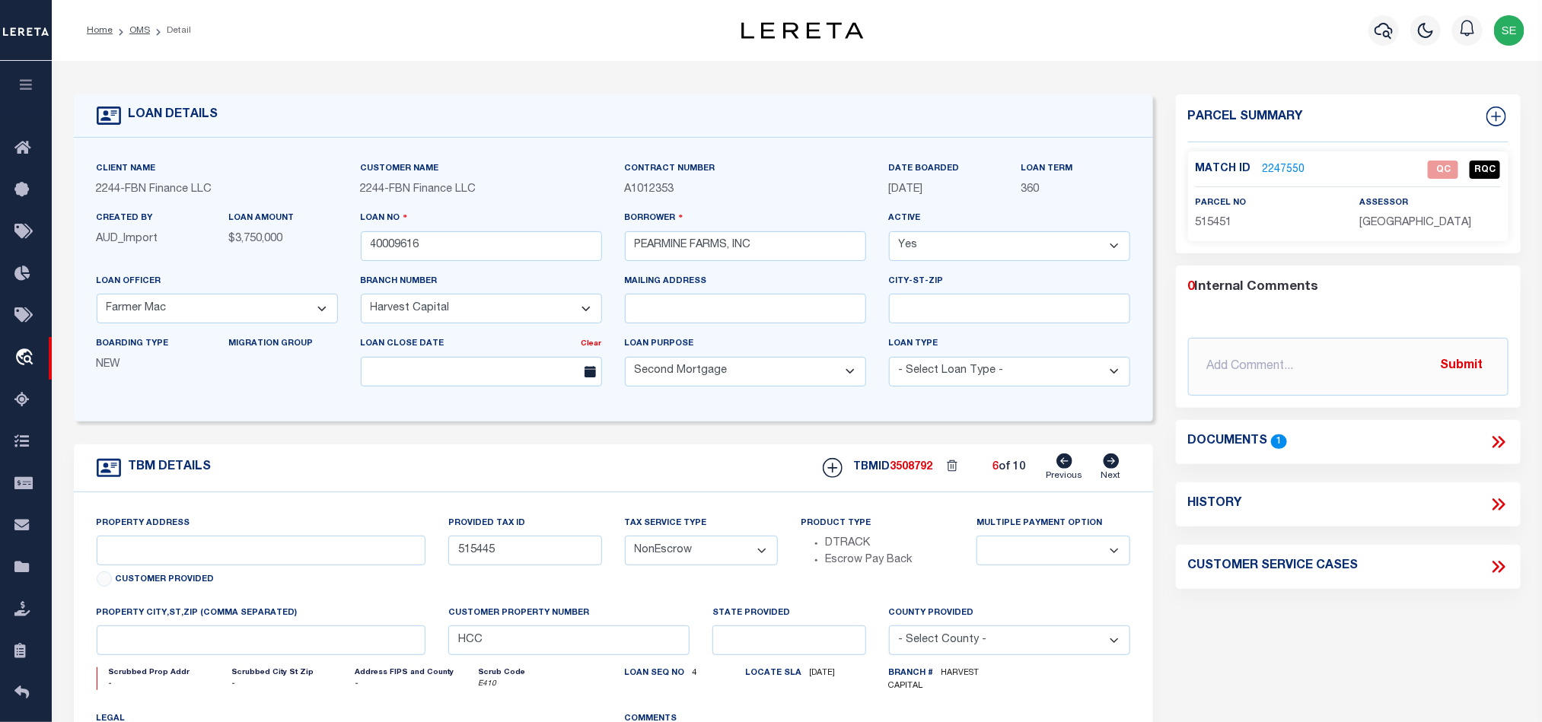
click at [1112, 467] on icon at bounding box center [1112, 461] width 16 height 15
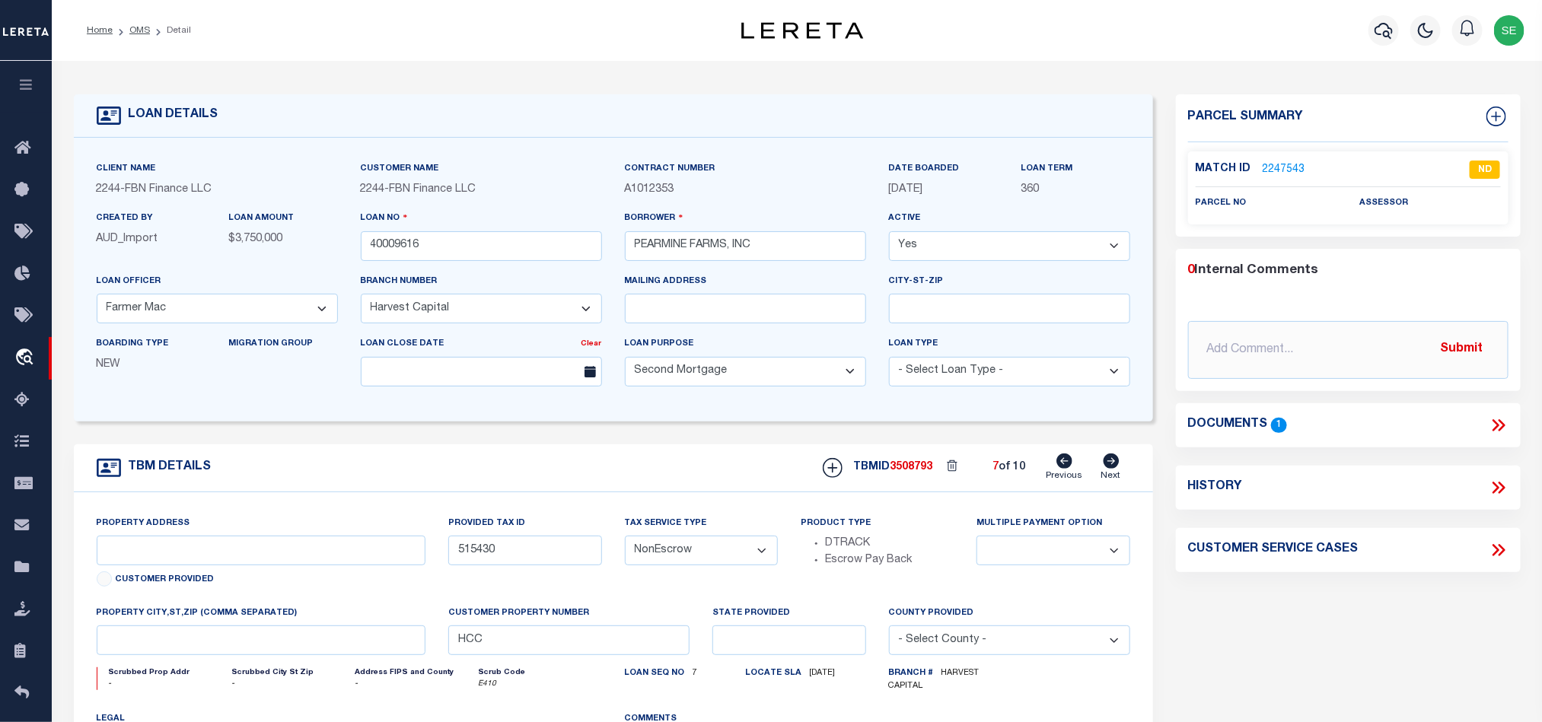
click at [1112, 467] on icon at bounding box center [1112, 461] width 16 height 15
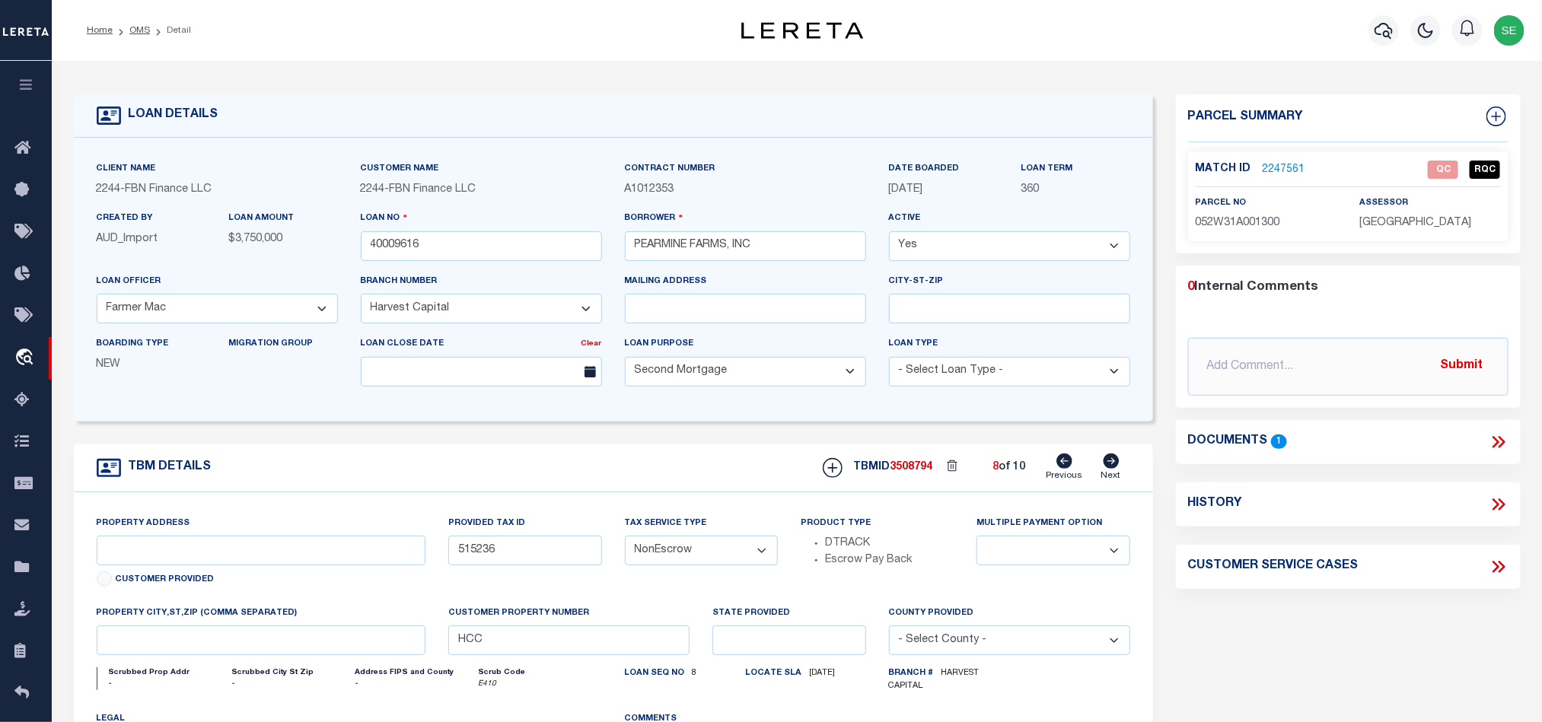
click at [1112, 467] on icon at bounding box center [1112, 461] width 16 height 15
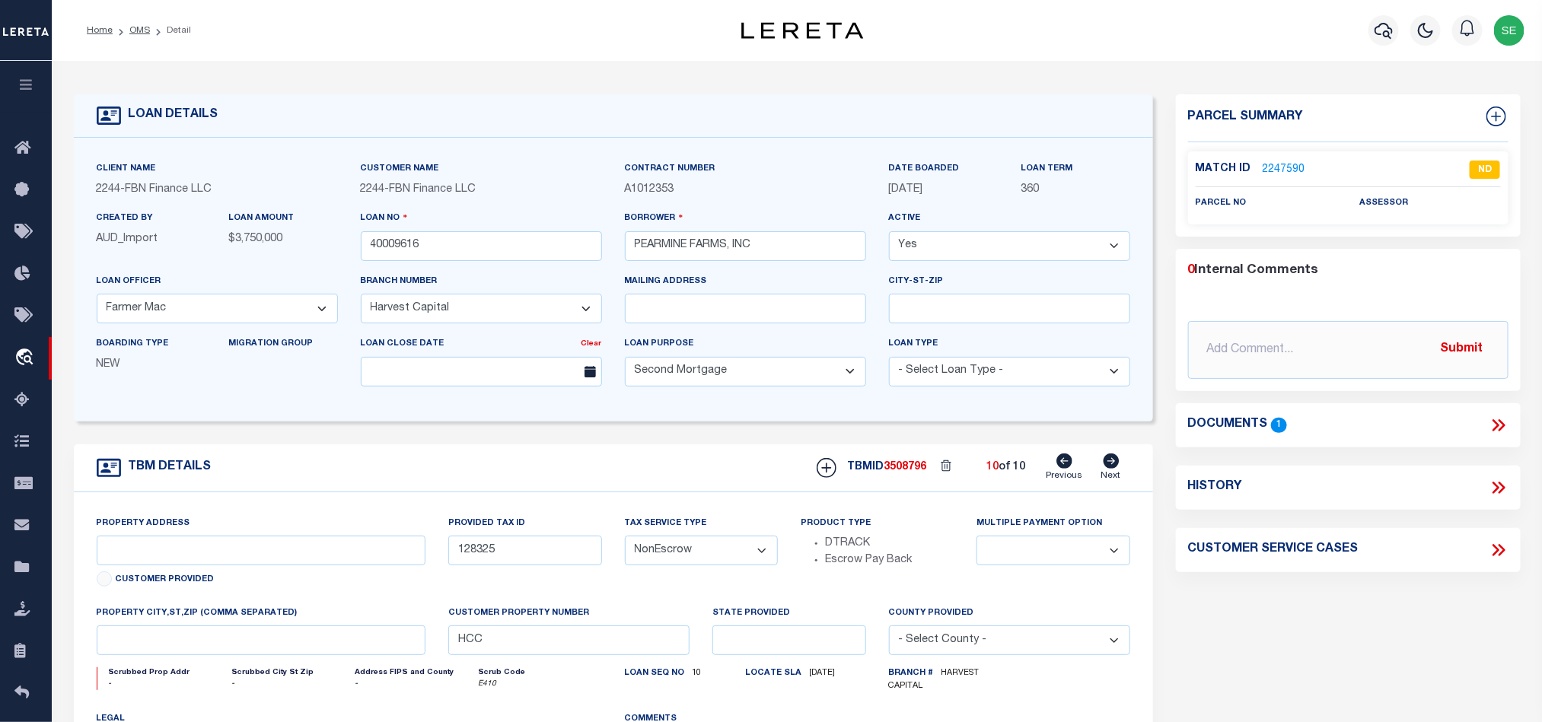
click at [1075, 467] on link "Previous" at bounding box center [1064, 468] width 37 height 29
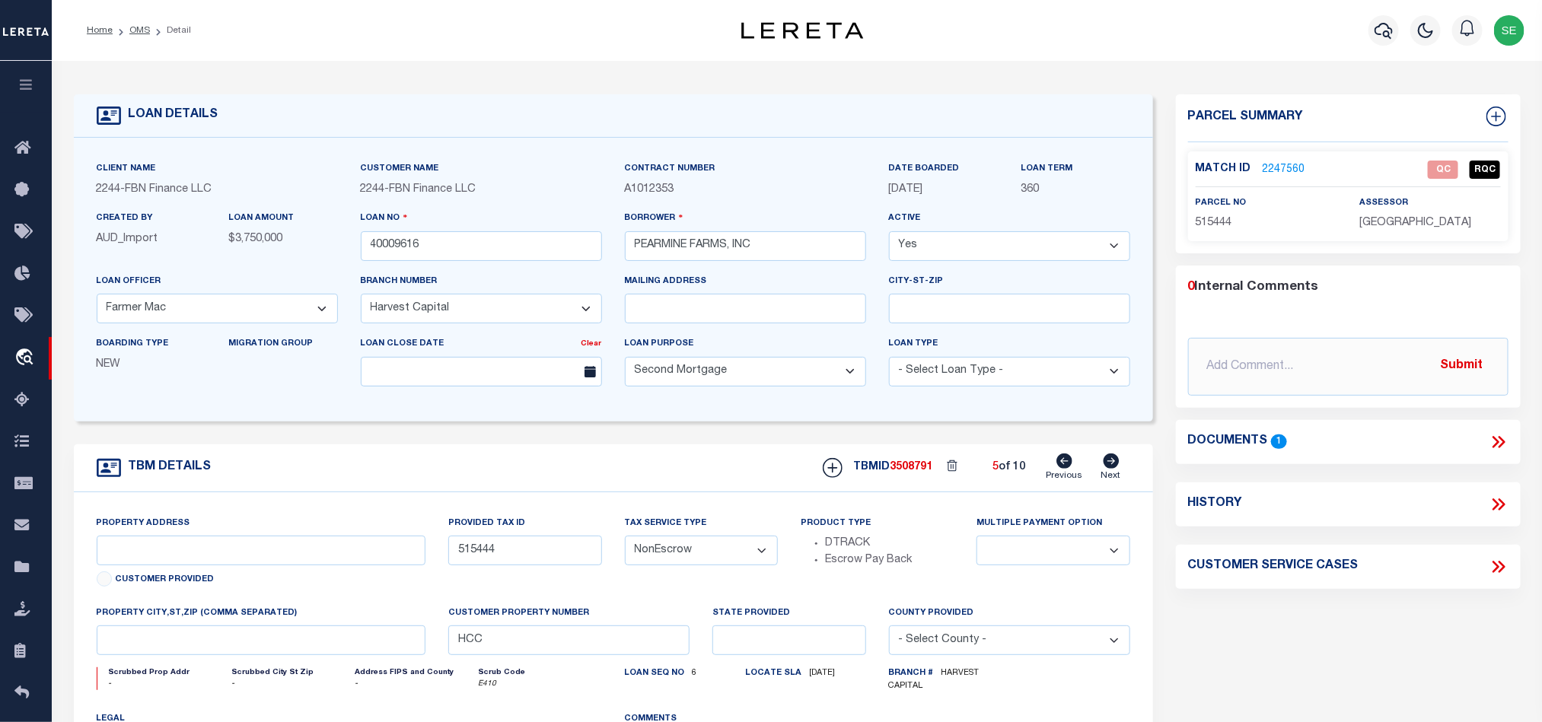
click at [1075, 467] on link "Previous" at bounding box center [1064, 468] width 37 height 29
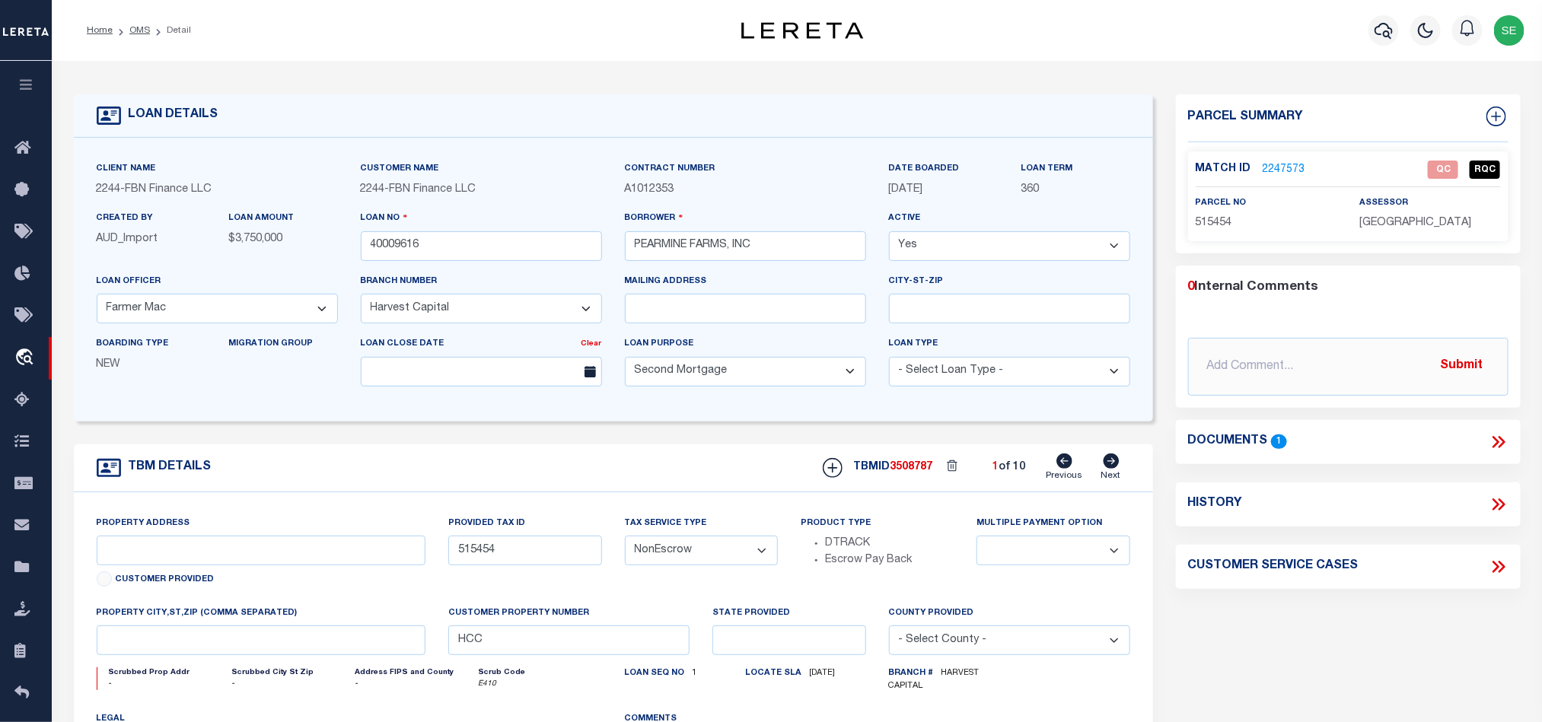
click at [533, 483] on div "TBM DETAILS TBMID 3508787 1 of 10 Next" at bounding box center [613, 468] width 1079 height 48
click at [138, 28] on link "OMS" at bounding box center [139, 30] width 21 height 9
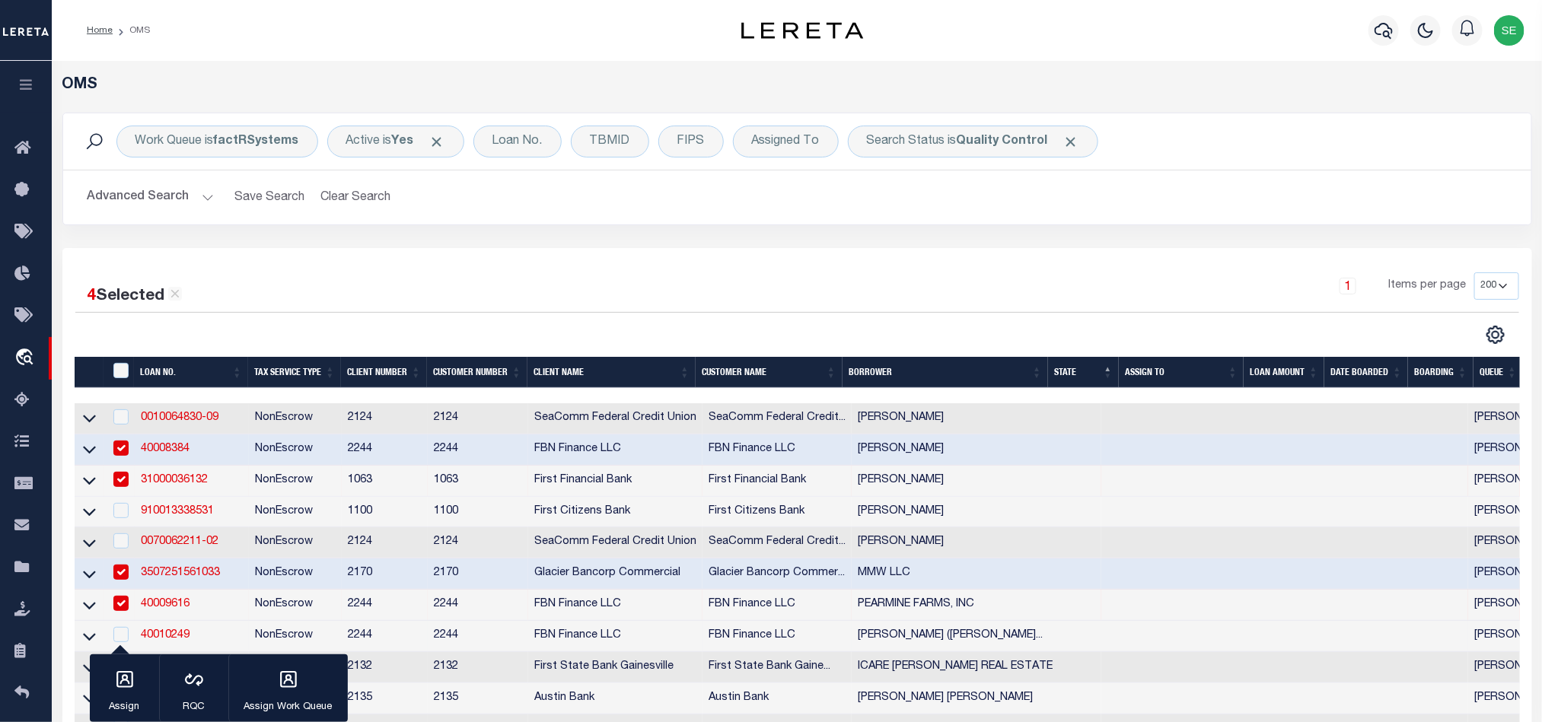
scroll to position [228, 0]
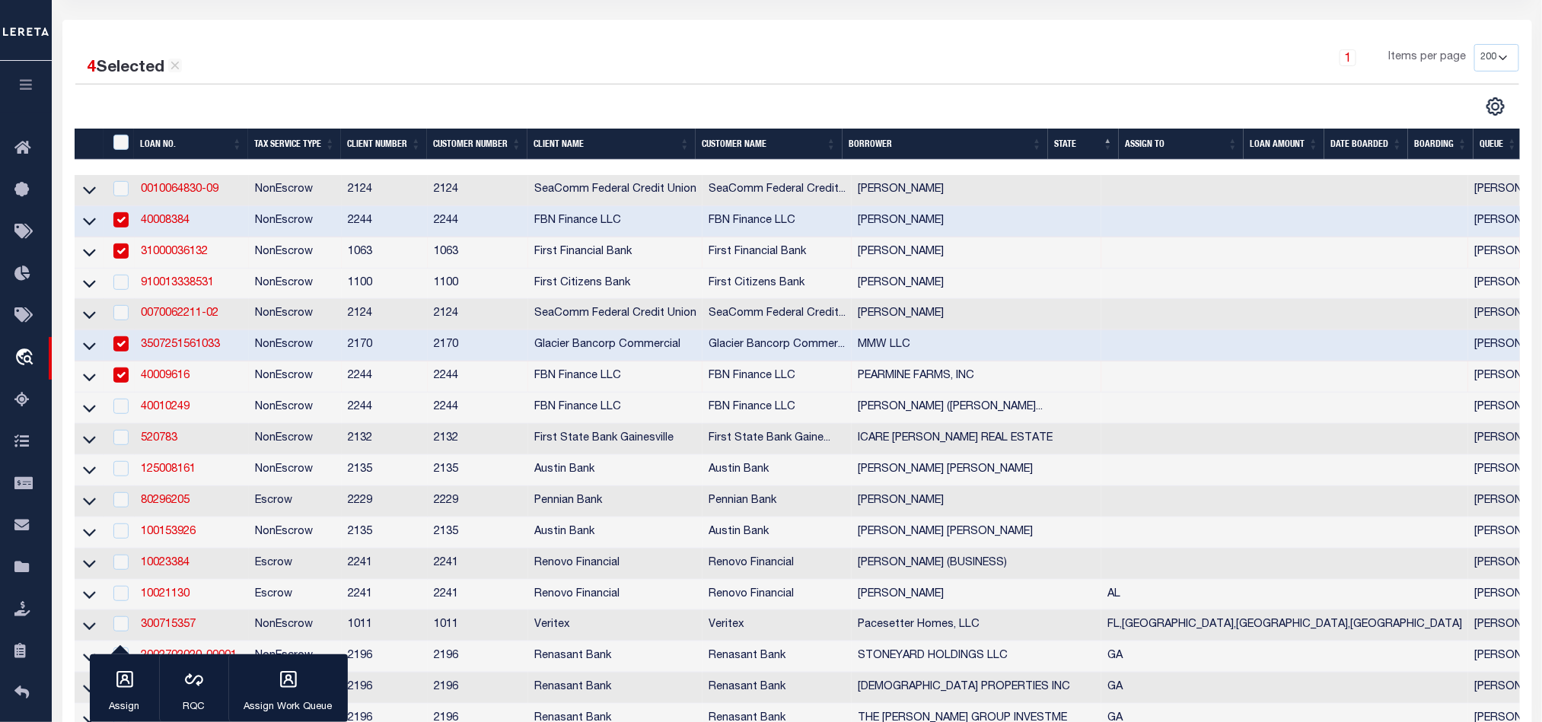
click at [212, 384] on td "40009616" at bounding box center [192, 377] width 114 height 31
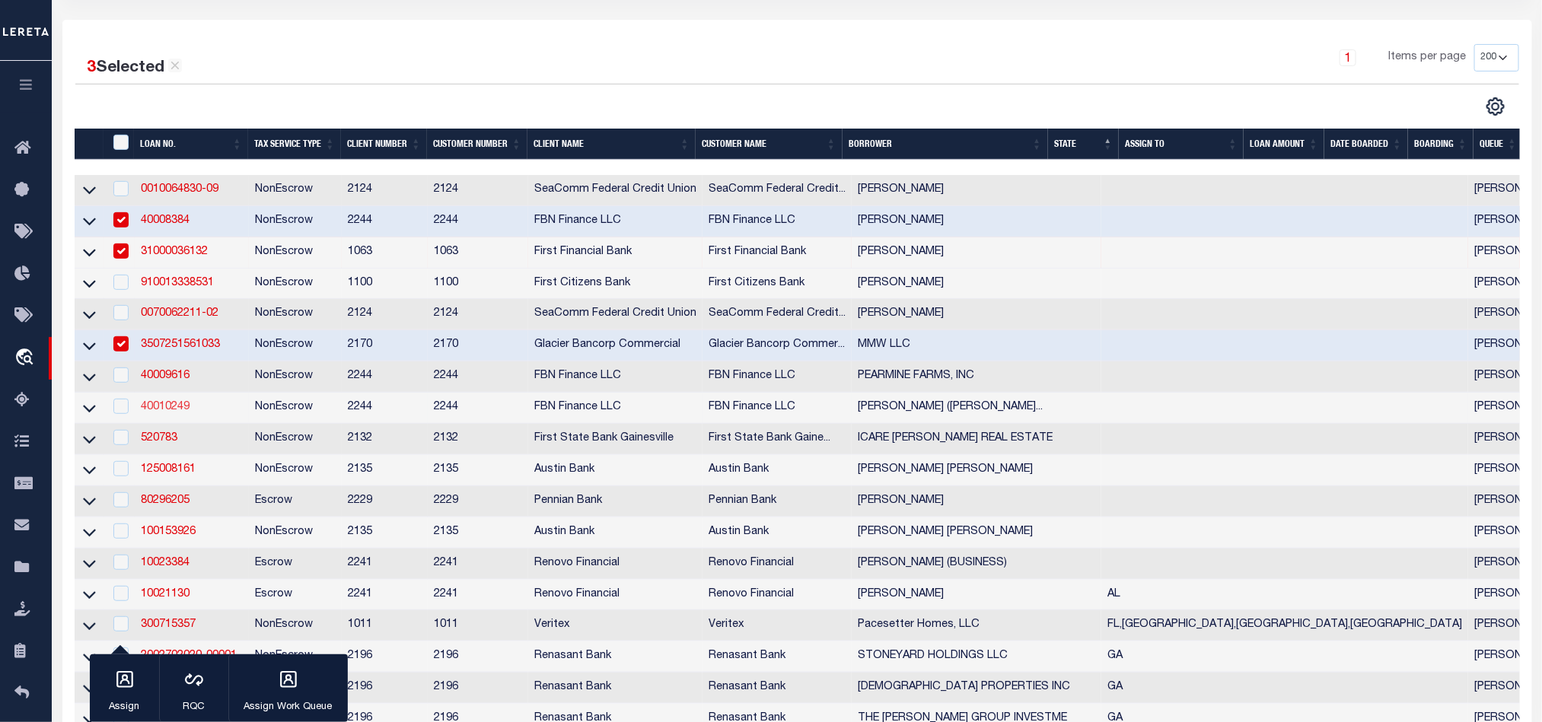
click at [167, 409] on link "40010249" at bounding box center [165, 407] width 49 height 11
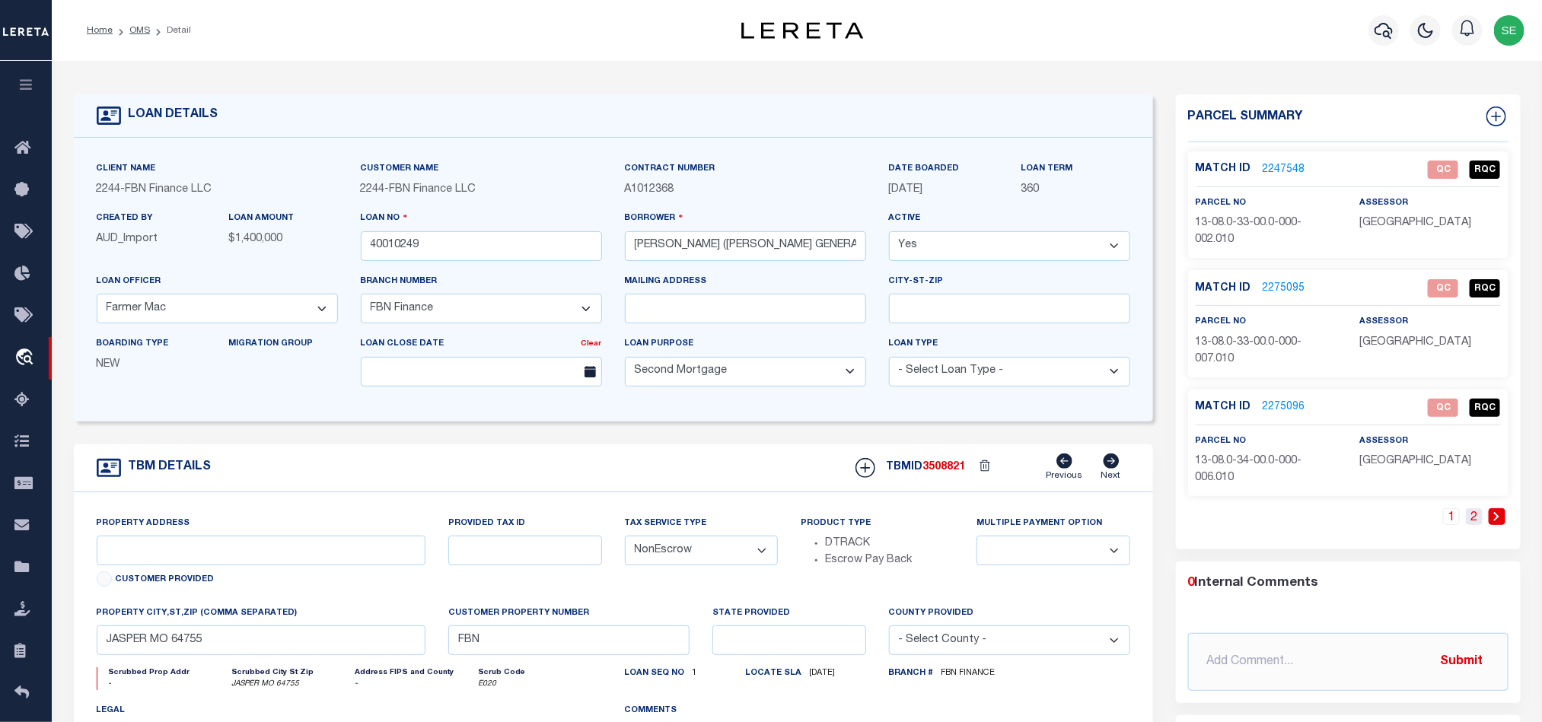
click at [1475, 524] on link "2" at bounding box center [1474, 516] width 17 height 17
click at [1473, 518] on link "1" at bounding box center [1474, 516] width 17 height 17
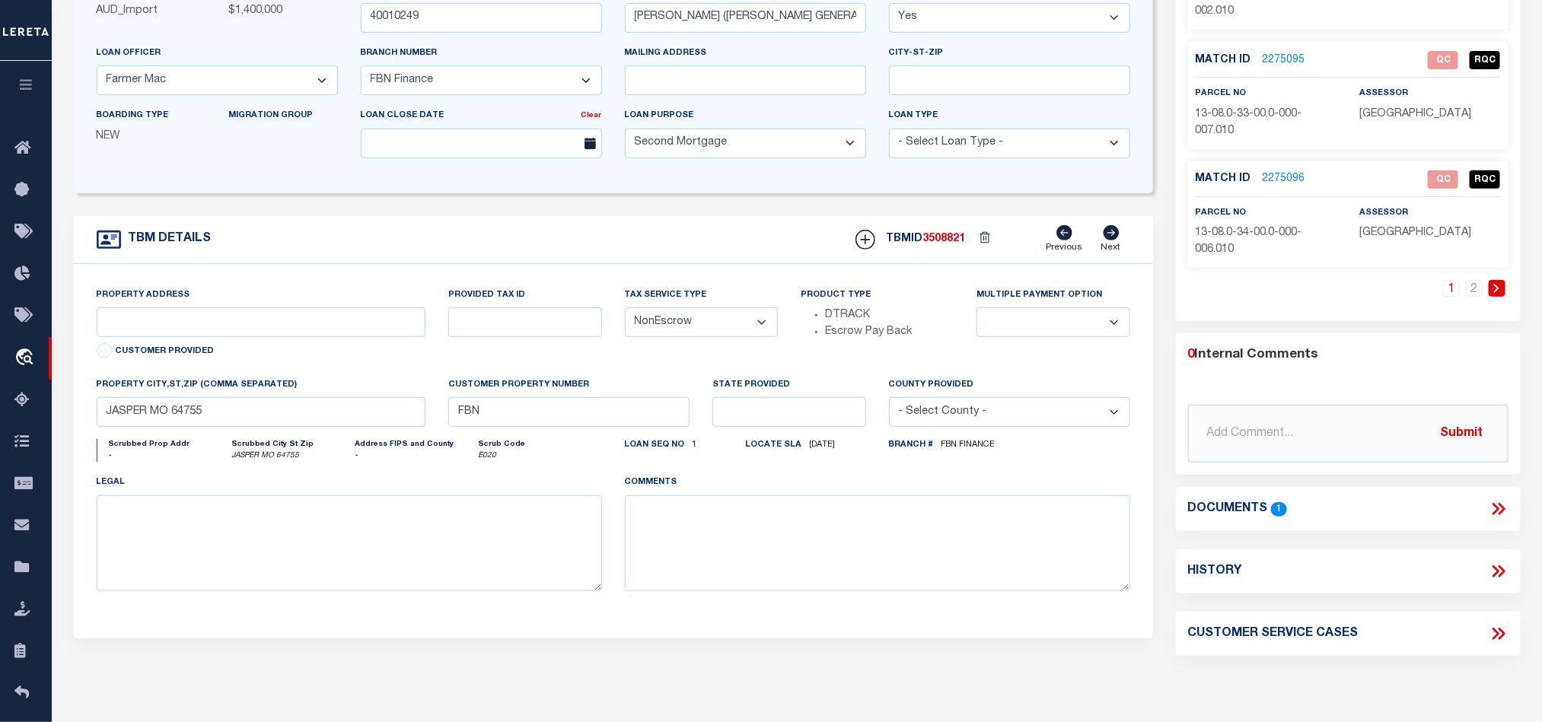
scroll to position [114, 0]
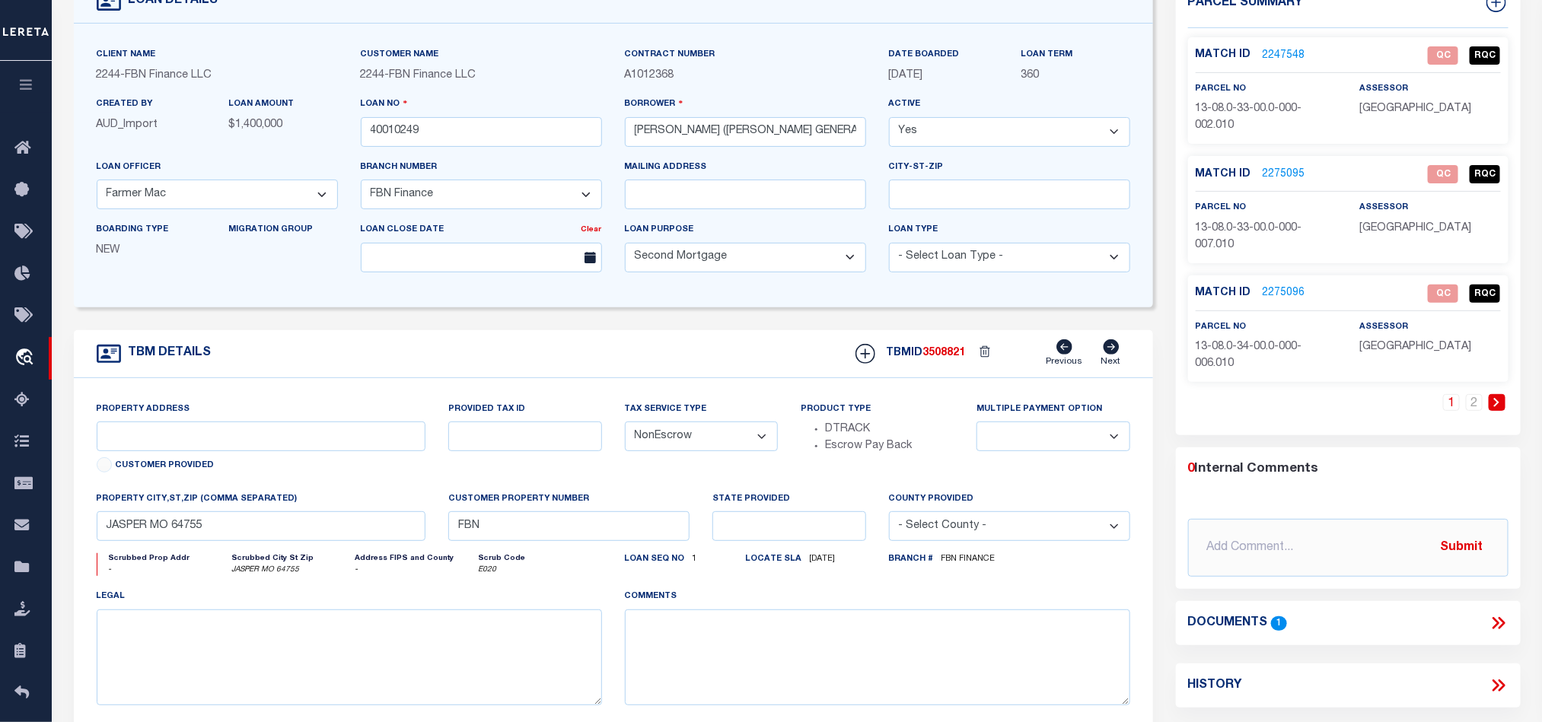
click at [1249, 110] on span "13-08.0-33-00.0-000-002.010" at bounding box center [1249, 117] width 107 height 27
click at [715, 341] on div "TBM DETAILS TBMID 3508821 Previous Next" at bounding box center [613, 354] width 1079 height 48
drag, startPoint x: 1494, startPoint y: 621, endPoint x: 1494, endPoint y: 587, distance: 34.2
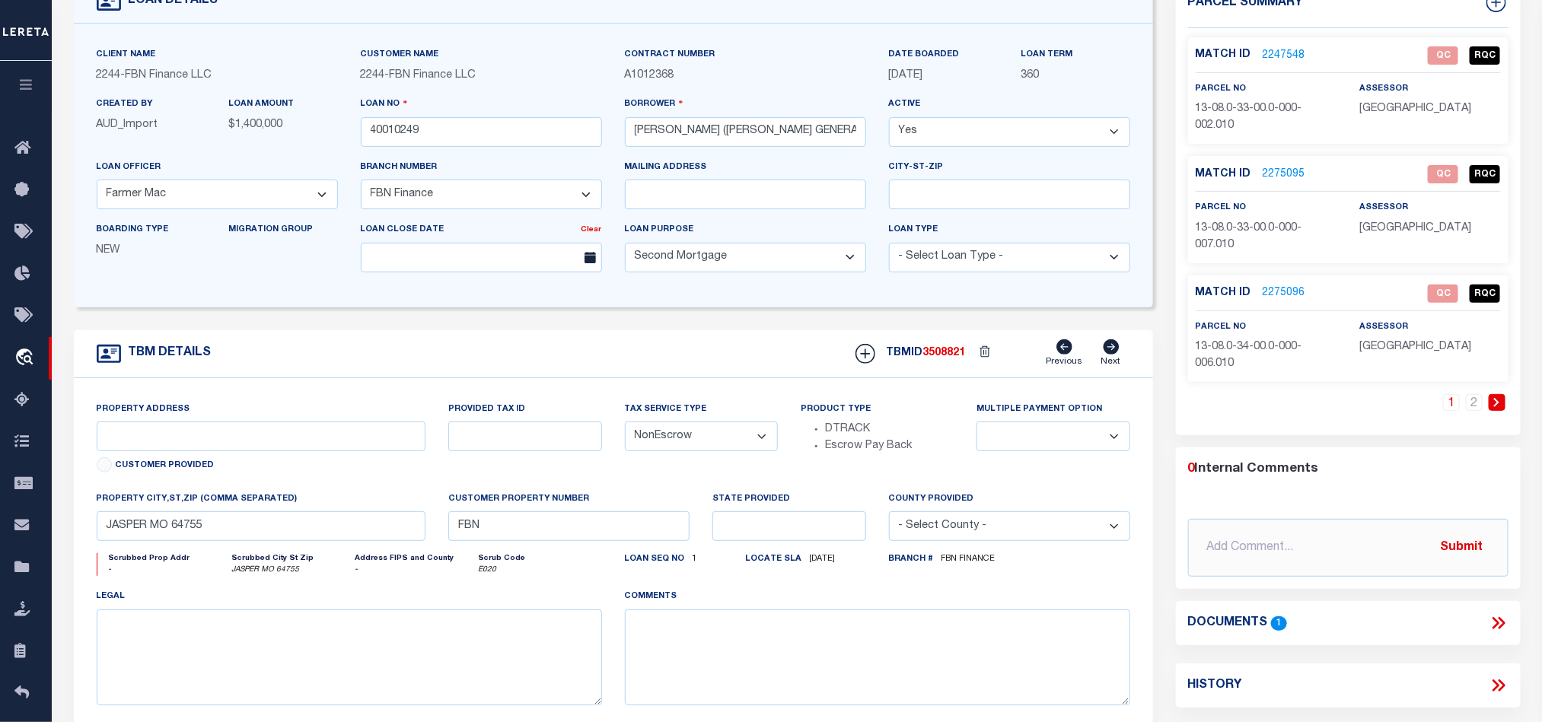
click at [1494, 621] on icon at bounding box center [1499, 623] width 20 height 20
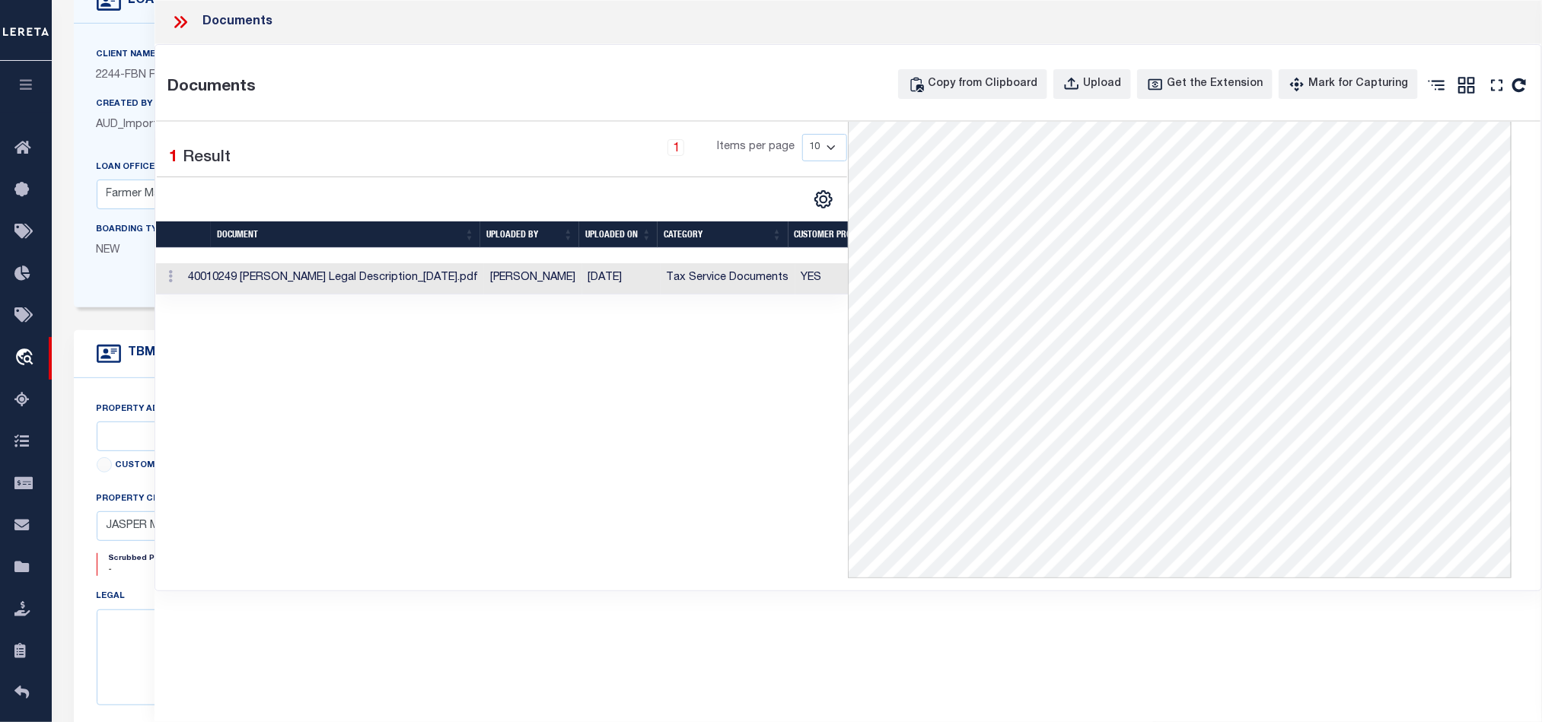
click at [692, 283] on td "Tax Service Documents" at bounding box center [728, 278] width 135 height 31
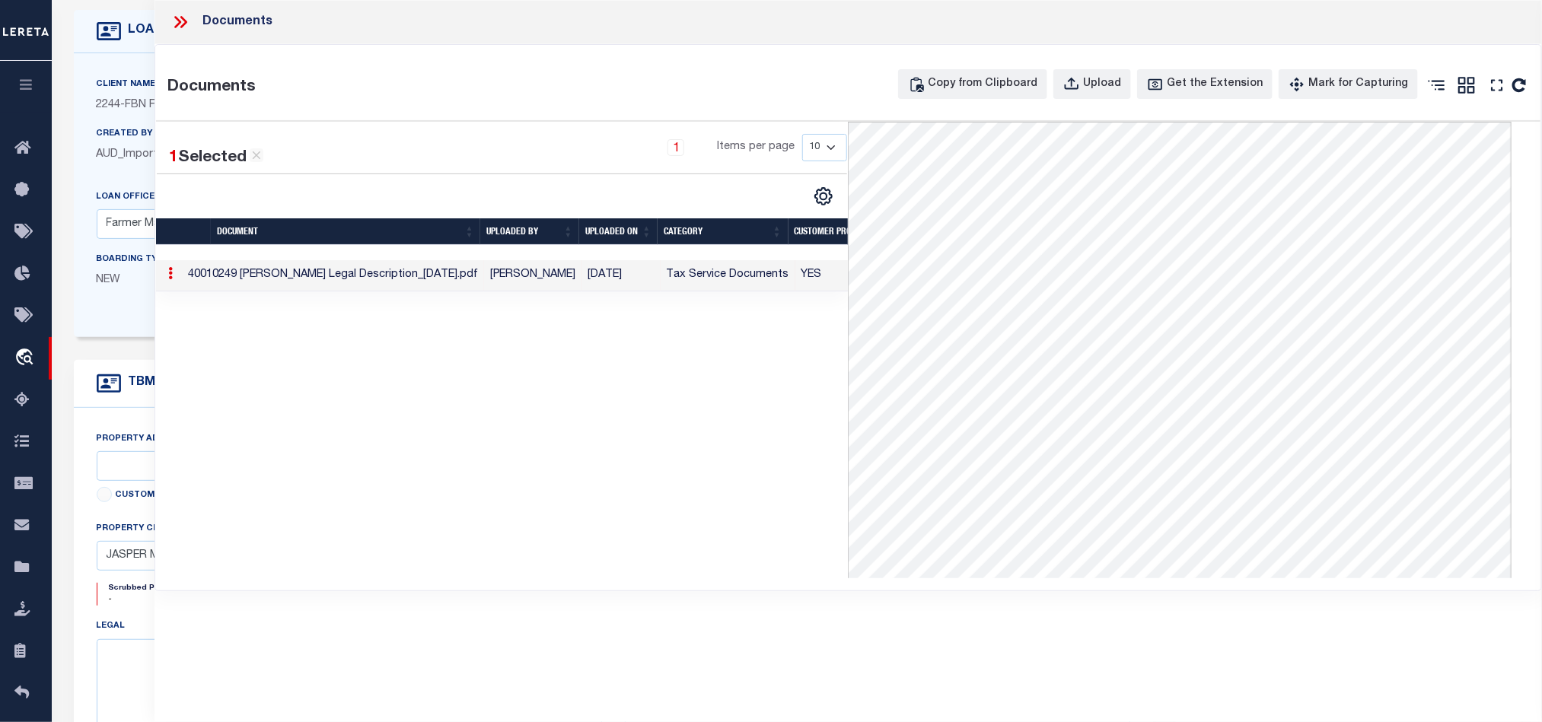
scroll to position [0, 0]
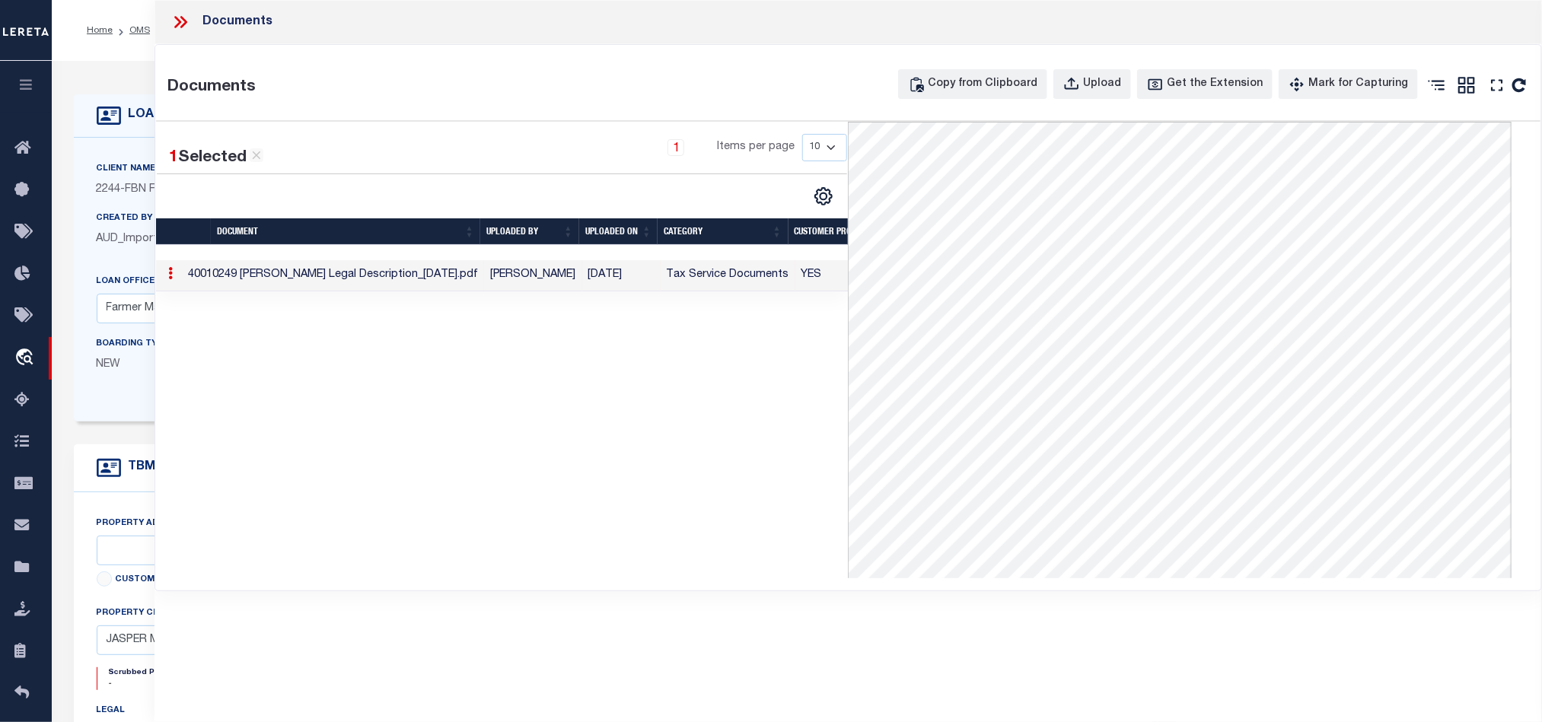
click at [185, 21] on icon at bounding box center [183, 22] width 7 height 12
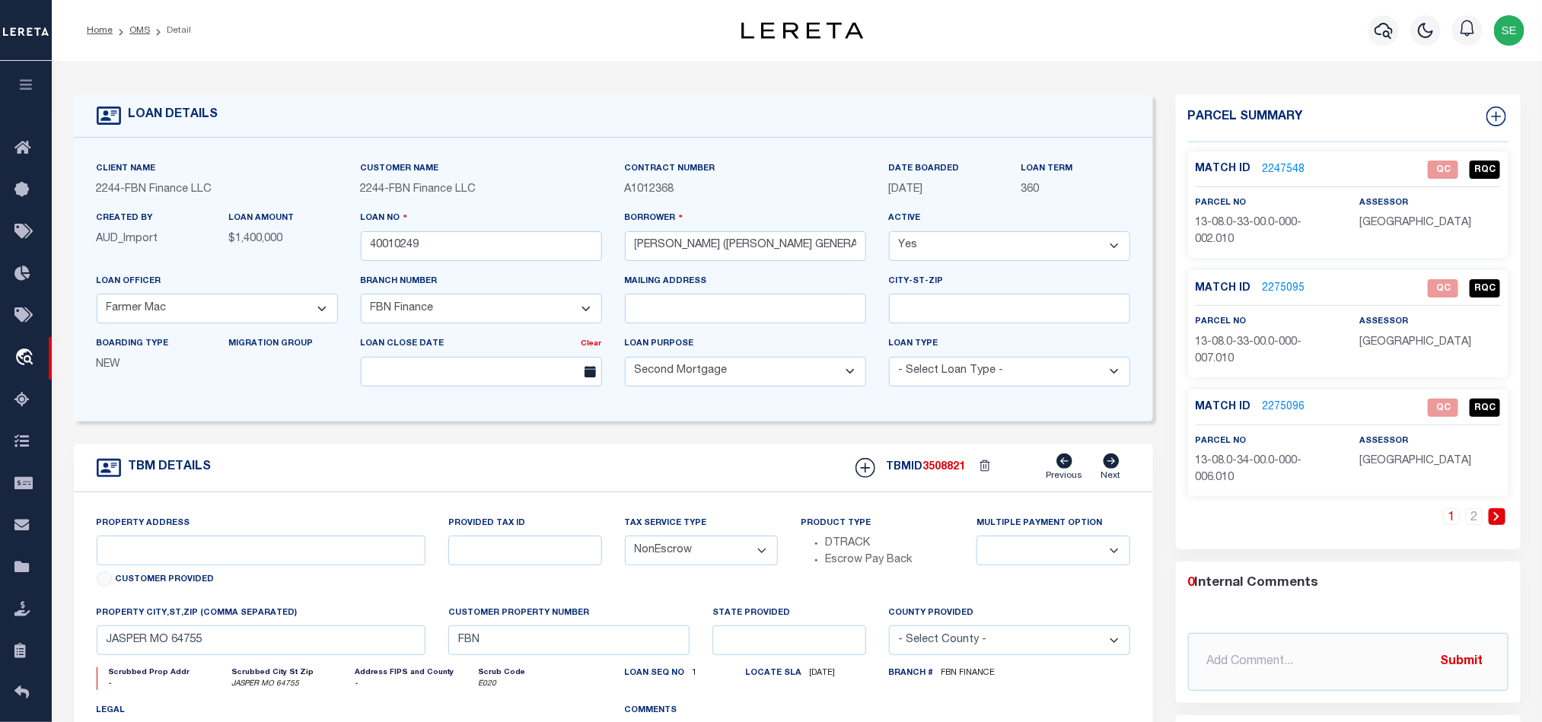
click at [742, 467] on div "TBM DETAILS TBMID 3508821 Previous Next" at bounding box center [613, 468] width 1079 height 48
click at [610, 454] on div "TBM DETAILS TBMID 3508821 Previous Next" at bounding box center [613, 468] width 1079 height 48
click at [1240, 218] on span "13-08.0-33-00.0-000-002.010" at bounding box center [1249, 231] width 107 height 27
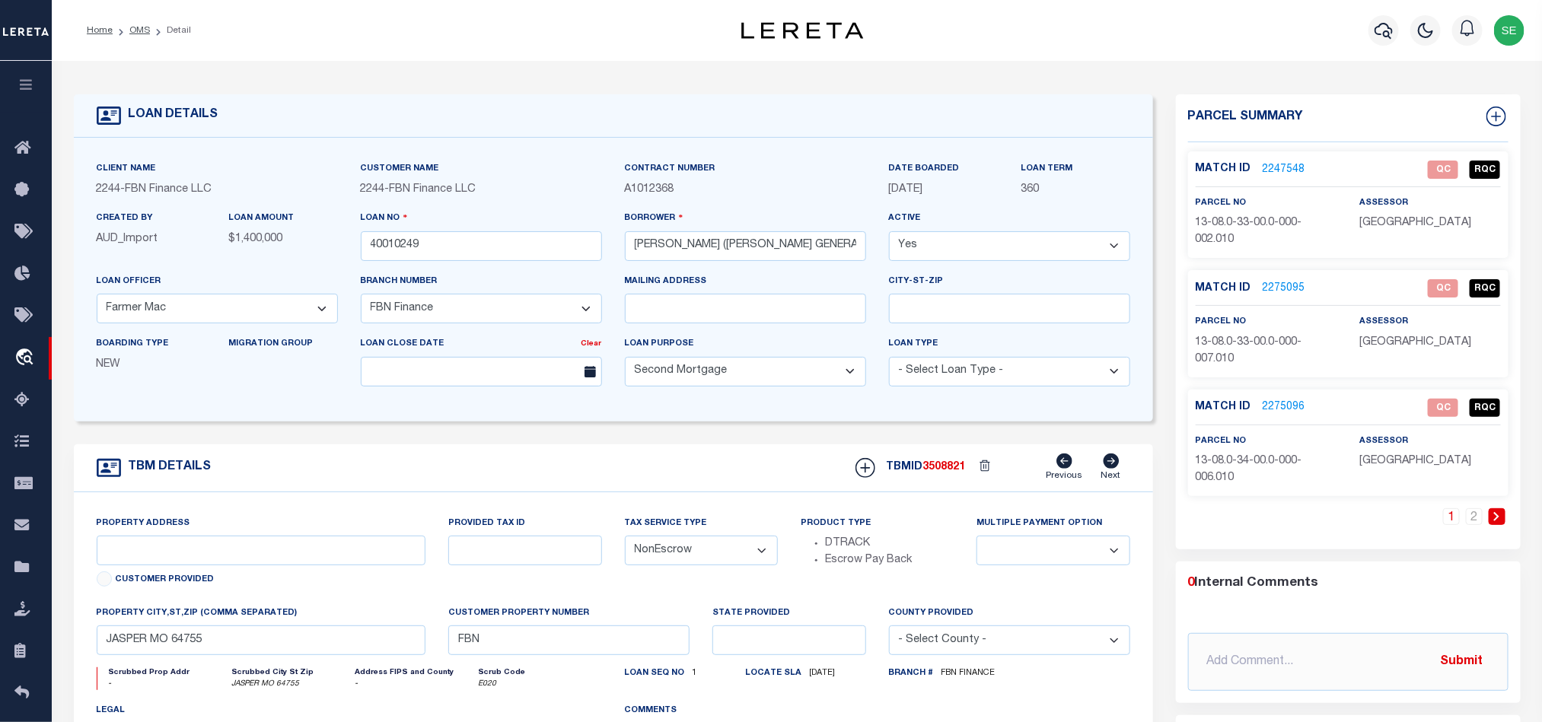
click at [1225, 340] on span "13-08.0-33-00.0-000-007.010" at bounding box center [1249, 350] width 107 height 27
click at [1247, 470] on p "13-08.0-34-00.0-000-006.010" at bounding box center [1266, 470] width 141 height 33
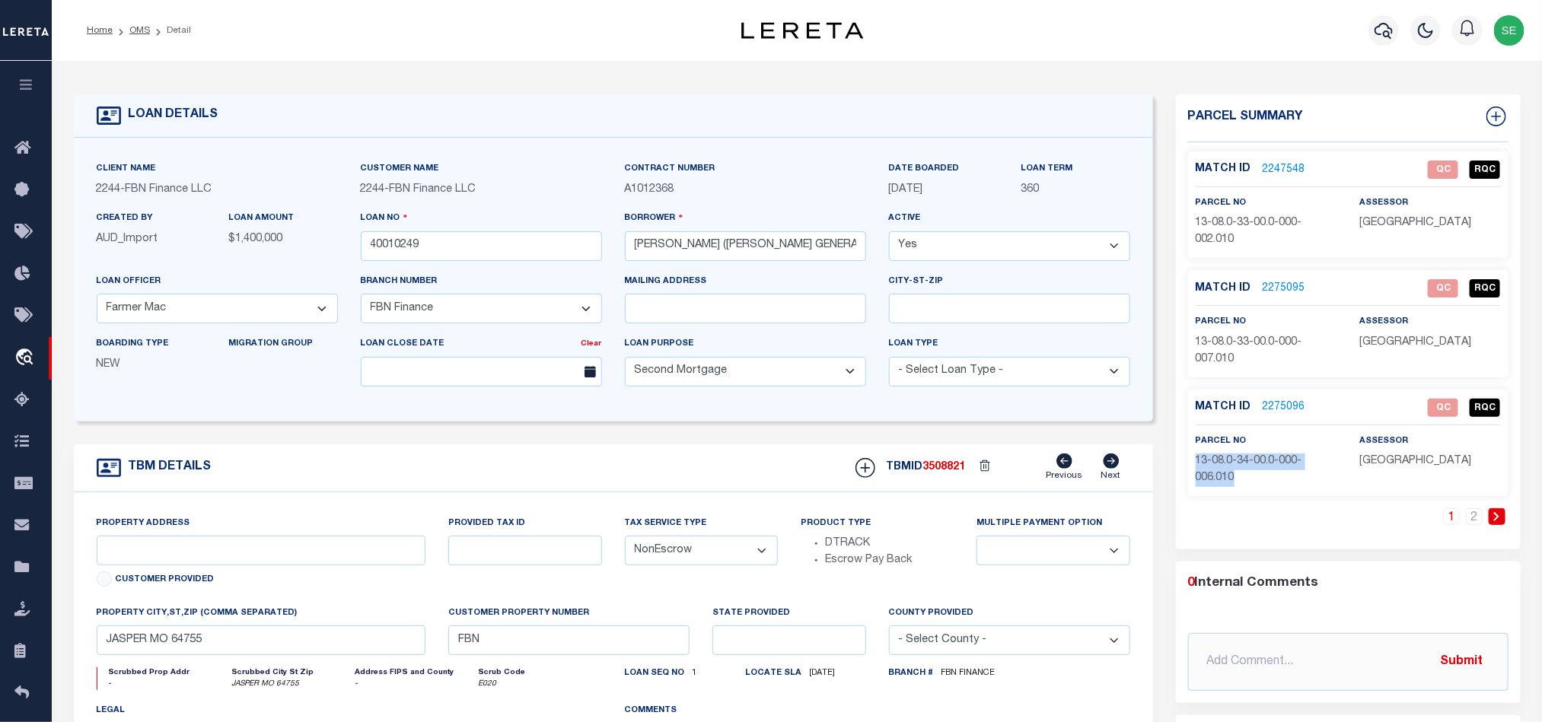
click at [1247, 470] on p "13-08.0-34-00.0-000-006.010" at bounding box center [1266, 470] width 141 height 33
click at [1473, 524] on link "2" at bounding box center [1474, 516] width 17 height 17
click at [1267, 231] on p "13-07.0-35-00.0-000-006.000" at bounding box center [1266, 231] width 141 height 33
click at [1471, 524] on link "1" at bounding box center [1474, 516] width 17 height 17
click at [658, 480] on div "TBM DETAILS TBMID 3508821 Previous Next" at bounding box center [613, 468] width 1079 height 48
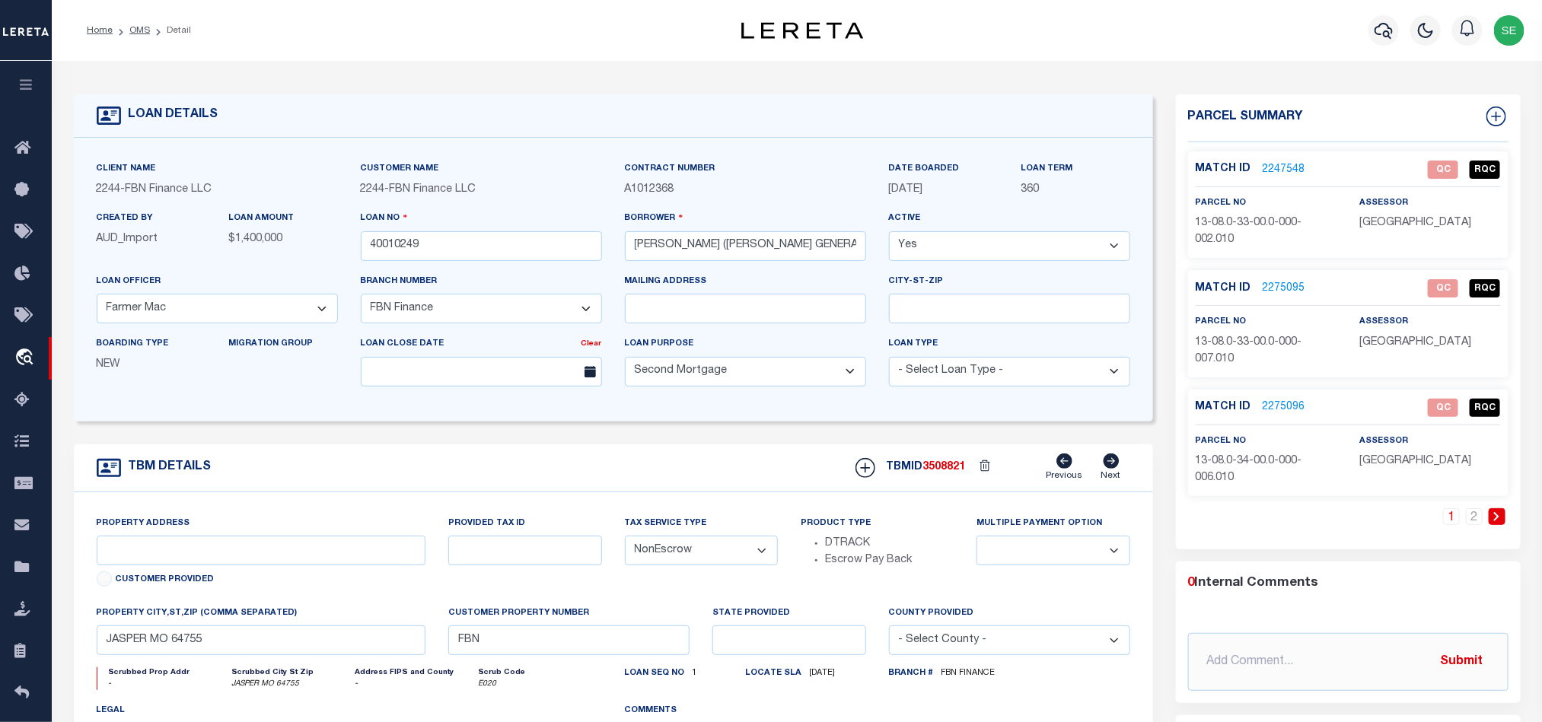
click at [1274, 174] on link "2247548" at bounding box center [1284, 170] width 43 height 16
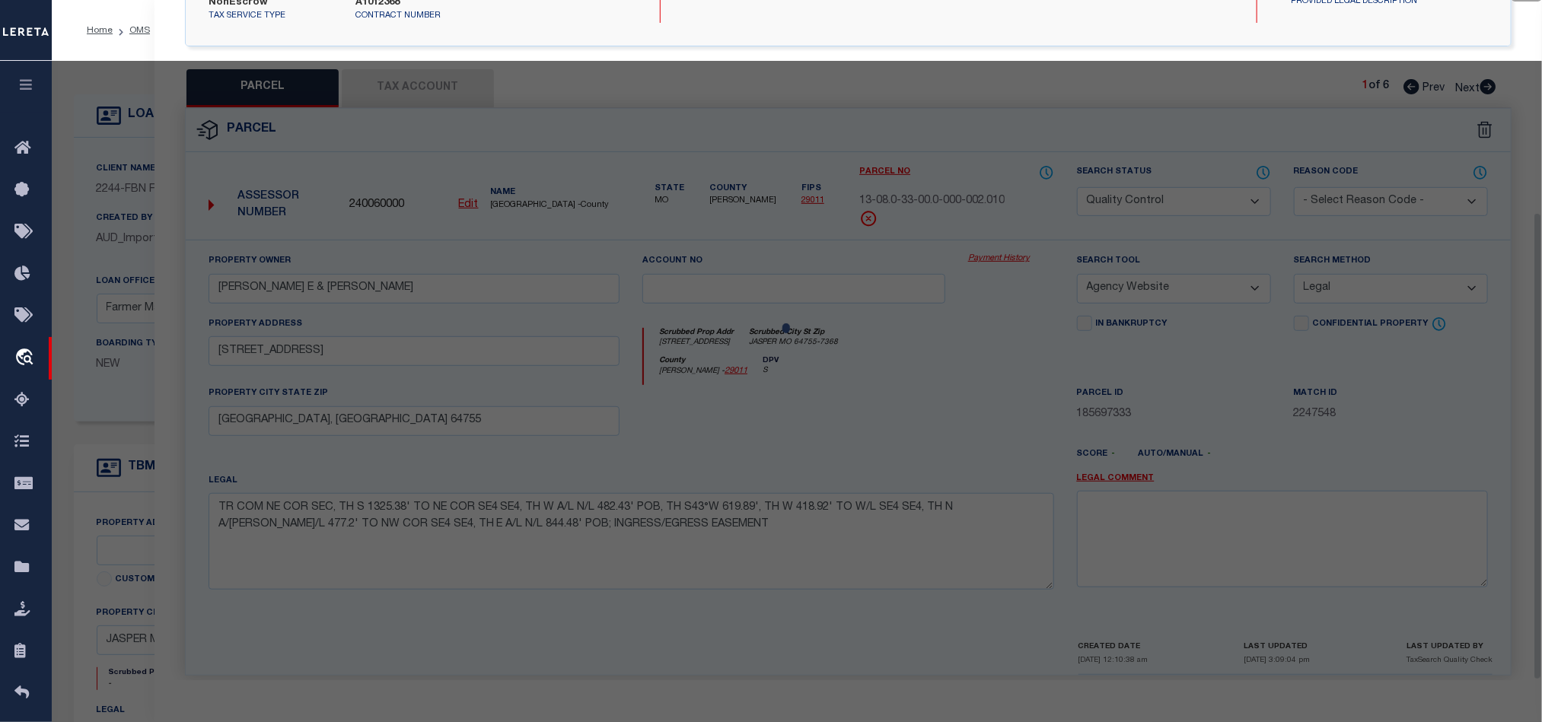
scroll to position [309, 0]
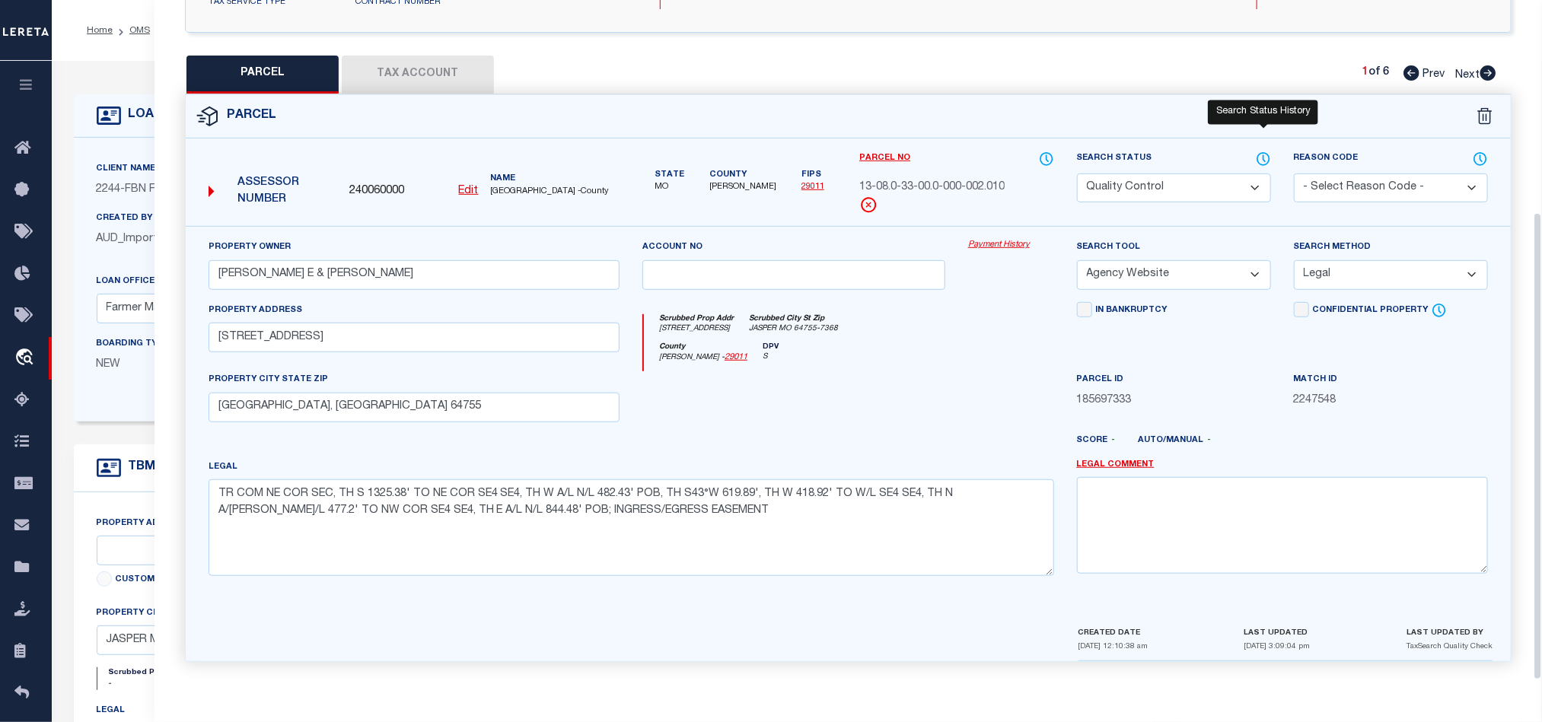
click at [1265, 153] on icon at bounding box center [1263, 159] width 12 height 12
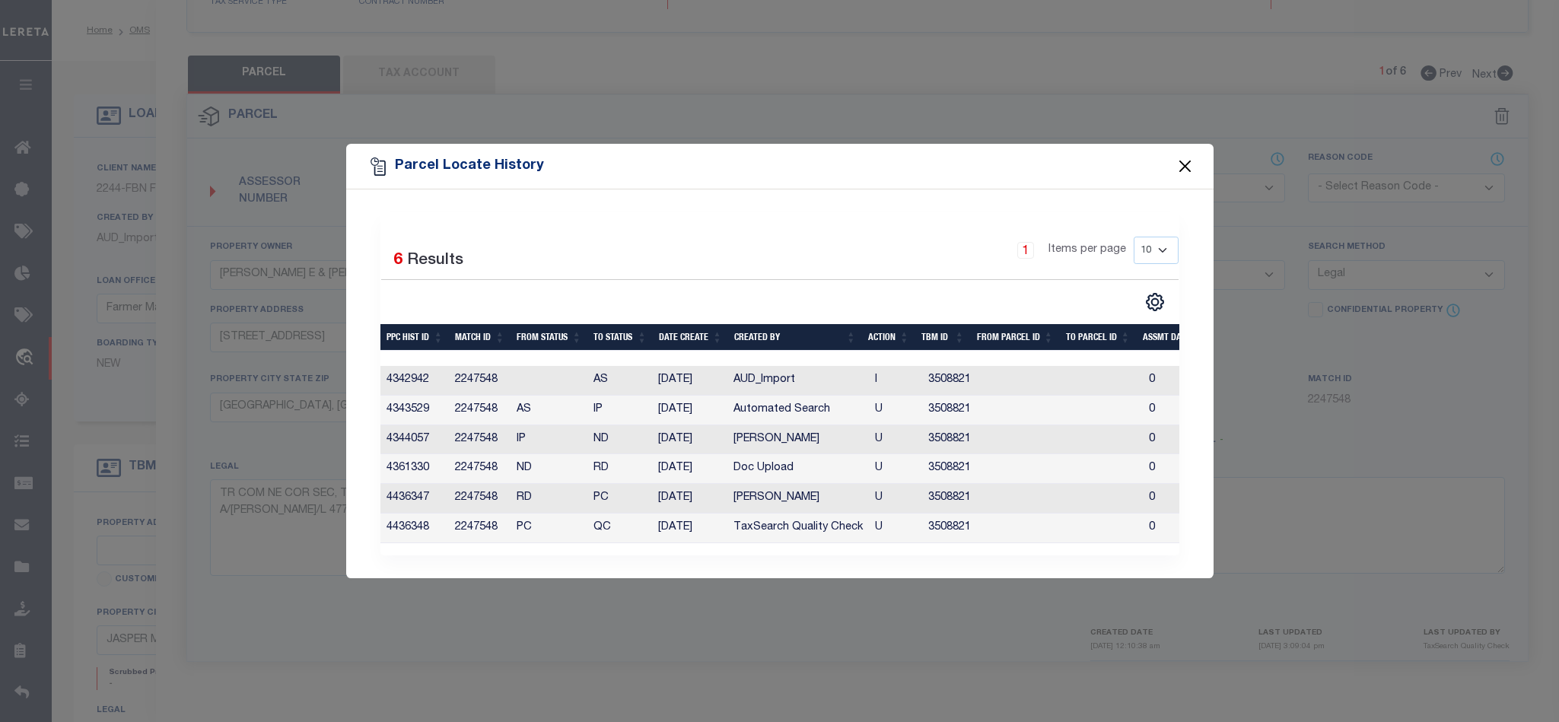
click at [1183, 164] on button "Close" at bounding box center [1185, 167] width 20 height 20
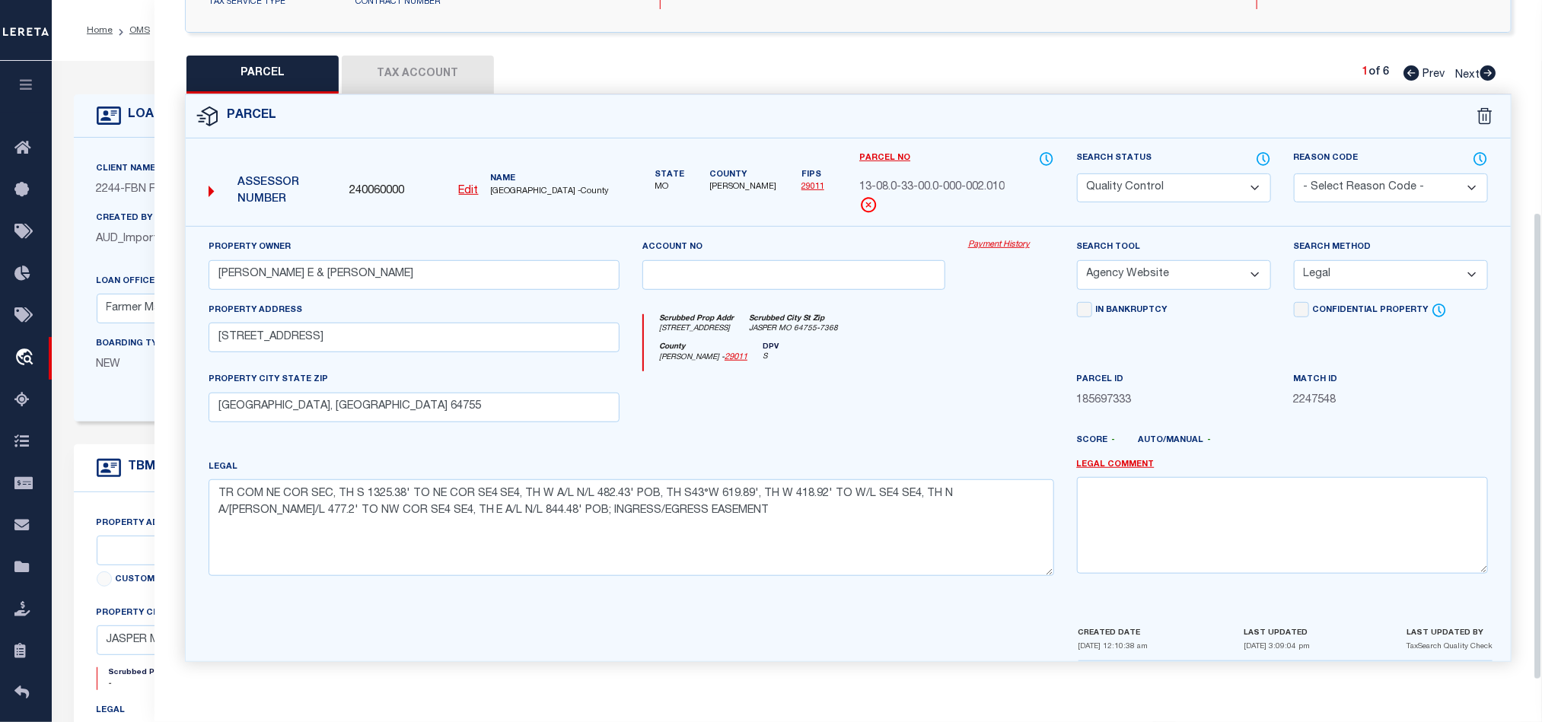
click at [919, 384] on div at bounding box center [794, 402] width 326 height 62
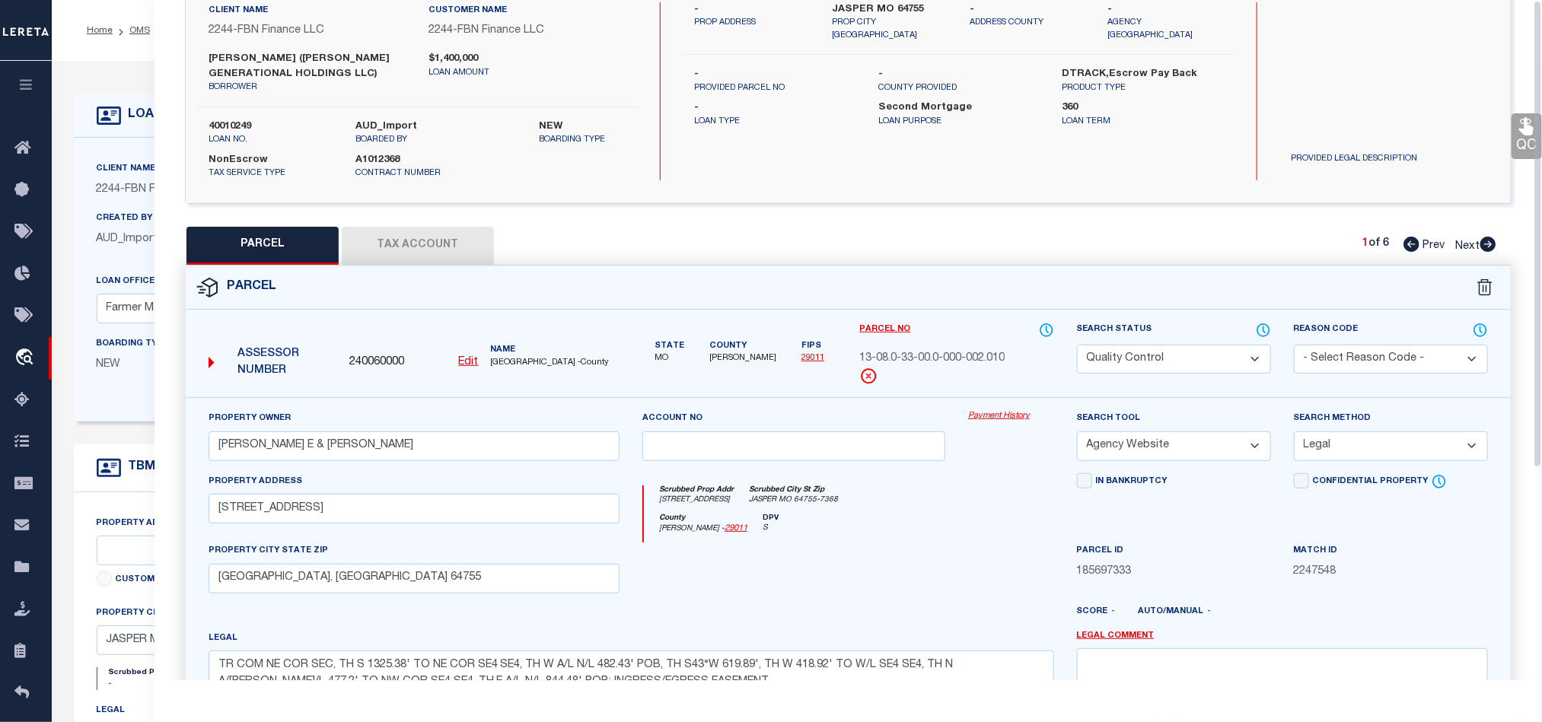
scroll to position [0, 0]
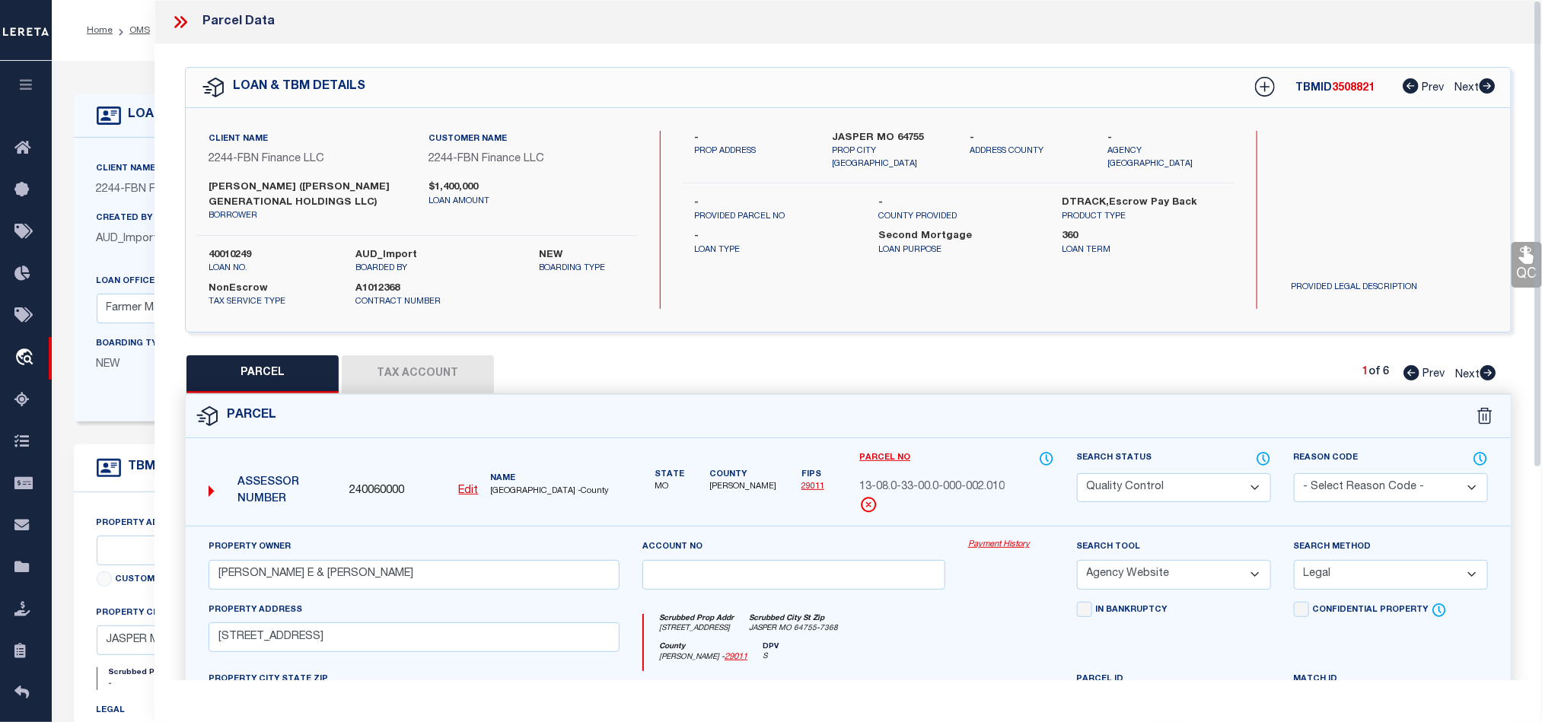
click at [186, 21] on icon at bounding box center [180, 22] width 20 height 20
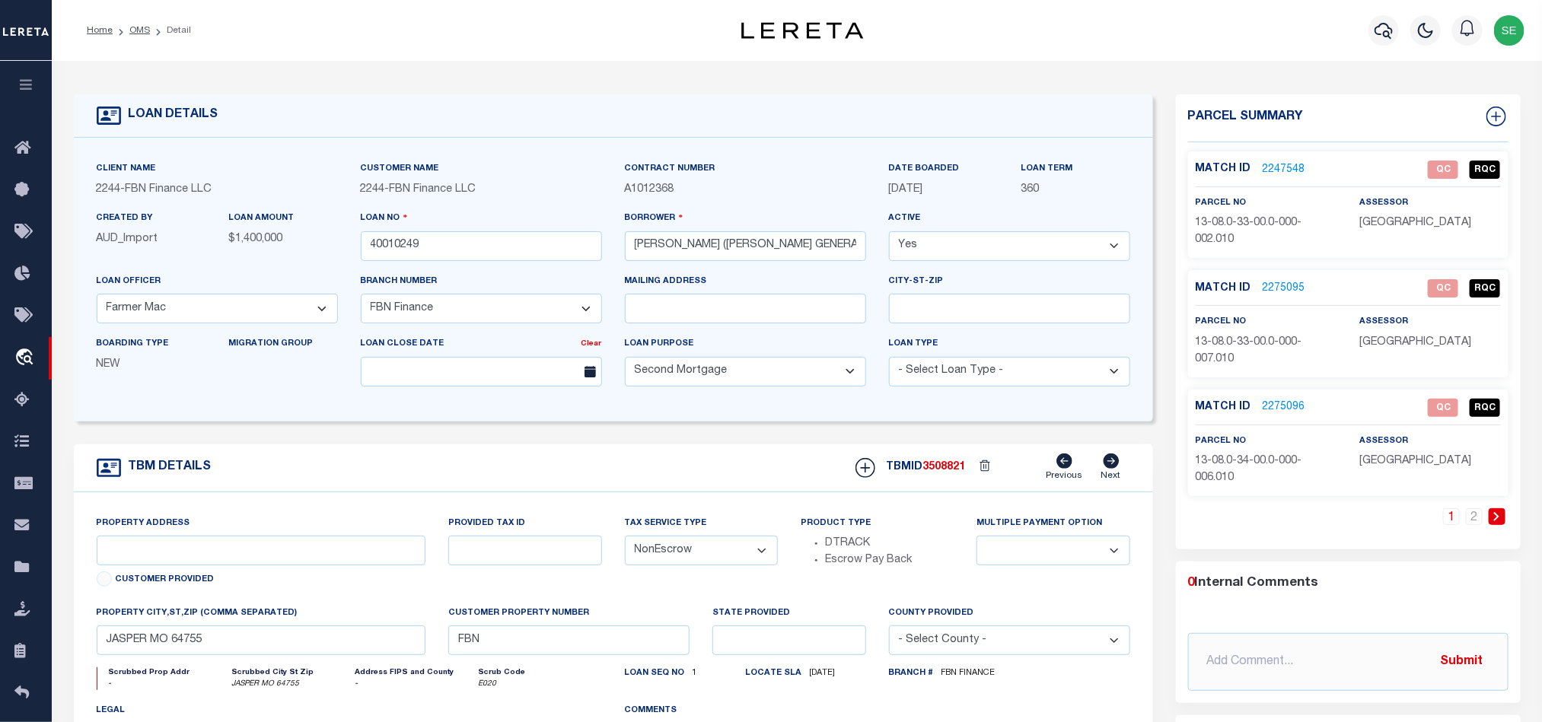
click at [701, 462] on div "TBM DETAILS TBMID 3508821 Previous Next" at bounding box center [613, 468] width 1079 height 48
click at [767, 483] on div "TBM DETAILS TBMID 3508821 Previous Next" at bounding box center [613, 468] width 1079 height 48
click at [1286, 171] on link "2247548" at bounding box center [1284, 170] width 43 height 16
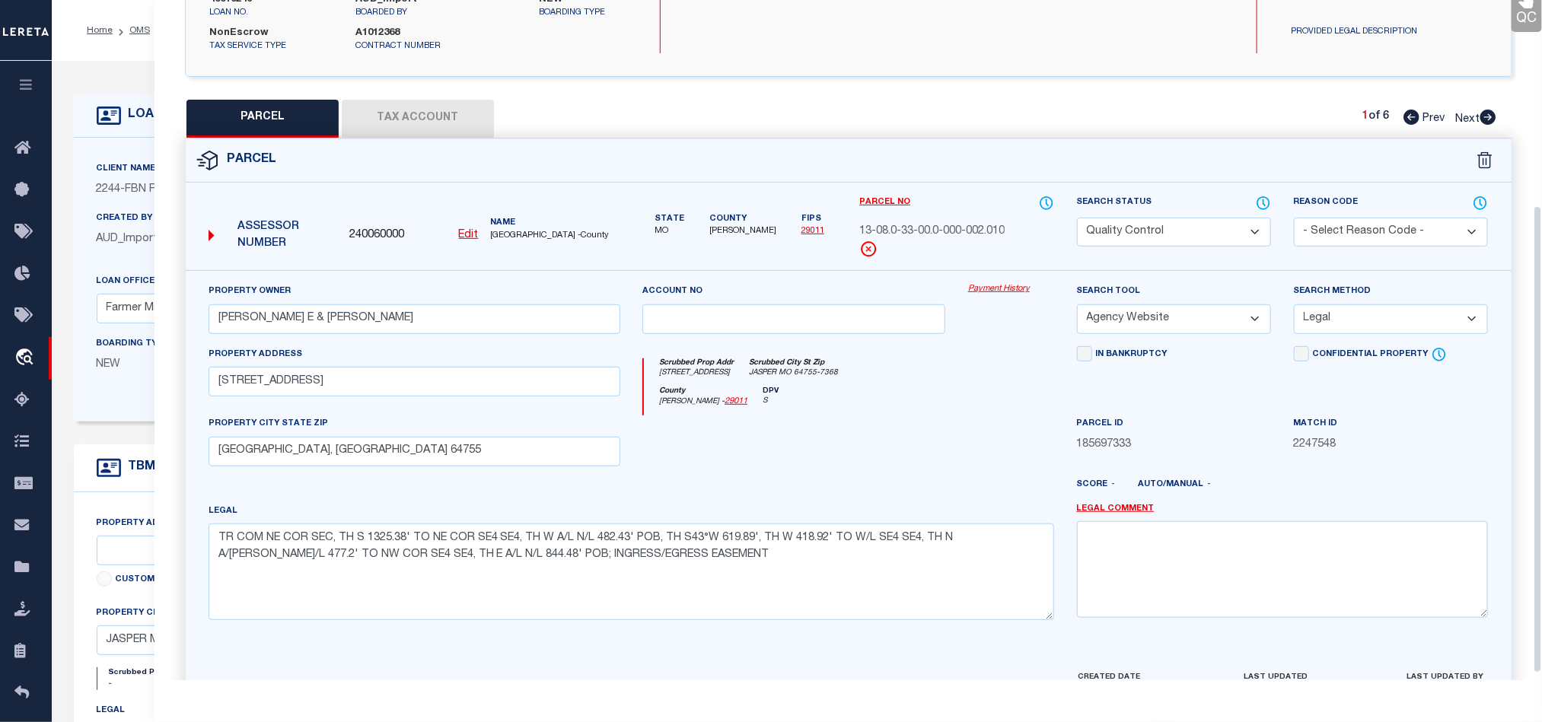
scroll to position [309, 0]
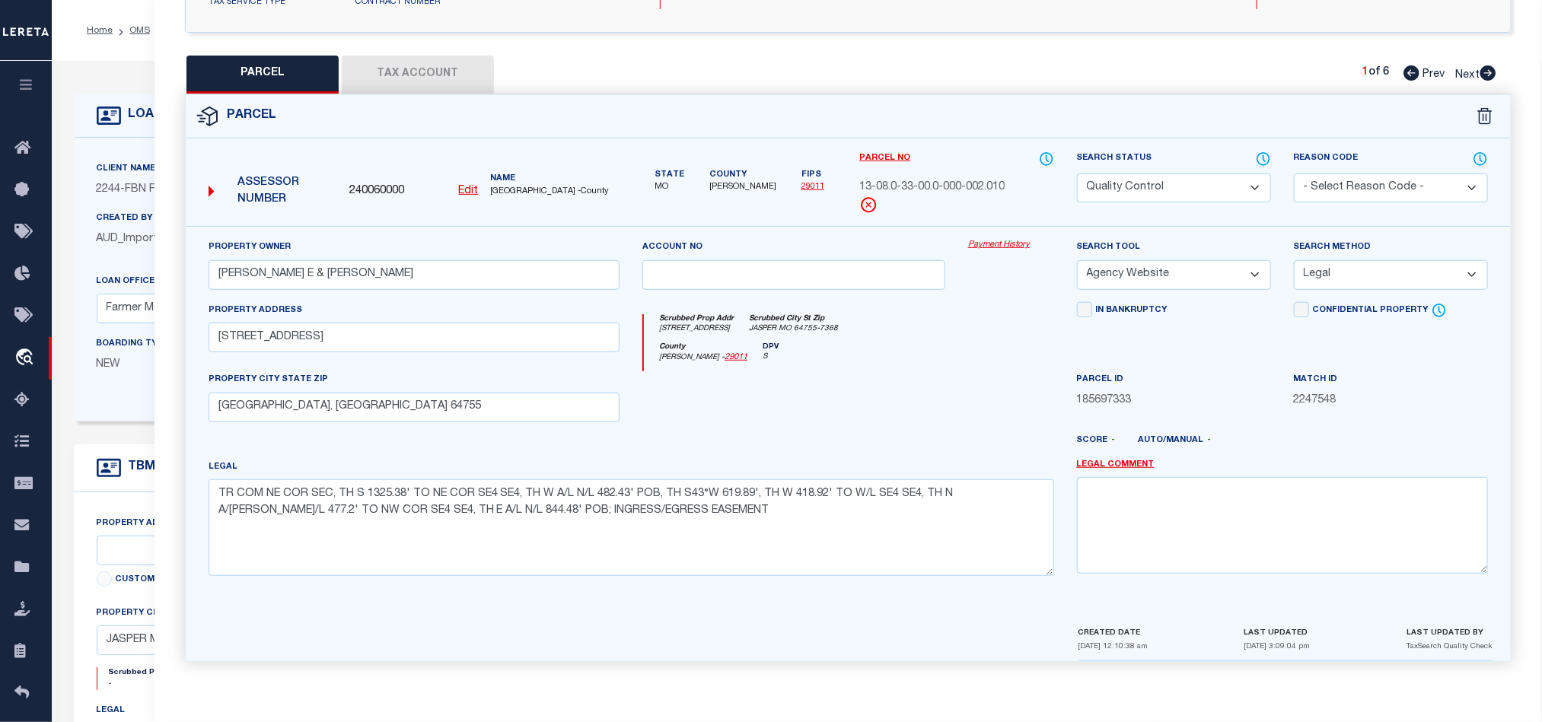
click at [1484, 71] on icon at bounding box center [1488, 72] width 16 height 15
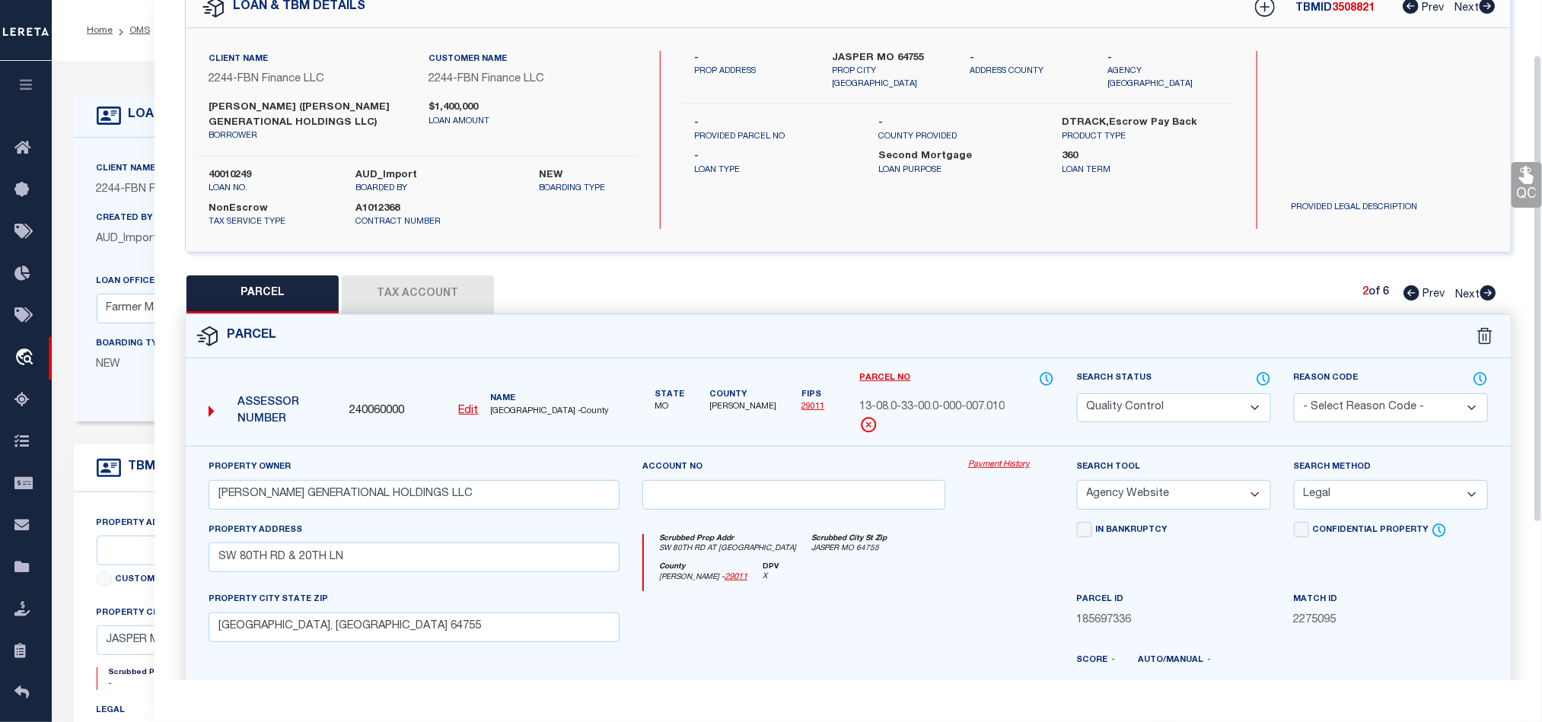
scroll to position [0, 0]
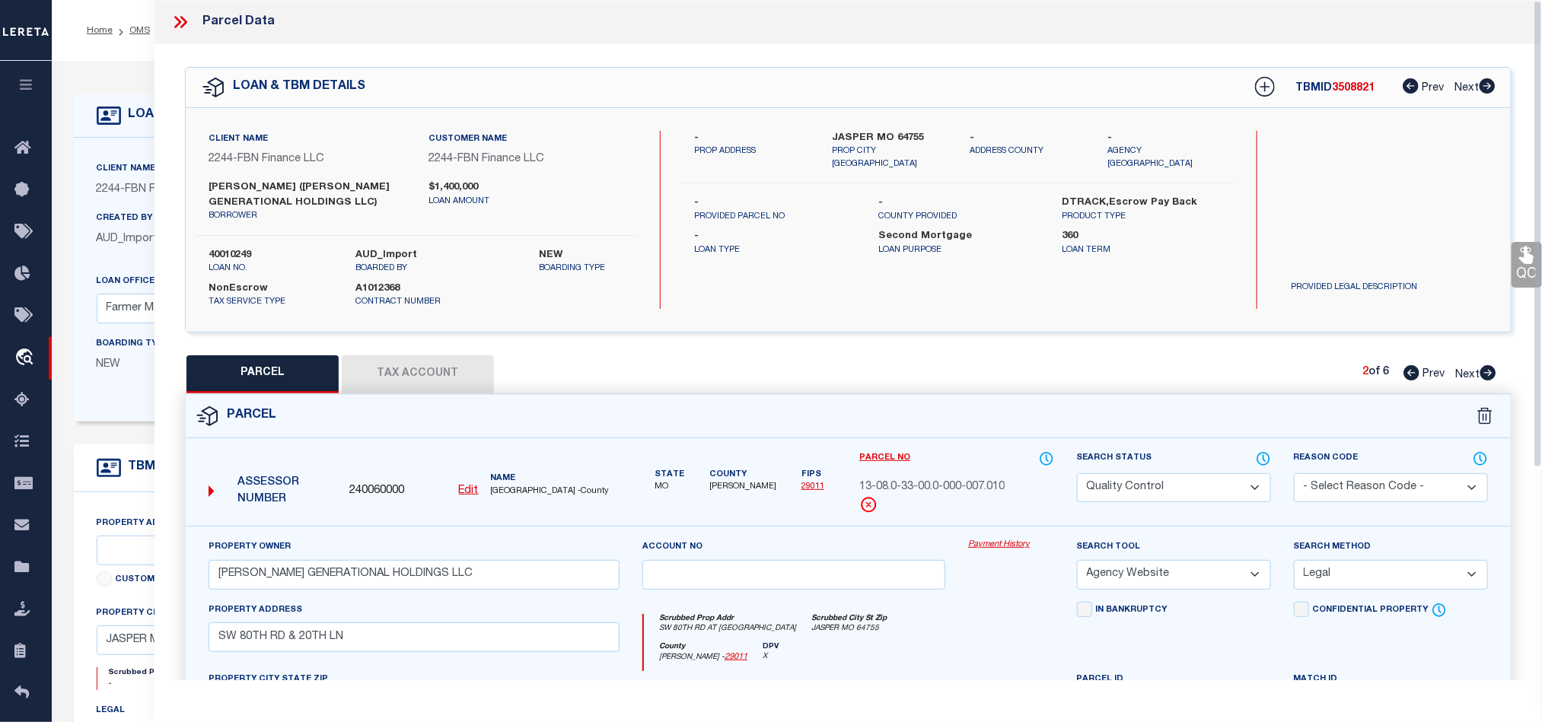
click at [177, 19] on icon at bounding box center [177, 22] width 7 height 12
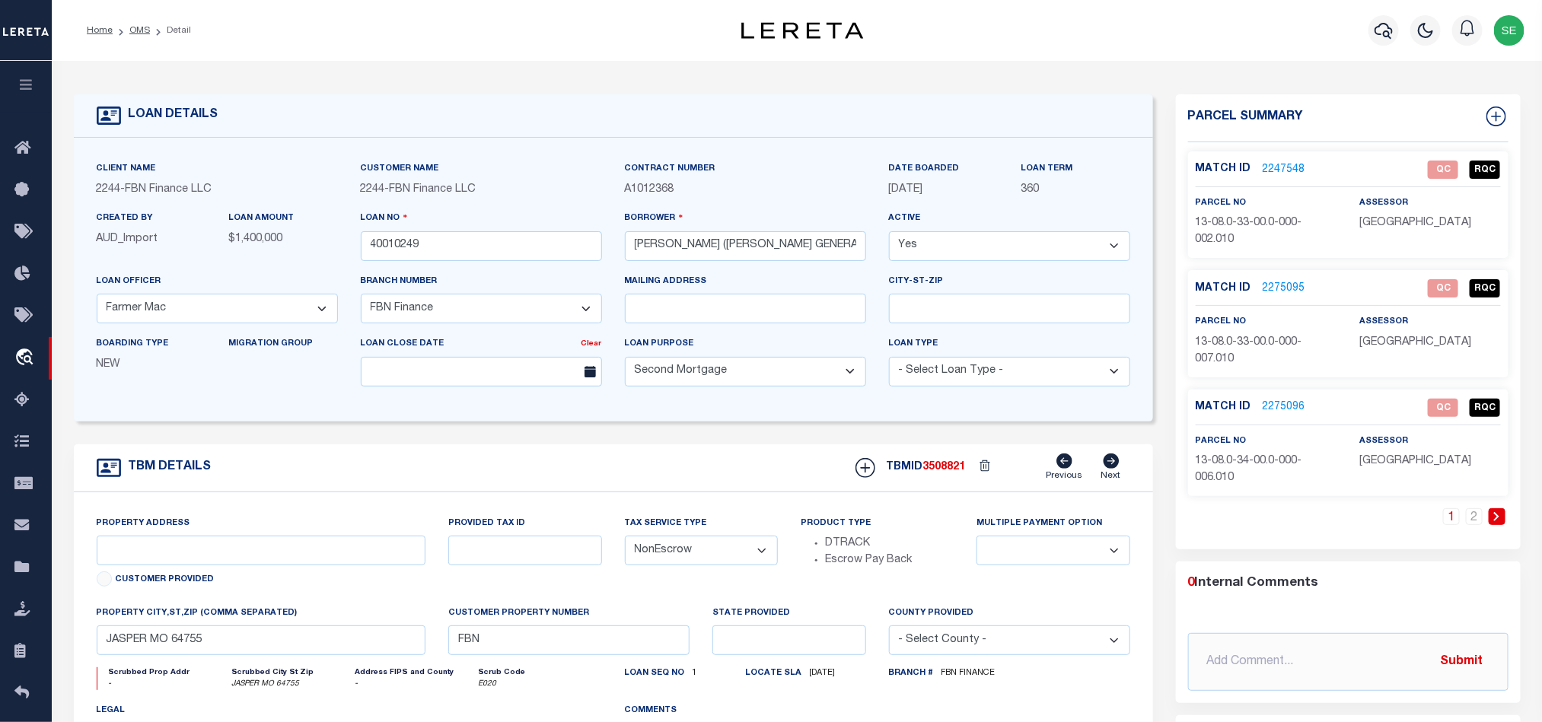
click at [743, 451] on div "TBM DETAILS TBMID 3508821 Previous Next" at bounding box center [613, 468] width 1079 height 48
click at [1288, 525] on div "1 2" at bounding box center [1348, 528] width 320 height 41
click at [621, 477] on div "TBM DETAILS TBMID 3508821 Previous Next" at bounding box center [613, 468] width 1079 height 48
click at [772, 492] on div "TBM DETAILS TBMID 3508821 Previous Next" at bounding box center [613, 468] width 1079 height 48
